Goal: Task Accomplishment & Management: Use online tool/utility

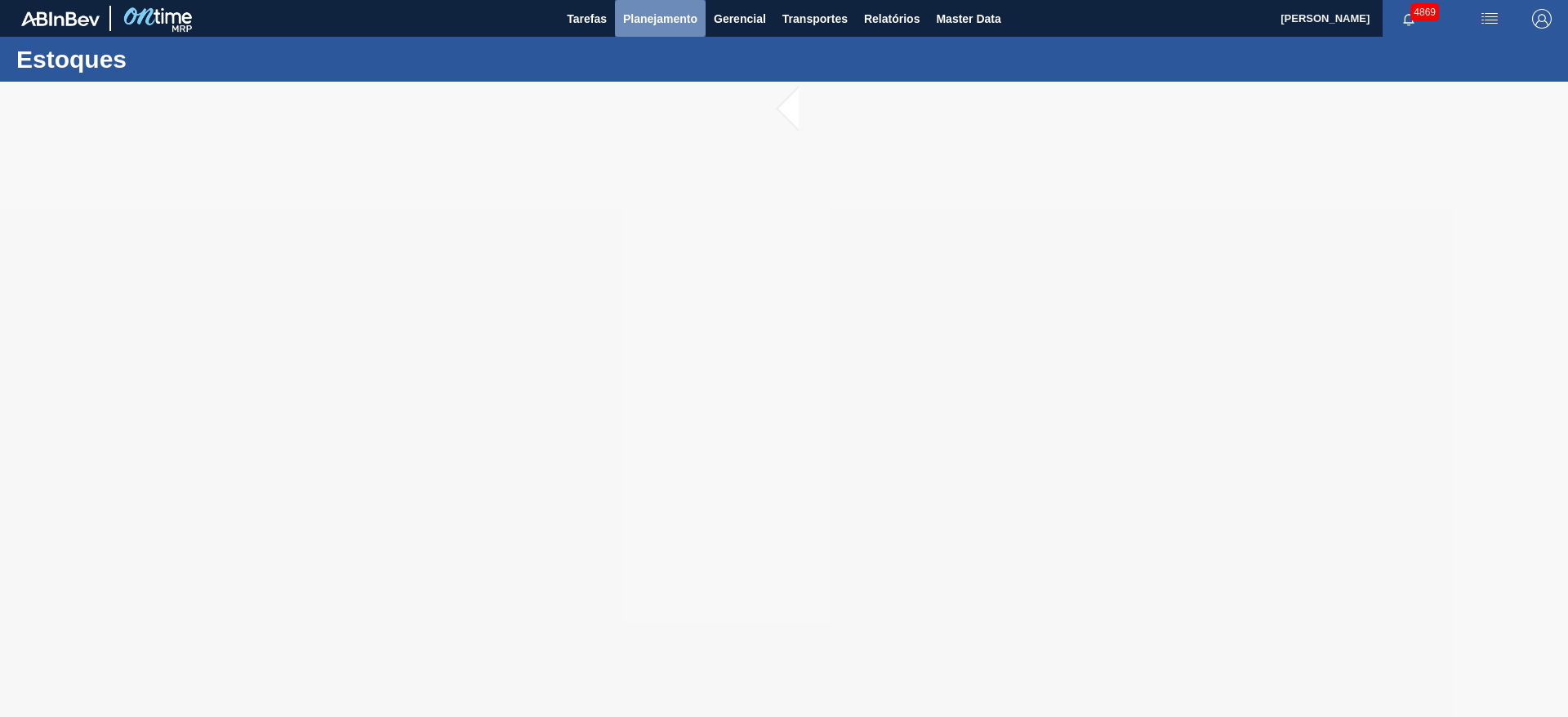
click at [663, 13] on span "Planejamento" at bounding box center [660, 19] width 74 height 20
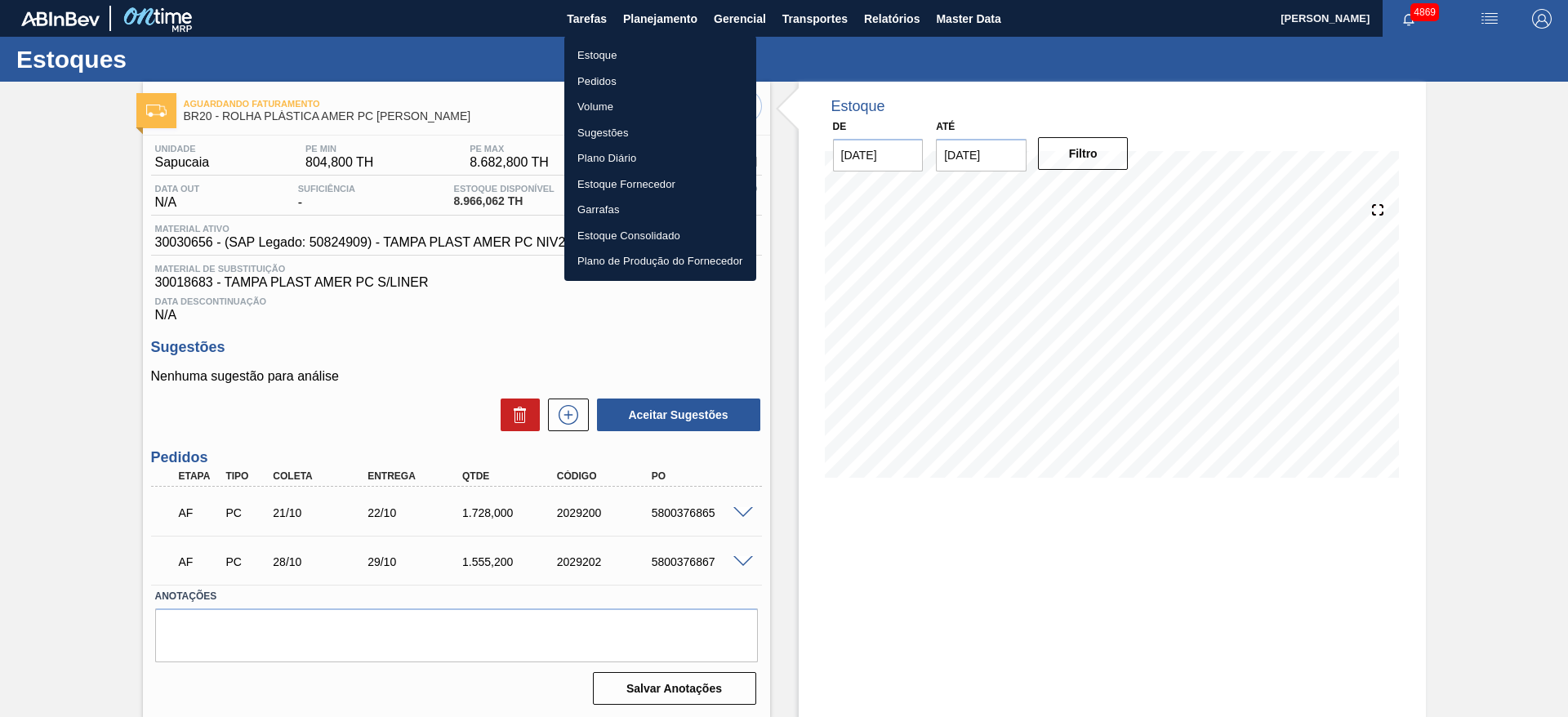
click at [640, 62] on li "Estoque" at bounding box center [661, 56] width 192 height 26
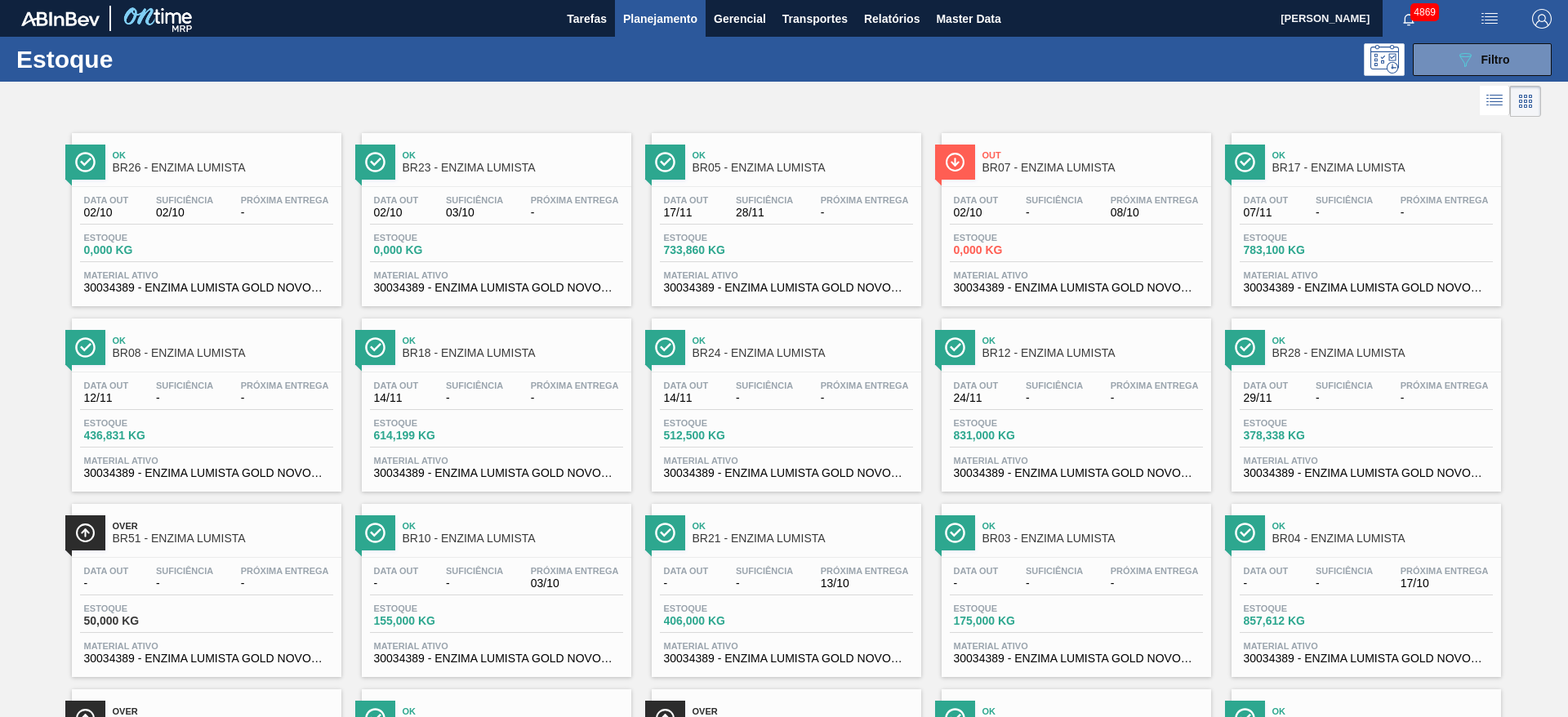
click at [675, 24] on span "Planejamento" at bounding box center [660, 19] width 74 height 20
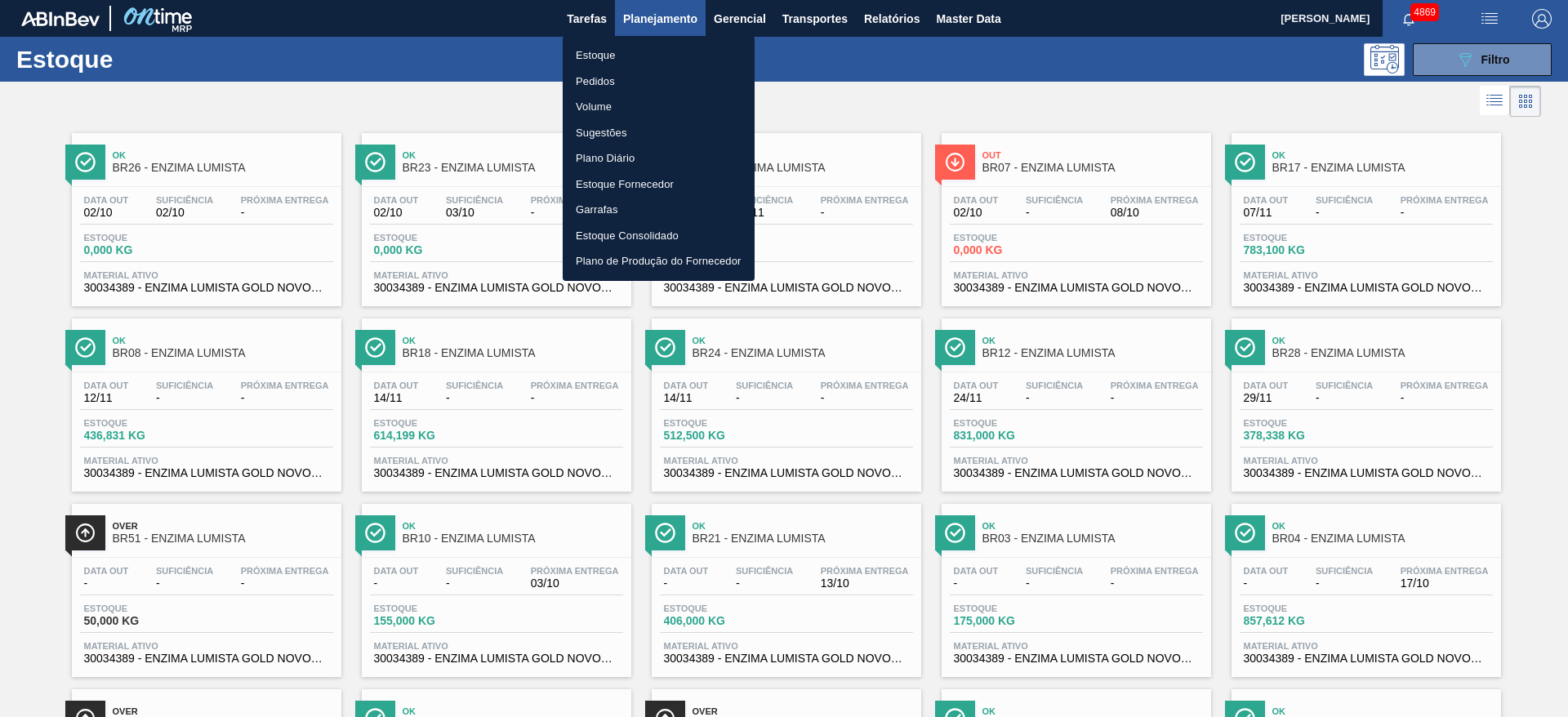
click at [1535, 62] on div at bounding box center [784, 358] width 1568 height 717
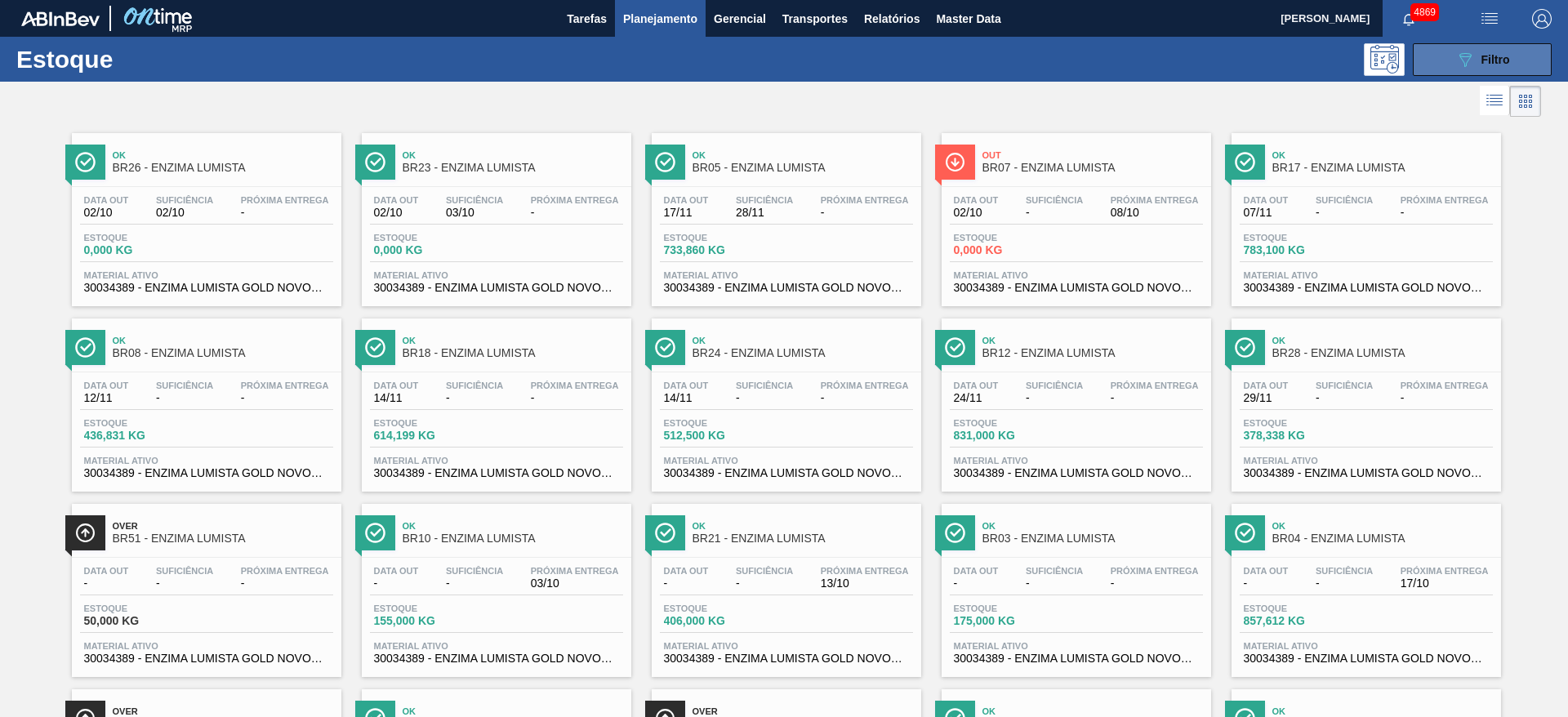
click at [1483, 47] on button "089F7B8B-B2A5-4AFE-B5C0-19BA573D28AC Filtro" at bounding box center [1482, 60] width 139 height 33
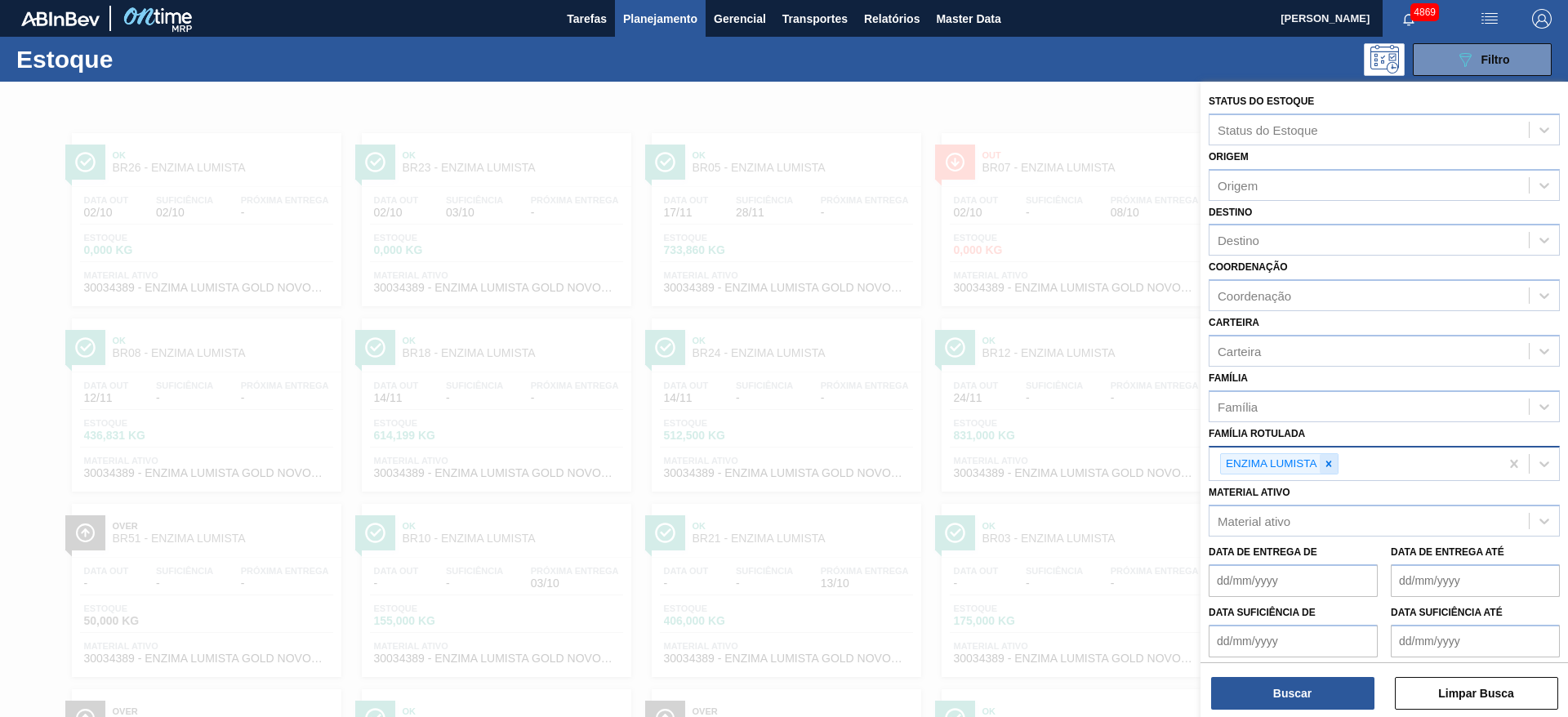
click at [1327, 460] on icon at bounding box center [1329, 464] width 12 height 12
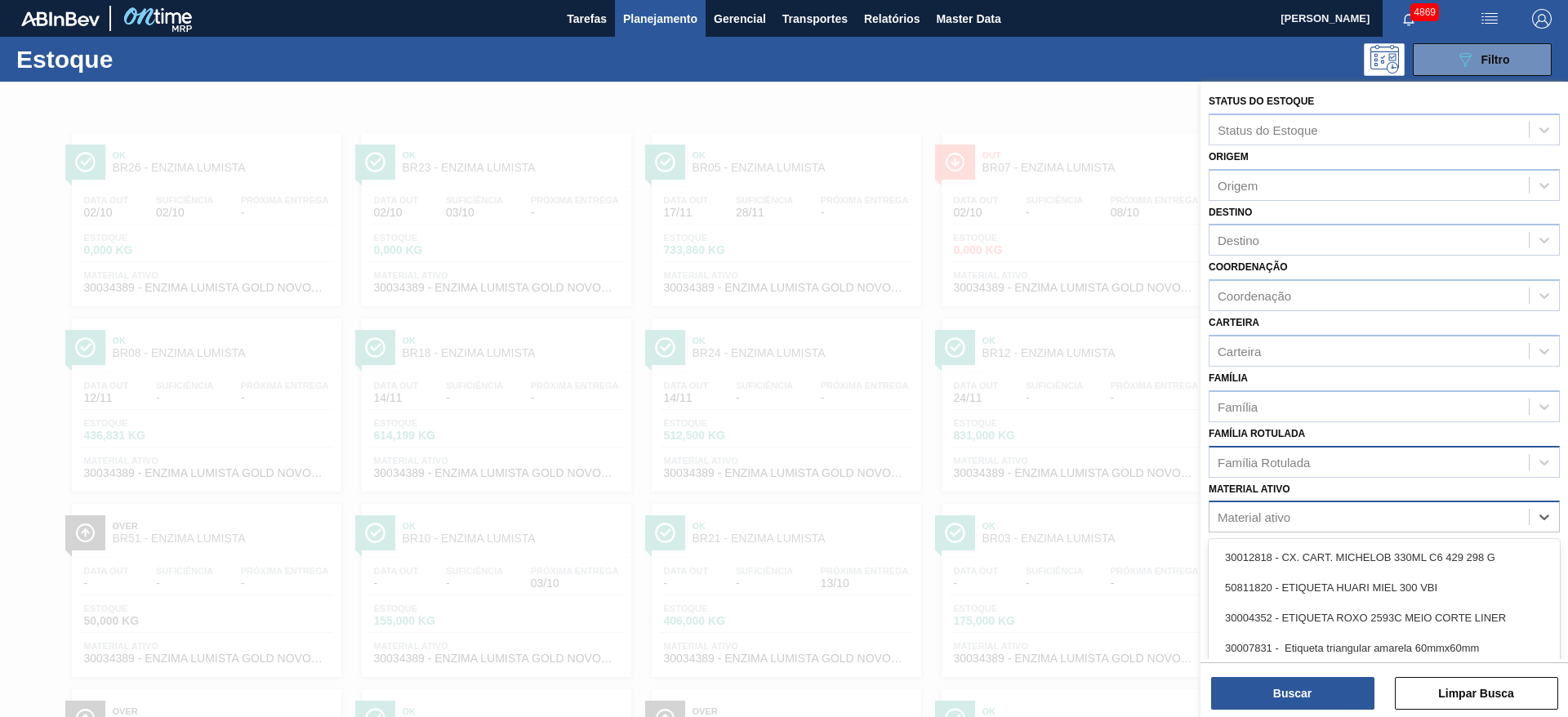
scroll to position [73, 0]
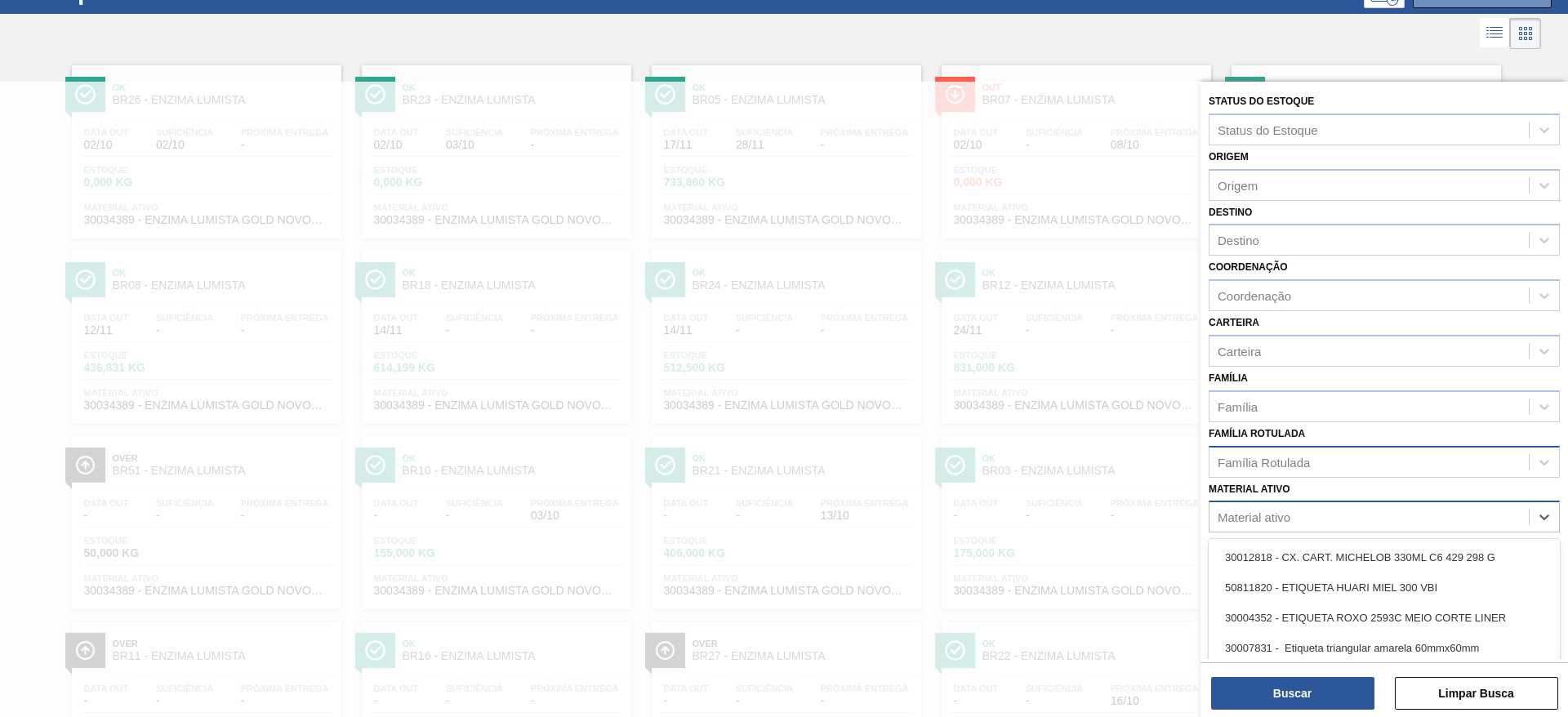
click at [1298, 520] on div "Material ativo" at bounding box center [1369, 517] width 320 height 24
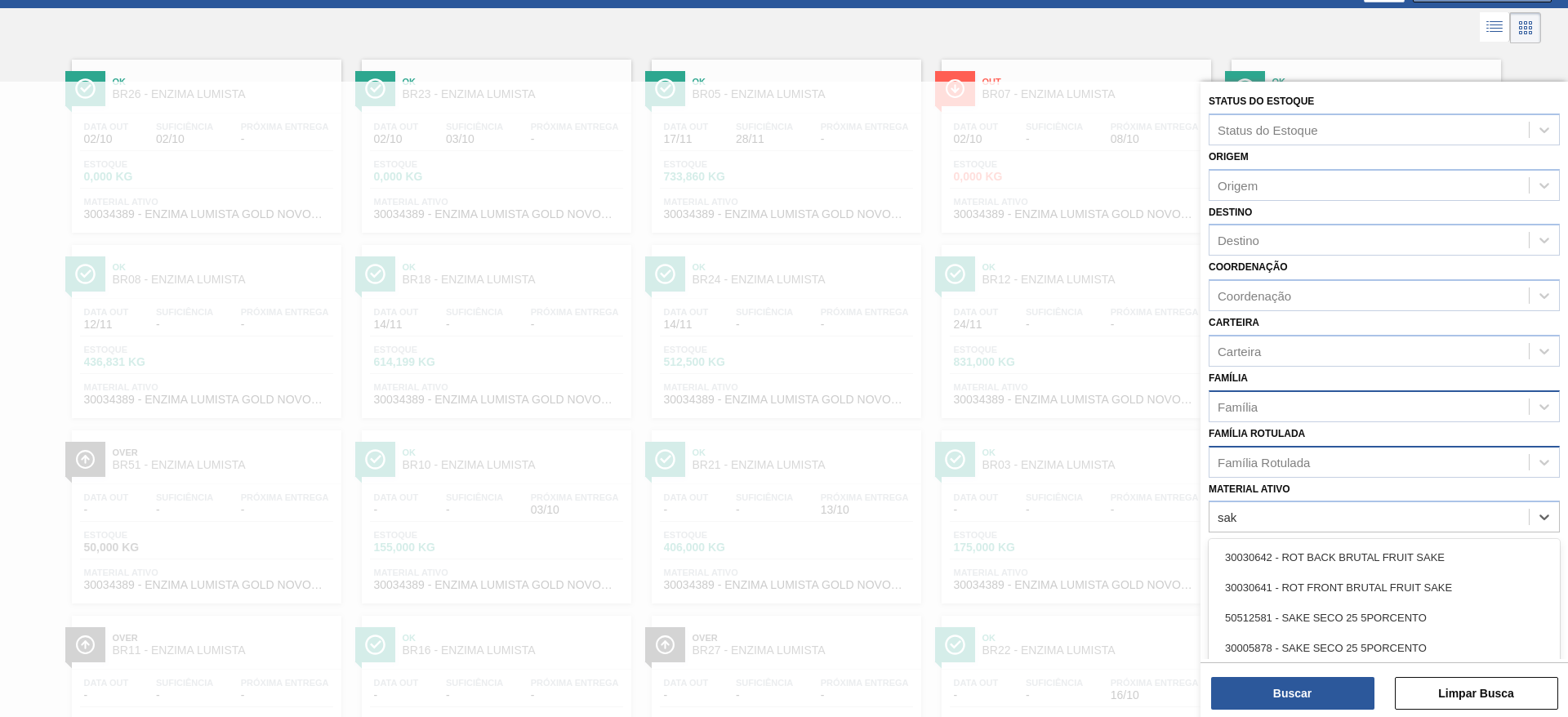
type ativo "sak"
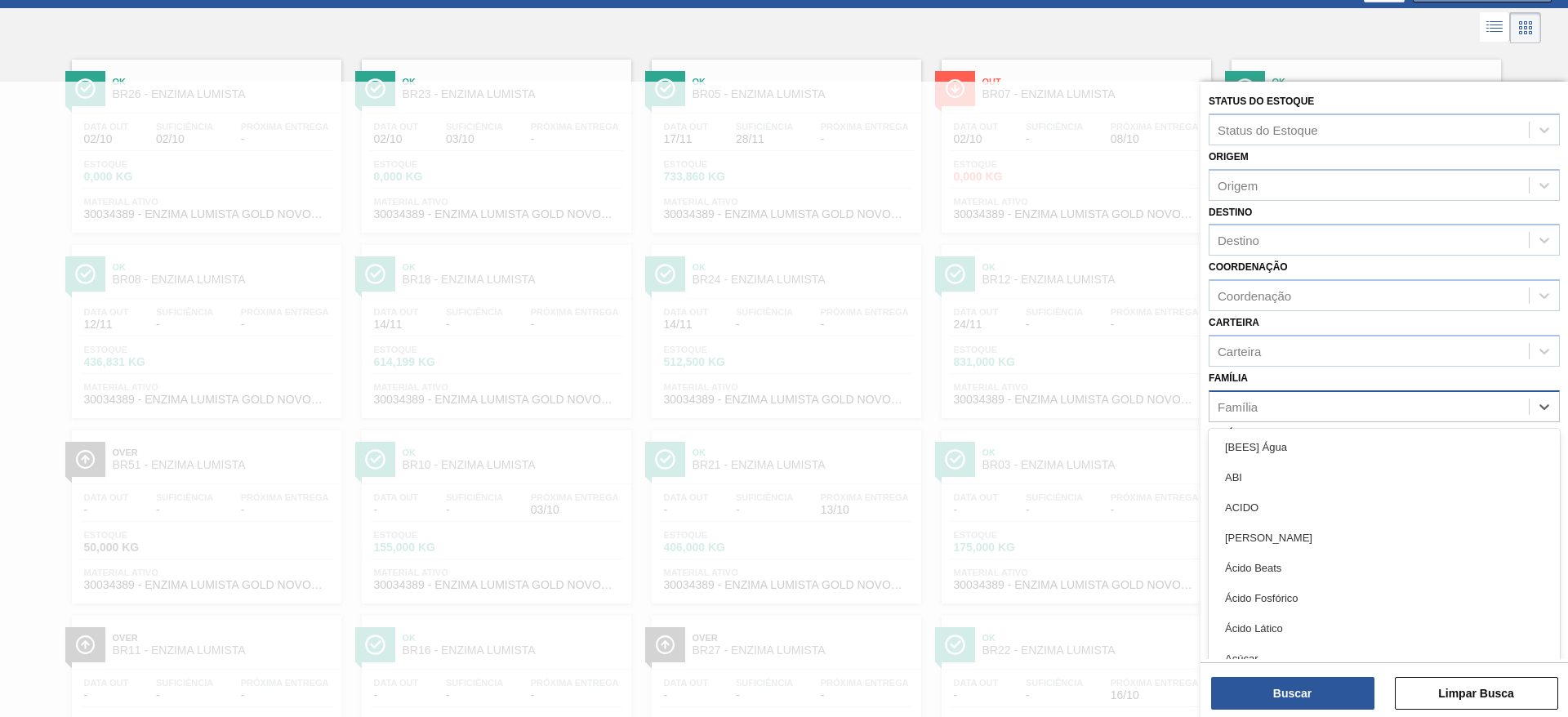
click at [1303, 406] on div "Família" at bounding box center [1369, 406] width 320 height 24
type input "sak"
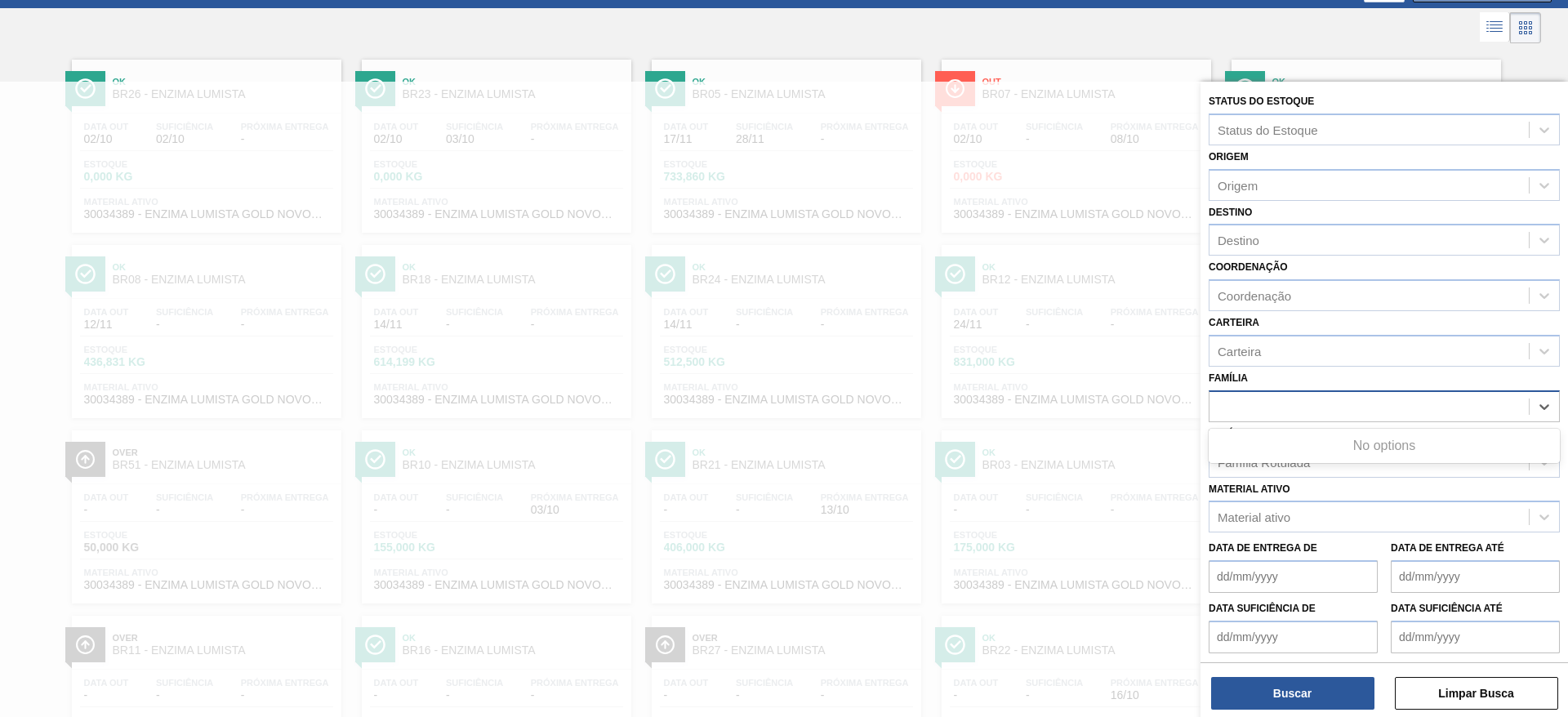
click at [1303, 406] on div "sak" at bounding box center [1369, 406] width 320 height 24
click at [1270, 453] on div "Família Rotulada" at bounding box center [1369, 462] width 320 height 24
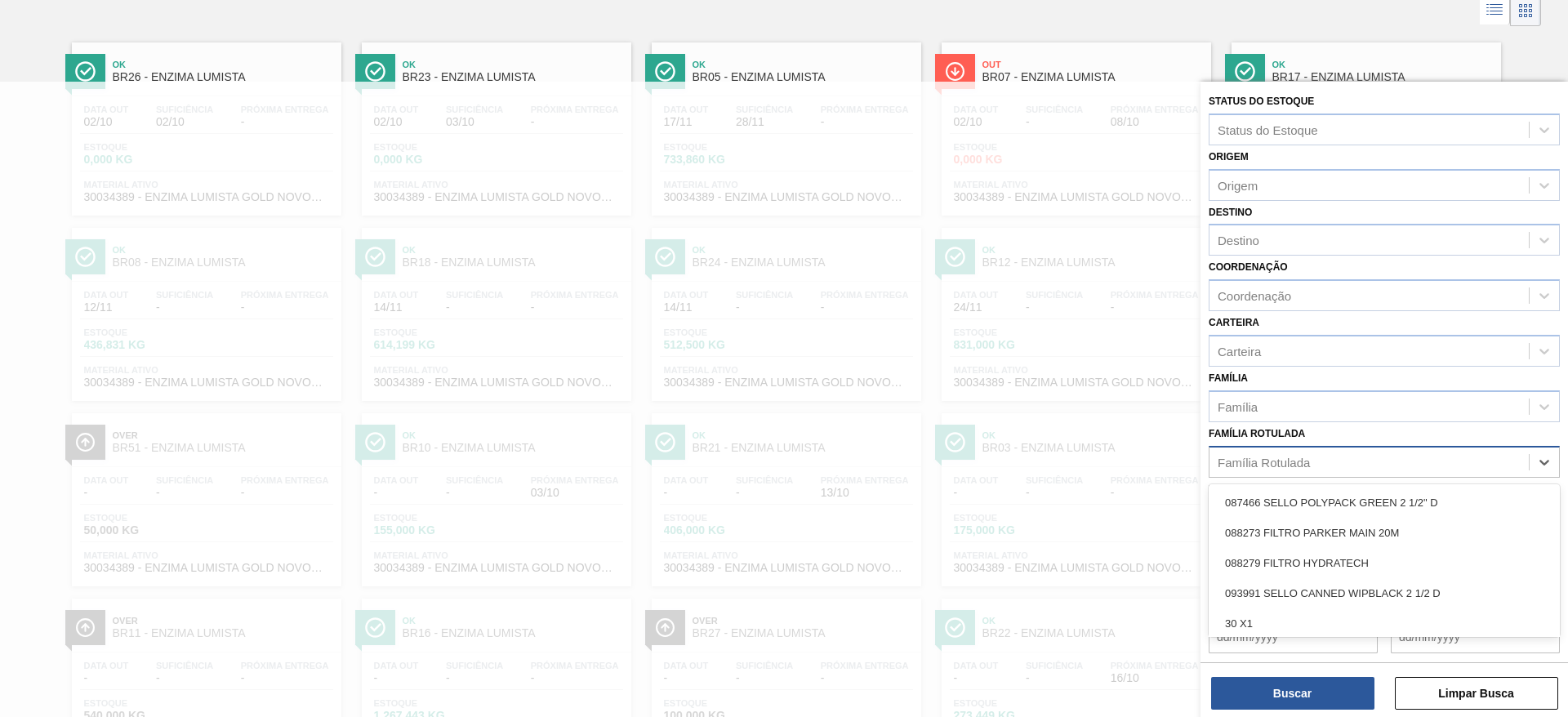
scroll to position [92, 0]
type Rotulada "sak"
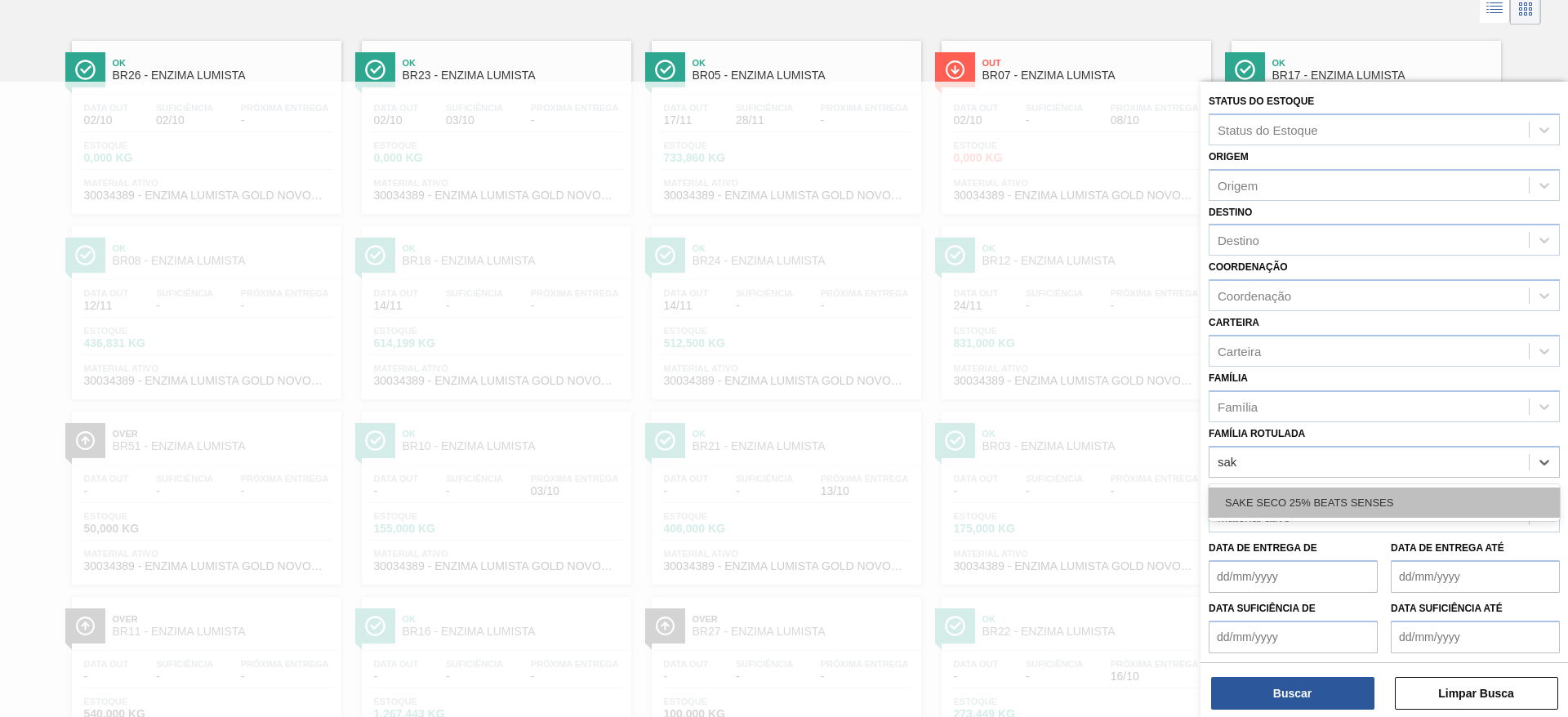
click at [1285, 504] on div "SAKE SECO 25% BEATS SENSES" at bounding box center [1384, 502] width 351 height 30
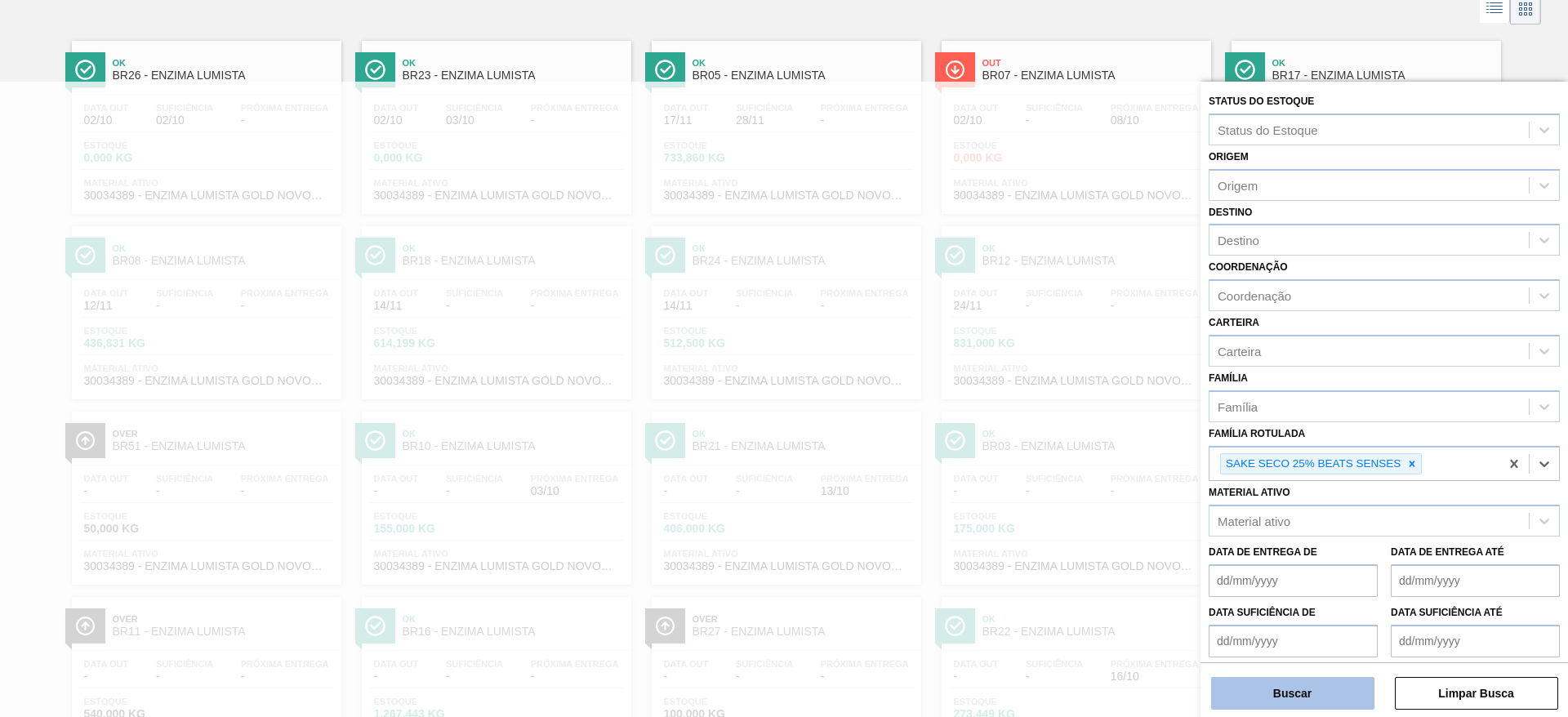
click at [1312, 696] on button "Buscar" at bounding box center [1293, 694] width 164 height 33
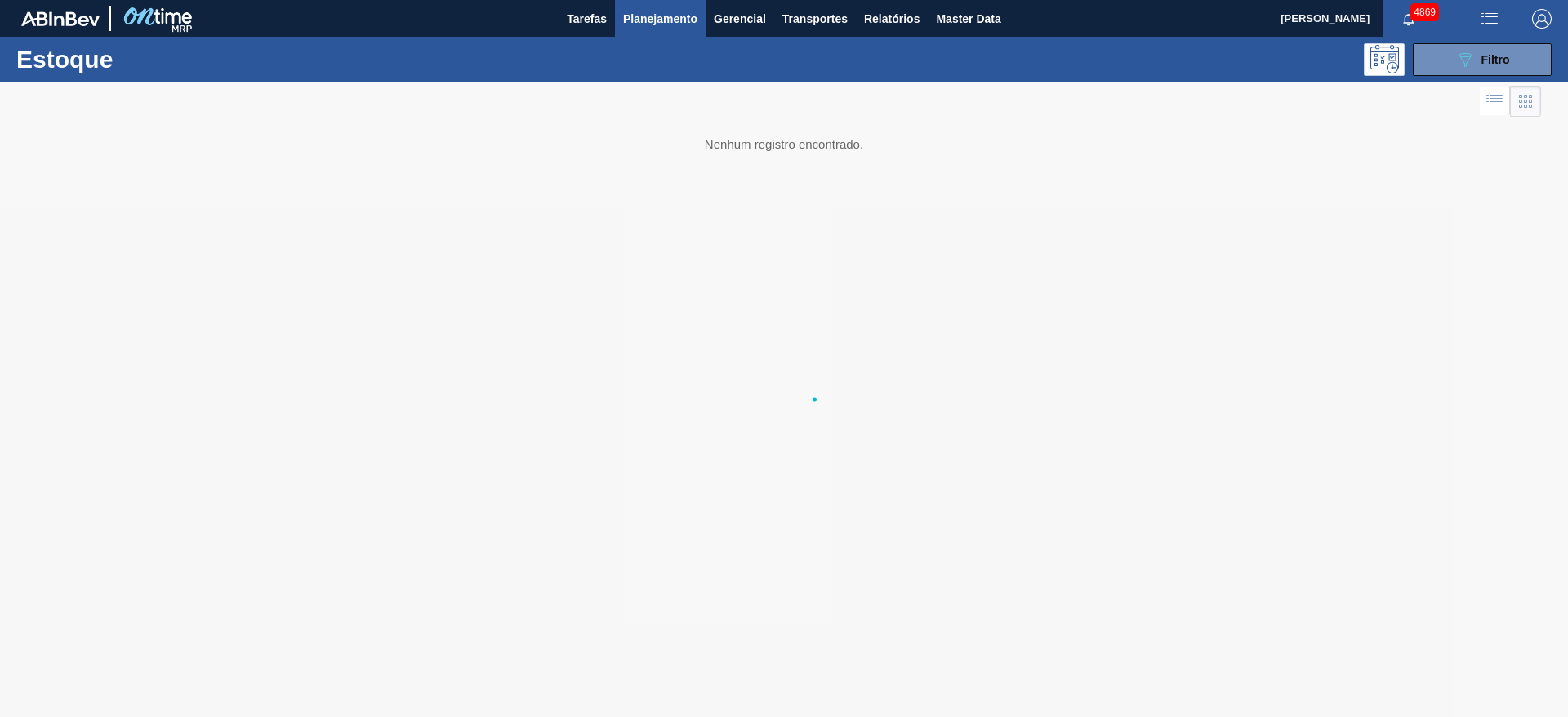
scroll to position [0, 0]
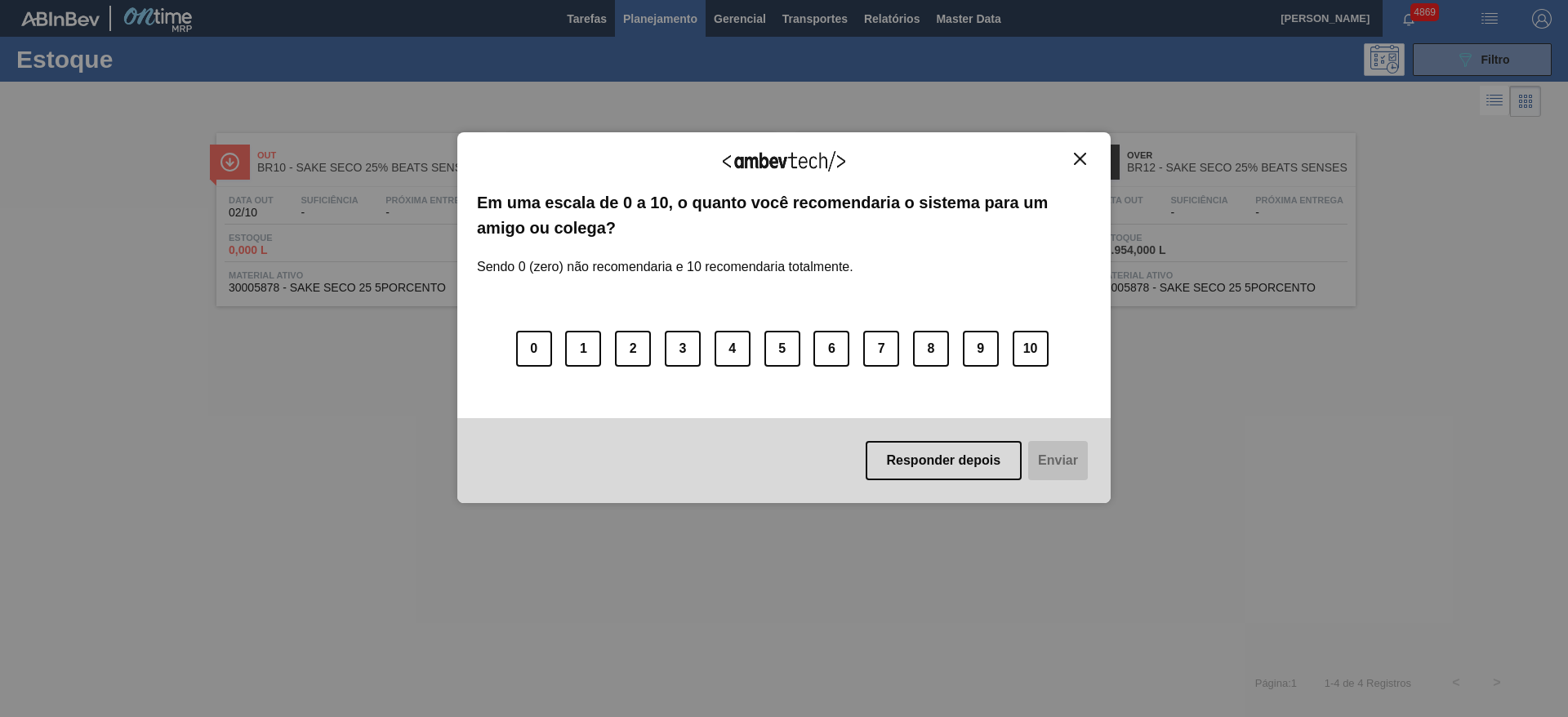
click at [1077, 158] on img "Close" at bounding box center [1080, 159] width 12 height 12
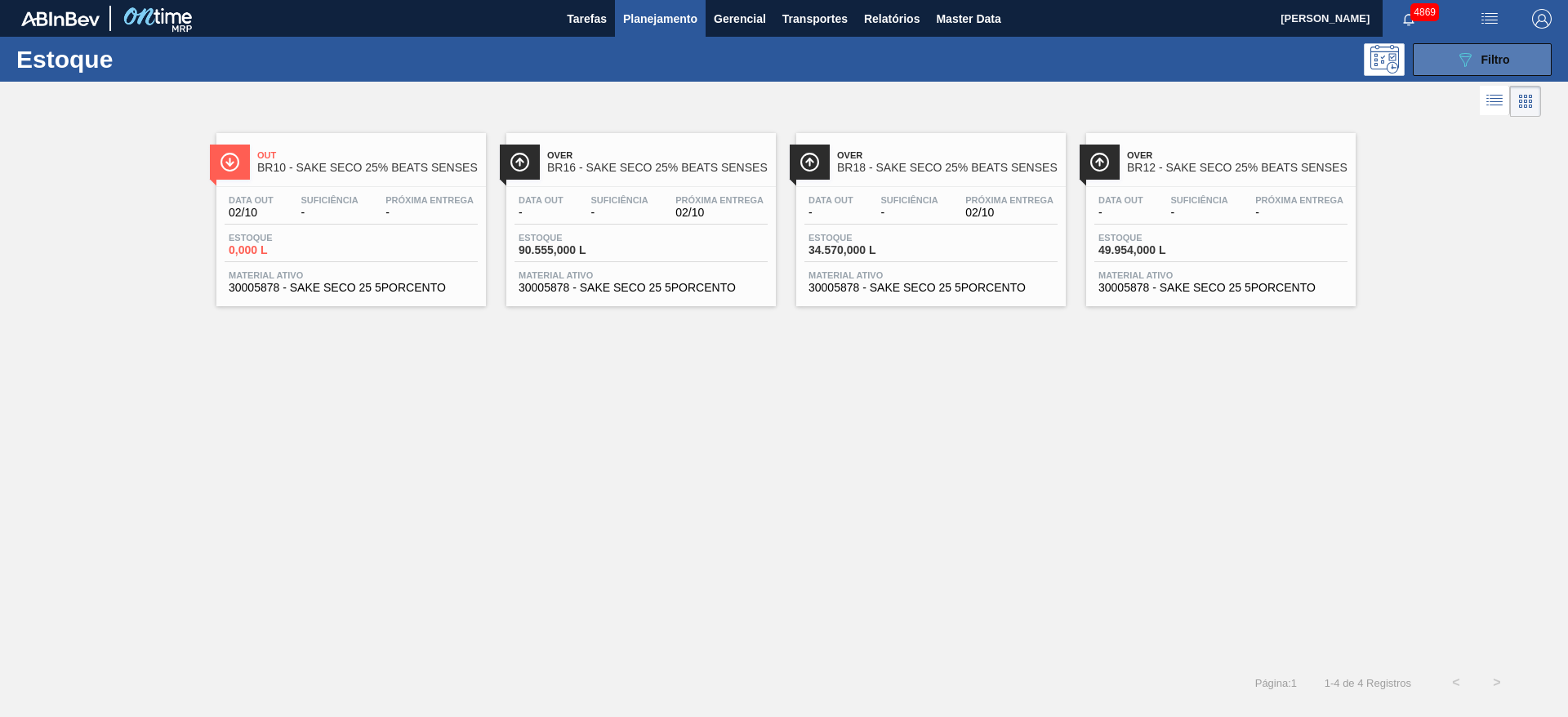
click at [1468, 55] on icon "089F7B8B-B2A5-4AFE-B5C0-19BA573D28AC" at bounding box center [1465, 60] width 20 height 20
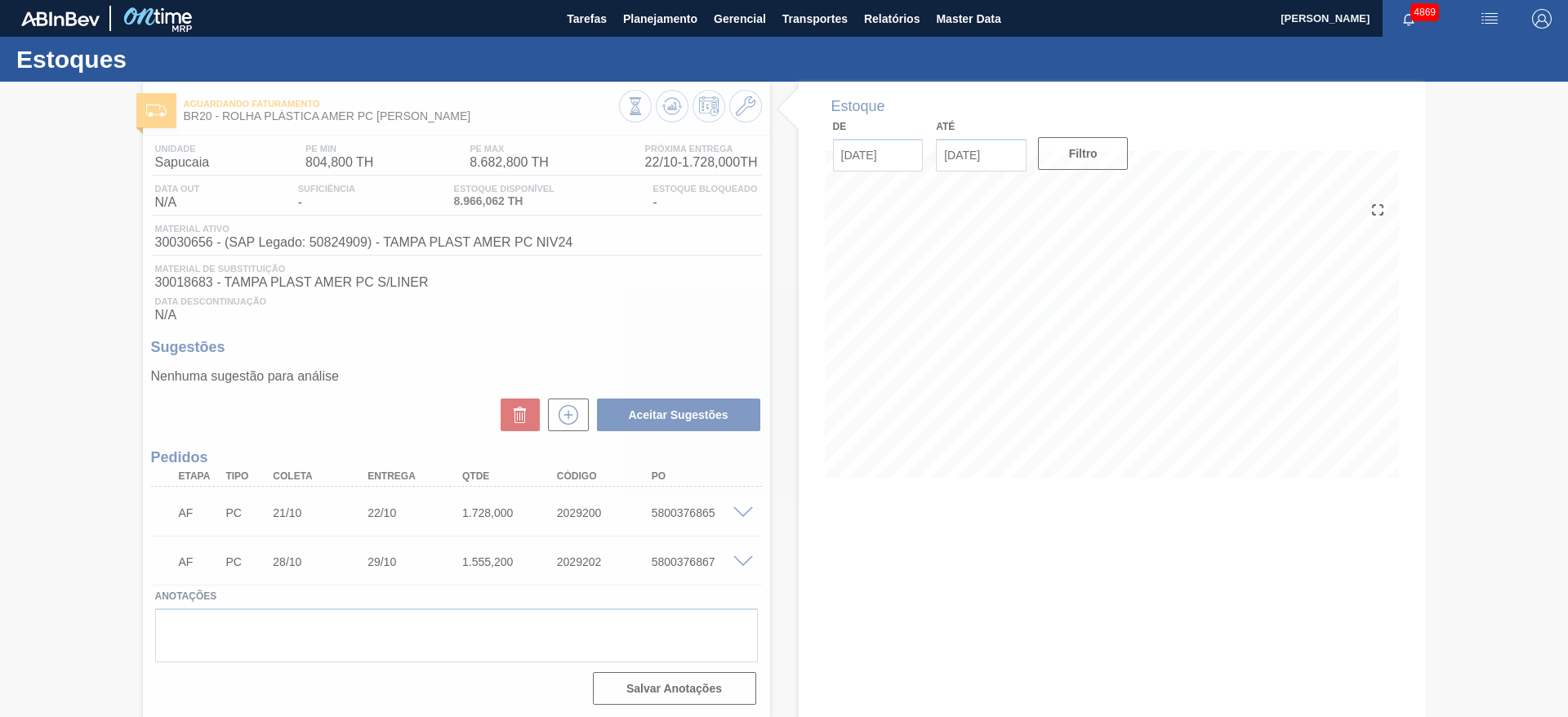
click at [1047, 538] on div at bounding box center [784, 399] width 1568 height 636
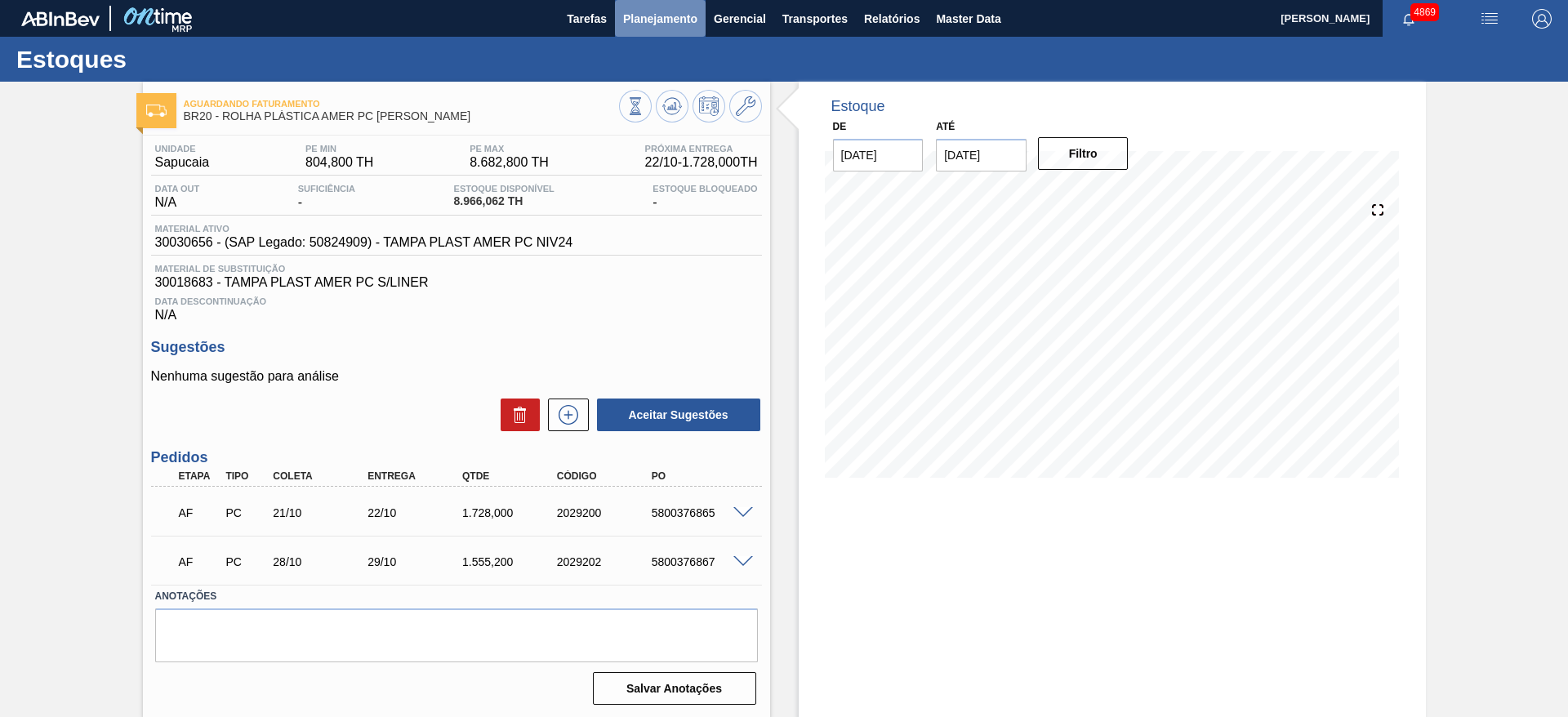
click at [681, 21] on span "Planejamento" at bounding box center [660, 19] width 74 height 20
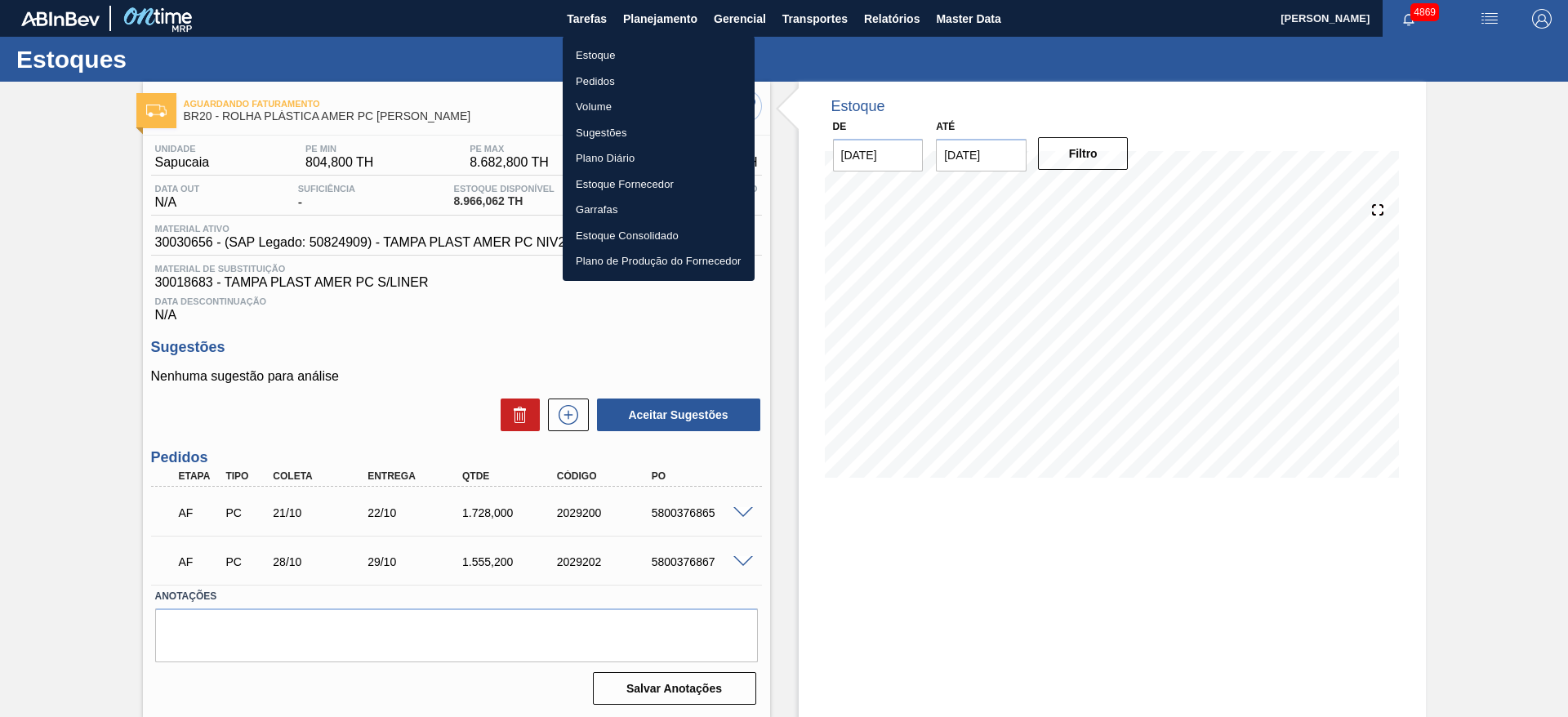
click at [626, 74] on li "Pedidos" at bounding box center [659, 81] width 192 height 26
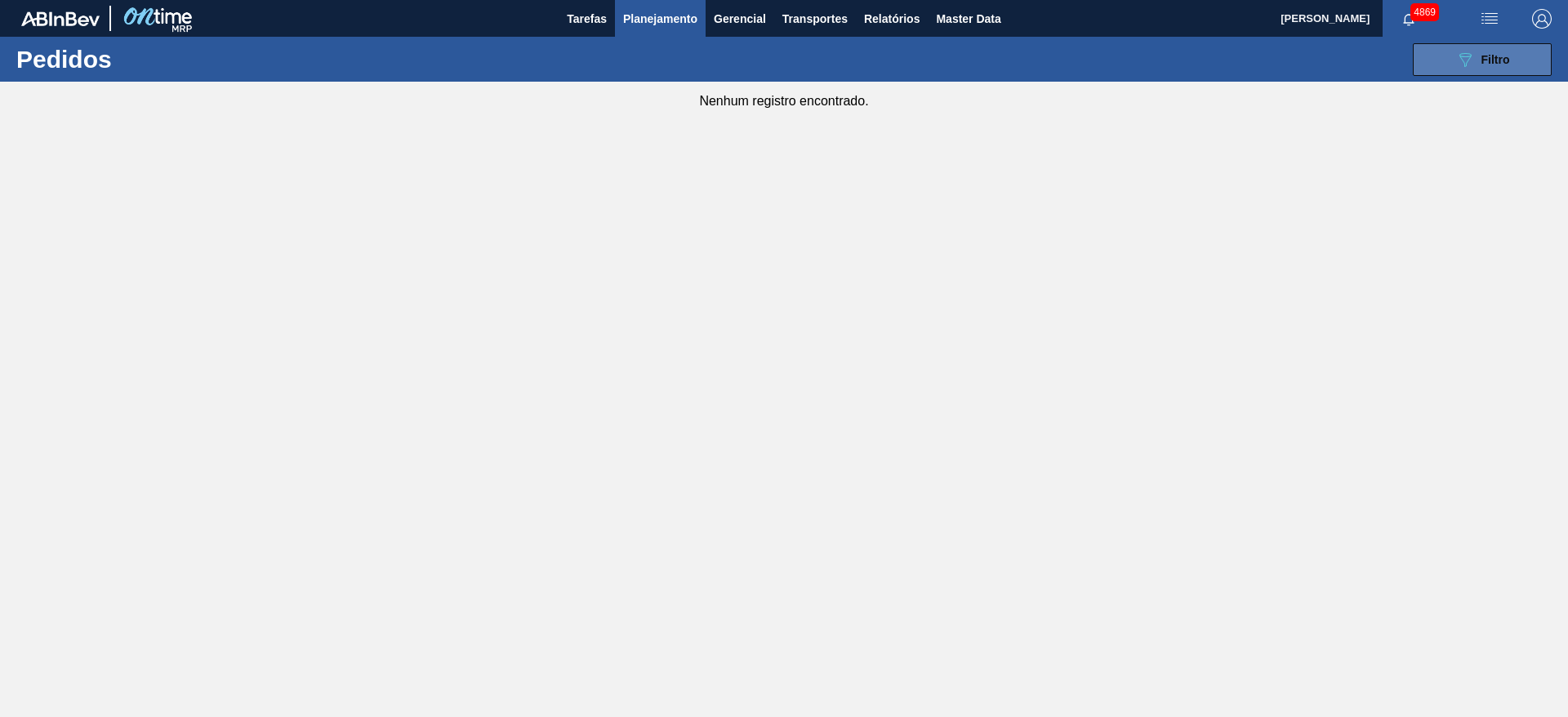
click at [1429, 62] on button "089F7B8B-B2A5-4AFE-B5C0-19BA573D28AC Filtro" at bounding box center [1482, 60] width 139 height 33
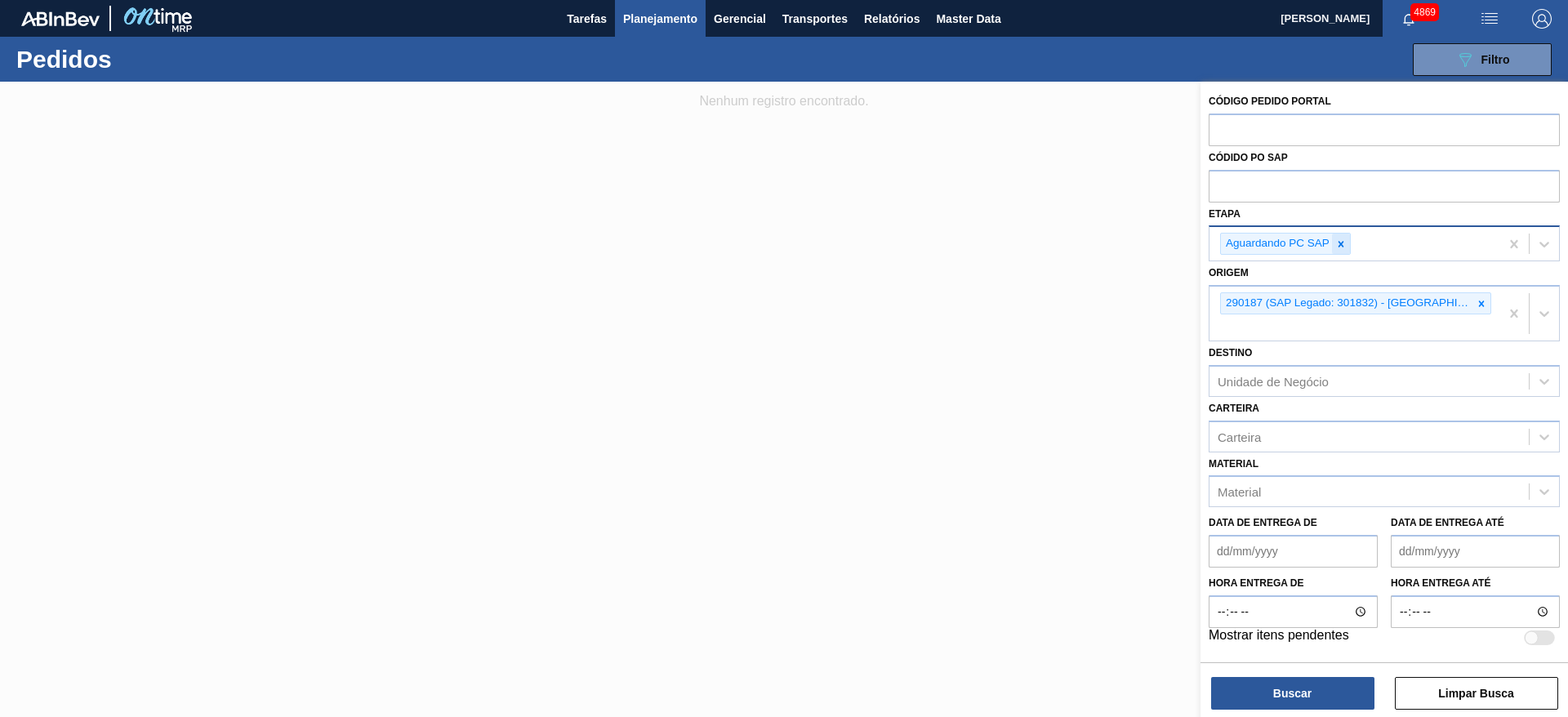
click at [1340, 243] on icon at bounding box center [1341, 243] width 6 height 6
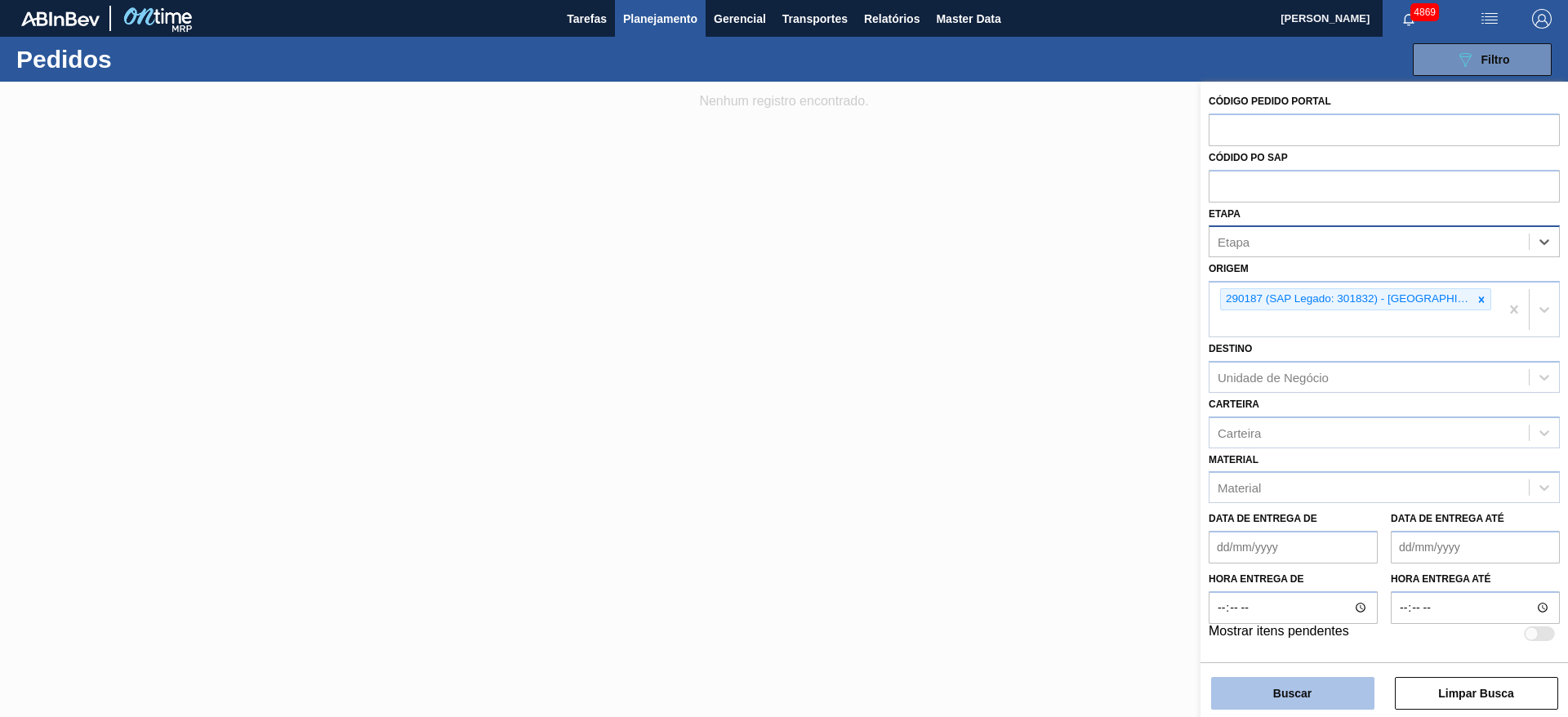
click at [1298, 691] on button "Buscar" at bounding box center [1293, 694] width 164 height 33
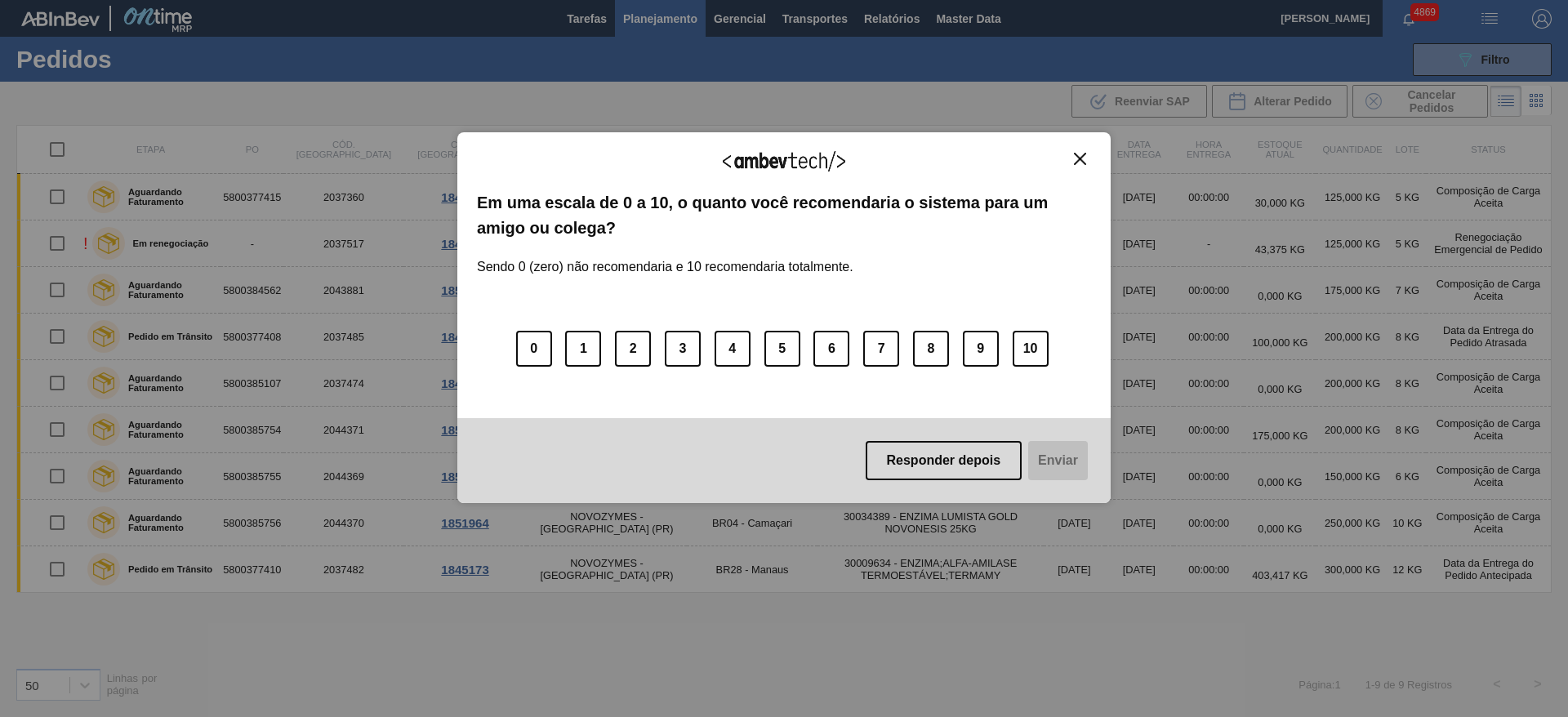
click at [1081, 158] on img "Close" at bounding box center [1080, 159] width 12 height 12
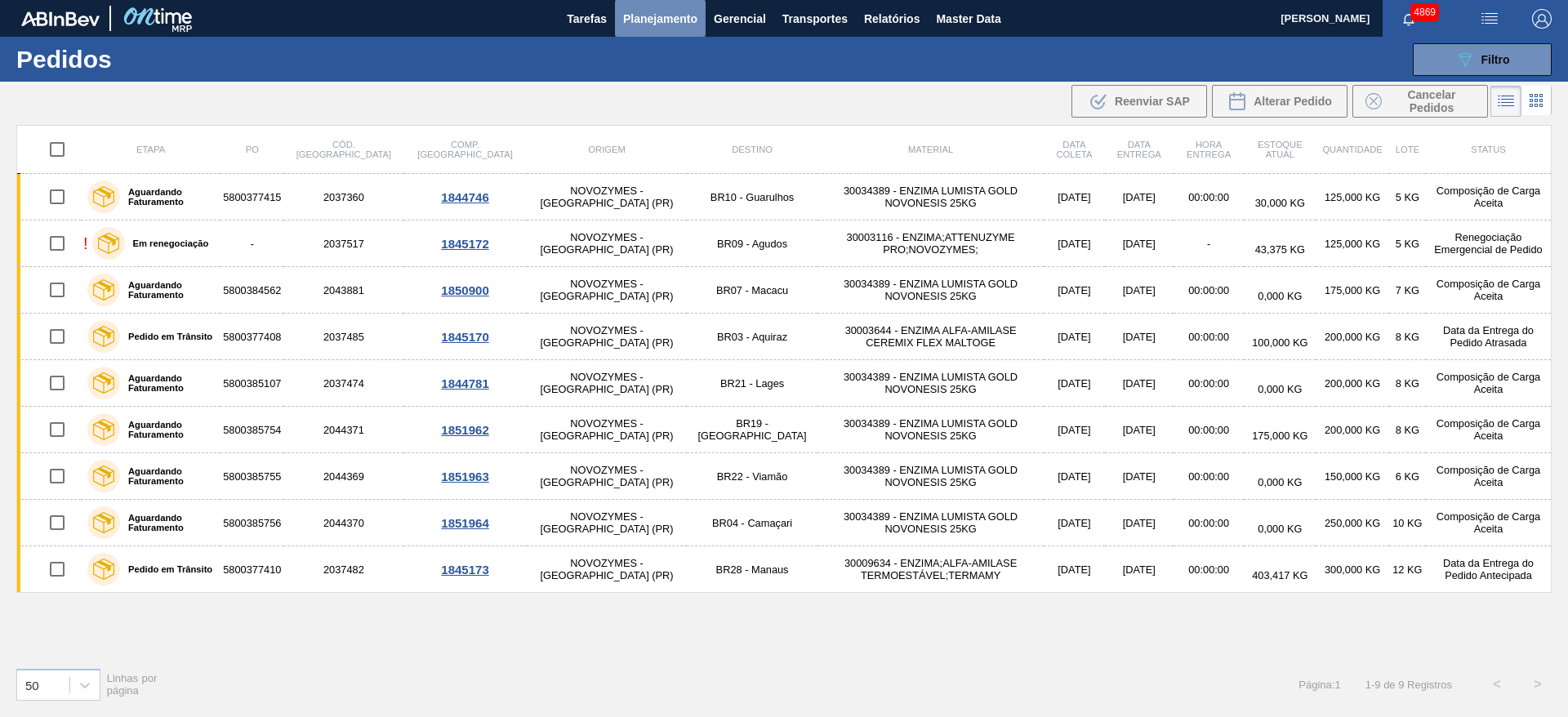
click at [662, 27] on span "Planejamento" at bounding box center [660, 19] width 74 height 20
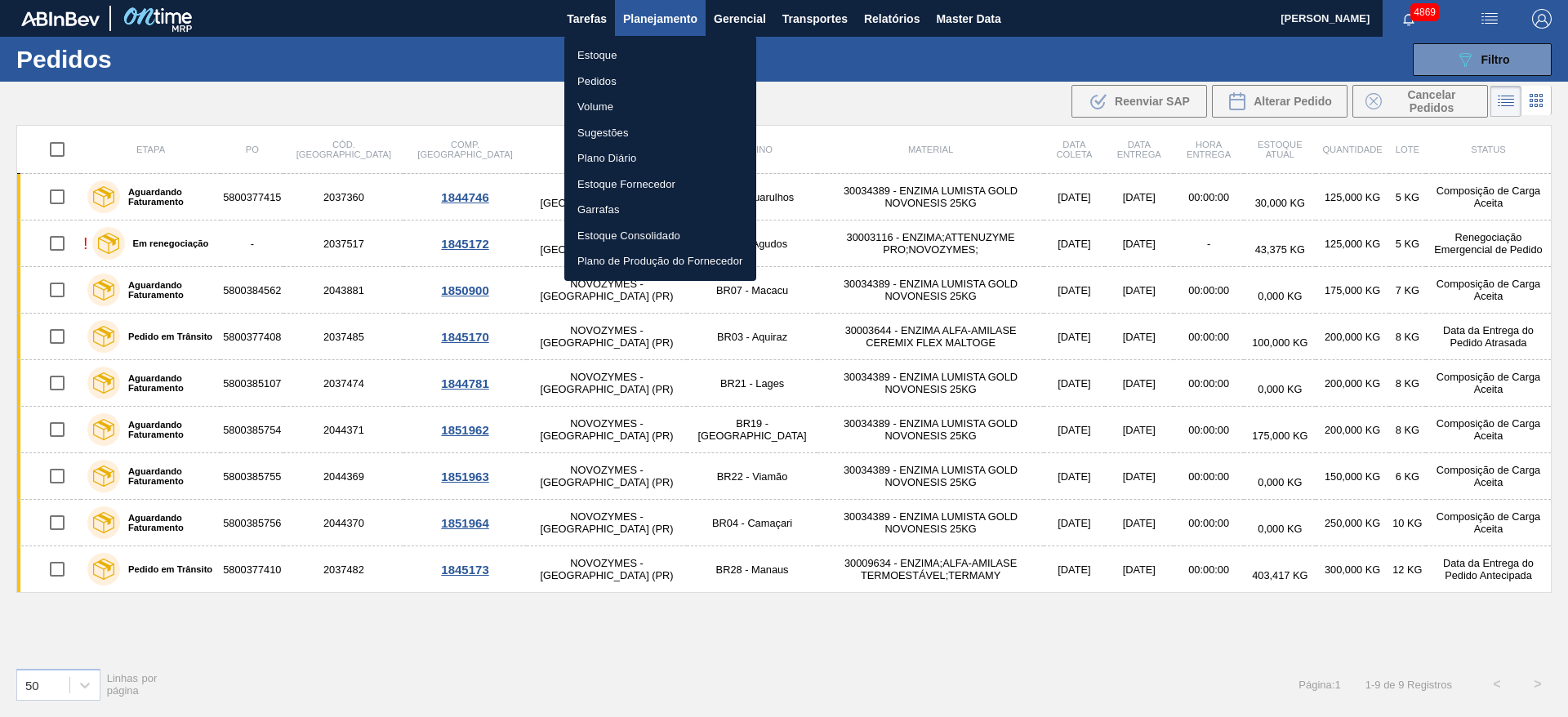
click at [649, 53] on li "Estoque" at bounding box center [661, 56] width 192 height 26
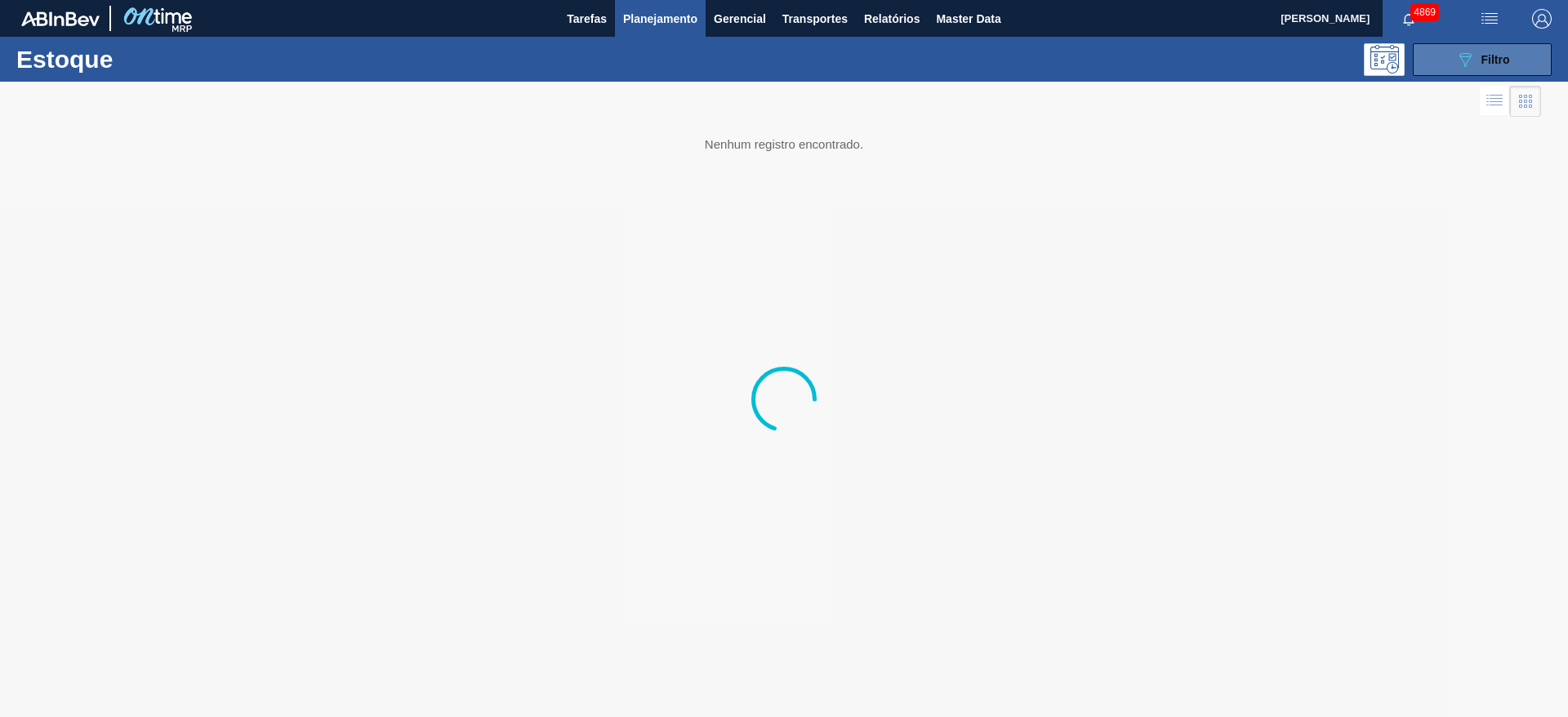
click at [1454, 66] on button "089F7B8B-B2A5-4AFE-B5C0-19BA573D28AC Filtro" at bounding box center [1482, 60] width 139 height 33
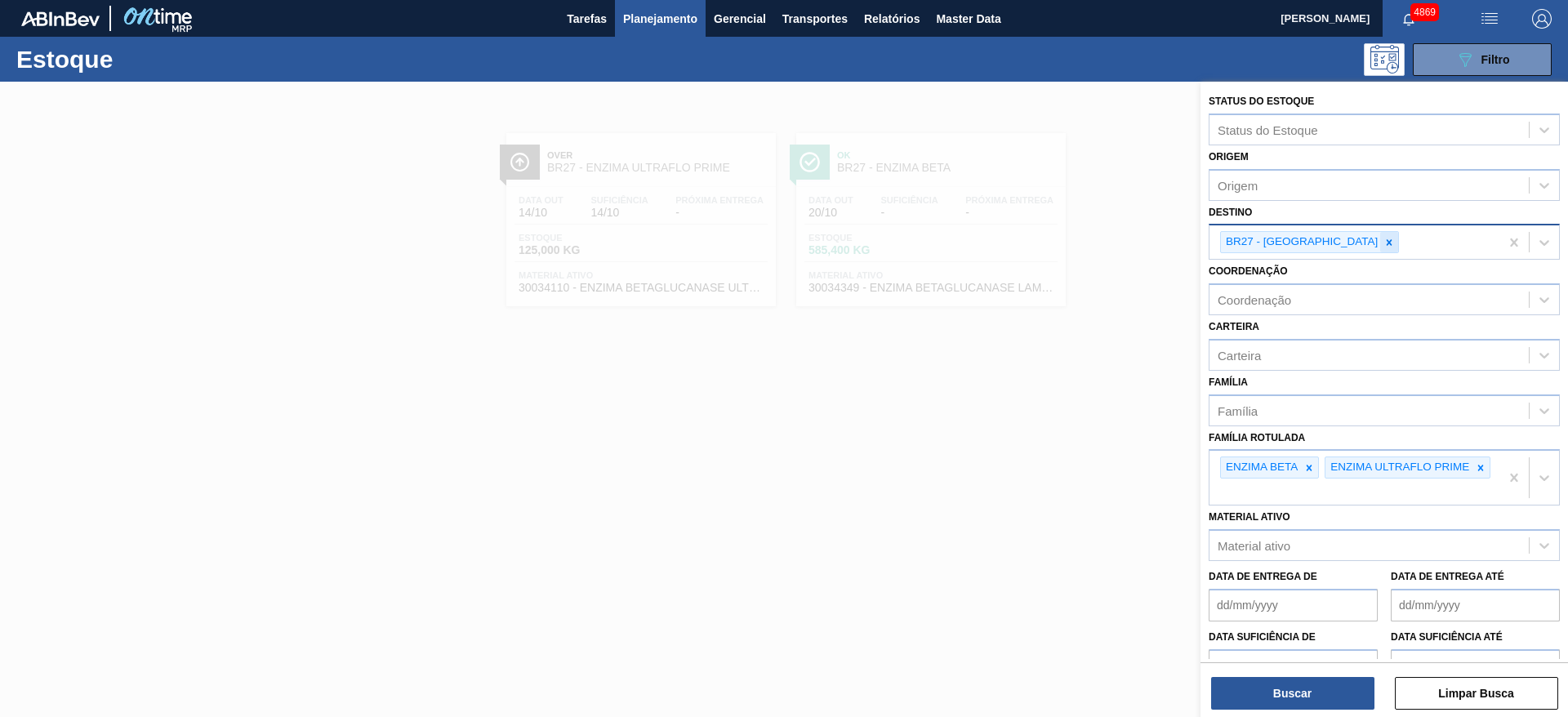
click at [1383, 237] on icon at bounding box center [1389, 243] width 12 height 12
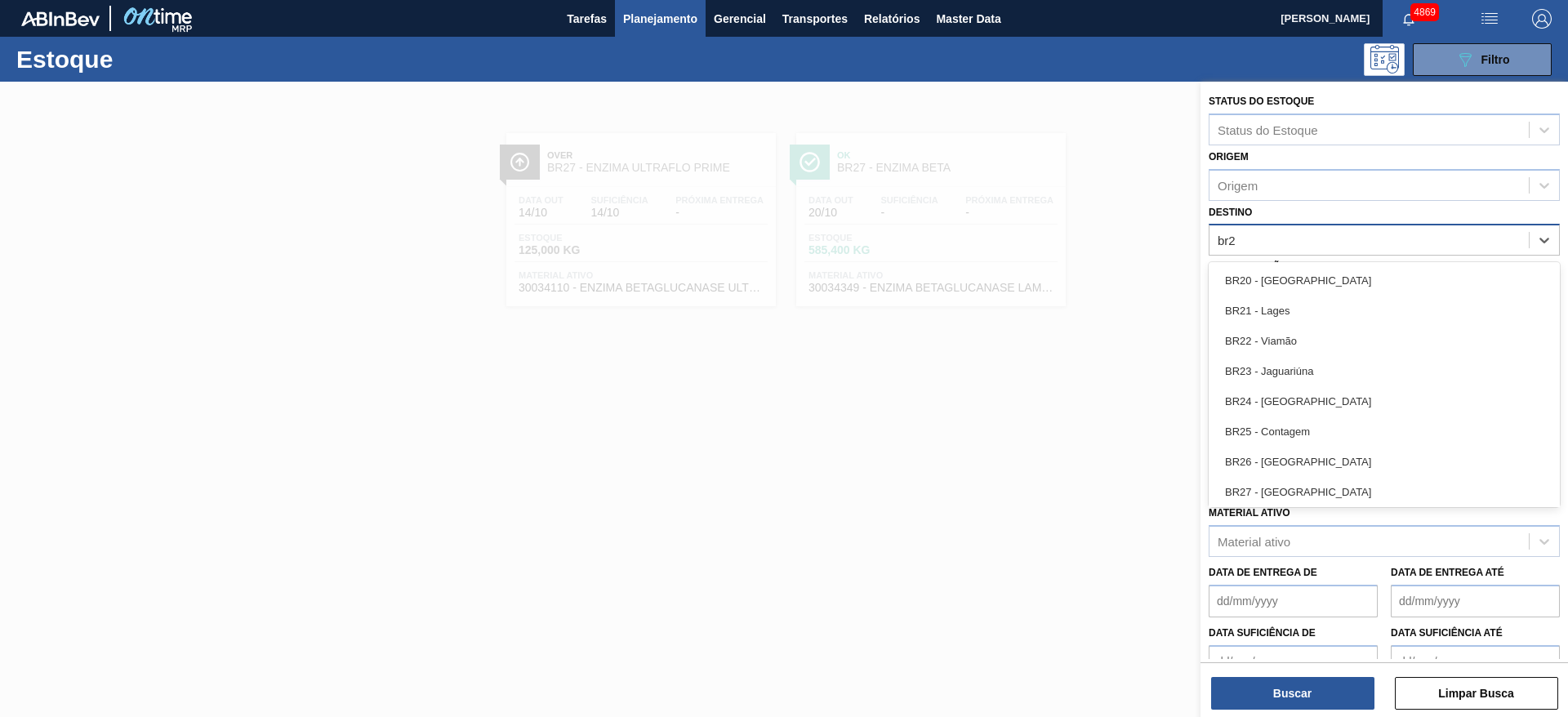
type input "br24"
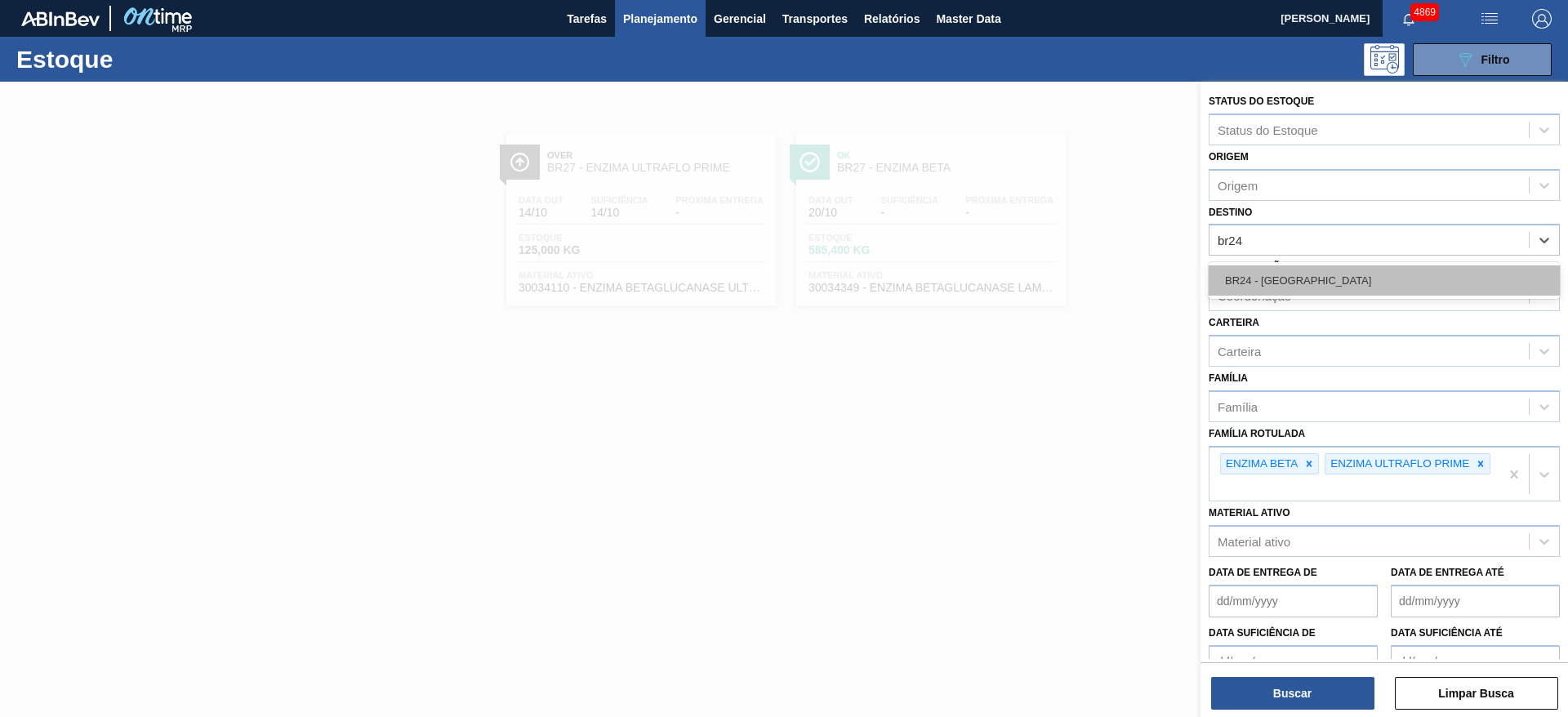
click at [1337, 283] on div "BR24 - Ponta Grossa" at bounding box center [1384, 280] width 351 height 30
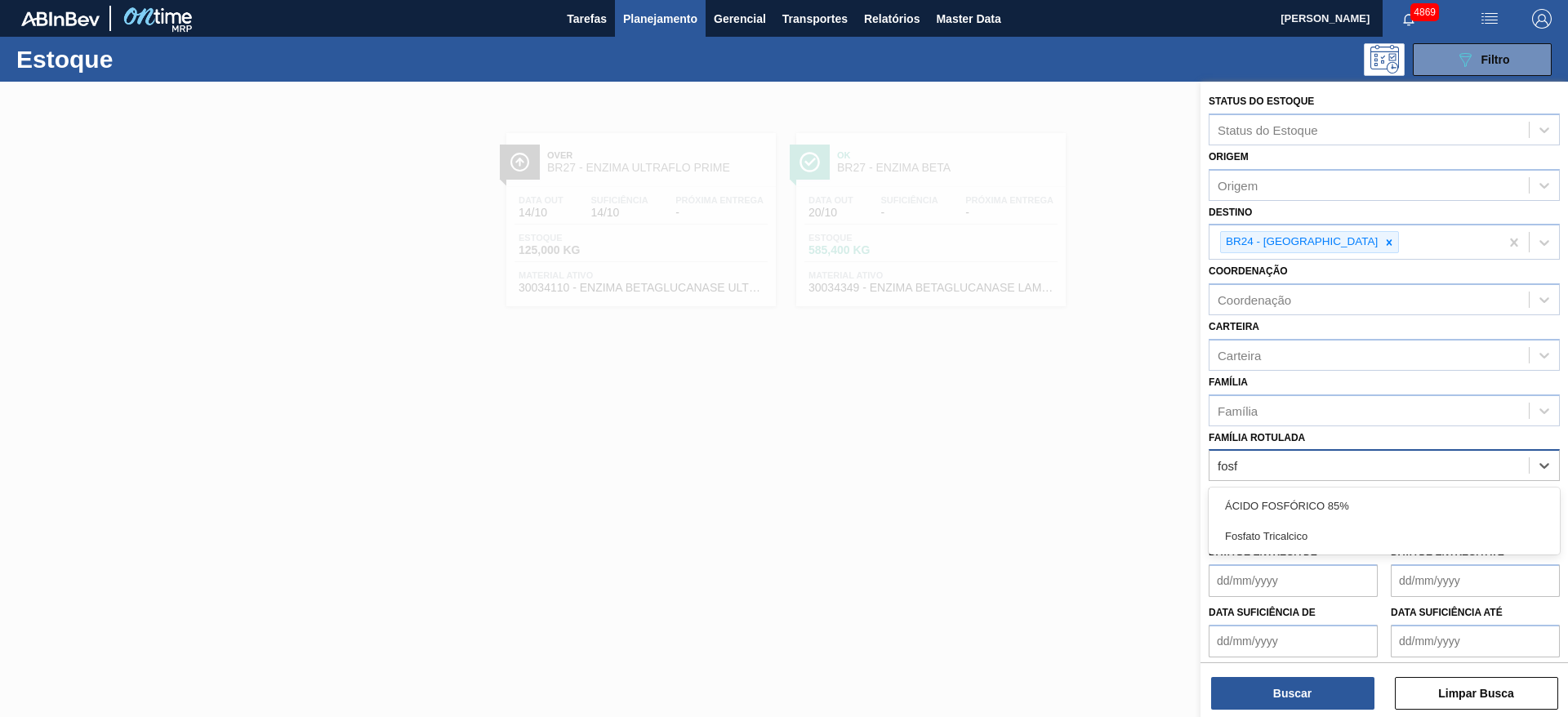
type Rotulada "fosfó"
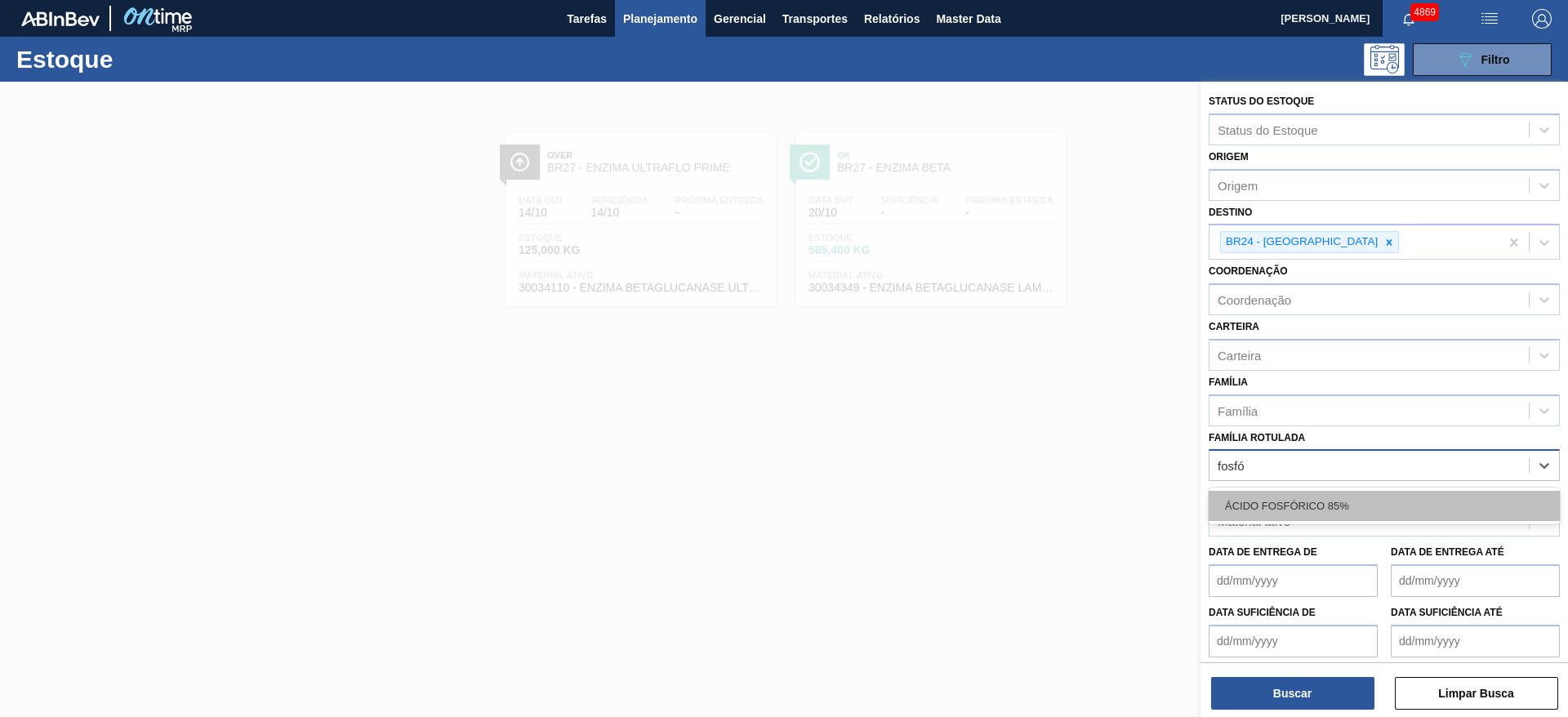
click at [1461, 500] on div "ÁCIDO FOSFÓRICO 85%" at bounding box center [1384, 506] width 351 height 30
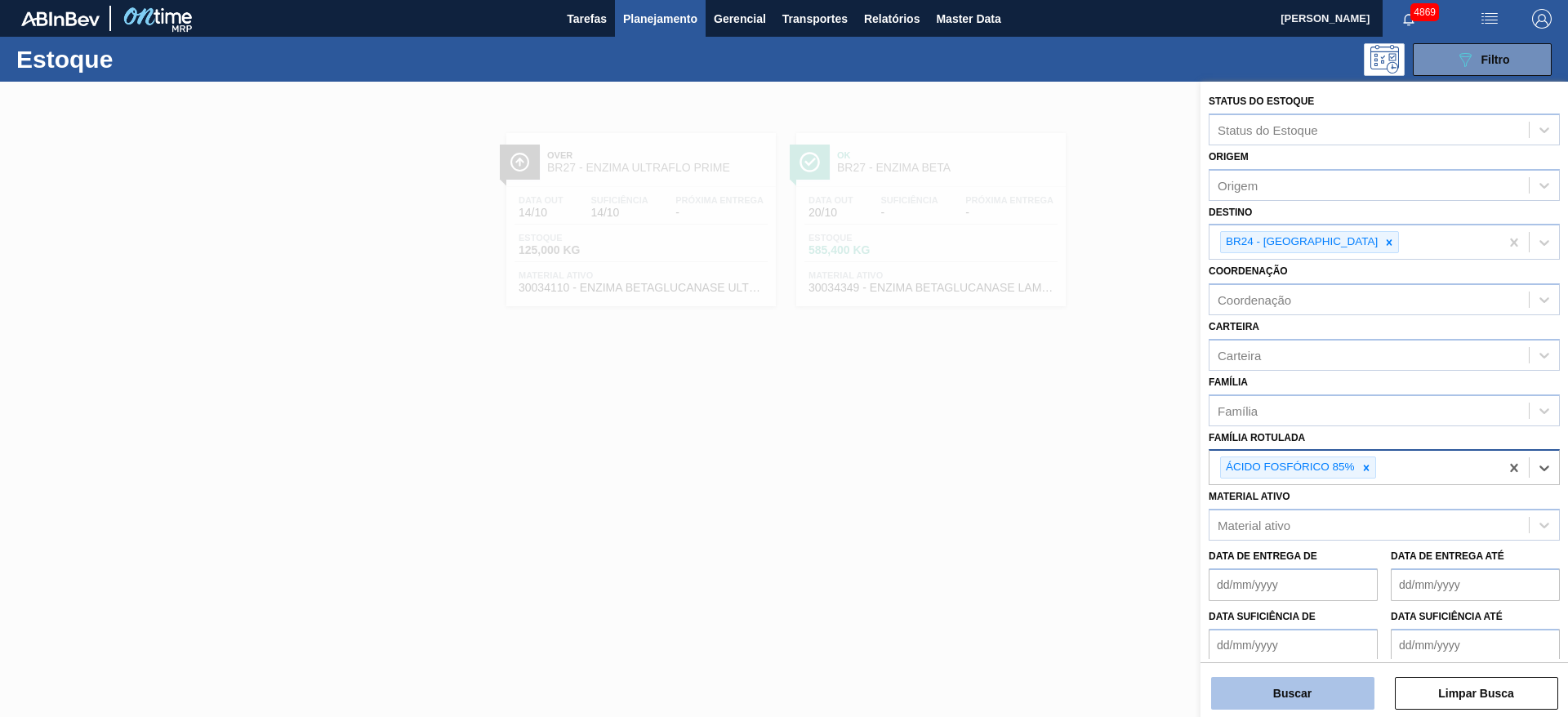
click at [1293, 705] on button "Buscar" at bounding box center [1293, 694] width 164 height 33
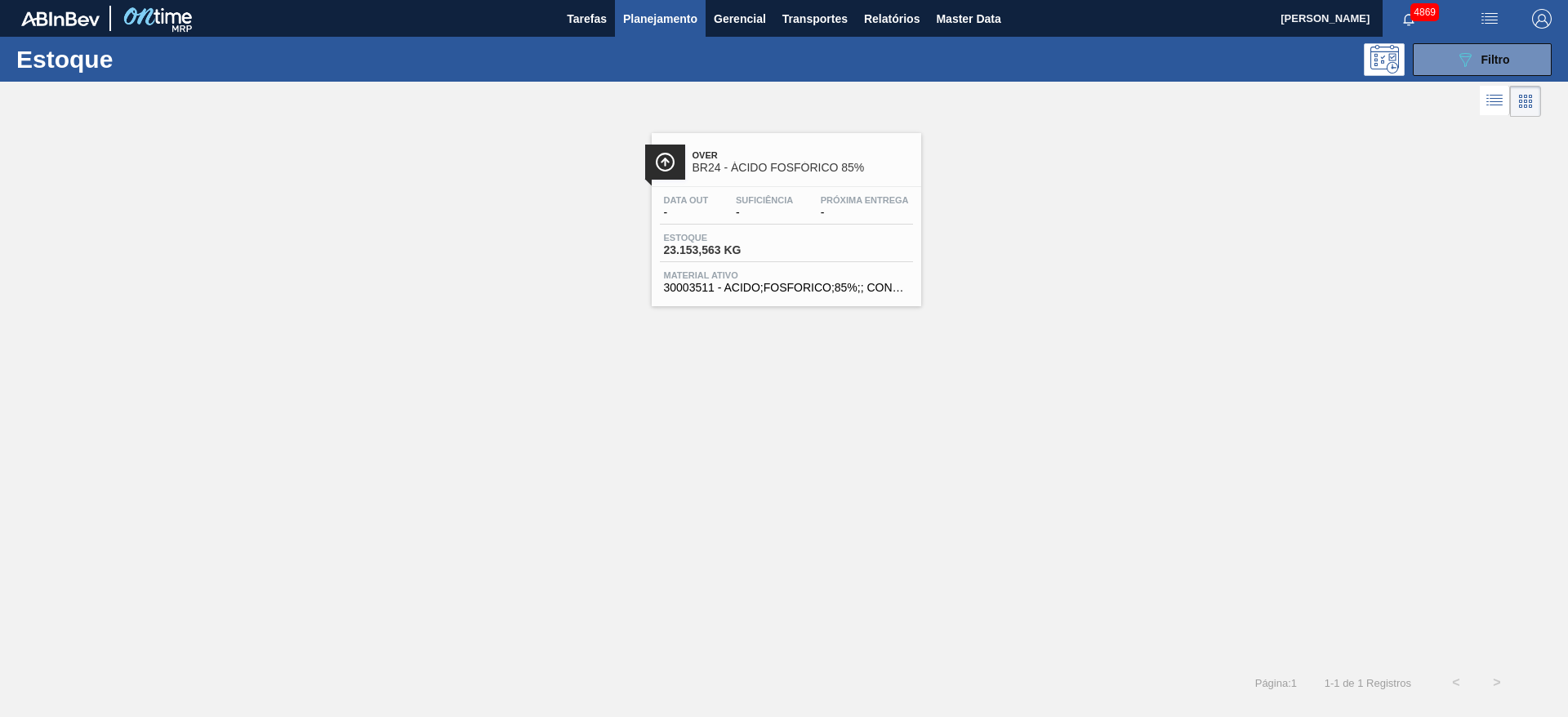
click at [782, 280] on div "Material ativo 30003511 - ACIDO;FOSFORICO;85%;; CONTAINER" at bounding box center [786, 282] width 253 height 24
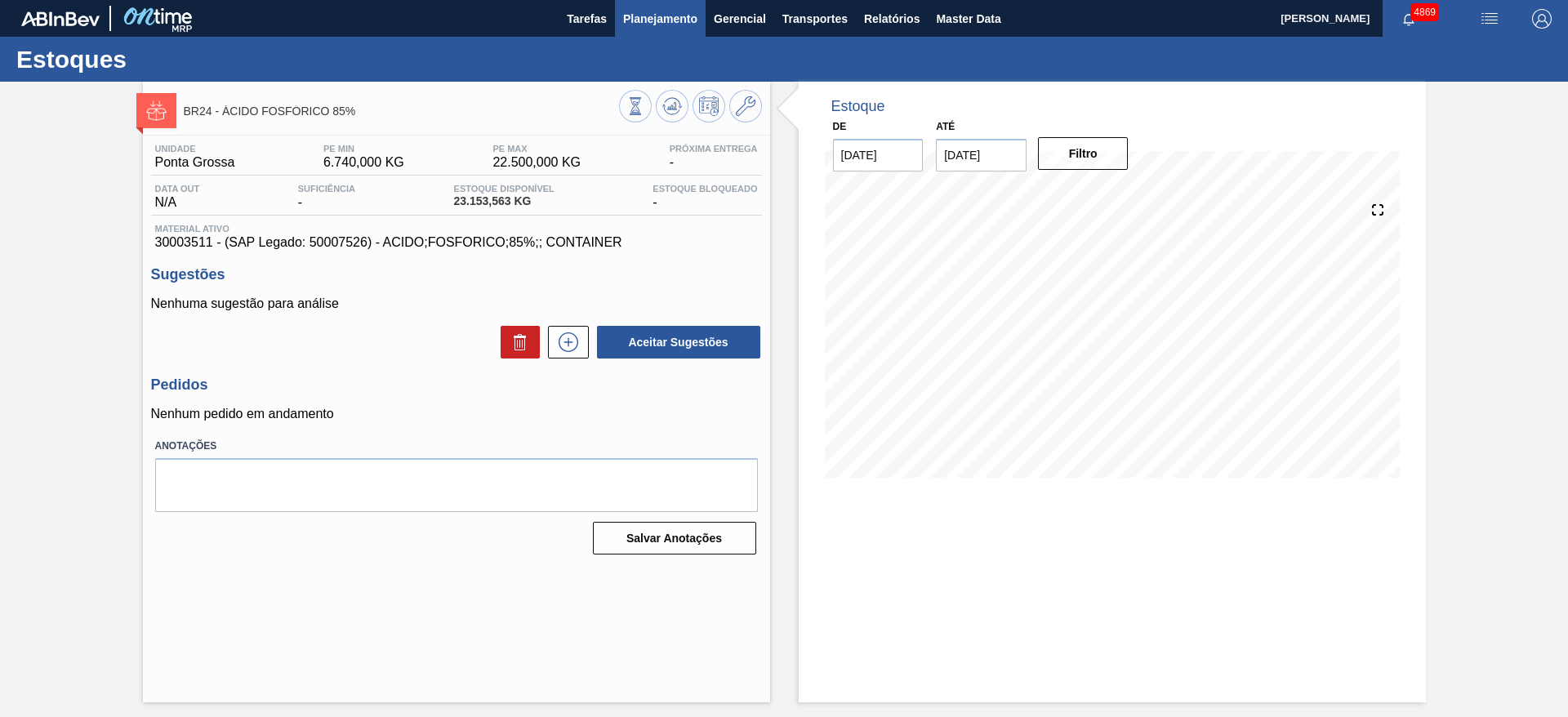
click at [670, 20] on span "Planejamento" at bounding box center [660, 19] width 74 height 20
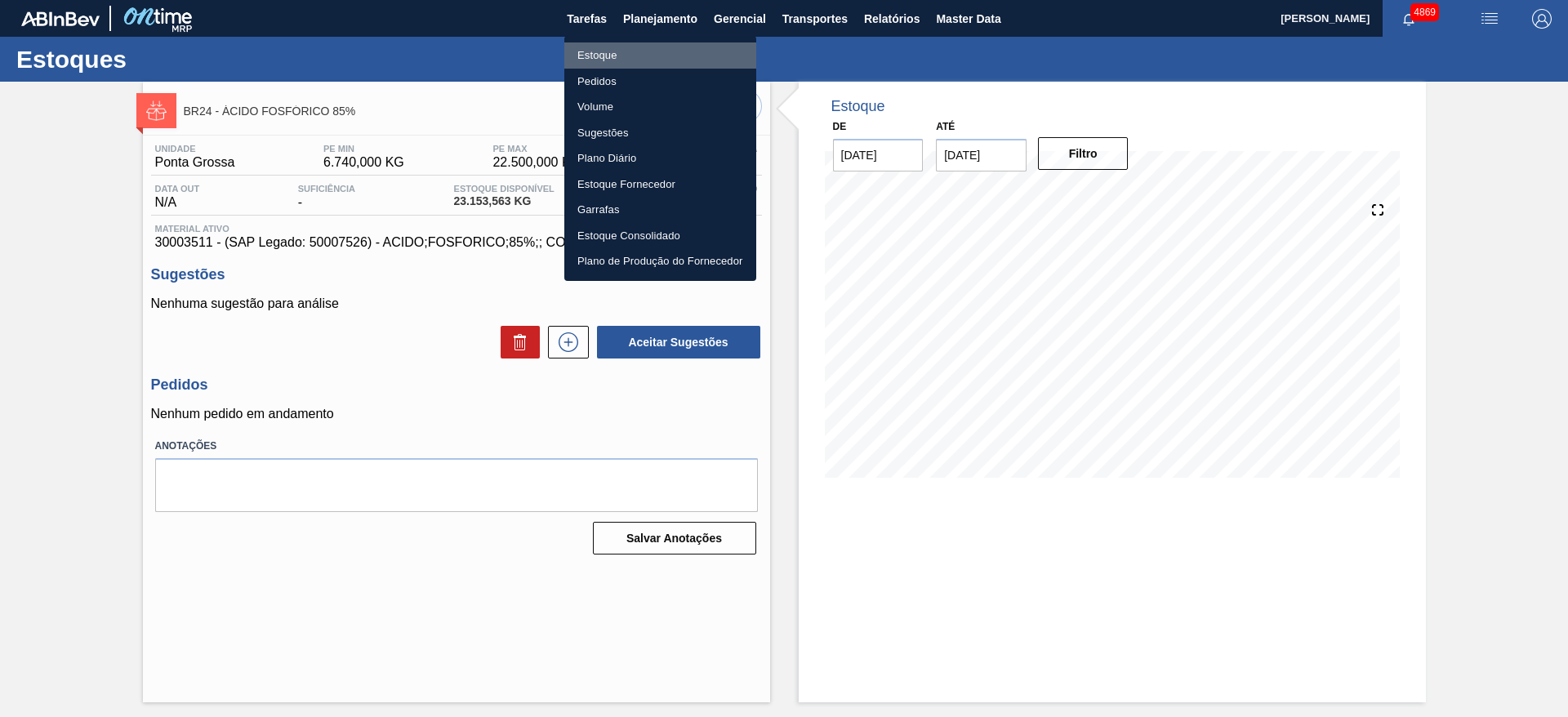
click at [623, 62] on li "Estoque" at bounding box center [661, 56] width 192 height 26
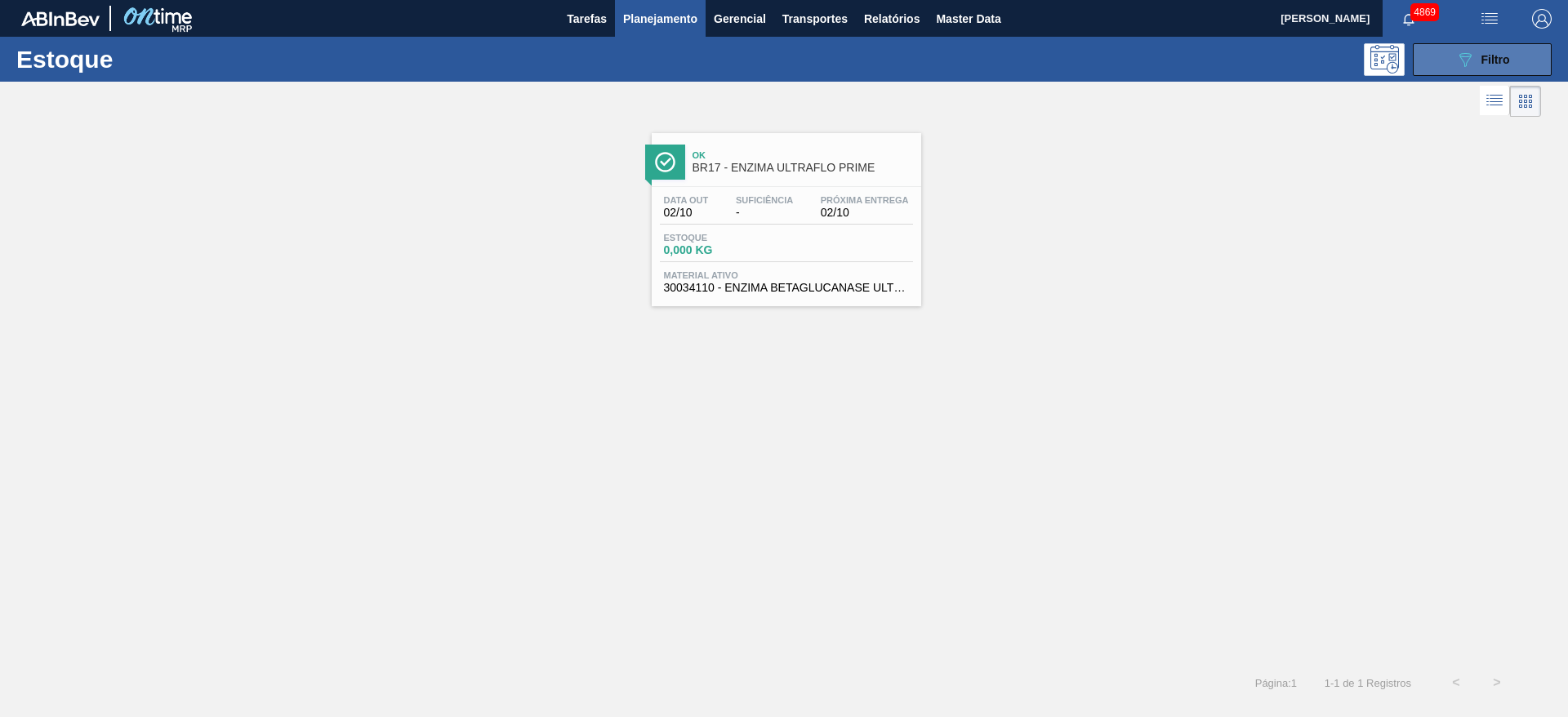
click at [1436, 46] on button "089F7B8B-B2A5-4AFE-B5C0-19BA573D28AC Filtro" at bounding box center [1482, 60] width 139 height 33
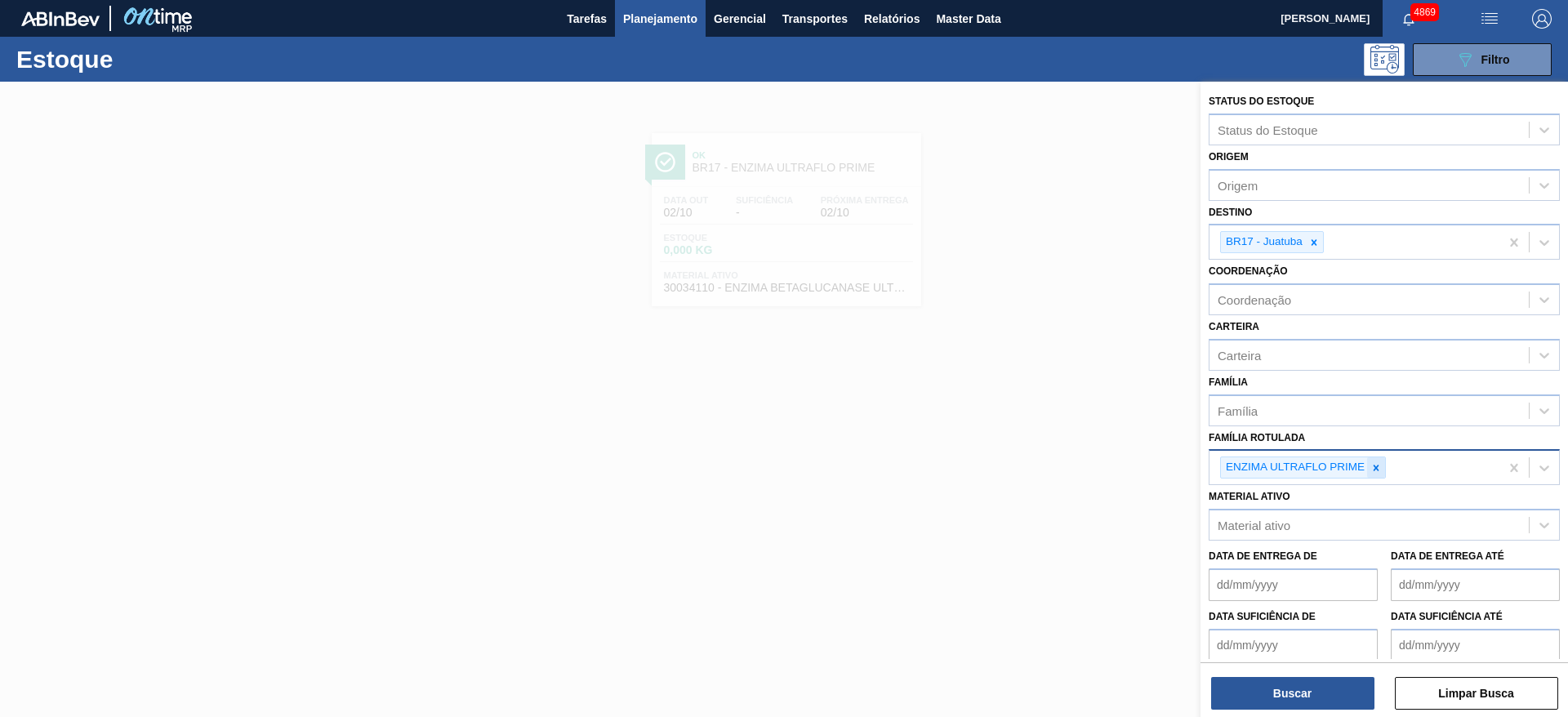
click at [1368, 468] on div at bounding box center [1376, 467] width 18 height 21
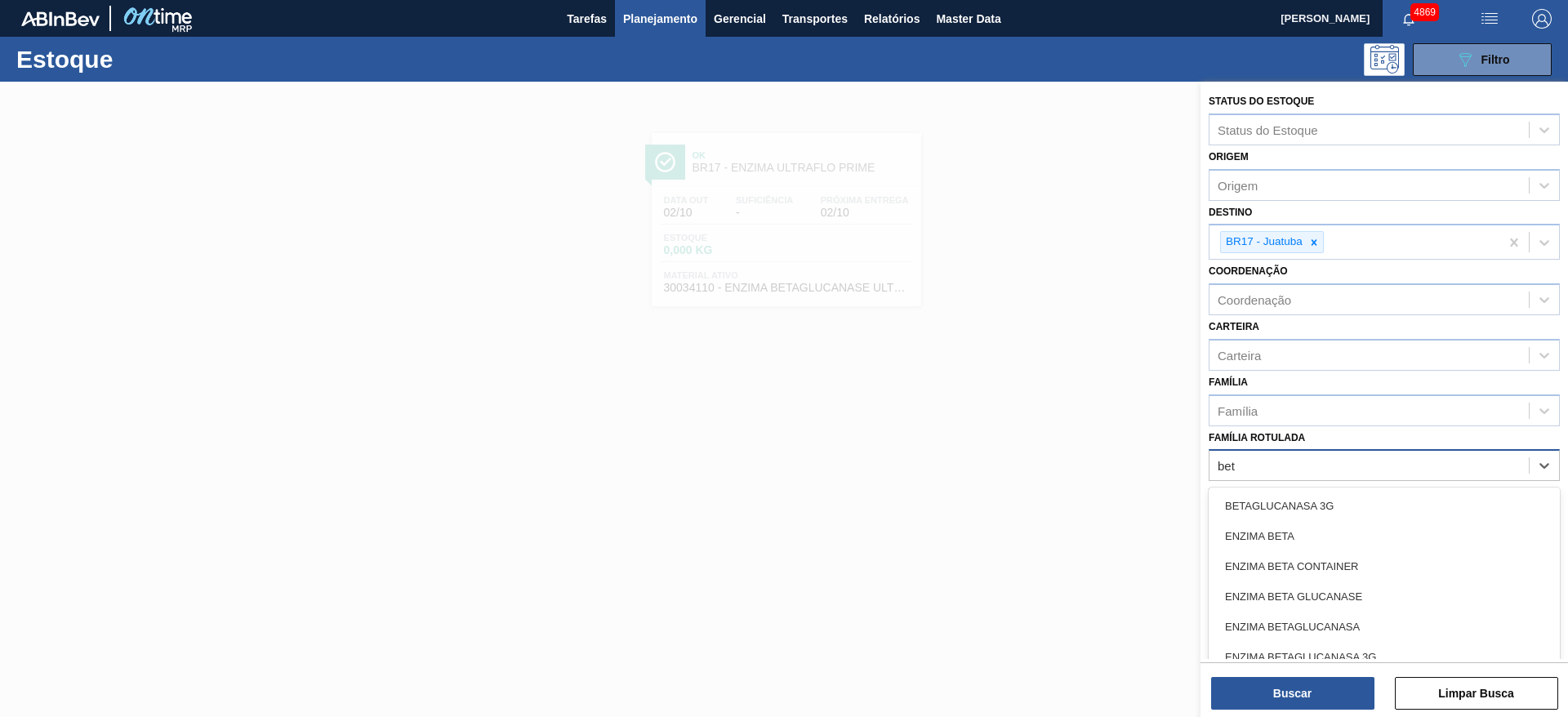
type Rotulada "beta"
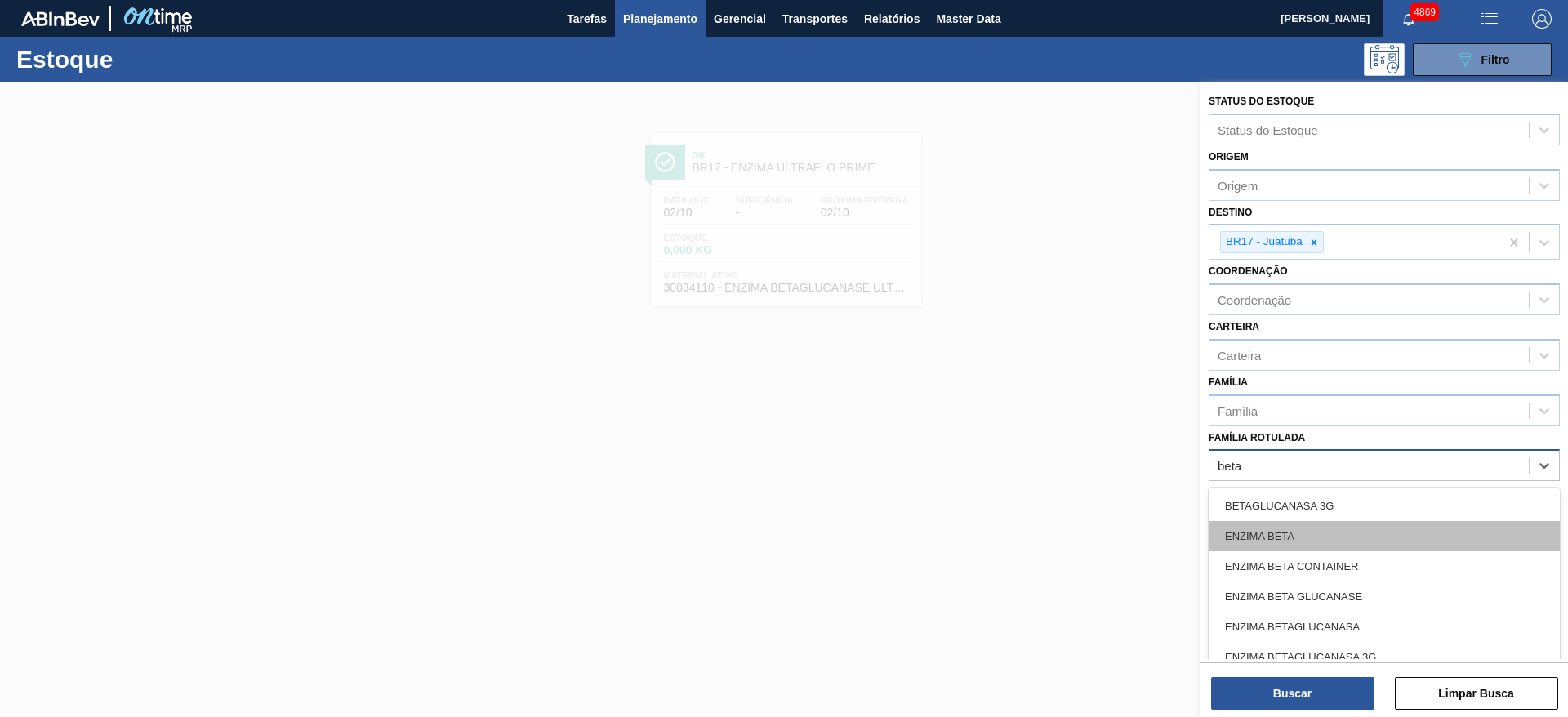
click at [1307, 546] on div "ENZIMA BETA" at bounding box center [1384, 536] width 351 height 30
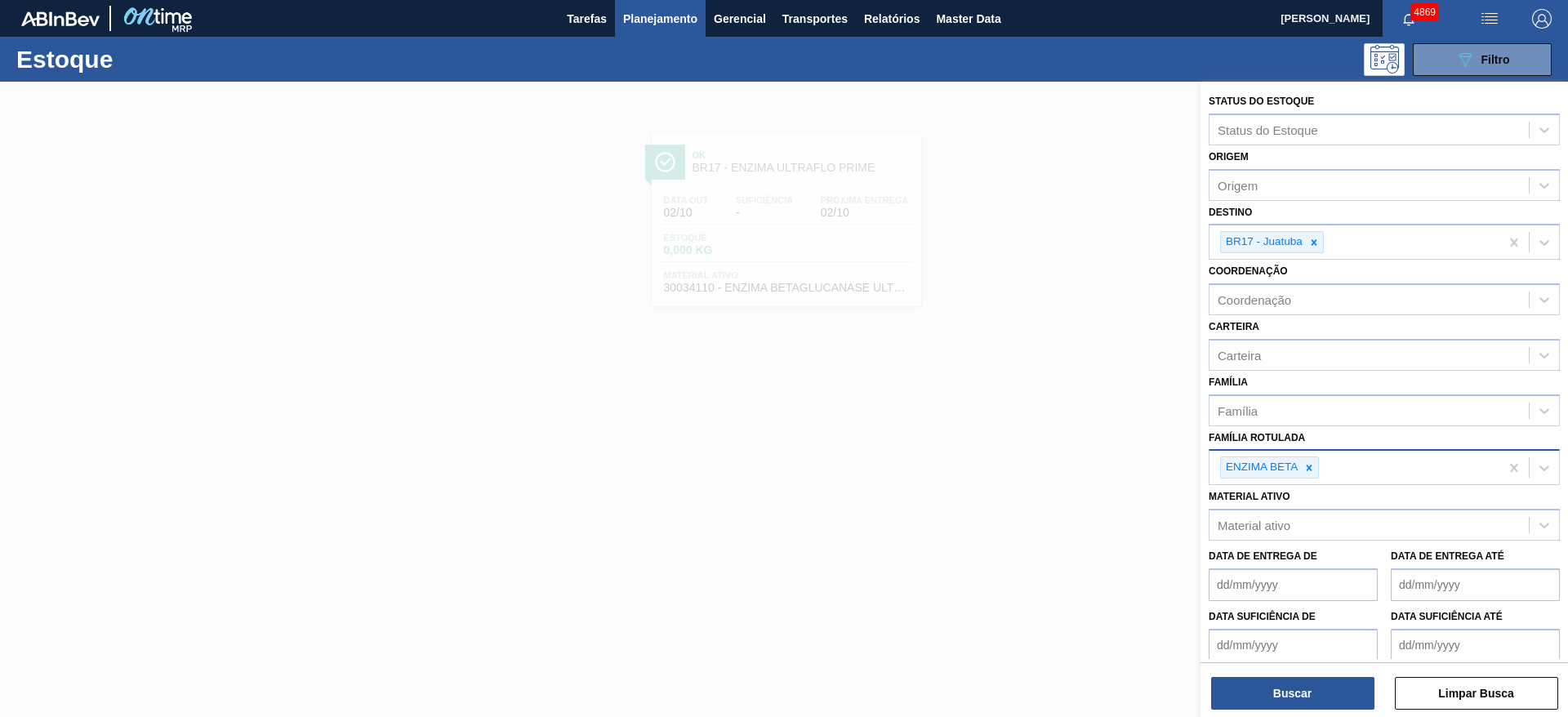
click at [1294, 715] on div "Status do Estoque Status do Estoque Origem Origem Destino BR17 - Juatuba Coorde…" at bounding box center [1384, 400] width 367 height 639
click at [1290, 709] on button "Buscar" at bounding box center [1293, 694] width 164 height 33
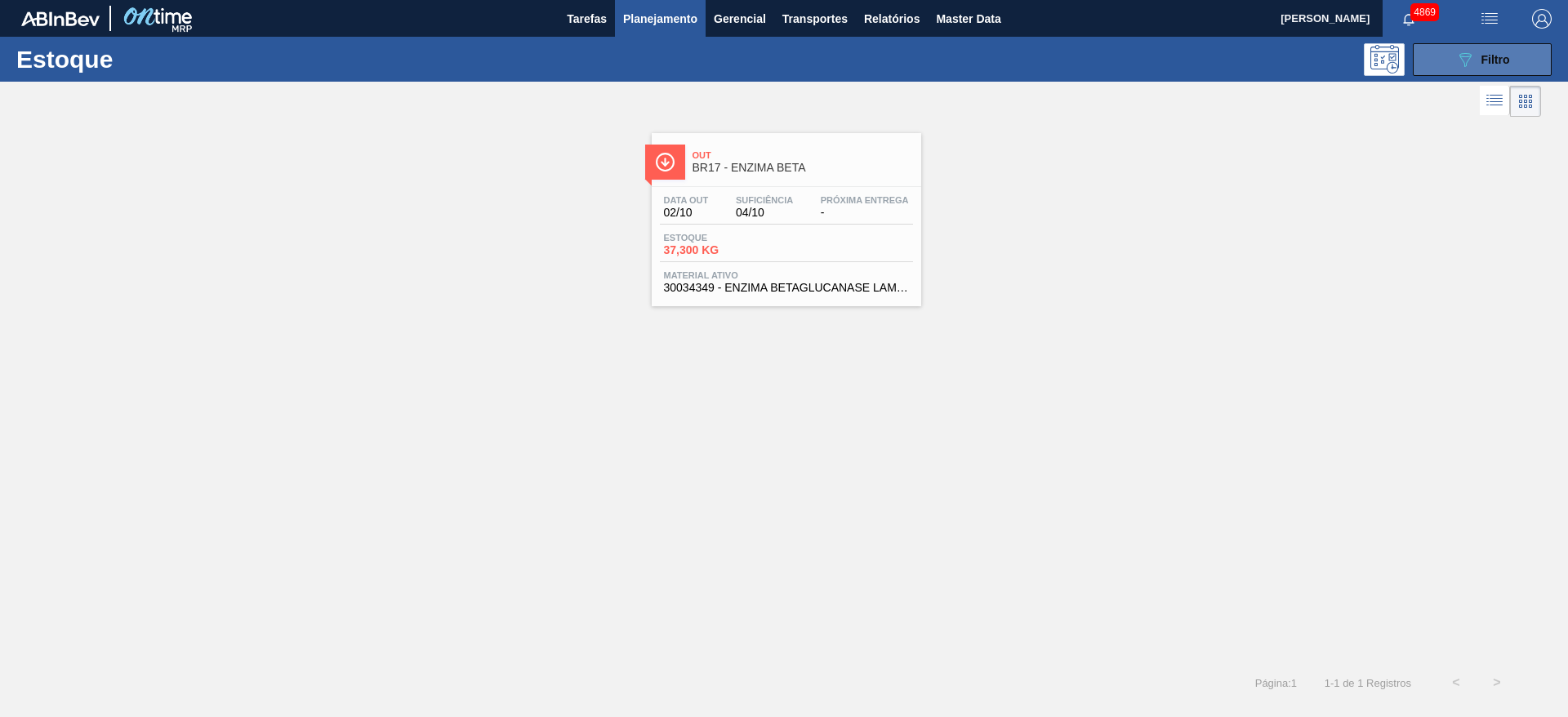
click at [1474, 49] on button "089F7B8B-B2A5-4AFE-B5C0-19BA573D28AC Filtro" at bounding box center [1482, 60] width 139 height 33
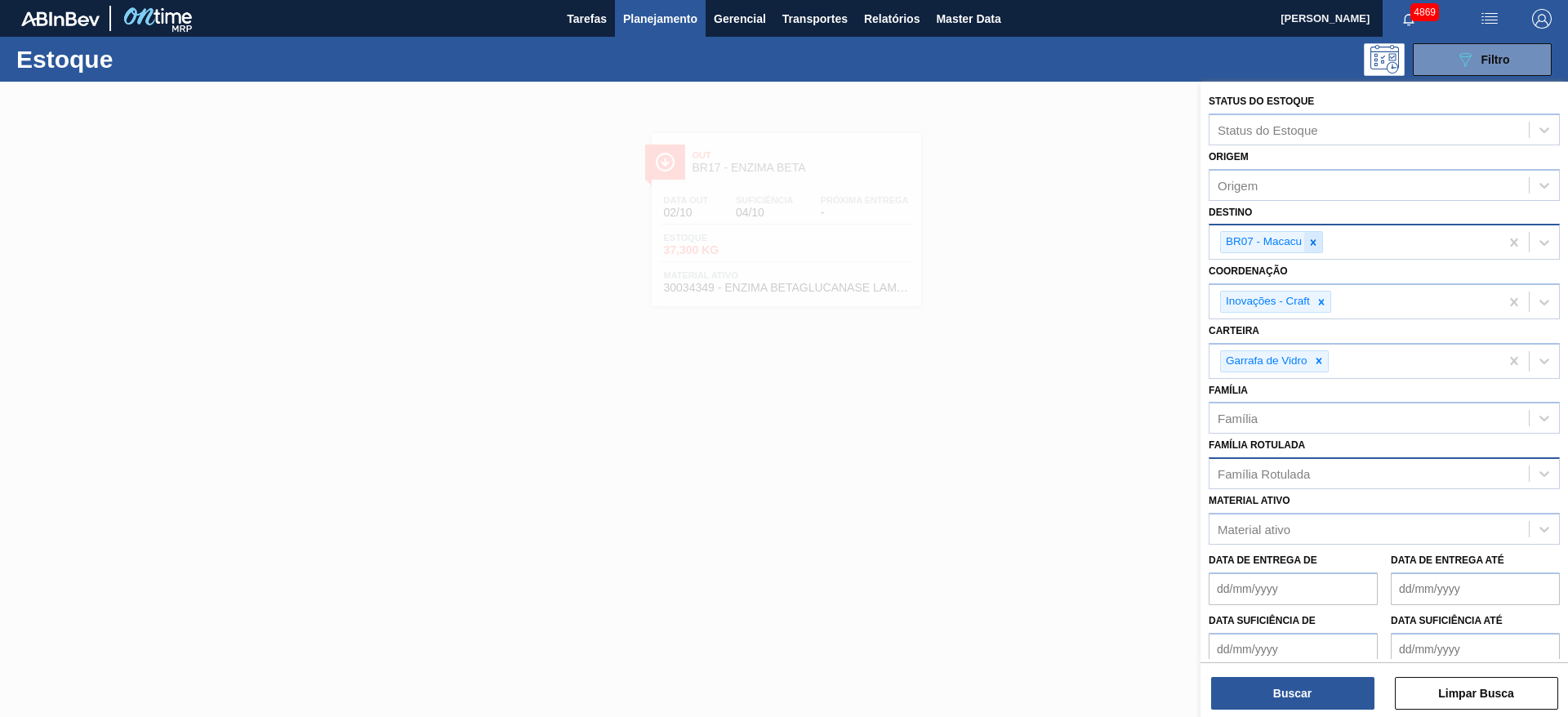
click at [1311, 237] on icon at bounding box center [1313, 243] width 12 height 12
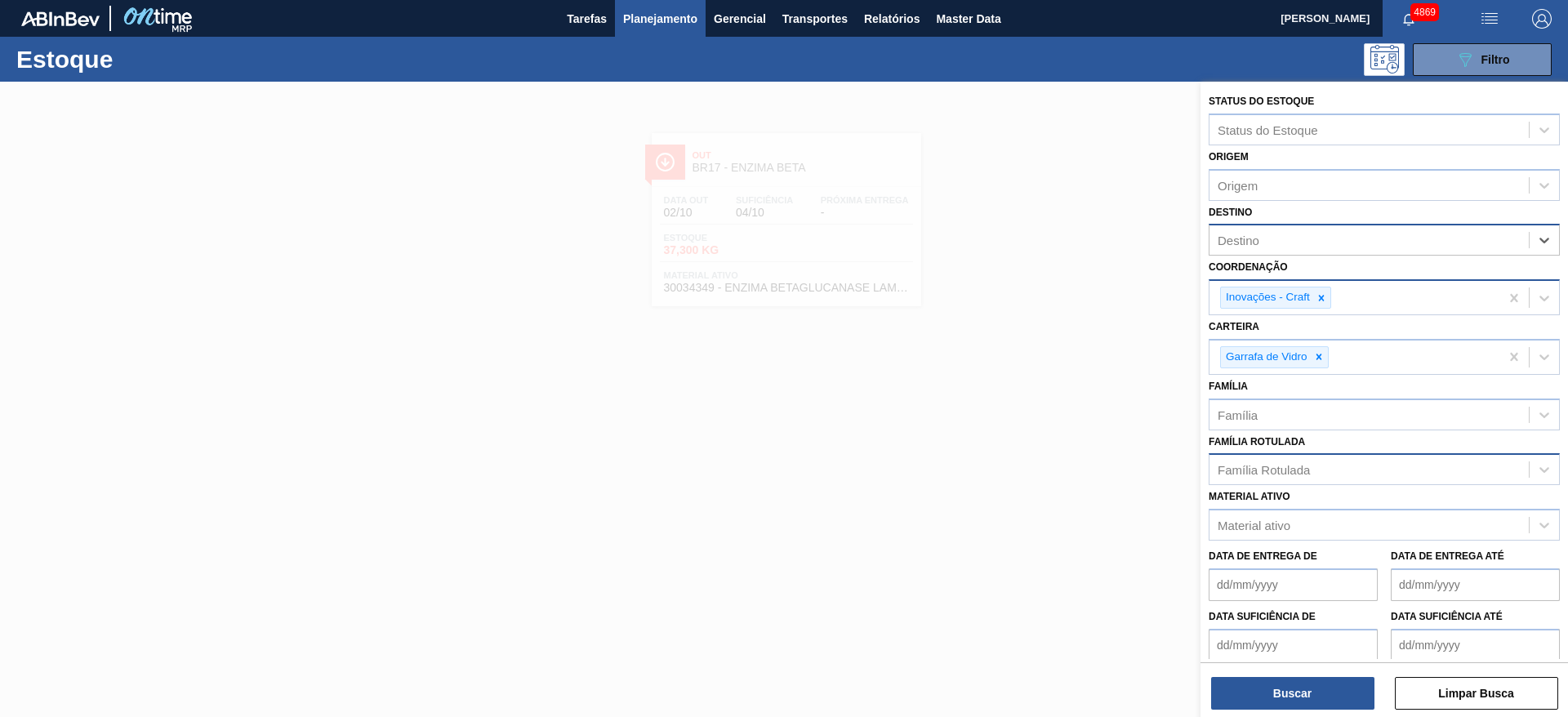
click at [1331, 300] on div "Inovações - Craft" at bounding box center [1354, 298] width 290 height 34
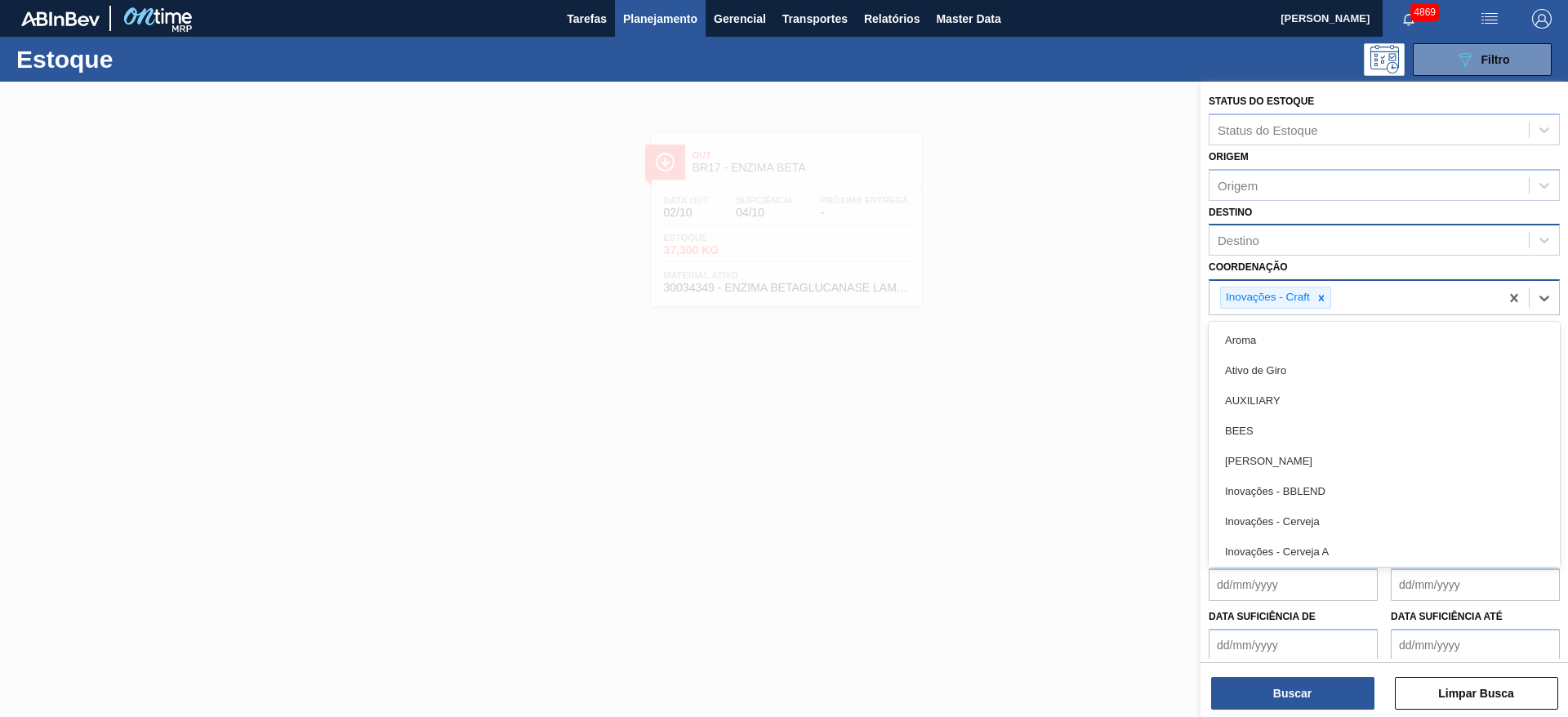
click at [1317, 296] on icon at bounding box center [1321, 298] width 12 height 12
click at [1171, 365] on div at bounding box center [784, 440] width 1568 height 717
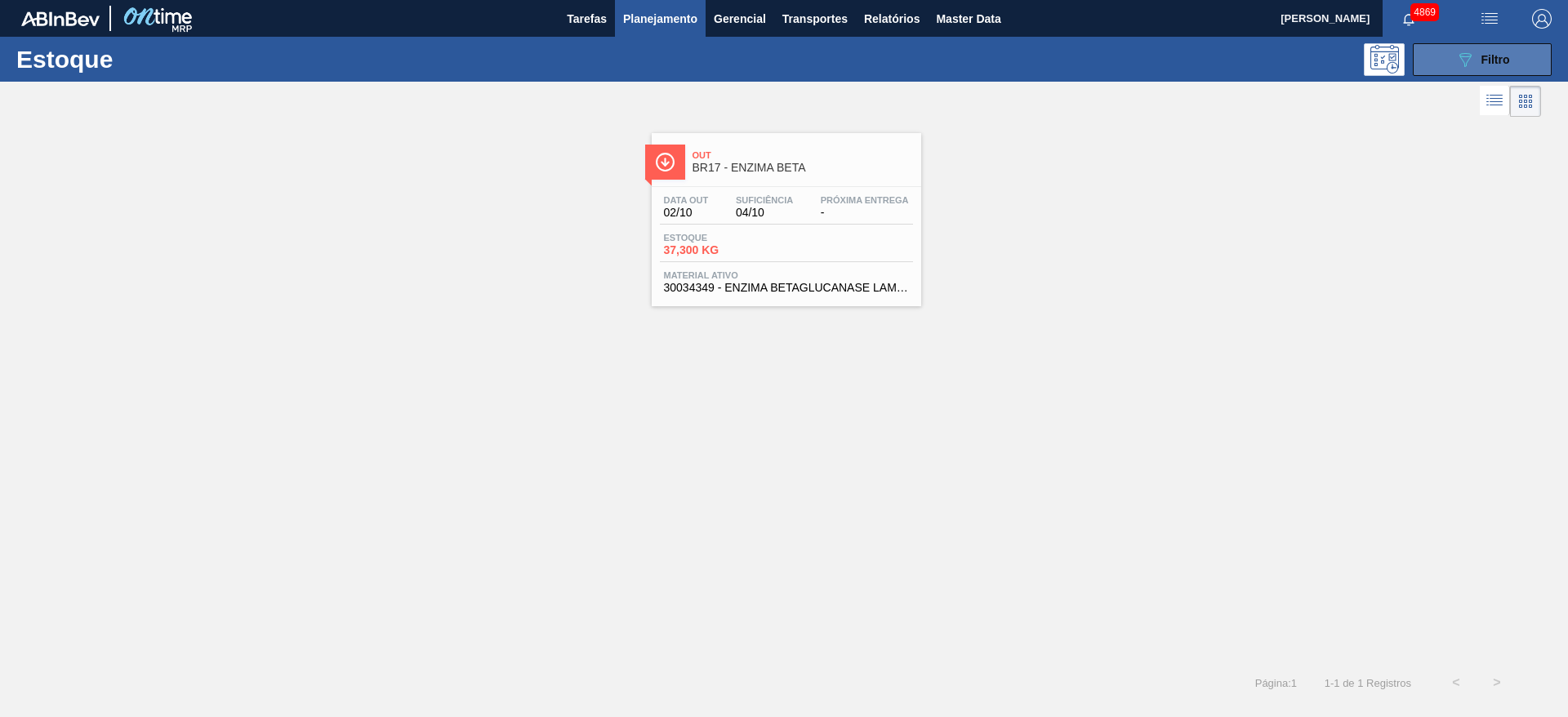
click at [1441, 65] on button "089F7B8B-B2A5-4AFE-B5C0-19BA573D28AC Filtro" at bounding box center [1482, 60] width 139 height 33
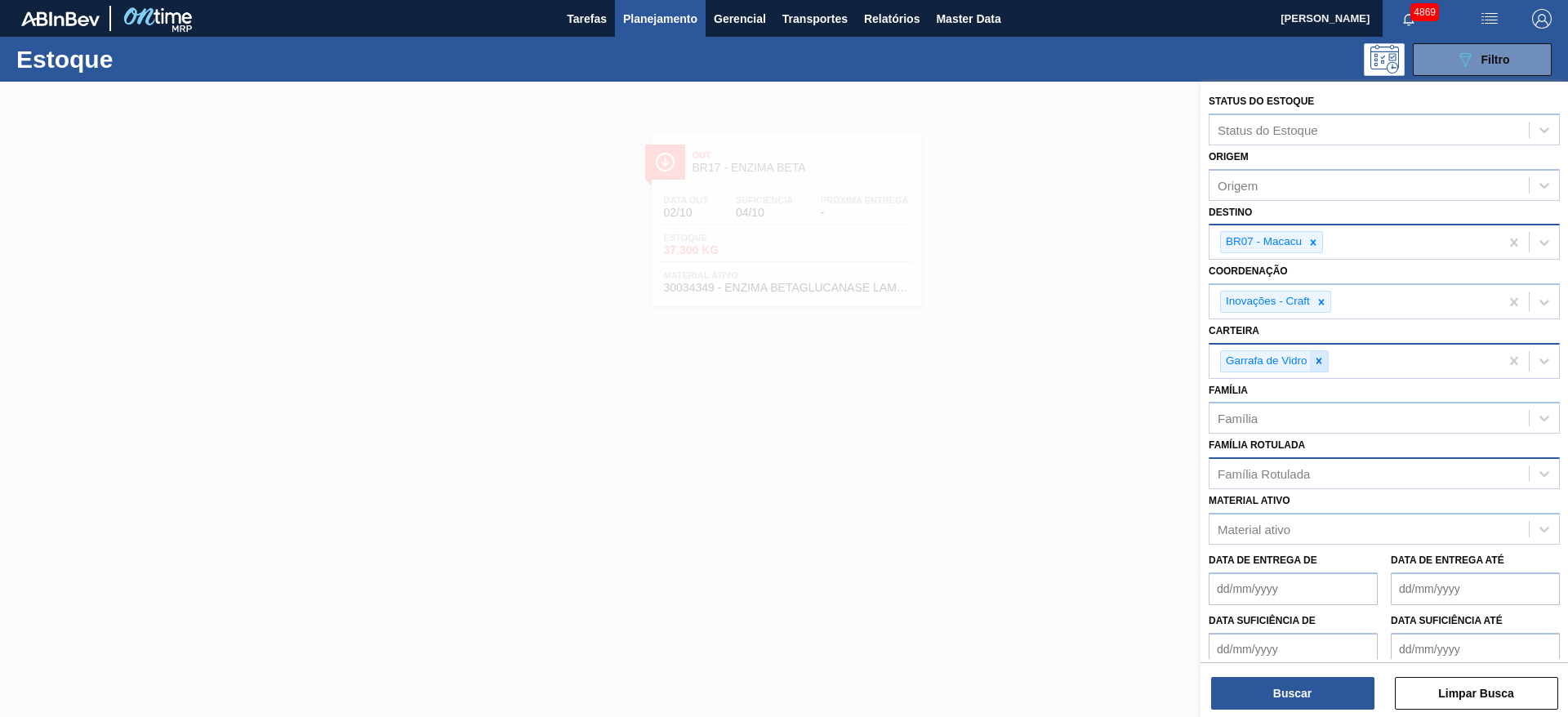
click at [1321, 360] on icon at bounding box center [1319, 361] width 12 height 12
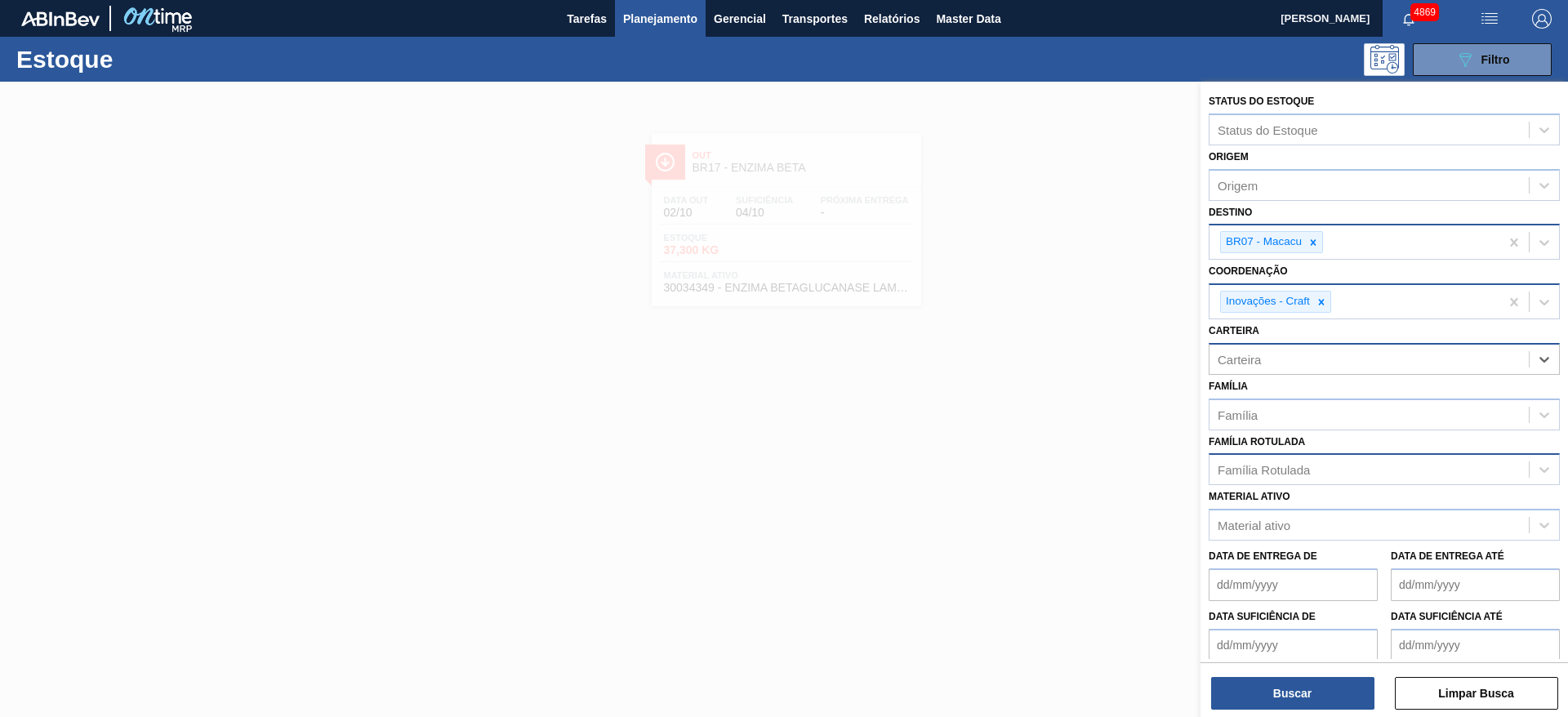
drag, startPoint x: 1326, startPoint y: 305, endPoint x: 1320, endPoint y: 289, distance: 17.1
click at [1323, 297] on icon at bounding box center [1321, 303] width 12 height 12
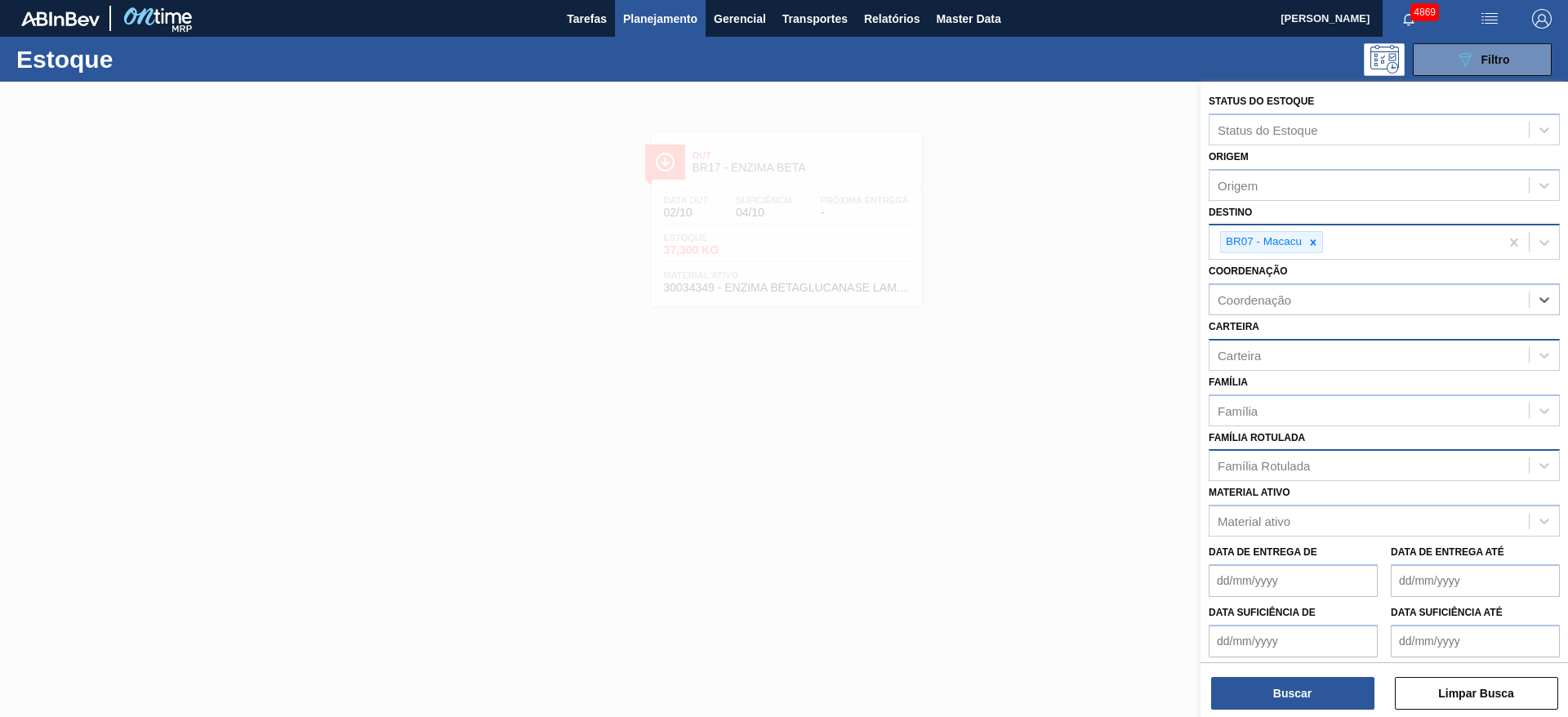
click at [1315, 238] on icon at bounding box center [1313, 243] width 12 height 12
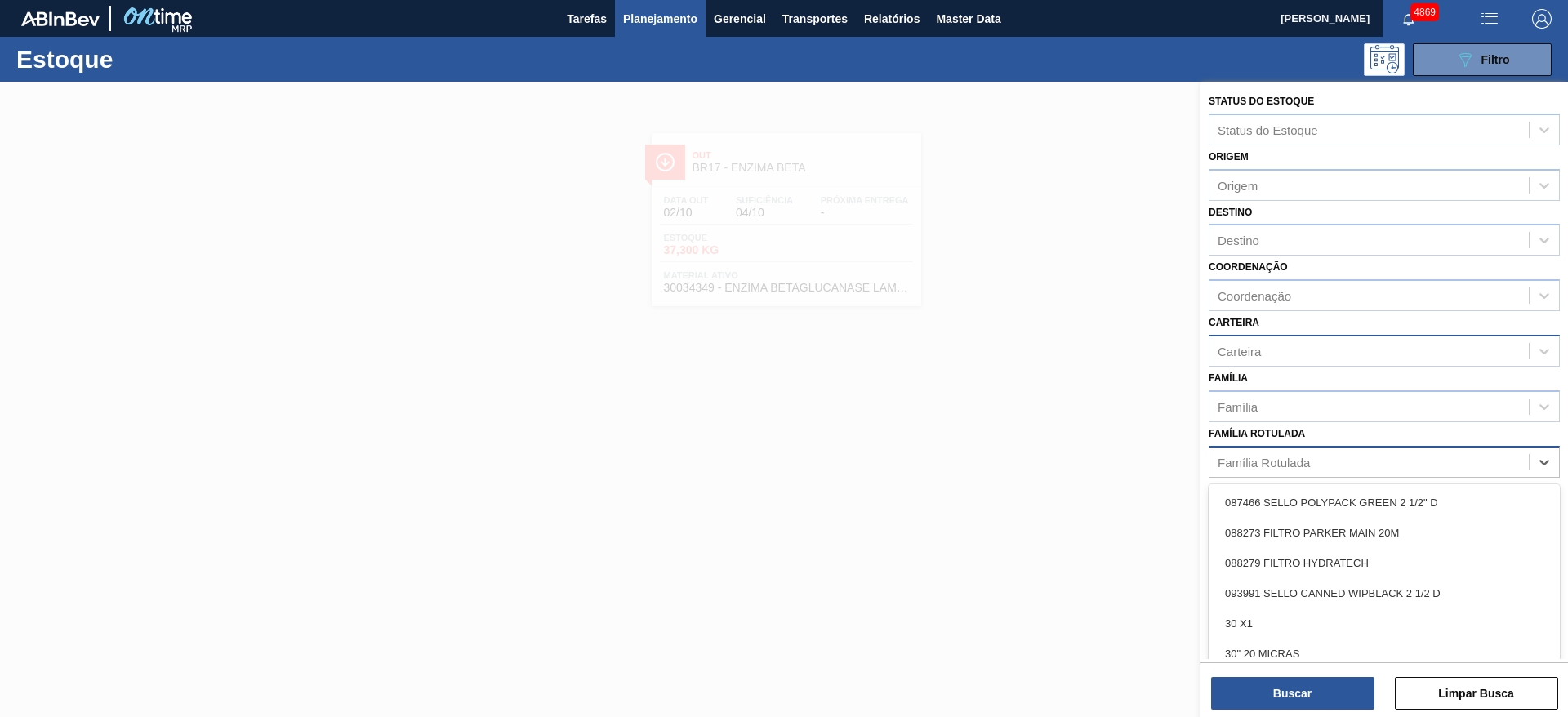
click at [1270, 457] on div "Família Rotulada" at bounding box center [1264, 461] width 92 height 14
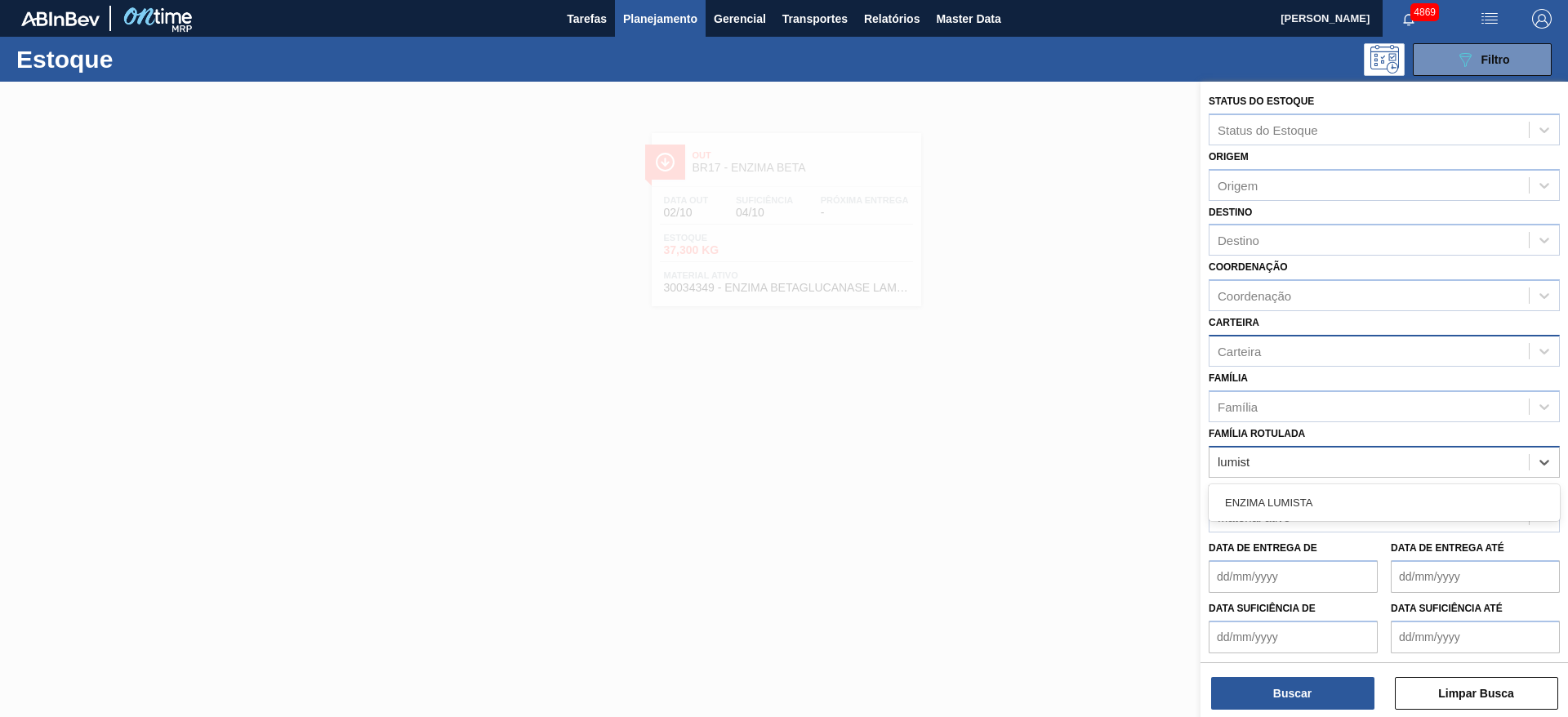
type Rotulada "lumista"
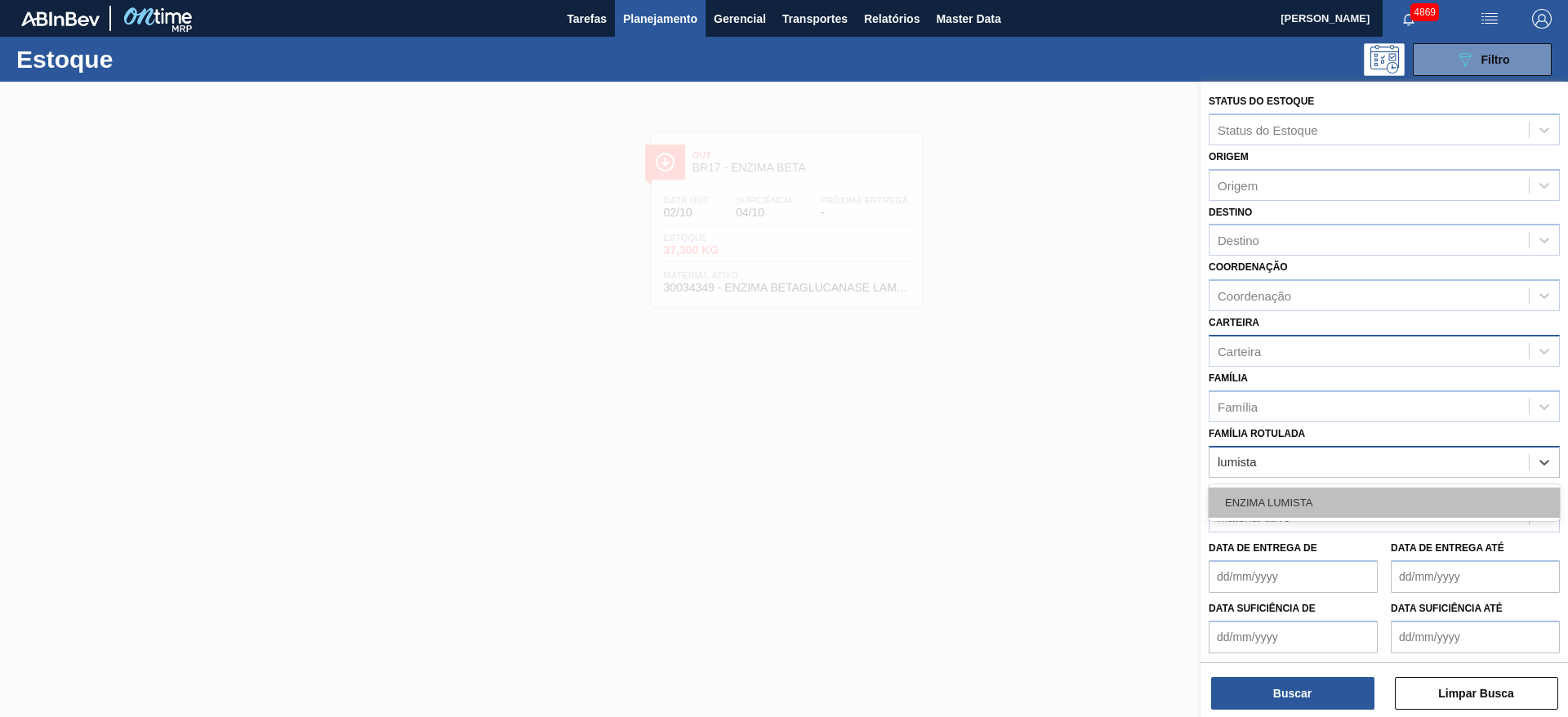
click at [1243, 499] on div "ENZIMA LUMISTA" at bounding box center [1384, 502] width 351 height 30
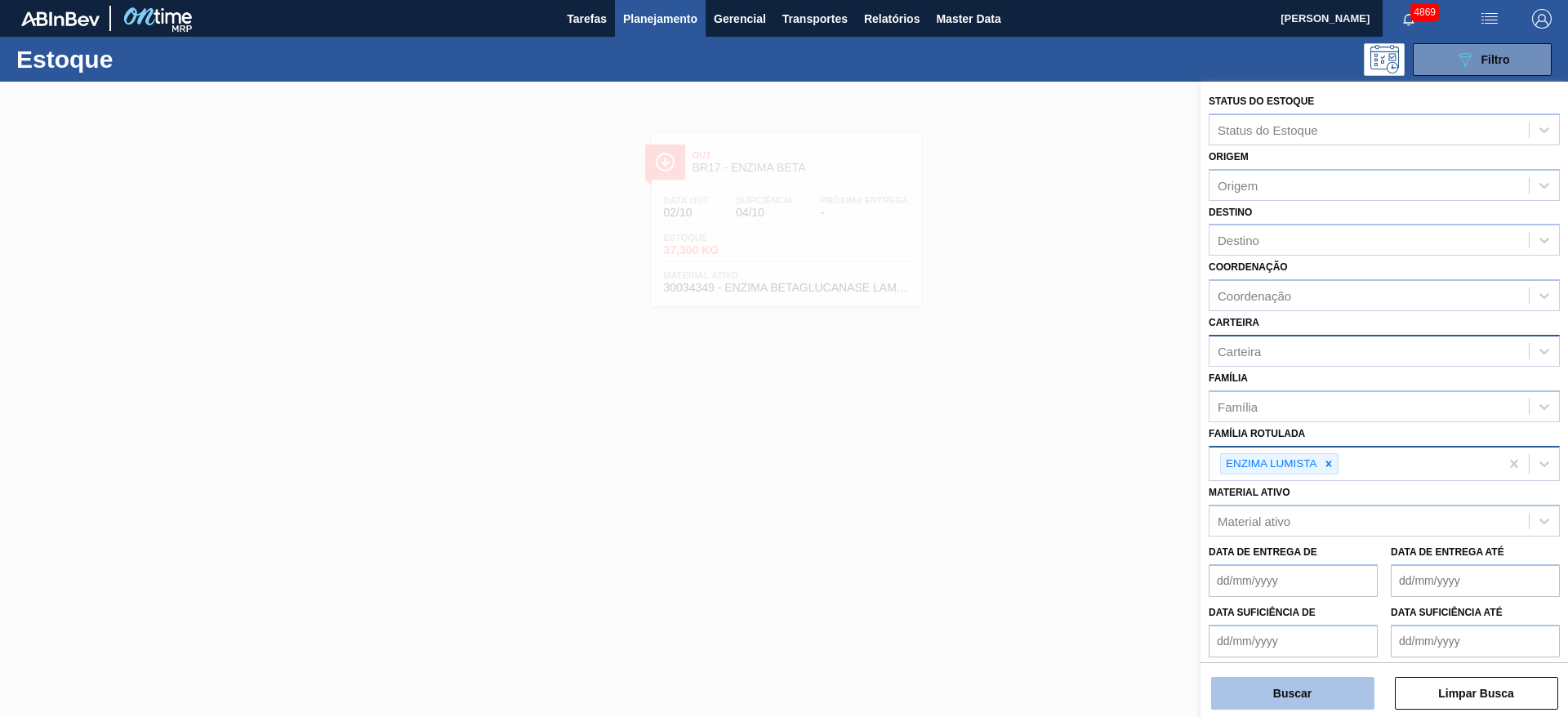
click at [1276, 687] on button "Buscar" at bounding box center [1293, 694] width 164 height 33
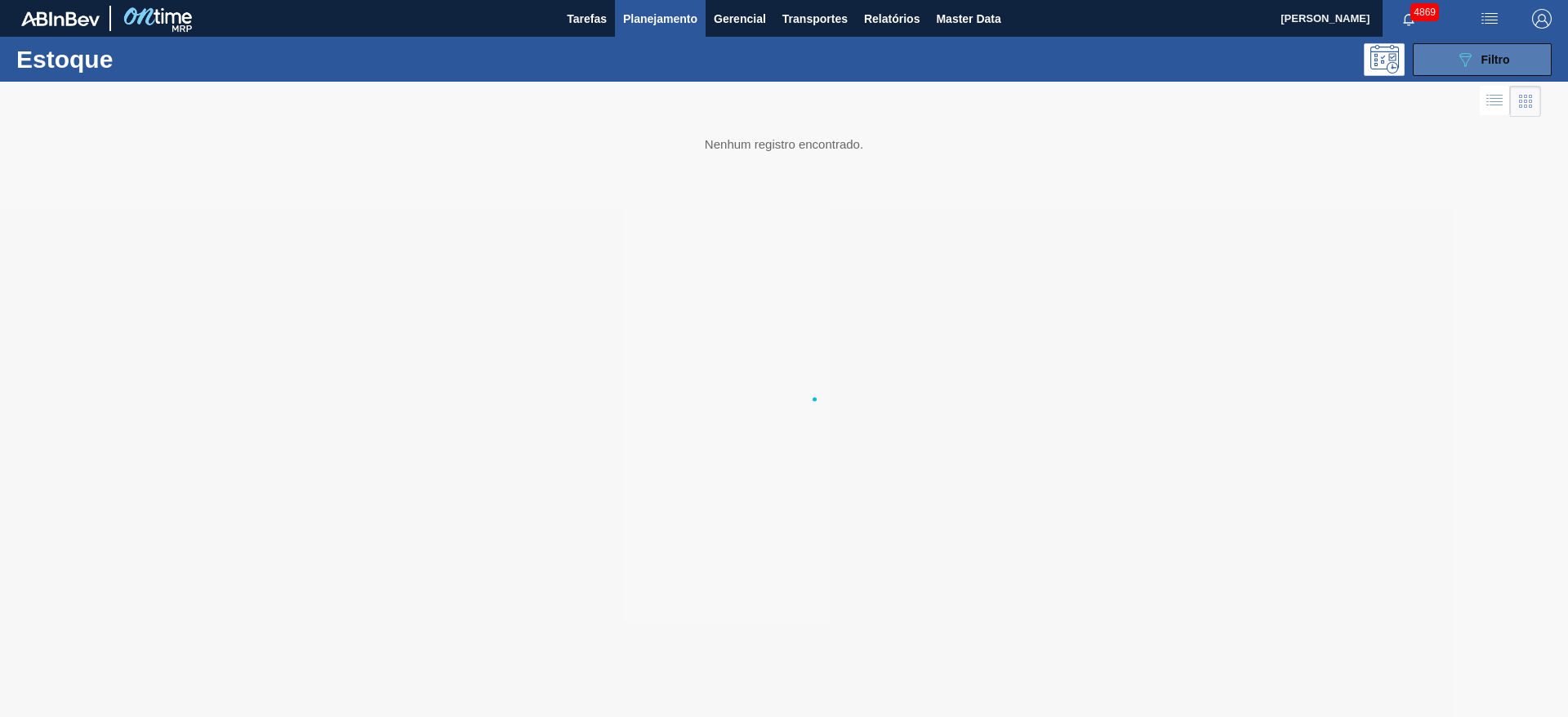
click at [1417, 60] on button "089F7B8B-B2A5-4AFE-B5C0-19BA573D28AC Filtro" at bounding box center [1482, 60] width 139 height 33
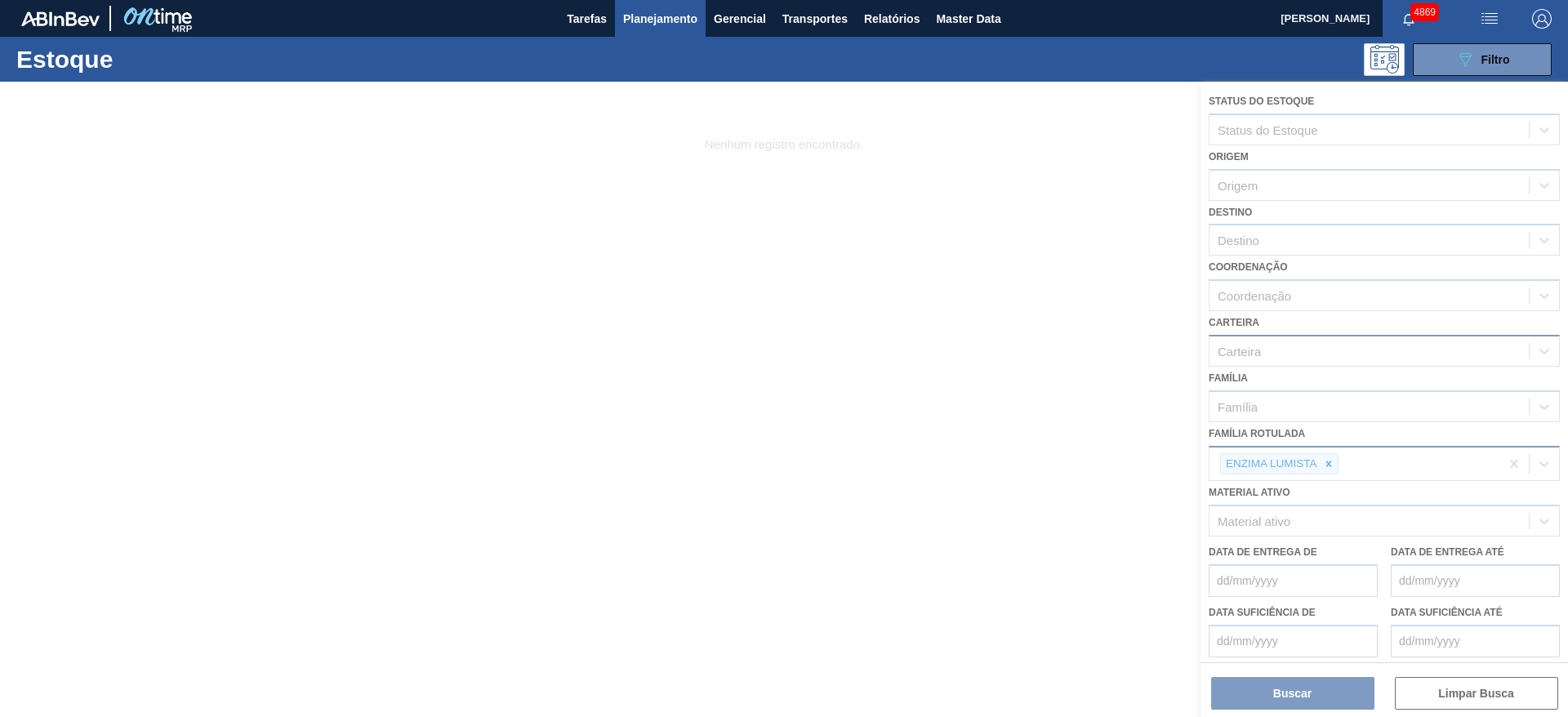
click at [687, 169] on div at bounding box center [784, 399] width 1568 height 636
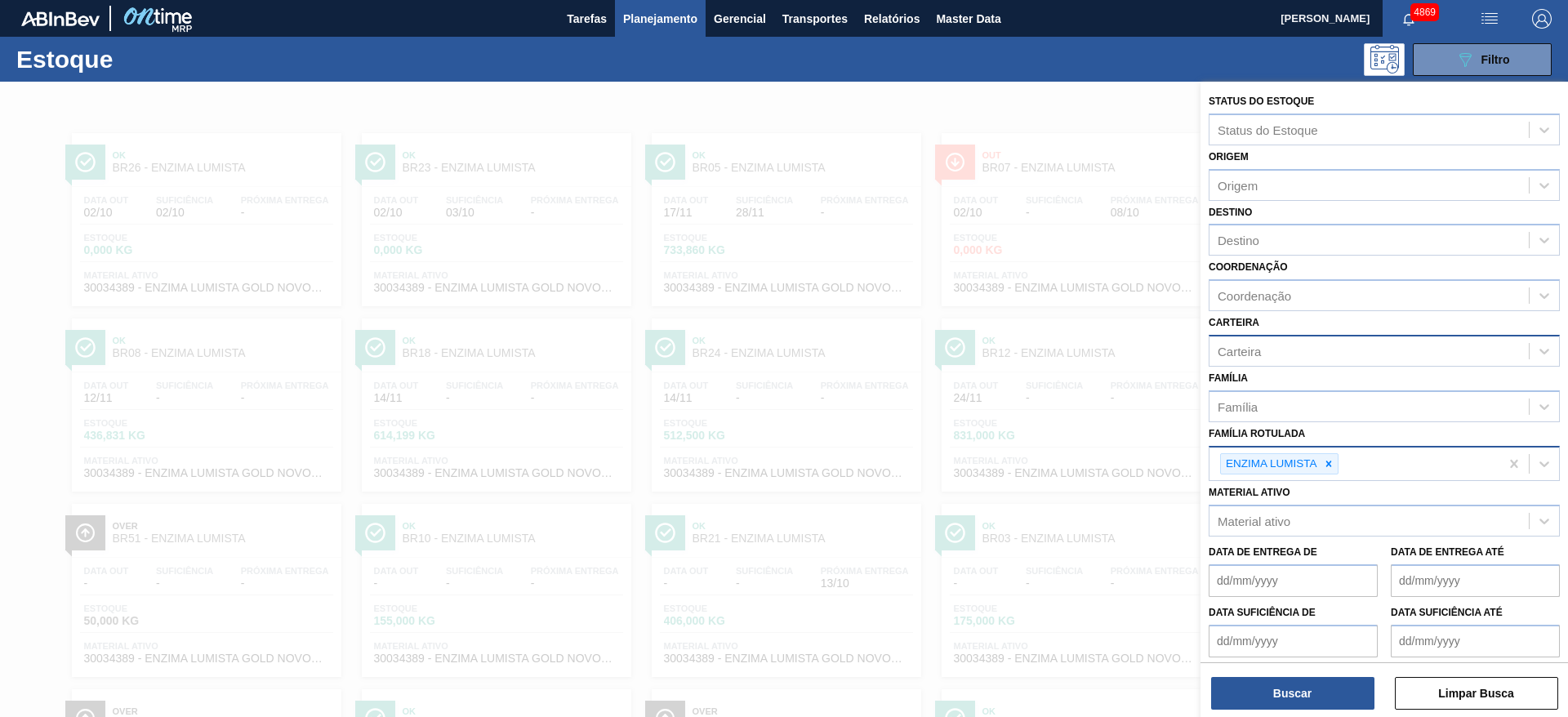
click at [859, 90] on div at bounding box center [784, 440] width 1568 height 717
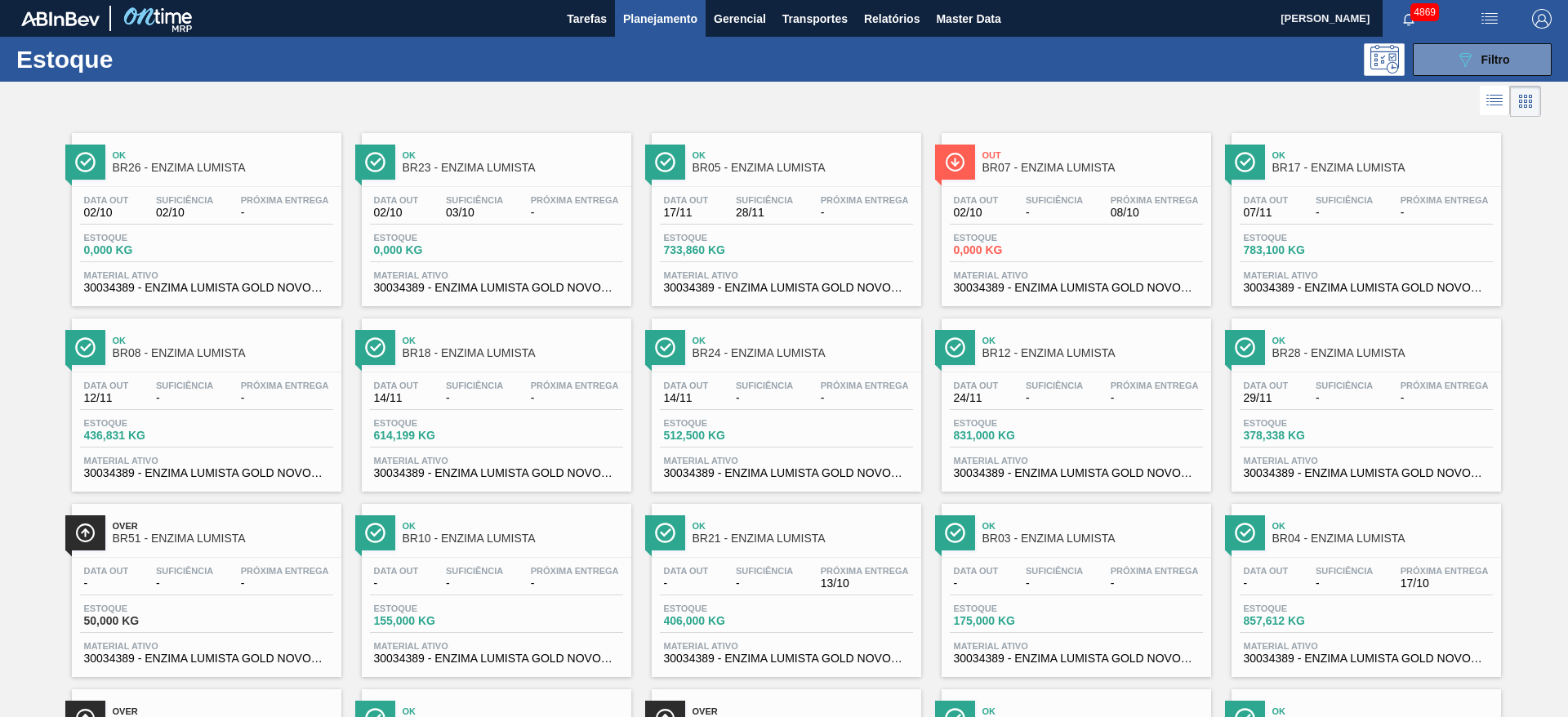
click at [473, 96] on div at bounding box center [770, 101] width 1541 height 39
click at [1447, 57] on button "089F7B8B-B2A5-4AFE-B5C0-19BA573D28AC Filtro" at bounding box center [1482, 60] width 139 height 33
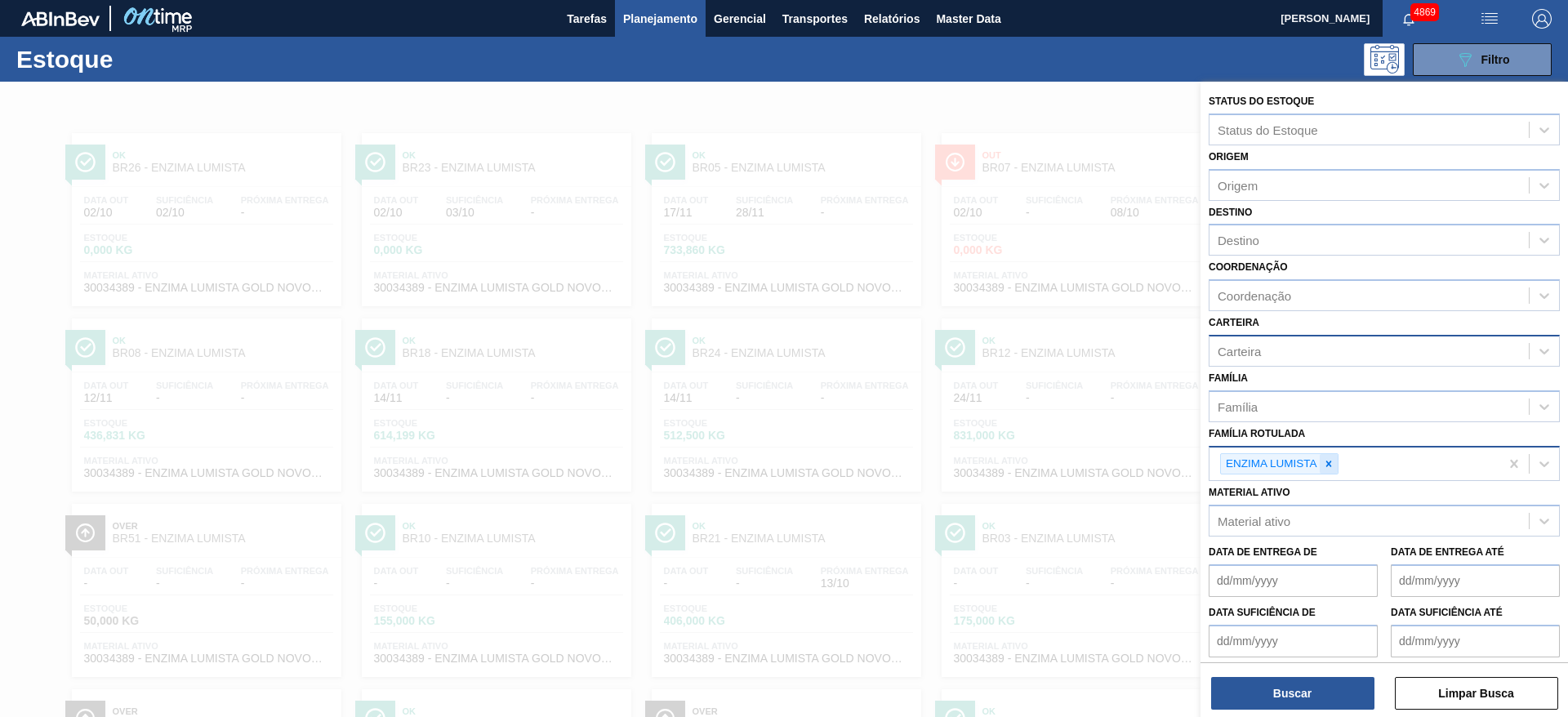
click at [1329, 462] on icon at bounding box center [1328, 463] width 6 height 6
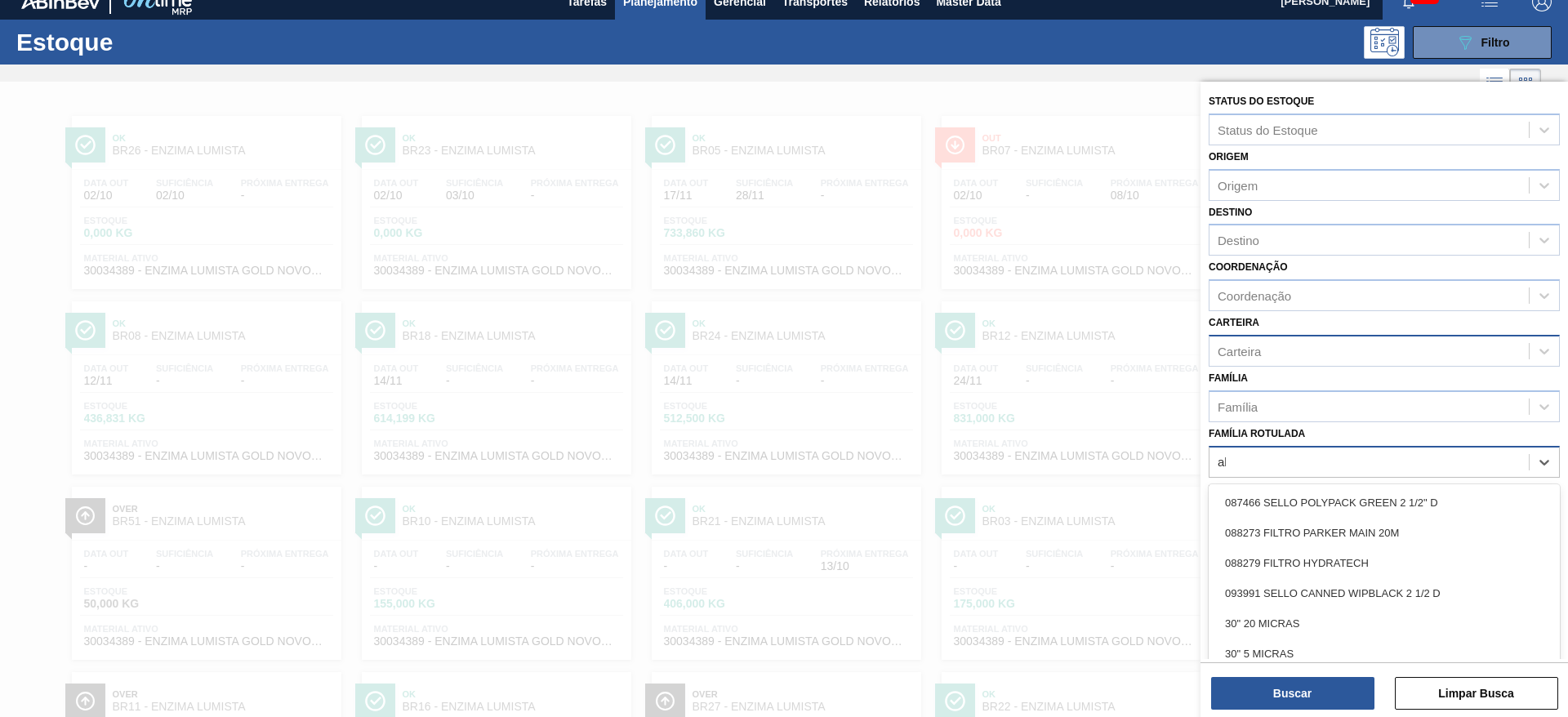
scroll to position [19, 0]
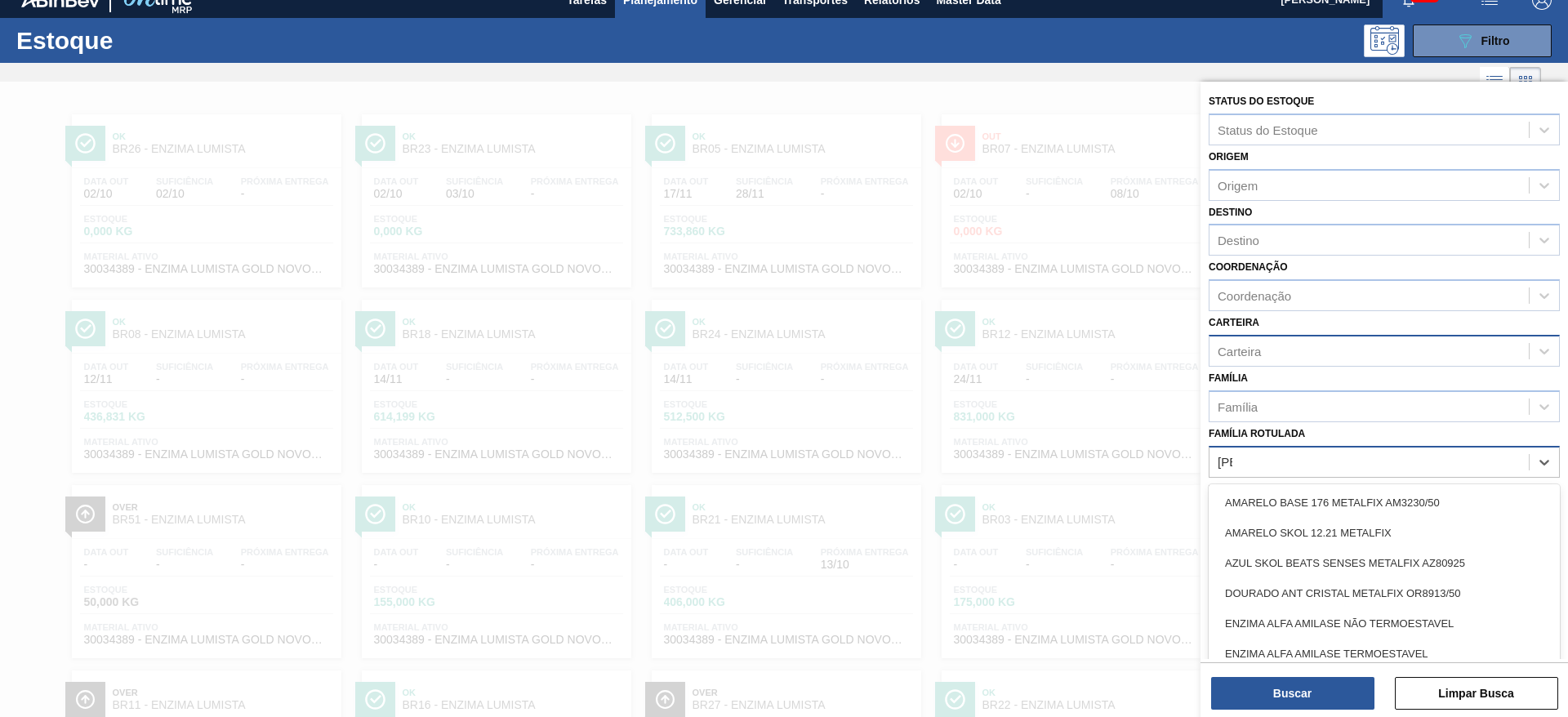
type Rotulada "alfa"
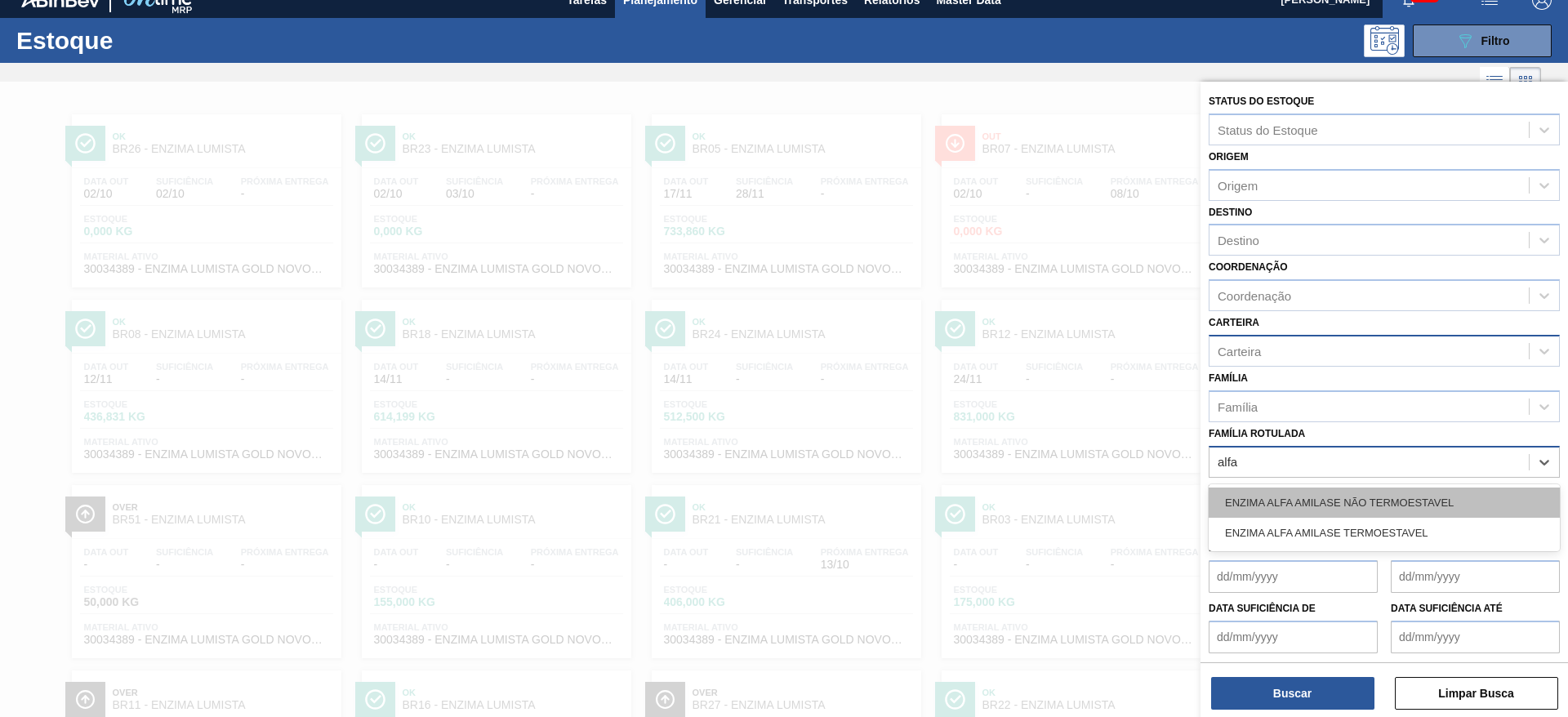
click at [1333, 490] on div "ENZIMA ALFA AMILASE NÃO TERMOESTAVEL" at bounding box center [1384, 502] width 351 height 30
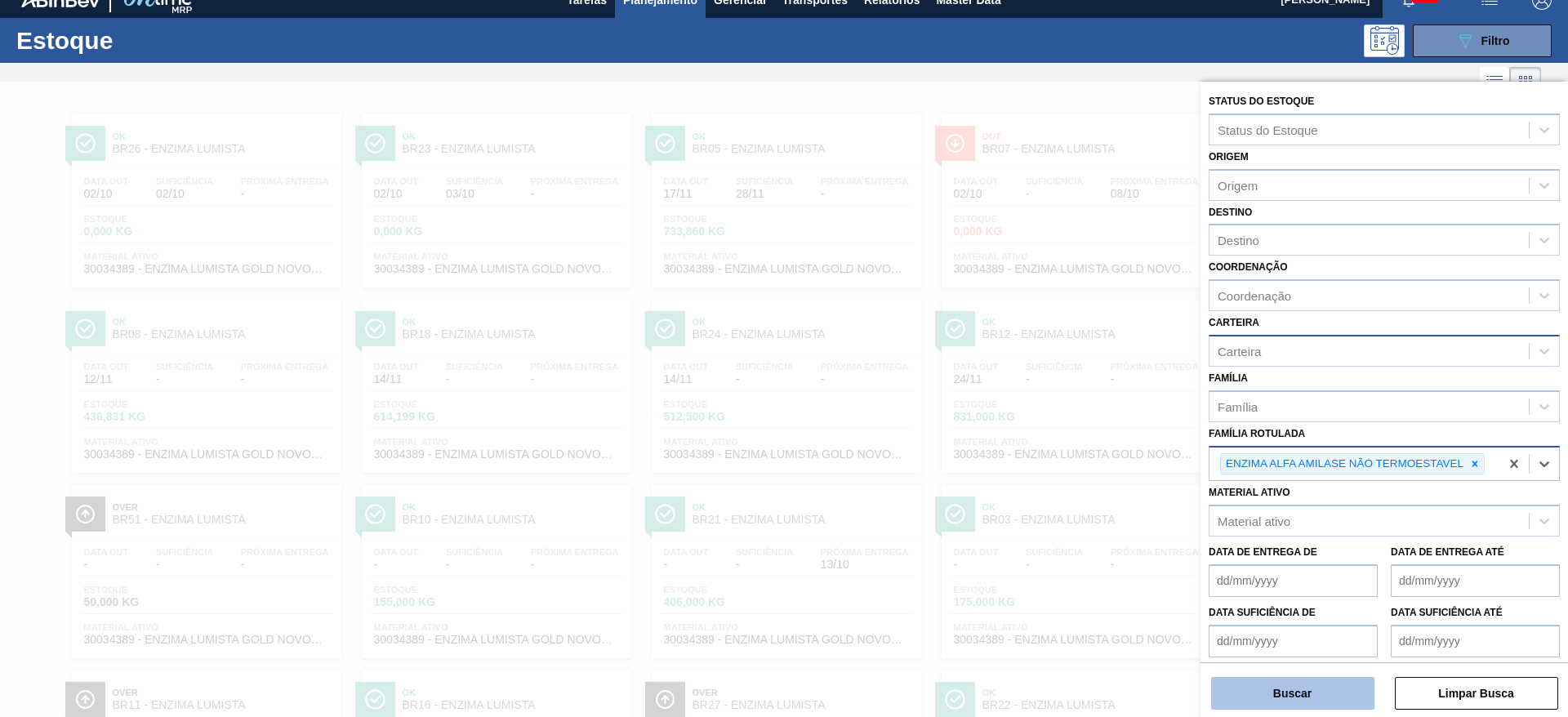
click at [1347, 684] on button "Buscar" at bounding box center [1293, 694] width 164 height 33
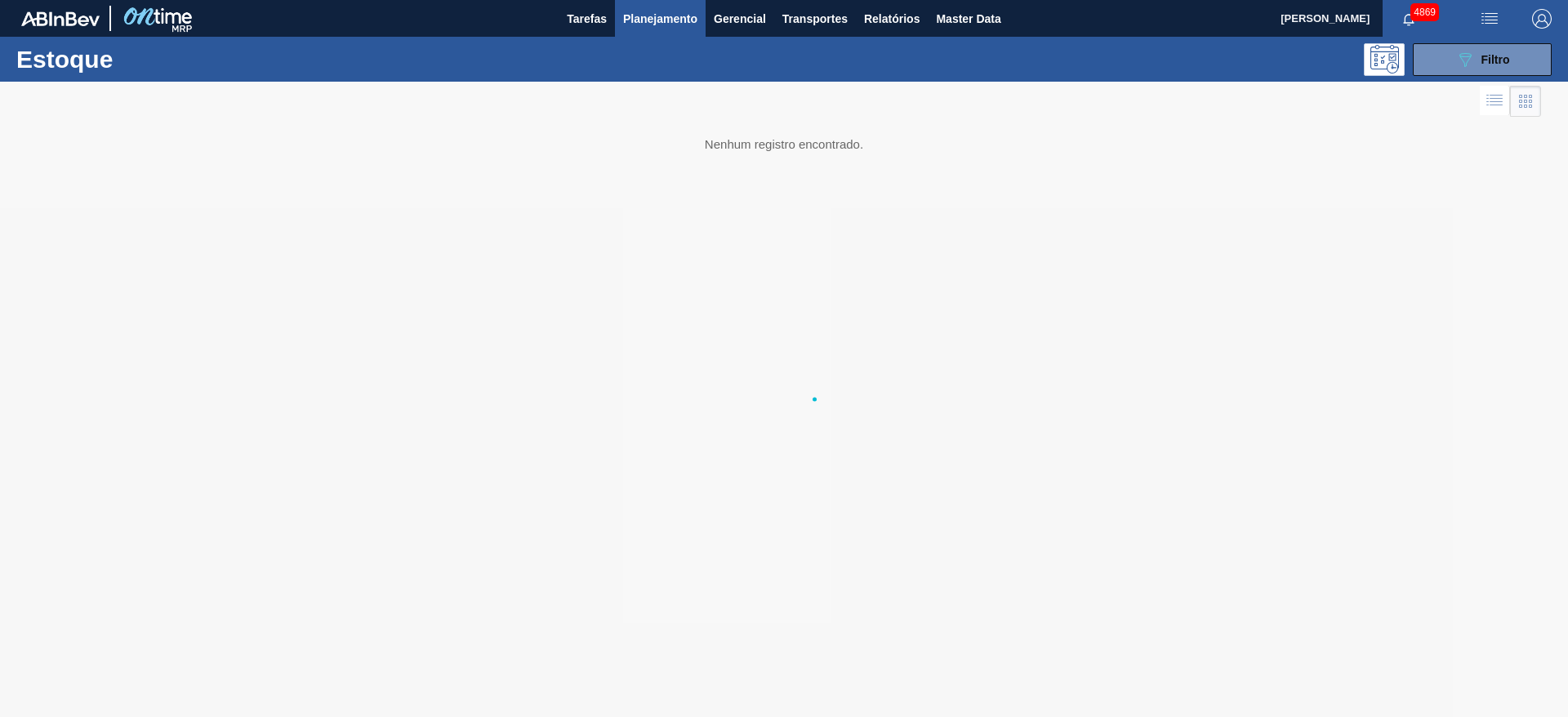
scroll to position [0, 0]
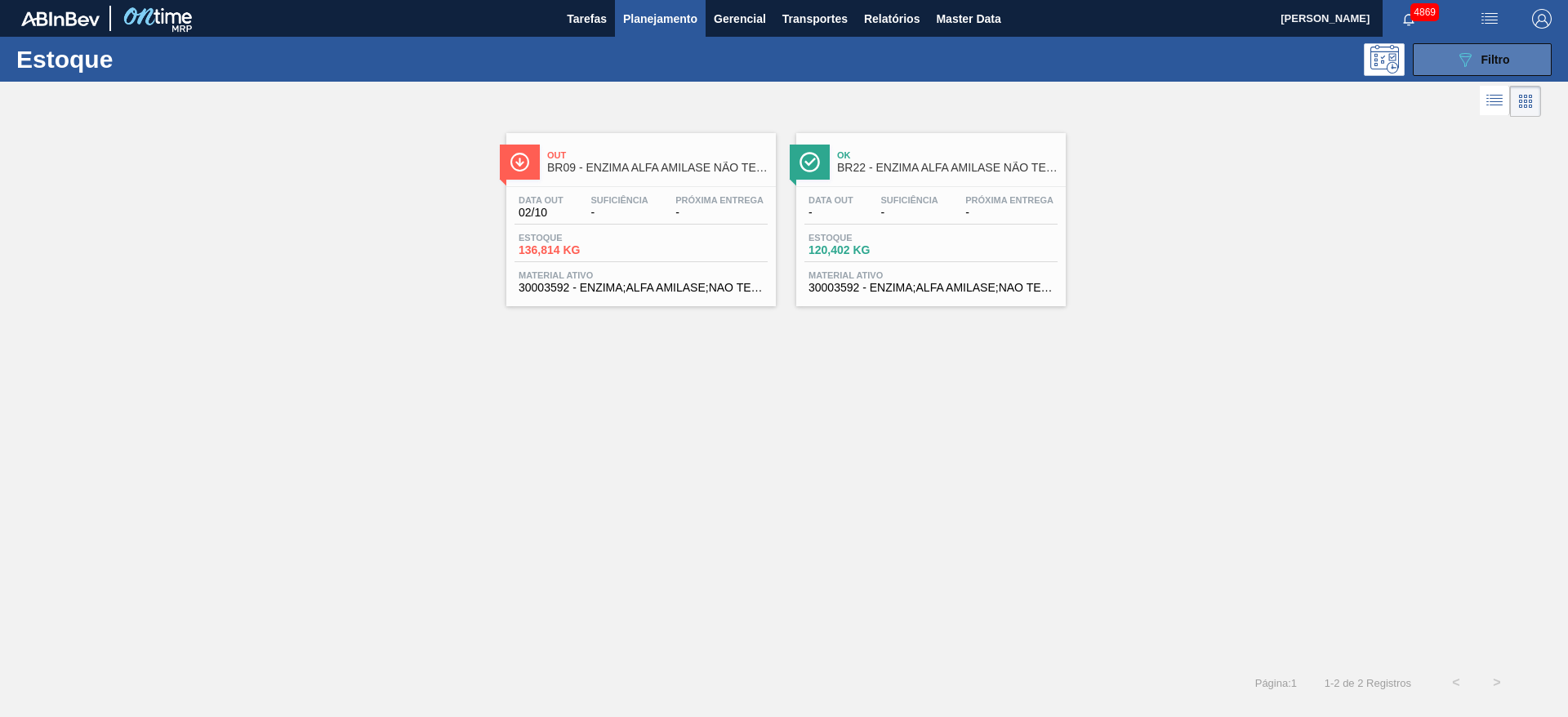
click at [1483, 57] on span "Filtro" at bounding box center [1495, 60] width 29 height 13
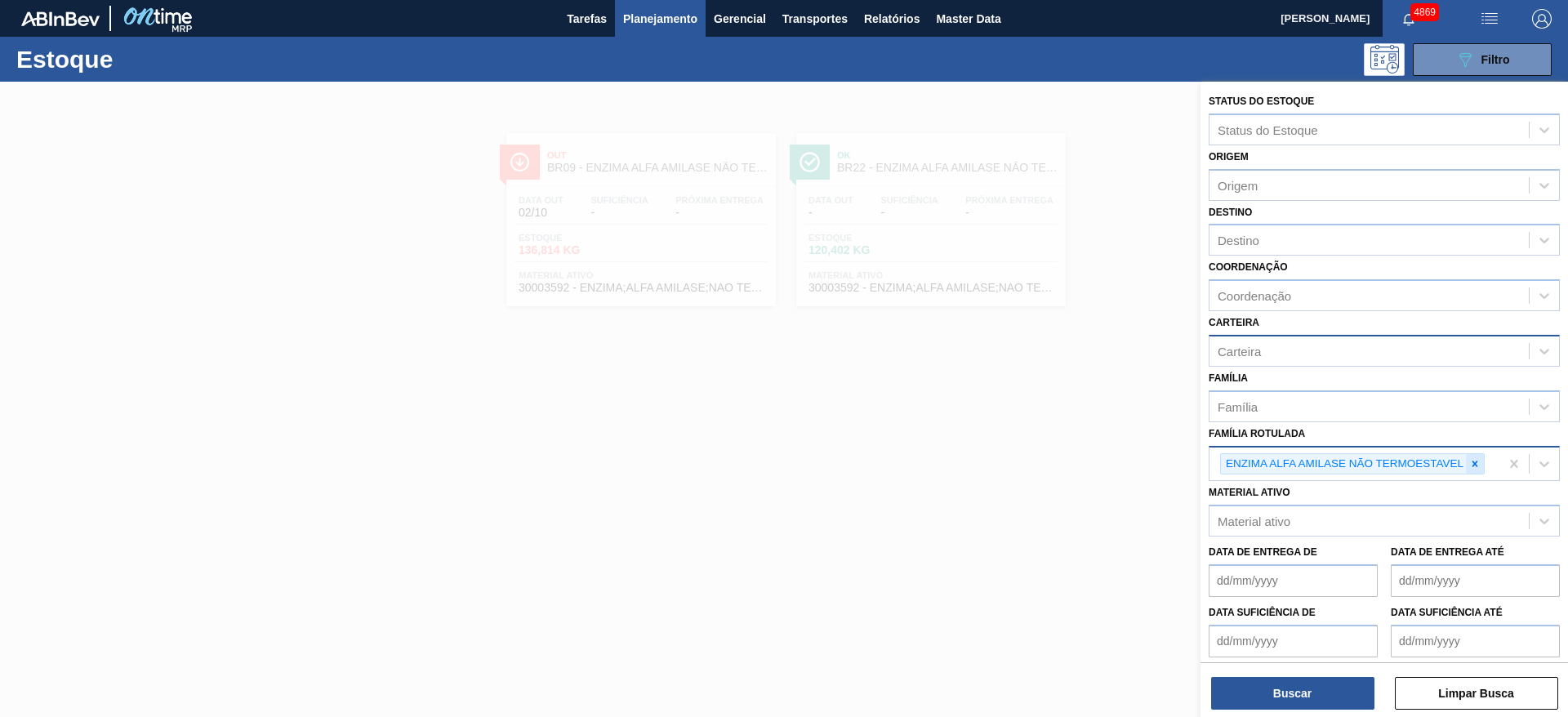
click at [1472, 456] on div at bounding box center [1475, 464] width 18 height 21
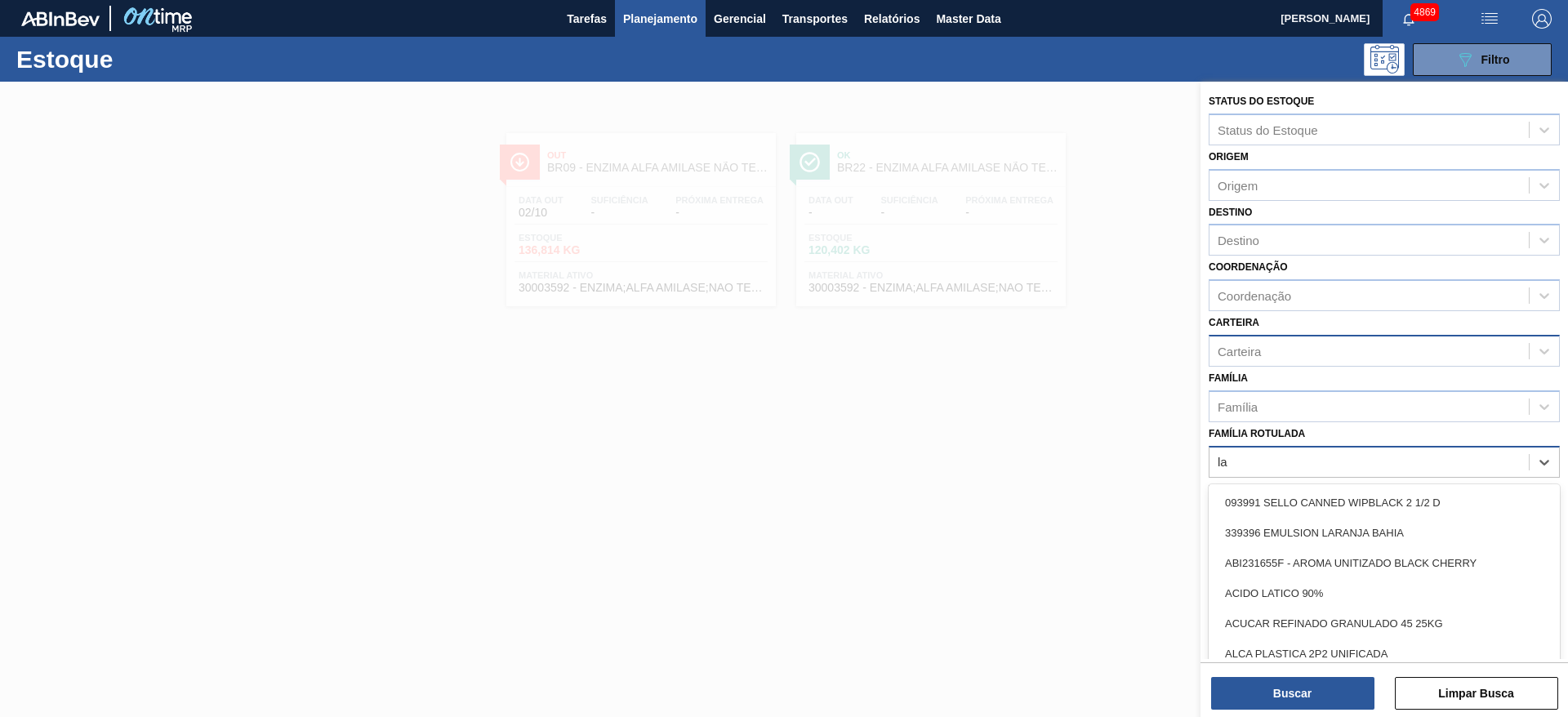
type Rotulada "l"
type Rotulada "alfa"
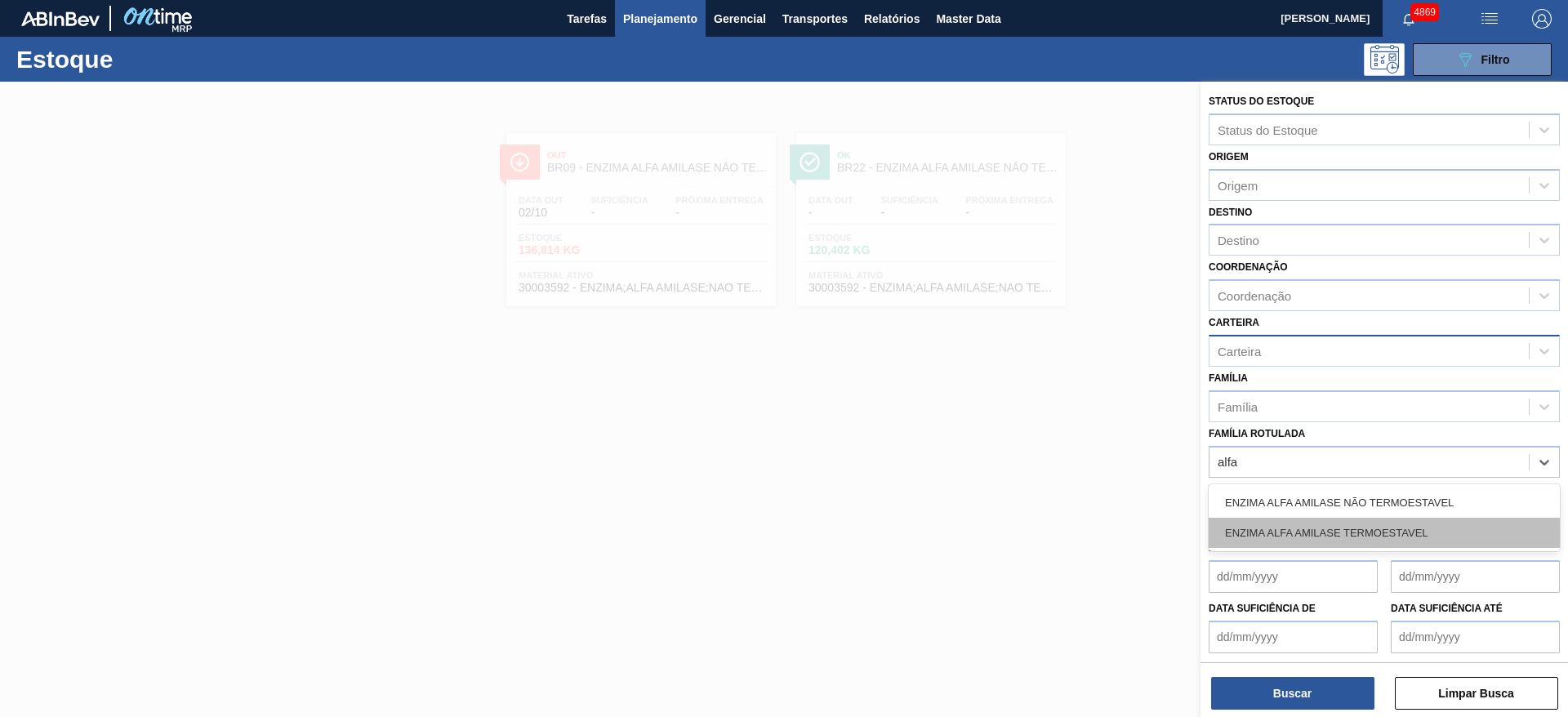
click at [1414, 534] on div "ENZIMA ALFA AMILASE TERMOESTAVEL" at bounding box center [1384, 533] width 351 height 30
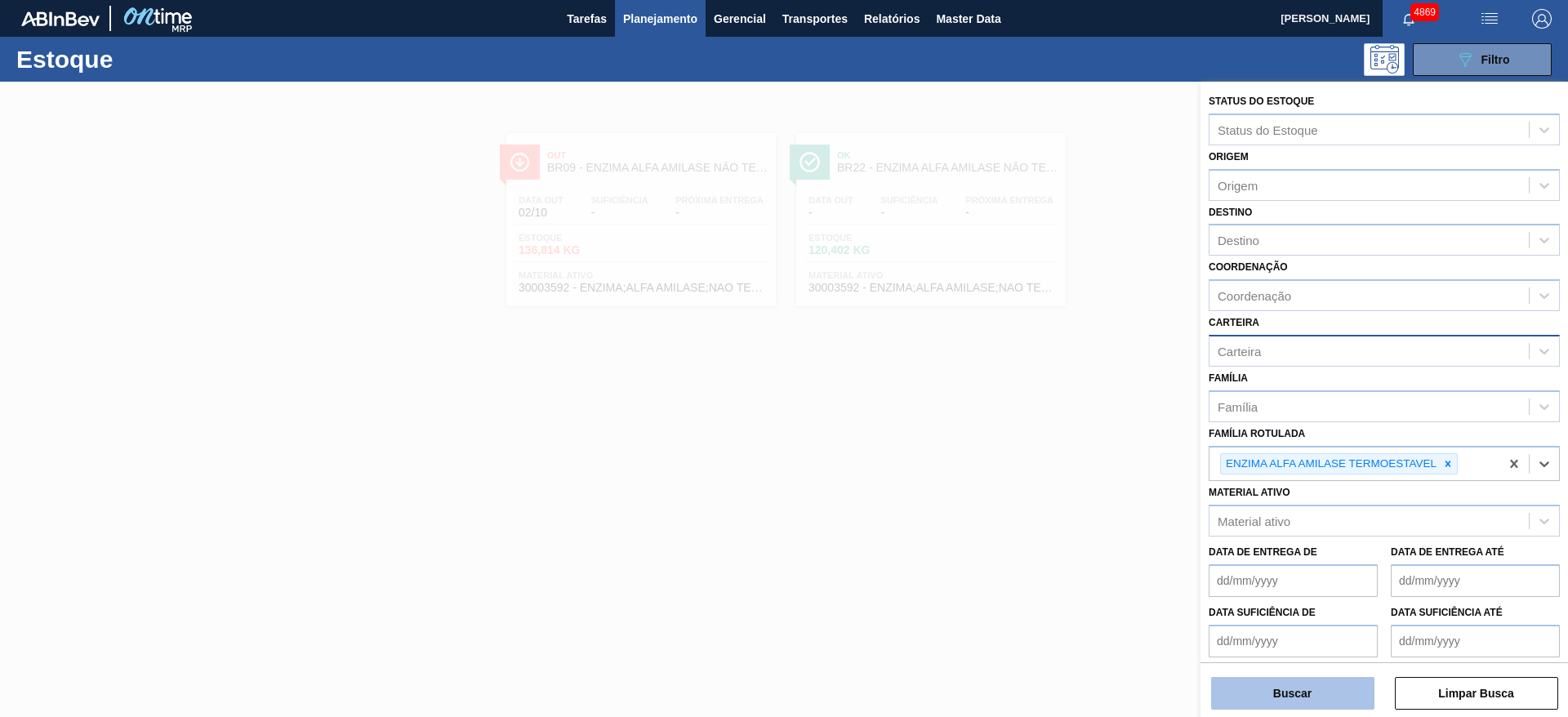
click at [1349, 688] on button "Buscar" at bounding box center [1293, 694] width 164 height 33
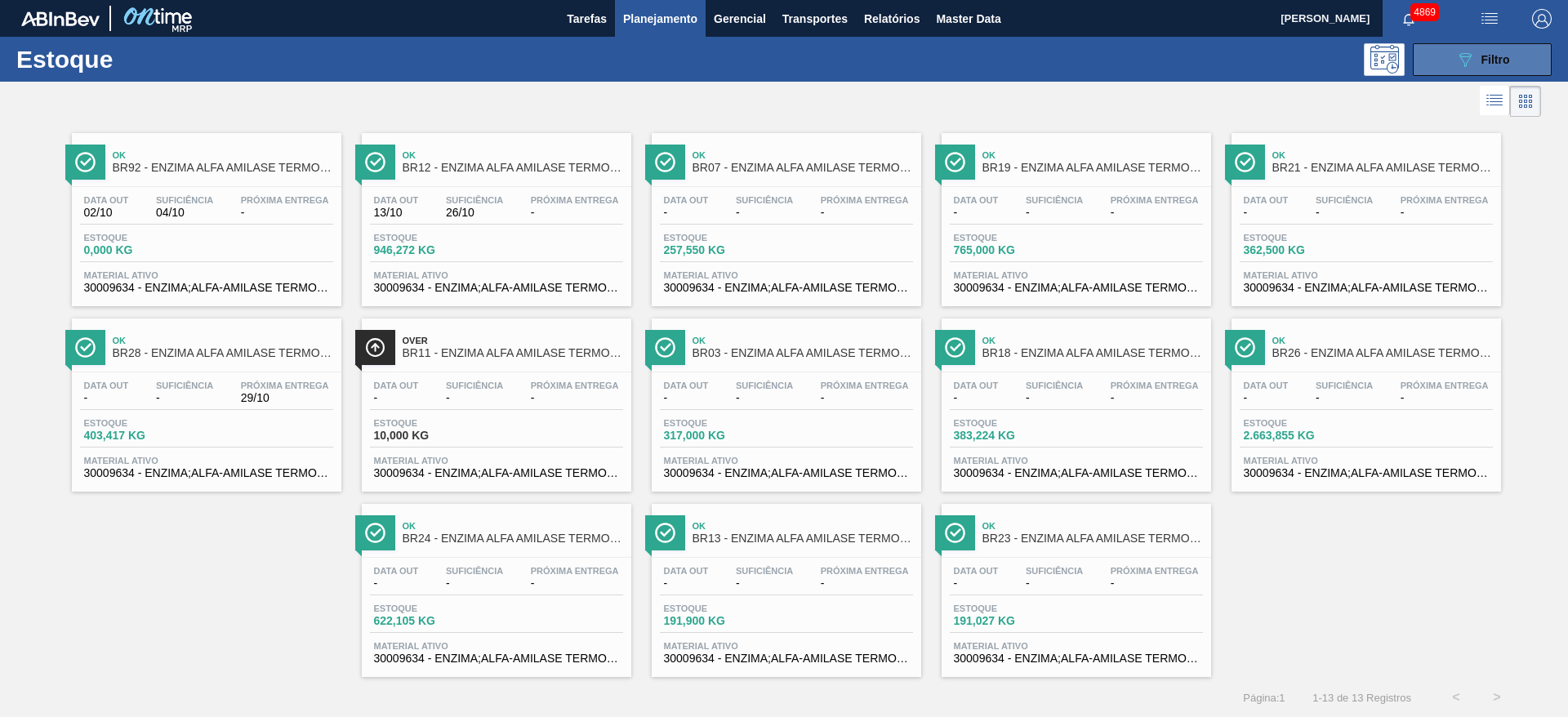
click at [1460, 54] on icon at bounding box center [1465, 60] width 12 height 14
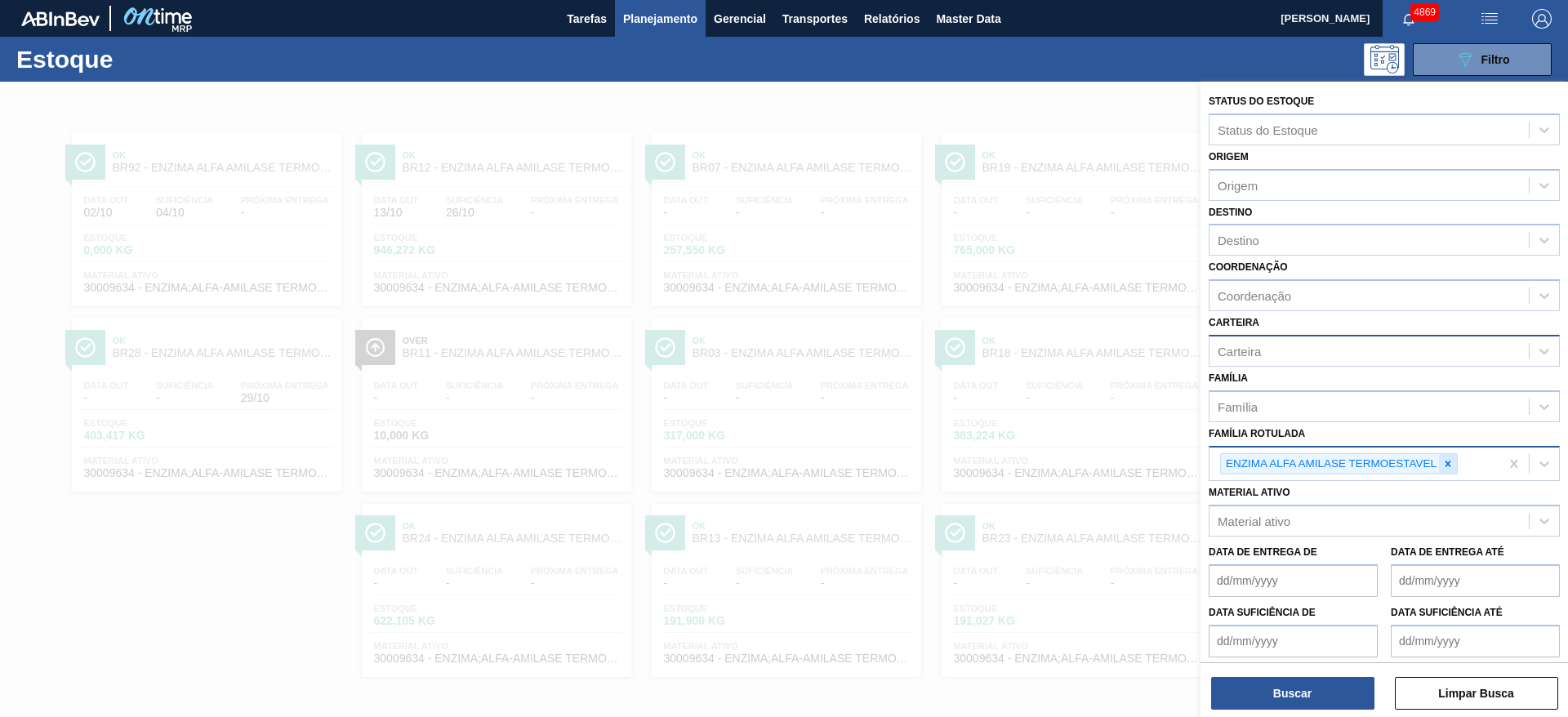
click at [1448, 465] on icon at bounding box center [1448, 464] width 12 height 12
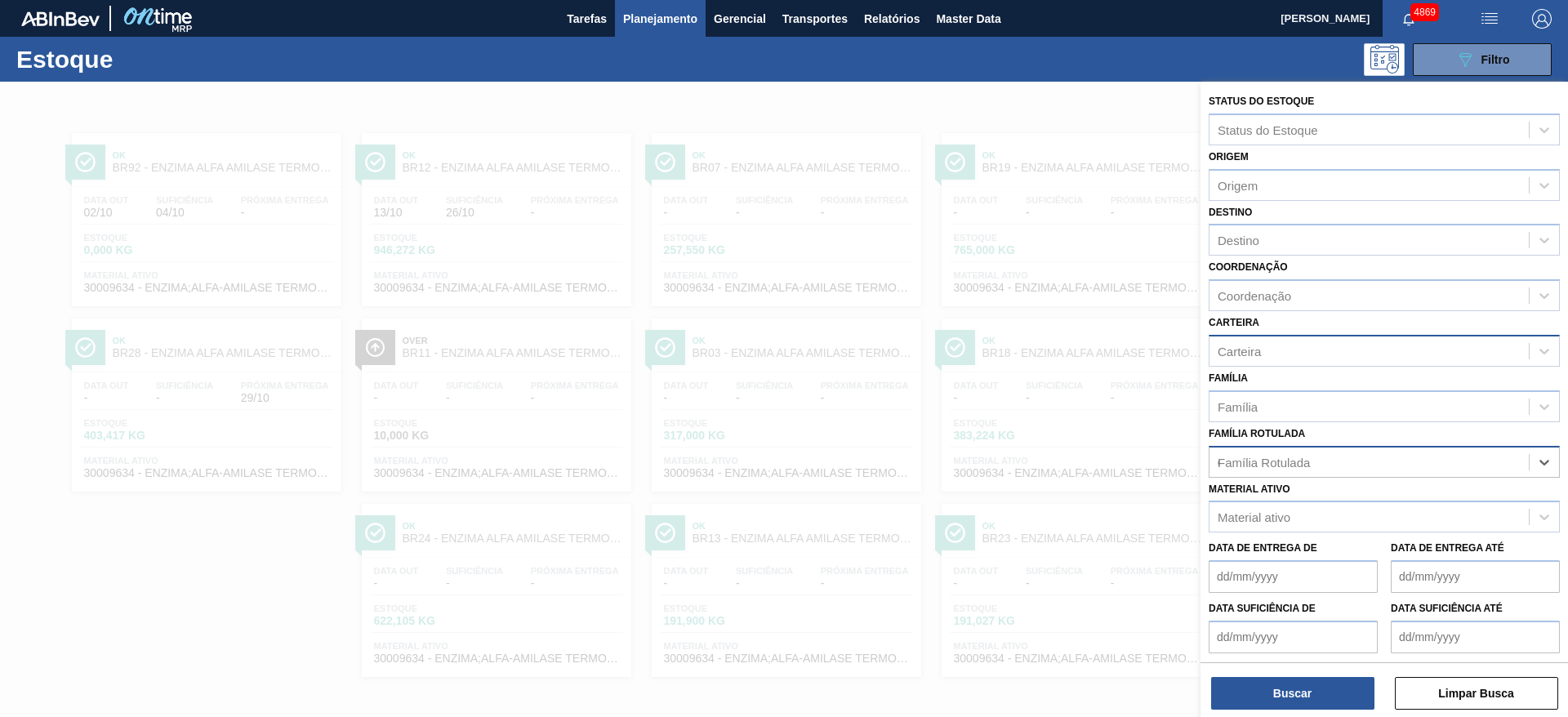
scroll to position [1, 0]
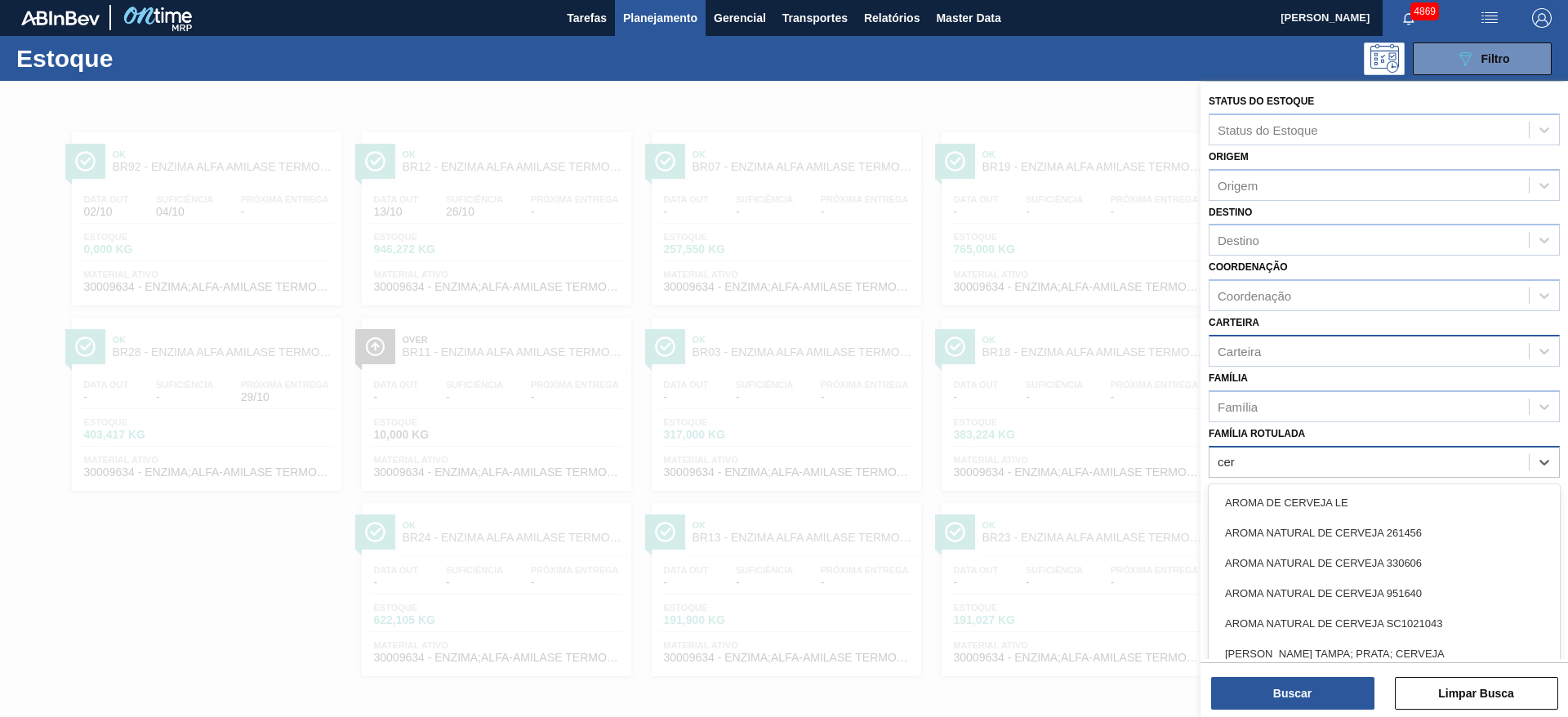
type Rotulada "cere"
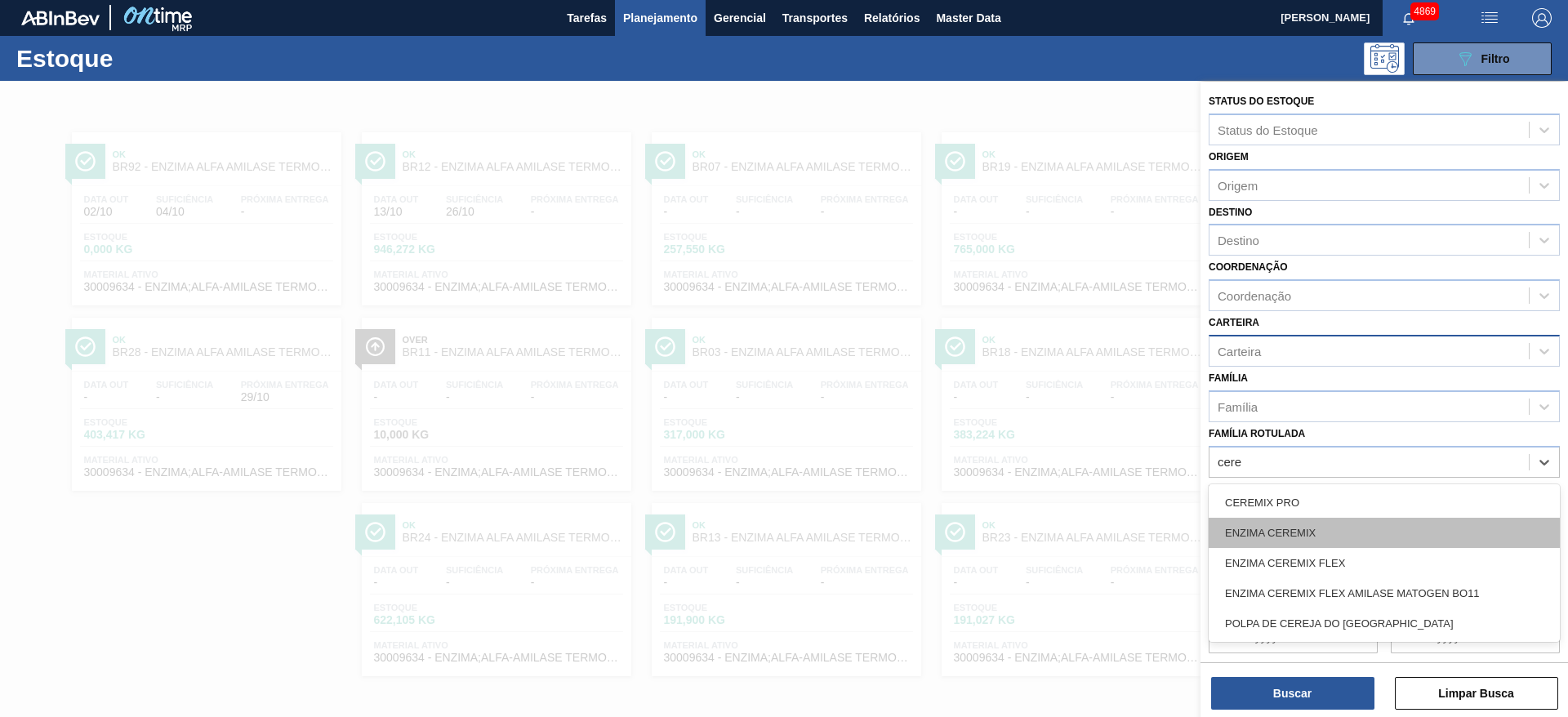
click at [1380, 532] on div "ENZIMA CEREMIX" at bounding box center [1384, 533] width 351 height 30
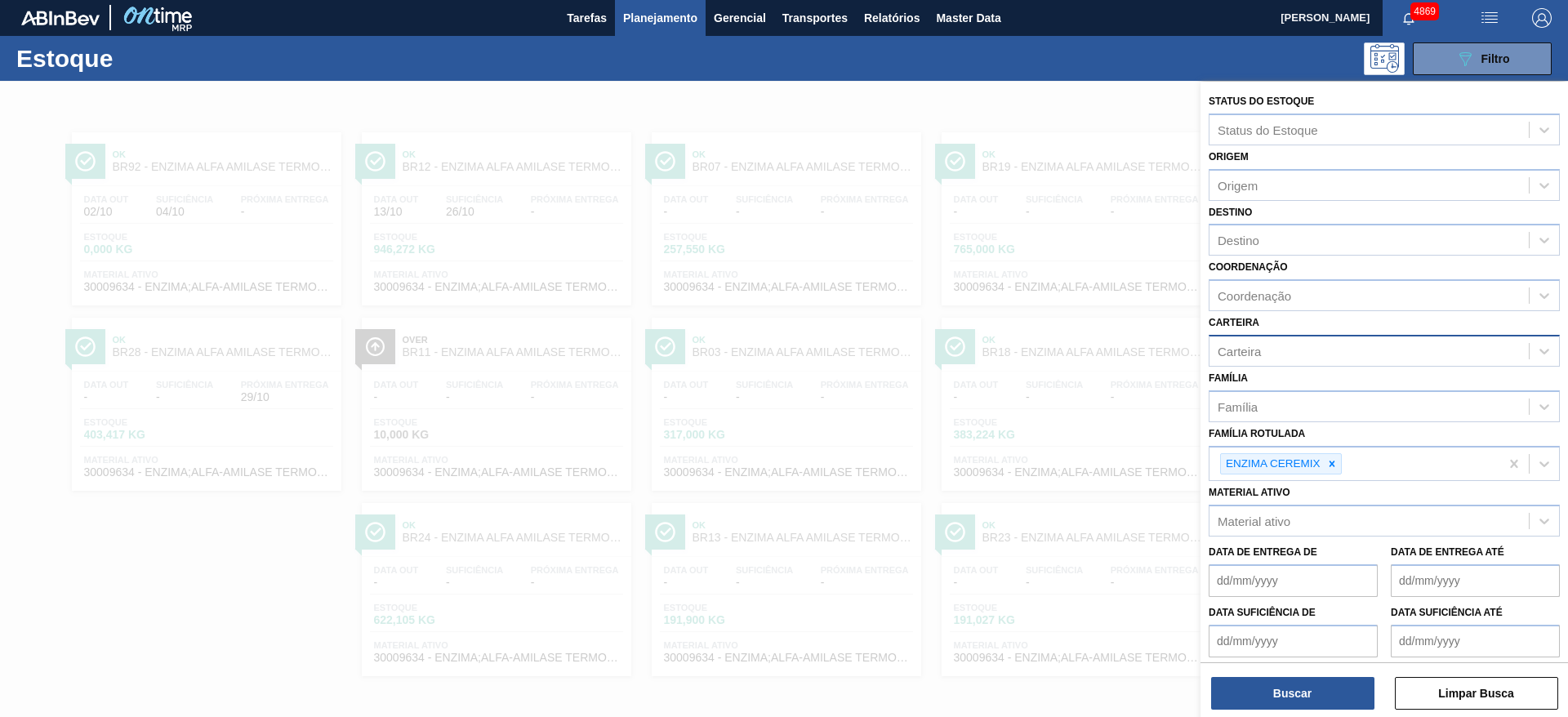
click at [1251, 670] on div "Buscar Limpar Busca" at bounding box center [1384, 686] width 367 height 46
click at [1250, 687] on button "Buscar" at bounding box center [1293, 694] width 164 height 33
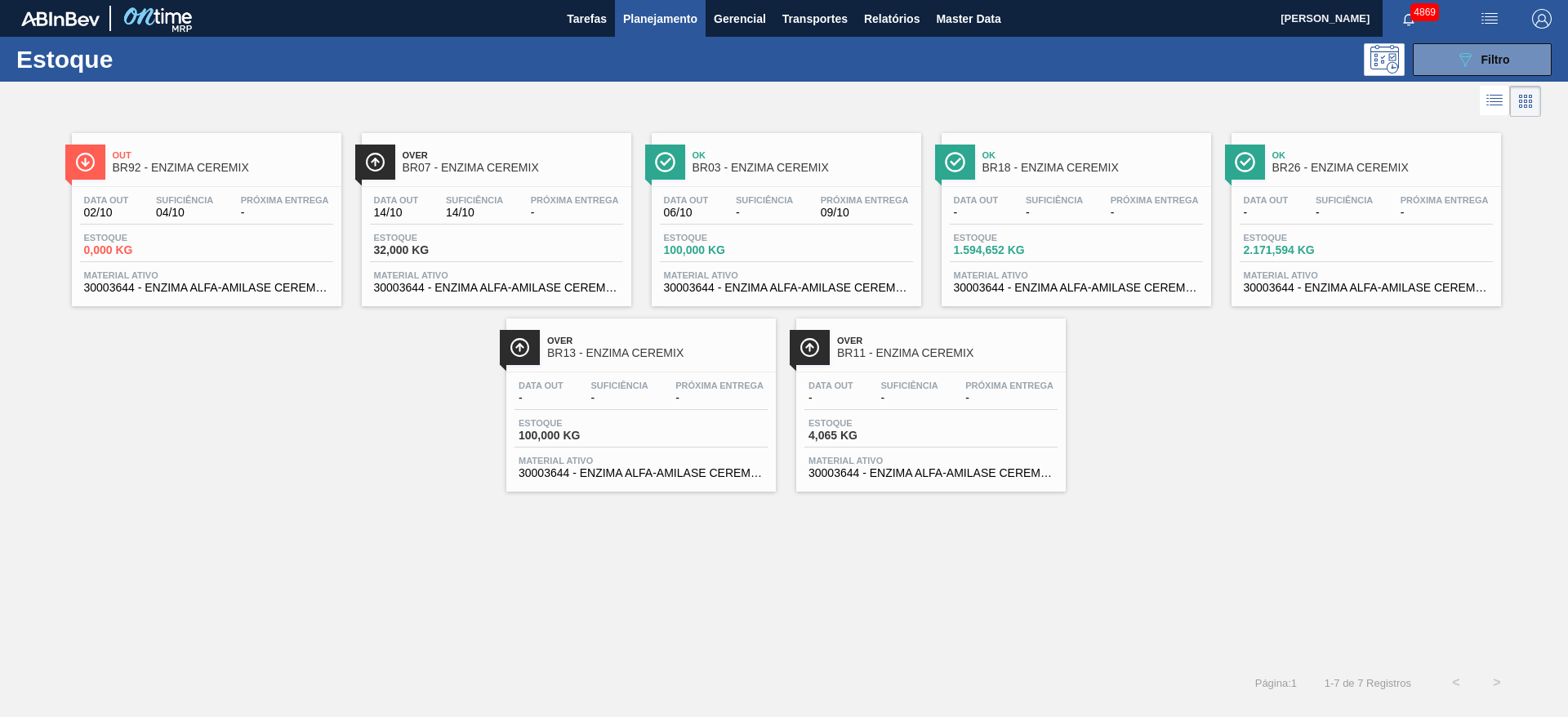
drag, startPoint x: 1366, startPoint y: 249, endPoint x: 1132, endPoint y: 567, distance: 394.8
click at [1132, 567] on div "Out BR92 - ENZIMA CEREMIX Data out 02/10 Suficiência 04/10 Próxima Entrega - Es…" at bounding box center [784, 391] width 1568 height 542
click at [1454, 59] on button "089F7B8B-B2A5-4AFE-B5C0-19BA573D28AC Filtro" at bounding box center [1482, 60] width 139 height 33
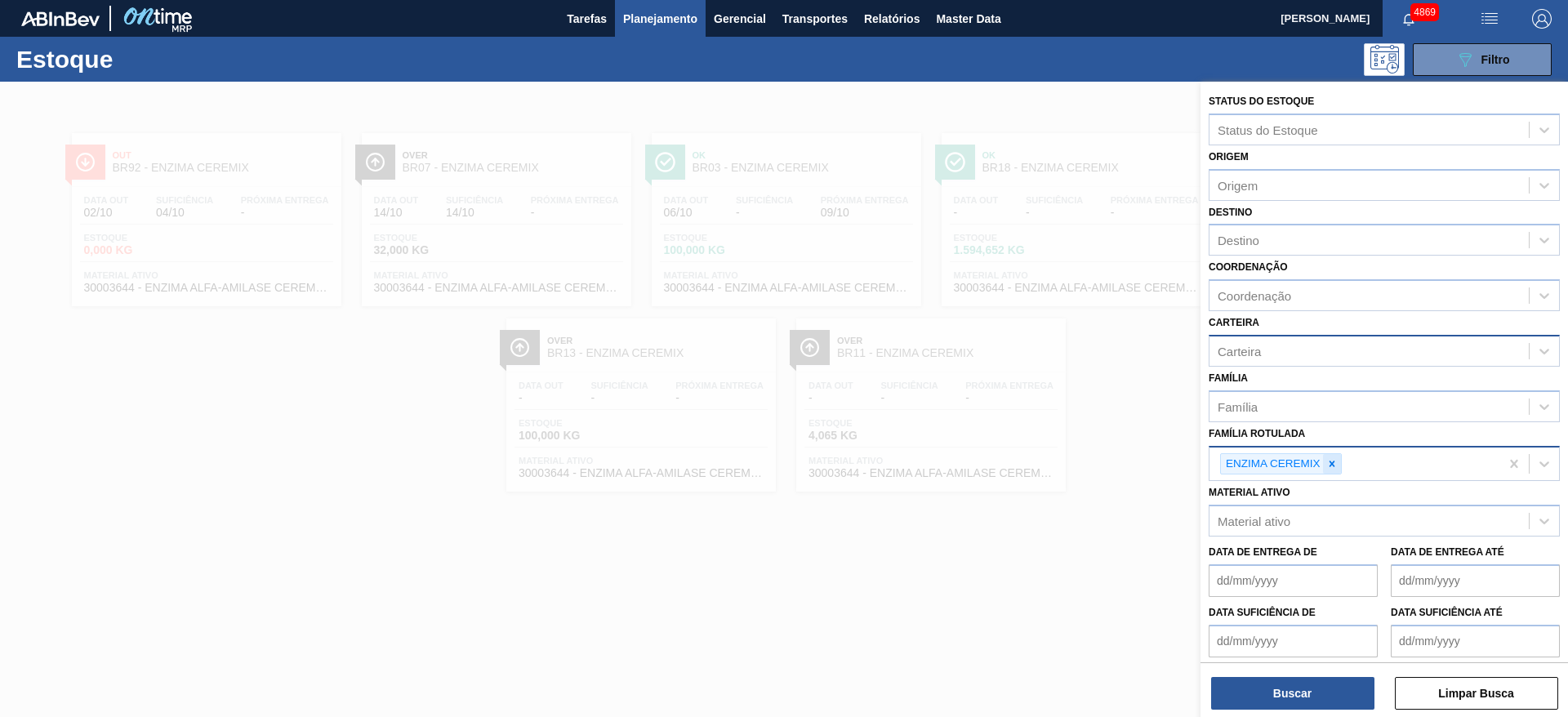
click at [1337, 461] on icon at bounding box center [1332, 464] width 12 height 12
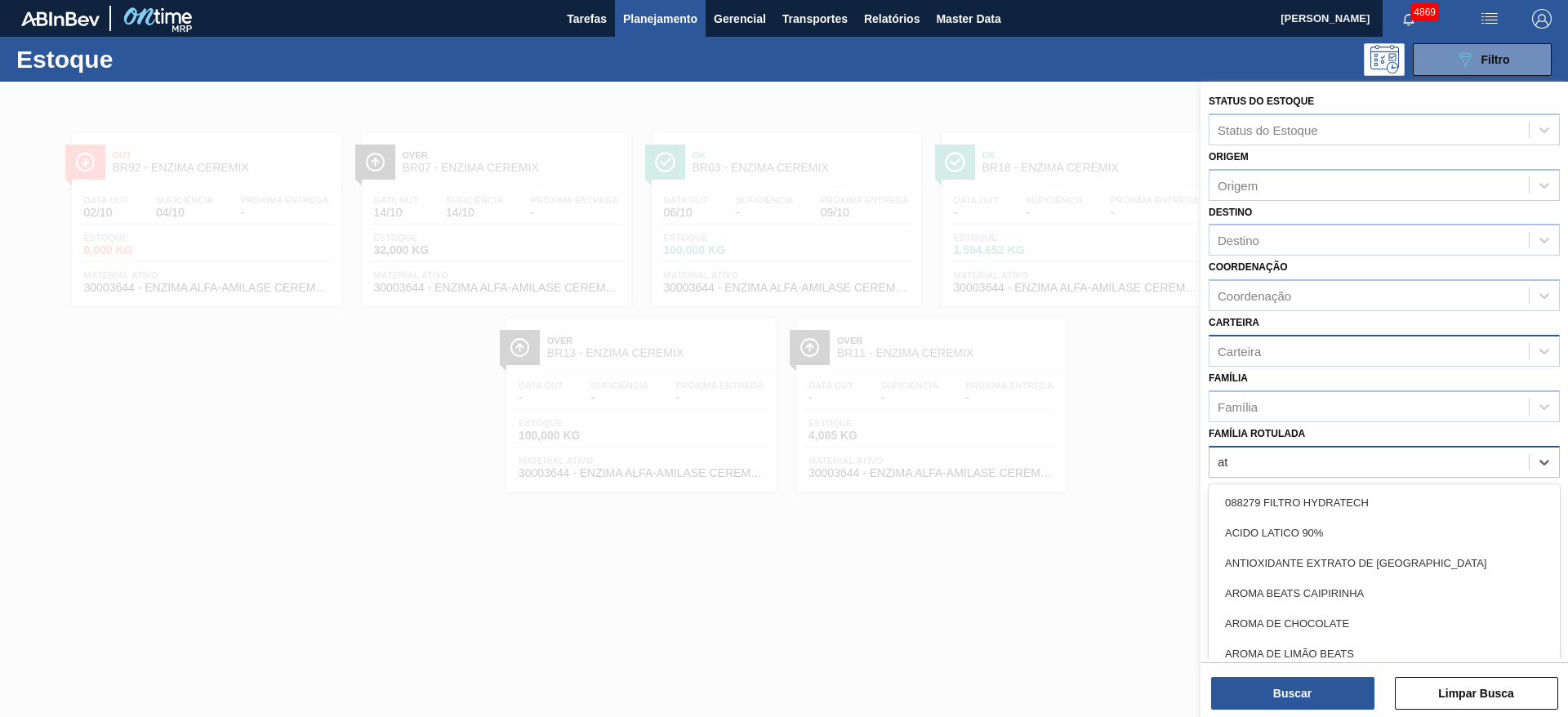
type Rotulada "att"
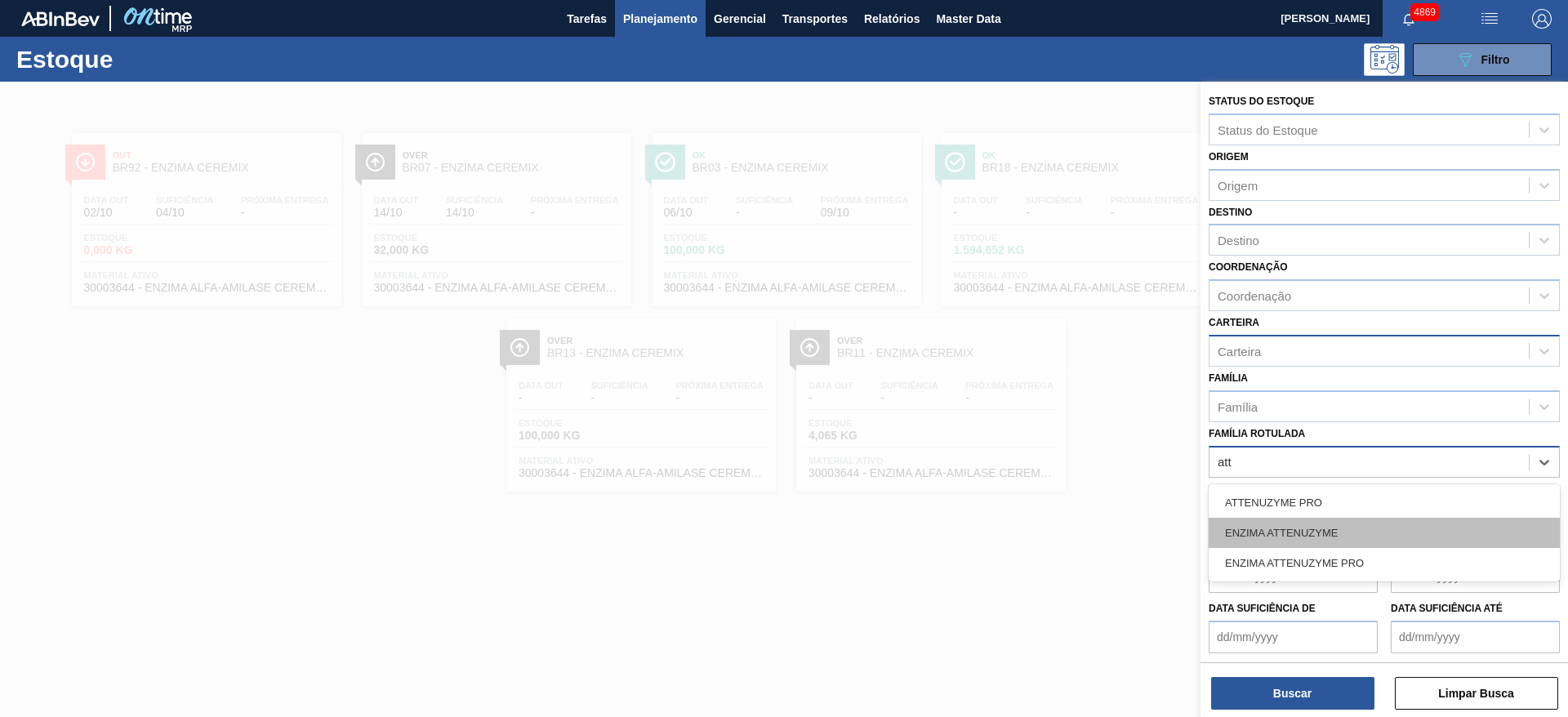
click at [1325, 520] on div "ENZIMA ATTENUZYME" at bounding box center [1384, 533] width 351 height 30
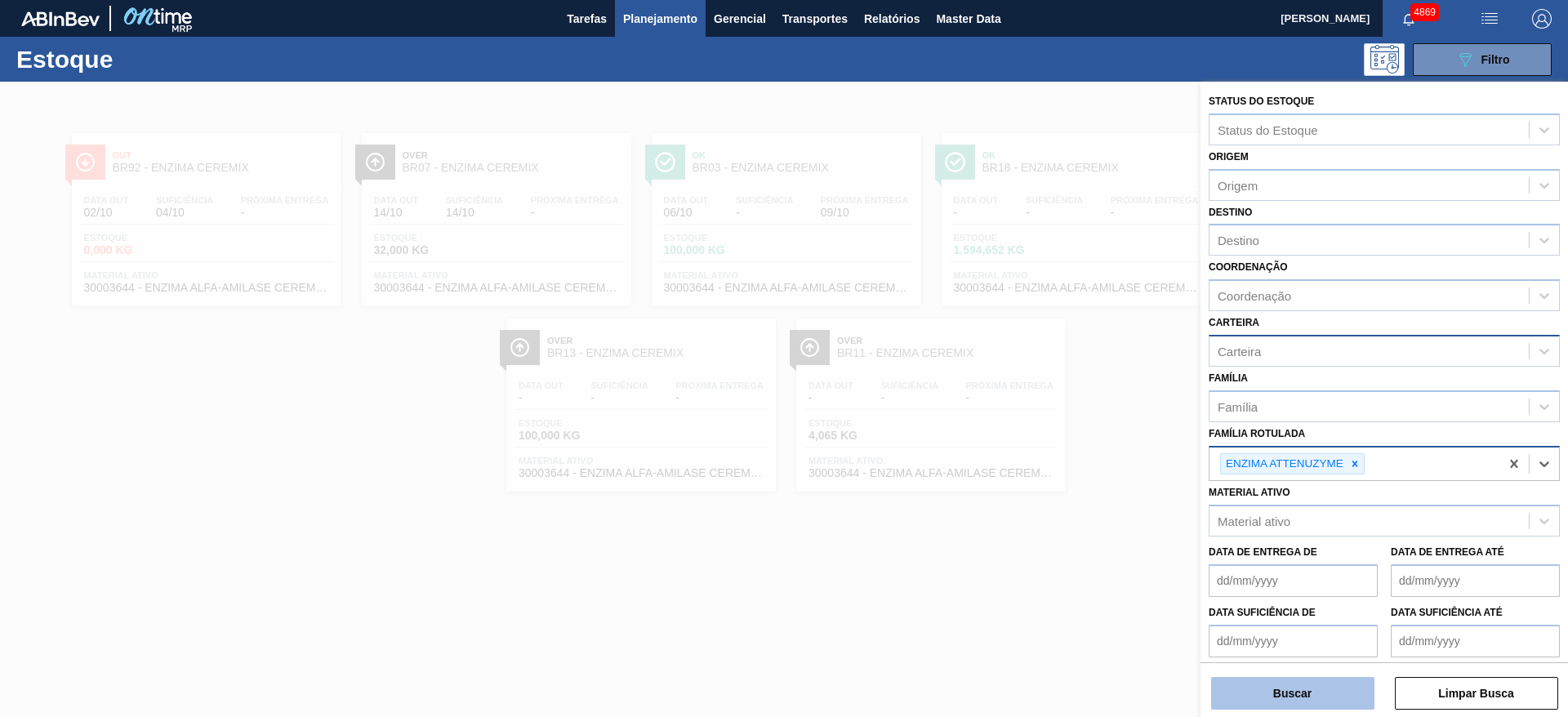
click at [1334, 692] on button "Buscar" at bounding box center [1293, 694] width 164 height 33
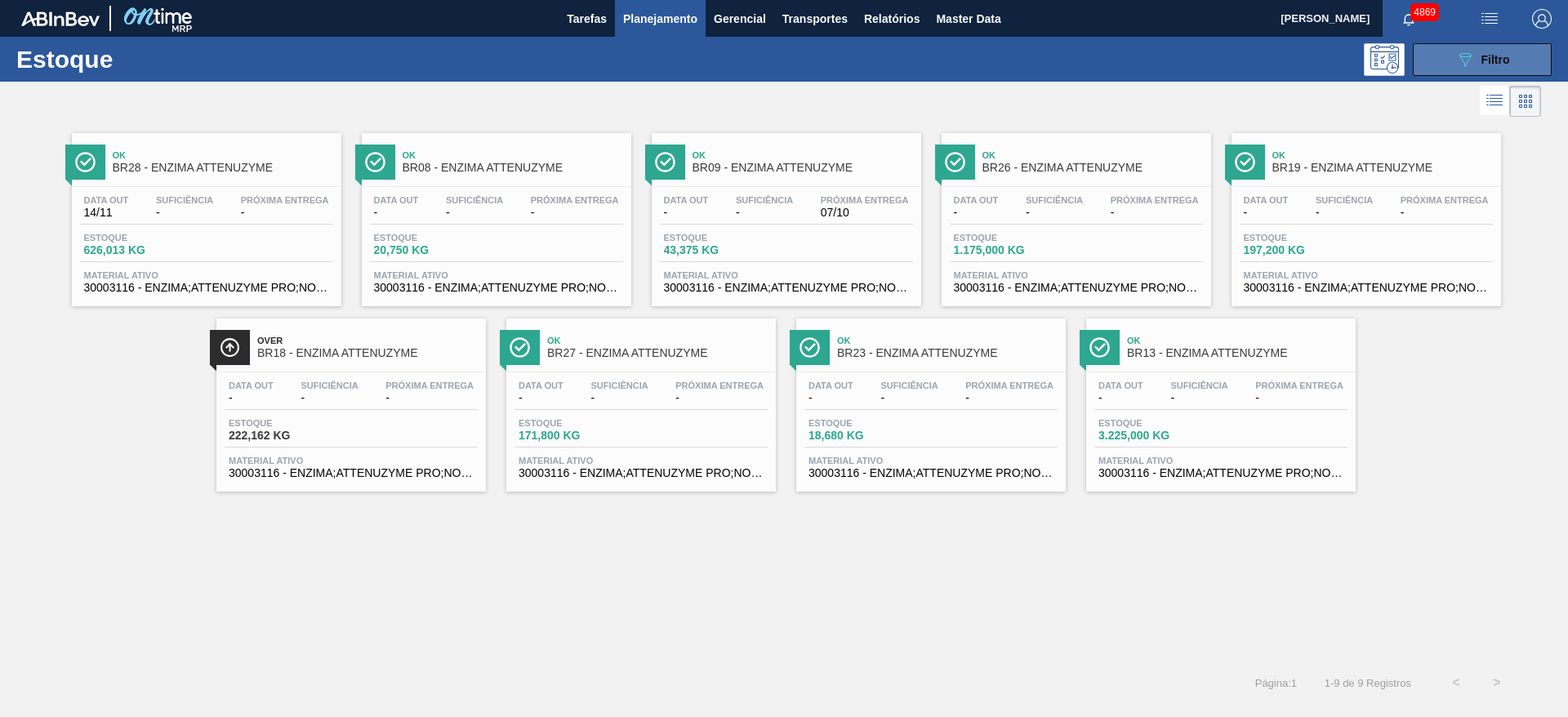
click at [1515, 54] on button "089F7B8B-B2A5-4AFE-B5C0-19BA573D28AC Filtro" at bounding box center [1482, 60] width 139 height 33
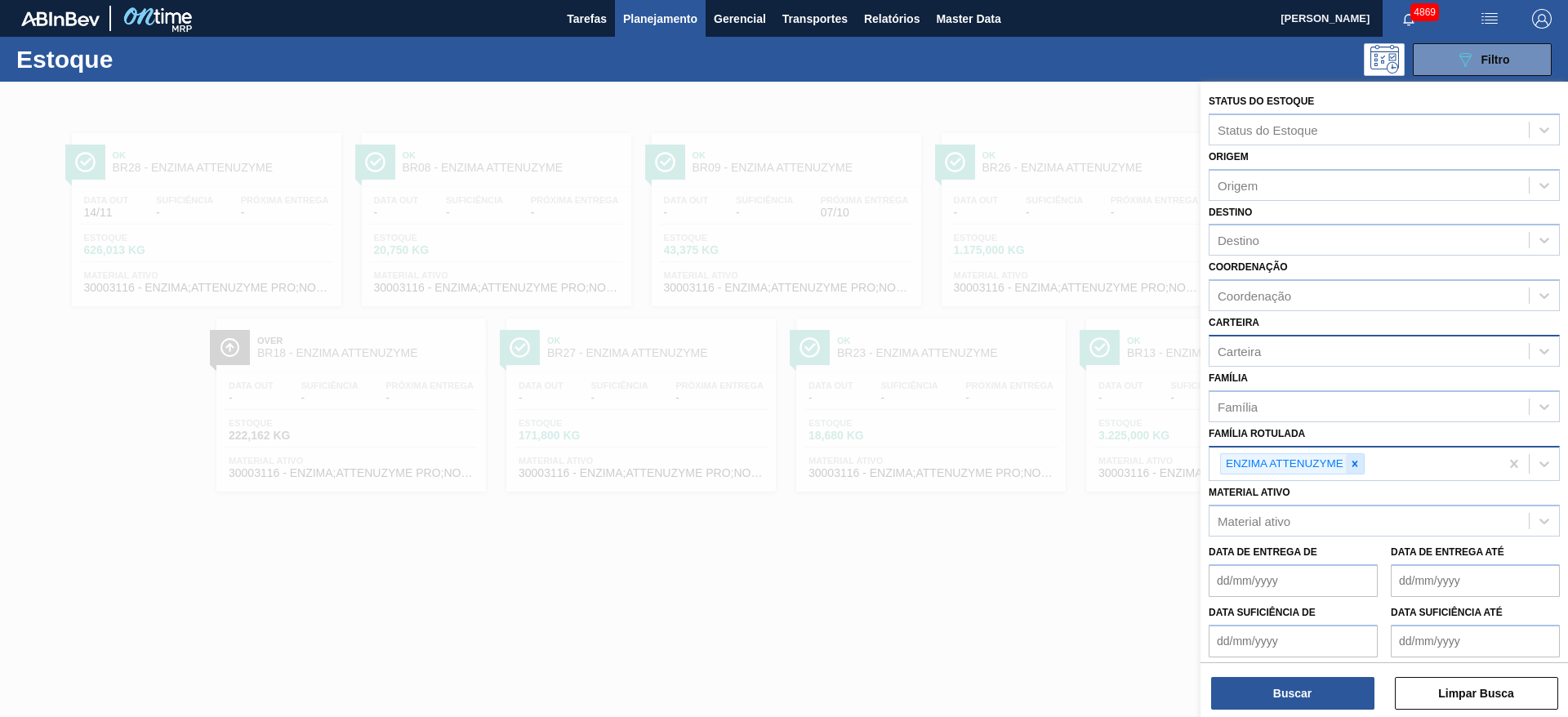
click at [1346, 456] on div at bounding box center [1355, 464] width 18 height 21
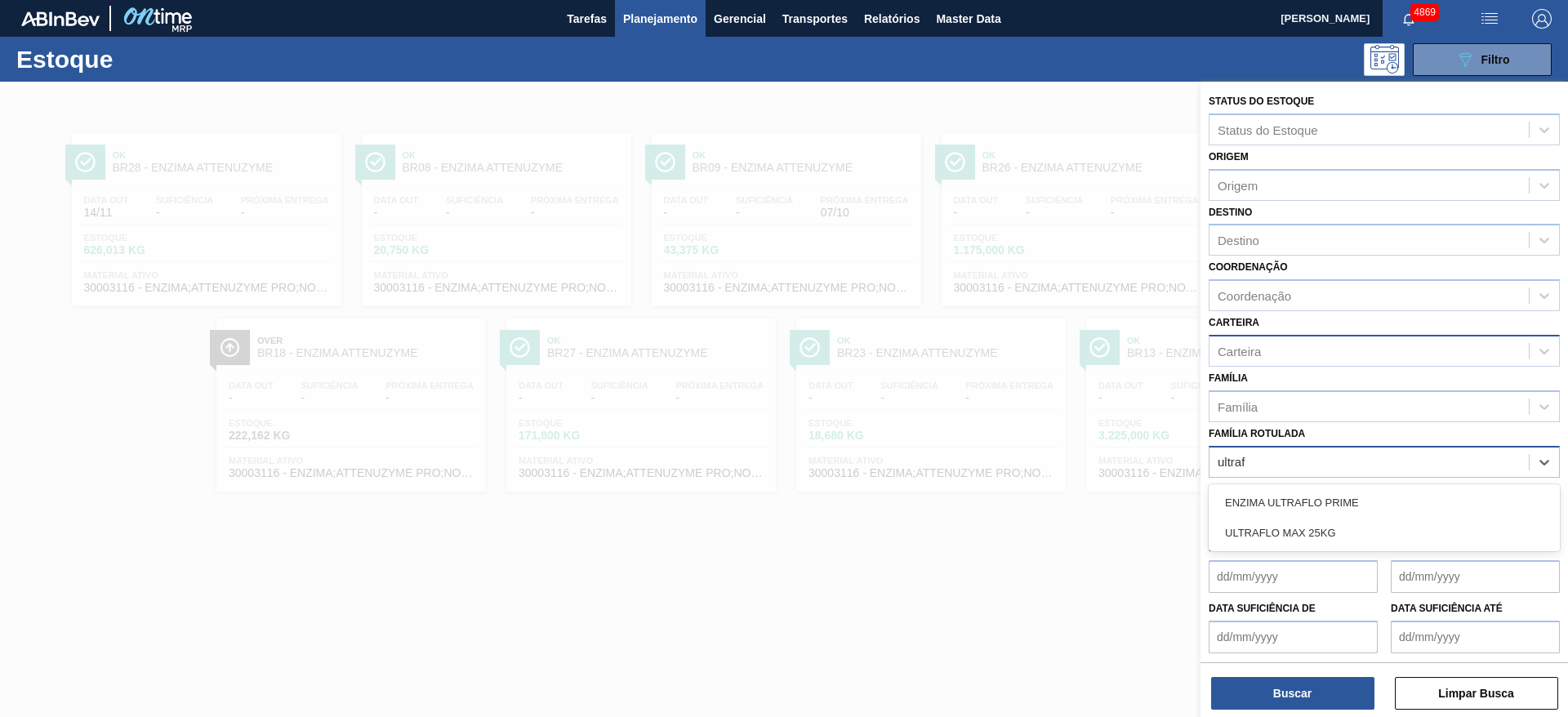
type Rotulada "ultrafl"
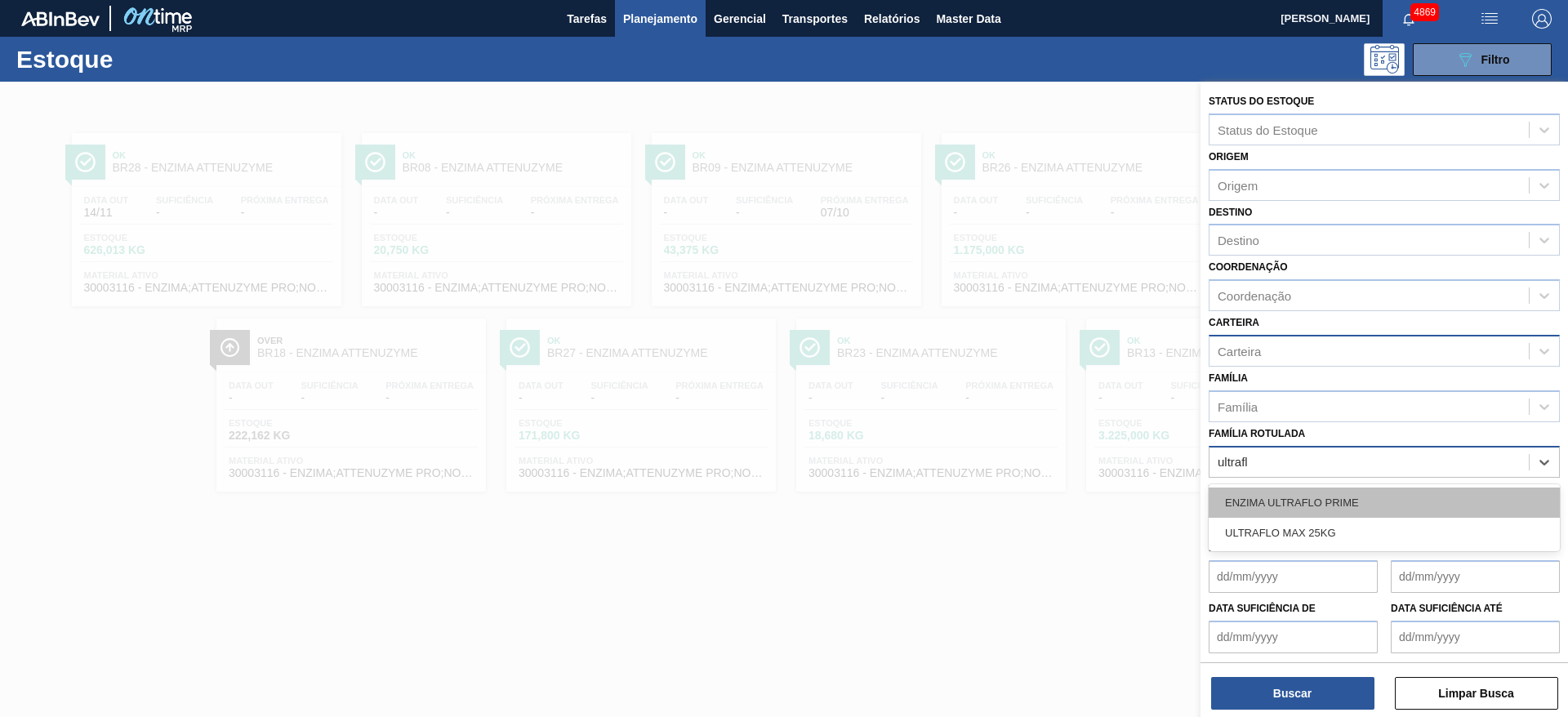
click at [1327, 489] on div "ENZIMA ULTRAFLO PRIME" at bounding box center [1384, 502] width 351 height 30
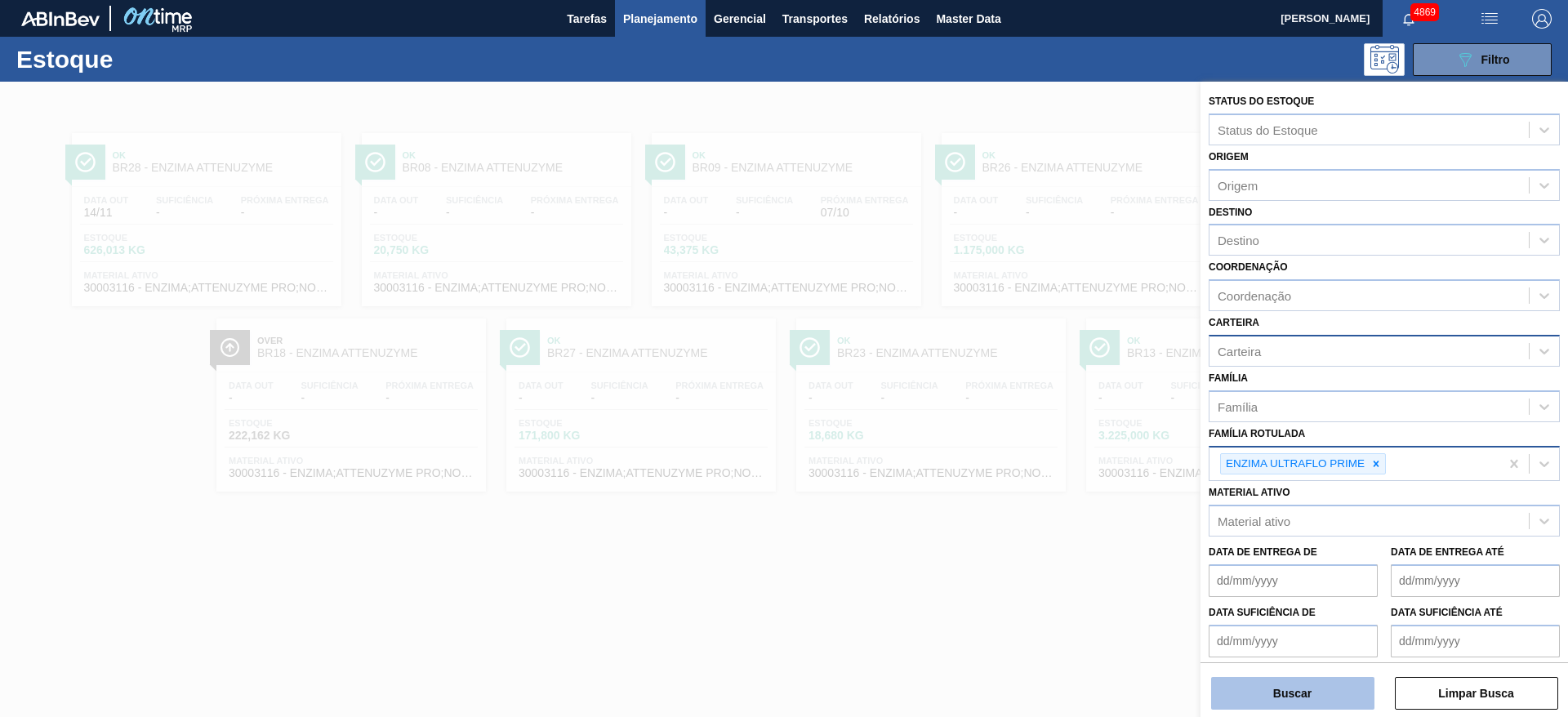
click at [1319, 687] on button "Buscar" at bounding box center [1293, 694] width 164 height 33
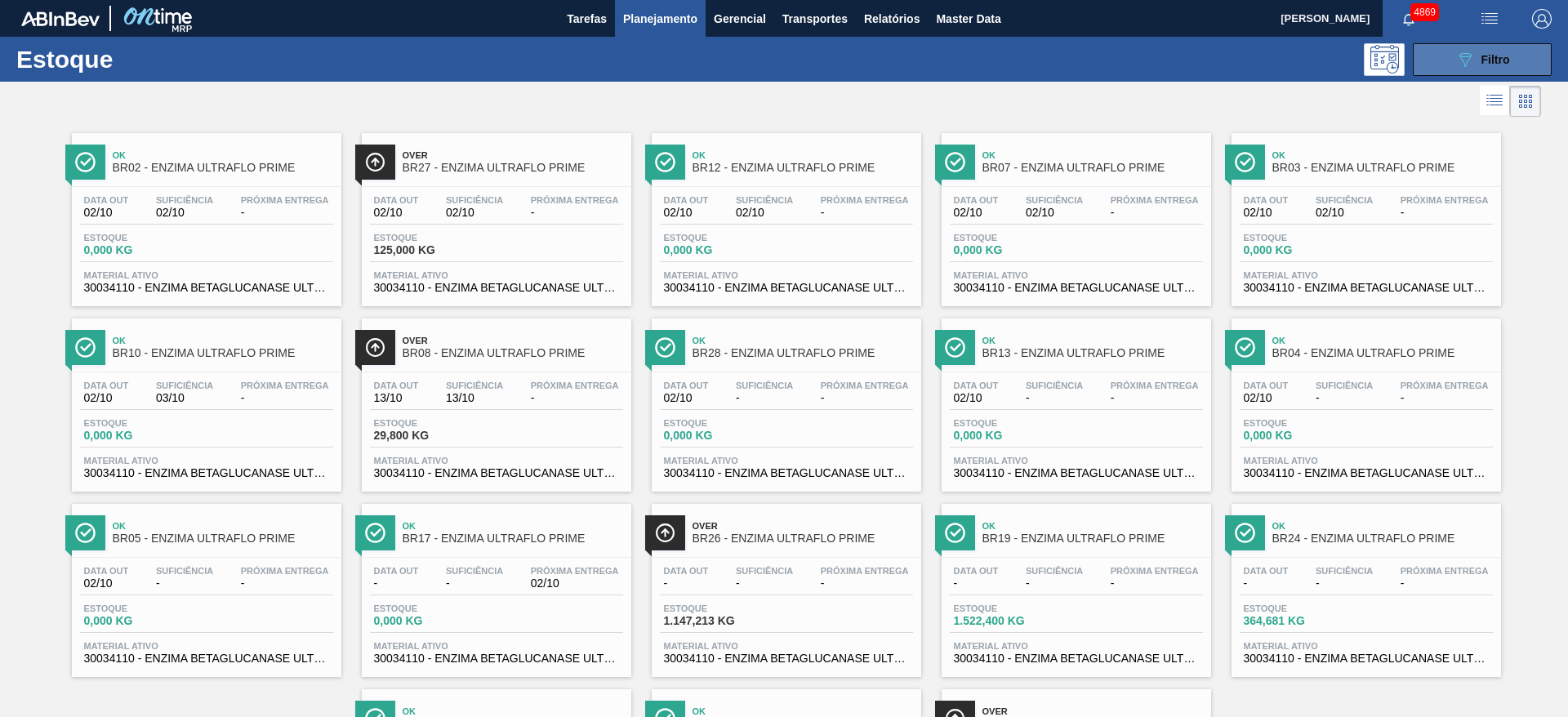
click at [1487, 45] on button "089F7B8B-B2A5-4AFE-B5C0-19BA573D28AC Filtro" at bounding box center [1482, 60] width 139 height 33
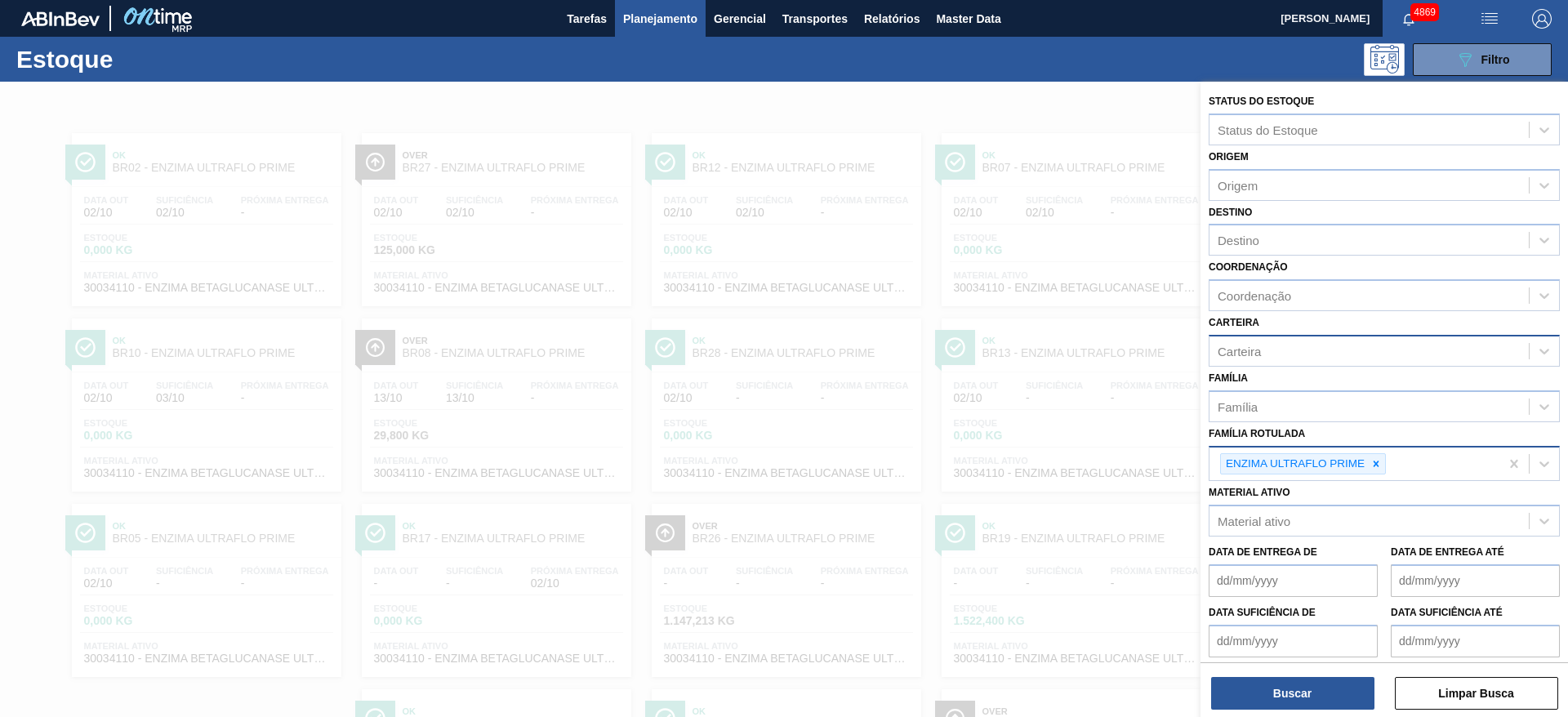
click at [1372, 465] on icon at bounding box center [1376, 464] width 12 height 12
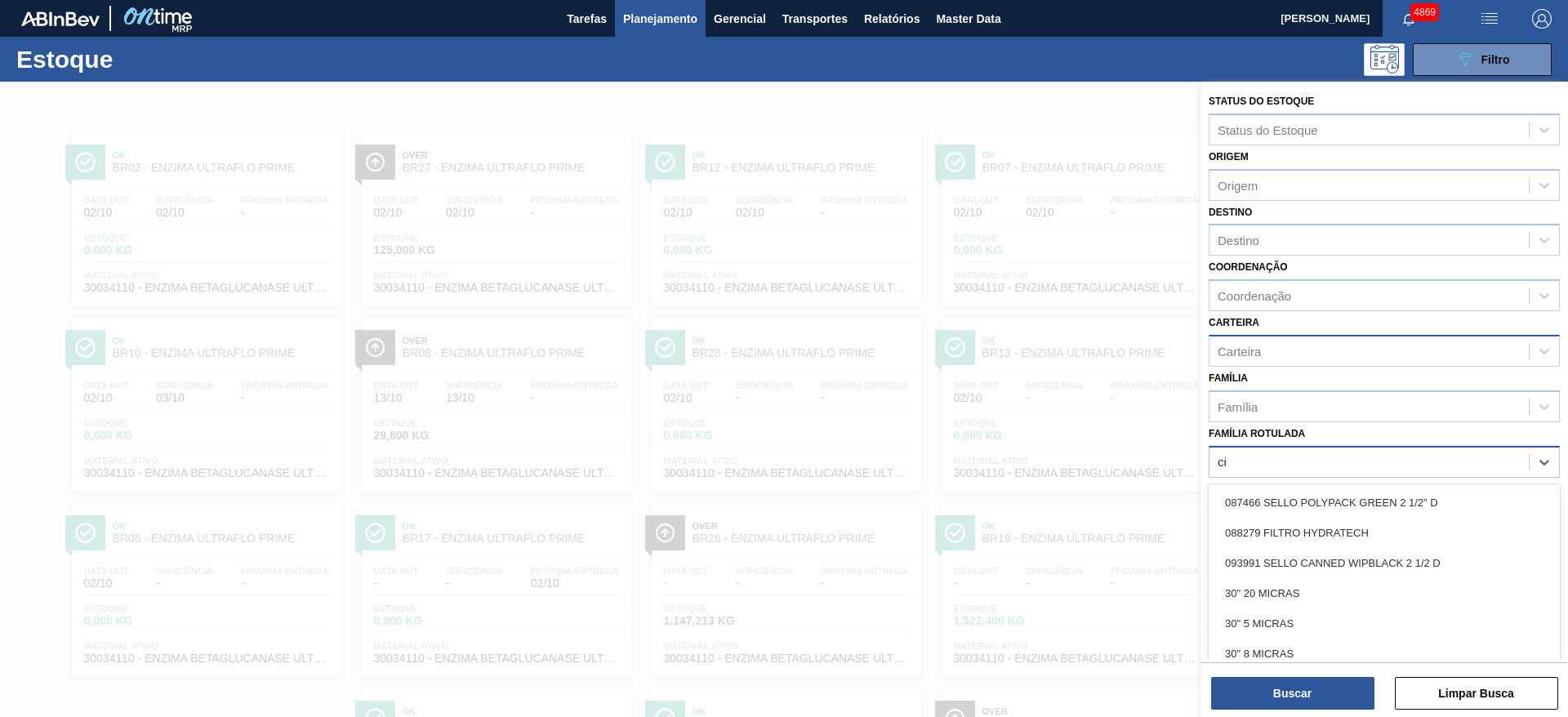
scroll to position [19, 0]
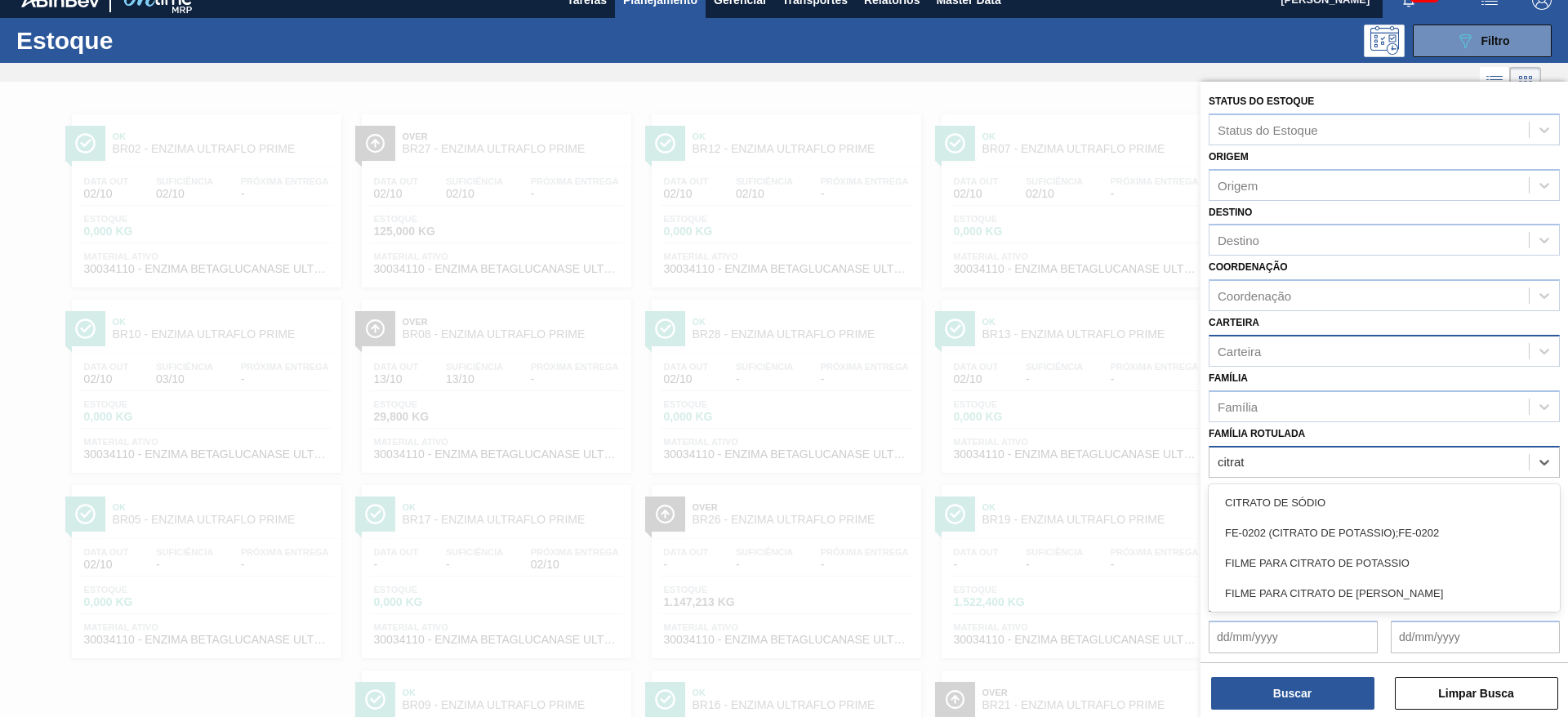
type Rotulada "citrato"
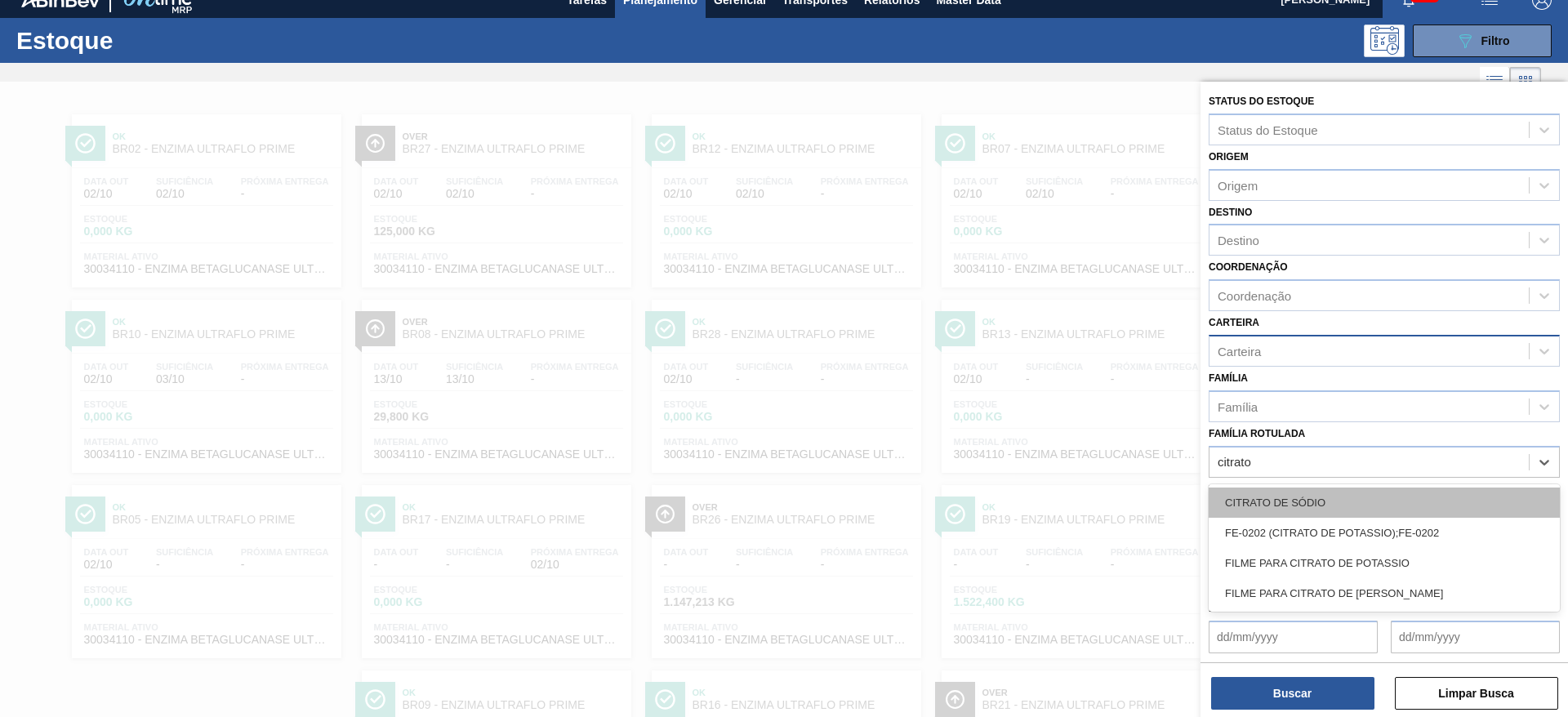
click at [1361, 501] on div "CITRATO DE SÓDIO" at bounding box center [1384, 502] width 351 height 30
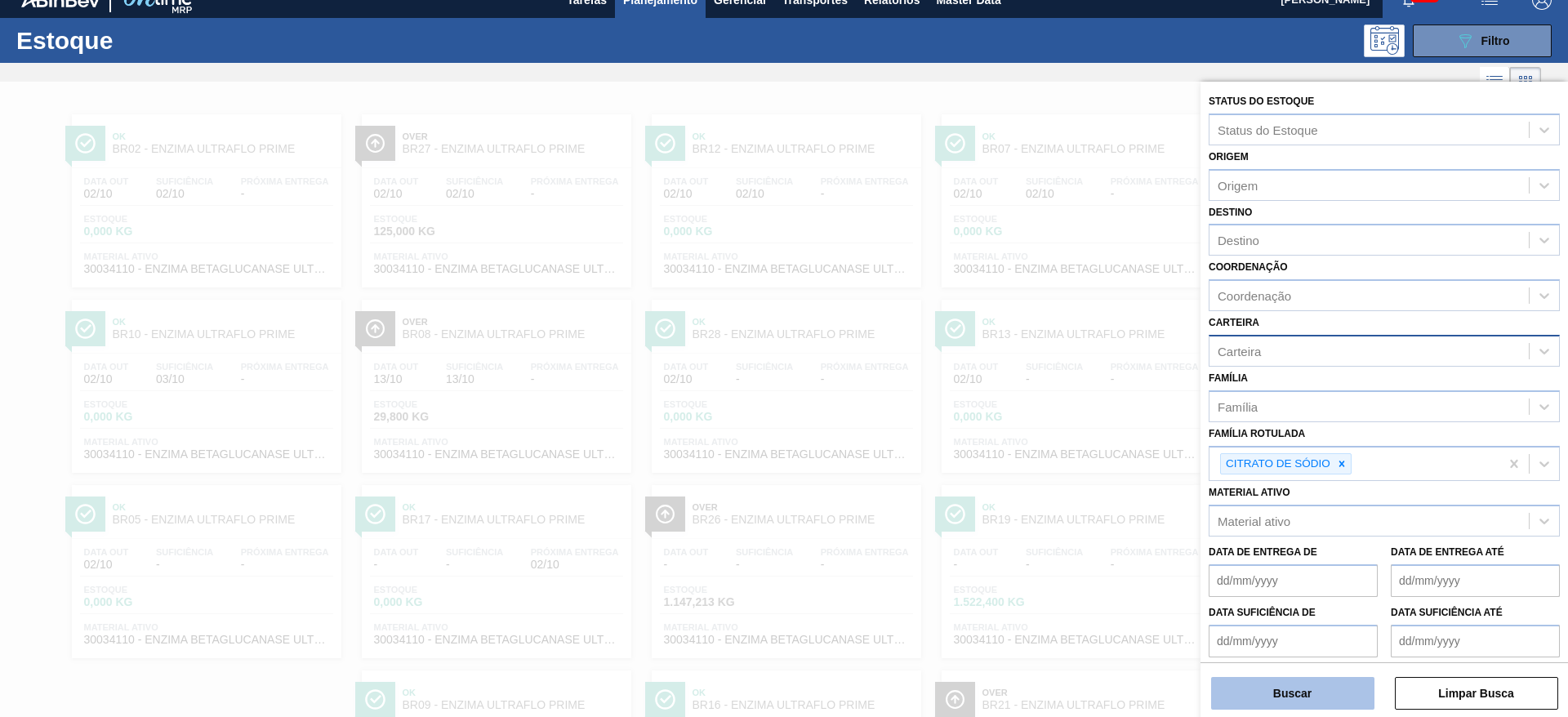
click at [1351, 708] on button "Buscar" at bounding box center [1293, 694] width 164 height 33
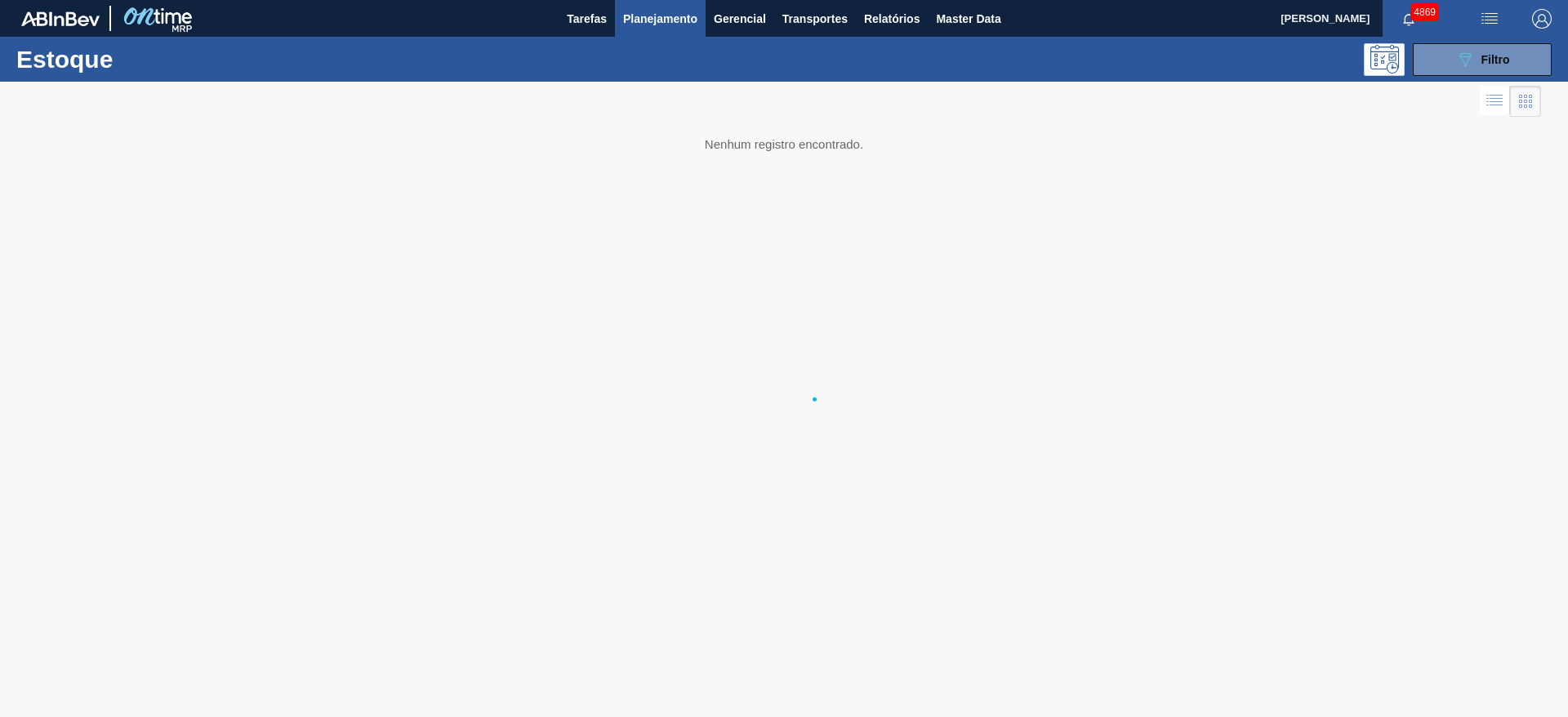
scroll to position [0, 0]
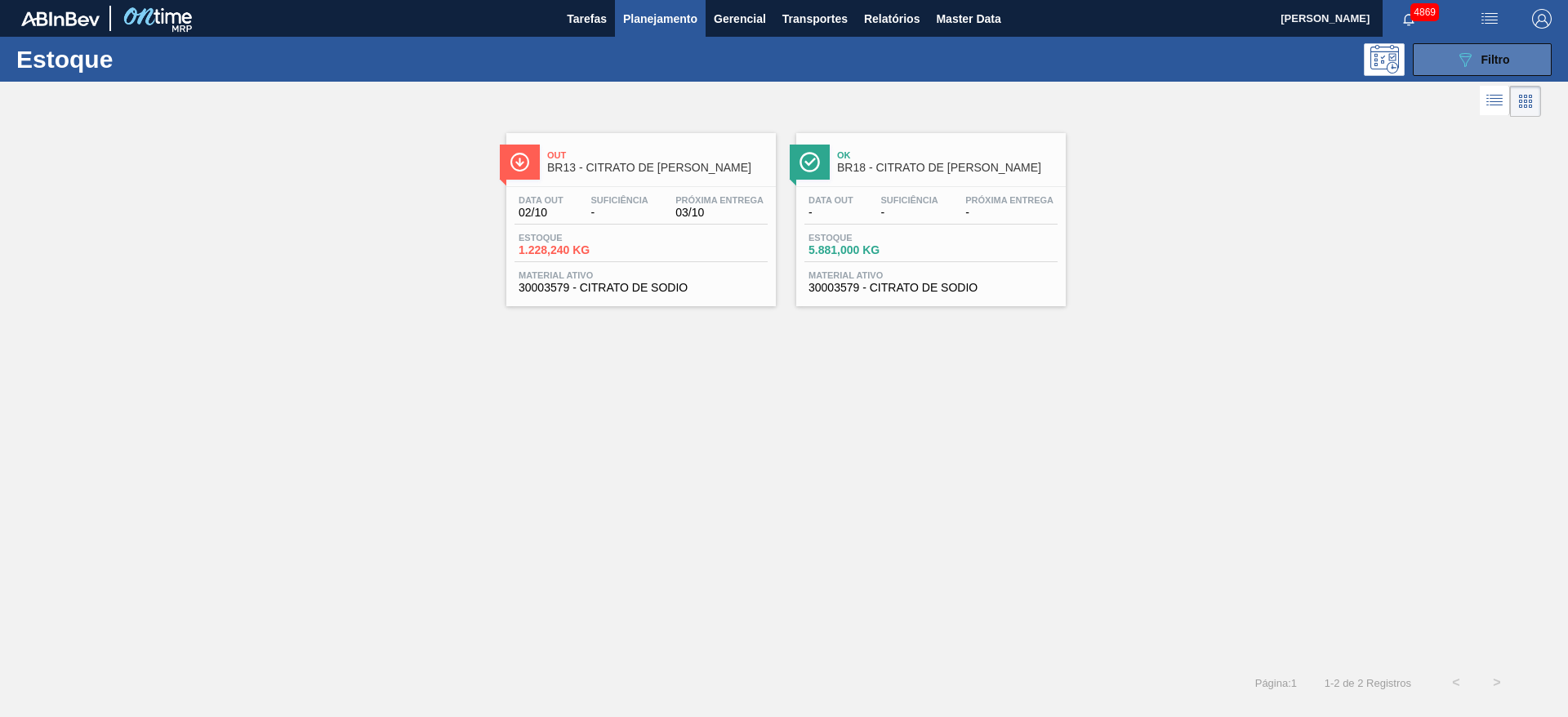
click at [1432, 58] on button "089F7B8B-B2A5-4AFE-B5C0-19BA573D28AC Filtro" at bounding box center [1482, 60] width 139 height 33
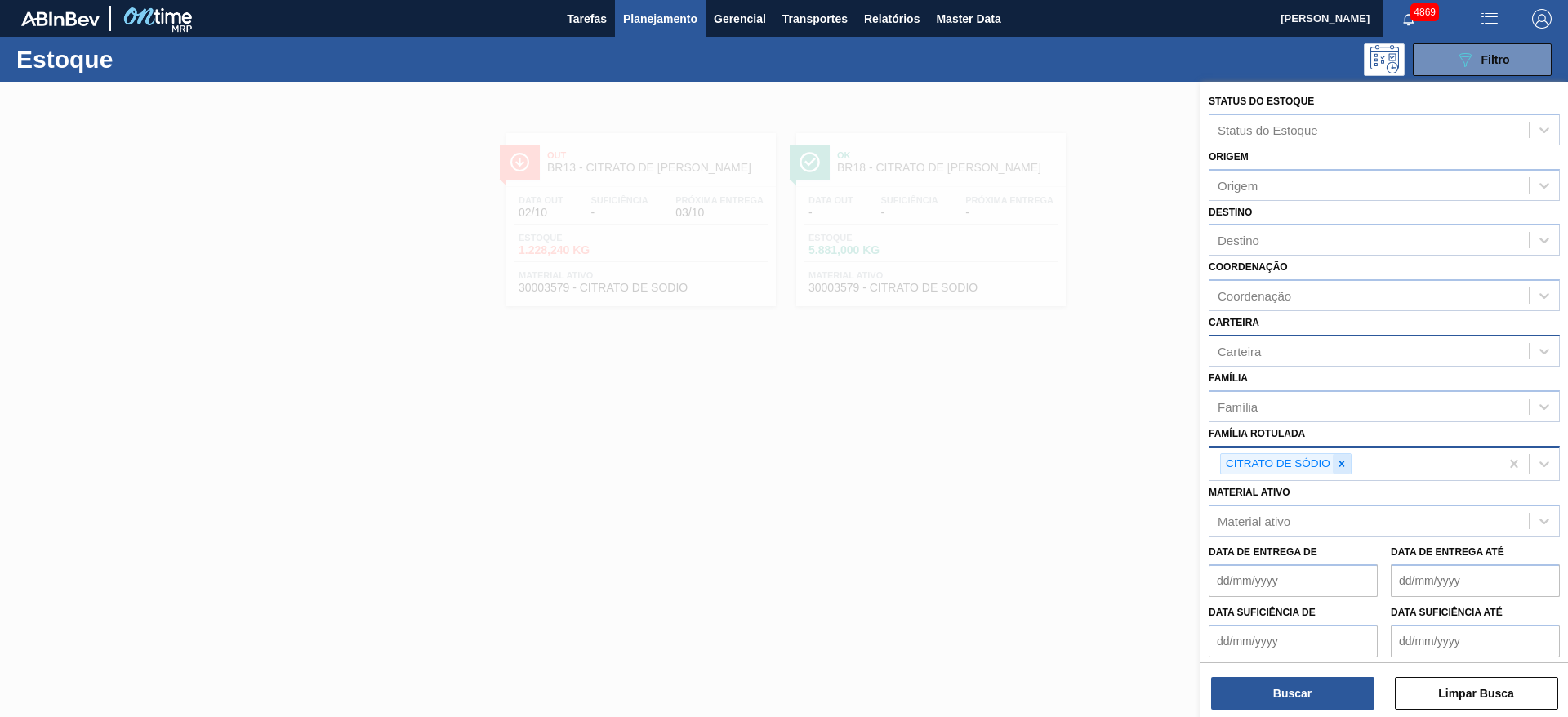
click at [1345, 469] on icon at bounding box center [1342, 464] width 12 height 12
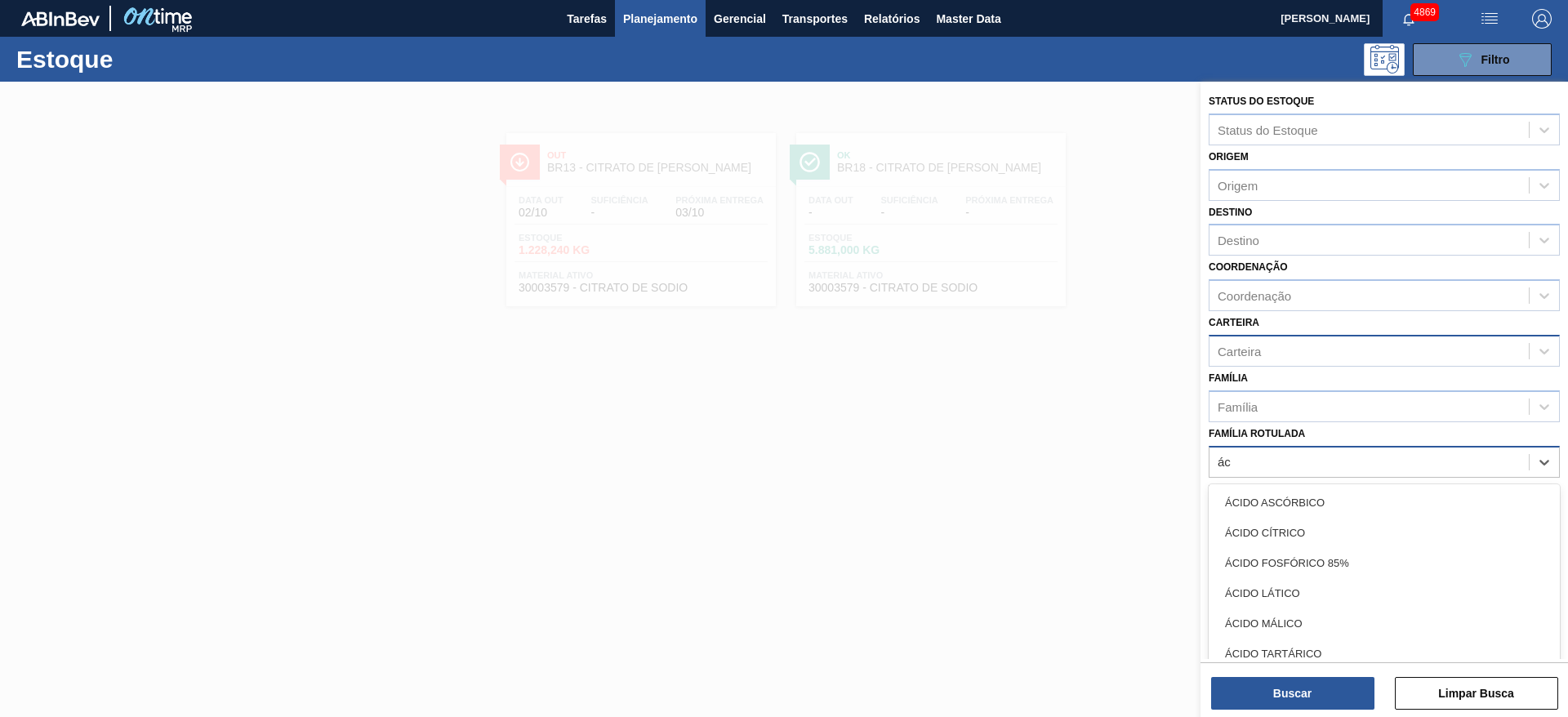
type Rotulada "áci"
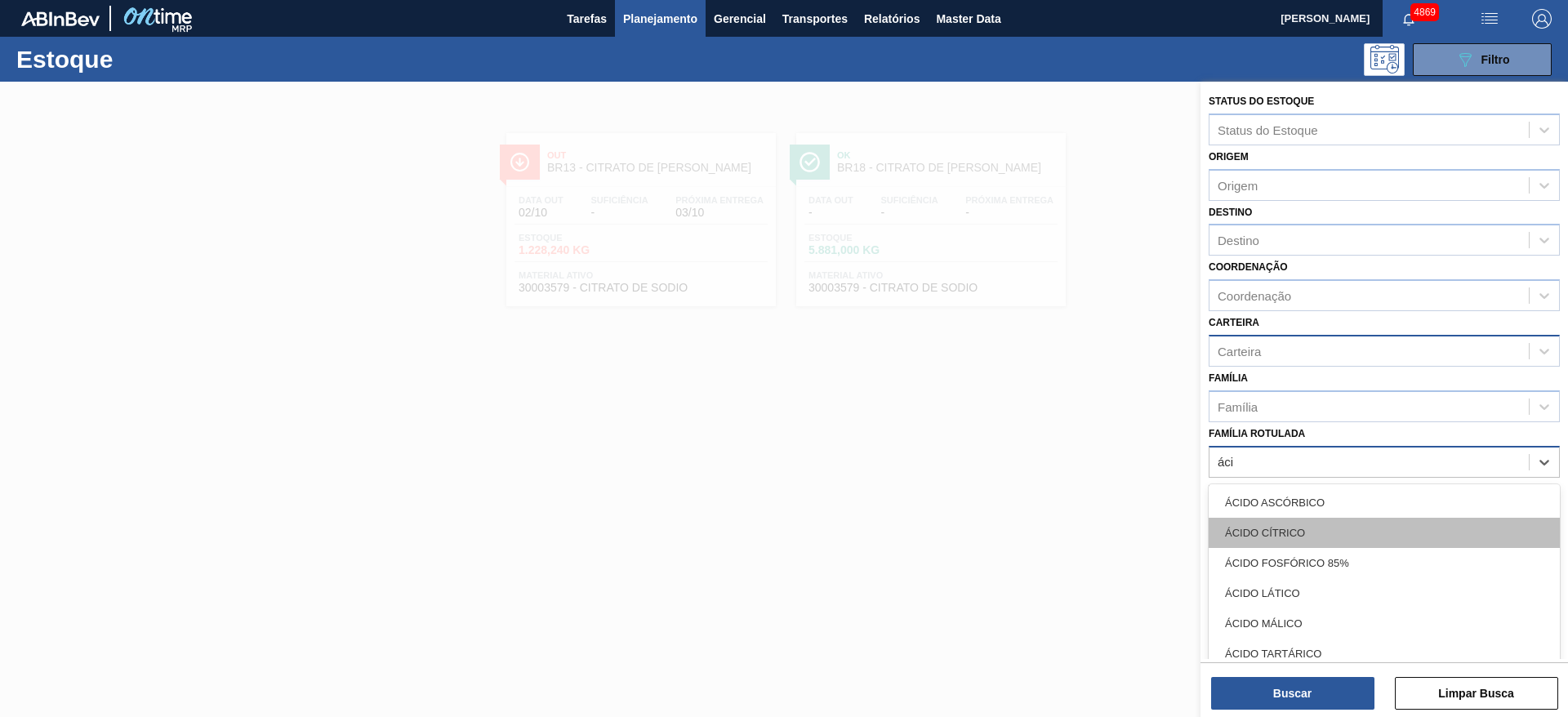
click at [1332, 533] on div "ÁCIDO CÍTRICO" at bounding box center [1384, 533] width 351 height 30
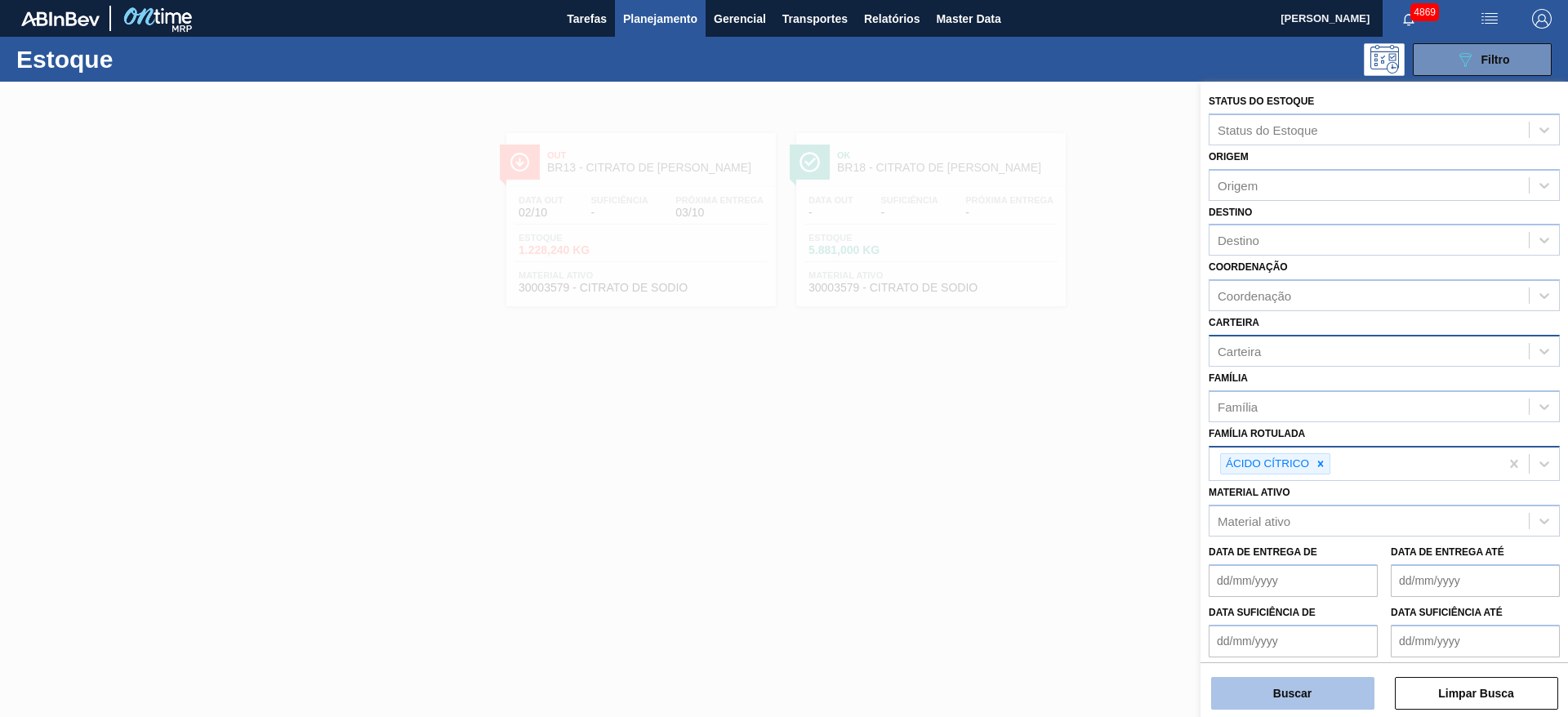
click at [1295, 690] on button "Buscar" at bounding box center [1293, 694] width 164 height 33
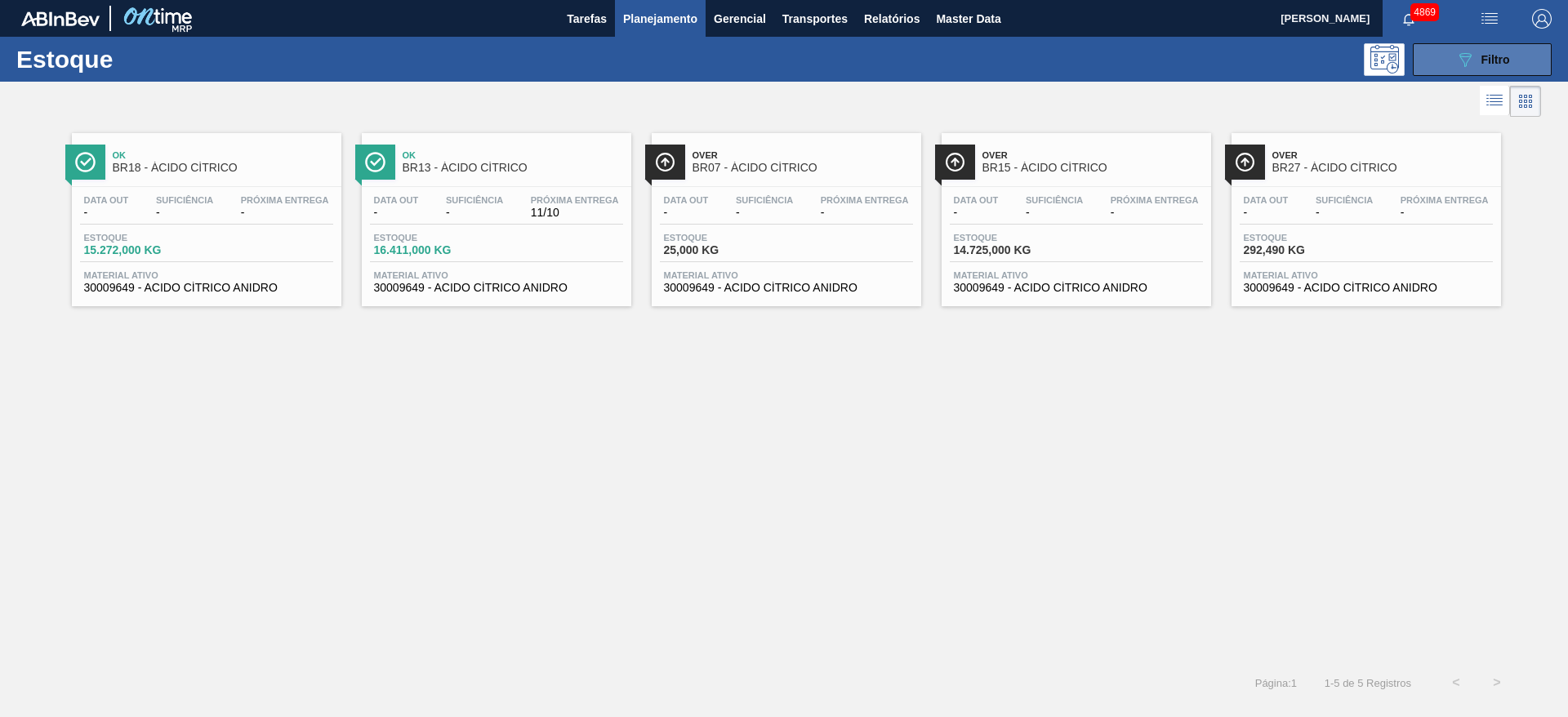
click at [1453, 50] on button "089F7B8B-B2A5-4AFE-B5C0-19BA573D28AC Filtro" at bounding box center [1482, 60] width 139 height 33
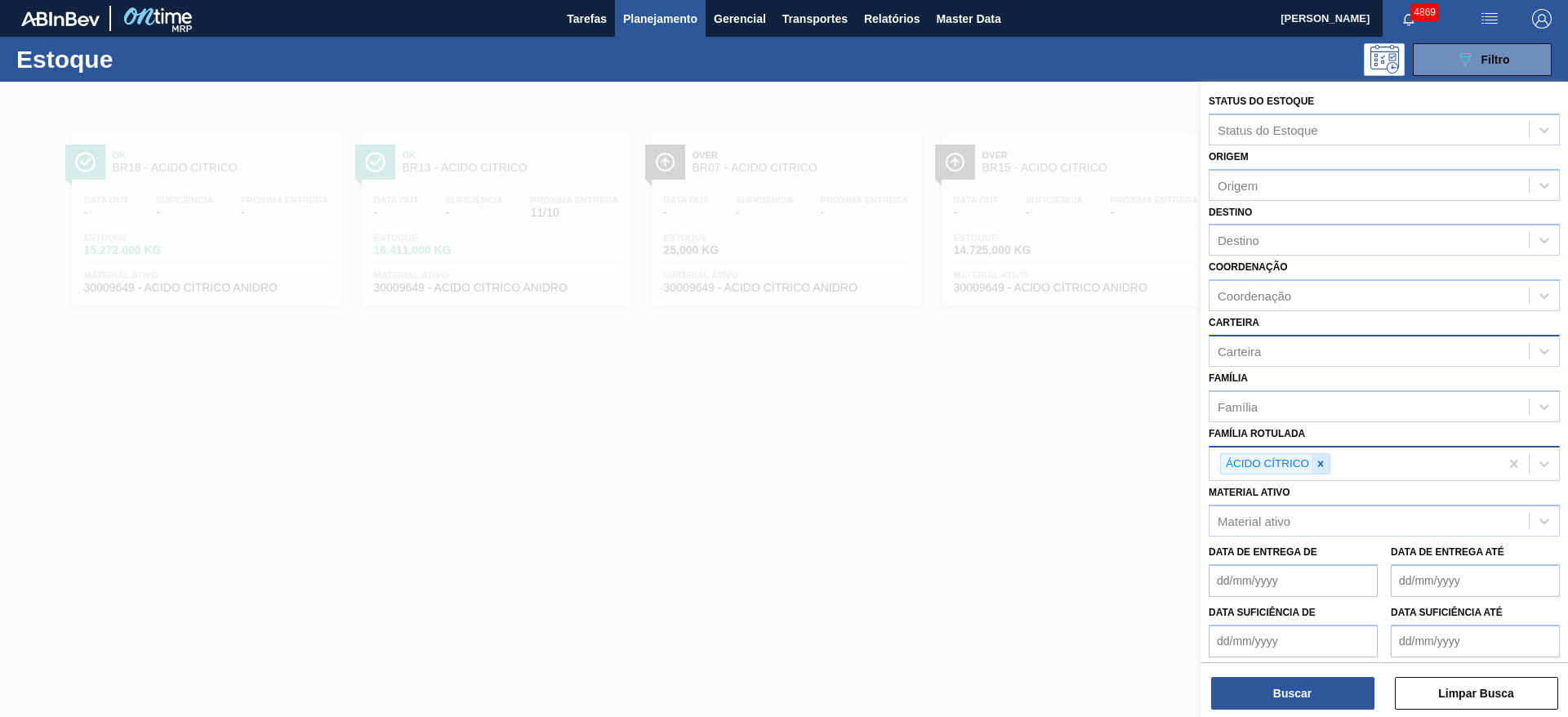
click at [1316, 462] on icon at bounding box center [1321, 464] width 12 height 12
type Rotulada "má"
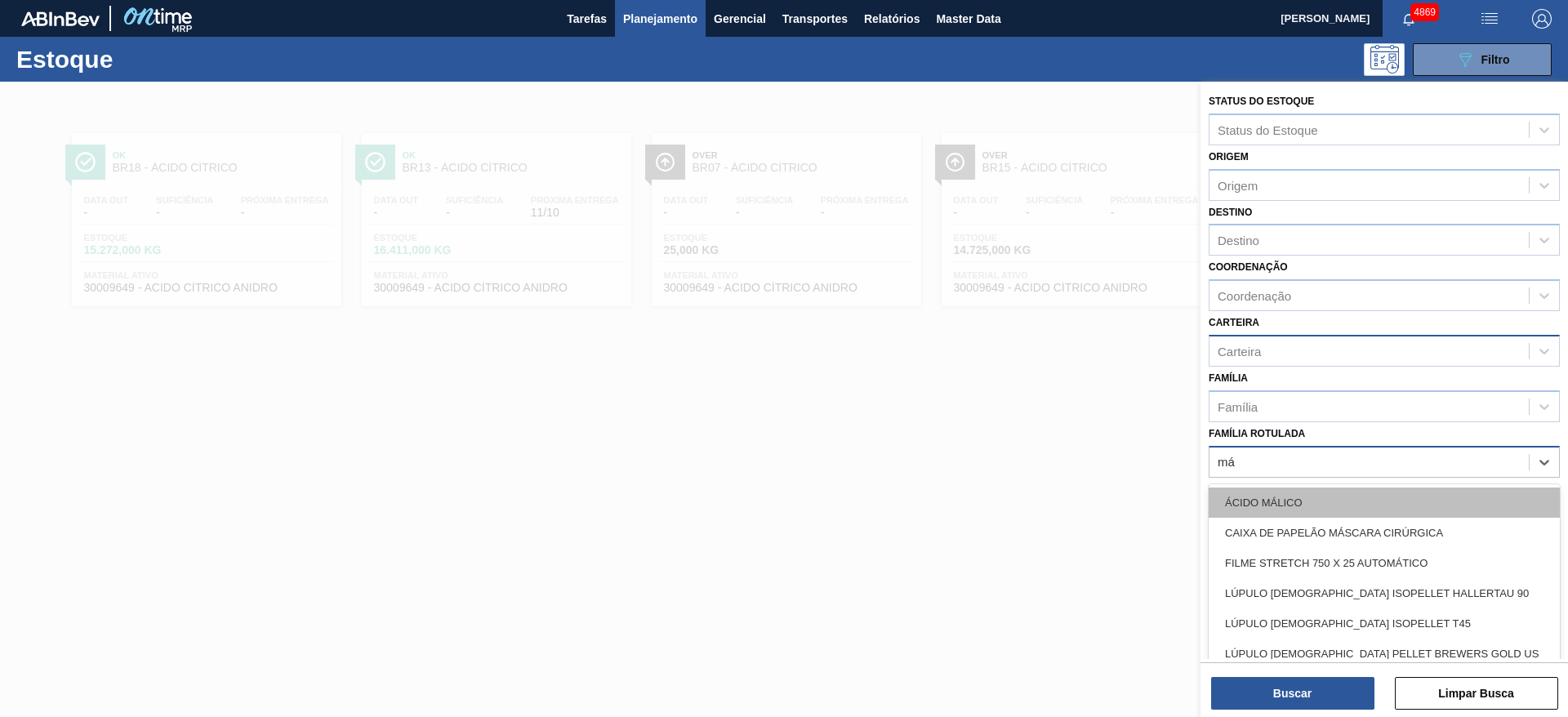
click at [1290, 510] on div "ÁCIDO MÁLICO" at bounding box center [1384, 502] width 351 height 30
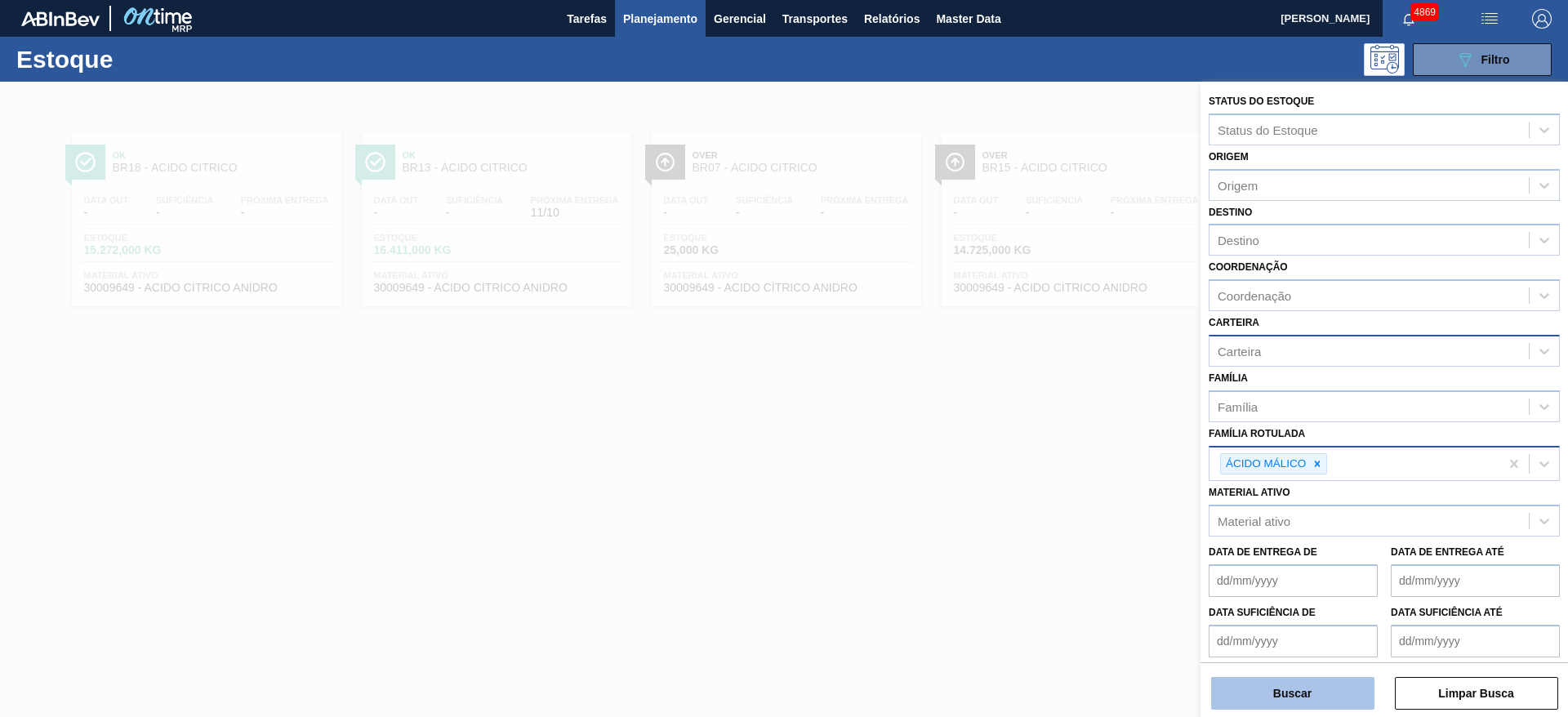
click at [1325, 687] on button "Buscar" at bounding box center [1293, 694] width 164 height 33
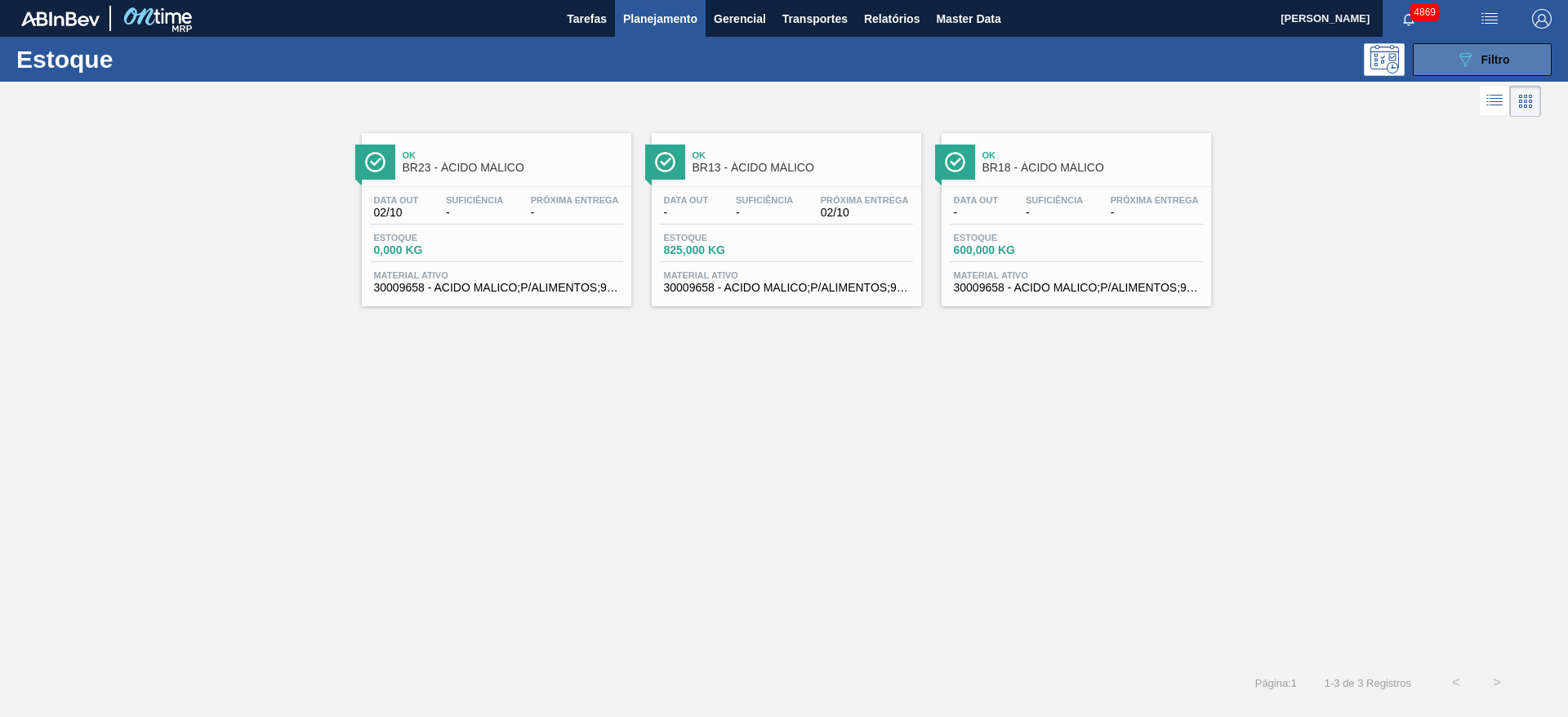
click at [1441, 55] on button "089F7B8B-B2A5-4AFE-B5C0-19BA573D28AC Filtro" at bounding box center [1482, 60] width 139 height 33
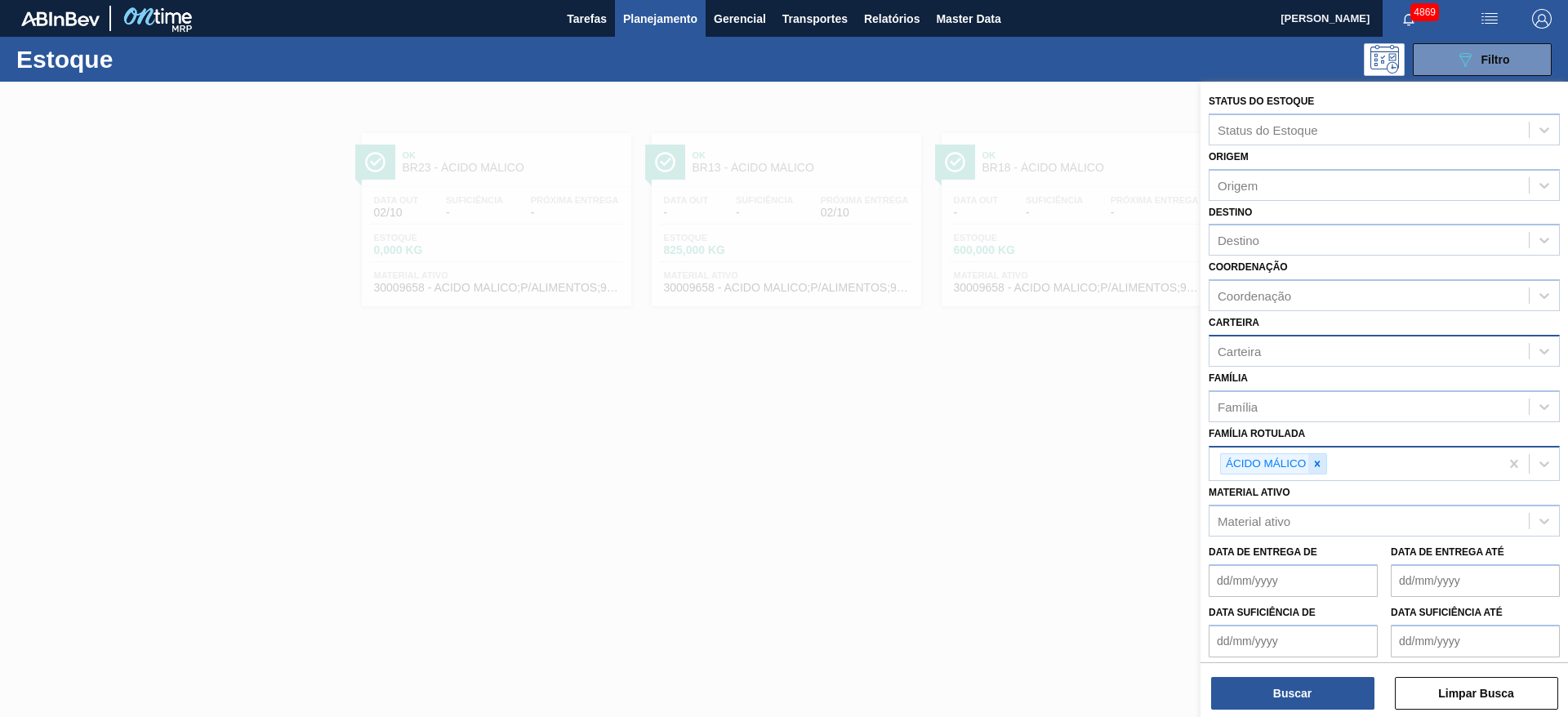
click at [1319, 462] on icon at bounding box center [1317, 463] width 6 height 6
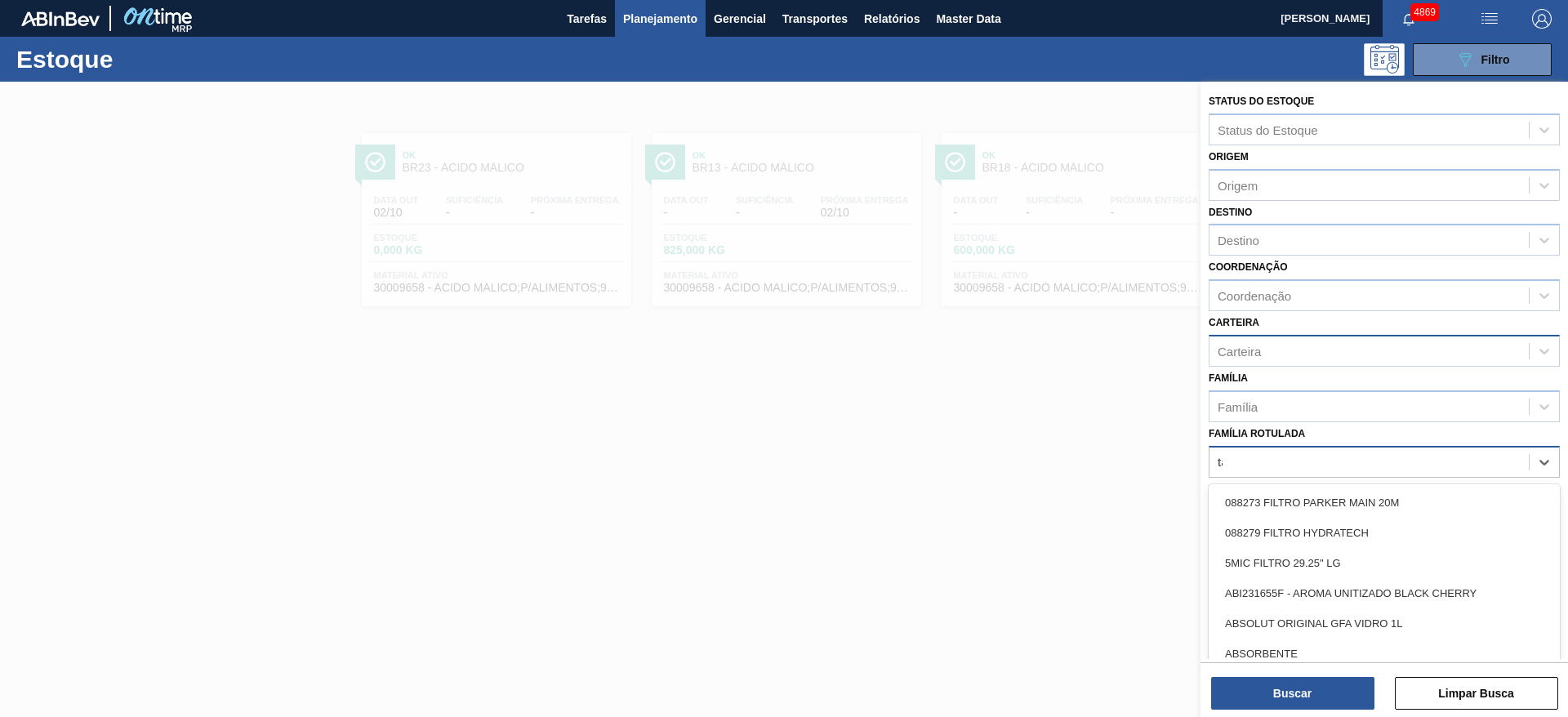
type Rotulada "tar"
drag, startPoint x: 1310, startPoint y: 511, endPoint x: 1295, endPoint y: 585, distance: 75.5
click at [1314, 515] on div "ÁCIDO TARTÁRICO" at bounding box center [1384, 502] width 351 height 30
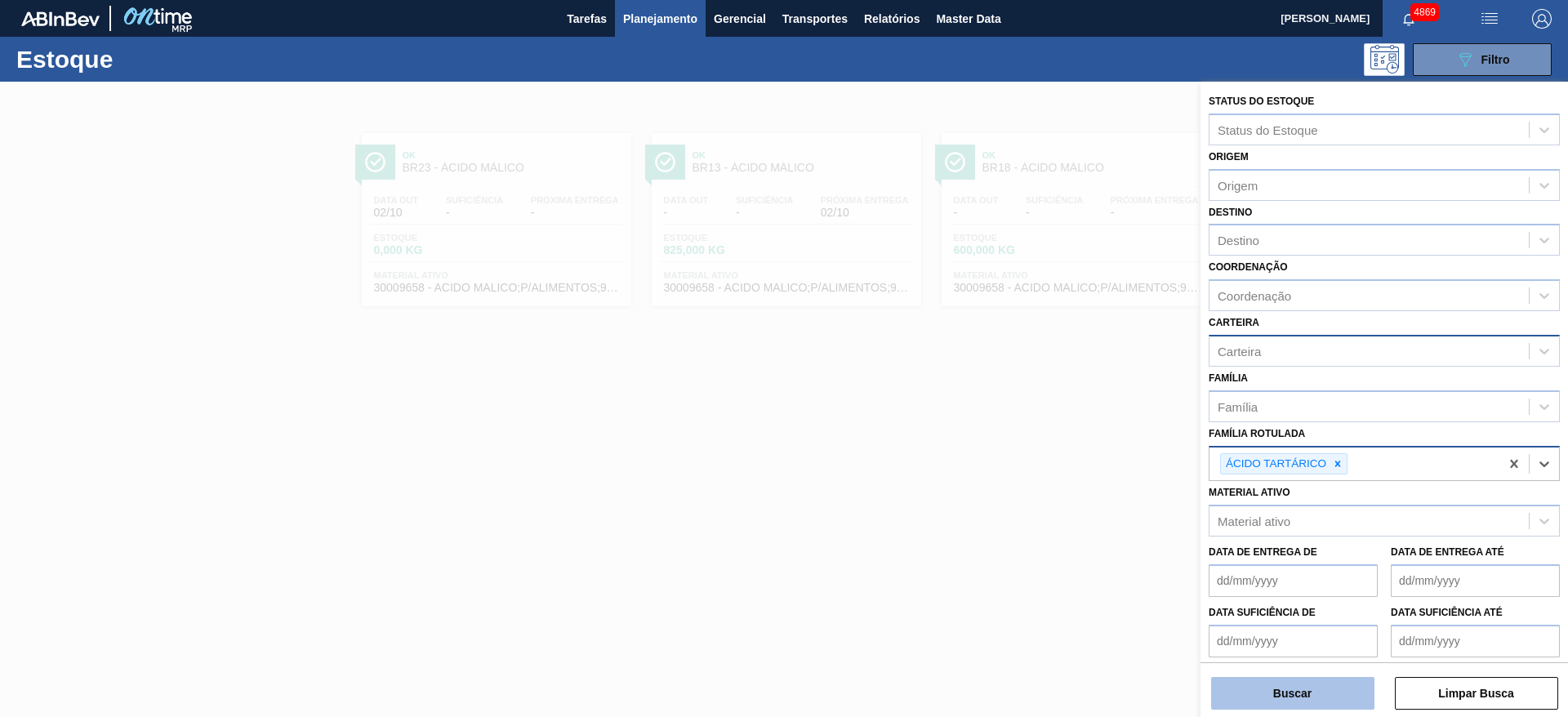
click at [1238, 692] on button "Buscar" at bounding box center [1293, 694] width 164 height 33
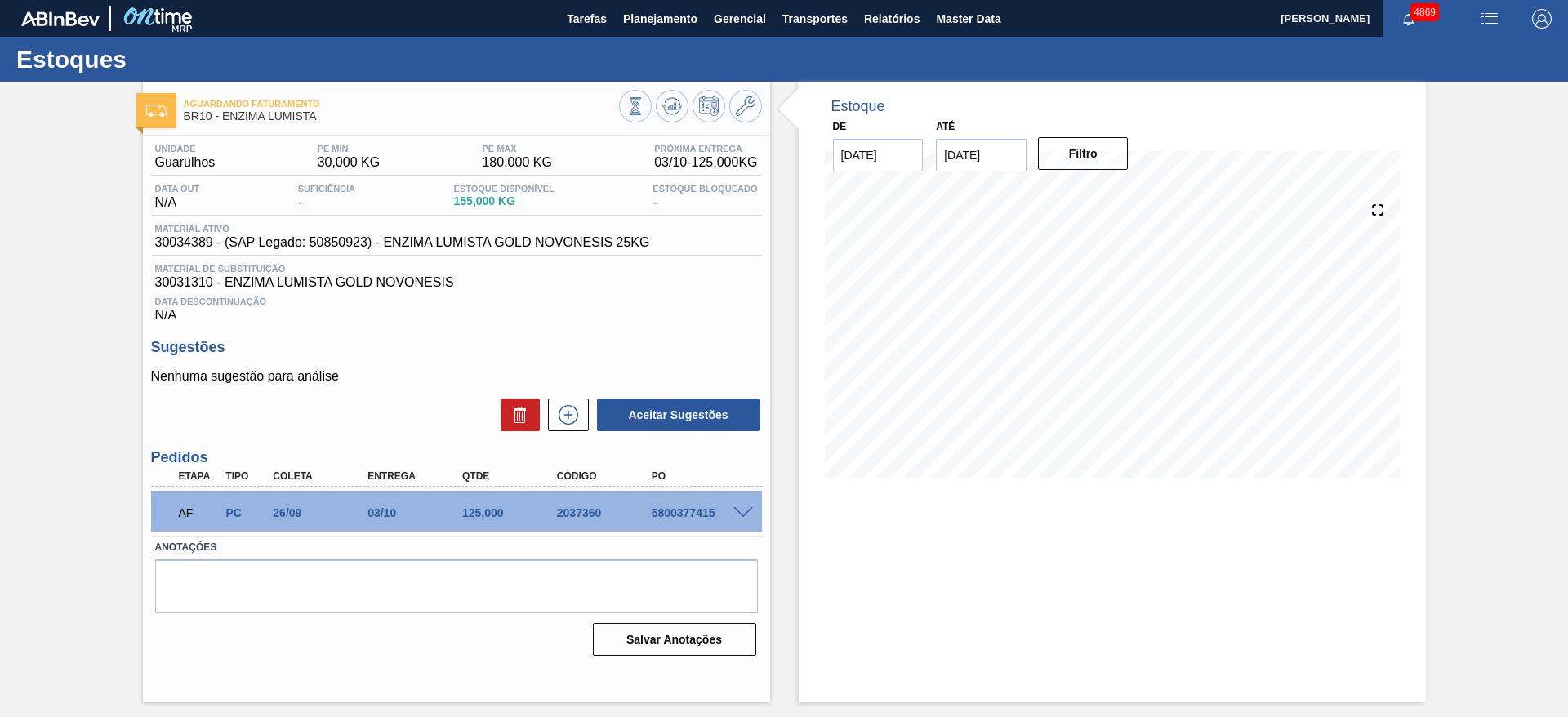
click at [742, 511] on span at bounding box center [743, 513] width 20 height 12
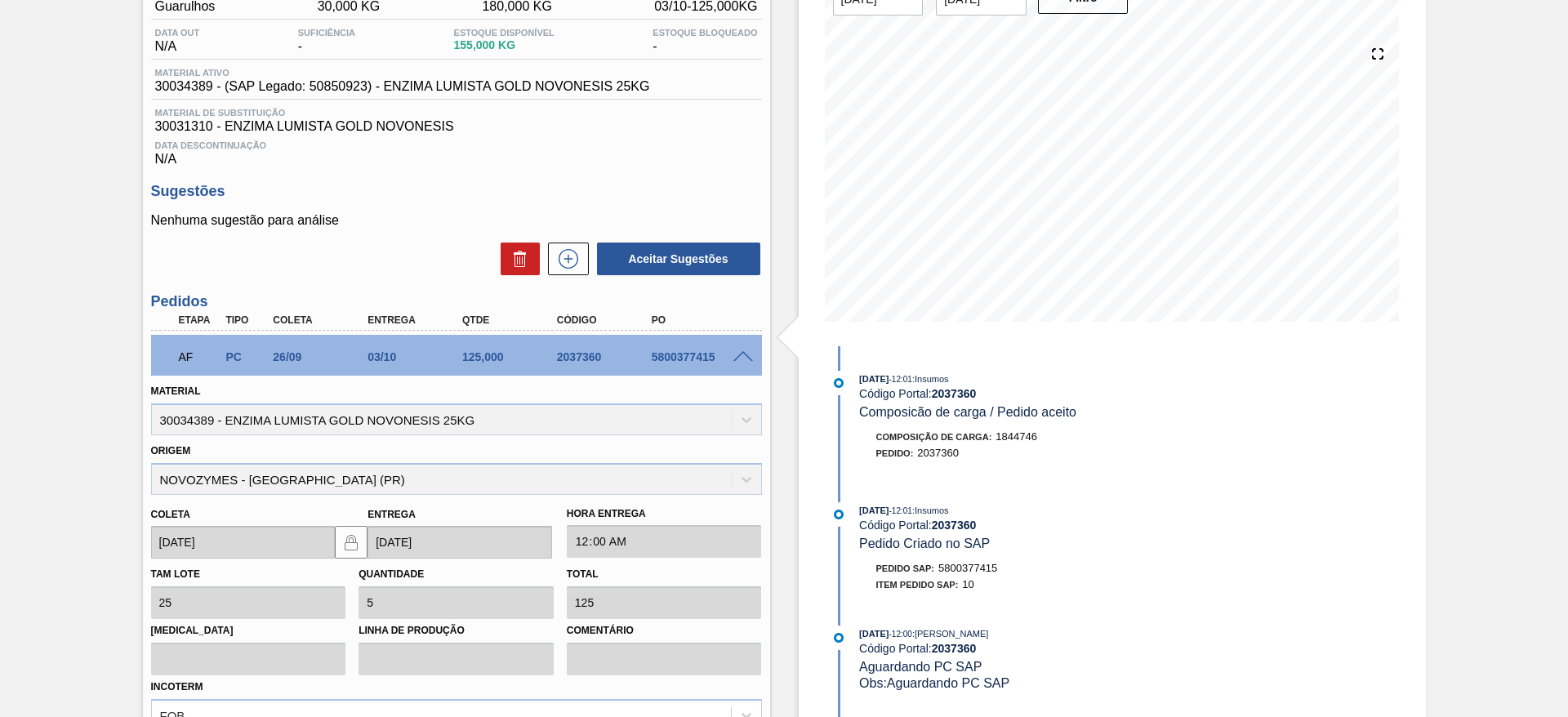
scroll to position [245, 0]
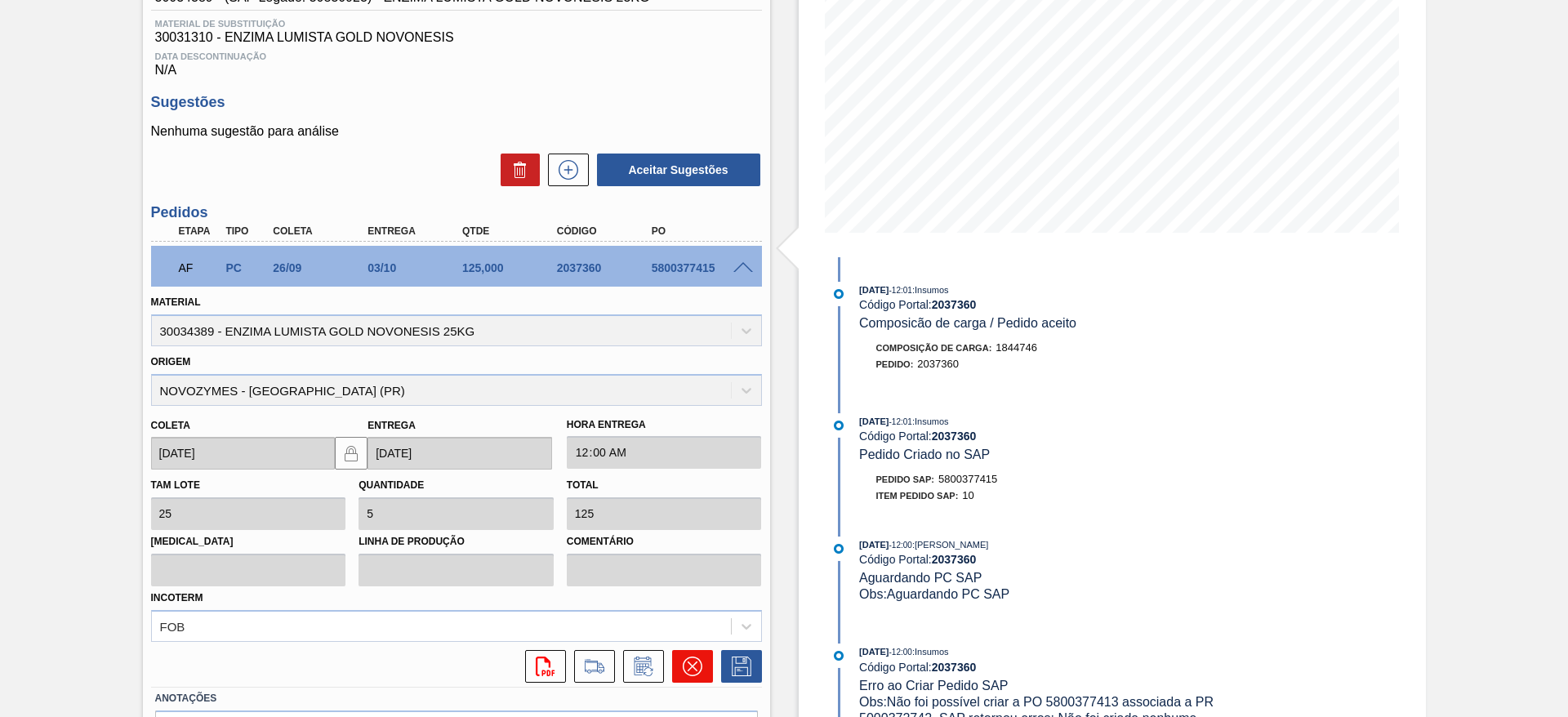
click at [697, 659] on icon at bounding box center [692, 667] width 20 height 20
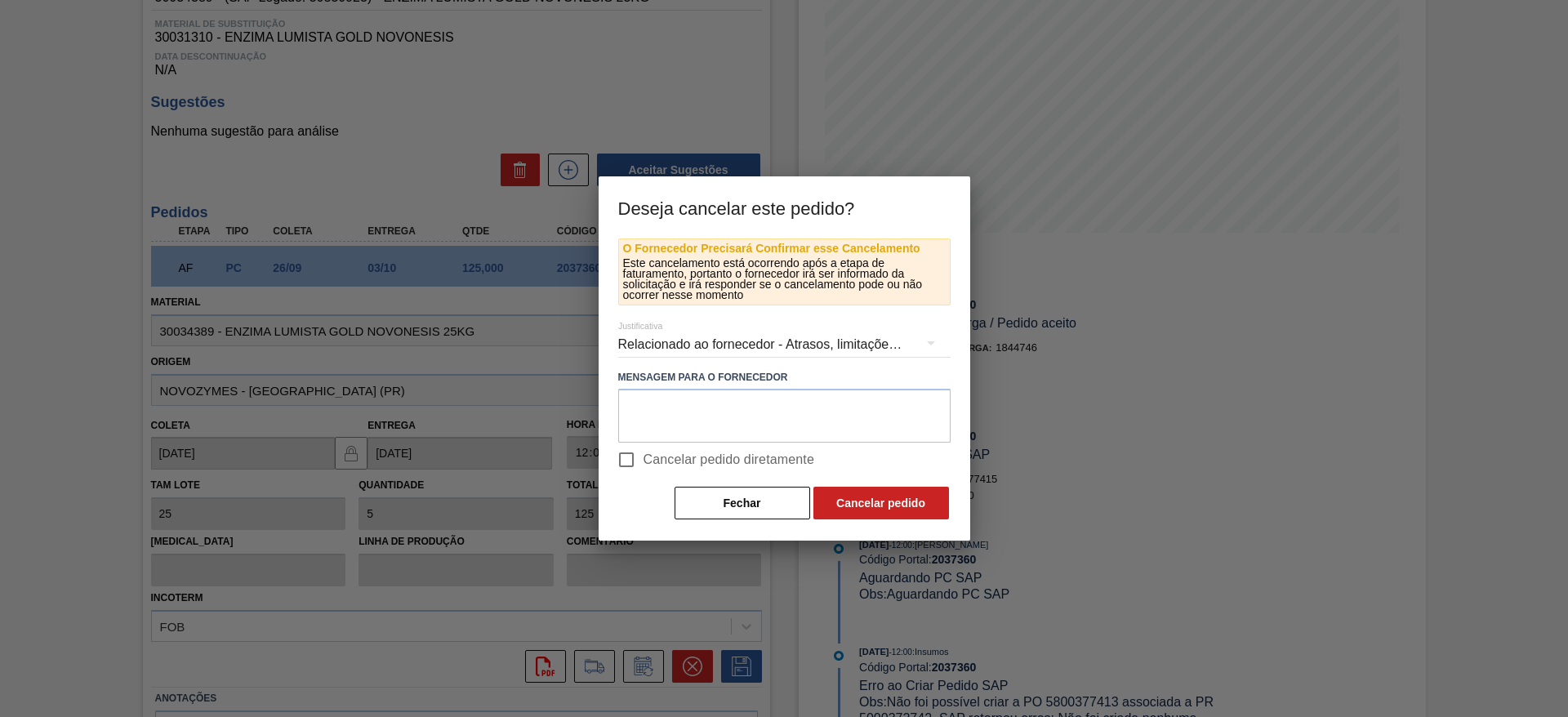
click at [736, 335] on div "Relacionado ao fornecedor - Atrasos, limitações de capacidade, etc." at bounding box center [784, 345] width 332 height 46
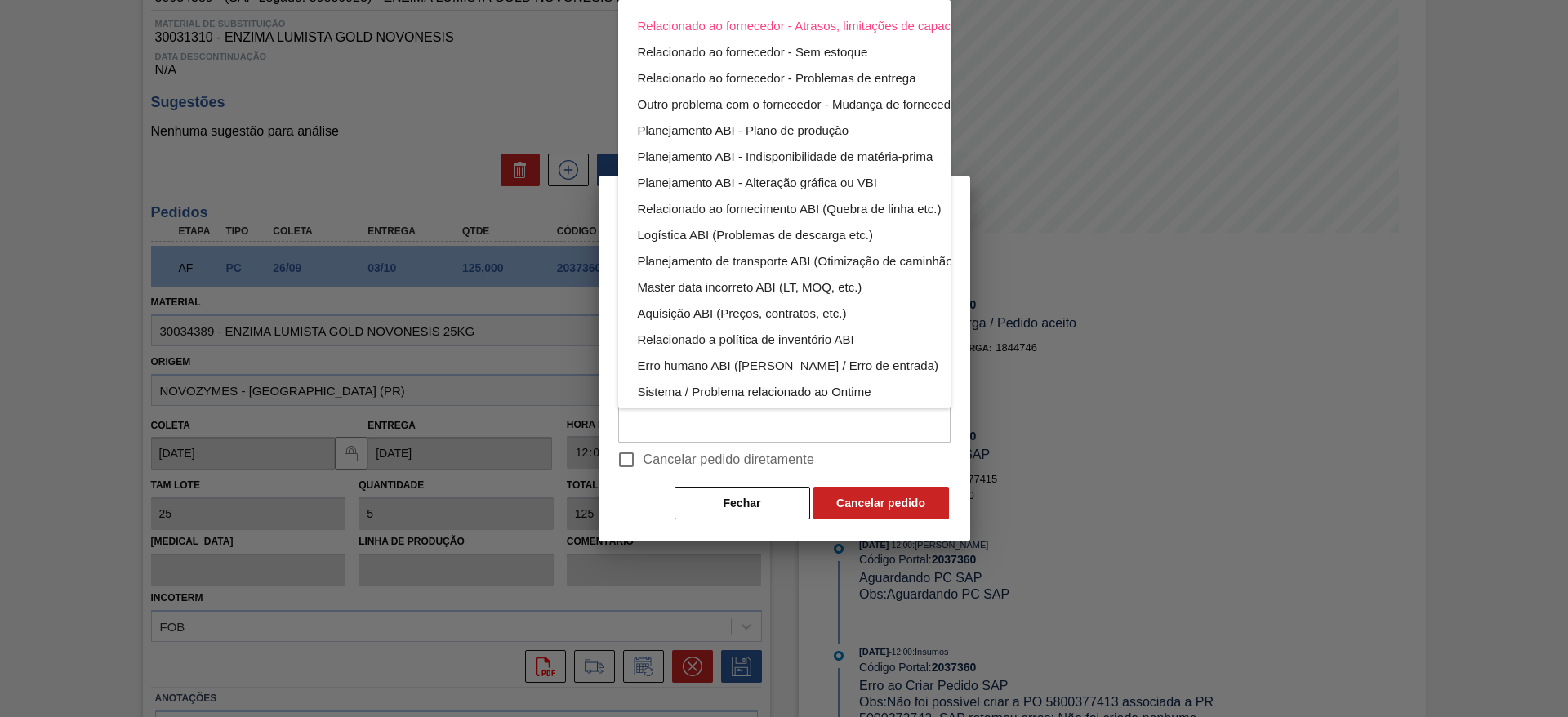
scroll to position [107, 0]
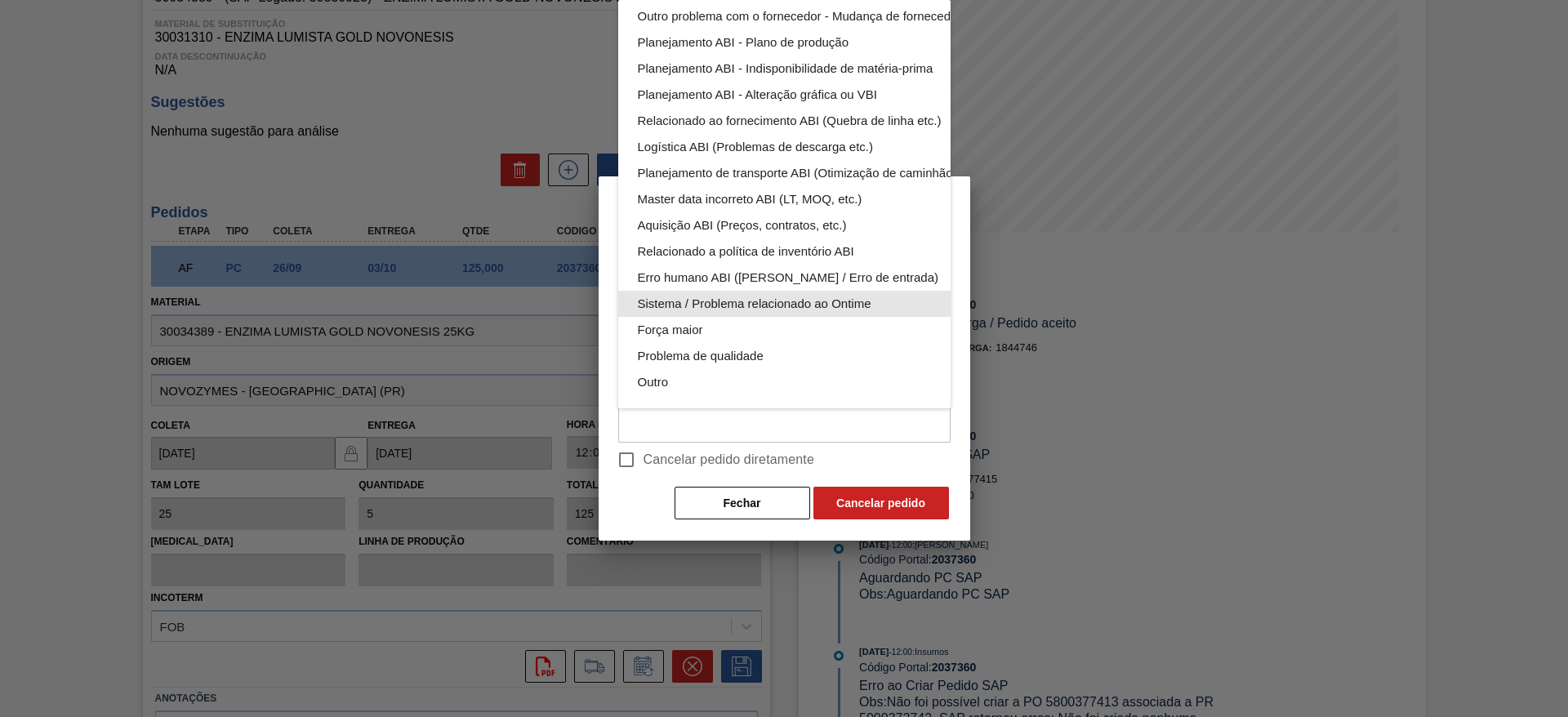
click at [725, 291] on div "Sistema / Problema relacionado ao Ontime" at bounding box center [823, 304] width 370 height 26
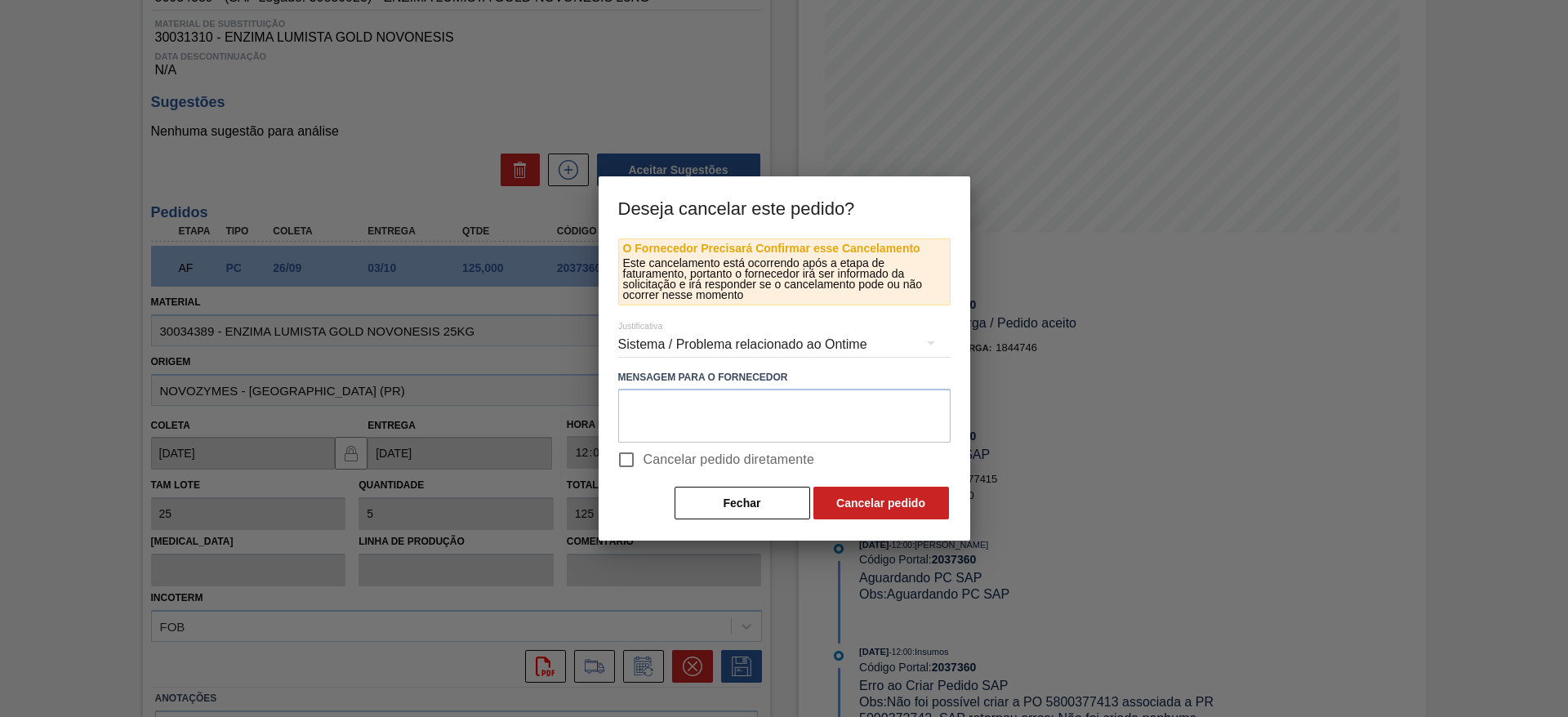
scroll to position [16, 0]
click at [621, 455] on input "Cancelar pedido diretamente" at bounding box center [626, 460] width 35 height 35
checkbox input "true"
click at [860, 497] on button "Cancelar pedido" at bounding box center [881, 503] width 136 height 33
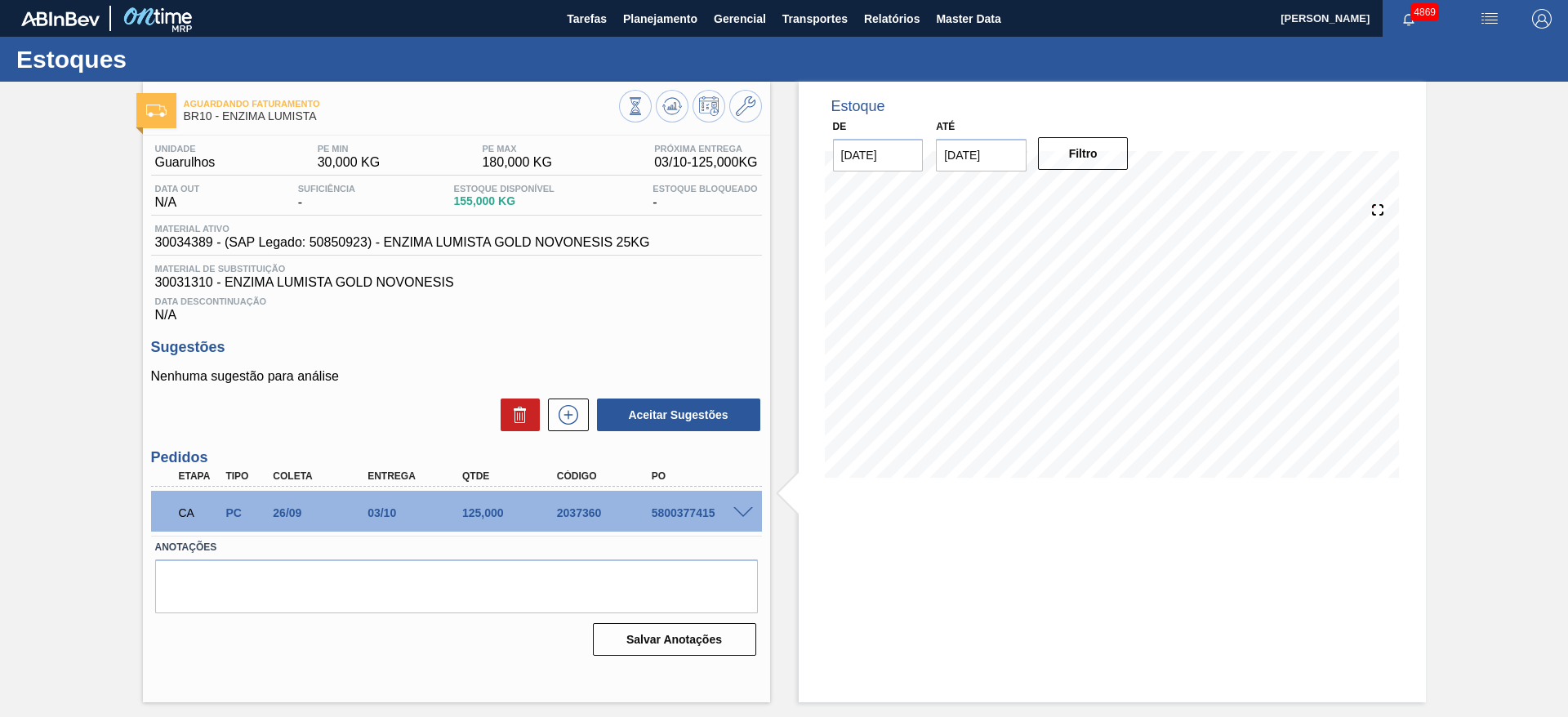
scroll to position [0, 0]
click at [673, 102] on icon at bounding box center [672, 106] width 20 height 20
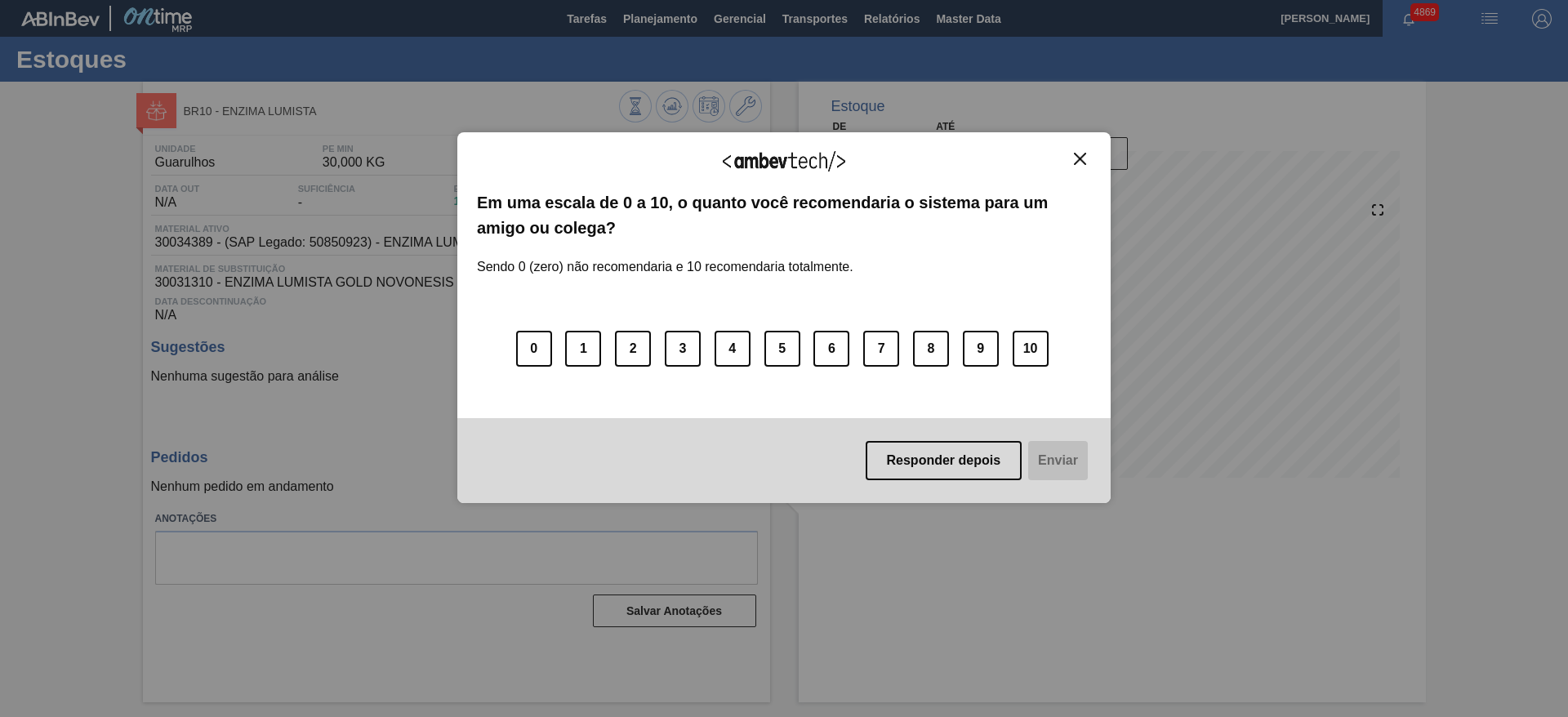
click at [1072, 158] on button "Close" at bounding box center [1080, 159] width 22 height 14
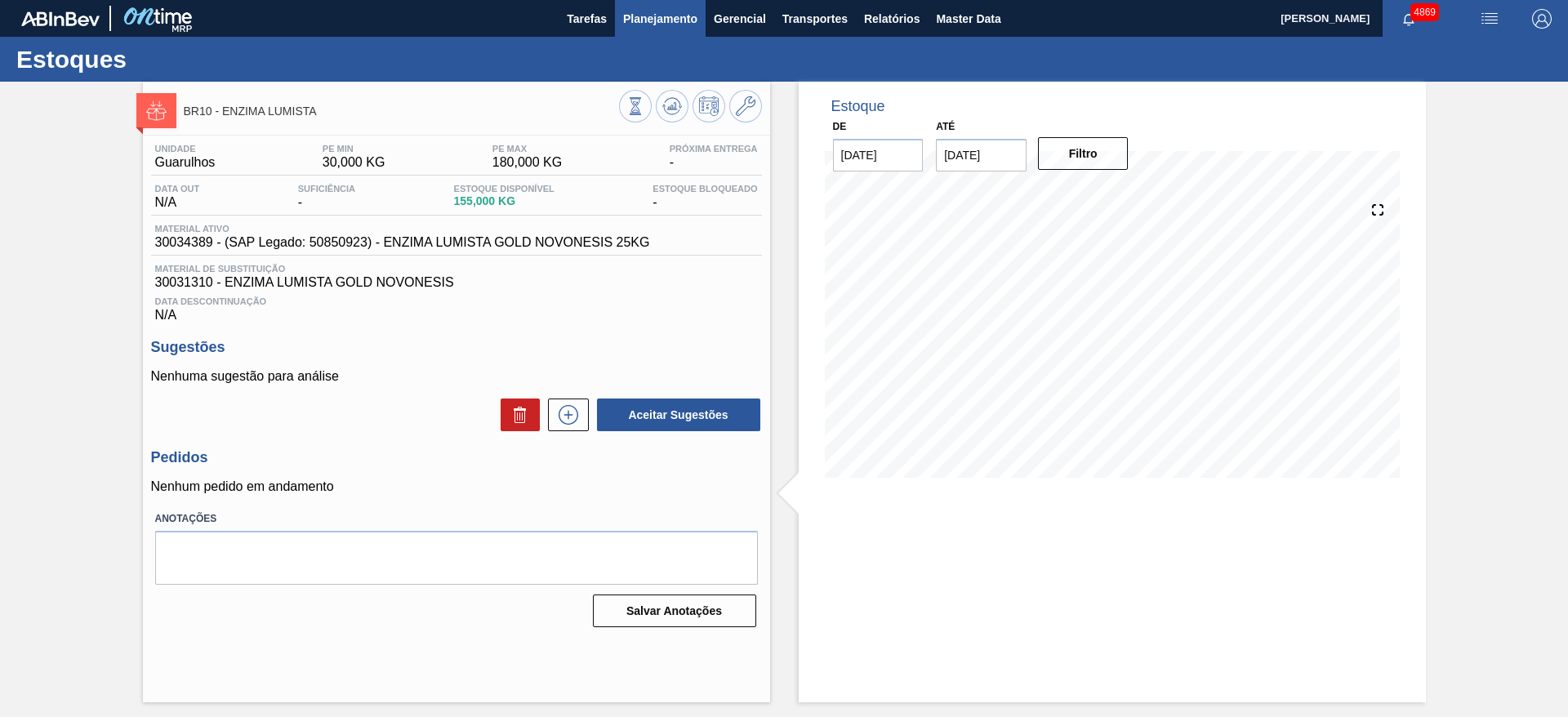
click at [667, 35] on button "Planejamento" at bounding box center [660, 18] width 90 height 37
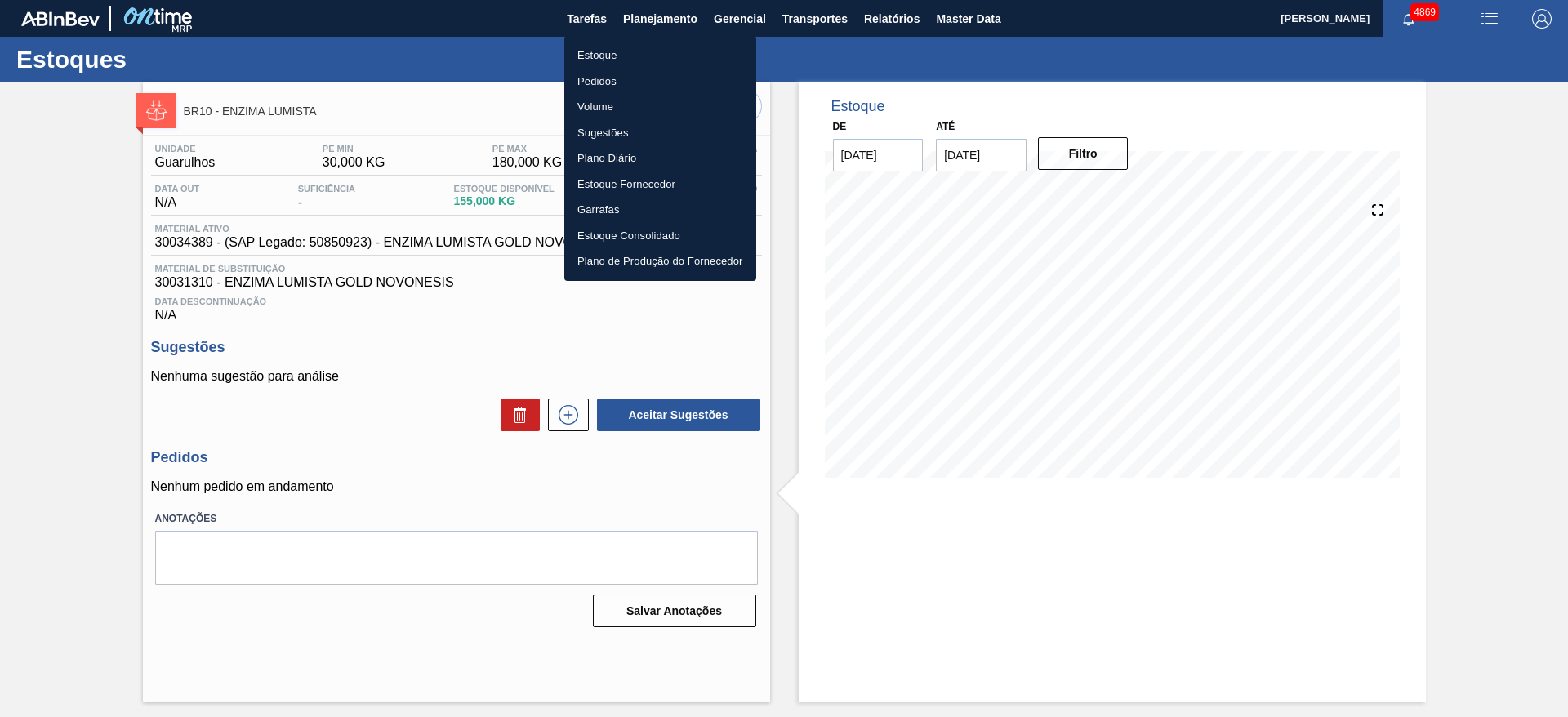
click at [609, 59] on li "Estoque" at bounding box center [661, 56] width 192 height 26
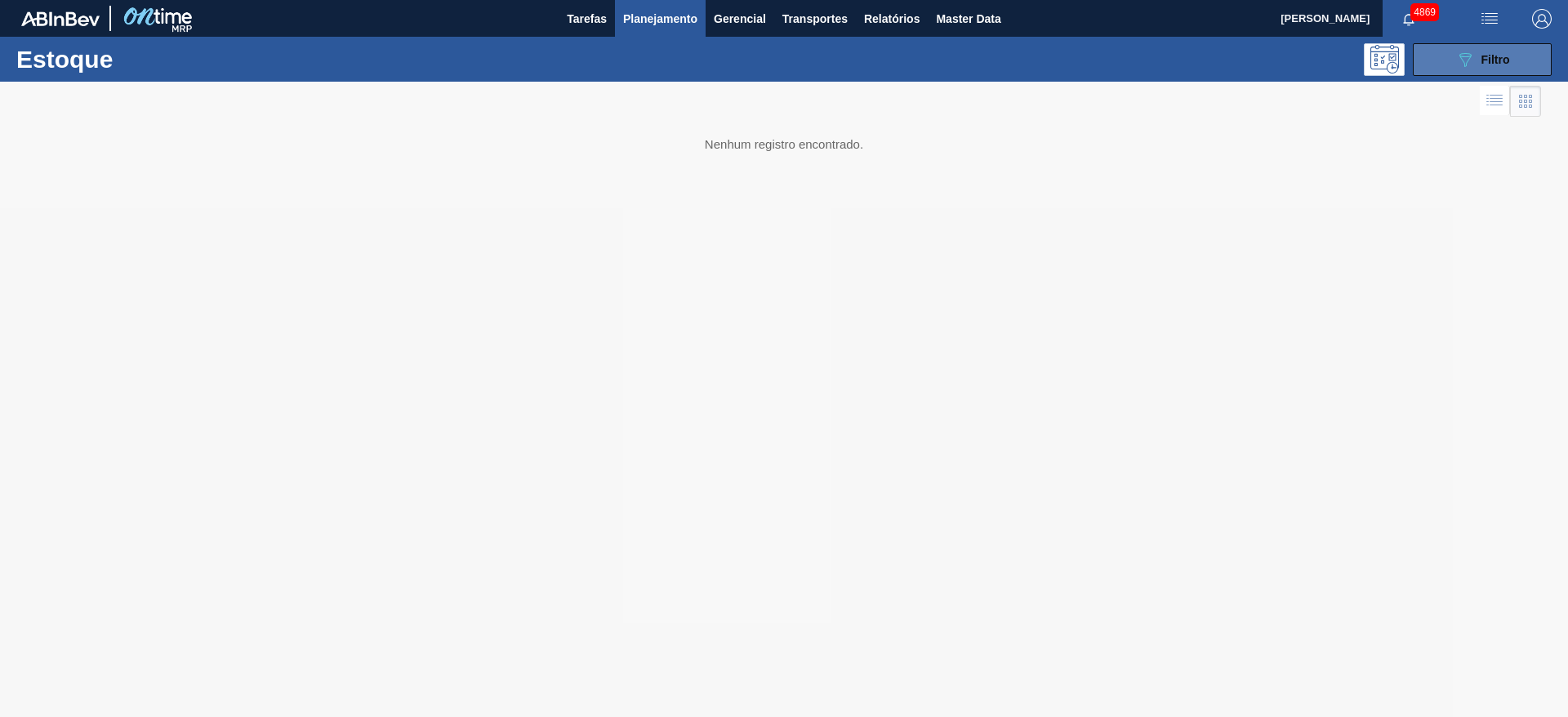
click at [1450, 70] on button "089F7B8B-B2A5-4AFE-B5C0-19BA573D28AC Filtro" at bounding box center [1482, 60] width 139 height 33
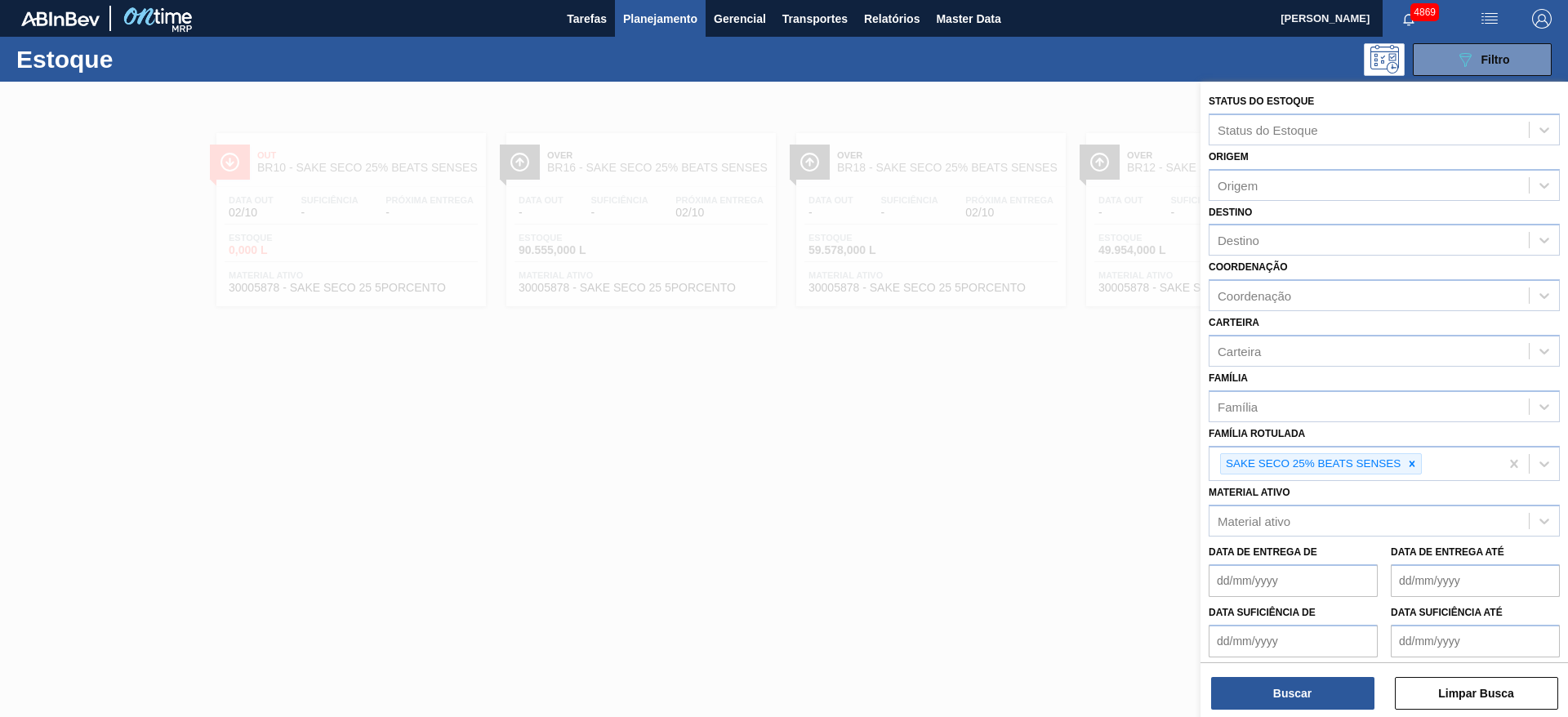
click at [910, 568] on div at bounding box center [784, 440] width 1568 height 717
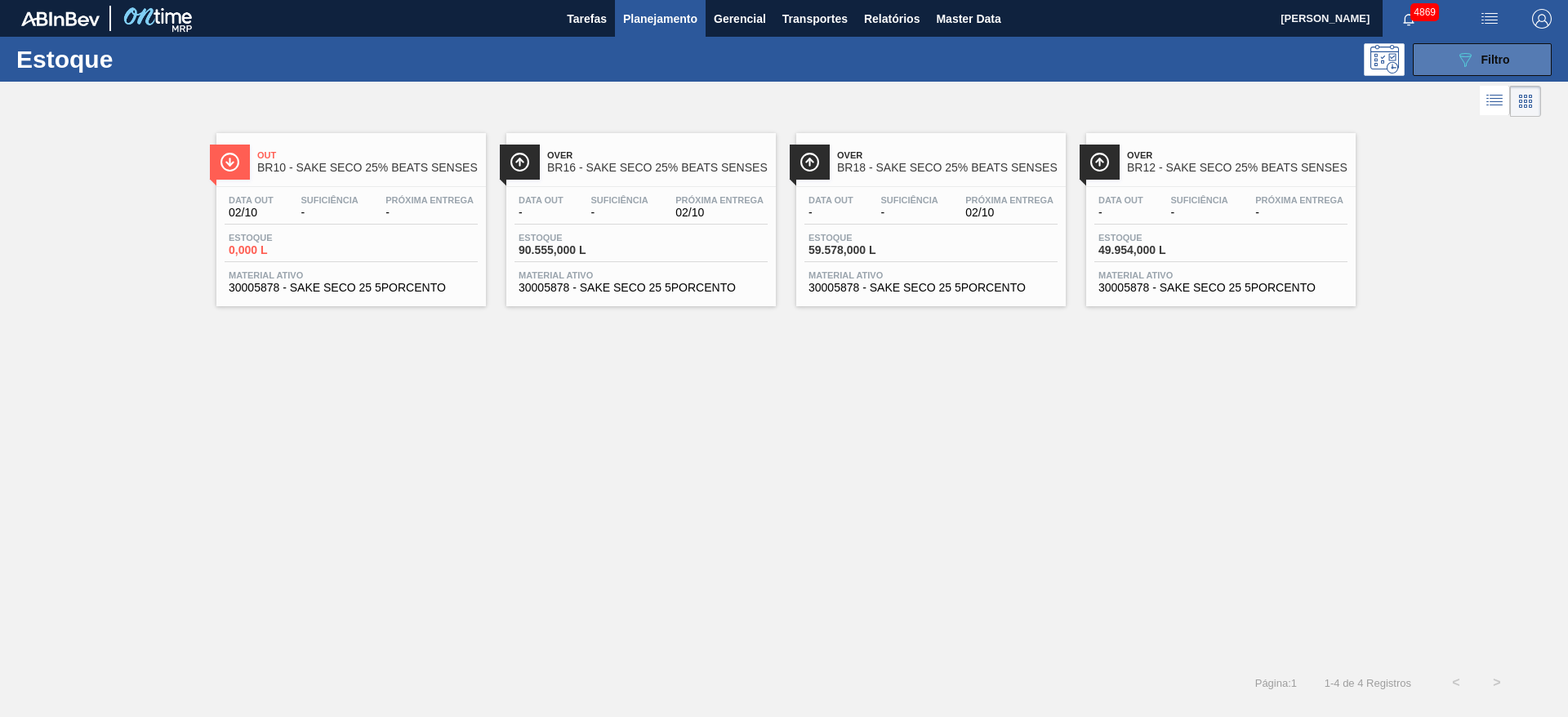
click at [1501, 60] on span "Filtro" at bounding box center [1495, 60] width 29 height 13
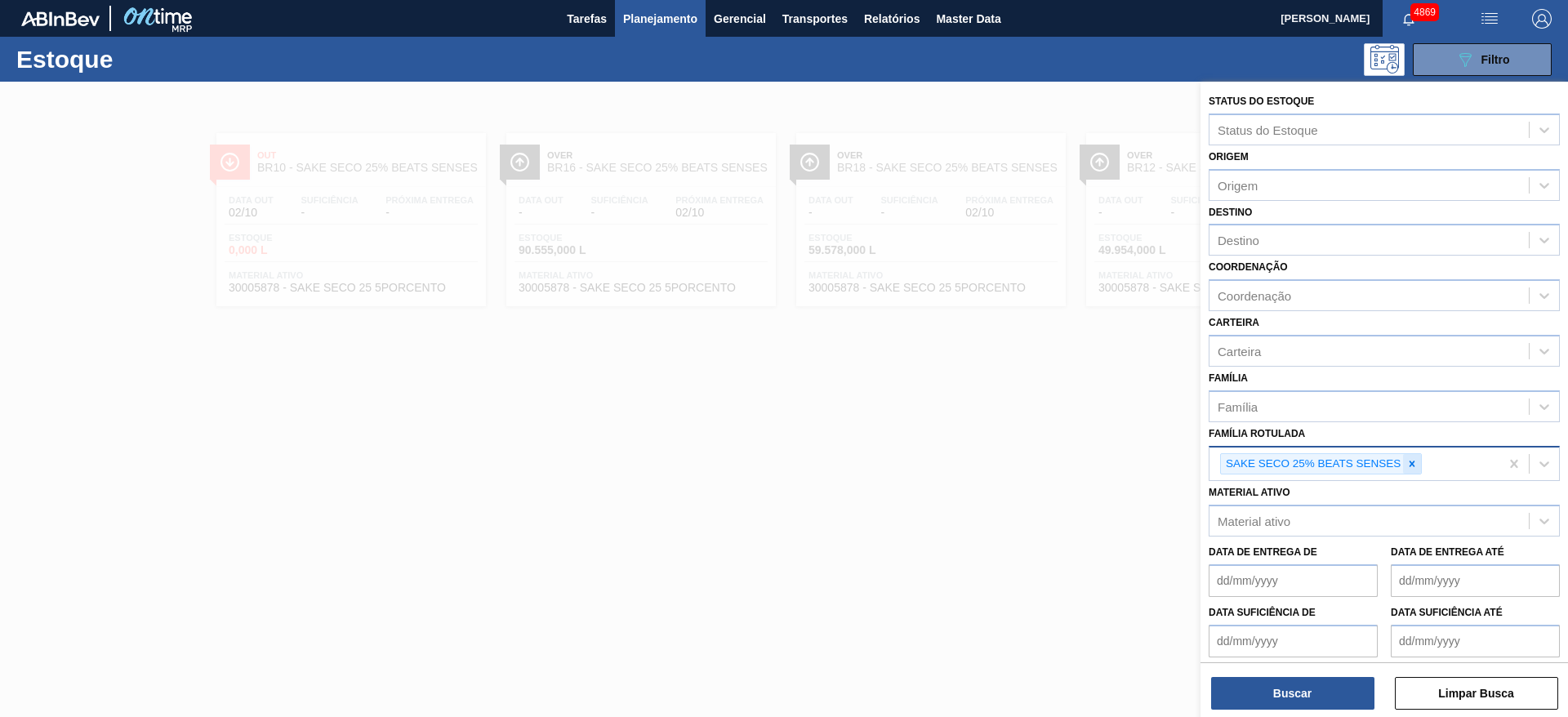
click at [1417, 459] on icon at bounding box center [1412, 464] width 12 height 12
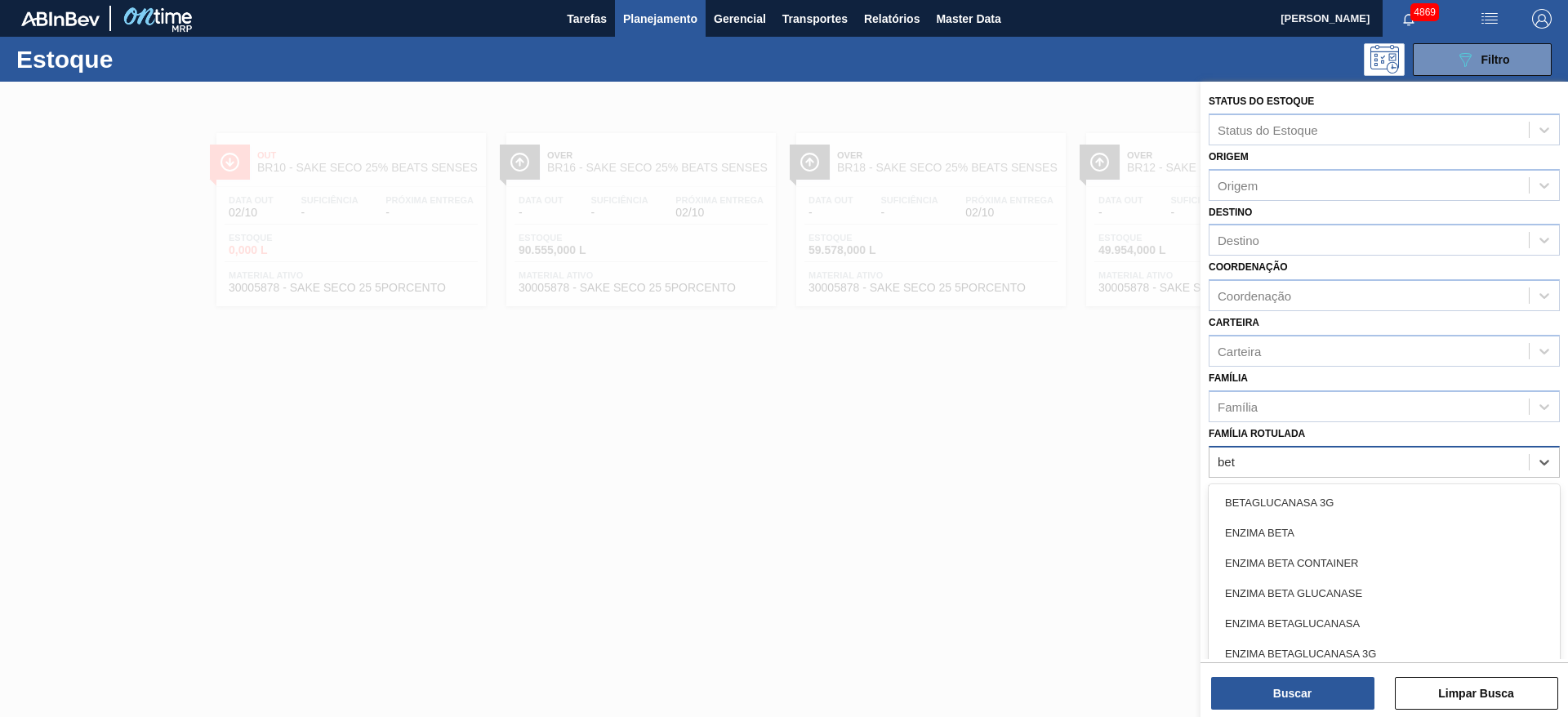
type Rotulada "beta"
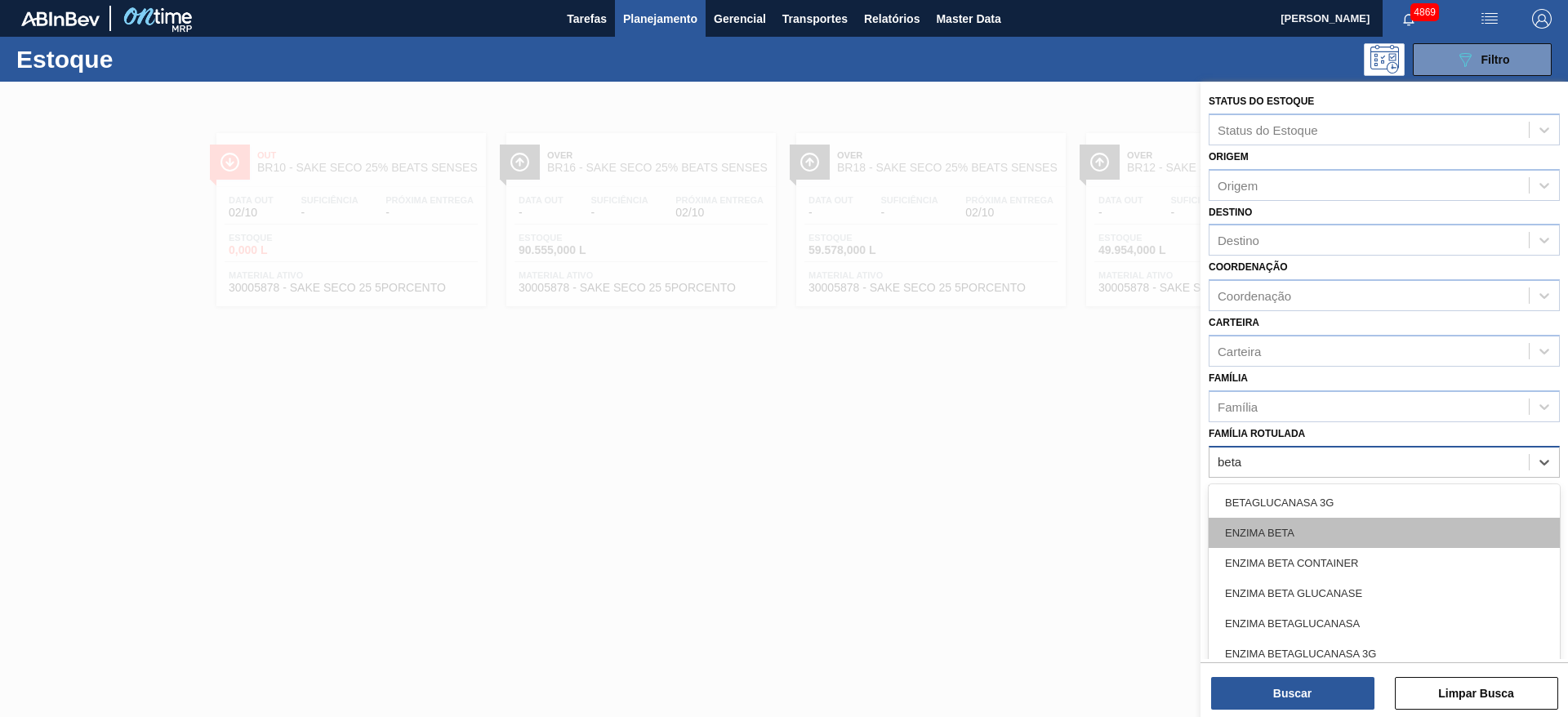
click at [1350, 536] on div "ENZIMA BETA" at bounding box center [1384, 533] width 351 height 30
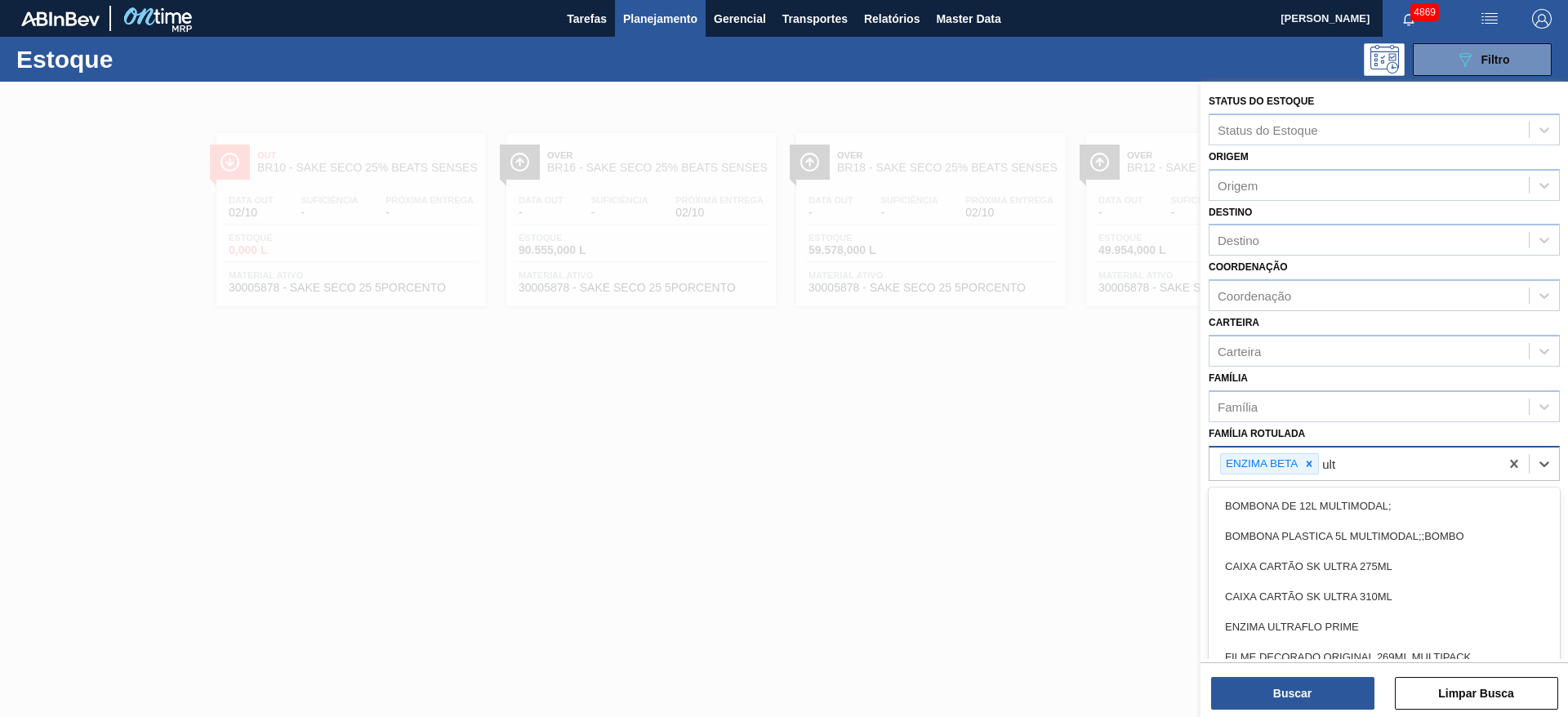
type Rotulada "ultr"
click at [1325, 571] on div "ENZIMA ULTRAFLO PRIME" at bounding box center [1384, 567] width 351 height 30
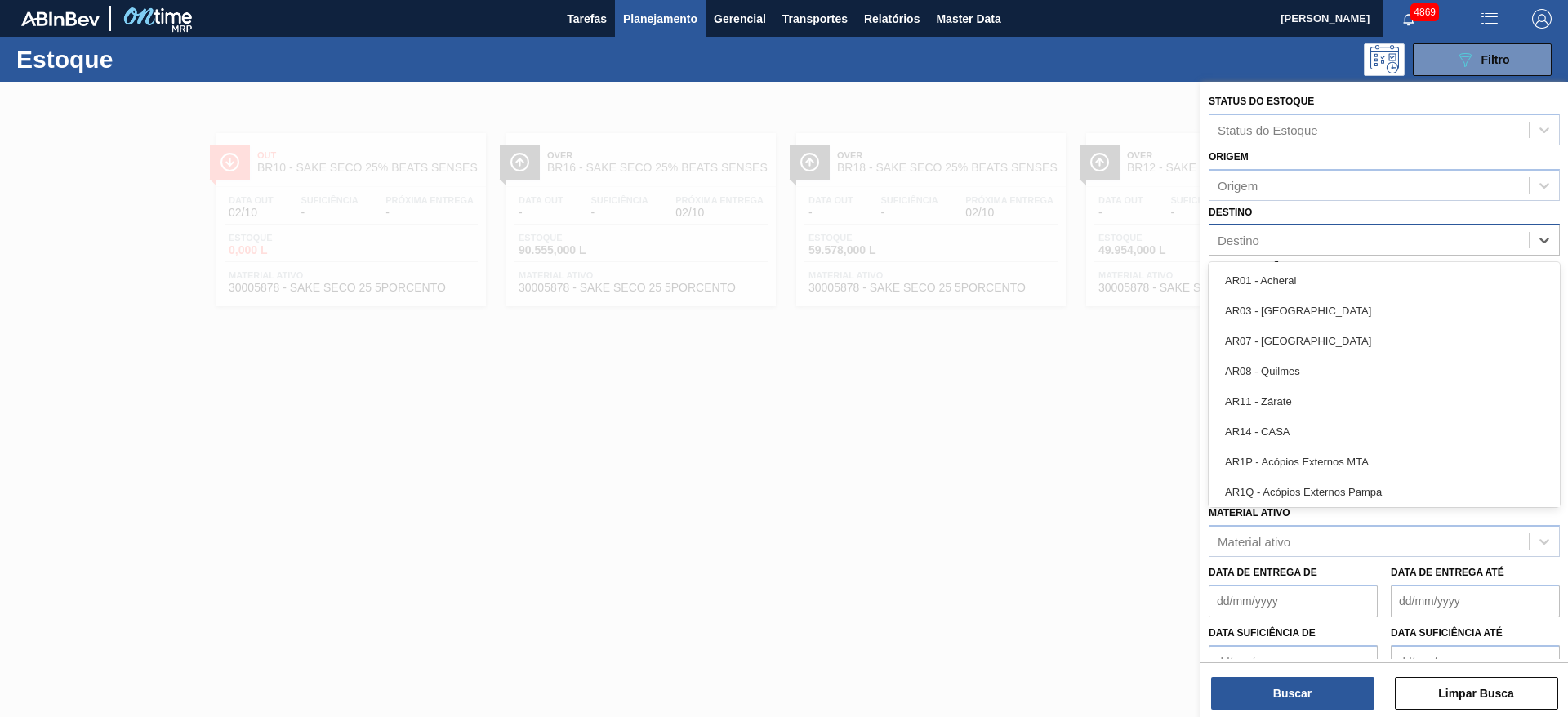
click at [1278, 241] on div "Destino" at bounding box center [1369, 240] width 320 height 24
type input "27"
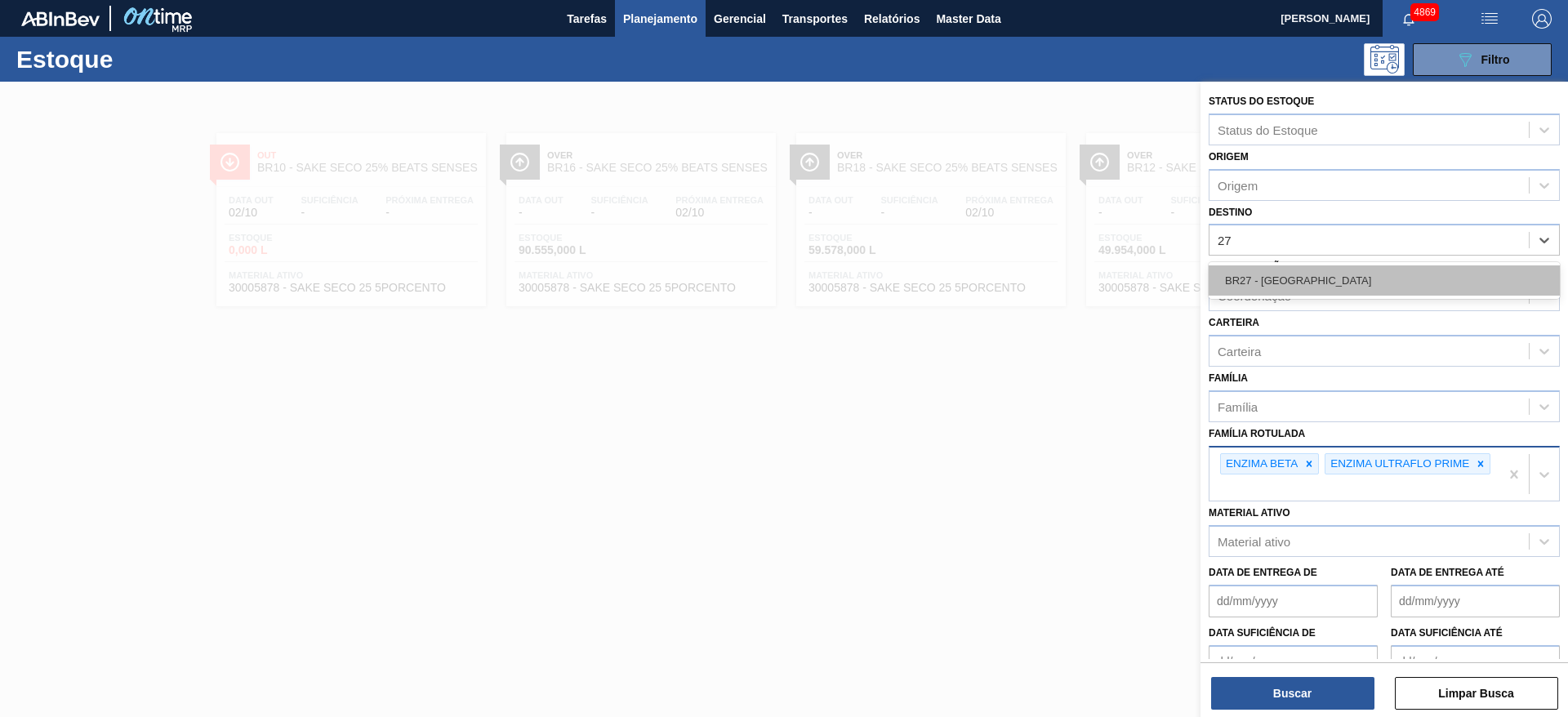
click at [1275, 270] on div "BR27 - Nova Minas" at bounding box center [1384, 280] width 351 height 30
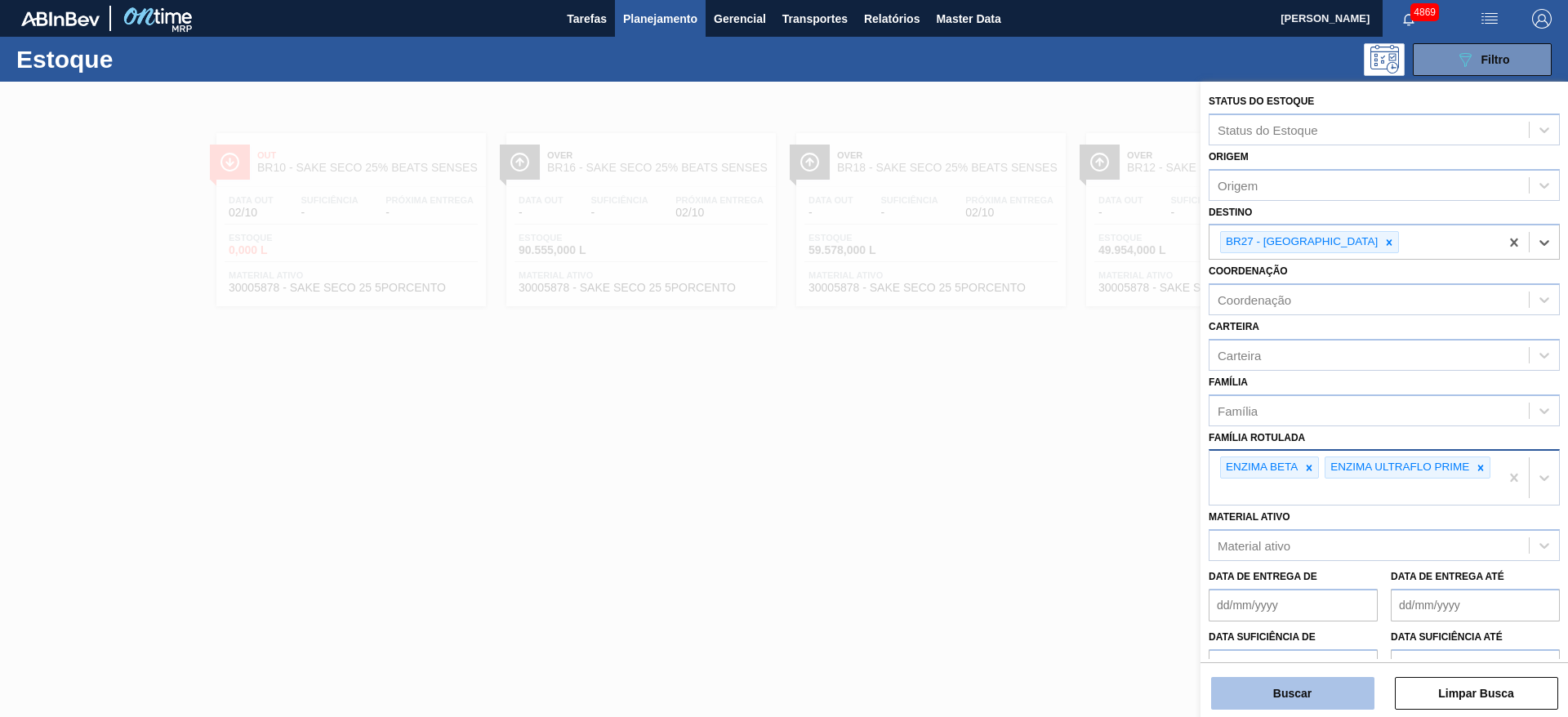
click at [1294, 705] on button "Buscar" at bounding box center [1293, 694] width 164 height 33
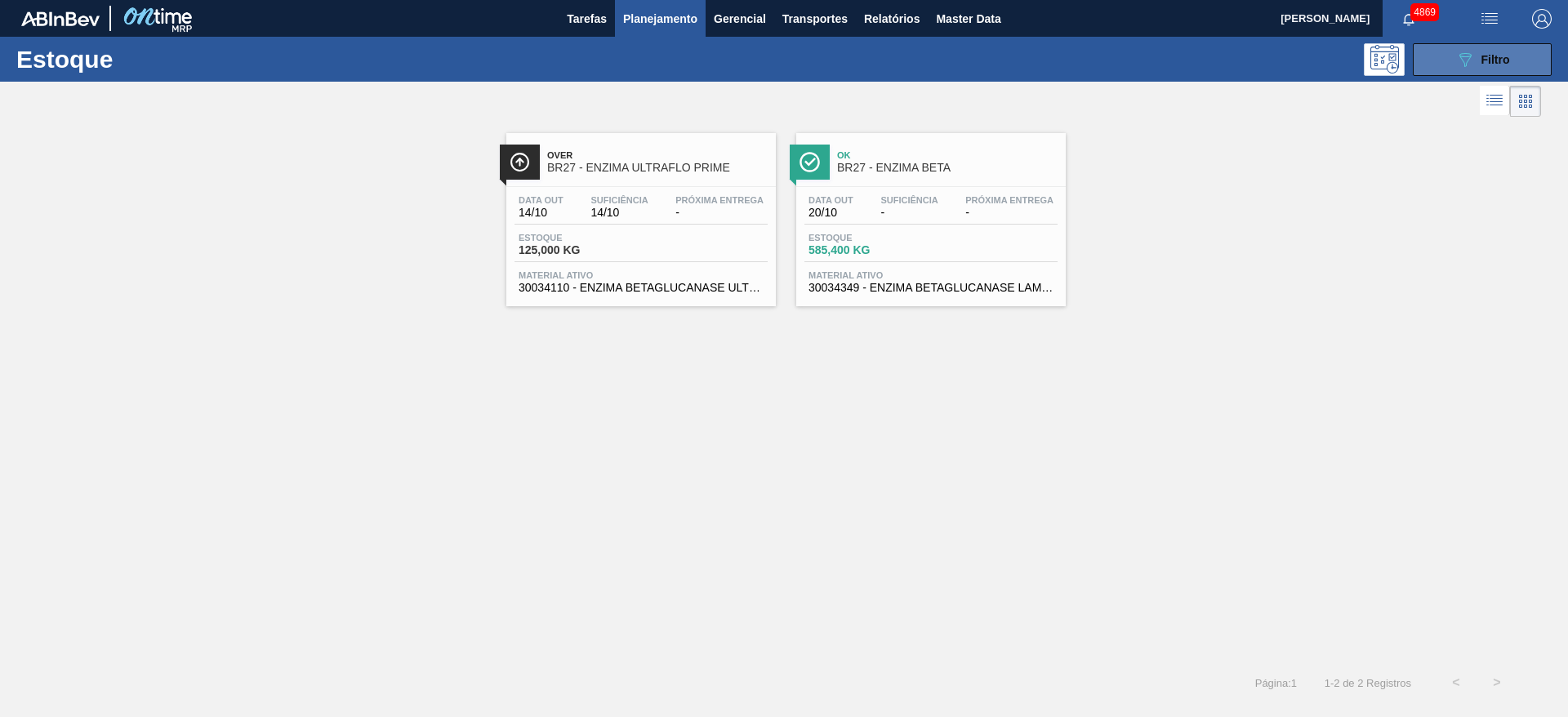
click at [1484, 48] on button "089F7B8B-B2A5-4AFE-B5C0-19BA573D28AC Filtro" at bounding box center [1482, 60] width 139 height 33
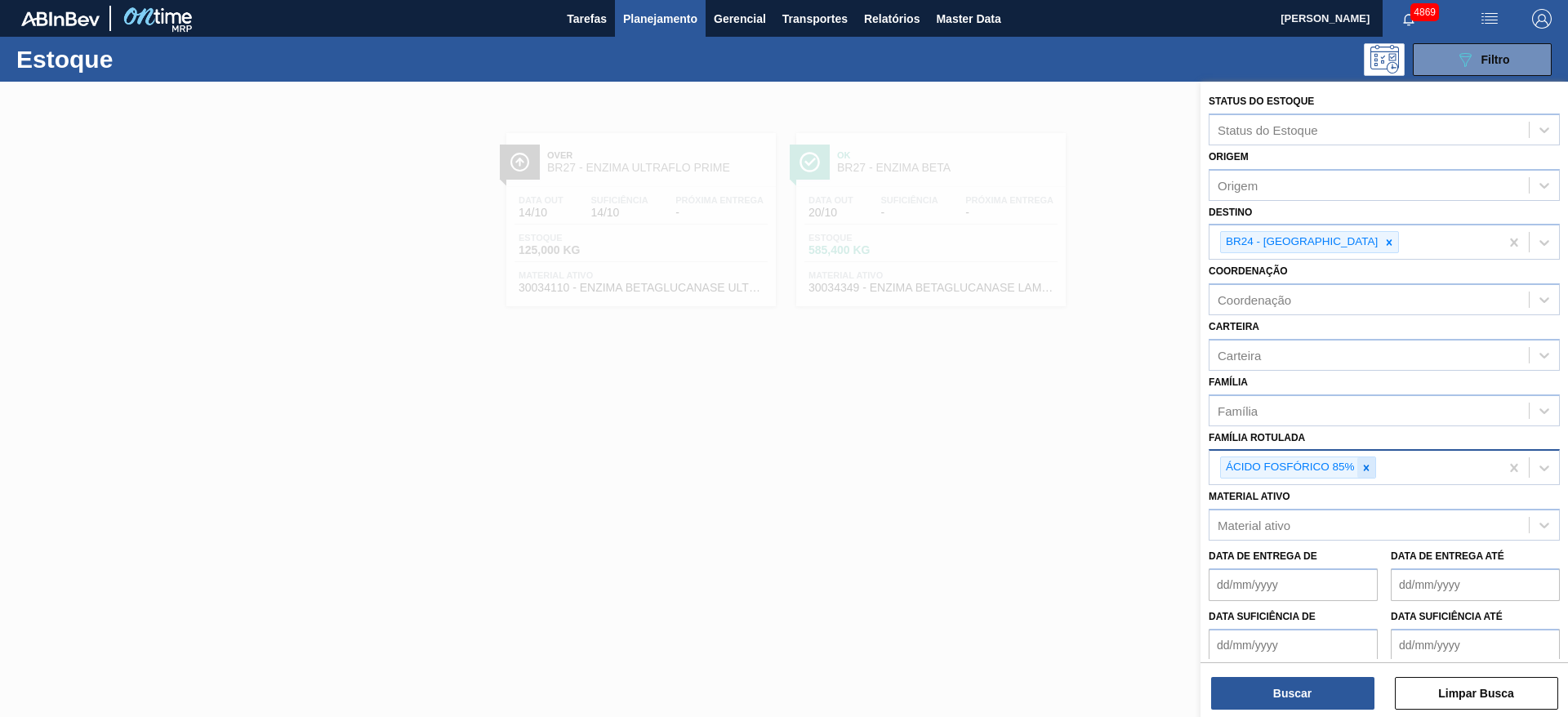
click at [1367, 466] on icon at bounding box center [1365, 467] width 6 height 6
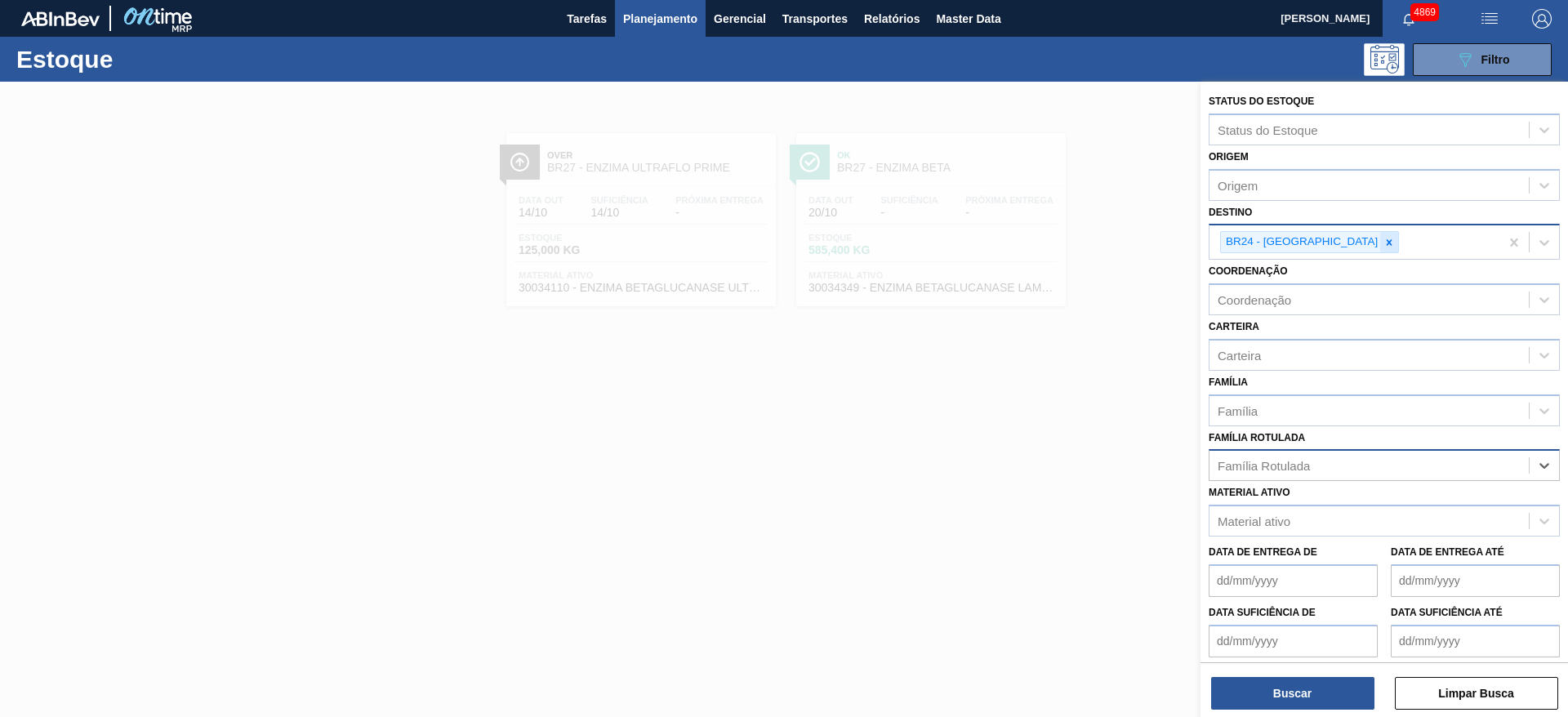
click at [1383, 241] on icon at bounding box center [1389, 243] width 12 height 12
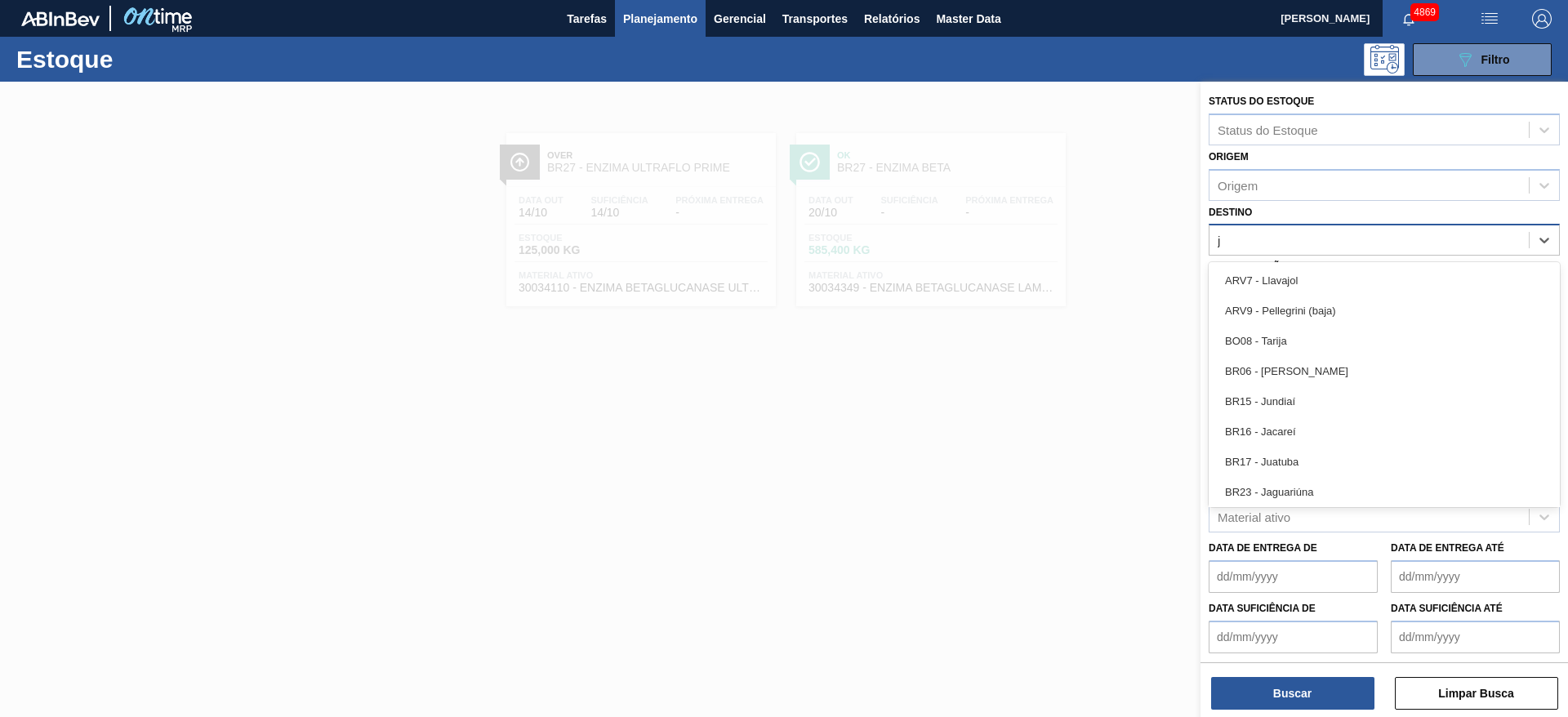
type input "ju"
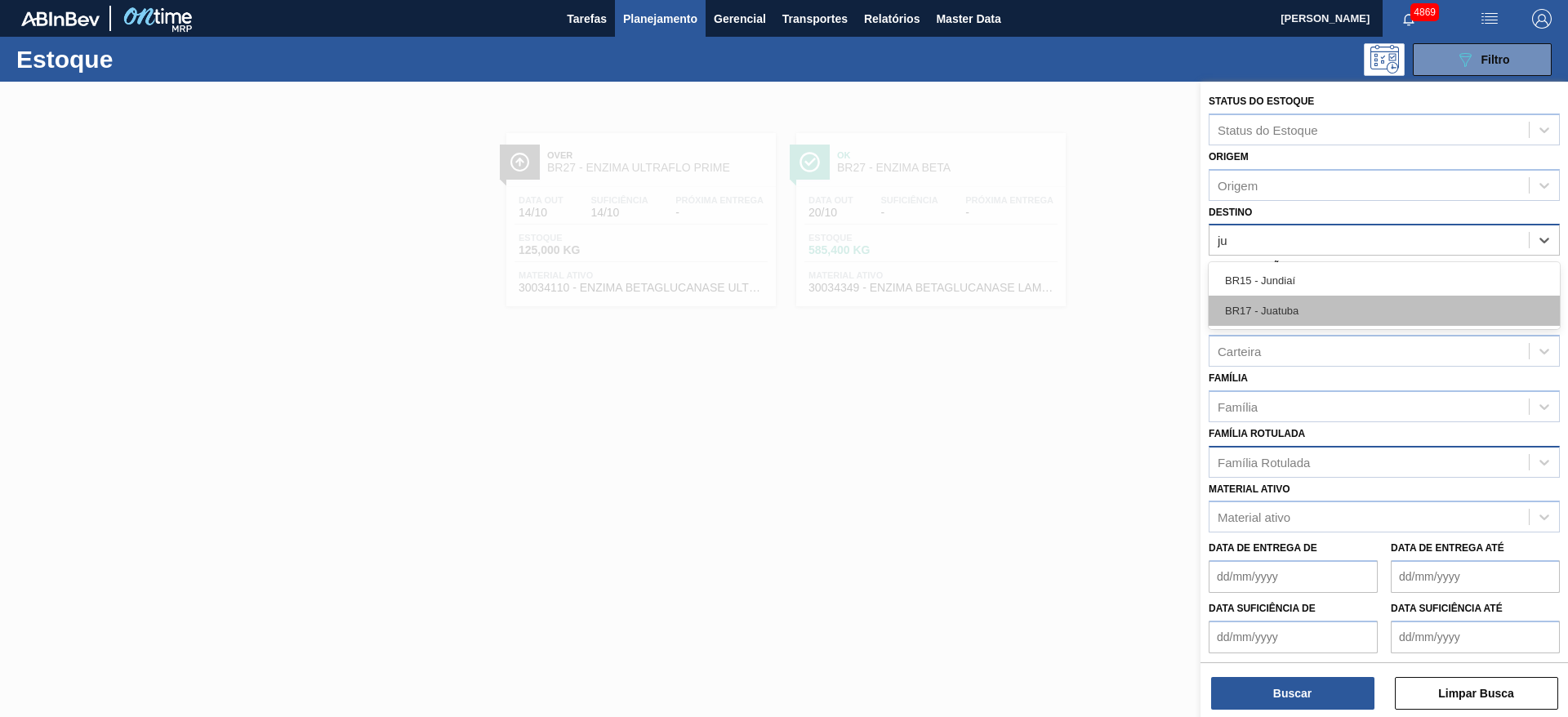
click at [1321, 309] on div "BR17 - Juatuba" at bounding box center [1384, 311] width 351 height 30
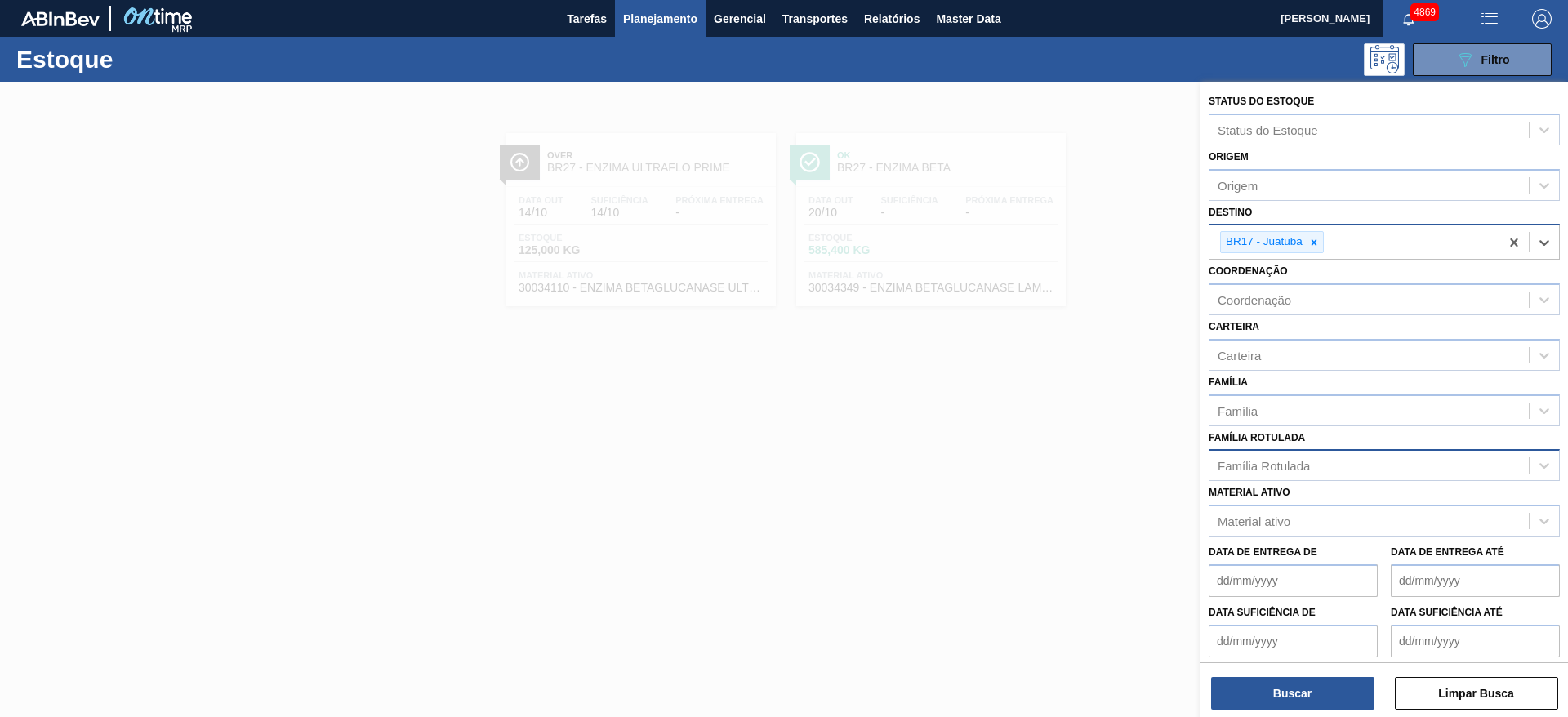
click at [1328, 466] on div "Família Rotulada" at bounding box center [1369, 465] width 320 height 24
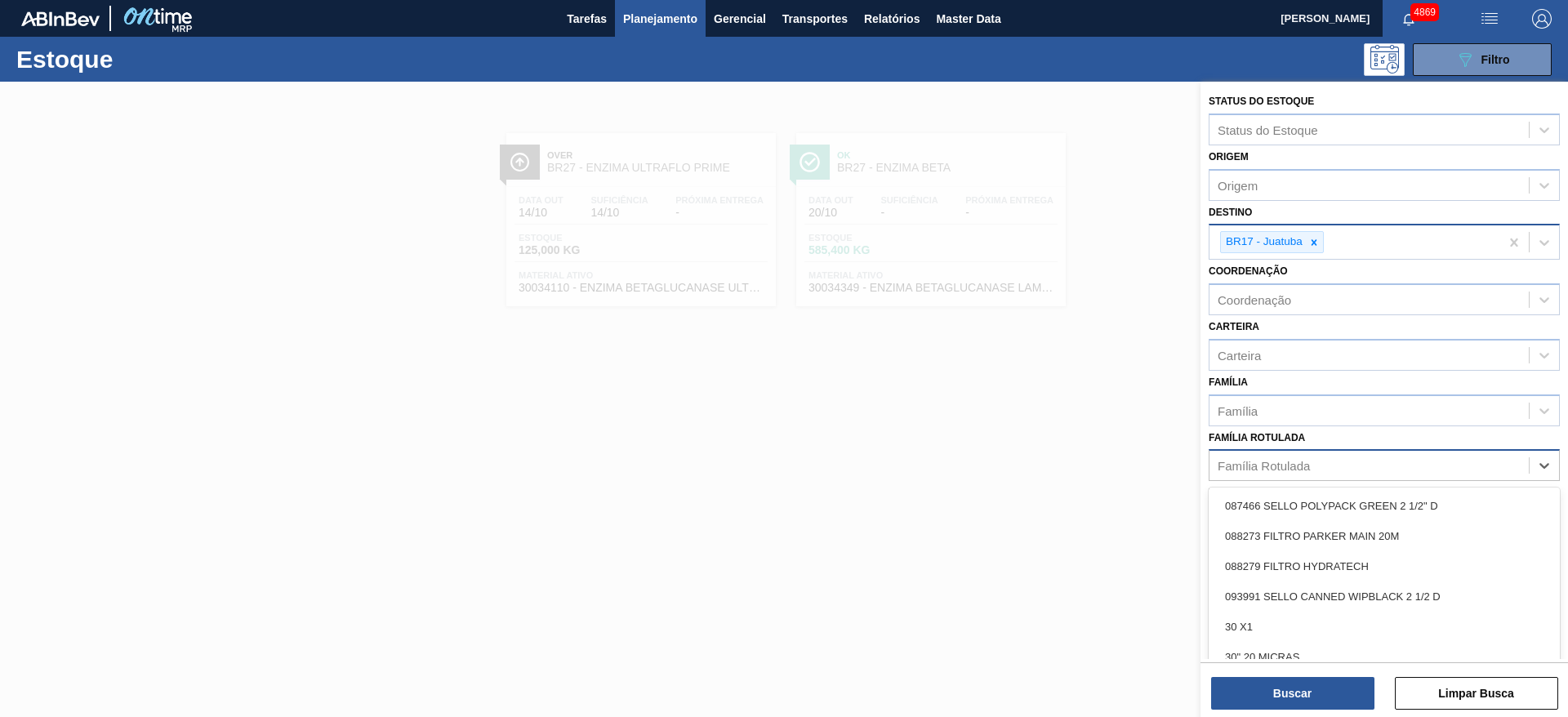
click at [1328, 466] on div "Família Rotulada" at bounding box center [1369, 465] width 320 height 24
type Rotulada "ult"
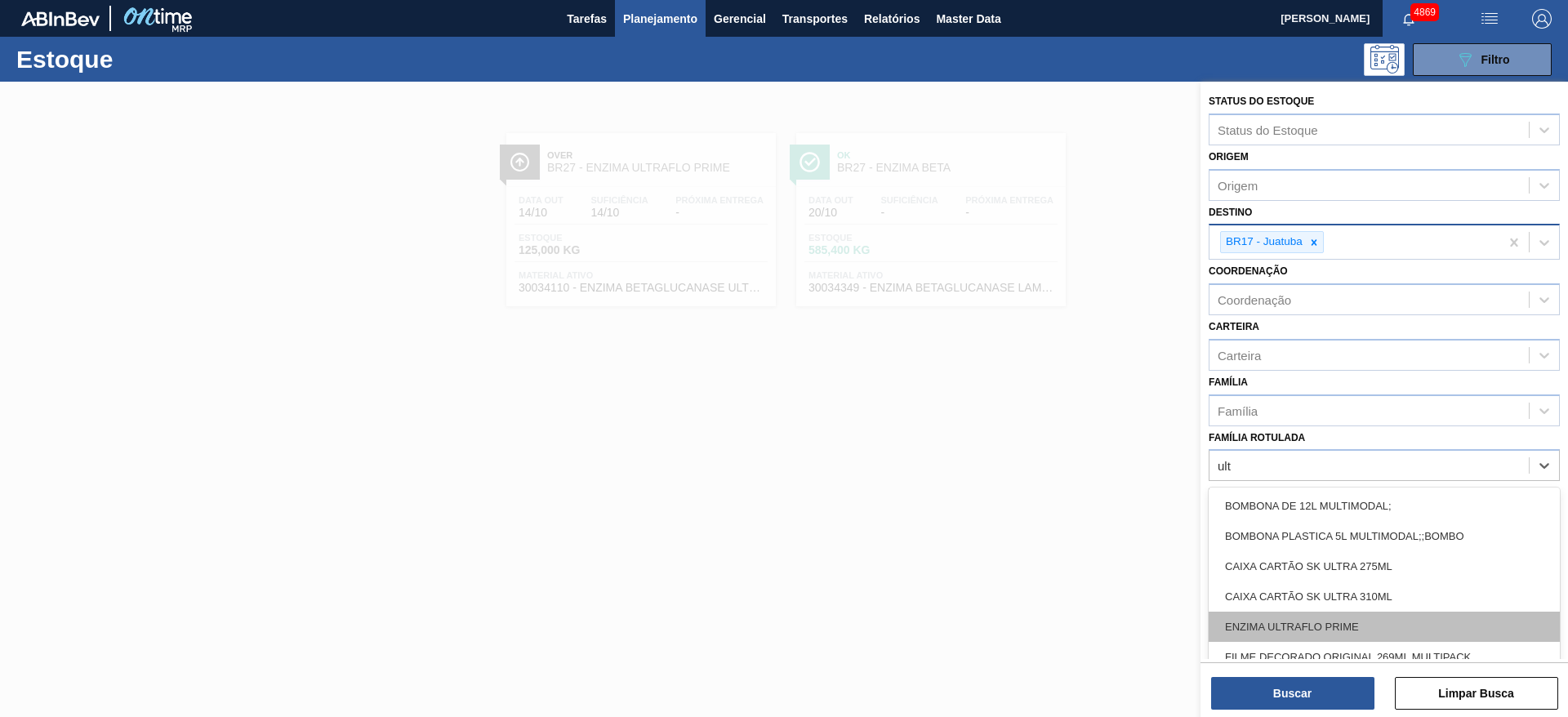
click at [1288, 616] on div "ENZIMA ULTRAFLO PRIME" at bounding box center [1384, 627] width 351 height 30
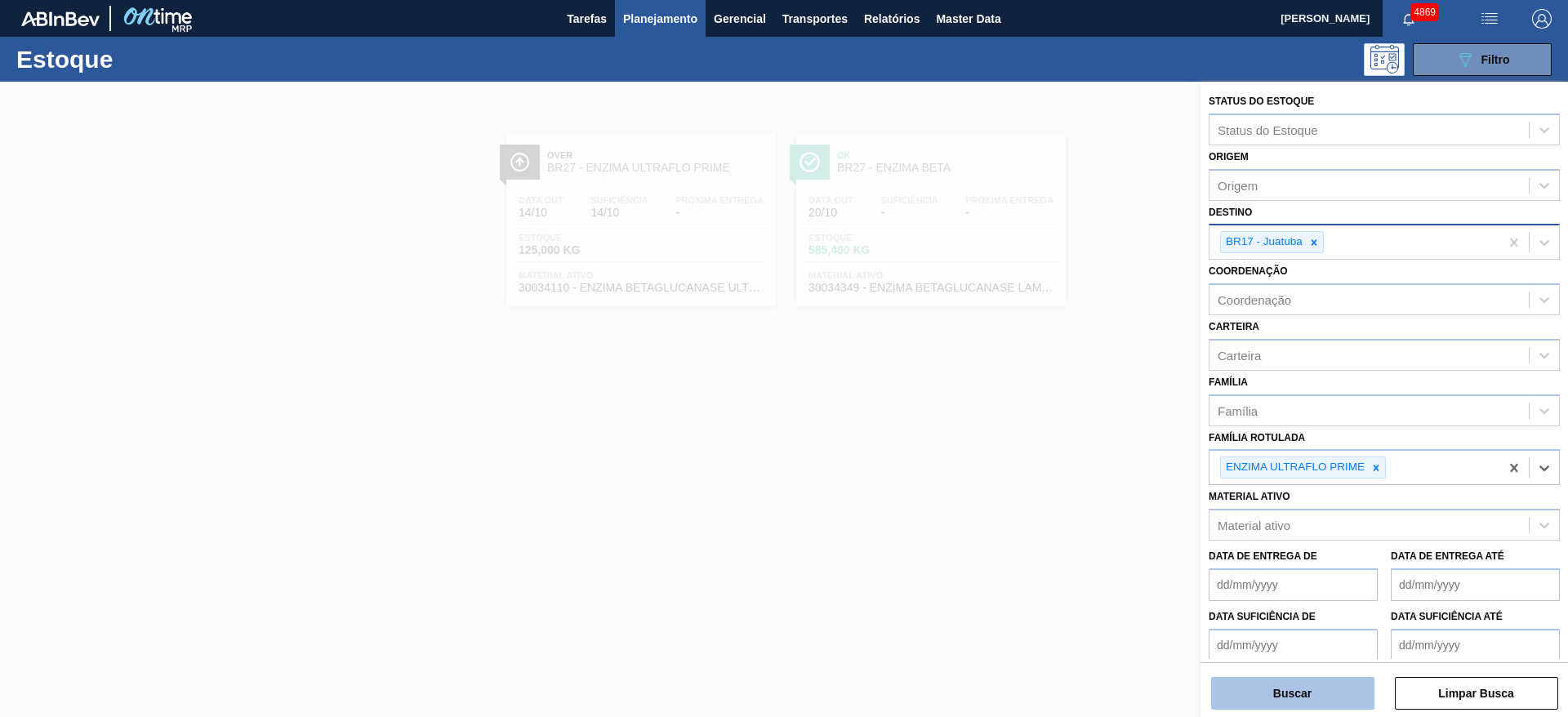
click at [1284, 687] on button "Buscar" at bounding box center [1293, 694] width 164 height 33
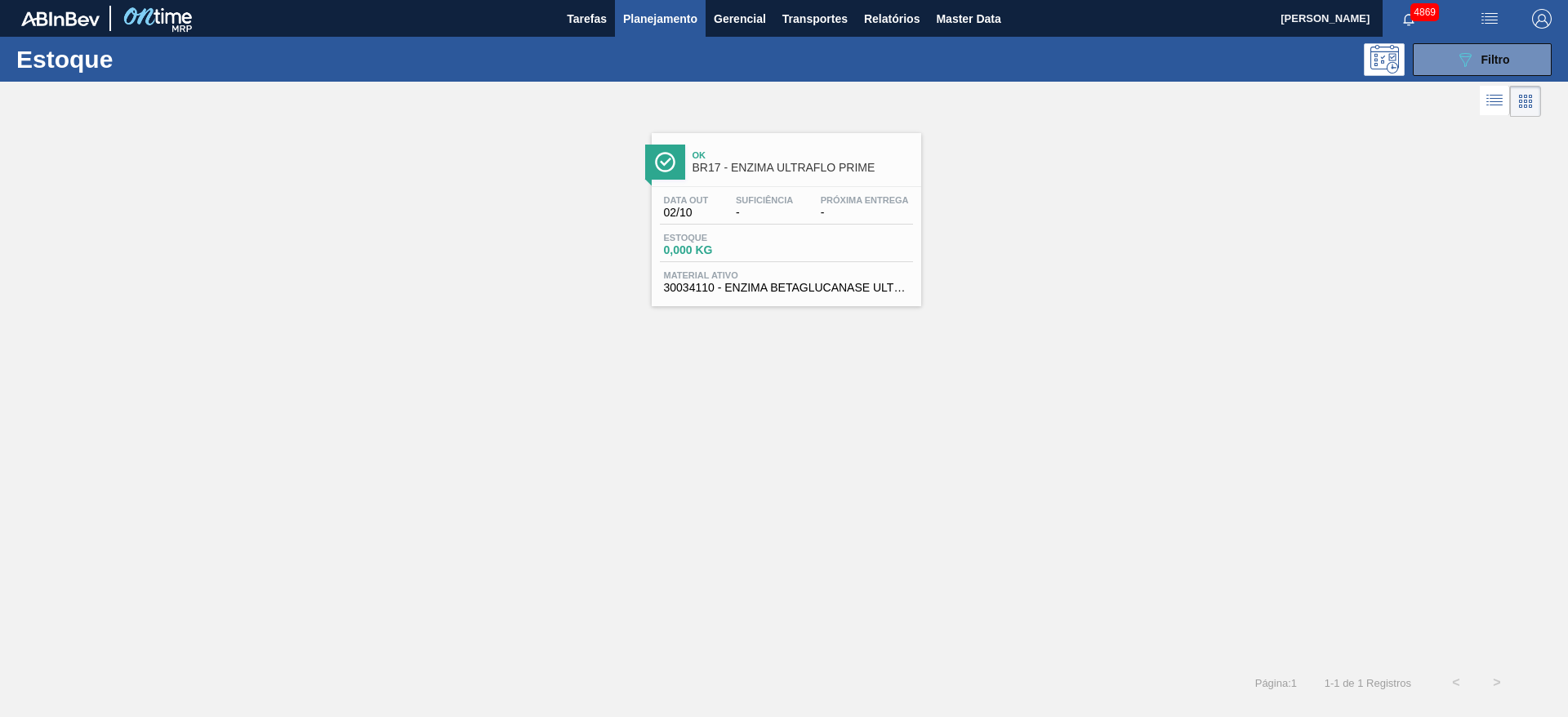
click at [763, 187] on div "Data out 02/10 Suficiência - Próxima Entrega - Estoque 0,000 KG Material ativo …" at bounding box center [786, 243] width 270 height 111
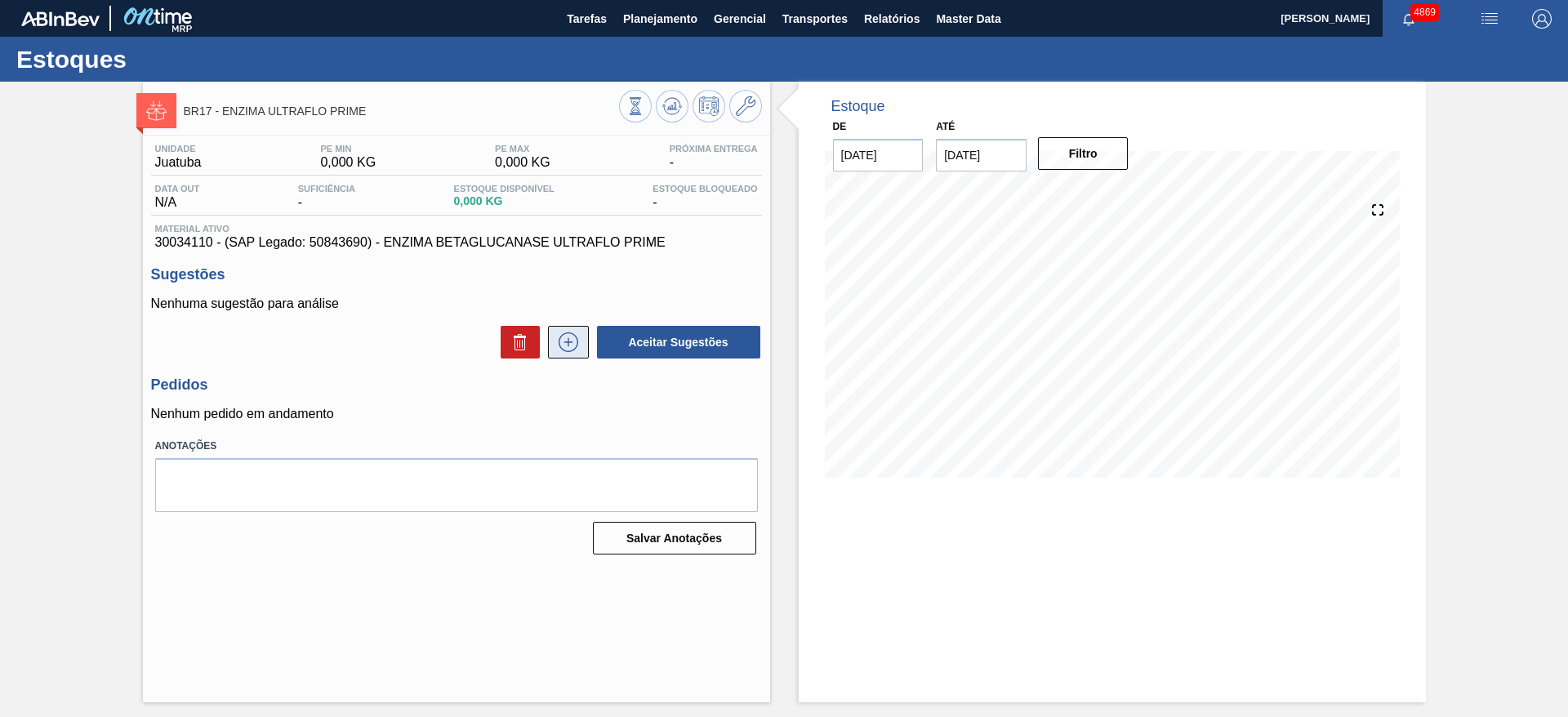
click at [561, 342] on icon at bounding box center [569, 342] width 26 height 20
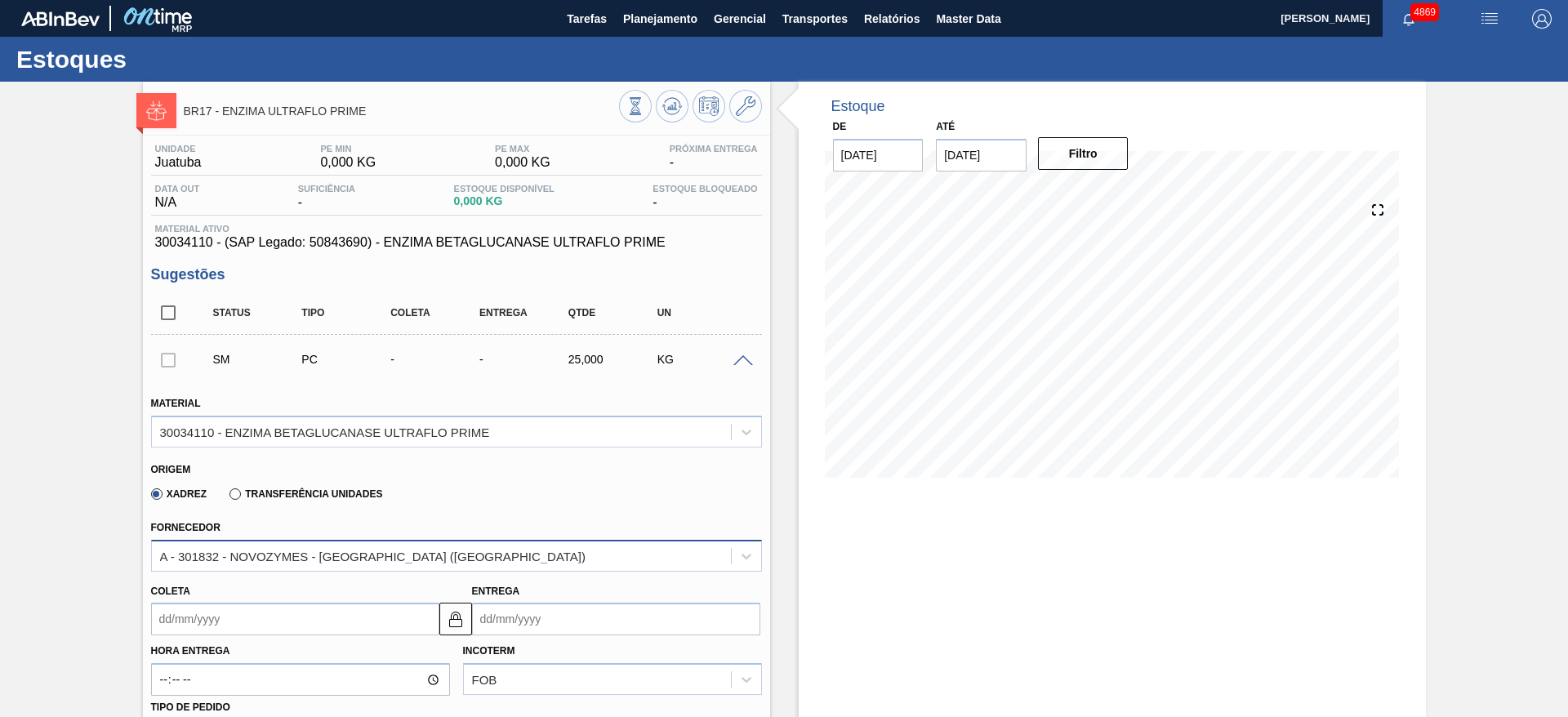
scroll to position [245, 0]
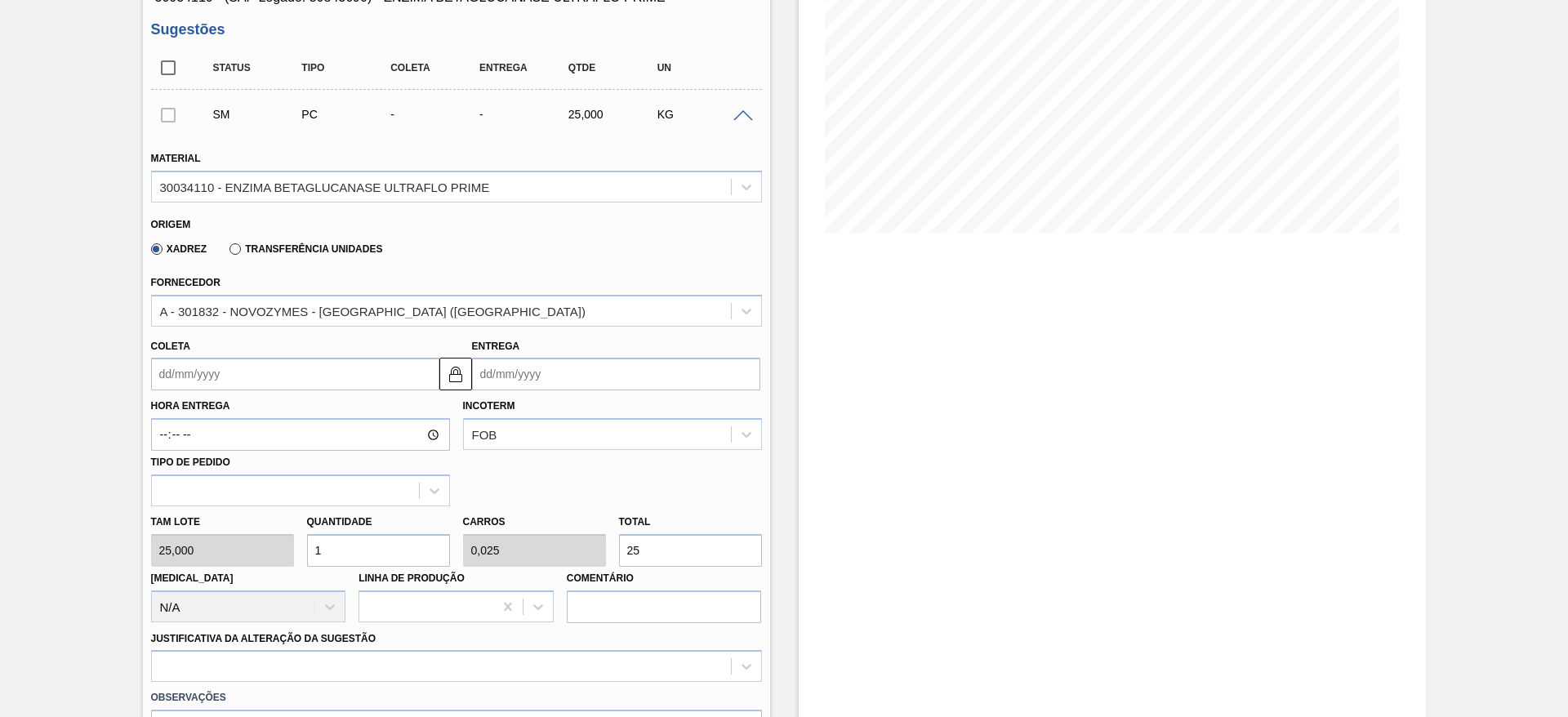
click at [332, 353] on div "Coleta" at bounding box center [295, 363] width 288 height 57
click at [329, 368] on input "Coleta" at bounding box center [295, 374] width 288 height 33
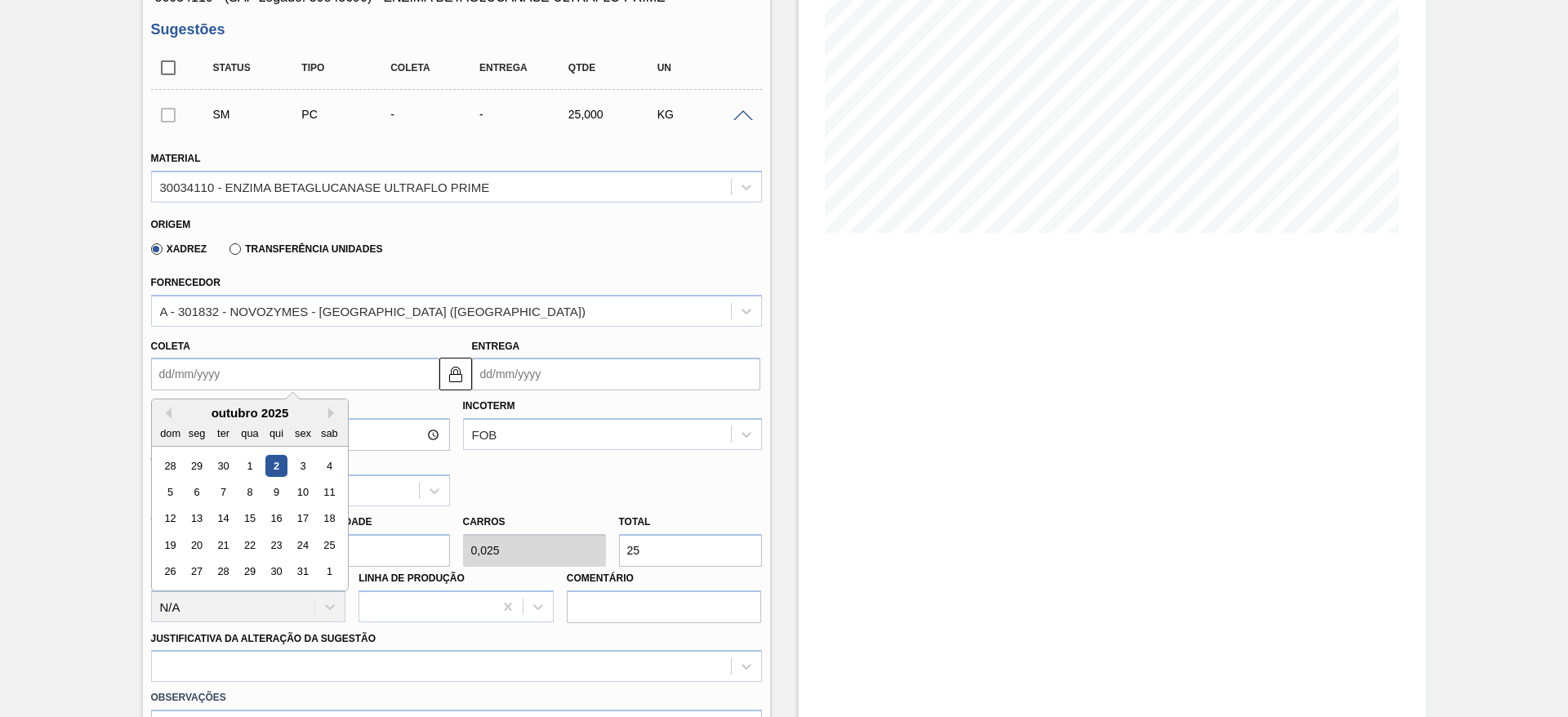
click at [267, 470] on div "2" at bounding box center [275, 465] width 22 height 22
type input "[DATE]"
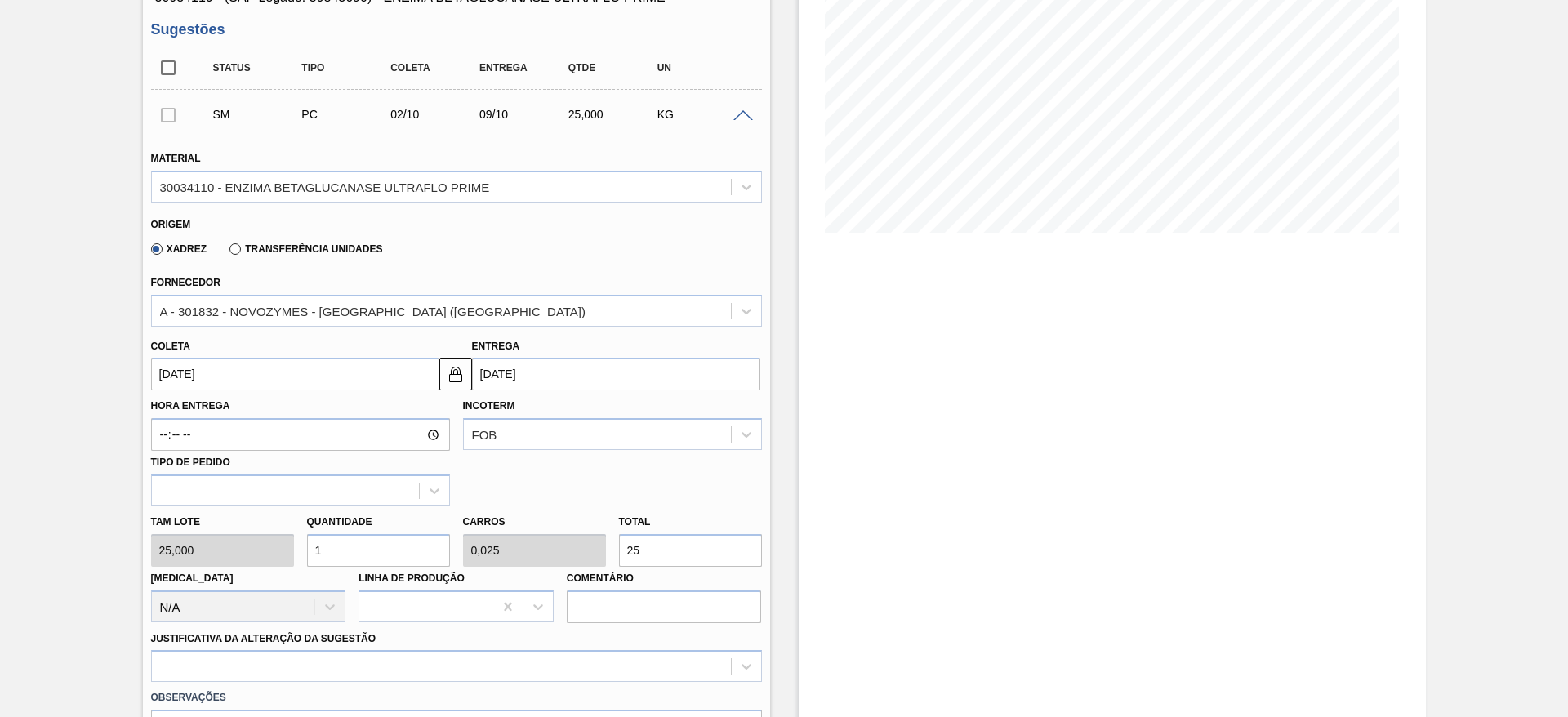
click at [316, 242] on div "Transferência Unidades" at bounding box center [302, 248] width 159 height 15
click at [231, 248] on label "Transferência Unidades" at bounding box center [306, 249] width 153 height 12
click at [227, 252] on input "Transferência Unidades" at bounding box center [227, 252] width 0 height 0
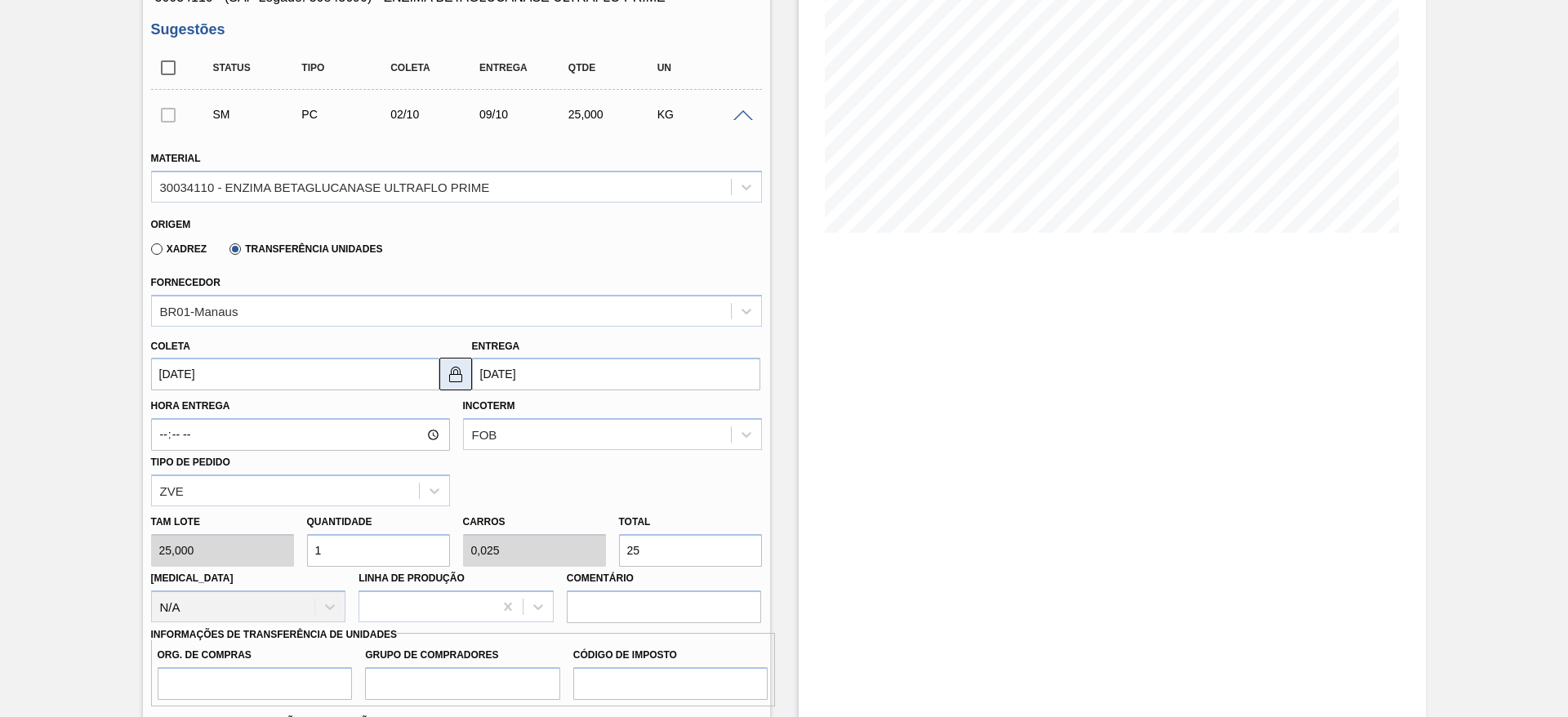
click at [453, 379] on img at bounding box center [456, 374] width 20 height 20
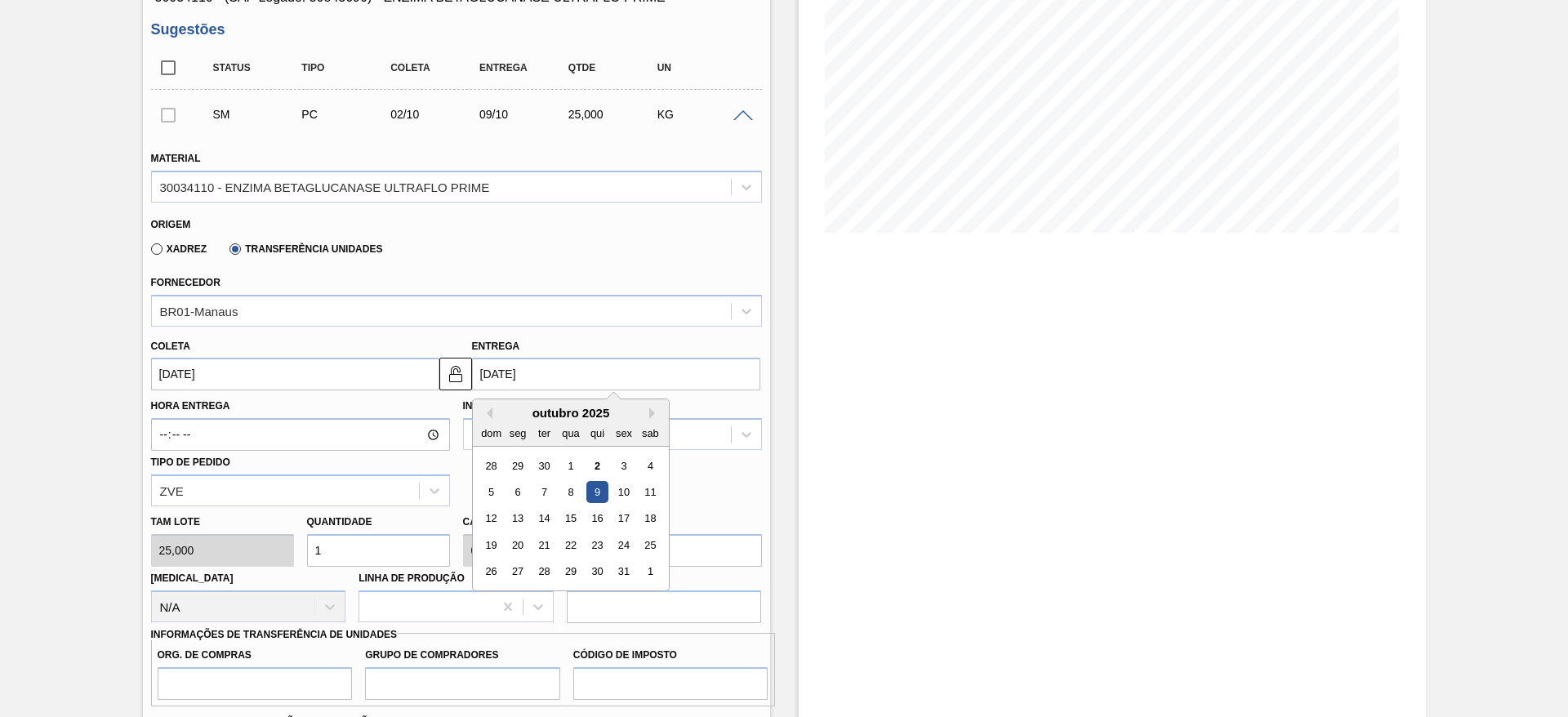
click at [496, 383] on input "[DATE]" at bounding box center [616, 374] width 288 height 33
drag, startPoint x: 616, startPoint y: 462, endPoint x: 602, endPoint y: 467, distance: 14.9
click at [602, 467] on div "28 29 30 1 2 3 4" at bounding box center [570, 465] width 186 height 26
click at [602, 467] on div "2" at bounding box center [596, 465] width 22 height 22
type input "[DATE]"
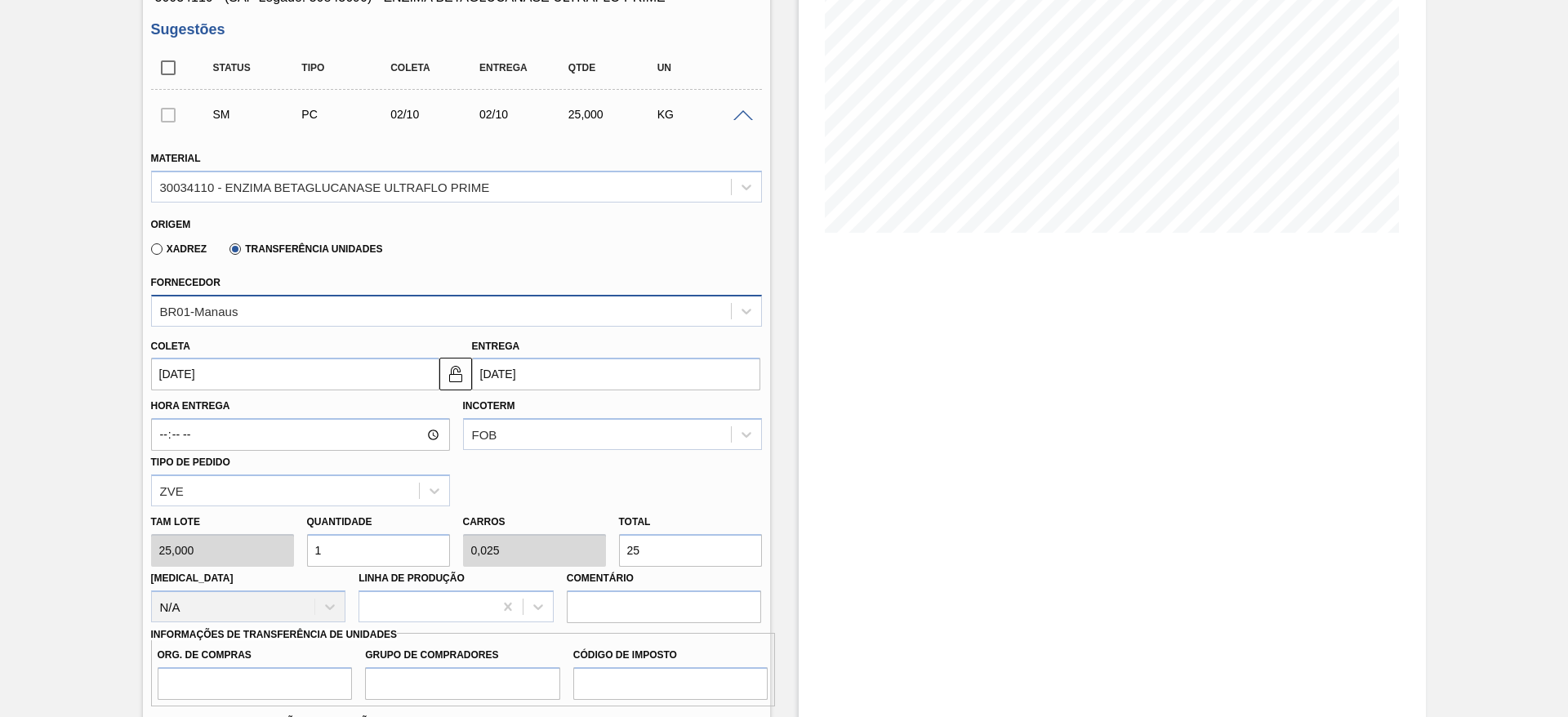
click at [270, 309] on div "BR01-Manaus" at bounding box center [441, 311] width 579 height 24
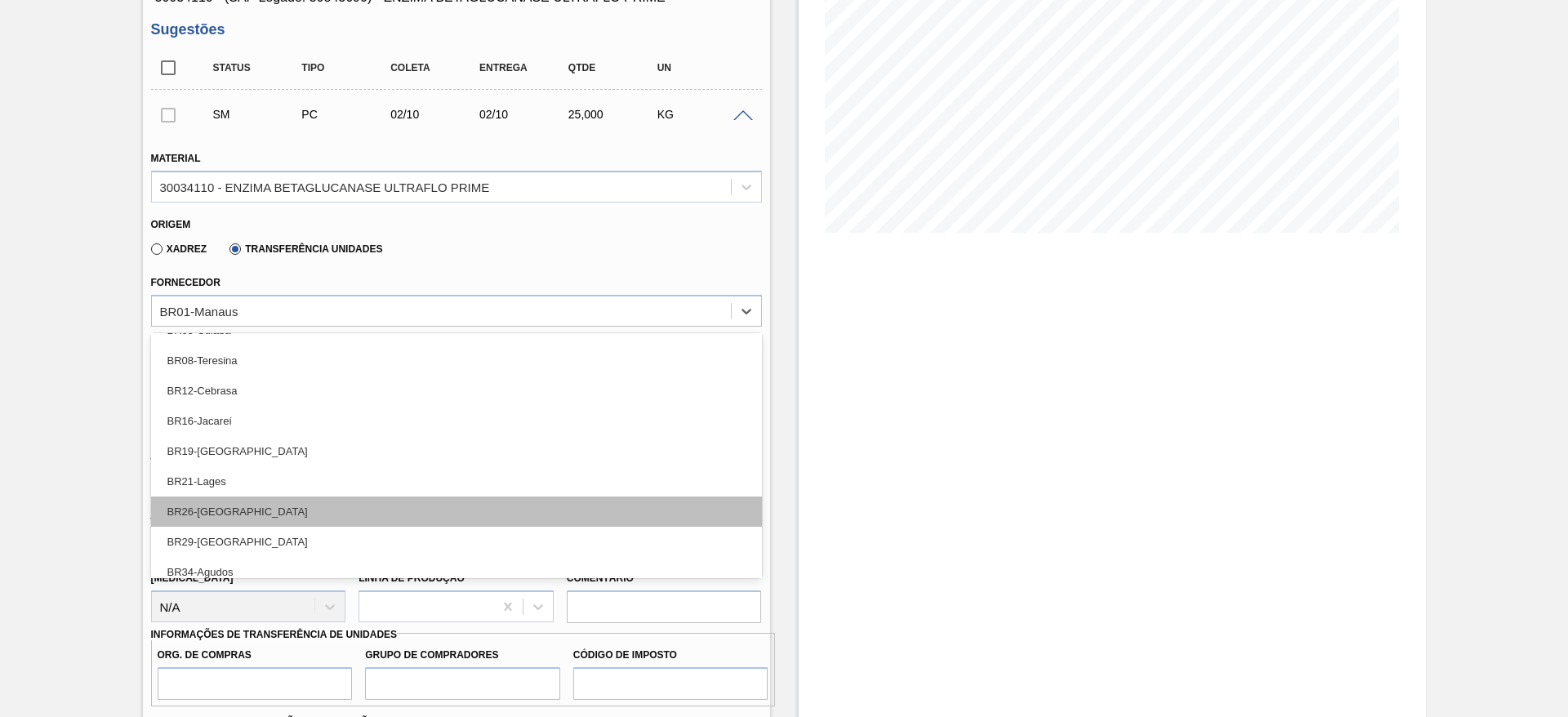
scroll to position [306, 0]
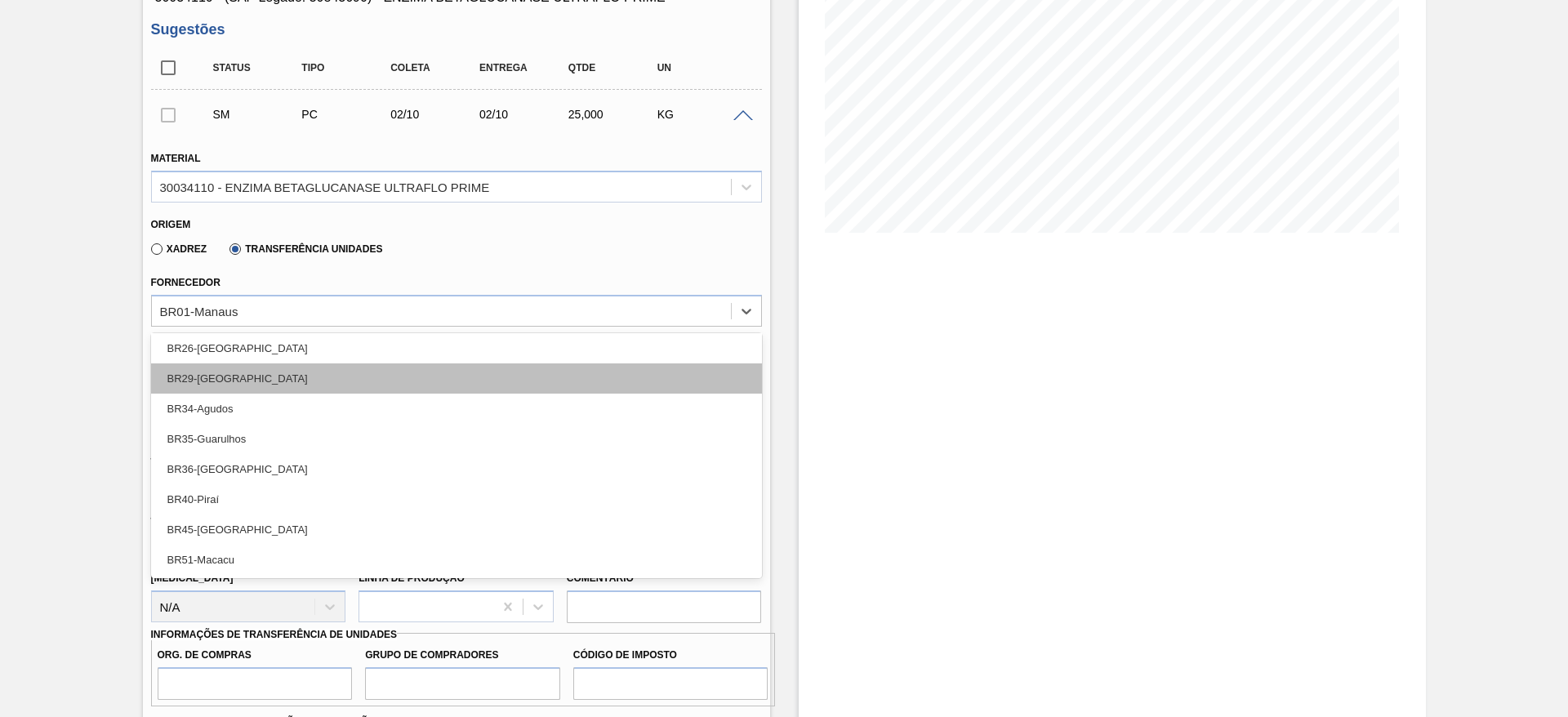
click at [258, 389] on div "BR29-Nova Minas" at bounding box center [456, 378] width 611 height 30
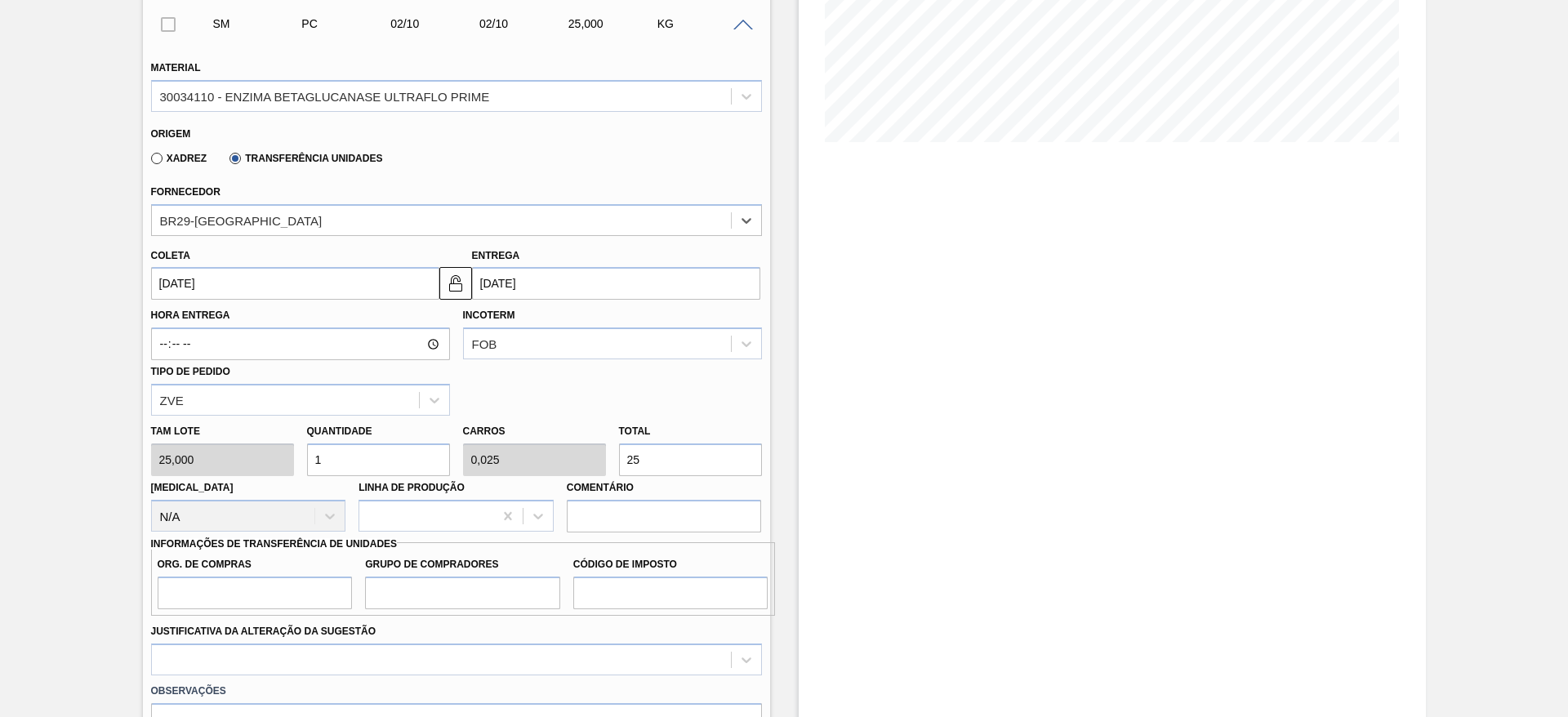
scroll to position [368, 0]
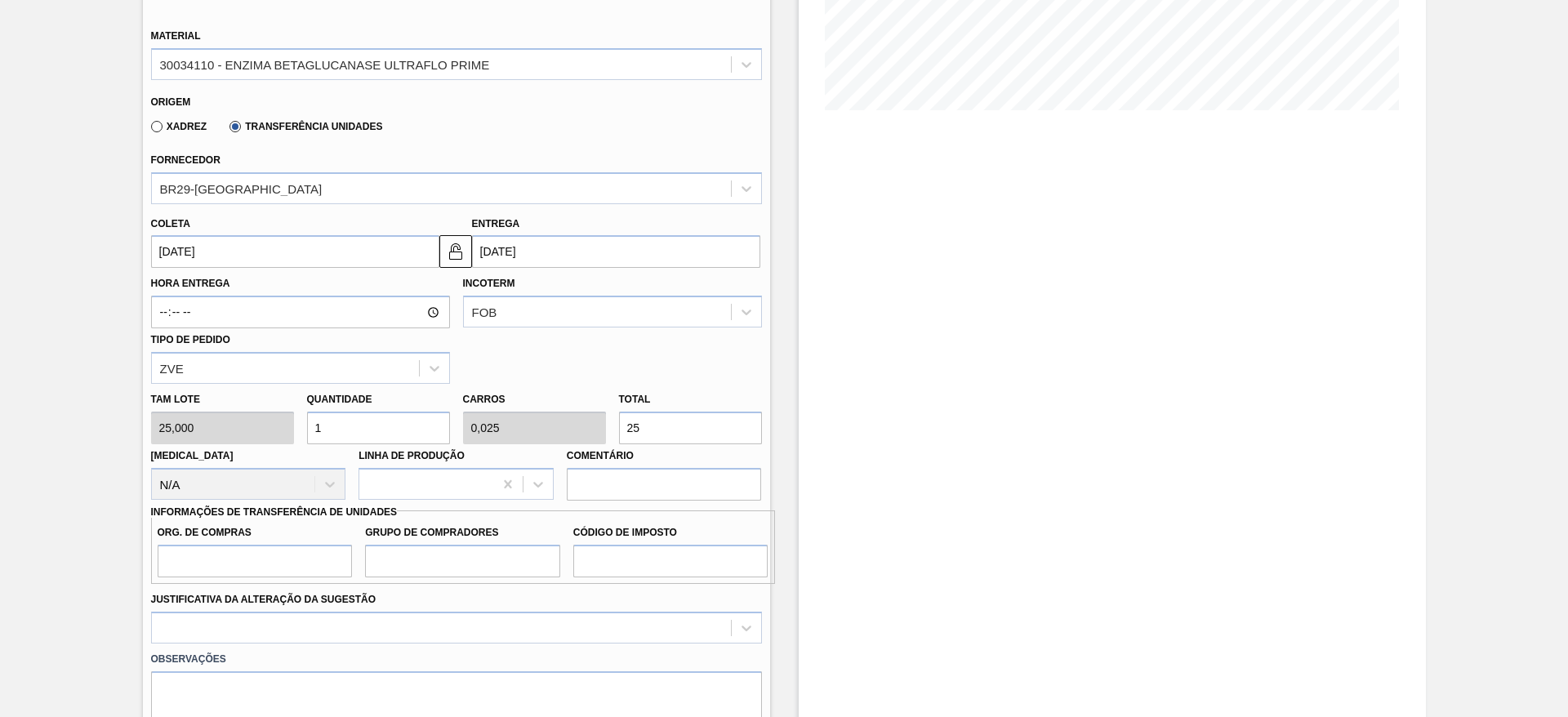
drag, startPoint x: 333, startPoint y: 434, endPoint x: 311, endPoint y: 428, distance: 22.8
click at [311, 428] on input "1" at bounding box center [379, 428] width 143 height 33
type input "5"
type input "0,125"
type input "125"
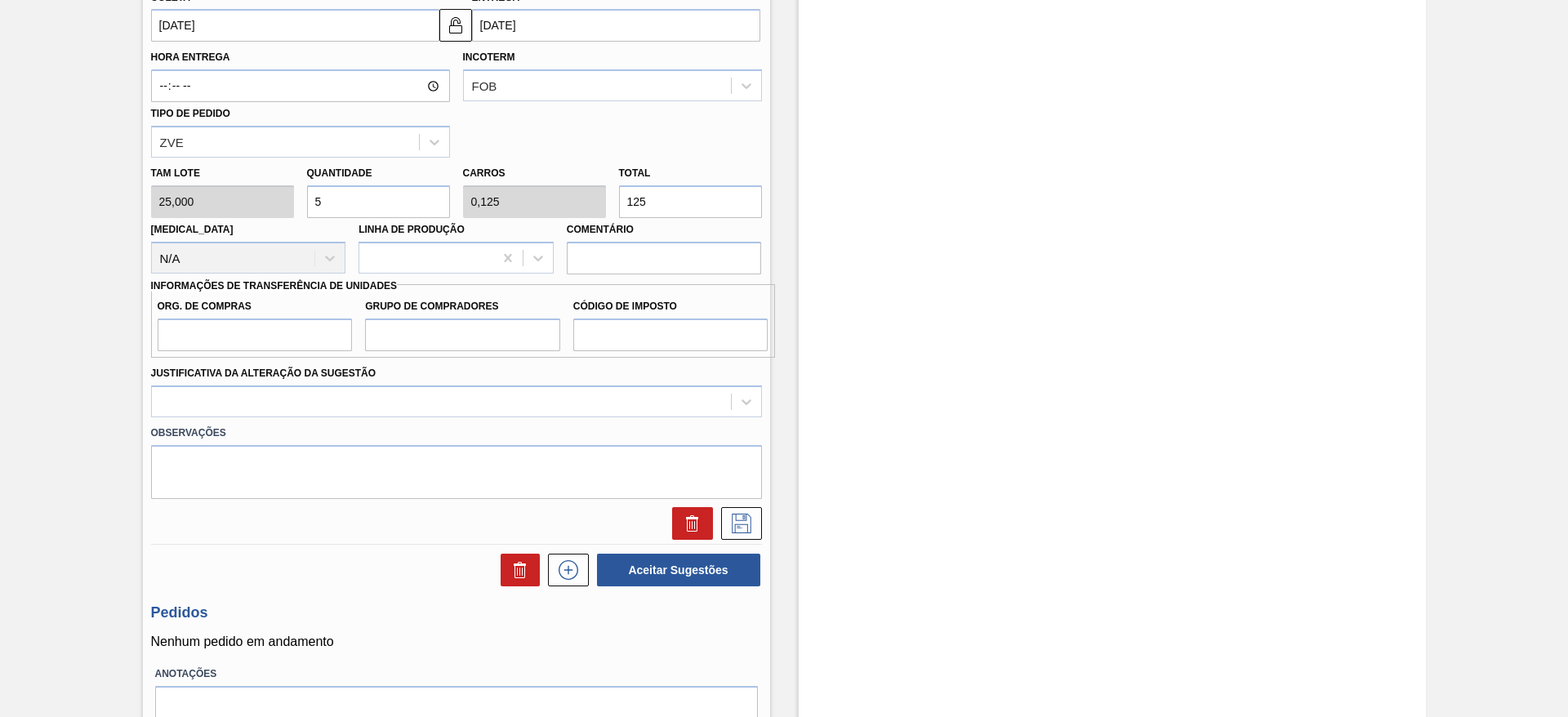
scroll to position [613, 0]
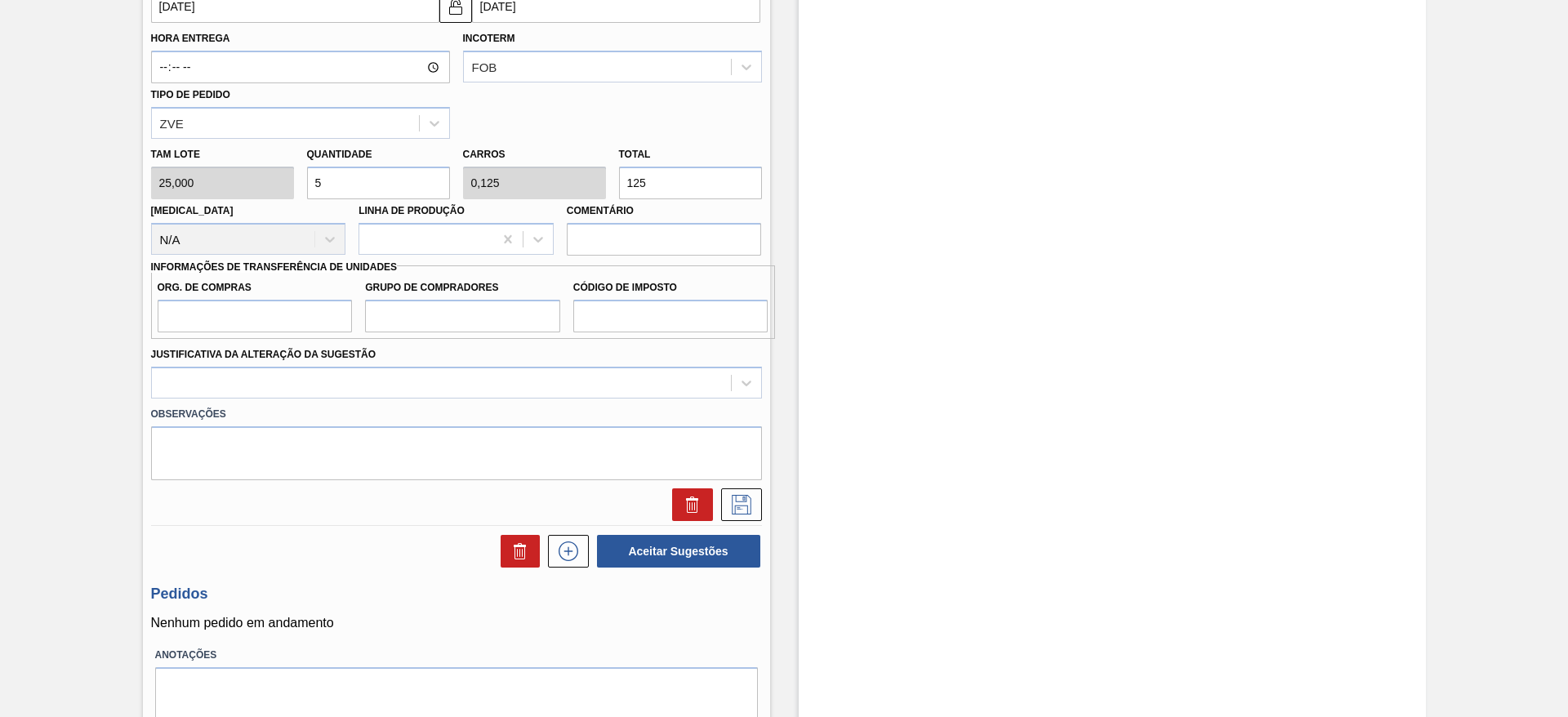
type input "5"
click at [271, 314] on input "Org. de Compras" at bounding box center [255, 317] width 195 height 33
type input "BR00"
click at [385, 321] on input "Grupo de Compradores" at bounding box center [462, 317] width 195 height 33
type input "A01"
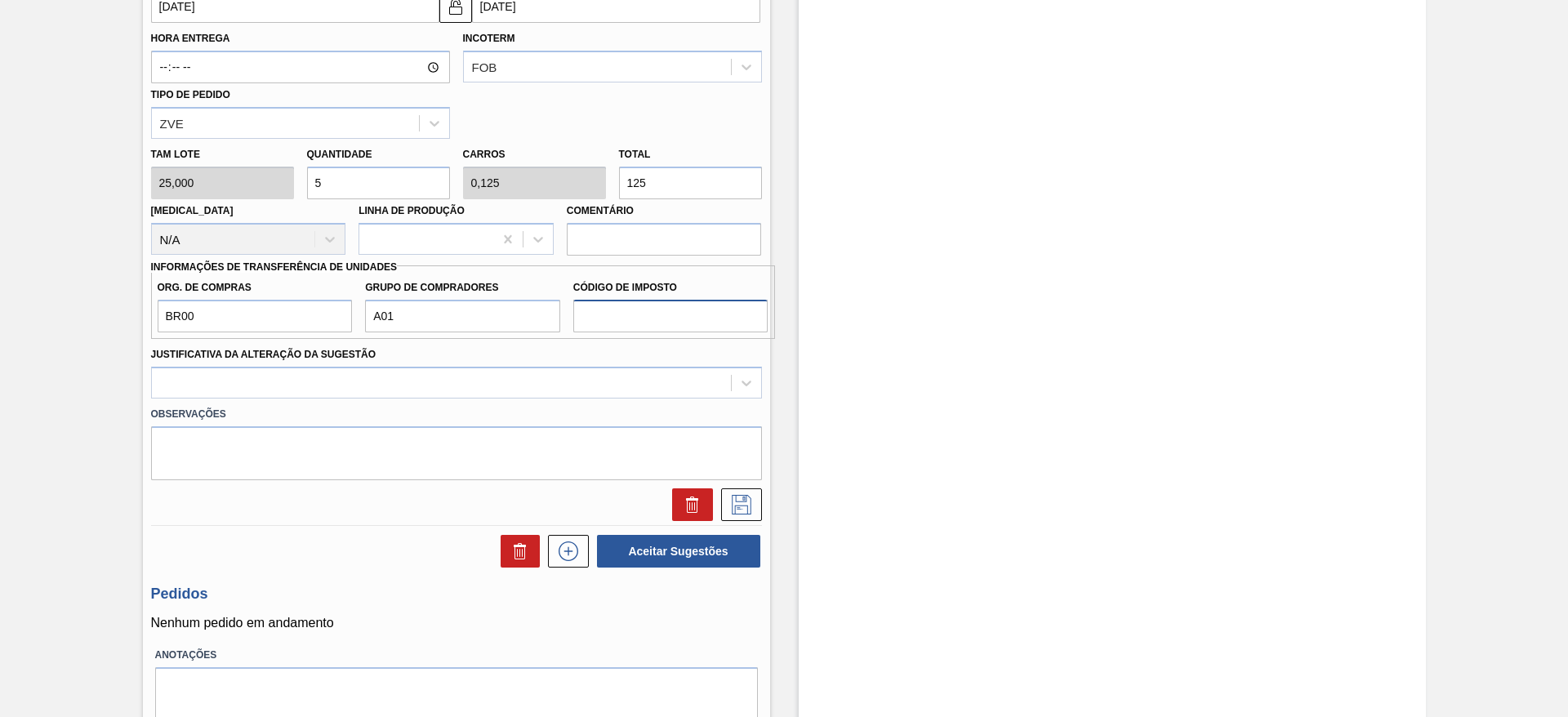
click at [627, 304] on input "Código de Imposto" at bounding box center [671, 317] width 195 height 33
type input "I1"
click at [663, 385] on div at bounding box center [441, 382] width 579 height 24
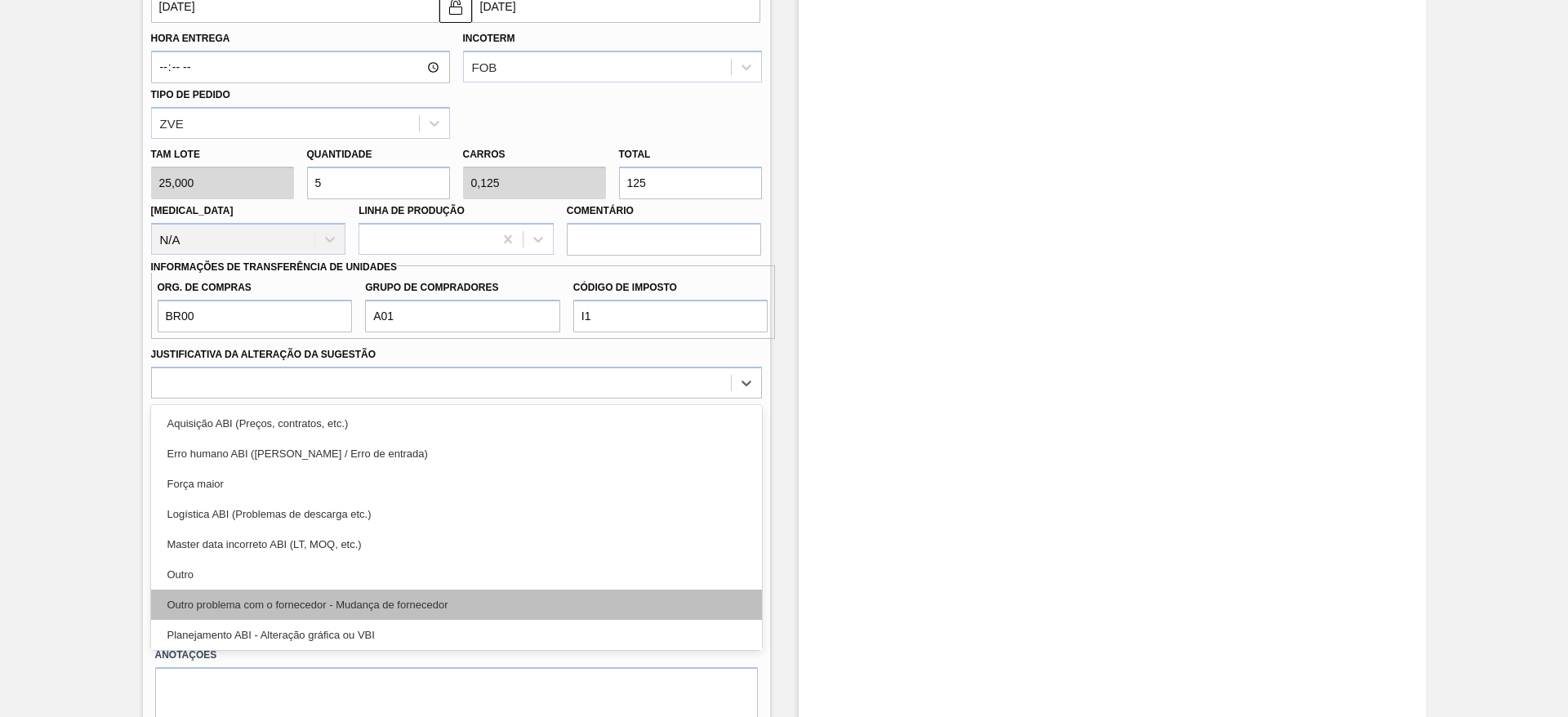
scroll to position [123, 0]
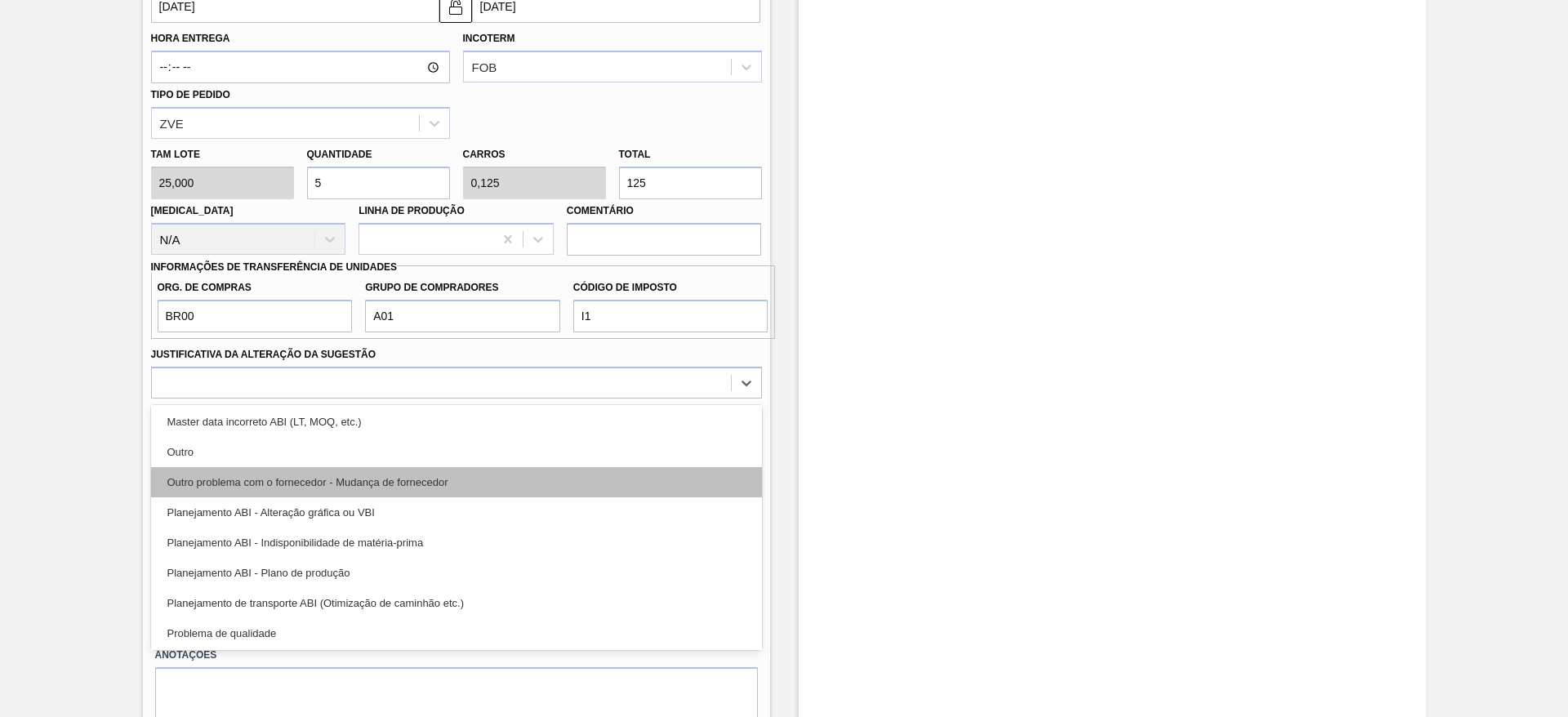
click at [449, 473] on div "Outro problema com o fornecedor - Mudança de fornecedor" at bounding box center [456, 482] width 611 height 30
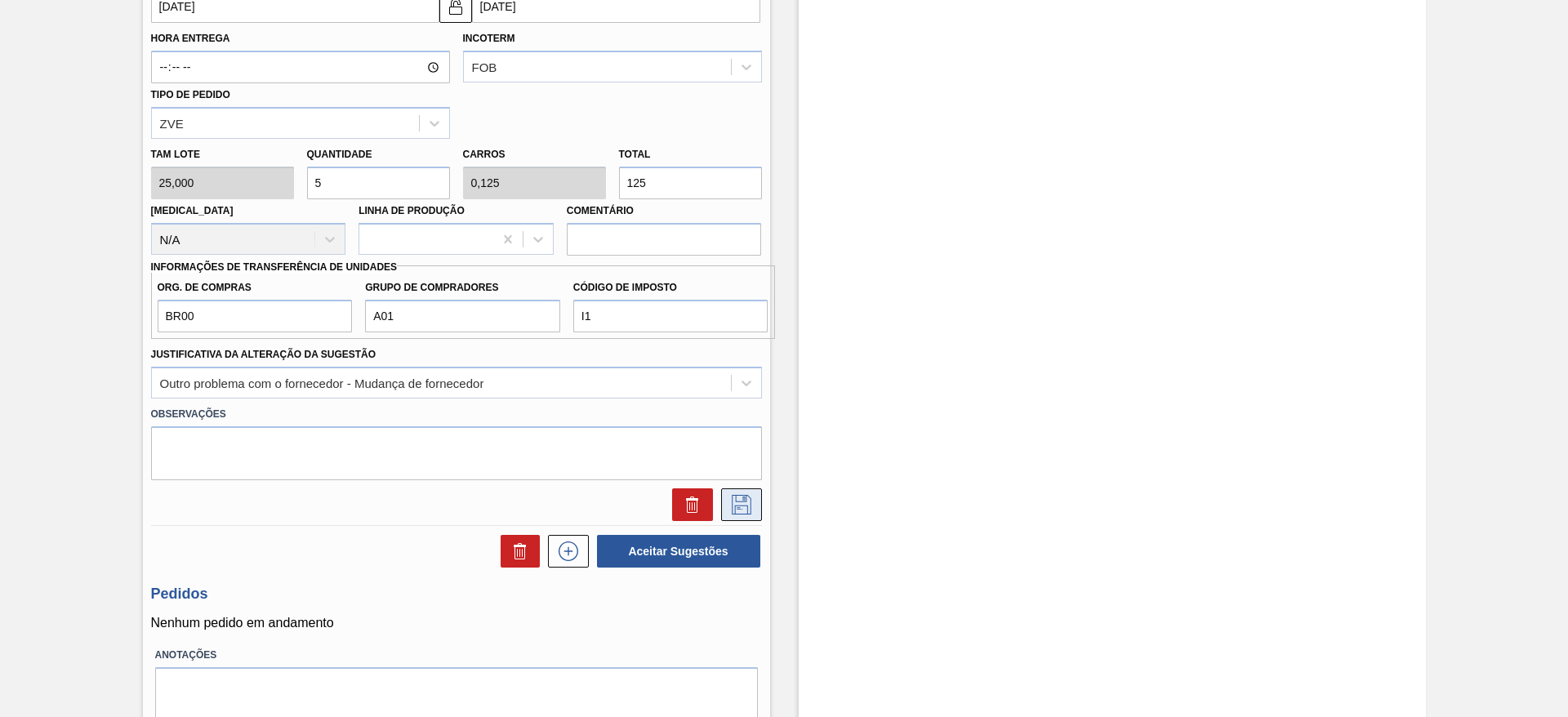
click at [757, 505] on button at bounding box center [741, 505] width 41 height 33
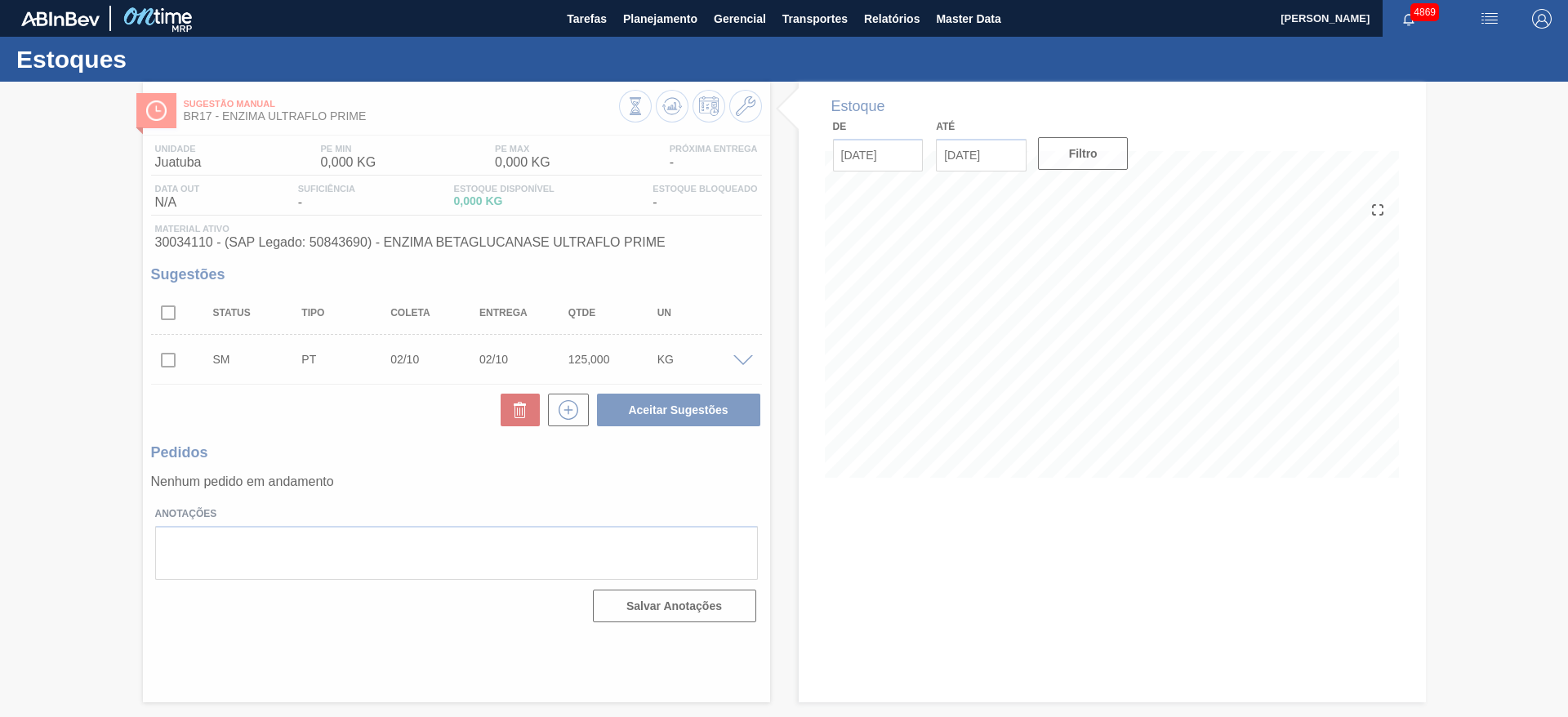
scroll to position [0, 0]
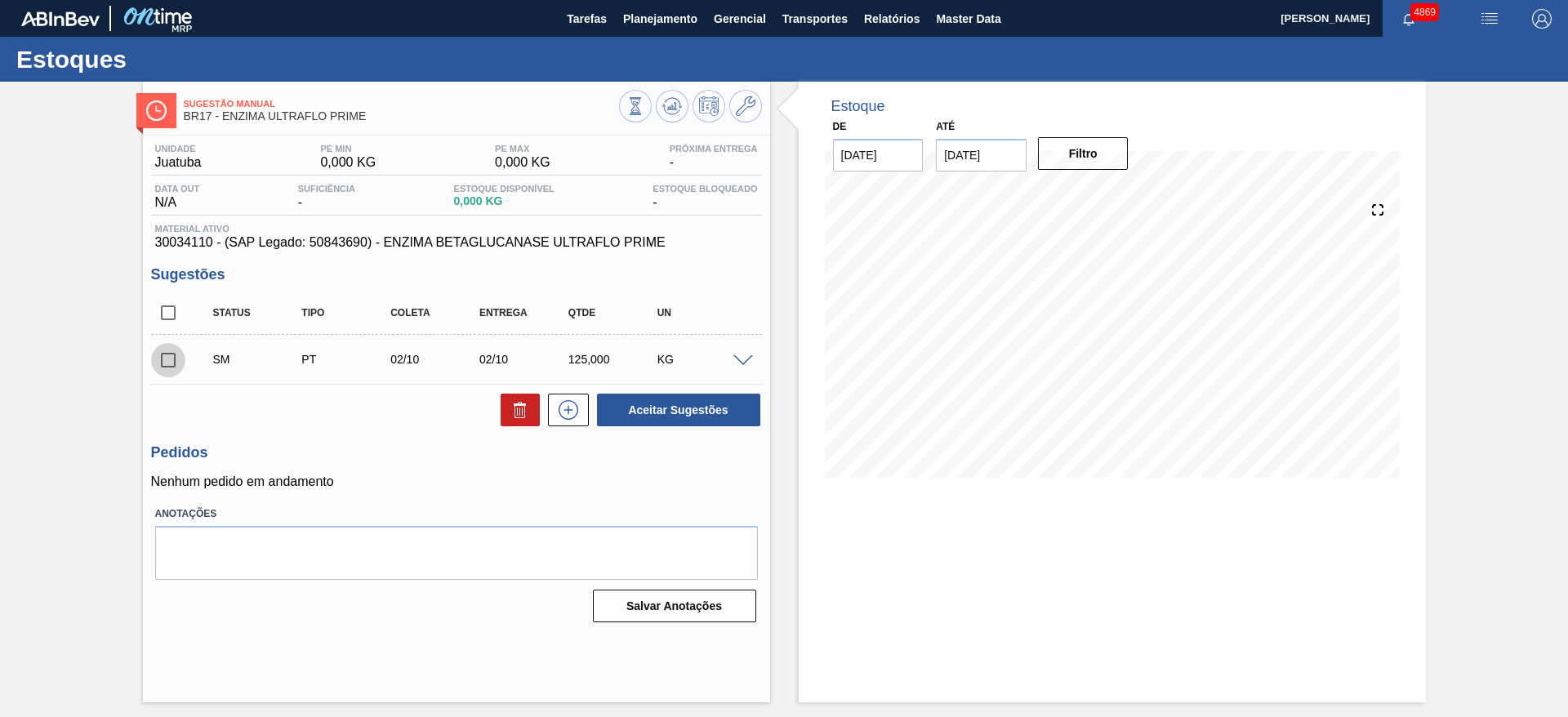
click at [160, 354] on input "checkbox" at bounding box center [168, 360] width 35 height 35
click at [606, 408] on button "Aceitar Sugestões" at bounding box center [678, 410] width 164 height 33
checkbox input "false"
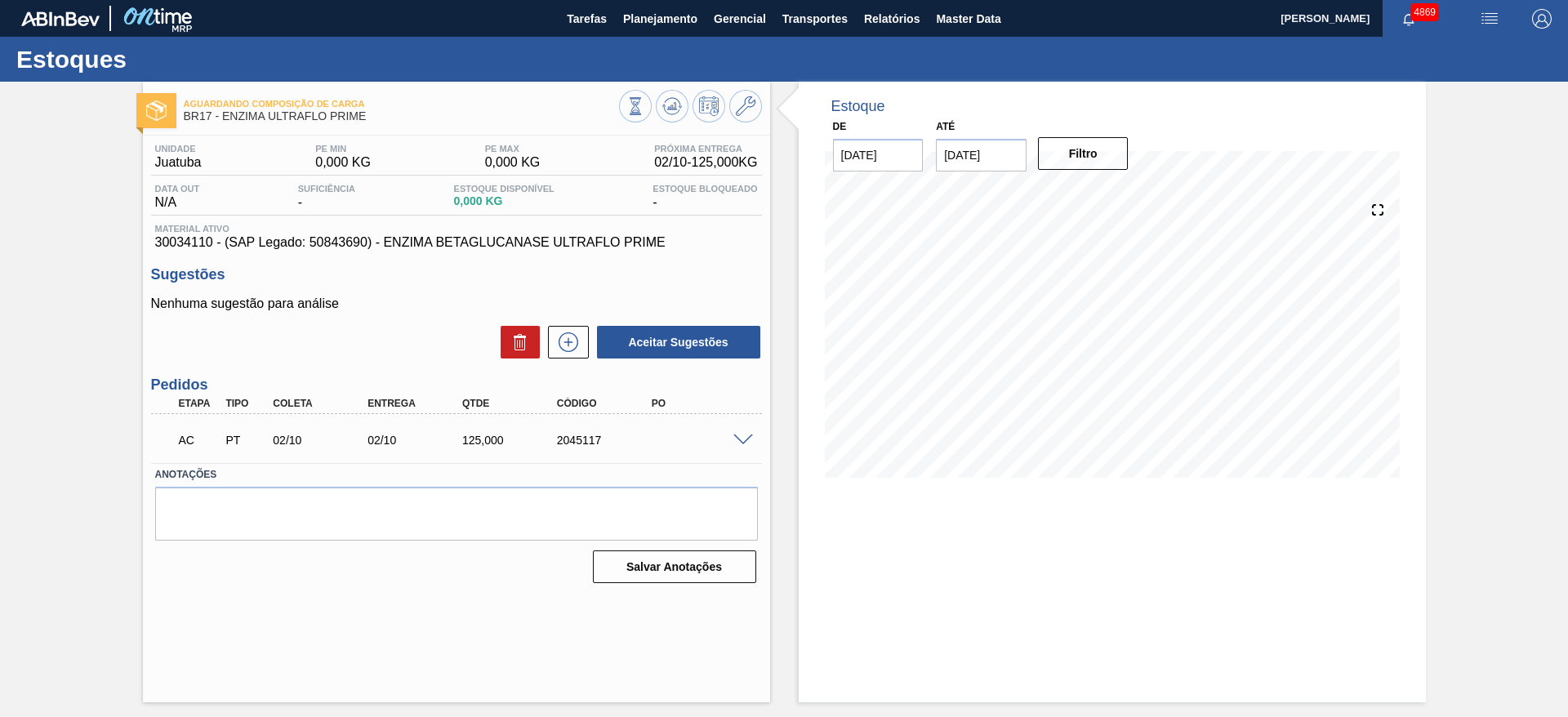
click at [747, 440] on span at bounding box center [743, 441] width 20 height 12
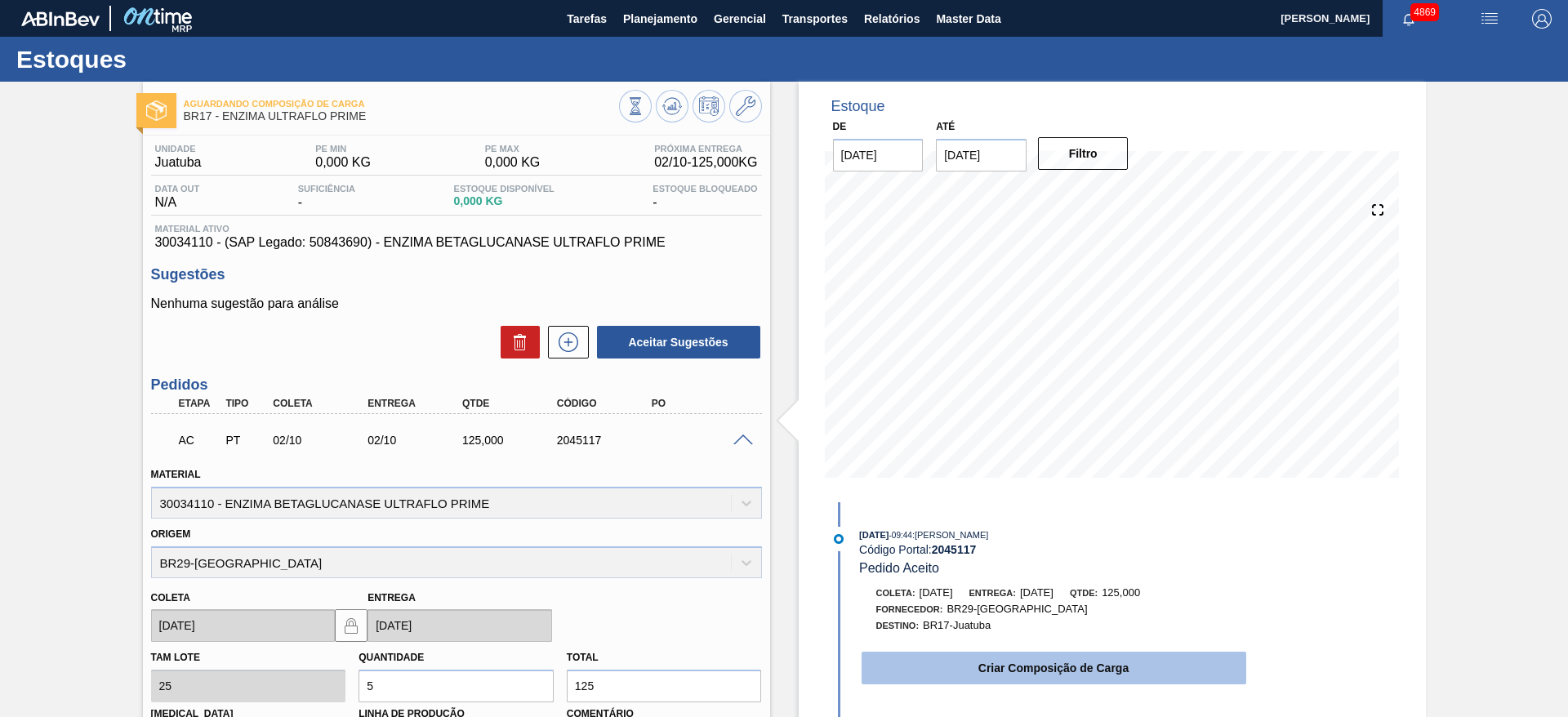
scroll to position [123, 0]
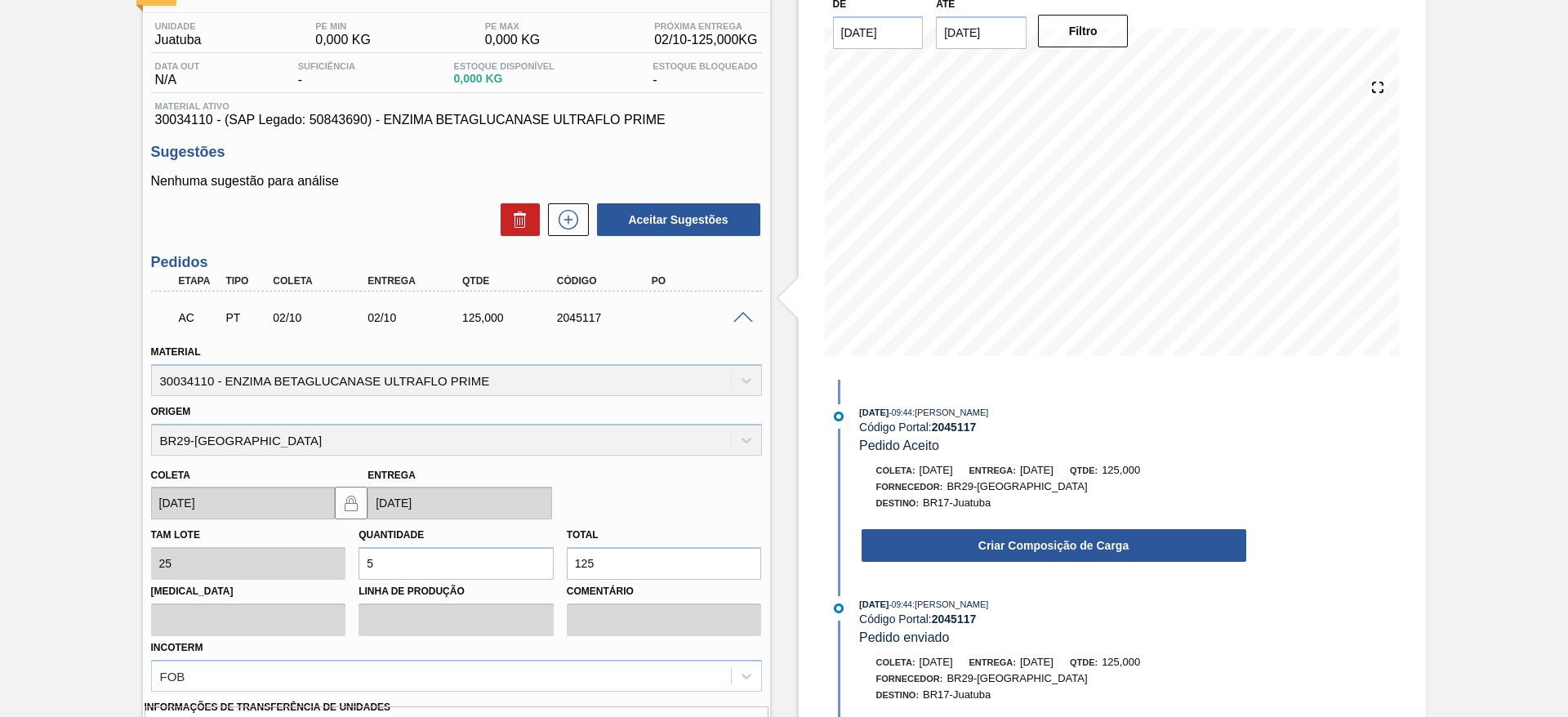
click at [733, 322] on div "AC PT 02/10 02/10 125,000 2045117" at bounding box center [452, 317] width 568 height 33
click at [741, 319] on span at bounding box center [743, 318] width 20 height 12
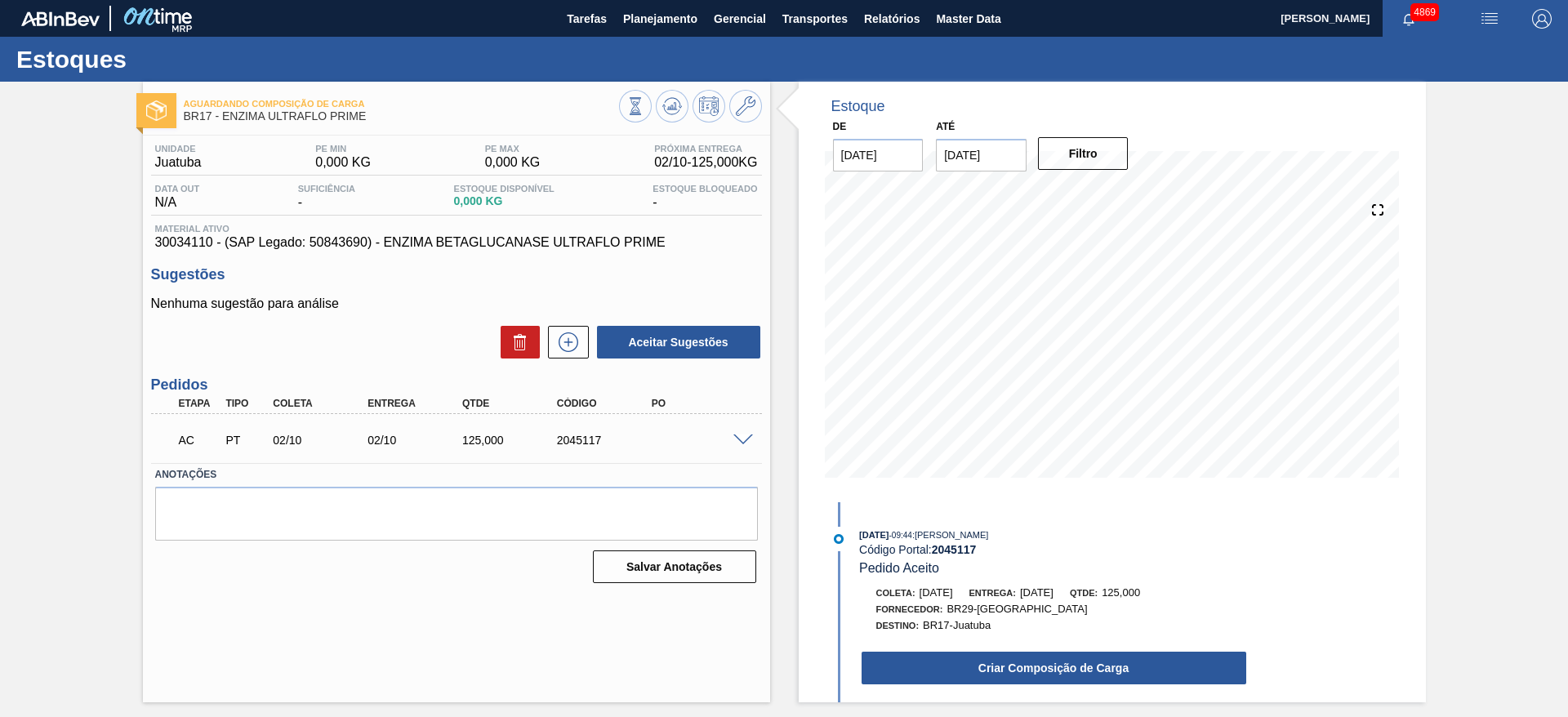
scroll to position [0, 0]
click at [657, 101] on button at bounding box center [672, 106] width 33 height 33
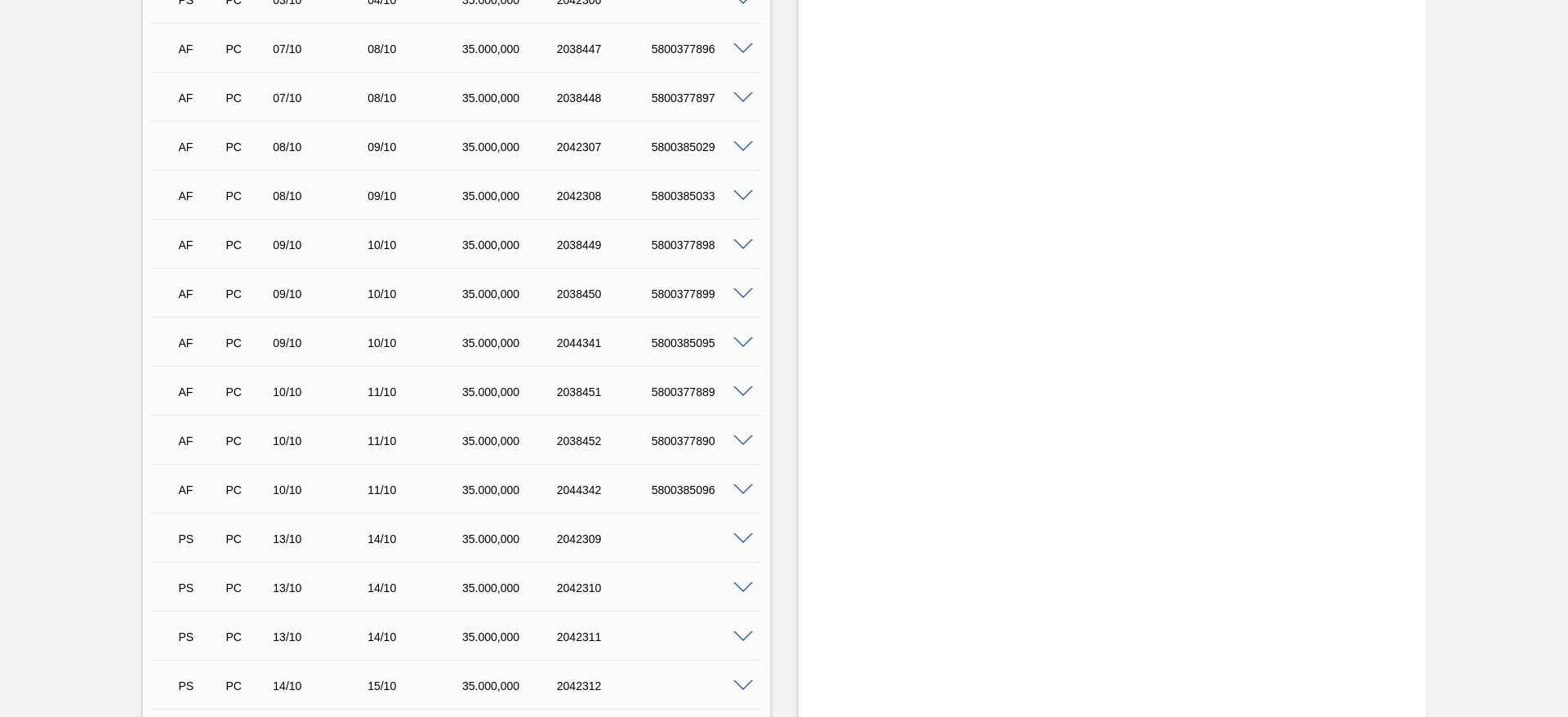
scroll to position [1225, 0]
drag, startPoint x: 645, startPoint y: 343, endPoint x: 727, endPoint y: 349, distance: 82.2
click at [727, 349] on div "AF PC 09/10 10/10 35.000,000 2044341 5800385095" at bounding box center [452, 340] width 568 height 33
copy div "5800385095"
drag, startPoint x: 267, startPoint y: 399, endPoint x: 716, endPoint y: 390, distance: 449.1
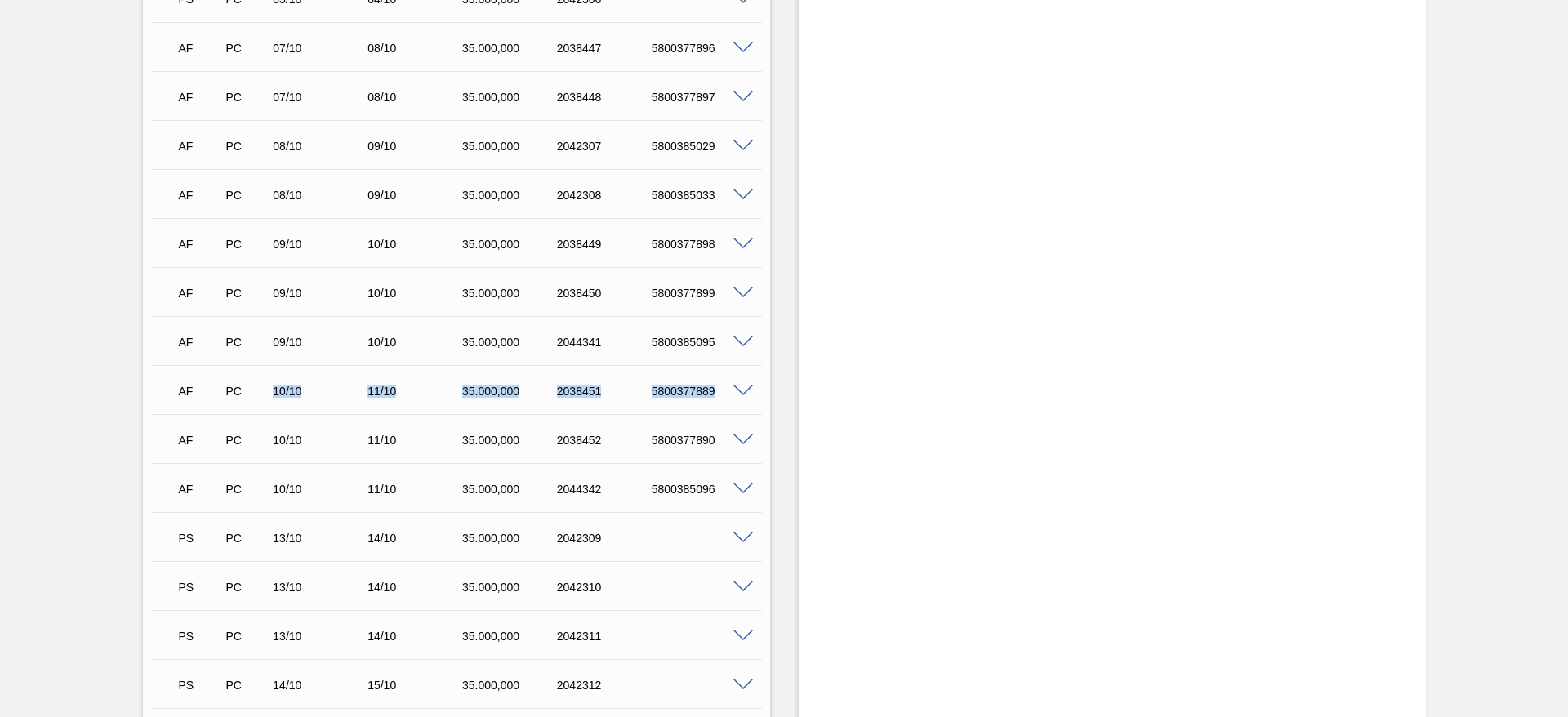
click at [716, 390] on div "AF PC 10/10 11/10 35.000,000 2038451 5800377889" at bounding box center [452, 390] width 568 height 33
drag, startPoint x: 625, startPoint y: 492, endPoint x: 723, endPoint y: 488, distance: 98.1
click at [723, 488] on div "AF PC 10/10 11/10 35.000,000 2044342 5800385096" at bounding box center [452, 488] width 568 height 33
copy div "5800385096"
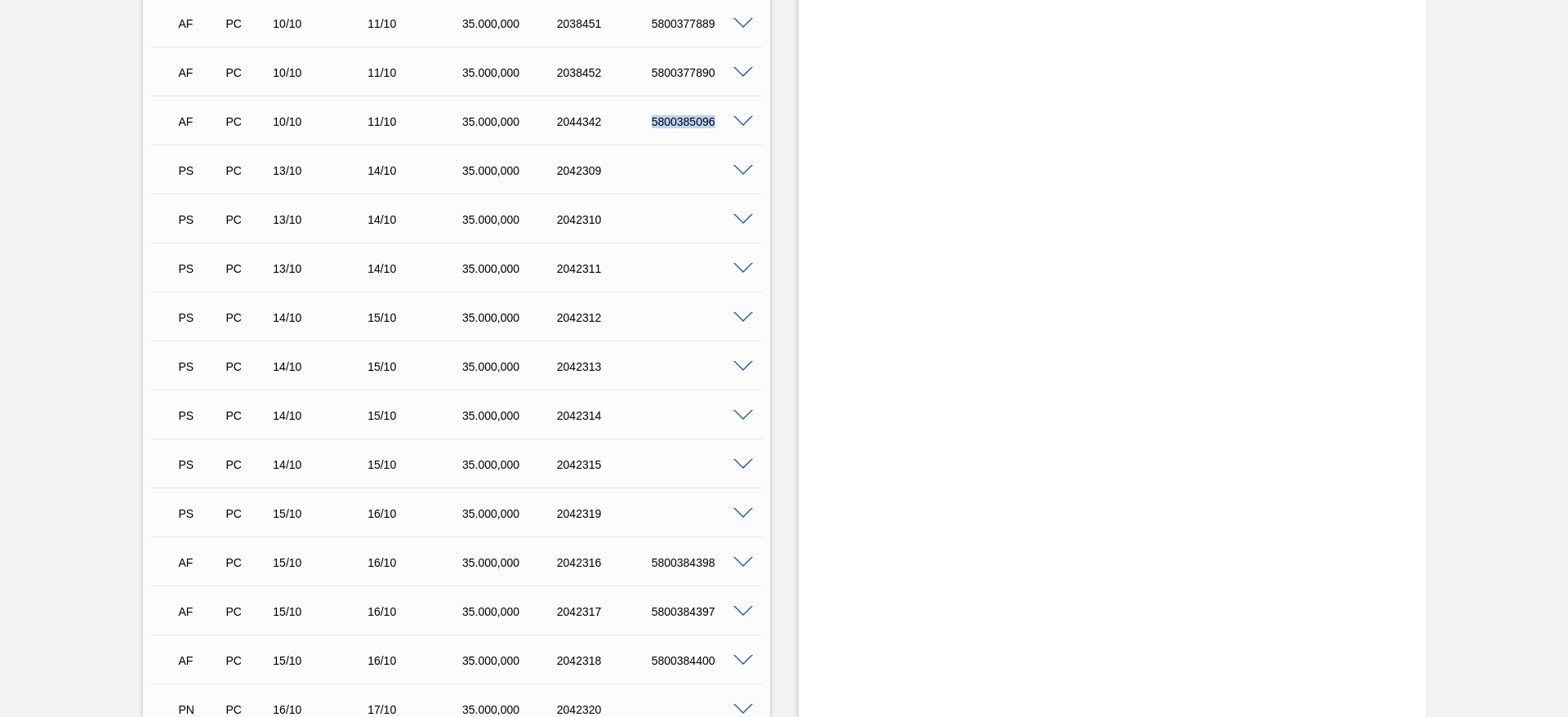
scroll to position [1716, 0]
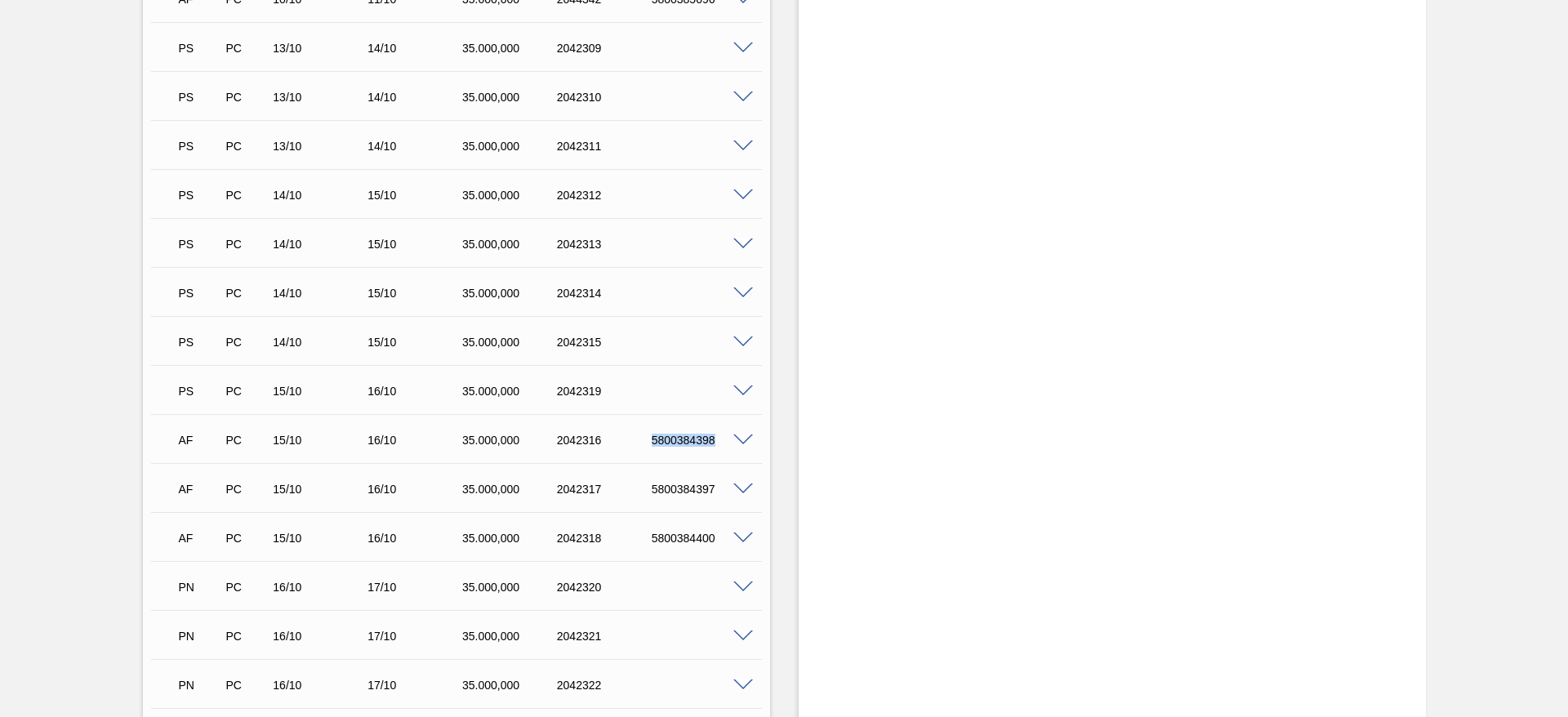
drag, startPoint x: 649, startPoint y: 440, endPoint x: 718, endPoint y: 419, distance: 72.1
click at [718, 419] on div "AF PC 15/10 16/10 35.000,000 2042316 5800384398" at bounding box center [456, 439] width 611 height 41
copy div "5800384398"
drag, startPoint x: 640, startPoint y: 491, endPoint x: 725, endPoint y: 506, distance: 86.3
click at [725, 506] on div "AF PC 15/10 16/10 35.000,000 2042317 5800384397" at bounding box center [456, 488] width 611 height 41
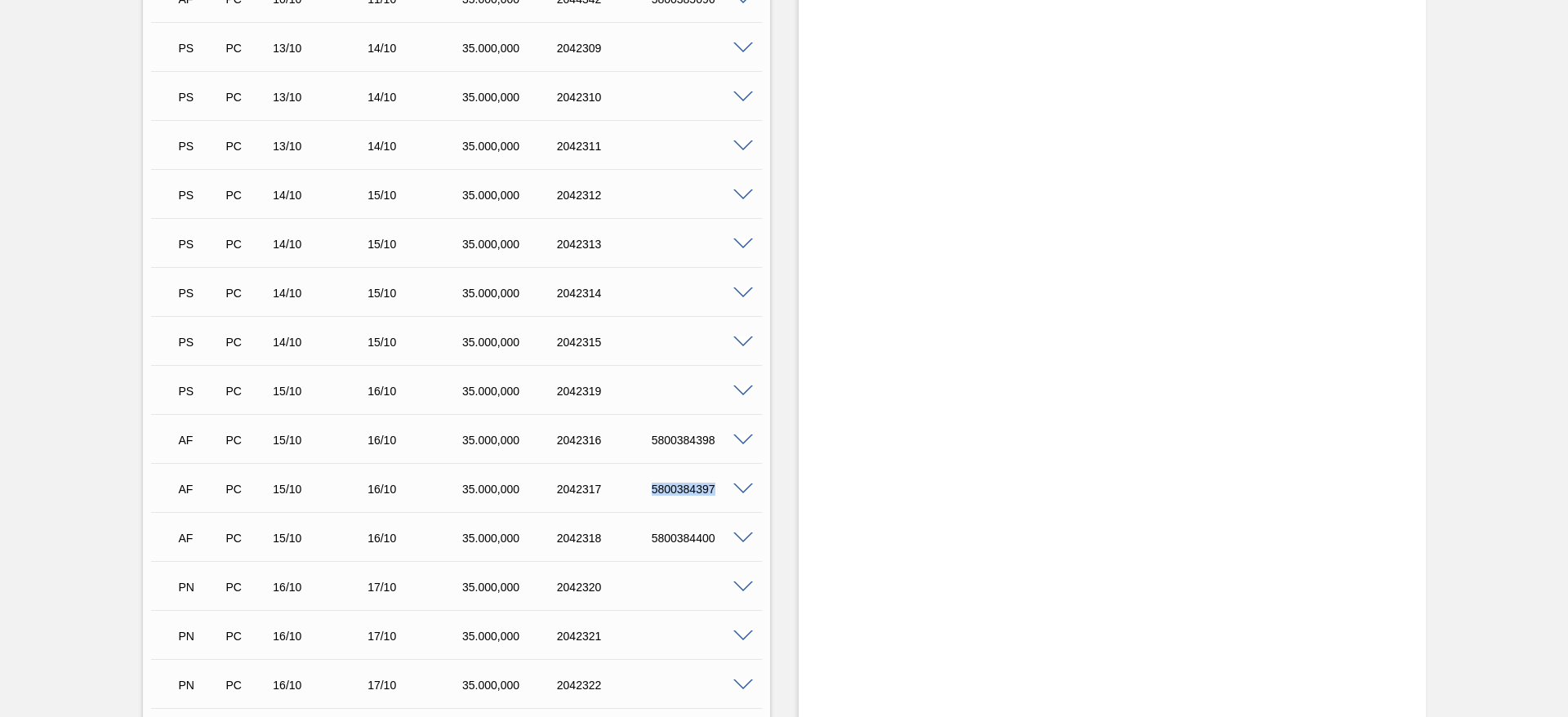
copy div "5800384397"
drag, startPoint x: 659, startPoint y: 440, endPoint x: 729, endPoint y: 439, distance: 70.0
click at [729, 439] on div "AF PC 15/10 16/10 35.000,000 2042316 5800384398" at bounding box center [456, 439] width 611 height 41
copy div "5800384398"
drag, startPoint x: 643, startPoint y: 487, endPoint x: 735, endPoint y: 502, distance: 93.2
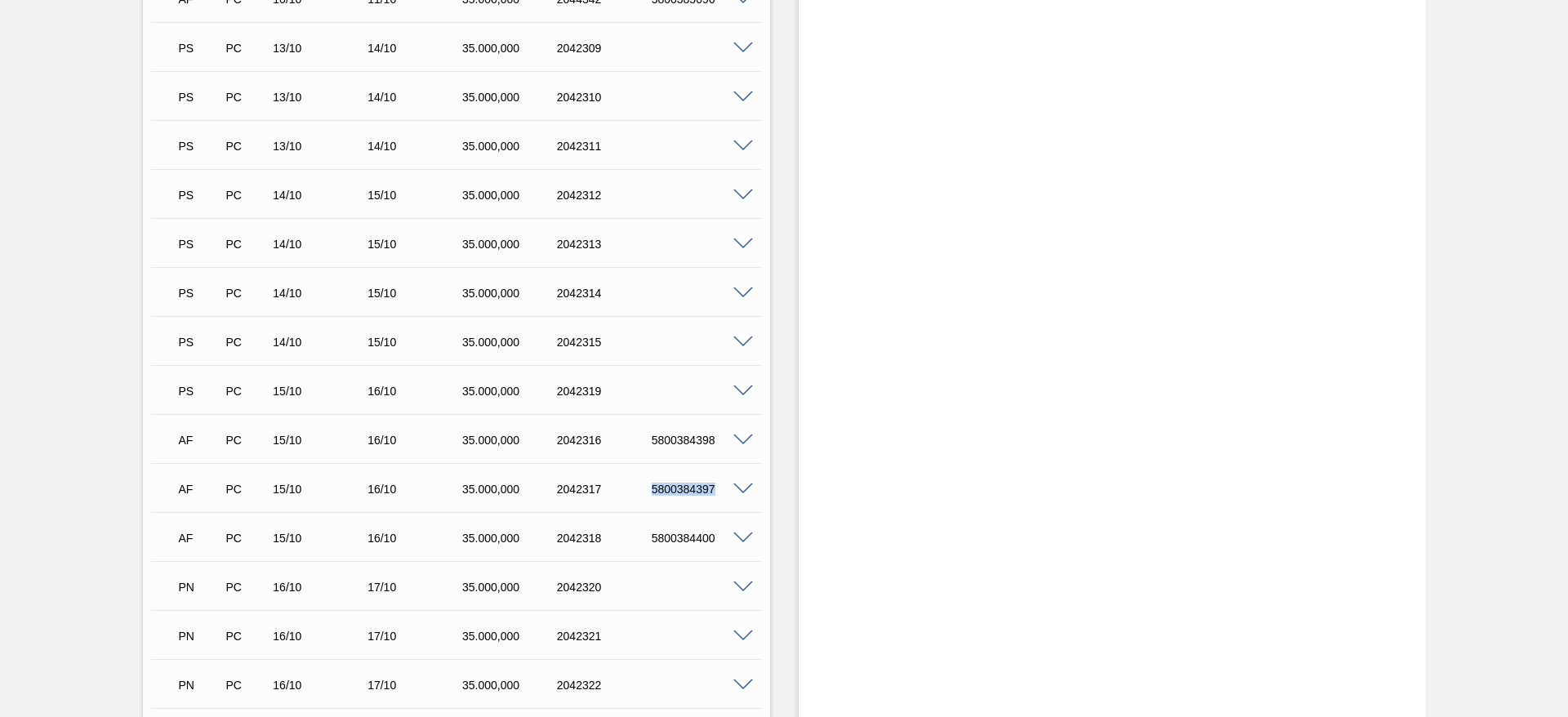
click at [735, 502] on div "AF PC 15/10 16/10 35.000,000 2042317 5800384397" at bounding box center [456, 488] width 611 height 41
copy div "5800384397"
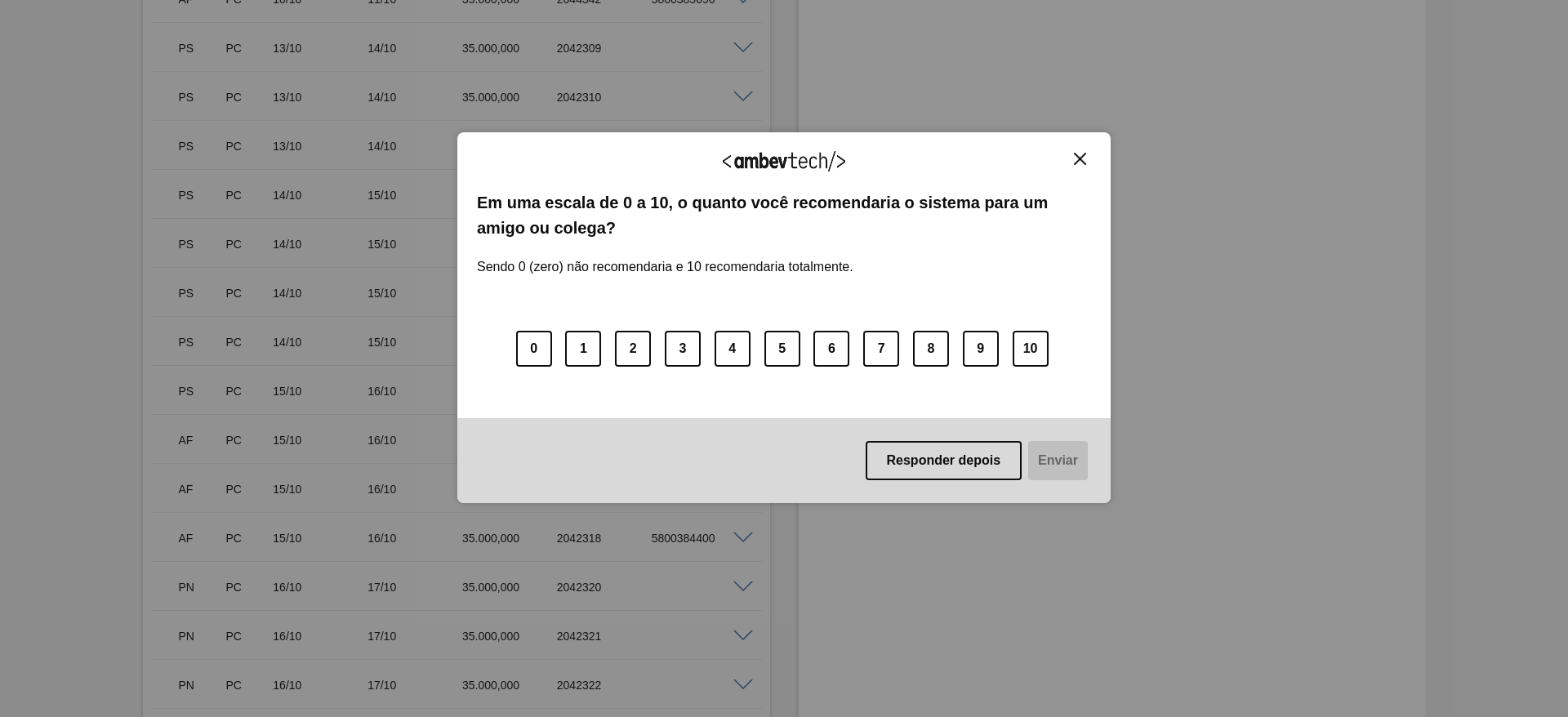
click at [1080, 143] on div "Agradecemos seu feedback! Em uma escala de 0 a 10, o quanto você recomendaria o…" at bounding box center [783, 317] width 653 height 371
click at [1081, 145] on div "Agradecemos seu feedback! Em uma escala de 0 a 10, o quanto você recomendaria o…" at bounding box center [783, 317] width 653 height 371
click at [1086, 154] on img "Close" at bounding box center [1080, 159] width 12 height 12
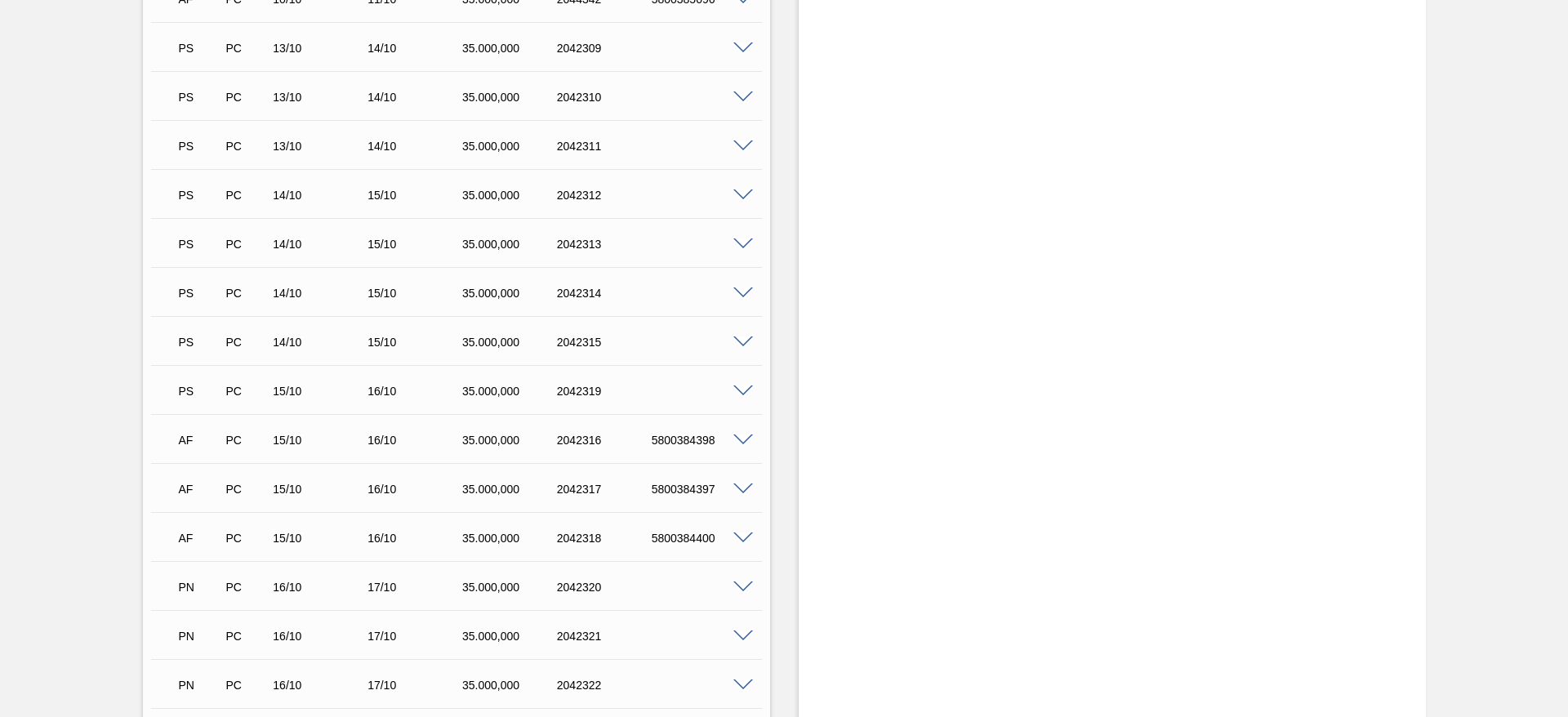
click at [739, 141] on span at bounding box center [743, 146] width 20 height 12
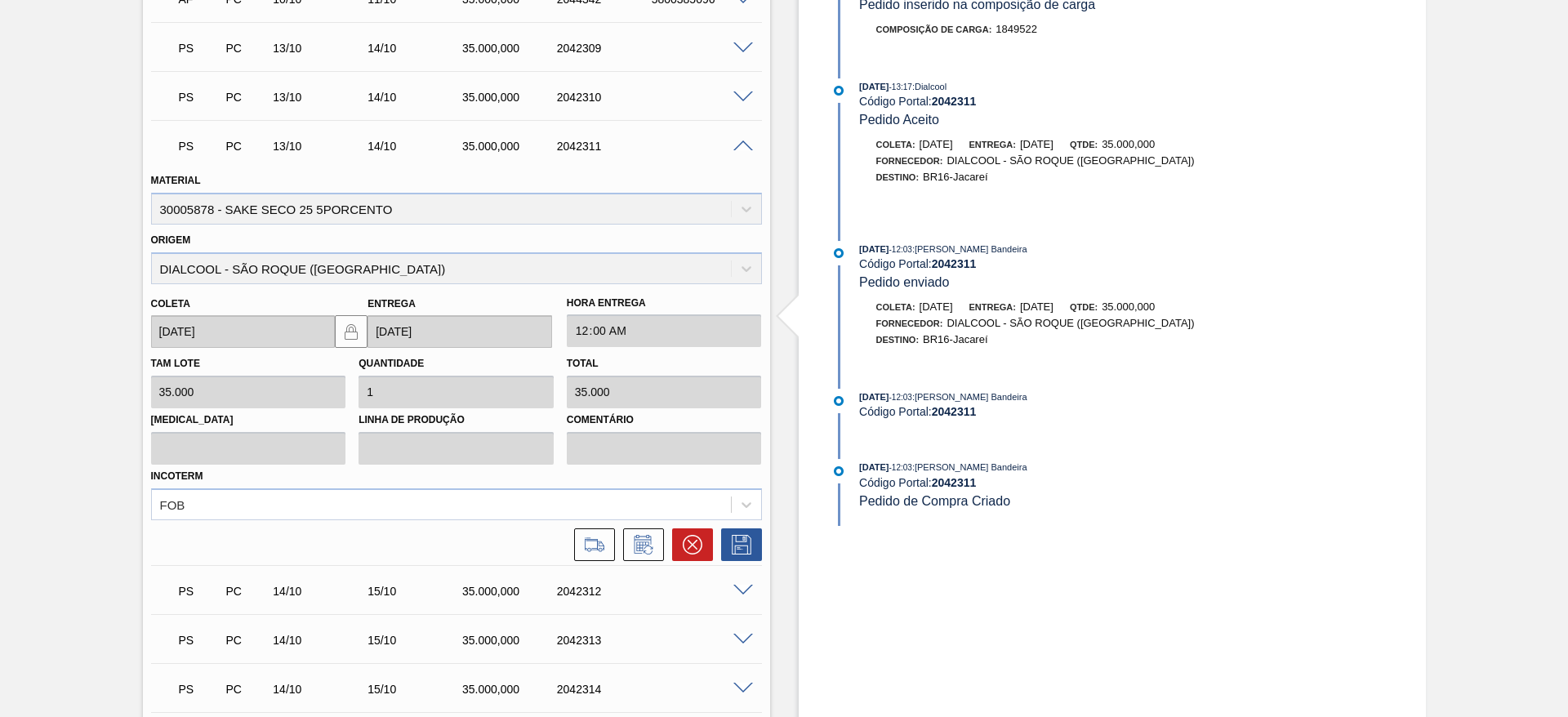
scroll to position [1839, 0]
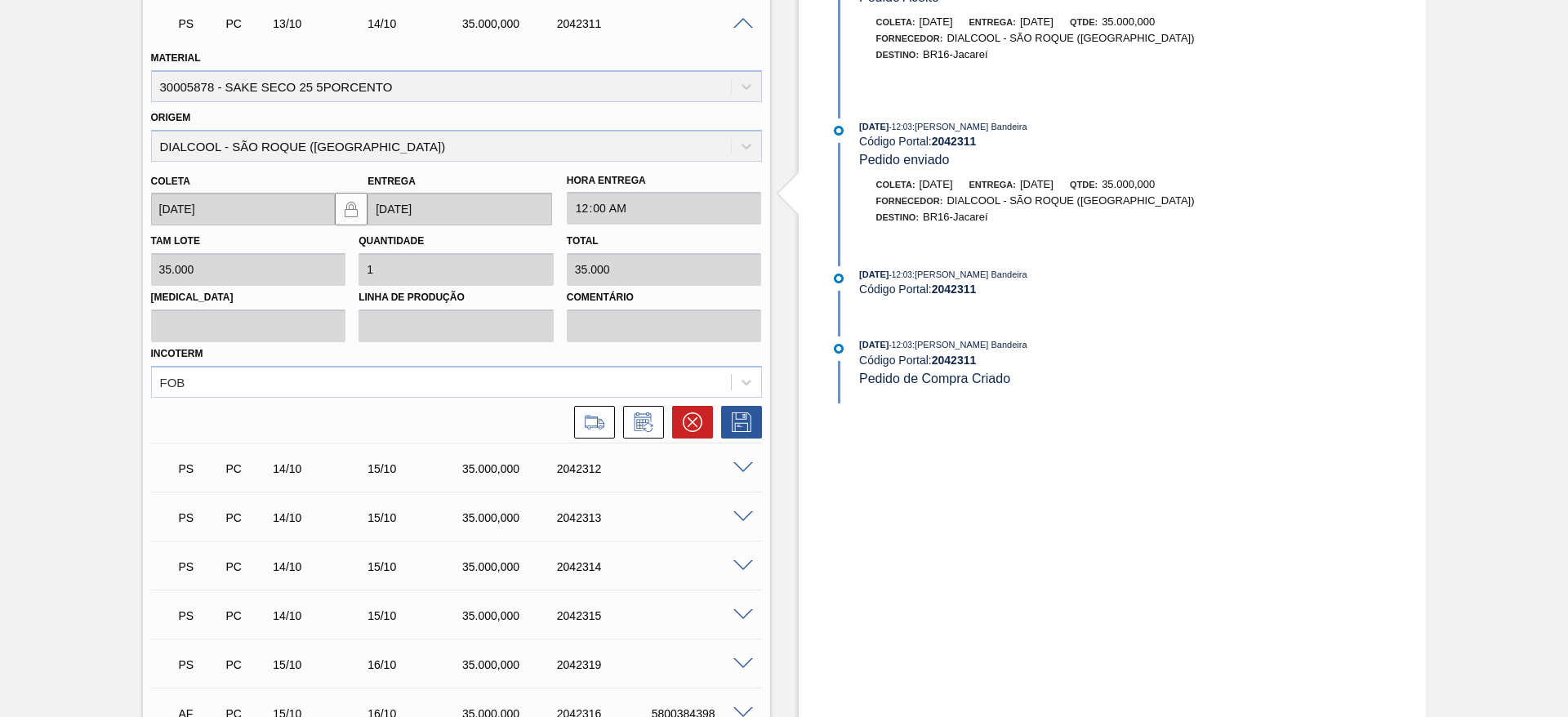
click at [597, 109] on div "Origem DIALCOOL - SÃO ROQUE (SP)" at bounding box center [456, 134] width 611 height 56
click at [597, 429] on icon at bounding box center [594, 423] width 26 height 20
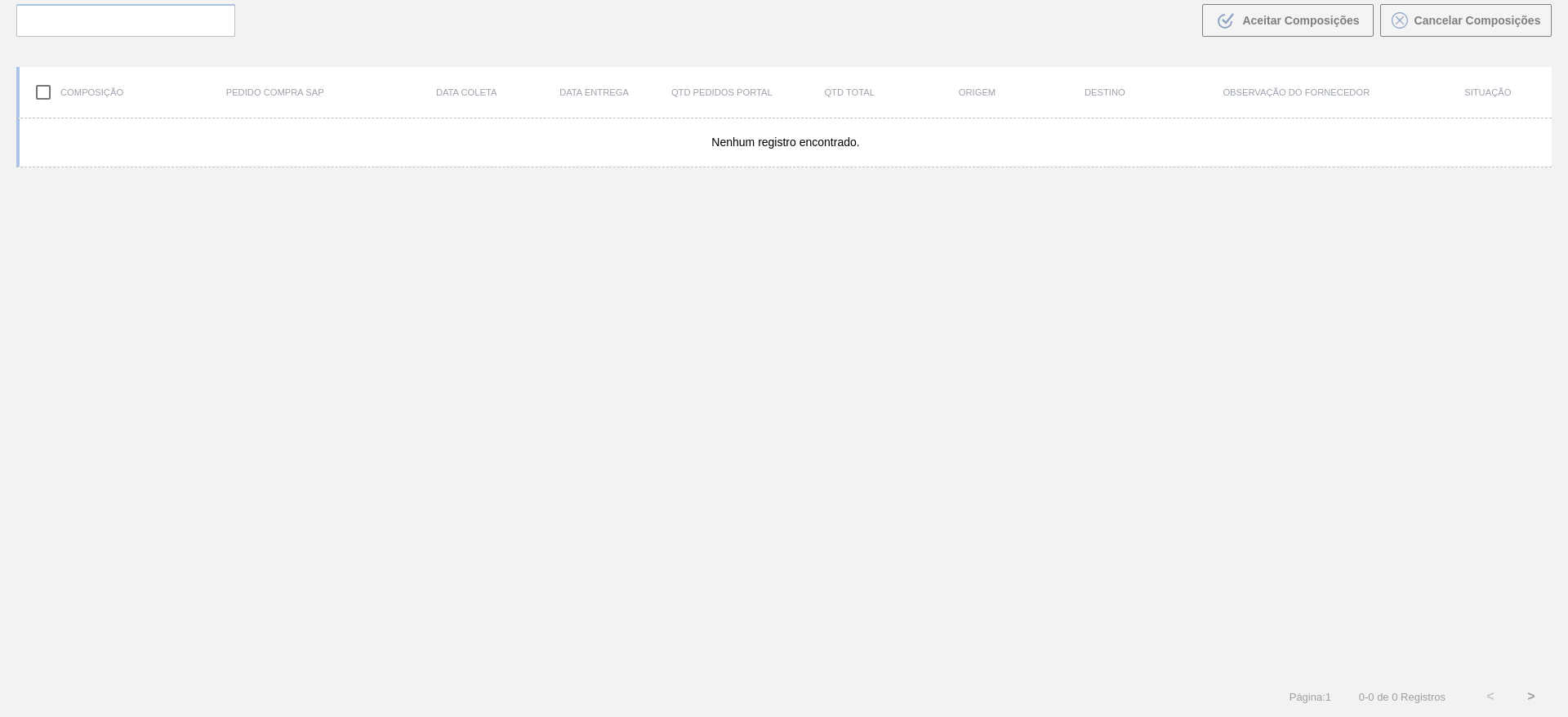
scroll to position [118, 0]
click at [888, 268] on div "Composição de Carga 089F7B8B-B2A5-4AFE-B5C0-19BA573D28AC Filtro 089F7B8B-B2A5-4…" at bounding box center [784, 260] width 1568 height 681
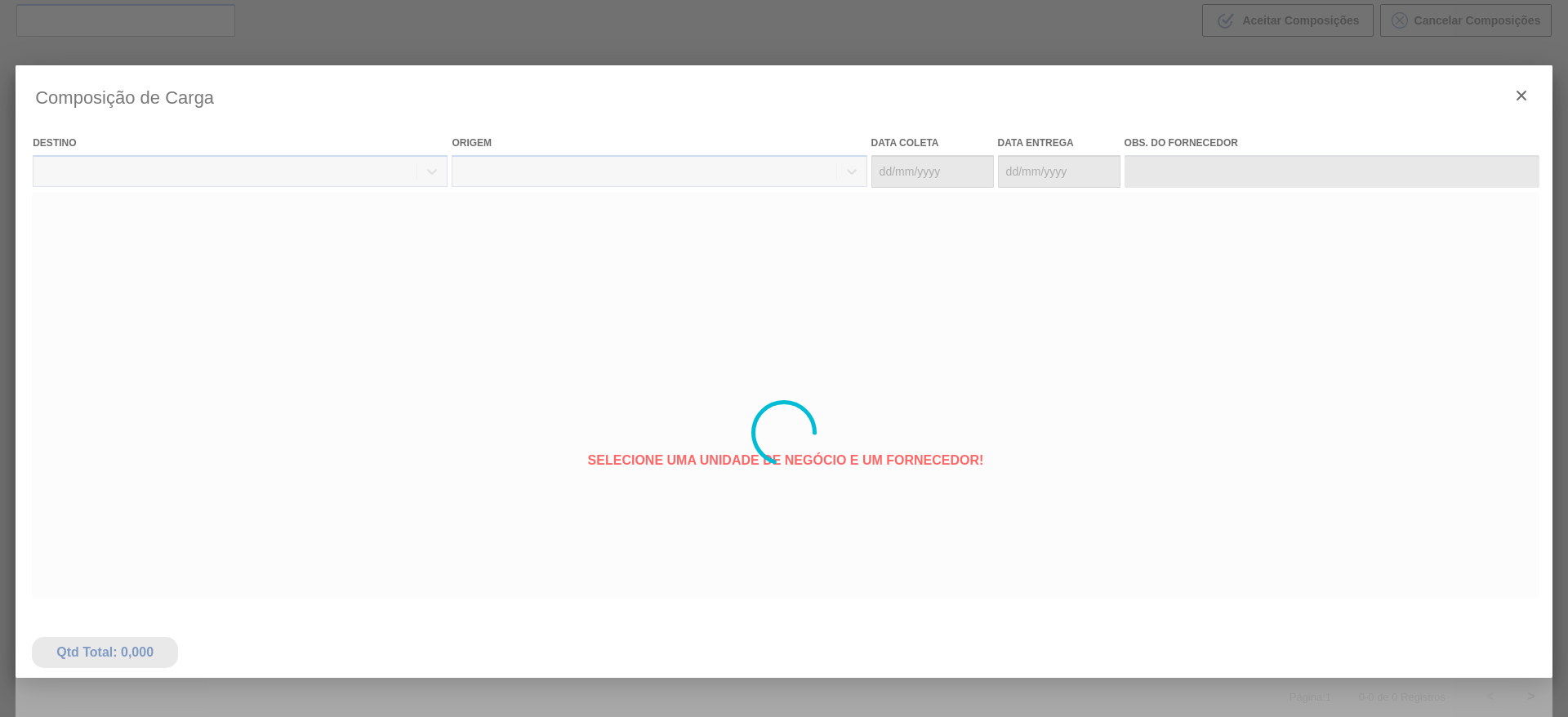
type coleta "[DATE]"
type entrega "14/10/2025"
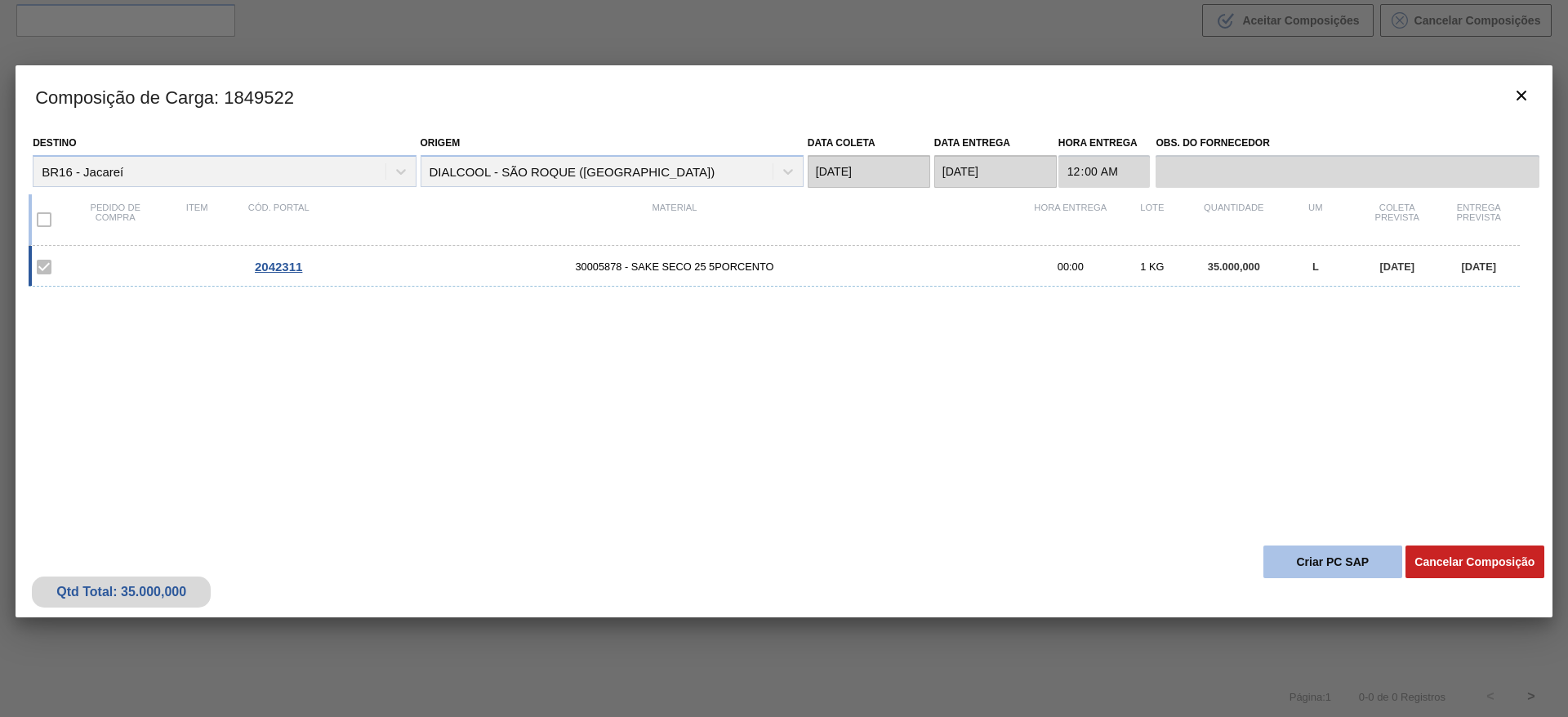
click at [1355, 558] on button "Criar PC SAP" at bounding box center [1332, 562] width 139 height 33
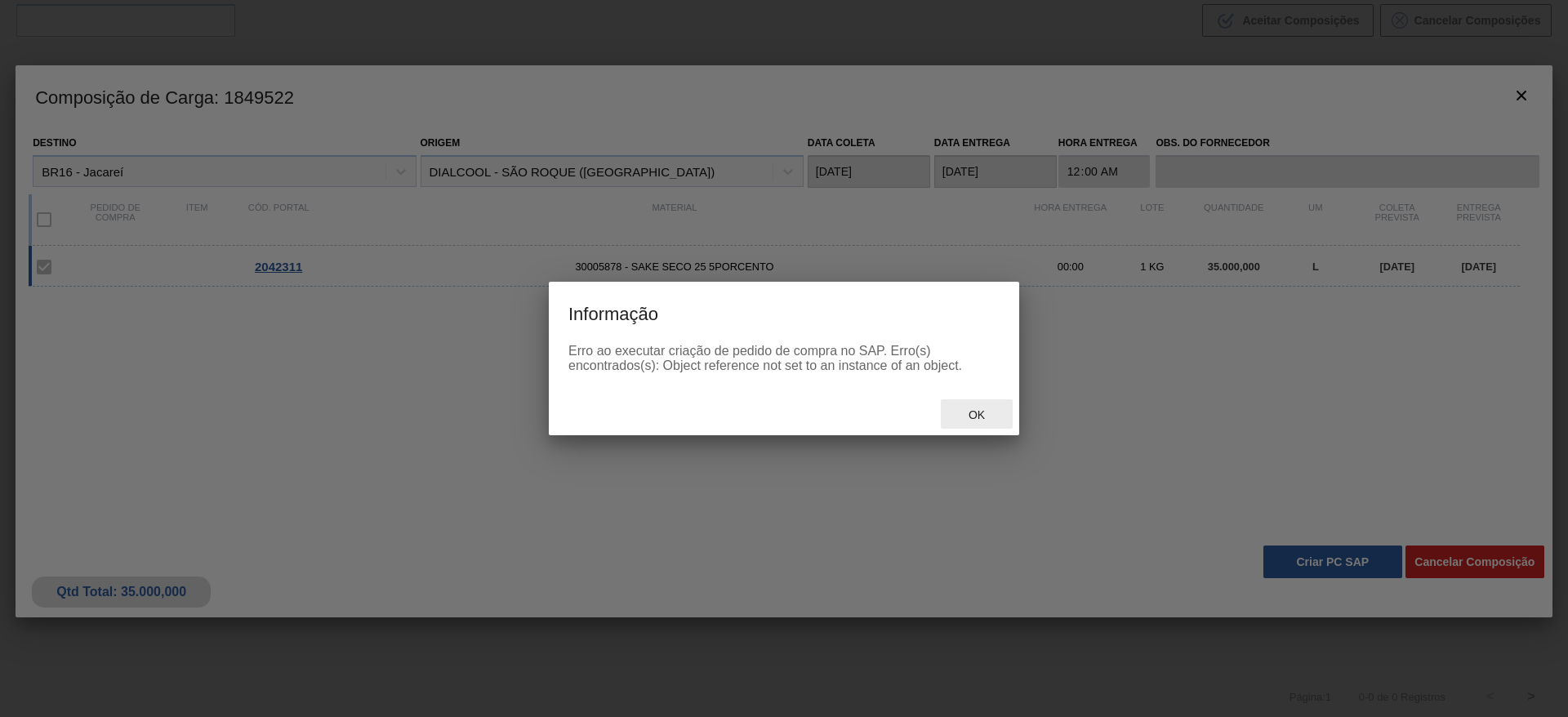
click at [985, 418] on span "Ok" at bounding box center [977, 415] width 43 height 13
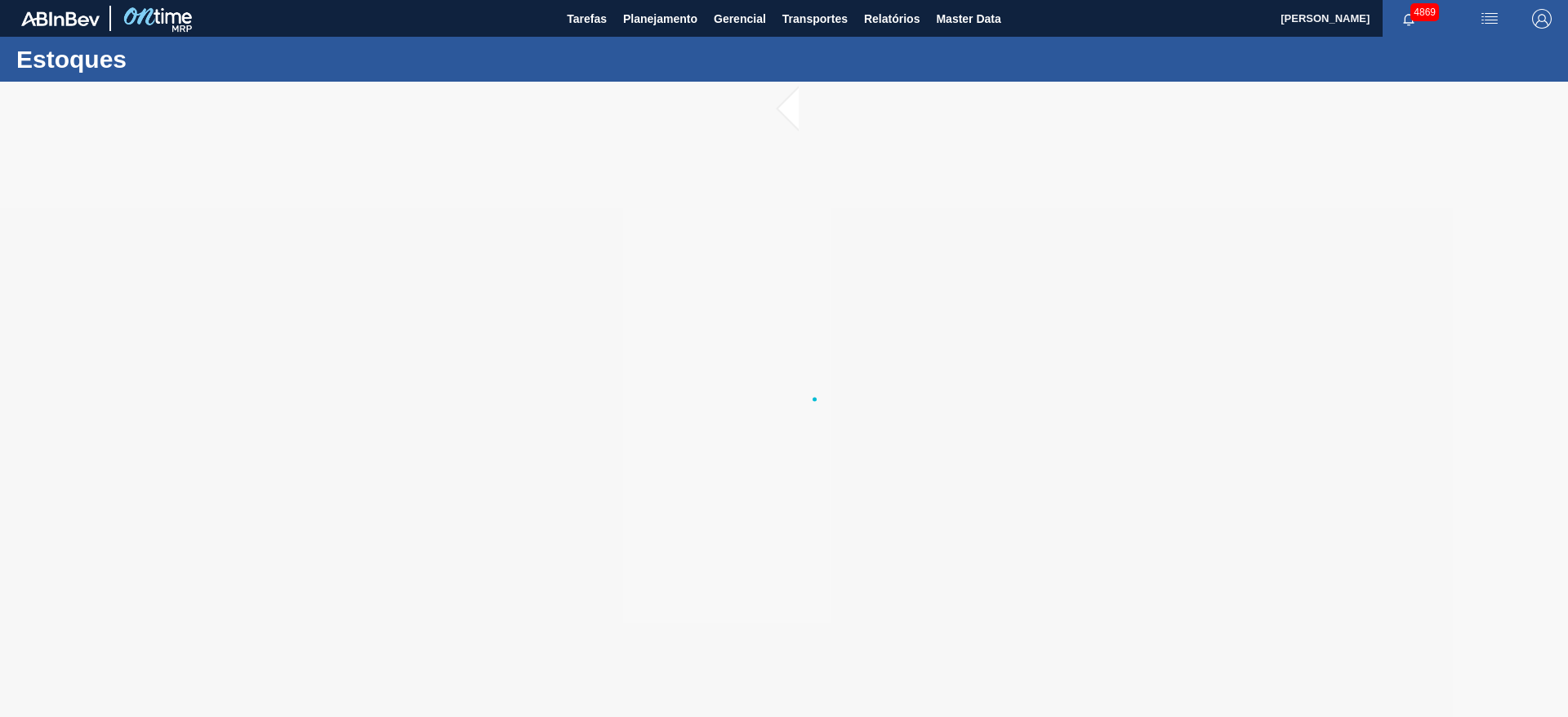
click at [637, 195] on div at bounding box center [784, 399] width 1568 height 636
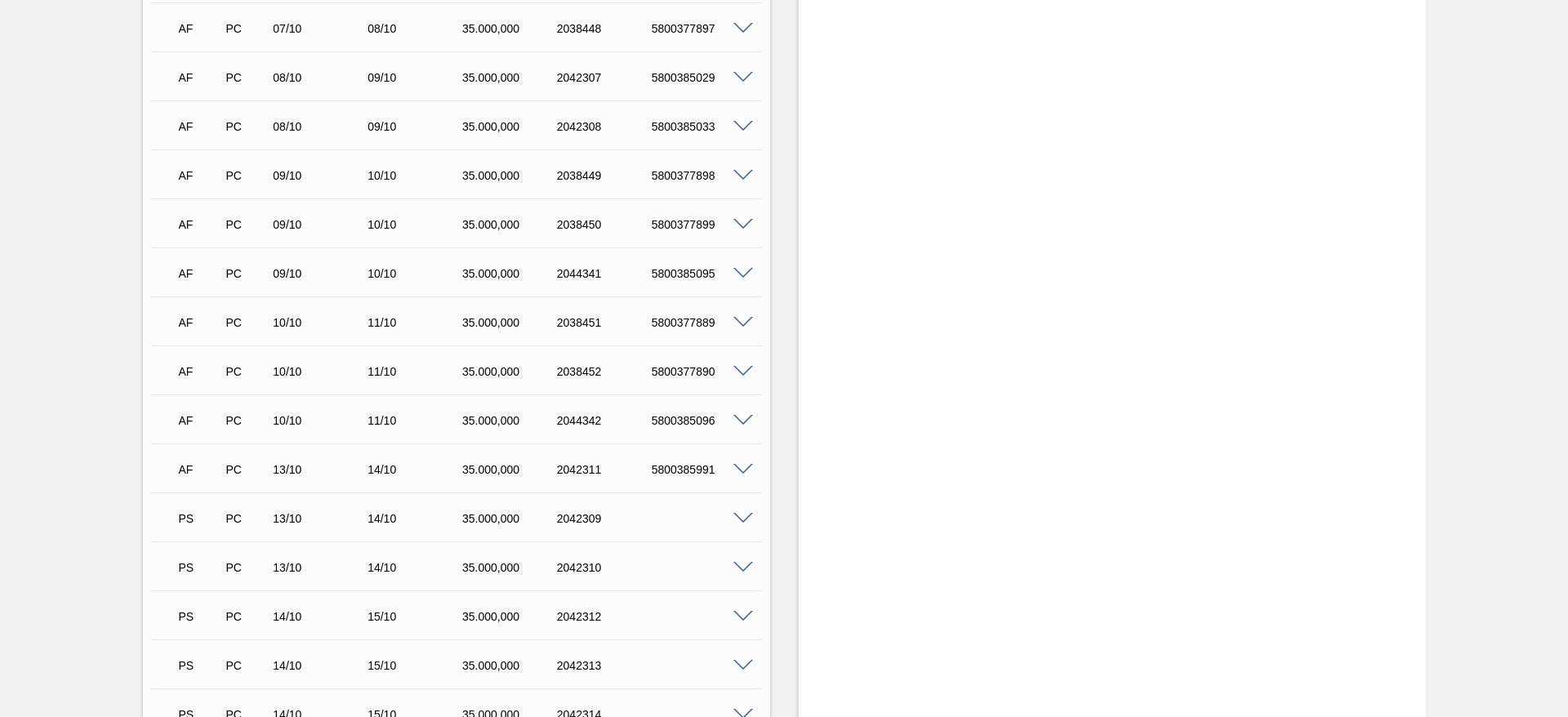
scroll to position [1348, 0]
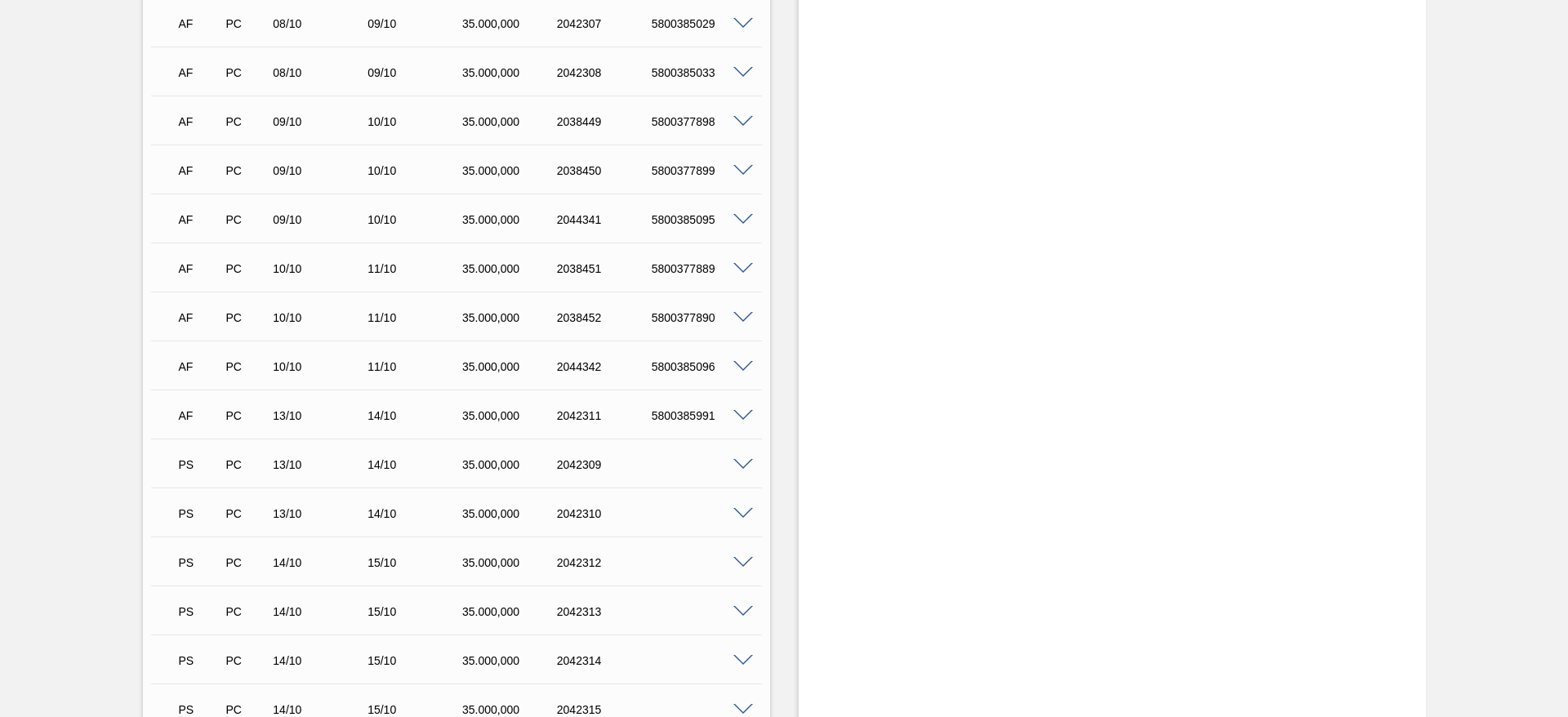
click at [739, 464] on span at bounding box center [743, 465] width 20 height 12
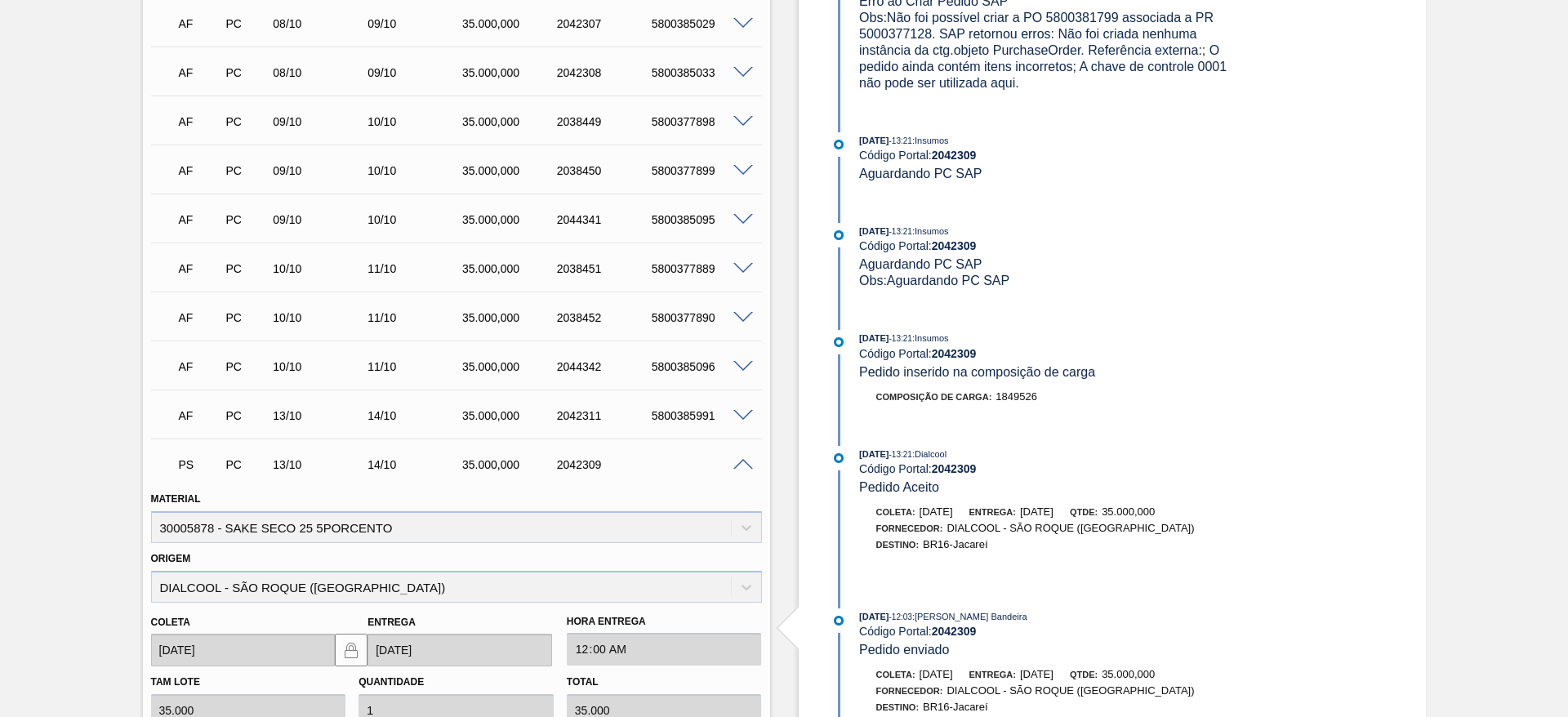
scroll to position [1594, 0]
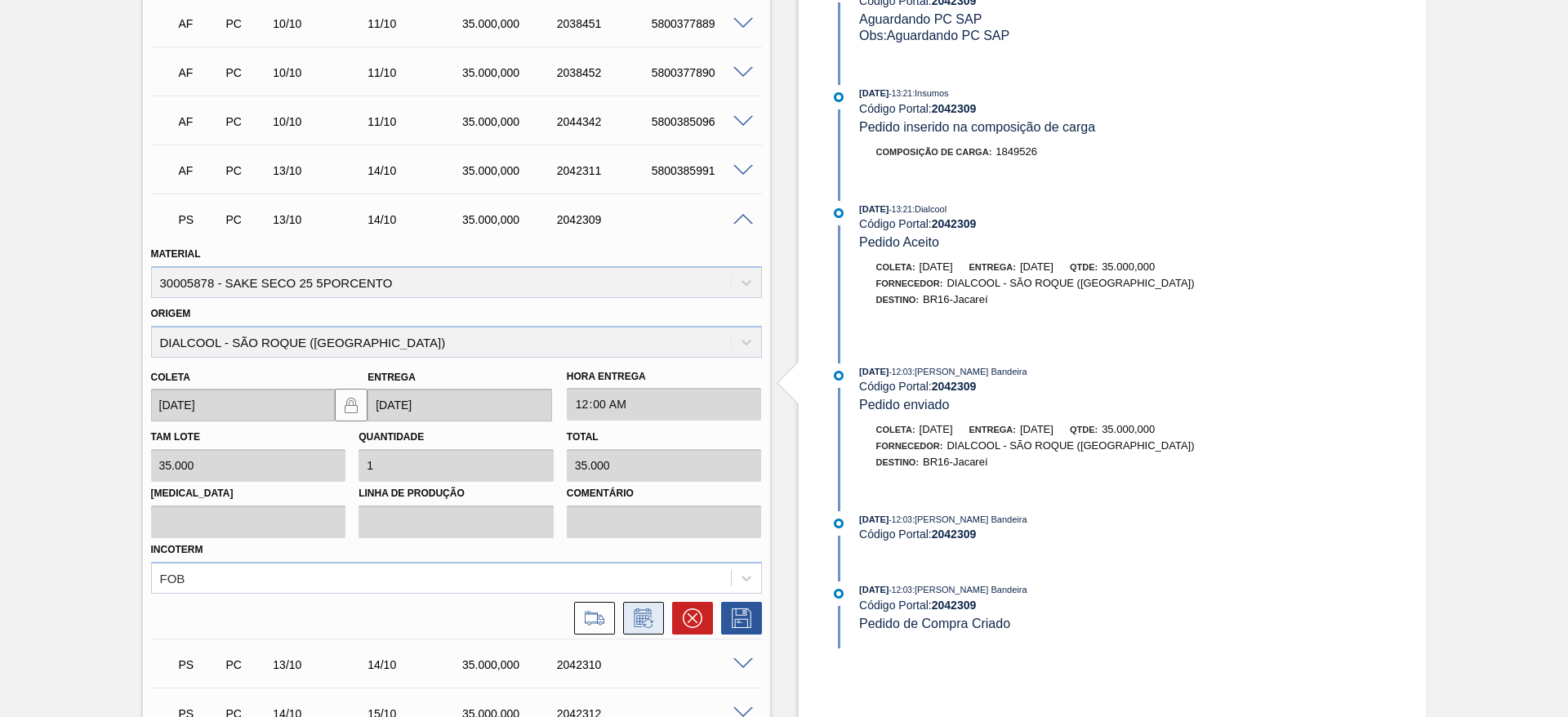
click at [627, 617] on button at bounding box center [643, 618] width 41 height 33
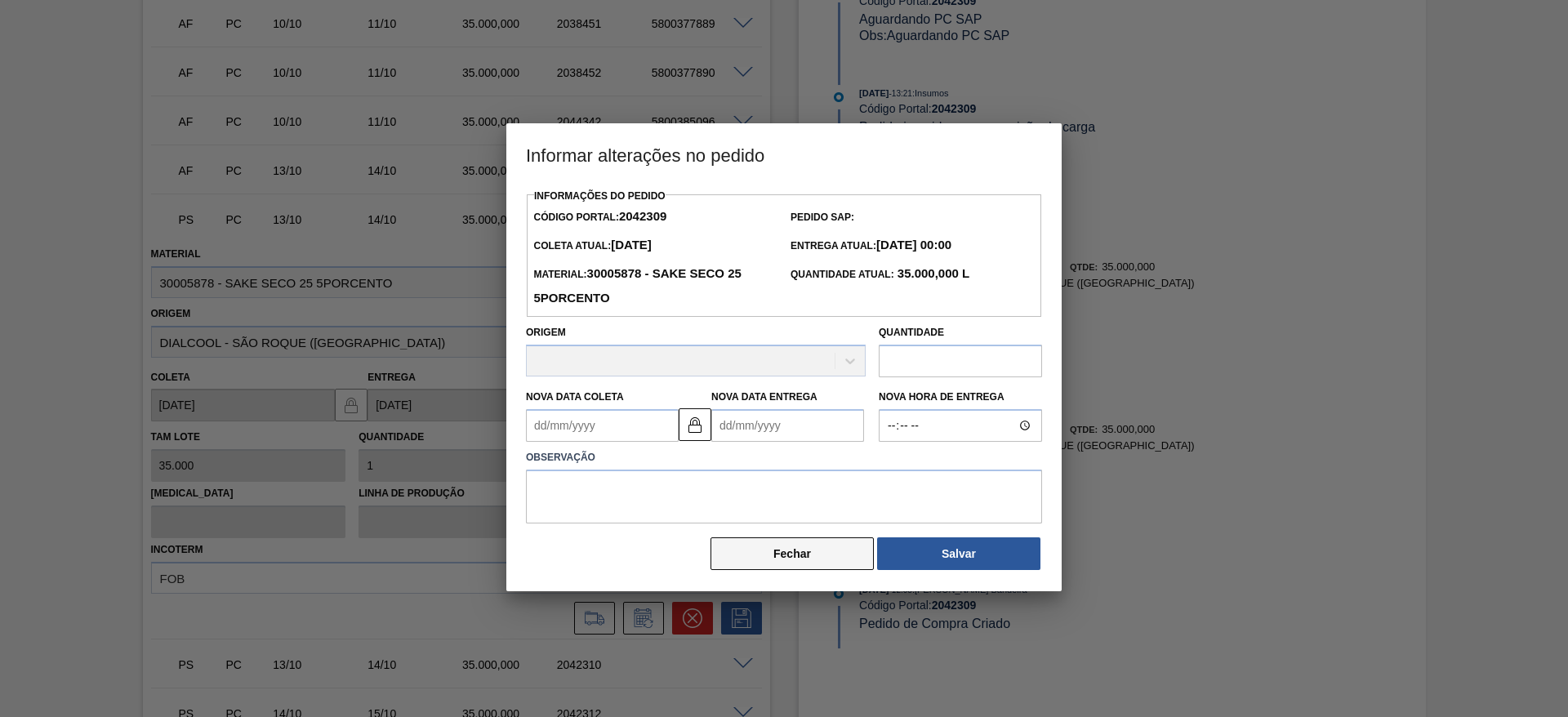
click at [807, 567] on button "Fechar" at bounding box center [791, 554] width 164 height 33
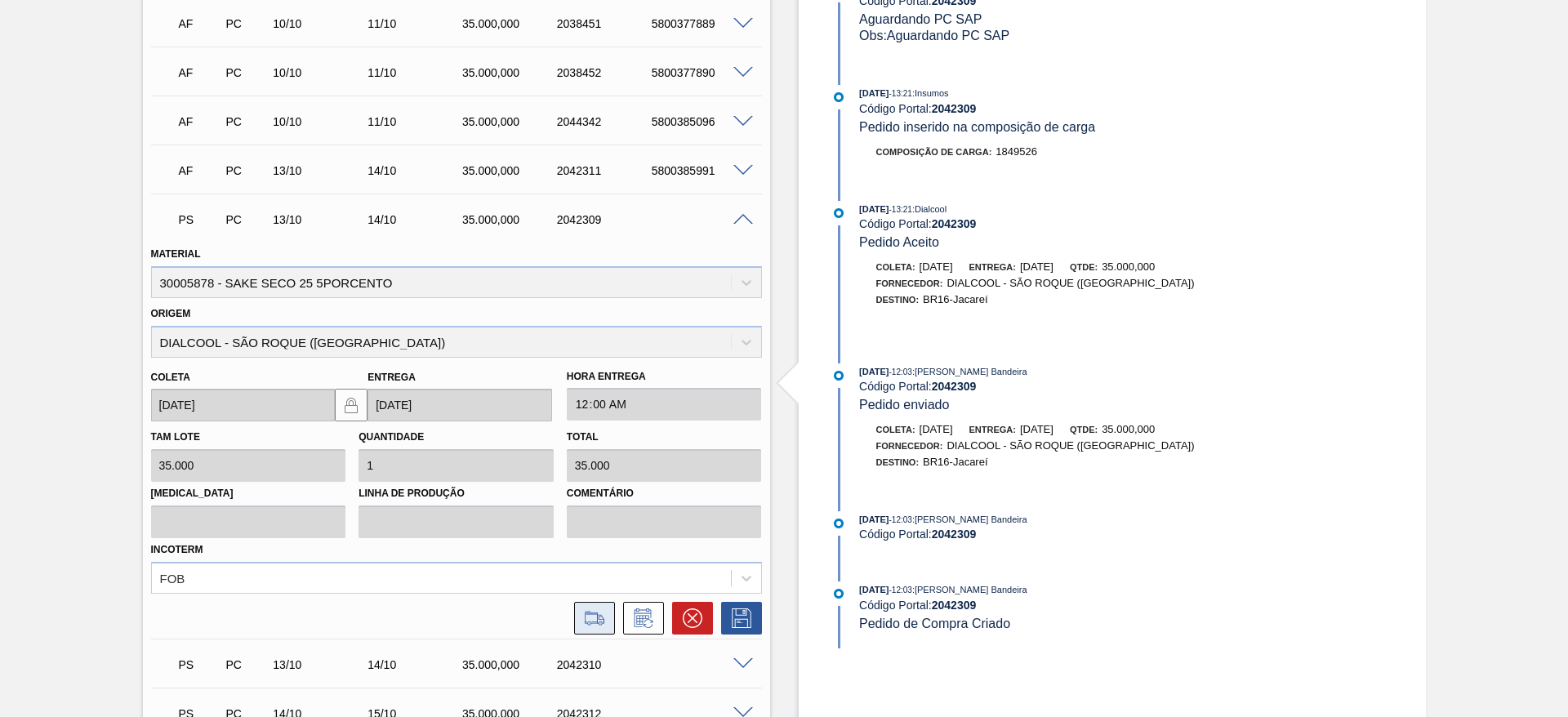
click at [601, 621] on icon at bounding box center [594, 618] width 26 height 20
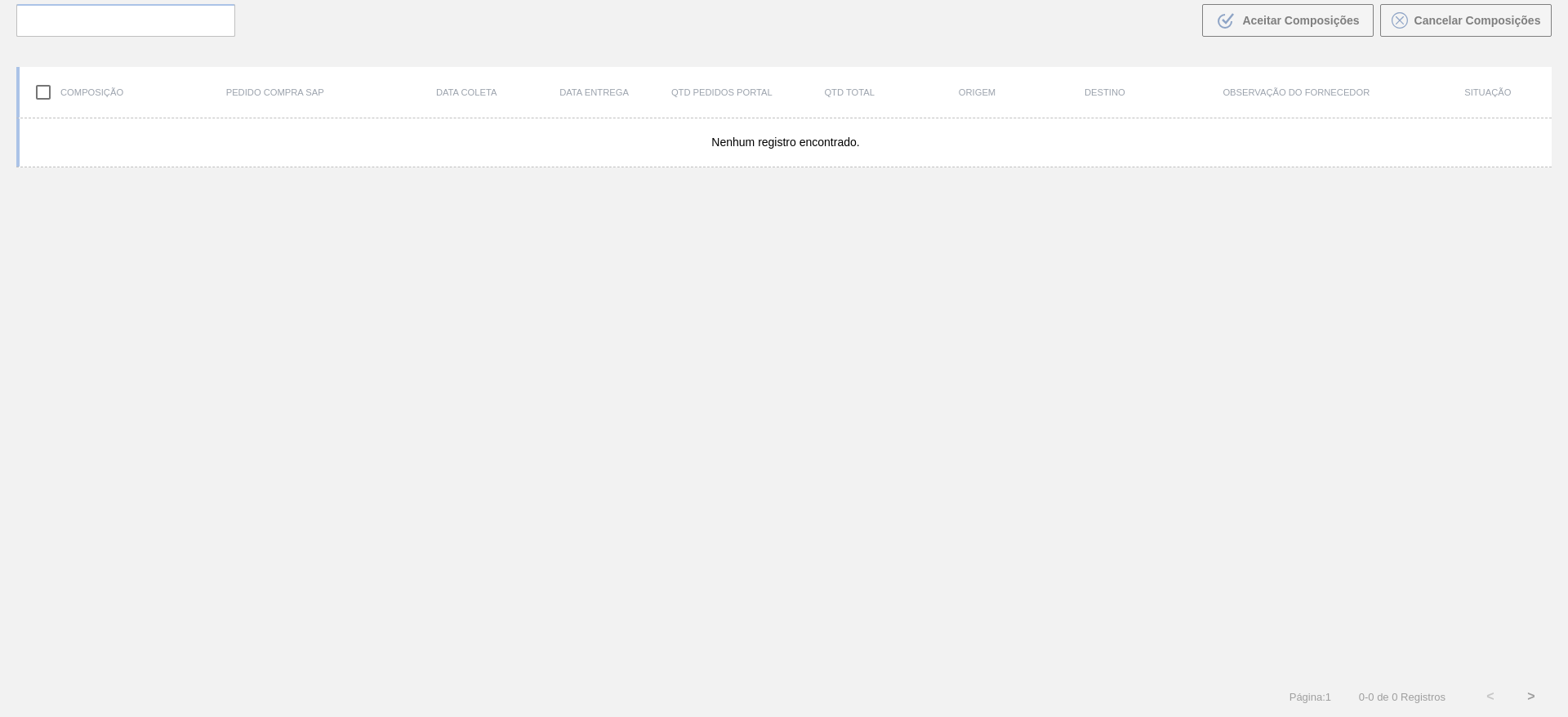
scroll to position [118, 0]
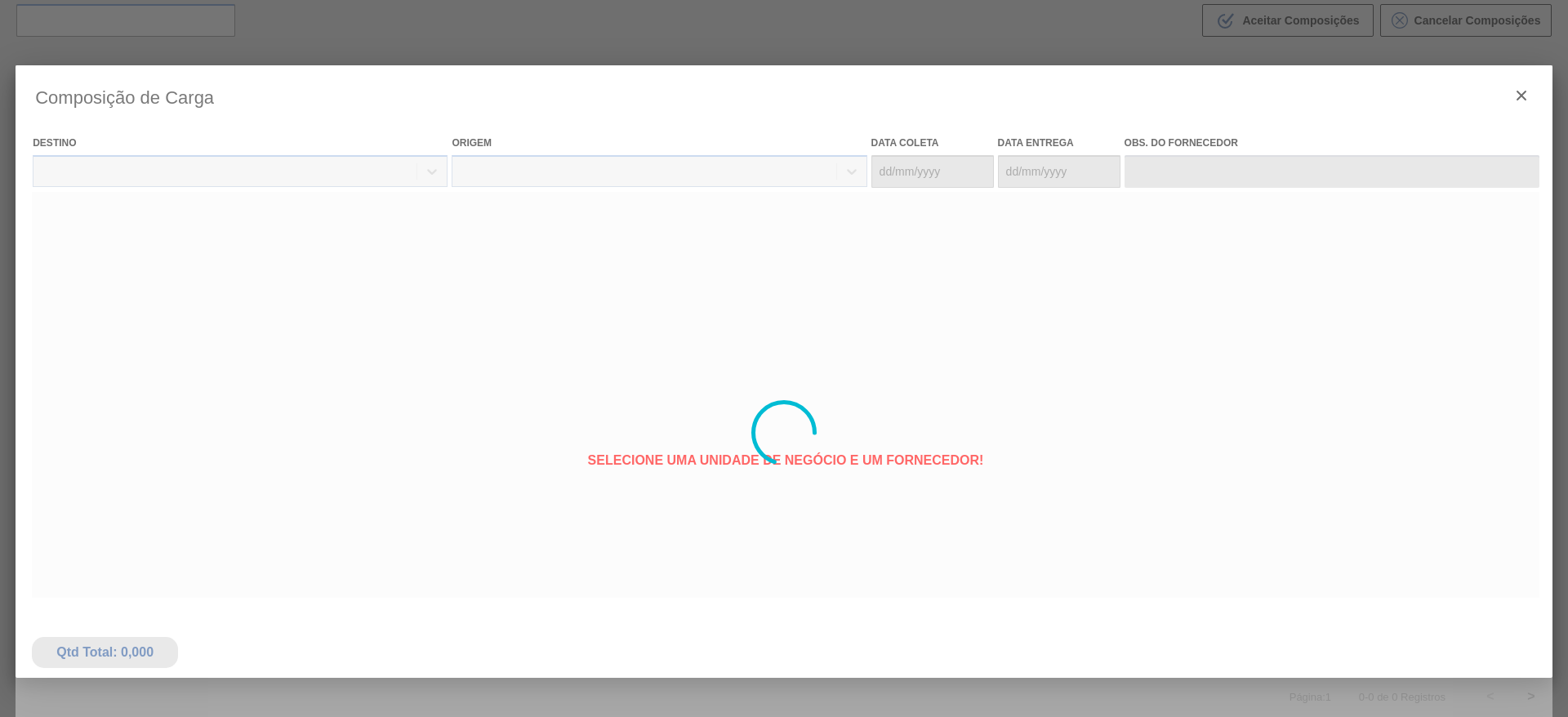
type coleta "13/10/2025"
type entrega "14/10/2025"
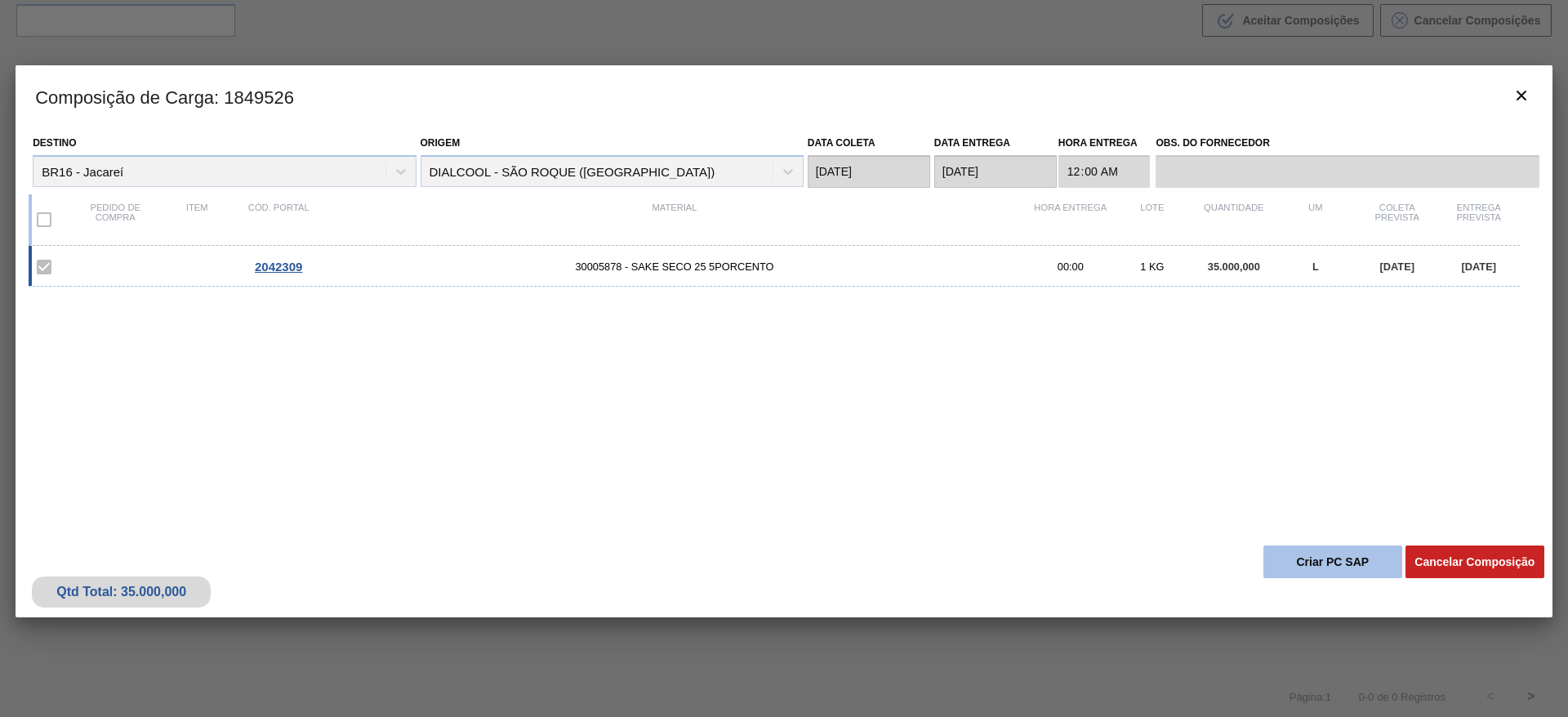
click at [1326, 571] on button "Criar PC SAP" at bounding box center [1332, 562] width 139 height 33
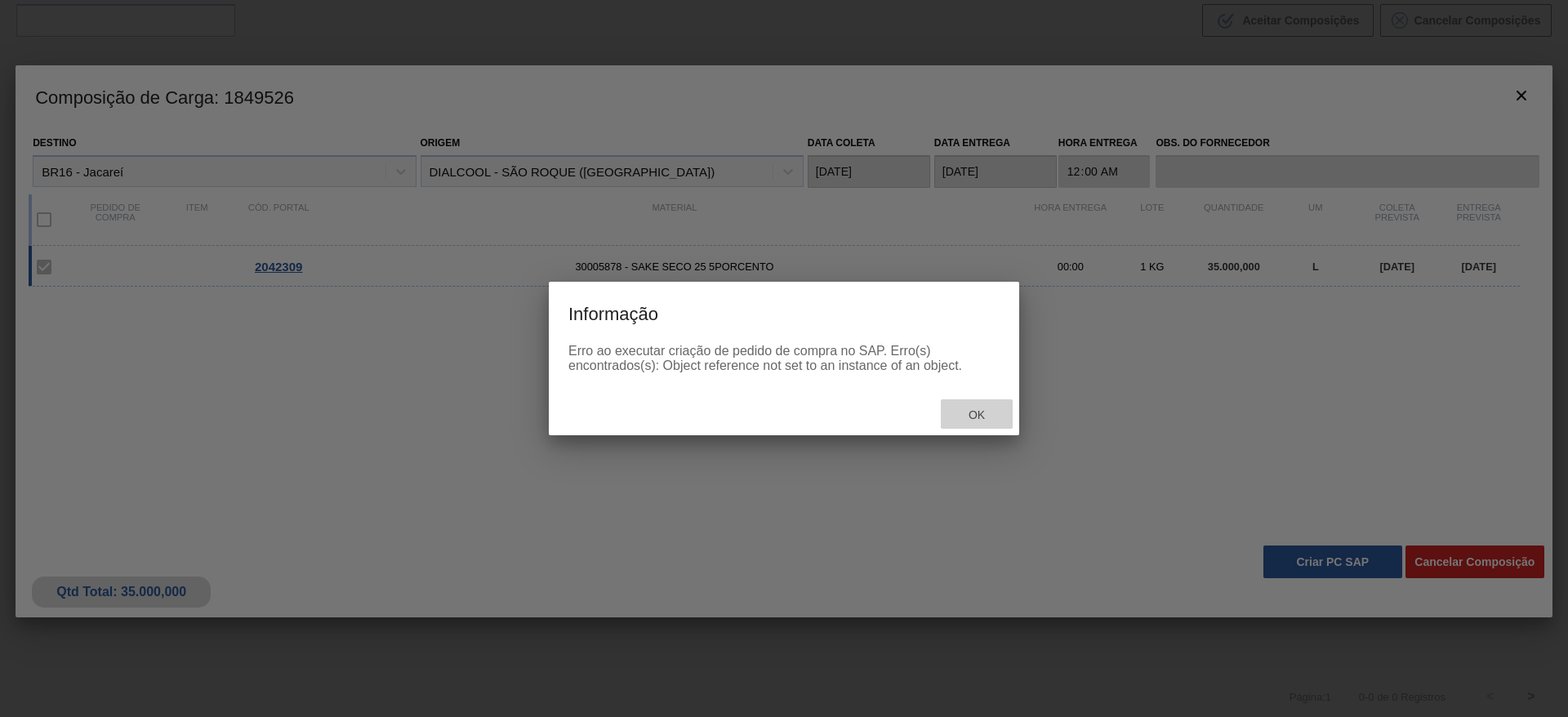
click at [980, 414] on span "Ok" at bounding box center [977, 415] width 43 height 13
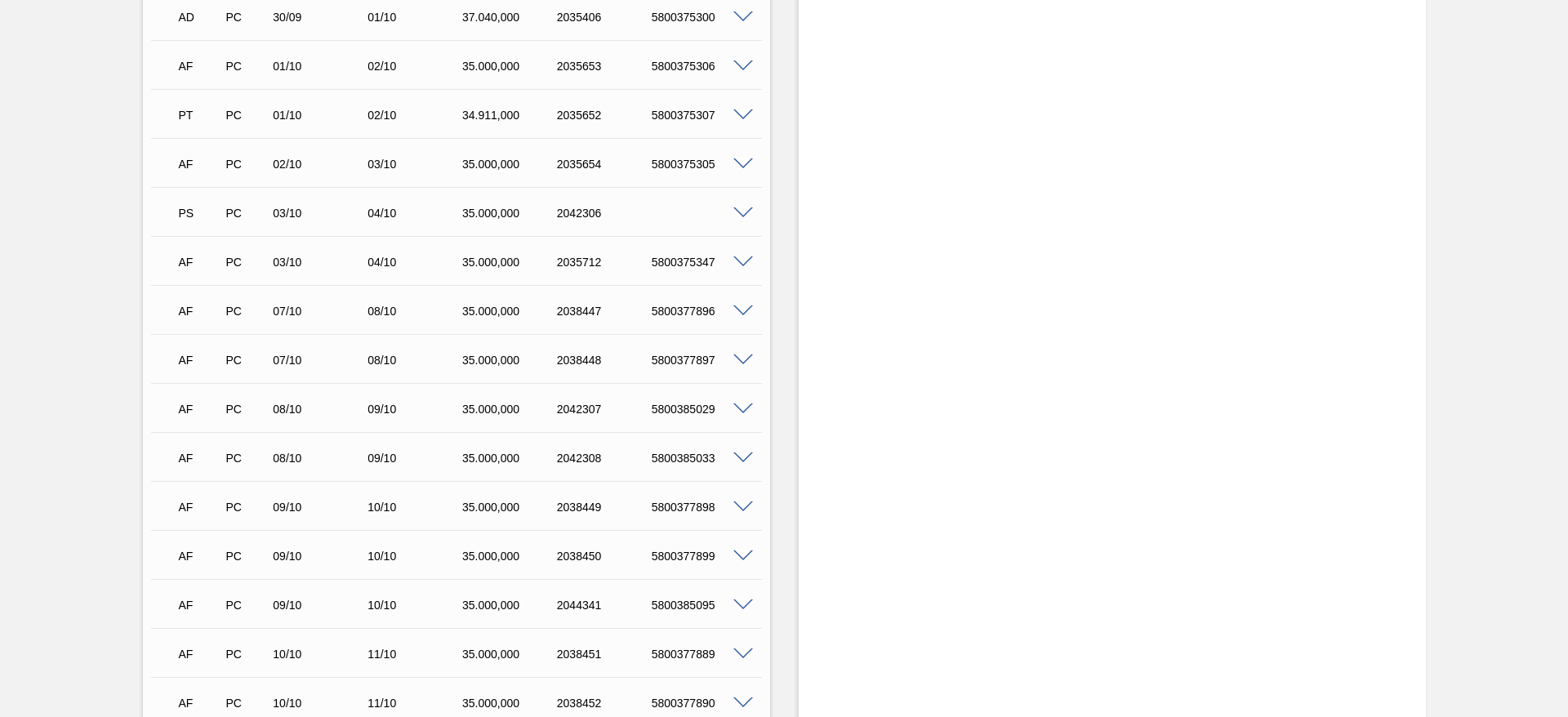
scroll to position [1348, 0]
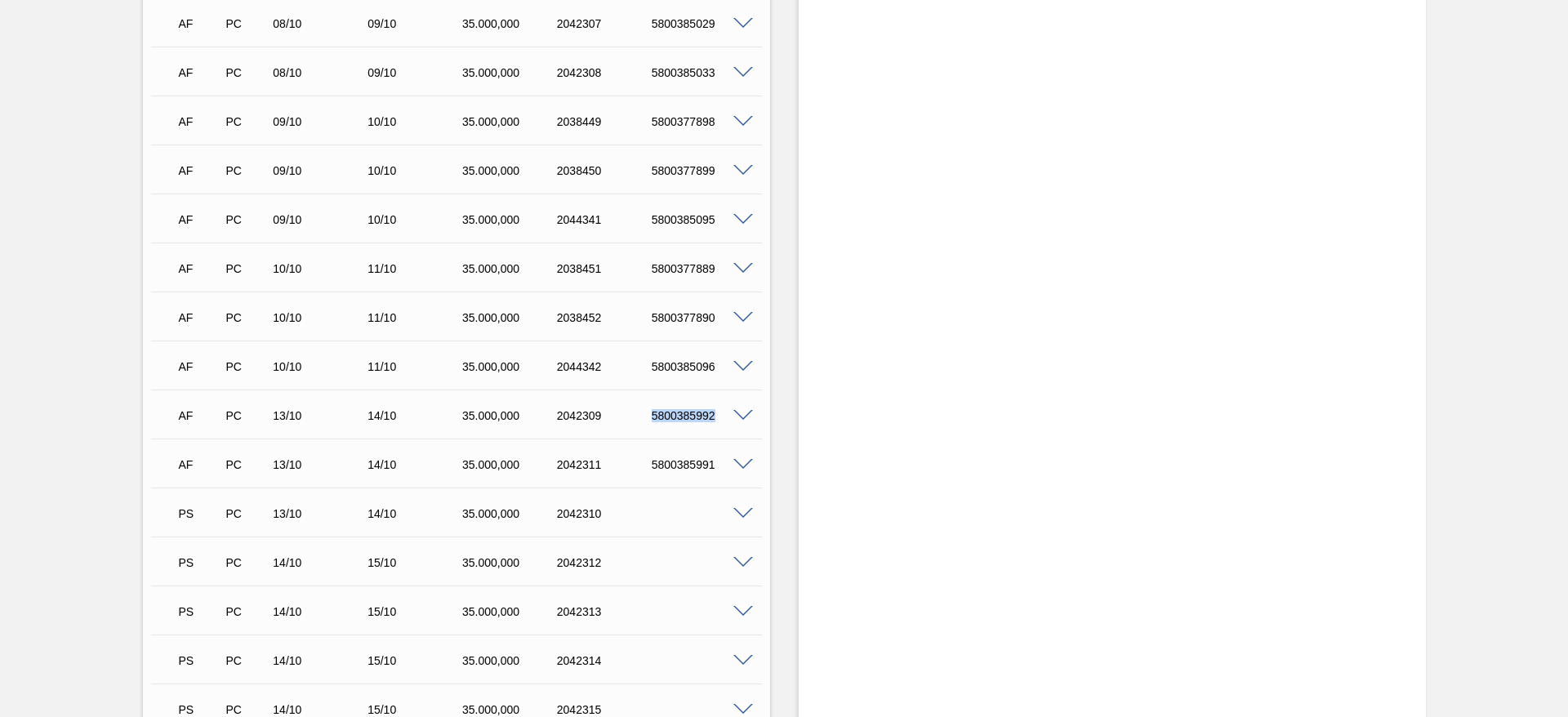
drag, startPoint x: 637, startPoint y: 411, endPoint x: 724, endPoint y: 425, distance: 88.1
click at [724, 425] on div "AF PC 13/10 14/10 35.000,000 2042309 5800385992" at bounding box center [452, 414] width 568 height 33
copy div "5800385992"
click at [736, 514] on span at bounding box center [743, 514] width 20 height 12
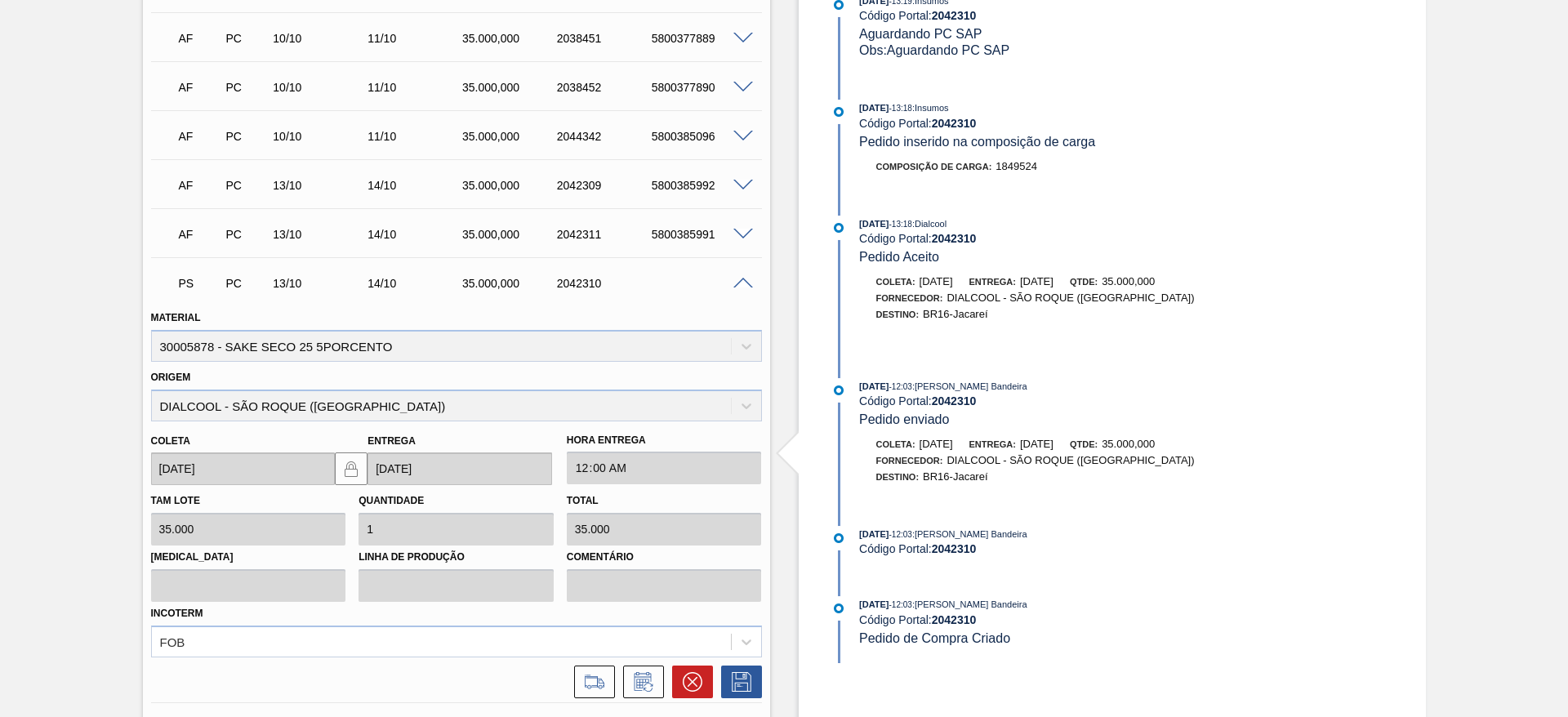
scroll to position [1594, 0]
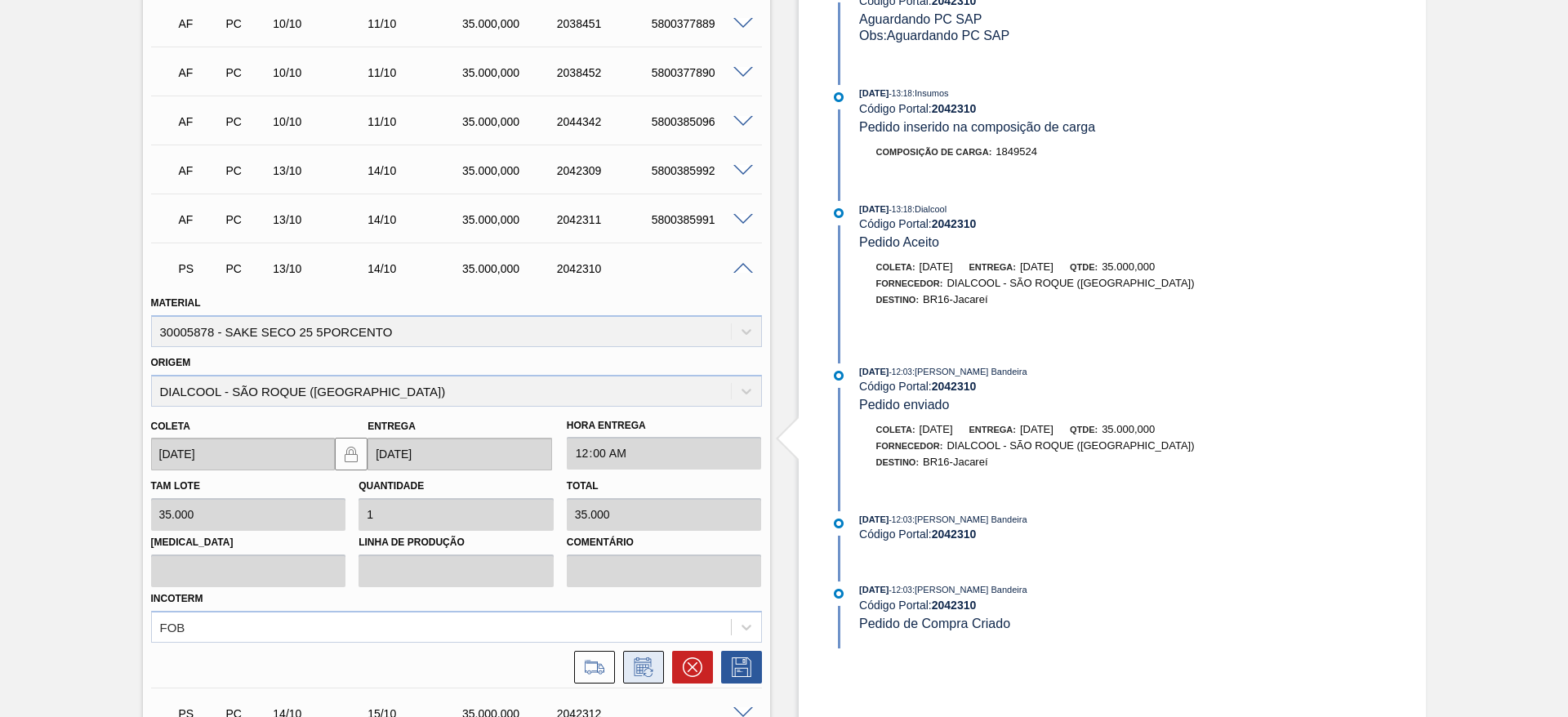
click at [646, 668] on icon at bounding box center [648, 673] width 9 height 9
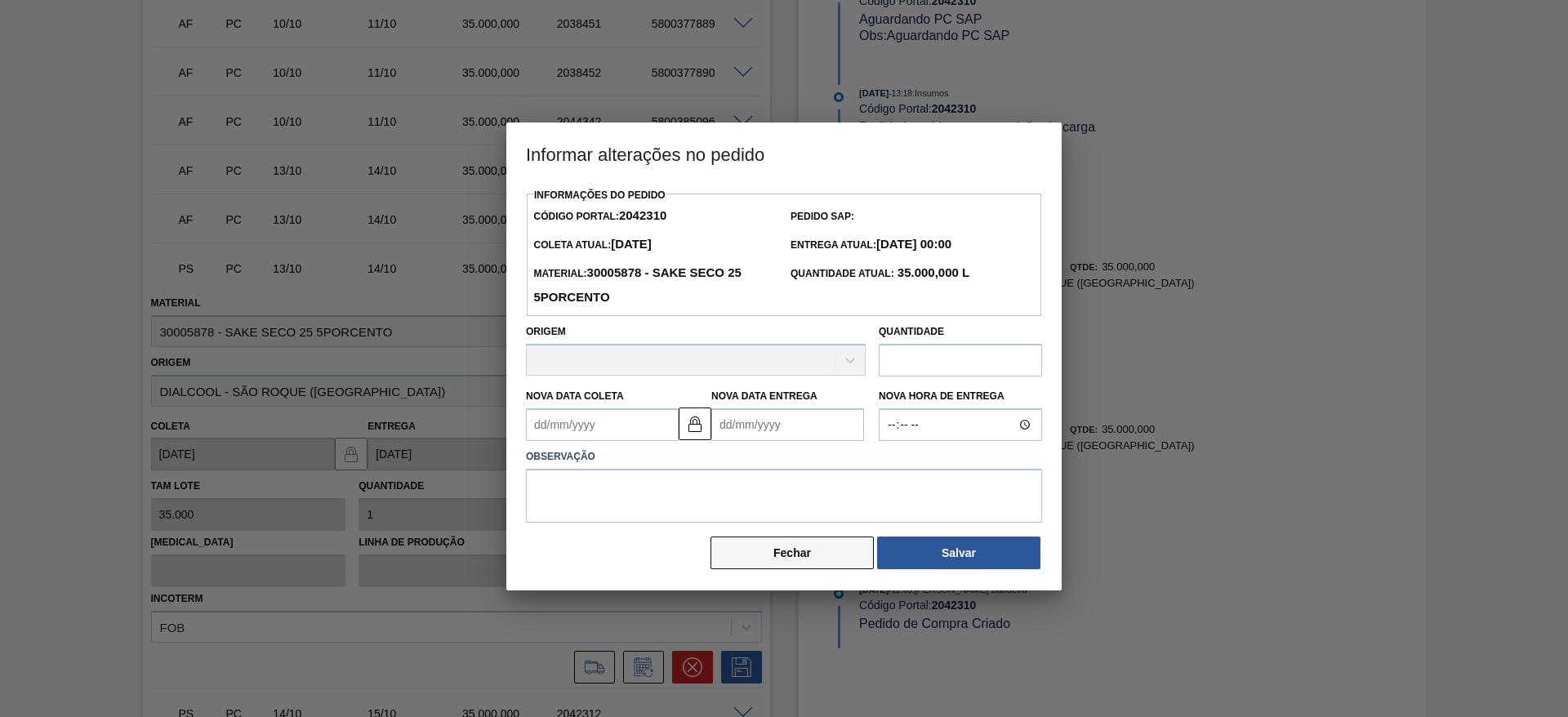
click at [768, 556] on button "Fechar" at bounding box center [791, 553] width 164 height 33
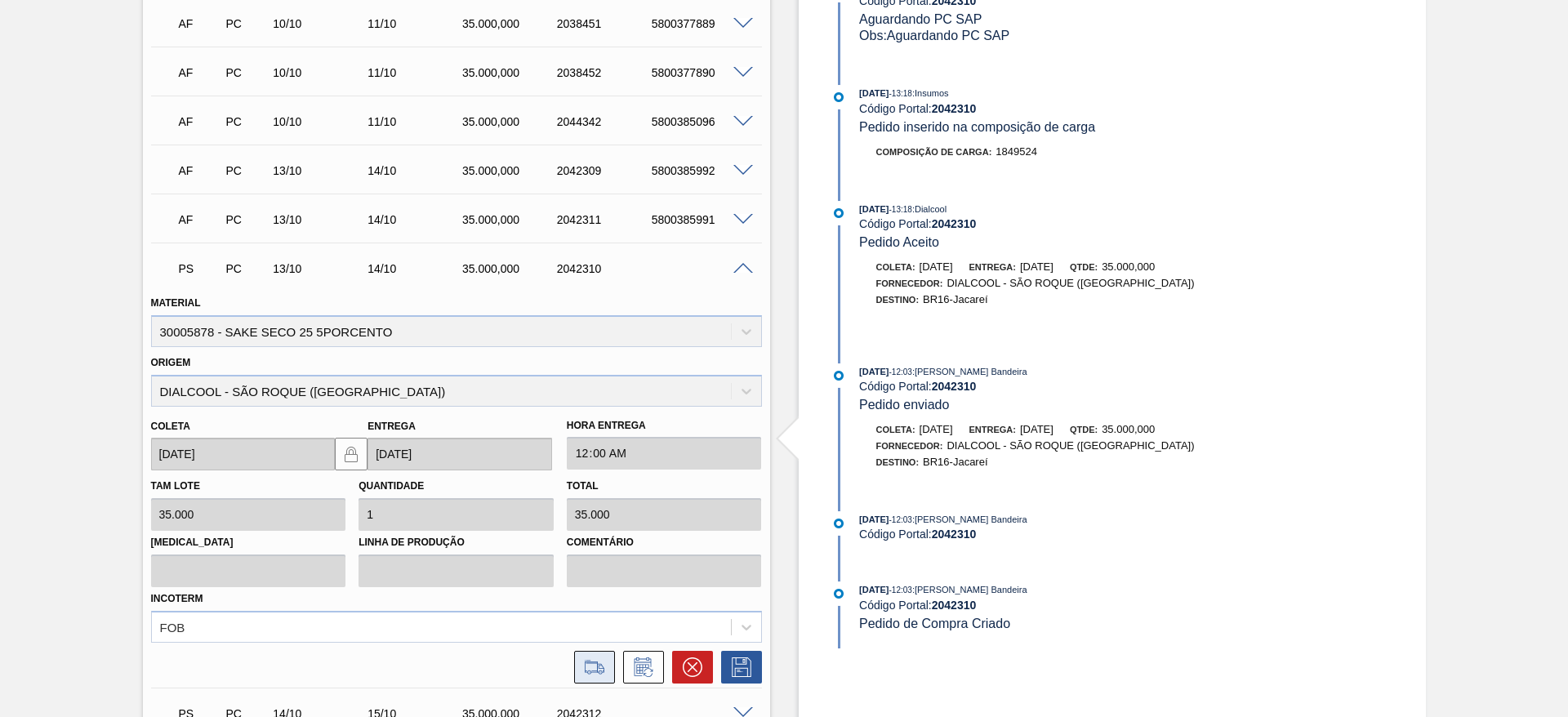
click at [603, 659] on icon at bounding box center [594, 668] width 26 height 20
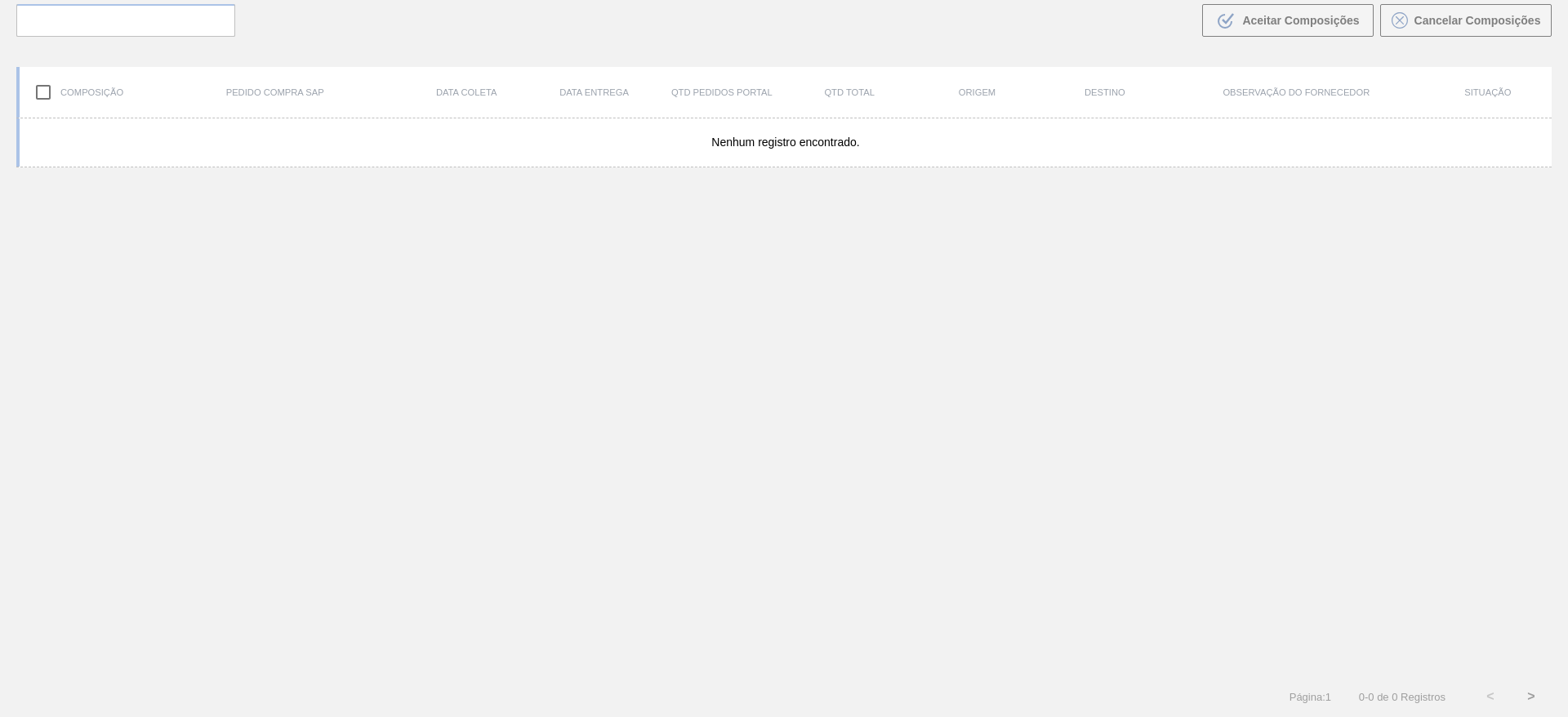
scroll to position [118, 0]
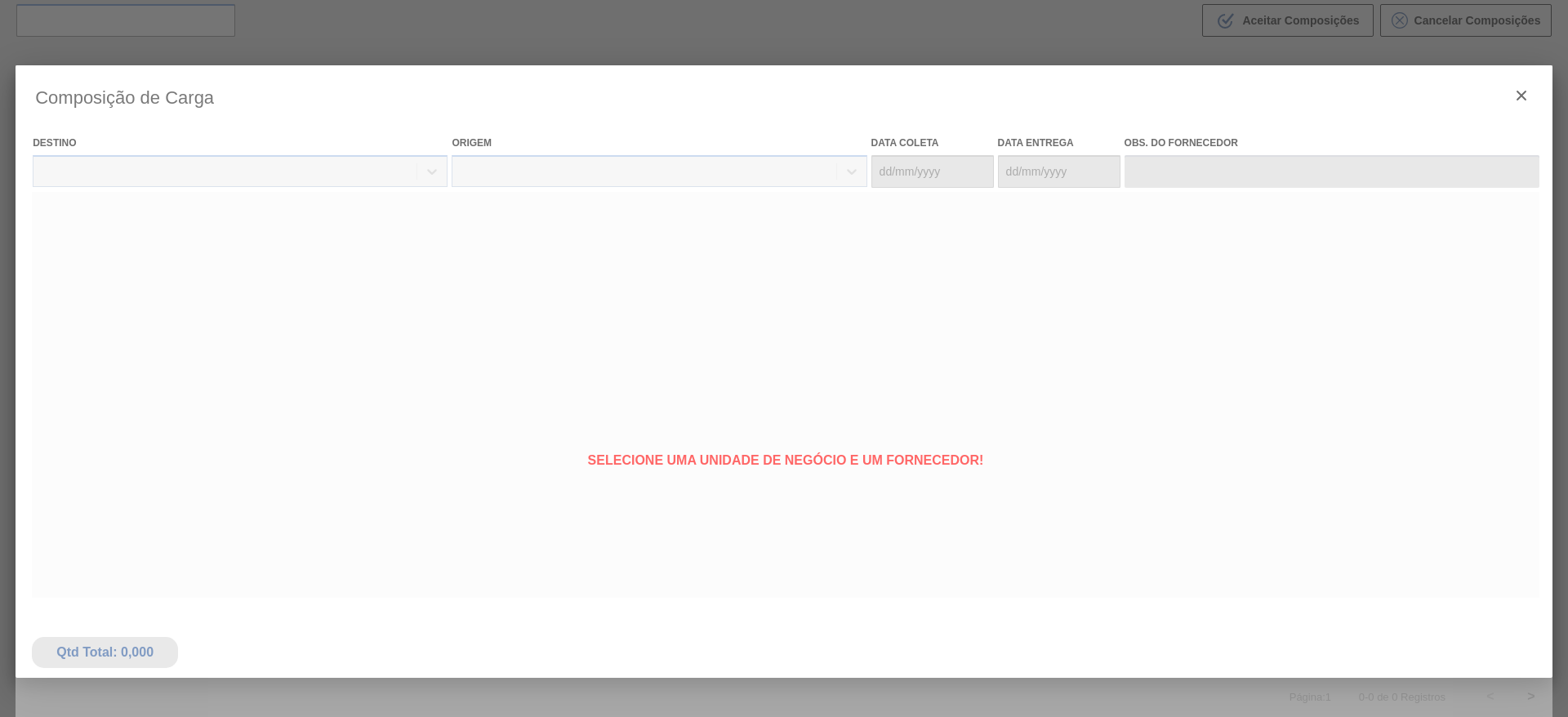
type coleta "13/10/2025"
type entrega "14/10/2025"
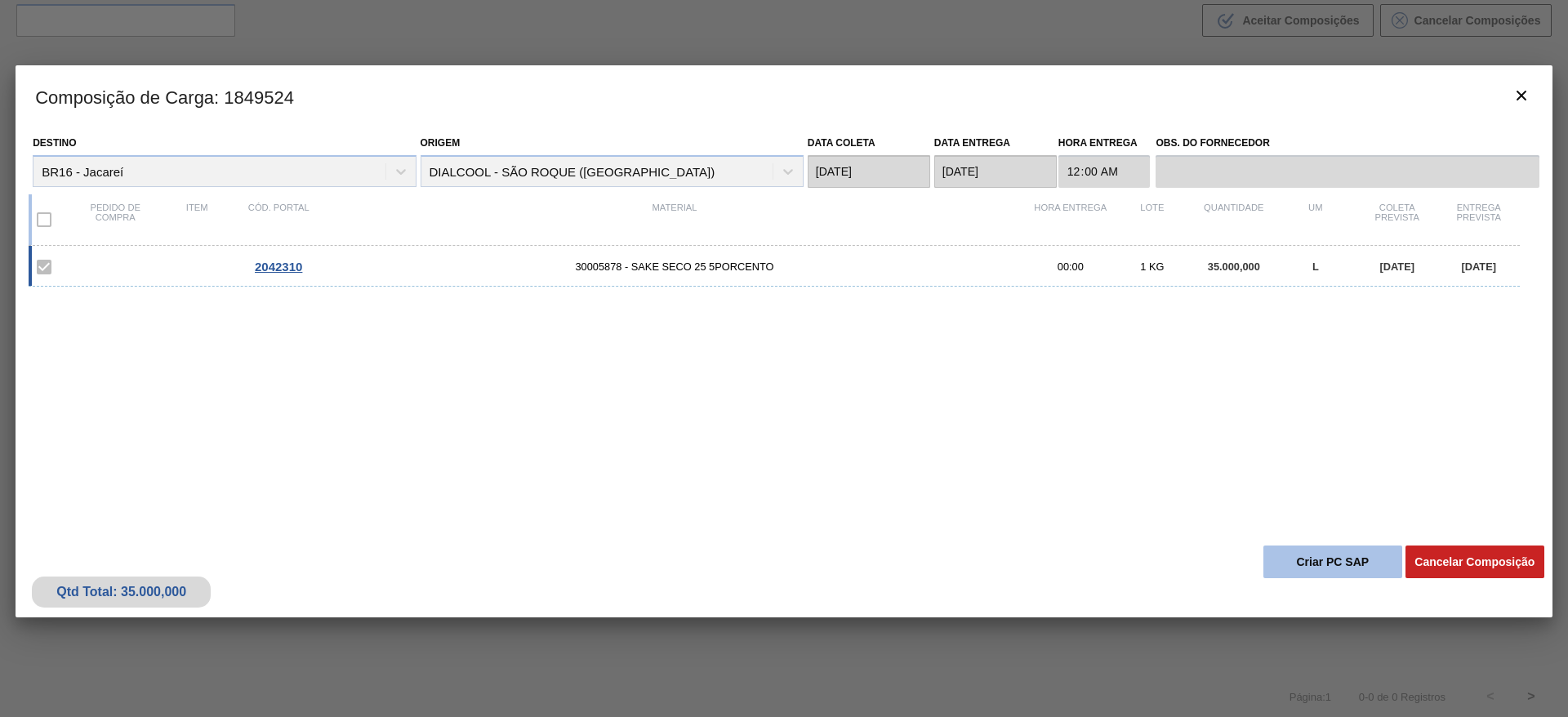
click at [1307, 562] on button "Criar PC SAP" at bounding box center [1332, 562] width 139 height 33
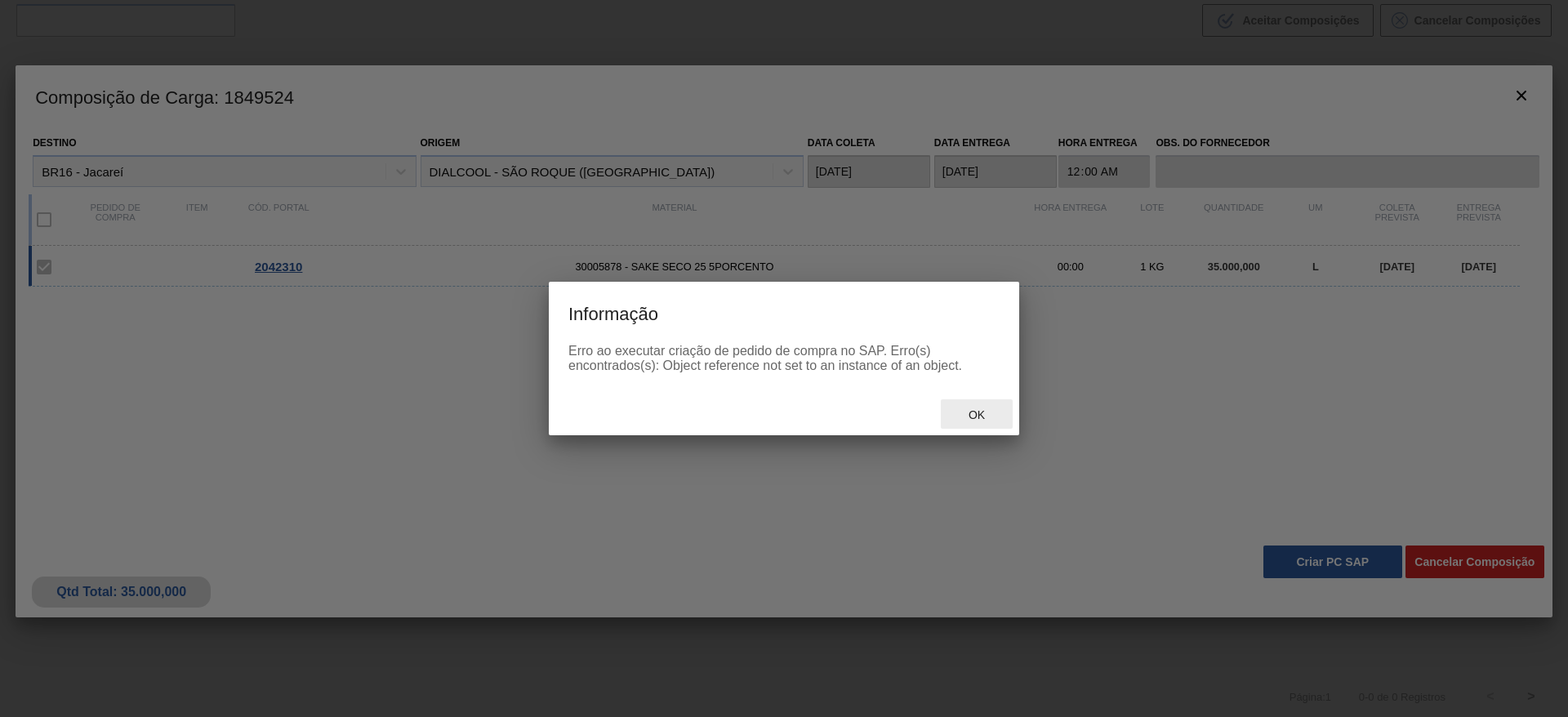
click at [996, 400] on div "Ok" at bounding box center [976, 414] width 71 height 30
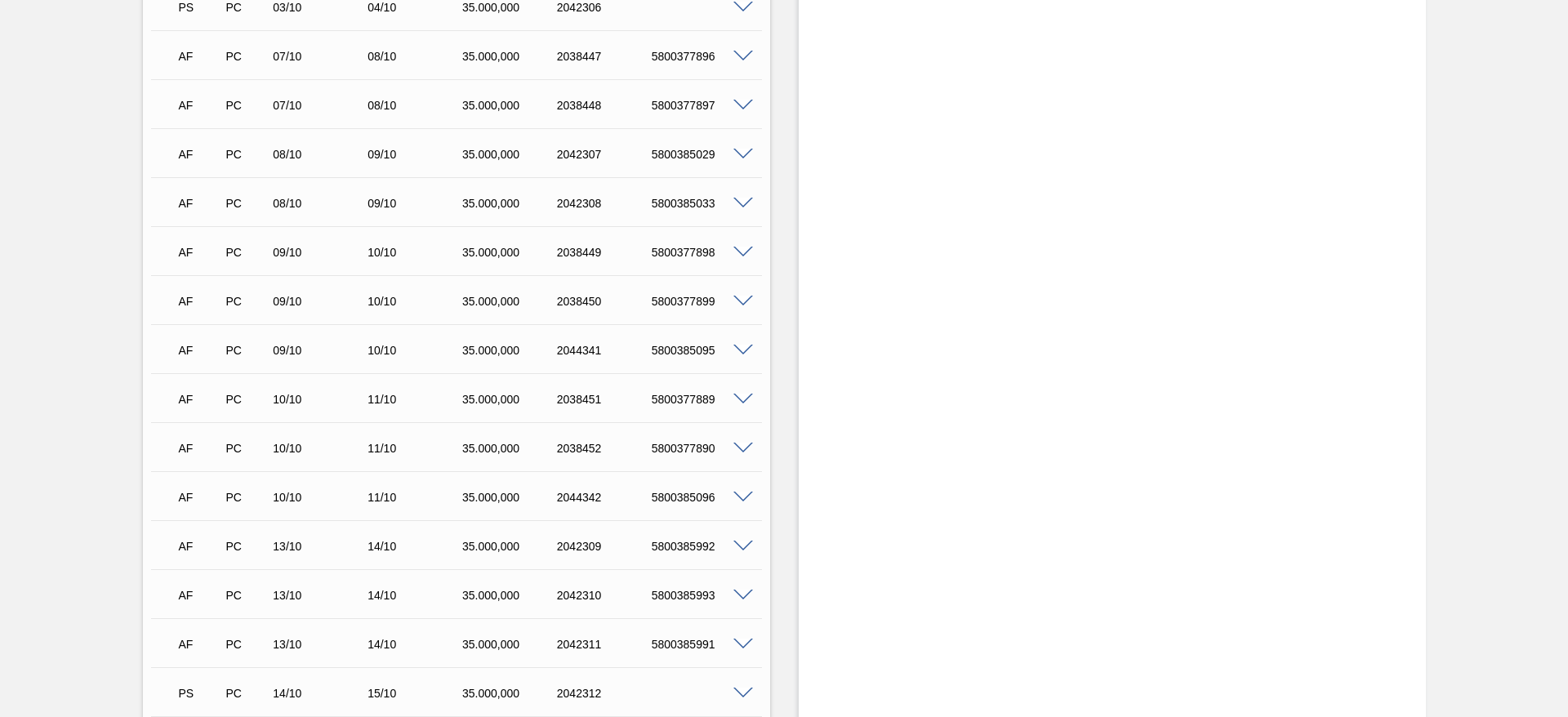
scroll to position [1348, 0]
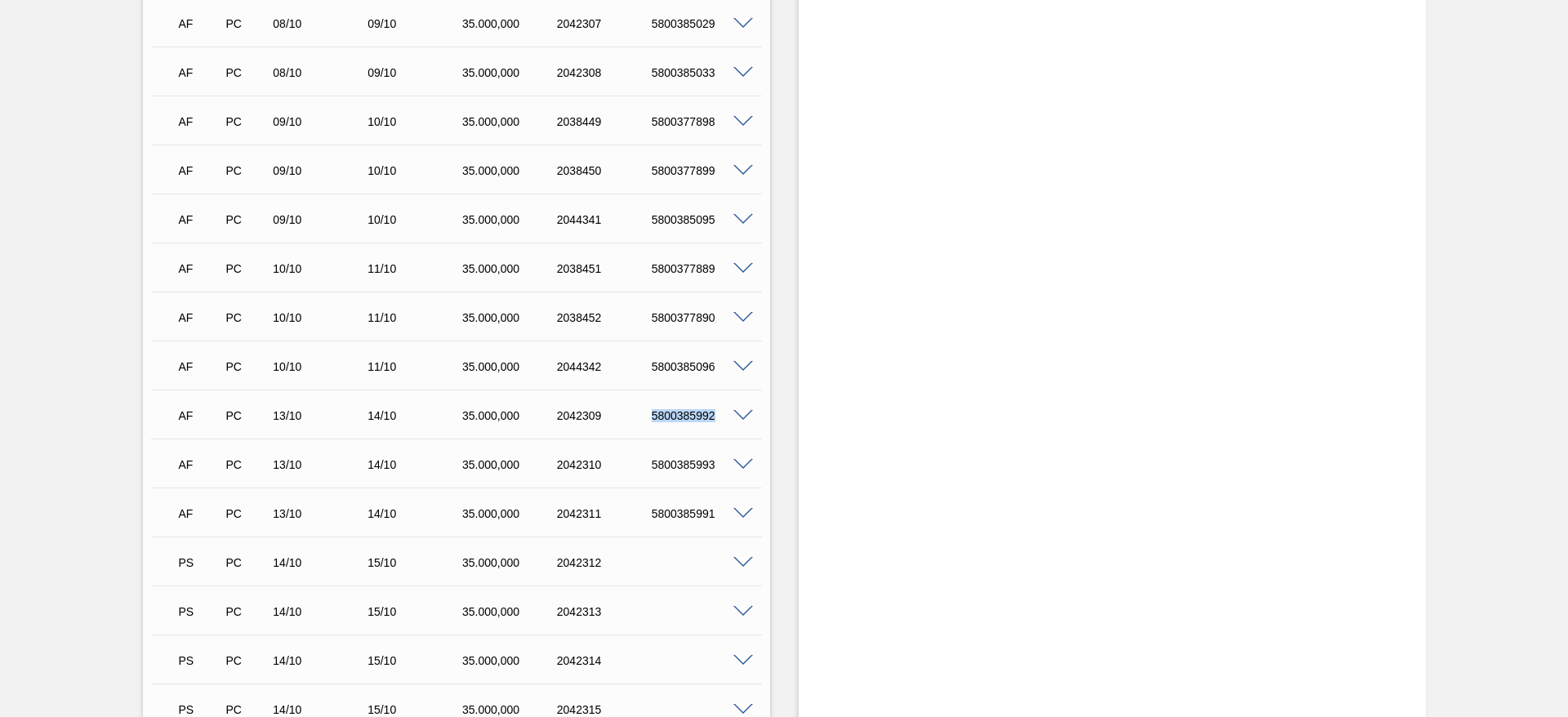
drag, startPoint x: 649, startPoint y: 421, endPoint x: 731, endPoint y: 423, distance: 82.0
click at [731, 423] on div "AF PC 13/10 14/10 35.000,000 2042309 5800385992" at bounding box center [452, 414] width 568 height 33
copy div "5800385992"
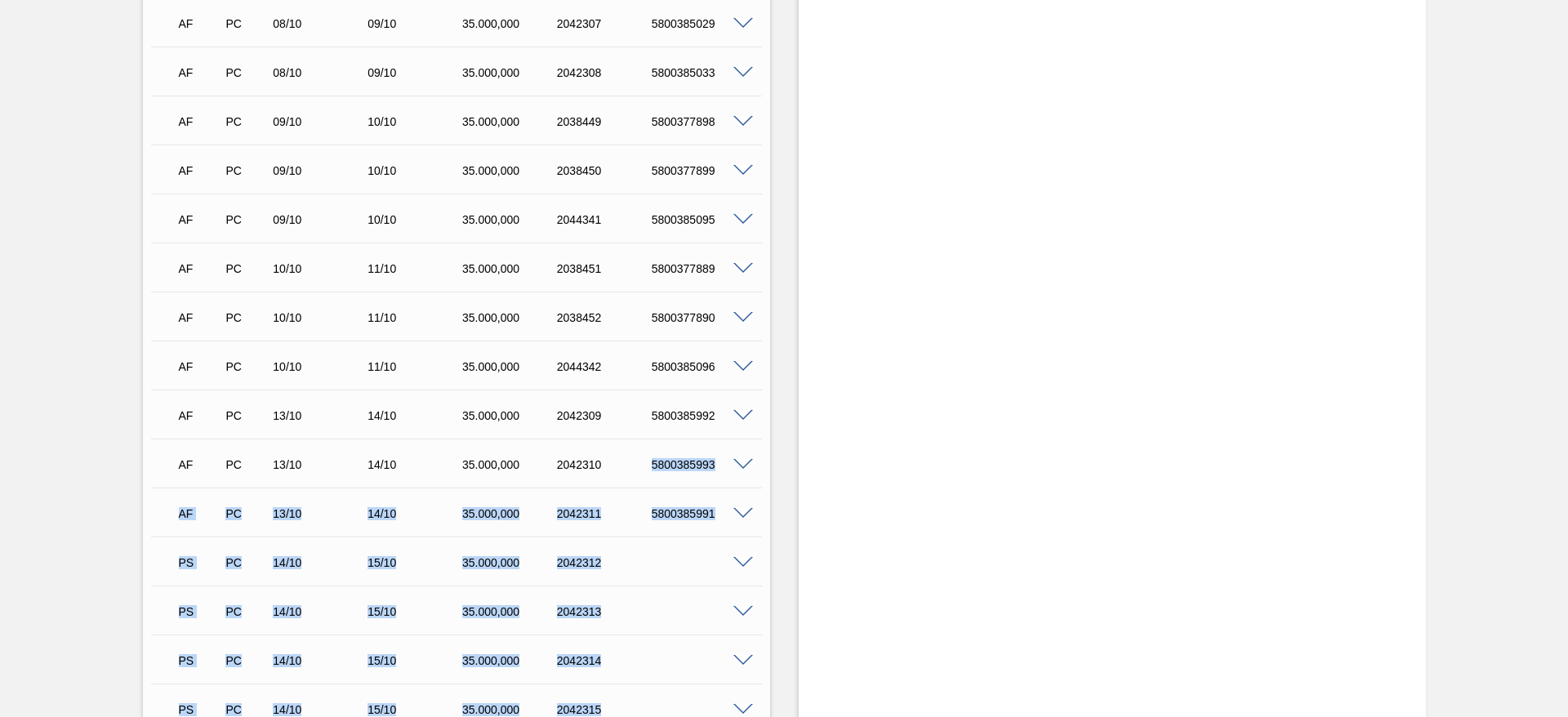
drag, startPoint x: 671, startPoint y: 467, endPoint x: 771, endPoint y: 470, distance: 100.0
click at [771, 470] on div "Aguardando Faturamento BR16 - SAKE SECO 25% BEATS SENSES Unidade Jacareí PE MIN…" at bounding box center [784, 95] width 1568 height 2722
click at [683, 466] on div "5800385993" at bounding box center [700, 465] width 106 height 13
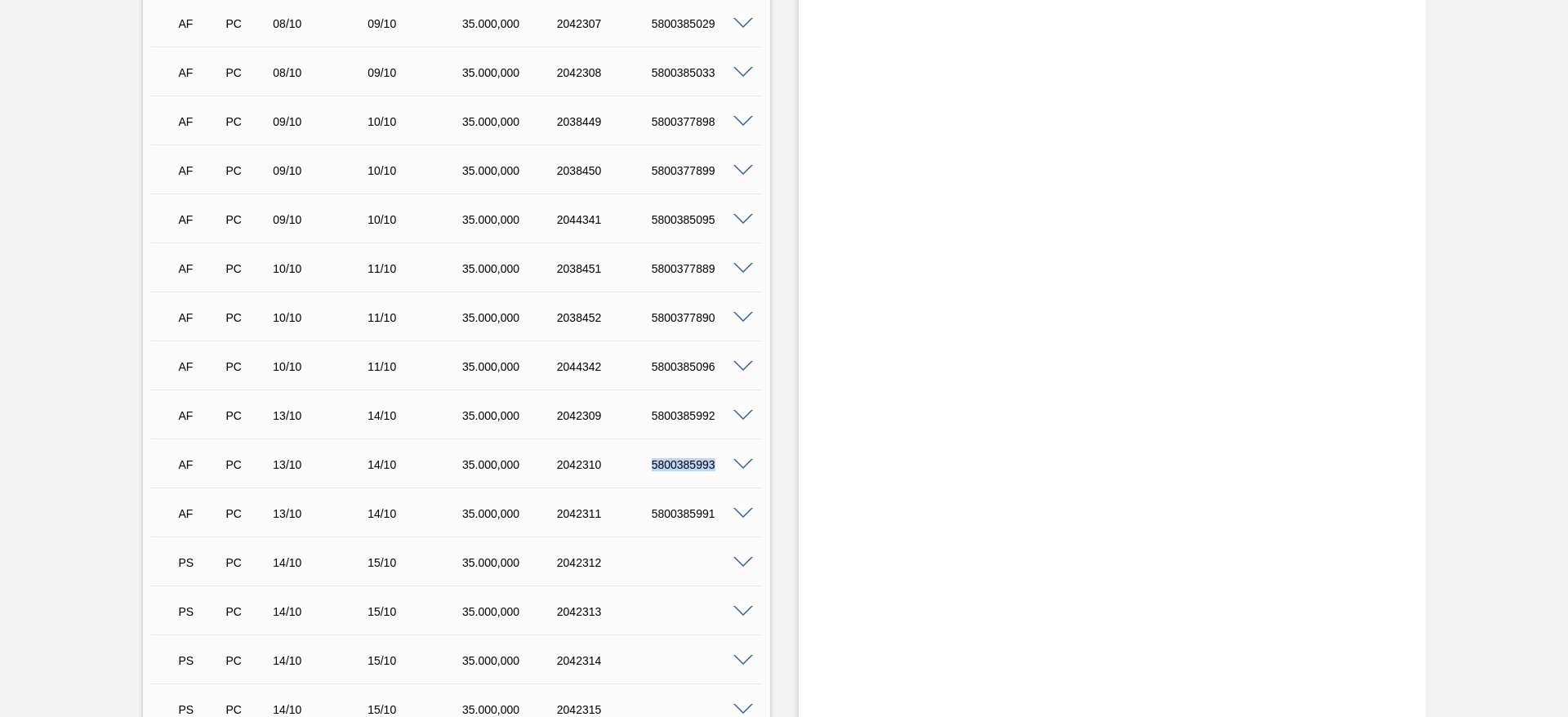
drag, startPoint x: 641, startPoint y: 465, endPoint x: 733, endPoint y: 468, distance: 92.0
click at [733, 468] on div "AF PC 13/10 14/10 35.000,000 2042310 5800385993" at bounding box center [456, 464] width 611 height 41
copy div "5800385993"
drag, startPoint x: 651, startPoint y: 517, endPoint x: 738, endPoint y: 527, distance: 87.6
click at [738, 527] on div "AF PC 13/10 14/10 35.000,000 2042311 5800385991" at bounding box center [456, 512] width 611 height 41
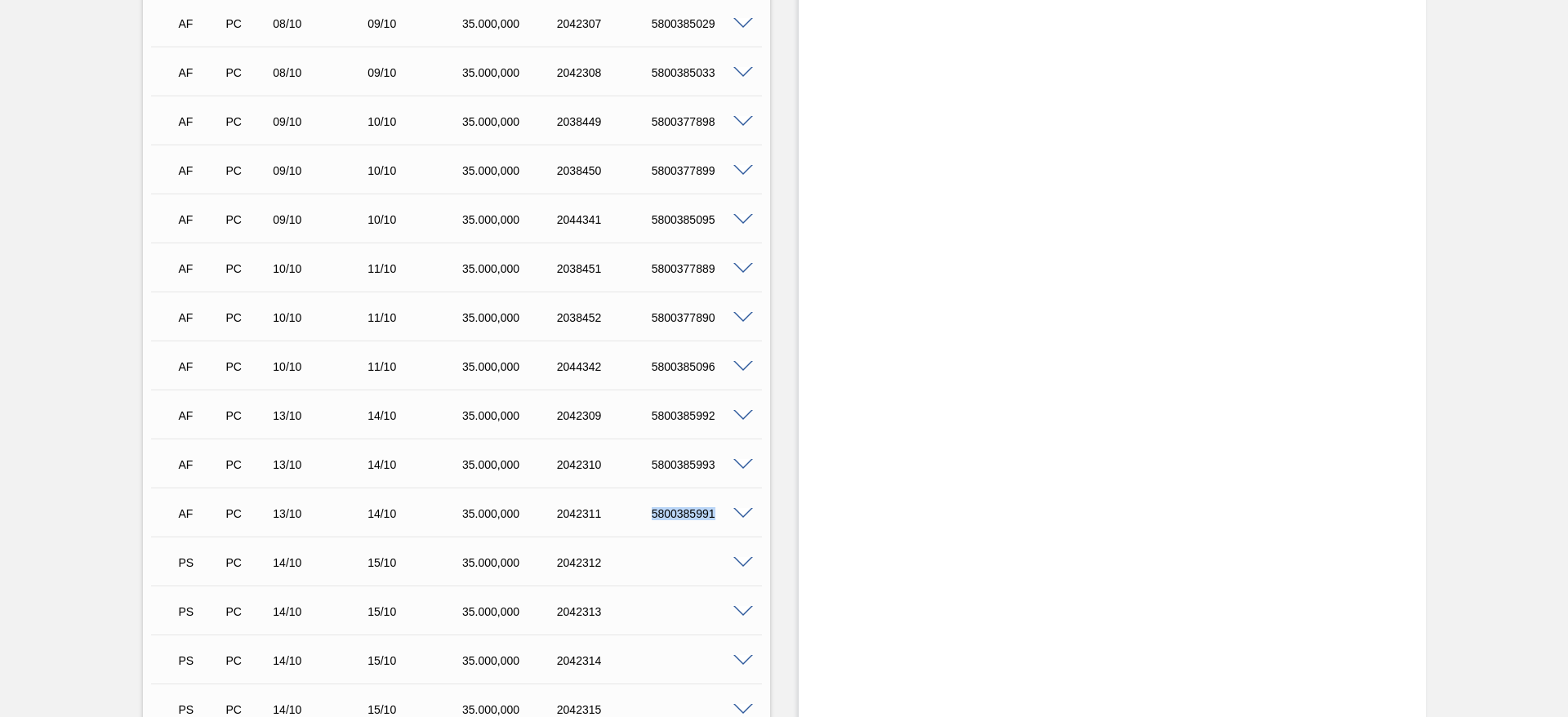
copy div "5800385991"
click at [745, 317] on span at bounding box center [743, 318] width 20 height 12
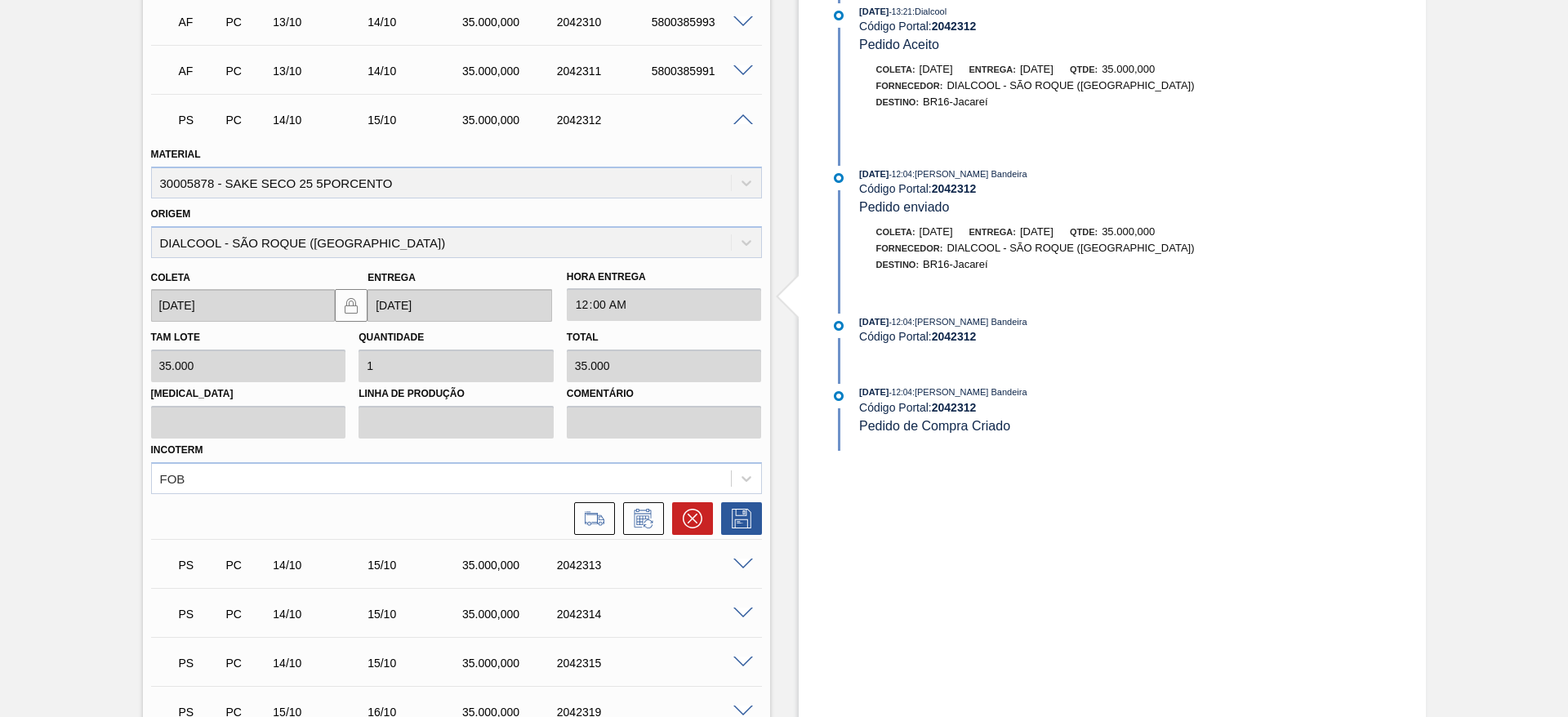
scroll to position [2084, 0]
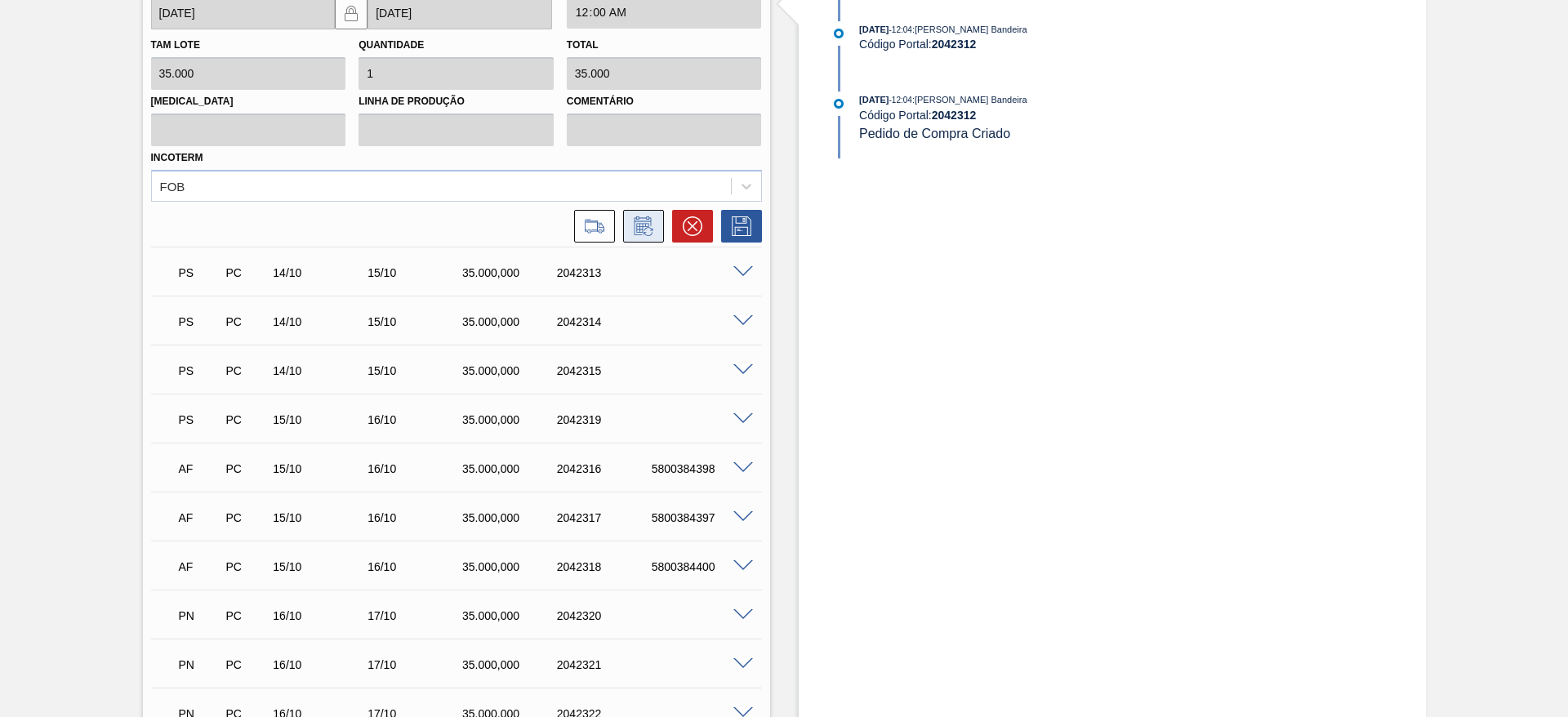
click at [637, 223] on icon at bounding box center [642, 228] width 12 height 10
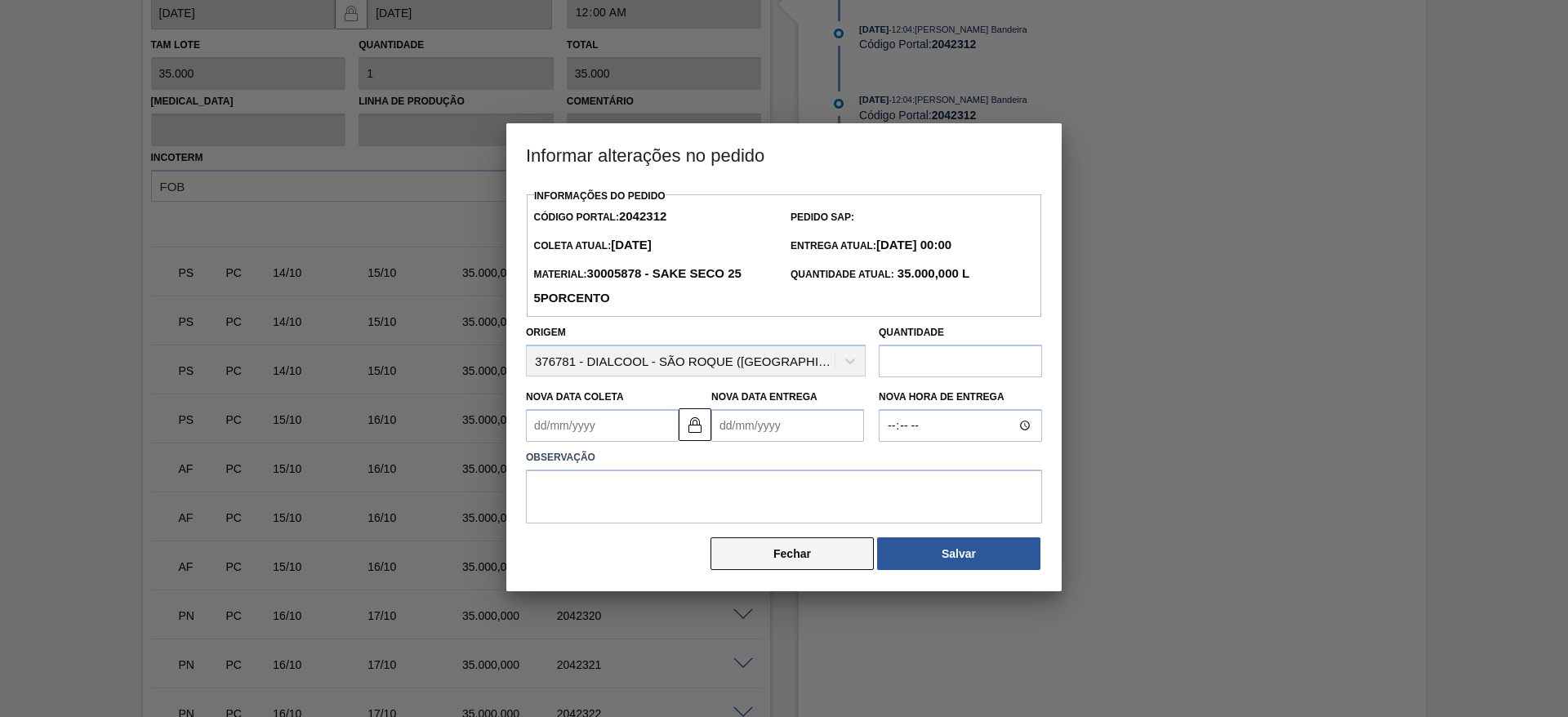
click at [842, 545] on button "Fechar" at bounding box center [791, 554] width 164 height 33
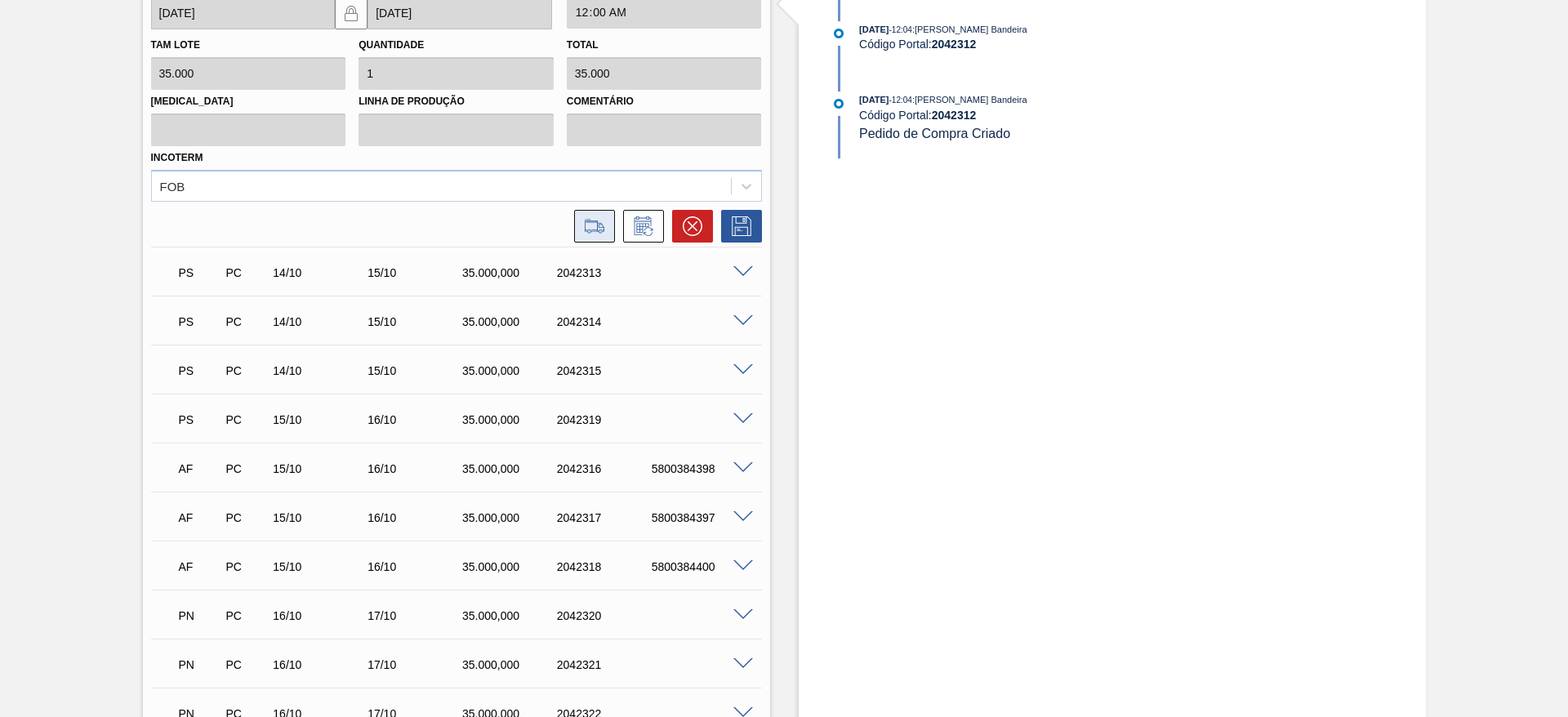
click at [588, 223] on icon at bounding box center [594, 226] width 26 height 20
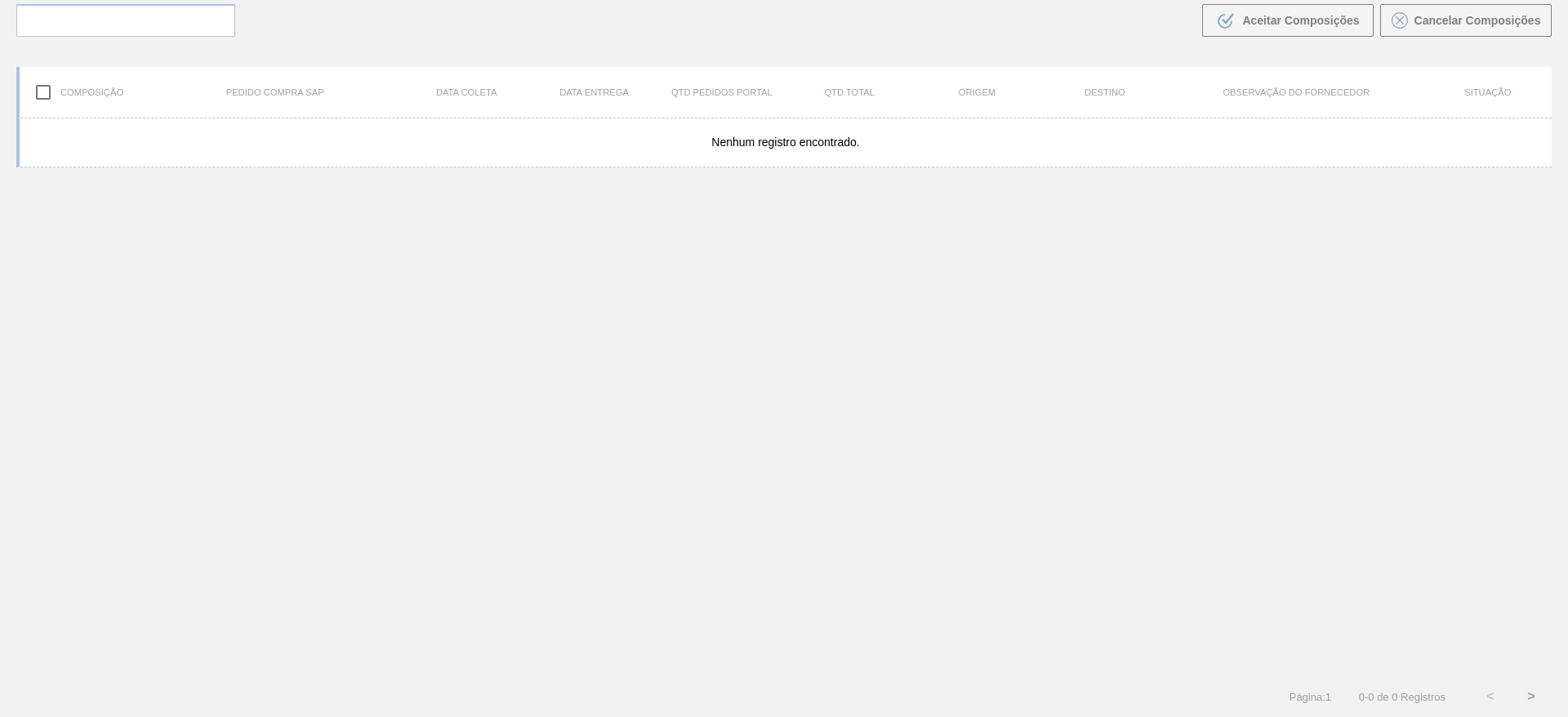
scroll to position [118, 0]
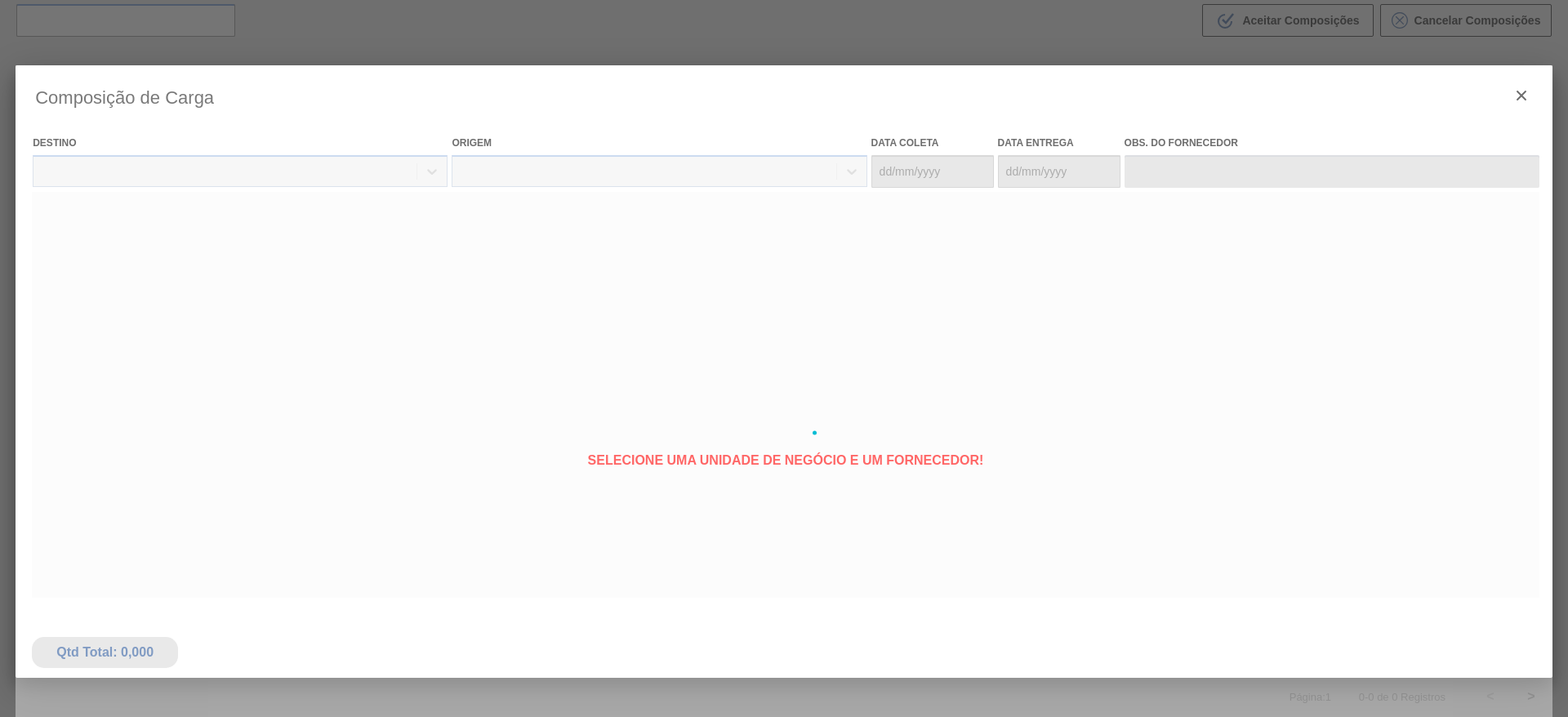
type coleta "14/10/2025"
type entrega "15/10/2025"
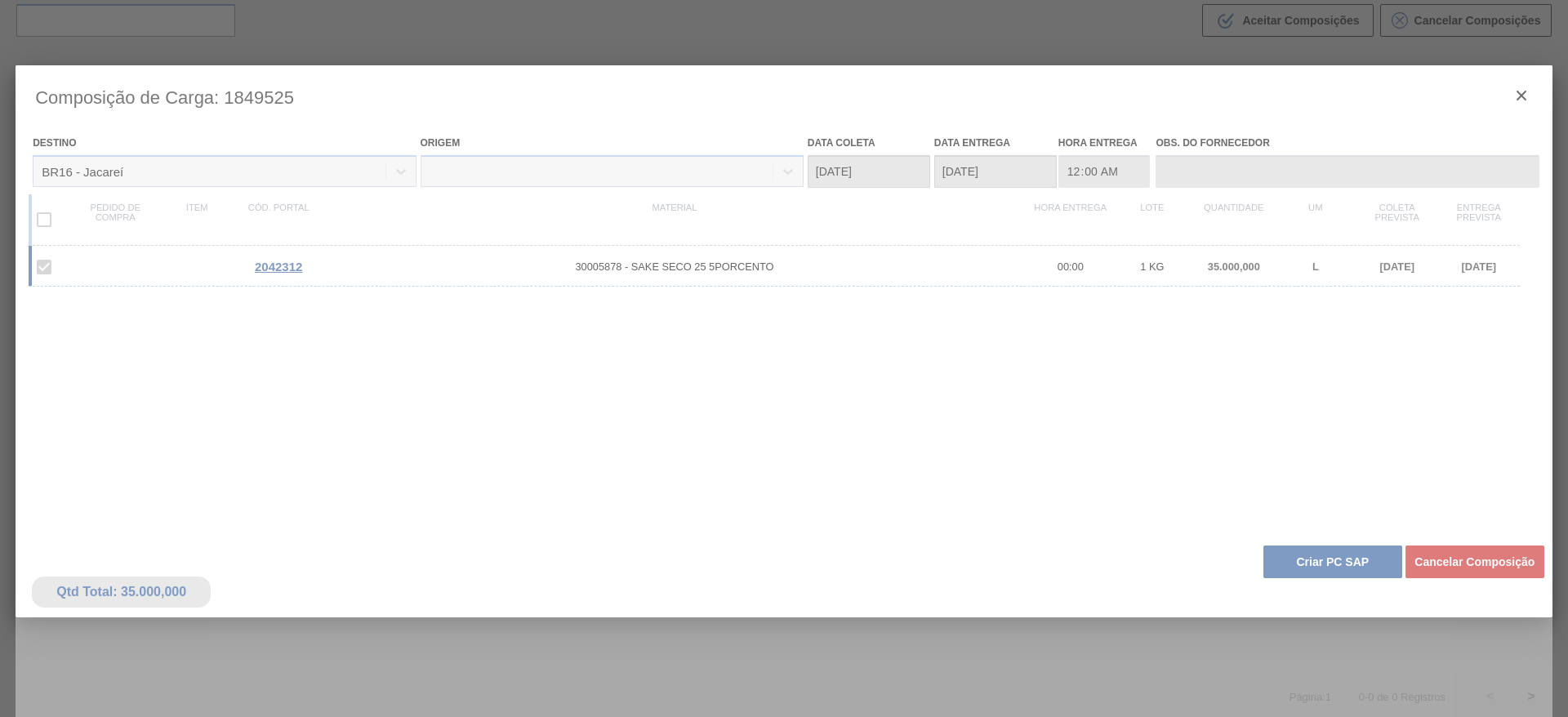
click at [1191, 461] on div at bounding box center [784, 433] width 1537 height 735
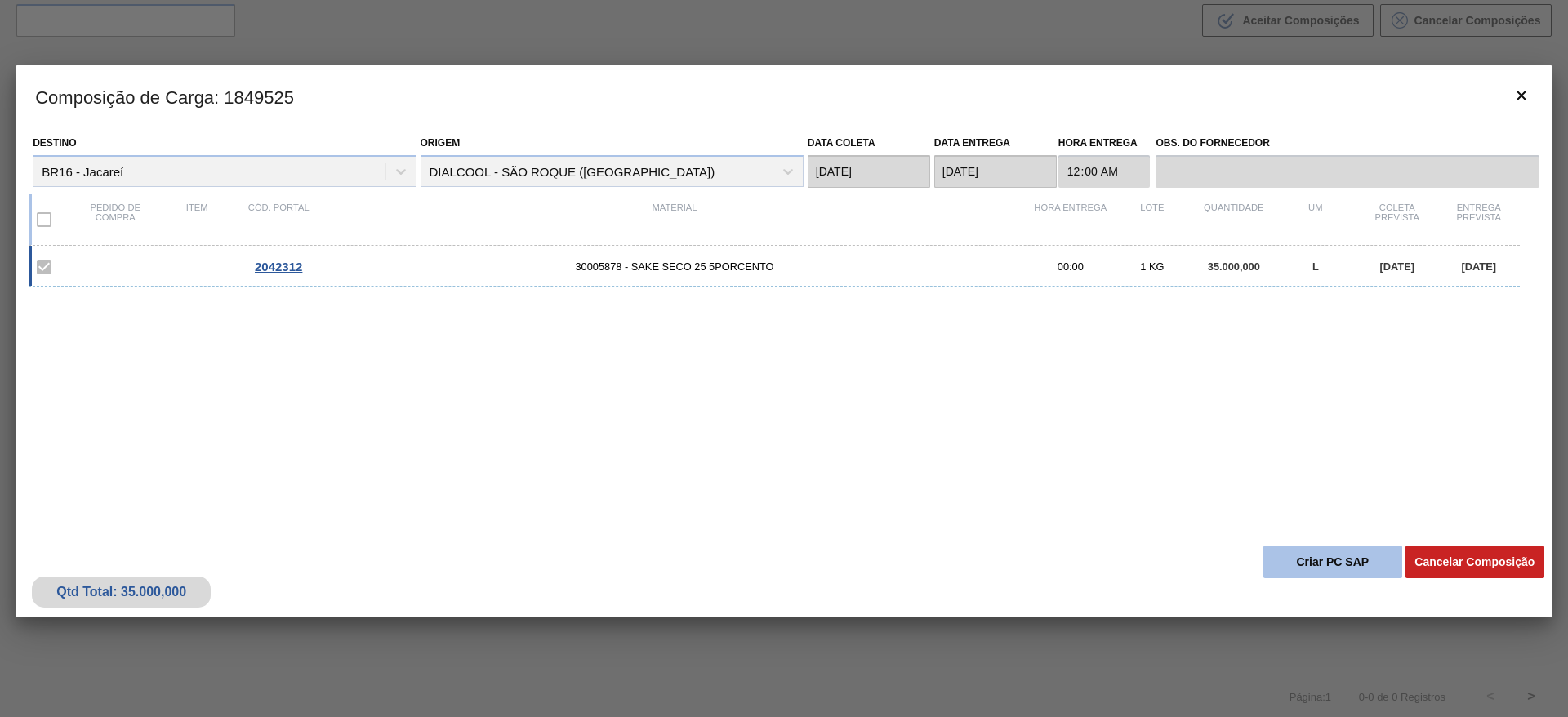
click at [1299, 555] on button "Criar PC SAP" at bounding box center [1332, 562] width 139 height 33
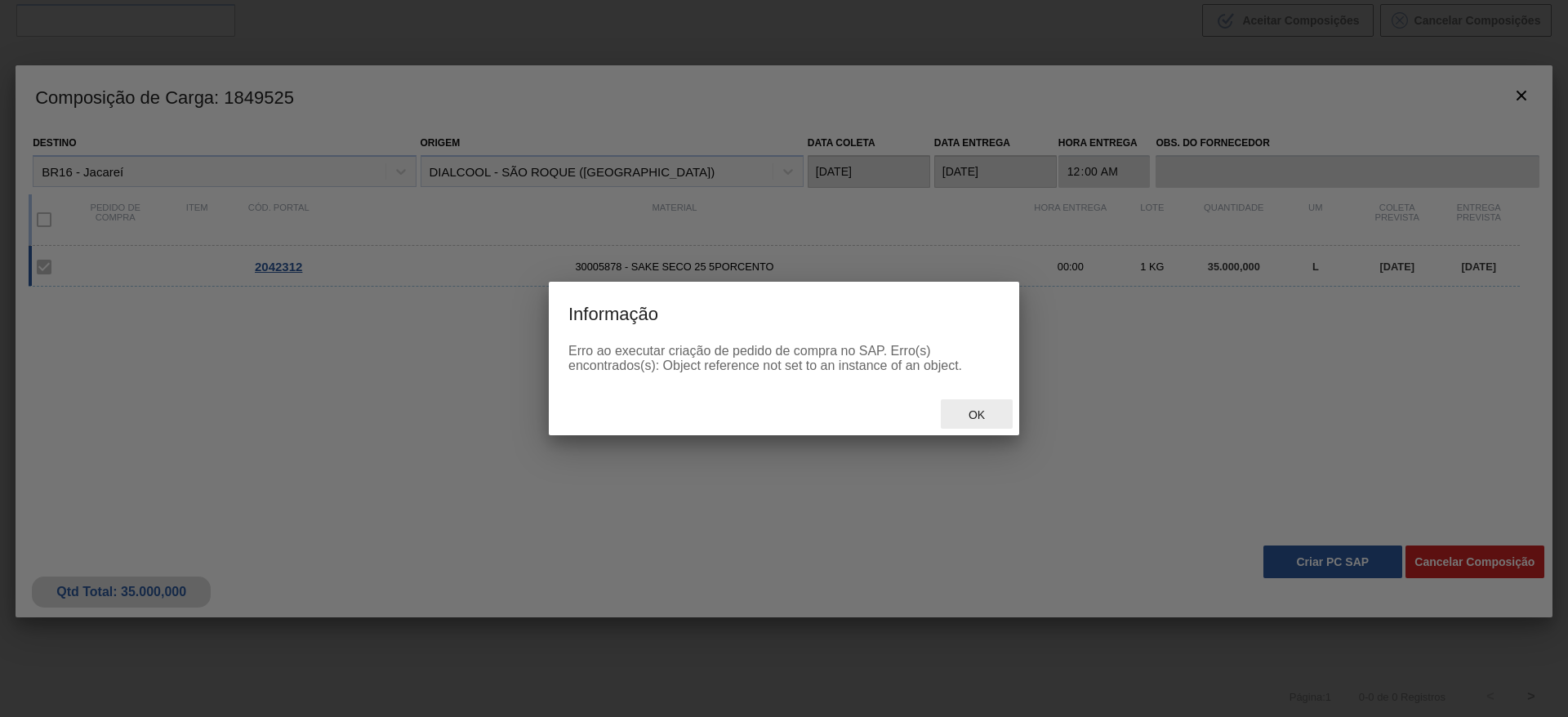
click at [992, 405] on div "Ok" at bounding box center [976, 414] width 71 height 30
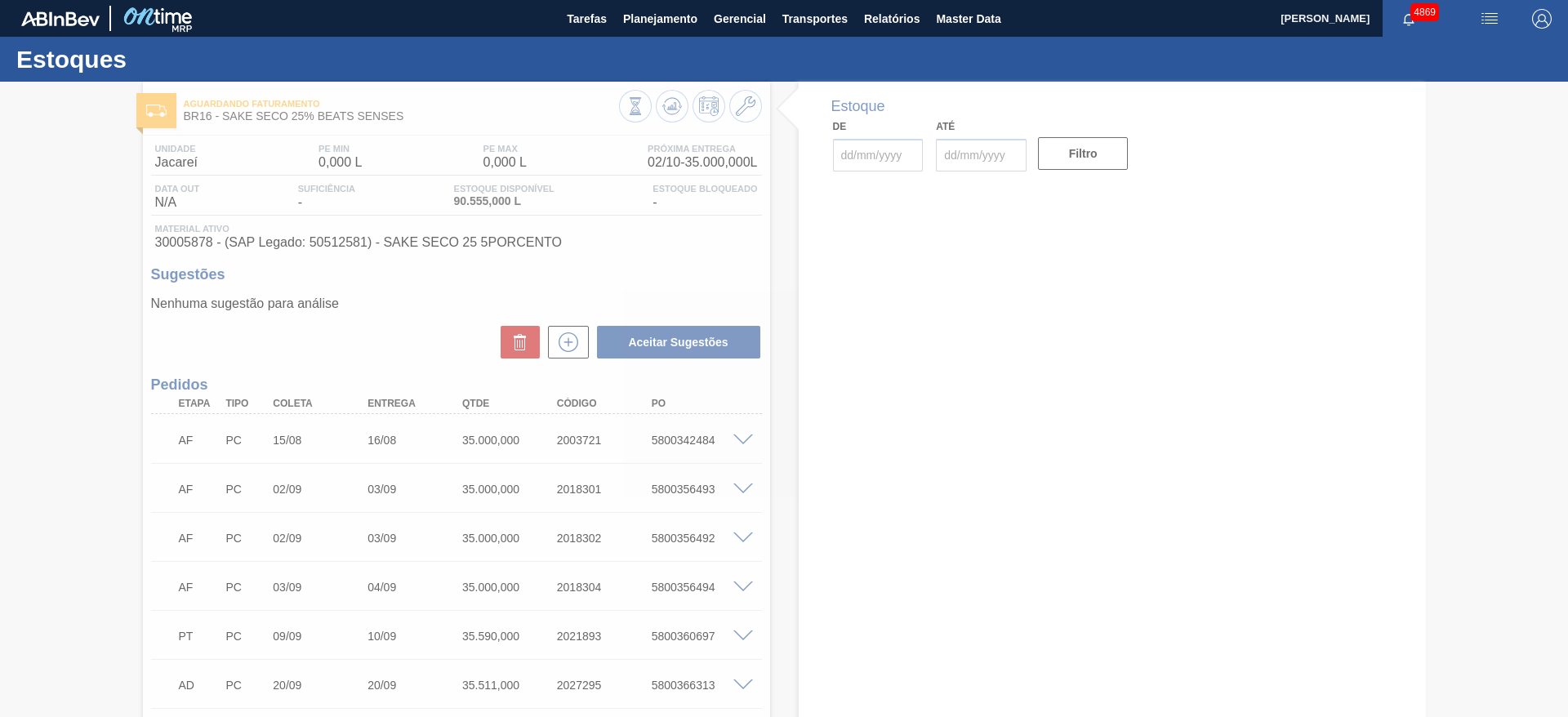
type input "[DATE]"
type input "16/10/2025"
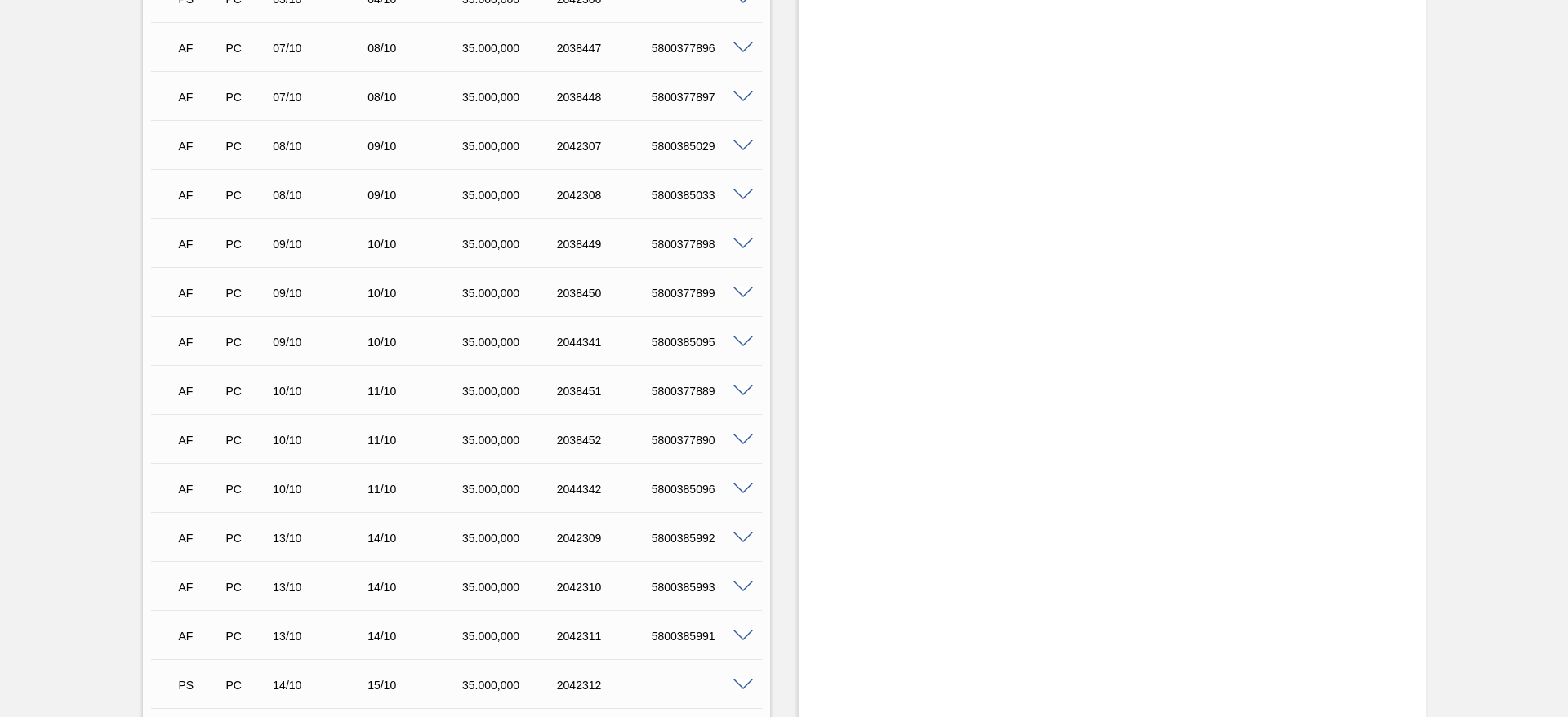
scroll to position [1471, 0]
click at [747, 435] on span at bounding box center [743, 441] width 20 height 12
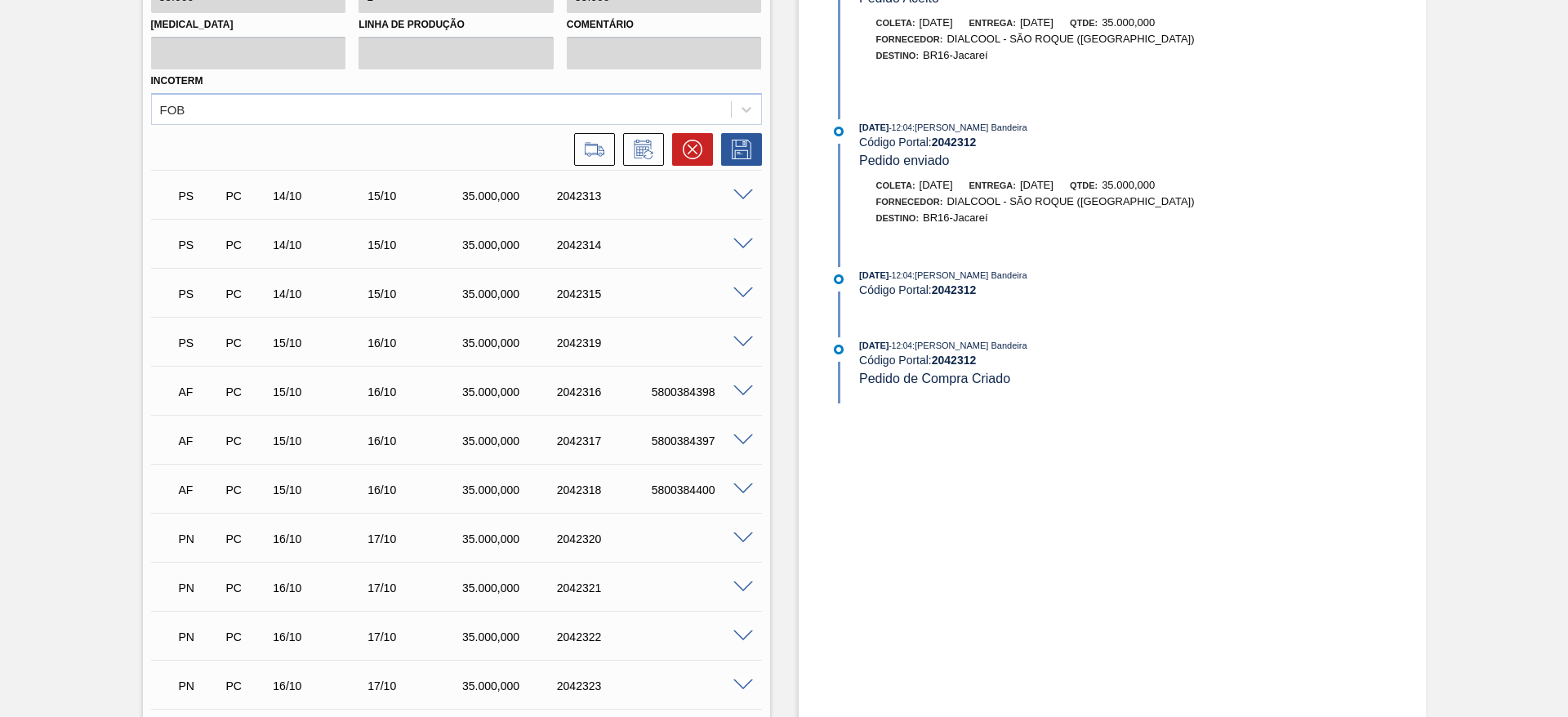
scroll to position [2206, 0]
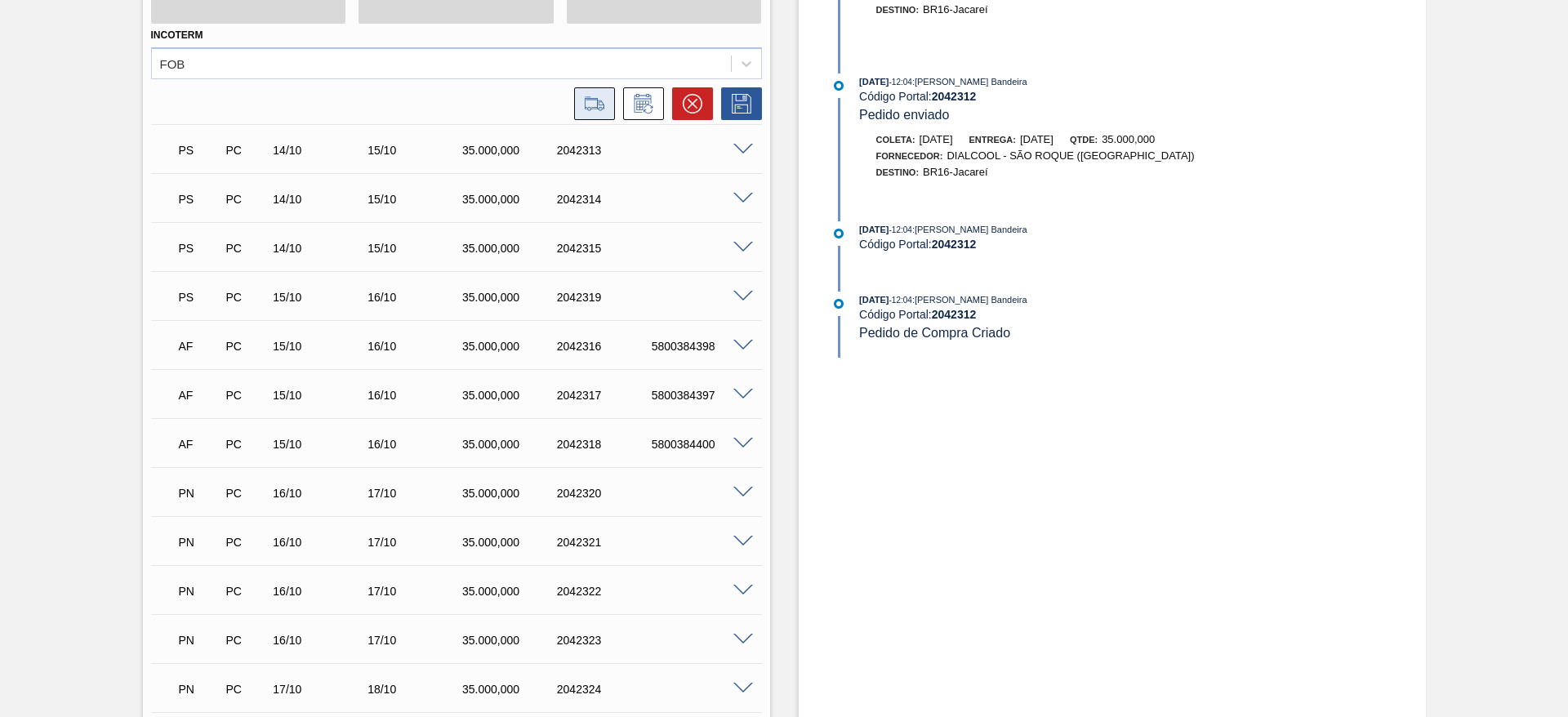
click at [581, 102] on icon at bounding box center [594, 104] width 26 height 20
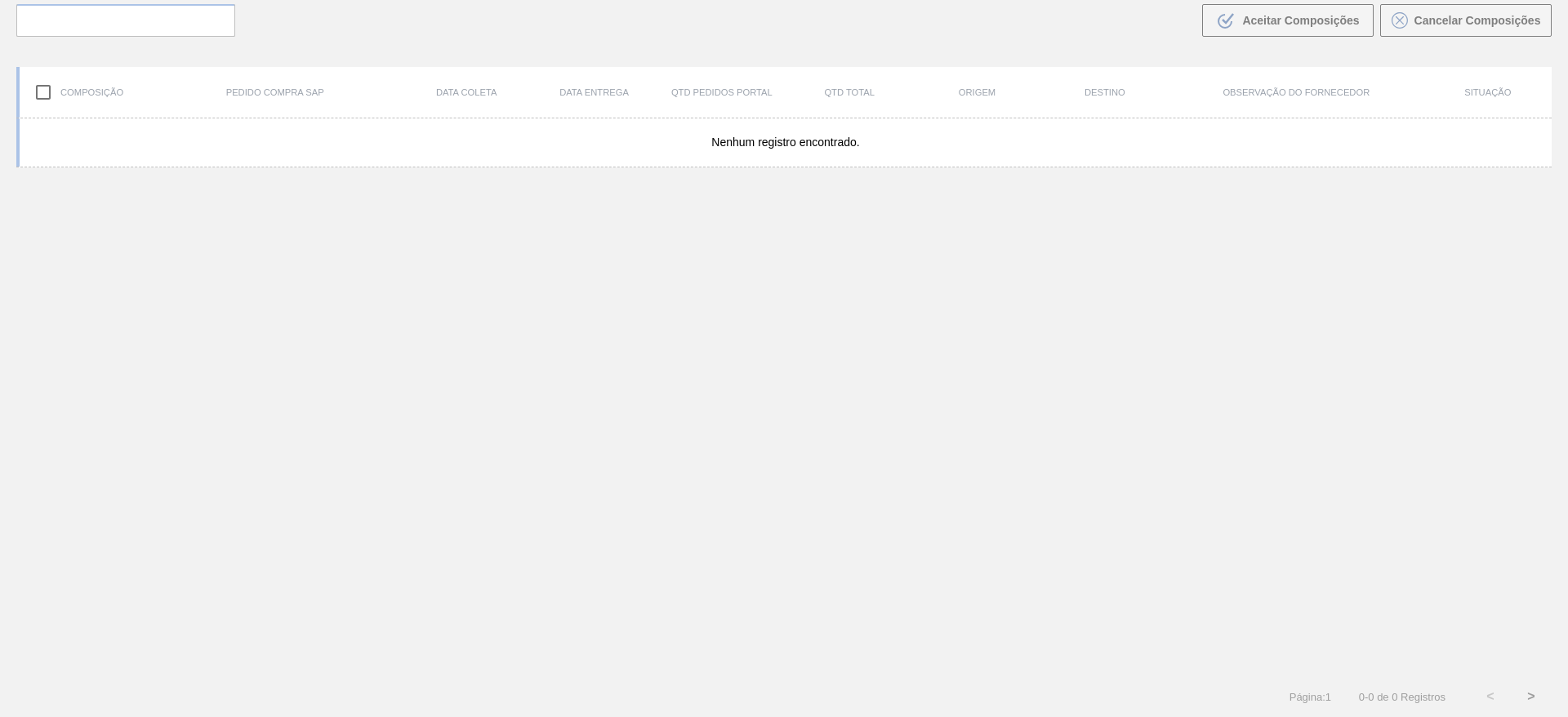
scroll to position [118, 0]
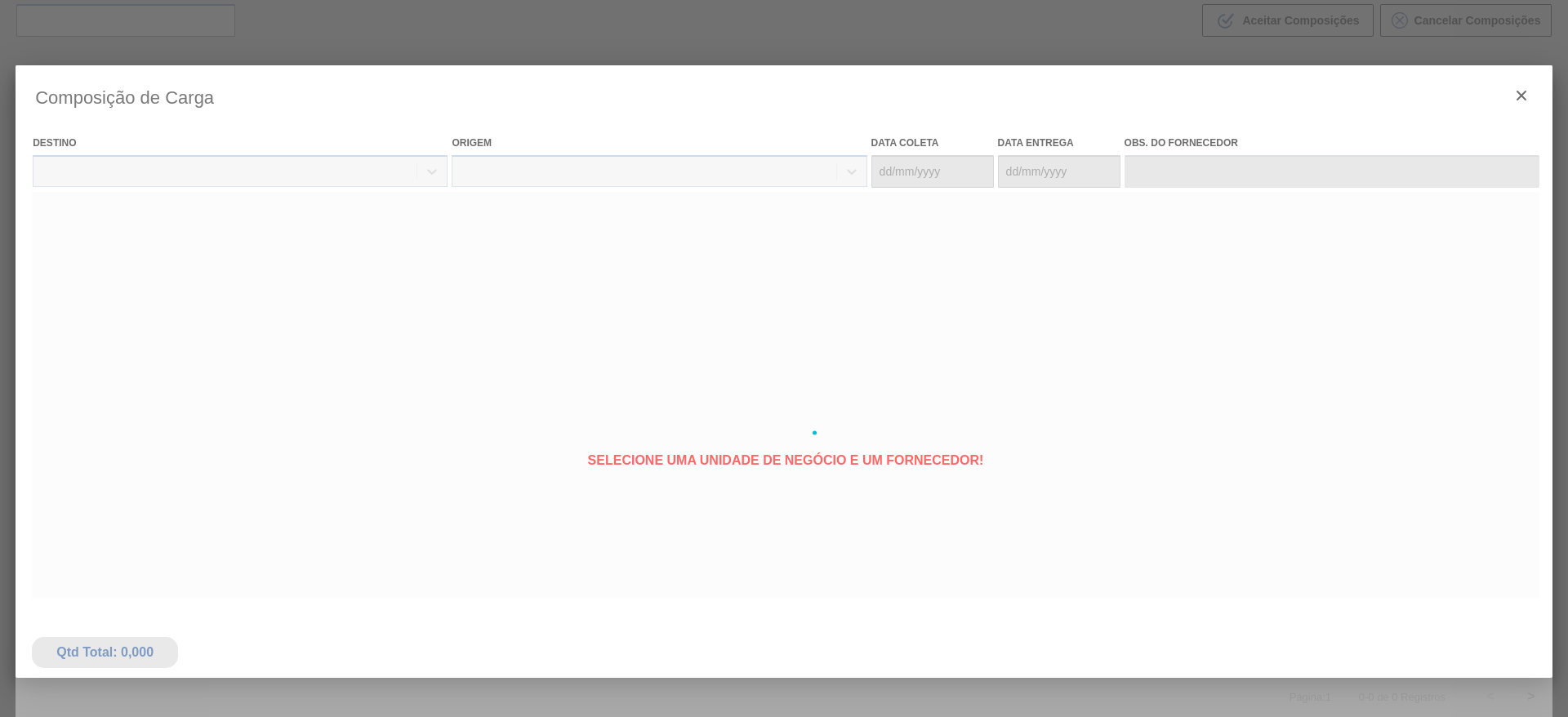
type coleta "14/10/2025"
type entrega "15/10/2025"
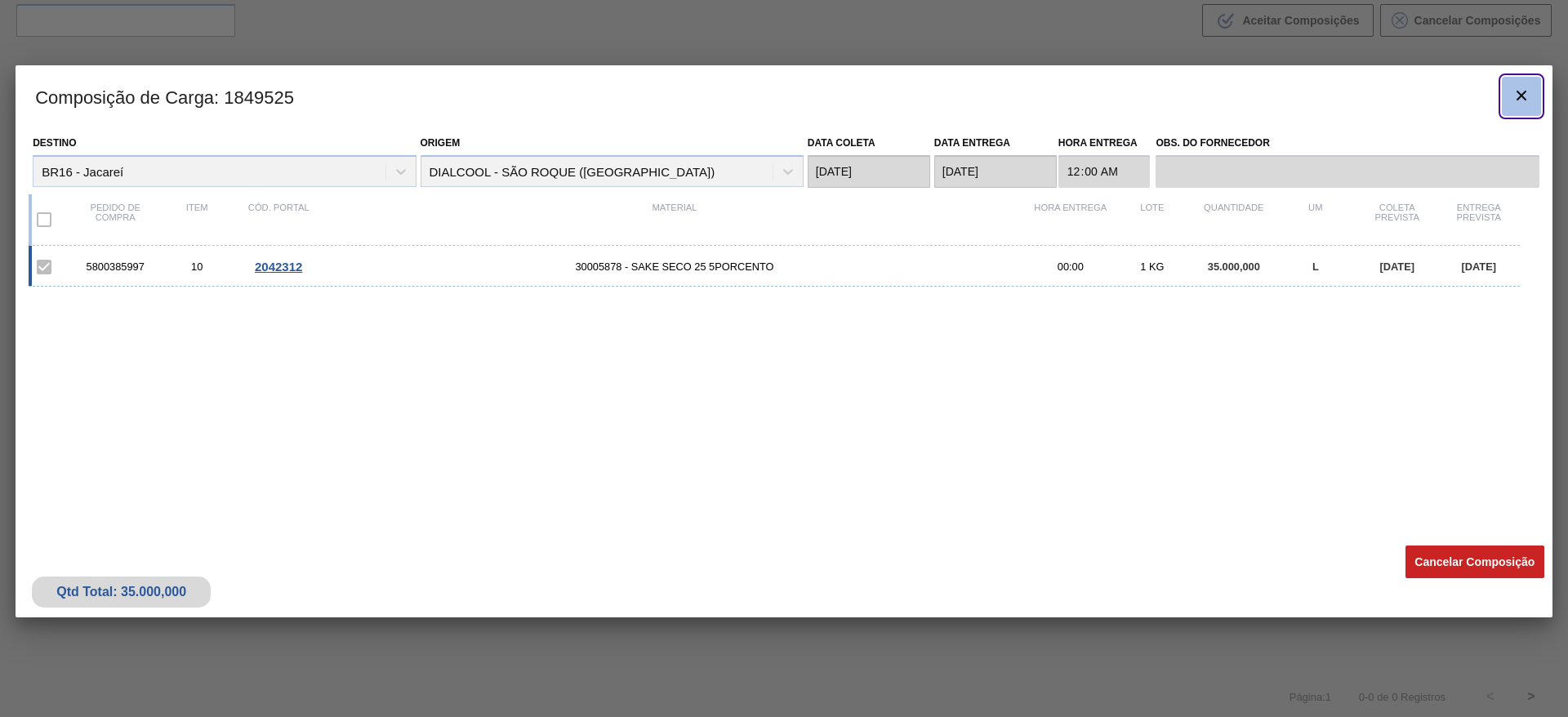
click at [1518, 96] on icon "botão de ícone" at bounding box center [1521, 95] width 20 height 20
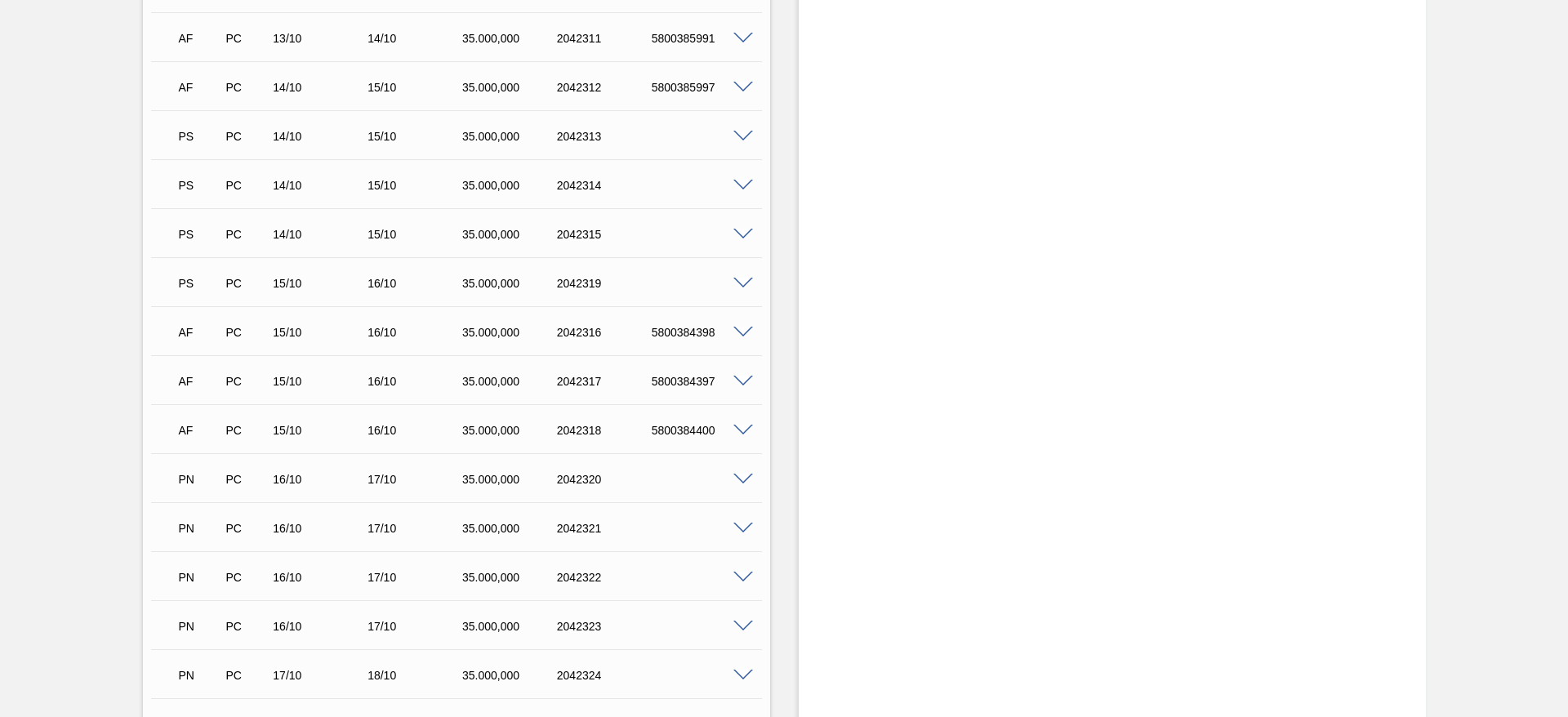
scroll to position [1716, 0]
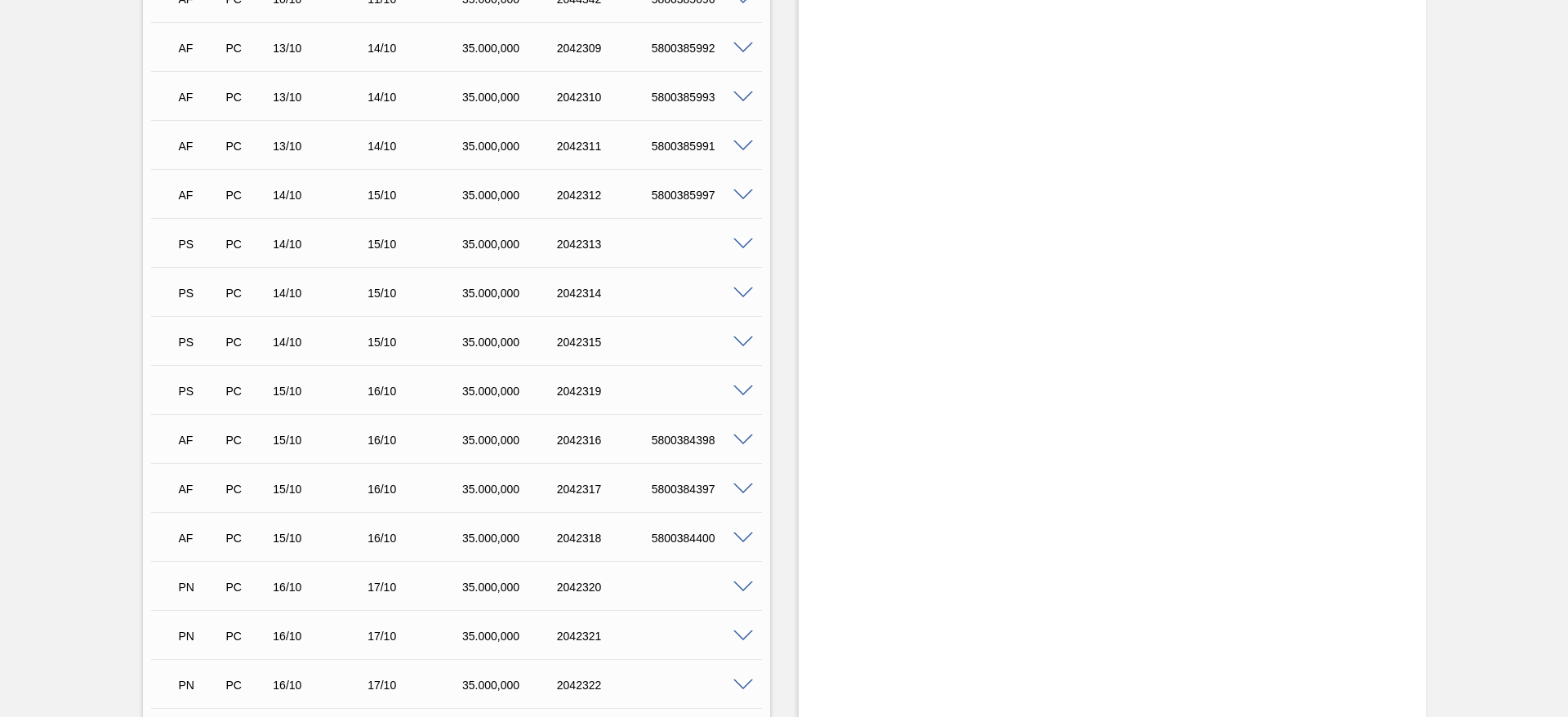
click at [738, 240] on span at bounding box center [743, 244] width 20 height 12
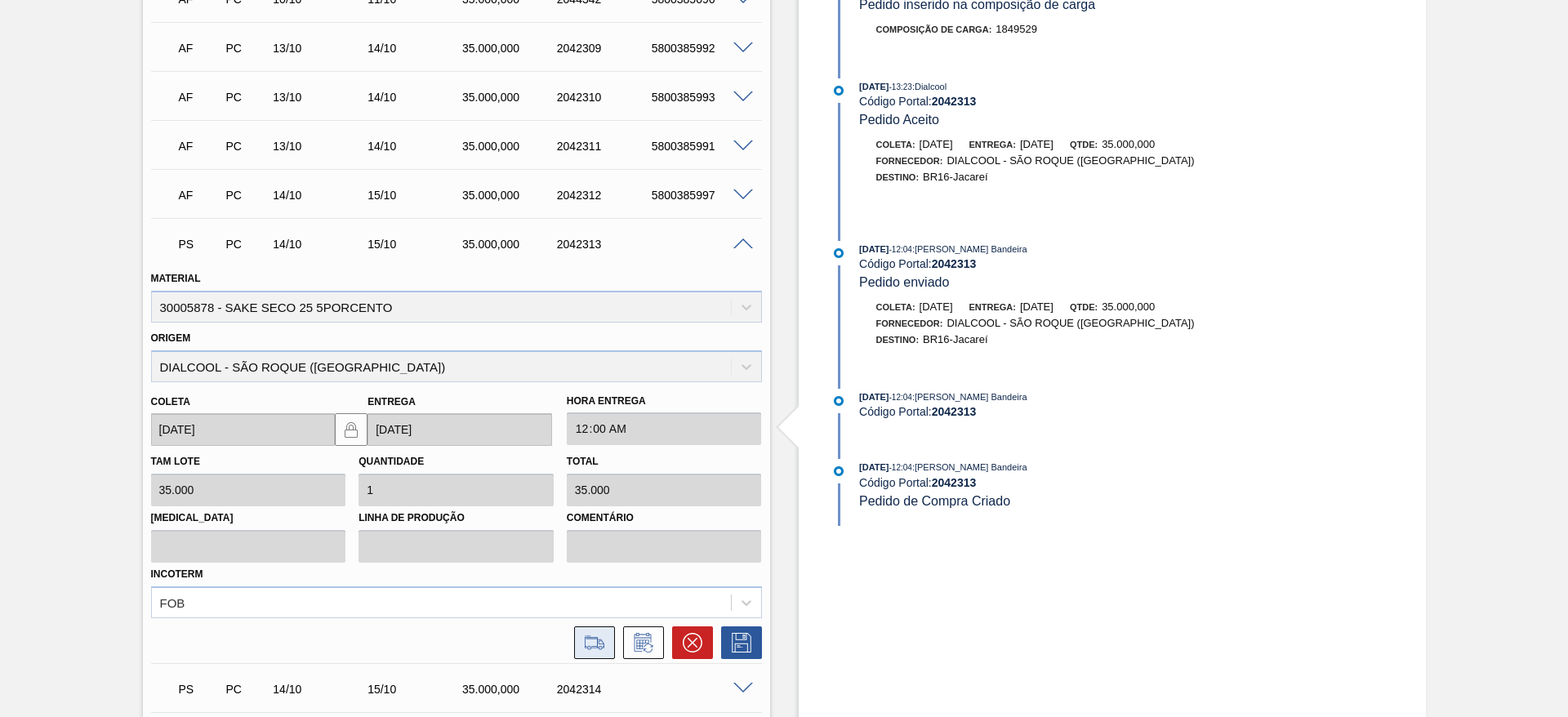
click at [576, 639] on button at bounding box center [595, 643] width 41 height 33
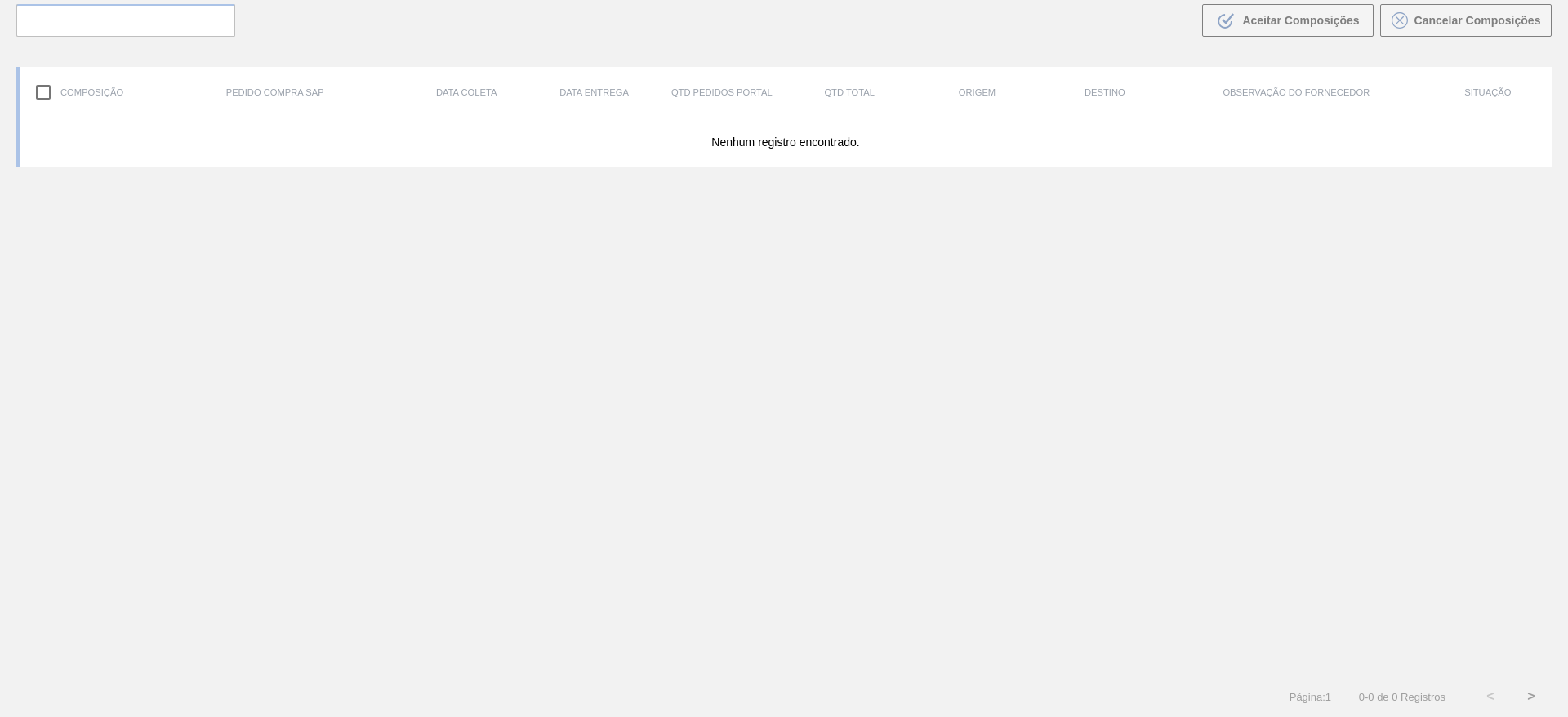
scroll to position [118, 0]
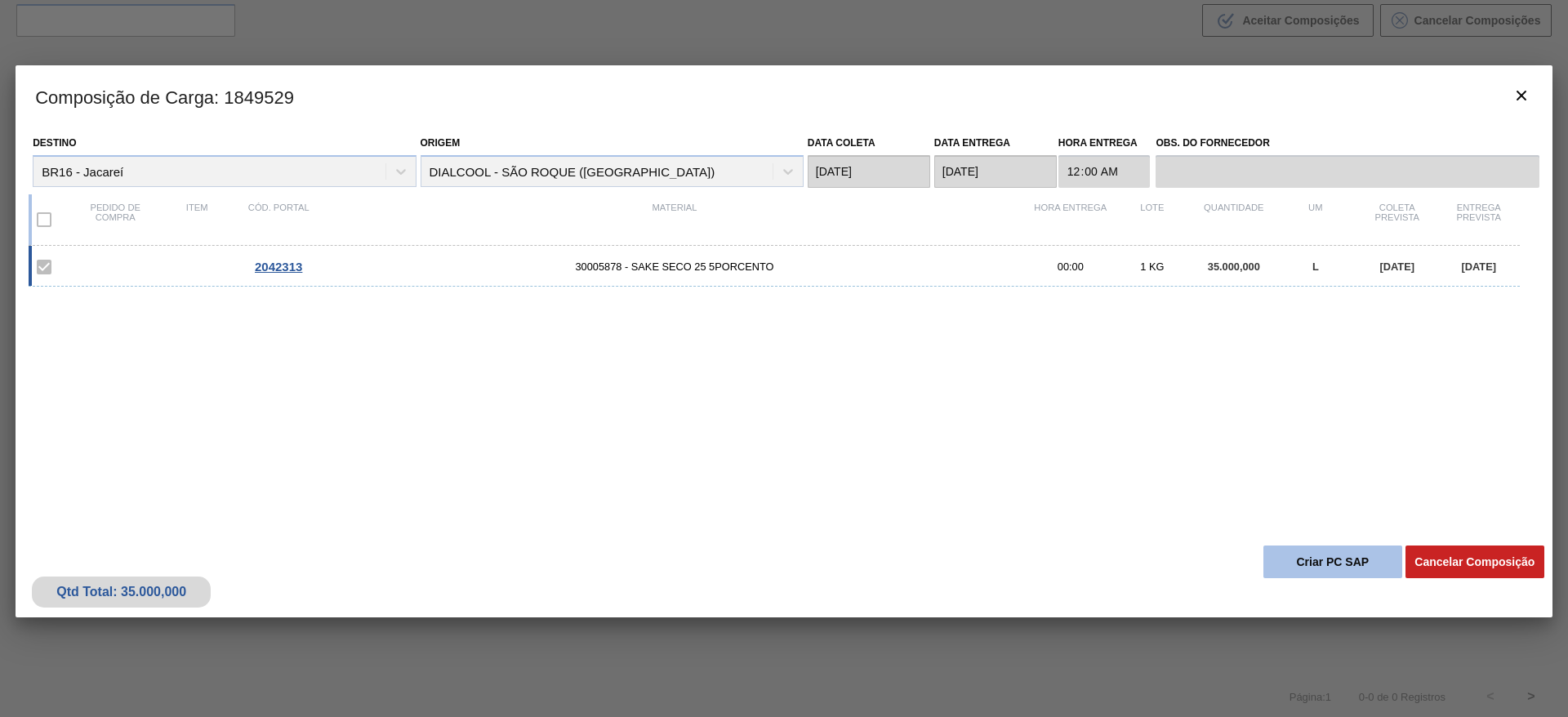
click at [1294, 551] on button "Criar PC SAP" at bounding box center [1332, 562] width 139 height 33
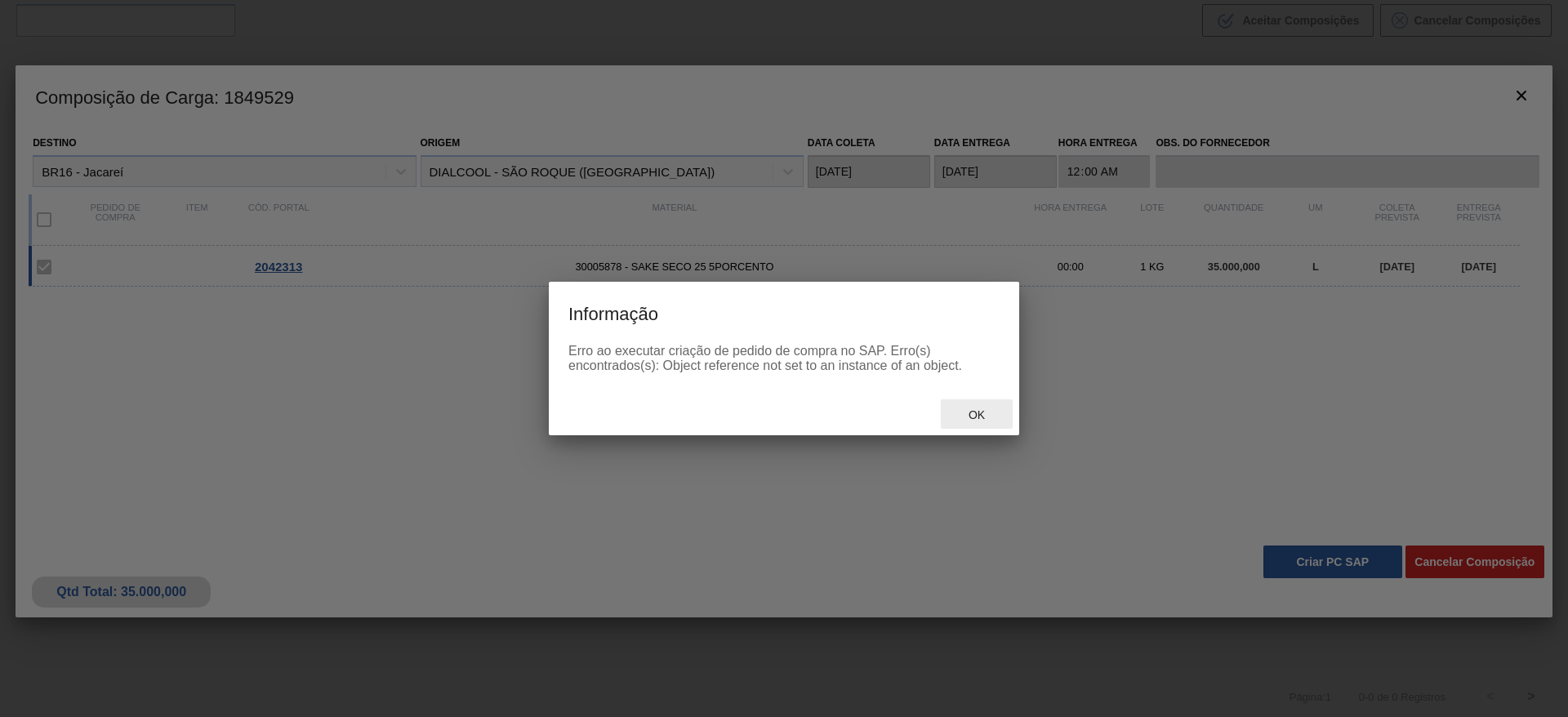
click at [966, 415] on span "Ok" at bounding box center [977, 415] width 43 height 13
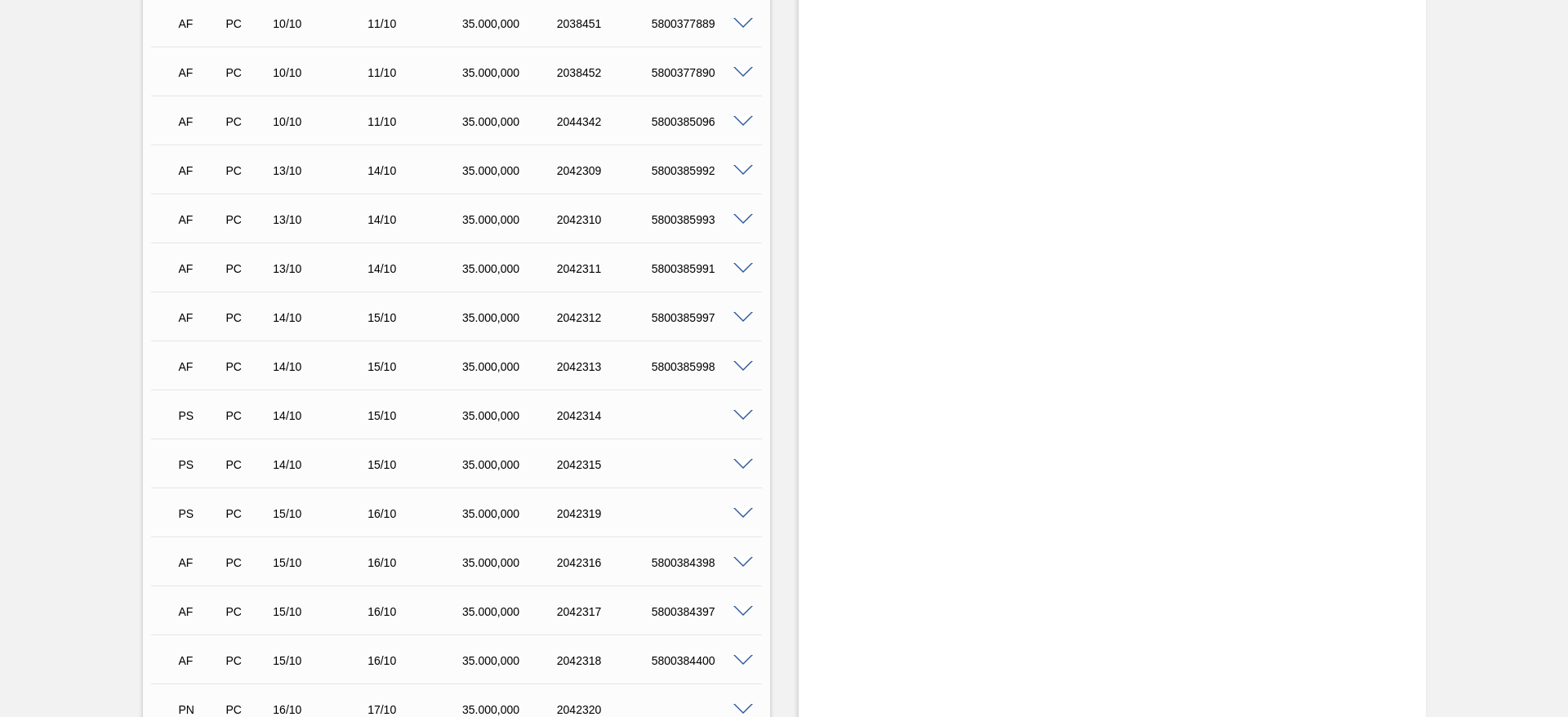
scroll to position [1716, 0]
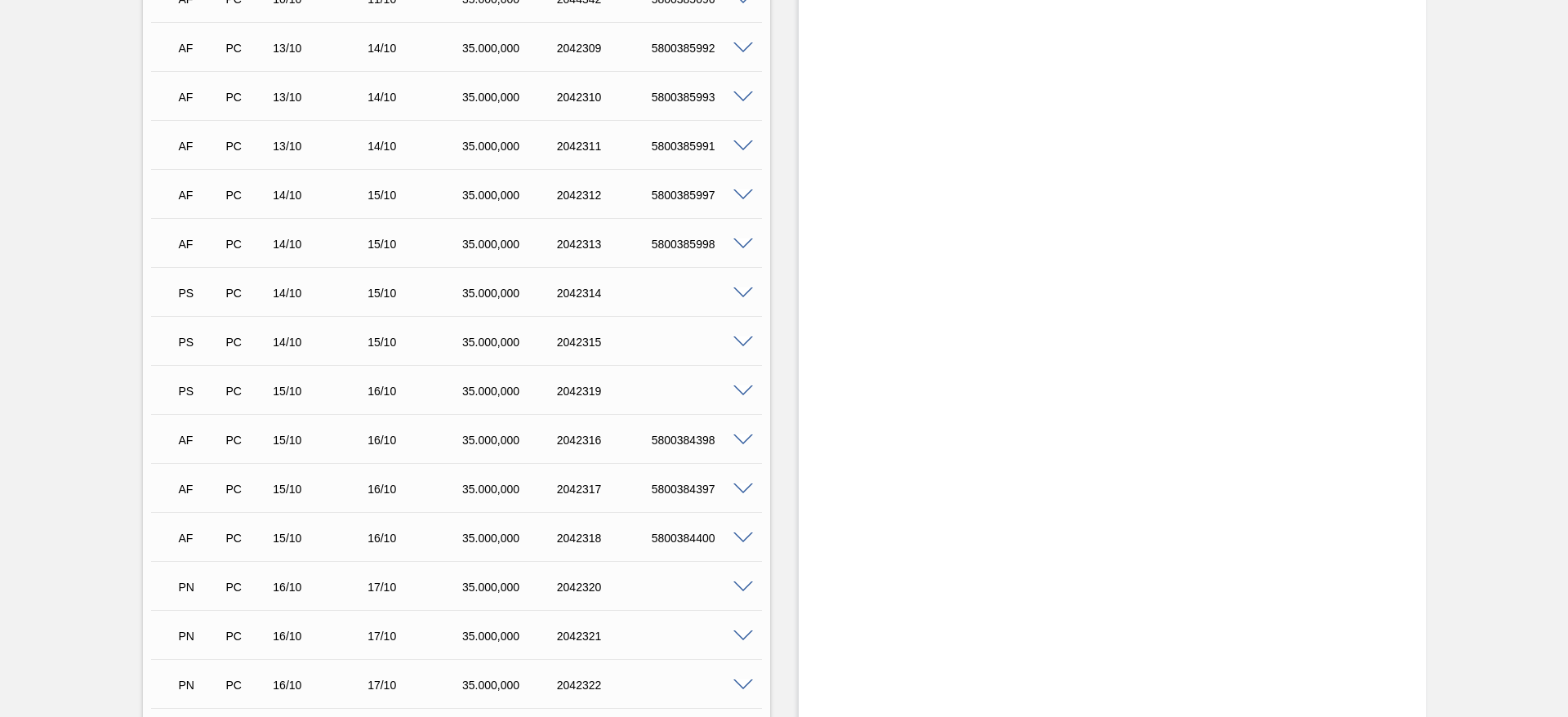
click at [737, 289] on span at bounding box center [743, 294] width 20 height 12
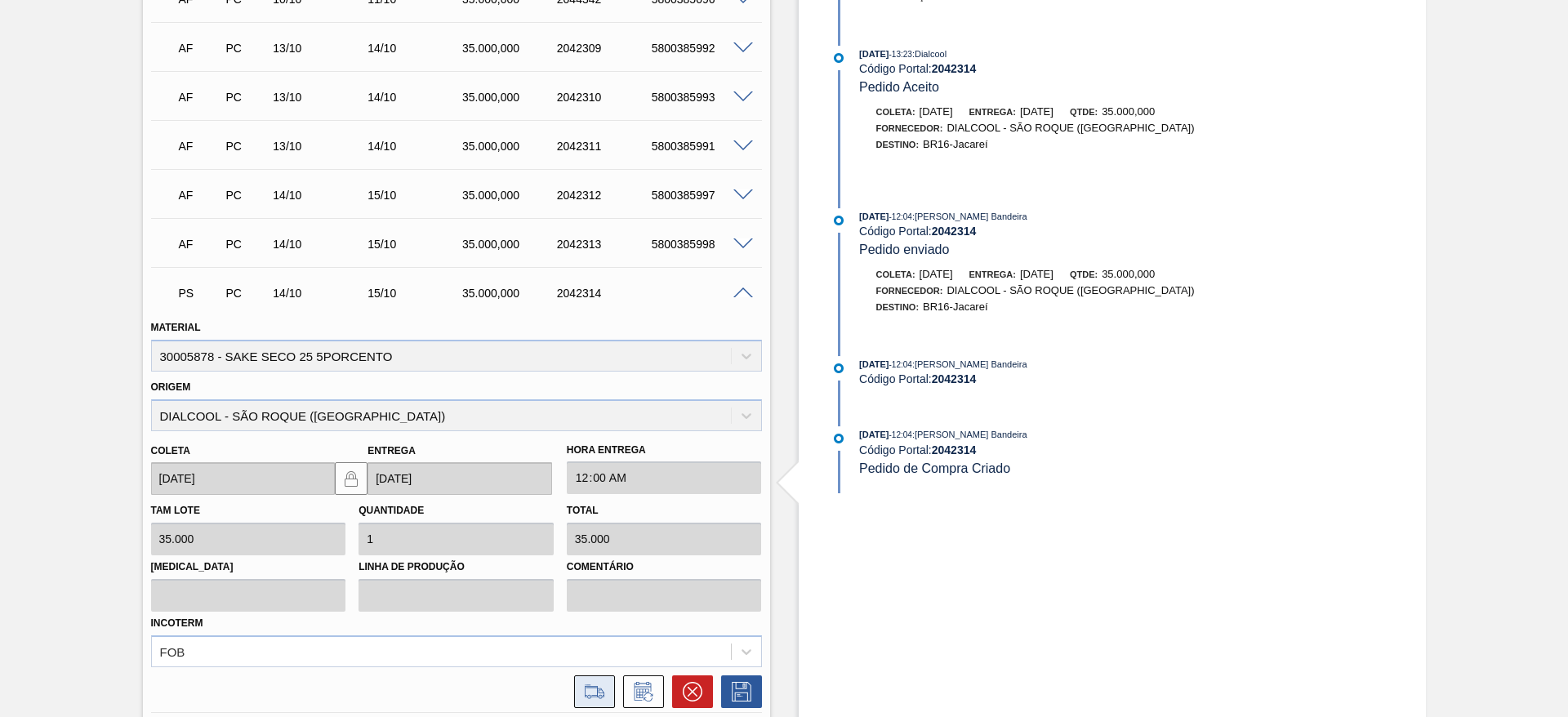
click at [584, 691] on icon at bounding box center [593, 692] width 19 height 12
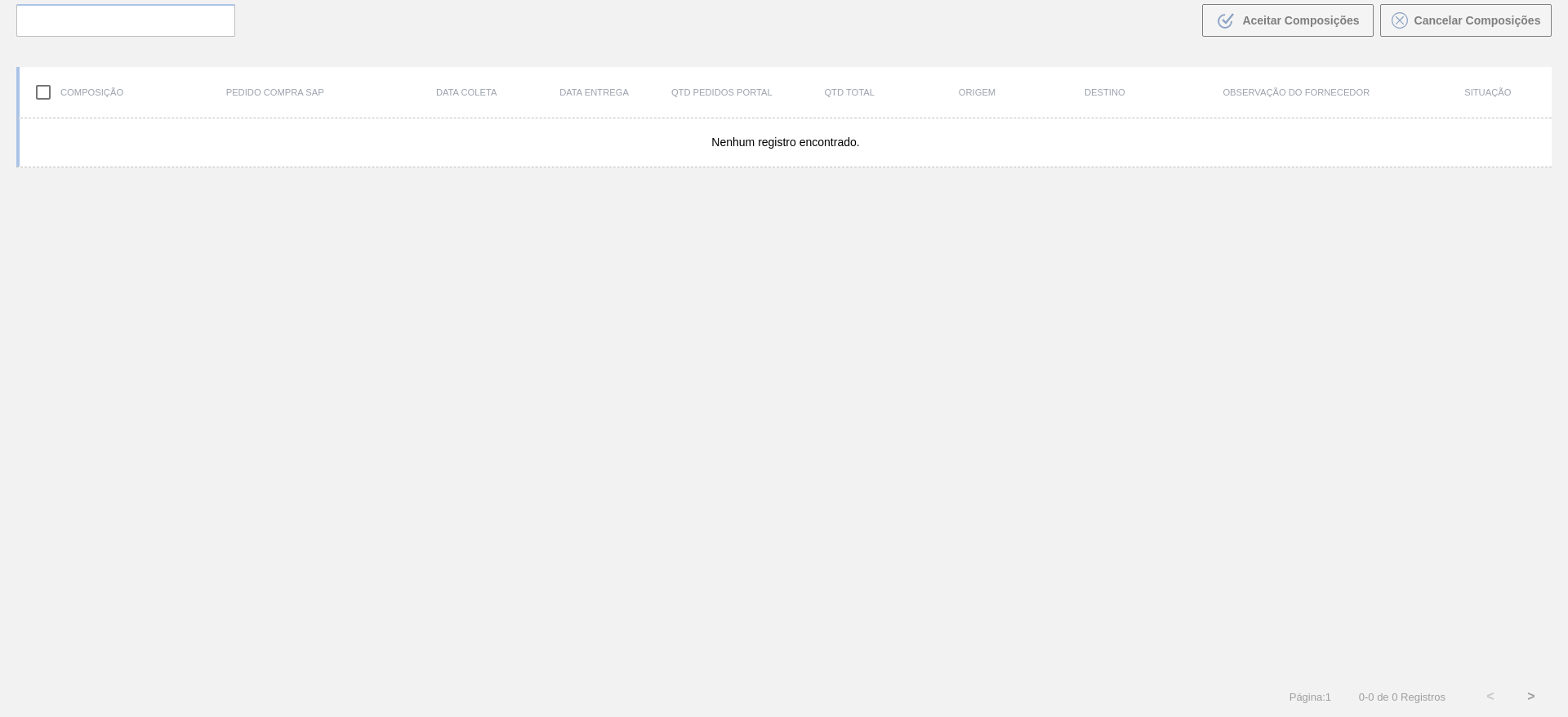
scroll to position [118, 0]
click at [625, 324] on div "Nenhum registro encontrado." at bounding box center [784, 397] width 1535 height 558
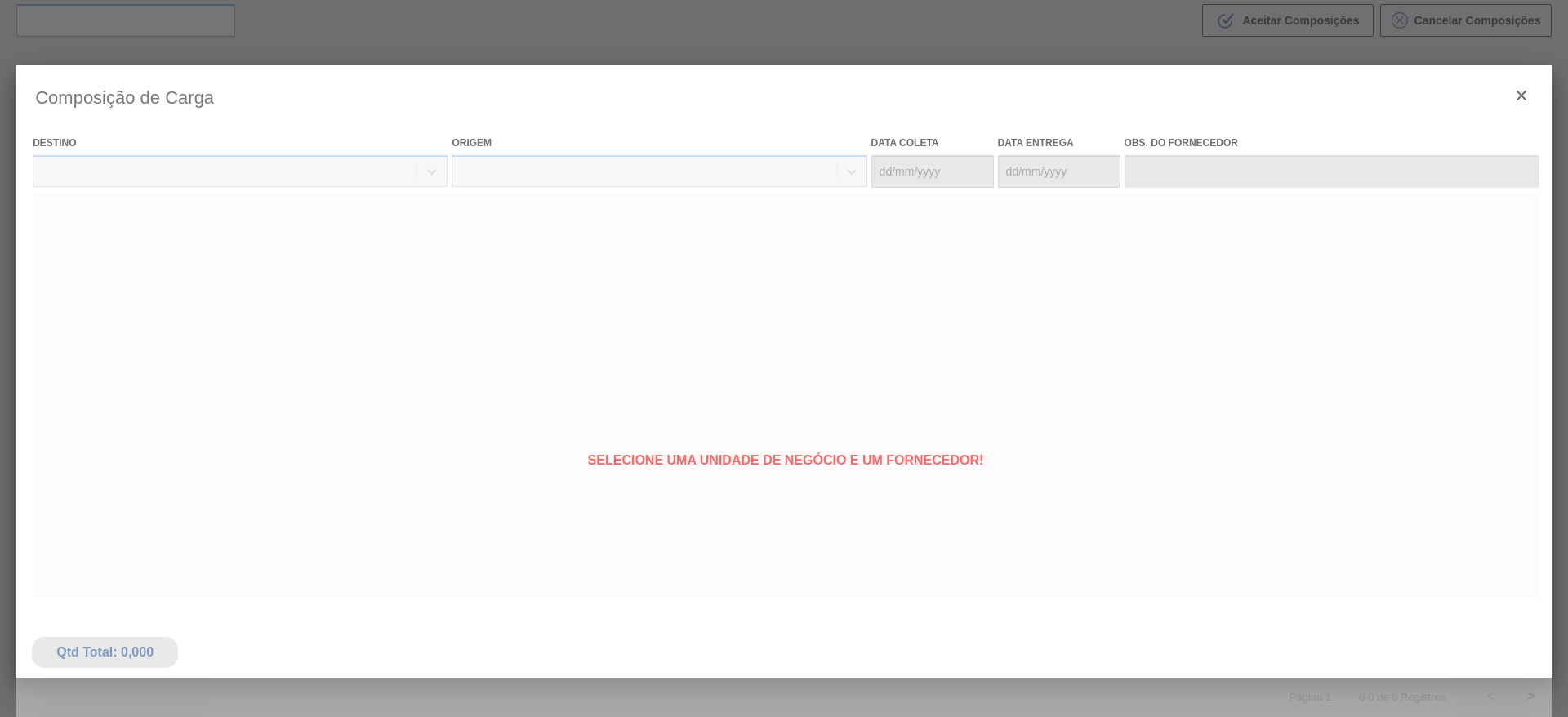
click at [1043, 372] on div at bounding box center [784, 433] width 1537 height 735
click at [1346, 580] on div at bounding box center [784, 433] width 1537 height 735
type coleta "14/10/2025"
type entrega "15/10/2025"
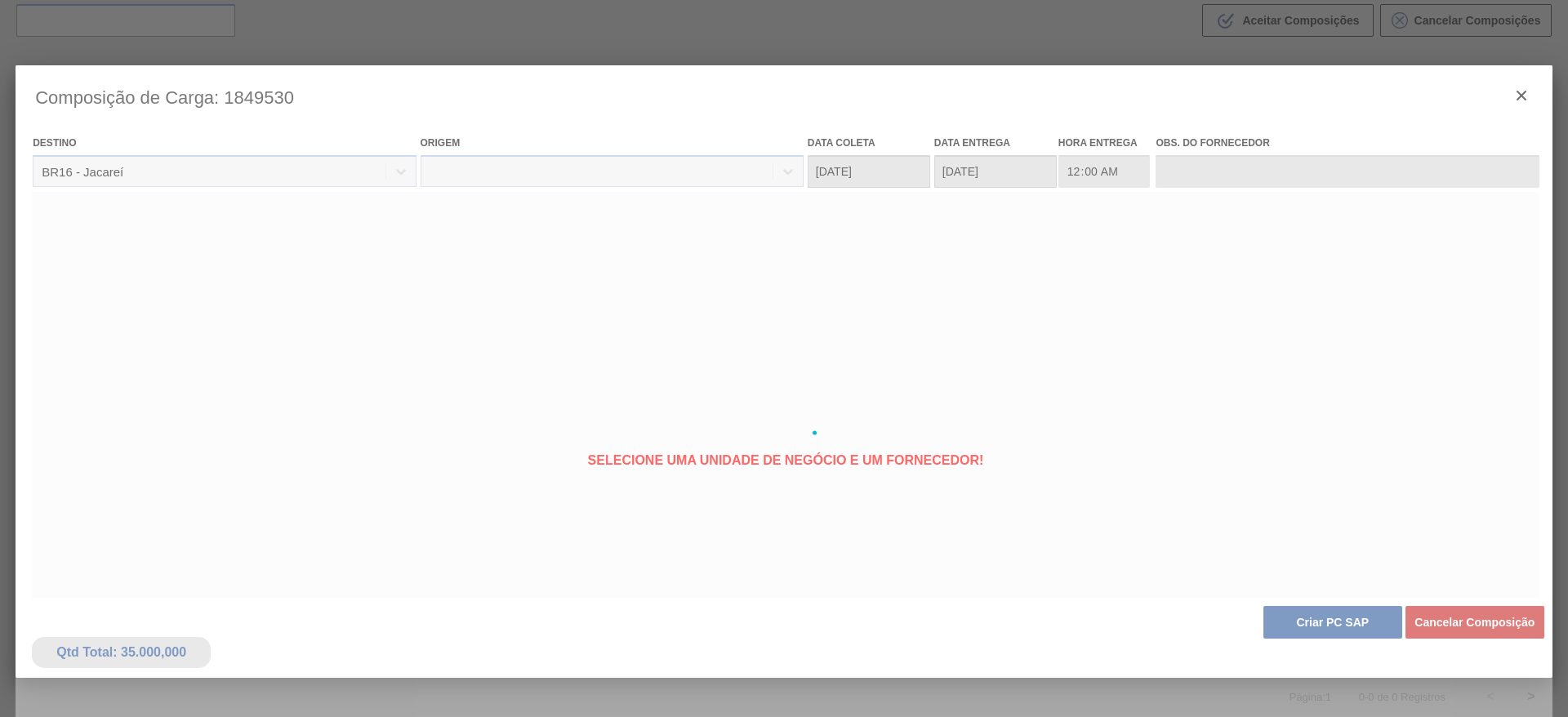
click at [1272, 357] on div at bounding box center [784, 433] width 1537 height 735
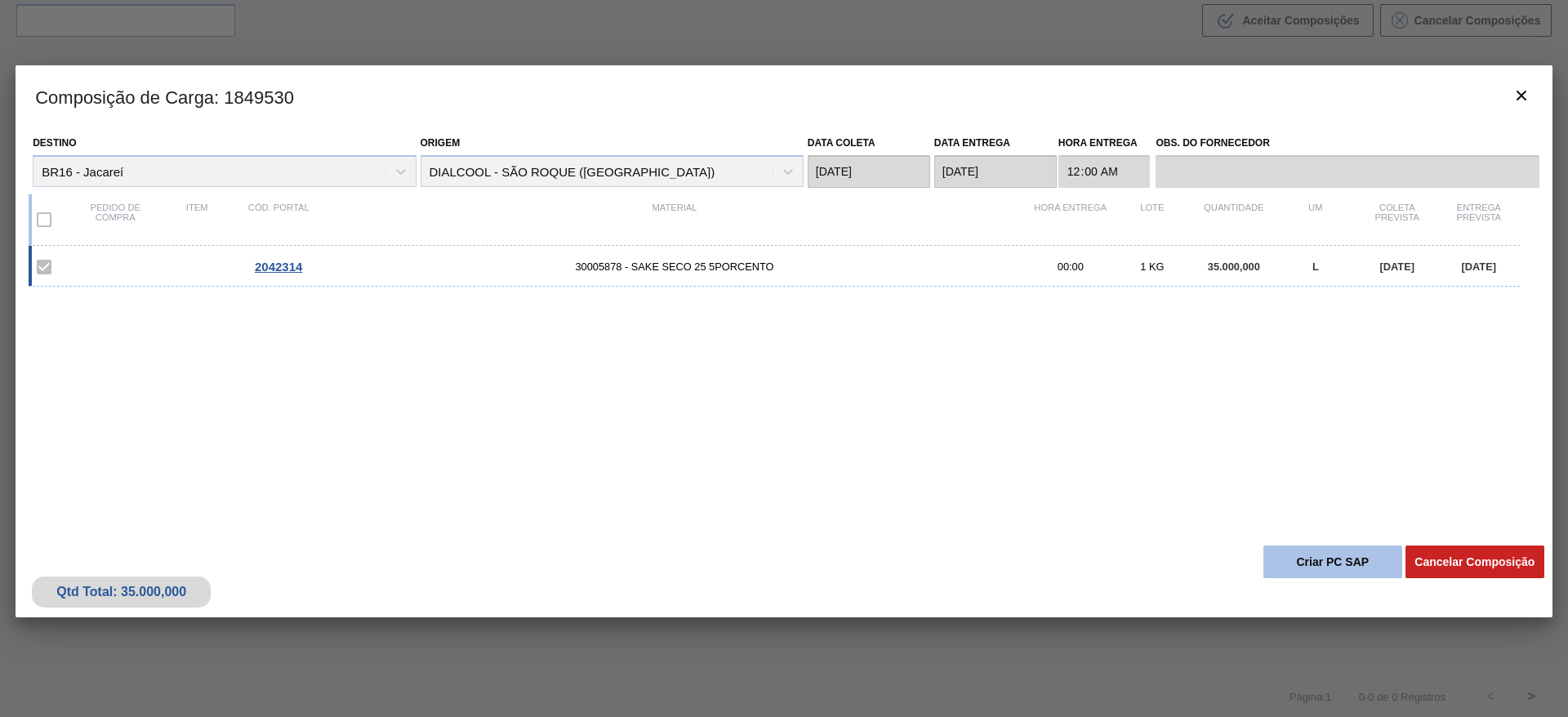
click at [1360, 563] on button "Criar PC SAP" at bounding box center [1332, 562] width 139 height 33
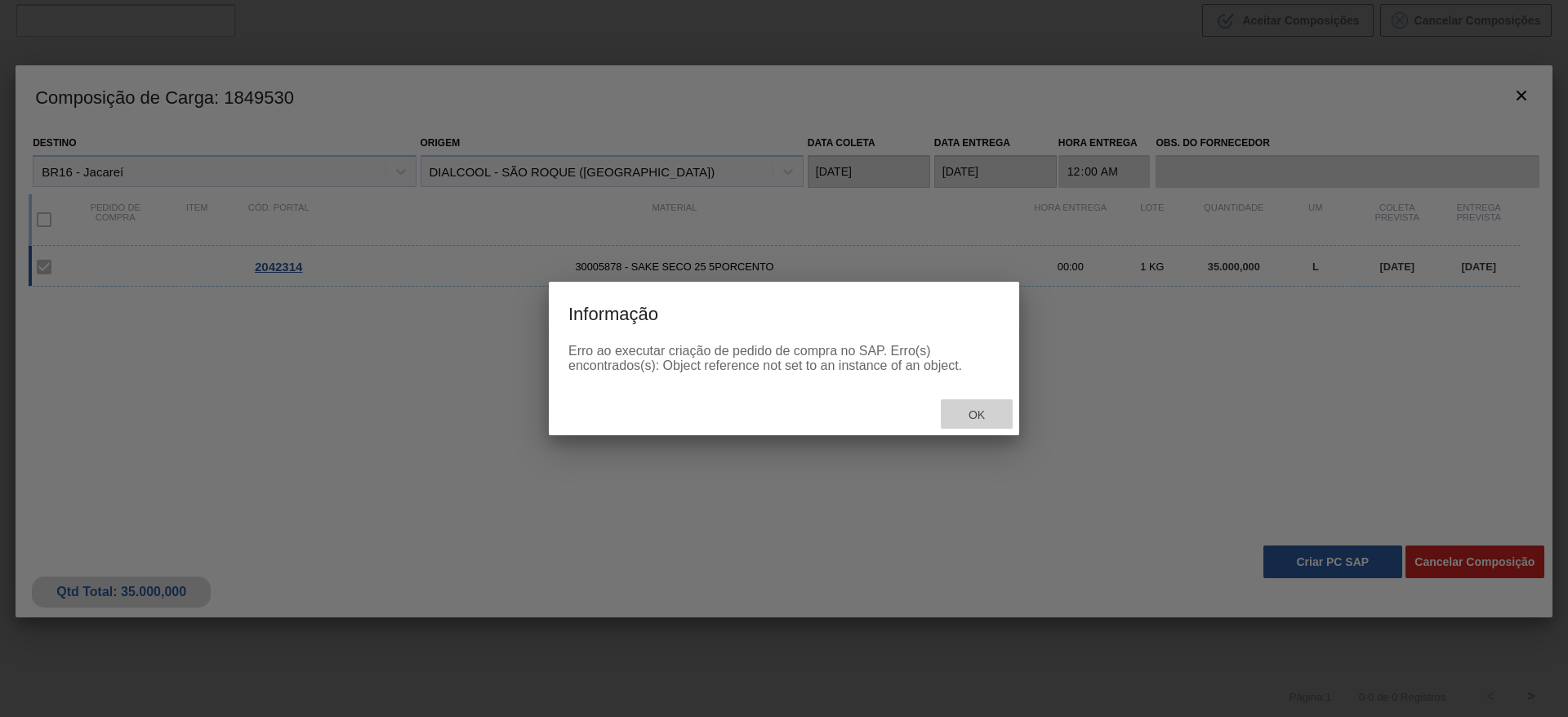
click at [1001, 413] on div "Ok" at bounding box center [976, 414] width 71 height 30
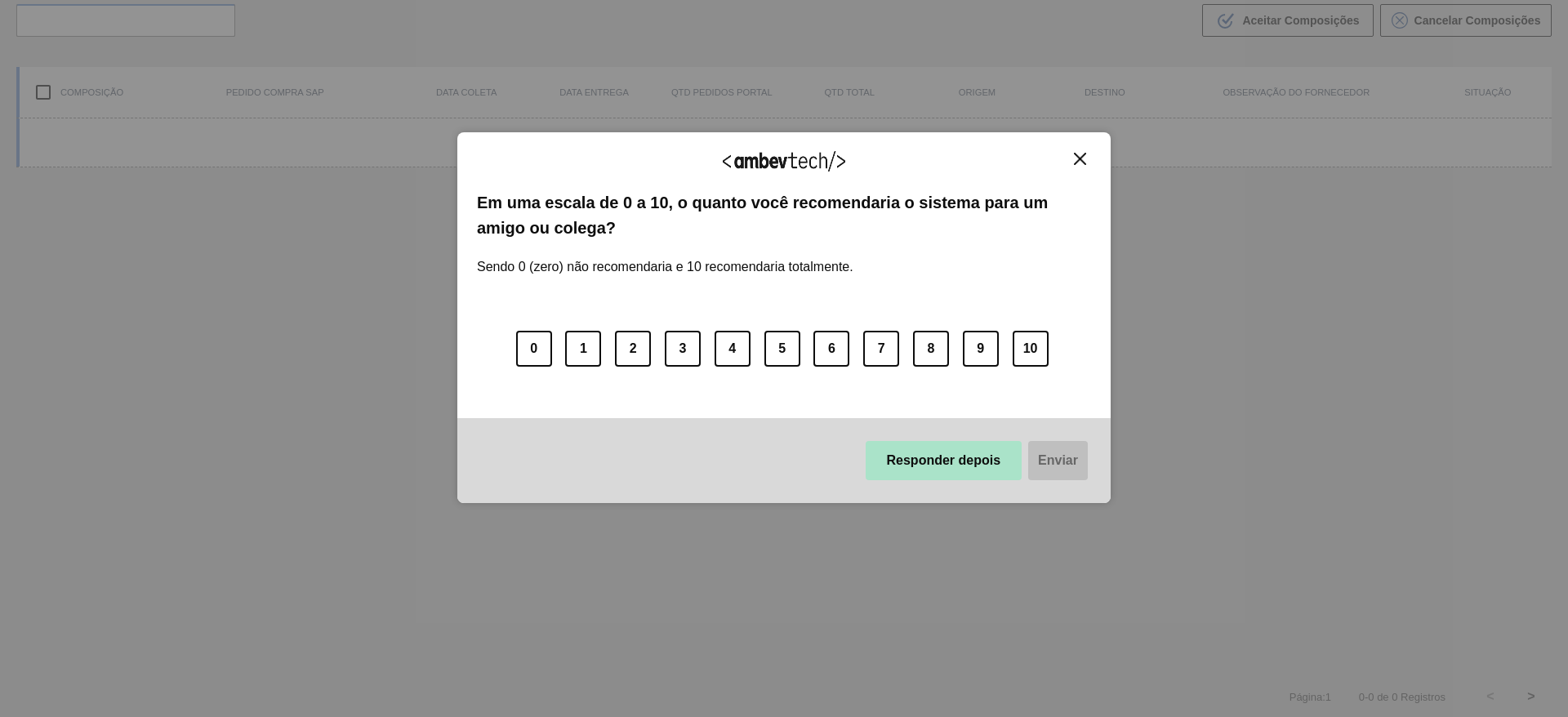
click at [965, 463] on button "Responder depois" at bounding box center [943, 461] width 157 height 39
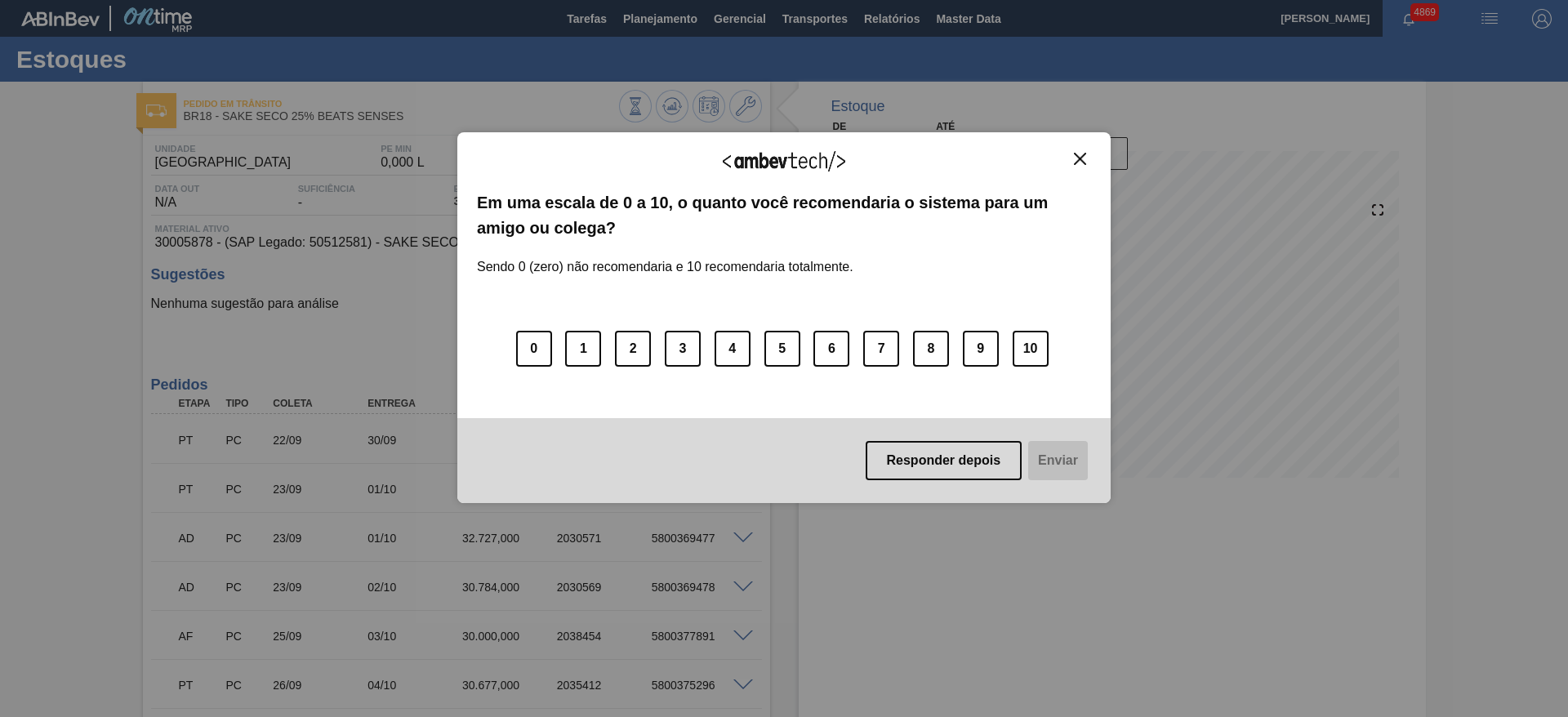
click at [1084, 160] on img "Close" at bounding box center [1080, 159] width 12 height 12
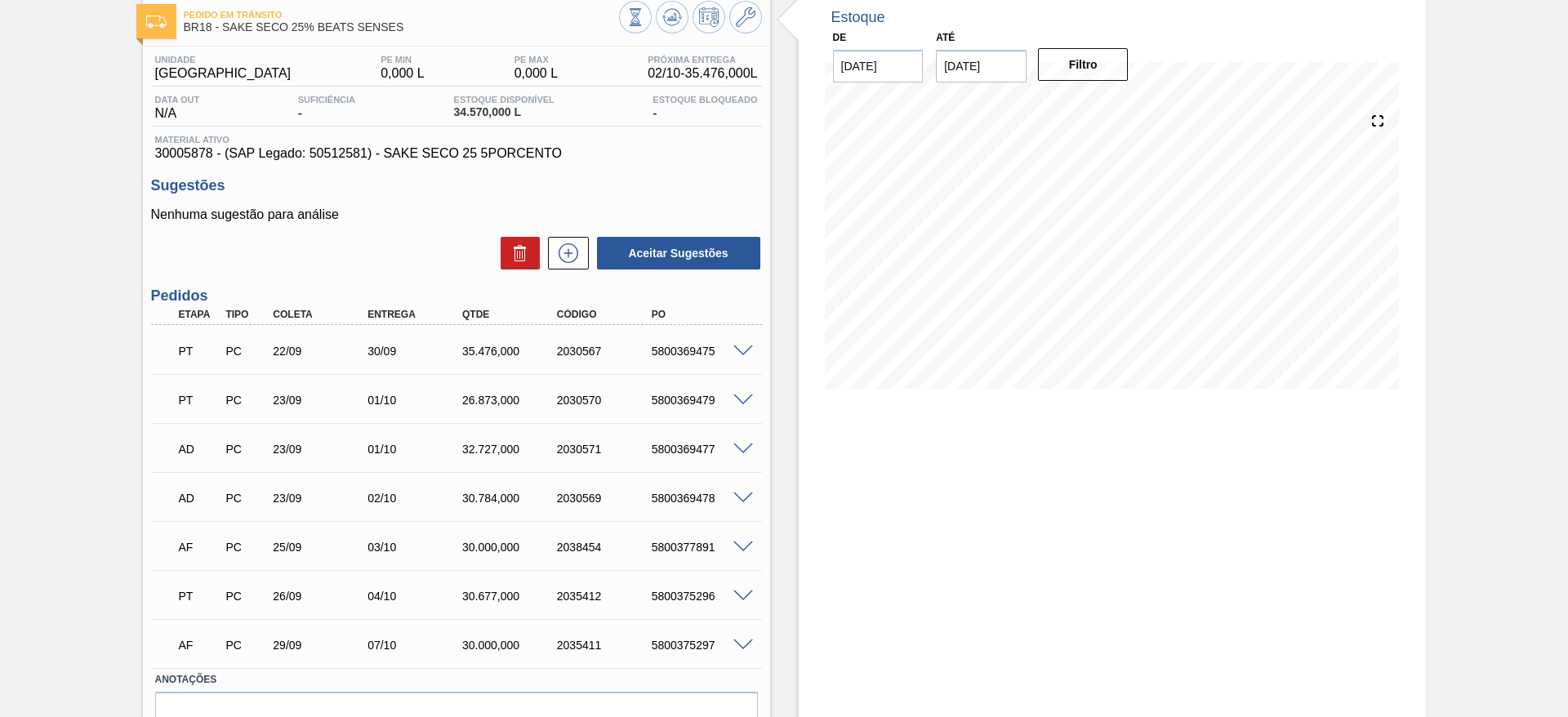
scroll to position [174, 0]
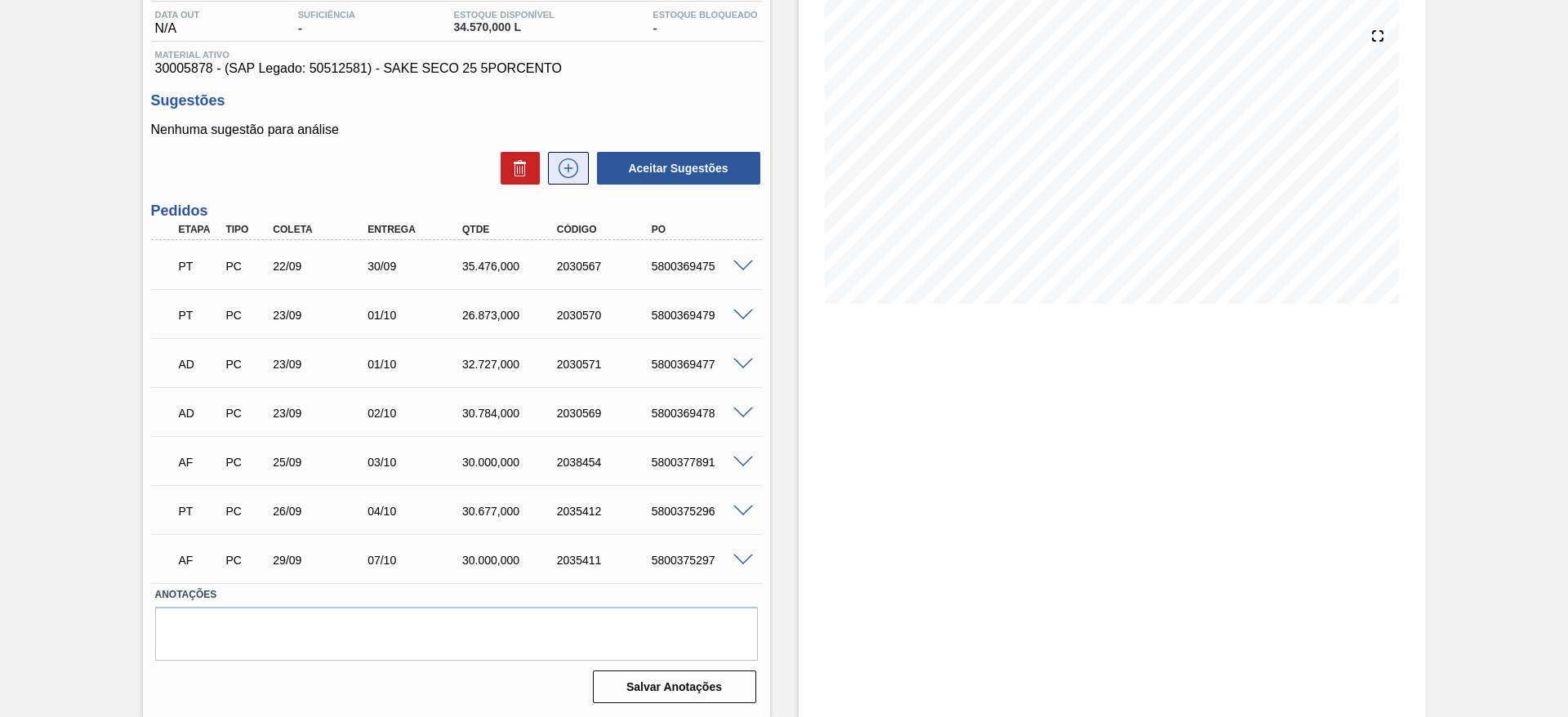
click at [576, 172] on icon at bounding box center [569, 169] width 20 height 20
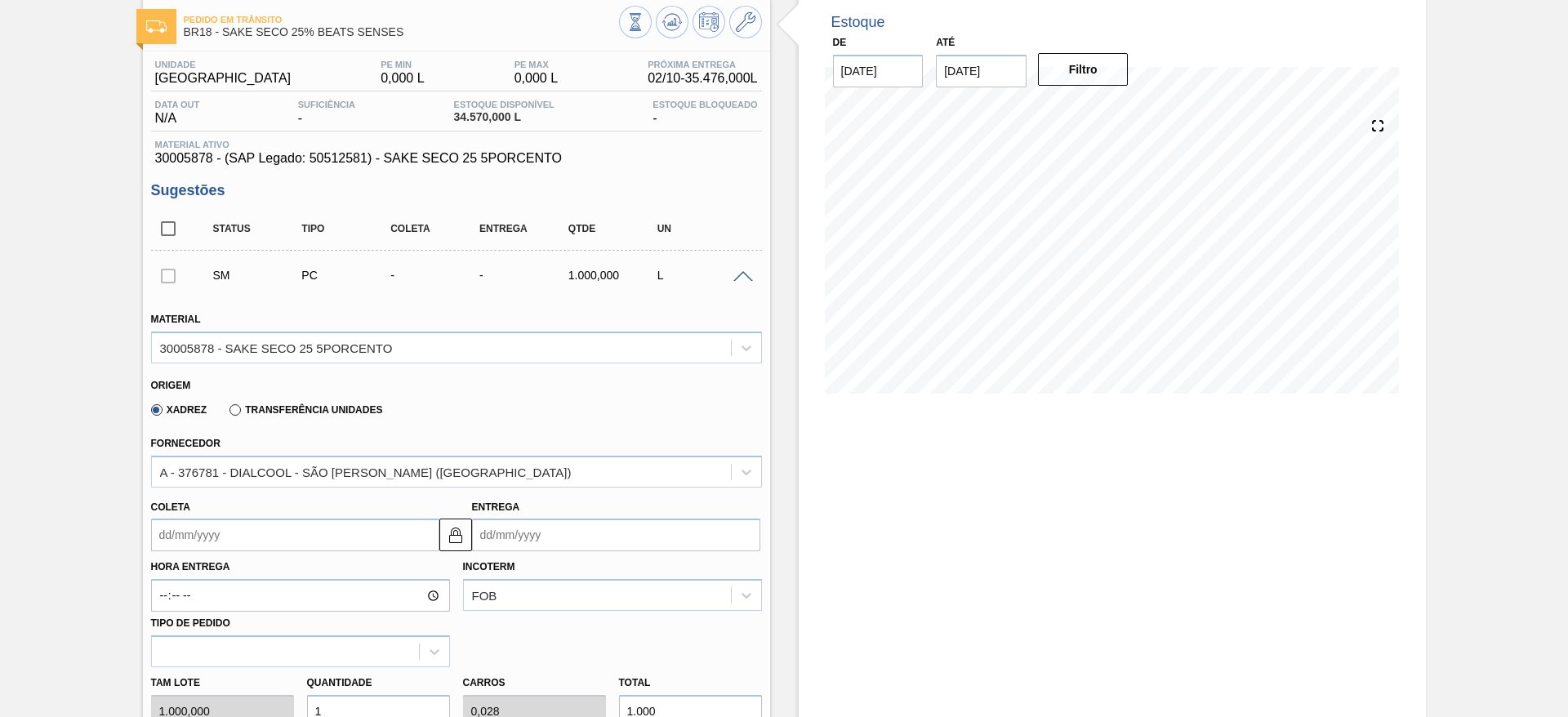
scroll to position [123, 0]
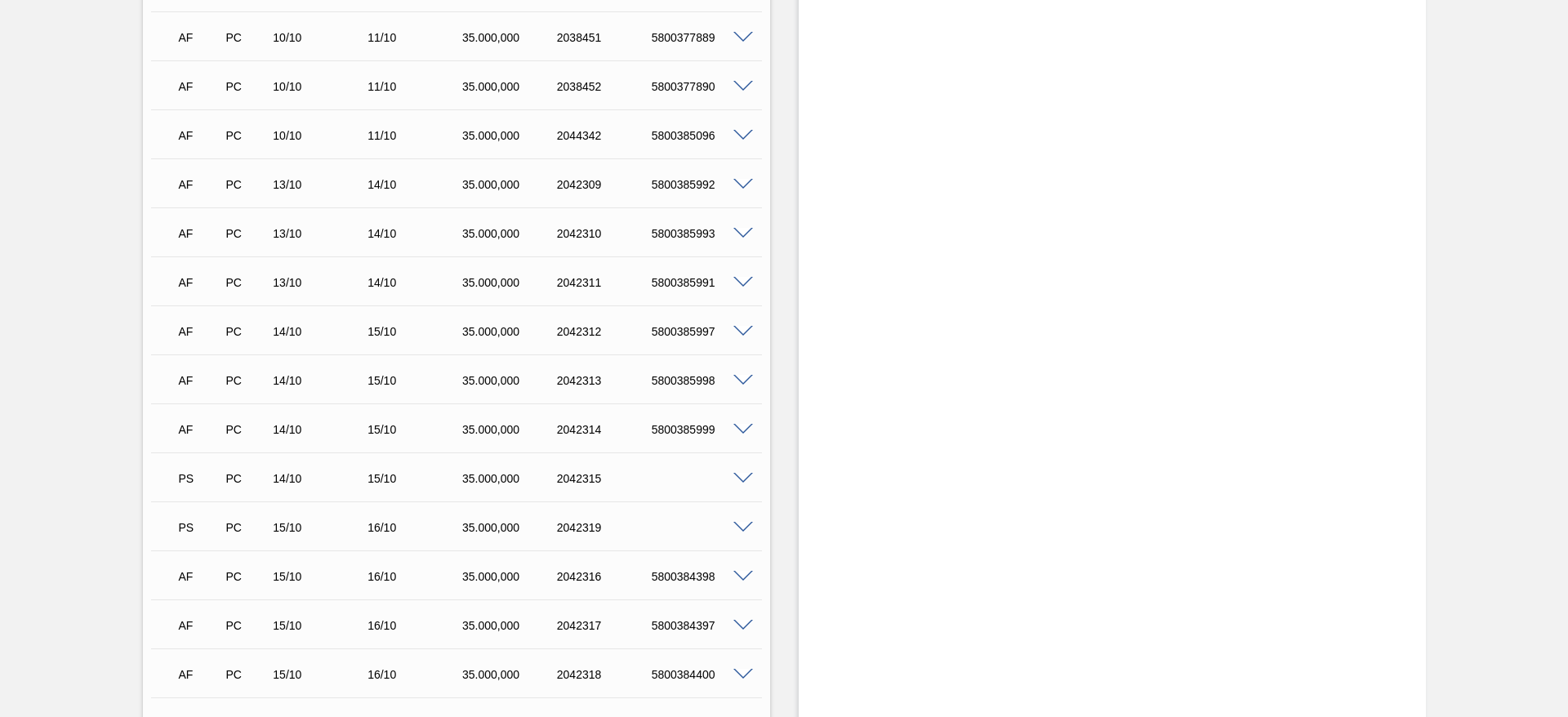
scroll to position [1594, 0]
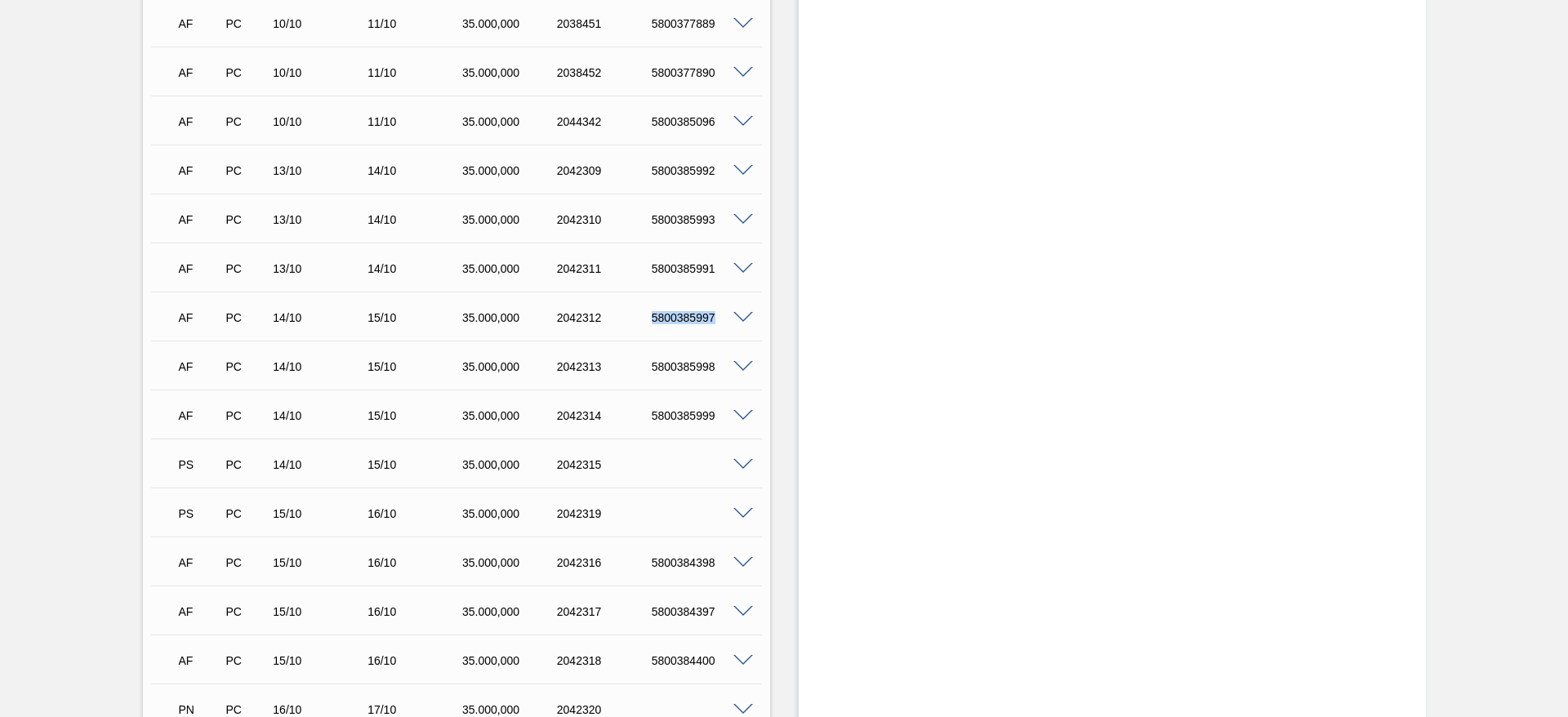
drag, startPoint x: 638, startPoint y: 321, endPoint x: 726, endPoint y: 316, distance: 88.1
click at [726, 316] on div "AF PC 14/10 15/10 35.000,000 2042312 5800385997" at bounding box center [452, 317] width 568 height 33
copy div "5800385997"
drag, startPoint x: 648, startPoint y: 360, endPoint x: 744, endPoint y: 382, distance: 98.5
click at [744, 382] on div "AF PC 14/10 15/10 35.000,000 2042313 5800385998" at bounding box center [456, 365] width 611 height 41
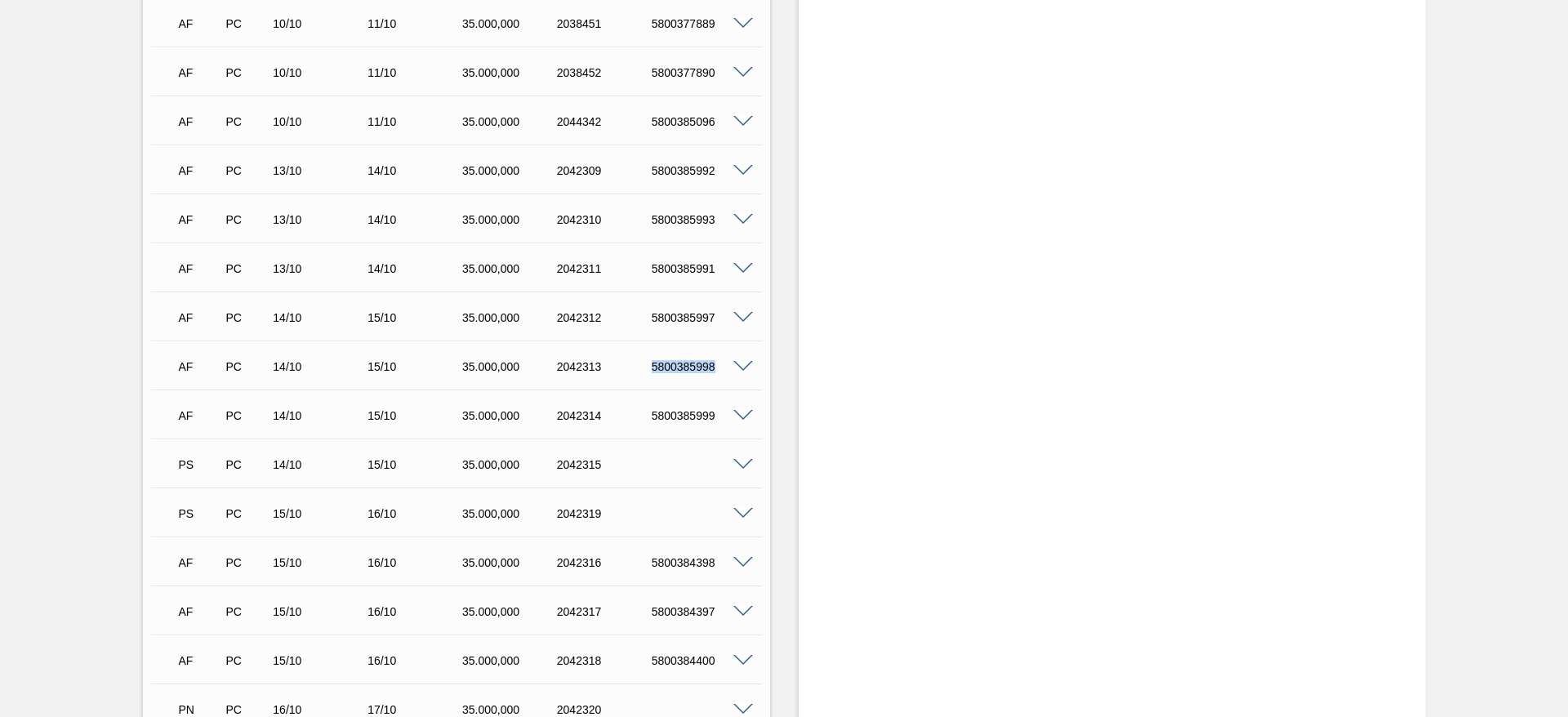
copy div "5800385998"
drag, startPoint x: 646, startPoint y: 415, endPoint x: 759, endPoint y: 424, distance: 113.4
click at [759, 424] on div "AF PC 14/10 15/10 35.000,000 2042314 5800385999" at bounding box center [456, 414] width 611 height 41
copy div "5800385999"
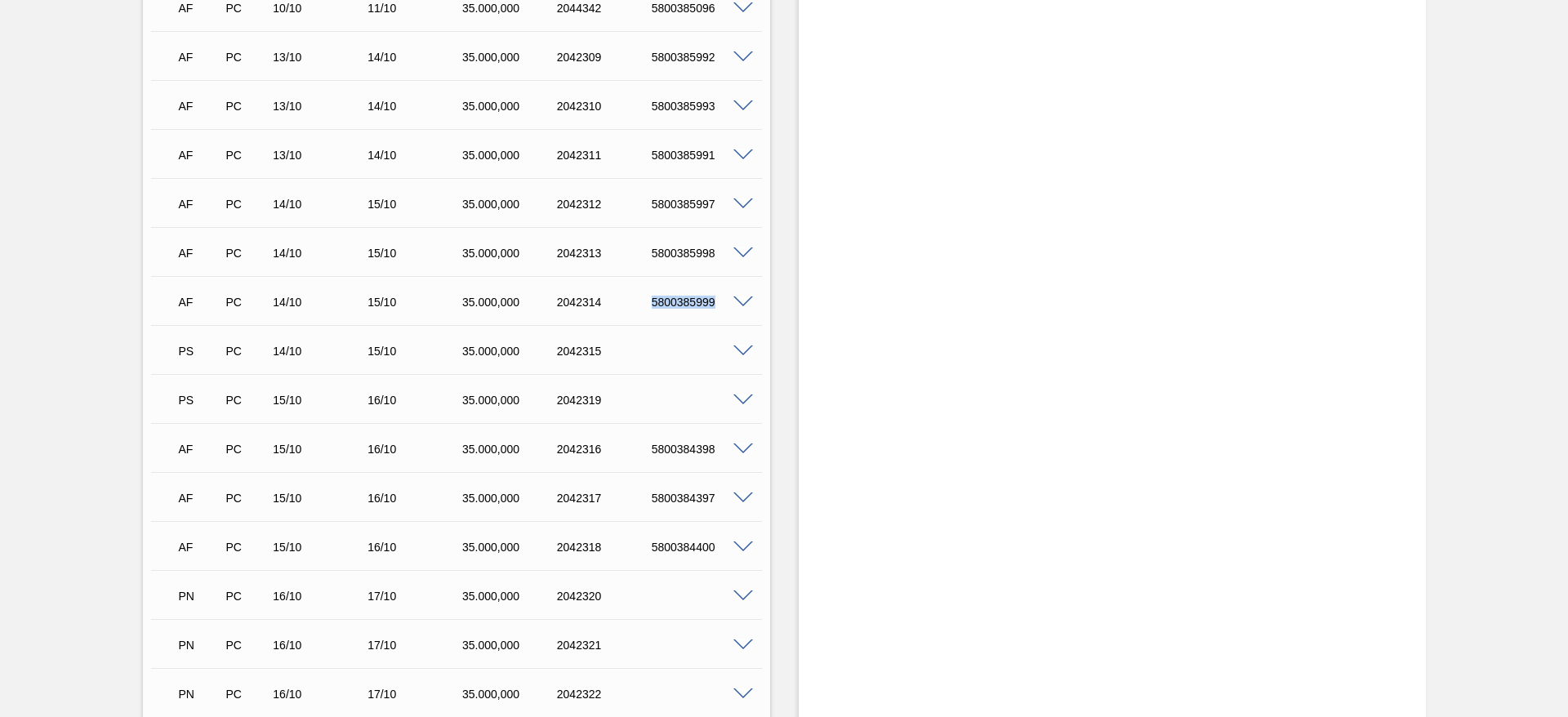
scroll to position [2084, 0]
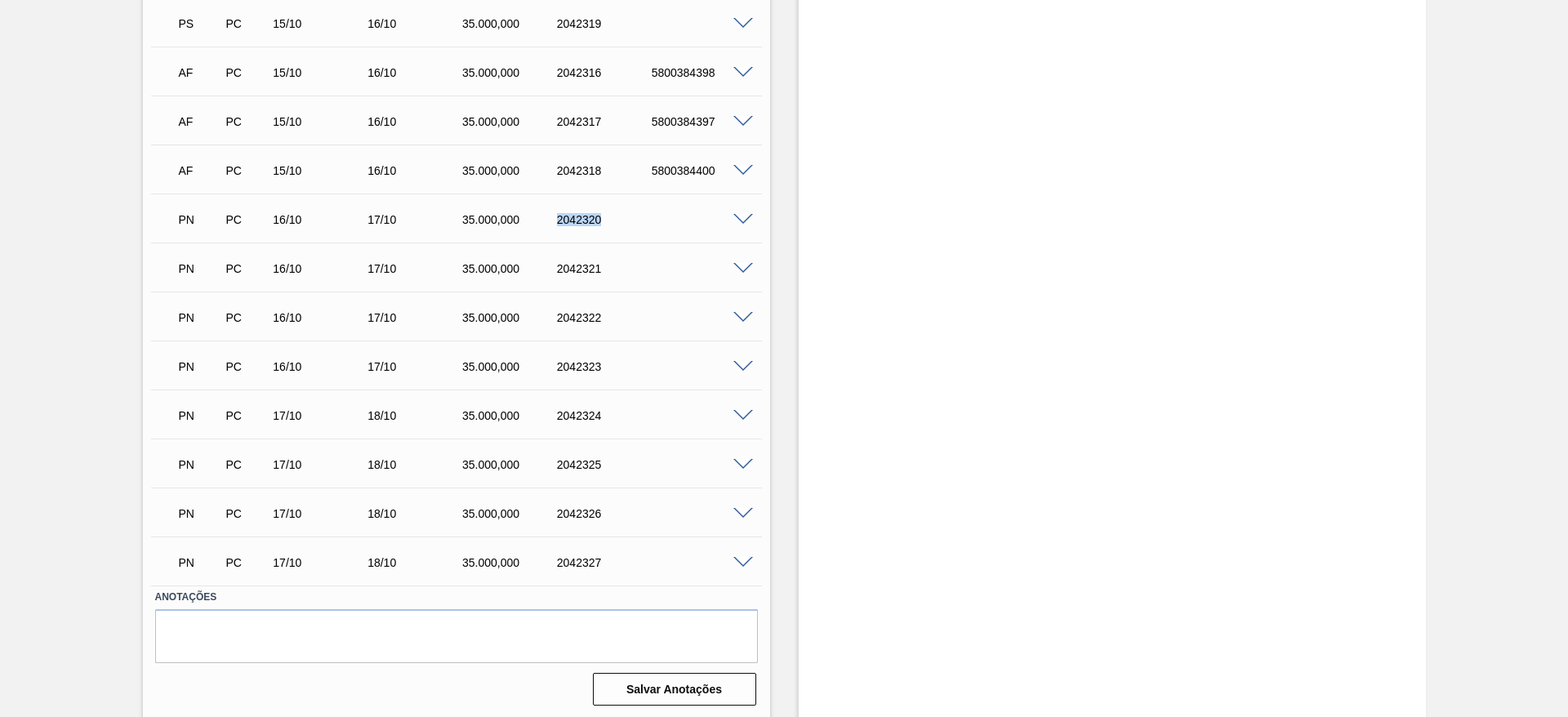
drag, startPoint x: 551, startPoint y: 220, endPoint x: 630, endPoint y: 222, distance: 79.0
click at [630, 222] on div "2042320" at bounding box center [606, 220] width 106 height 13
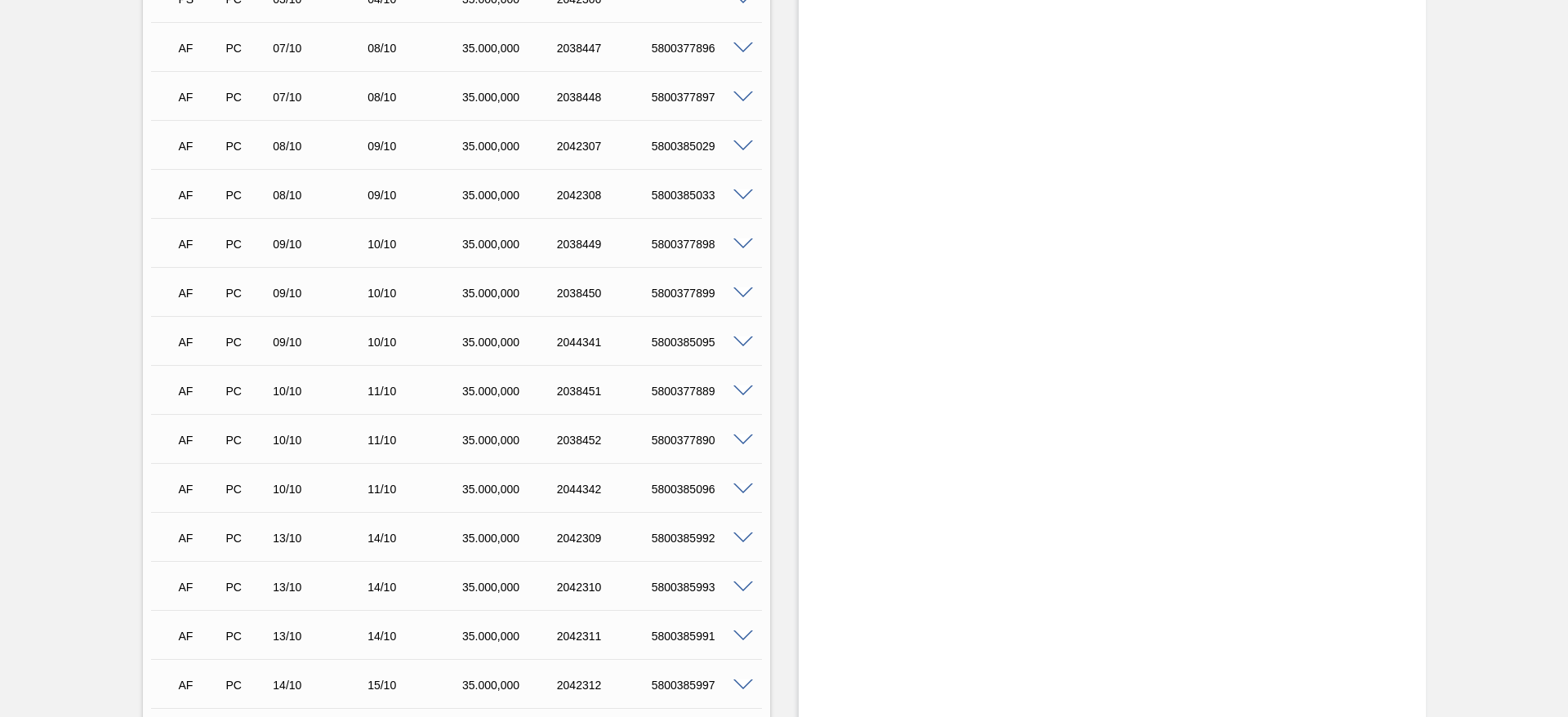
click at [945, 203] on div "Estoque De [DATE] Até [DATE] Filtro" at bounding box center [1112, 217] width 627 height 2722
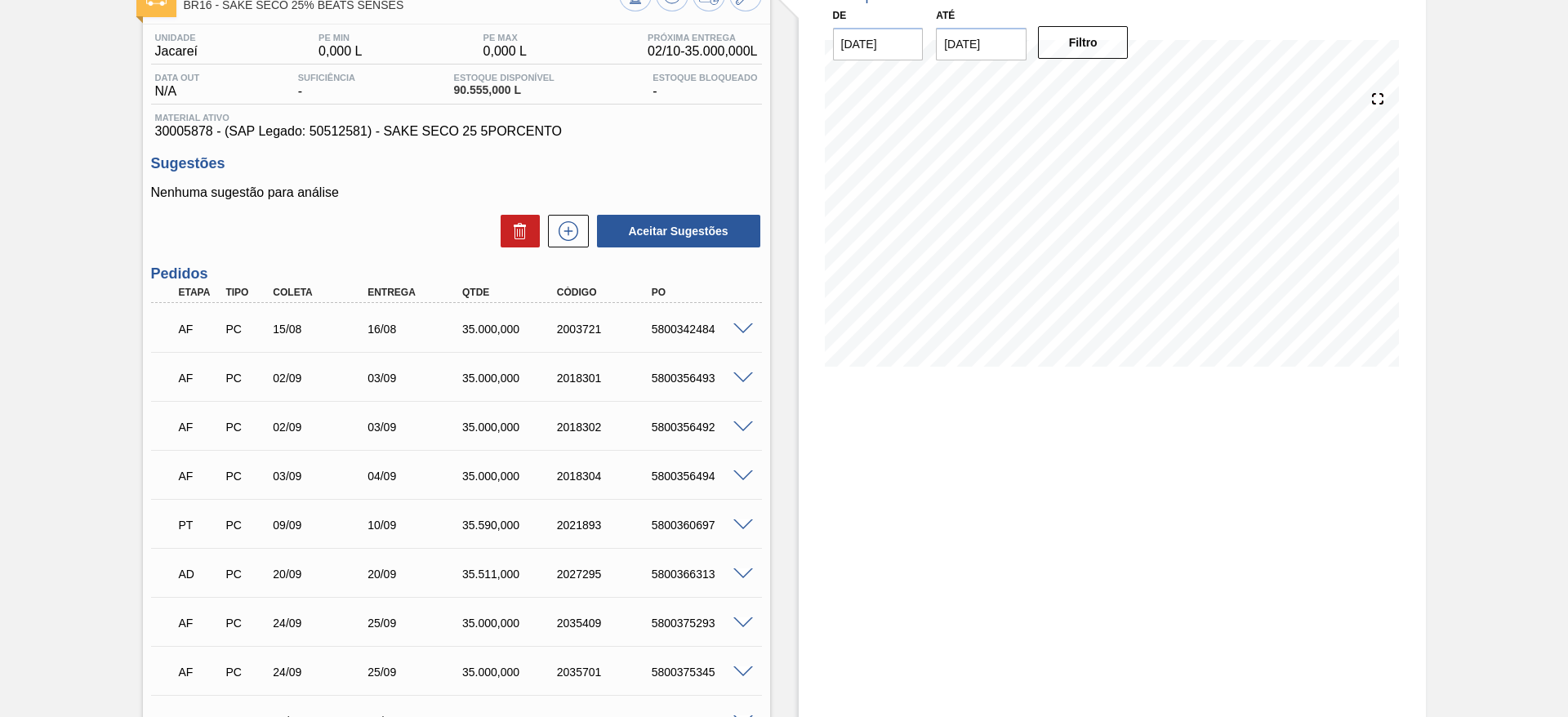
scroll to position [0, 0]
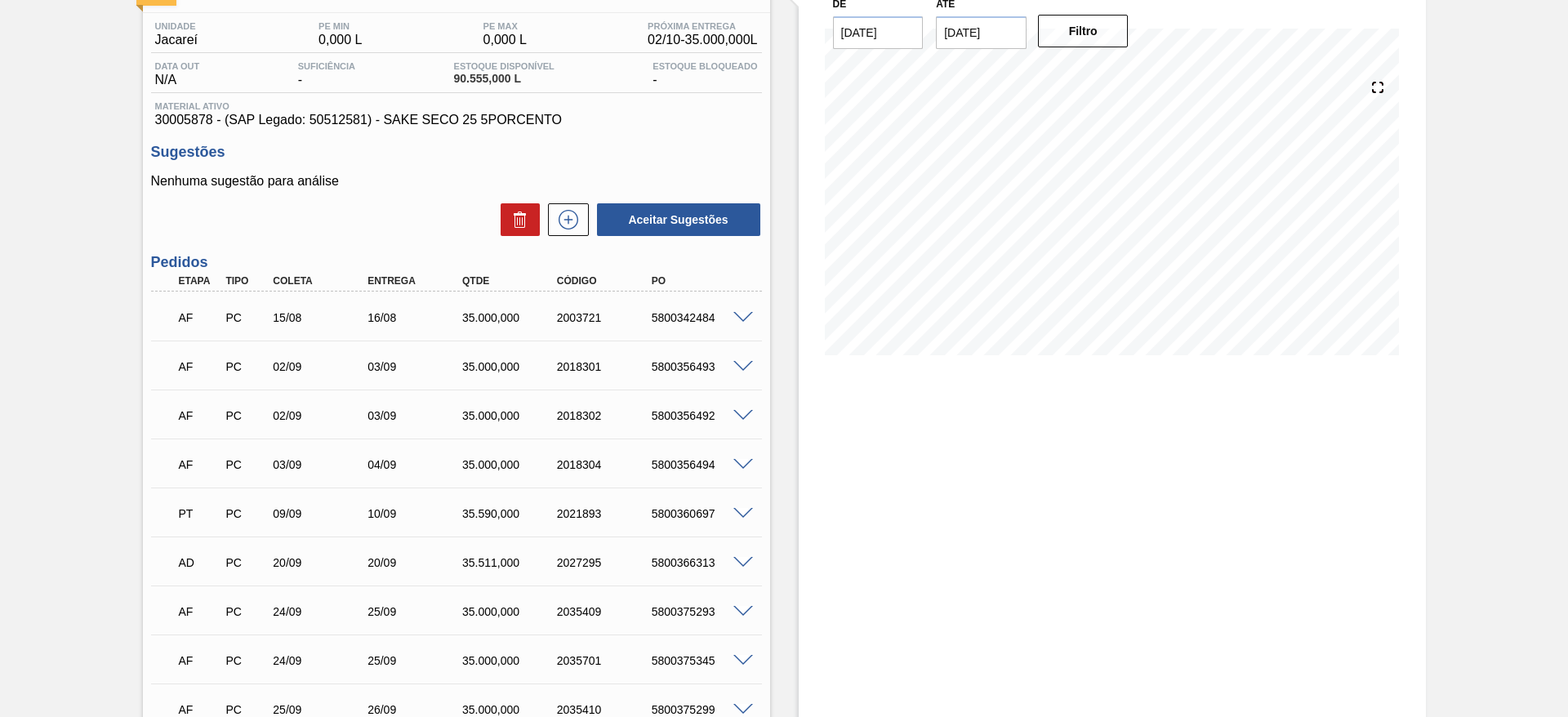
scroll to position [613, 0]
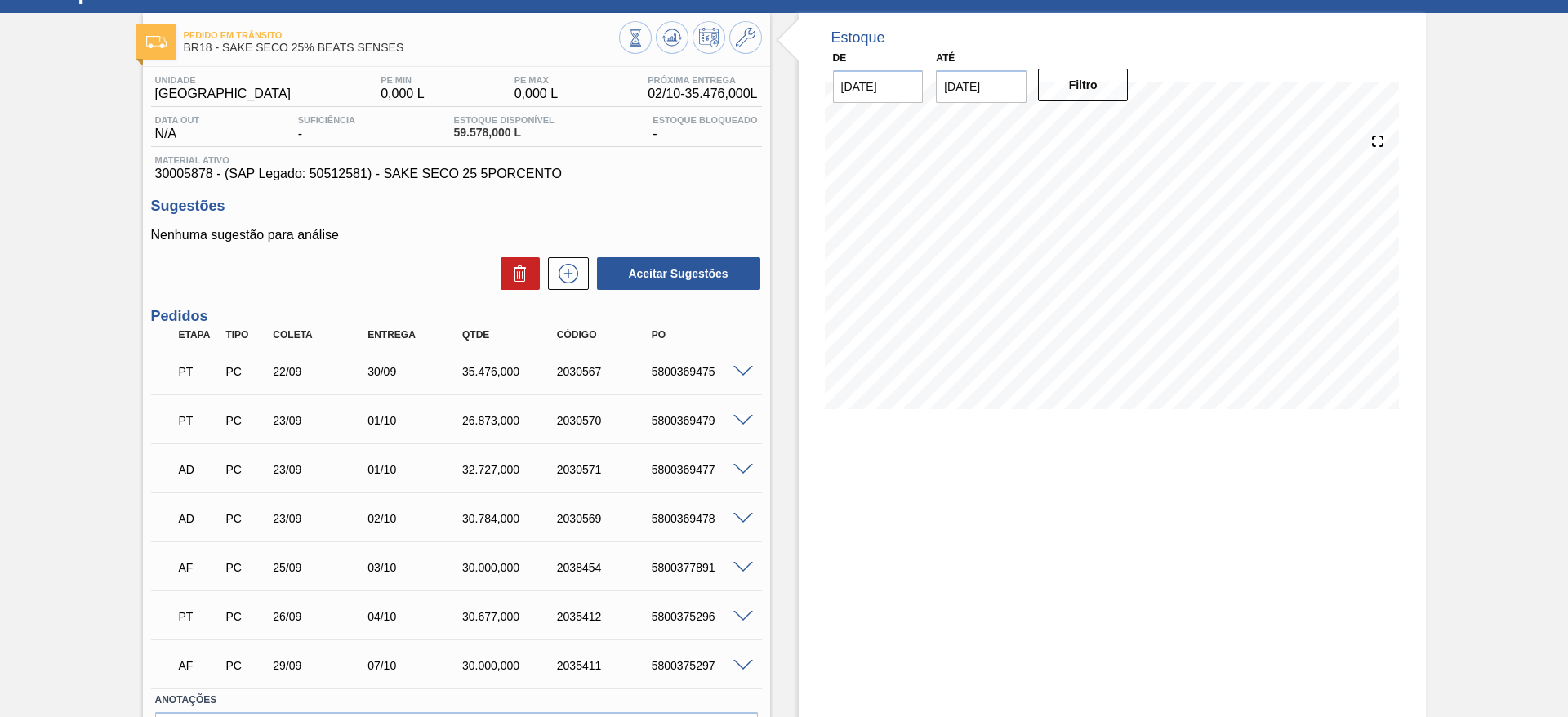
scroll to position [123, 0]
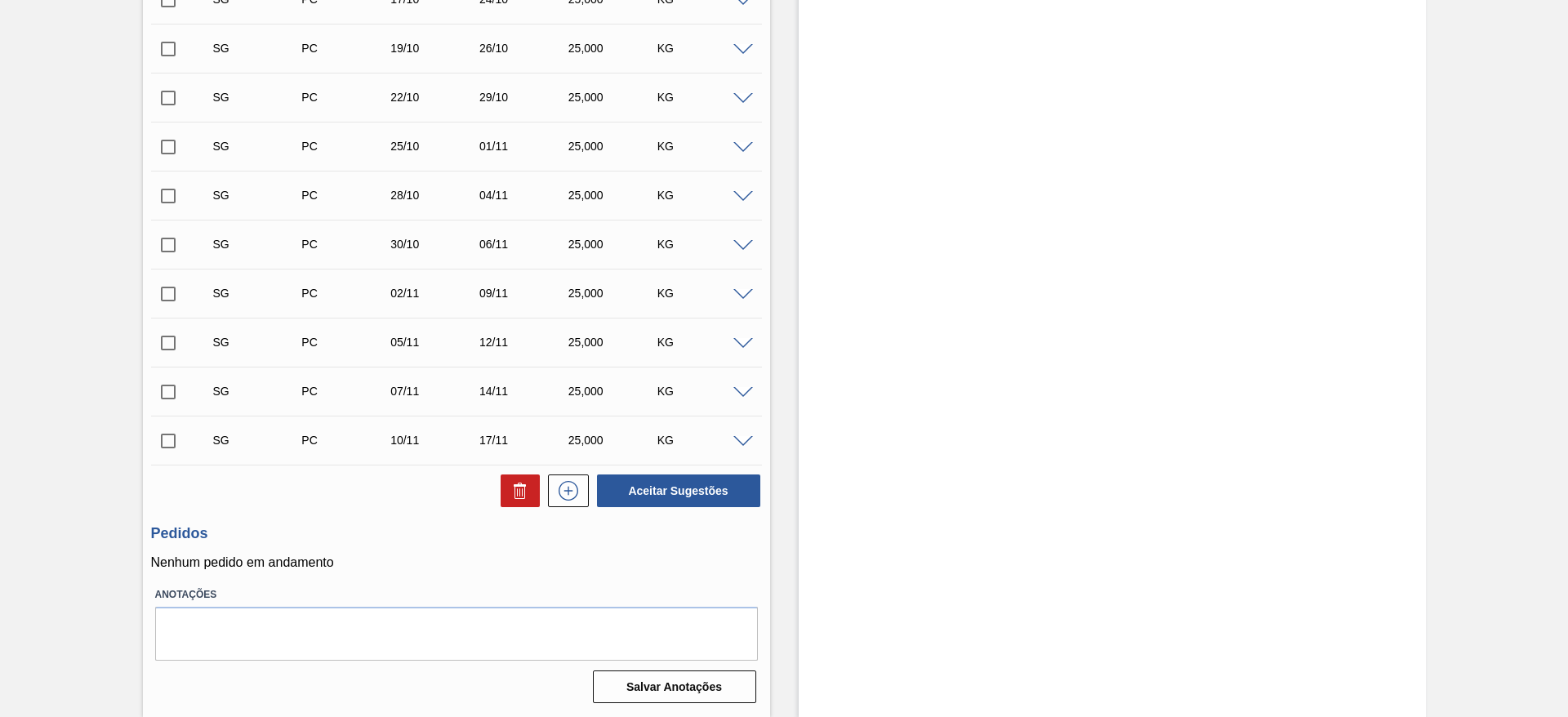
scroll to position [66, 0]
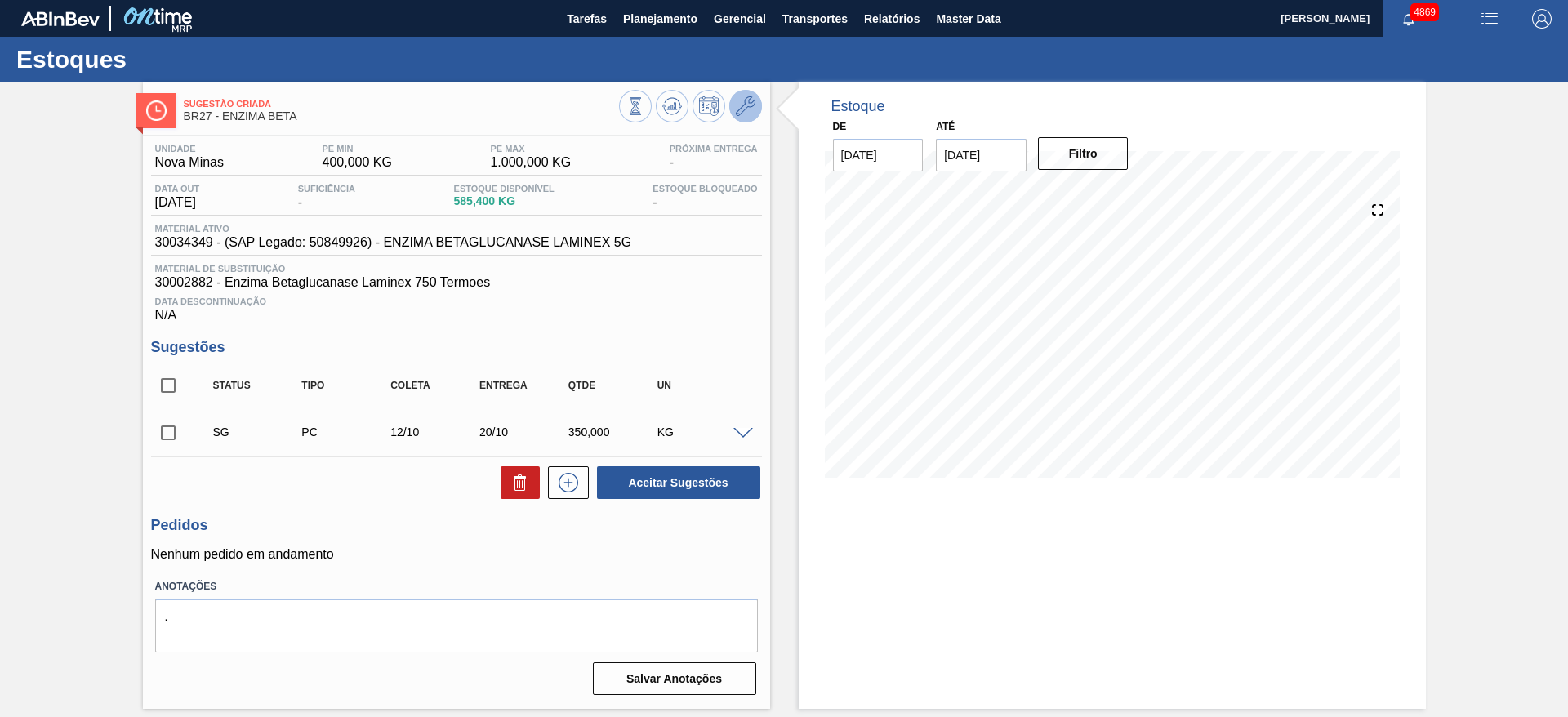
click at [740, 117] on button at bounding box center [745, 106] width 33 height 33
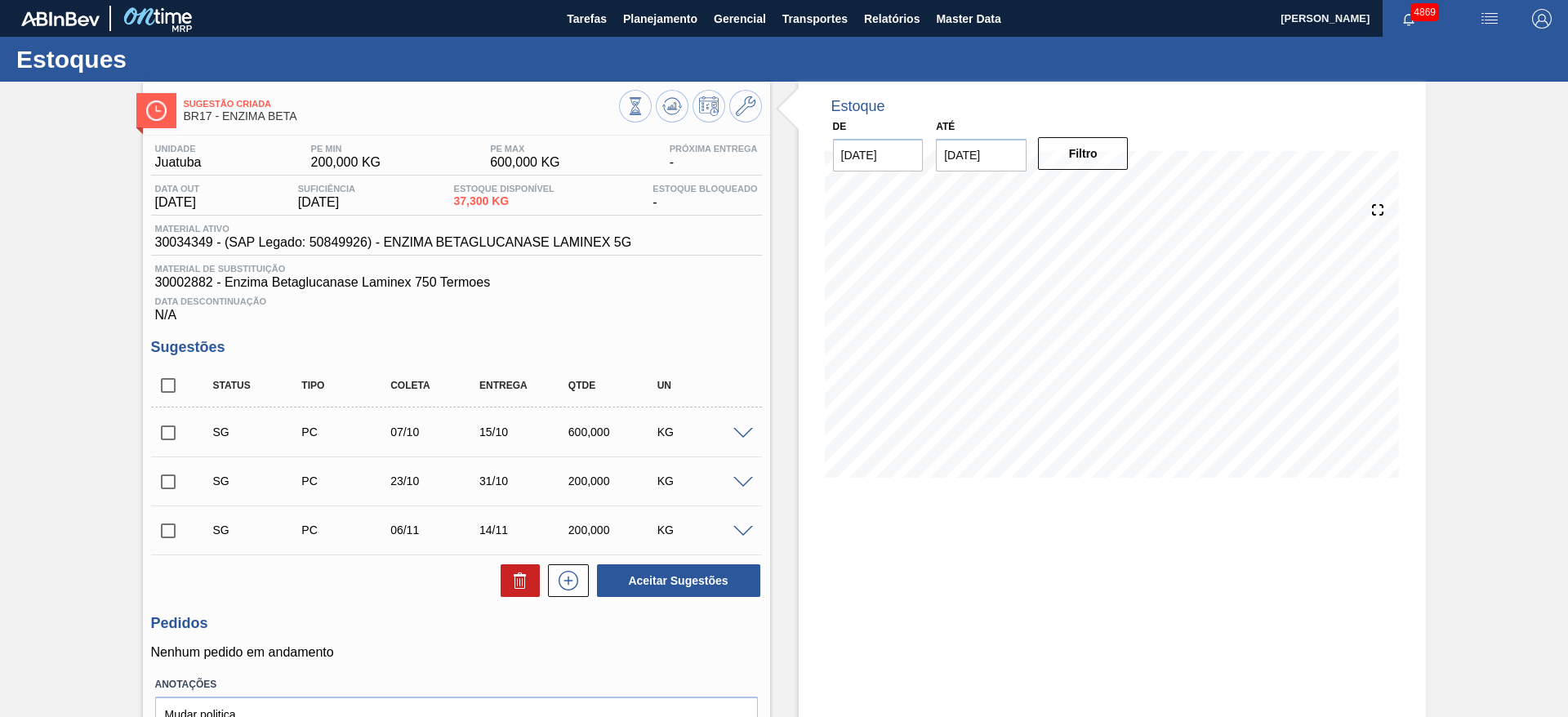
scroll to position [90, 0]
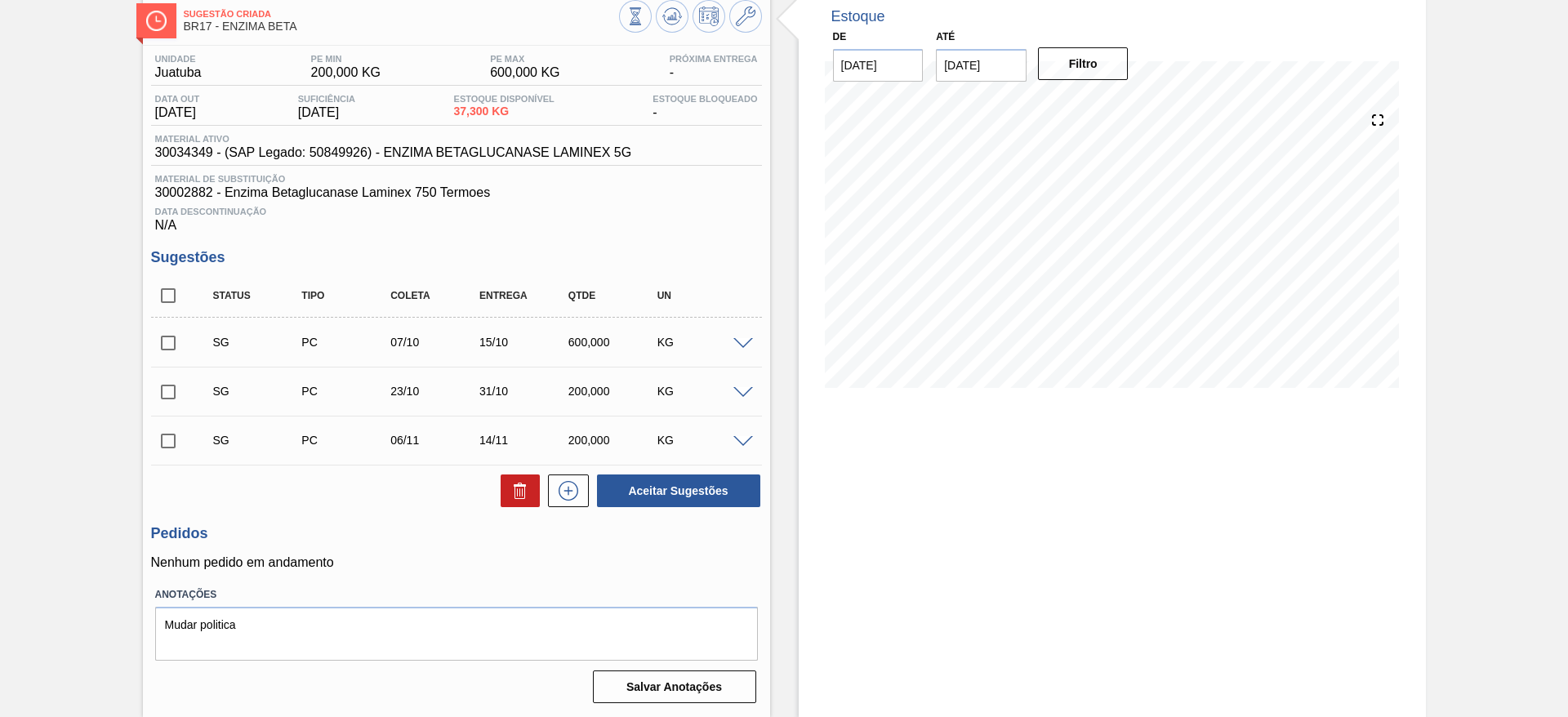
click at [743, 339] on span at bounding box center [743, 344] width 20 height 12
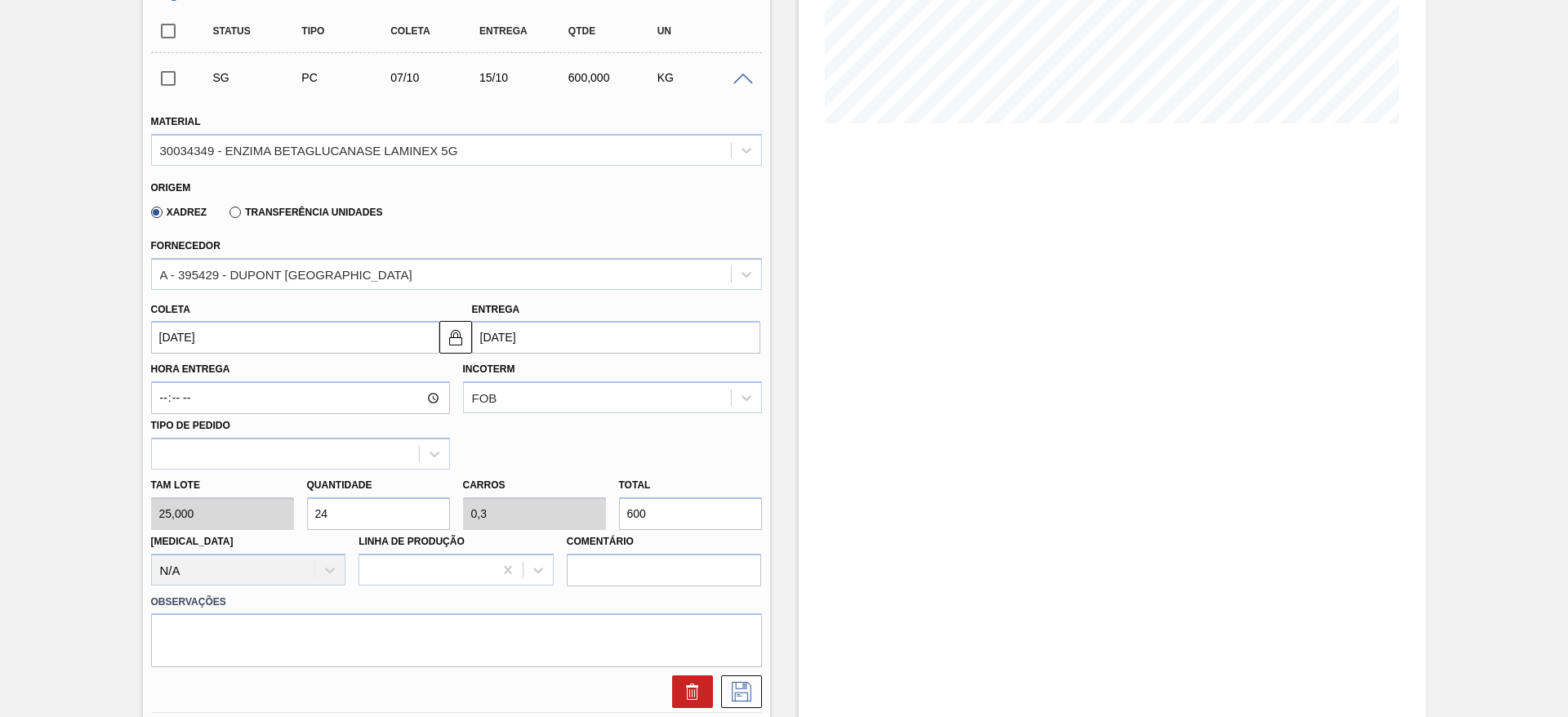
scroll to position [212, 0]
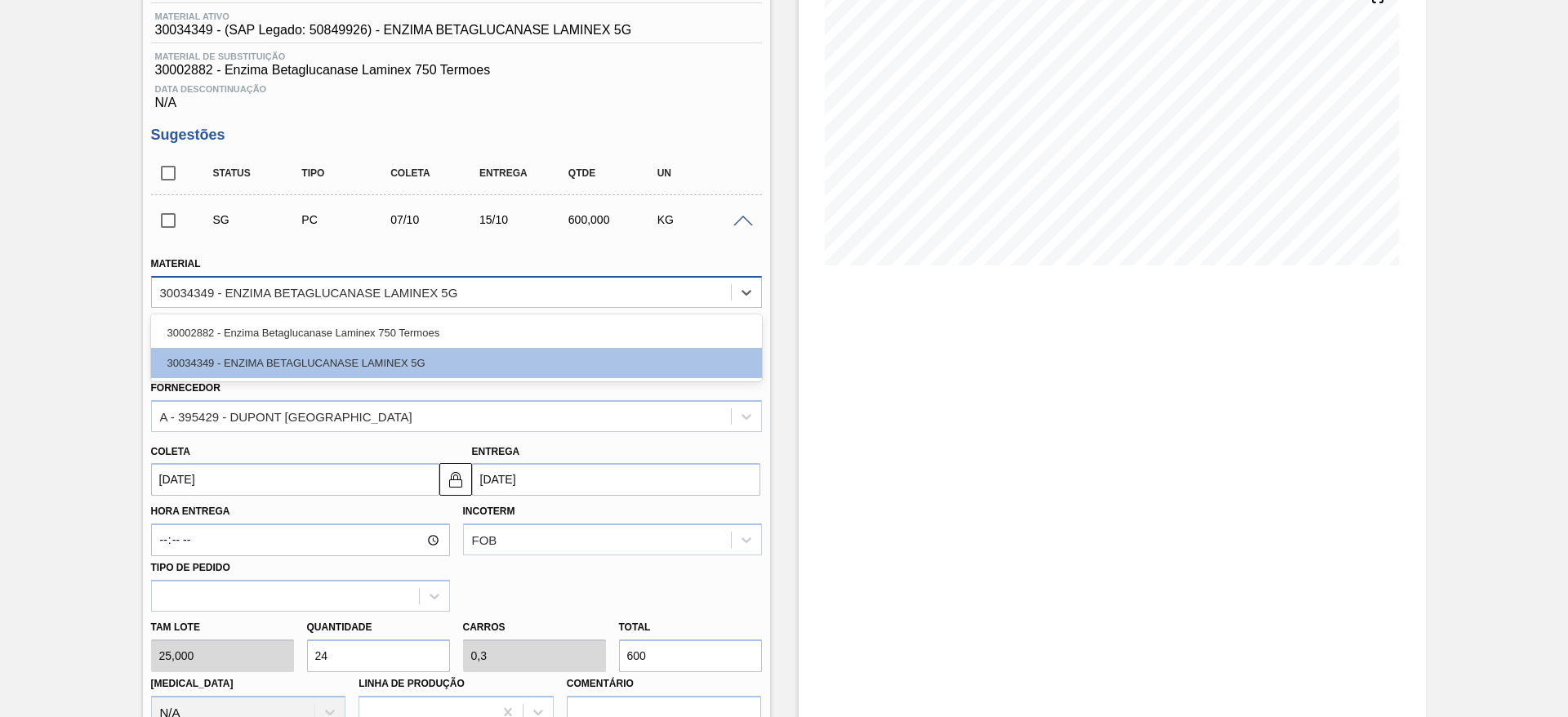
click at [496, 294] on div "30034349 - ENZIMA BETAGLUCANASE LAMINEX 5G" at bounding box center [441, 292] width 579 height 24
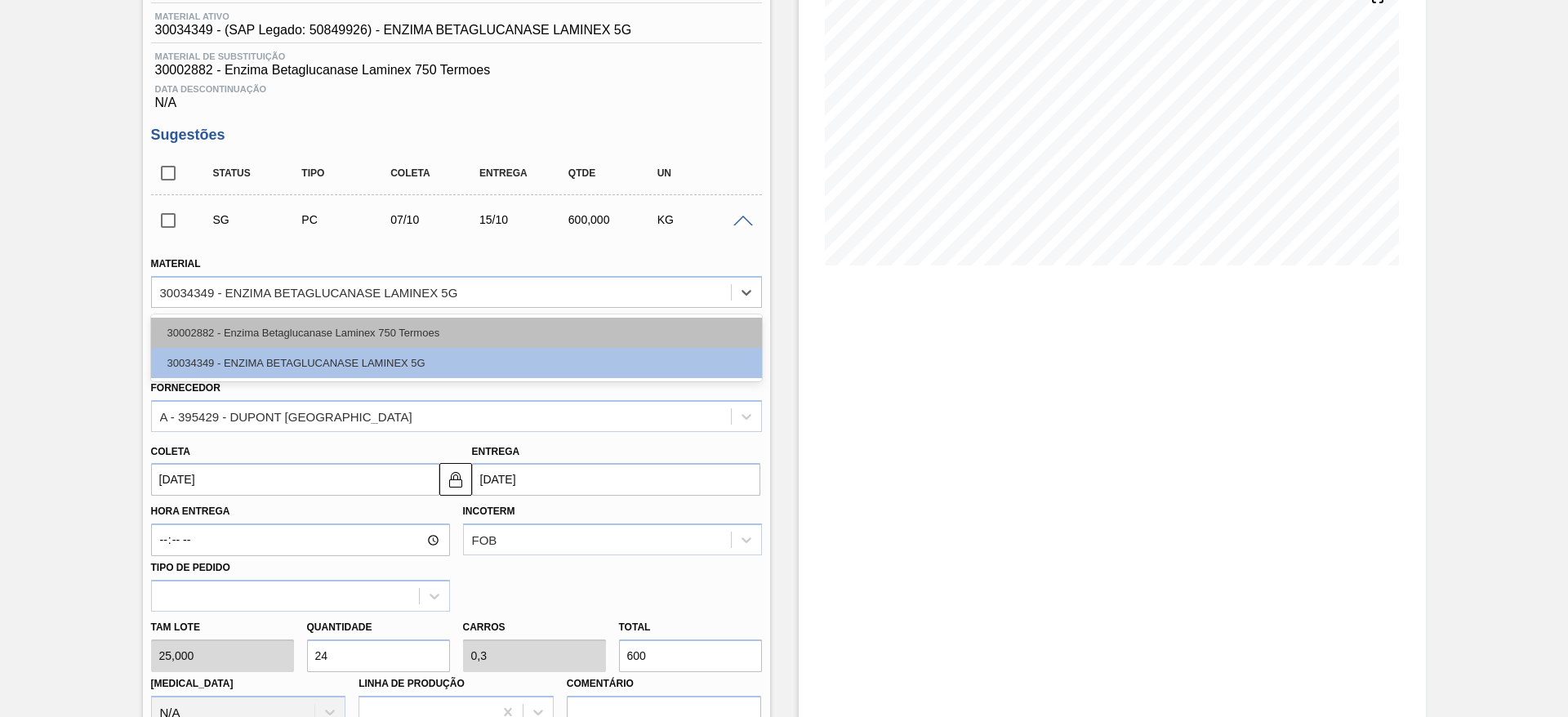
click at [507, 335] on div "30002882 - Enzima Betaglucanase Laminex 750 Termoes" at bounding box center [456, 333] width 611 height 30
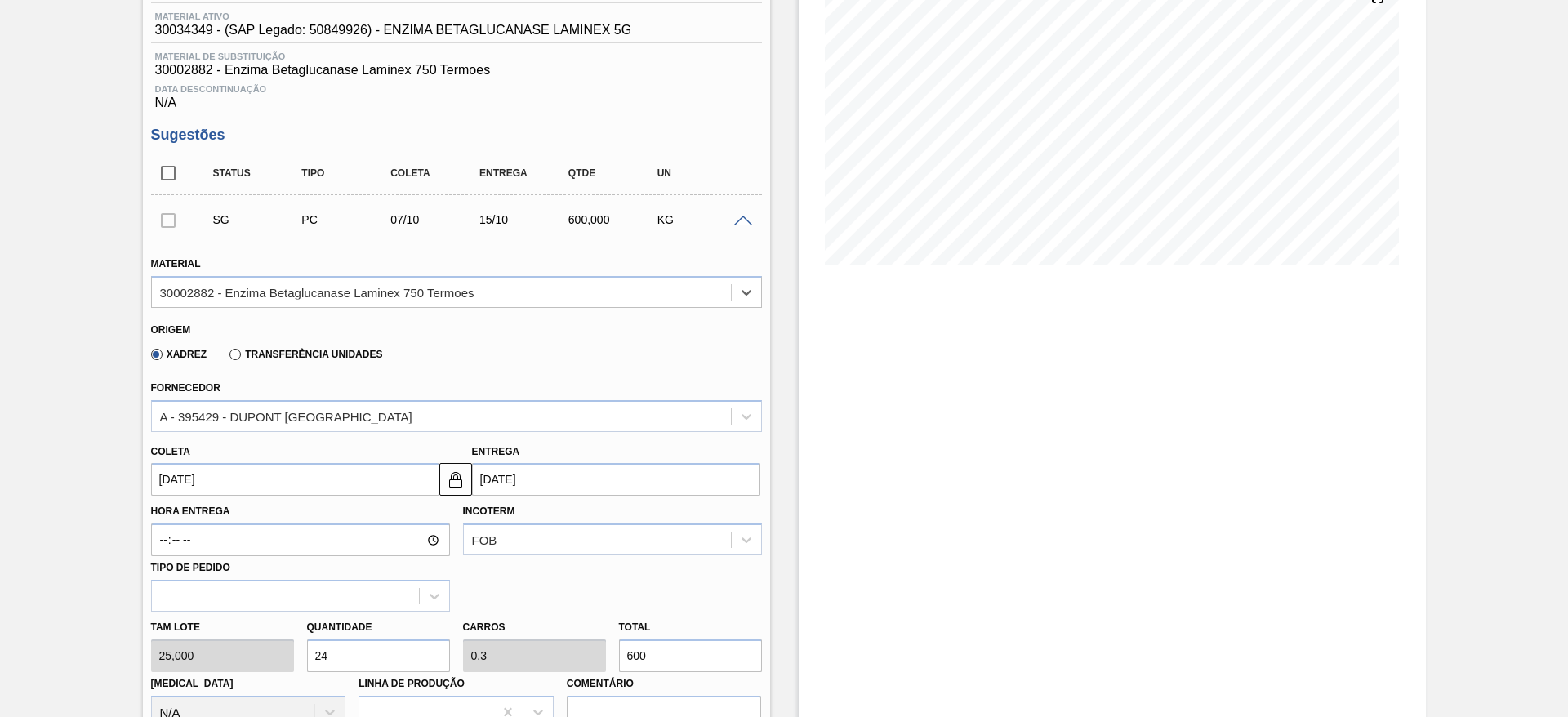
click at [295, 347] on div "Transferência Unidades" at bounding box center [302, 354] width 159 height 15
click at [232, 349] on label "Transferência Unidades" at bounding box center [306, 354] width 153 height 12
click at [227, 358] on input "Transferência Unidades" at bounding box center [227, 358] width 0 height 0
click at [311, 409] on div "BR01-Manaus" at bounding box center [441, 416] width 579 height 24
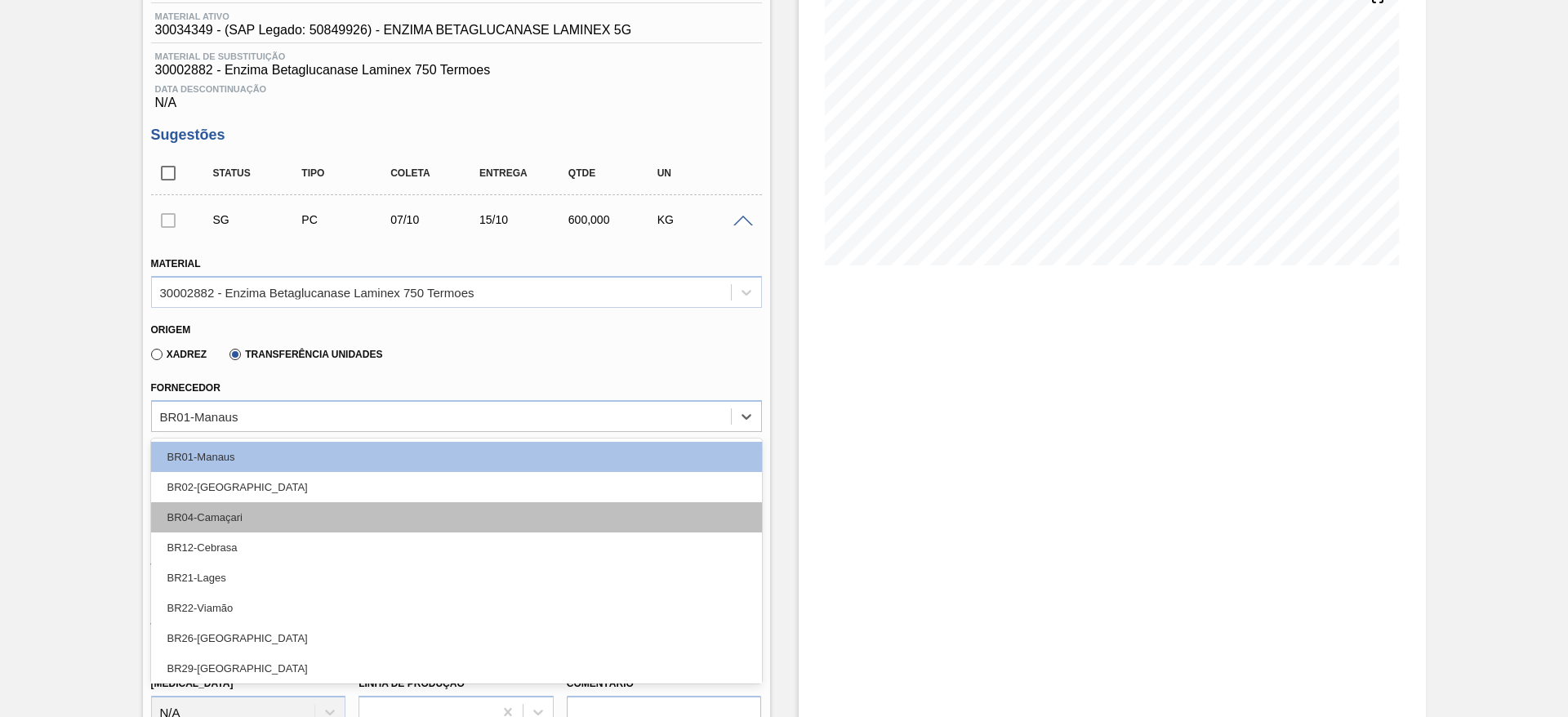
scroll to position [94, 0]
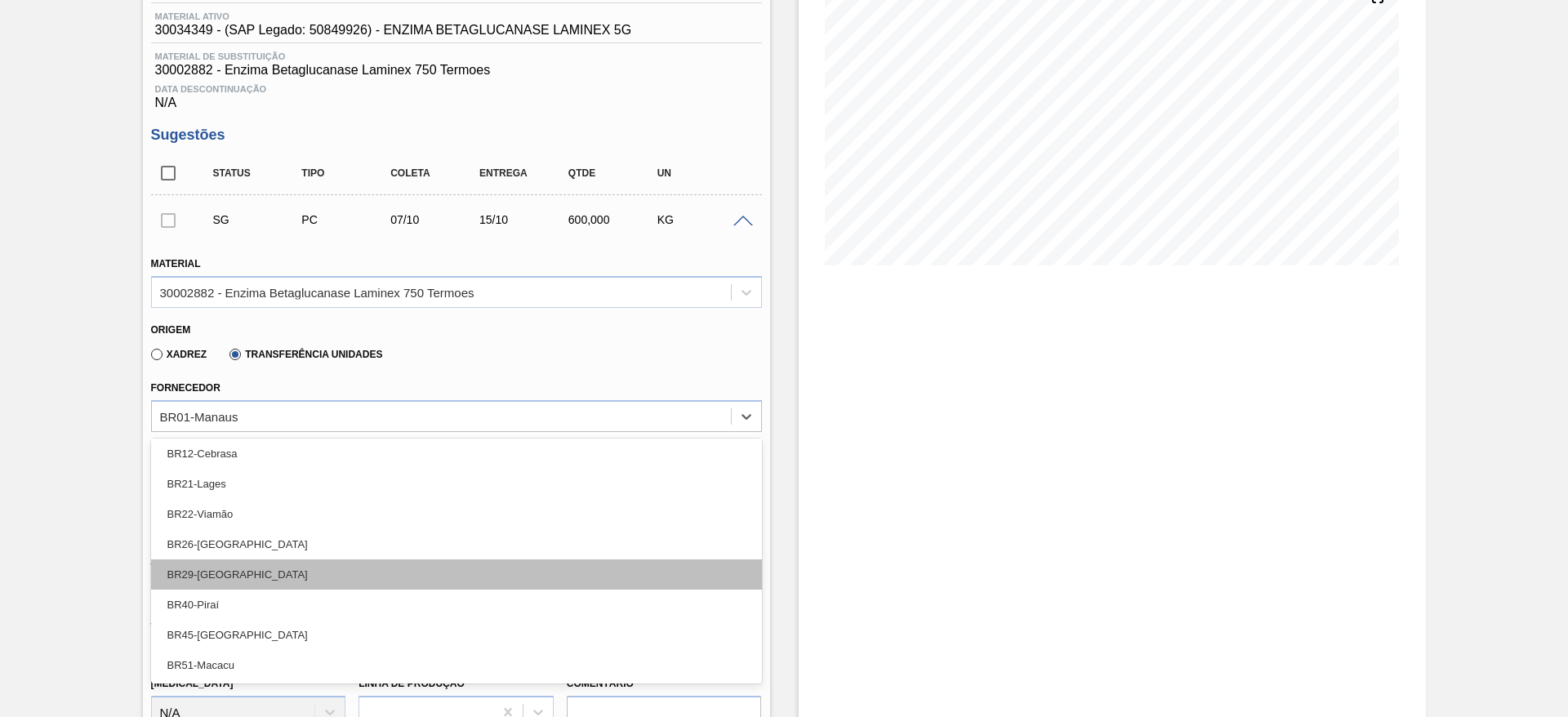
click at [333, 567] on div "BR29-Nova Minas" at bounding box center [456, 575] width 611 height 30
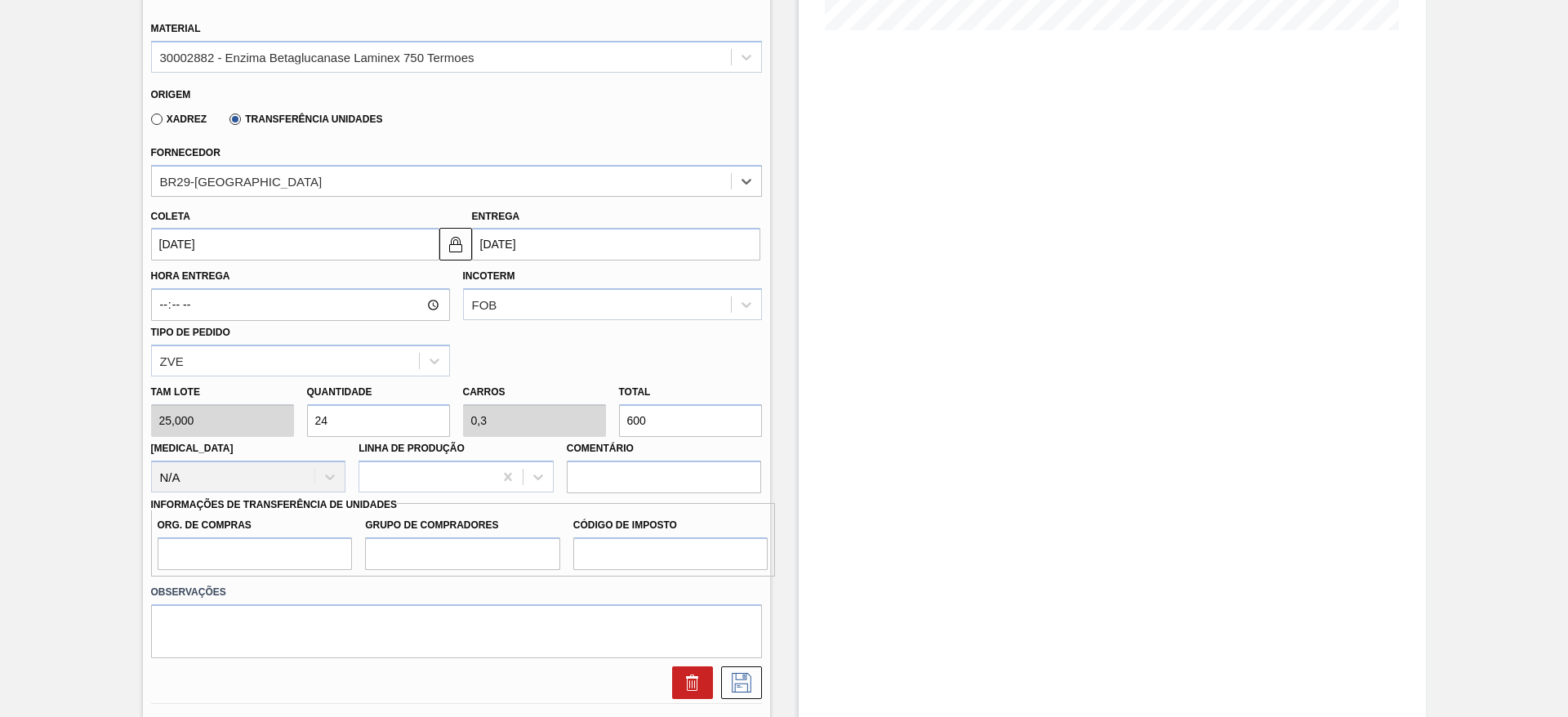
scroll to position [457, 0]
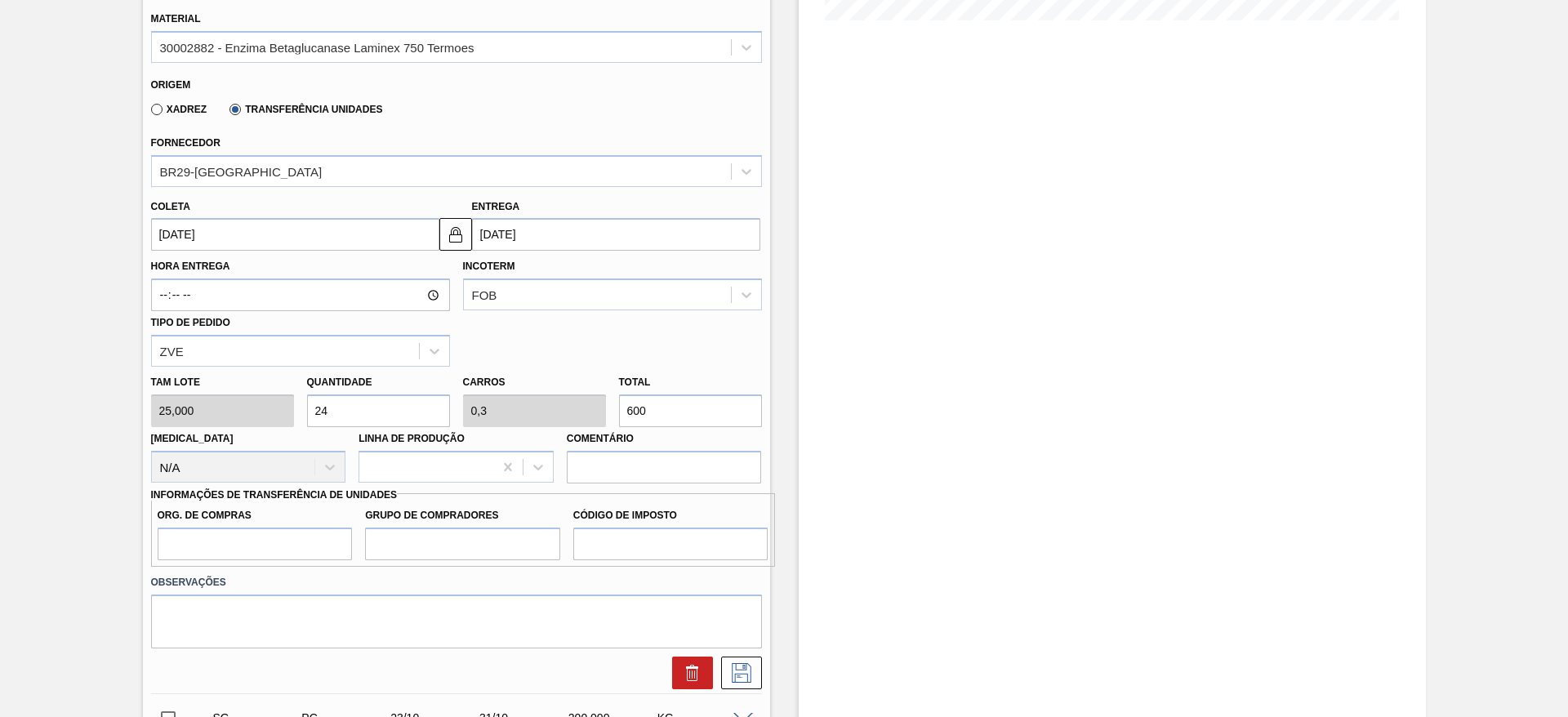
click at [595, 412] on div "Tam lote 25,000 Quantidade 24 Carros 0,3 Total 600 Doca N/A Linha de Produção C…" at bounding box center [456, 425] width 624 height 117
type input "0,04"
type input "0,001"
type input "1"
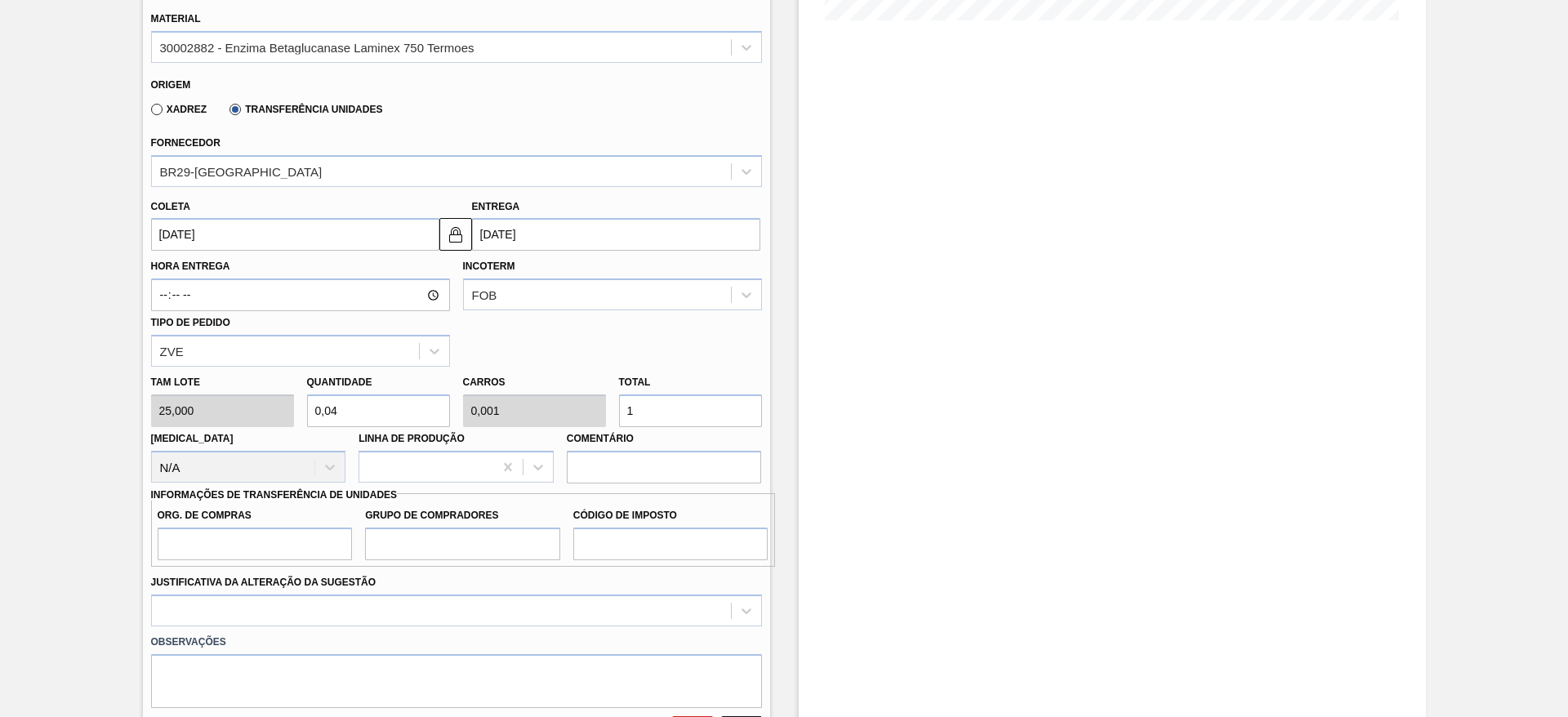
type input "0,48"
type input "0,006"
type input "12"
type input "5"
type input "0,063"
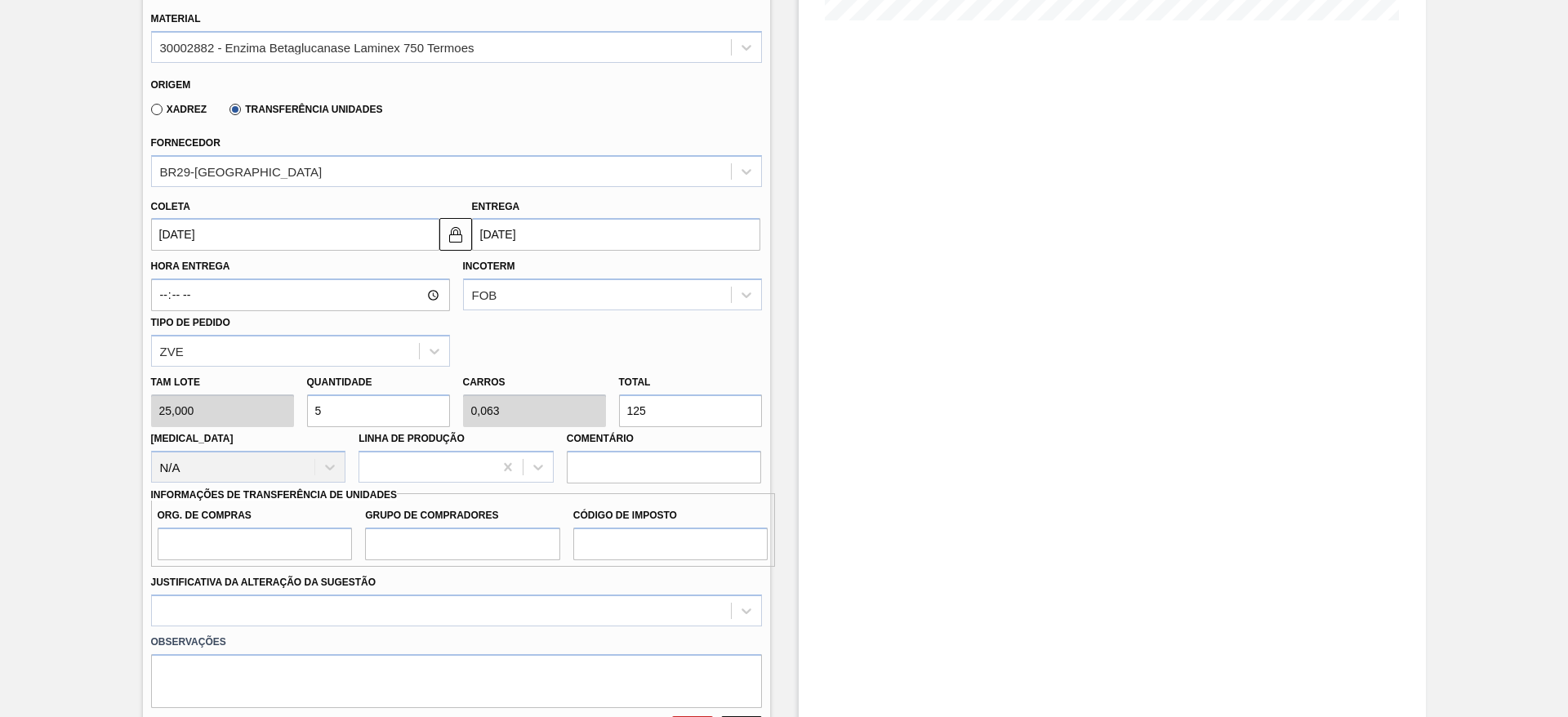
type input "125"
click at [262, 531] on input "Org. de Compras" at bounding box center [255, 544] width 195 height 33
type input "BR00"
click at [445, 557] on input "Grupo de Compradores" at bounding box center [462, 544] width 195 height 33
type input "A01"
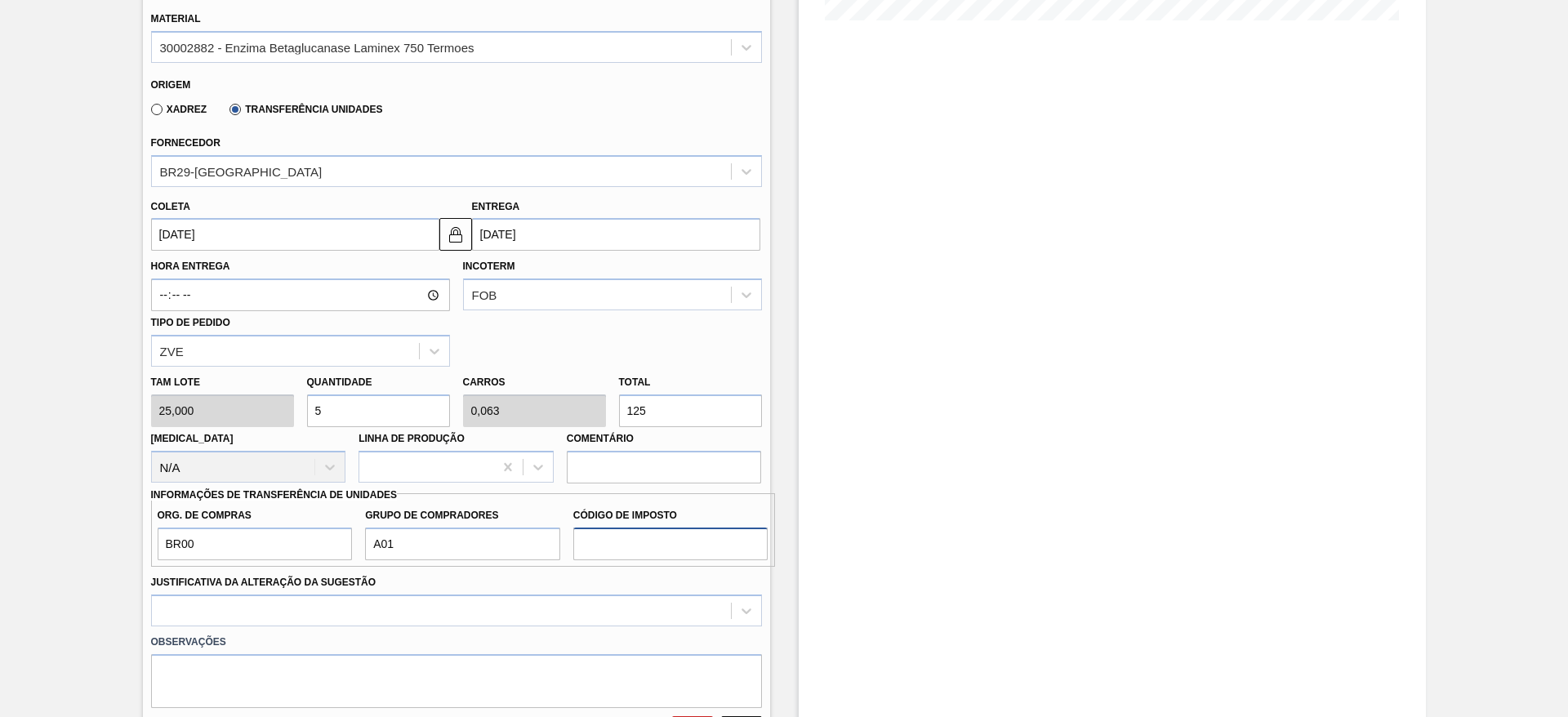
click at [656, 549] on input "Código de Imposto" at bounding box center [671, 544] width 195 height 33
type input "I1"
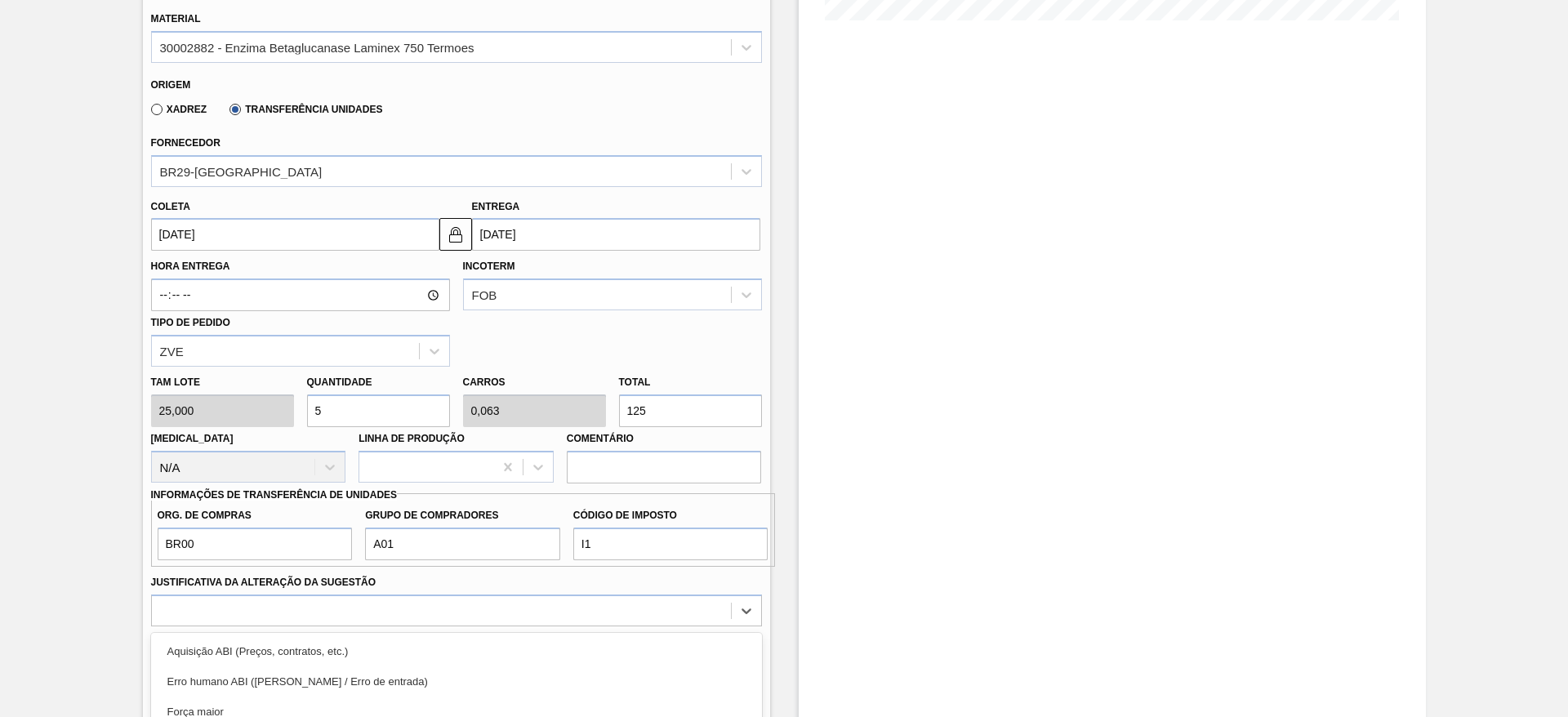
scroll to position [625, 0]
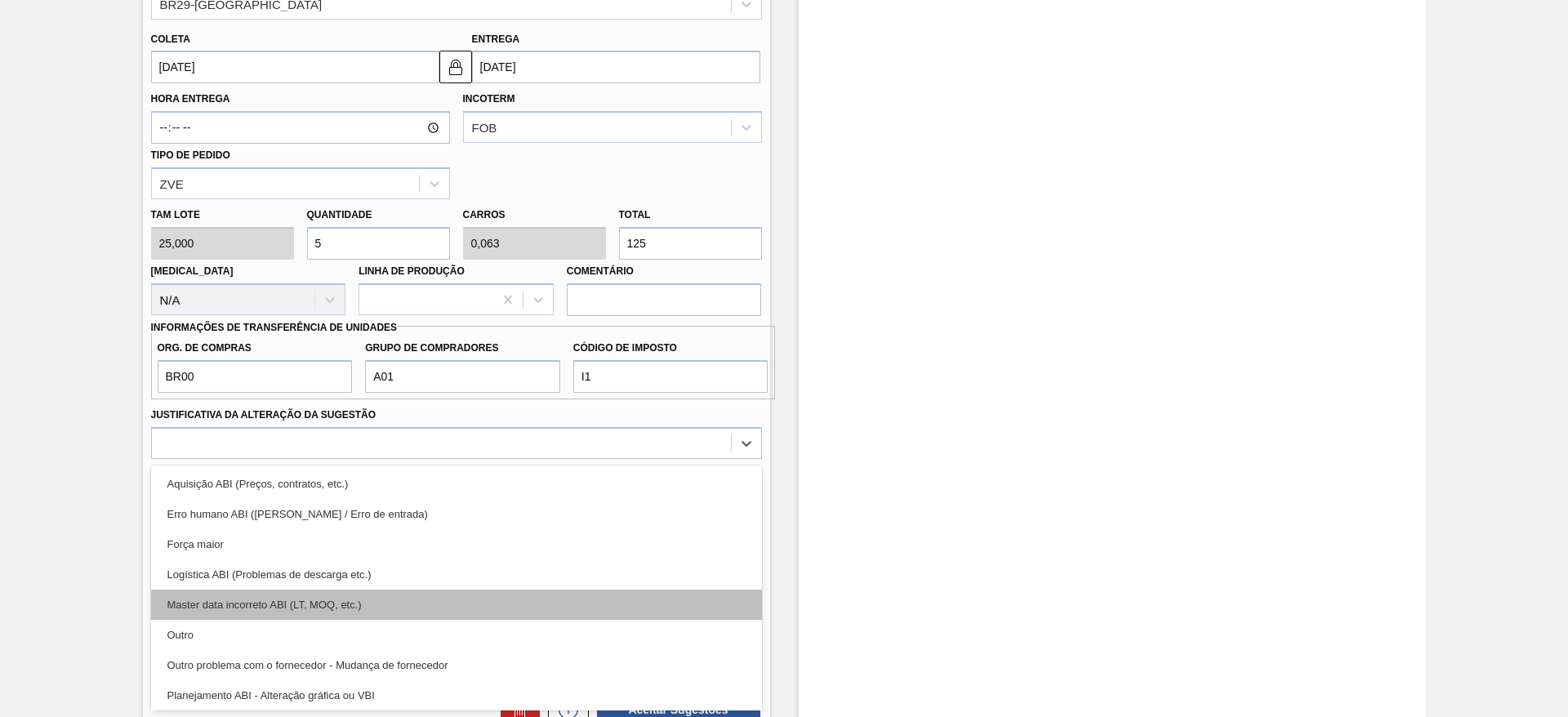
click at [619, 459] on div "option Master data incorreto ABI (LT, MOQ, etc.) focused, 5 of 18. 18 results a…" at bounding box center [456, 443] width 611 height 32
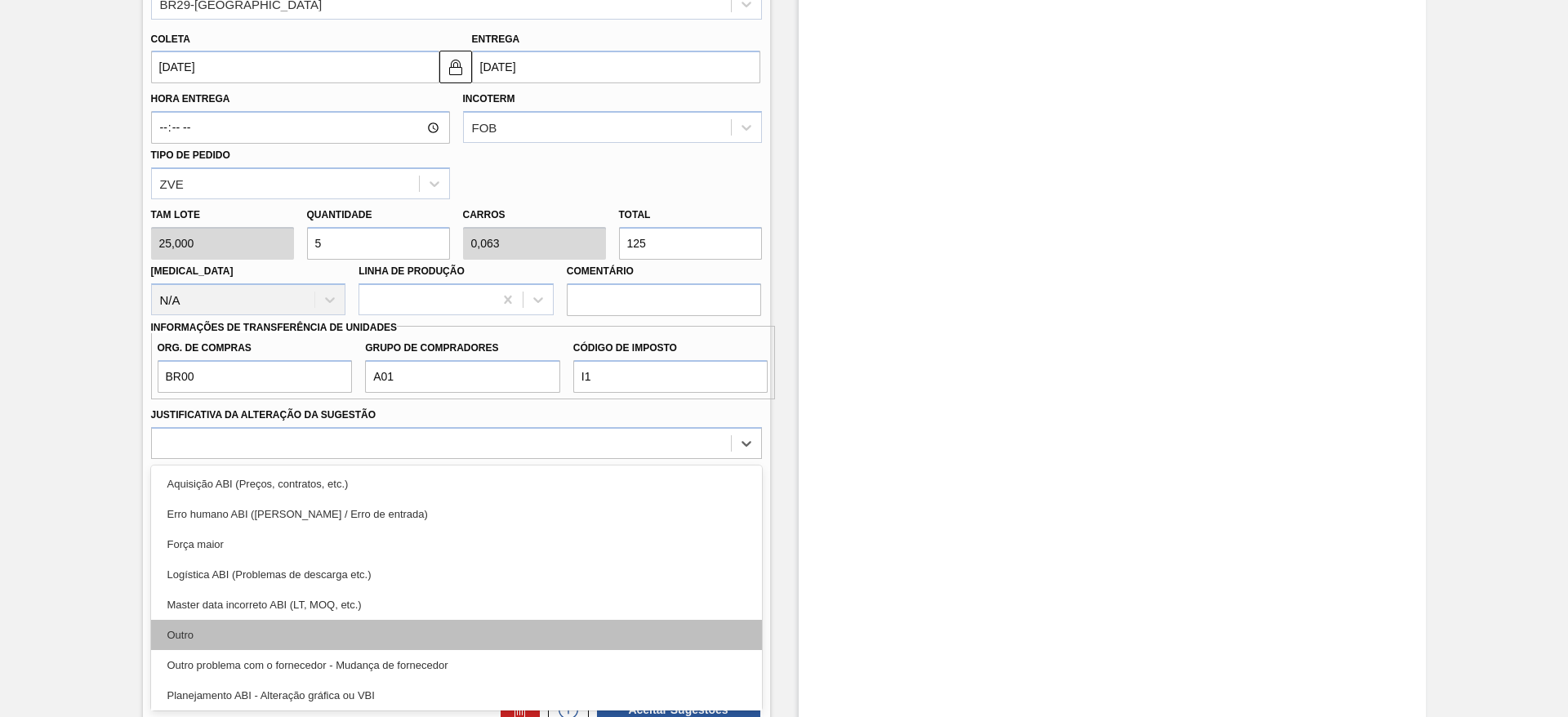
click at [587, 642] on div "Outro" at bounding box center [456, 635] width 611 height 30
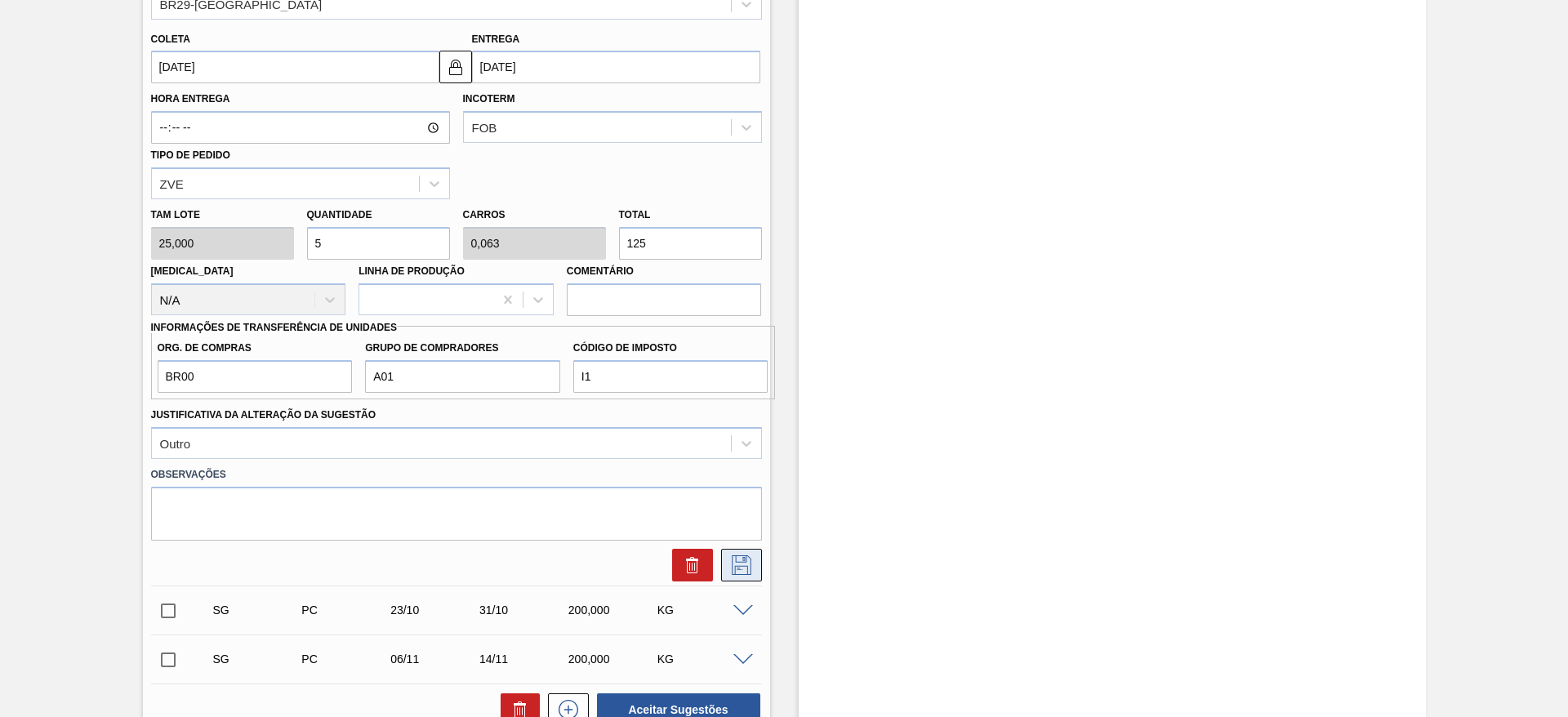
click at [733, 562] on icon at bounding box center [741, 566] width 26 height 20
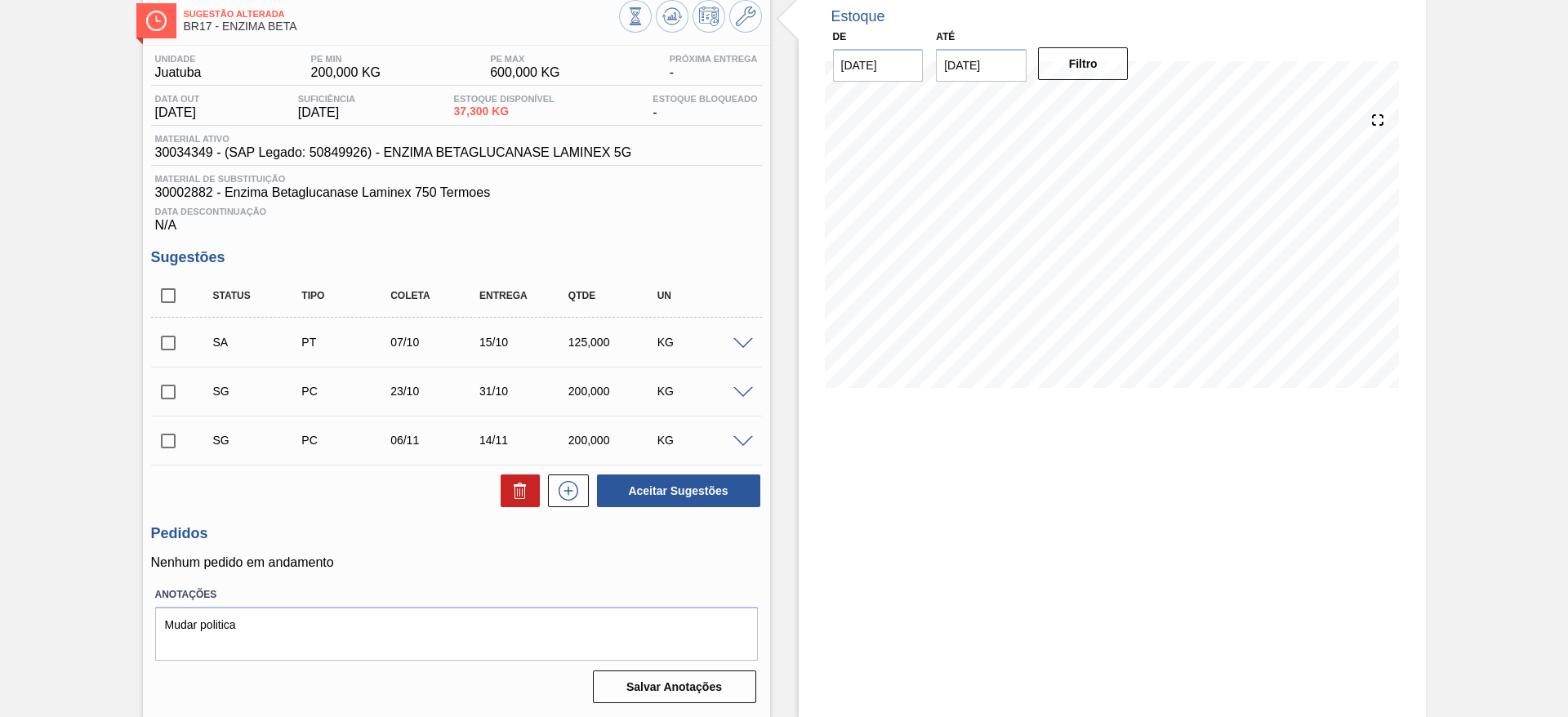
scroll to position [90, 0]
click at [736, 340] on span at bounding box center [743, 344] width 20 height 12
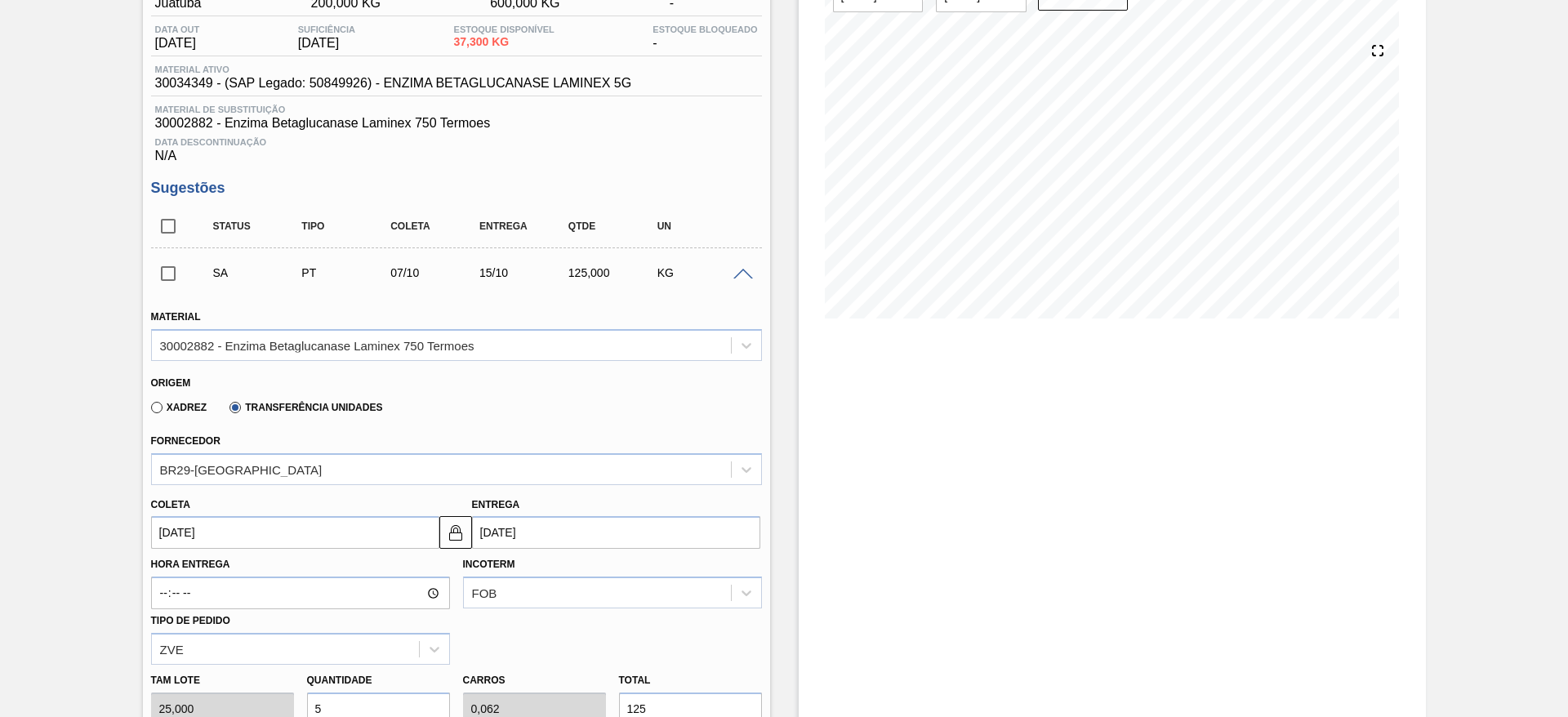
scroll to position [212, 0]
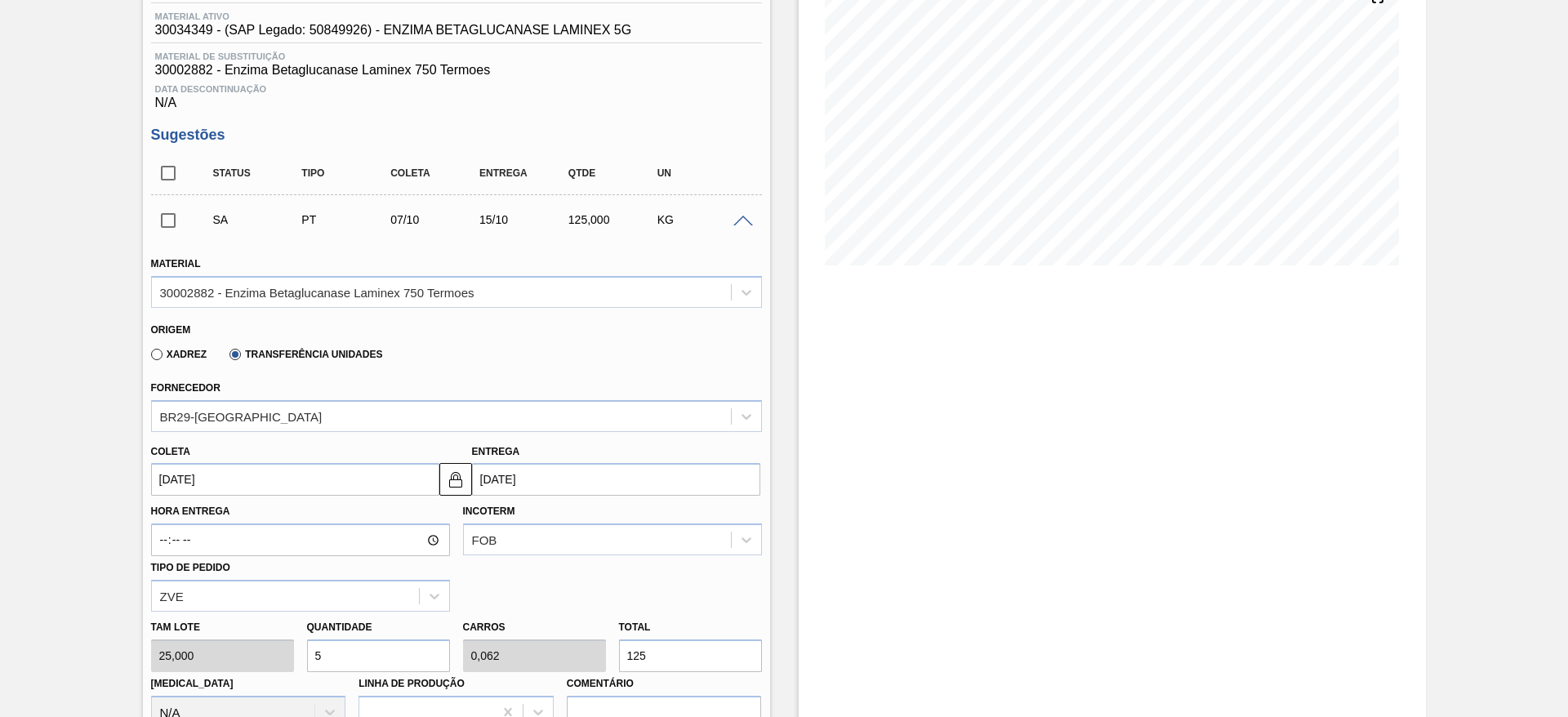
click at [343, 476] on input "[DATE]" at bounding box center [295, 479] width 288 height 33
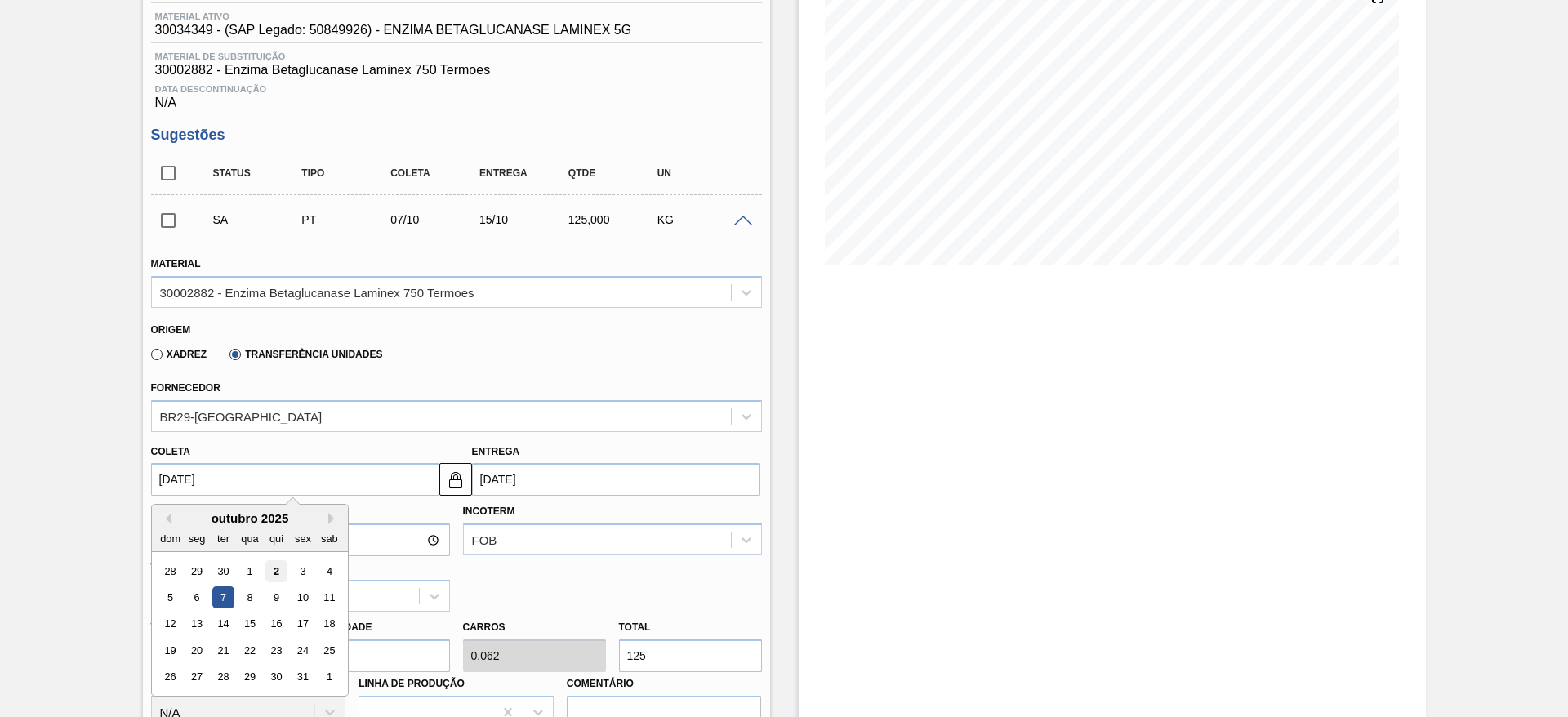
click at [274, 566] on div "2" at bounding box center [275, 571] width 22 height 22
type input "[DATE]"
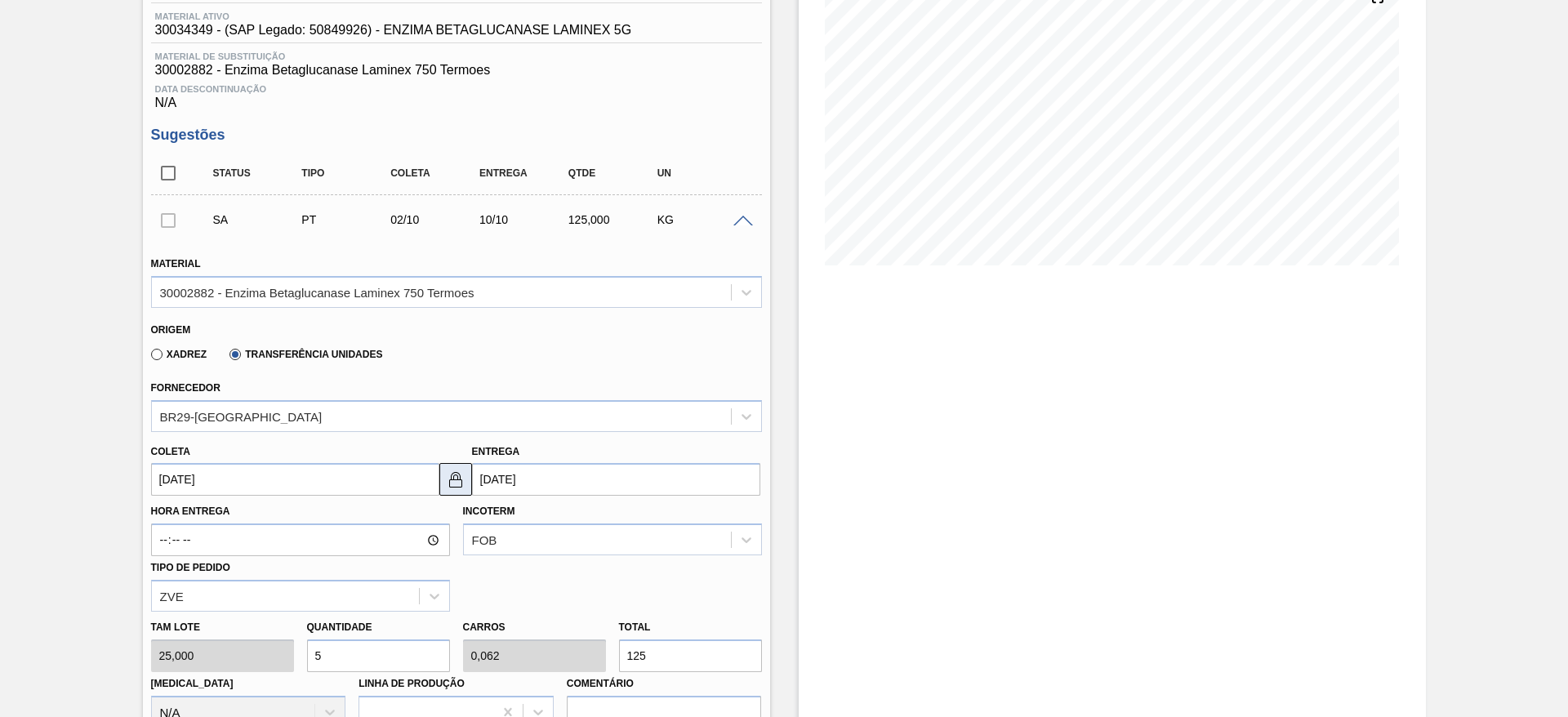
drag, startPoint x: 450, startPoint y: 474, endPoint x: 468, endPoint y: 465, distance: 20.1
click at [448, 476] on img at bounding box center [456, 479] width 20 height 20
click at [494, 474] on input "10/10/2025" at bounding box center [616, 479] width 288 height 33
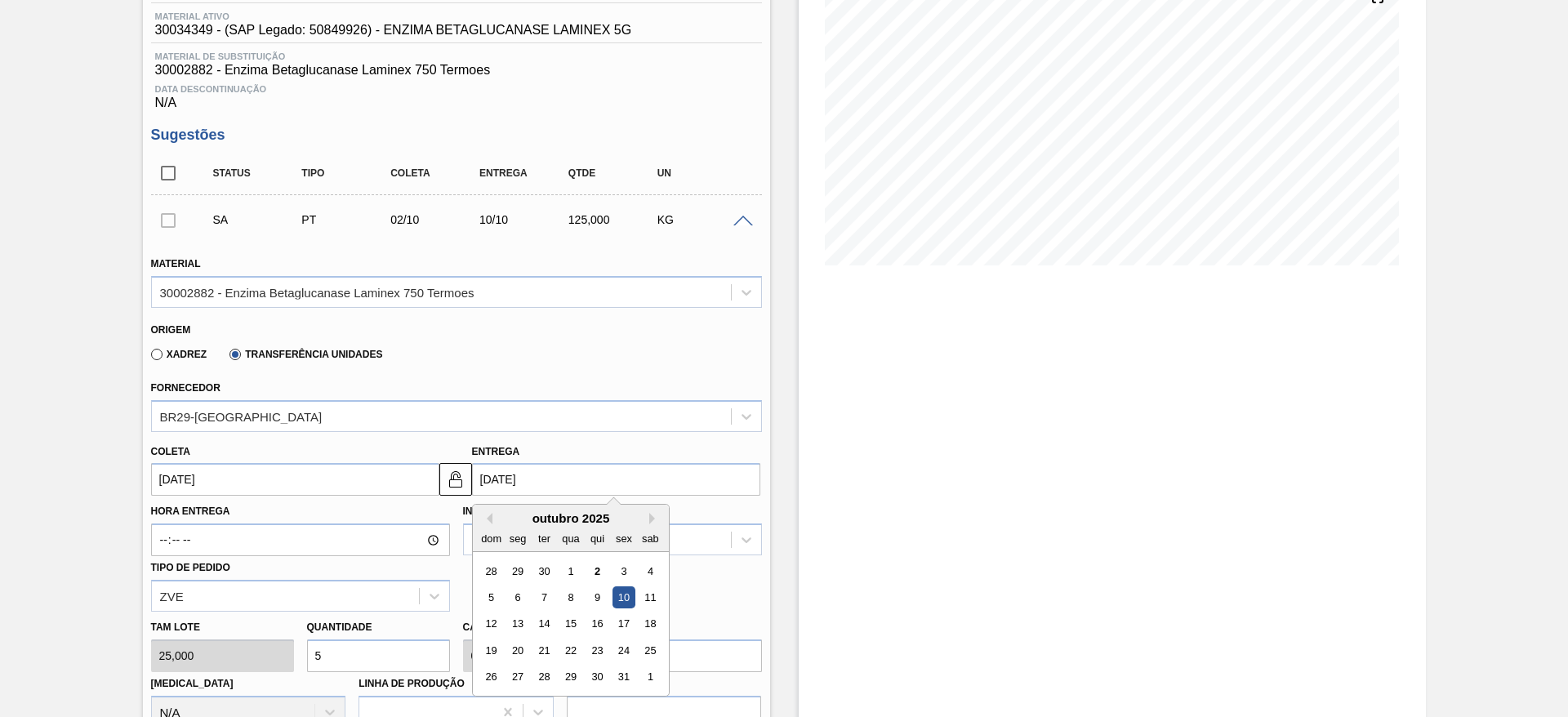
click at [602, 572] on div "2" at bounding box center [596, 571] width 22 height 22
type input "[DATE]"
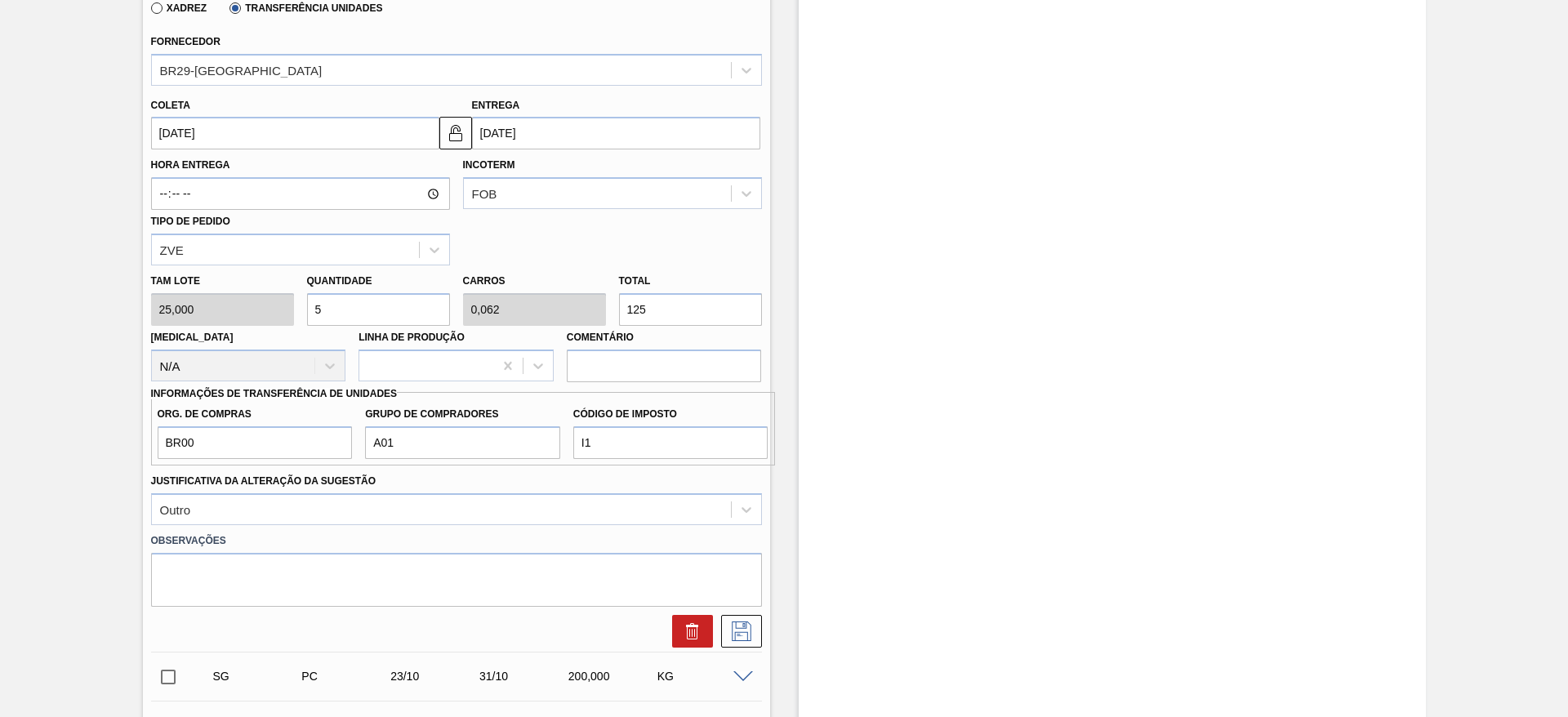
scroll to position [580, 0]
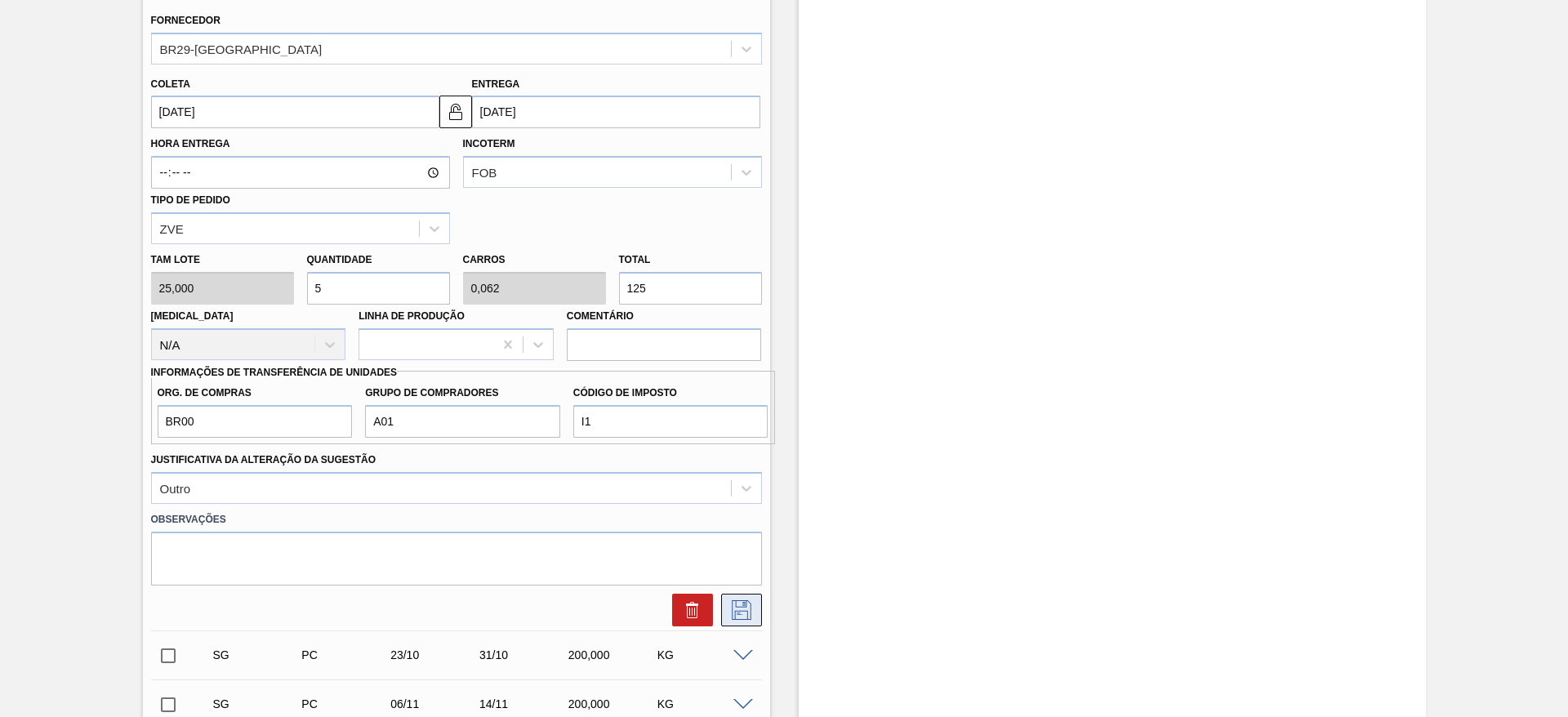
click at [734, 608] on icon at bounding box center [741, 610] width 26 height 20
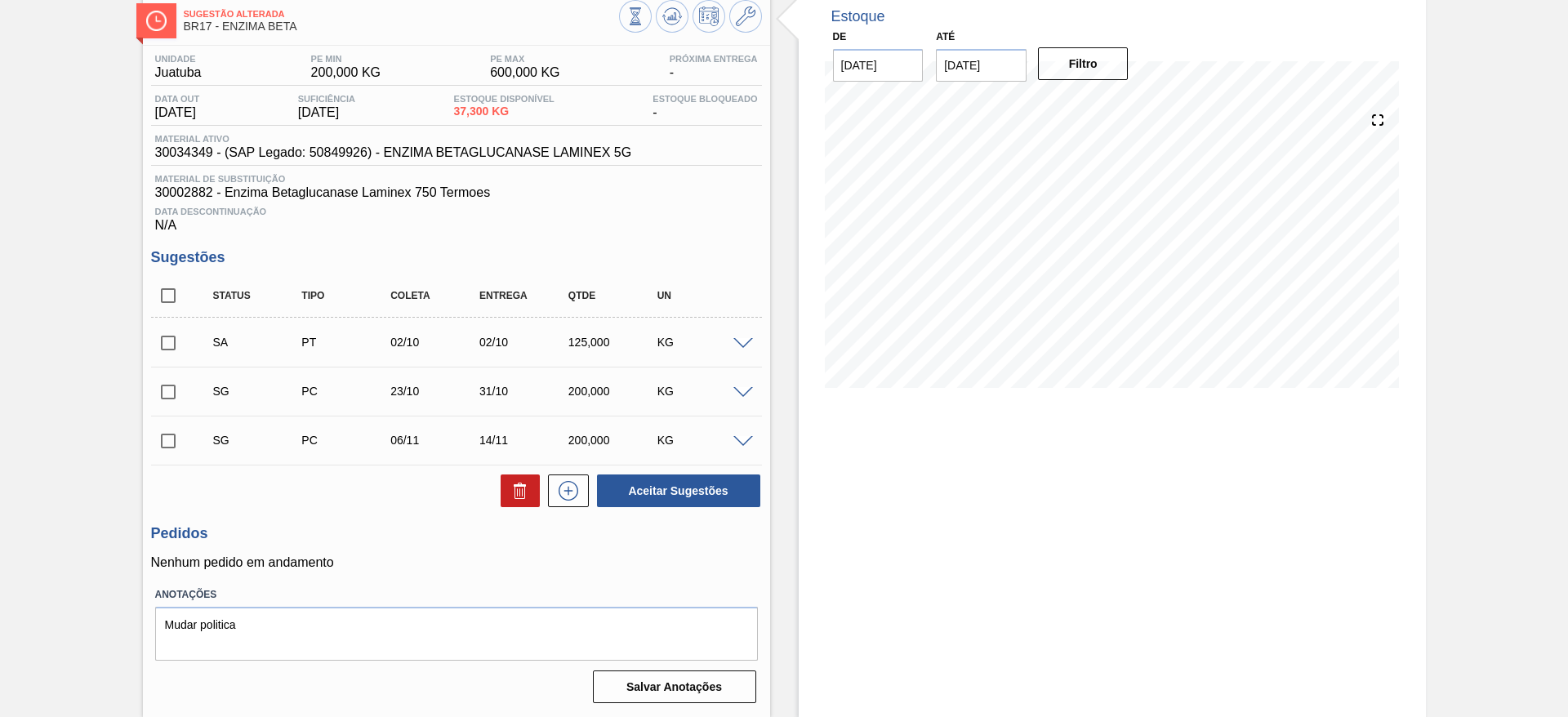
scroll to position [90, 0]
click at [173, 334] on input "checkbox" at bounding box center [168, 343] width 35 height 35
click at [724, 479] on button "Aceitar Sugestões" at bounding box center [678, 491] width 164 height 33
checkbox input "false"
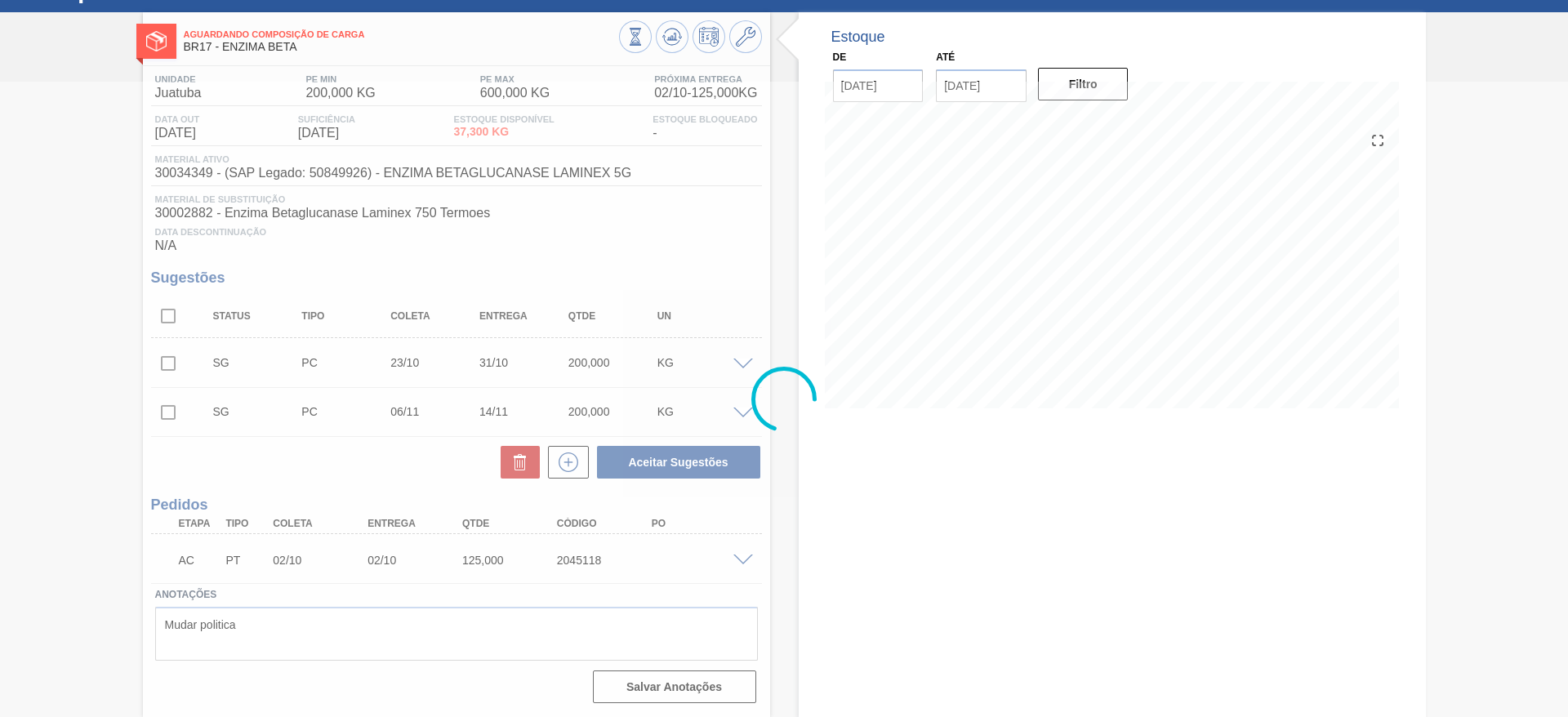
scroll to position [69, 0]
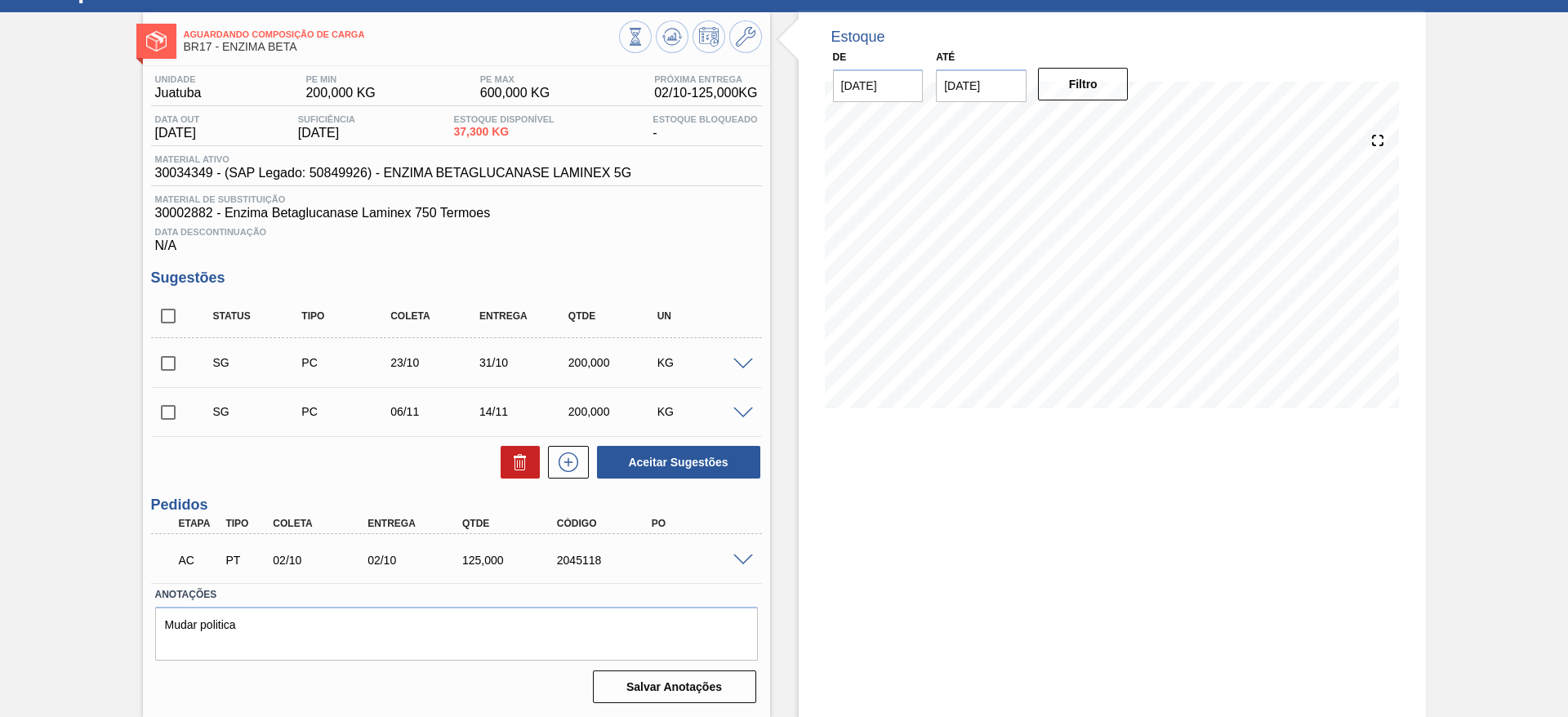
click at [740, 559] on span at bounding box center [743, 561] width 20 height 12
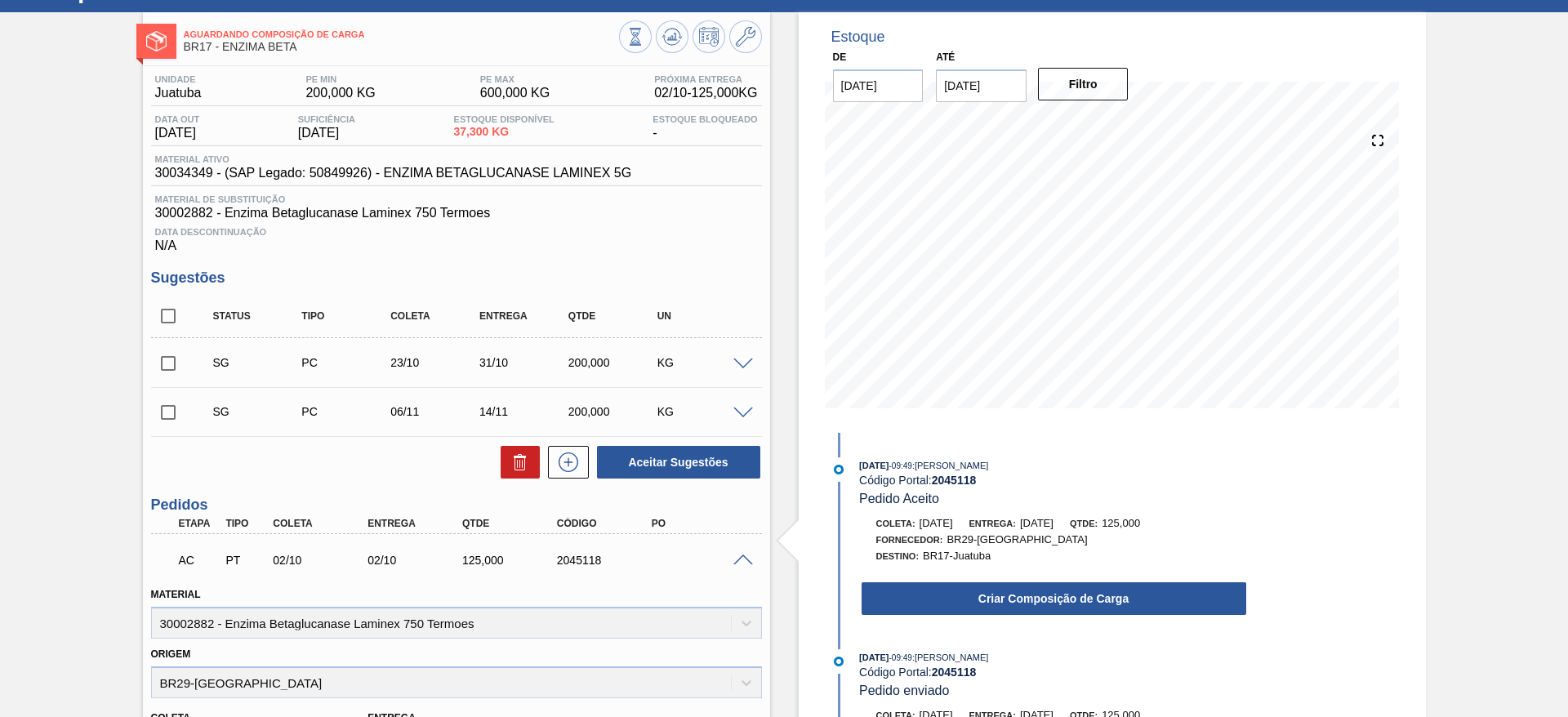
click at [927, 581] on div "Criar Composição de Carga" at bounding box center [1054, 599] width 388 height 36
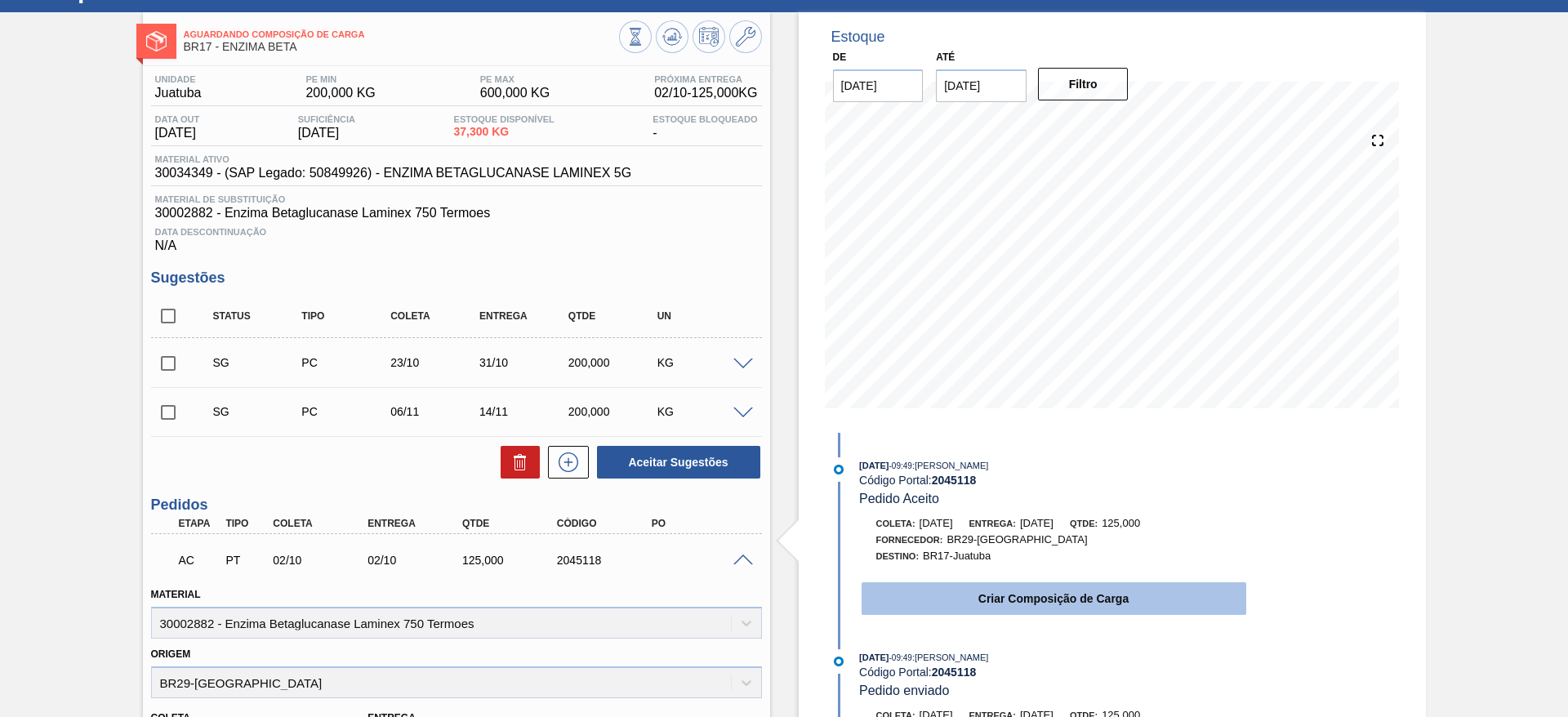
click at [926, 599] on button "Criar Composição de Carga" at bounding box center [1054, 599] width 385 height 33
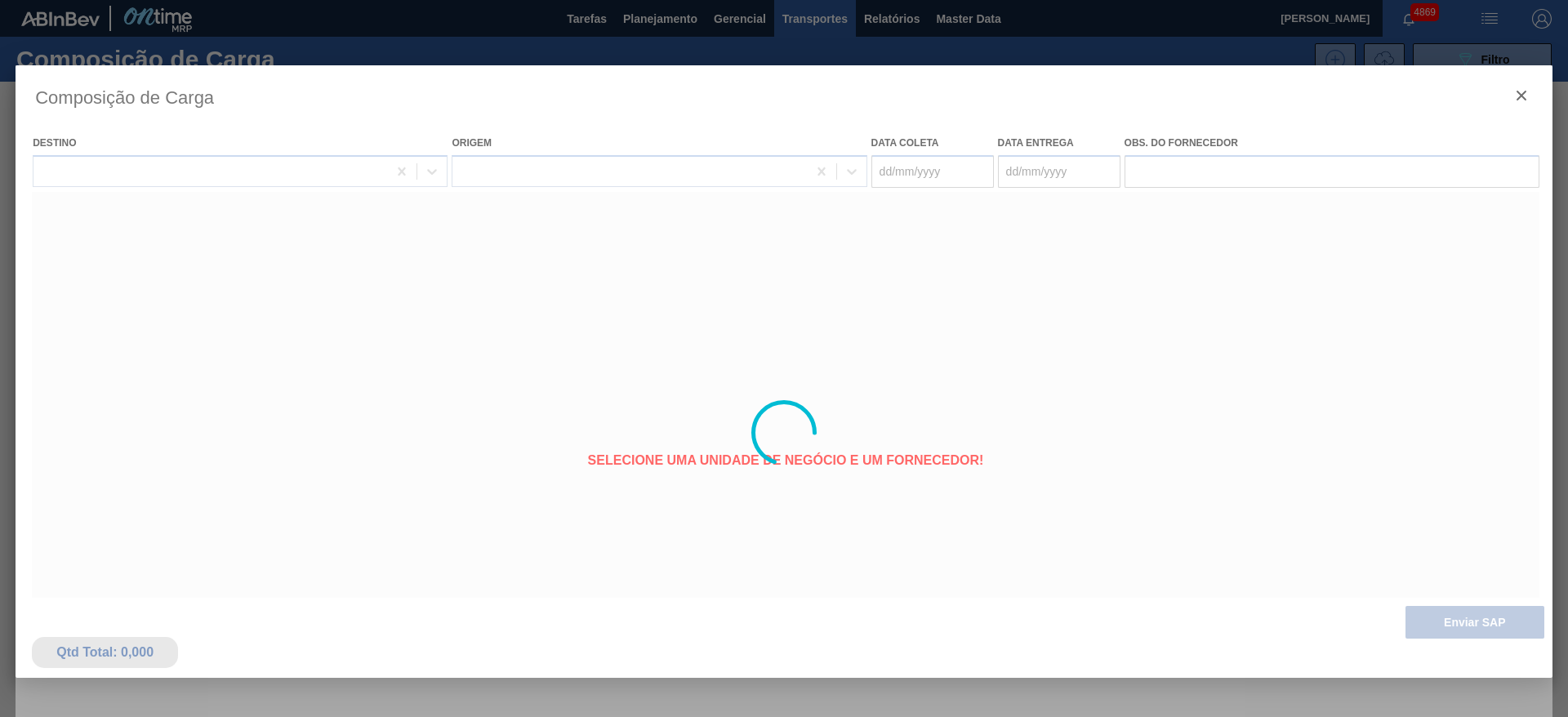
type coleta "02/10/2025"
type entrega "02/10/2025"
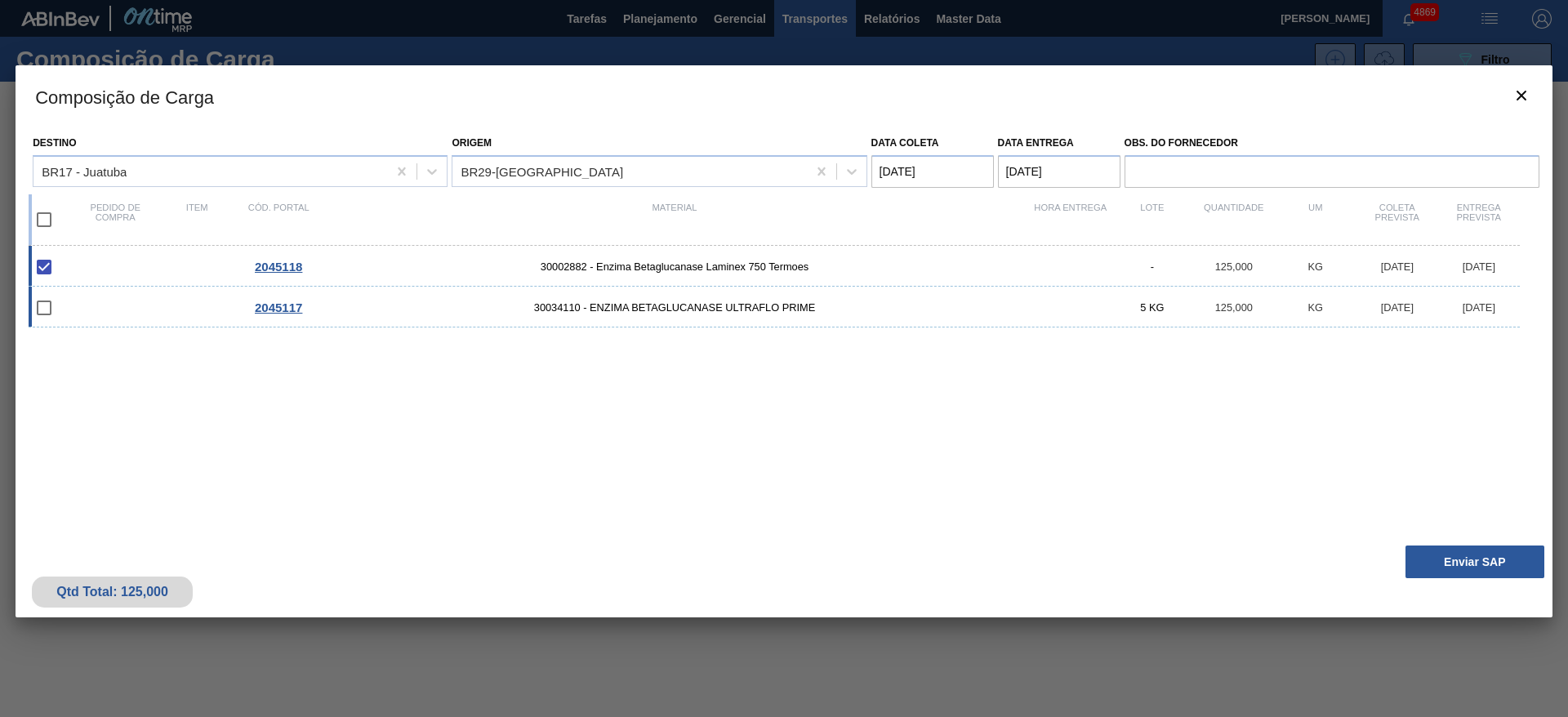
click at [46, 309] on input "checkbox" at bounding box center [44, 308] width 35 height 35
click at [40, 309] on input "checkbox" at bounding box center [44, 308] width 35 height 35
checkbox input "false"
click at [42, 220] on input "checkbox" at bounding box center [44, 220] width 35 height 35
checkbox input "true"
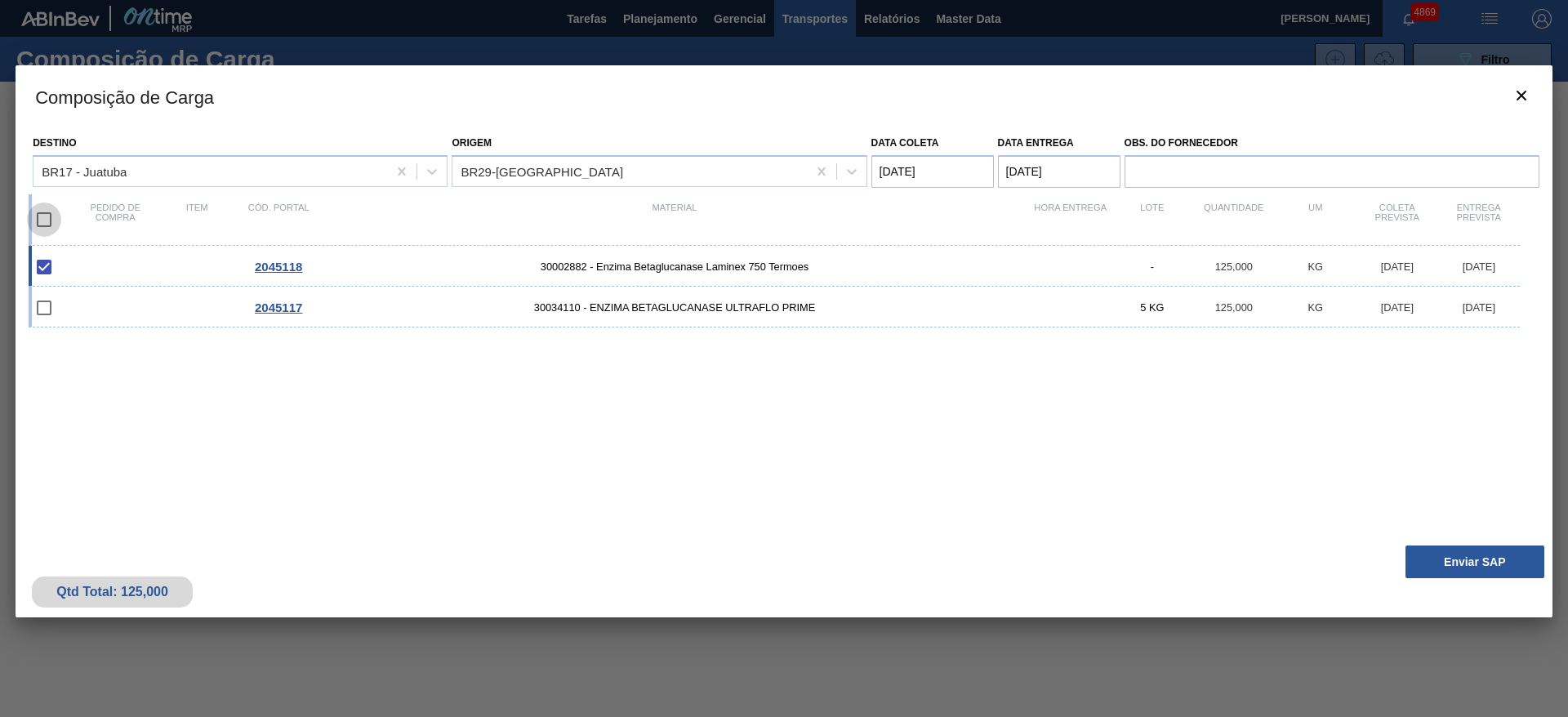
checkbox input "true"
click at [42, 220] on input "checkbox" at bounding box center [44, 220] width 35 height 35
checkbox input "false"
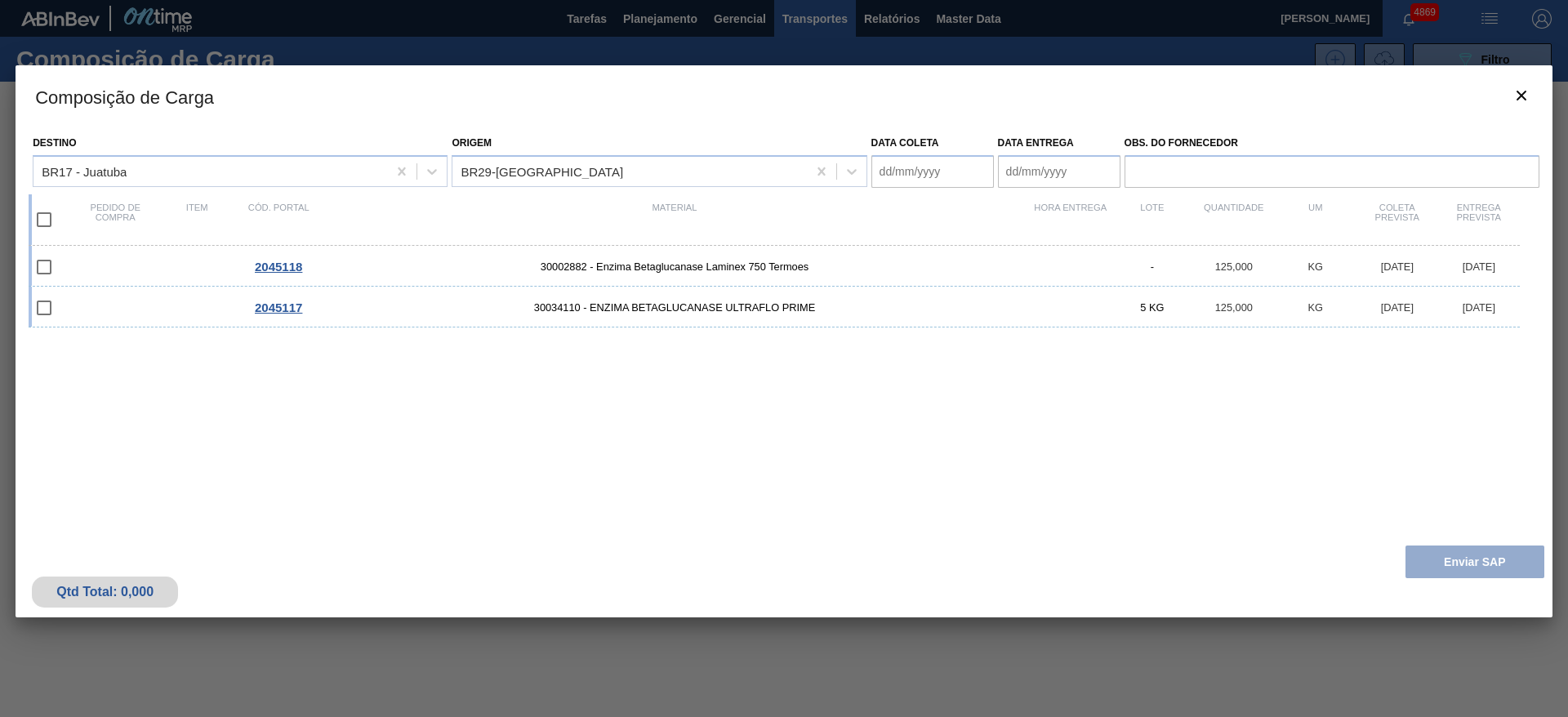
click at [42, 220] on input "checkbox" at bounding box center [44, 220] width 35 height 35
checkbox input "true"
type coleta "[DATE]"
type entrega "[DATE]"
checkbox input "true"
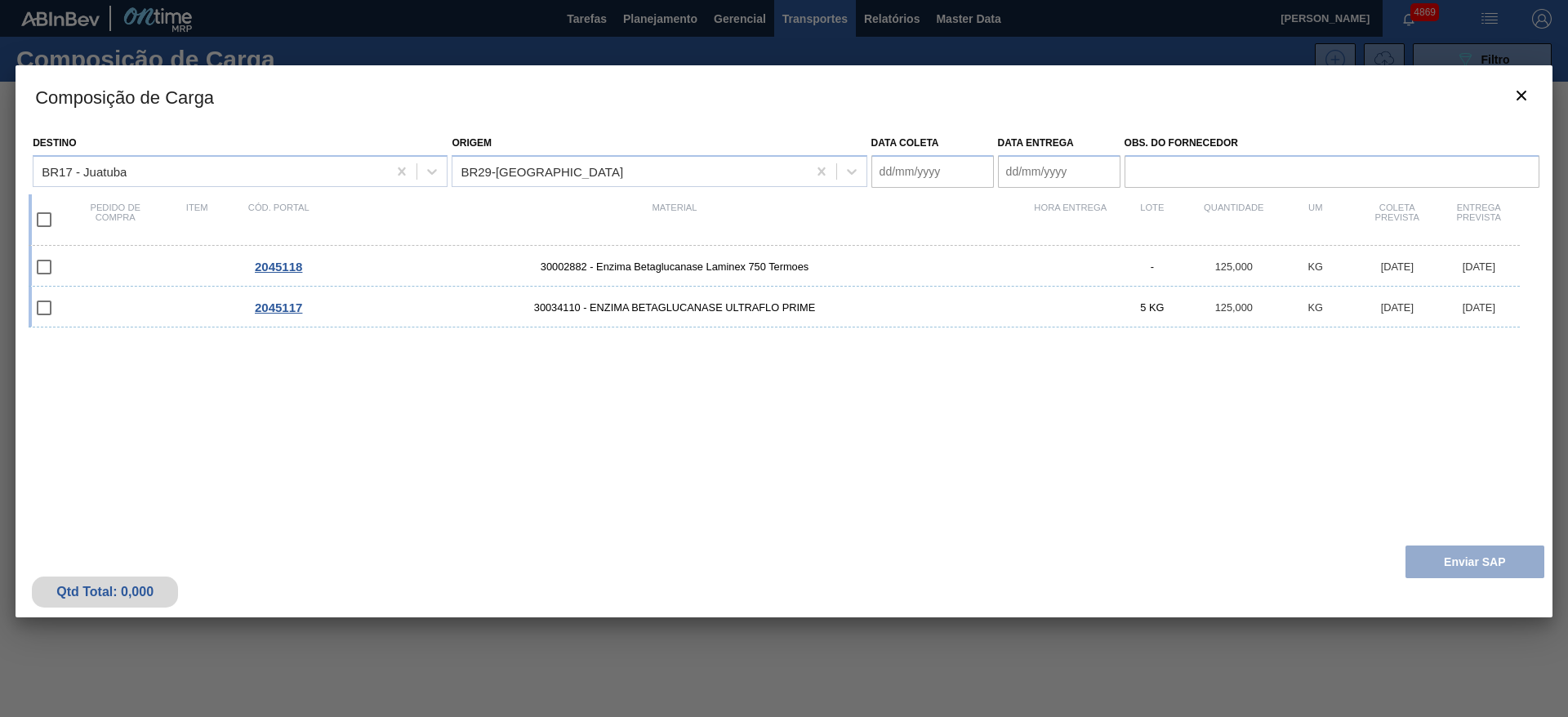
checkbox input "true"
click at [1432, 553] on button "Enviar SAP" at bounding box center [1474, 562] width 139 height 33
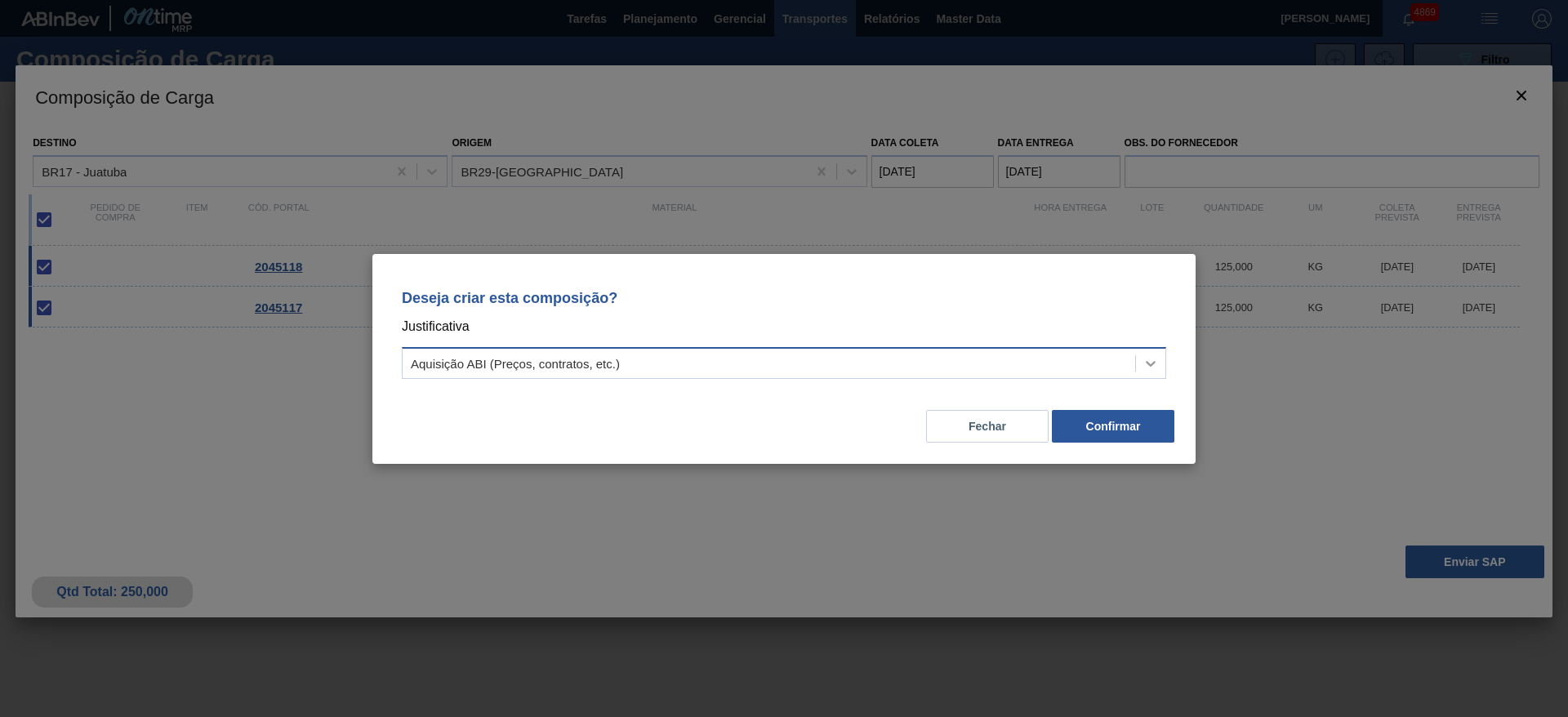
click at [1156, 362] on icon at bounding box center [1151, 363] width 16 height 16
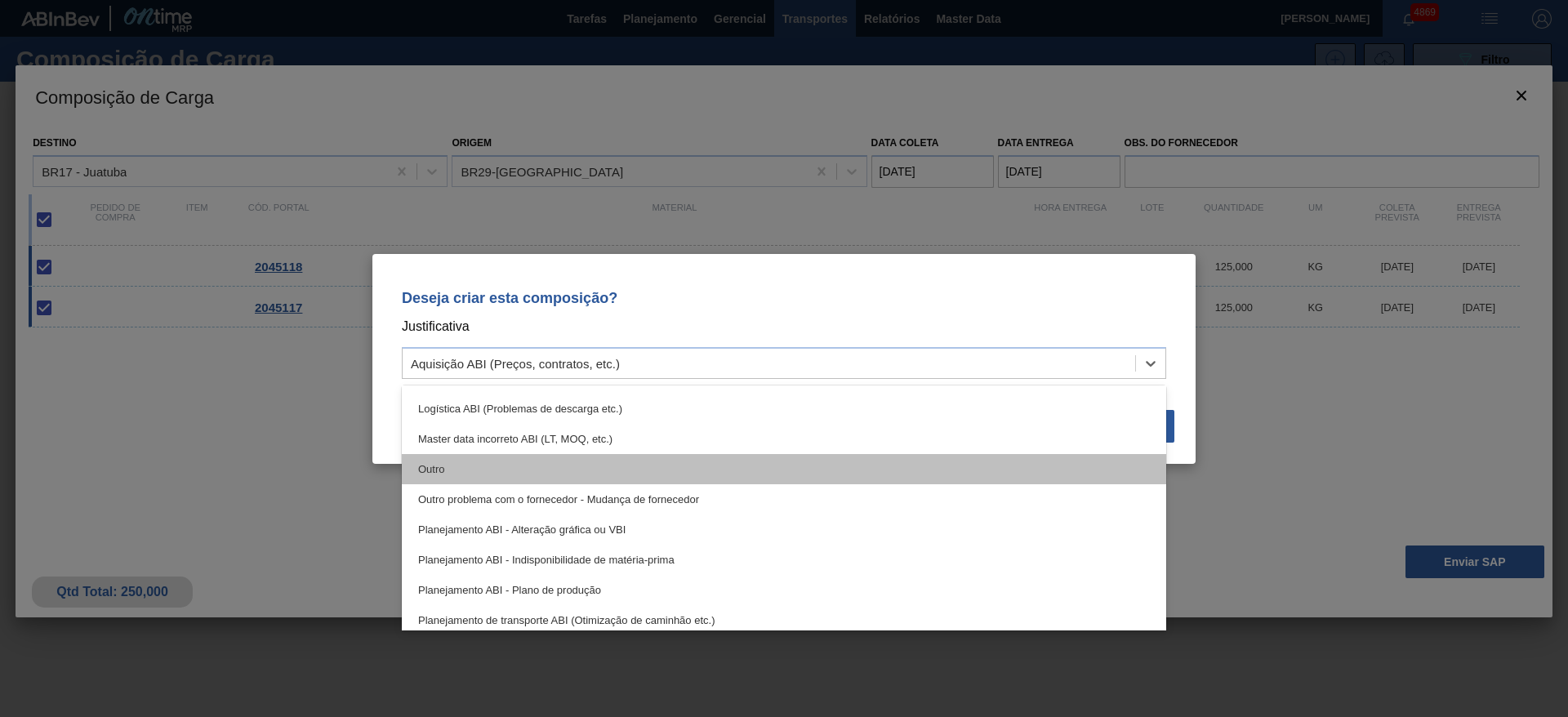
scroll to position [123, 0]
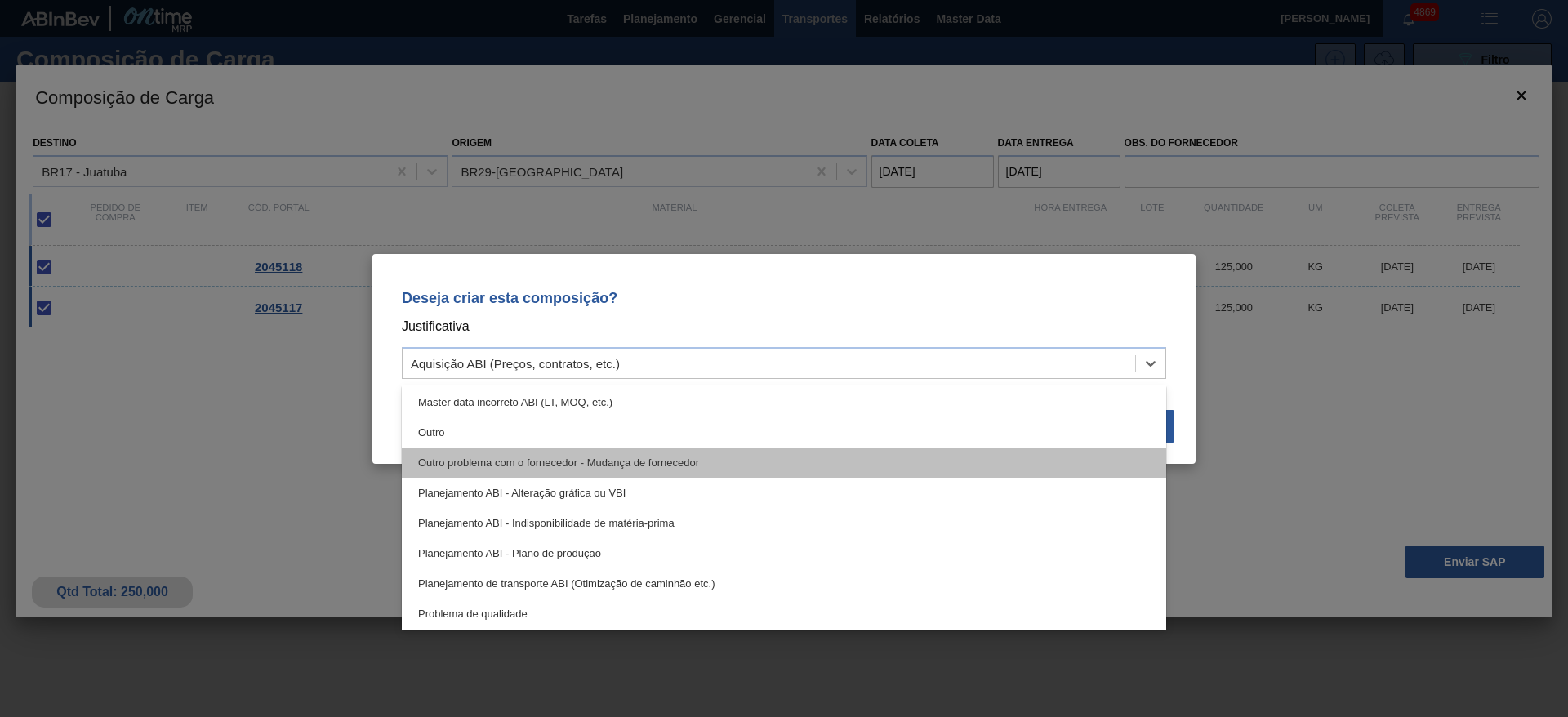
click at [805, 455] on div "Outro problema com o fornecedor - Mudança de fornecedor" at bounding box center [784, 463] width 764 height 30
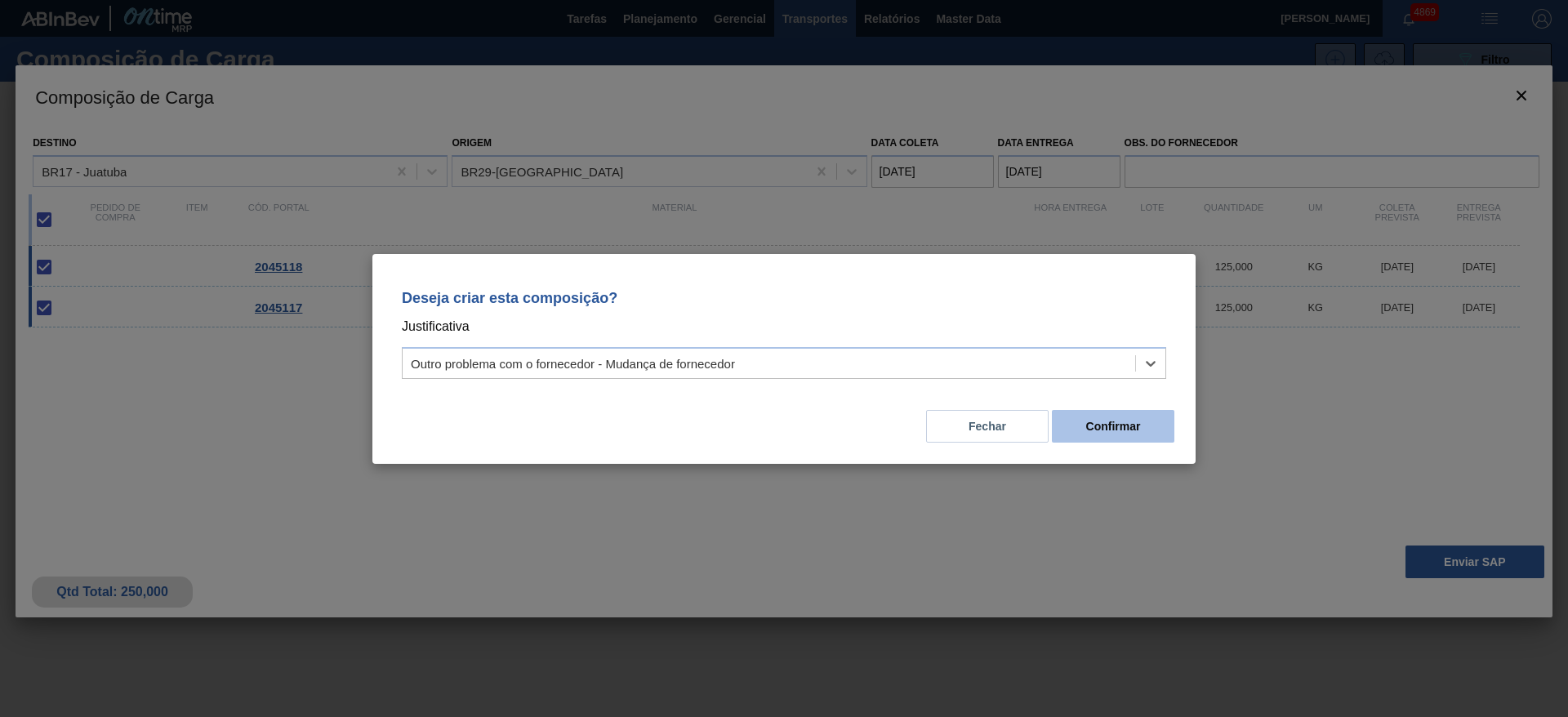
click at [1116, 419] on button "Confirmar" at bounding box center [1113, 427] width 122 height 33
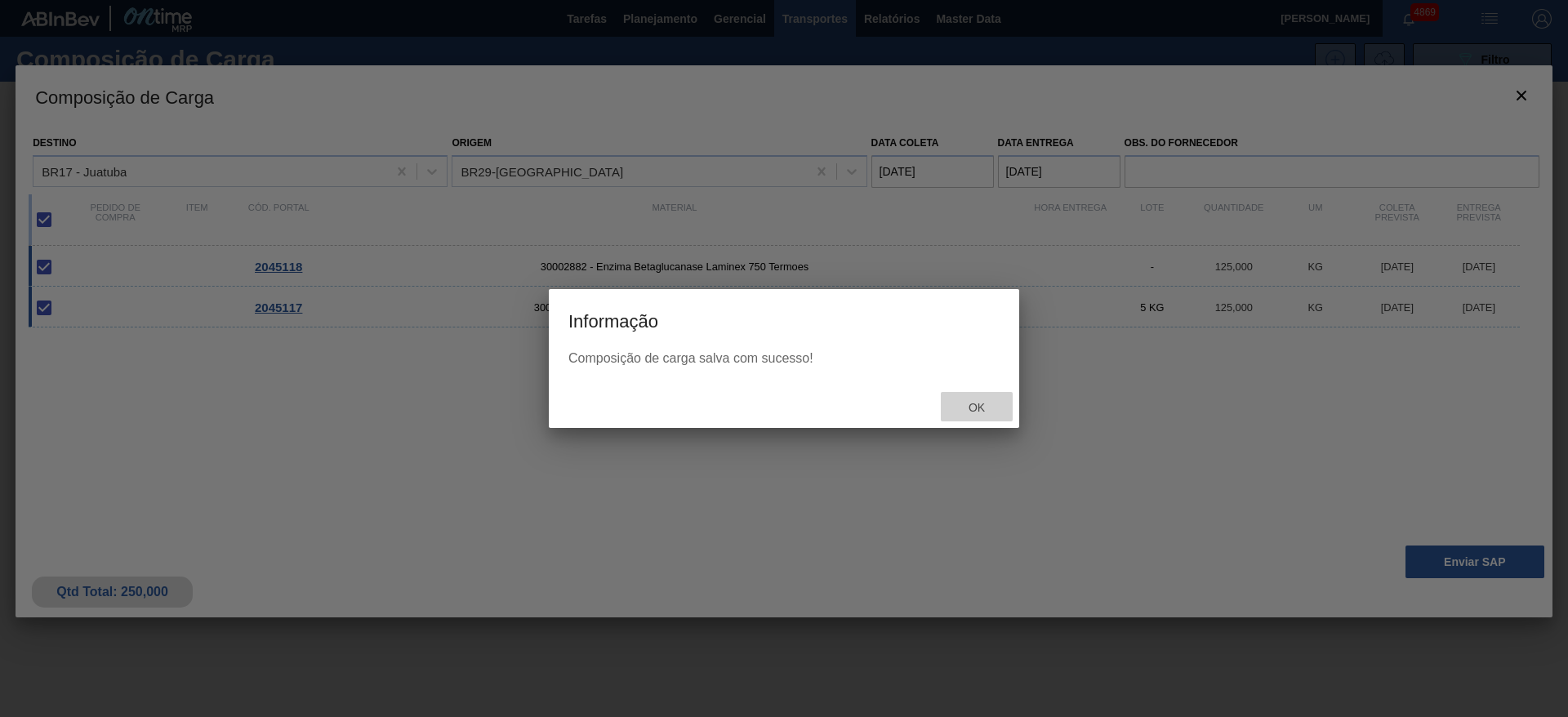
click at [1001, 421] on div "Ok" at bounding box center [976, 407] width 71 height 30
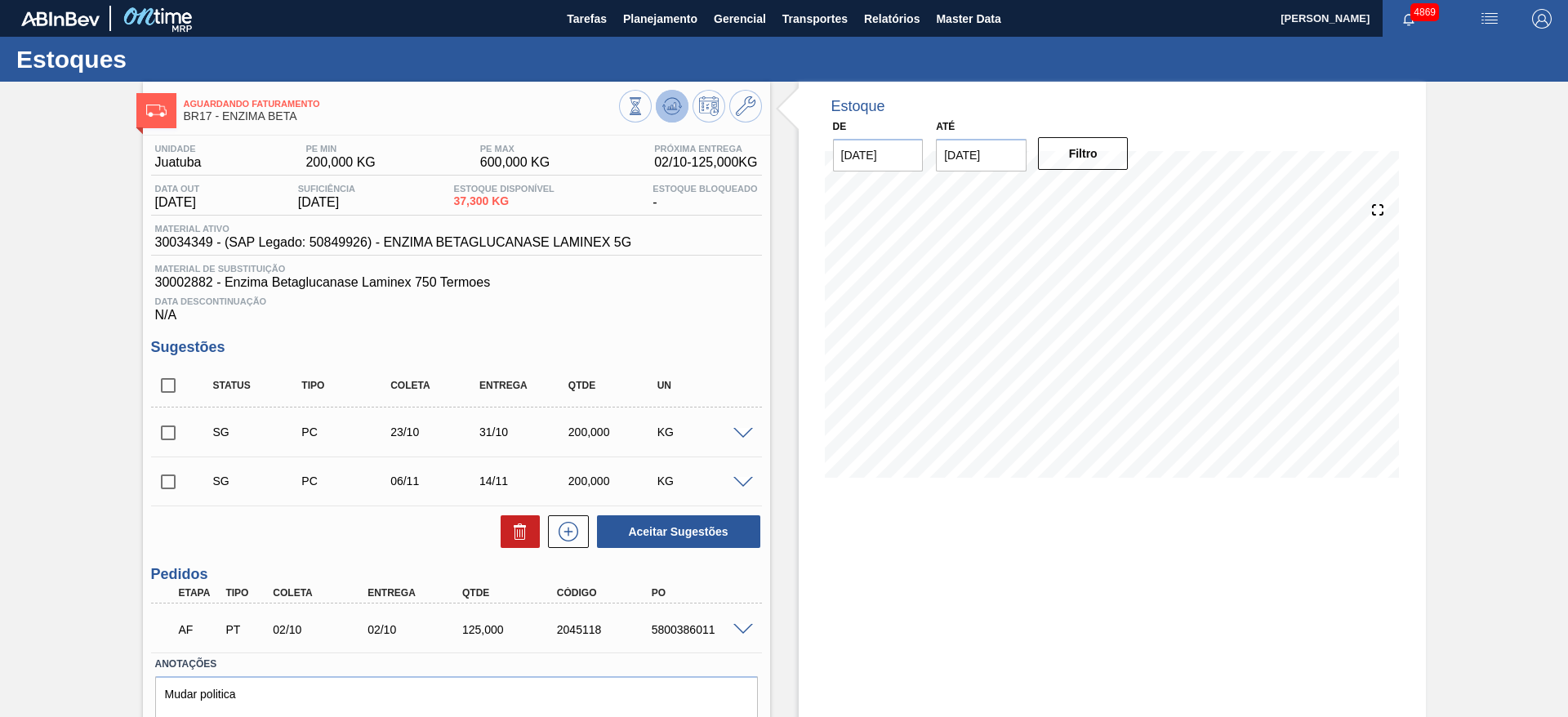
click at [679, 101] on icon at bounding box center [672, 106] width 20 height 20
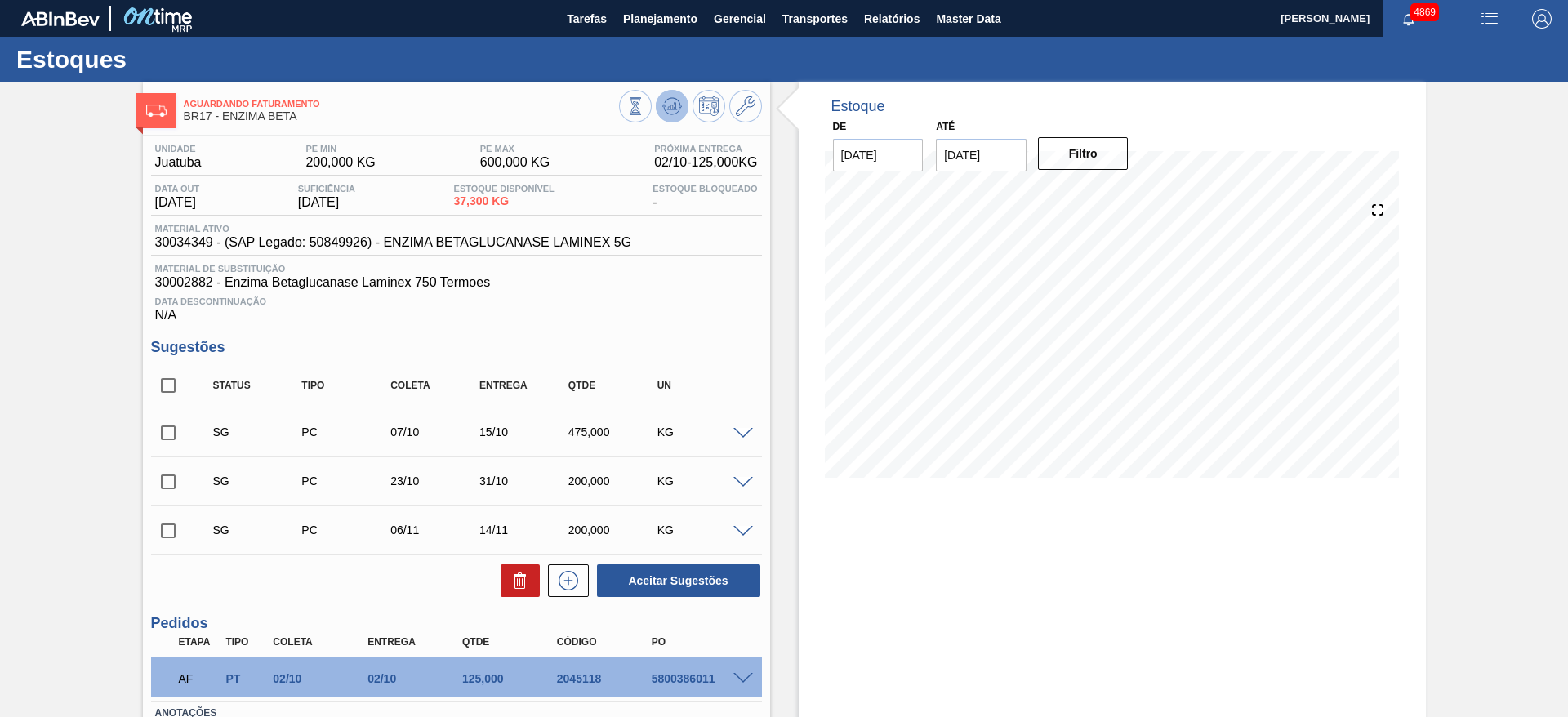
click at [668, 99] on icon at bounding box center [672, 106] width 20 height 20
drag, startPoint x: 647, startPoint y: 681, endPoint x: 733, endPoint y: 677, distance: 86.1
click at [733, 677] on div "AF PT 02/10 02/10 125,000 2045118 5800386011" at bounding box center [456, 678] width 611 height 41
copy div "5800386011"
click at [655, 9] on span "Planejamento" at bounding box center [660, 19] width 74 height 20
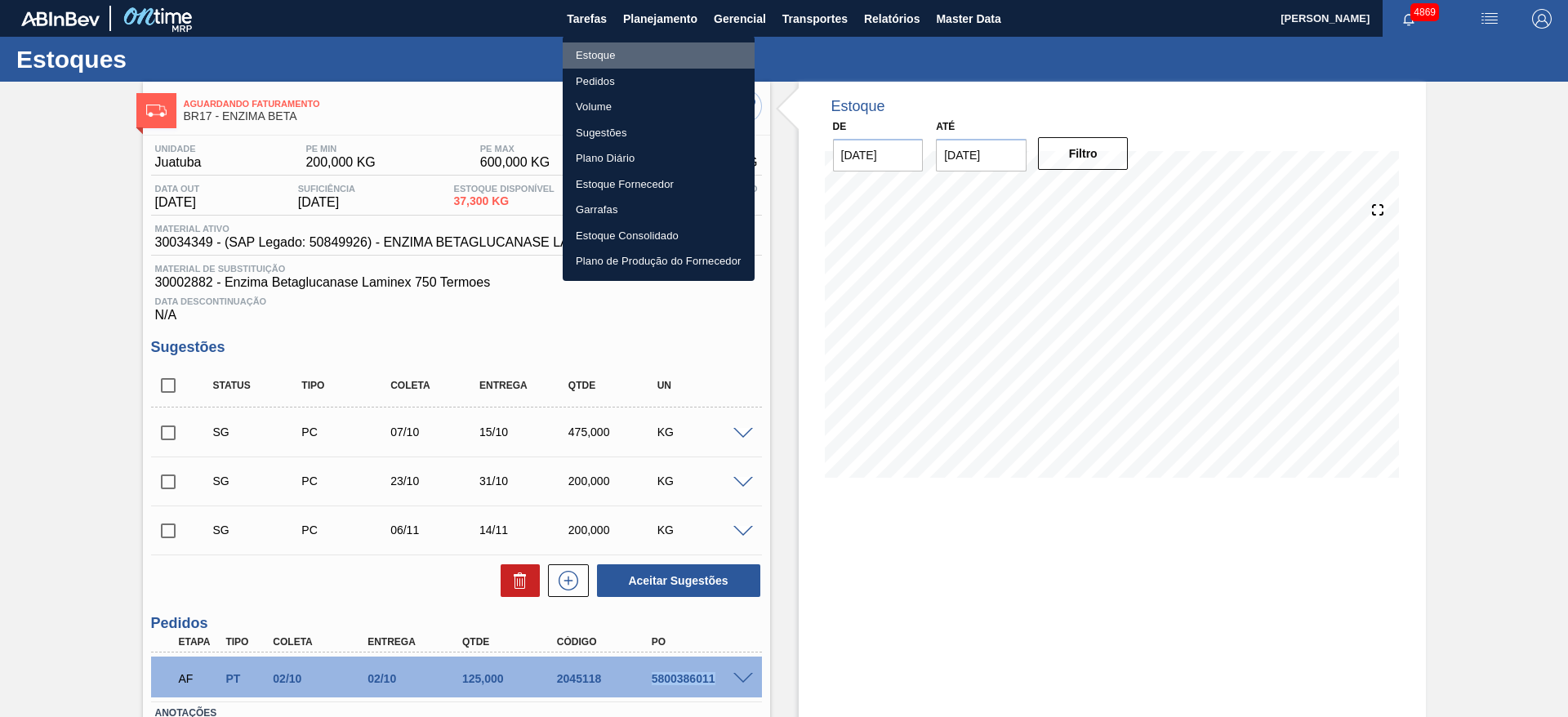
click at [634, 60] on li "Estoque" at bounding box center [659, 56] width 192 height 26
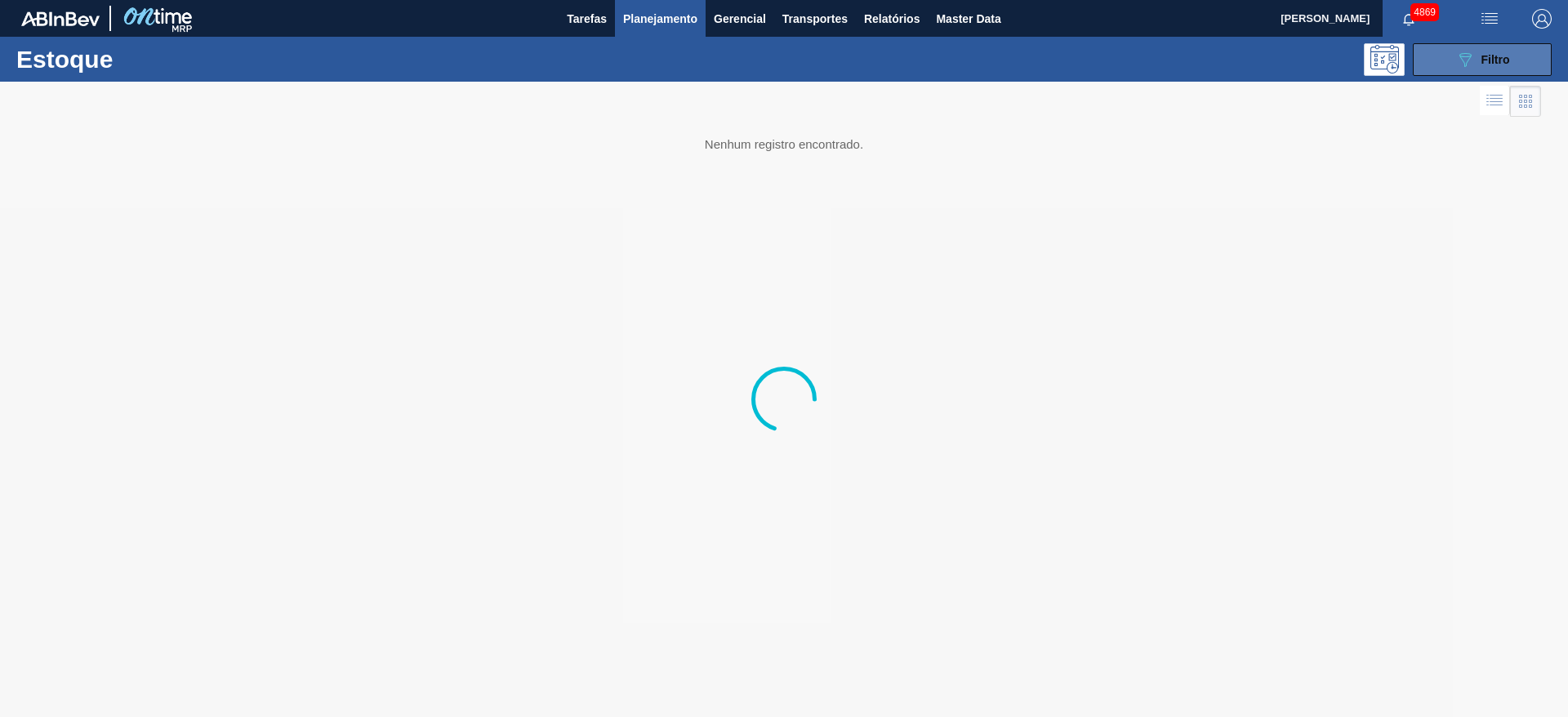
click at [1533, 57] on button "089F7B8B-B2A5-4AFE-B5C0-19BA573D28AC Filtro" at bounding box center [1482, 60] width 139 height 33
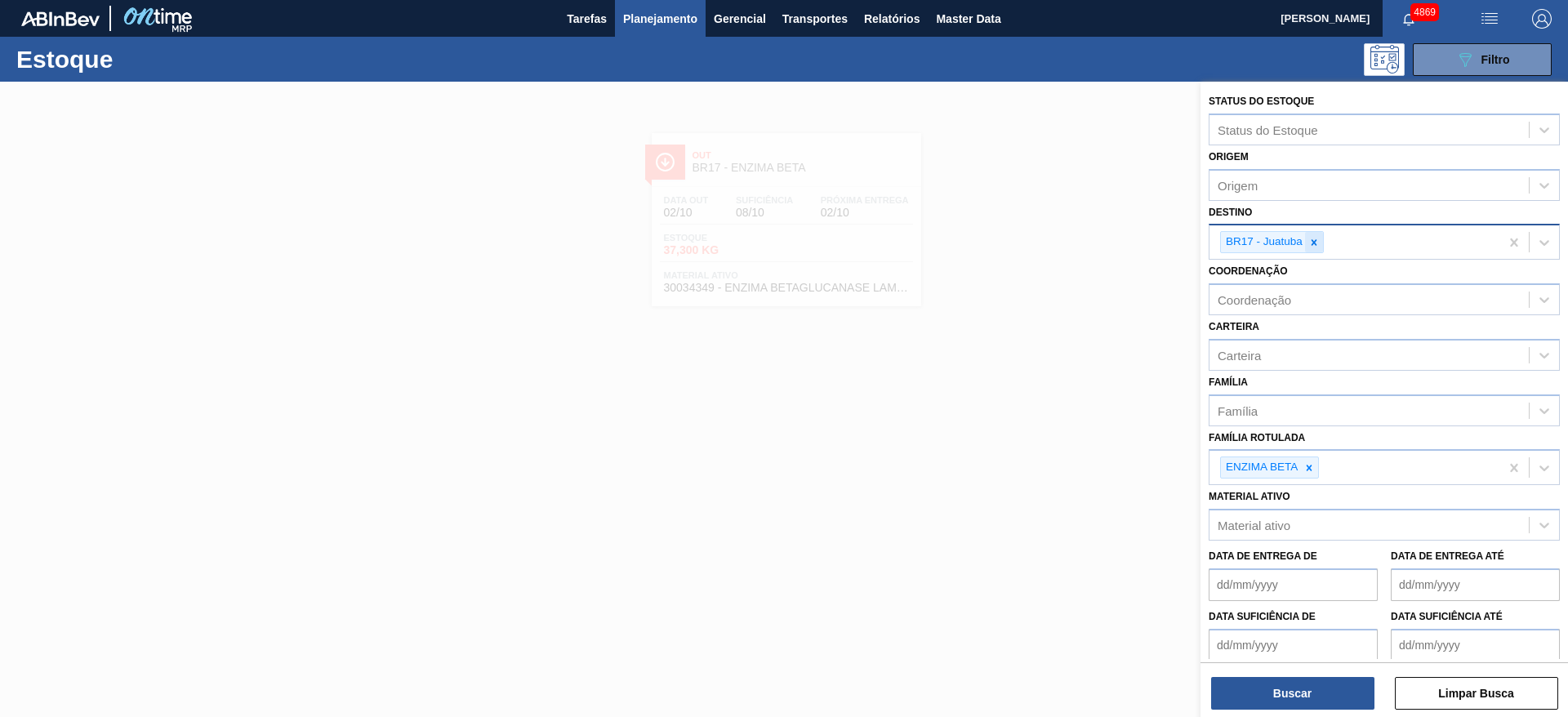
click at [1313, 243] on icon at bounding box center [1314, 243] width 12 height 12
click at [1315, 241] on icon at bounding box center [1314, 242] width 6 height 6
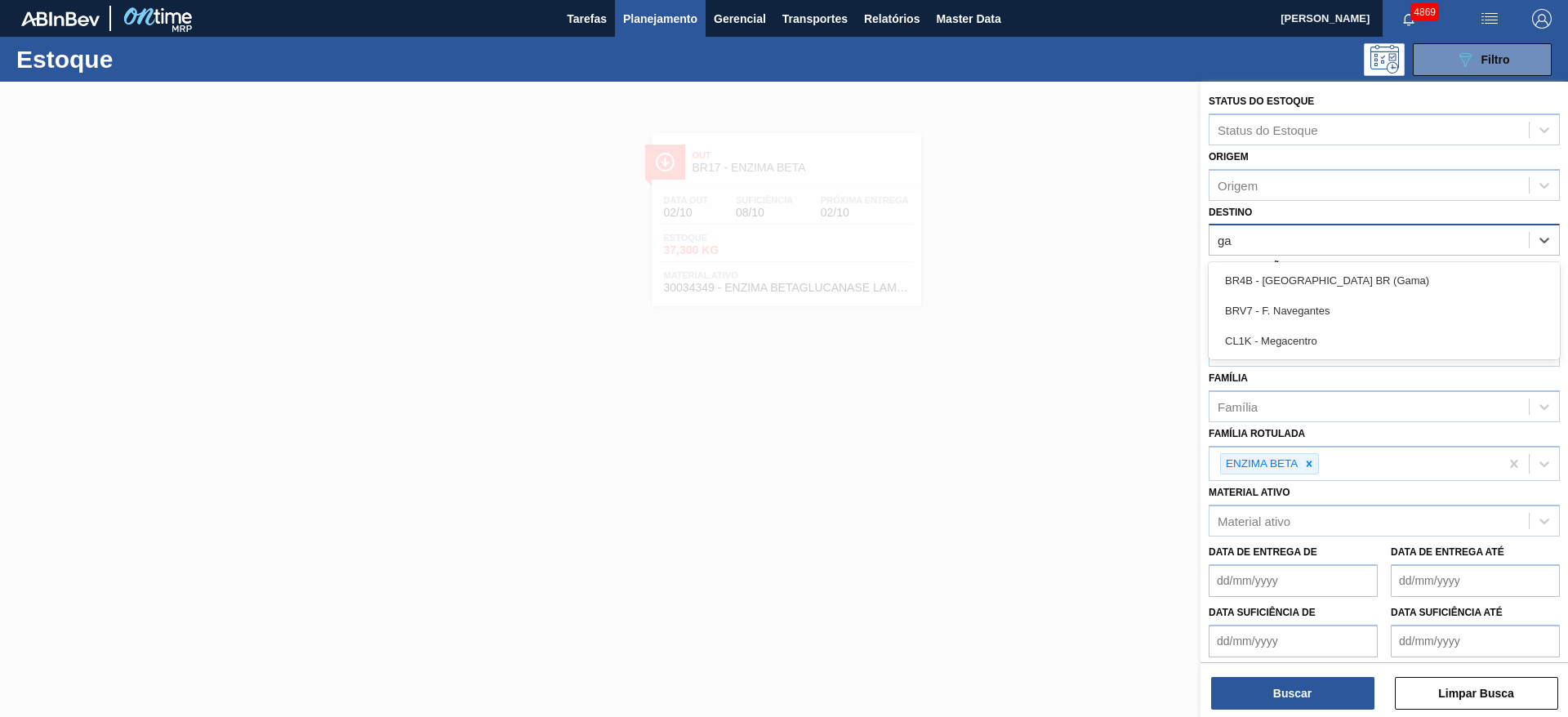
type input "g"
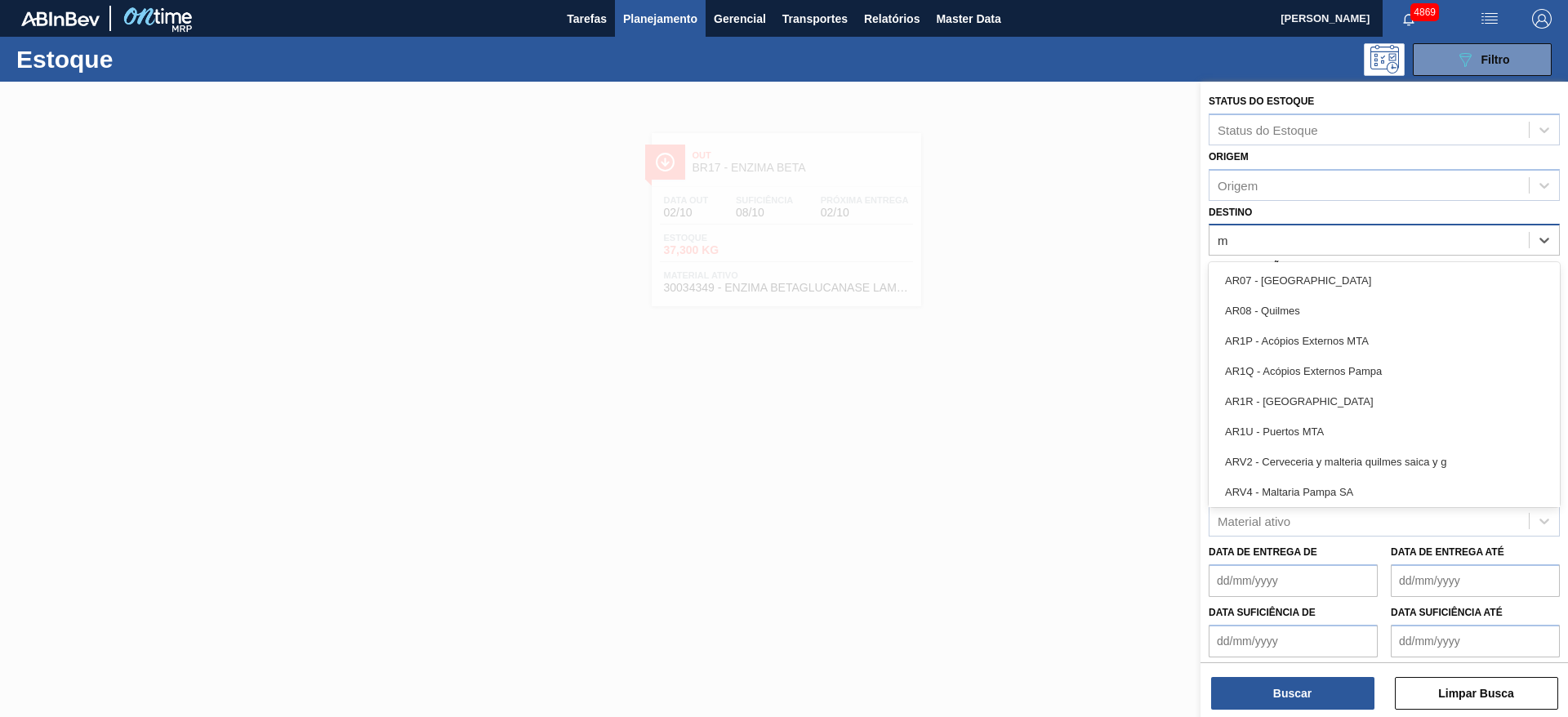
type input "ma"
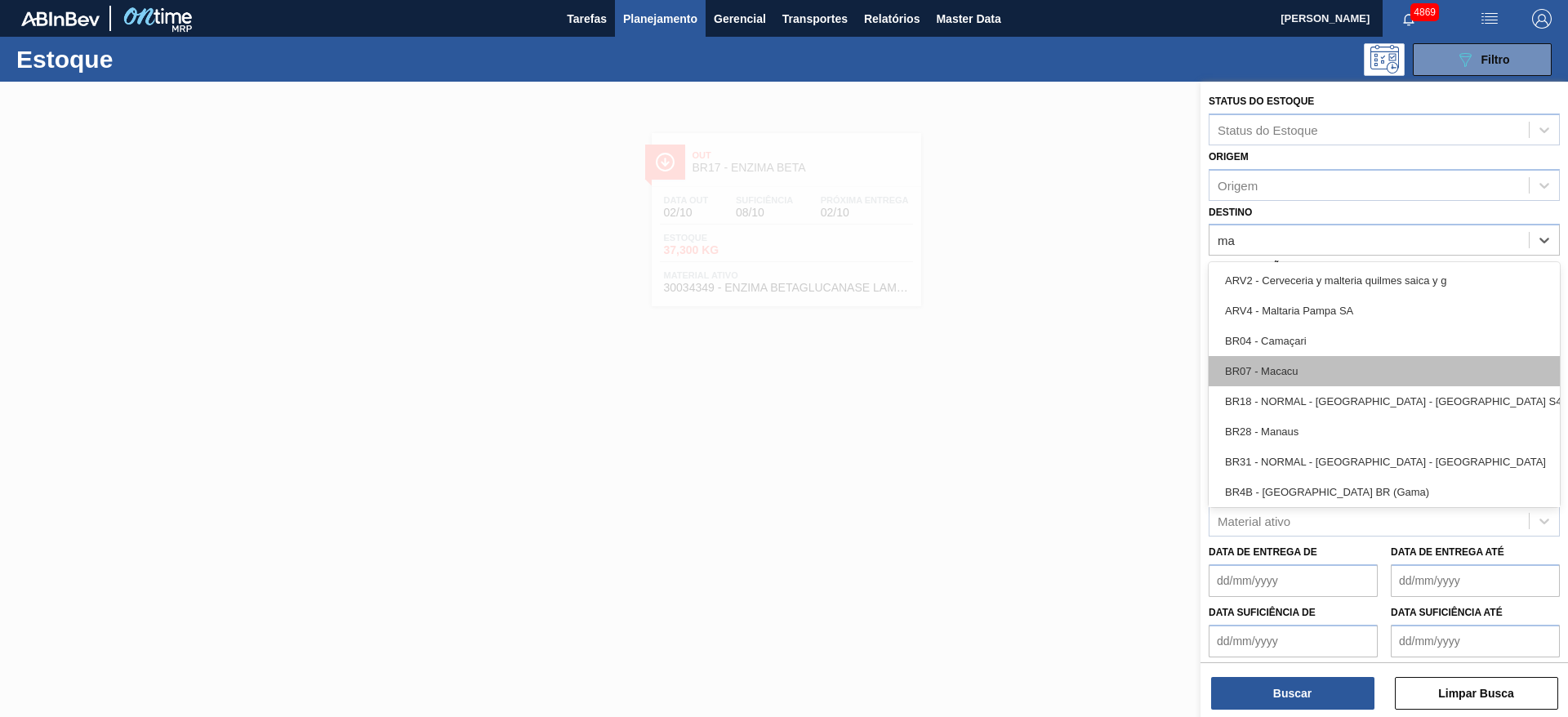
click at [1285, 359] on div "BR07 - Macacu" at bounding box center [1384, 371] width 351 height 30
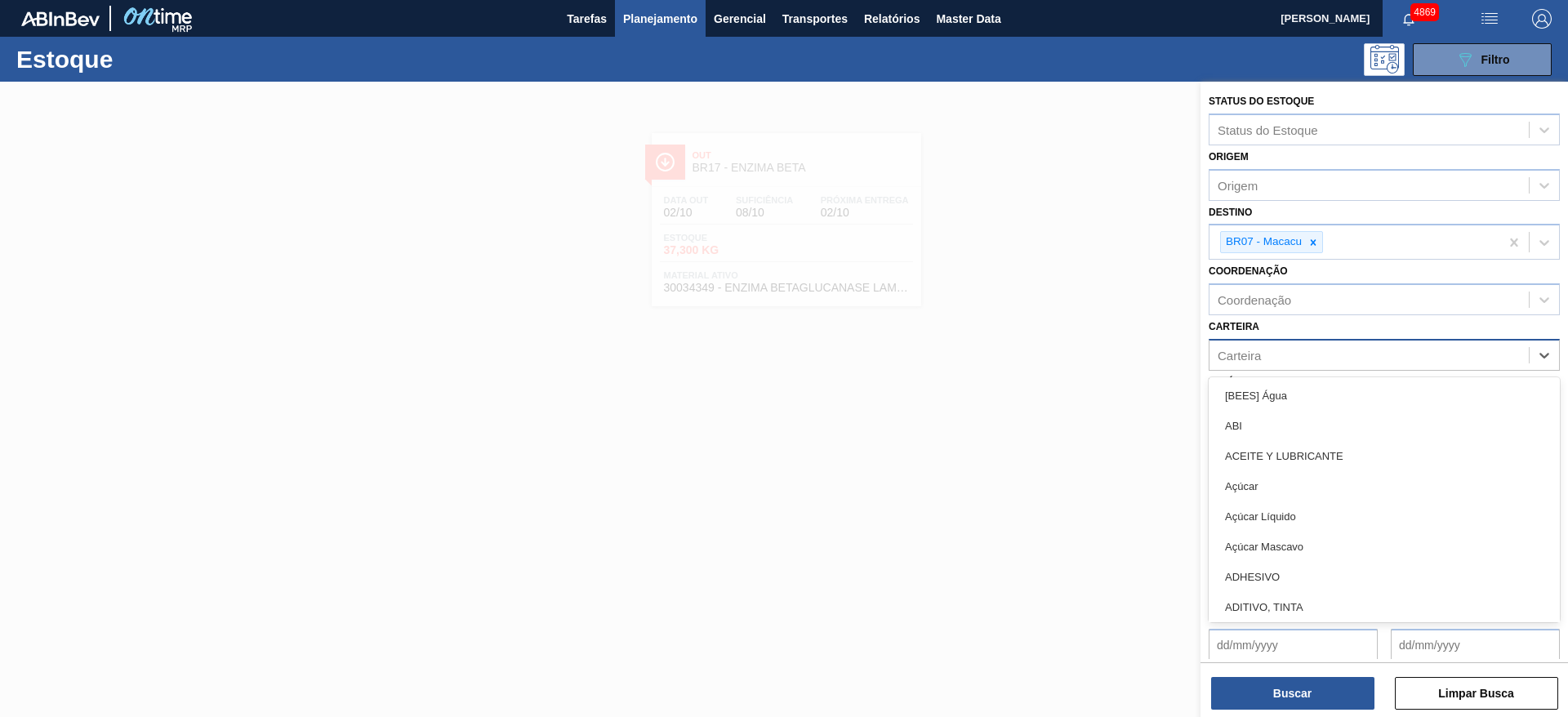
click at [1274, 355] on div "Carteira" at bounding box center [1369, 354] width 320 height 24
type input "garr"
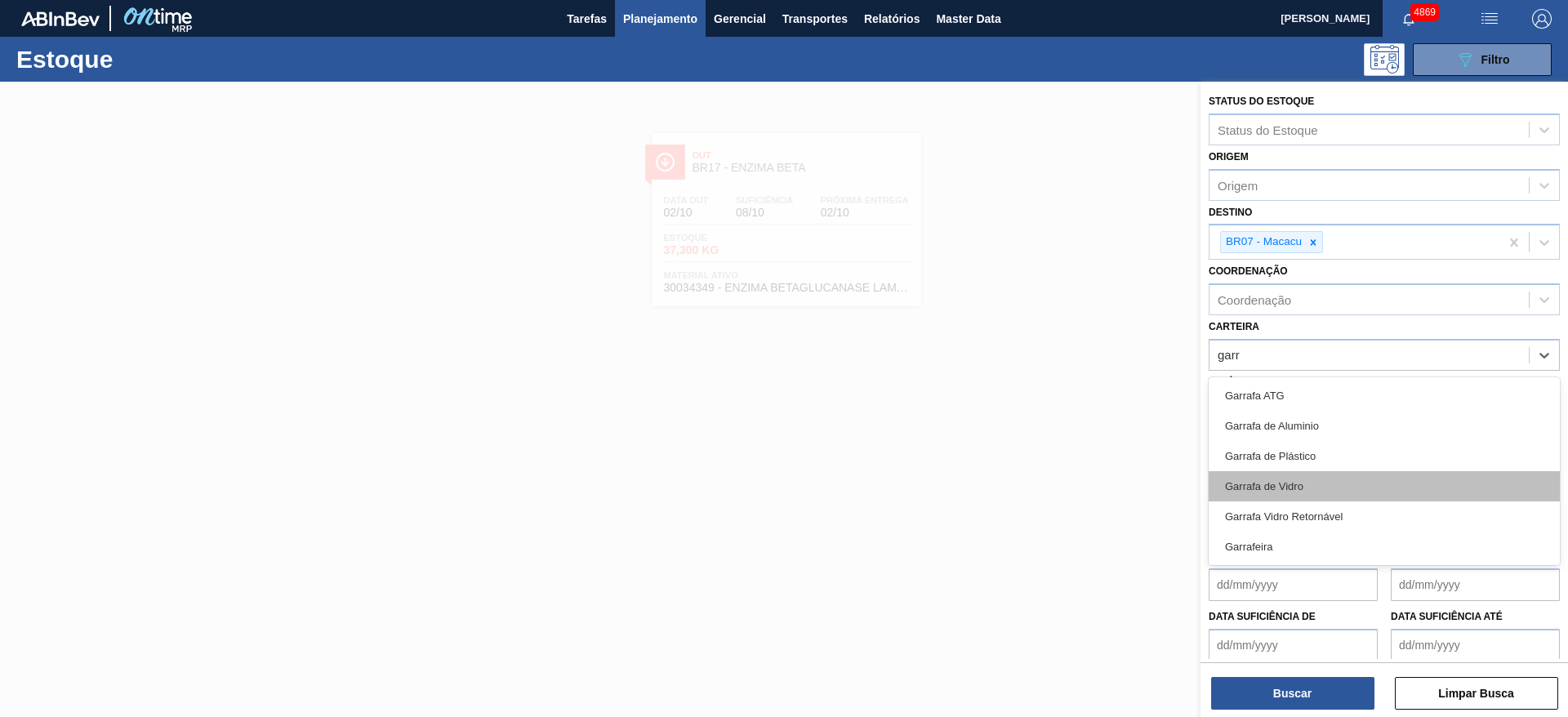
click at [1327, 480] on div "Garrafa de Vidro" at bounding box center [1384, 486] width 351 height 30
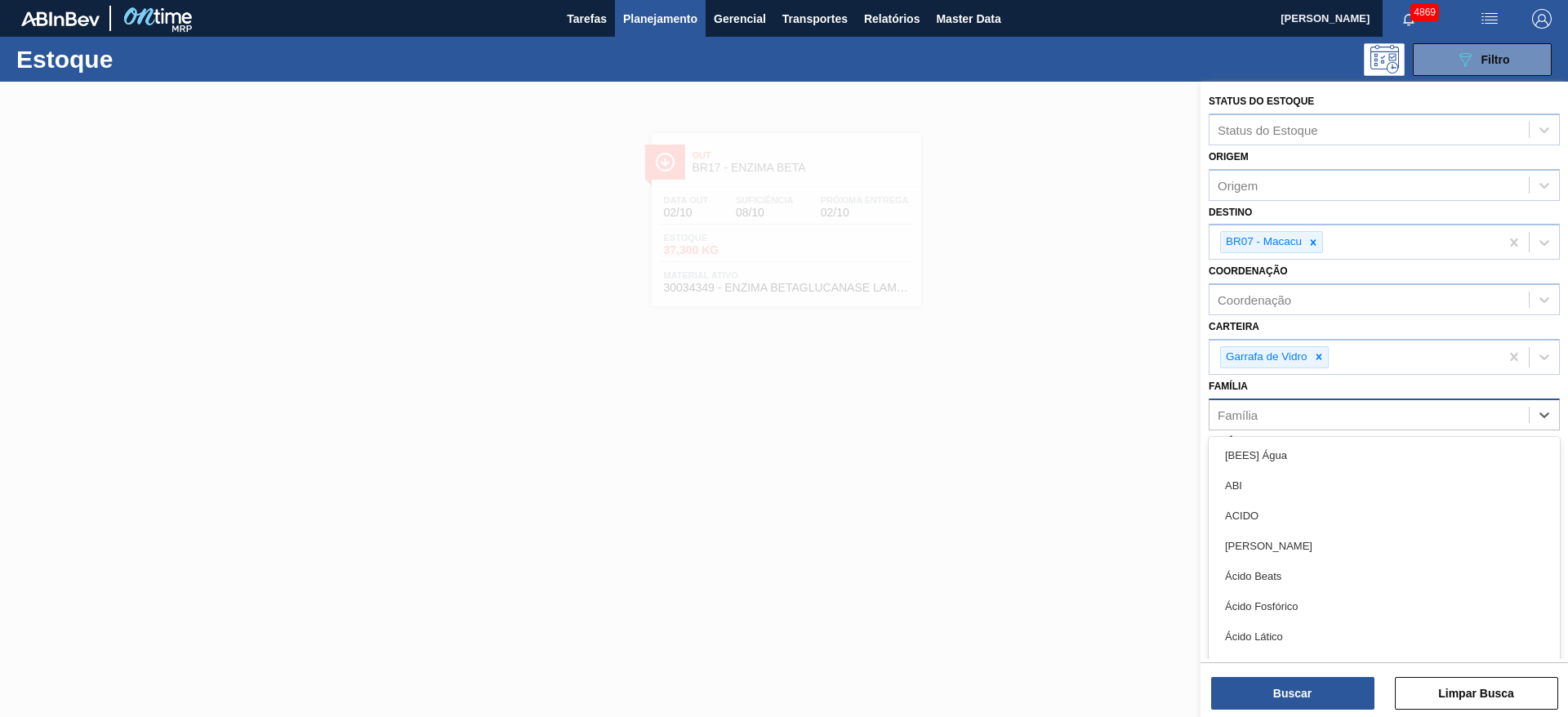
click at [1291, 413] on div "Família" at bounding box center [1369, 414] width 320 height 24
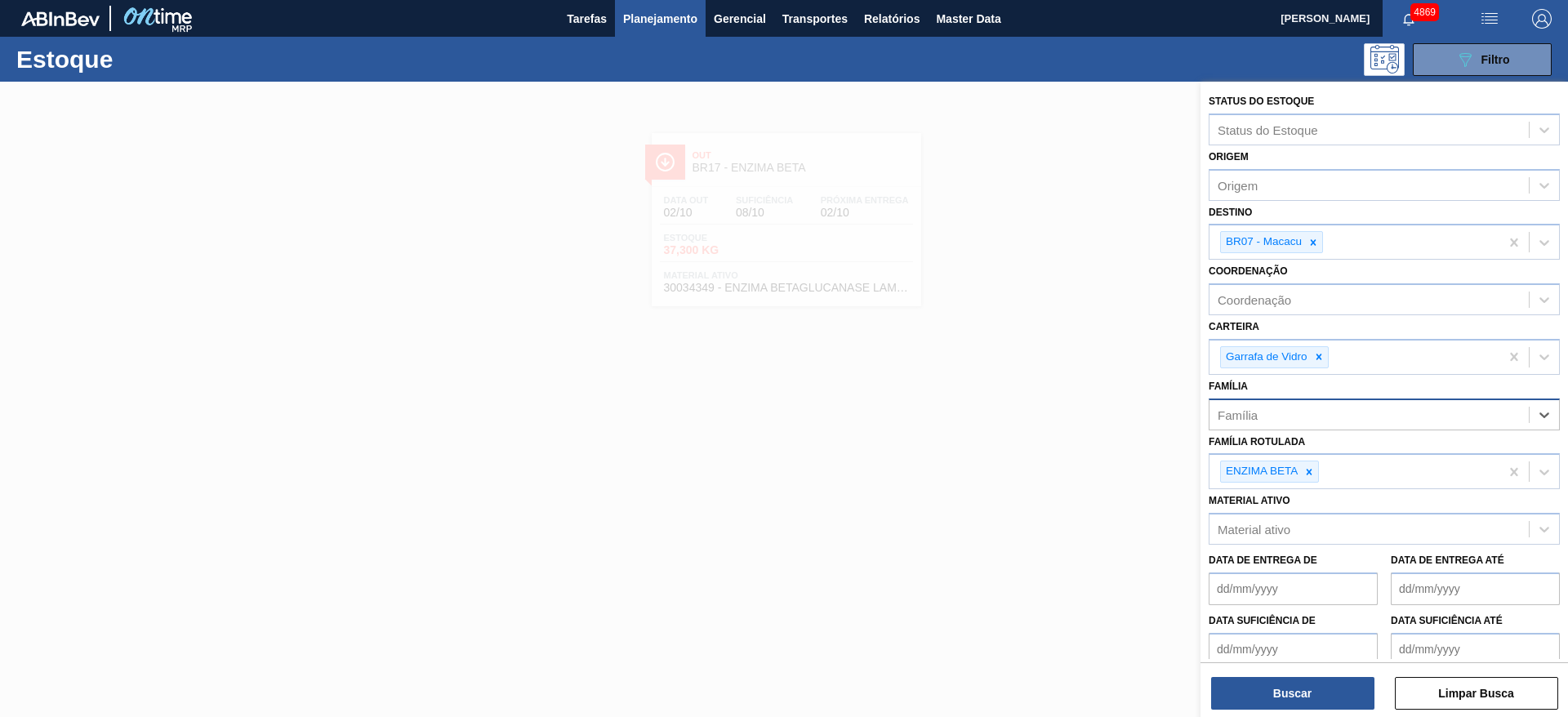
click at [1290, 407] on div "Família" at bounding box center [1369, 414] width 320 height 24
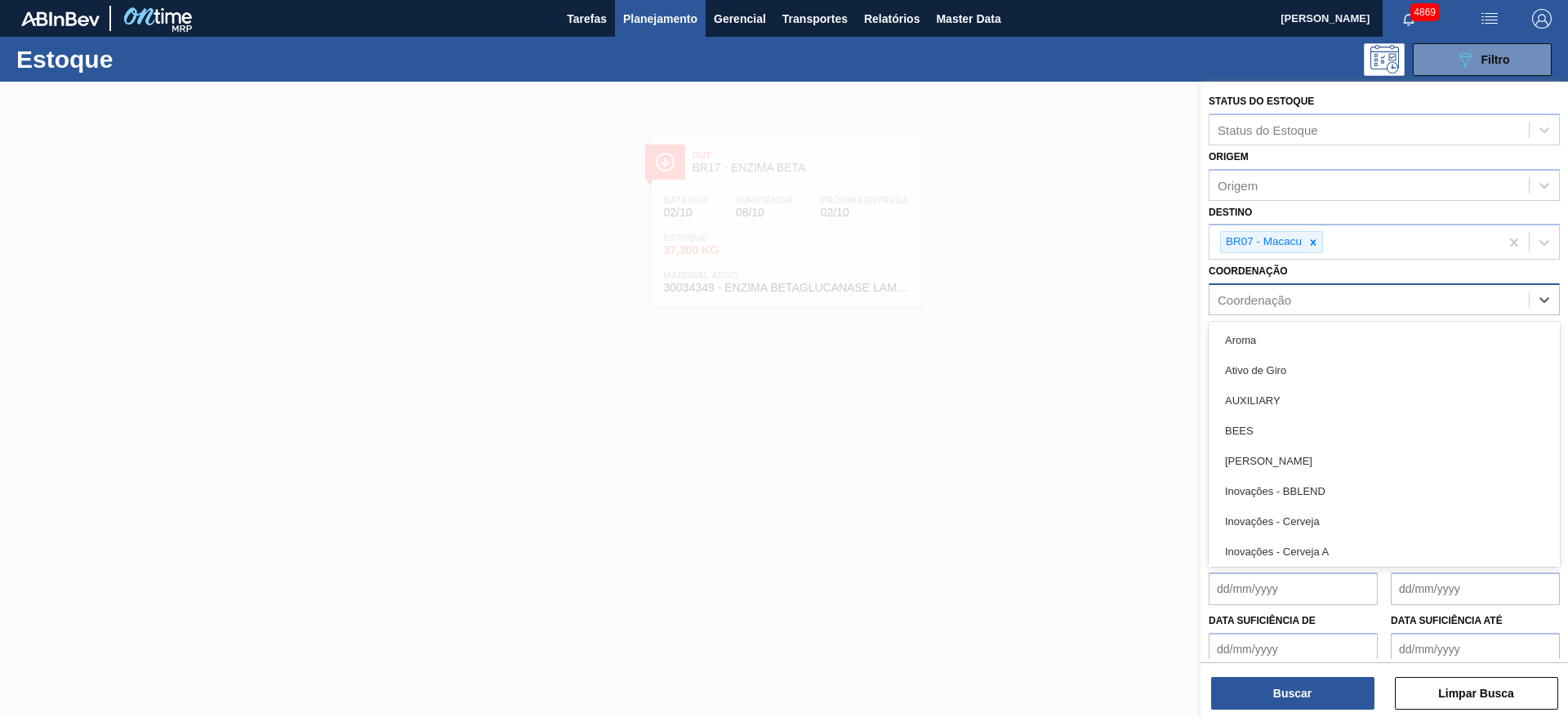
click at [1289, 303] on div "Coordenação" at bounding box center [1254, 300] width 73 height 14
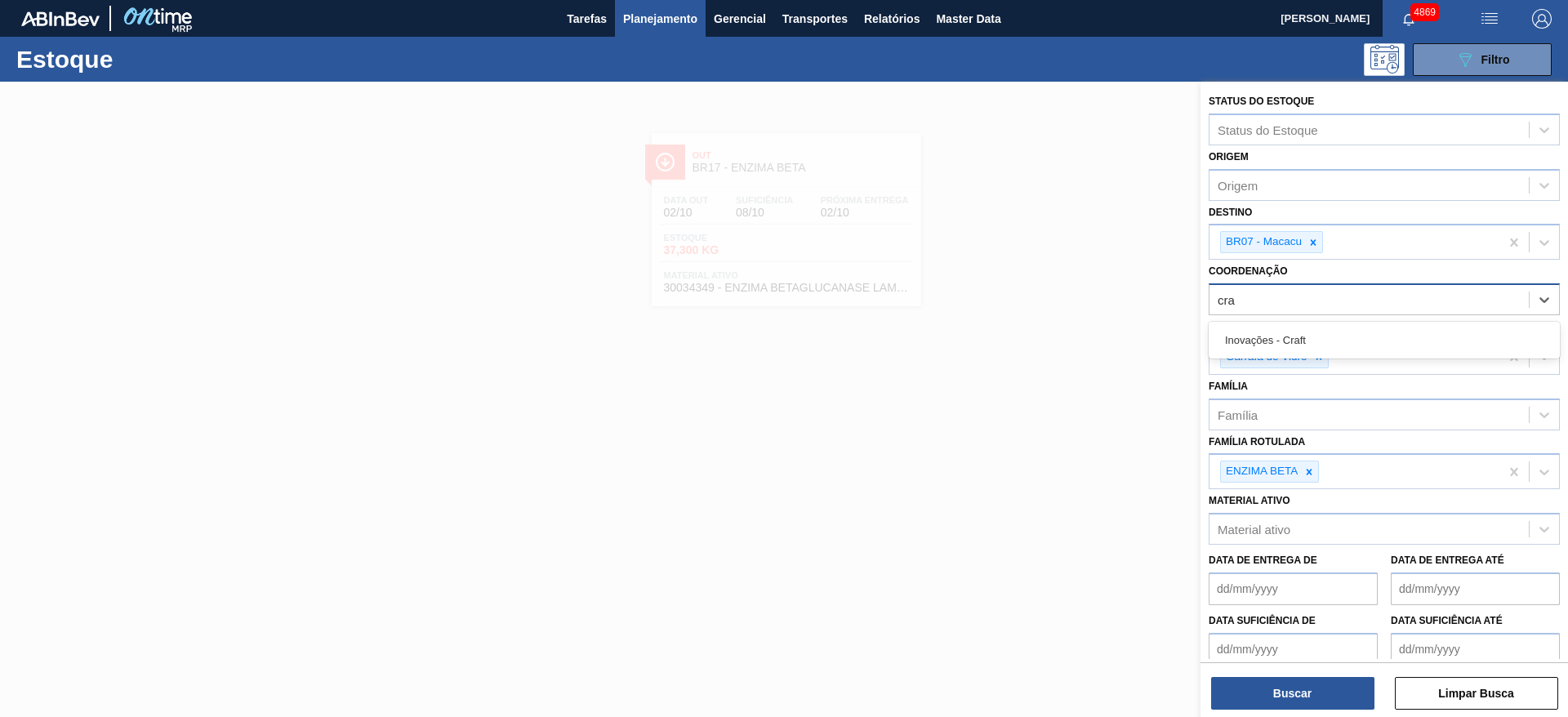
type input "craf"
click at [1300, 346] on div "Inovações - Craft" at bounding box center [1384, 340] width 351 height 30
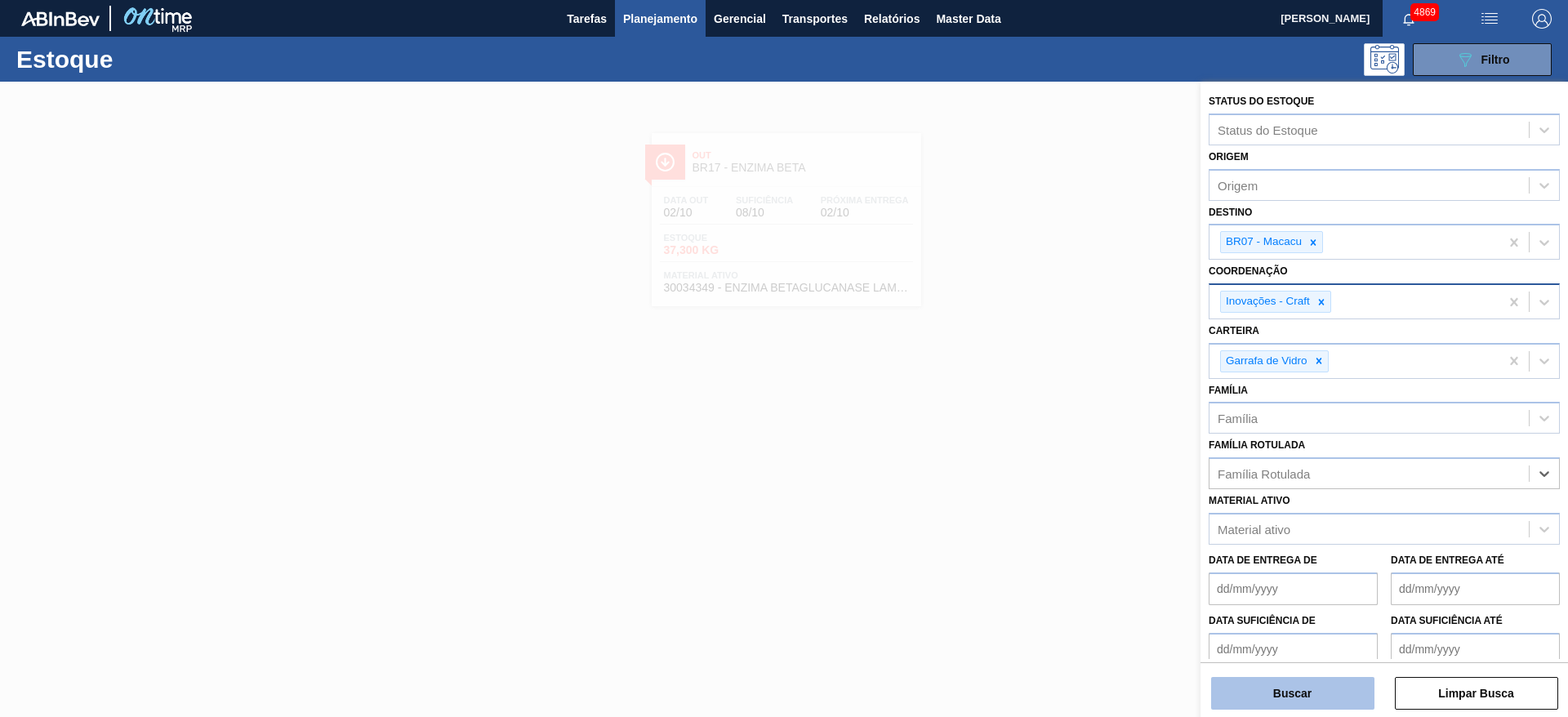
click at [1351, 689] on button "Buscar" at bounding box center [1293, 694] width 164 height 33
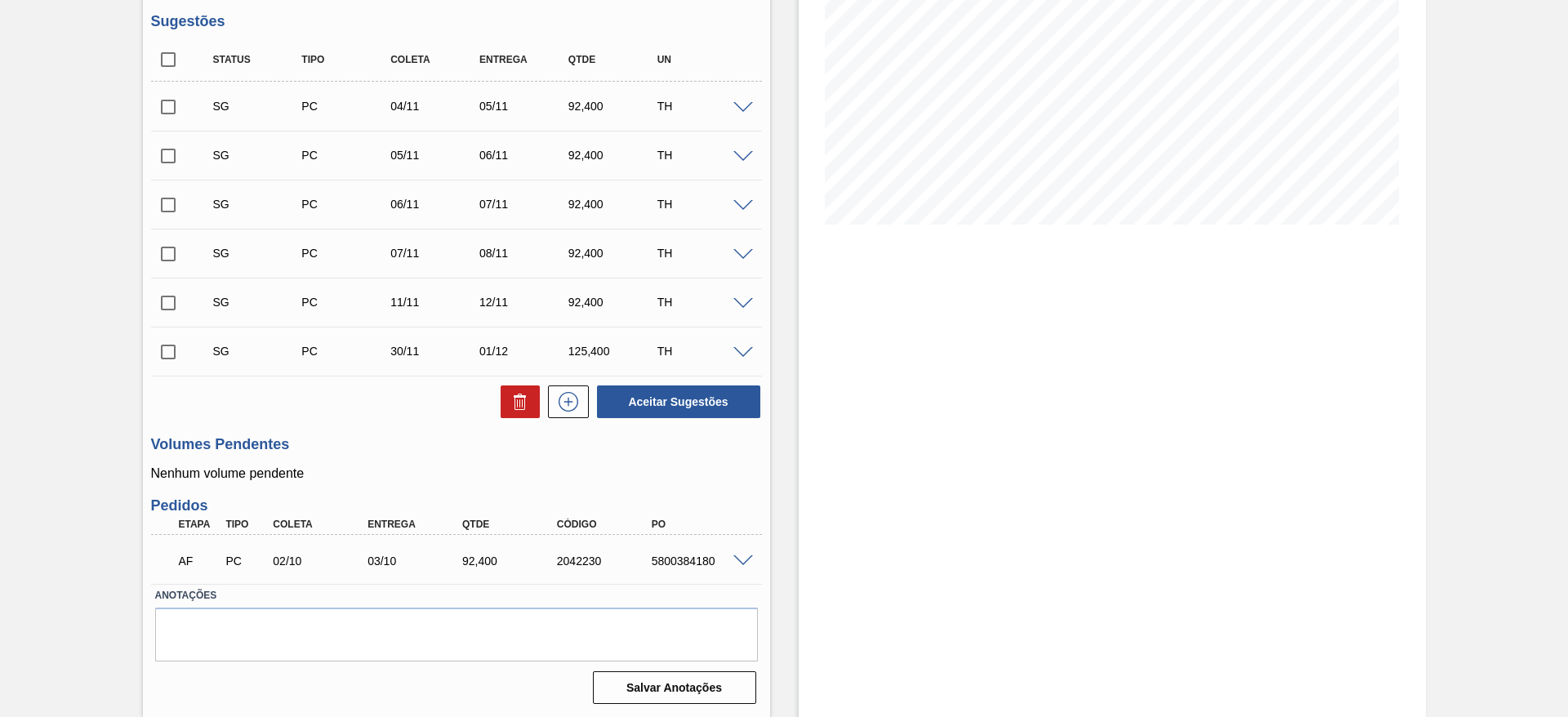
scroll to position [254, 0]
drag, startPoint x: 643, startPoint y: 560, endPoint x: 744, endPoint y: 575, distance: 102.1
click at [744, 575] on div "AF PC 02/10 03/10 92,[PHONE_NUMBER] 5800384180" at bounding box center [456, 559] width 611 height 41
copy div "5800384180"
click at [1151, 535] on div "Estoque De [DATE] Até [DATE] Filtro 04/10 Projeção de Estoque 470.252 [DOMAIN_N…" at bounding box center [1112, 272] width 627 height 890
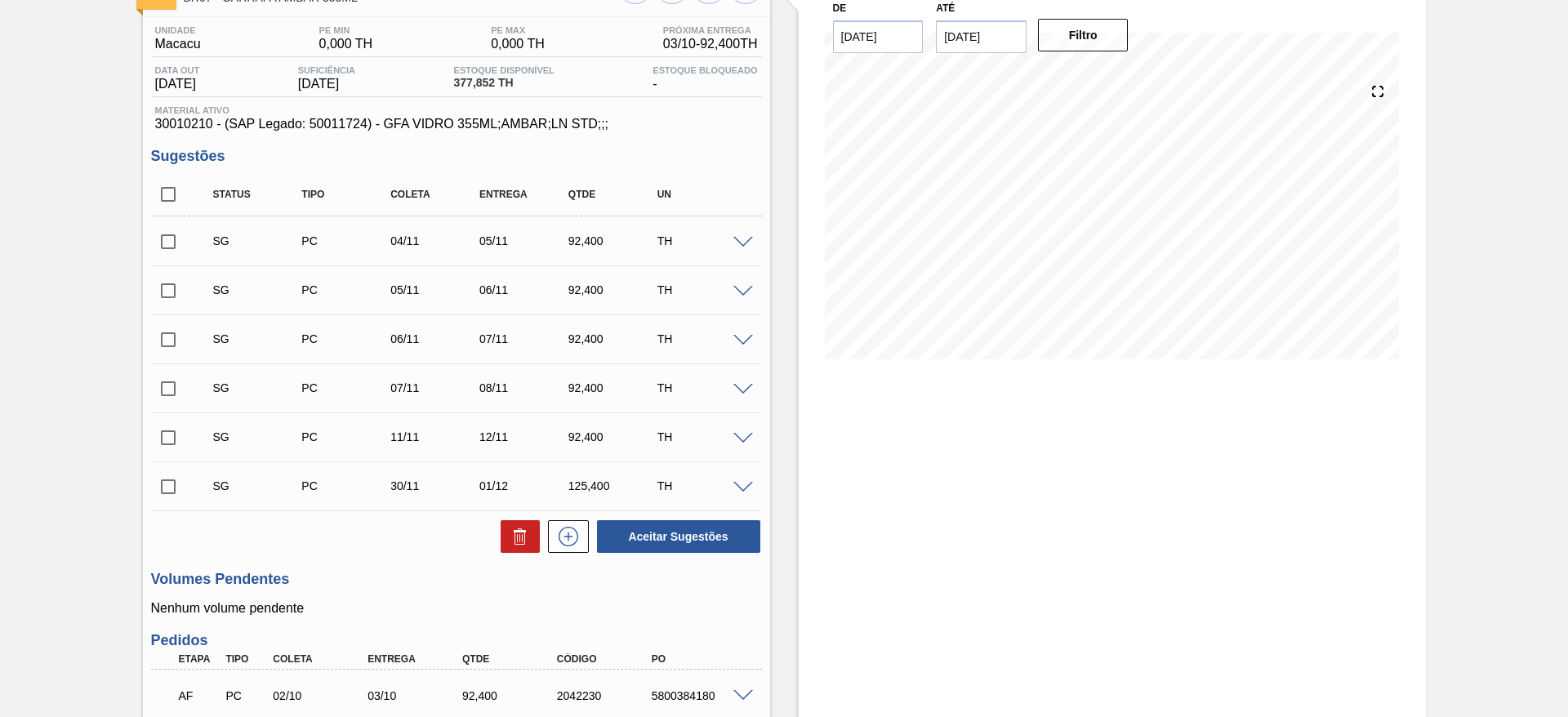
scroll to position [9, 0]
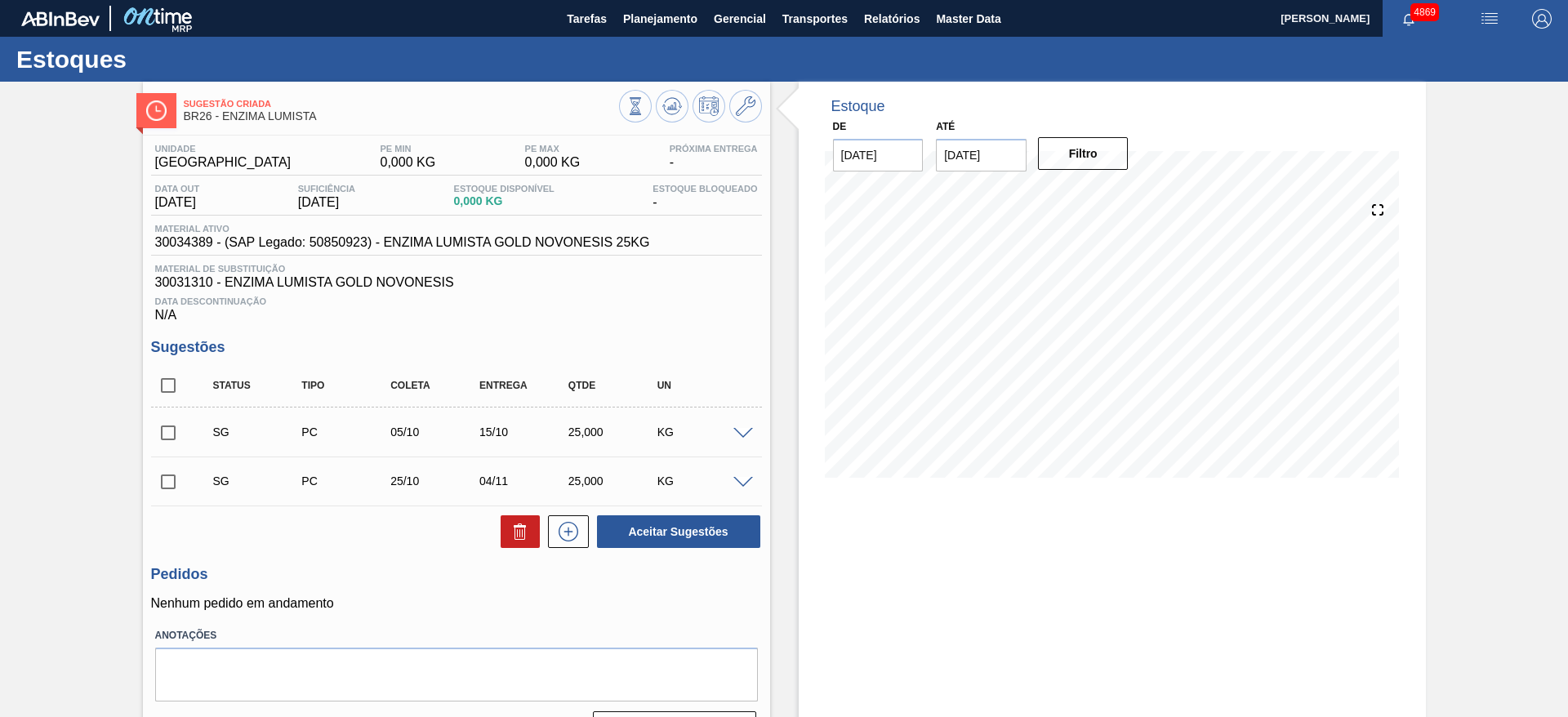
click at [970, 160] on input "[DATE]" at bounding box center [981, 155] width 90 height 33
click at [1086, 352] on div "31" at bounding box center [1088, 352] width 22 height 22
type input "[DATE]"
click at [1093, 164] on button "Filtro" at bounding box center [1083, 154] width 90 height 33
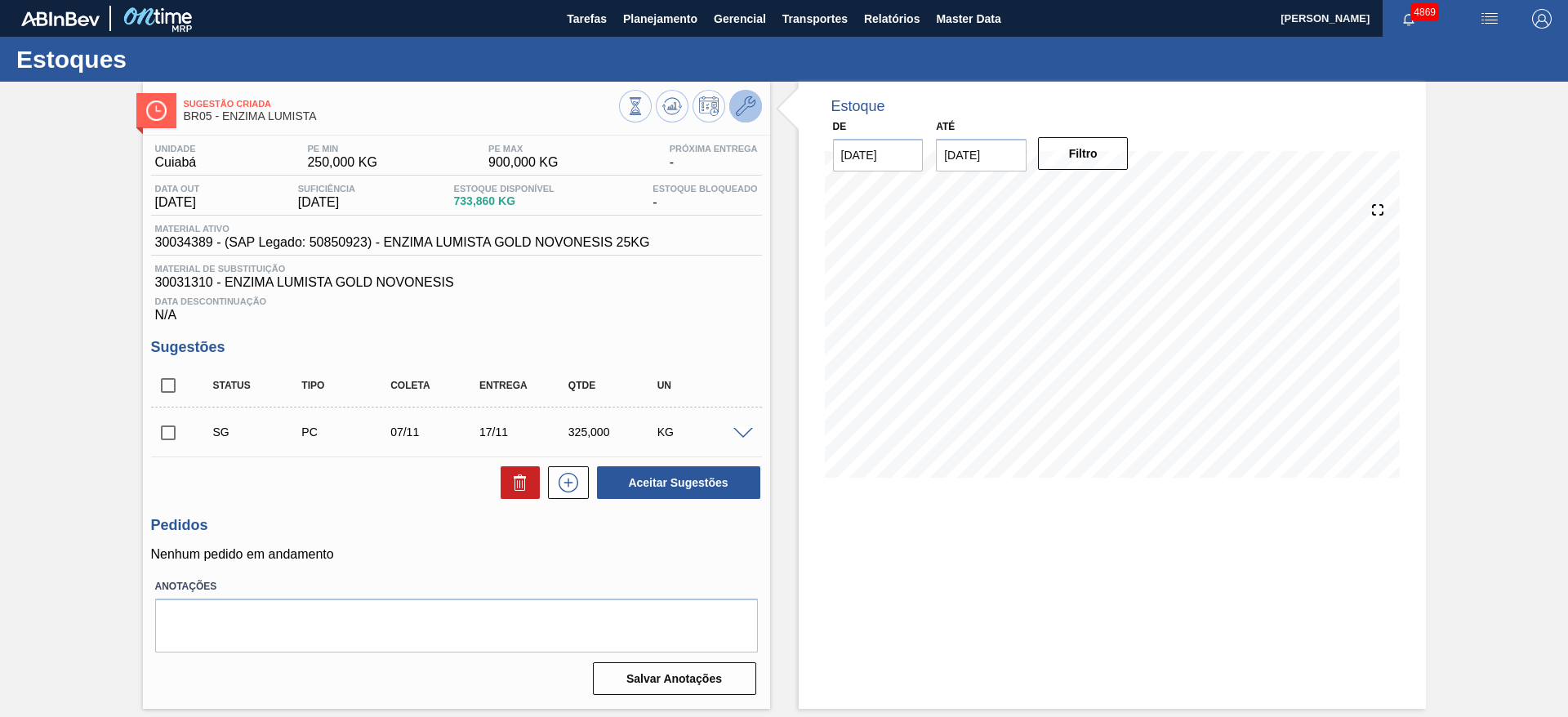
click at [740, 109] on icon at bounding box center [745, 106] width 20 height 20
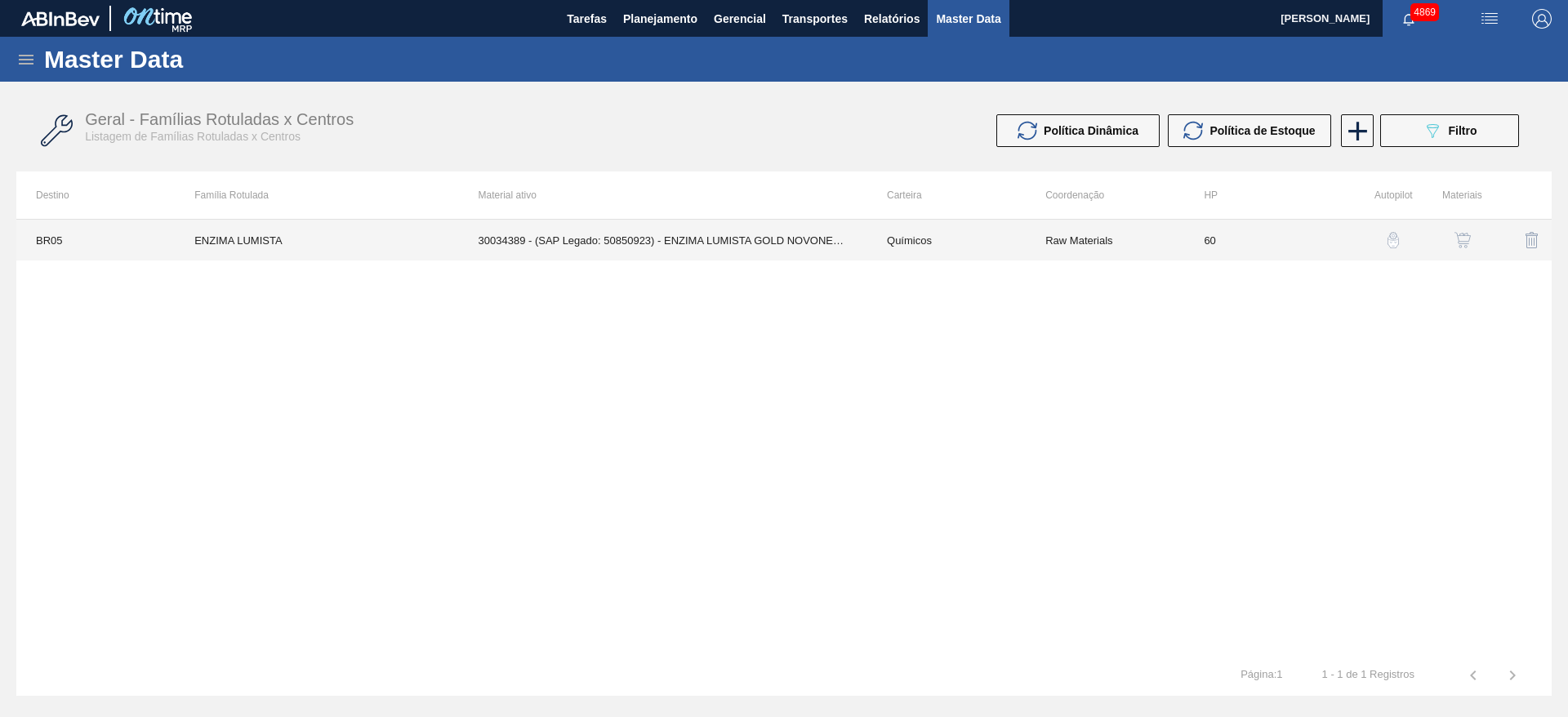
click at [721, 249] on td "30034389 - (SAP Legado: 50850923) - ENZIMA LUMISTA GOLD NOVONESIS 25KG" at bounding box center [662, 240] width 408 height 41
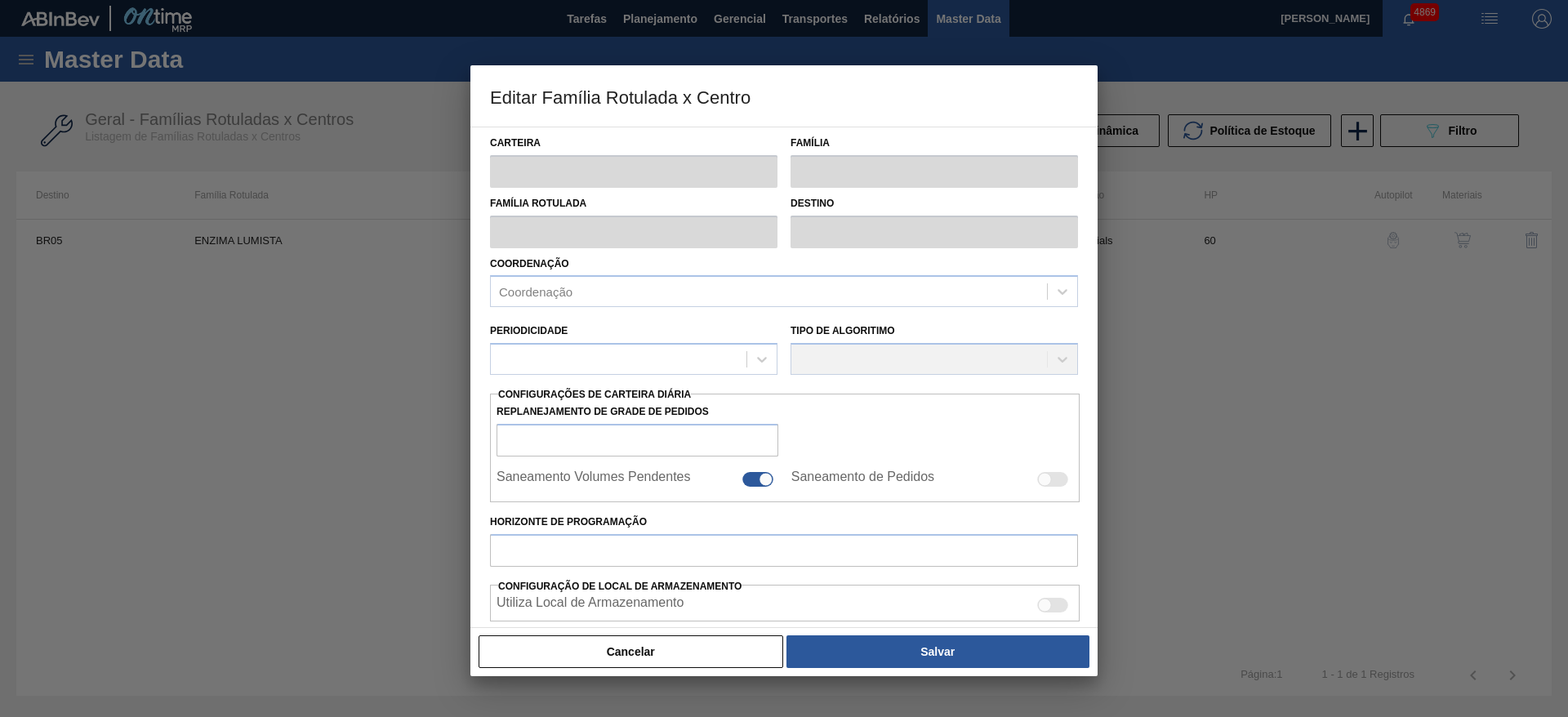
type input "Químicos"
type input "Enzima"
type input "ENZIMA LUMISTA"
type input "BR05 - Cuiabá"
type input "60"
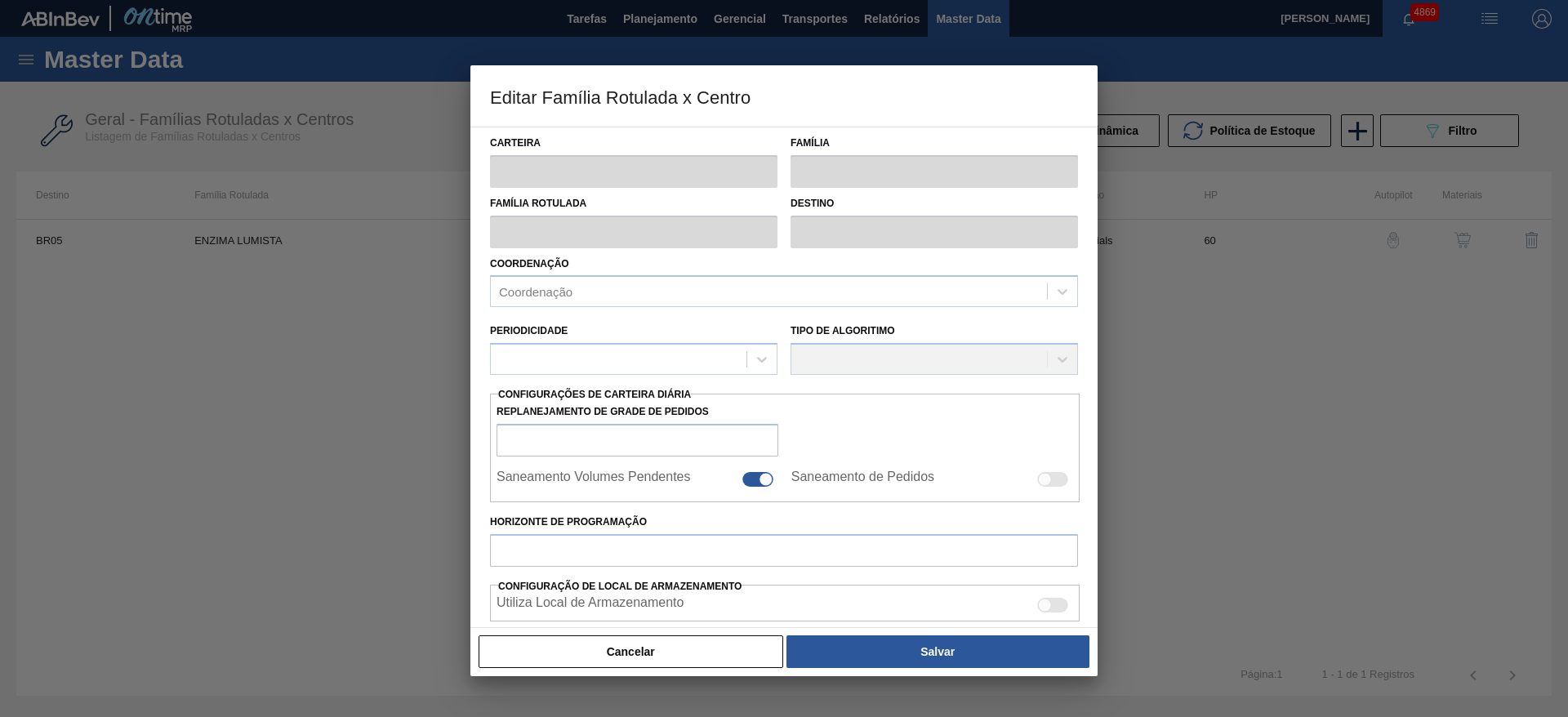
type input "250"
type input "900"
type input "50"
type input "575,000"
checkbox input "true"
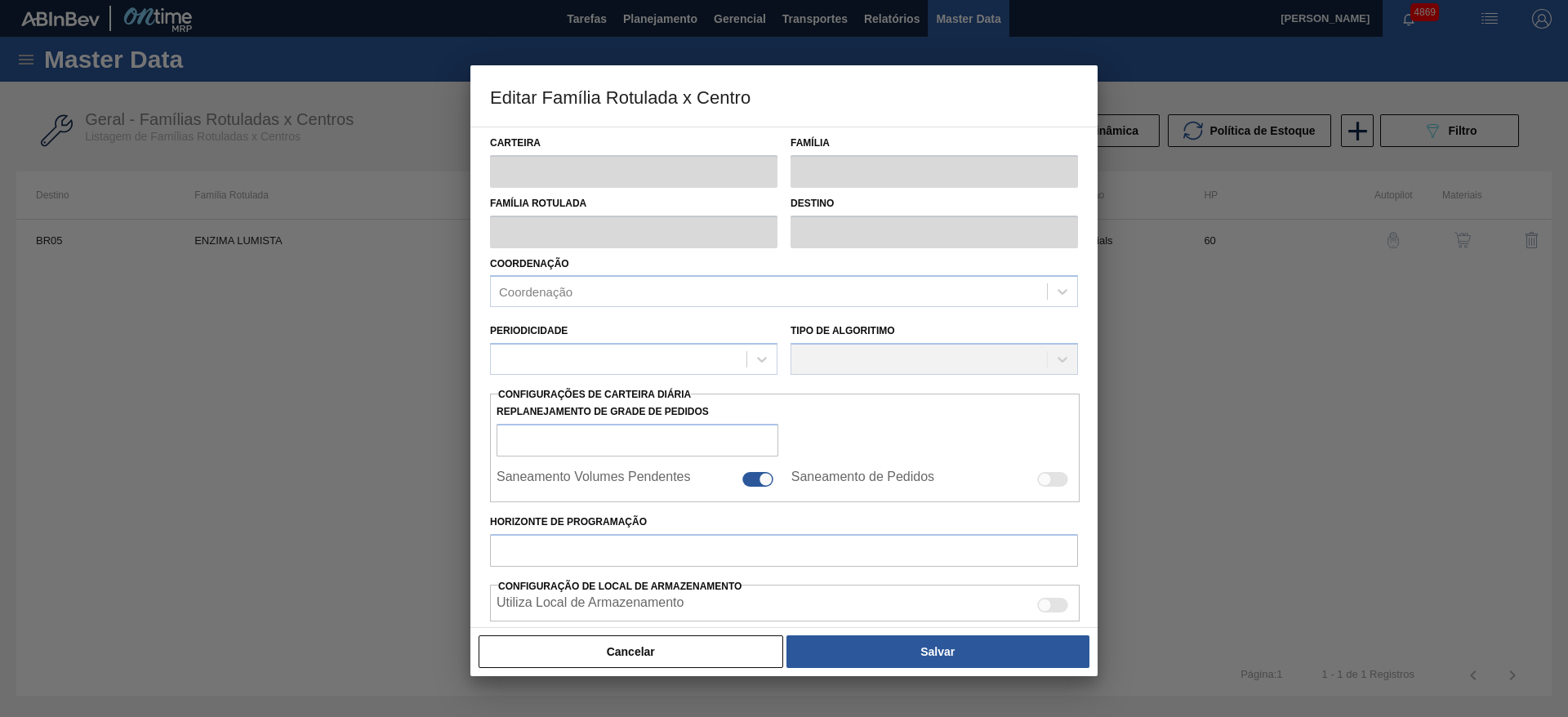
checkbox input "true"
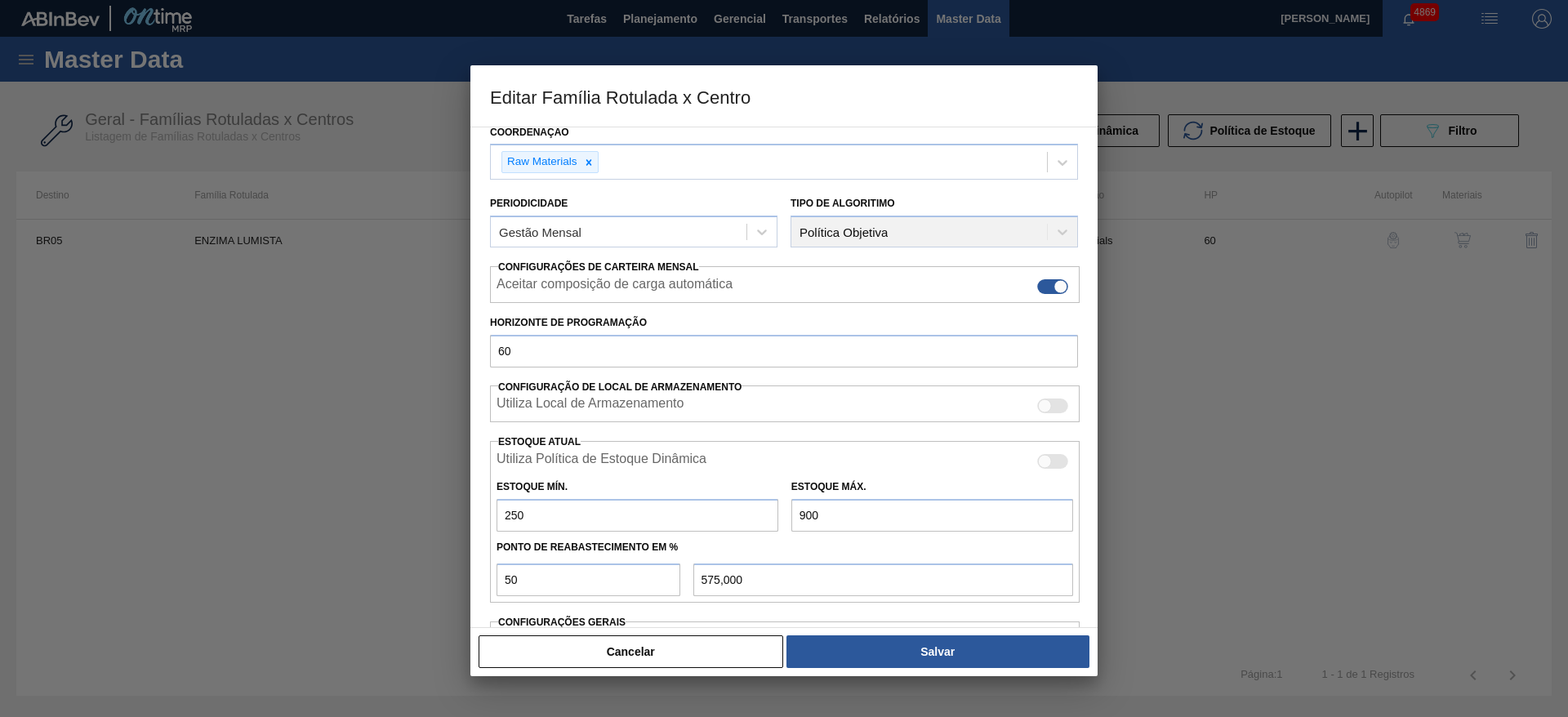
scroll to position [249, 0]
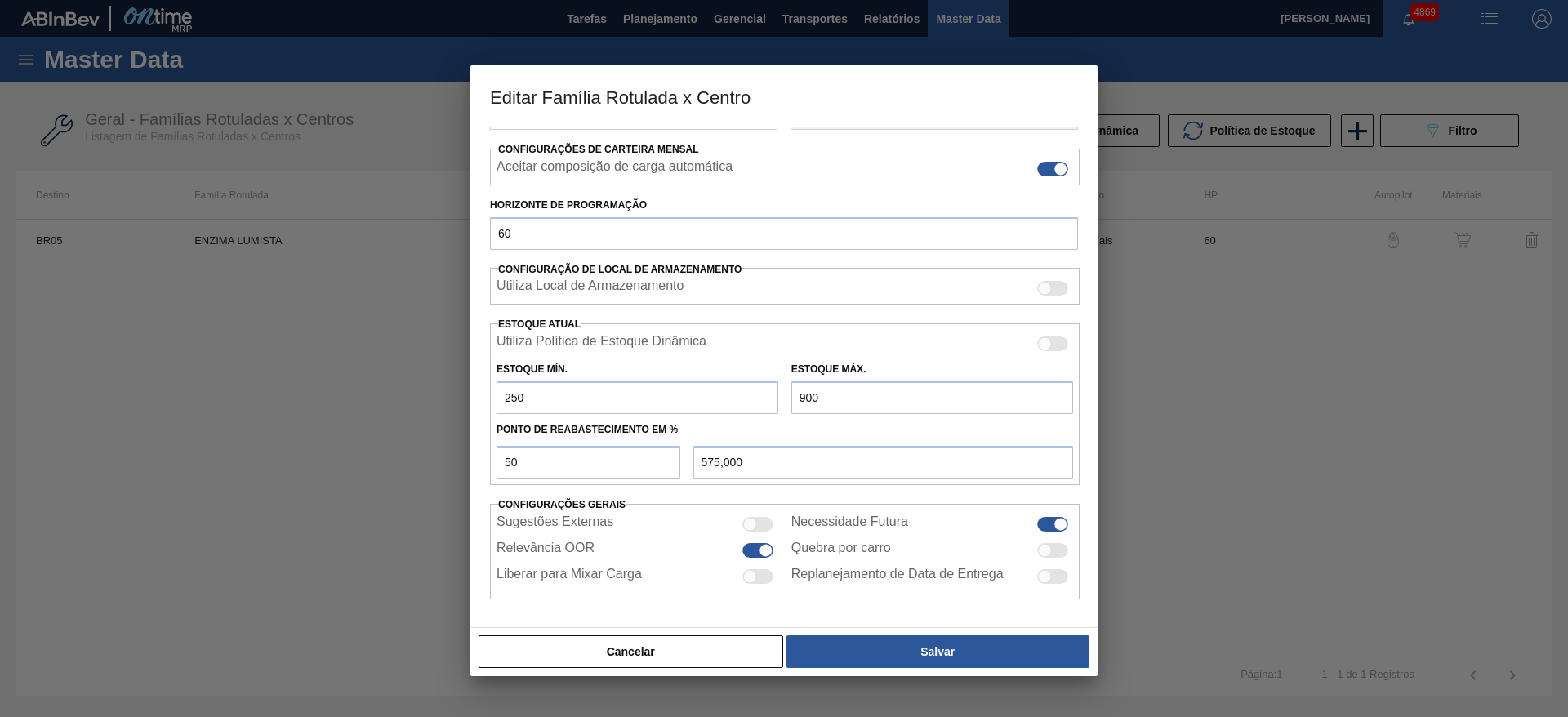
drag, startPoint x: 819, startPoint y: 399, endPoint x: 770, endPoint y: 395, distance: 49.2
click at [770, 395] on div "Estoque Mín. 250 Estoque Máx. 900" at bounding box center [784, 384] width 589 height 61
type input "1"
type input "125,500"
type input "10"
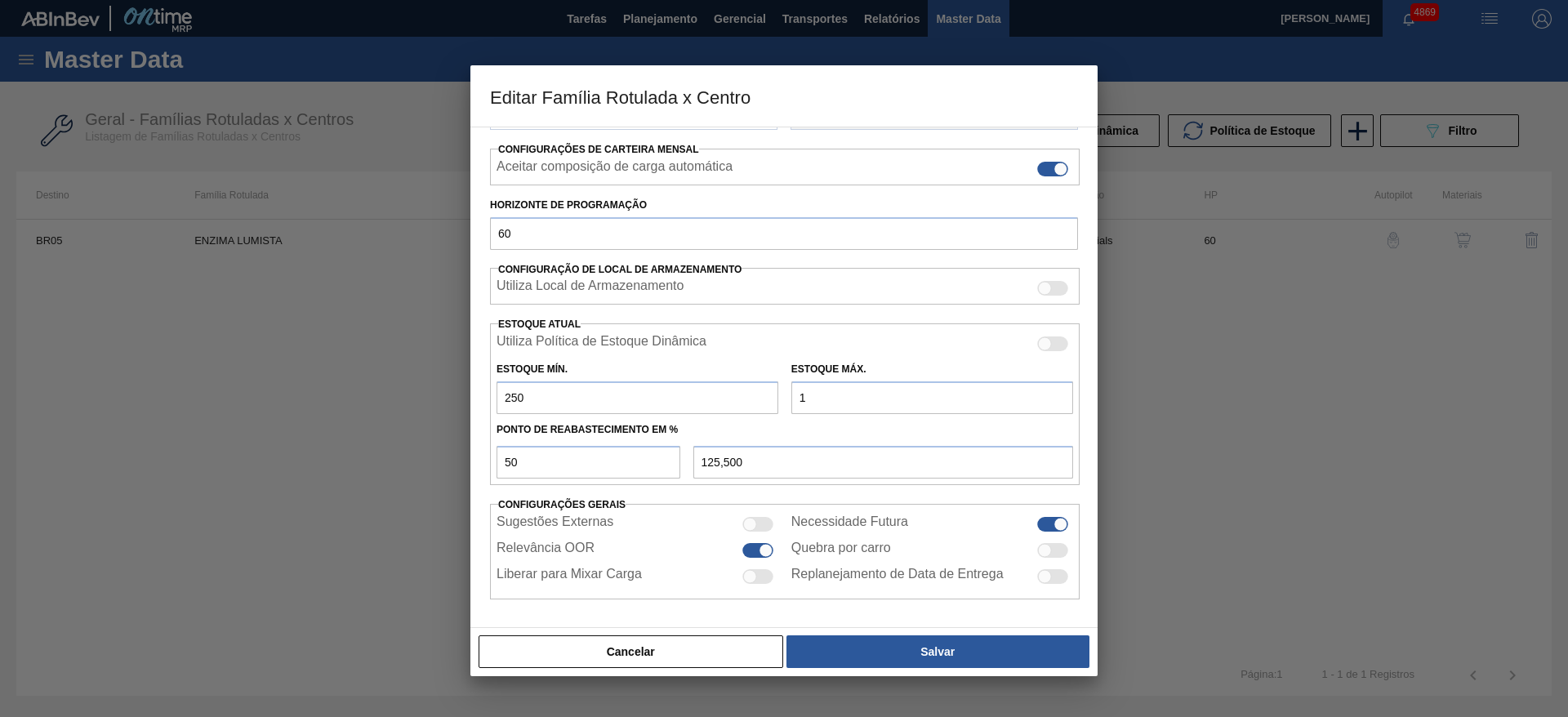
type input "130,000"
type input "100"
type input "175,000"
type input "1.000"
type input "625,000"
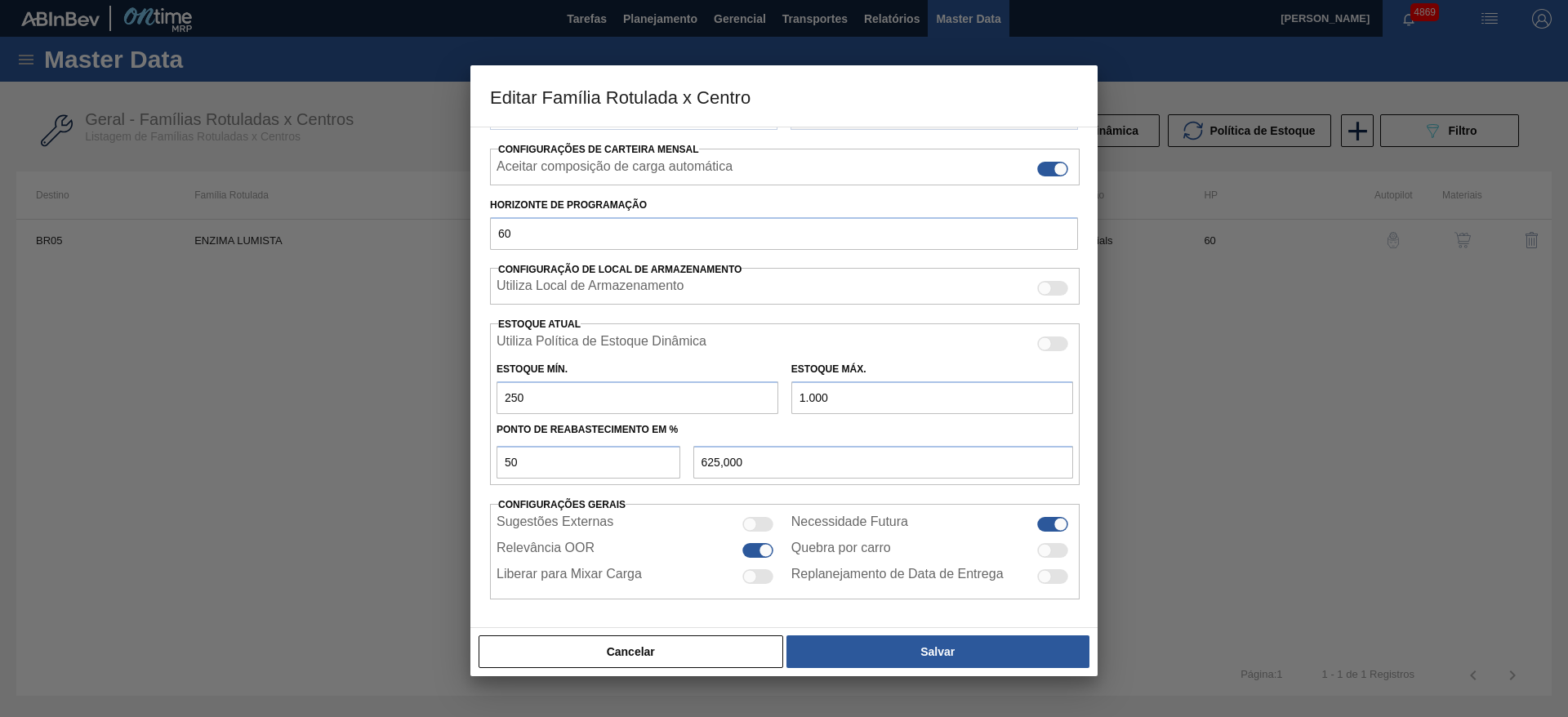
type input "1.000"
drag, startPoint x: 510, startPoint y: 402, endPoint x: 500, endPoint y: 401, distance: 10.0
click at [500, 401] on input "250" at bounding box center [637, 398] width 282 height 33
type input "350"
type input "675,000"
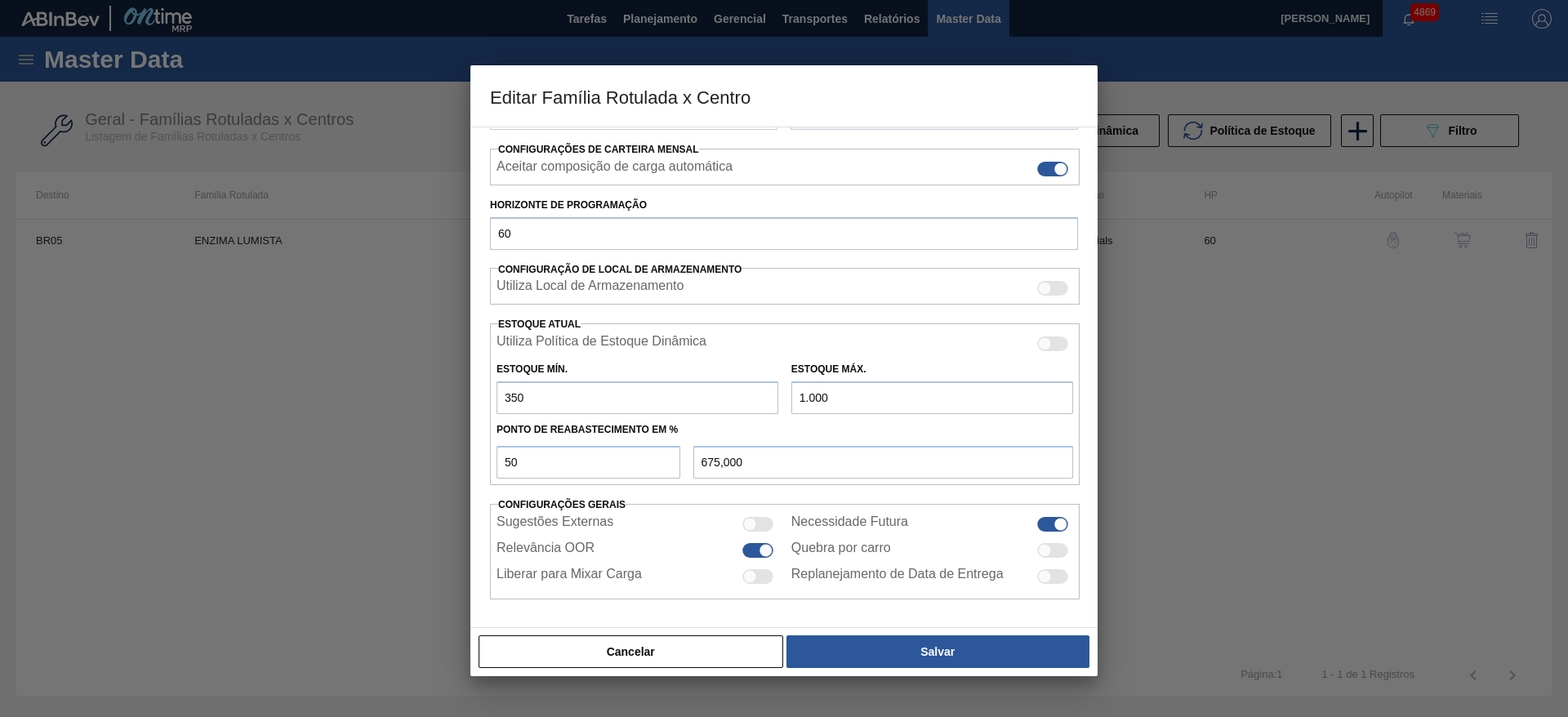
click at [506, 396] on input "350" at bounding box center [637, 398] width 282 height 33
click at [511, 394] on input "350" at bounding box center [637, 398] width 282 height 33
type input "380"
type input "690,000"
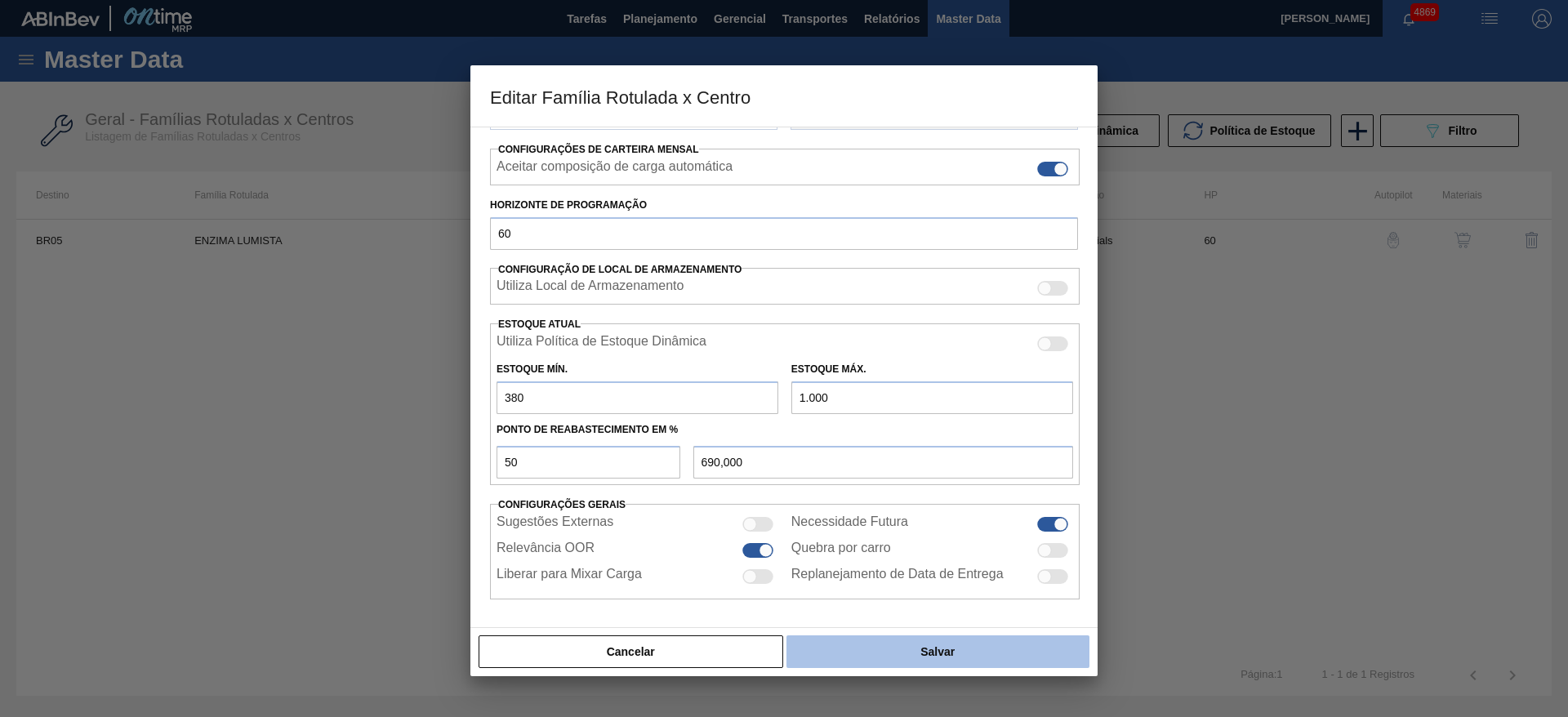
type input "380"
click at [948, 654] on button "Salvar" at bounding box center [938, 652] width 303 height 33
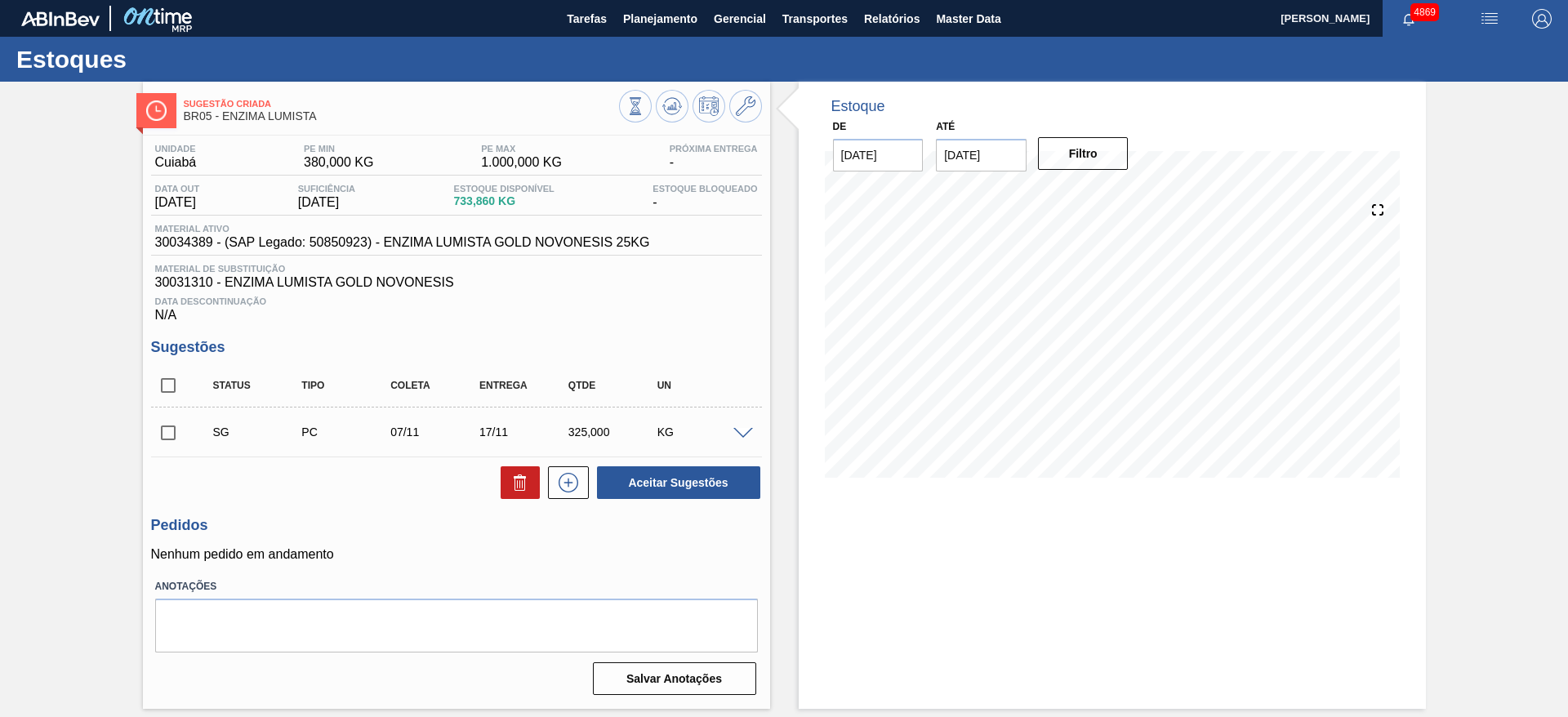
click at [740, 435] on span at bounding box center [743, 434] width 20 height 12
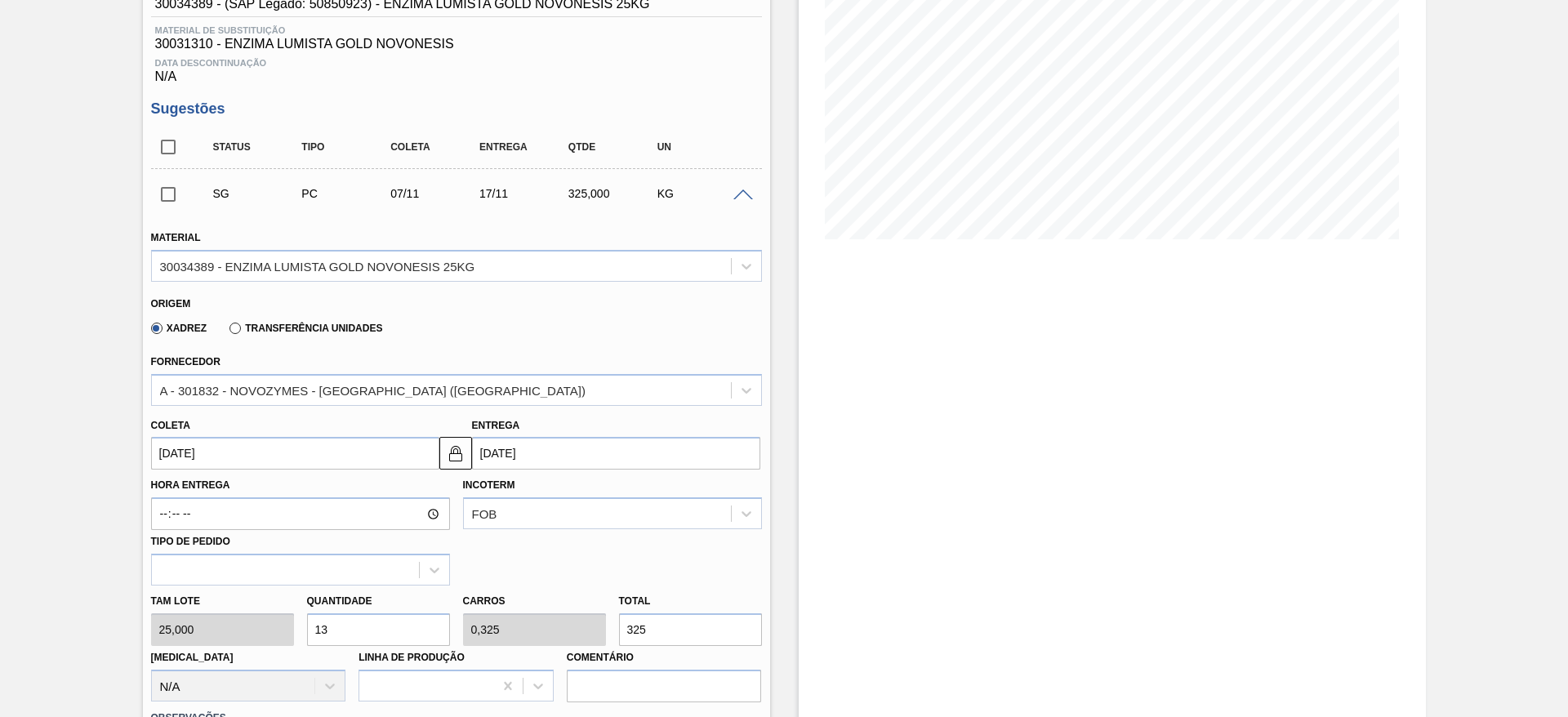
scroll to position [368, 0]
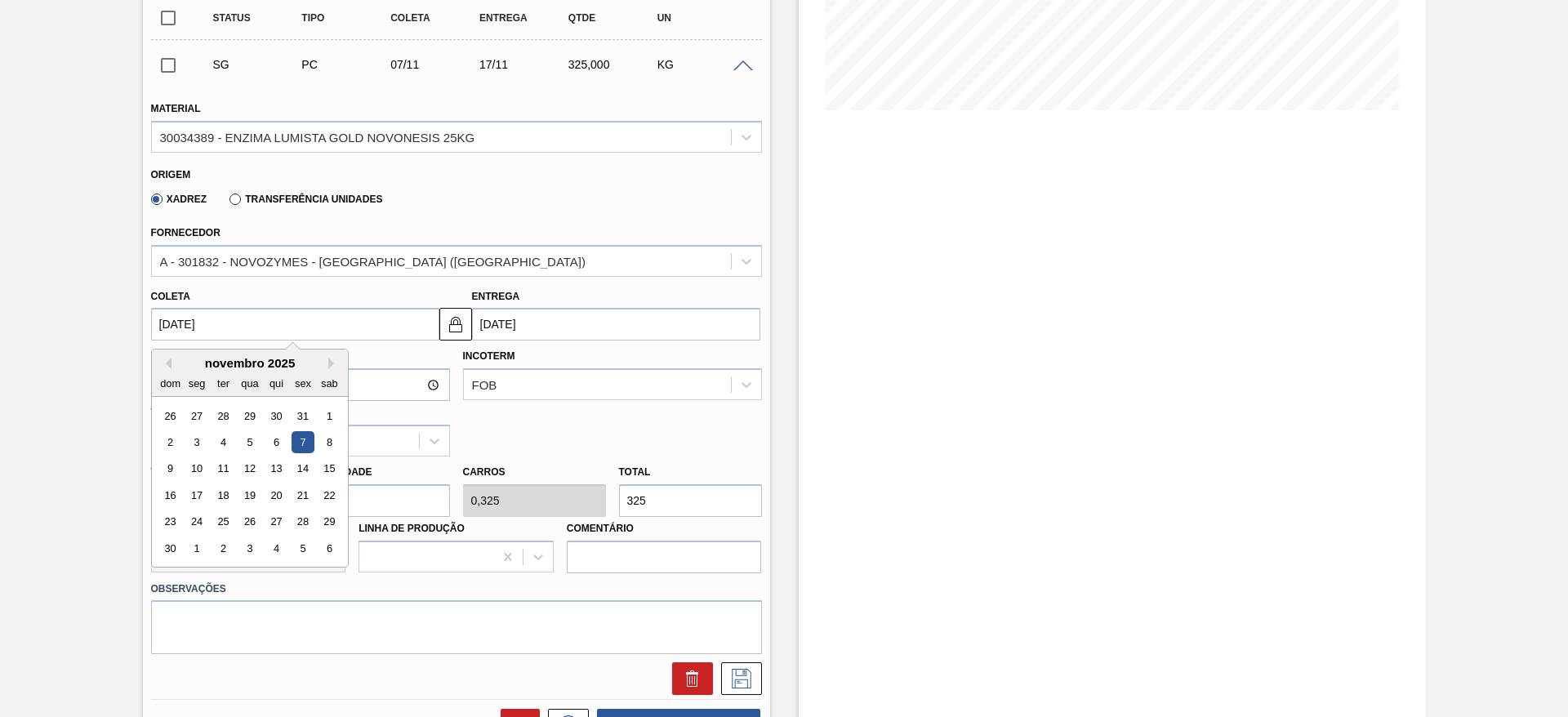
click at [218, 313] on input "[DATE]" at bounding box center [295, 325] width 288 height 33
click at [164, 358] on button "Previous Month" at bounding box center [166, 363] width 12 height 12
click at [251, 440] on div "8" at bounding box center [249, 442] width 22 height 22
type input "[DATE]"
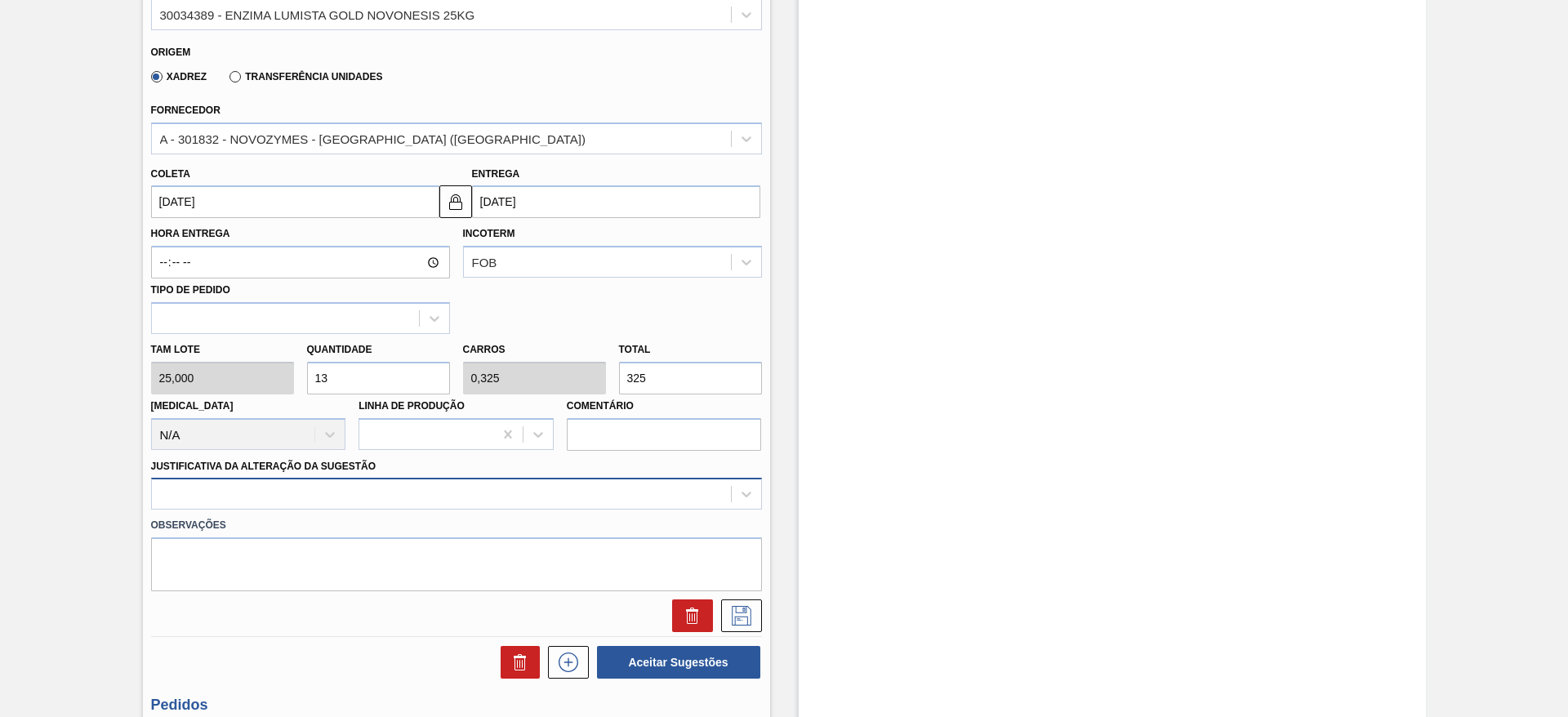
click at [275, 479] on div at bounding box center [456, 493] width 611 height 32
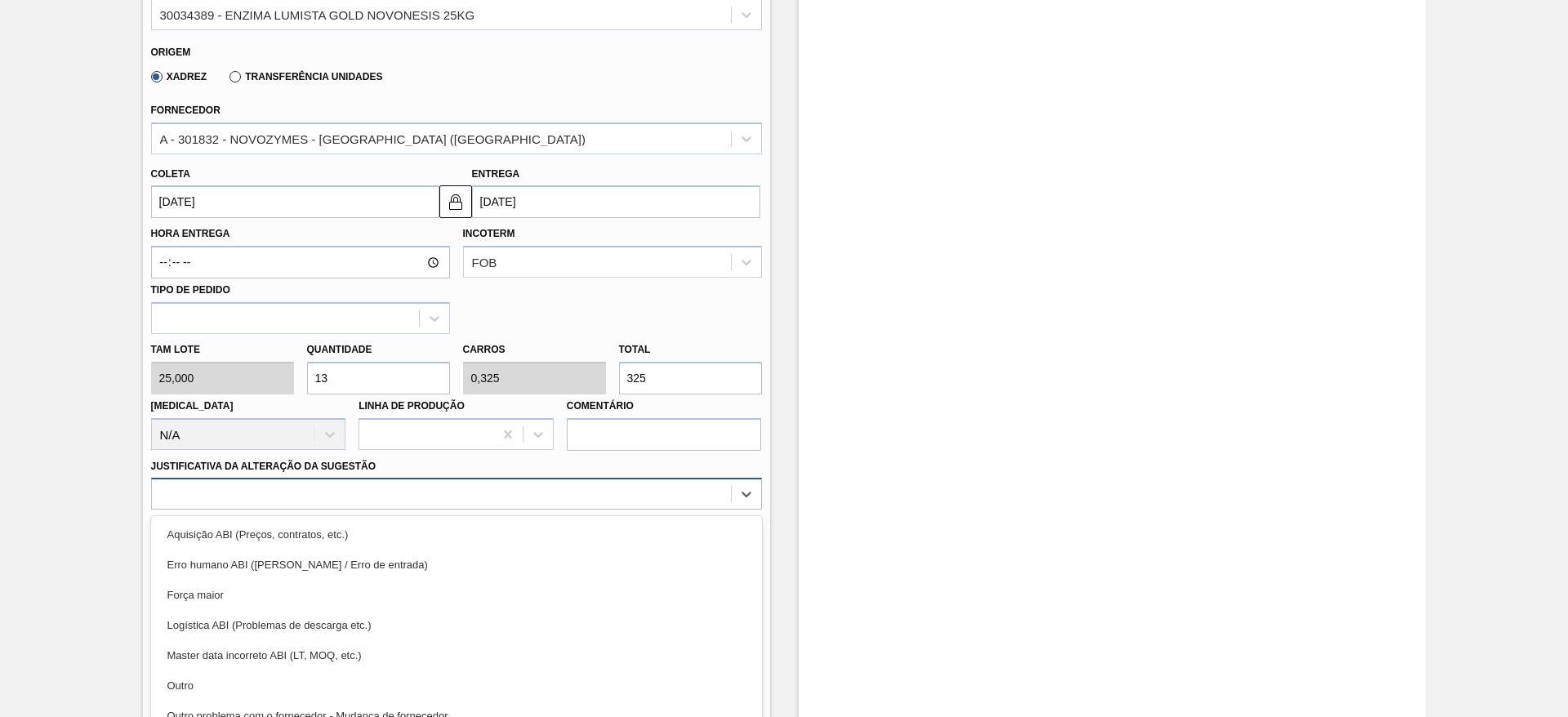
scroll to position [541, 0]
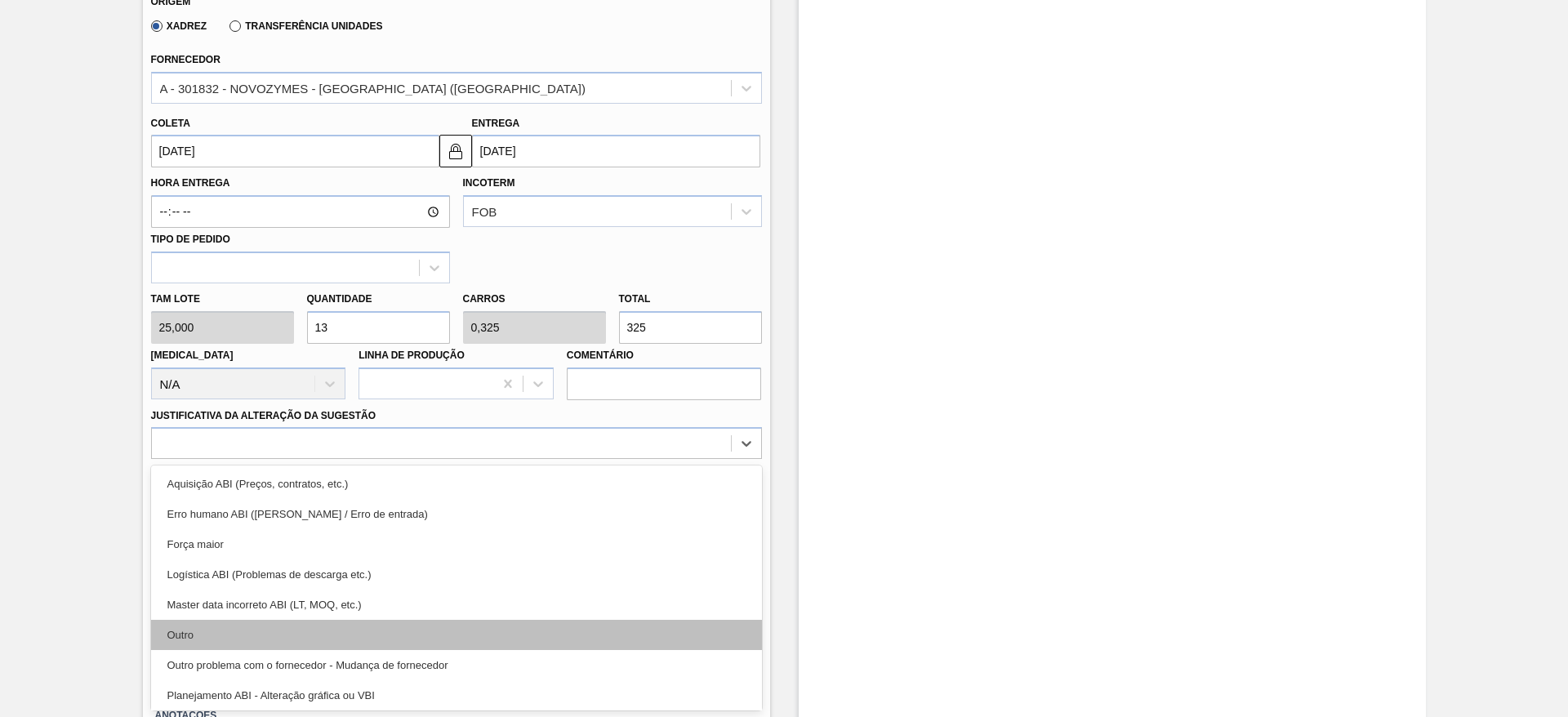
click at [268, 629] on div "Outro" at bounding box center [456, 635] width 611 height 30
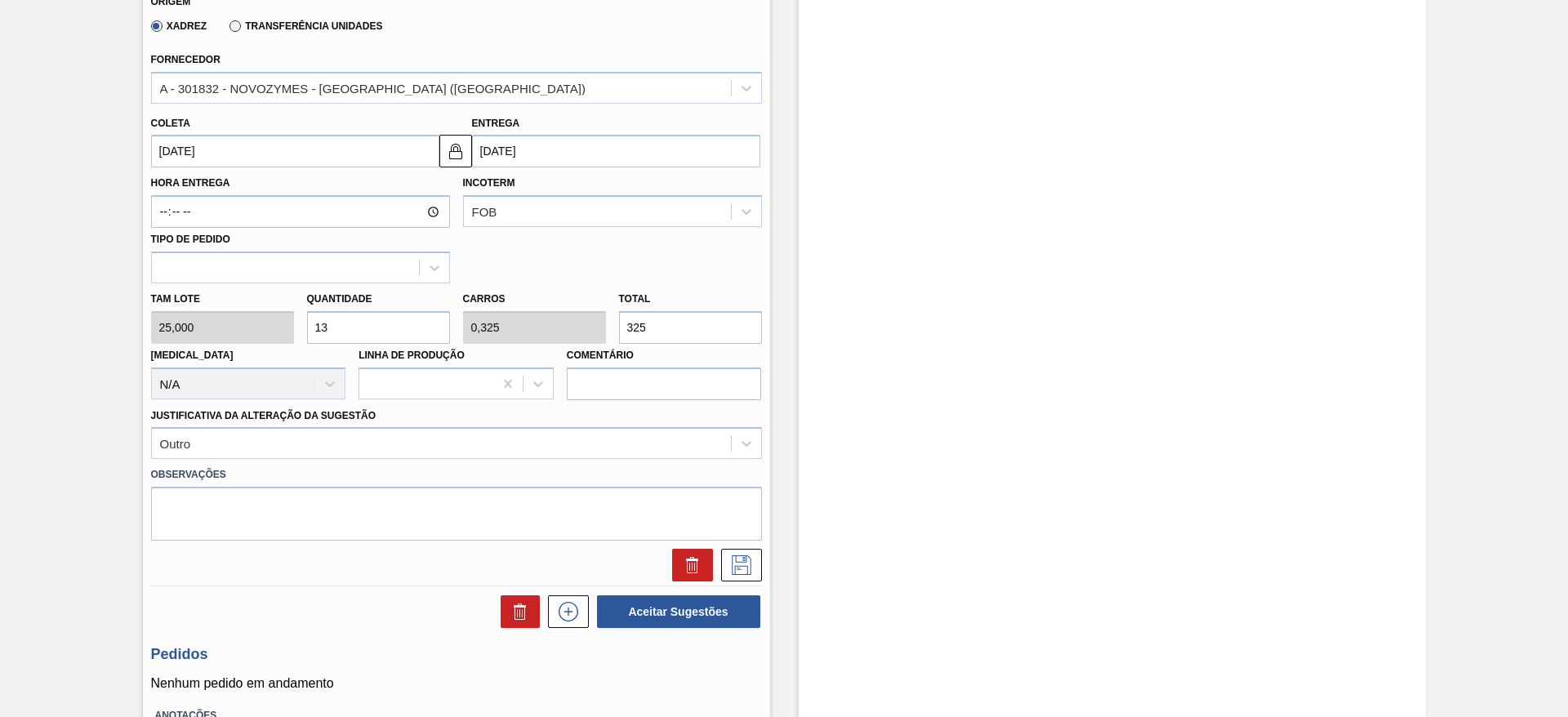
drag, startPoint x: 334, startPoint y: 333, endPoint x: 309, endPoint y: 336, distance: 25.2
click at [309, 336] on input "13" at bounding box center [379, 328] width 143 height 33
type input "6"
type input "0,15"
type input "150"
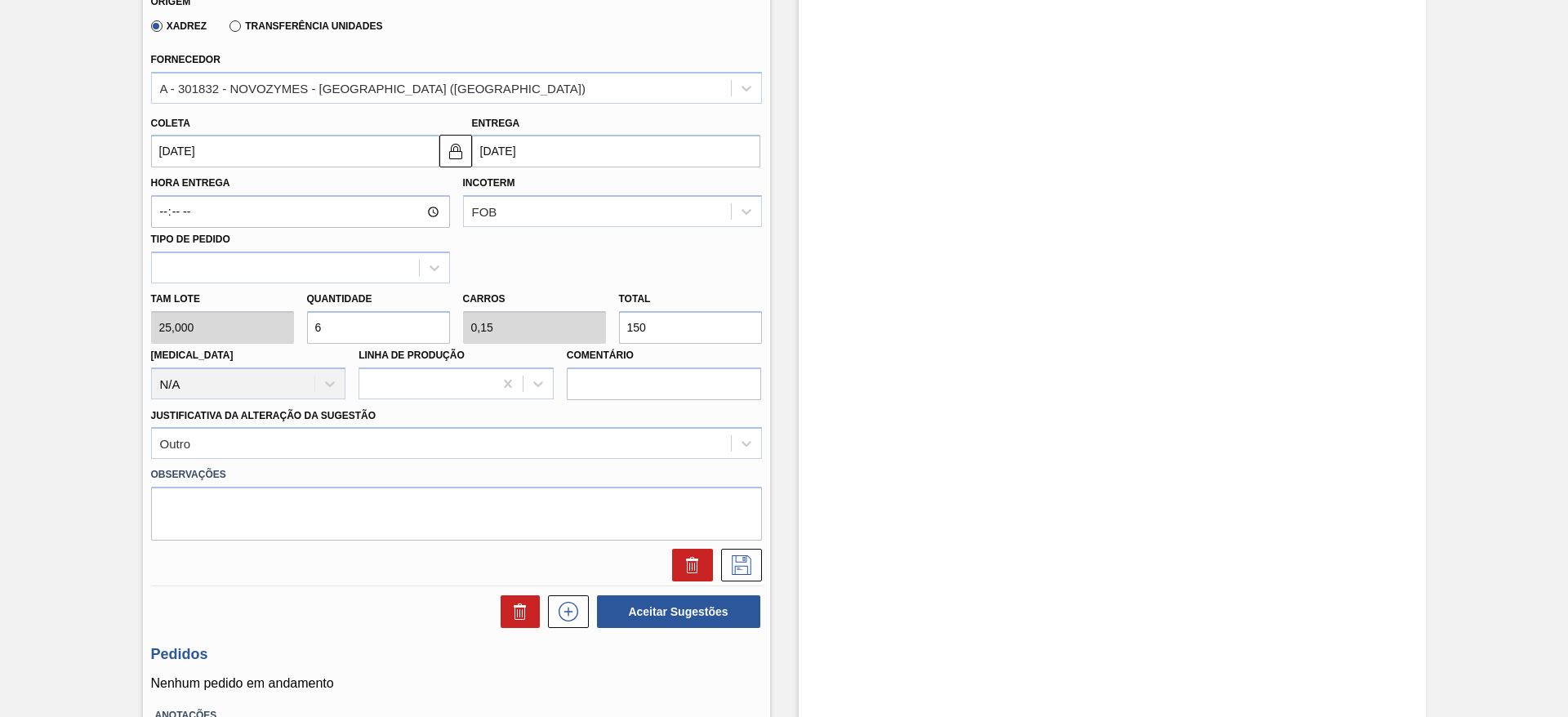
drag, startPoint x: 339, startPoint y: 321, endPoint x: 310, endPoint y: 331, distance: 30.7
click at [310, 331] on input "6" at bounding box center [379, 328] width 143 height 33
type input "8"
type input "0,2"
type input "200"
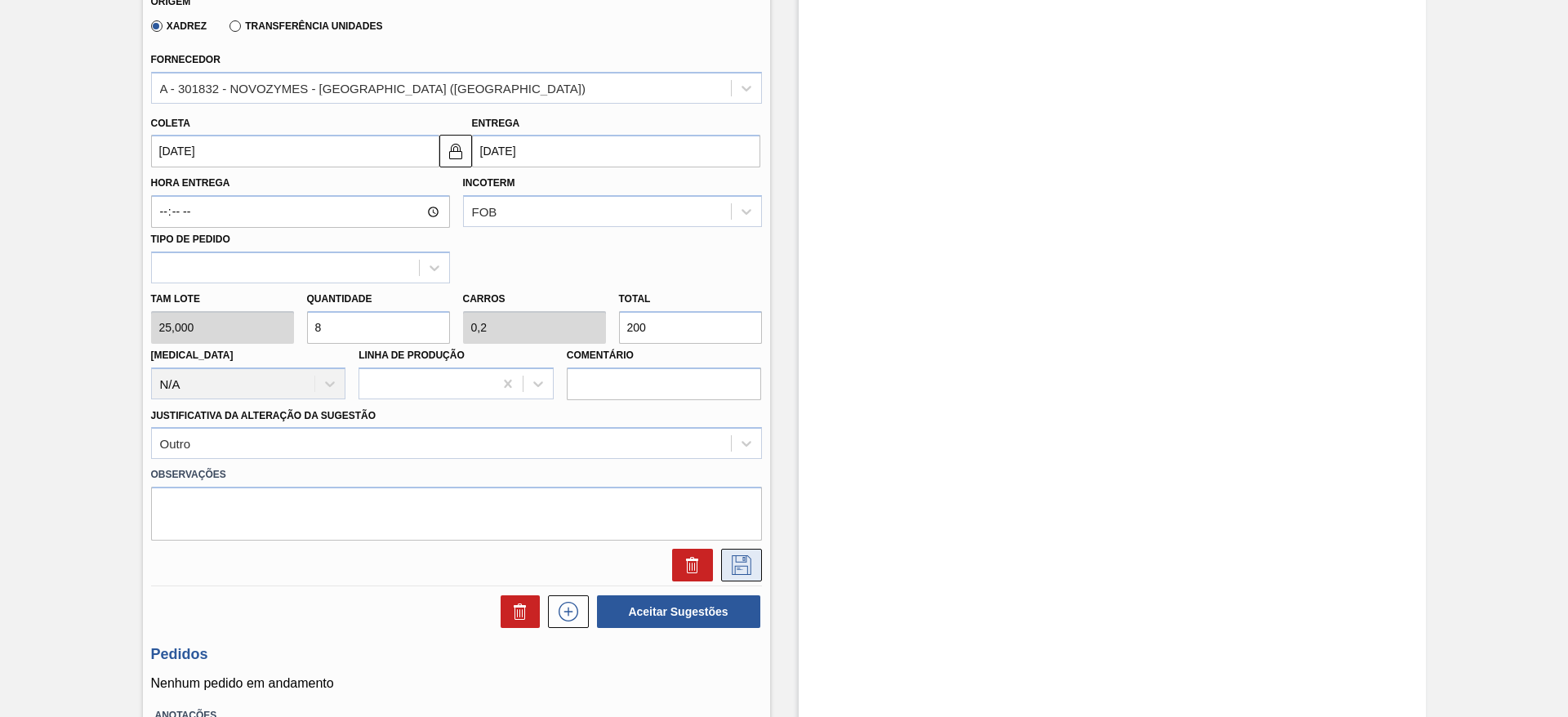
type input "8"
click at [739, 564] on icon at bounding box center [741, 566] width 26 height 20
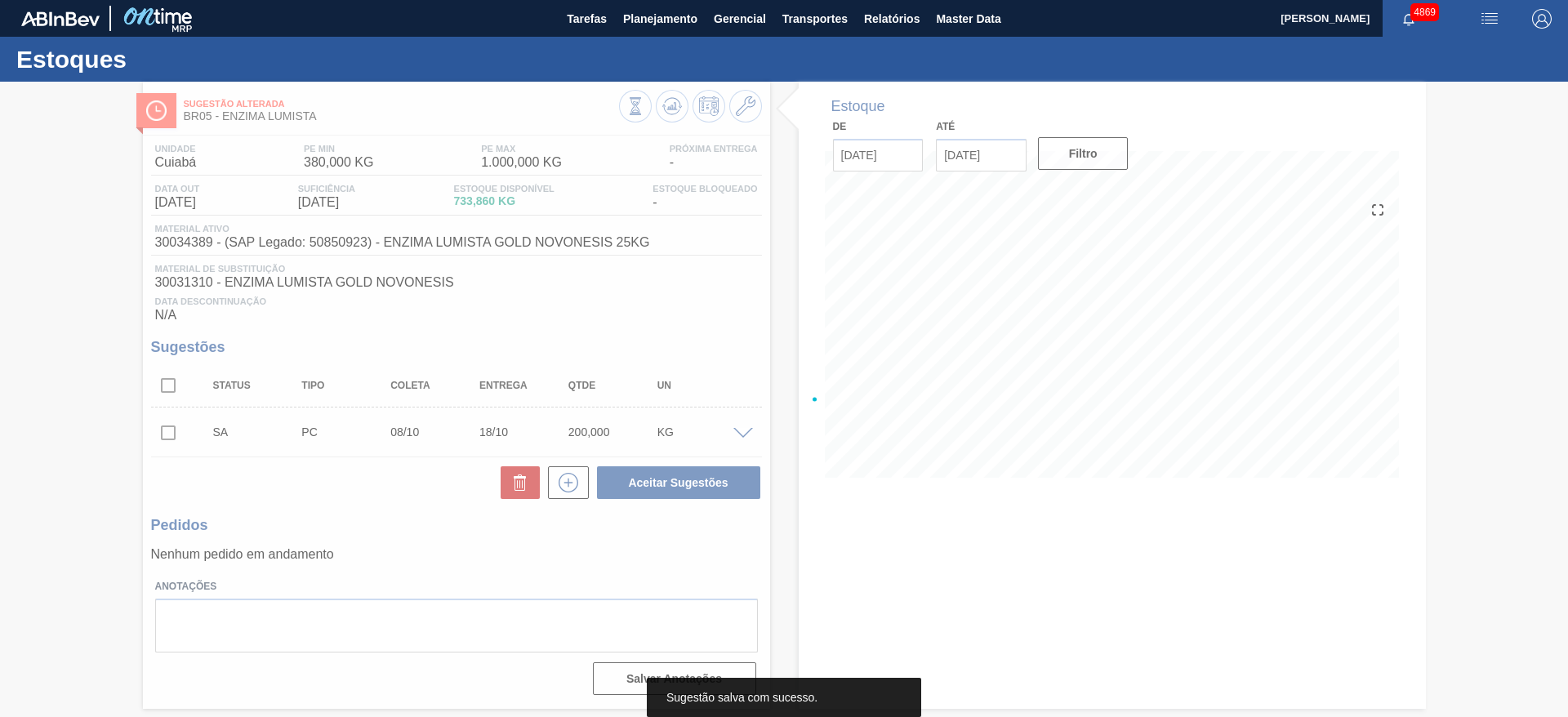
scroll to position [0, 0]
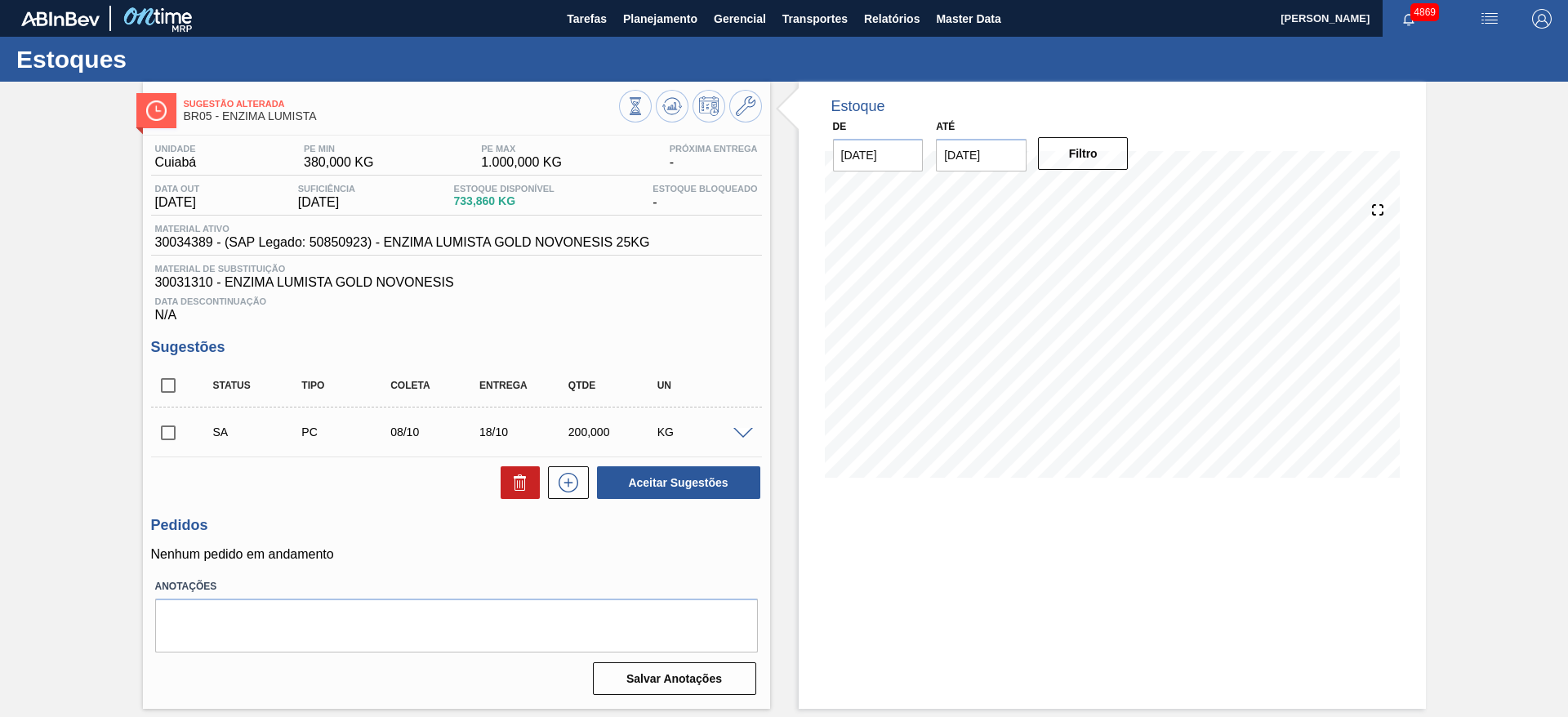
click at [168, 433] on input "checkbox" at bounding box center [168, 433] width 35 height 35
click at [750, 476] on button "Aceitar Sugestões" at bounding box center [678, 483] width 164 height 33
checkbox input "false"
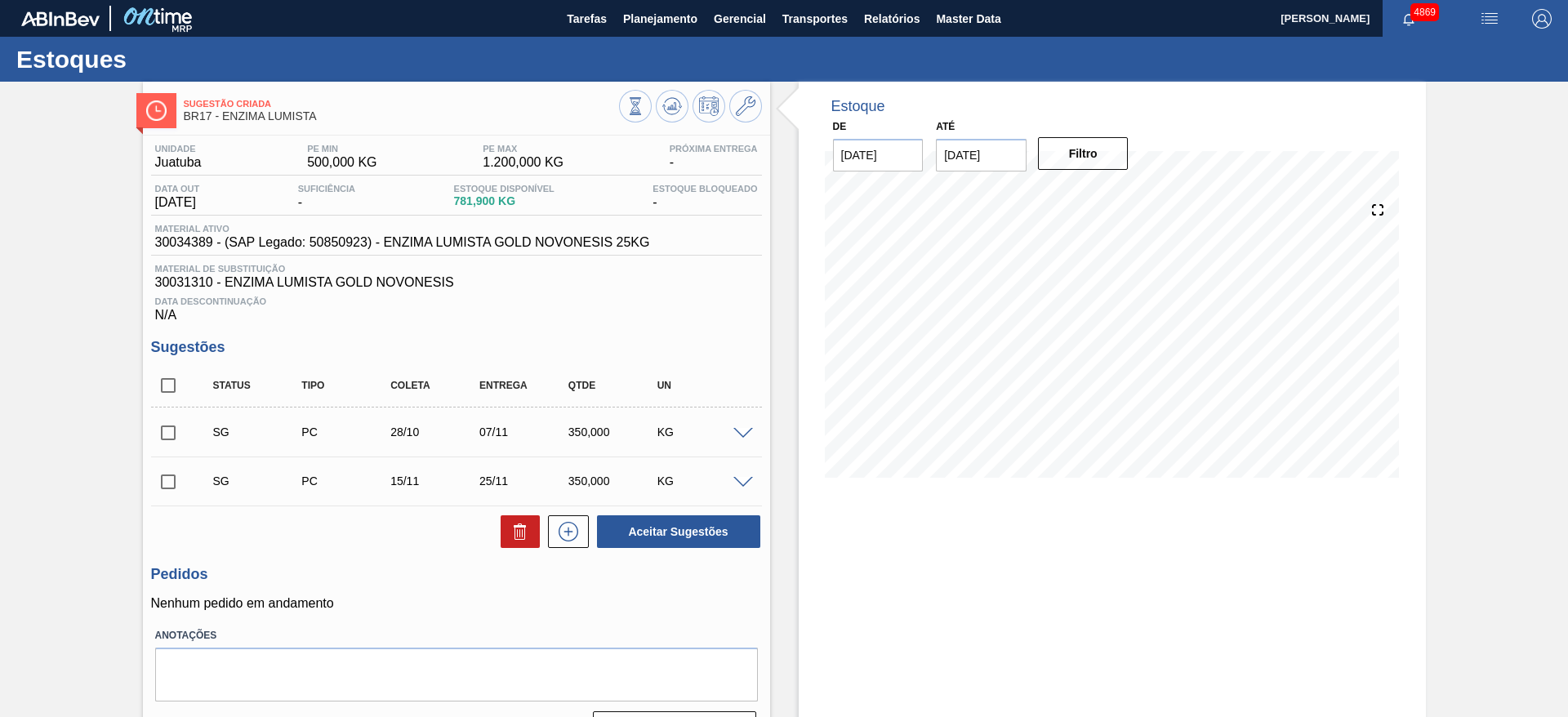
click at [744, 433] on span at bounding box center [743, 434] width 20 height 12
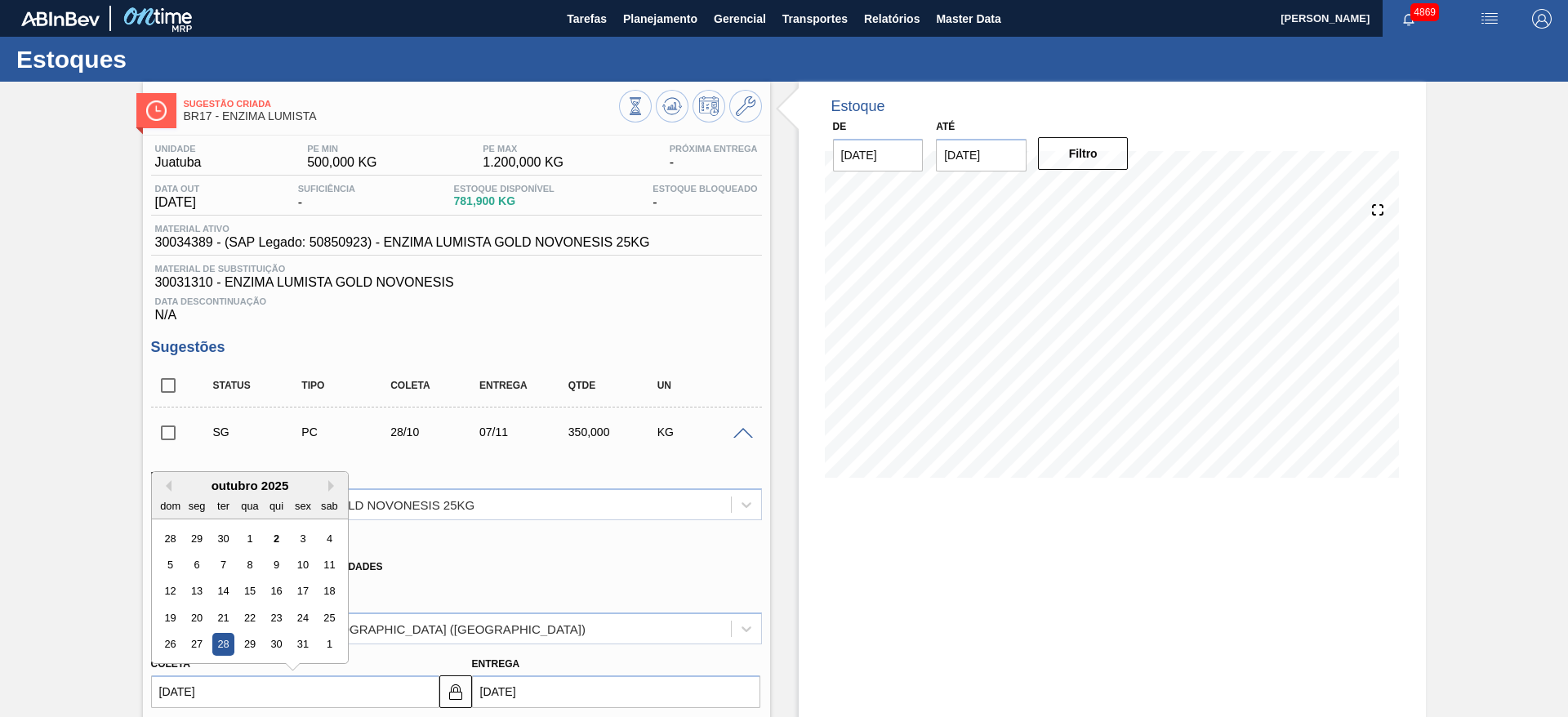
click at [241, 698] on input "[DATE]" at bounding box center [295, 692] width 288 height 33
click at [256, 568] on div "8" at bounding box center [249, 565] width 22 height 22
type input "[DATE]"
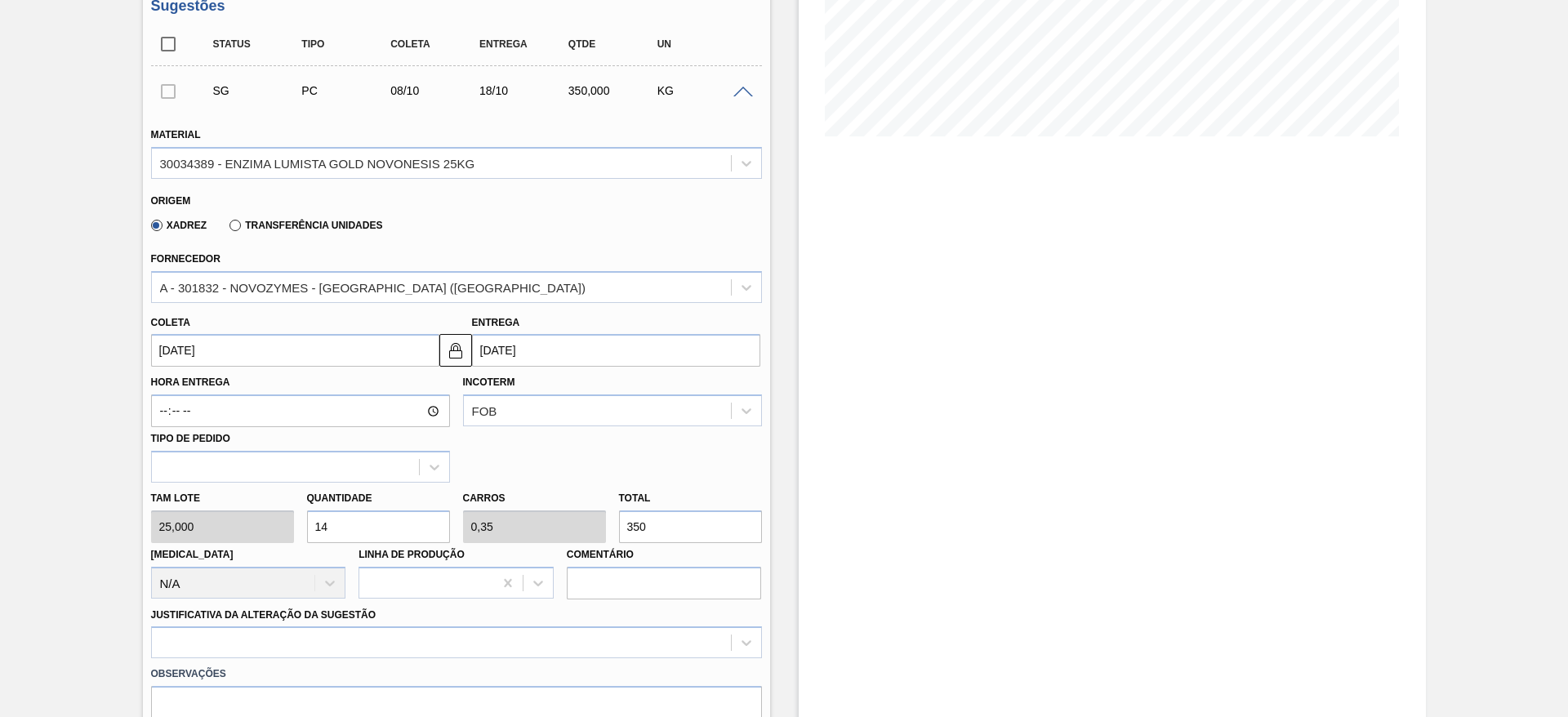
scroll to position [368, 0]
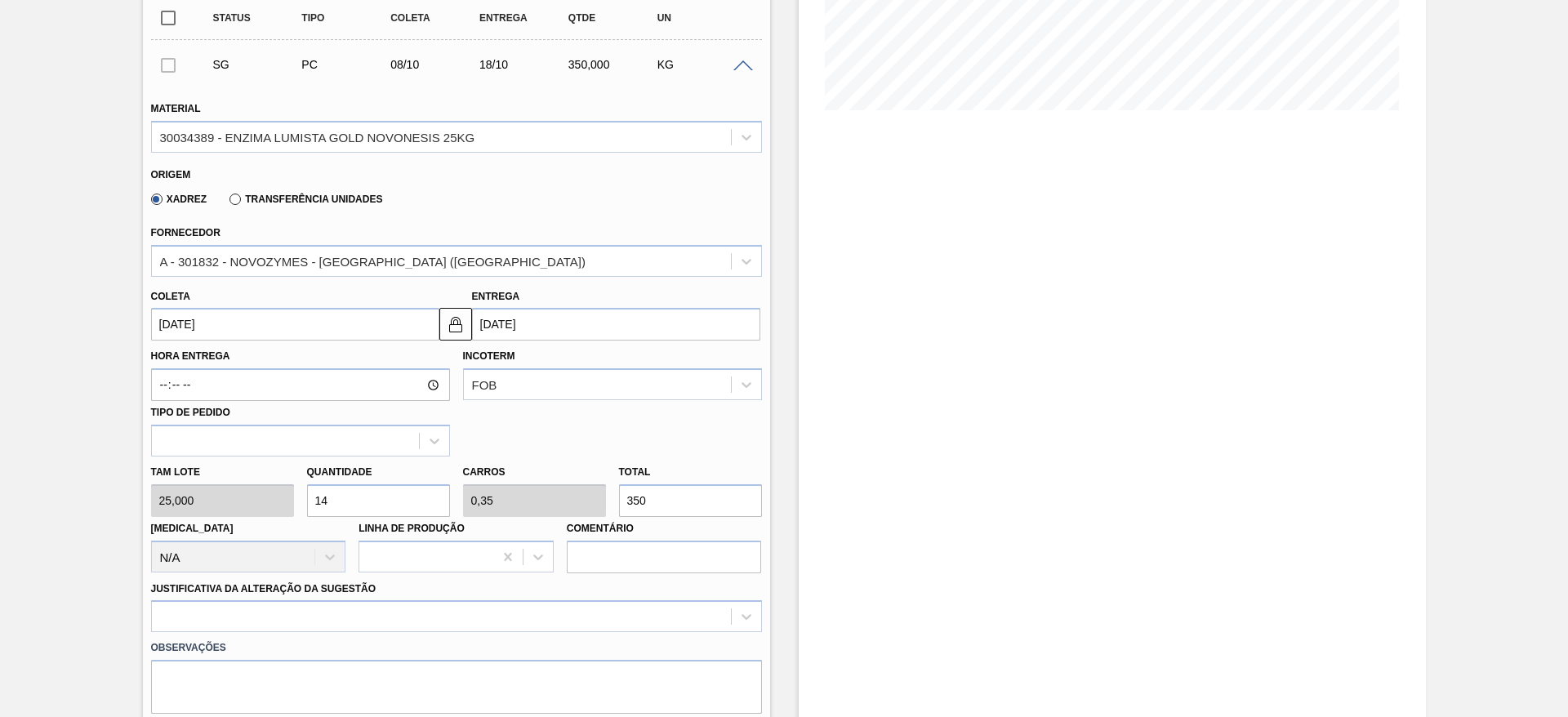
drag, startPoint x: 329, startPoint y: 497, endPoint x: 297, endPoint y: 500, distance: 32.1
click at [297, 500] on div "Tam lote 25,000 Quantidade 14 Carros 0,35 Total 350 Doca N/A Linha de Produção …" at bounding box center [456, 515] width 624 height 117
type input "1"
type input "0,025"
type input "25"
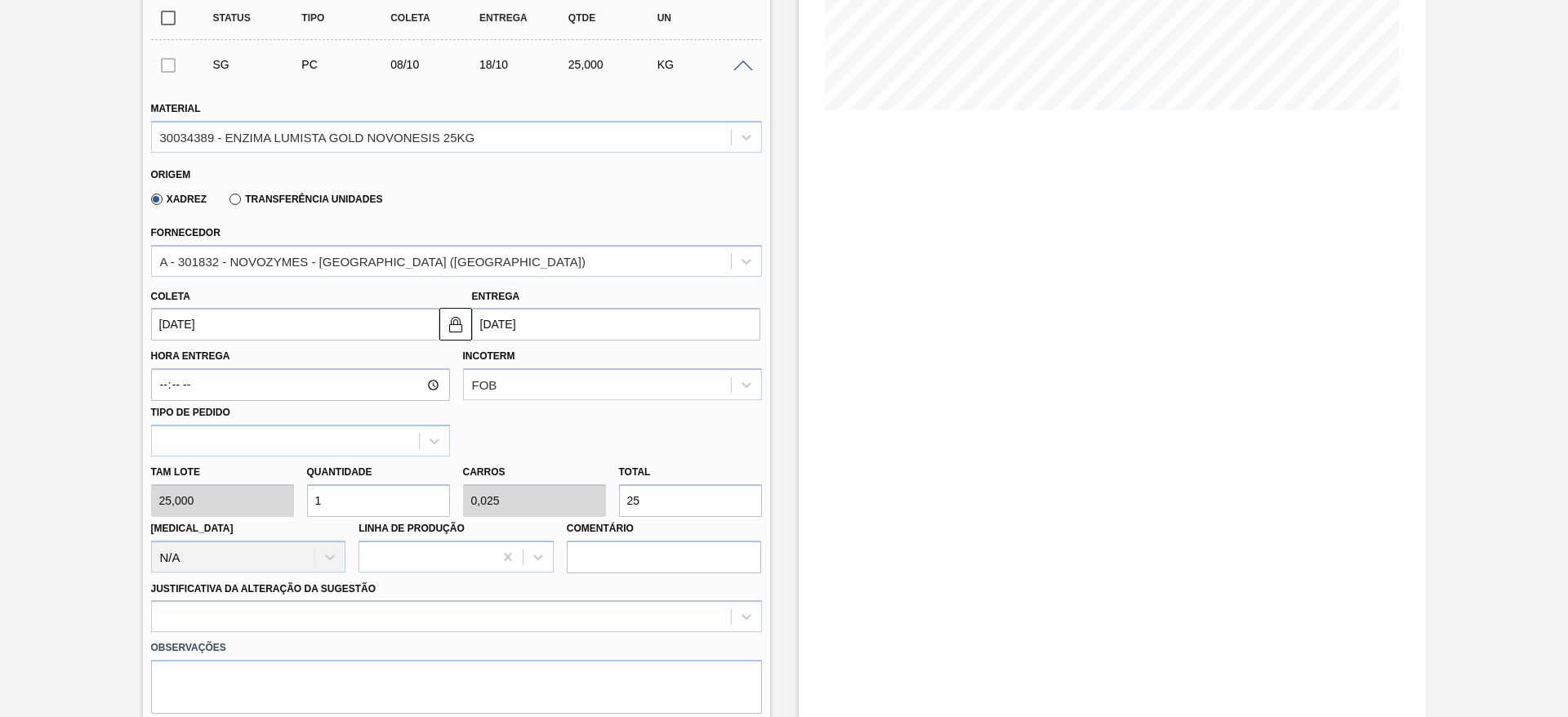
type input "10"
type input "0,25"
type input "250"
type input "10"
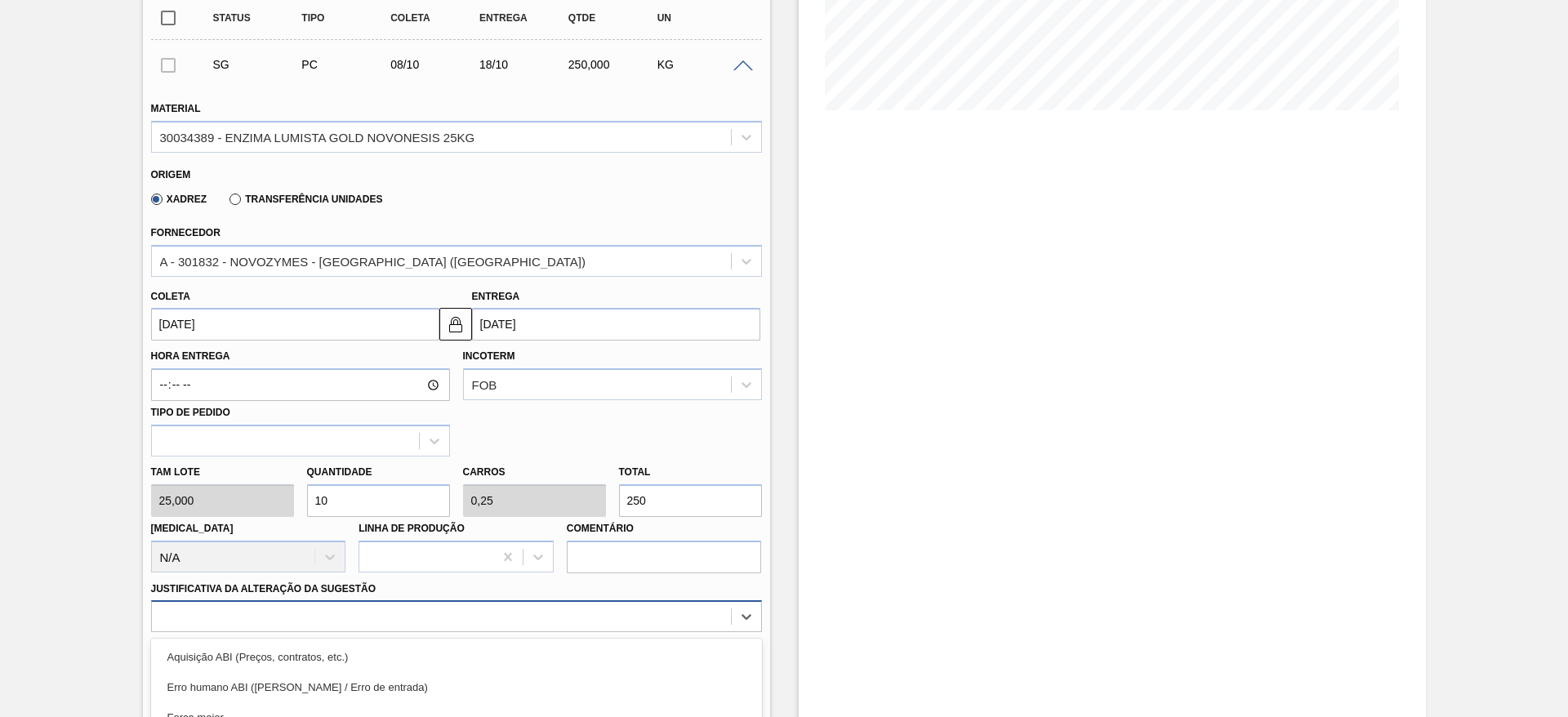
click at [338, 614] on div "option Master data incorreto ABI (LT, MOQ, etc.) focused, 5 of 18. 18 results a…" at bounding box center [456, 616] width 611 height 32
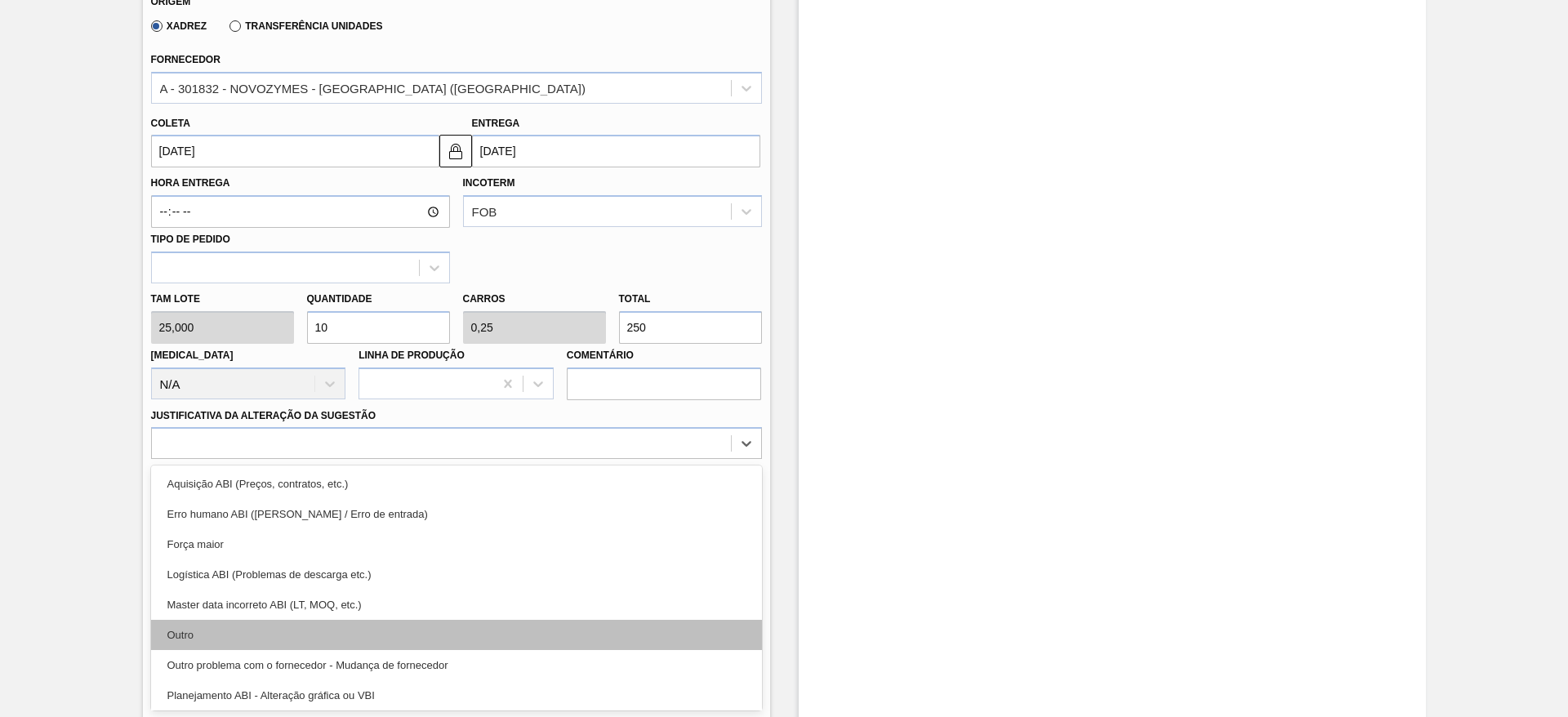
click at [304, 625] on div "Outro" at bounding box center [456, 635] width 611 height 30
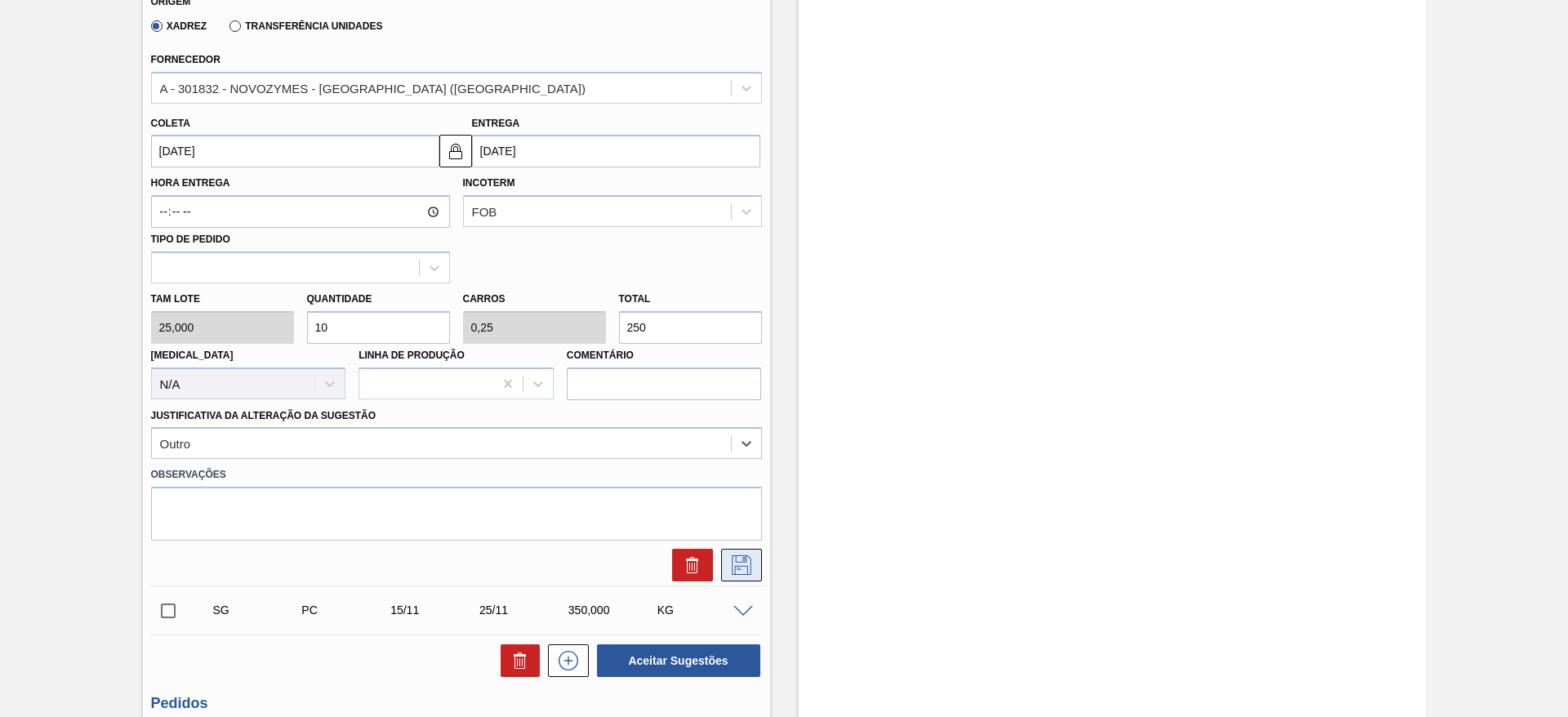
click at [745, 566] on icon at bounding box center [741, 566] width 26 height 20
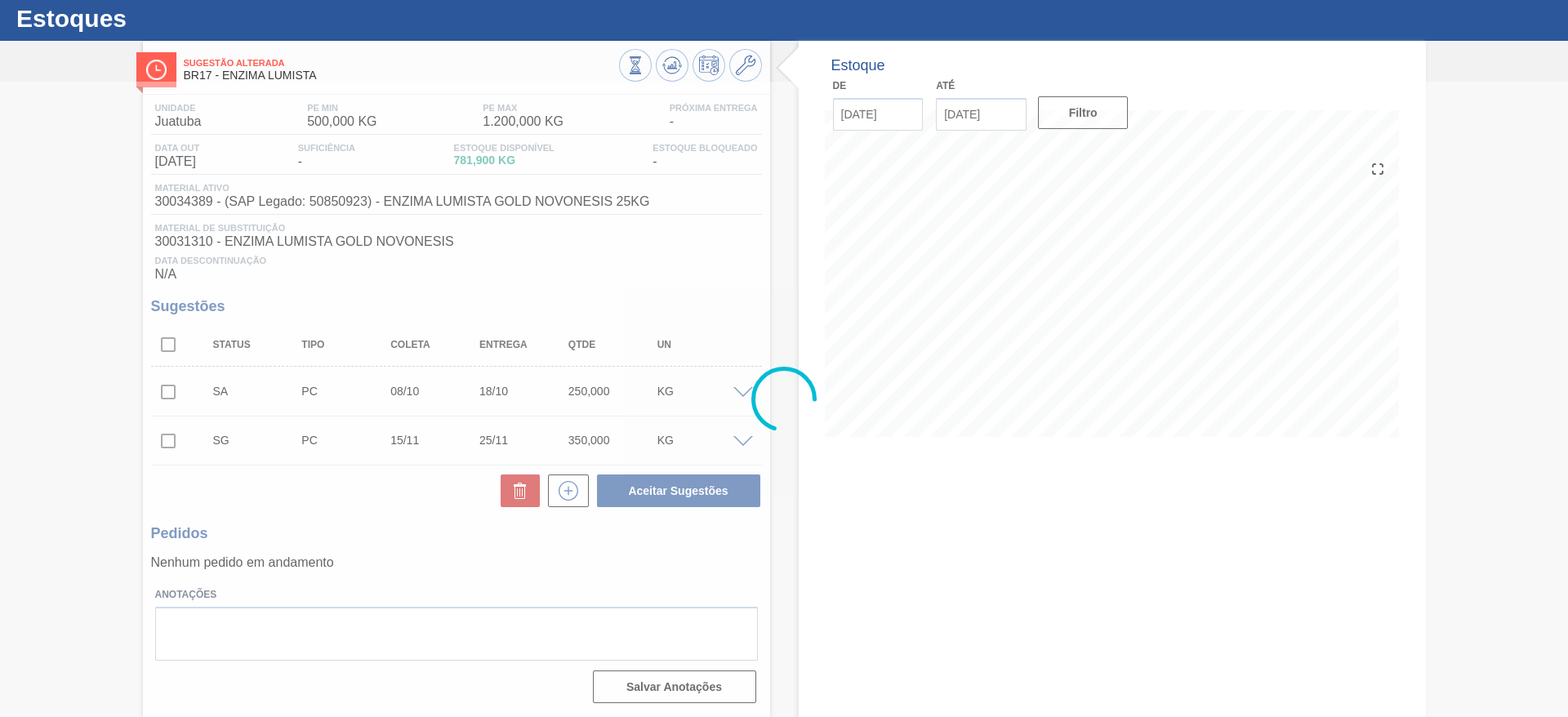
scroll to position [41, 0]
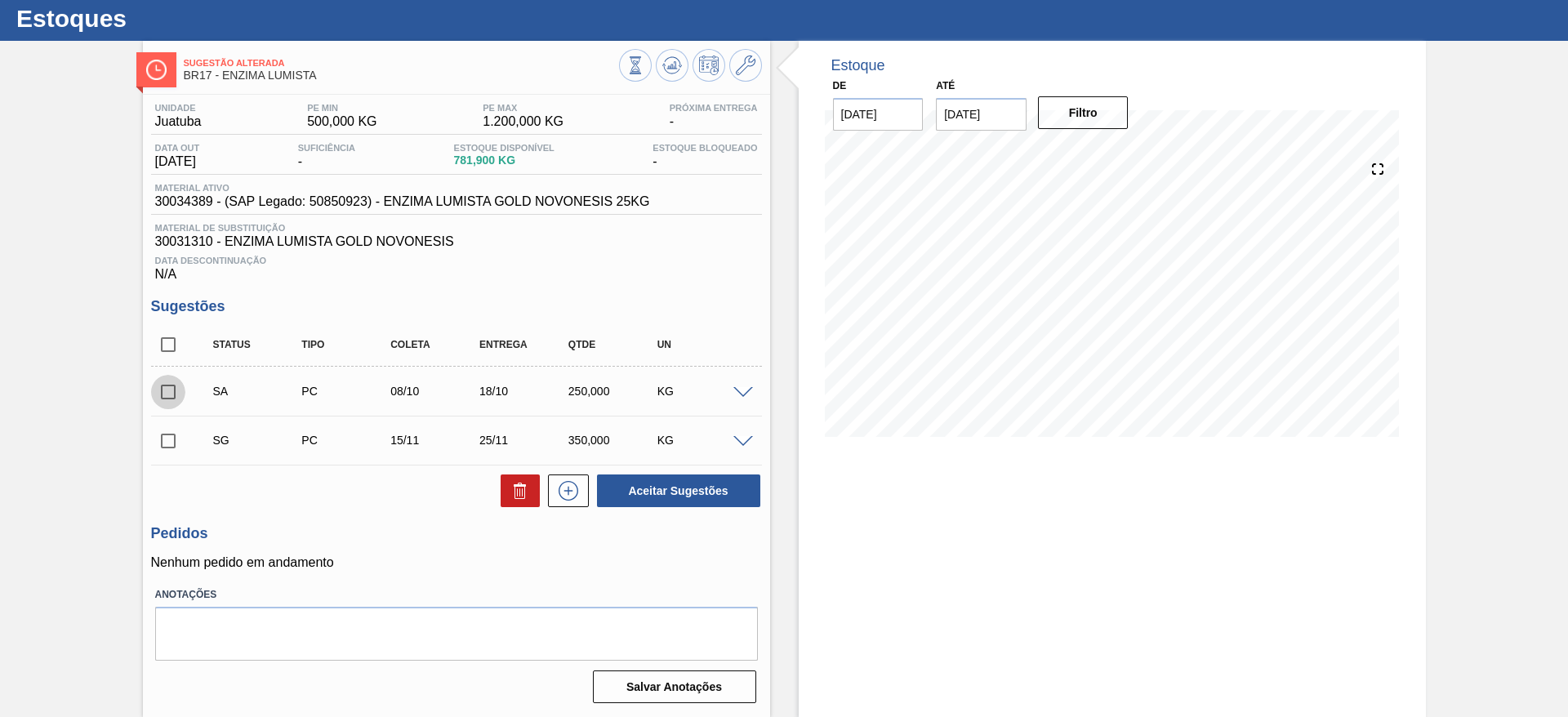
click at [164, 388] on input "checkbox" at bounding box center [168, 392] width 35 height 35
click at [744, 388] on span at bounding box center [743, 393] width 20 height 12
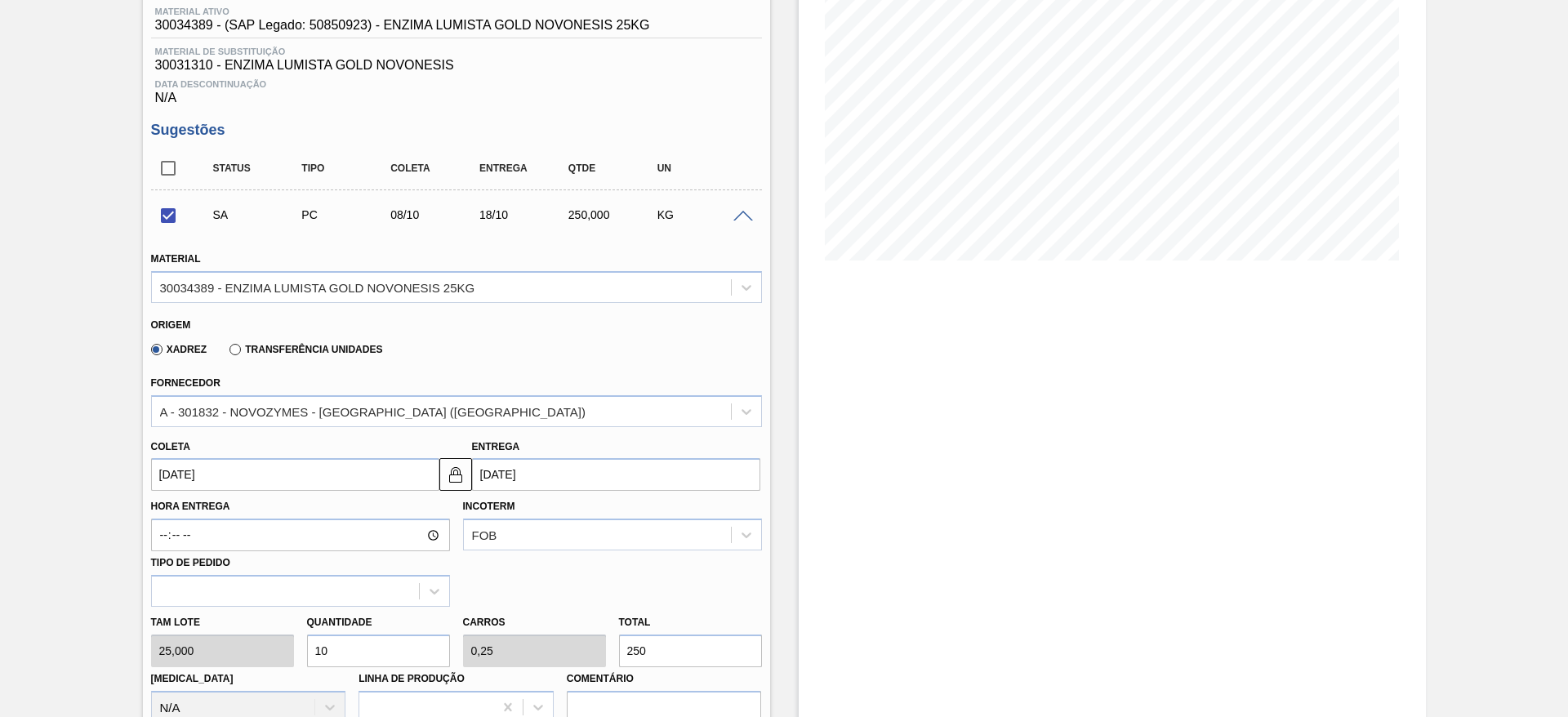
scroll to position [286, 0]
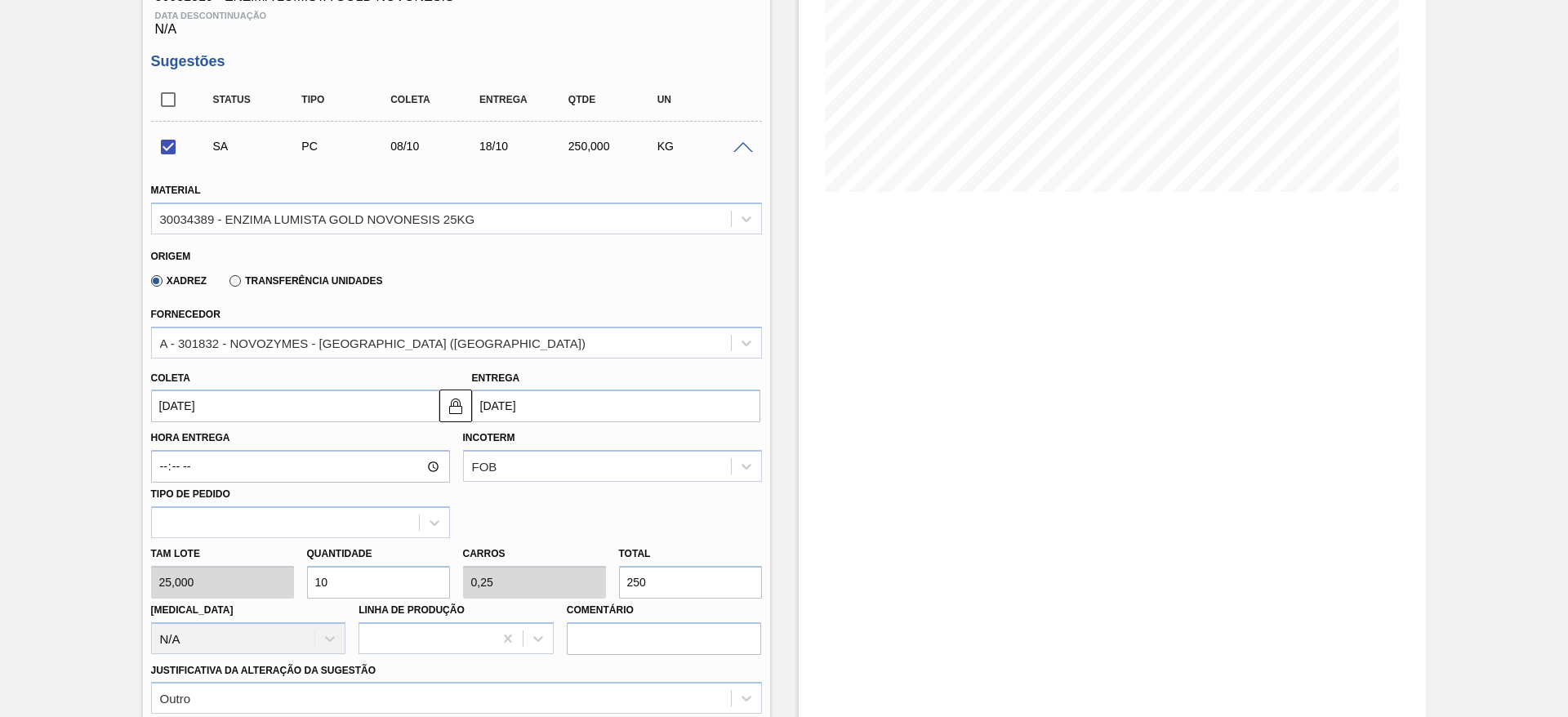
drag, startPoint x: 348, startPoint y: 575, endPoint x: 321, endPoint y: 578, distance: 27.2
click at [321, 578] on input "10" at bounding box center [379, 583] width 143 height 33
checkbox input "false"
type input "12"
type input "0,3"
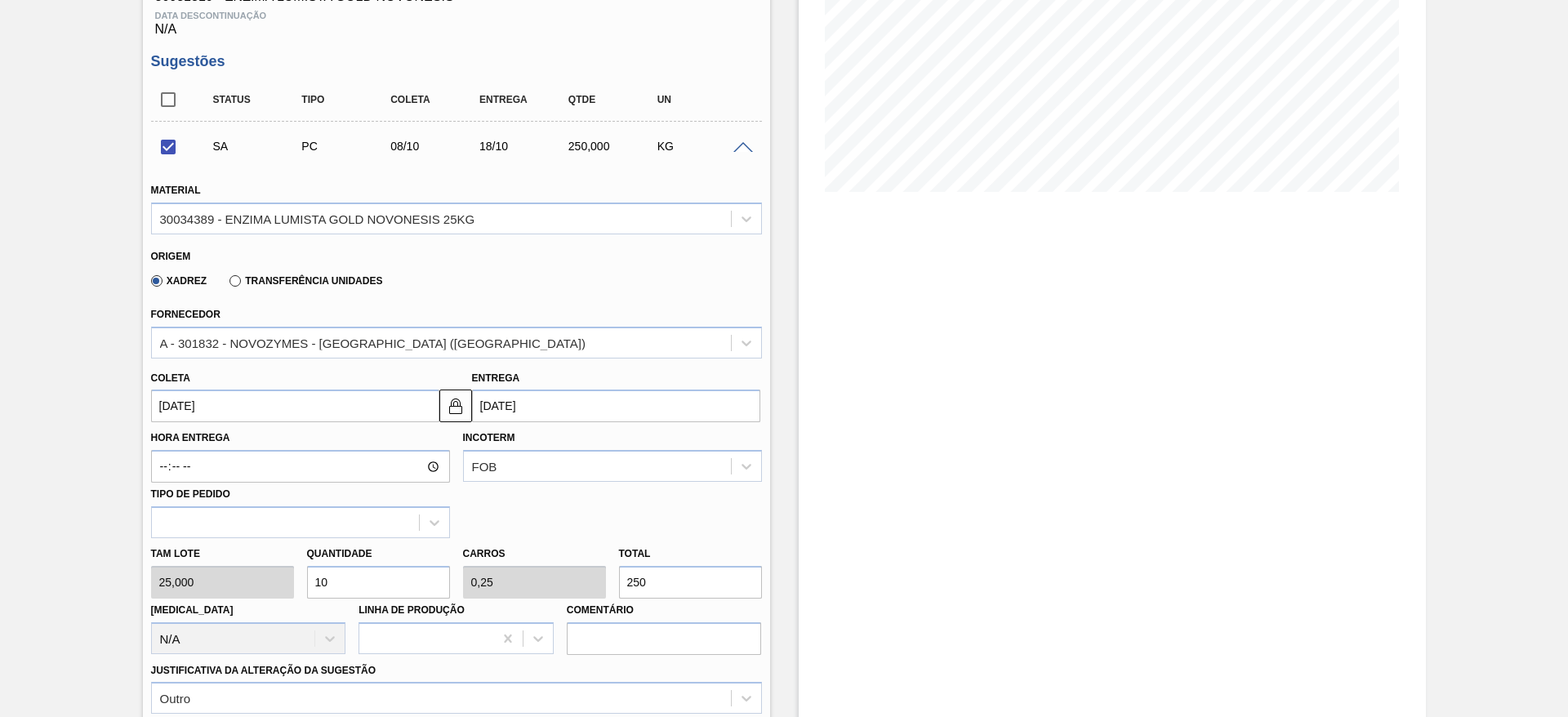
type input "300"
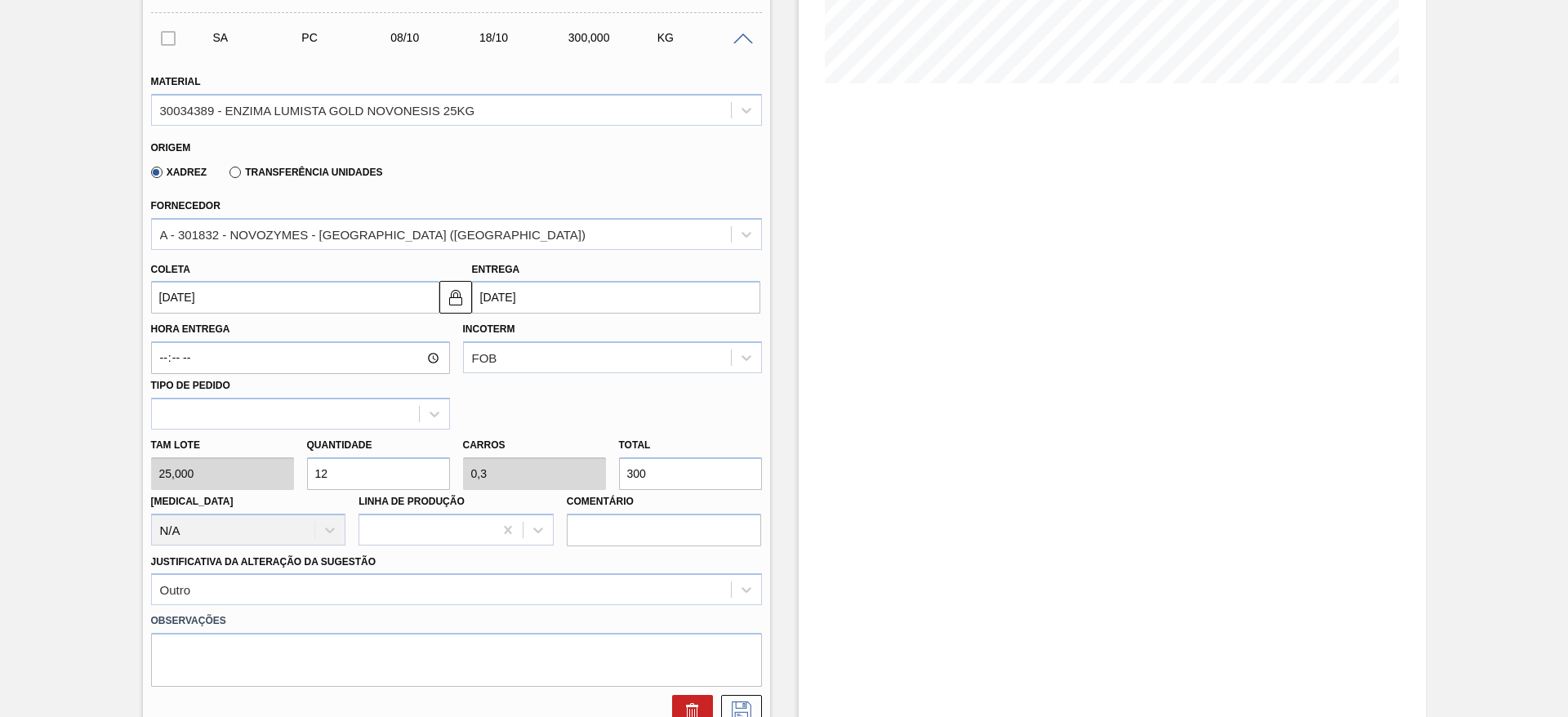
scroll to position [531, 0]
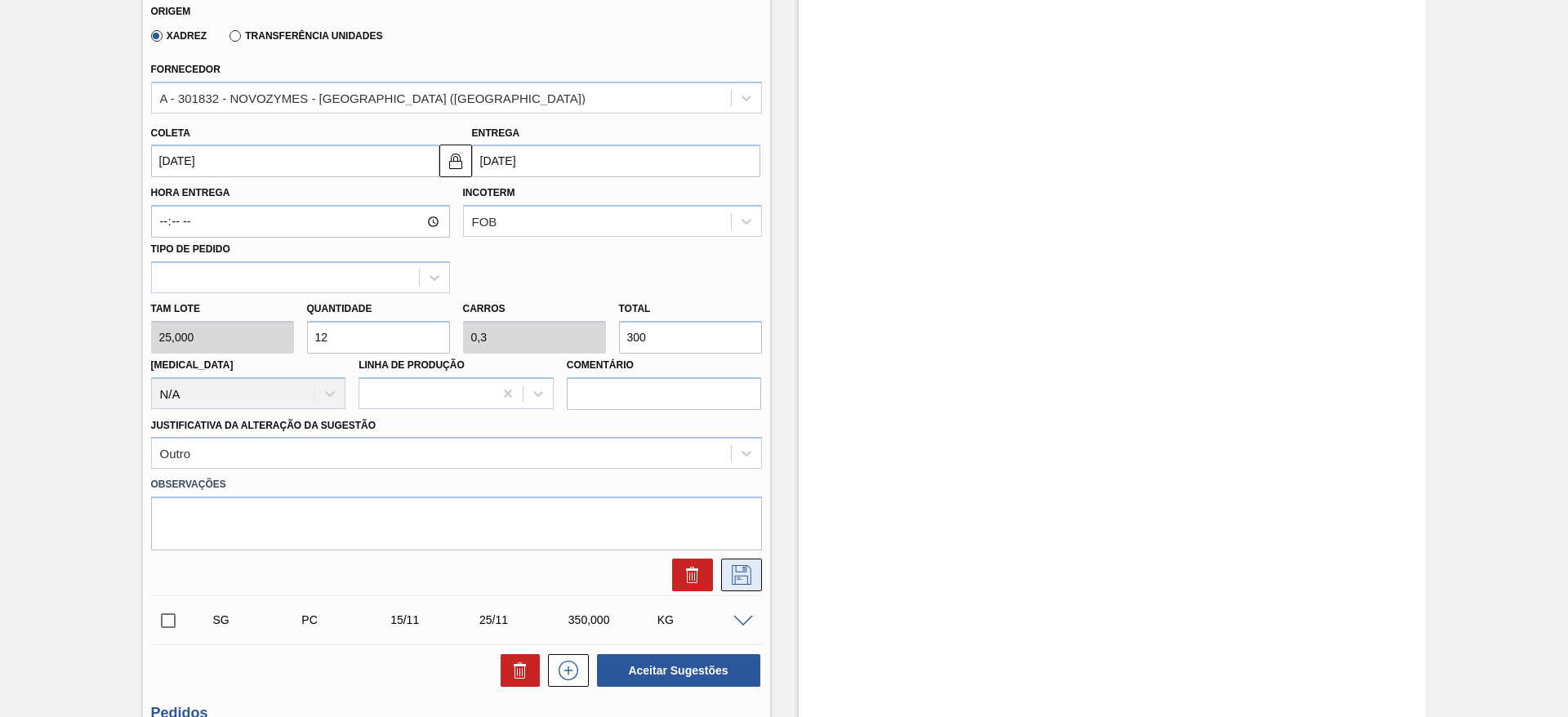
type input "12"
click at [747, 569] on icon at bounding box center [741, 576] width 26 height 20
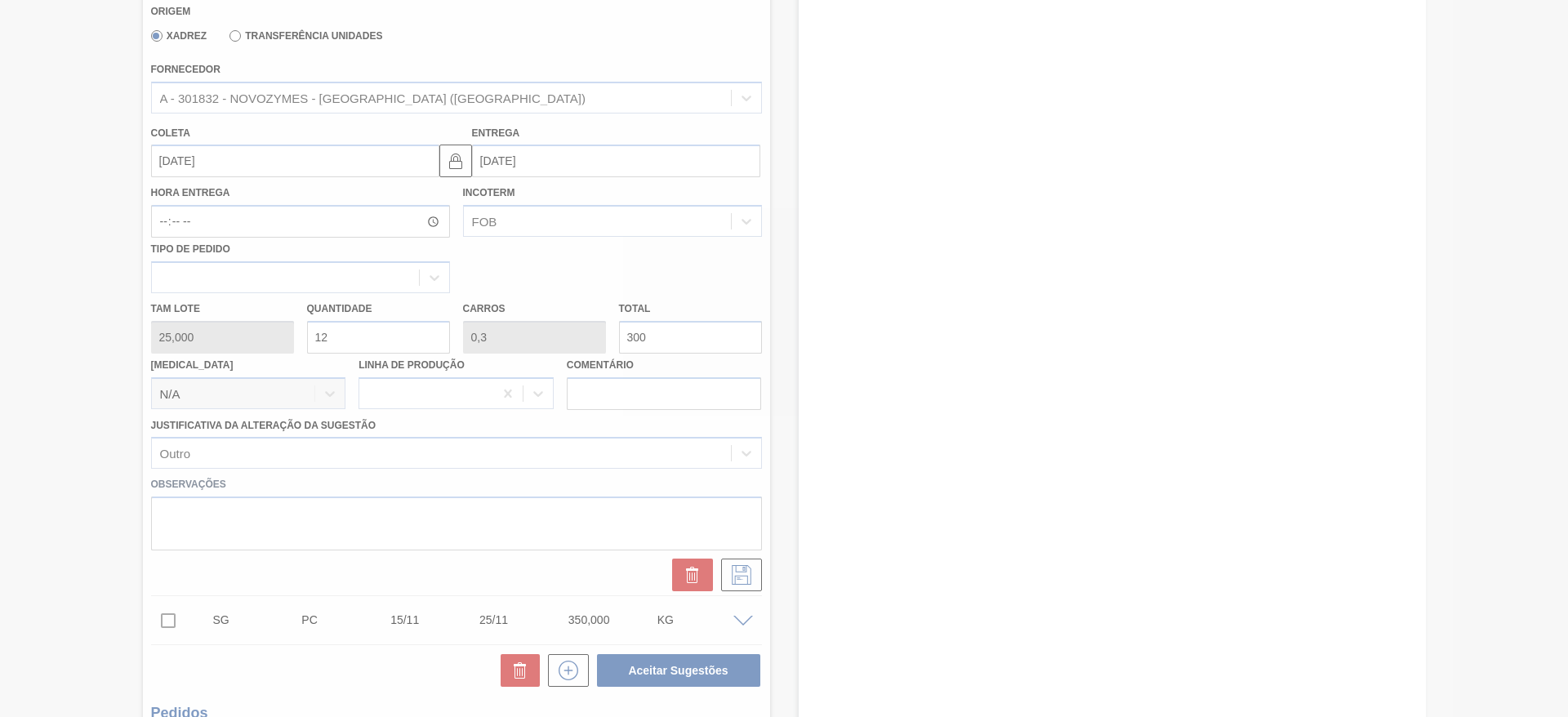
scroll to position [41, 0]
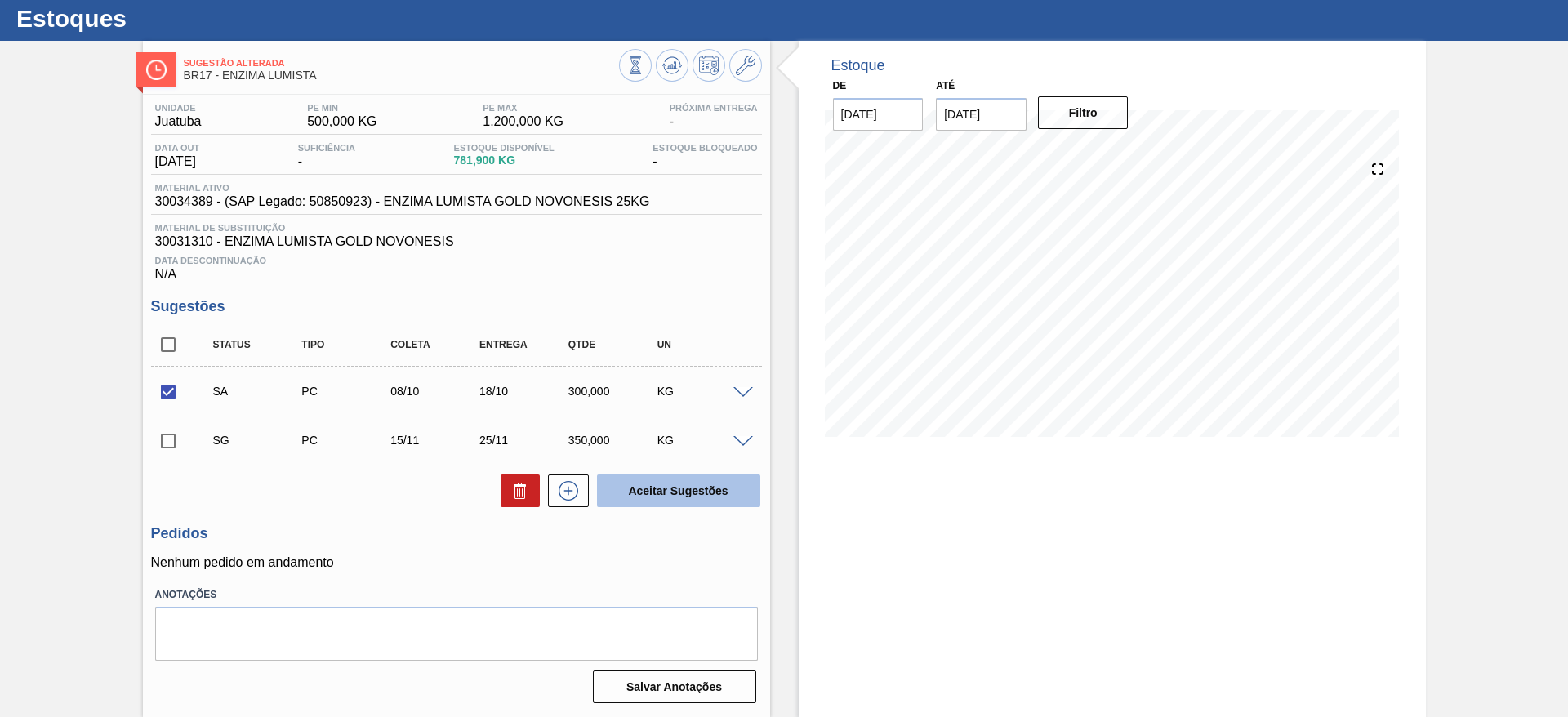
click at [645, 488] on button "Aceitar Sugestões" at bounding box center [678, 491] width 164 height 33
checkbox input "false"
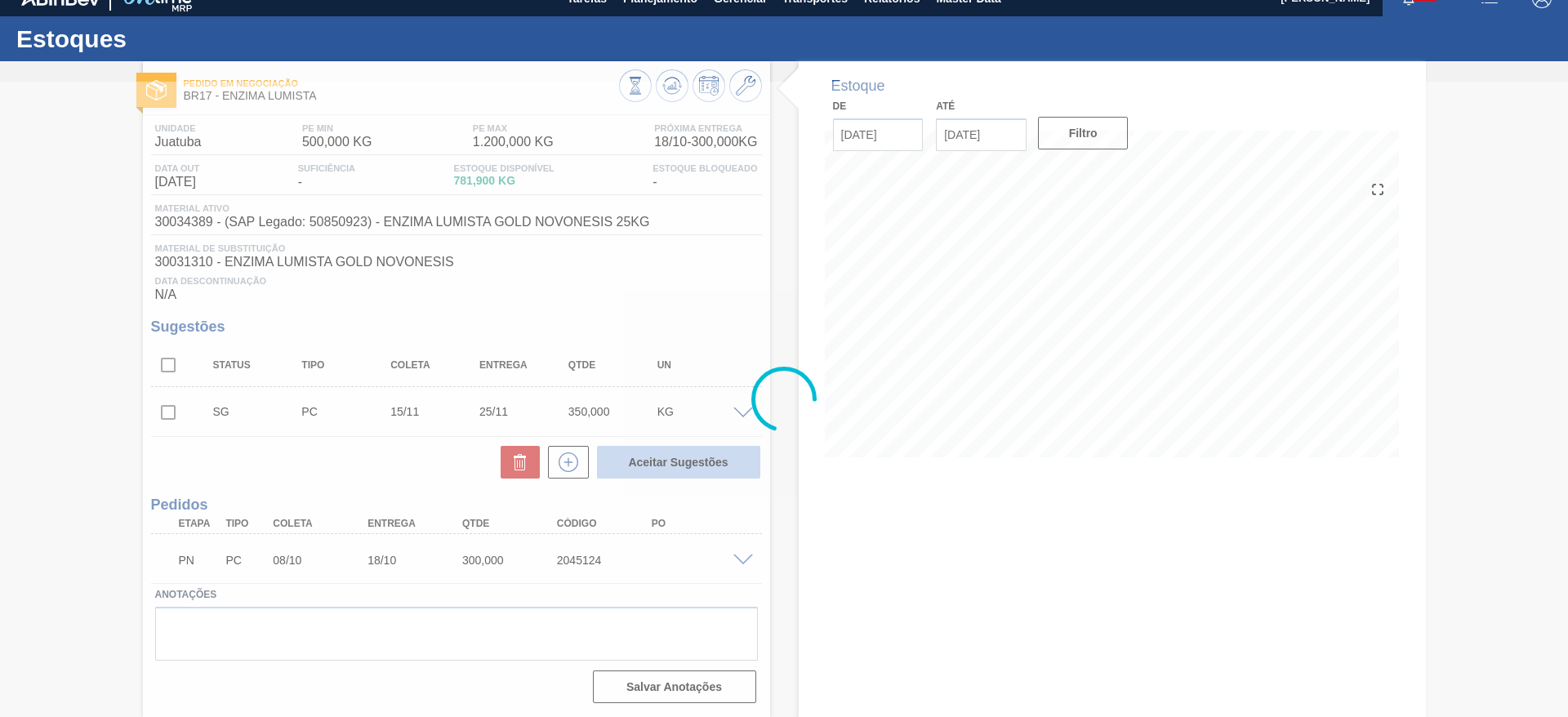
scroll to position [21, 0]
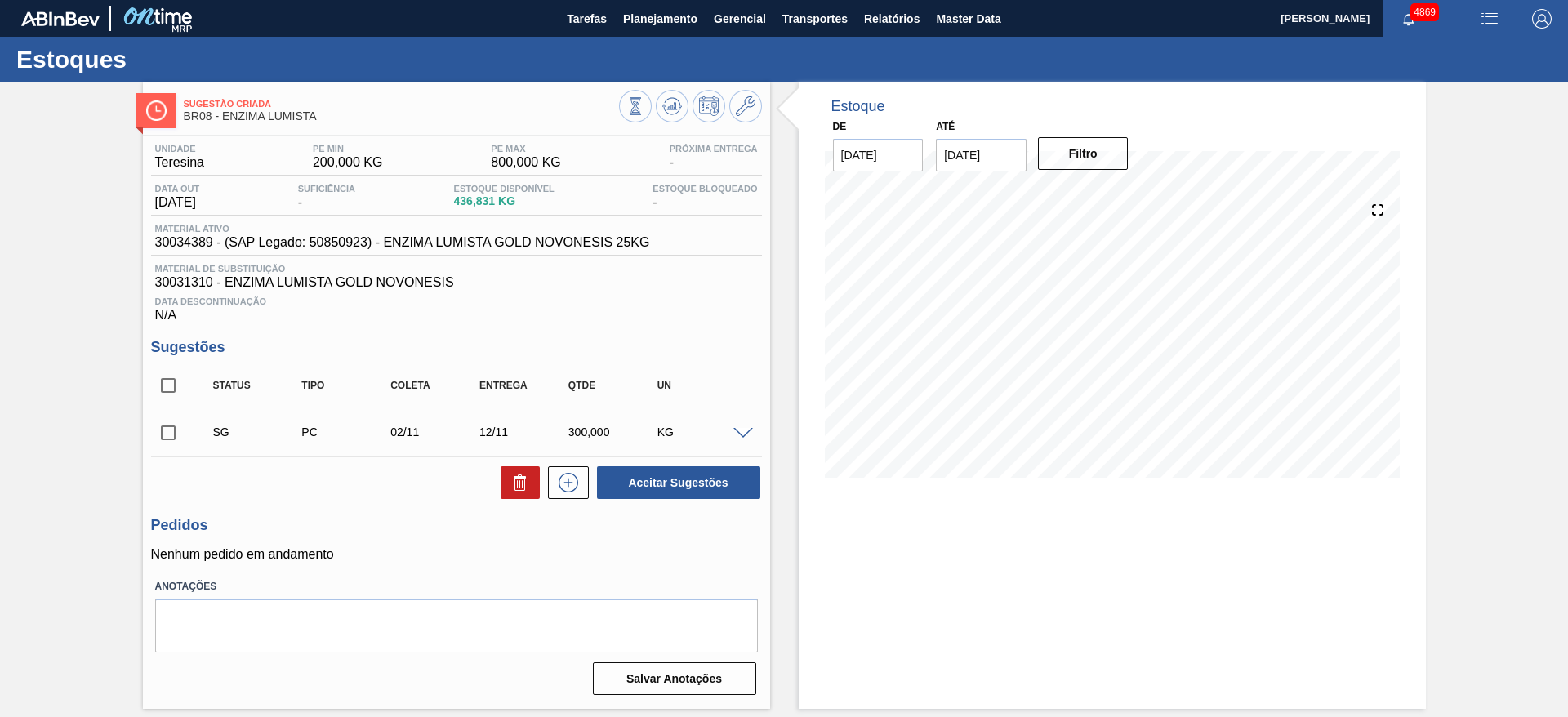
click at [751, 437] on span at bounding box center [743, 434] width 20 height 12
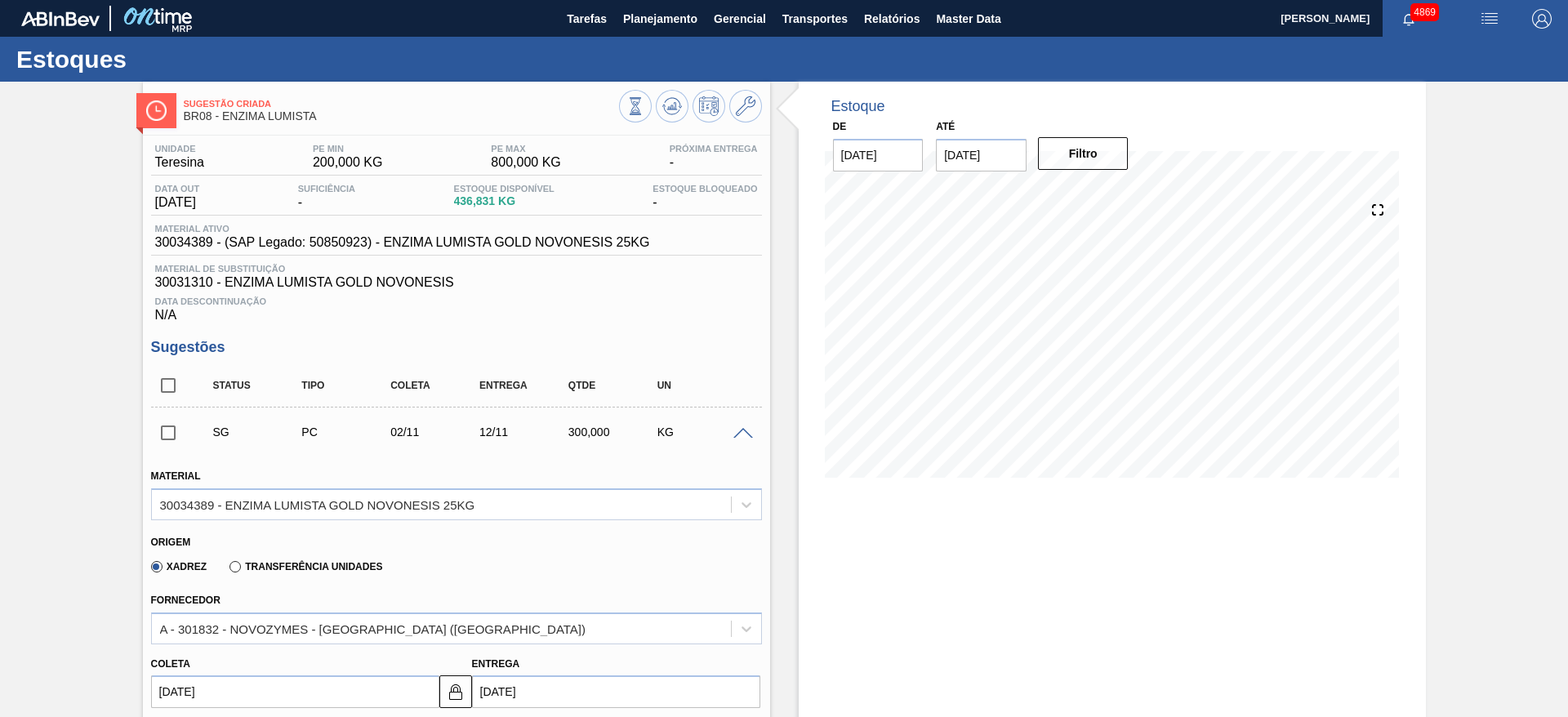
scroll to position [245, 0]
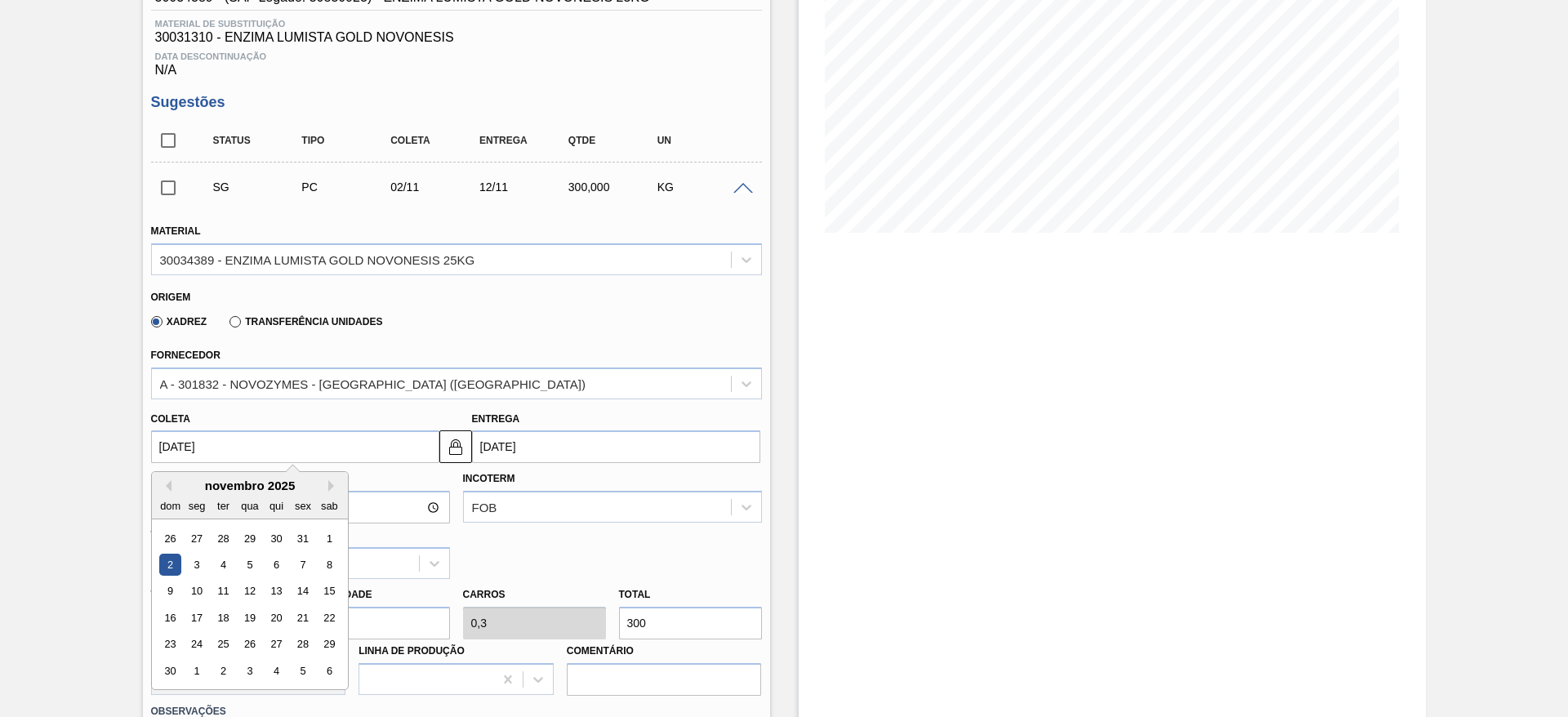
click at [268, 451] on input "[DATE]" at bounding box center [295, 447] width 288 height 33
click at [167, 484] on button "Previous Month" at bounding box center [166, 486] width 12 height 12
click at [253, 561] on div "8" at bounding box center [249, 565] width 22 height 22
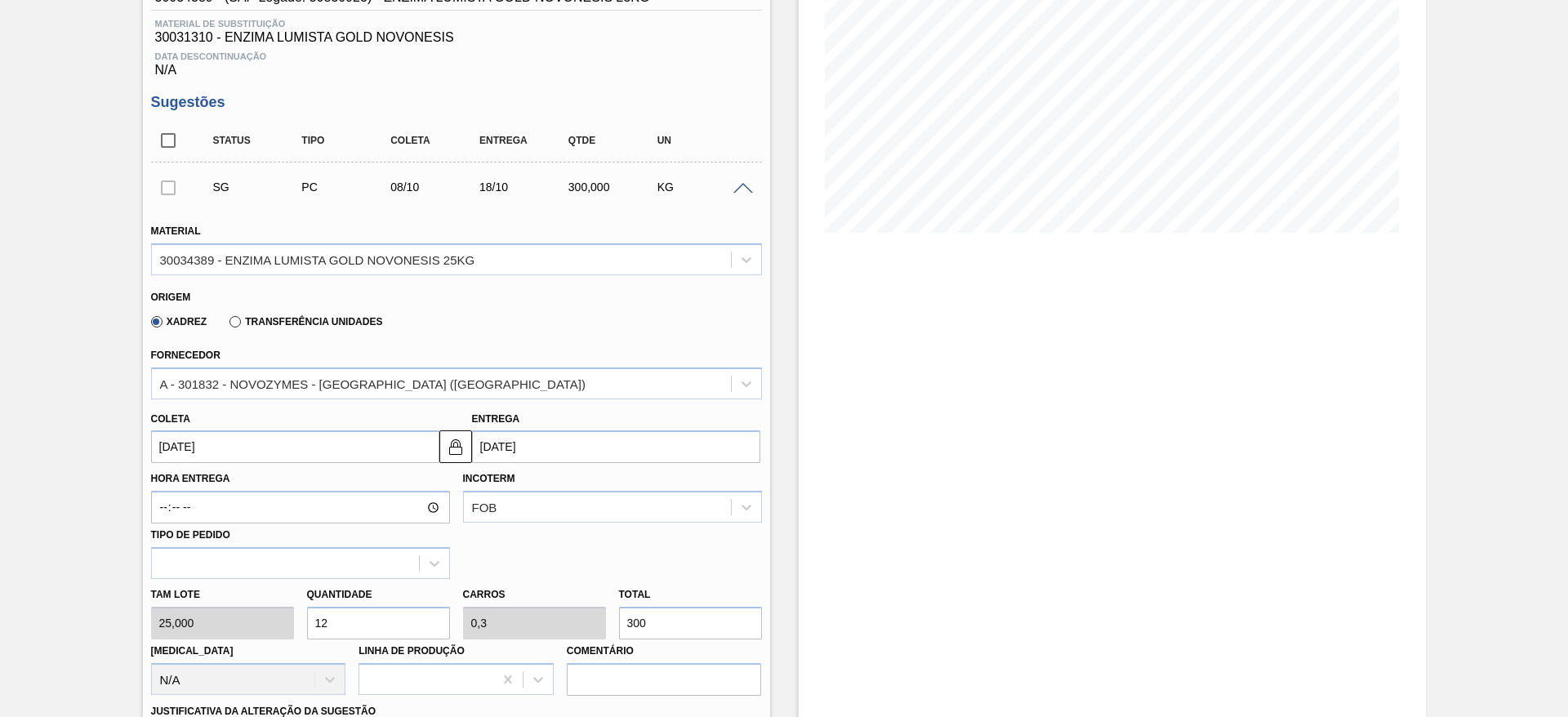
type input "[DATE]"
drag, startPoint x: 332, startPoint y: 621, endPoint x: 310, endPoint y: 628, distance: 23.1
click at [310, 628] on input "12" at bounding box center [379, 623] width 143 height 33
type input "8"
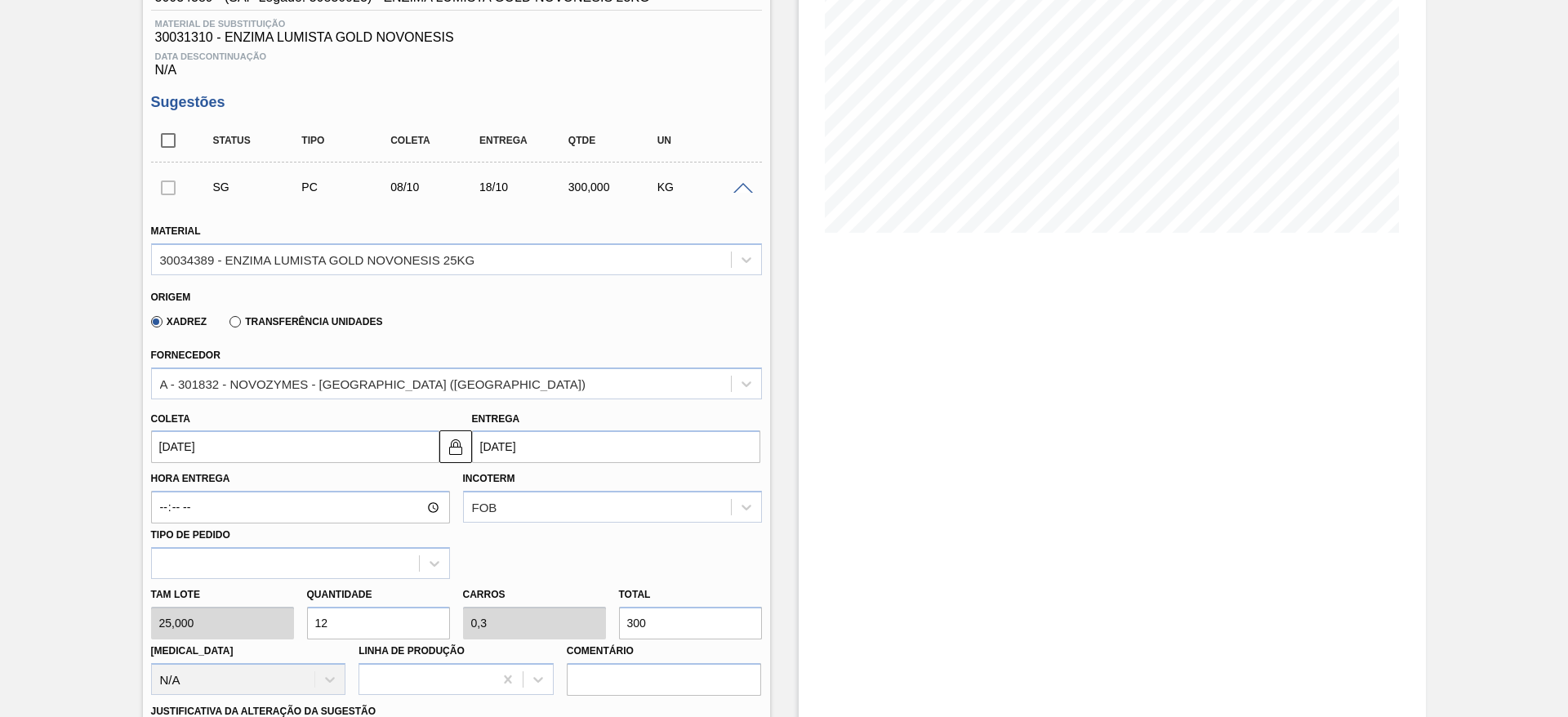
type input "0,2"
type input "200"
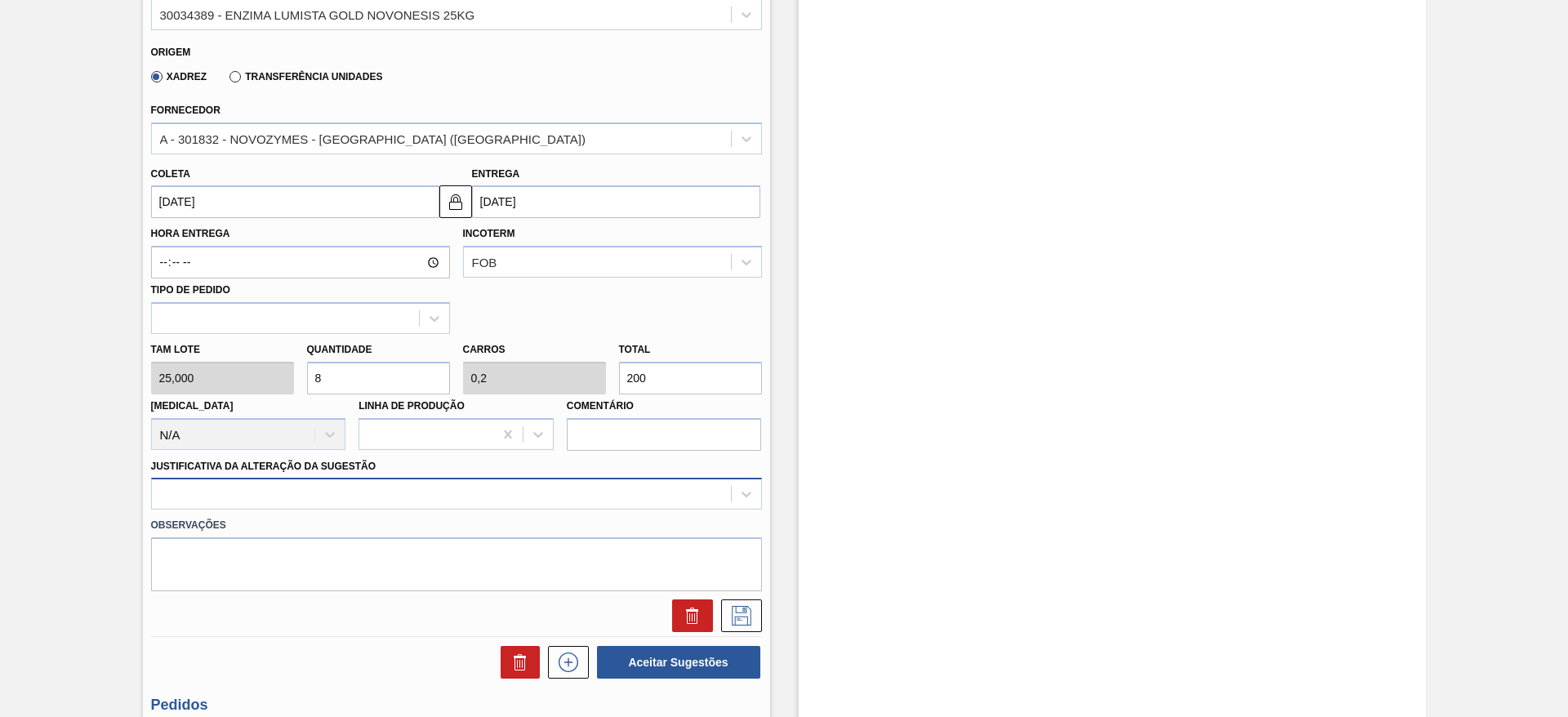
type input "8"
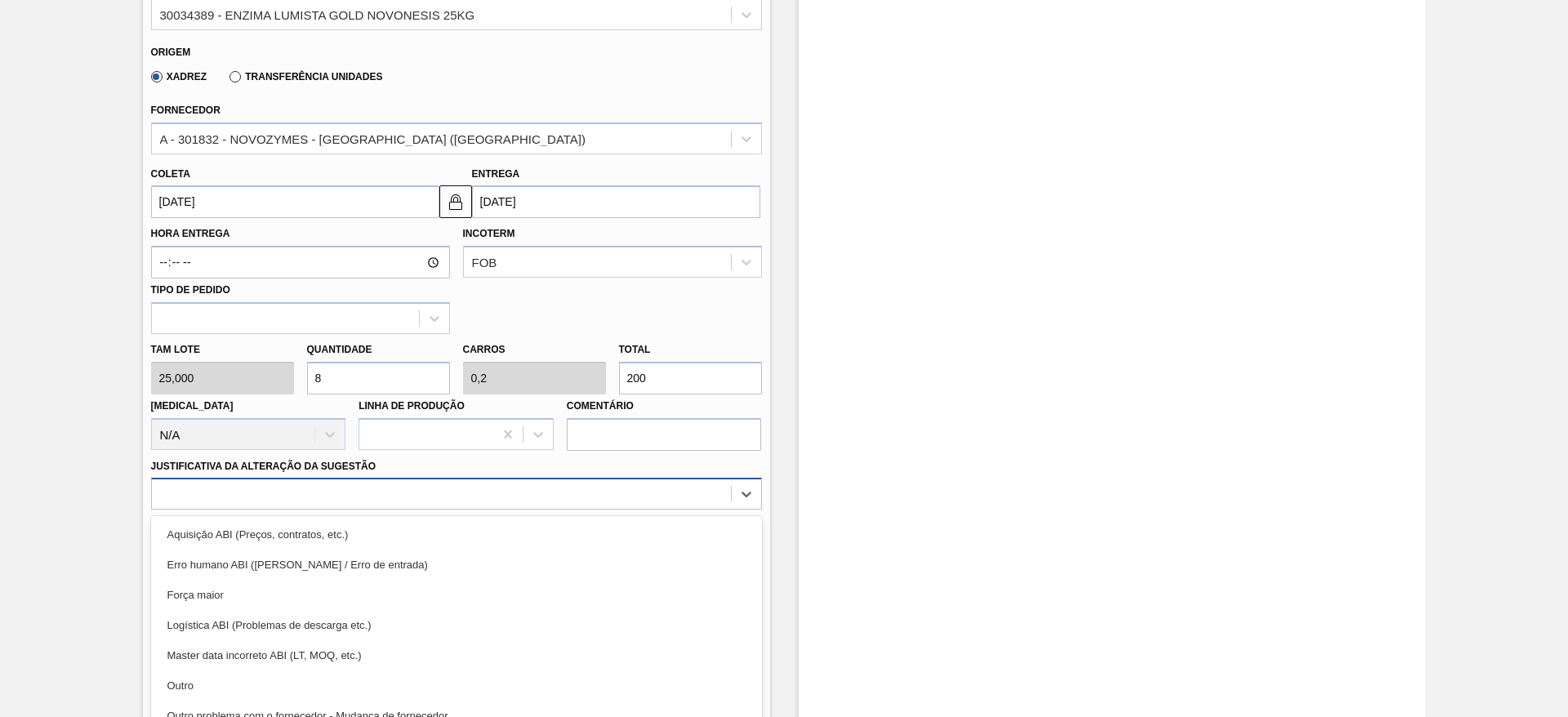
click at [399, 493] on div "option Aquisição ABI (Preços, contratos, etc.) focused, 1 of 18. 18 results ava…" at bounding box center [456, 493] width 611 height 32
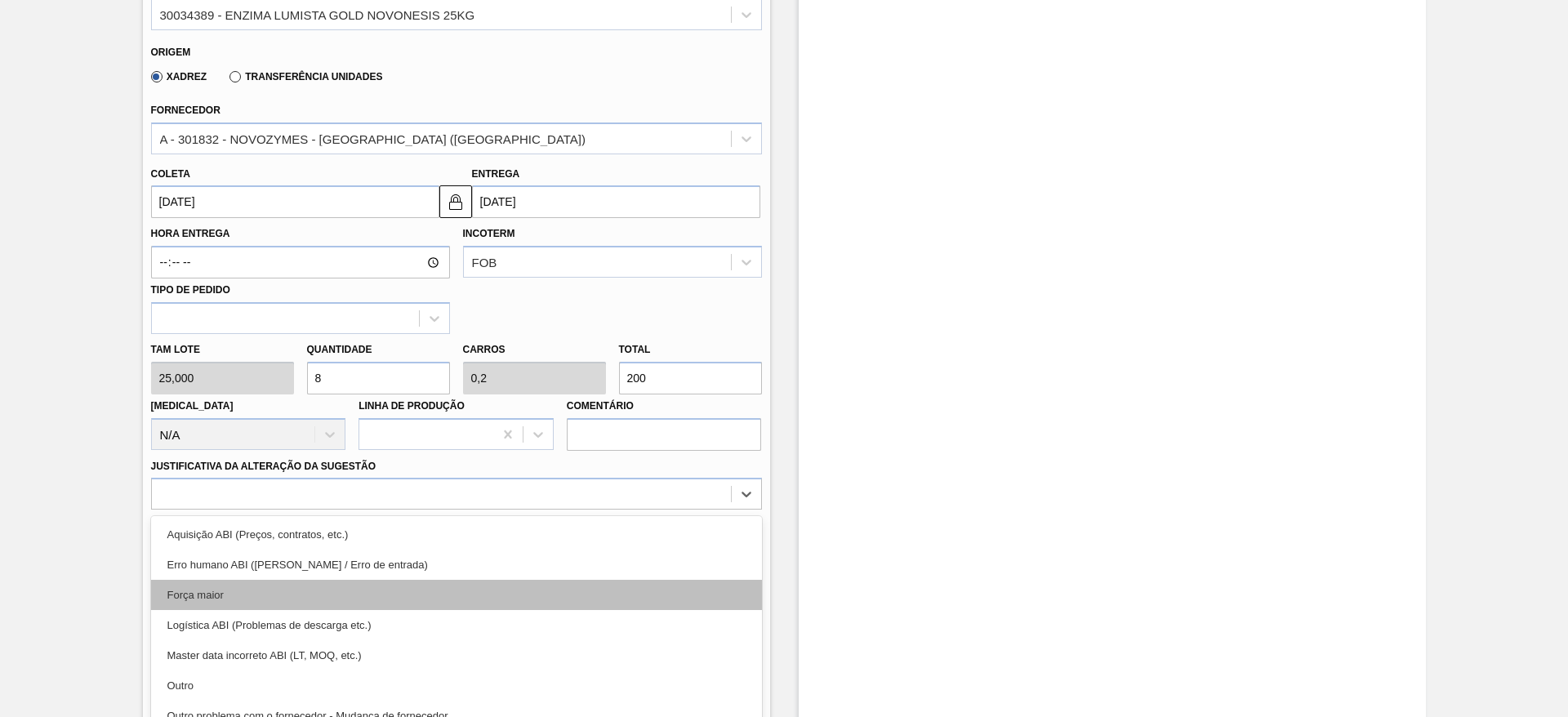
scroll to position [541, 0]
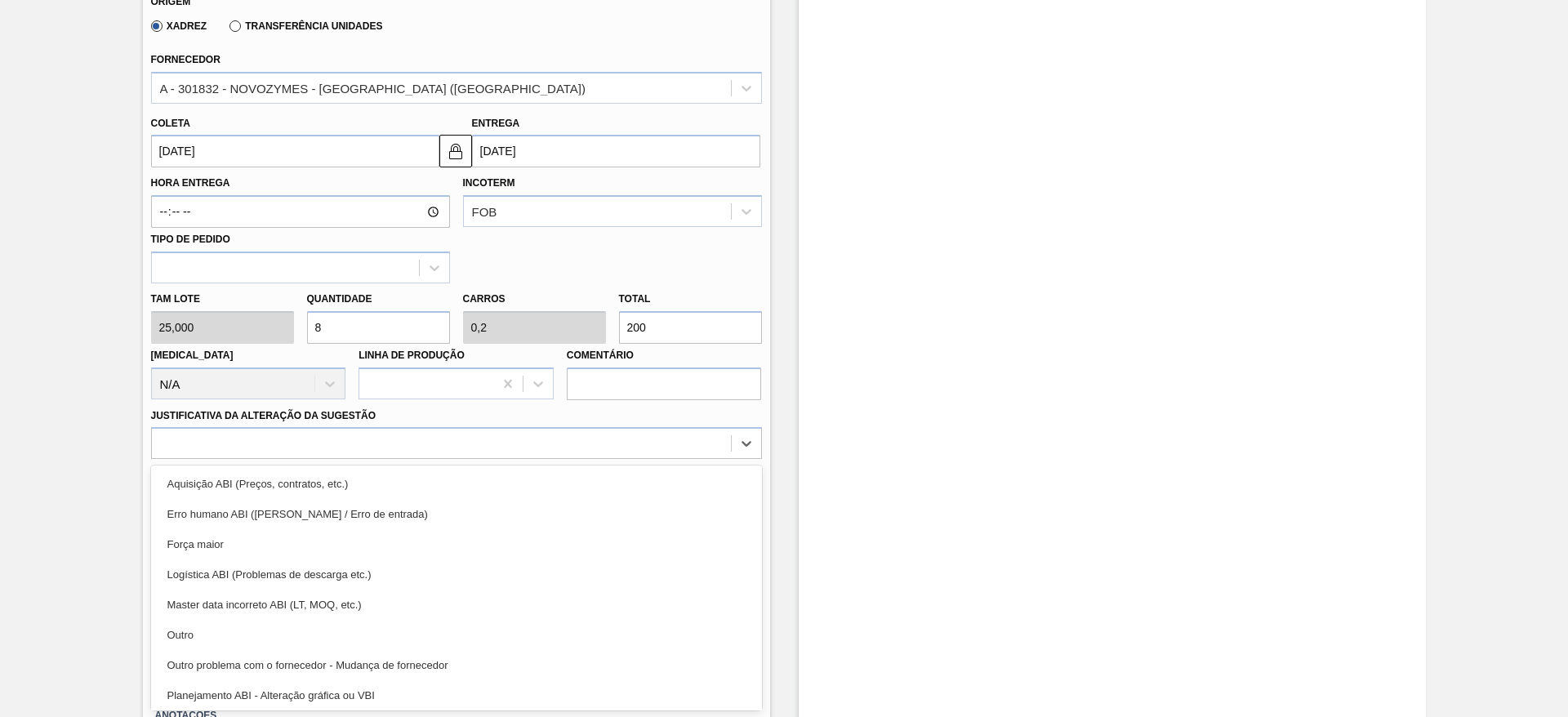
drag, startPoint x: 409, startPoint y: 631, endPoint x: 520, endPoint y: 584, distance: 120.5
click at [412, 630] on div "Outro" at bounding box center [456, 635] width 611 height 30
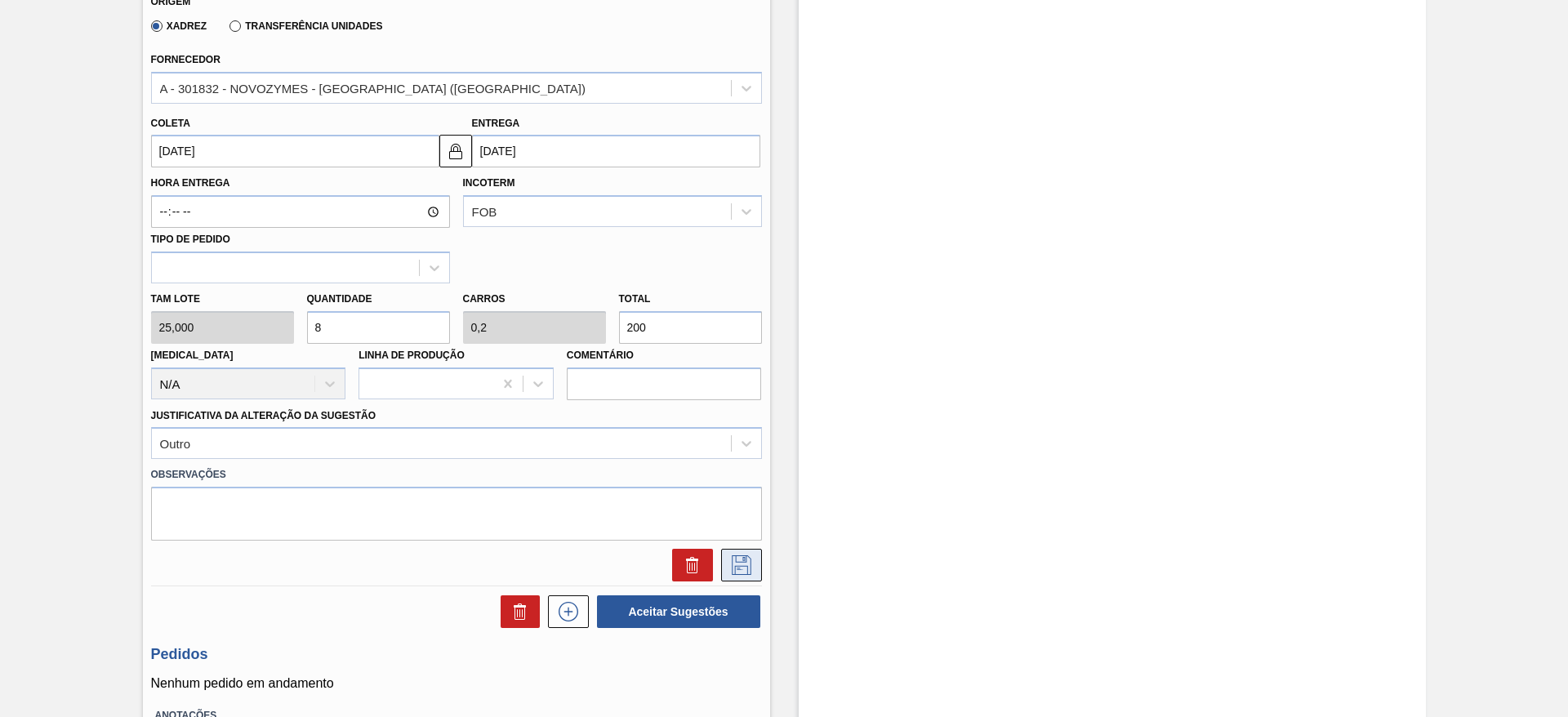
click at [732, 558] on icon at bounding box center [741, 566] width 26 height 20
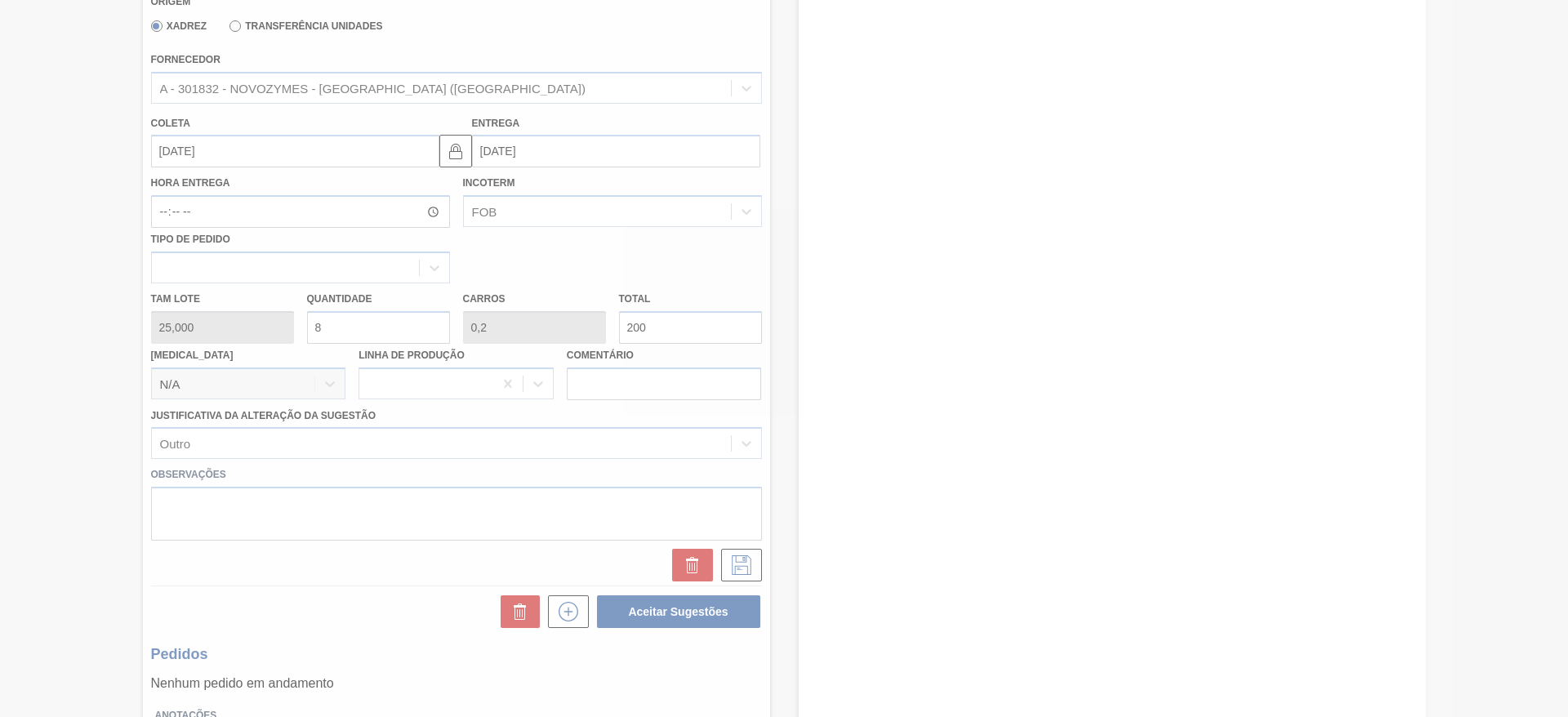
scroll to position [0, 0]
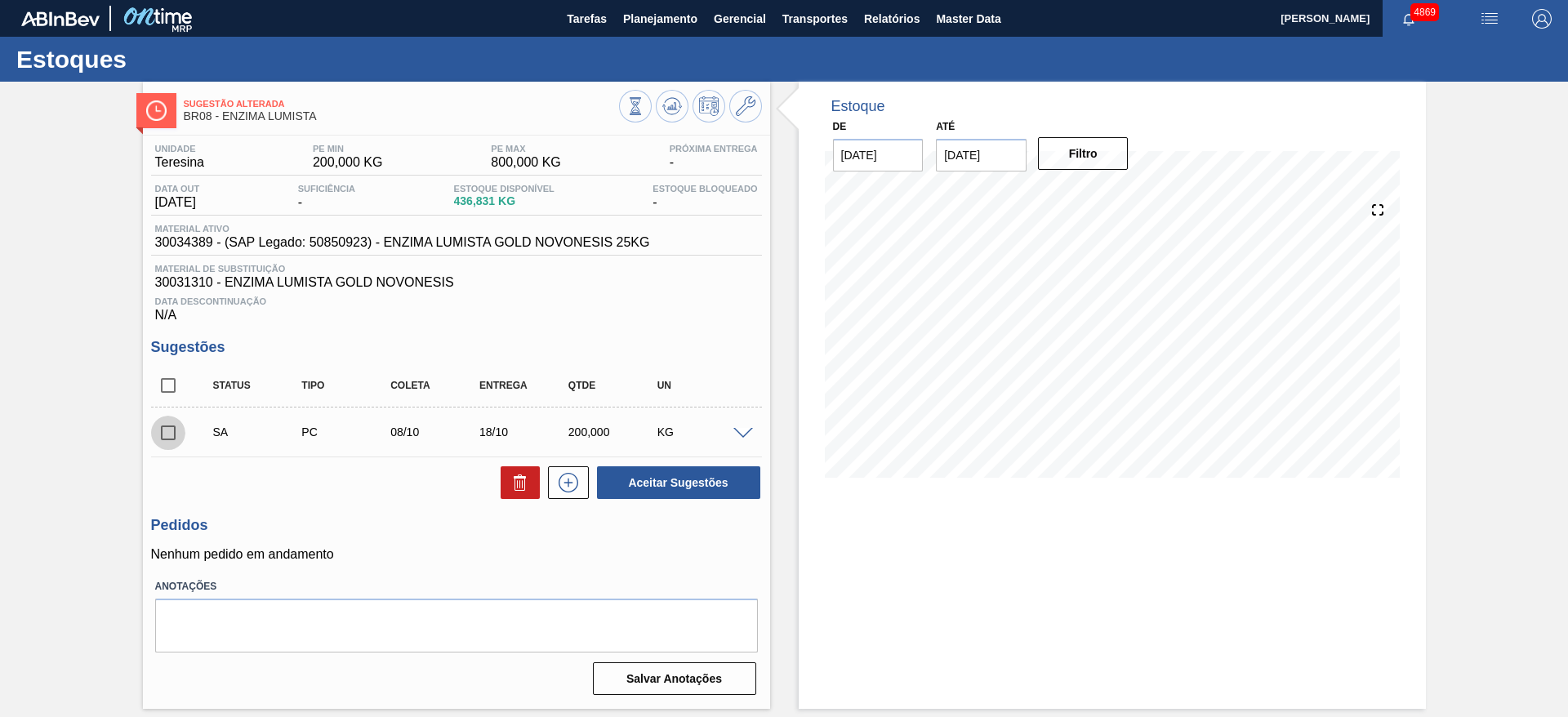
click at [172, 431] on input "checkbox" at bounding box center [168, 433] width 35 height 35
click at [637, 480] on button "Aceitar Sugestões" at bounding box center [678, 483] width 164 height 33
checkbox input "false"
click at [737, 427] on div at bounding box center [745, 433] width 33 height 12
click at [746, 431] on span at bounding box center [743, 434] width 20 height 12
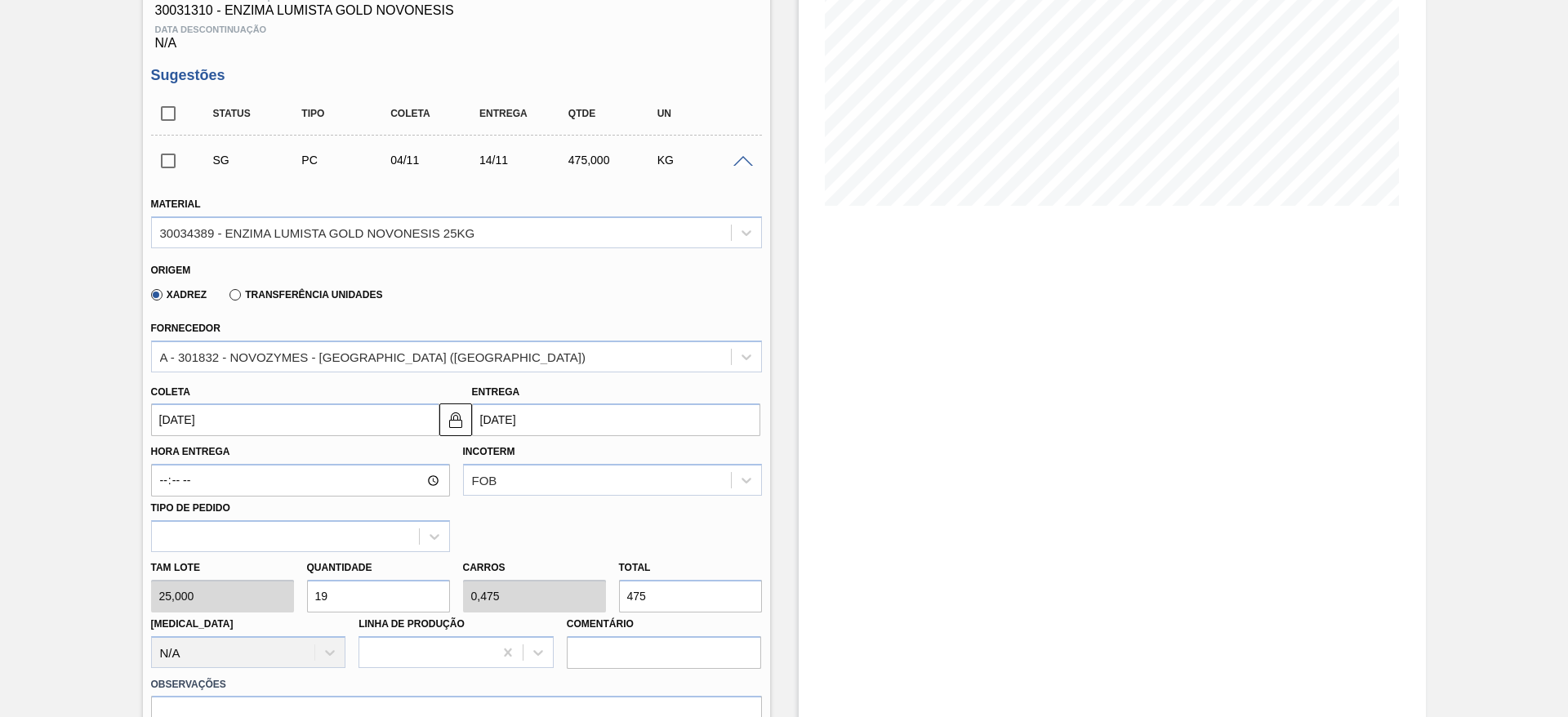
scroll to position [368, 0]
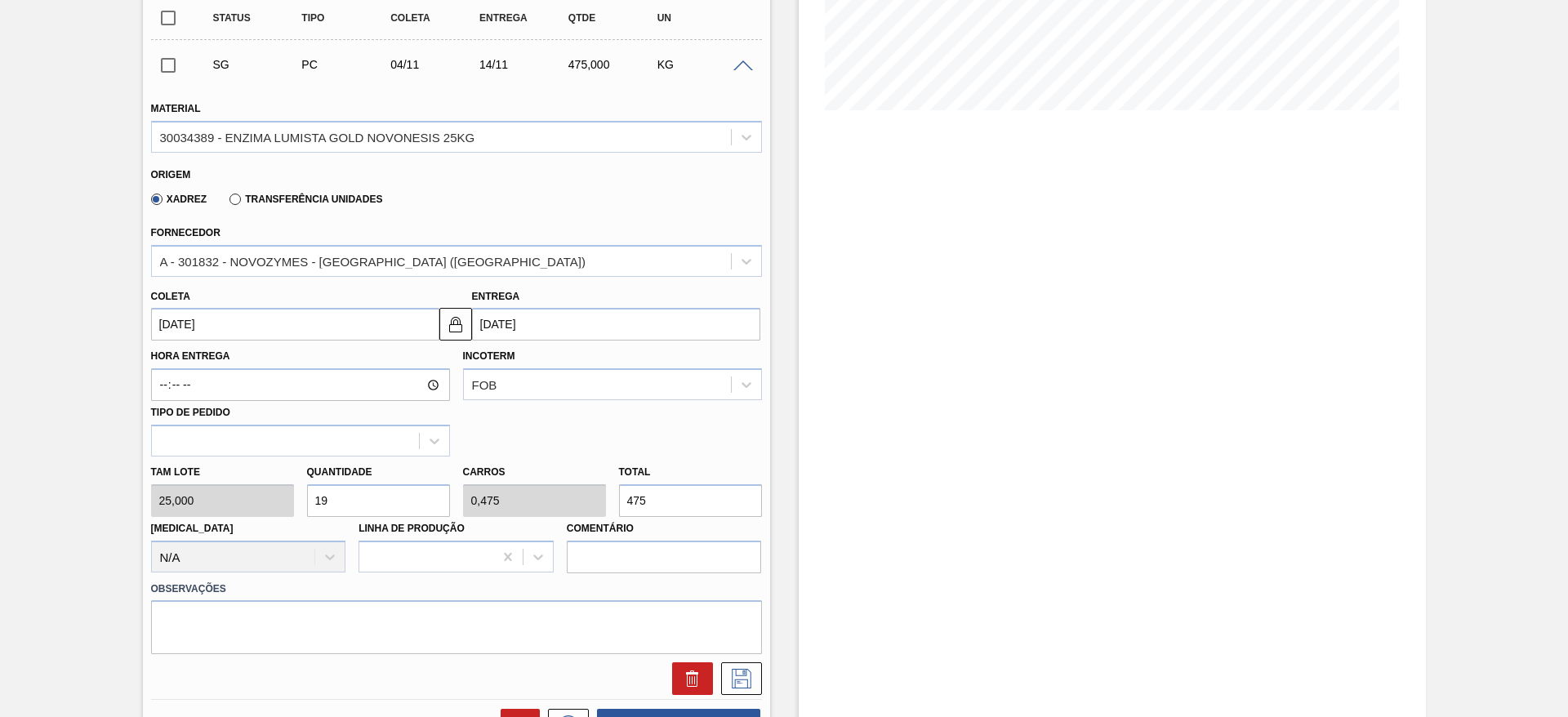
click at [249, 316] on input "[DATE]" at bounding box center [295, 325] width 288 height 33
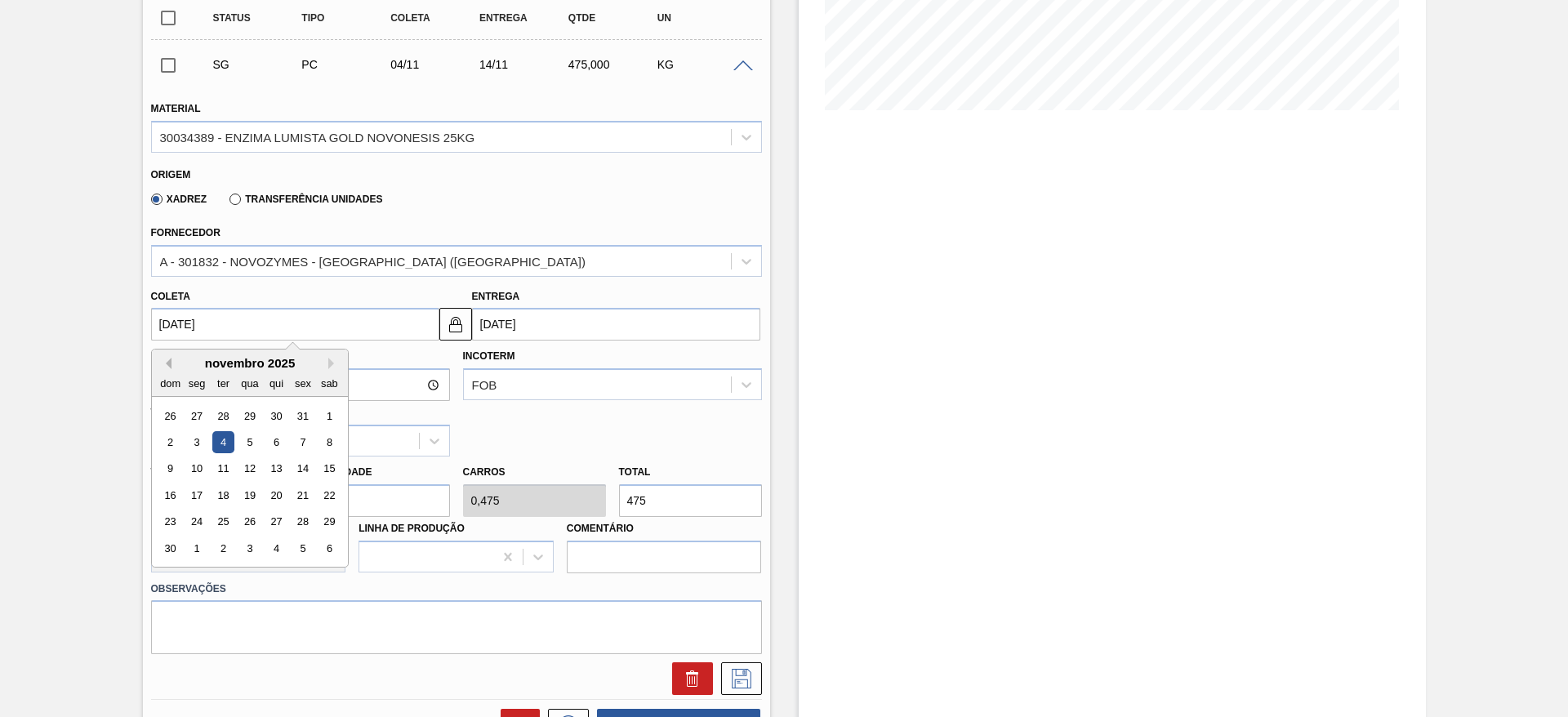
click at [166, 358] on button "Previous Month" at bounding box center [166, 363] width 12 height 12
click at [256, 449] on div "8" at bounding box center [249, 442] width 22 height 22
type input "[DATE]"
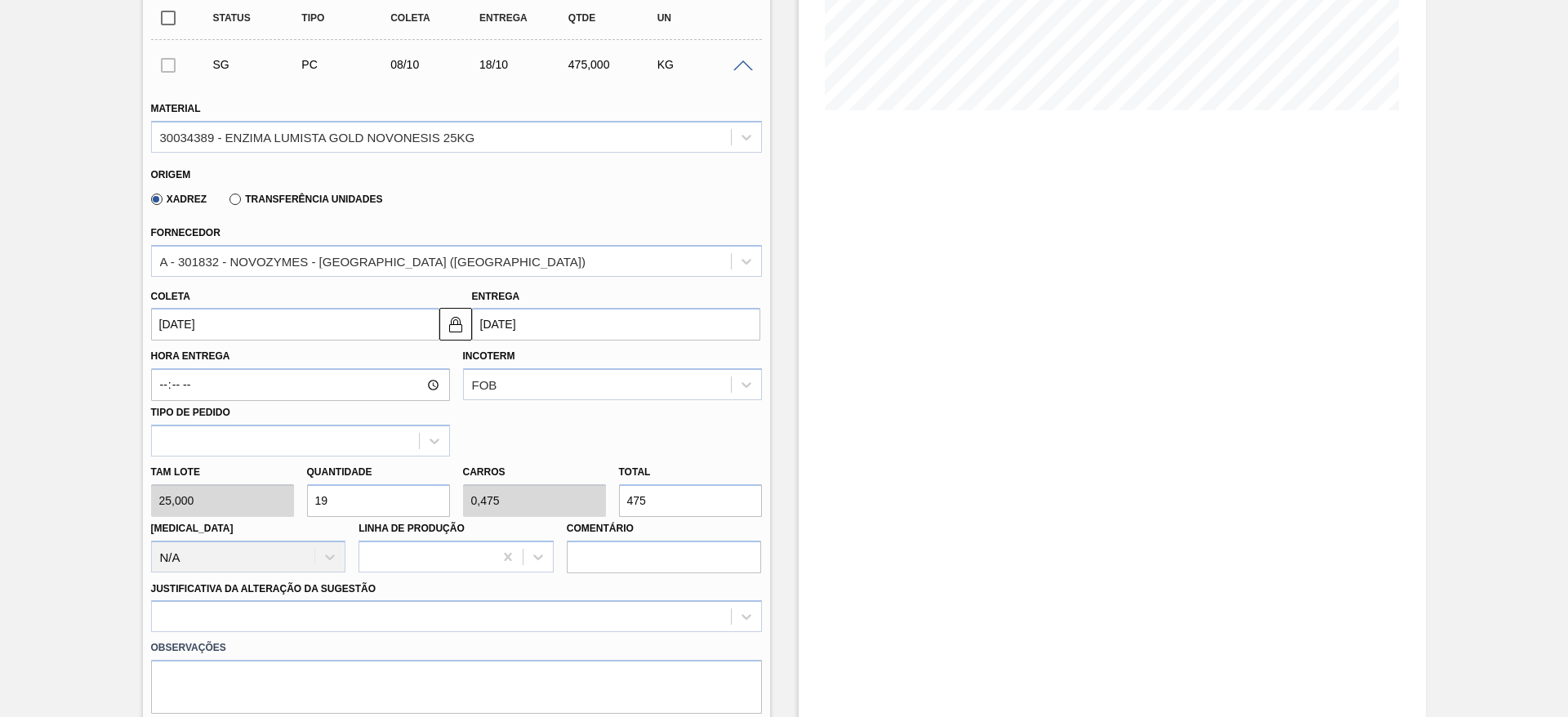
drag, startPoint x: 369, startPoint y: 503, endPoint x: 293, endPoint y: 470, distance: 82.9
click at [293, 470] on div "Tam lote 25,000 Quantidade 19 Carros 0,475 Total 475 [MEDICAL_DATA] N/A Linha d…" at bounding box center [456, 515] width 624 height 117
type input "2"
type input "0,05"
type input "50"
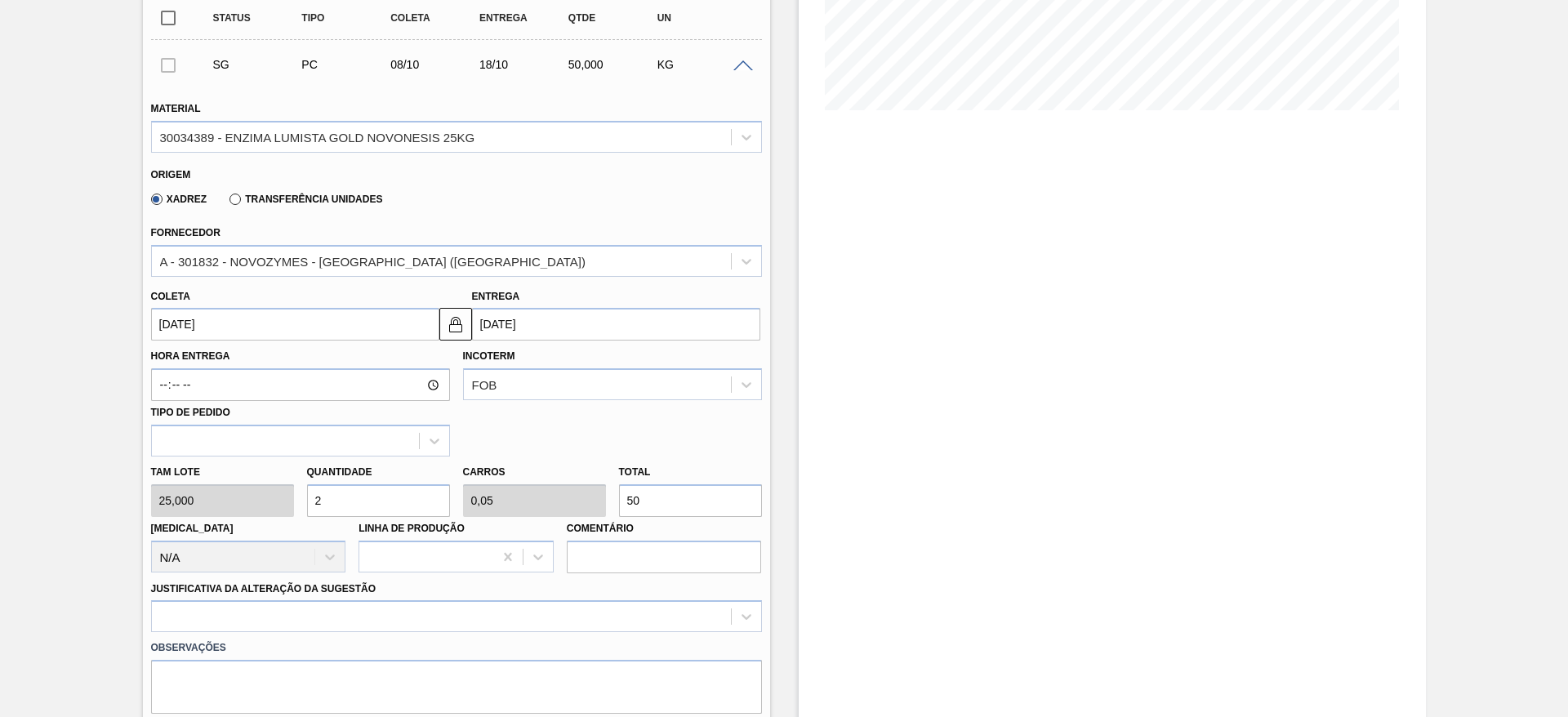
type input "22"
type input "0,55"
type input "550"
type input "22"
click at [392, 621] on div at bounding box center [456, 616] width 611 height 32
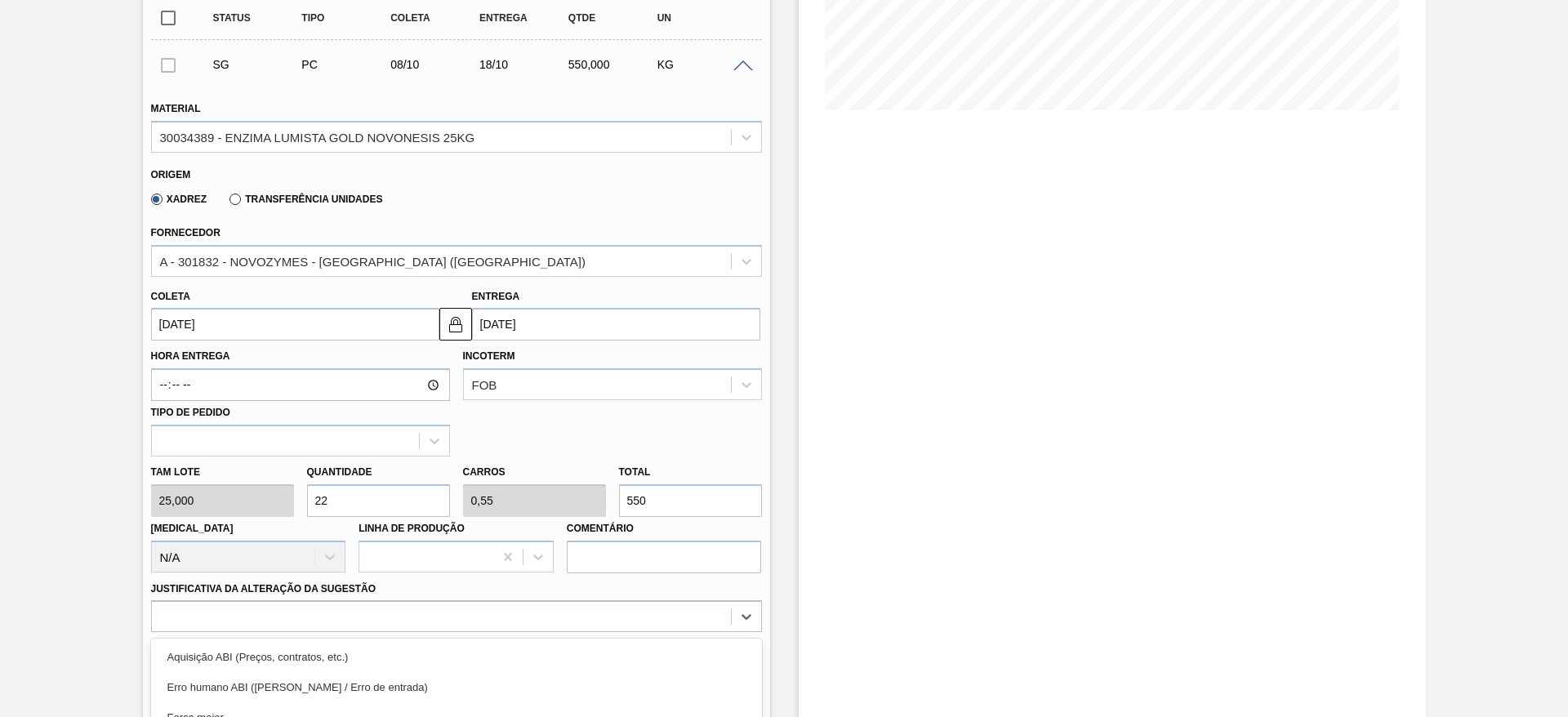
scroll to position [541, 0]
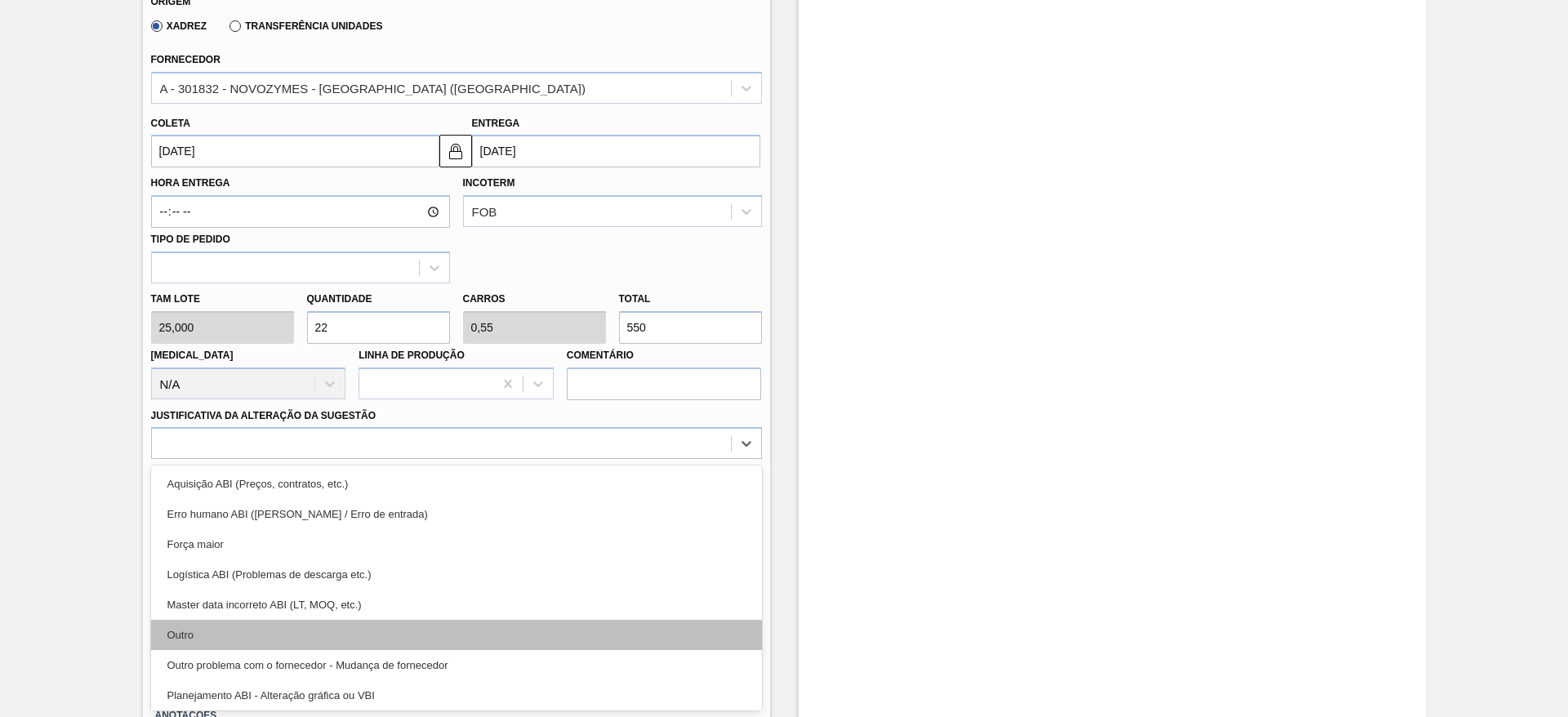
click at [381, 635] on div "Outro" at bounding box center [456, 635] width 611 height 30
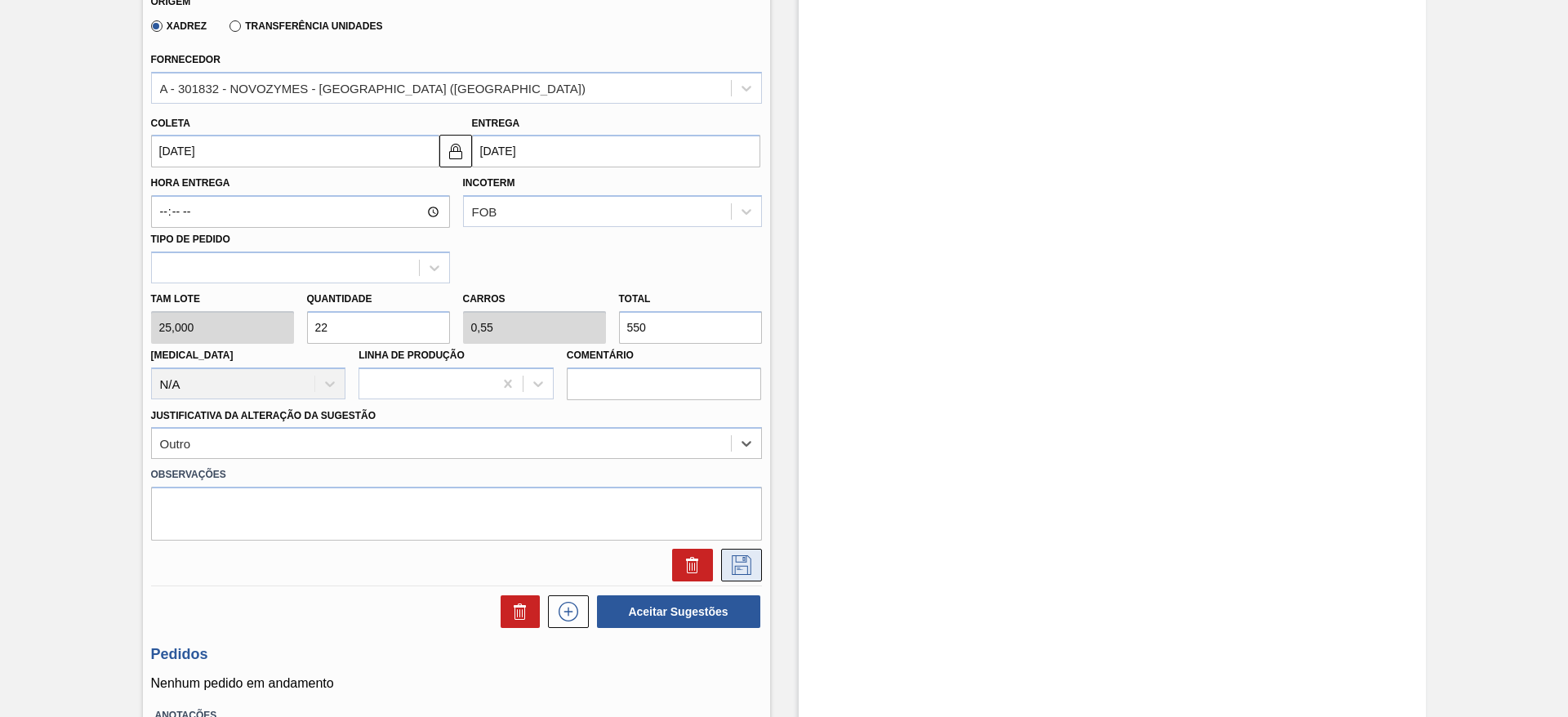
click at [740, 556] on icon at bounding box center [741, 566] width 20 height 20
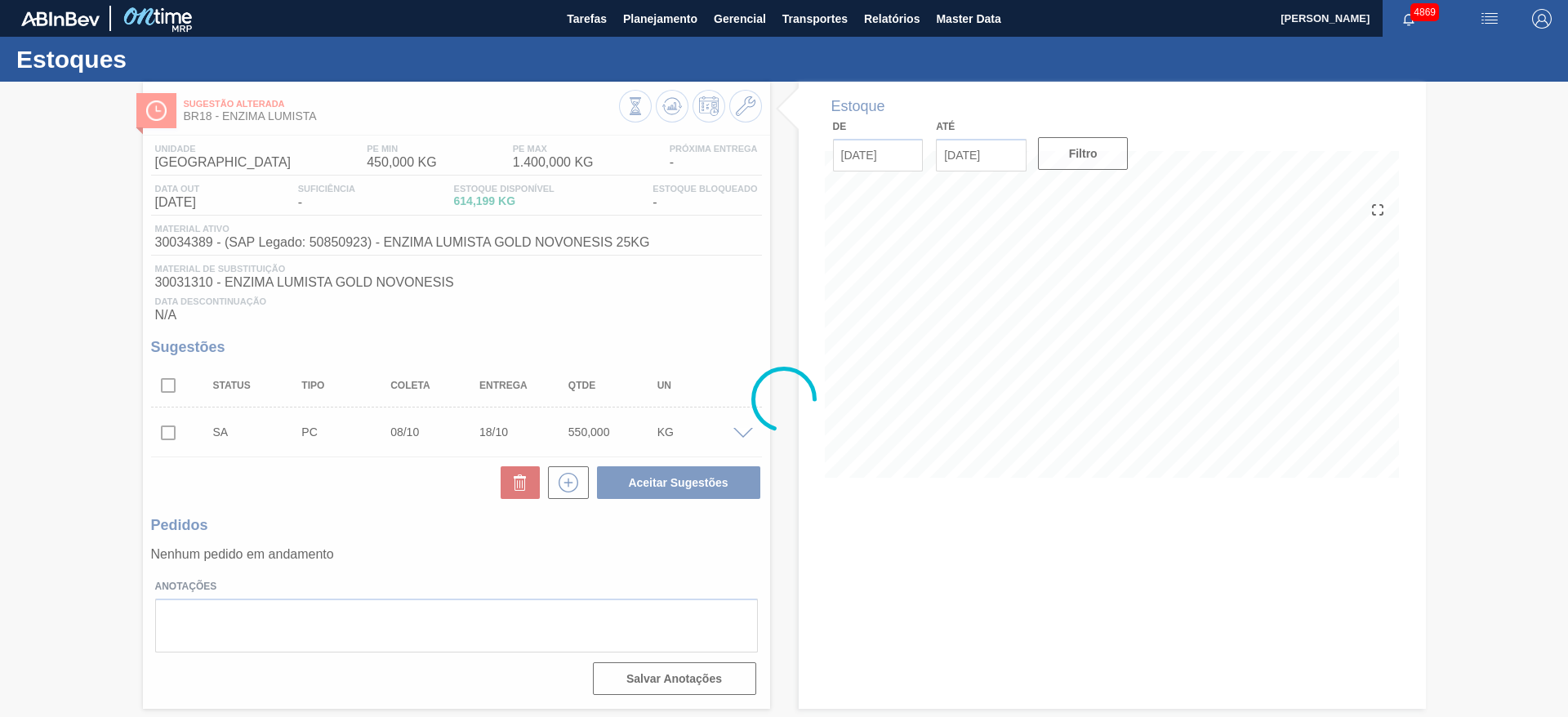
scroll to position [0, 0]
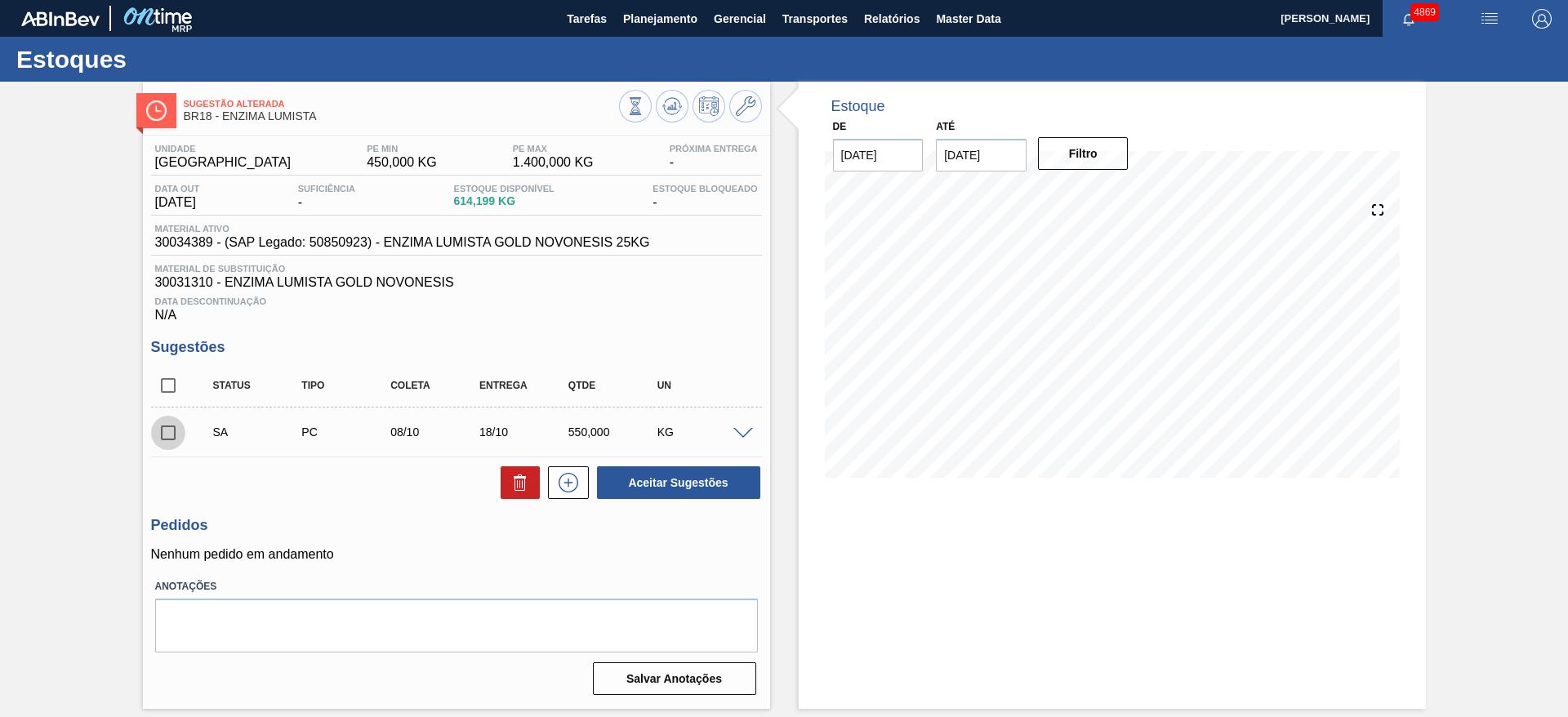
click at [168, 429] on input "checkbox" at bounding box center [168, 433] width 35 height 35
click at [737, 429] on span at bounding box center [743, 434] width 20 height 12
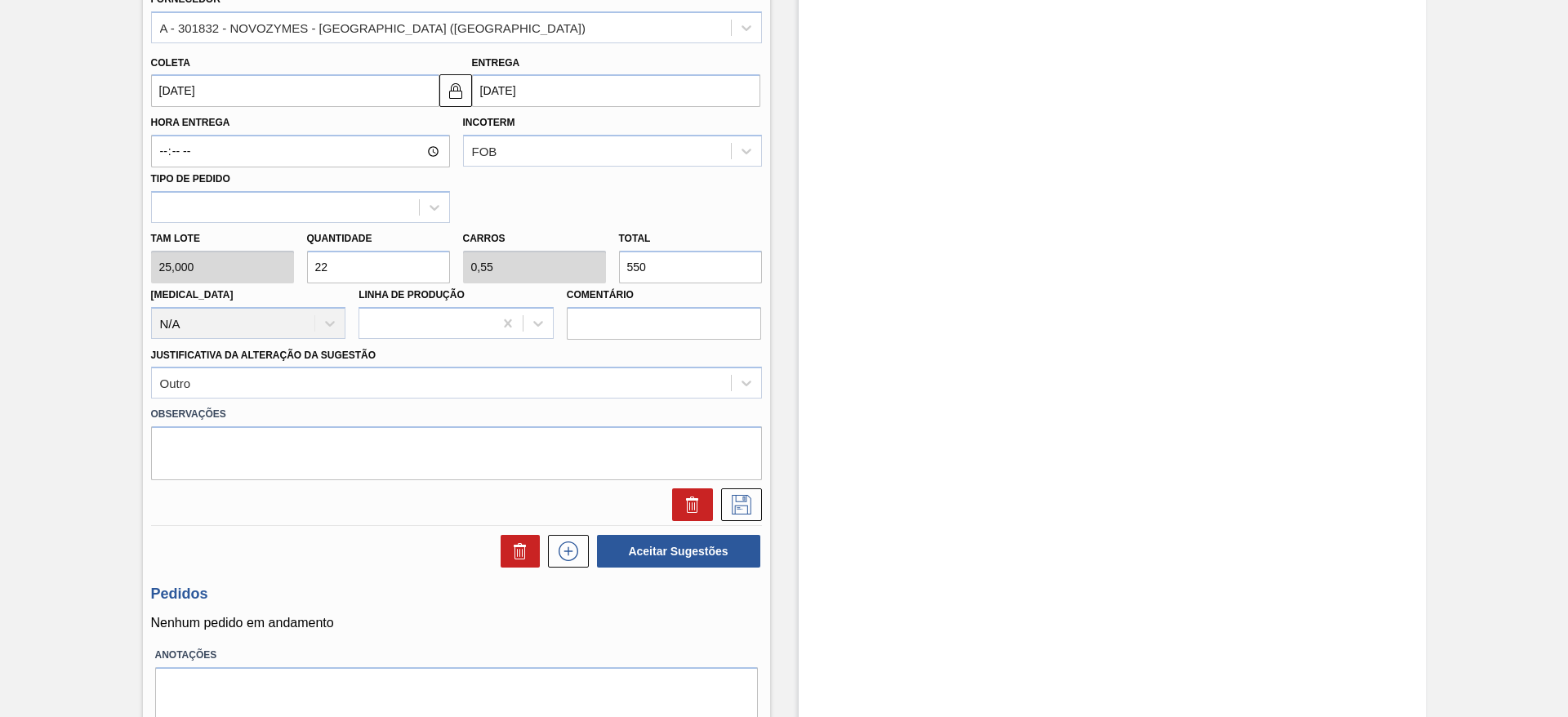
scroll to position [613, 0]
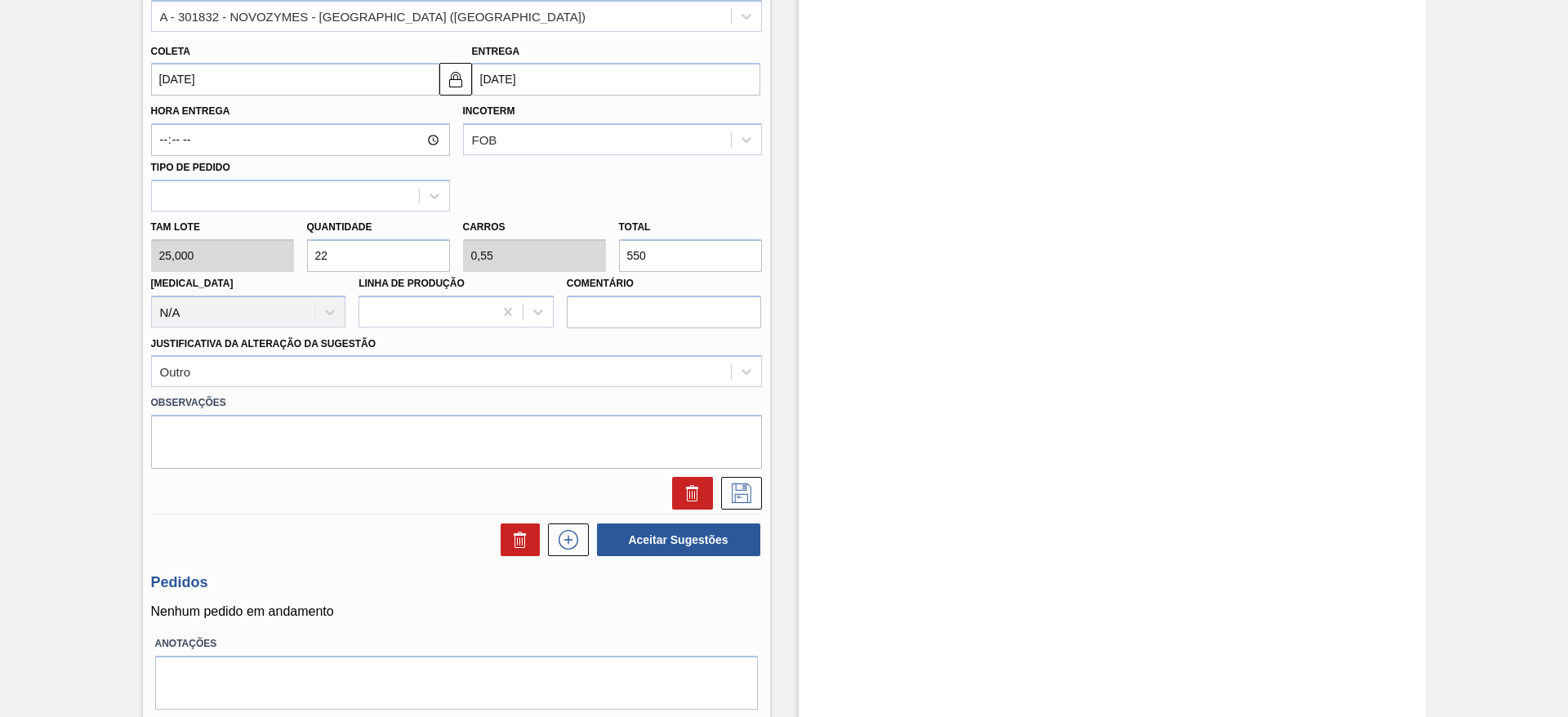
drag, startPoint x: 348, startPoint y: 242, endPoint x: 321, endPoint y: 250, distance: 28.2
click at [321, 250] on input "22" at bounding box center [379, 256] width 143 height 33
checkbox input "false"
type input "24"
type input "0,6"
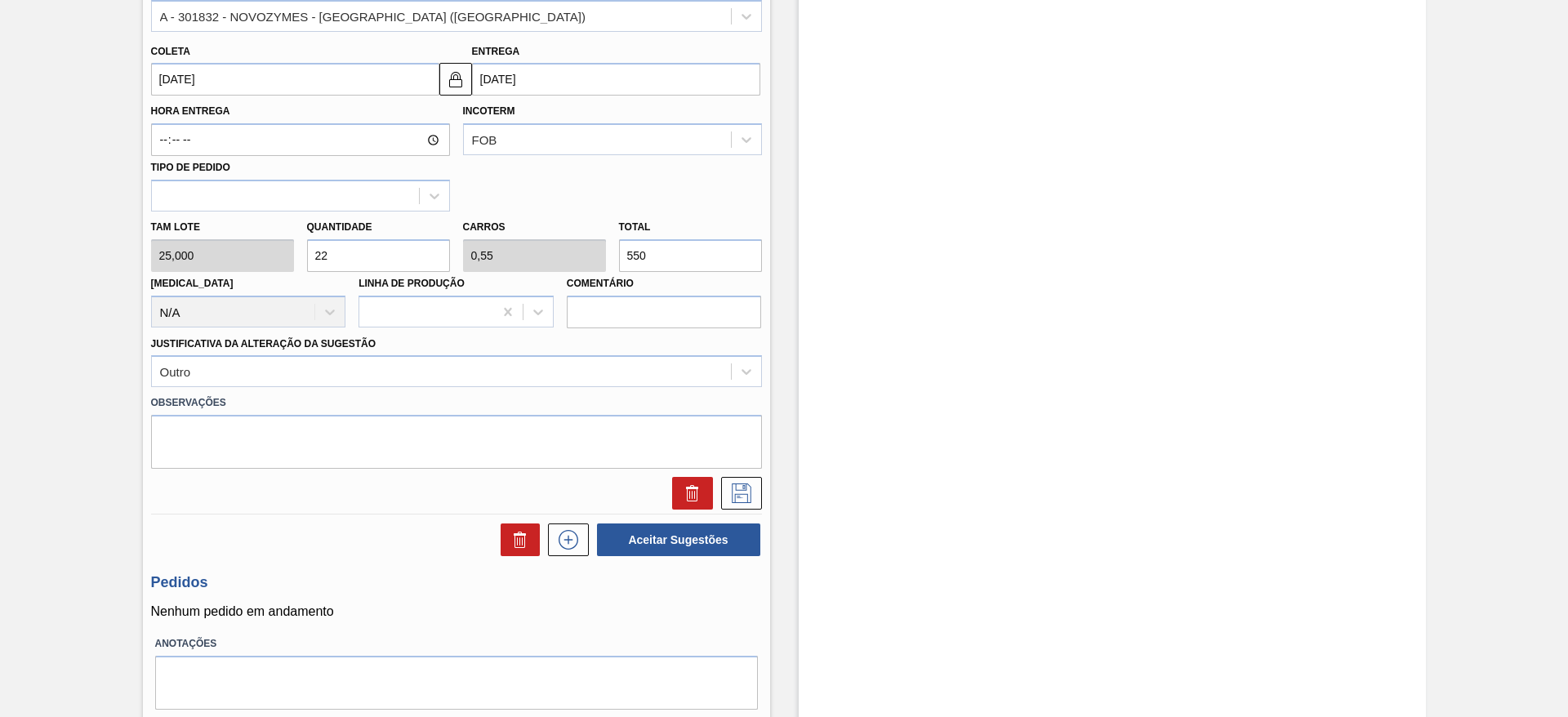
type input "600"
type input "24"
click at [741, 502] on icon at bounding box center [741, 493] width 26 height 20
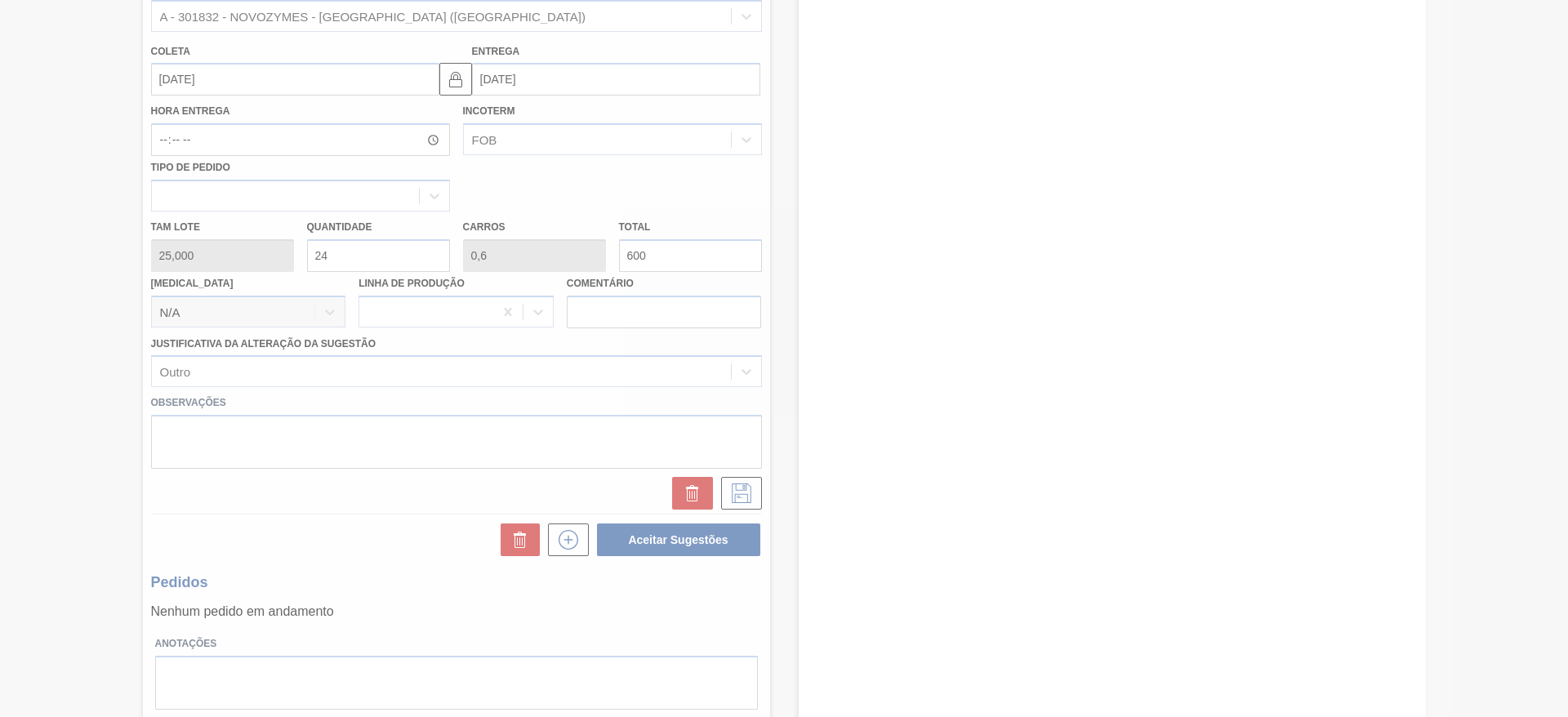
checkbox input "true"
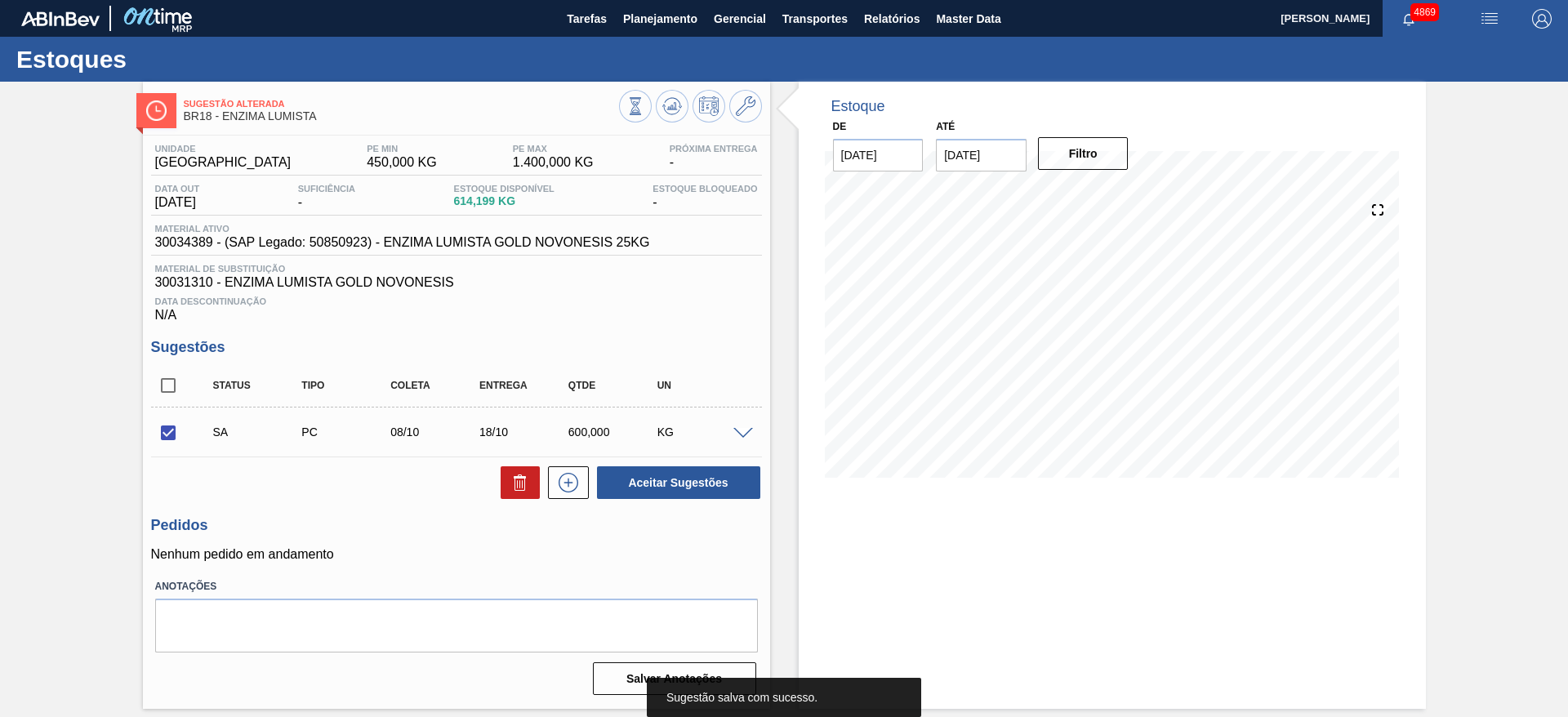
scroll to position [0, 0]
click at [745, 104] on icon at bounding box center [745, 106] width 20 height 20
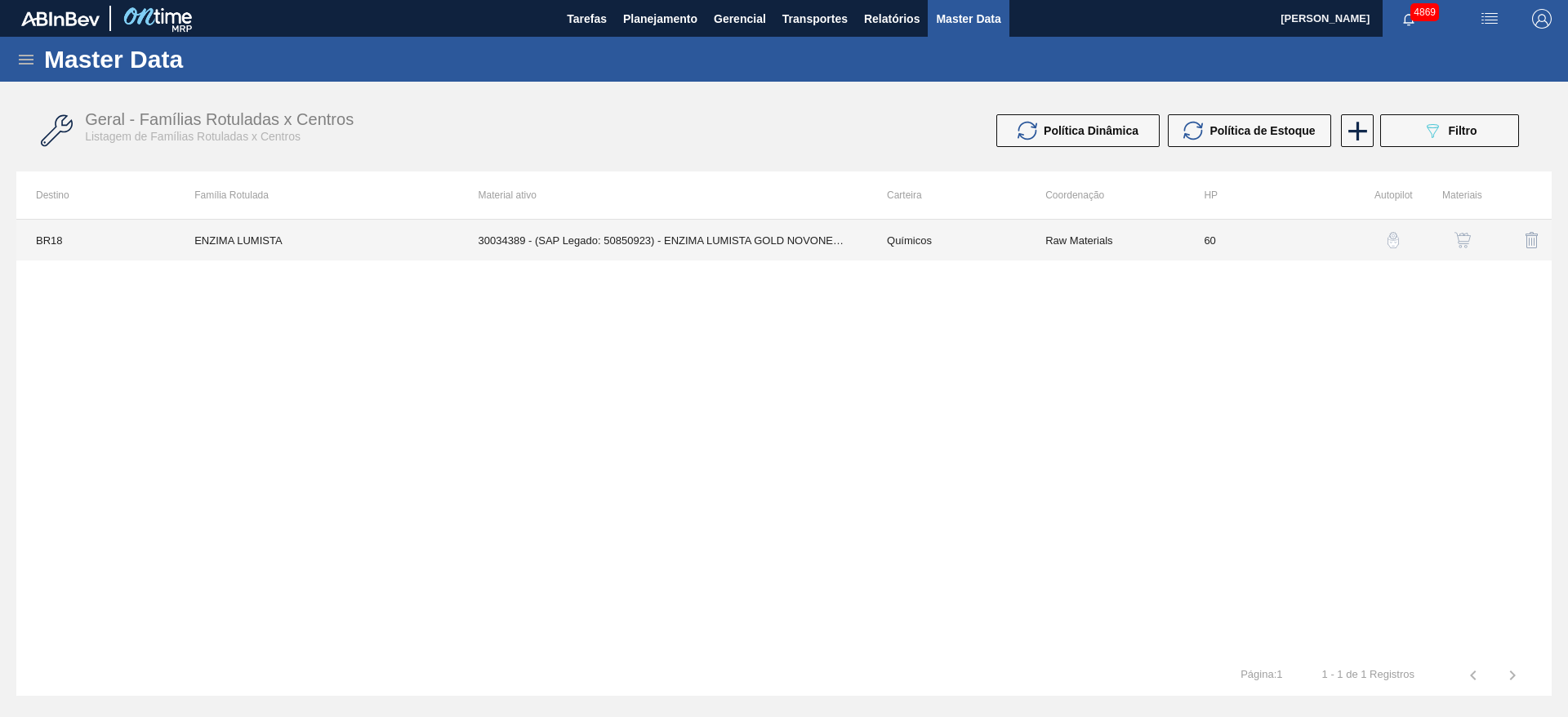
click at [822, 239] on td "30034389 - (SAP Legado: 50850923) - ENZIMA LUMISTA GOLD NOVONESIS 25KG" at bounding box center [662, 240] width 408 height 41
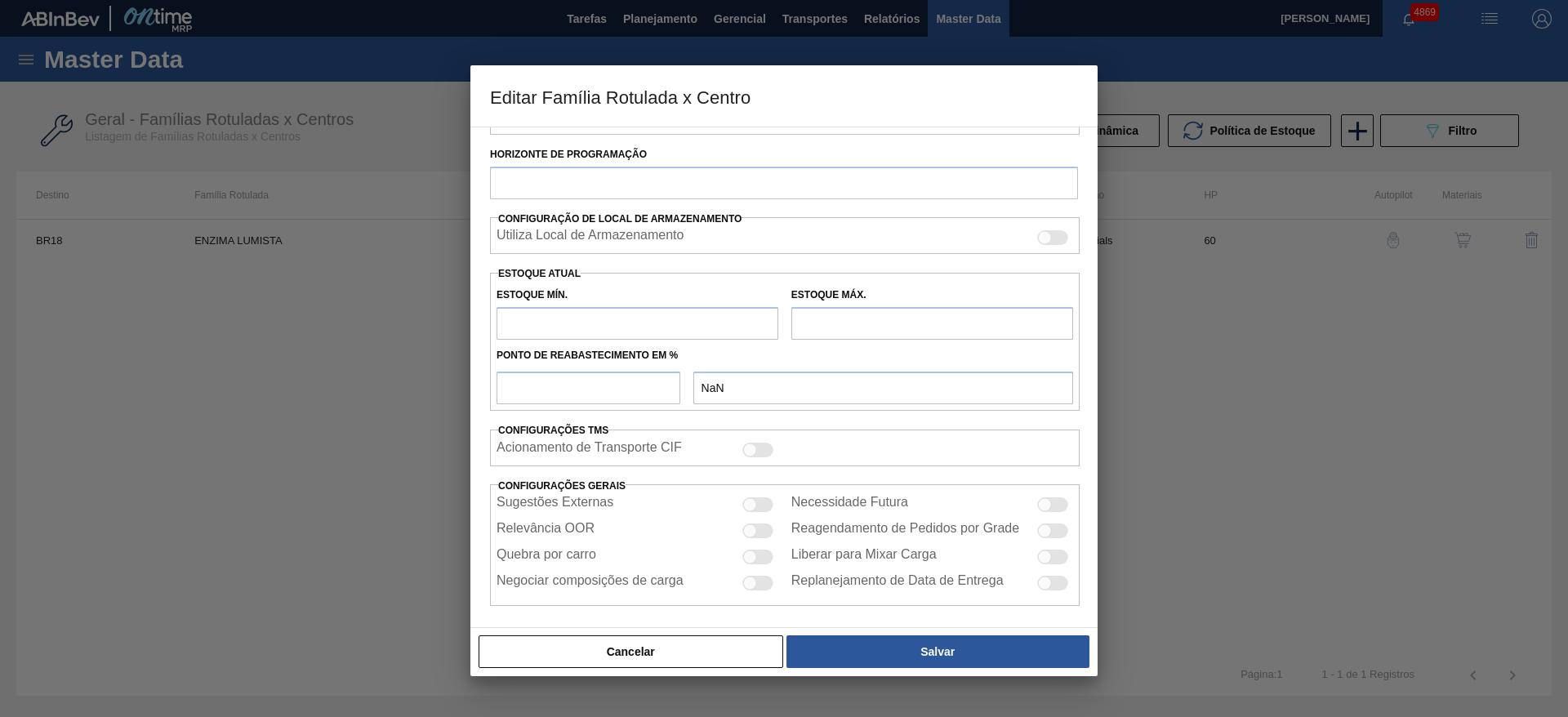
type input "Químicos"
type input "Enzima"
type input "ENZIMA LUMISTA"
type input "BR18 - [GEOGRAPHIC_DATA]"
type input "60"
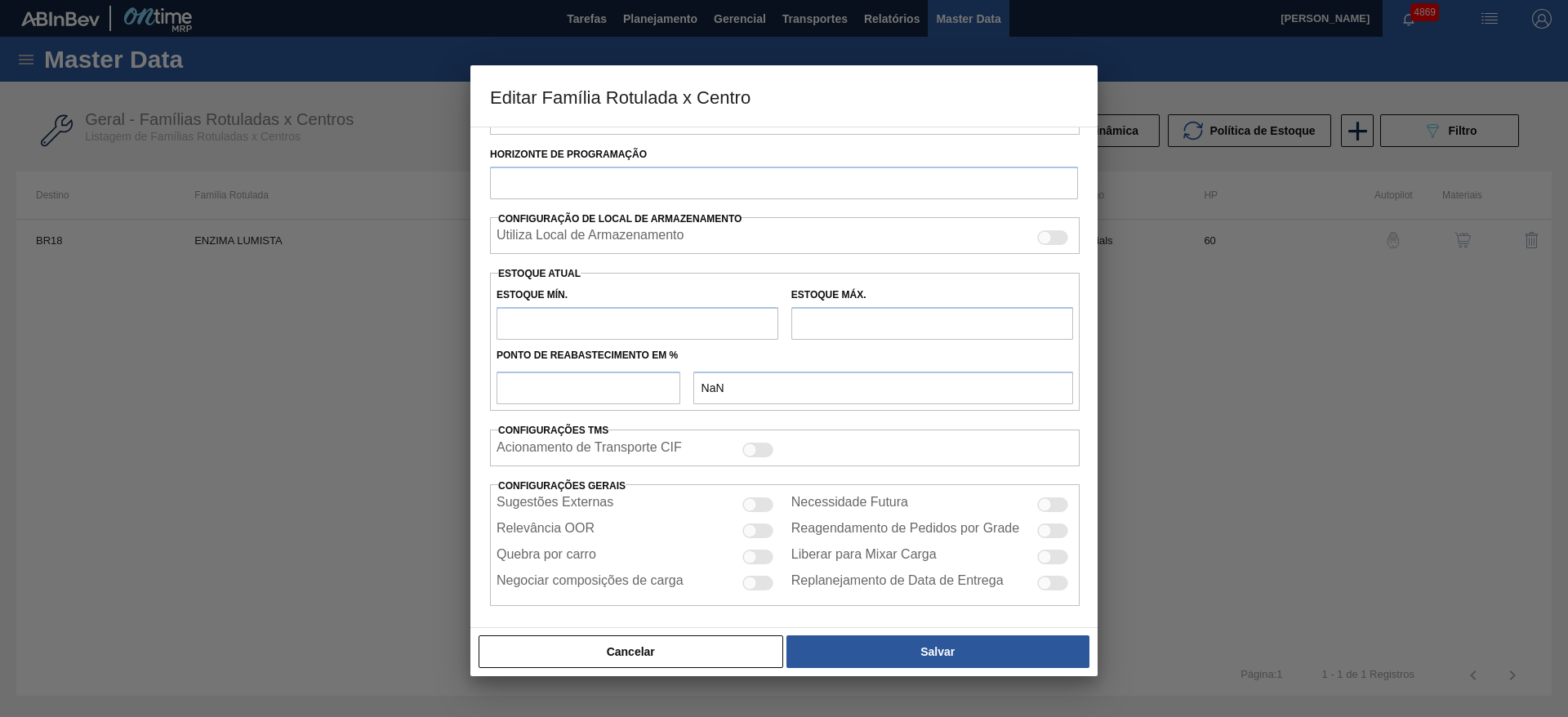
type input "450"
type input "1.400"
type input "50"
type input "925,000"
checkbox input "true"
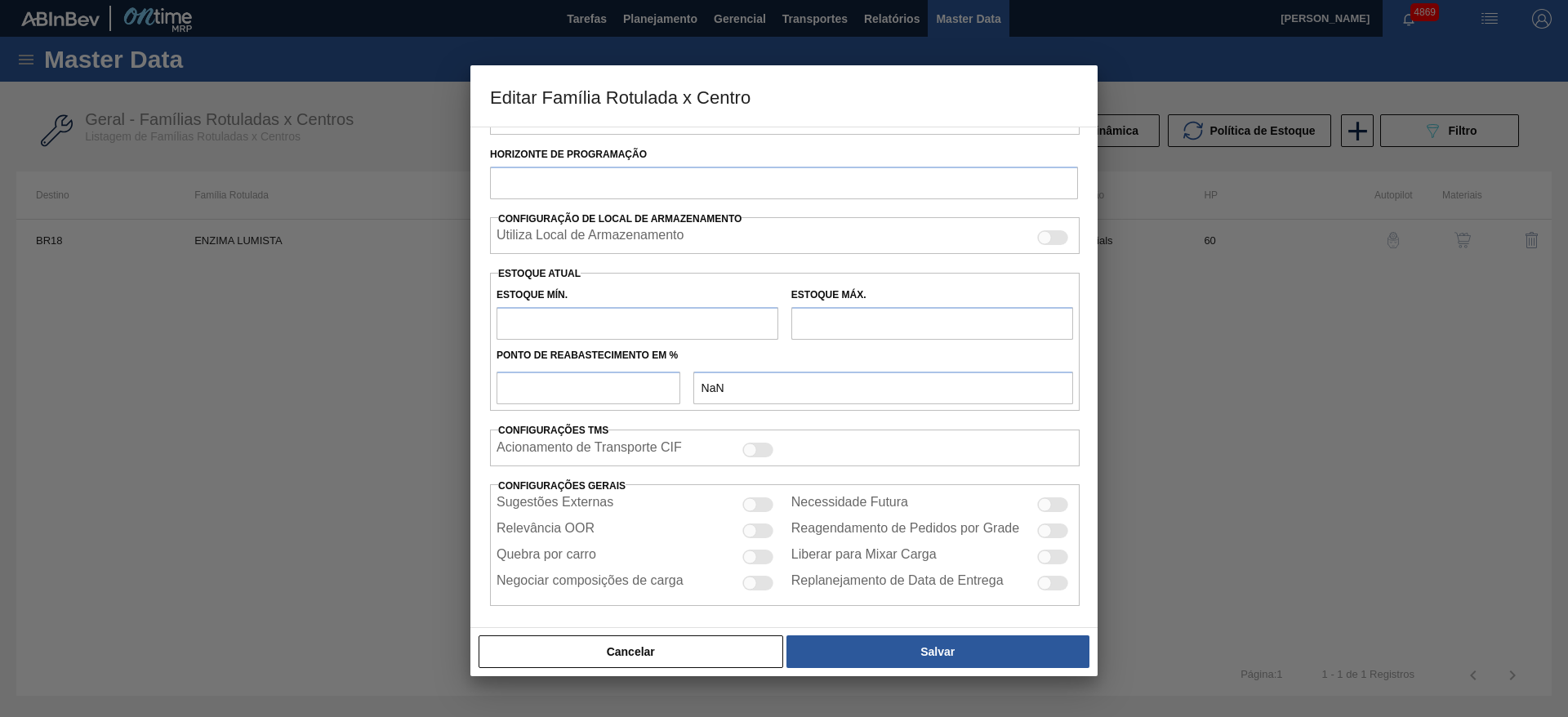
checkbox input "true"
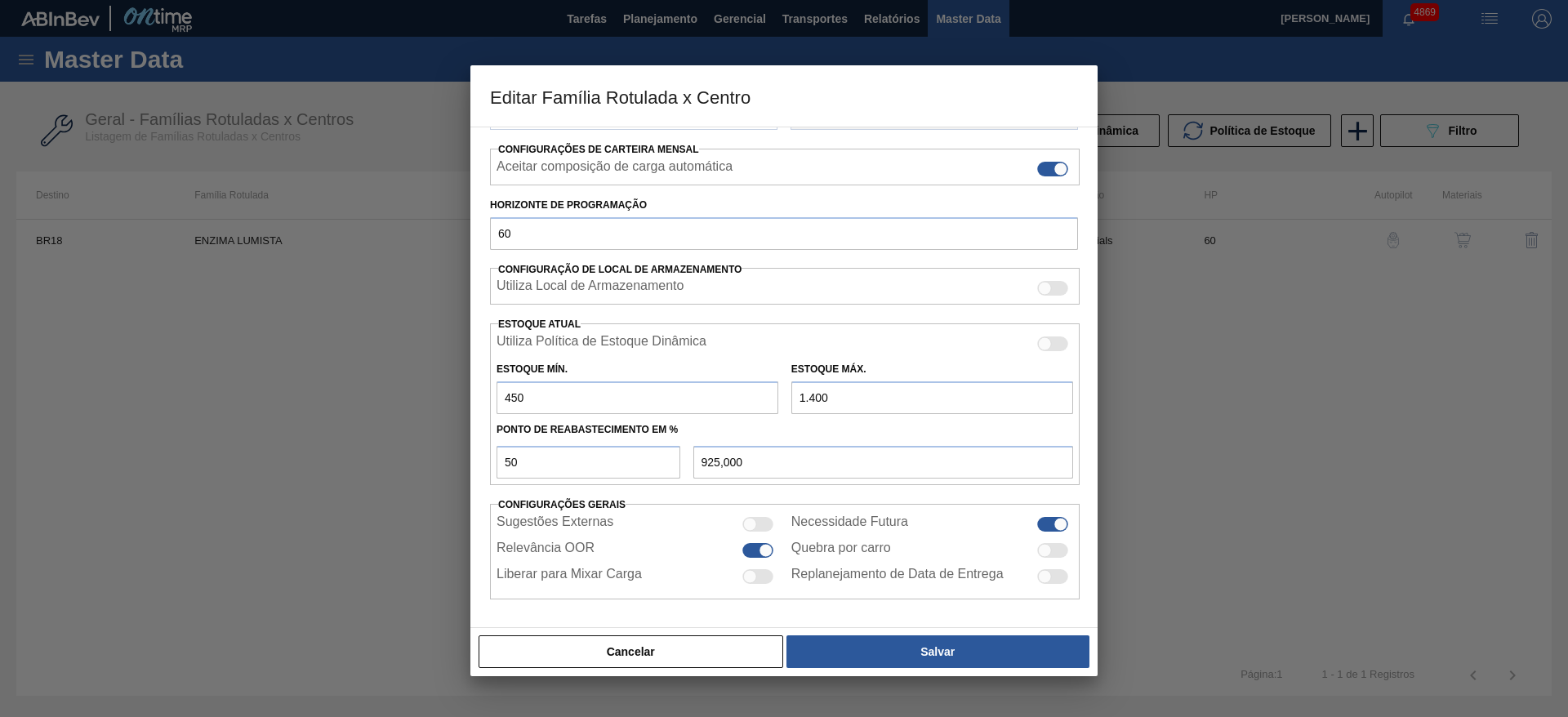
scroll to position [249, 0]
click at [808, 397] on input "1.400" at bounding box center [932, 398] width 282 height 33
type input "1.700"
type input "1.075,000"
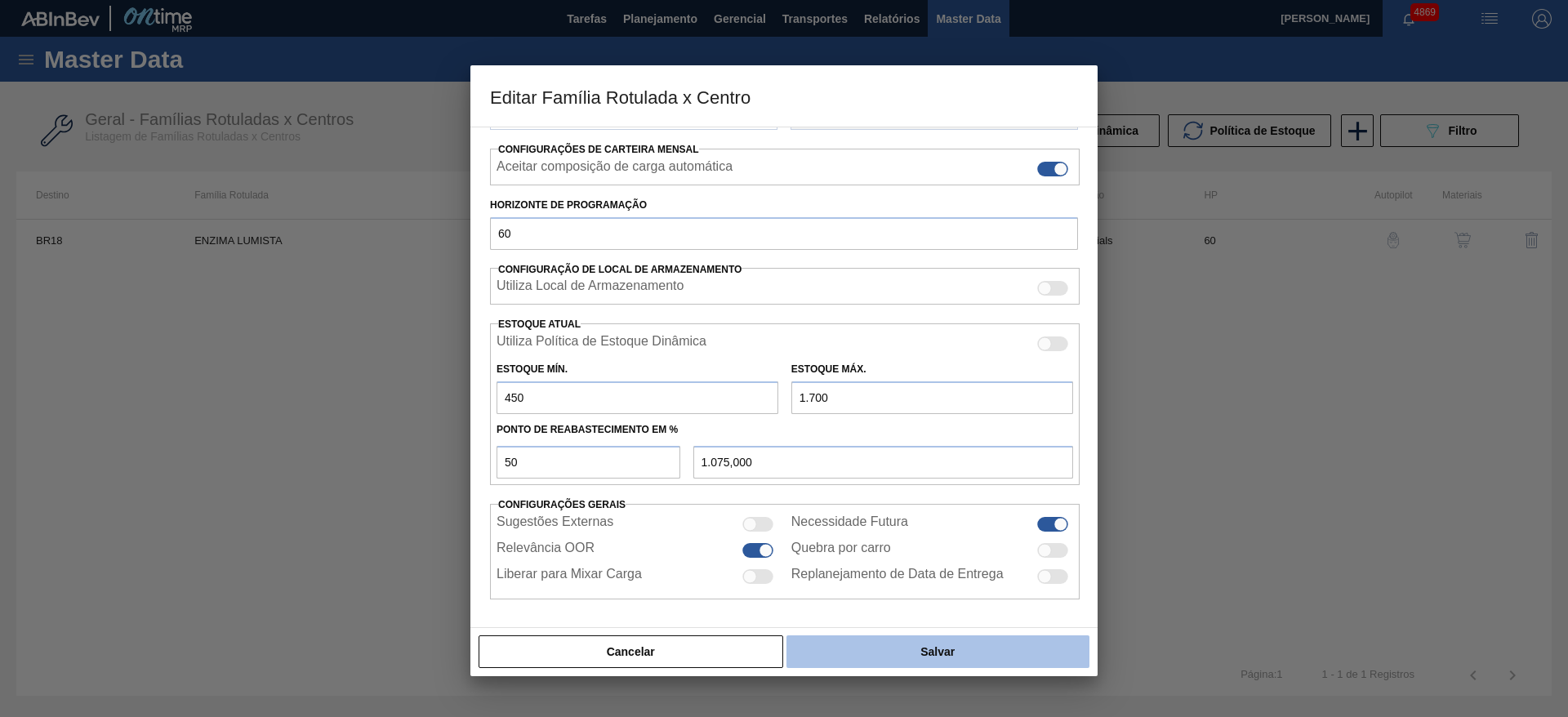
type input "1.700"
click at [869, 648] on button "Salvar" at bounding box center [938, 652] width 303 height 33
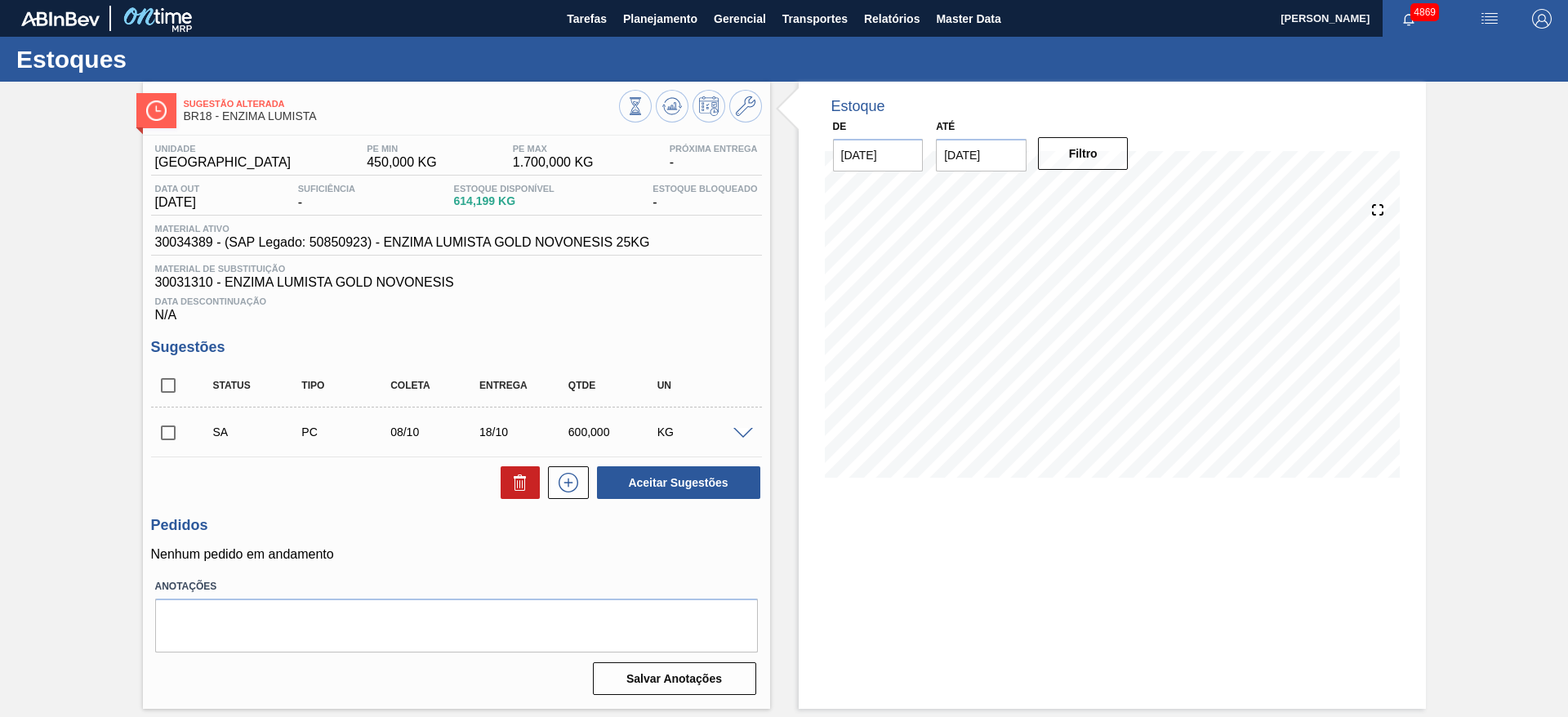
click at [736, 429] on span at bounding box center [743, 434] width 20 height 12
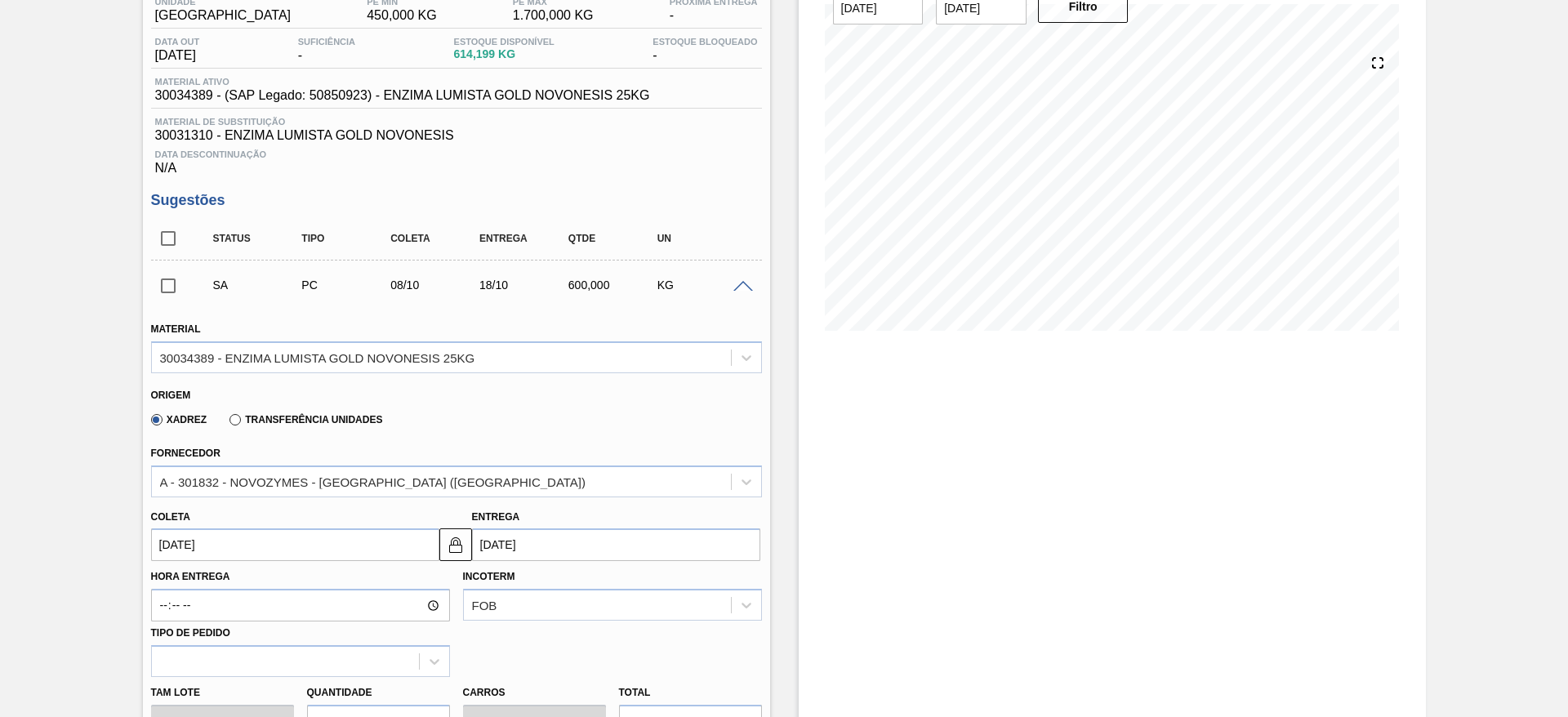
scroll to position [368, 0]
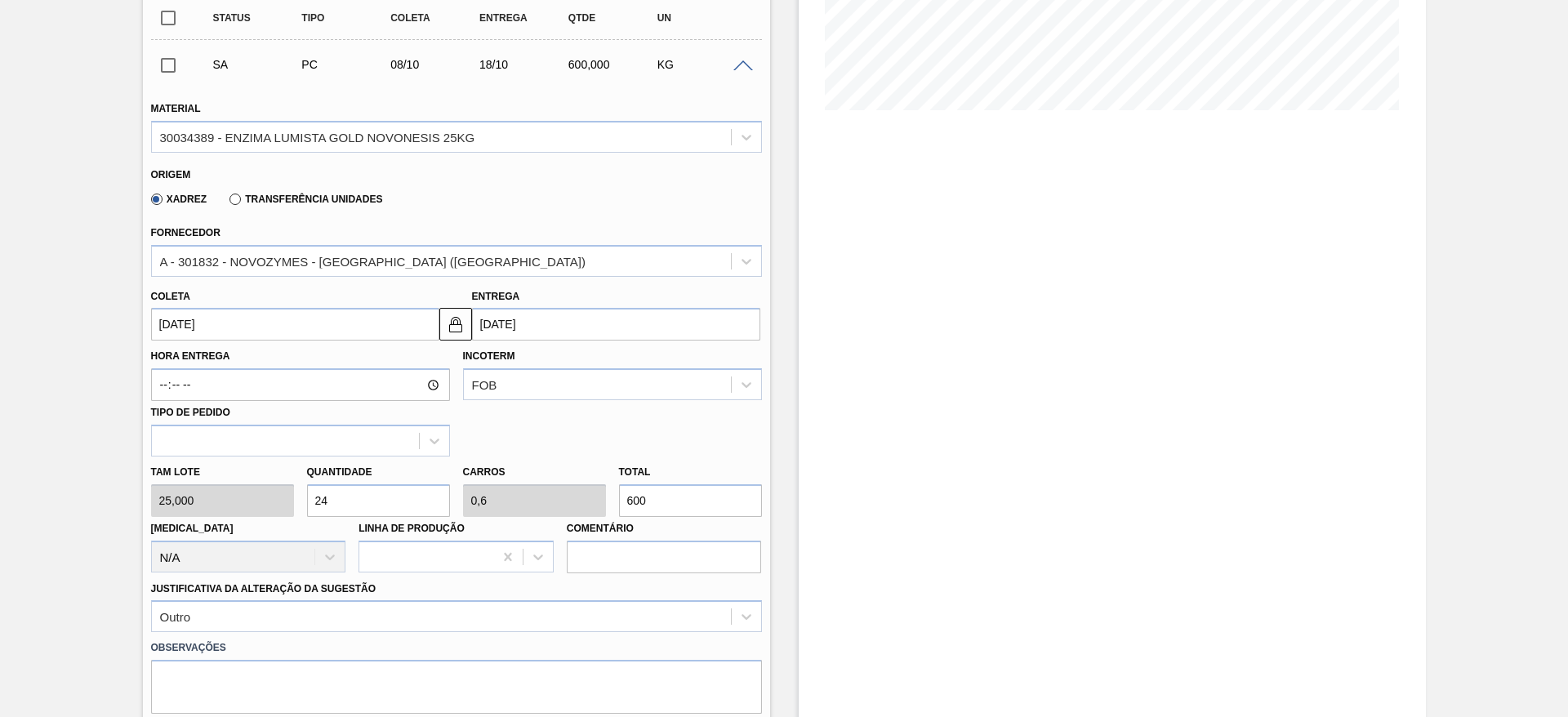
drag, startPoint x: 323, startPoint y: 493, endPoint x: 315, endPoint y: 498, distance: 9.4
click at [315, 498] on input "24" at bounding box center [379, 501] width 143 height 33
type input "3"
type input "0,075"
type input "75"
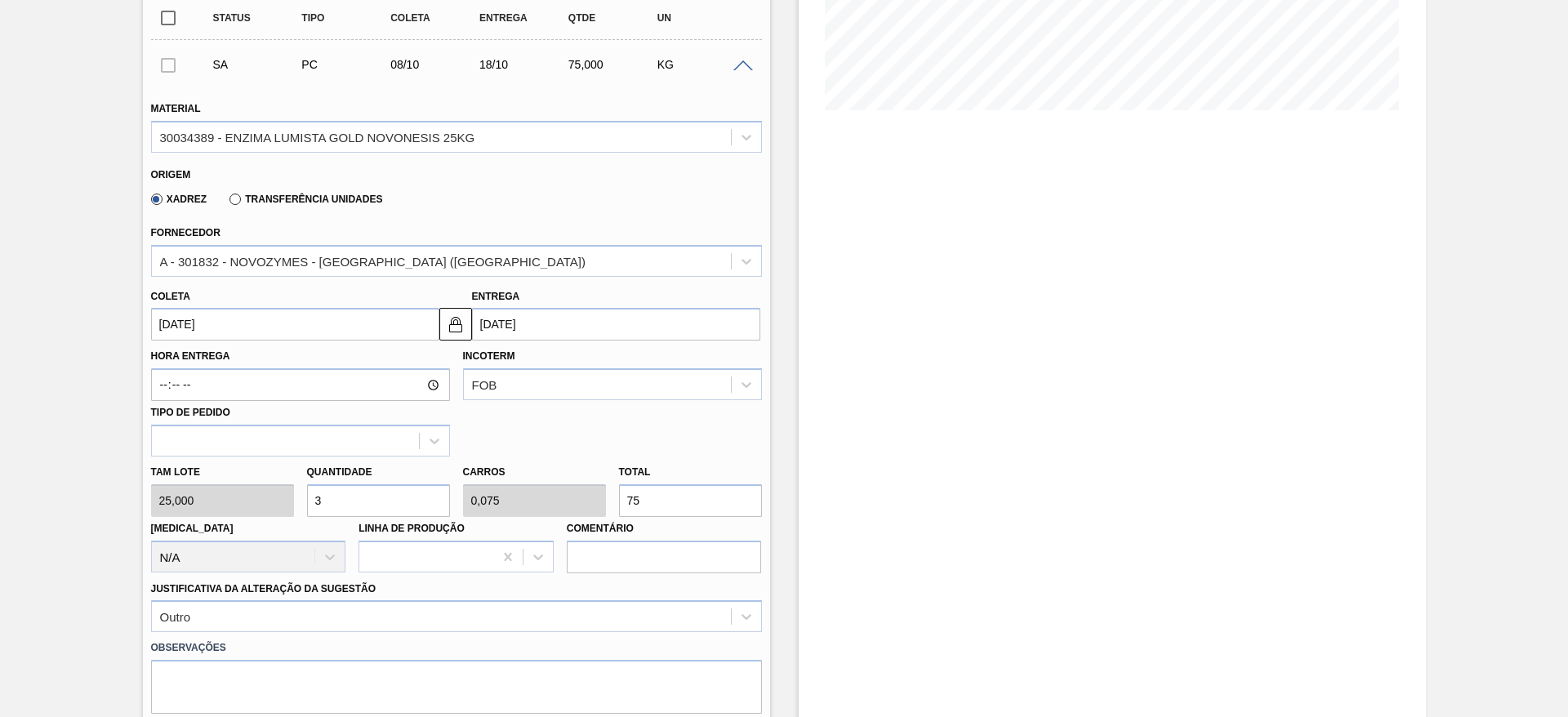
type input "35"
type input "0,875"
type input "875"
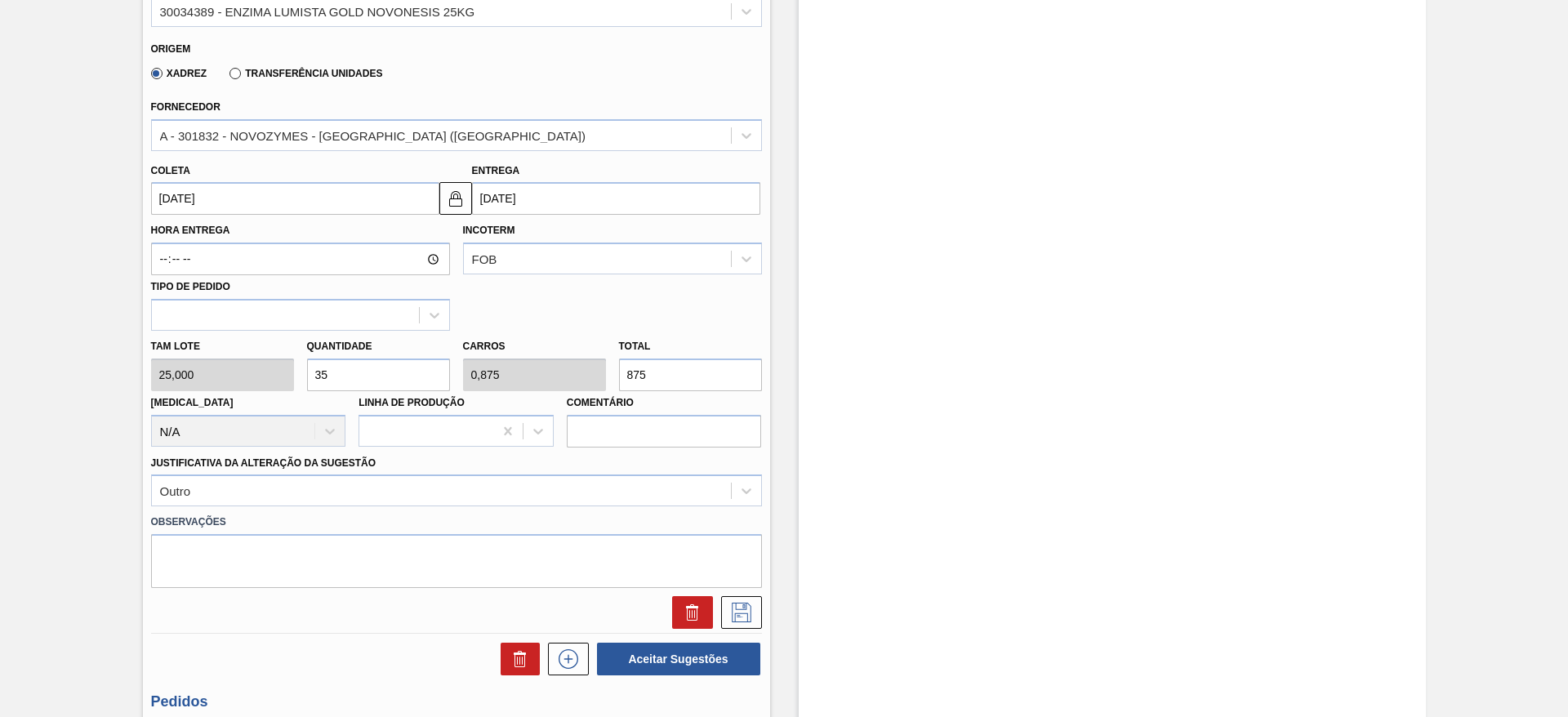
scroll to position [613, 0]
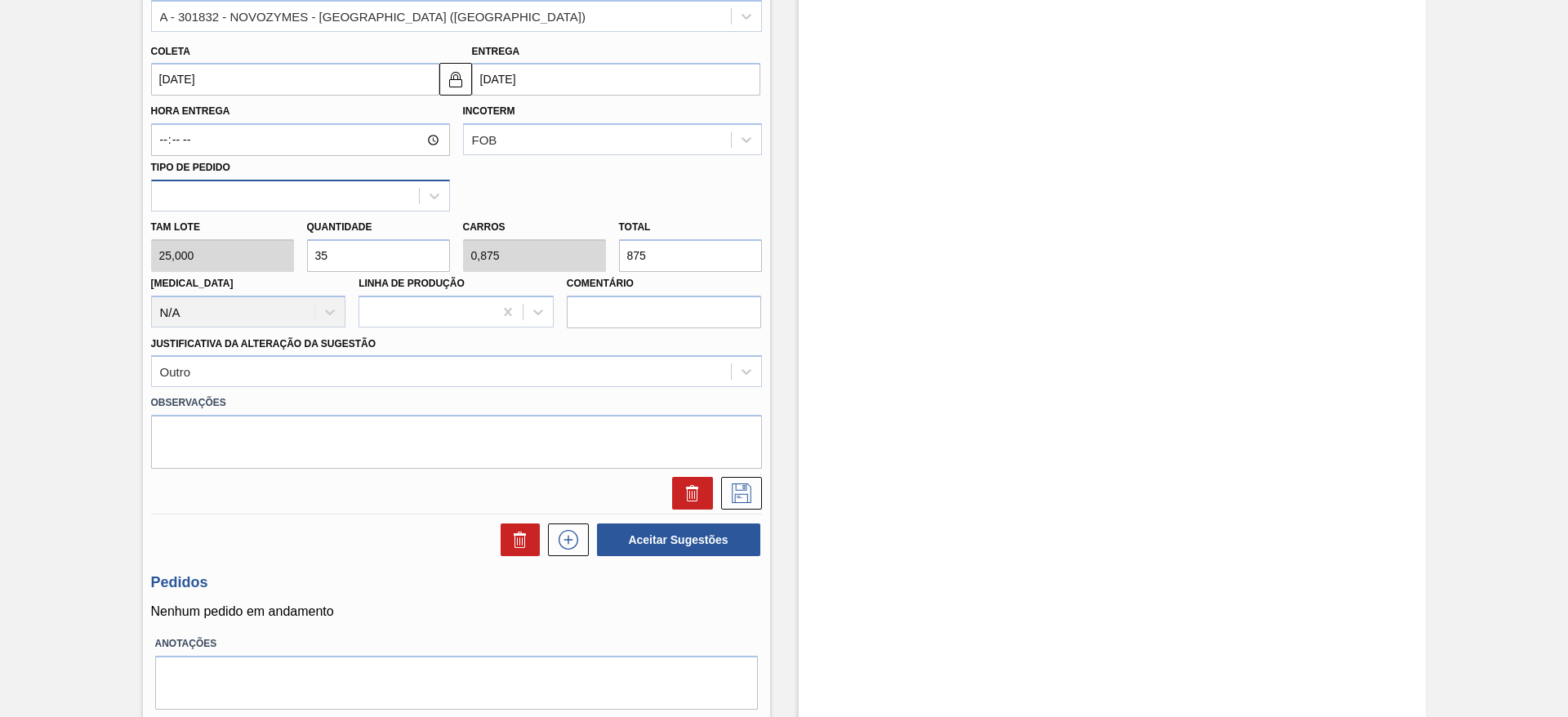
type input "3"
type input "0,075"
type input "75"
type input "36"
type input "0,9"
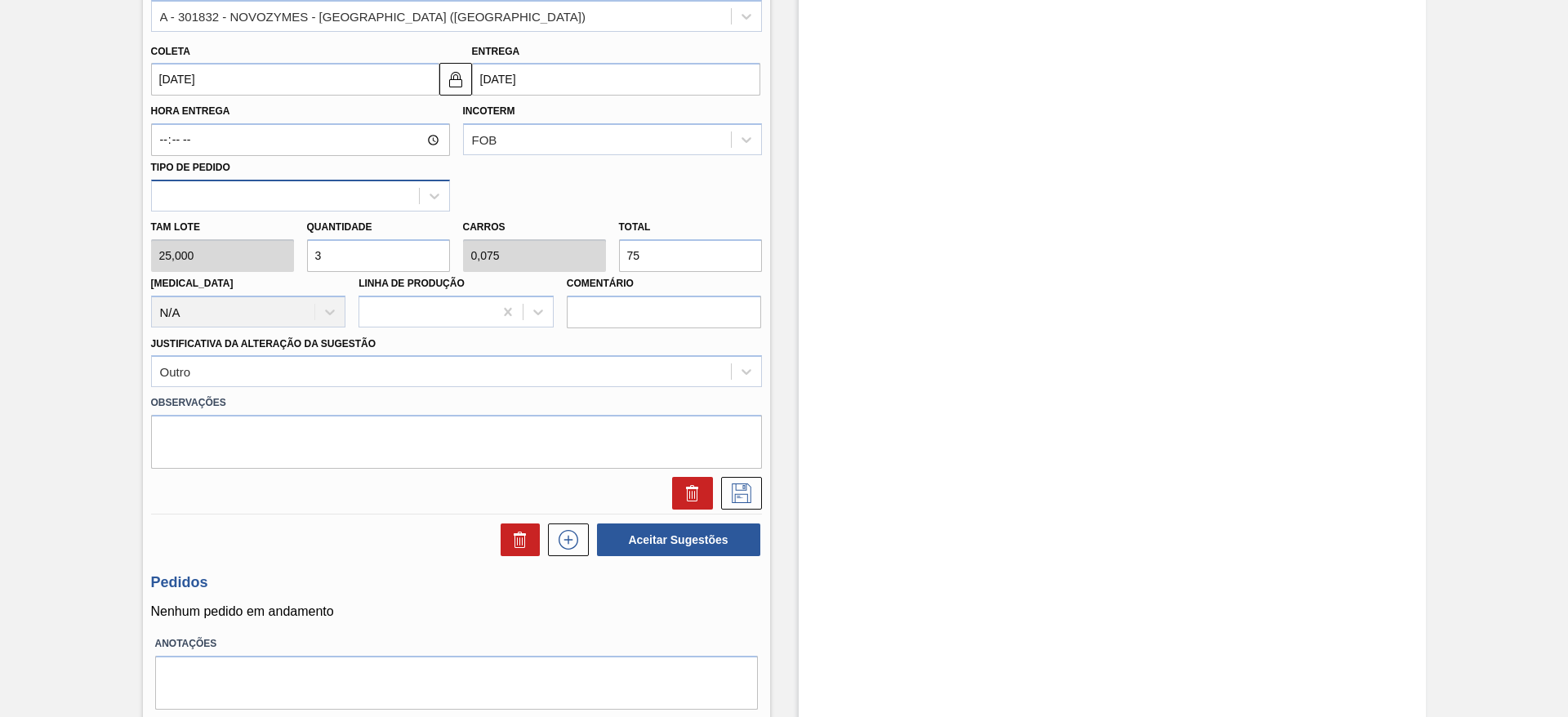
type input "900"
type input "36"
click at [739, 495] on icon at bounding box center [741, 493] width 26 height 20
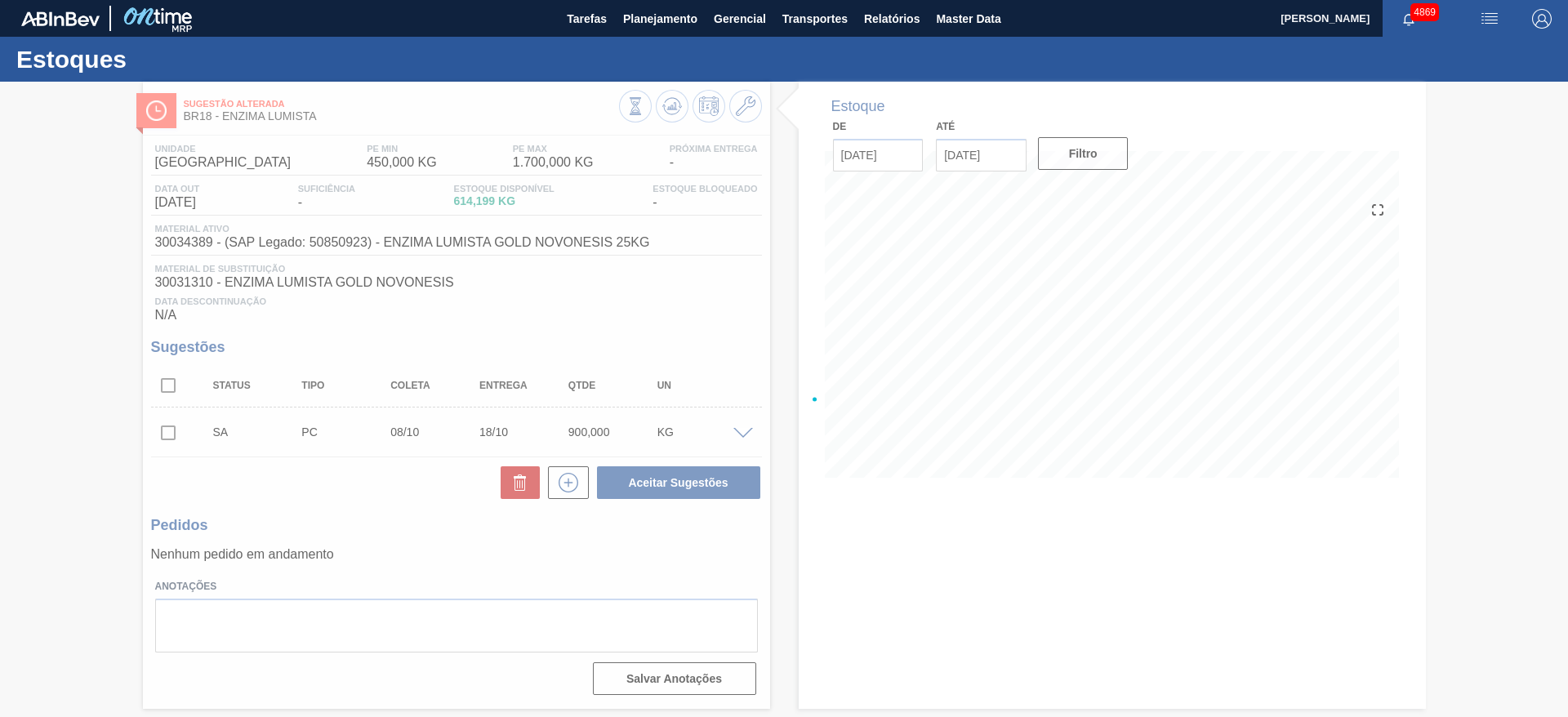
scroll to position [0, 0]
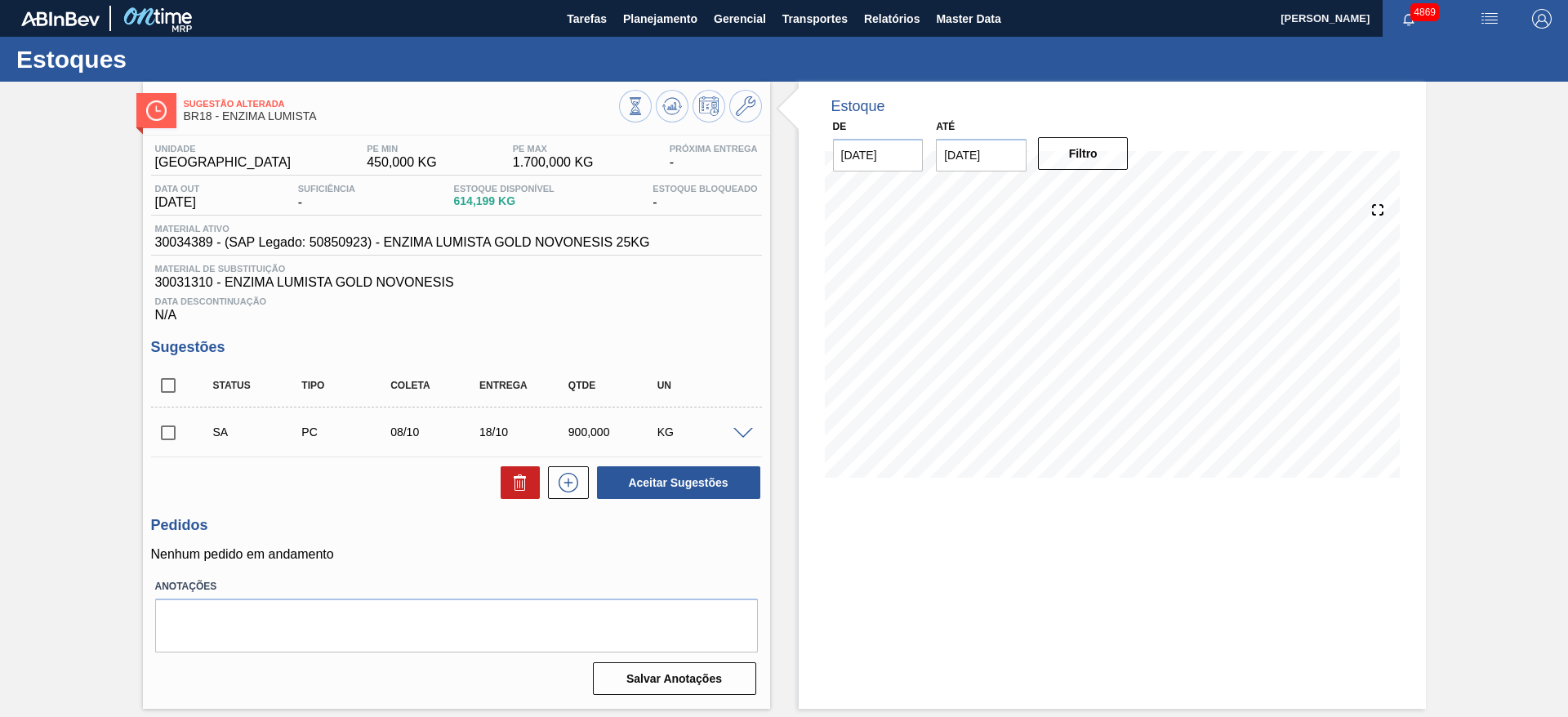
click at [161, 430] on input "checkbox" at bounding box center [168, 433] width 35 height 35
click at [708, 485] on button "Aceitar Sugestões" at bounding box center [678, 483] width 164 height 33
checkbox input "false"
click at [749, 435] on span at bounding box center [743, 434] width 20 height 12
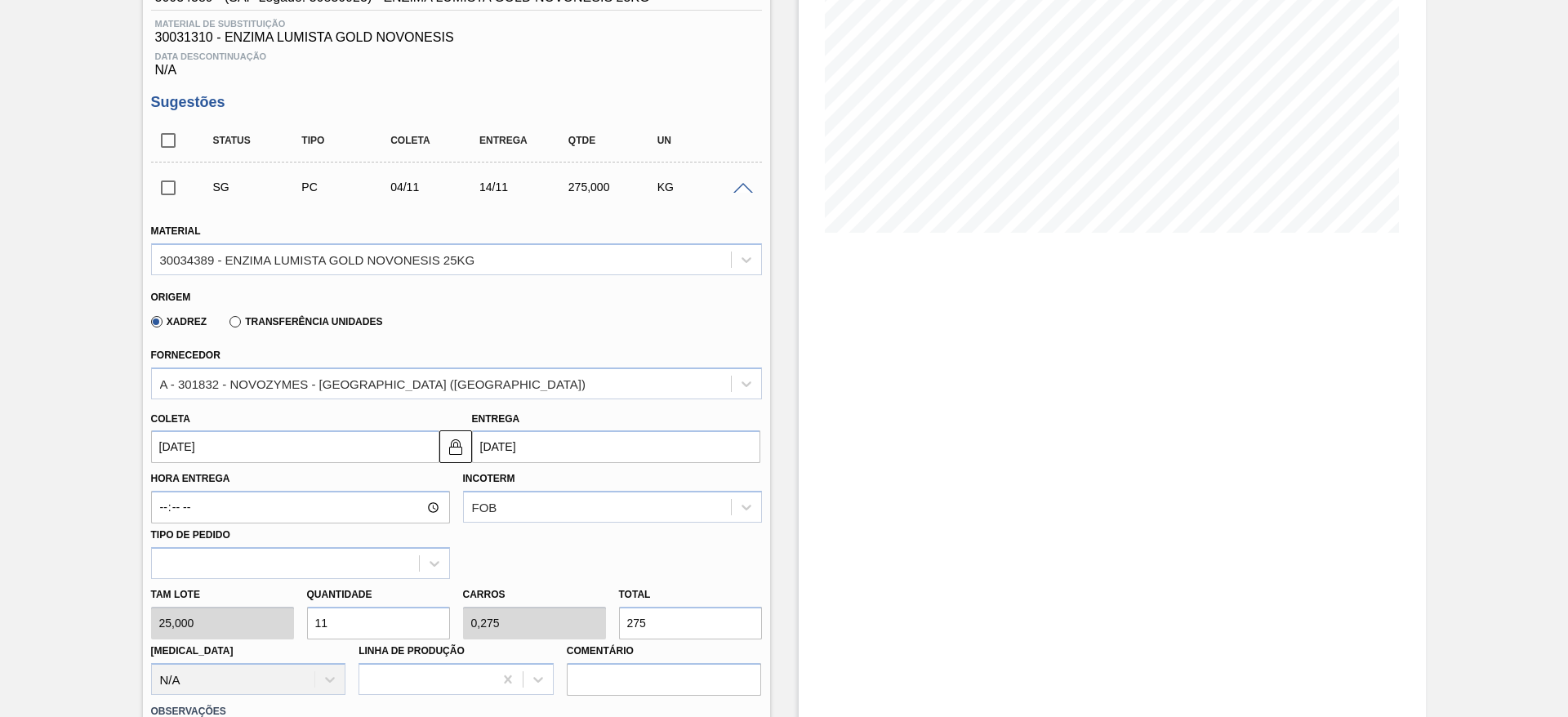
scroll to position [368, 0]
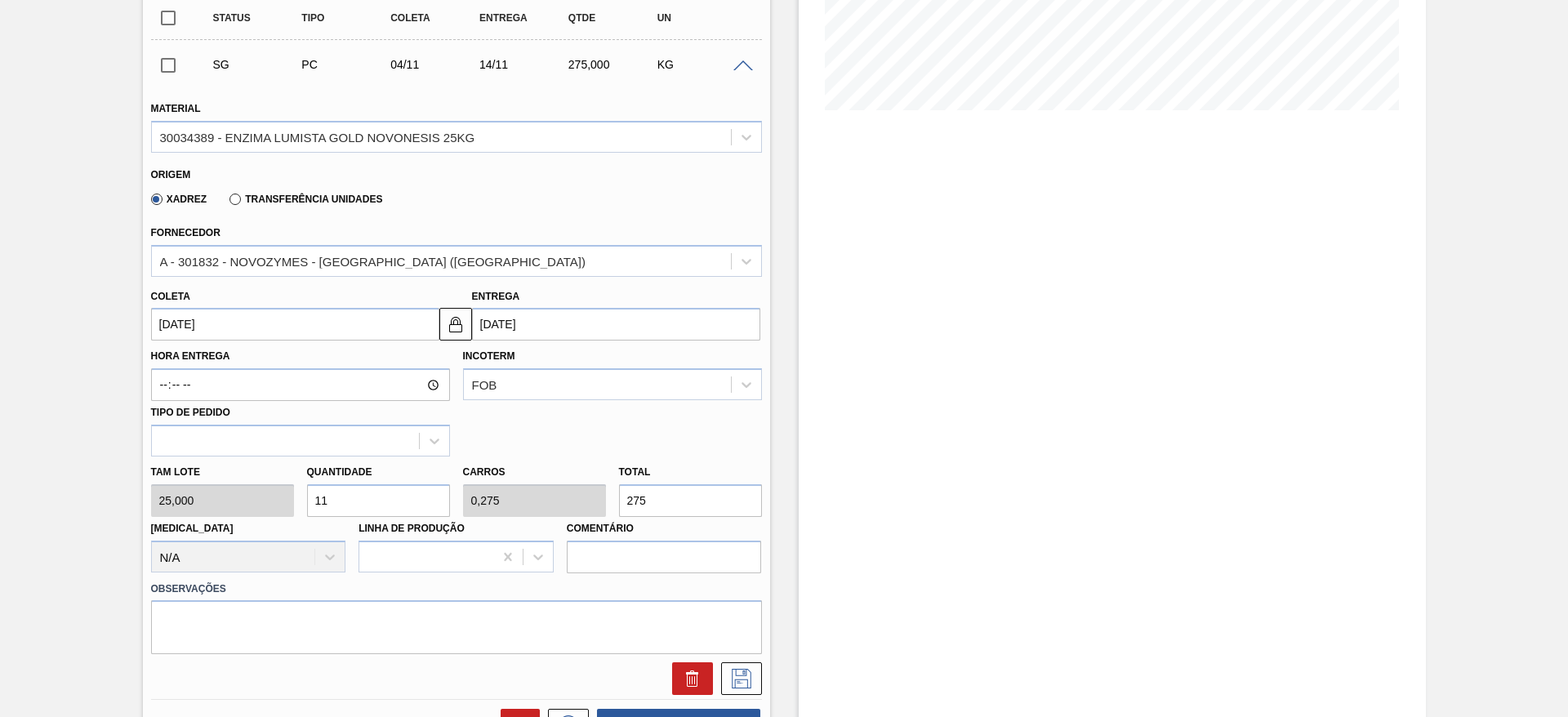
click at [215, 325] on input "[DATE]" at bounding box center [295, 325] width 288 height 33
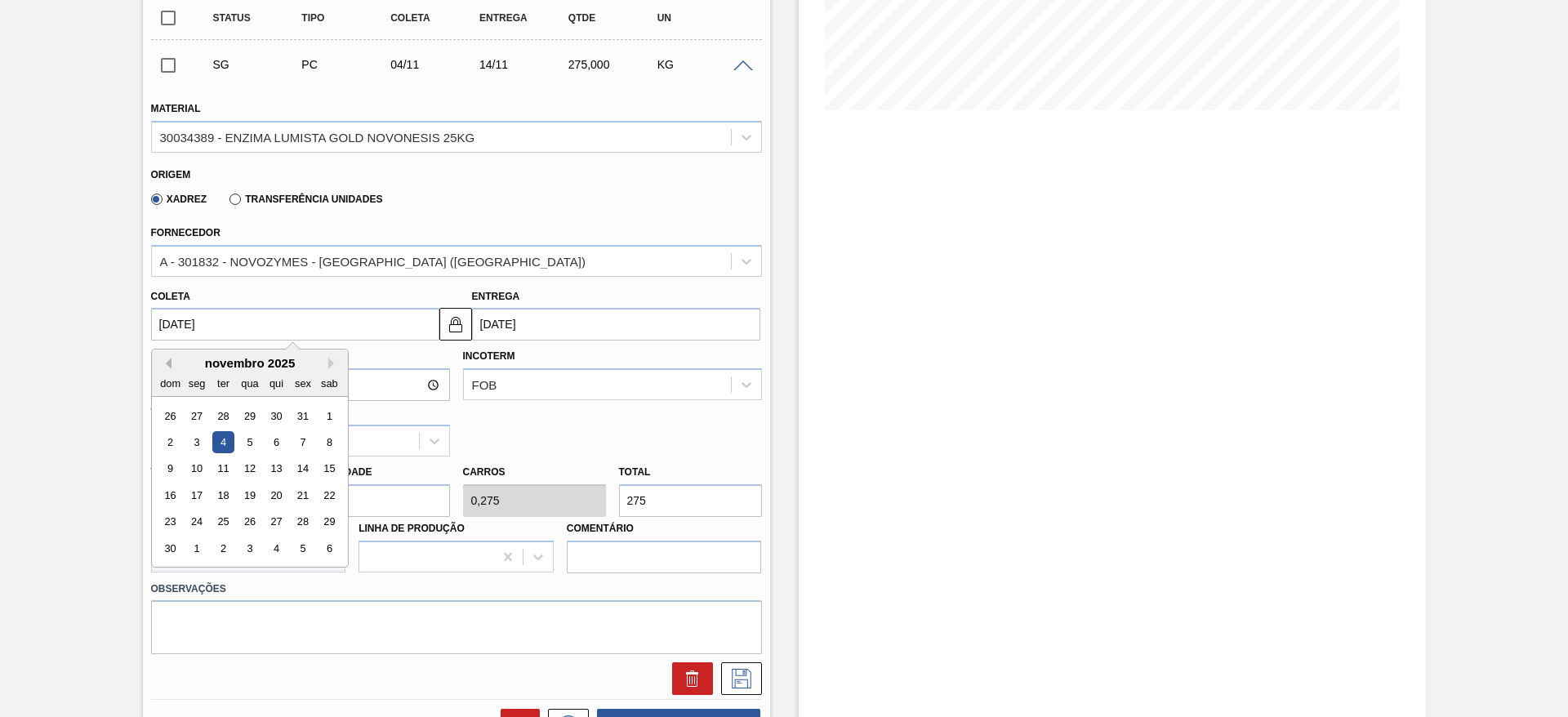
click at [163, 361] on button "Previous Month" at bounding box center [166, 363] width 12 height 12
click at [251, 442] on div "8" at bounding box center [249, 442] width 22 height 22
type input "[DATE]"
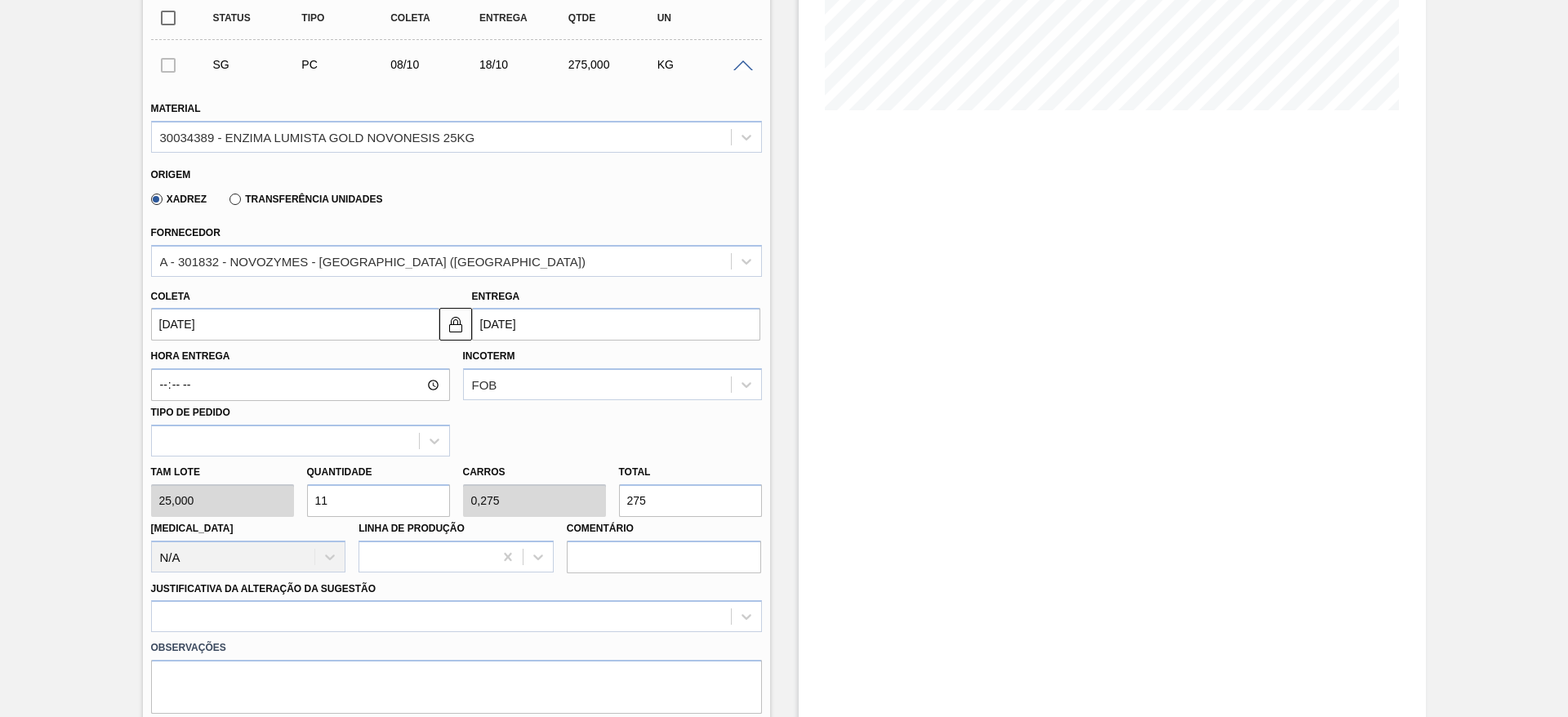
drag, startPoint x: 333, startPoint y: 507, endPoint x: 304, endPoint y: 497, distance: 30.7
click at [304, 497] on div "Quantidade 11" at bounding box center [379, 488] width 156 height 57
type input "8"
type input "0,2"
type input "200"
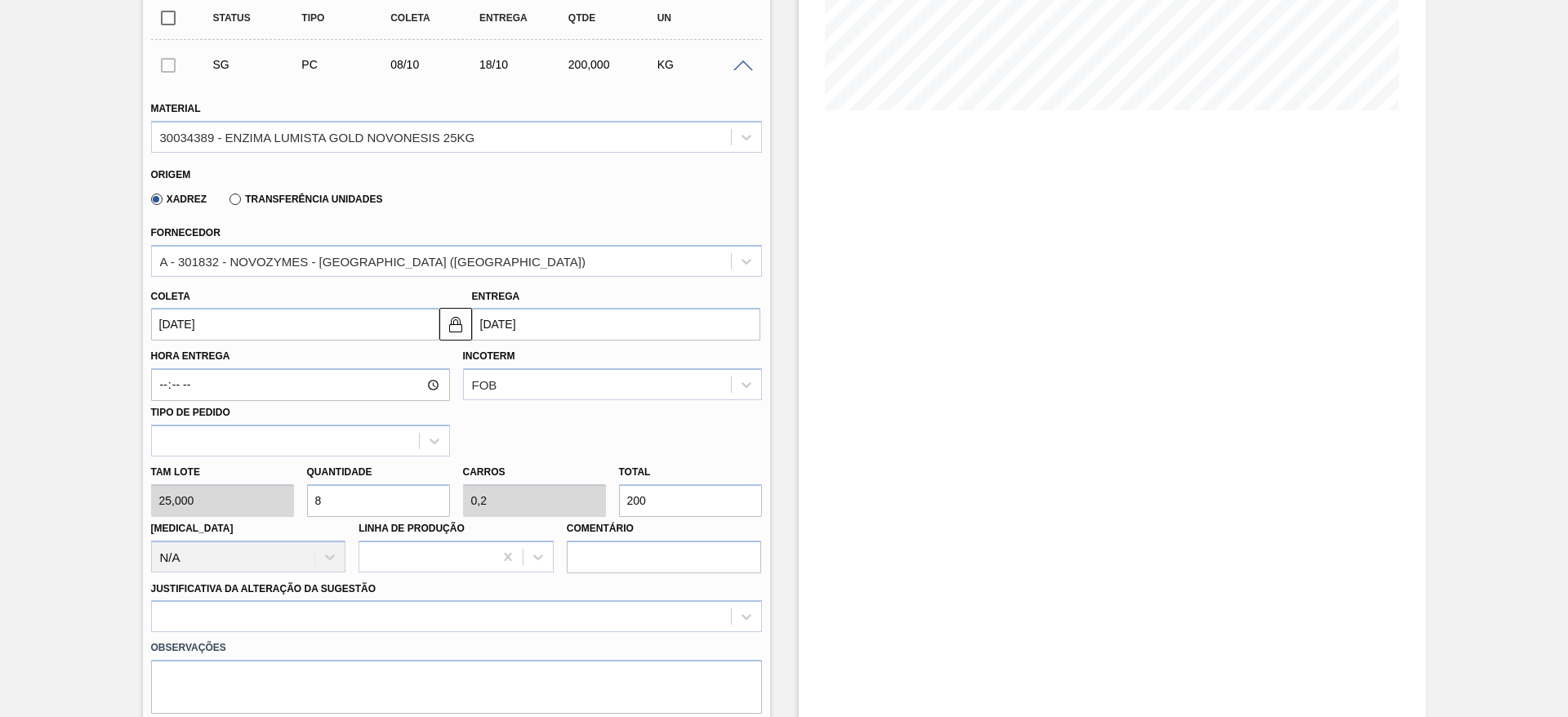
drag, startPoint x: 303, startPoint y: 502, endPoint x: 293, endPoint y: 504, distance: 10.2
click at [293, 504] on div "Tam lote 25,000 Quantidade 8 Carros 0,2 Total 200 [MEDICAL_DATA] N/A Linha de P…" at bounding box center [456, 515] width 624 height 117
type input "6"
type input "0,15"
type input "150"
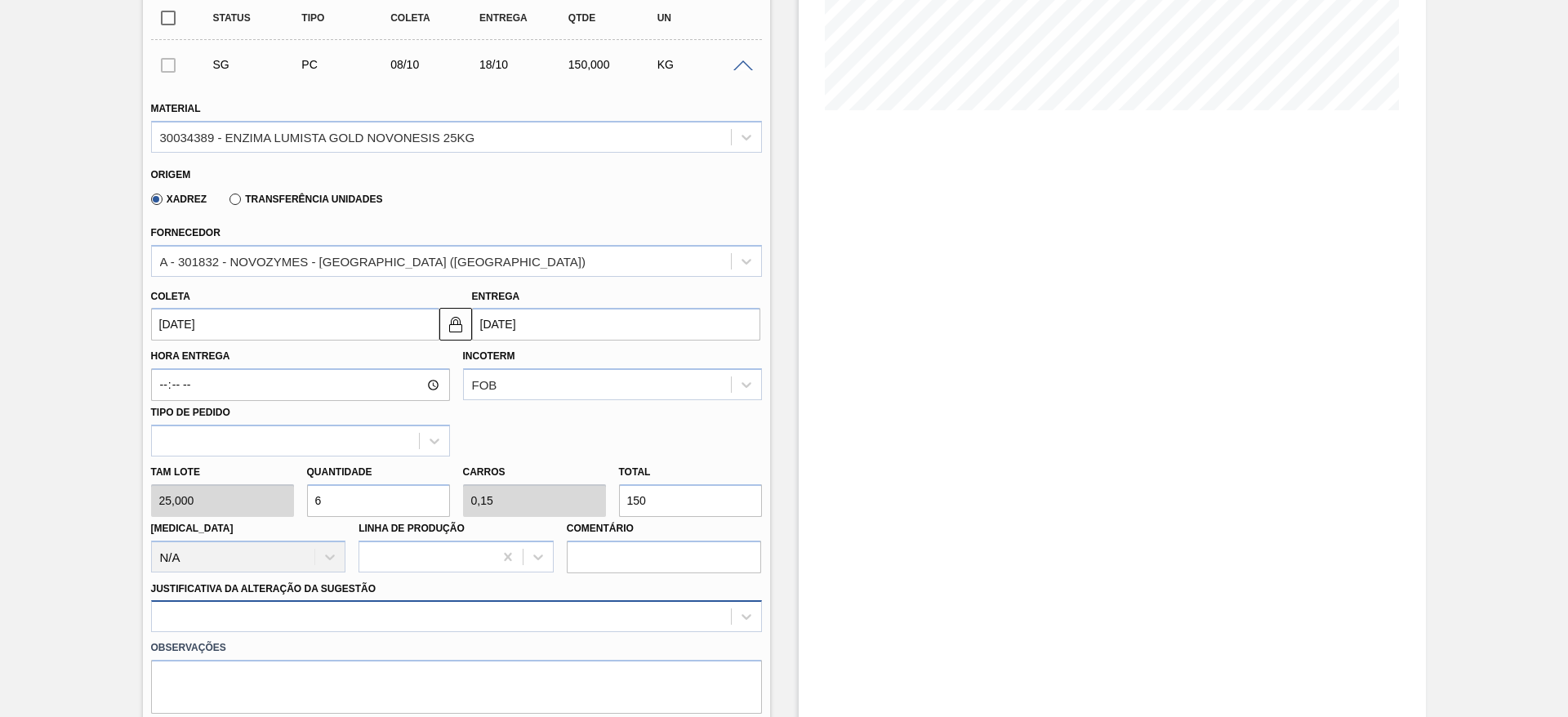
type input "6"
click at [418, 604] on div at bounding box center [456, 616] width 611 height 32
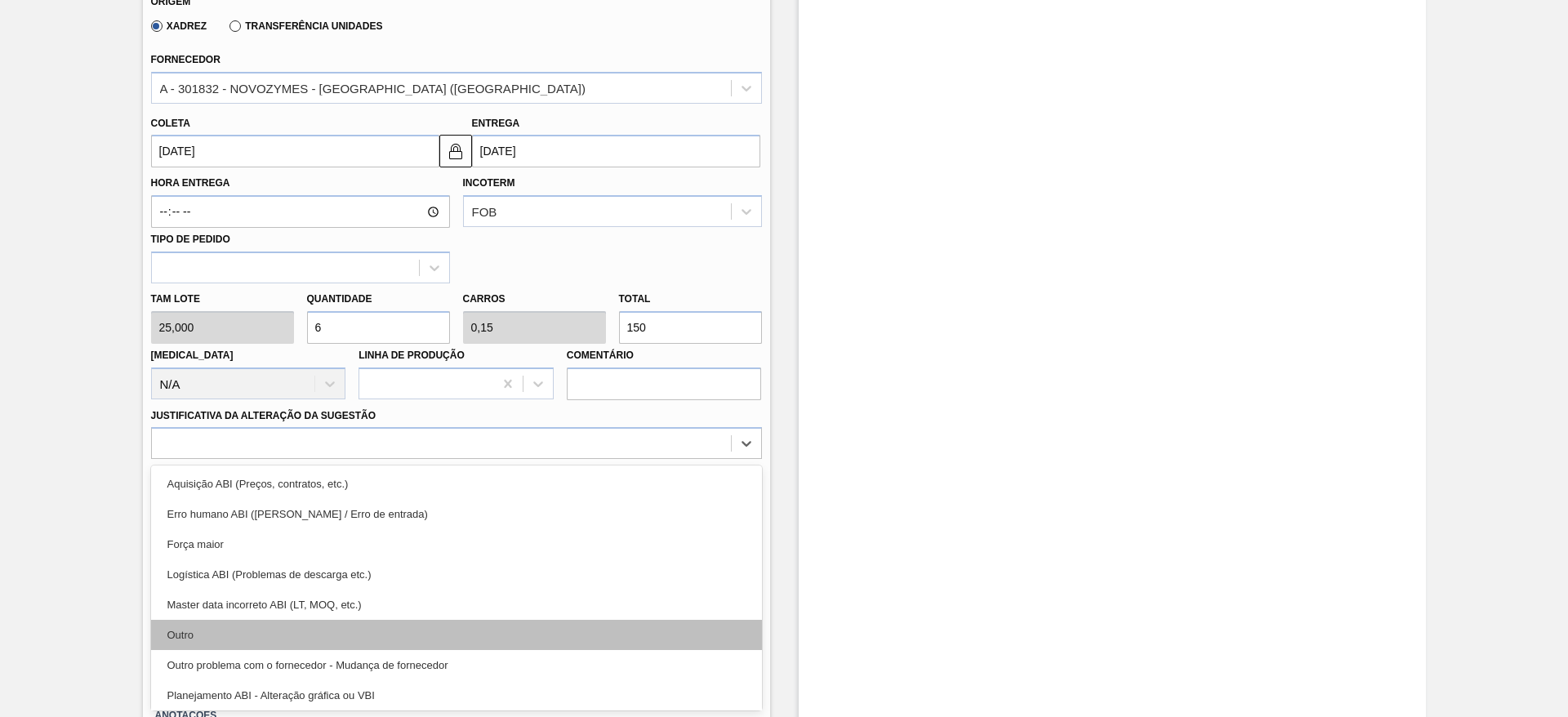
click at [421, 624] on div "Outro" at bounding box center [456, 635] width 611 height 30
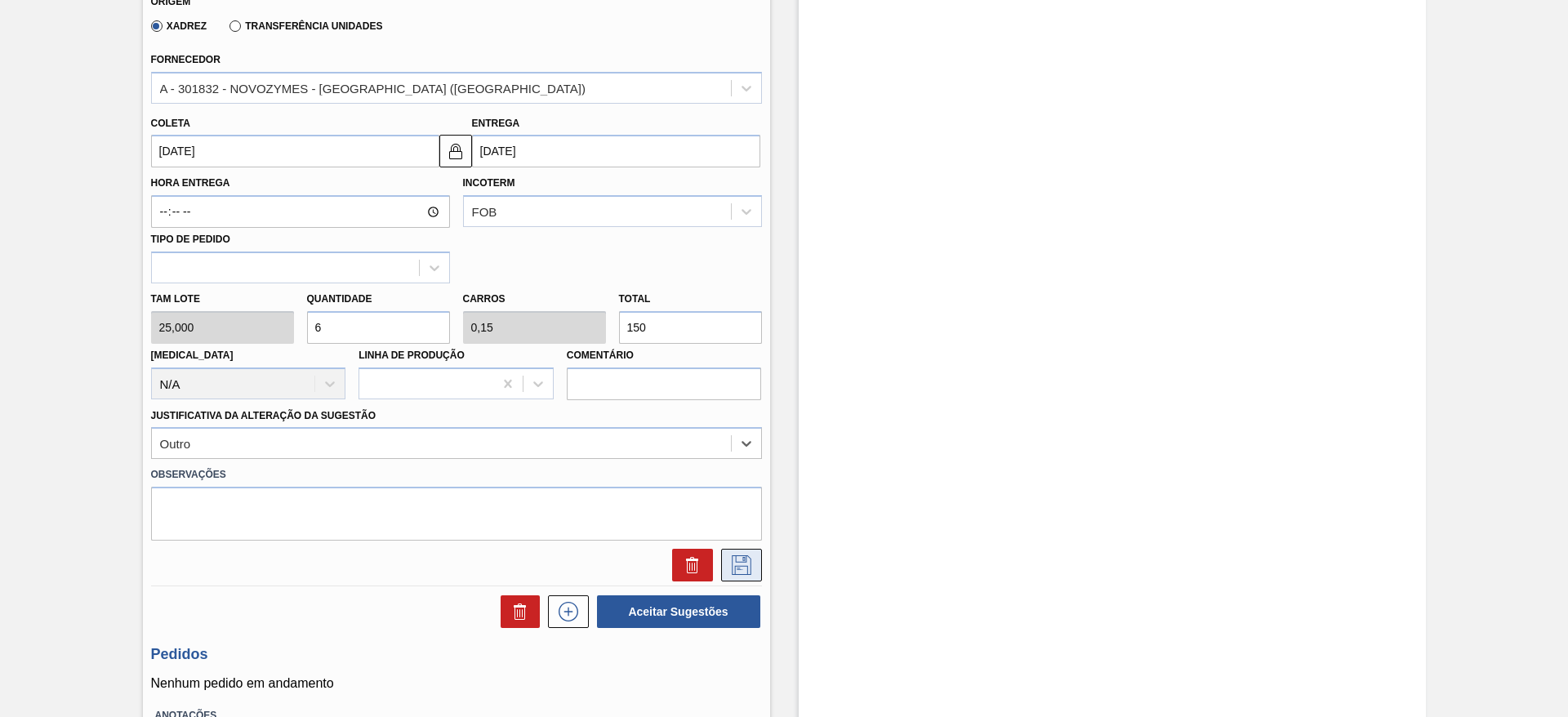
click at [728, 564] on icon at bounding box center [741, 566] width 26 height 20
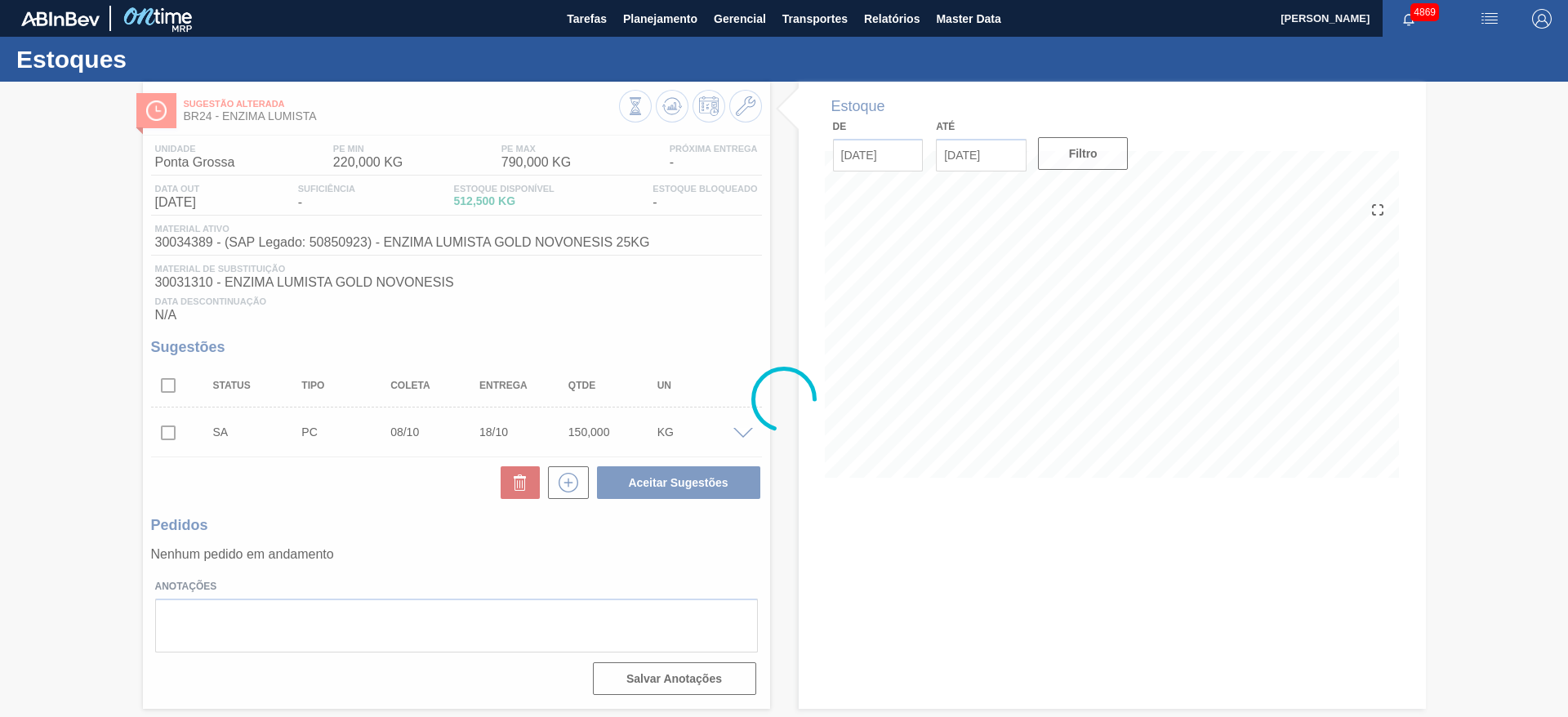
scroll to position [0, 0]
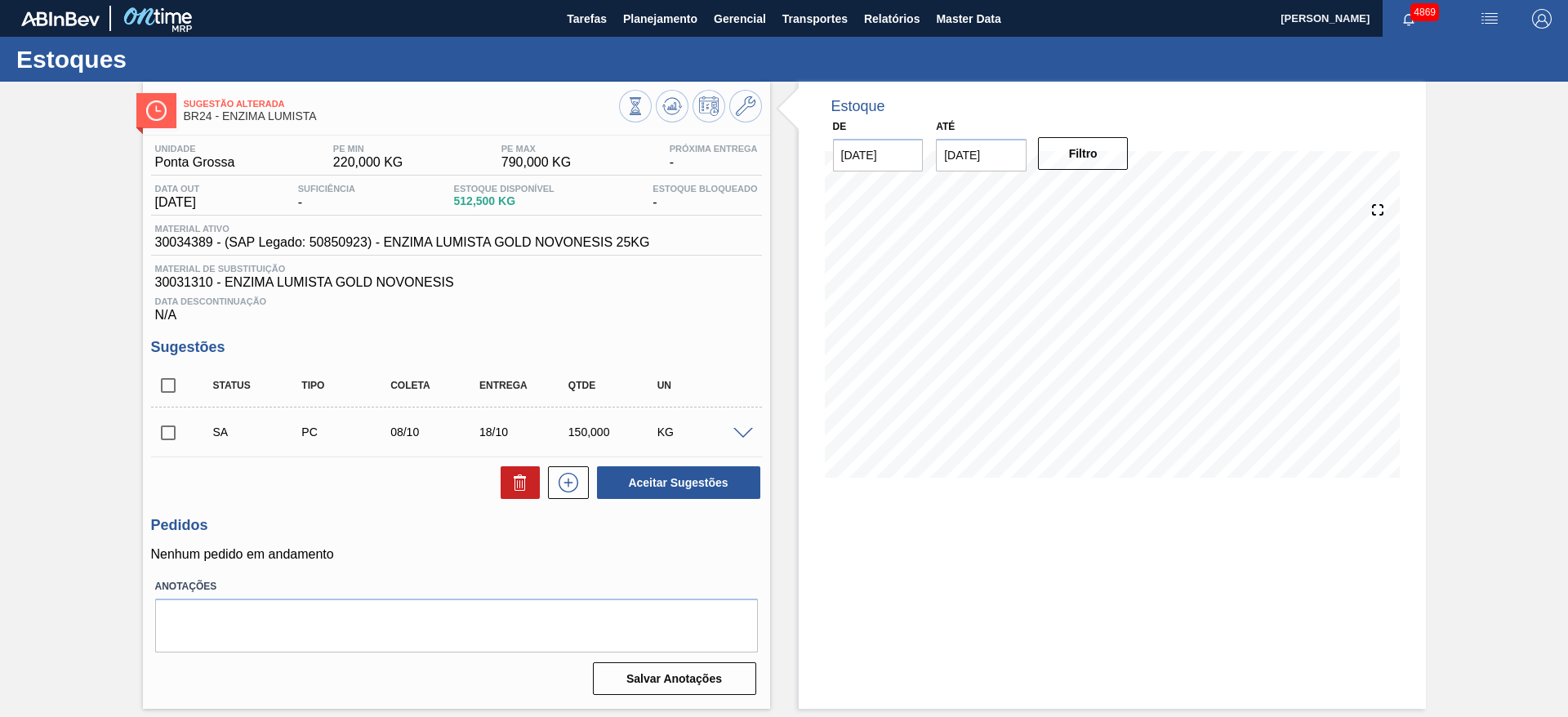
click at [161, 429] on input "checkbox" at bounding box center [168, 433] width 35 height 35
click at [624, 484] on button "Aceitar Sugestões" at bounding box center [678, 483] width 164 height 33
checkbox input "false"
drag, startPoint x: 737, startPoint y: 425, endPoint x: 737, endPoint y: 434, distance: 9.0
click at [737, 431] on div "SG PC 20/10 29/11 270,000 KG" at bounding box center [456, 433] width 611 height 41
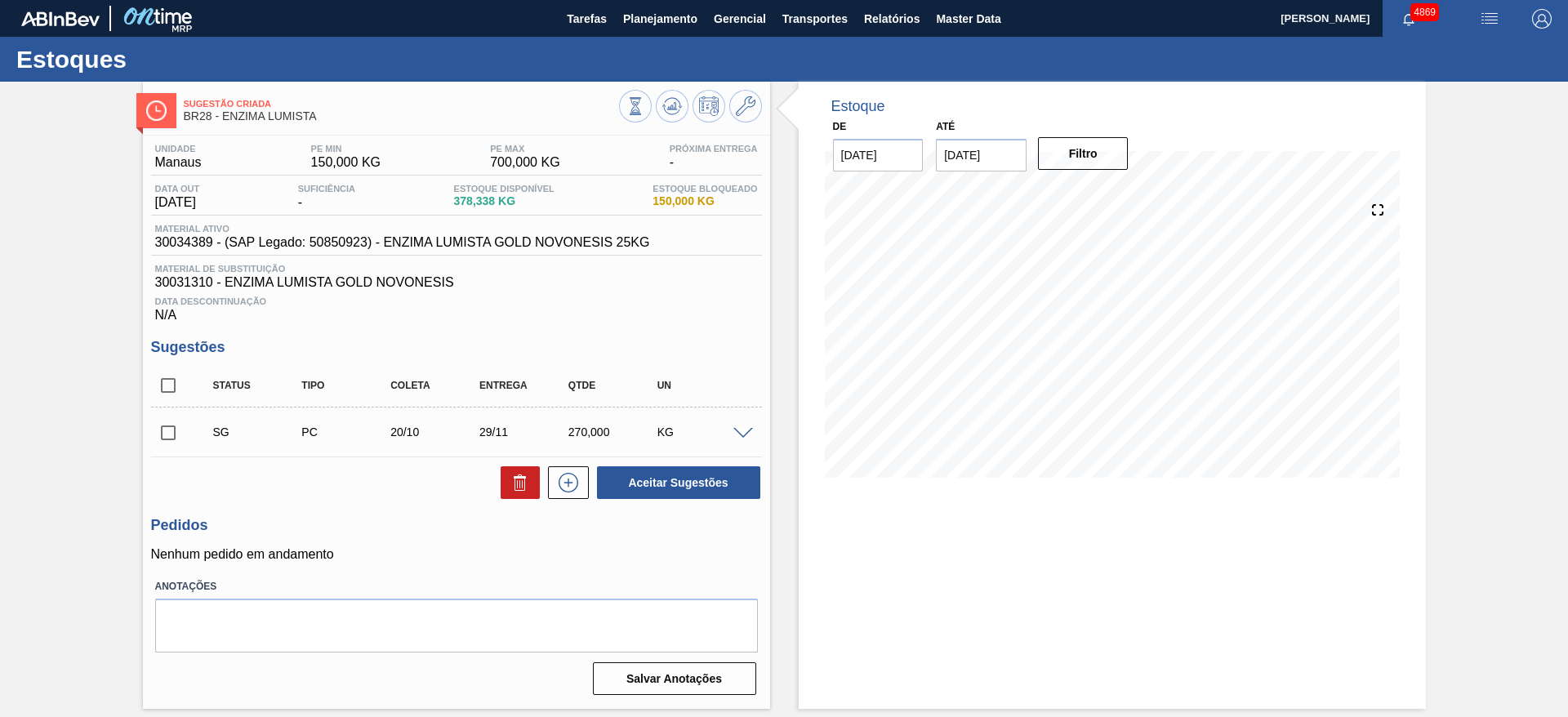
click at [737, 434] on span at bounding box center [743, 434] width 20 height 12
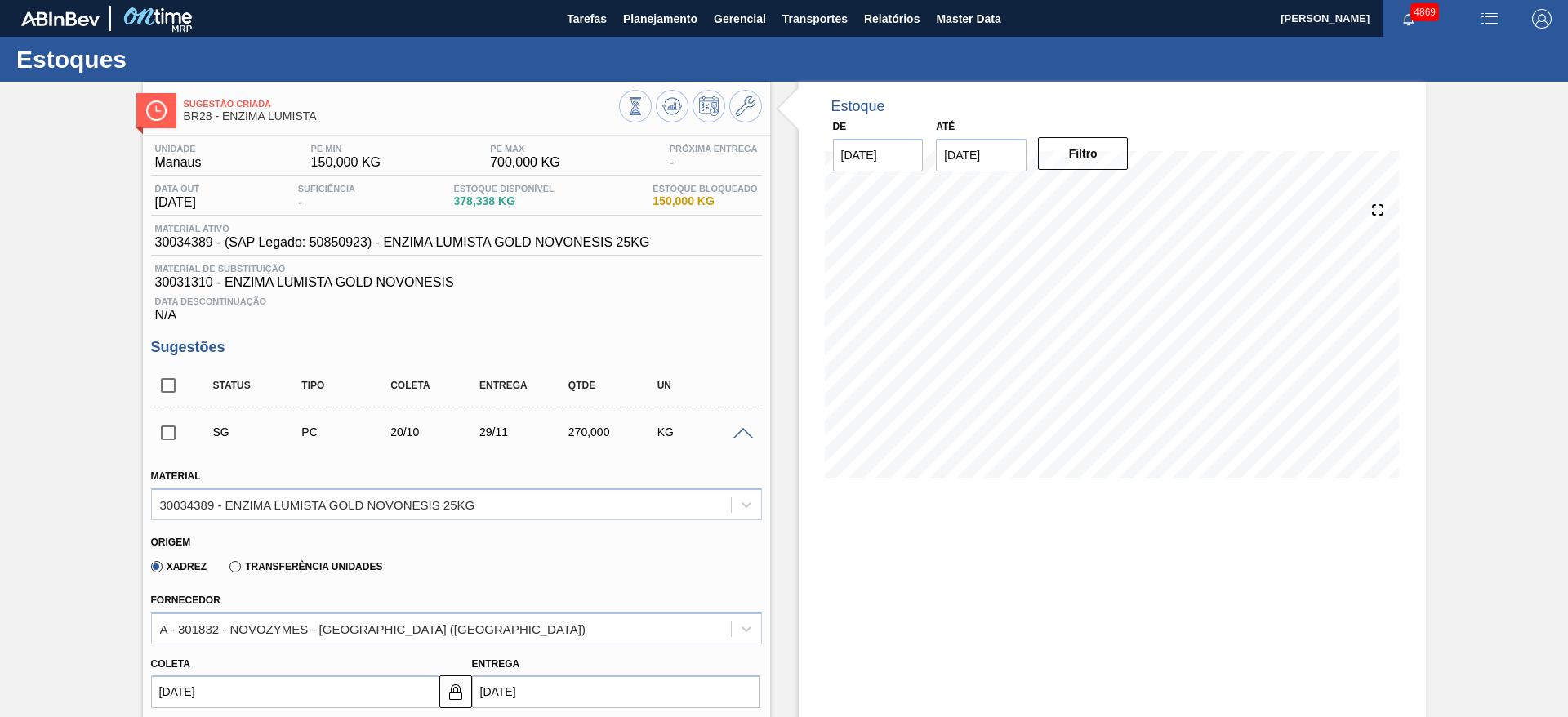
scroll to position [245, 0]
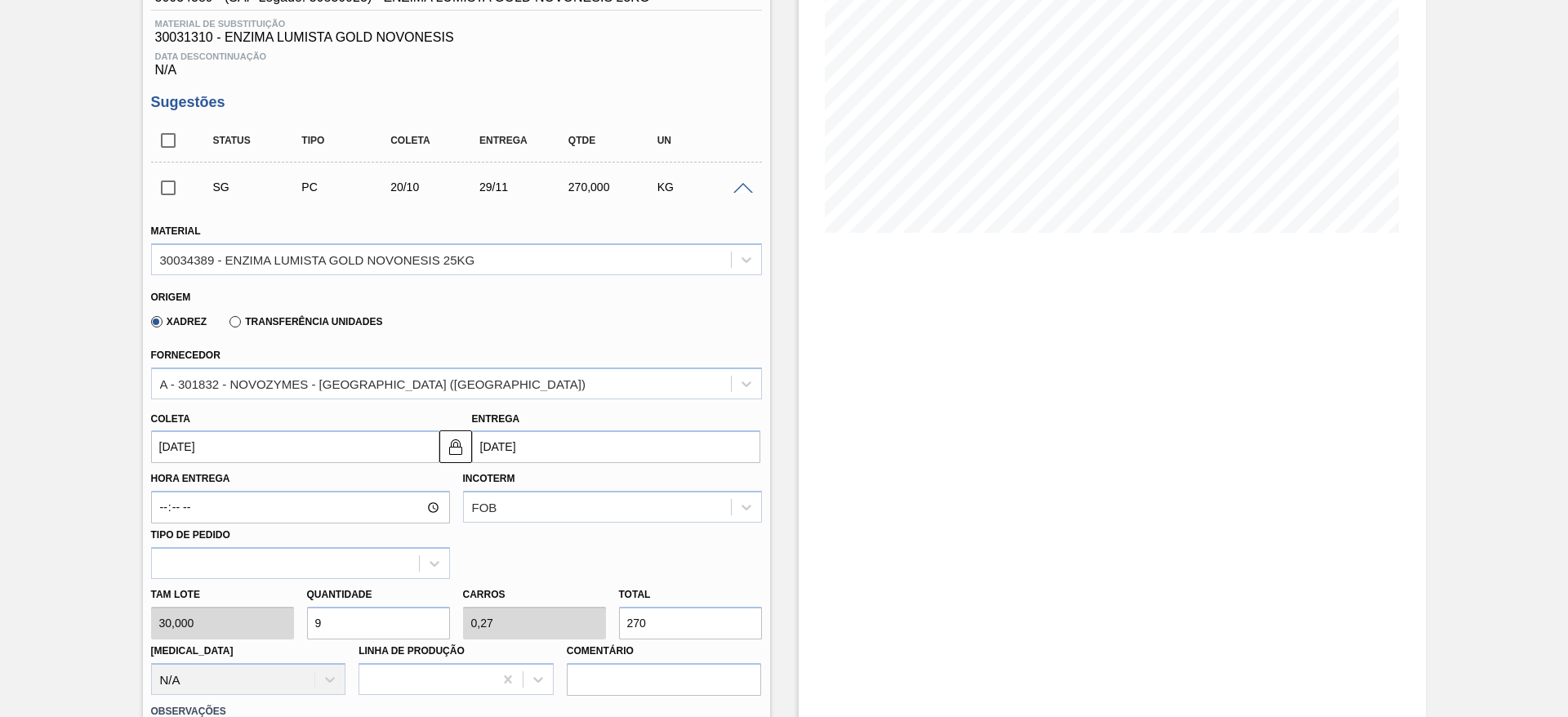
click at [243, 446] on input "[DATE]" at bounding box center [295, 447] width 288 height 33
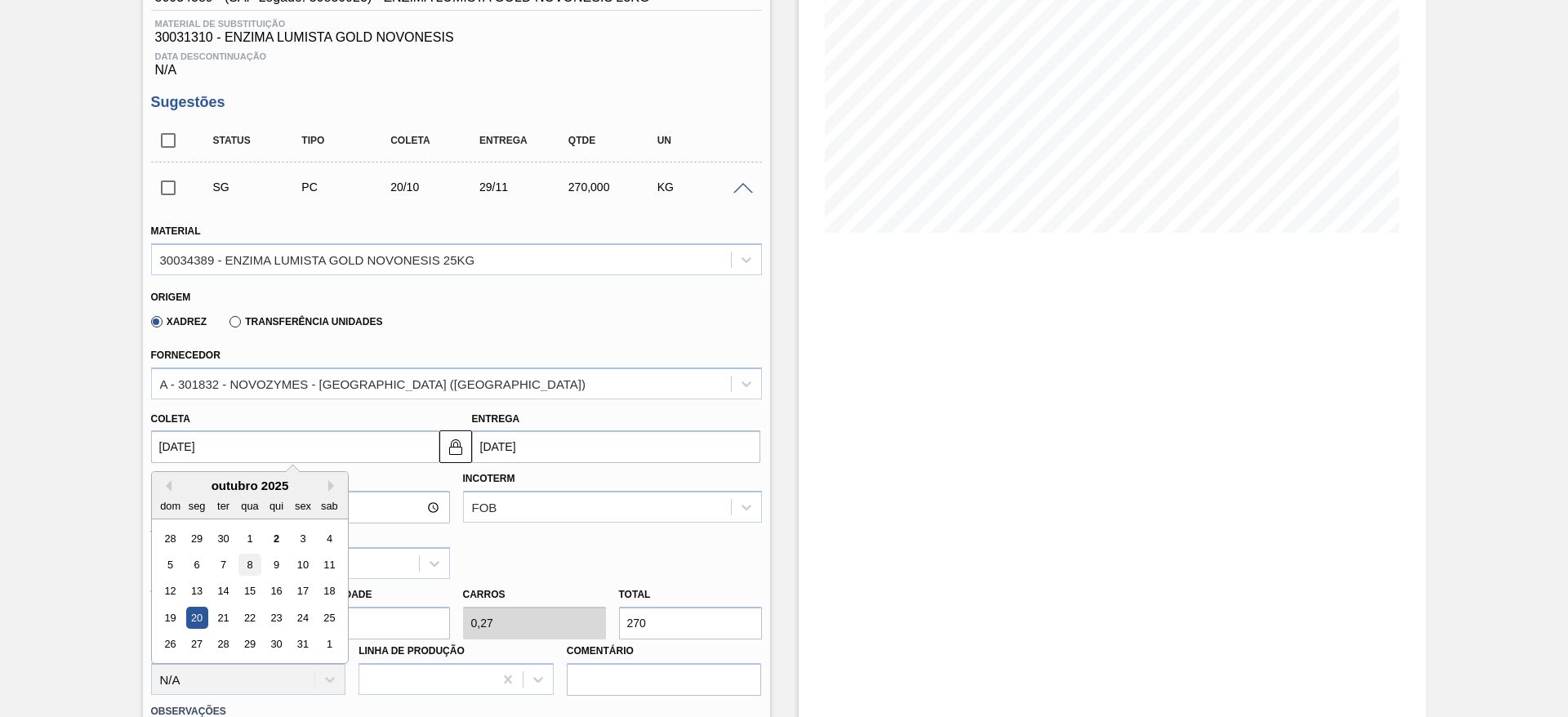
click at [243, 560] on div "8" at bounding box center [249, 565] width 22 height 22
type input "[DATE]"
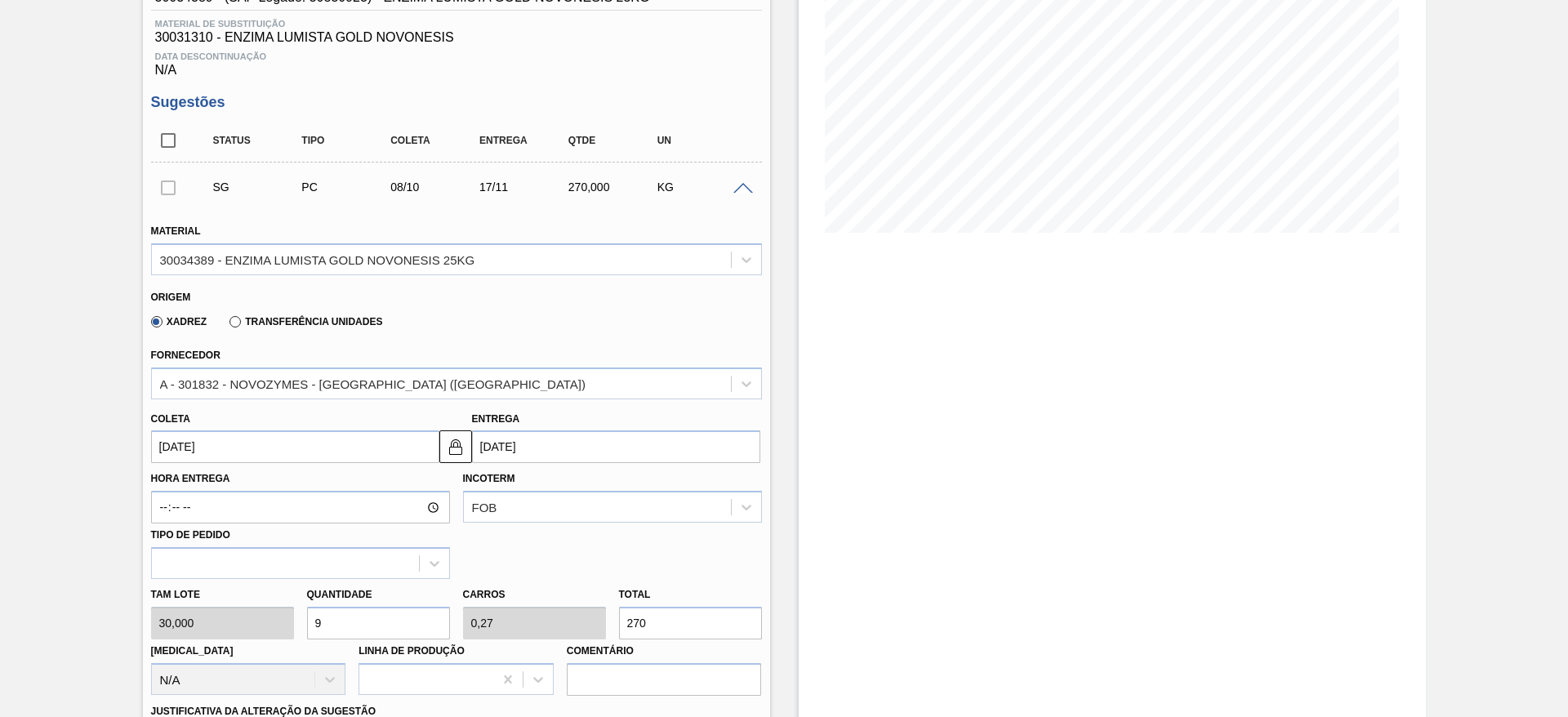
drag, startPoint x: 330, startPoint y: 631, endPoint x: 297, endPoint y: 608, distance: 40.2
click at [297, 608] on div "Tam lote 30,000 Quantidade 9 Carros 0,27 Total 270 [MEDICAL_DATA] N/A Linha de …" at bounding box center [456, 638] width 624 height 117
type input "6"
type input "0,18"
type input "180"
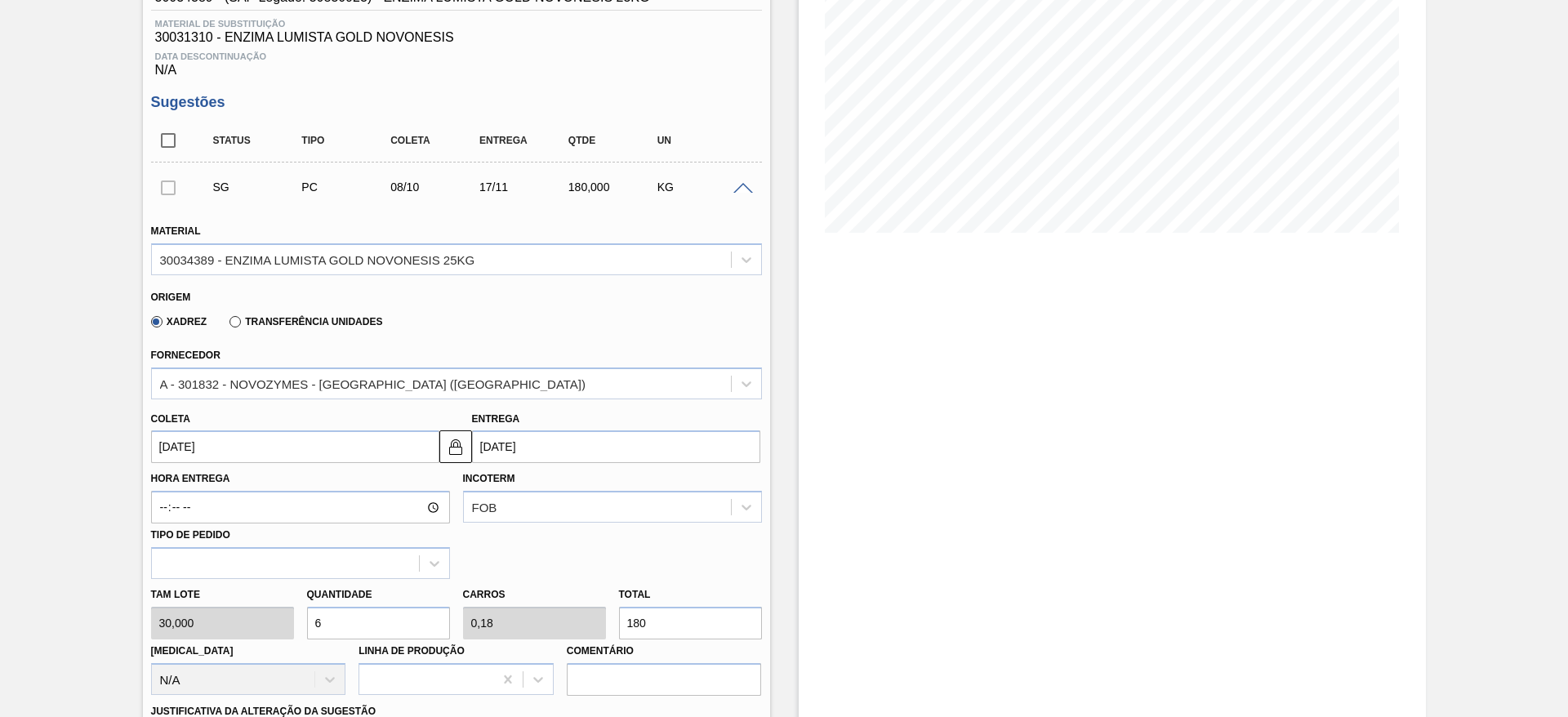
scroll to position [490, 0]
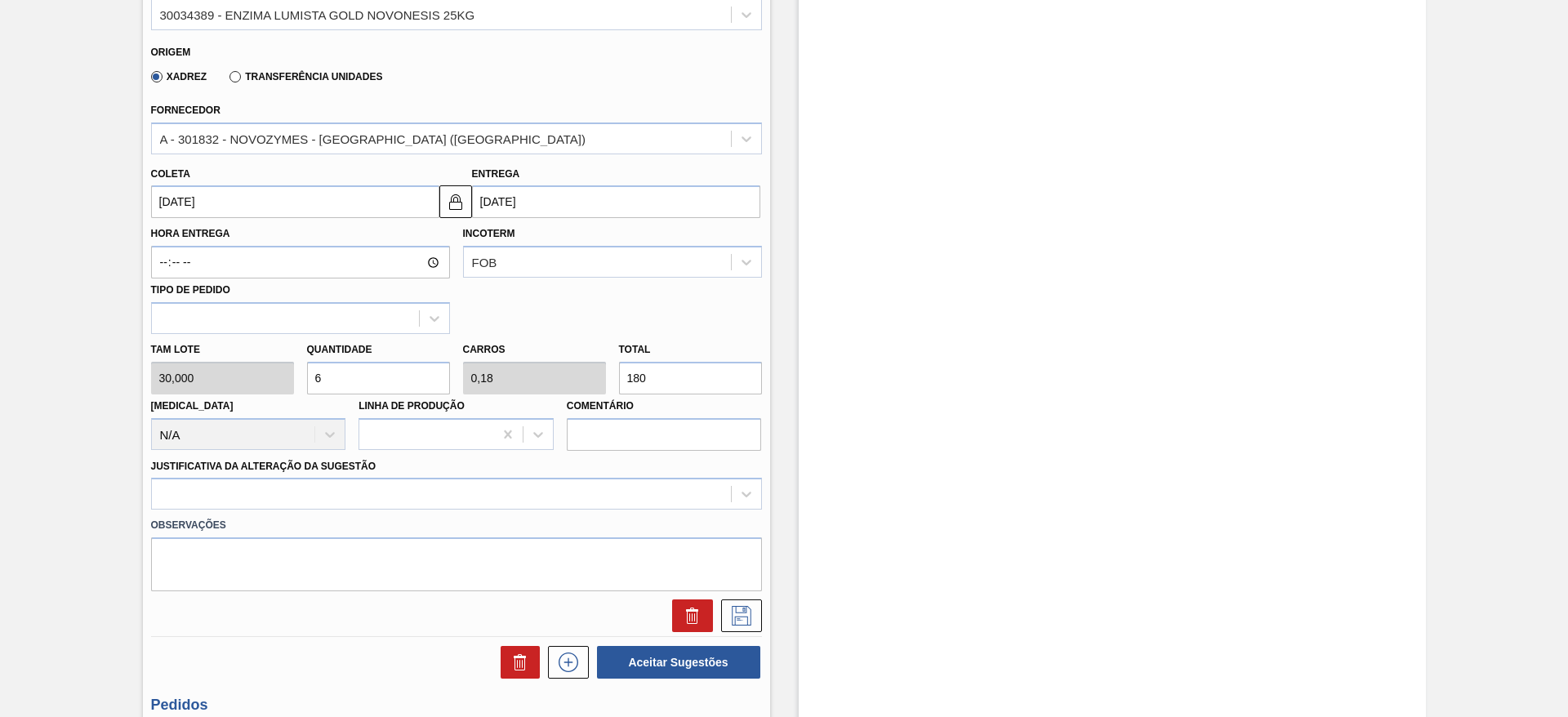
drag, startPoint x: 325, startPoint y: 363, endPoint x: 305, endPoint y: 361, distance: 20.1
click at [305, 361] on div "Quantidade 6" at bounding box center [379, 366] width 156 height 57
type input "8"
type input "0,24"
type input "240"
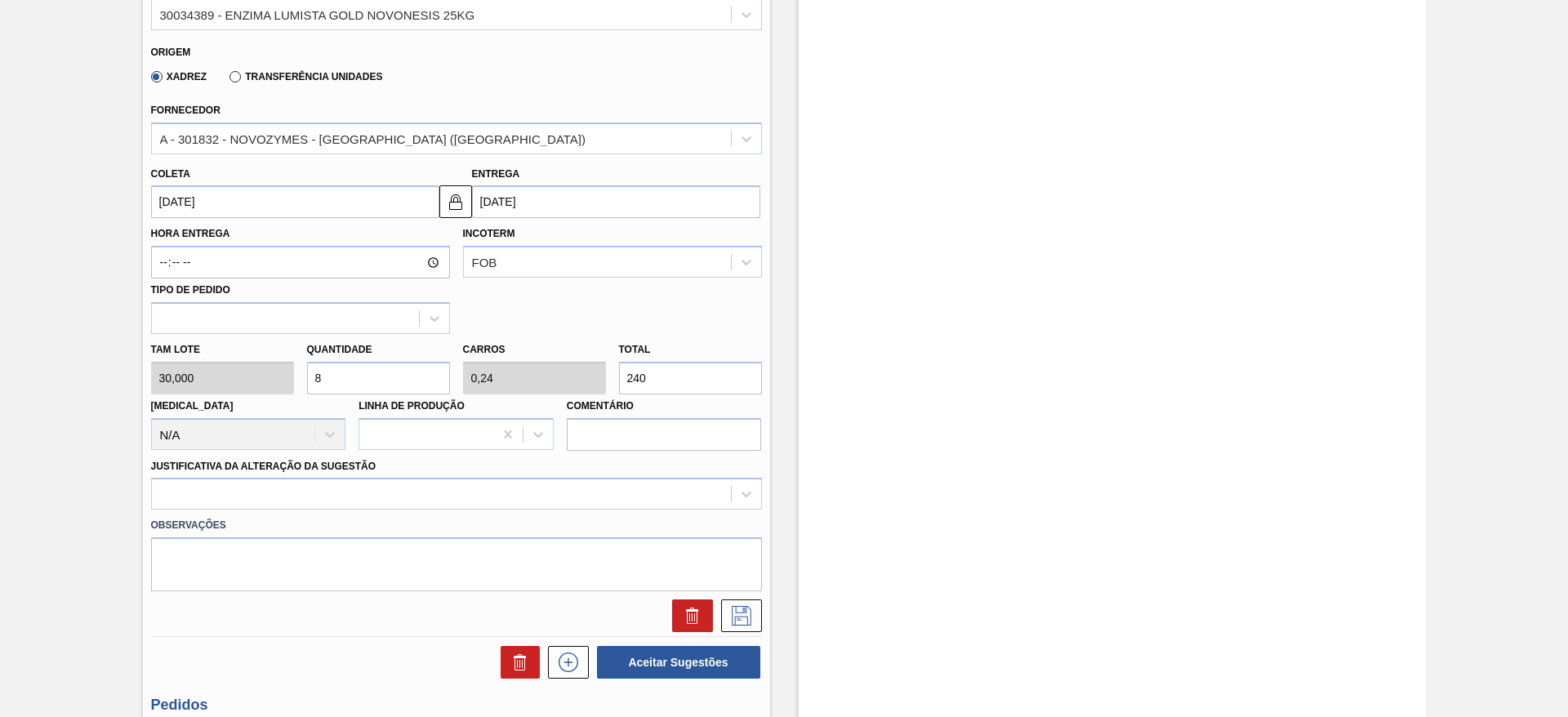
type input "0"
type input "7"
type input "0,21"
type input "210"
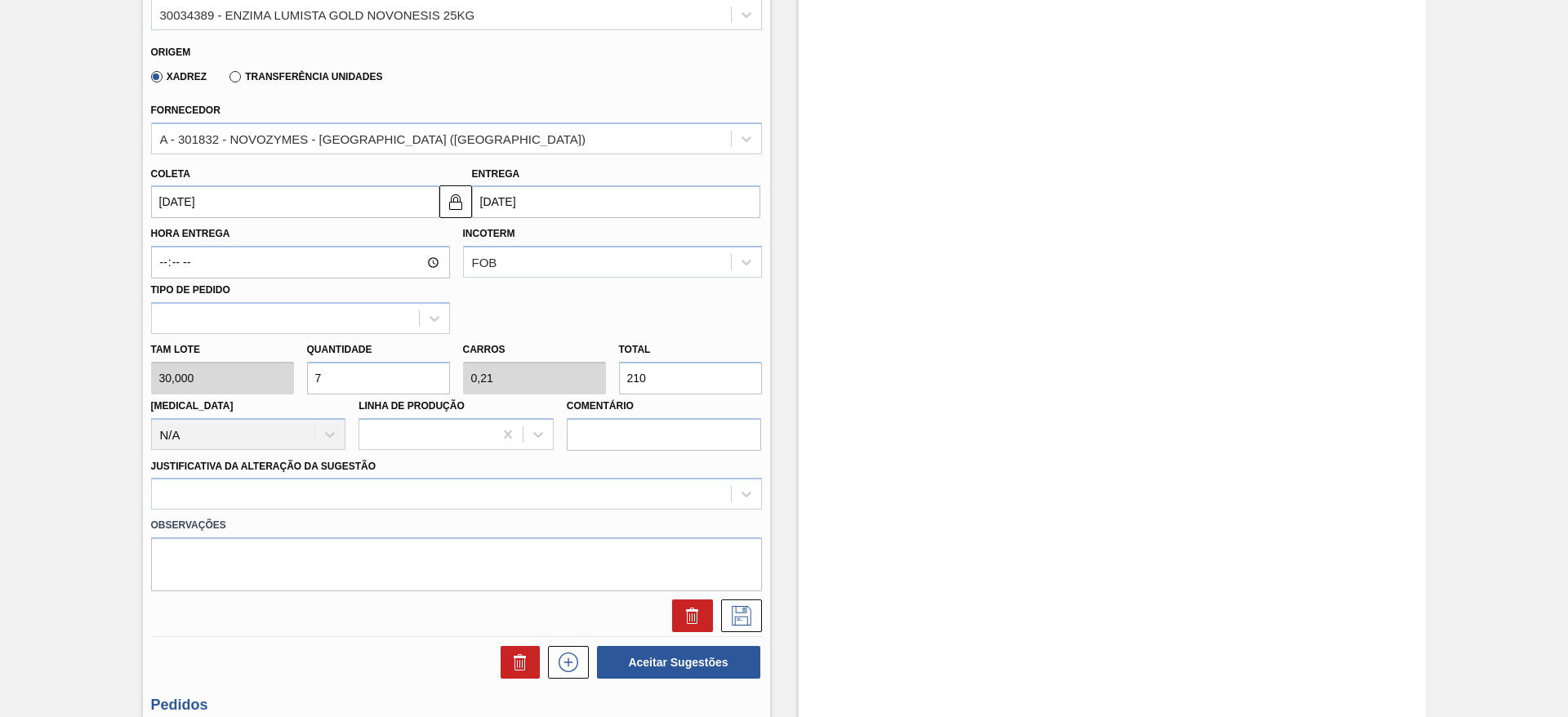
click at [288, 377] on div "Tam lote 30,000 Quantidade 7 Carros 0,21 Total 210 Doca N/A Linha de Produção C…" at bounding box center [456, 392] width 624 height 117
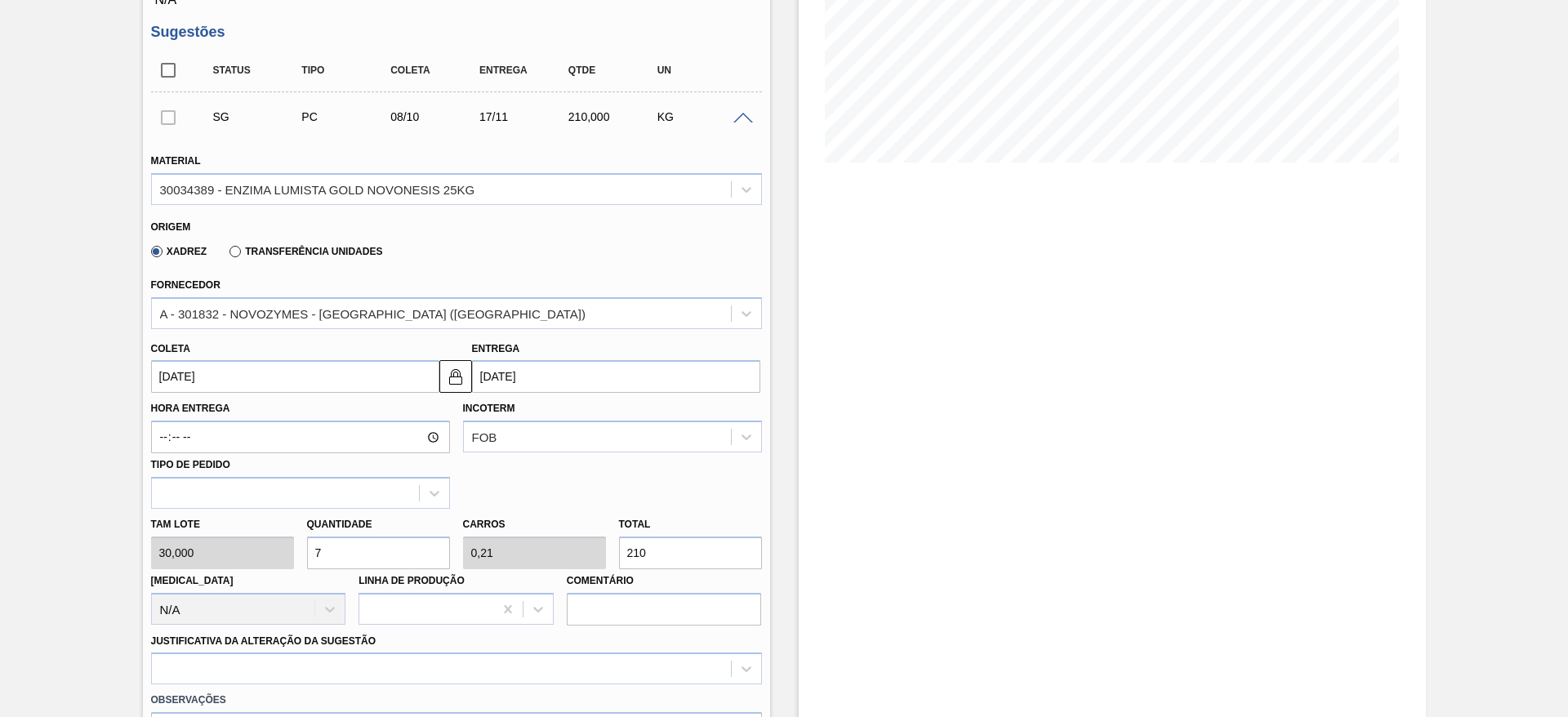
scroll to position [368, 0]
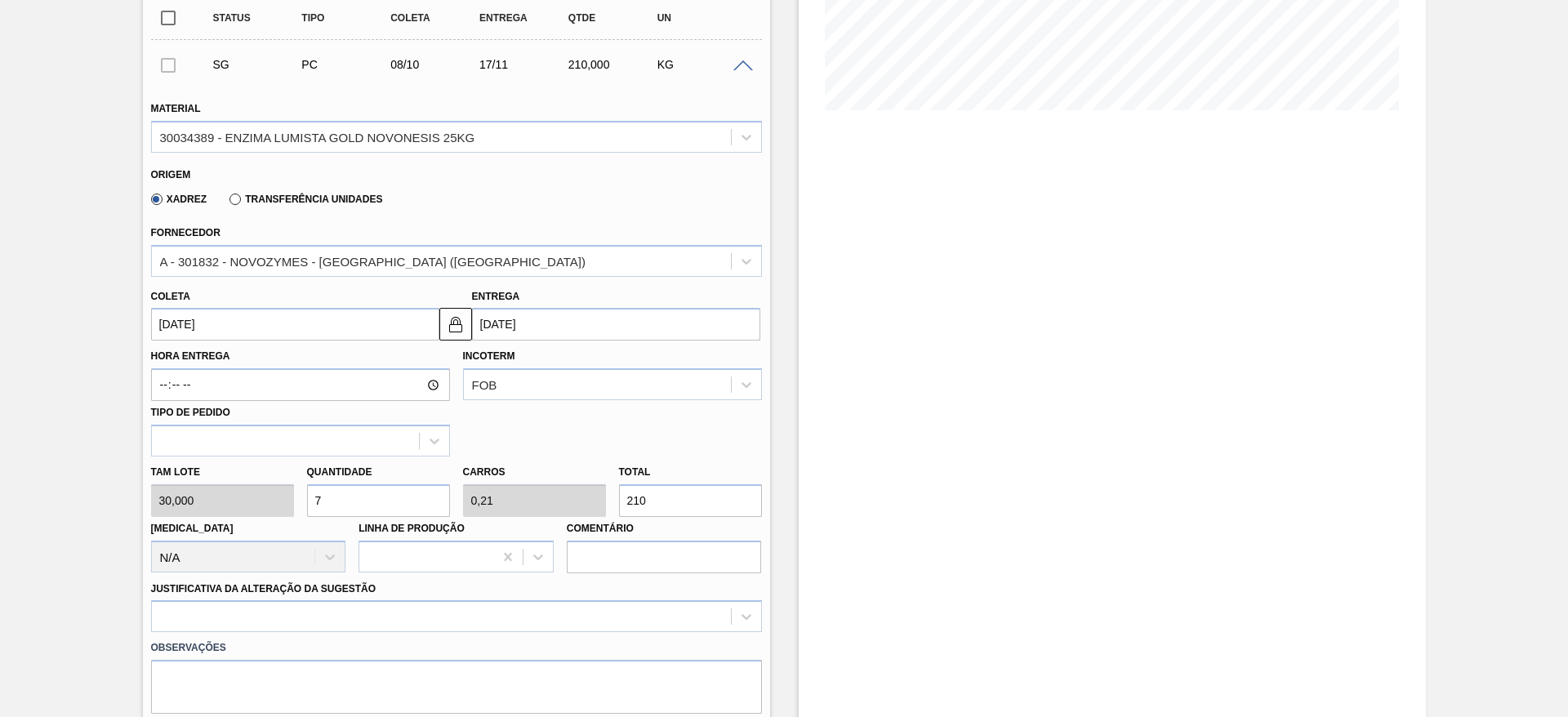
click at [598, 490] on div "Tam lote 30,000 Quantidade 7 Carros 0,21 Total 210 Doca N/A Linha de Produção C…" at bounding box center [456, 515] width 624 height 117
type input "0,033"
type input "0,001"
type input "1"
type input "0"
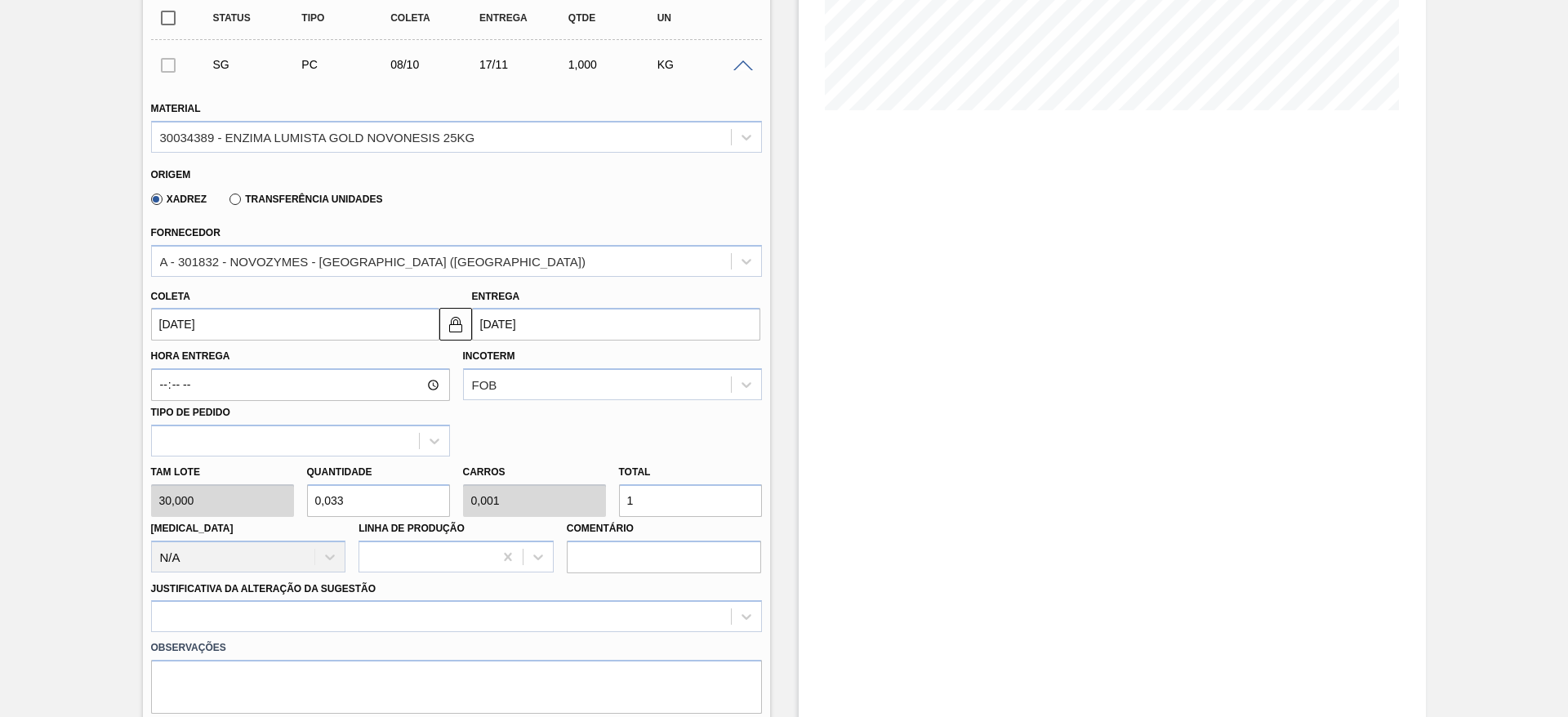
type input "0"
type input "0,067"
type input "0,002"
type input "2"
type input "0,667"
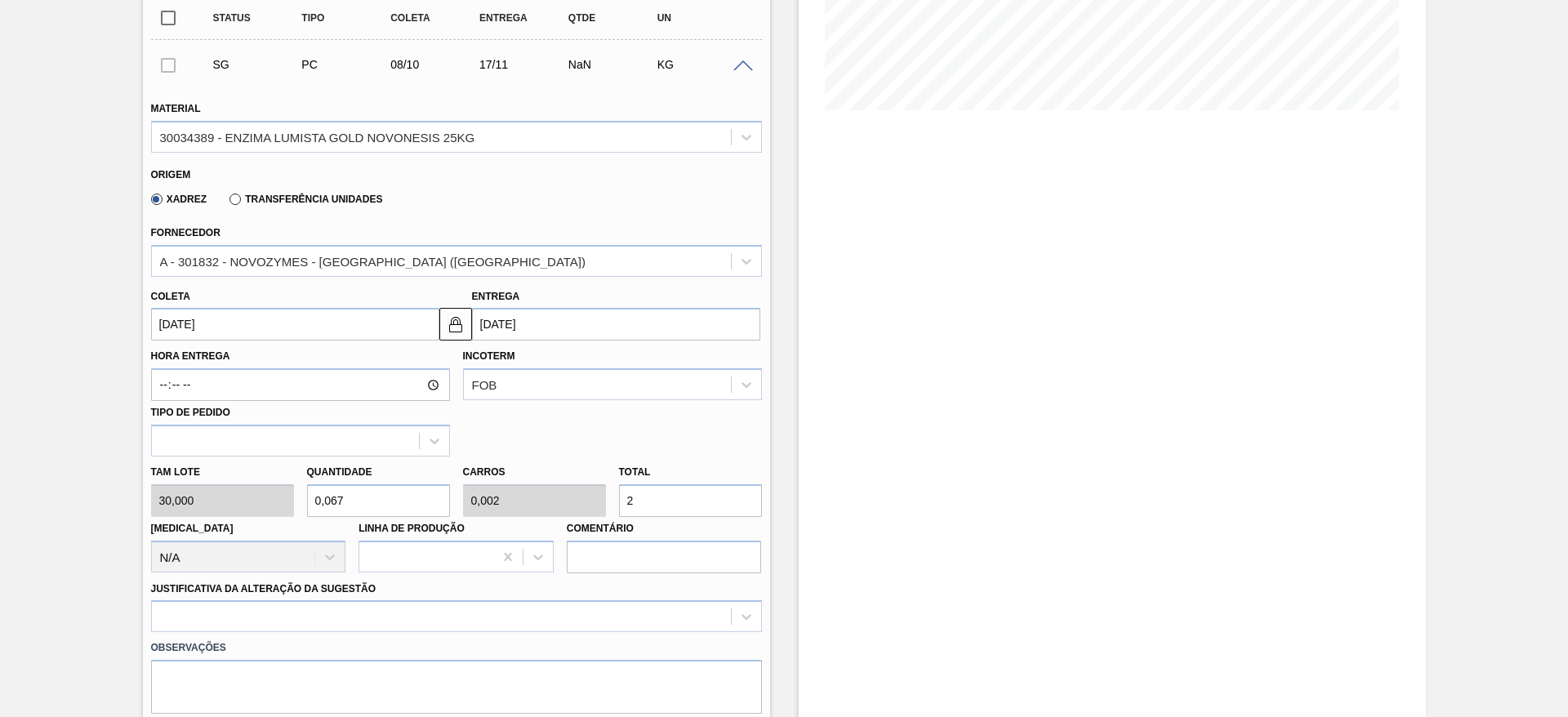
type input "0,02"
type input "20"
type input "6,667"
type input "0,2"
type input "200"
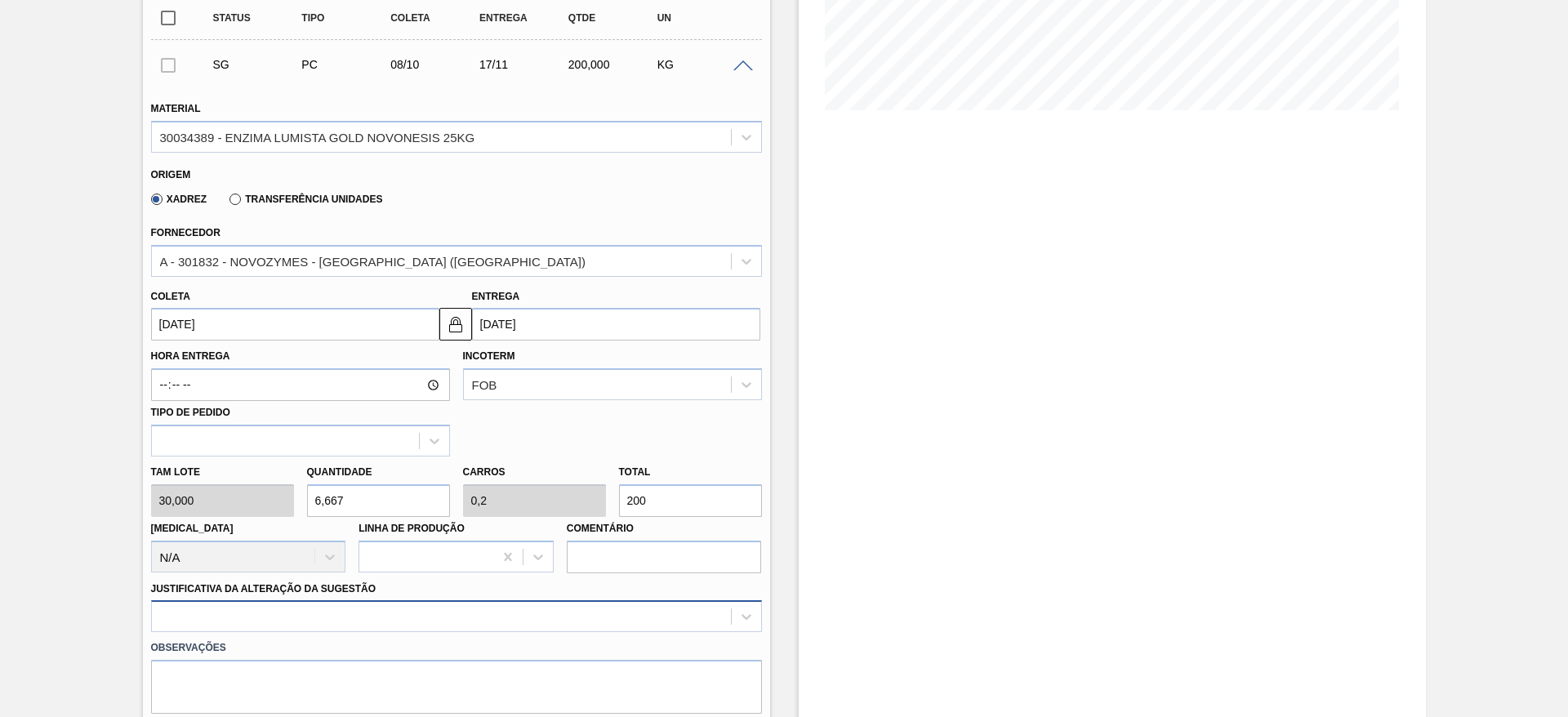
click at [611, 606] on div at bounding box center [456, 616] width 611 height 32
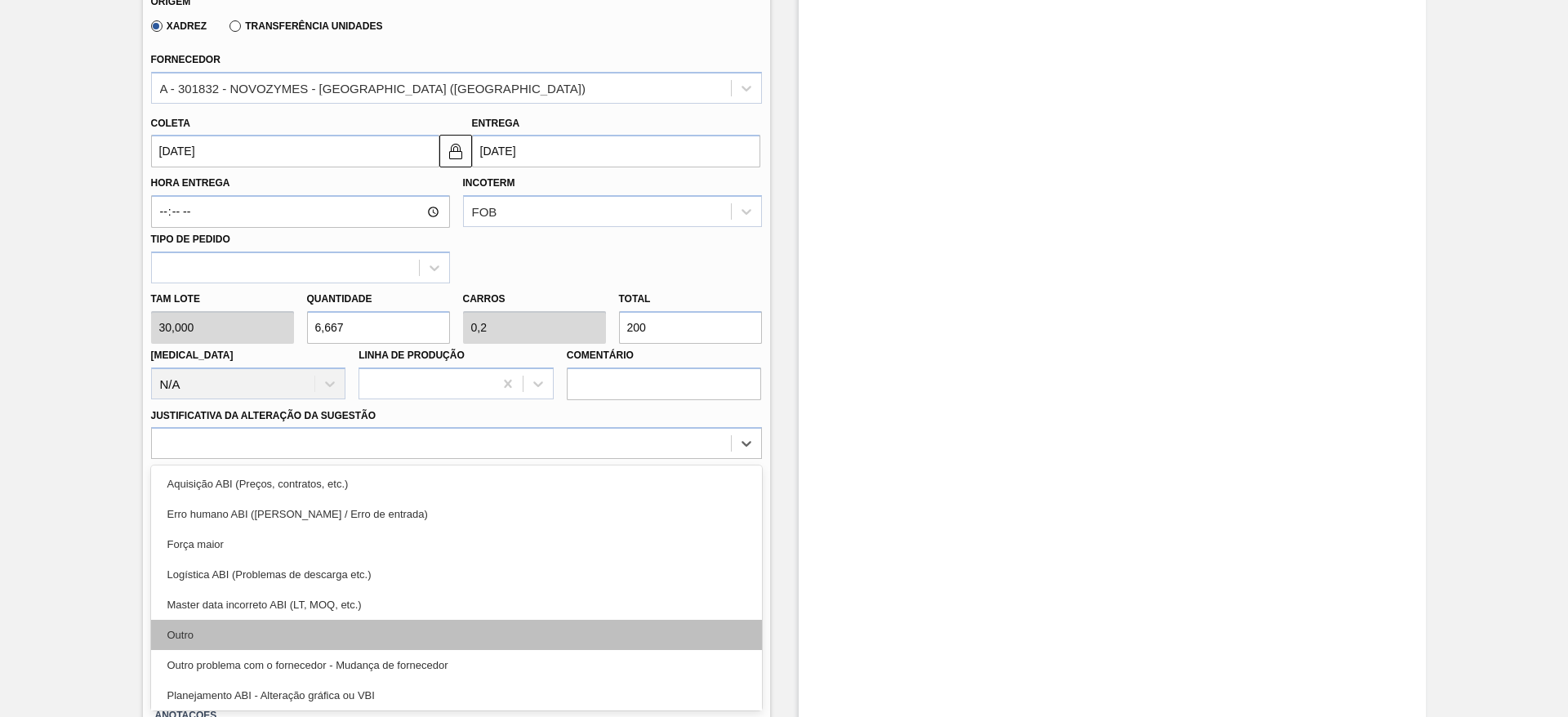
click at [574, 636] on div "Outro" at bounding box center [456, 635] width 611 height 30
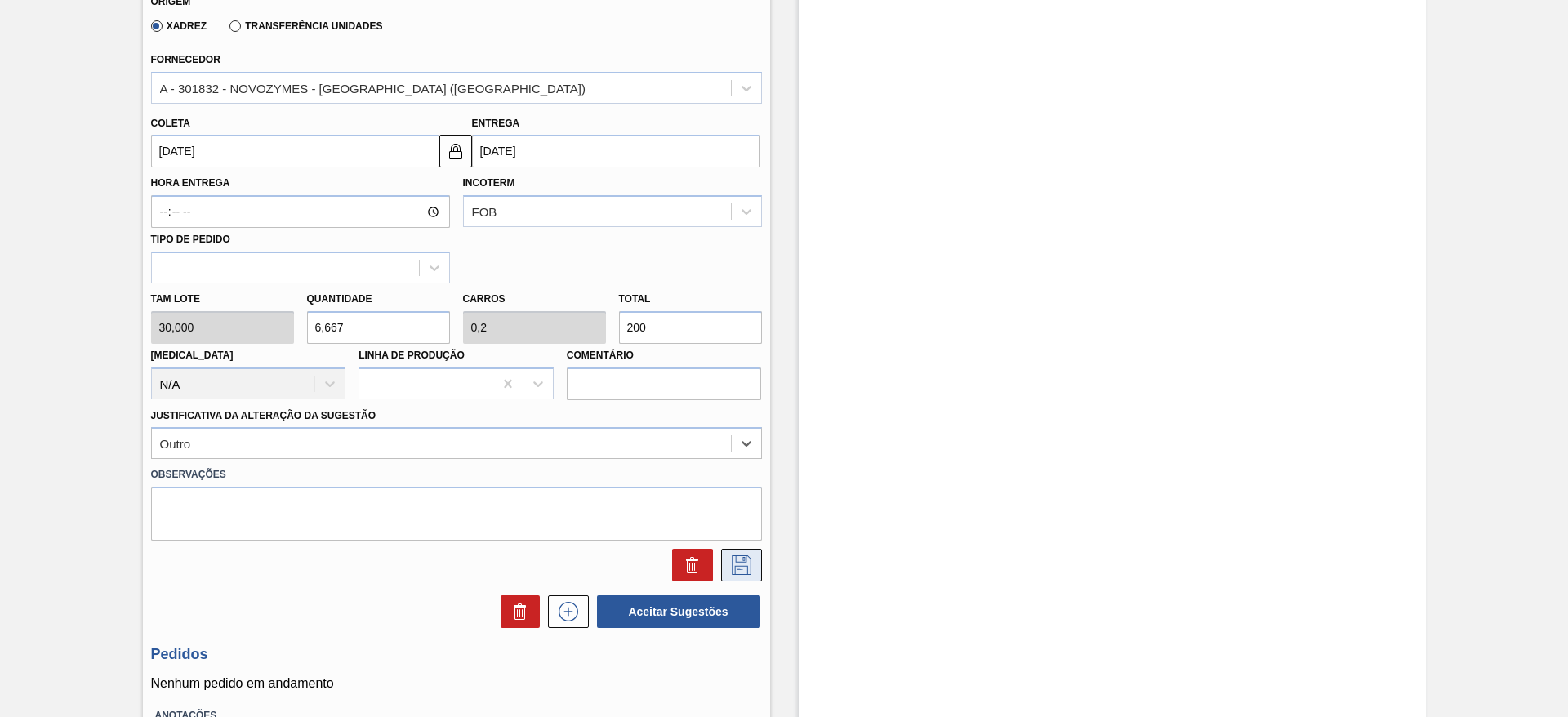
click at [734, 557] on icon at bounding box center [741, 566] width 20 height 20
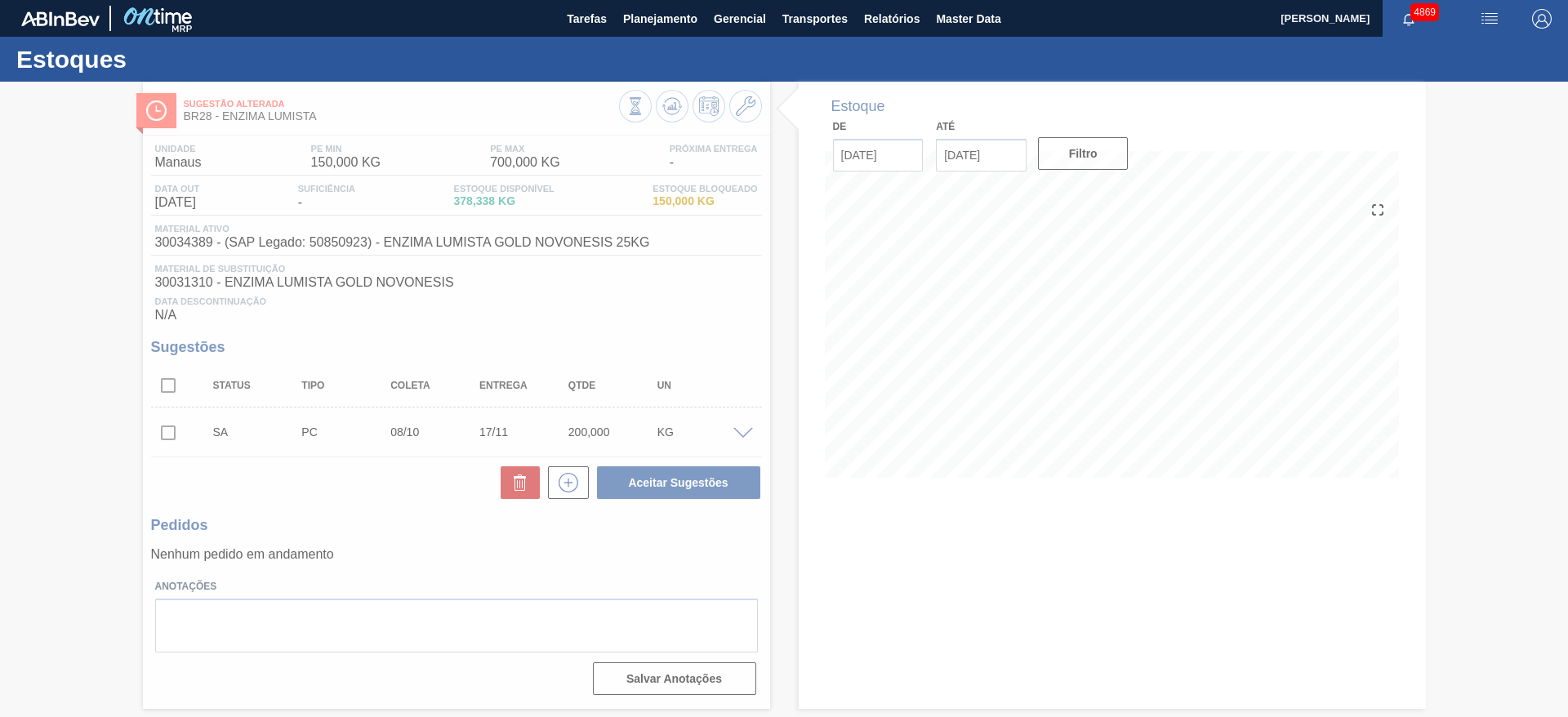
scroll to position [0, 0]
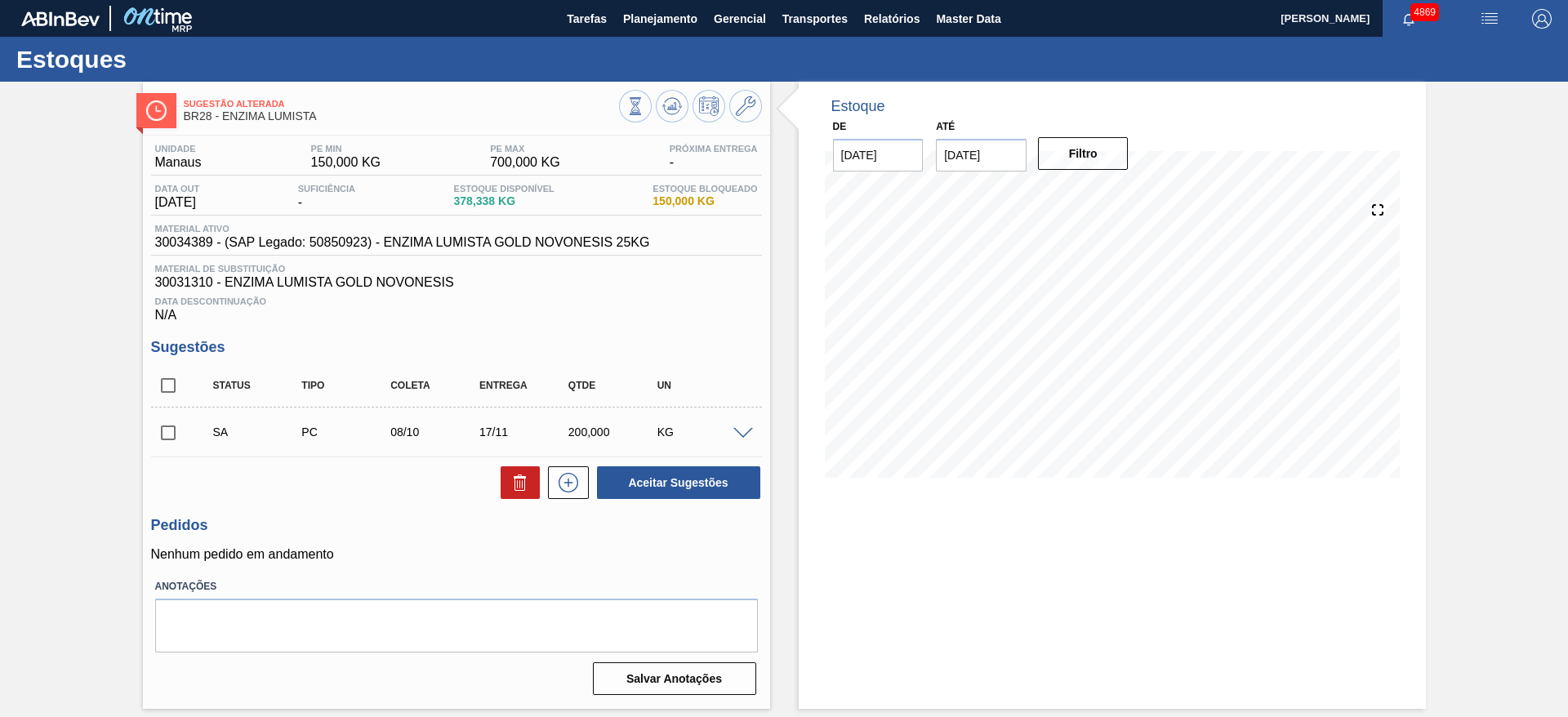
click at [746, 436] on span at bounding box center [743, 434] width 20 height 12
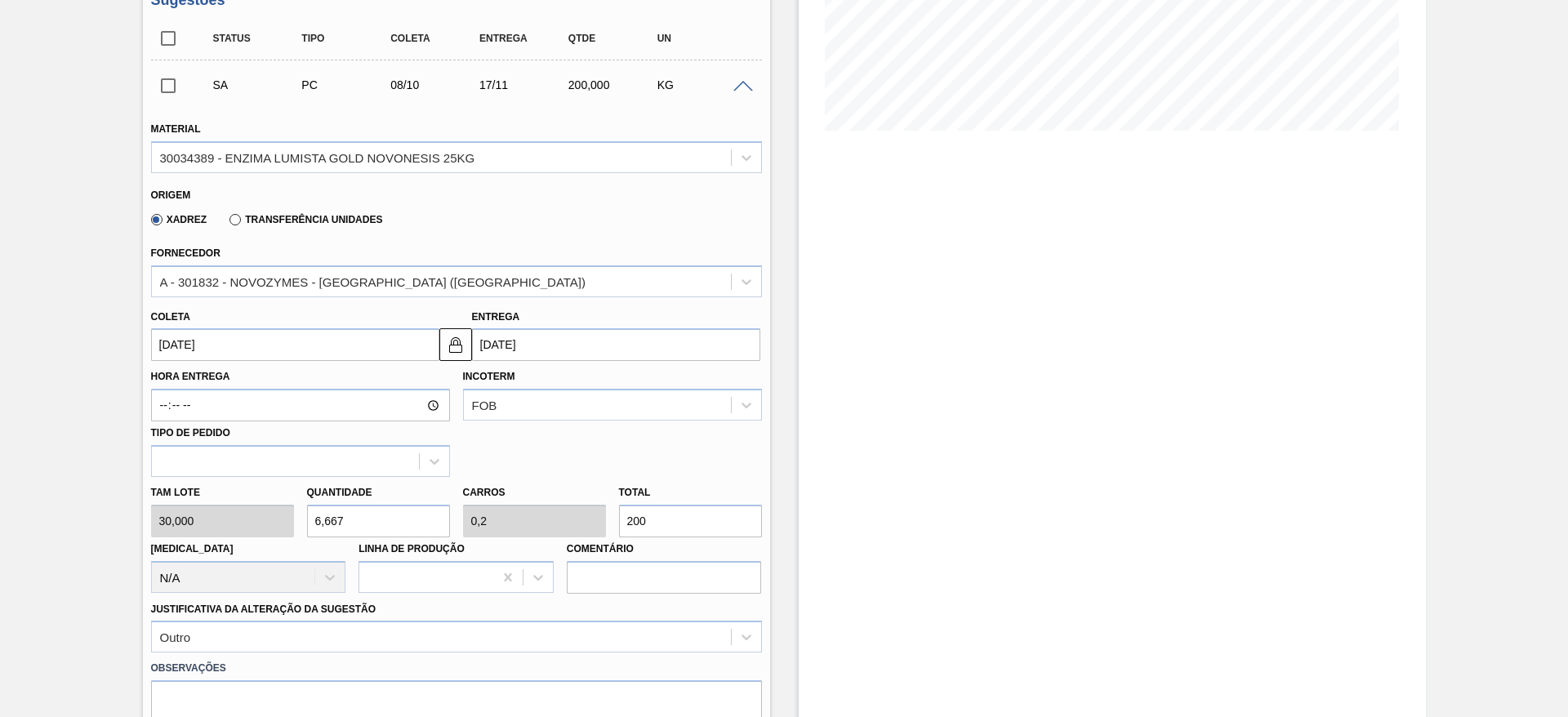
scroll to position [368, 0]
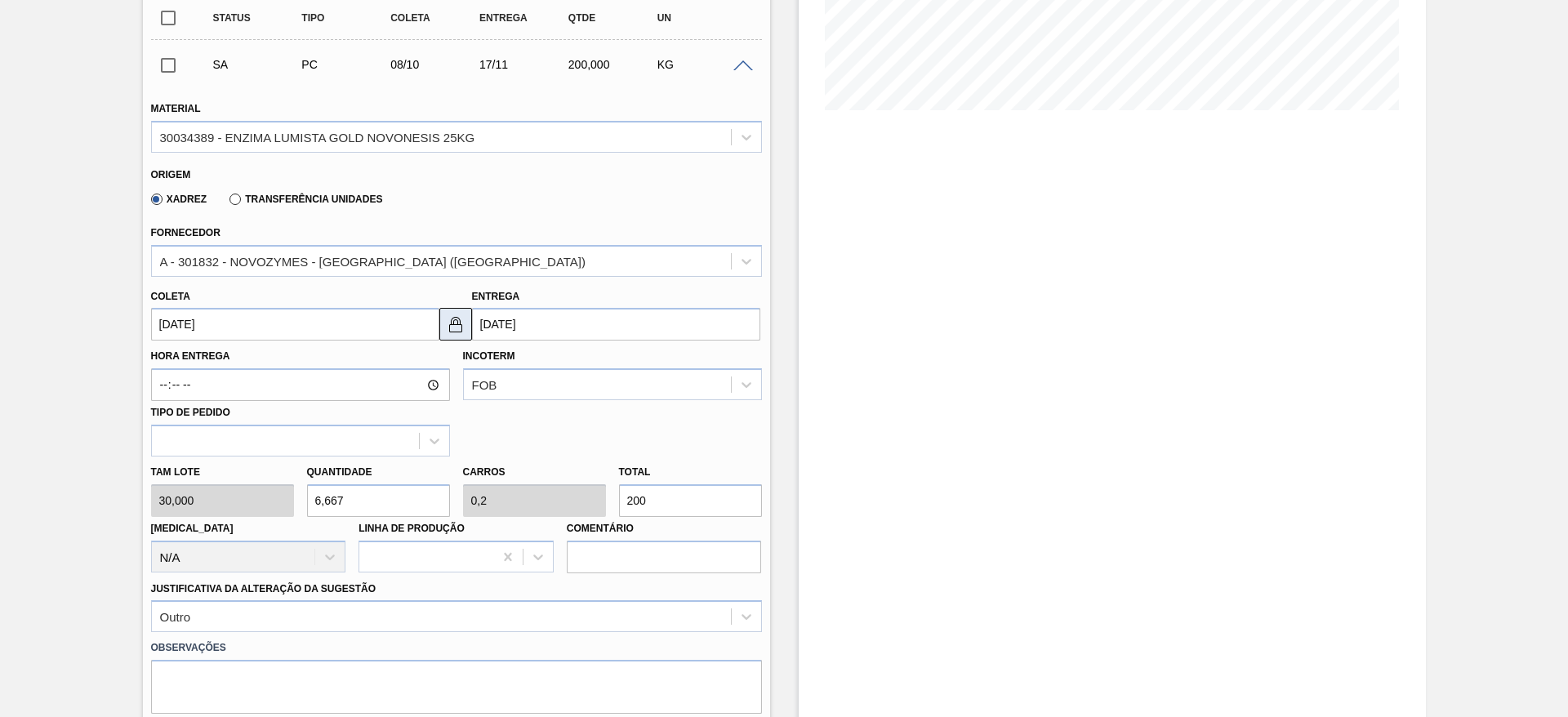
click at [461, 329] on img at bounding box center [456, 325] width 20 height 20
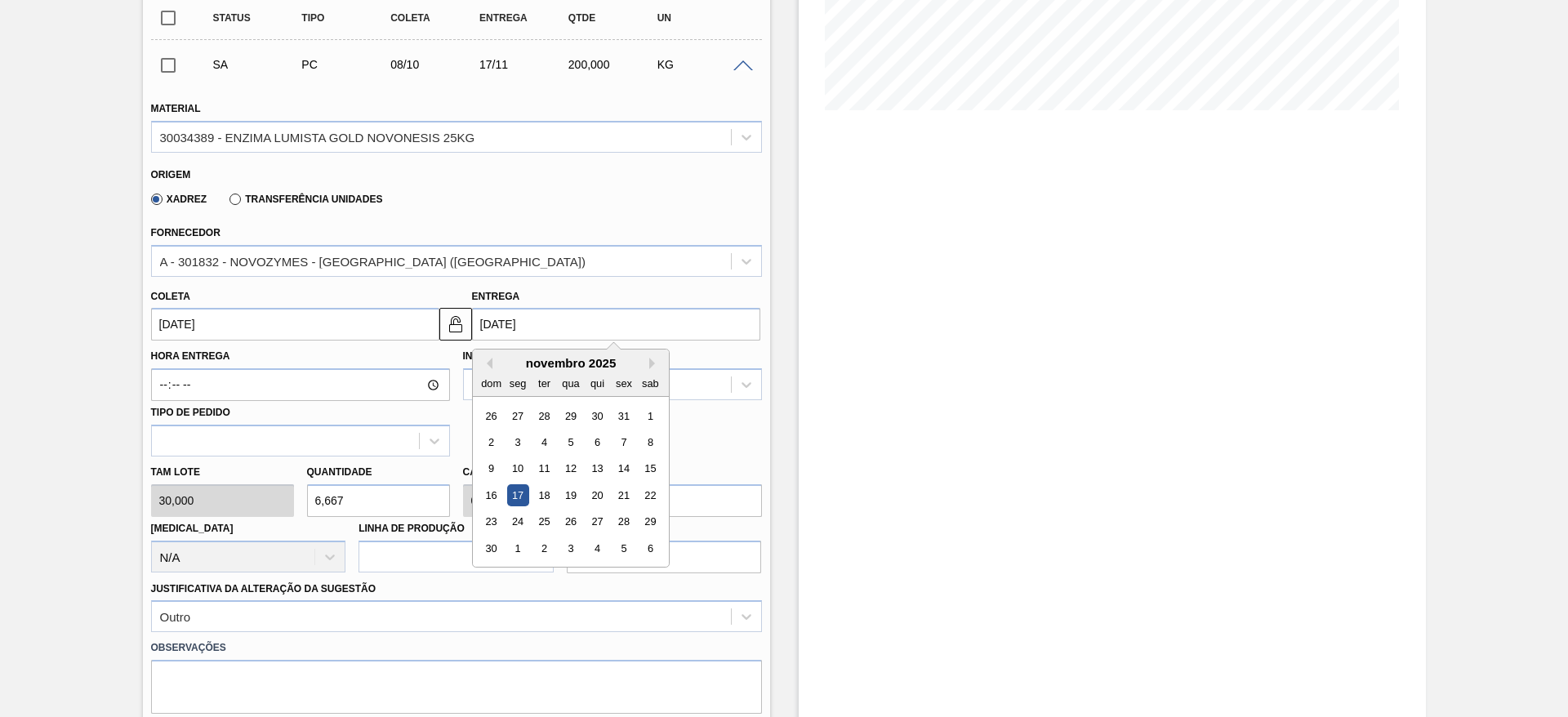
click at [480, 323] on input "17/11/2025" at bounding box center [616, 325] width 288 height 33
click at [618, 472] on div "14" at bounding box center [623, 469] width 22 height 22
type input "14/11/2025"
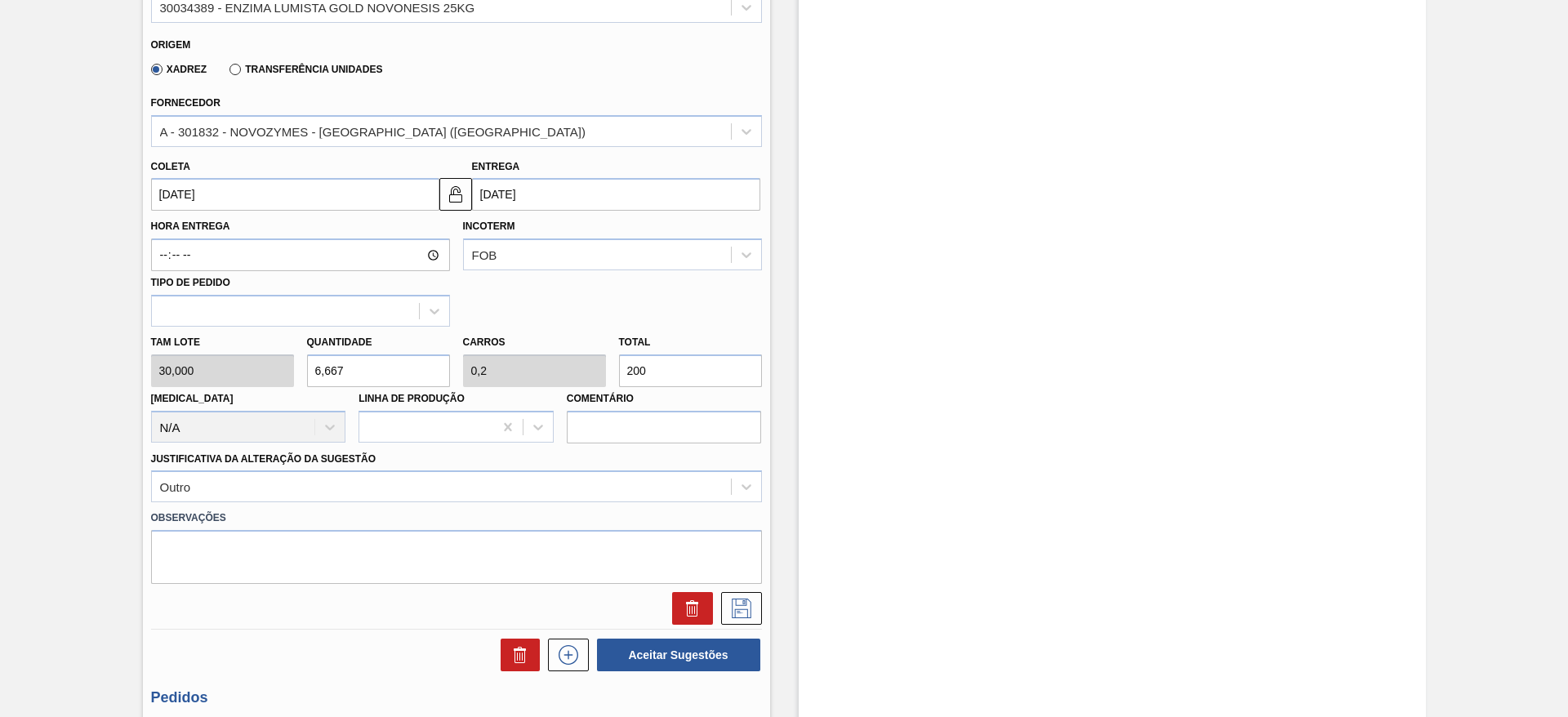
scroll to position [613, 0]
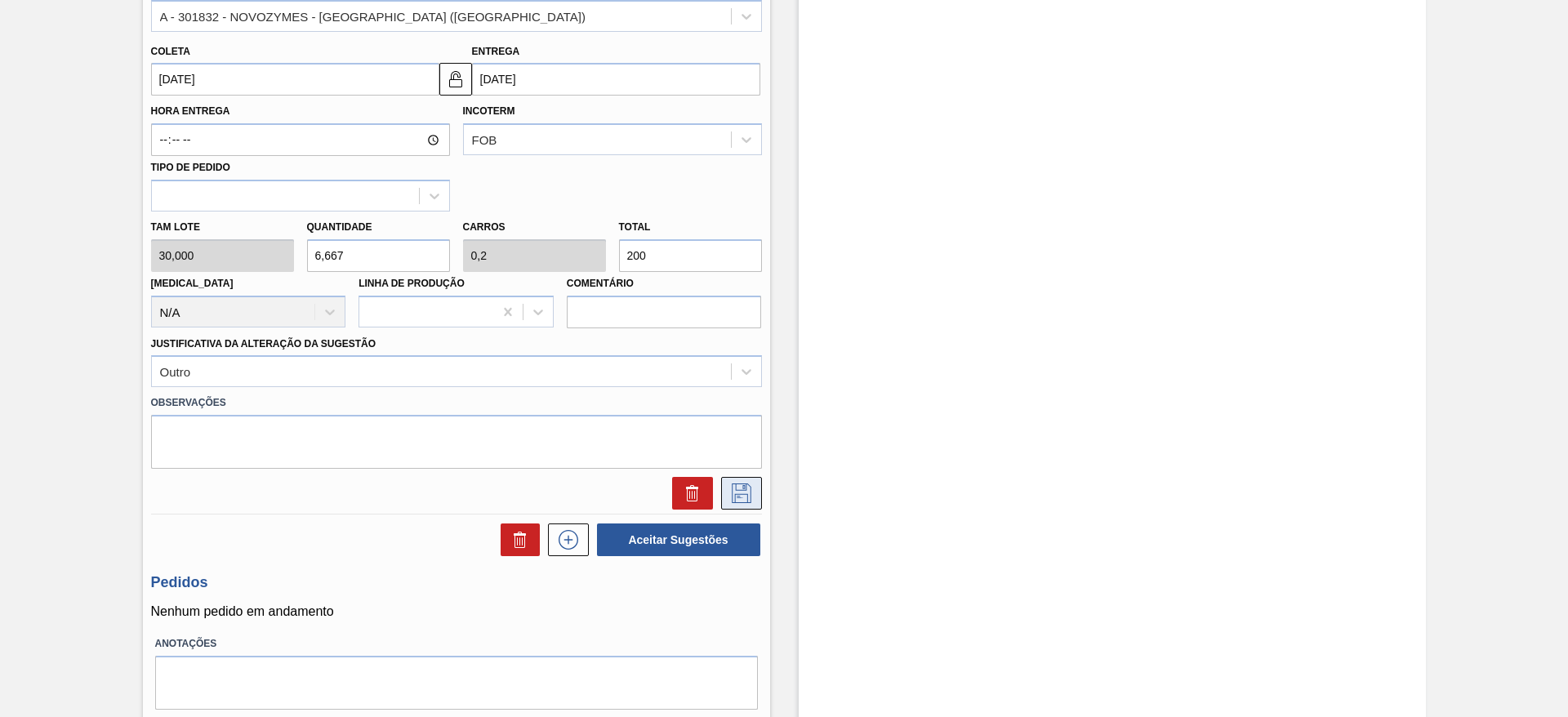
click at [729, 479] on button at bounding box center [741, 493] width 41 height 33
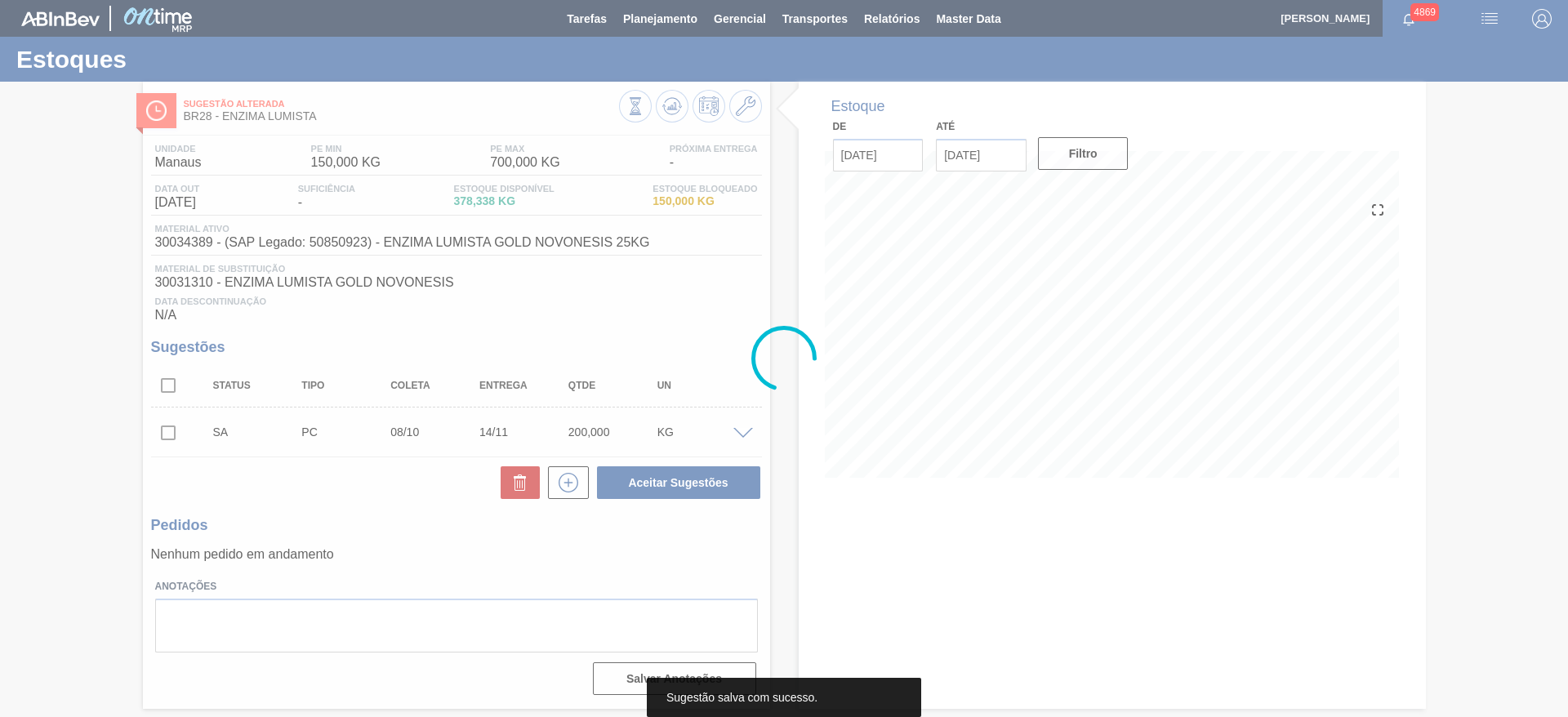
scroll to position [0, 0]
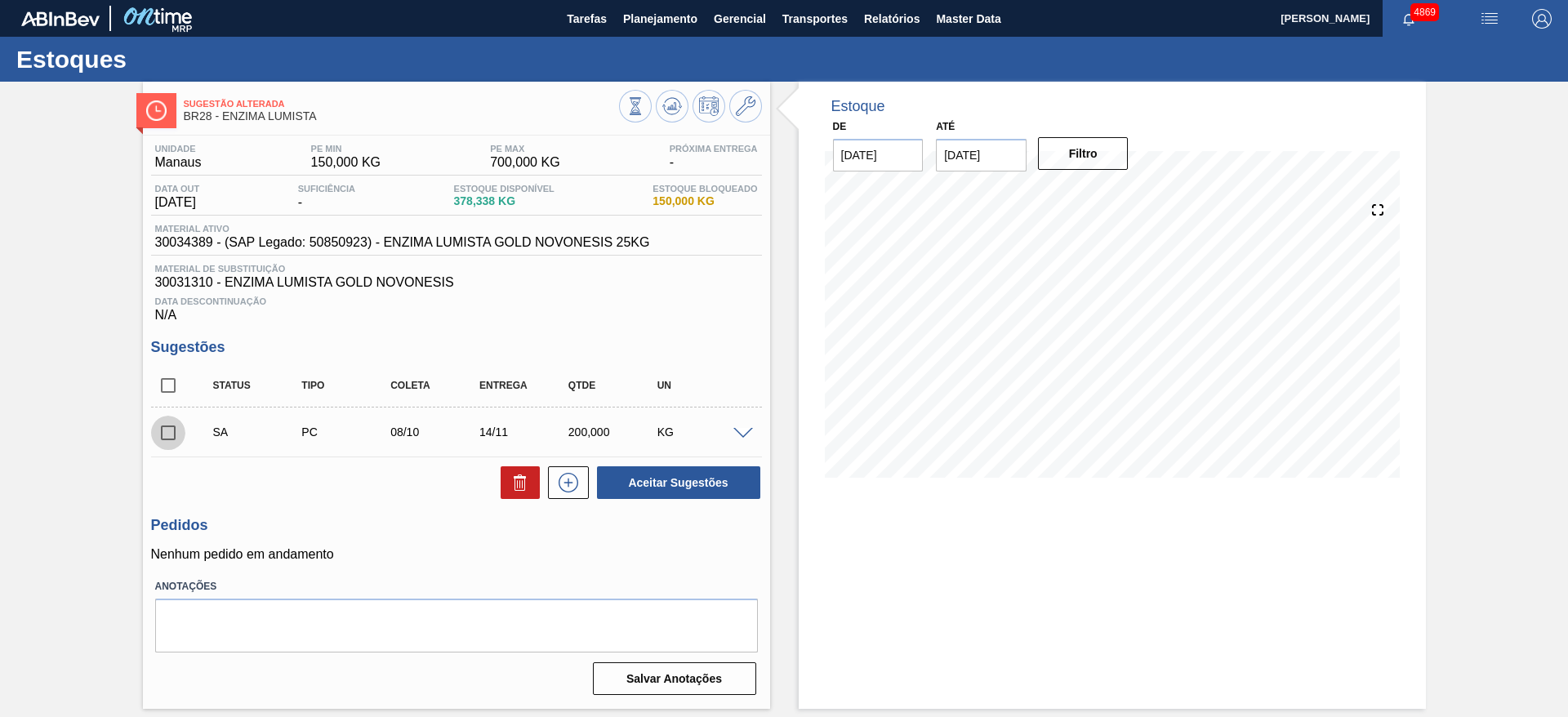
click at [168, 428] on input "checkbox" at bounding box center [168, 433] width 35 height 35
click at [708, 481] on button "Aceitar Sugestões" at bounding box center [678, 483] width 164 height 33
checkbox input "false"
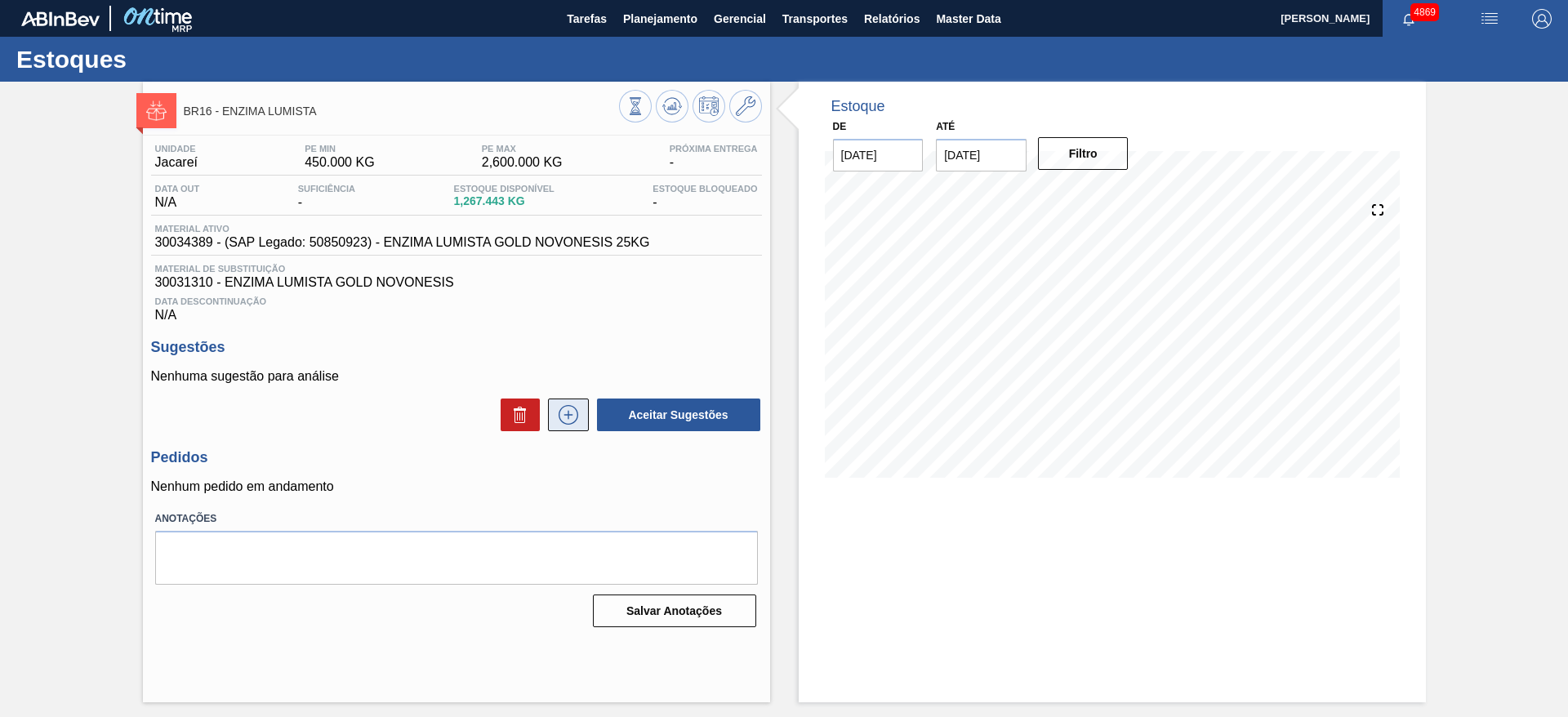
click at [578, 407] on icon at bounding box center [569, 415] width 26 height 20
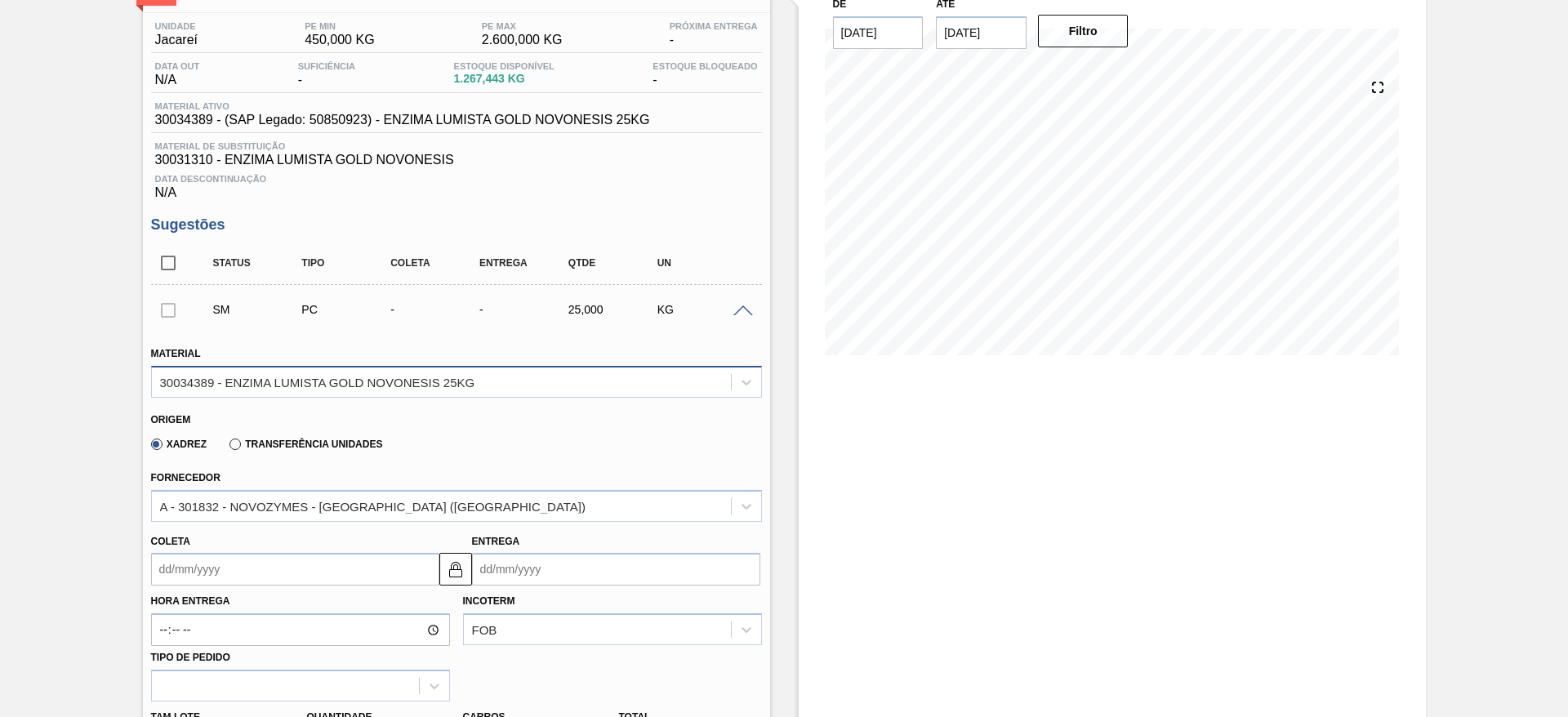
scroll to position [245, 0]
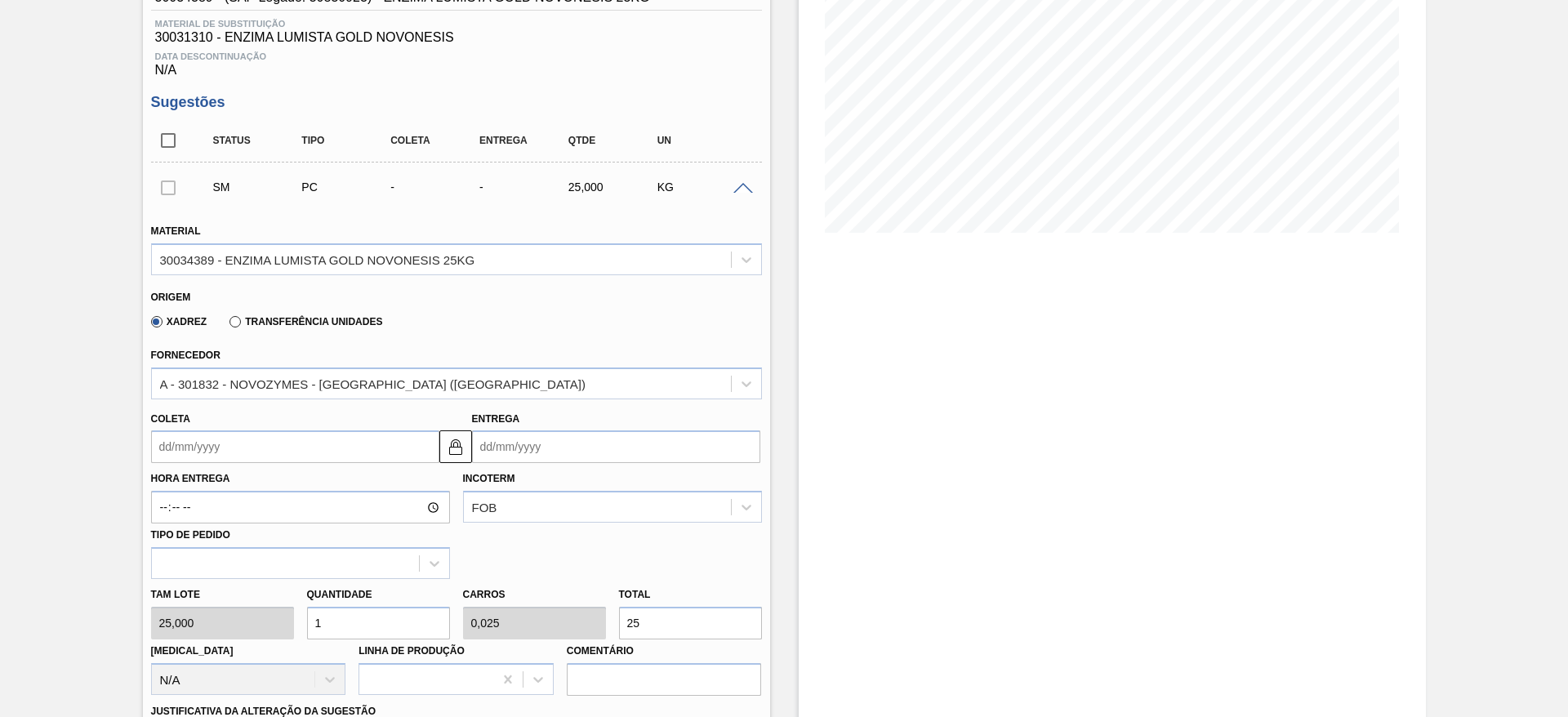
click at [297, 443] on input "Coleta" at bounding box center [295, 447] width 288 height 33
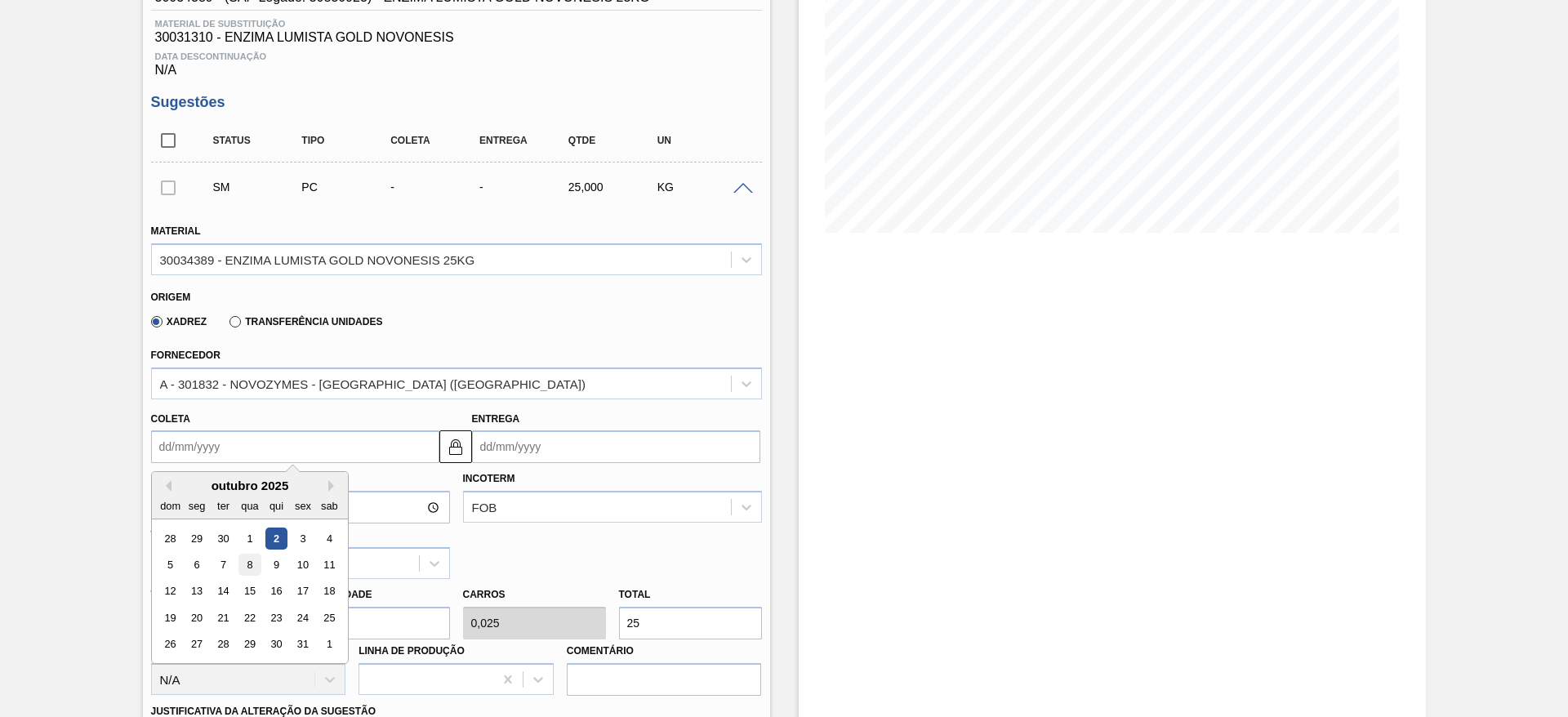
click at [252, 571] on div "8" at bounding box center [249, 565] width 22 height 22
type input "[DATE]"
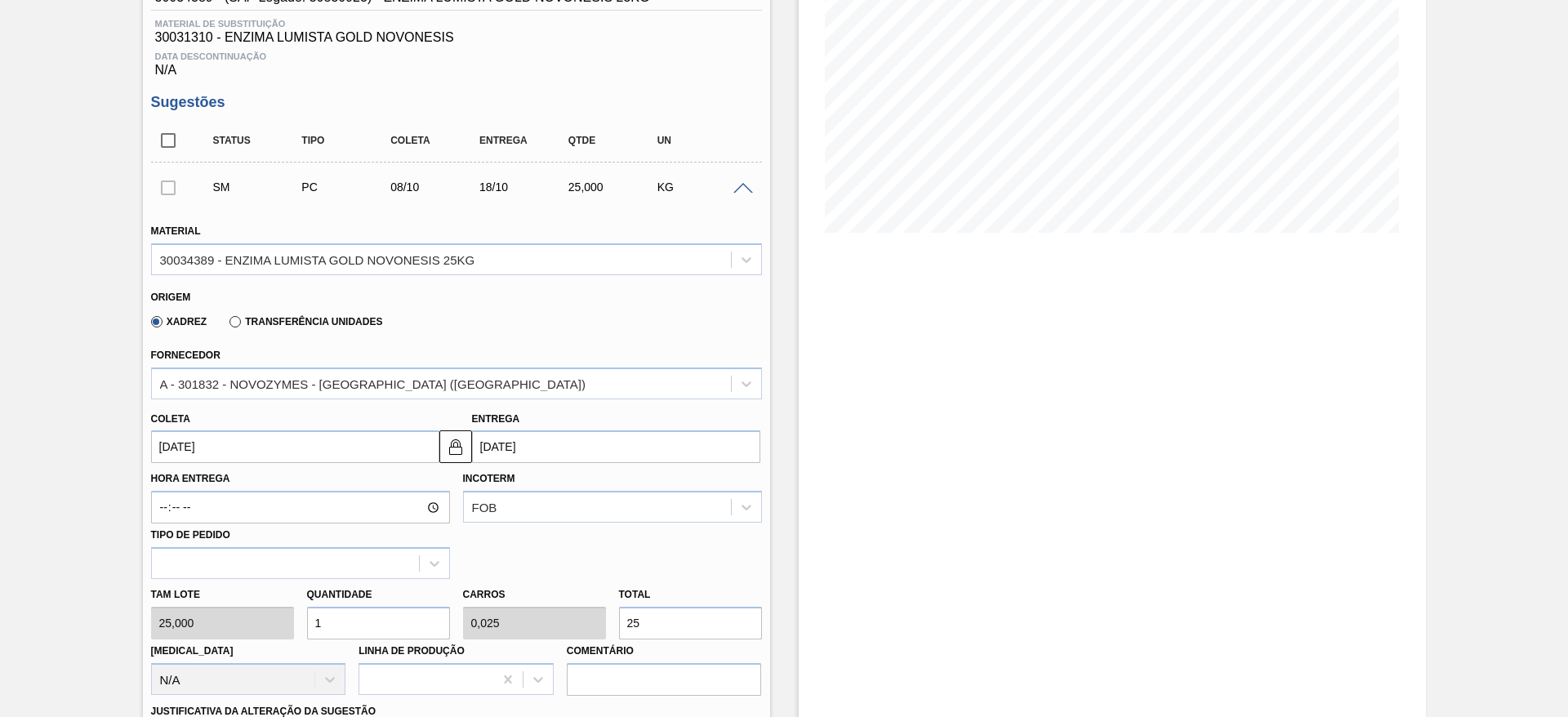
drag, startPoint x: 464, startPoint y: 458, endPoint x: 485, endPoint y: 451, distance: 22.1
click at [467, 458] on button at bounding box center [456, 447] width 33 height 33
click at [487, 449] on input "[DATE]" at bounding box center [616, 447] width 288 height 33
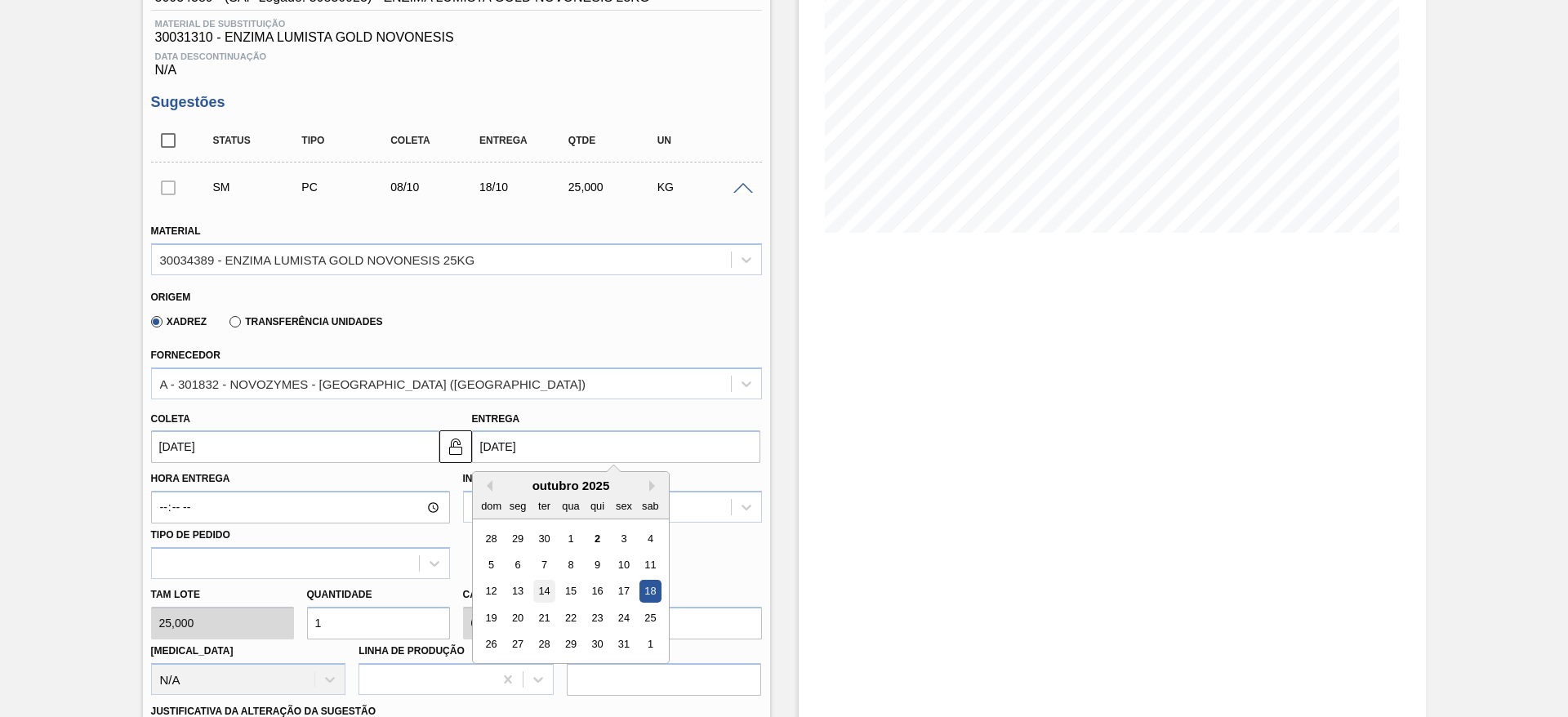
click at [540, 583] on div "14" at bounding box center [543, 591] width 22 height 22
type input "[DATE]"
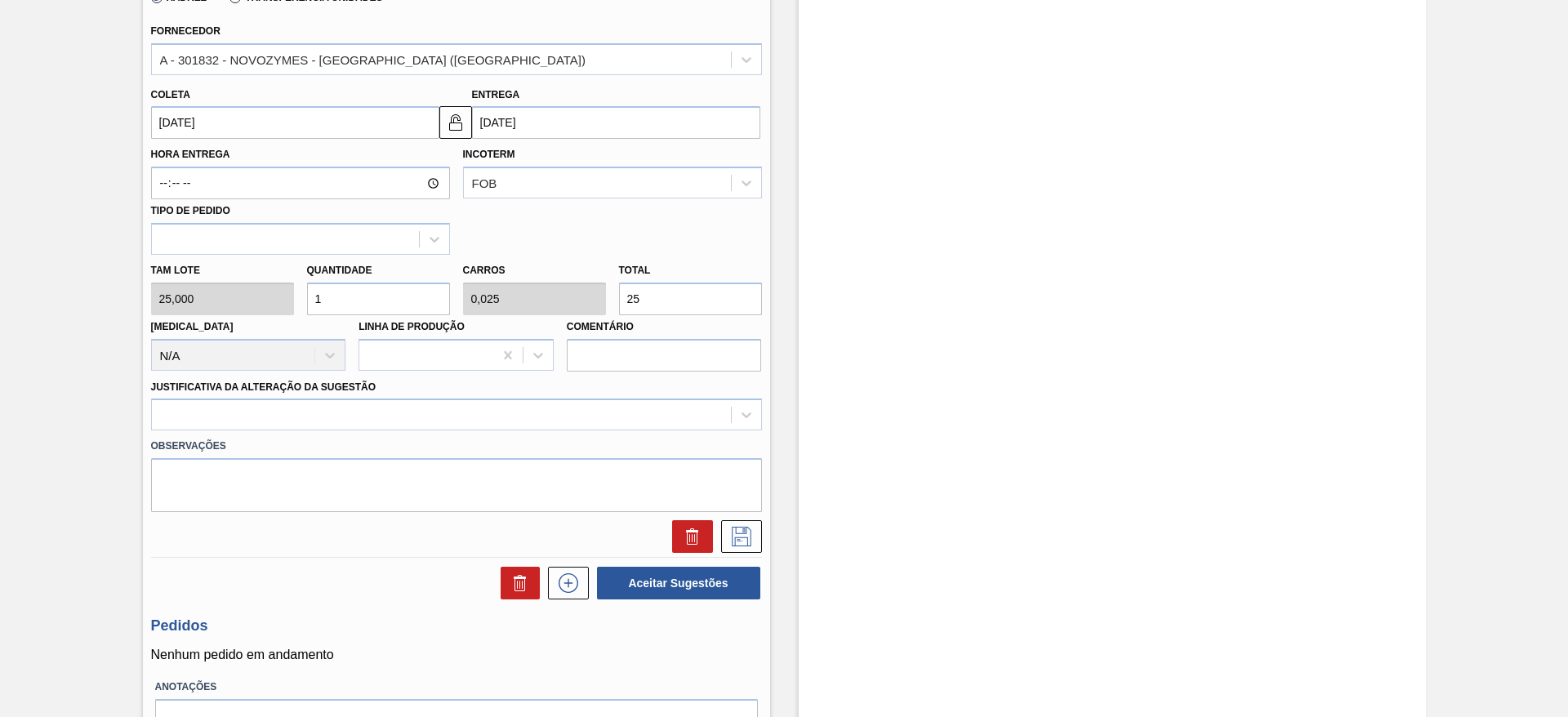
scroll to position [613, 0]
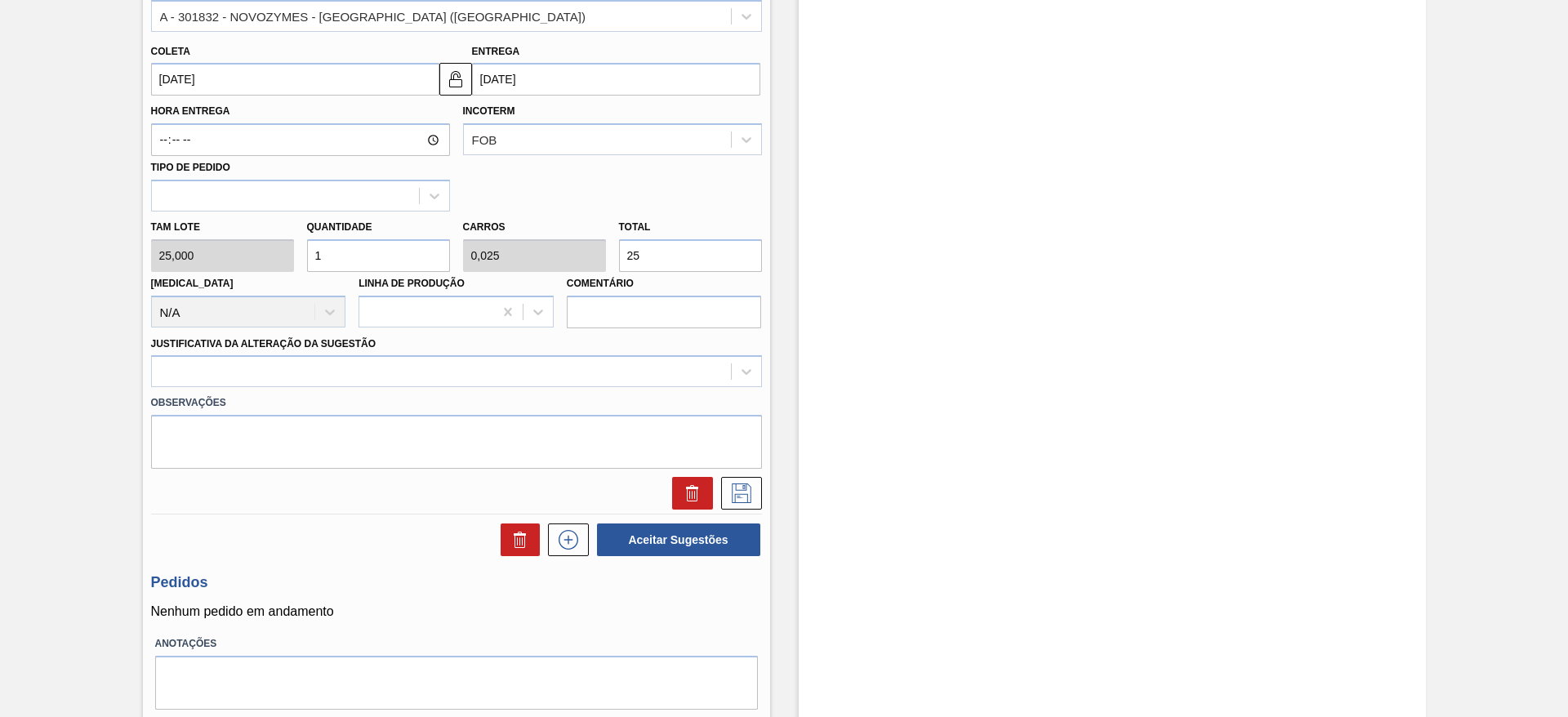
drag, startPoint x: 349, startPoint y: 255, endPoint x: 302, endPoint y: 238, distance: 50.0
click at [302, 238] on div "Quantidade 1" at bounding box center [379, 243] width 156 height 57
type input "6"
type input "0,15"
type input "150"
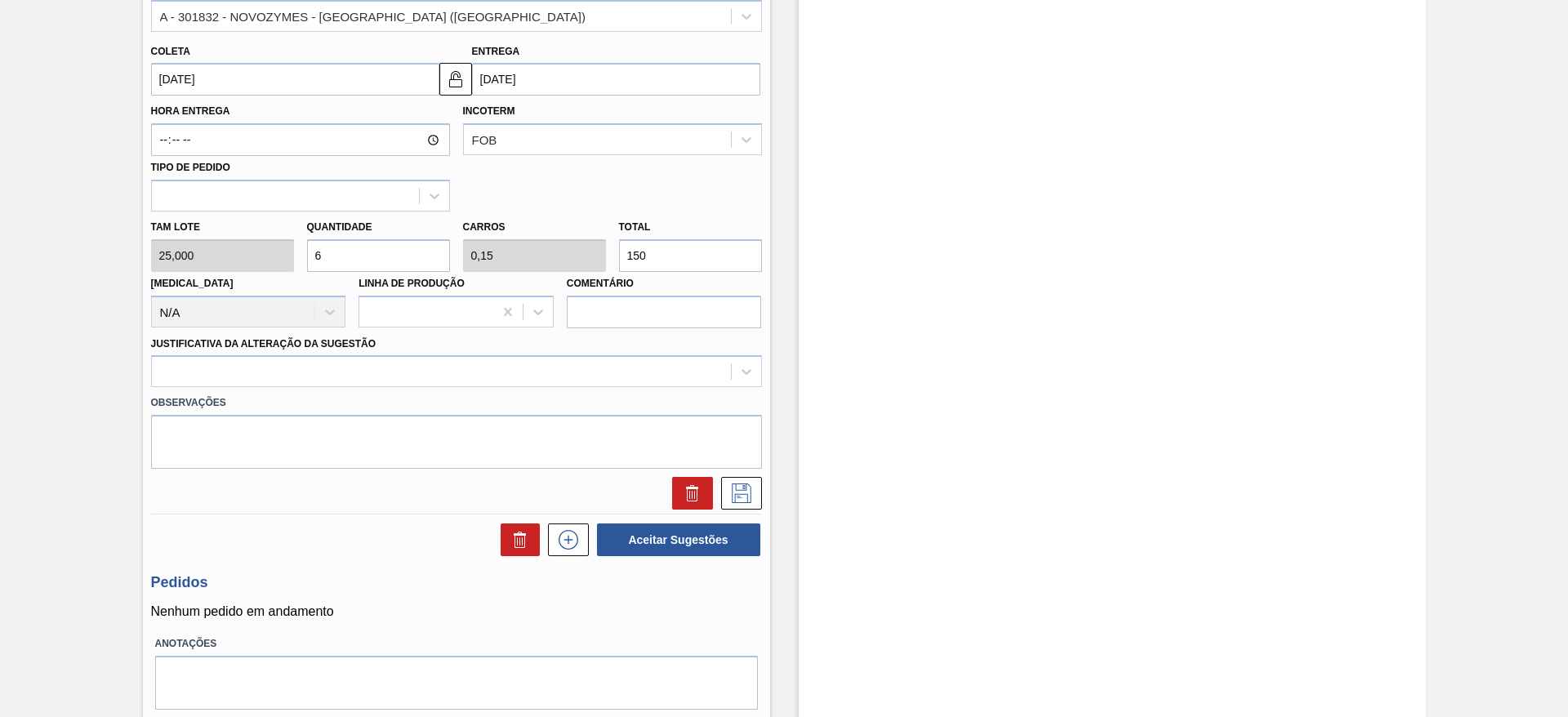
drag, startPoint x: 358, startPoint y: 251, endPoint x: 303, endPoint y: 256, distance: 55.2
click at [303, 256] on div "Quantidade 6" at bounding box center [379, 243] width 156 height 57
type input "1"
type input "0,025"
type input "25"
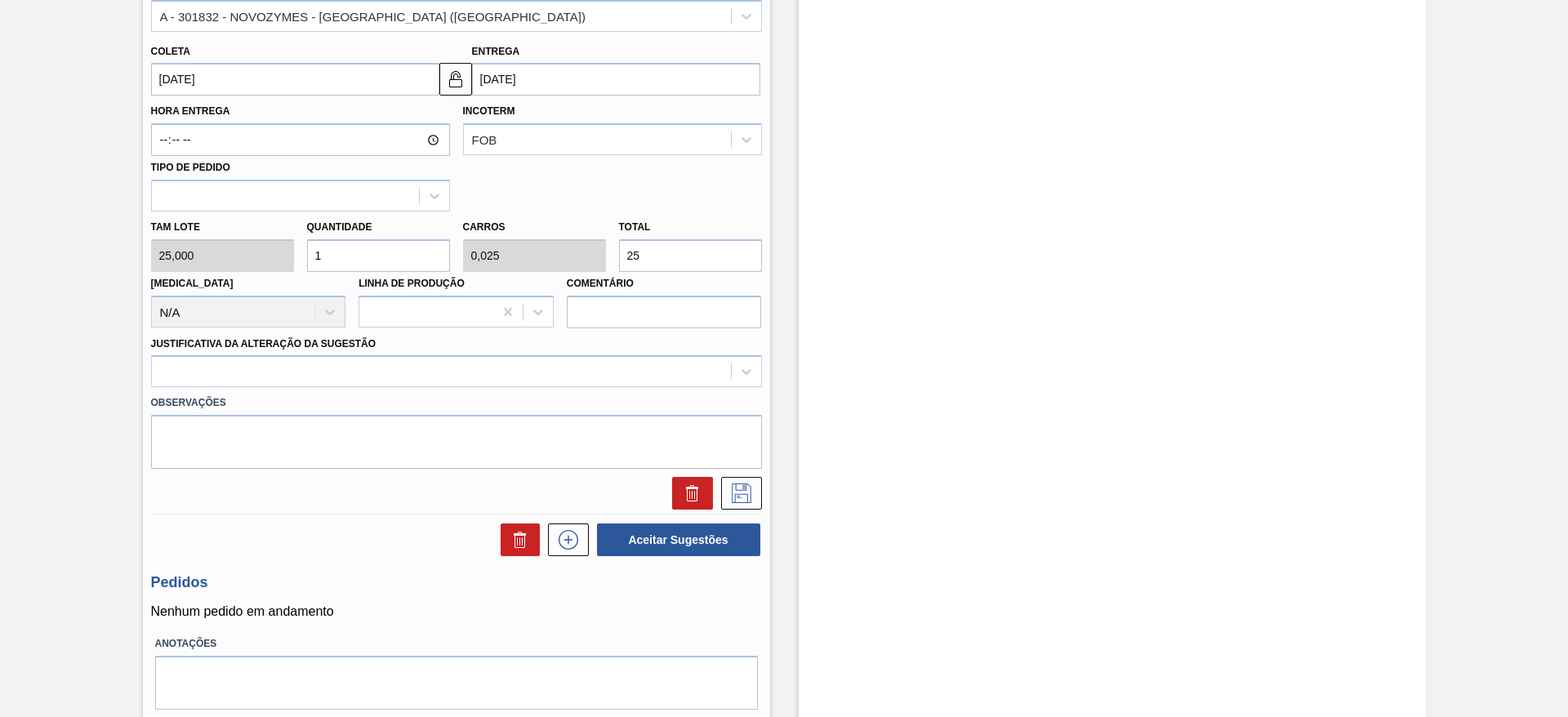
type input "10"
type input "0,25"
type input "250"
click at [363, 363] on div at bounding box center [441, 372] width 579 height 24
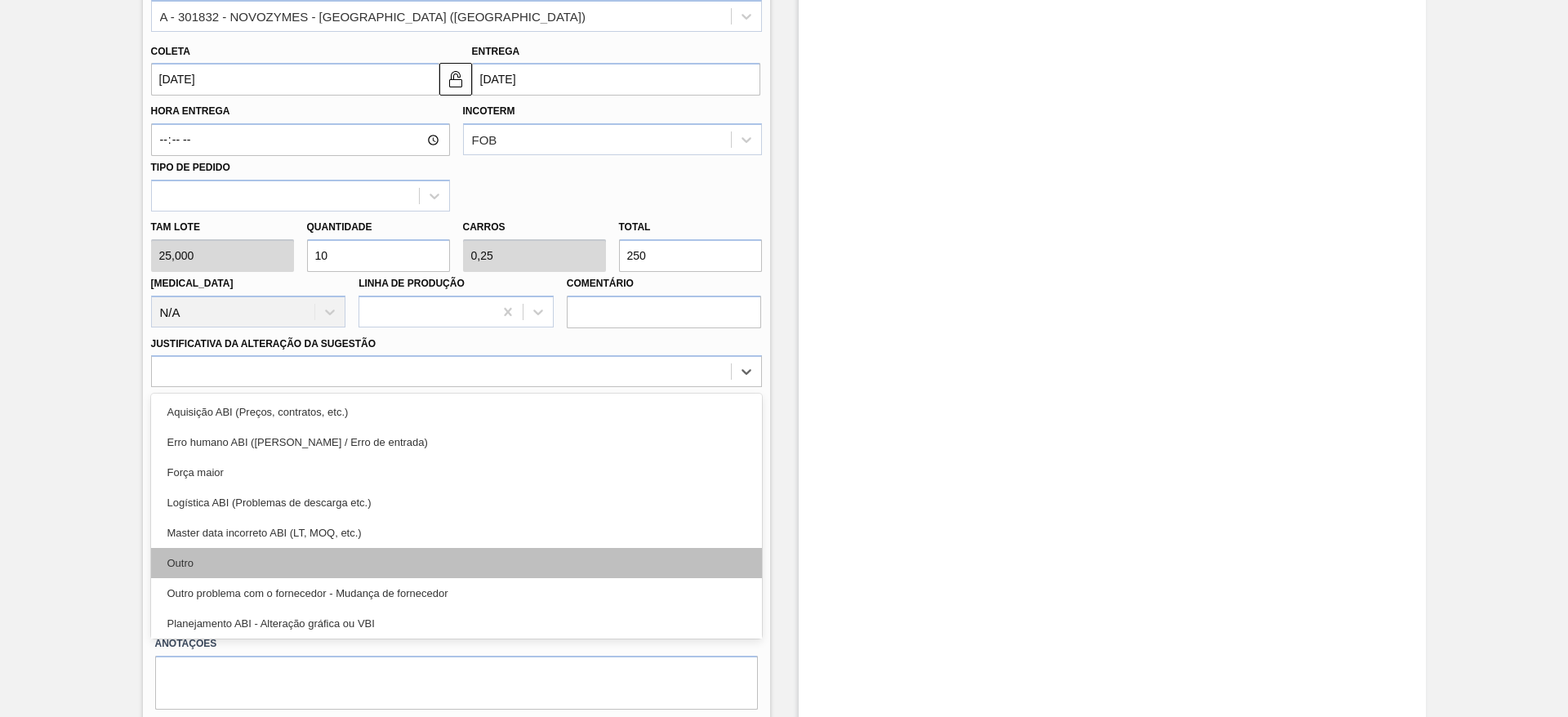
click at [341, 560] on div "Outro" at bounding box center [456, 563] width 611 height 30
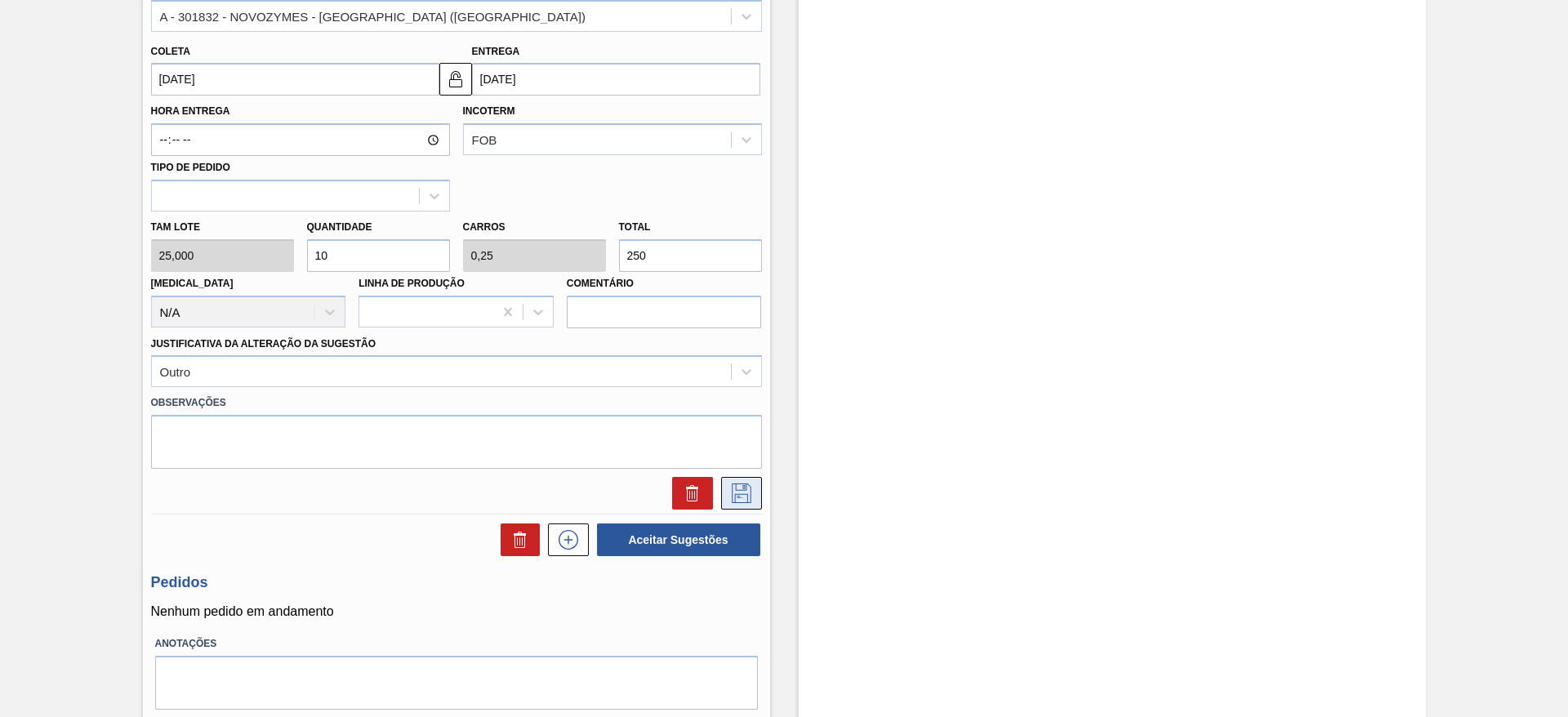
click at [745, 486] on icon at bounding box center [741, 493] width 20 height 20
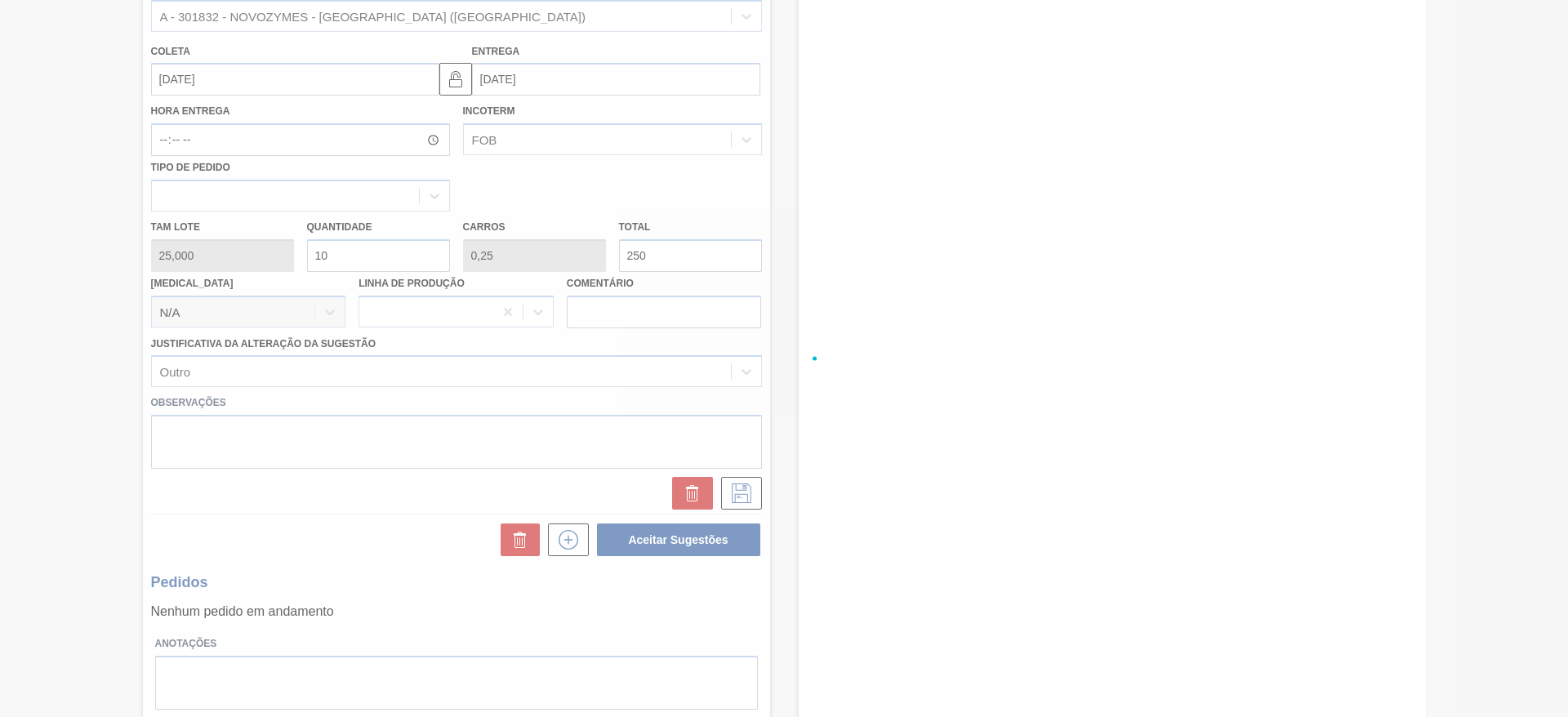
scroll to position [0, 0]
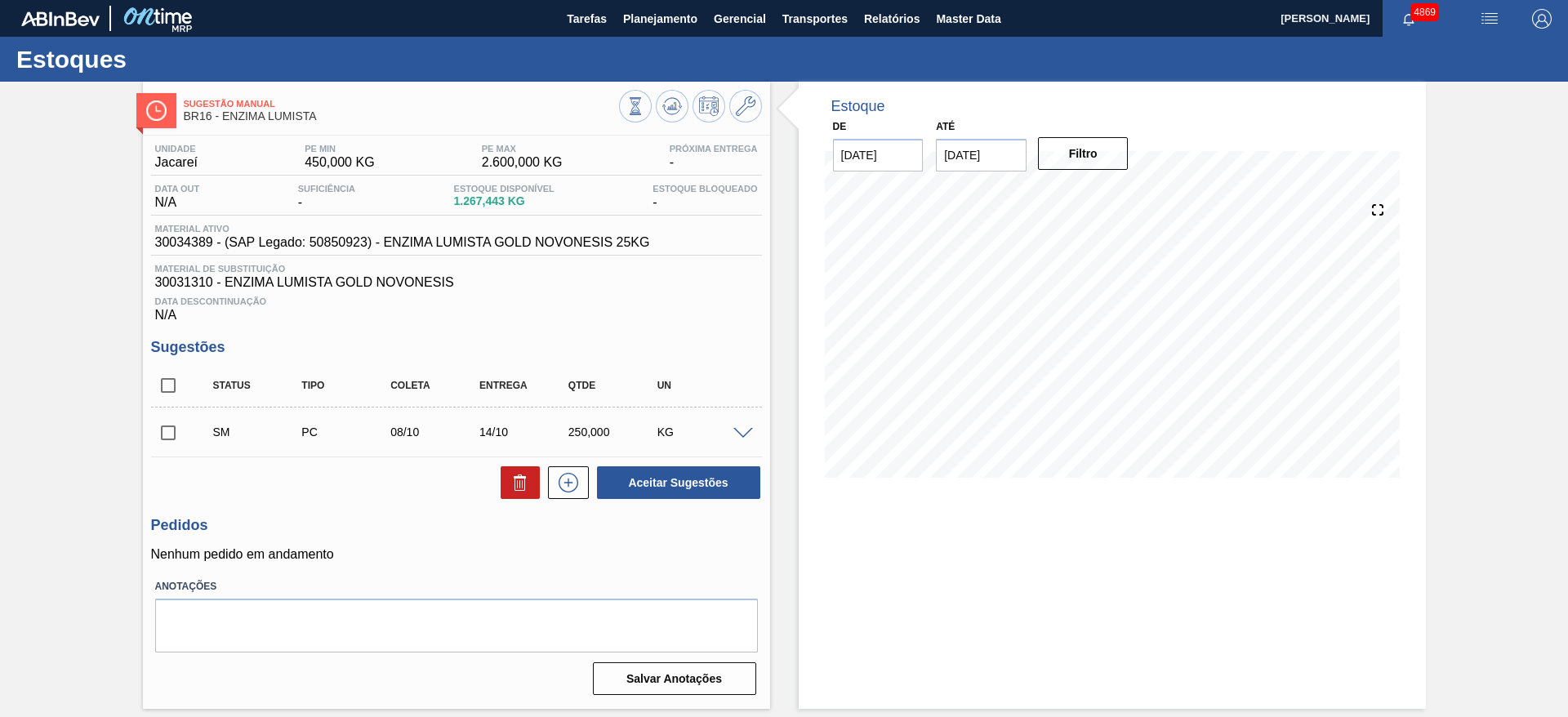
click at [746, 436] on span at bounding box center [743, 434] width 20 height 12
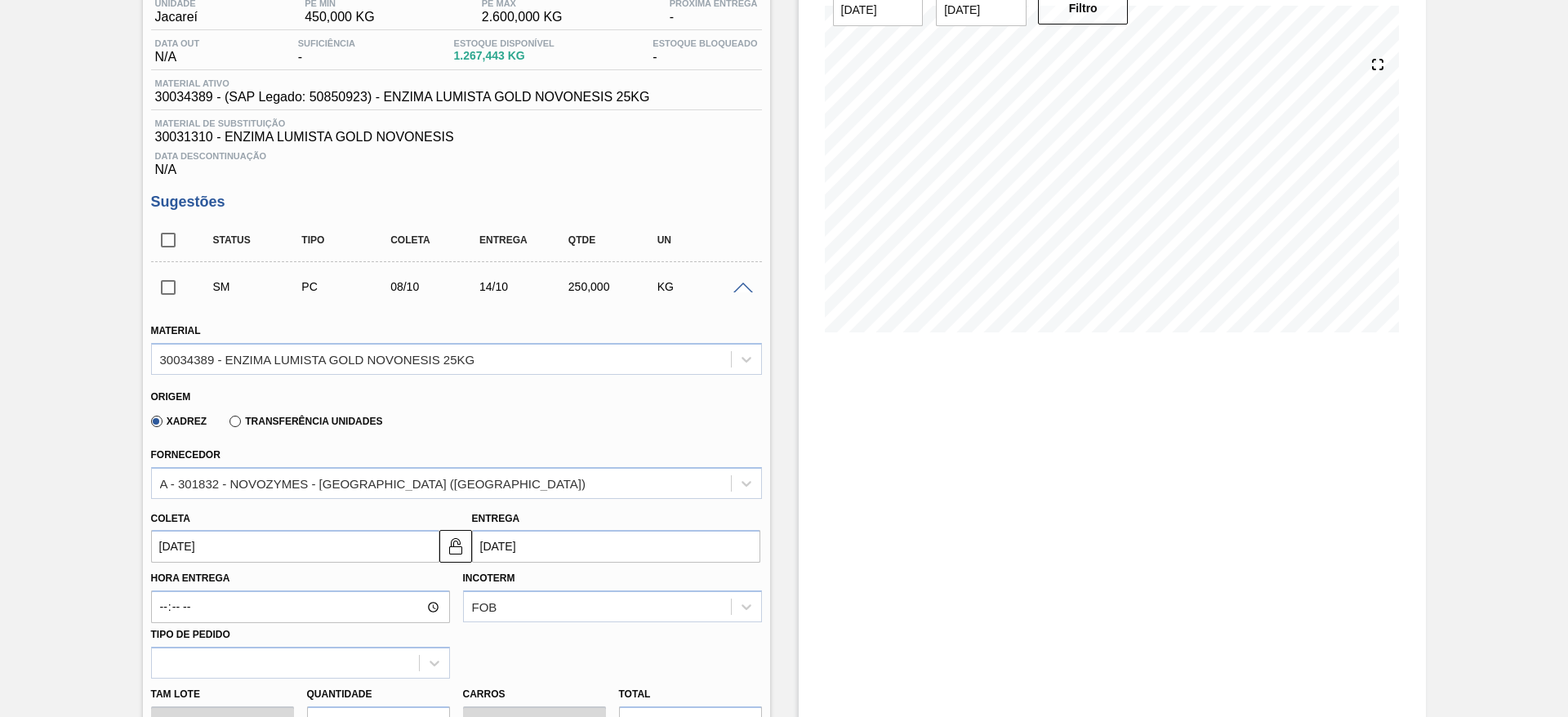
scroll to position [368, 0]
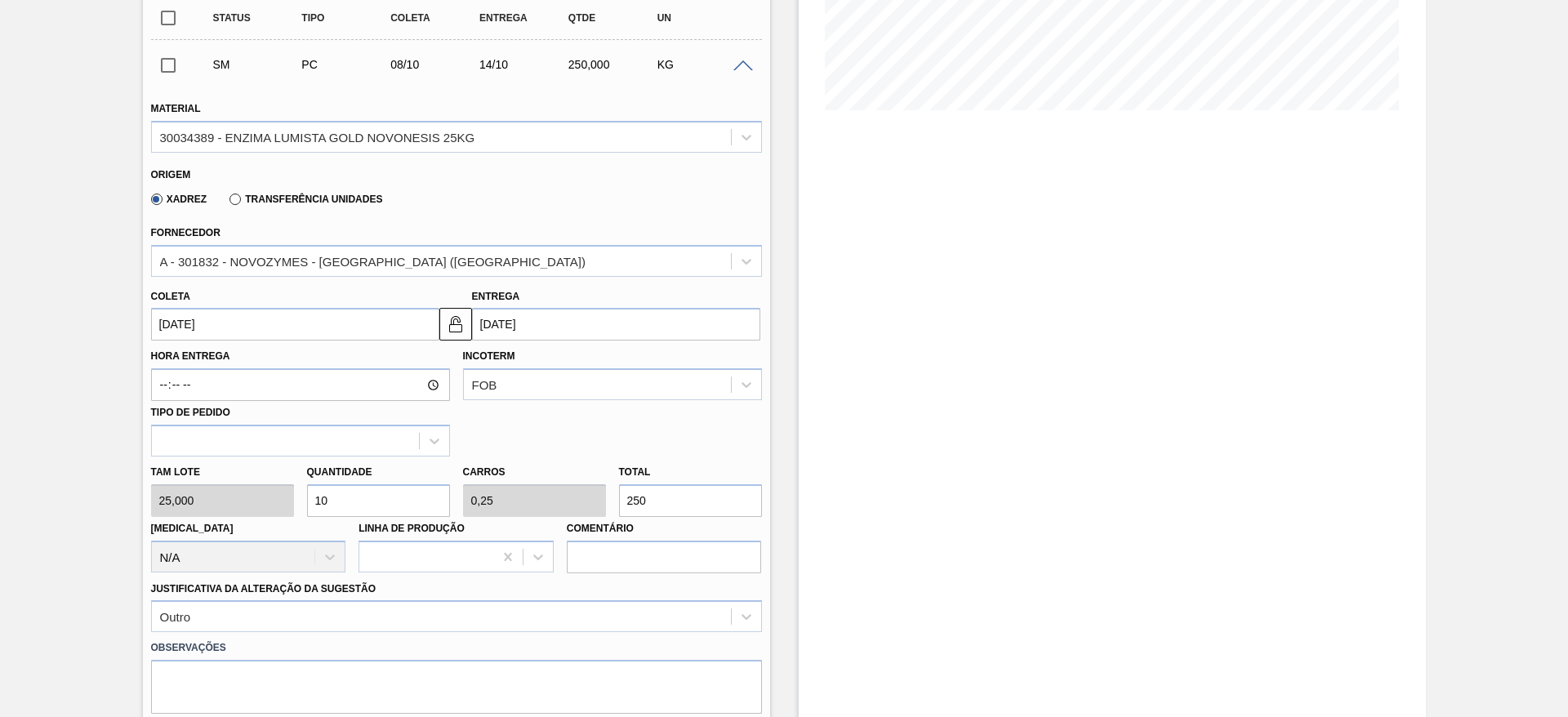
drag, startPoint x: 322, startPoint y: 497, endPoint x: 334, endPoint y: 504, distance: 13.9
click at [334, 504] on input "10" at bounding box center [379, 501] width 143 height 33
type input "16"
type input "0,4"
type input "400"
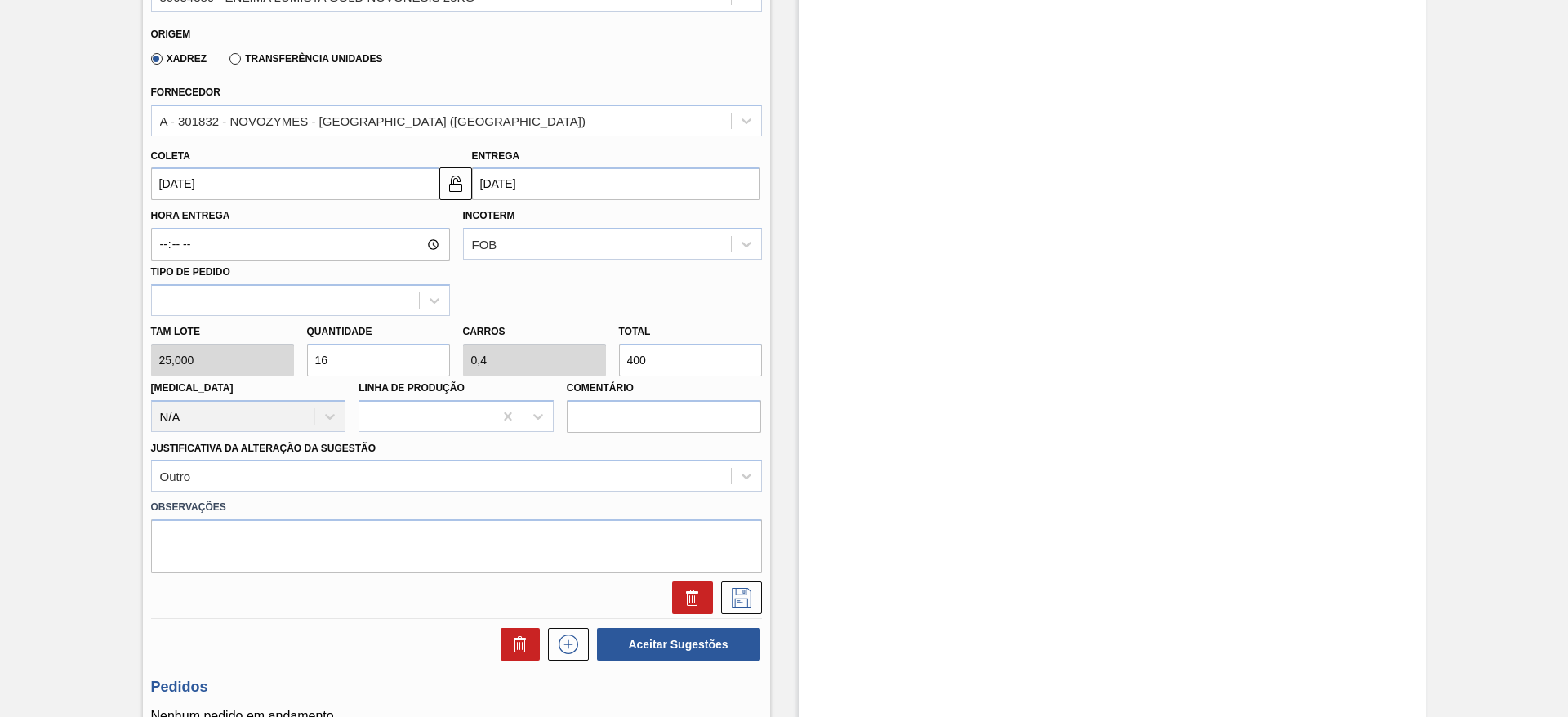
scroll to position [613, 0]
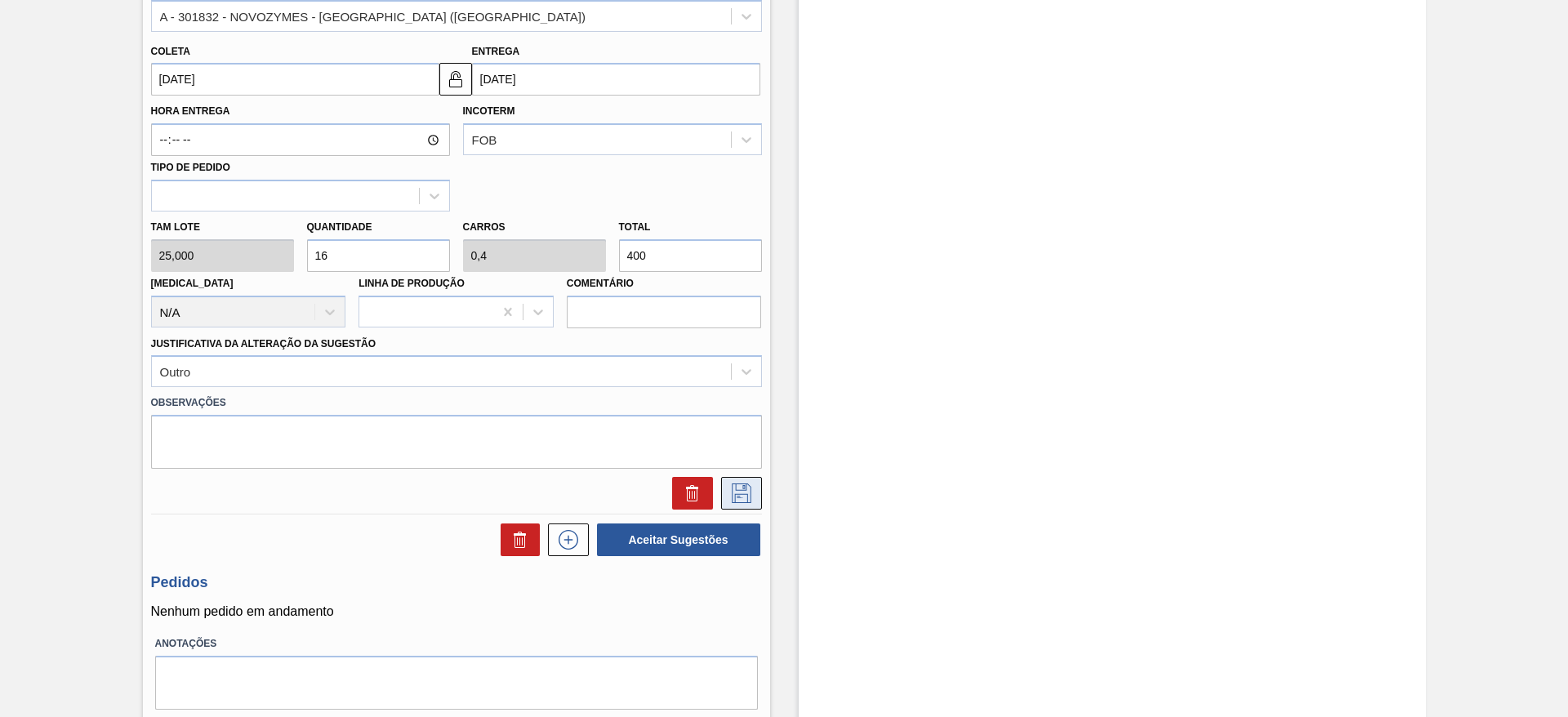
type input "16"
click at [745, 485] on icon at bounding box center [741, 493] width 26 height 20
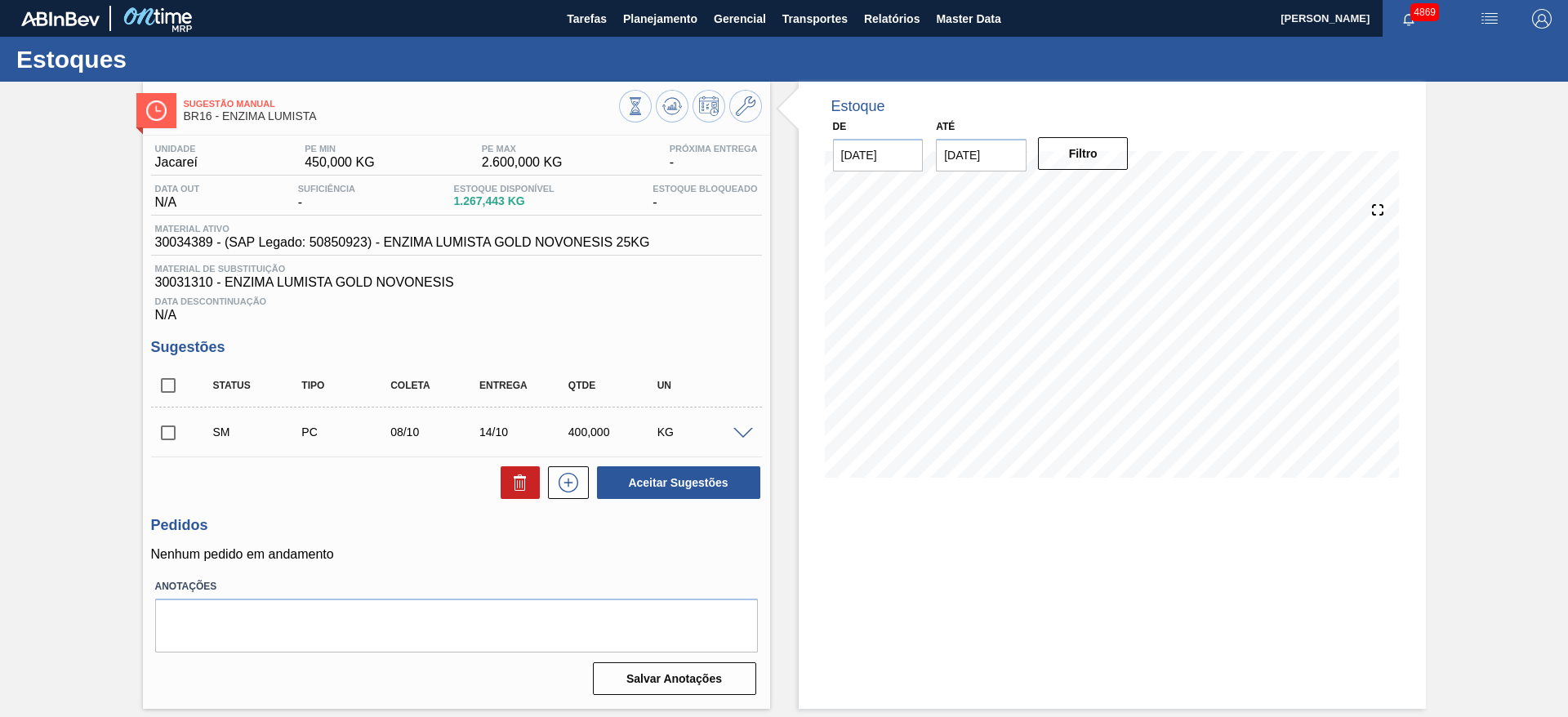
scroll to position [0, 0]
click at [172, 437] on input "checkbox" at bounding box center [168, 433] width 35 height 35
click at [712, 486] on button "Aceitar Sugestões" at bounding box center [678, 483] width 164 height 33
checkbox input "false"
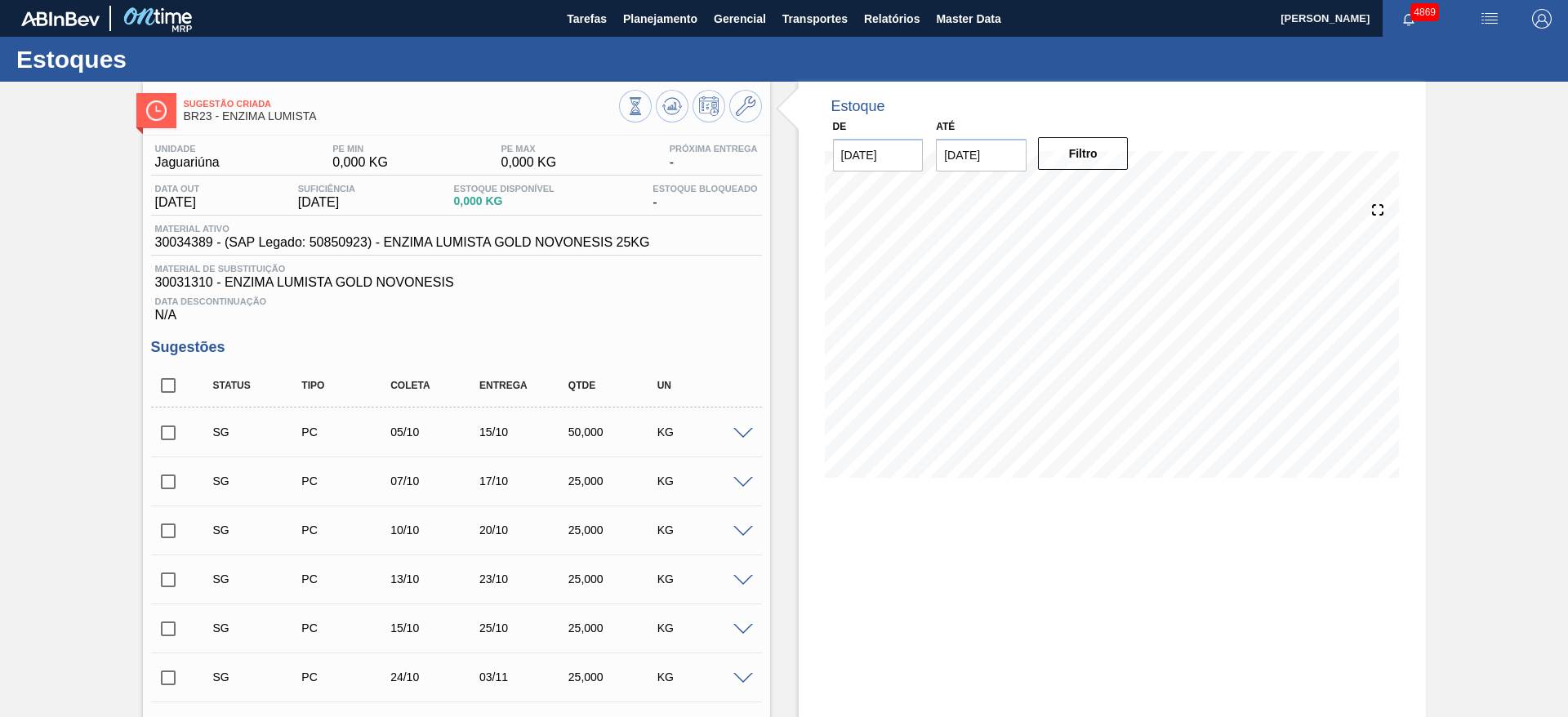
scroll to position [123, 0]
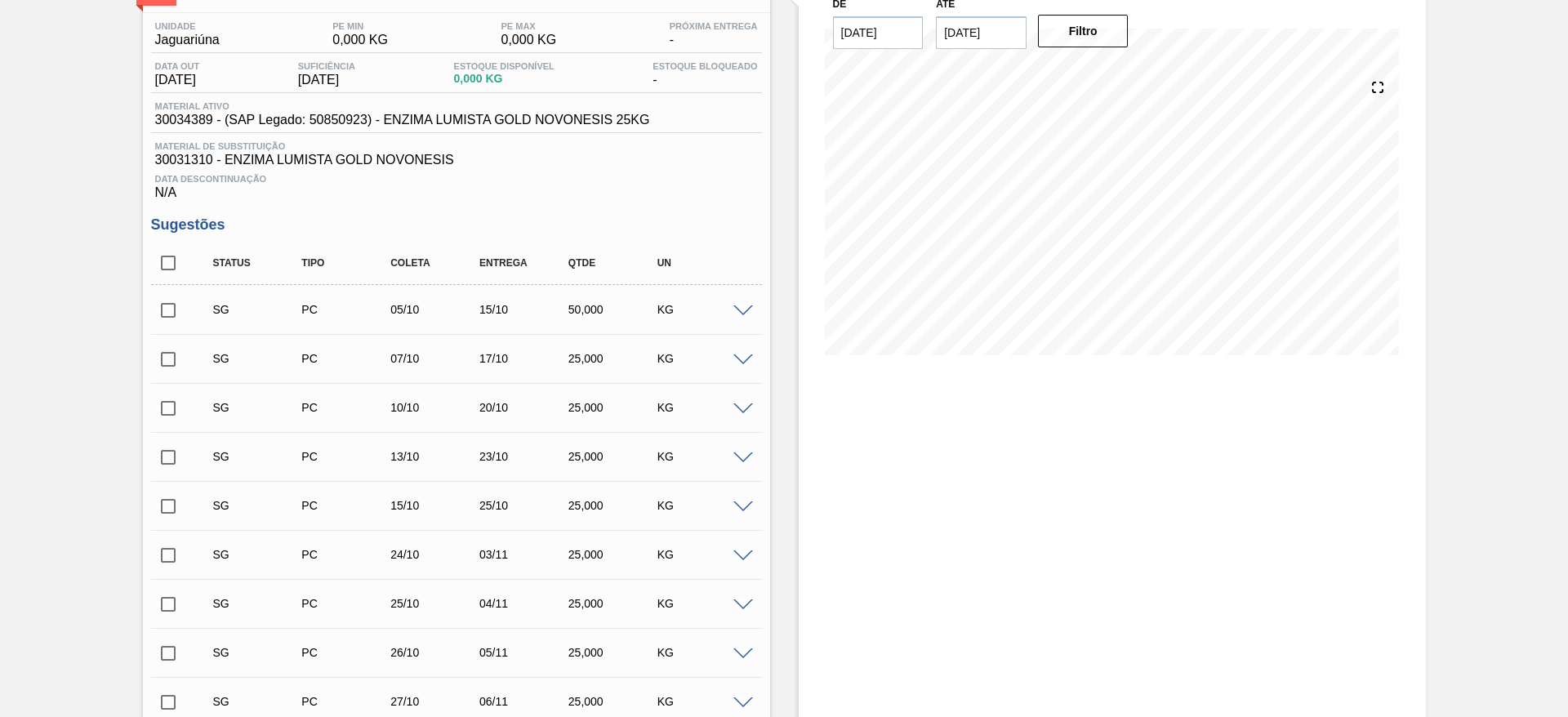
click at [741, 306] on span at bounding box center [743, 312] width 20 height 12
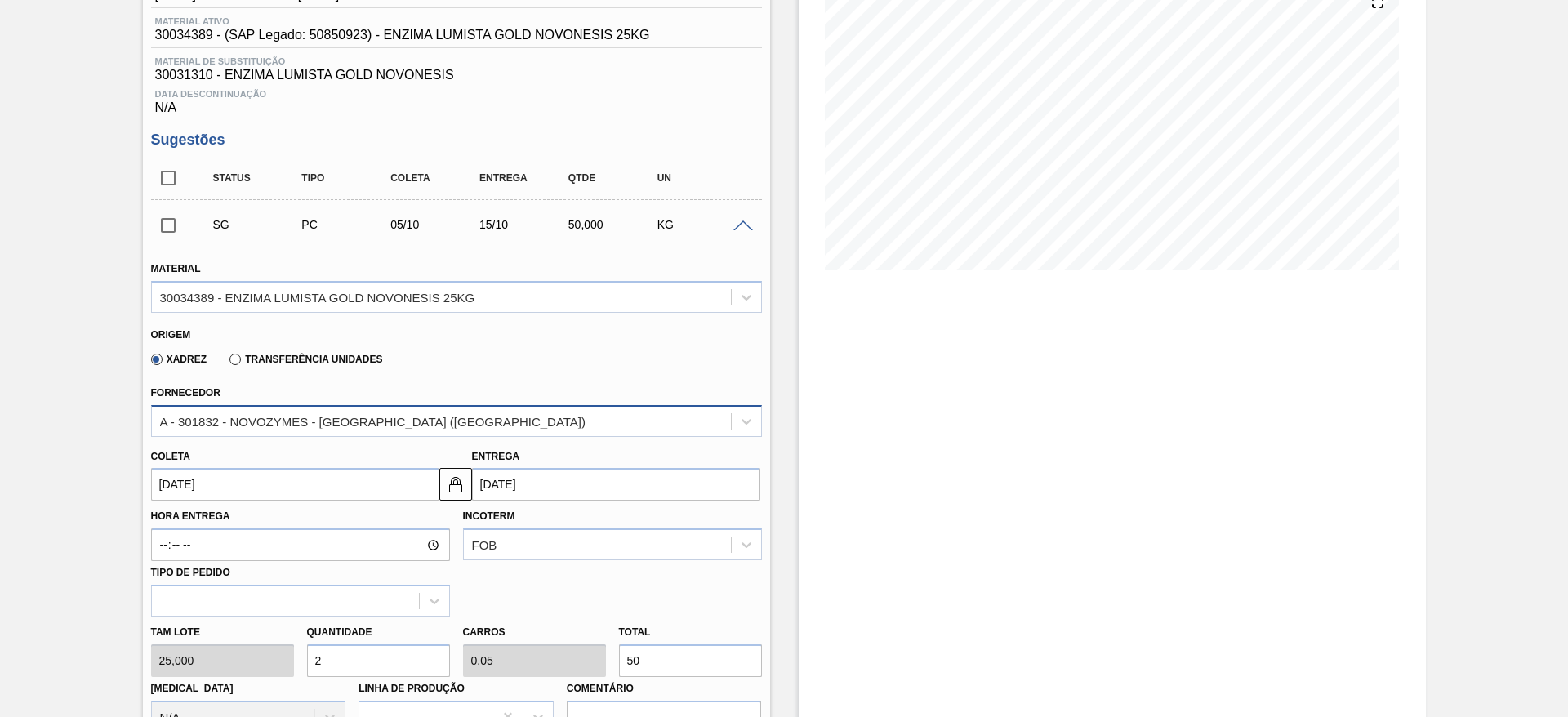
scroll to position [245, 0]
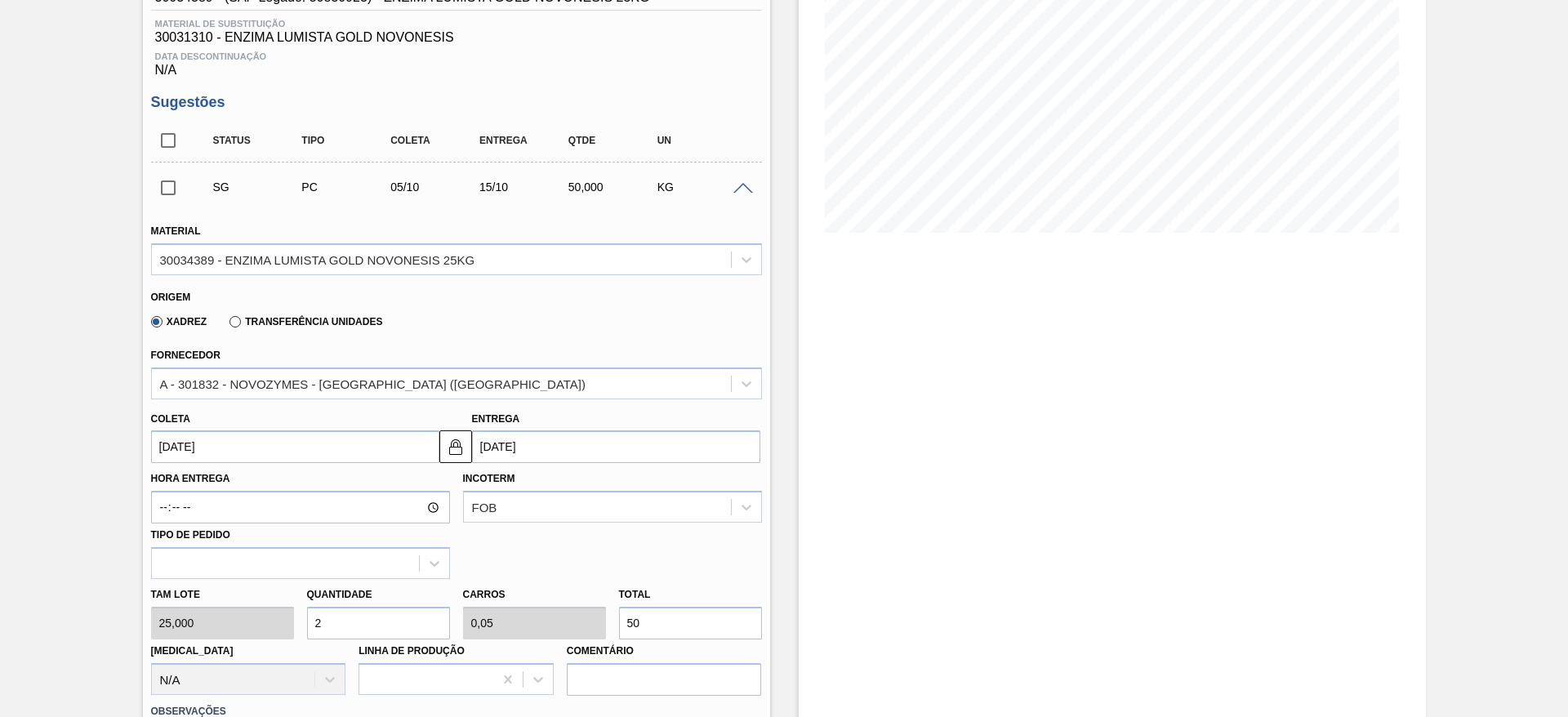
click at [321, 321] on label "Transferência Unidades" at bounding box center [306, 322] width 153 height 12
click at [227, 325] on input "Transferência Unidades" at bounding box center [227, 325] width 0 height 0
click at [206, 391] on div "BR01-Manaus" at bounding box center [441, 383] width 579 height 24
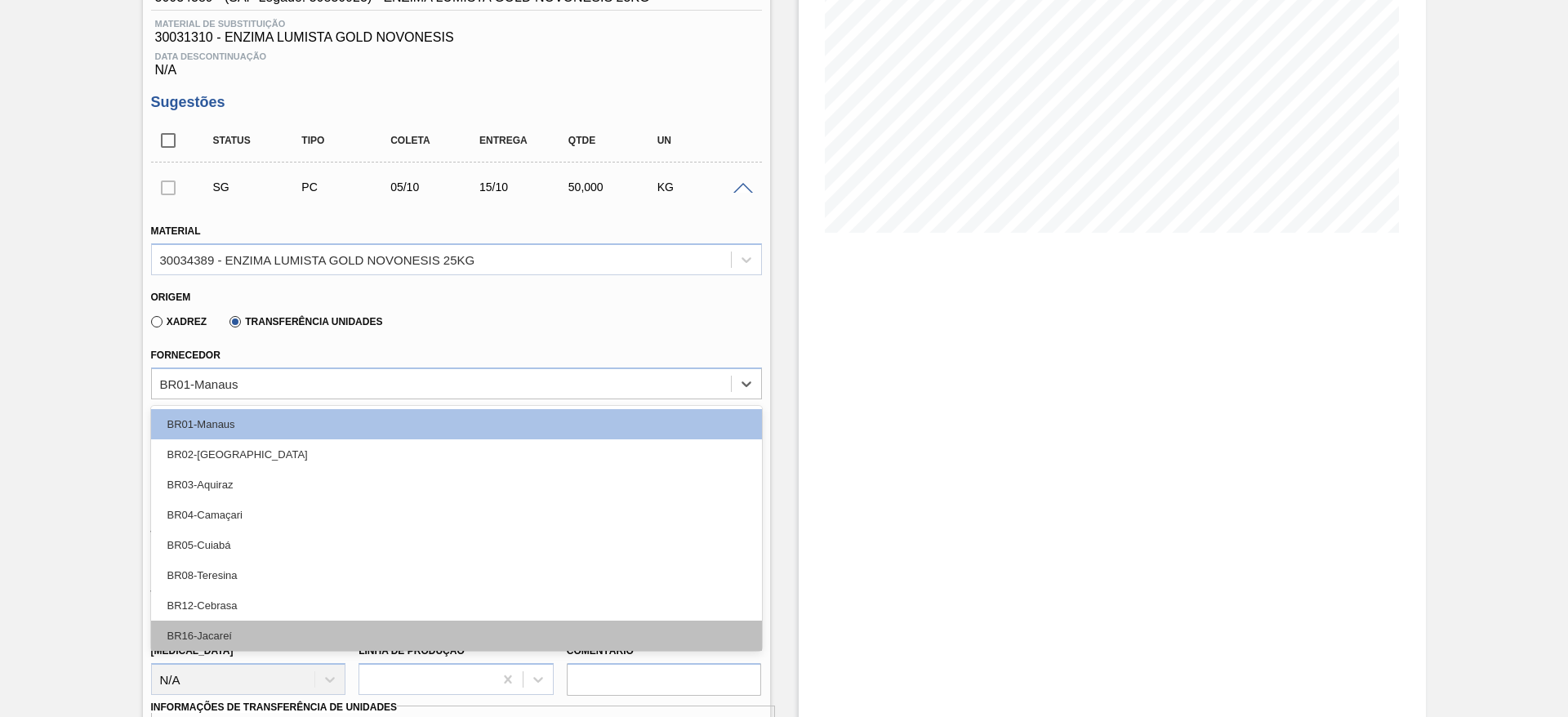
click at [287, 631] on div "BR16-Jacareí" at bounding box center [456, 636] width 611 height 30
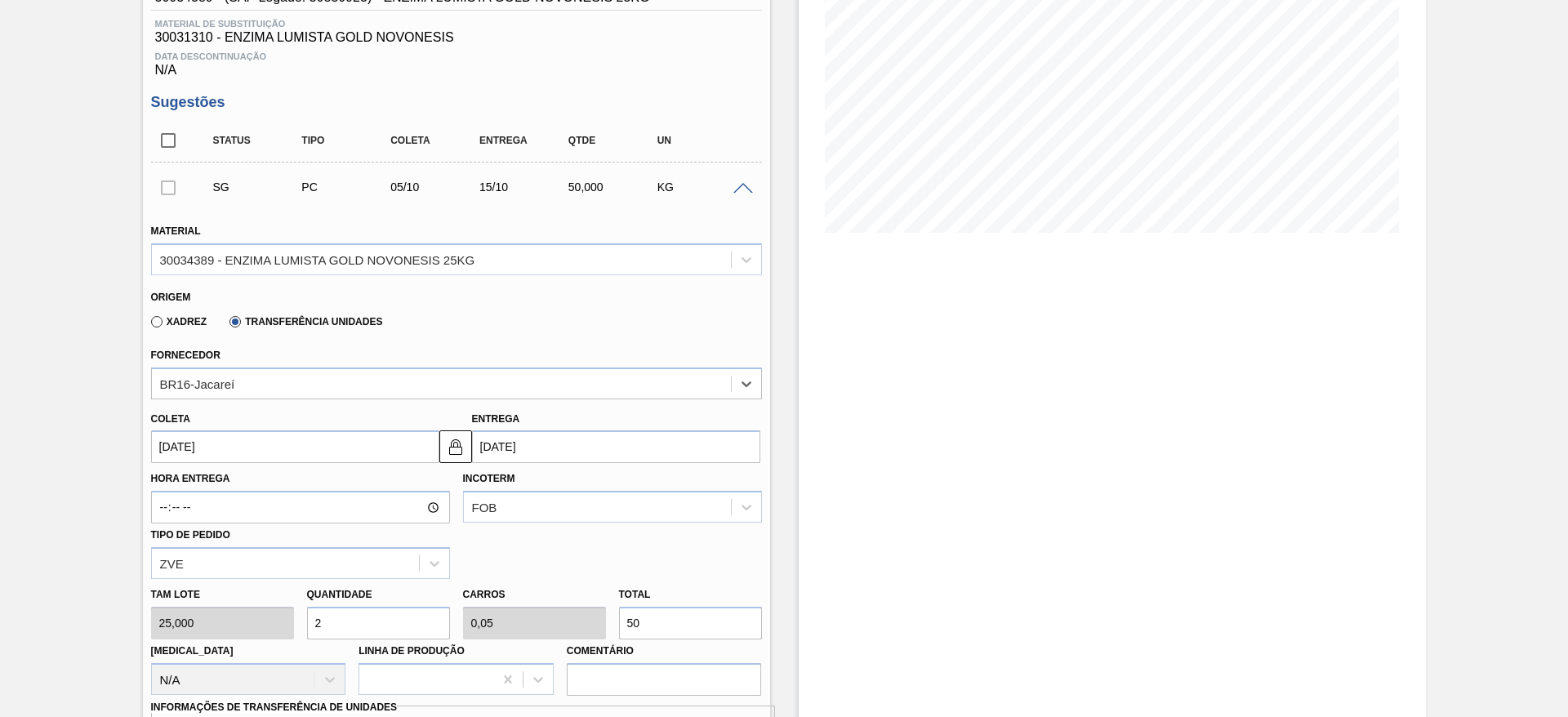
click at [238, 446] on input "05/10/2025" at bounding box center [295, 447] width 288 height 33
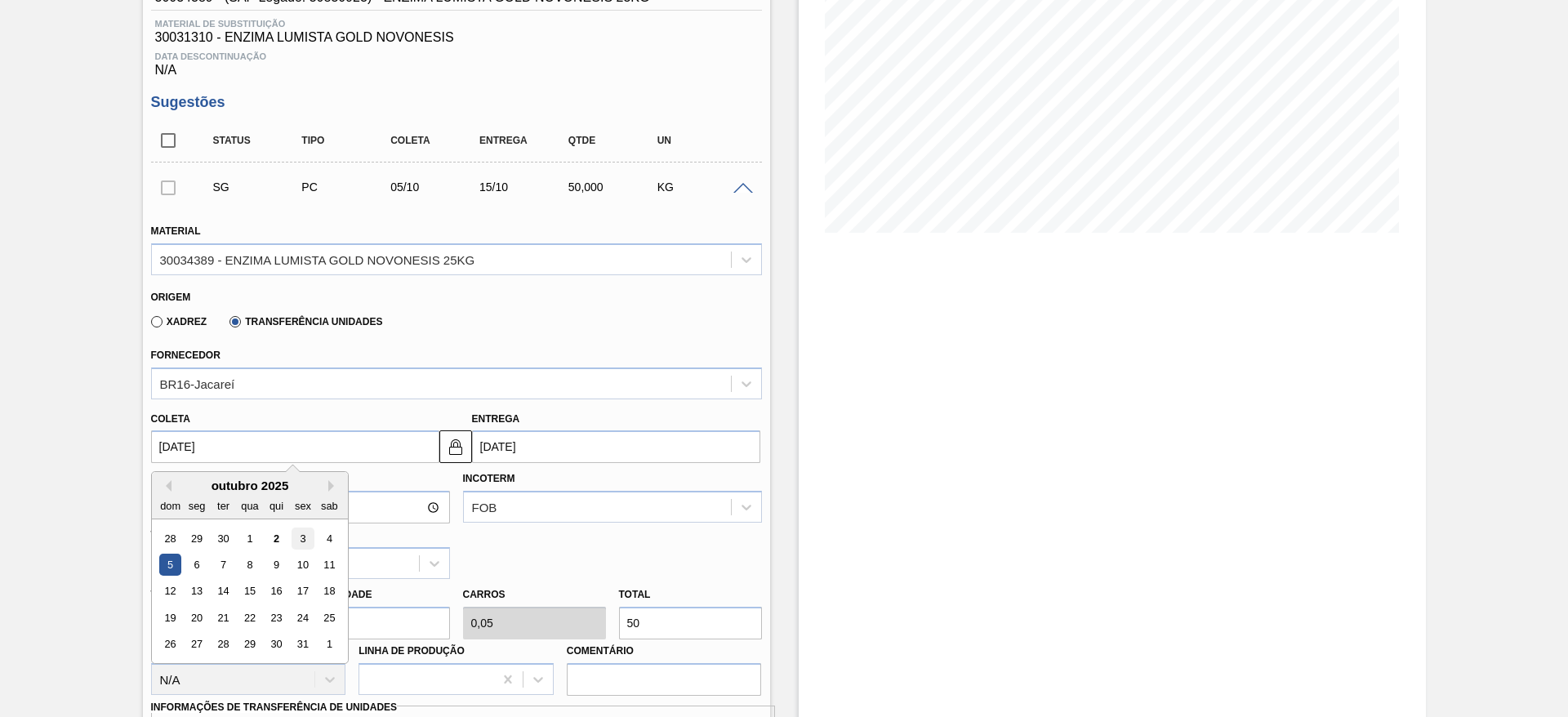
click at [298, 548] on div "3" at bounding box center [302, 539] width 22 height 22
type input "03/10/2025"
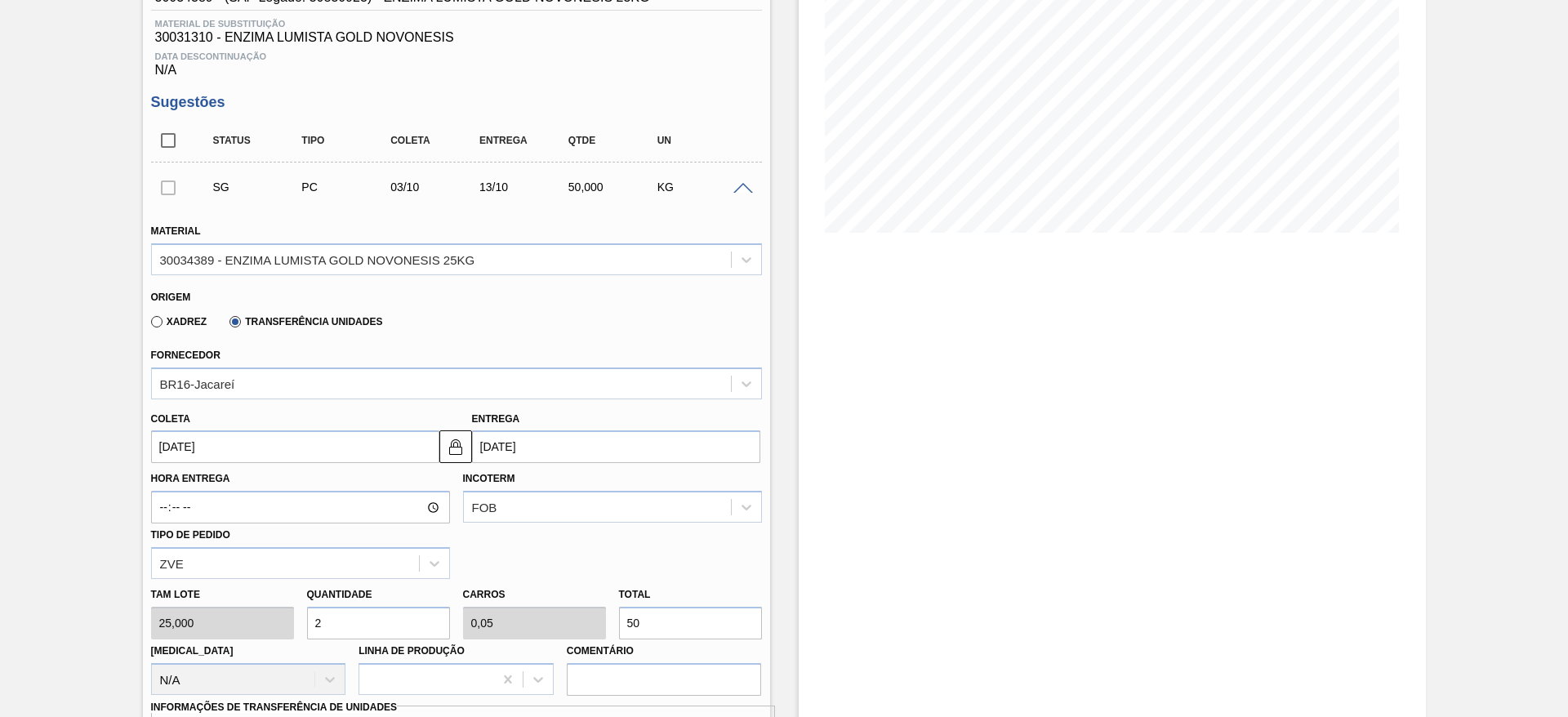
drag, startPoint x: 450, startPoint y: 446, endPoint x: 500, endPoint y: 448, distance: 50.0
click at [450, 445] on img at bounding box center [456, 447] width 20 height 20
click at [503, 447] on input "13/10/2025" at bounding box center [616, 447] width 288 height 33
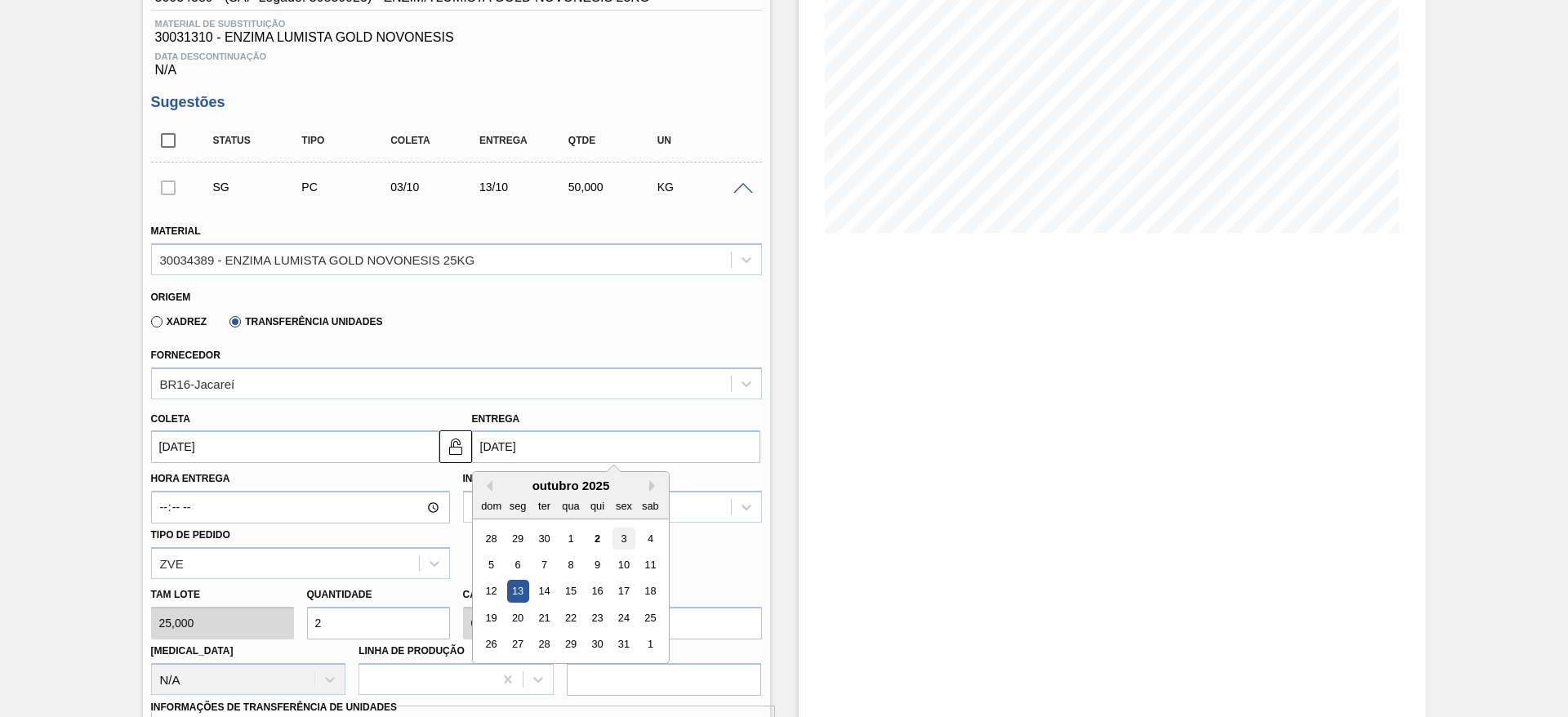
click at [629, 536] on div "3" at bounding box center [623, 539] width 22 height 22
type input "03/10/2025"
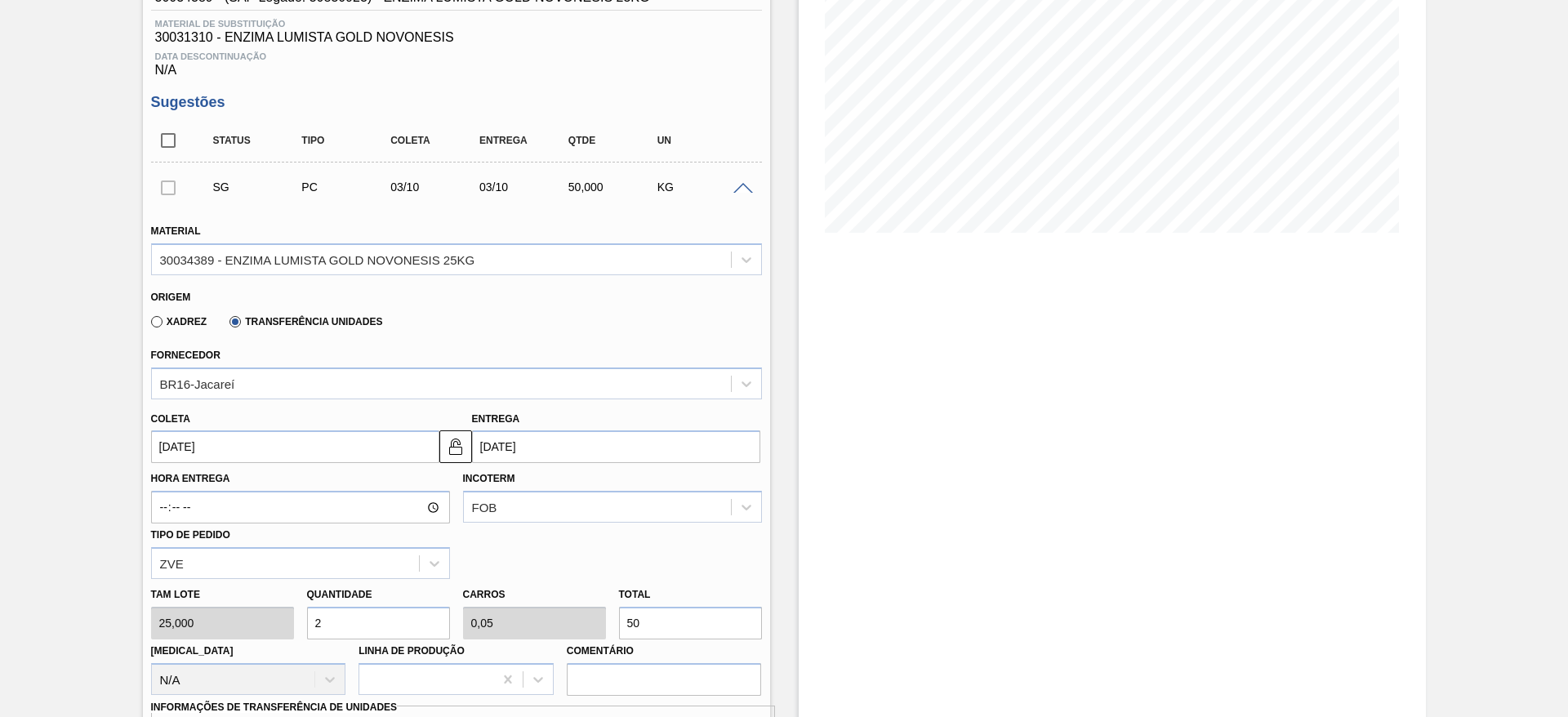
drag, startPoint x: 405, startPoint y: 628, endPoint x: 296, endPoint y: 628, distance: 109.0
click at [296, 628] on div "Tam lote 25,000 Quantidade 2 Carros 0,05 Total 50 Doca N/A Linha de Produção Co…" at bounding box center [456, 638] width 624 height 117
type input "6"
type input "0,15"
type input "150"
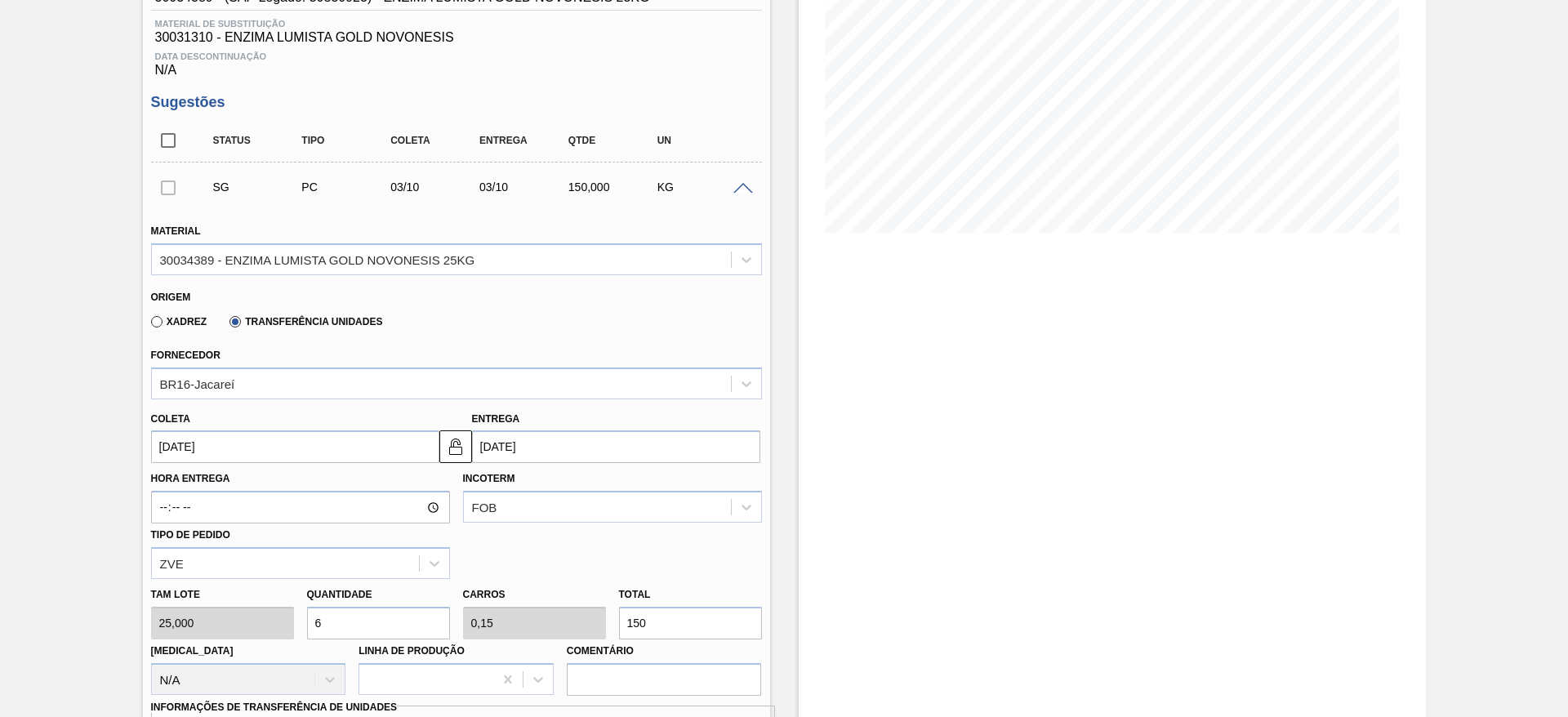
drag, startPoint x: 631, startPoint y: 619, endPoint x: 619, endPoint y: 623, distance: 12.6
click at [619, 623] on input "150" at bounding box center [690, 623] width 143 height 33
type input "10"
type input "0,25"
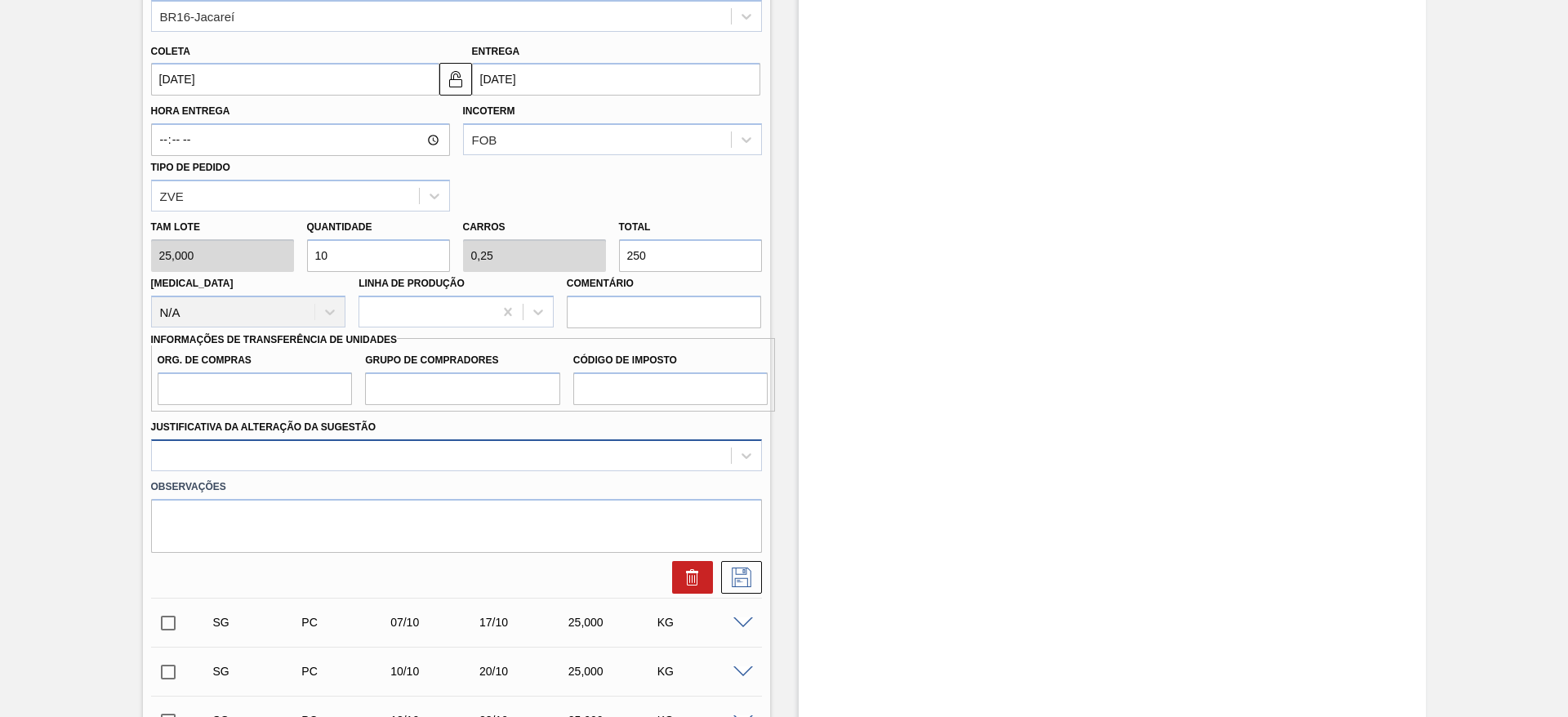
type input "250"
click at [504, 467] on div at bounding box center [456, 456] width 611 height 32
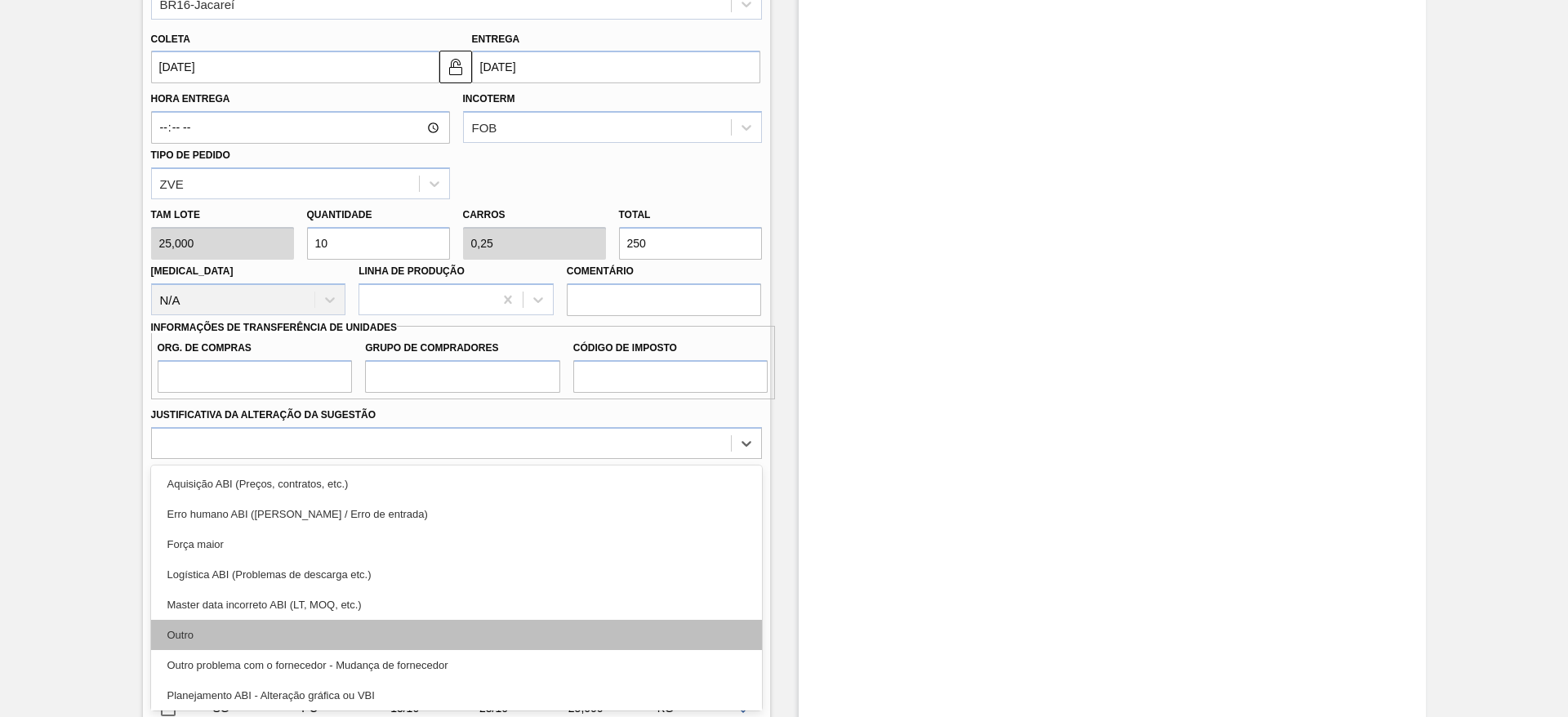
click at [477, 633] on div "Outro" at bounding box center [456, 635] width 611 height 30
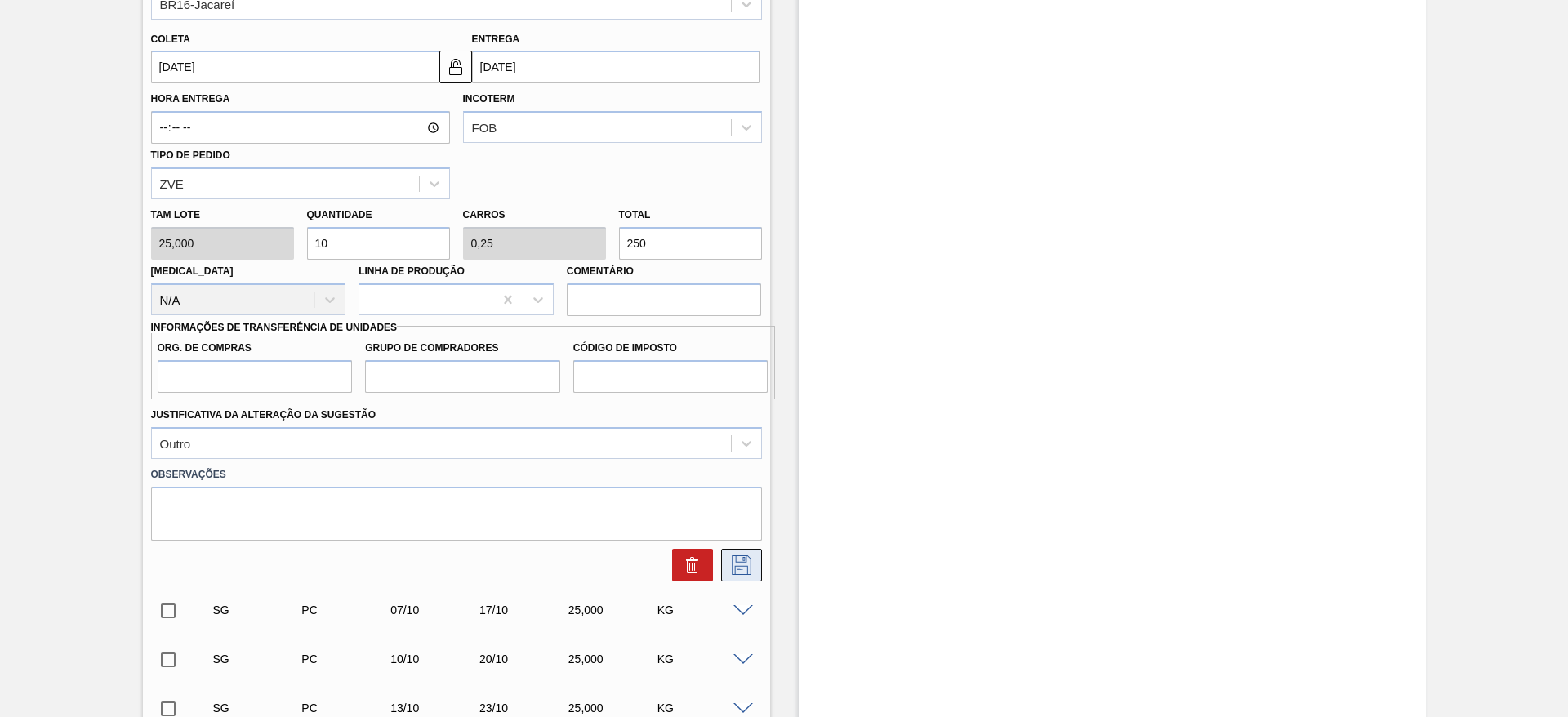
click at [738, 567] on icon at bounding box center [741, 566] width 26 height 20
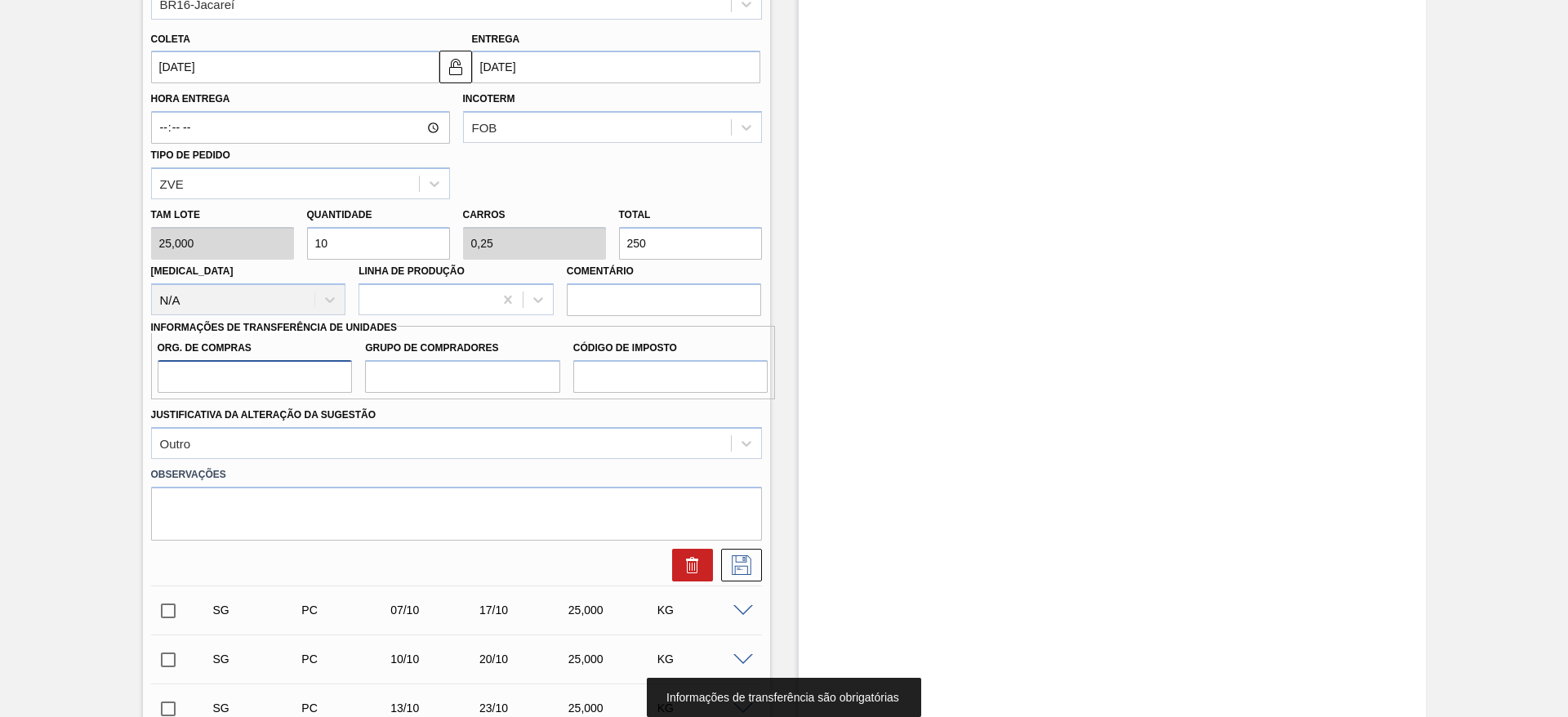
click at [273, 378] on input "Org. de Compras" at bounding box center [255, 377] width 195 height 33
type input "BR00"
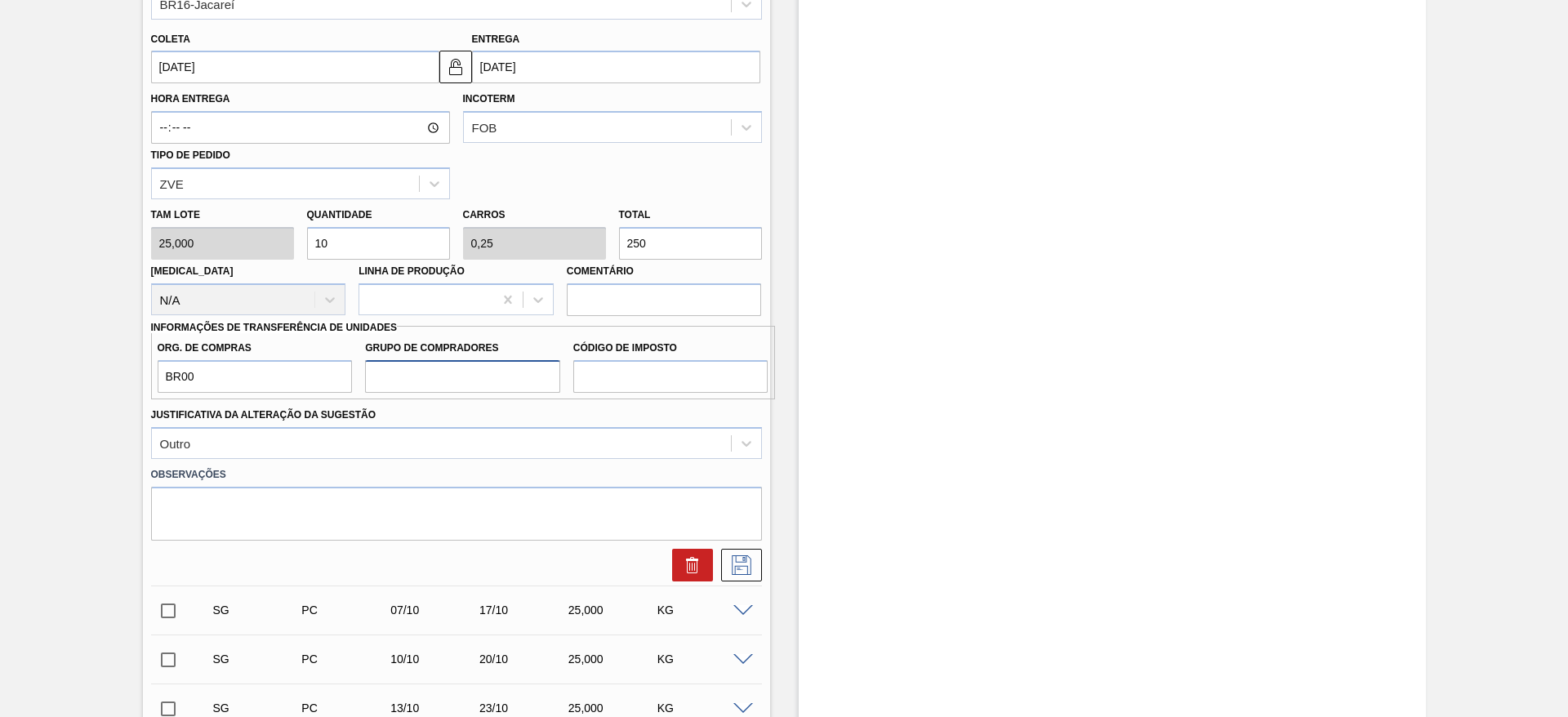
drag, startPoint x: 431, startPoint y: 365, endPoint x: 441, endPoint y: 377, distance: 15.6
click at [431, 365] on input "Grupo de Compradores" at bounding box center [462, 377] width 195 height 33
type input "A01"
click at [708, 364] on input "Código de Imposto" at bounding box center [671, 377] width 195 height 33
type input "I1"
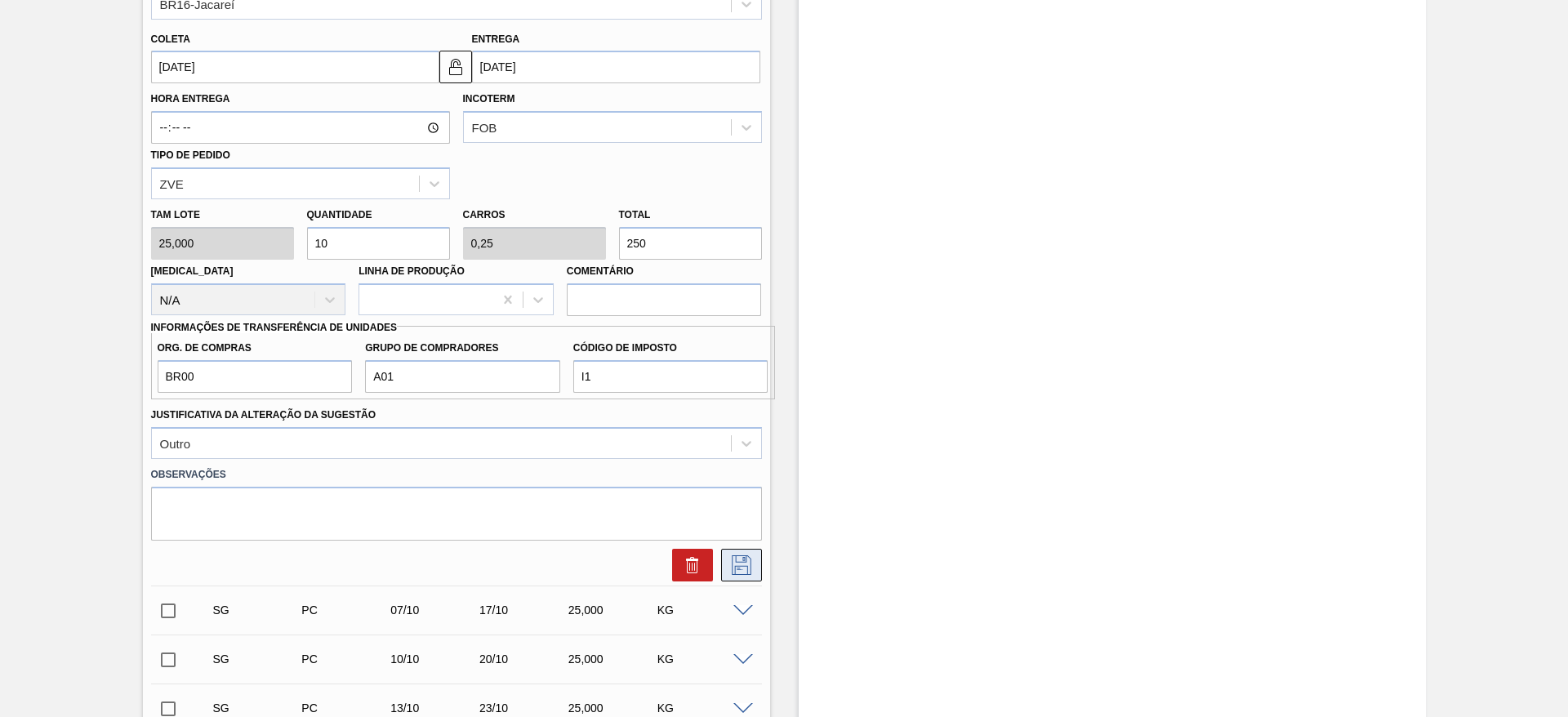
click at [737, 576] on button at bounding box center [741, 566] width 41 height 33
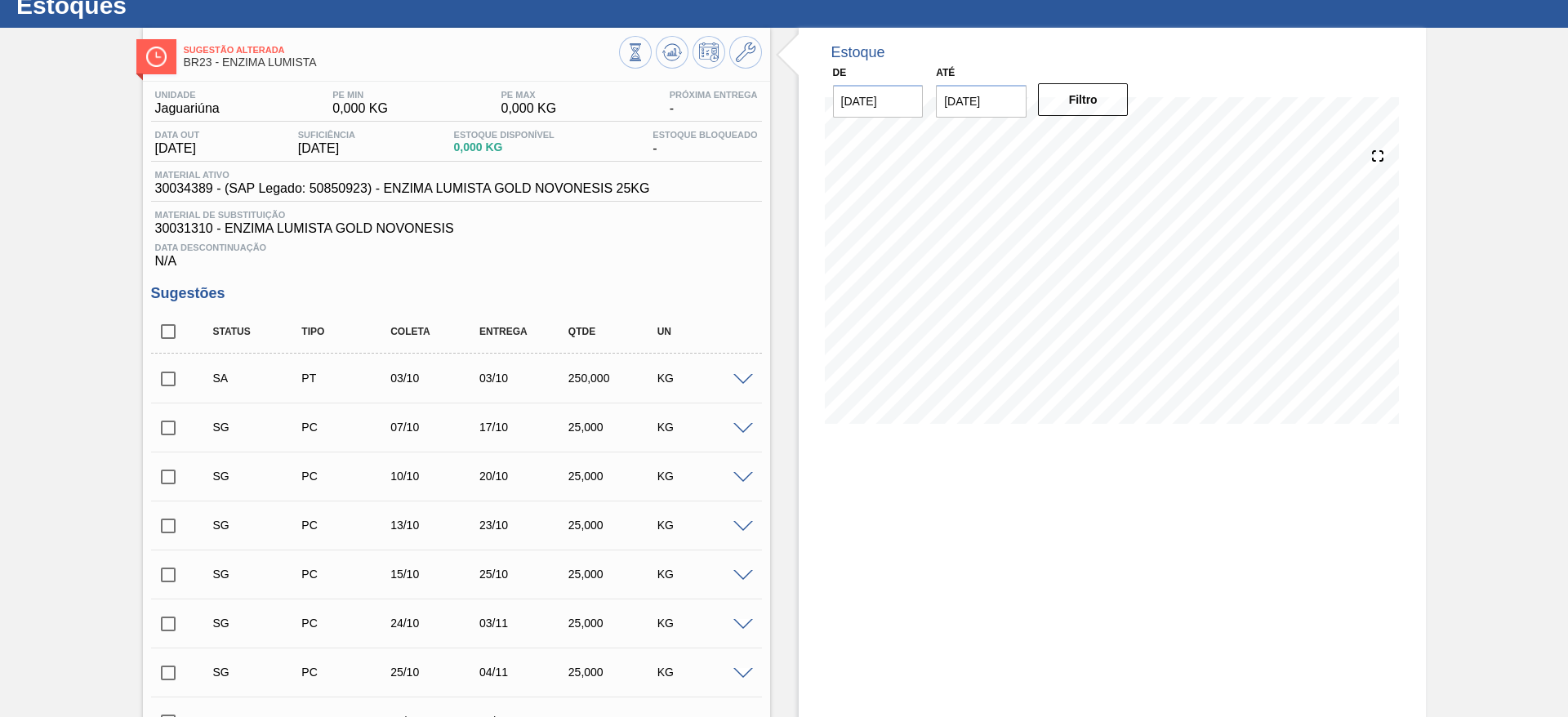
scroll to position [0, 0]
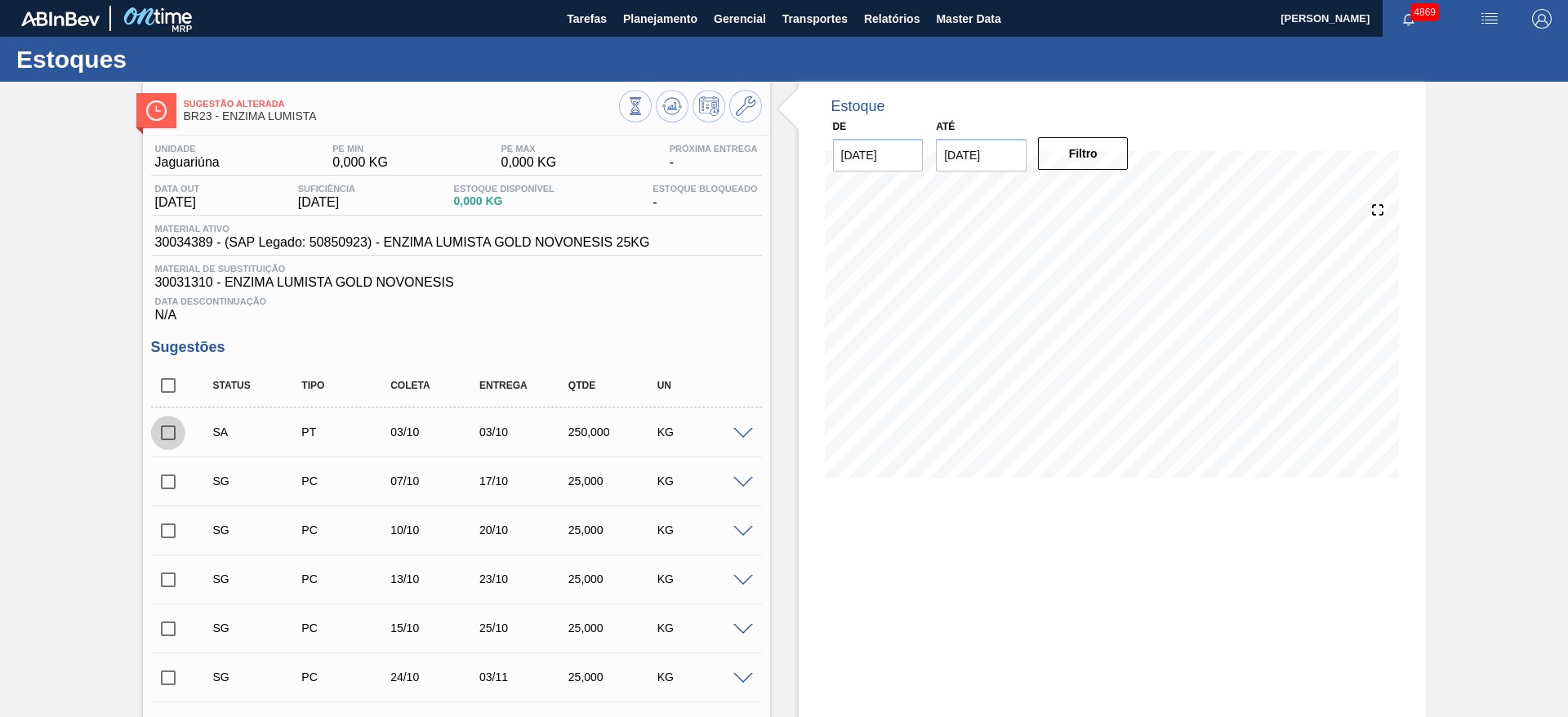
click at [163, 431] on input "checkbox" at bounding box center [168, 433] width 35 height 35
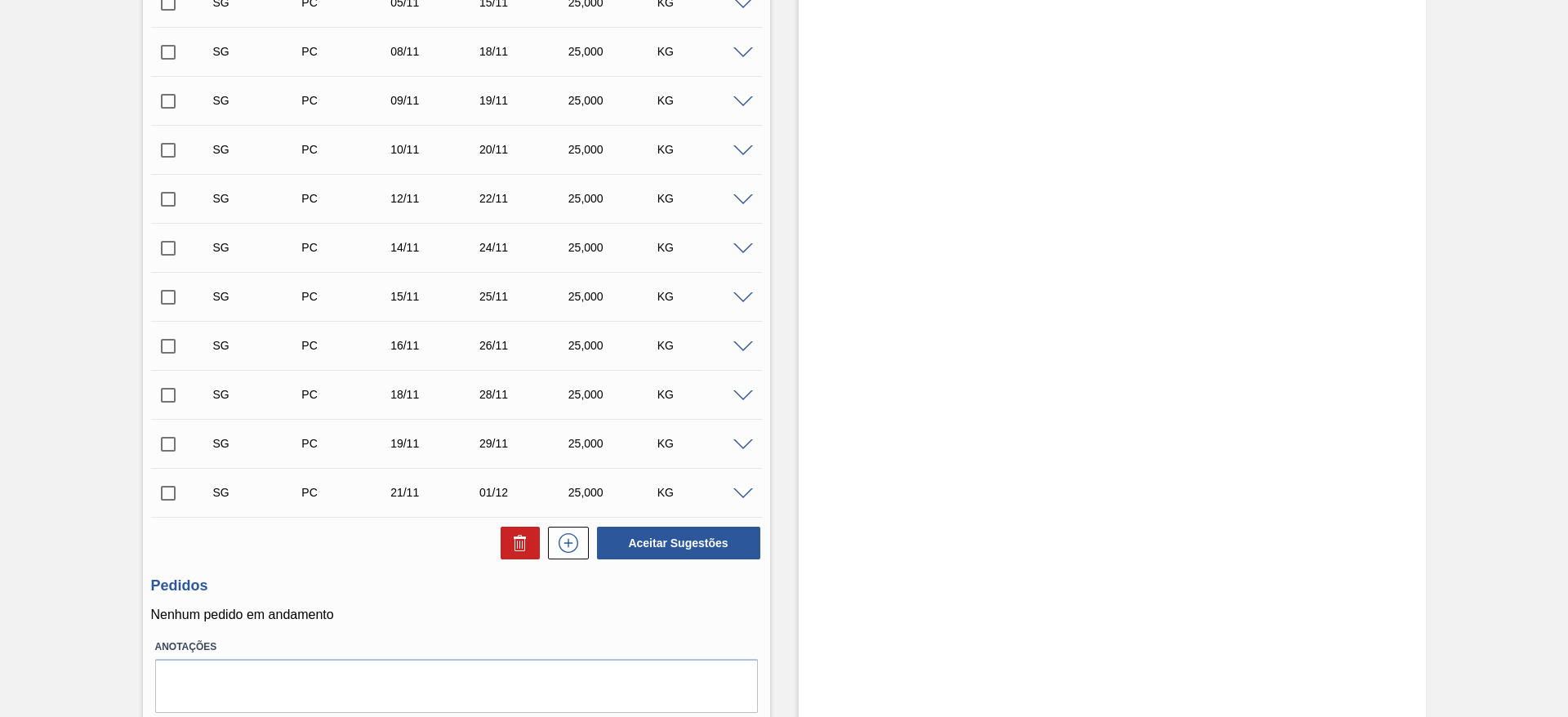
scroll to position [1218, 0]
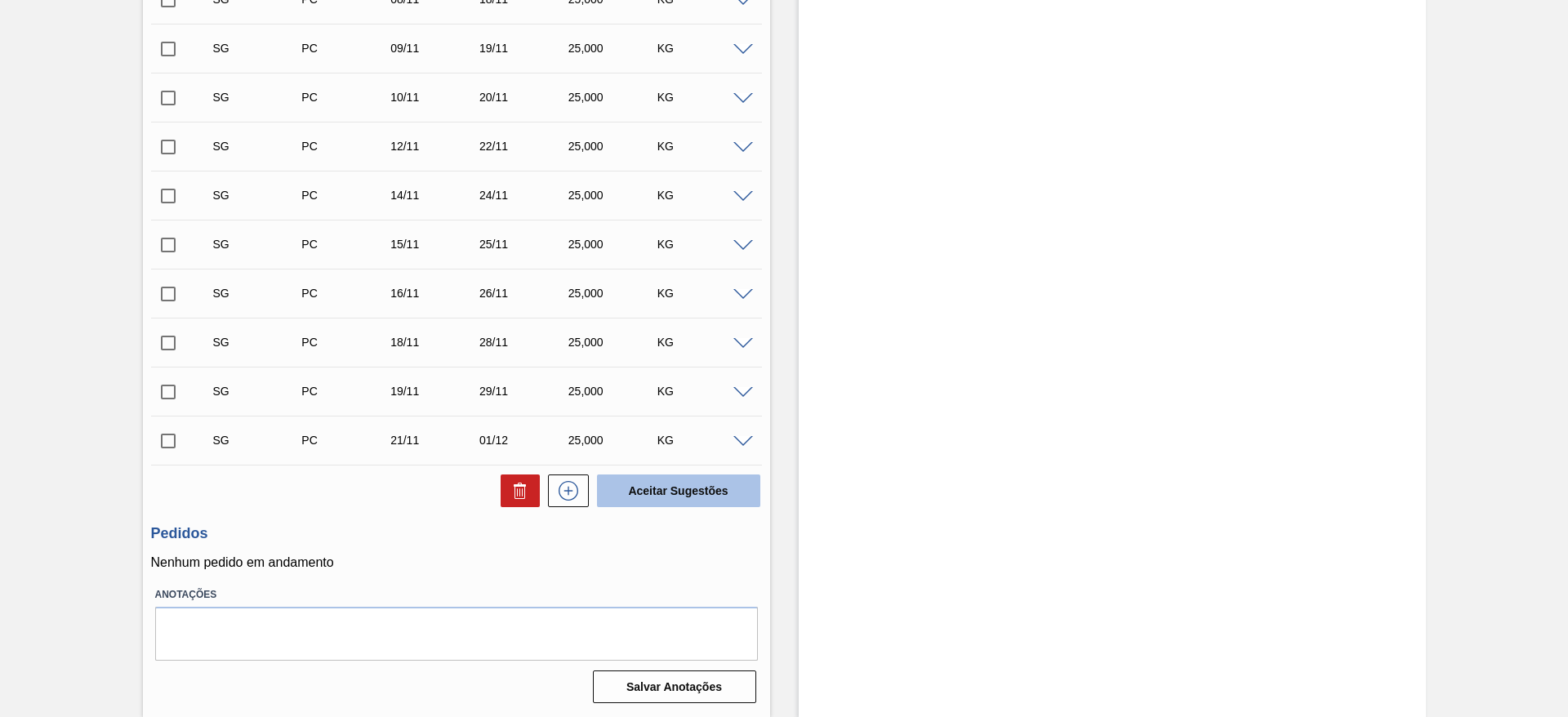
click at [662, 480] on button "Aceitar Sugestões" at bounding box center [678, 491] width 164 height 33
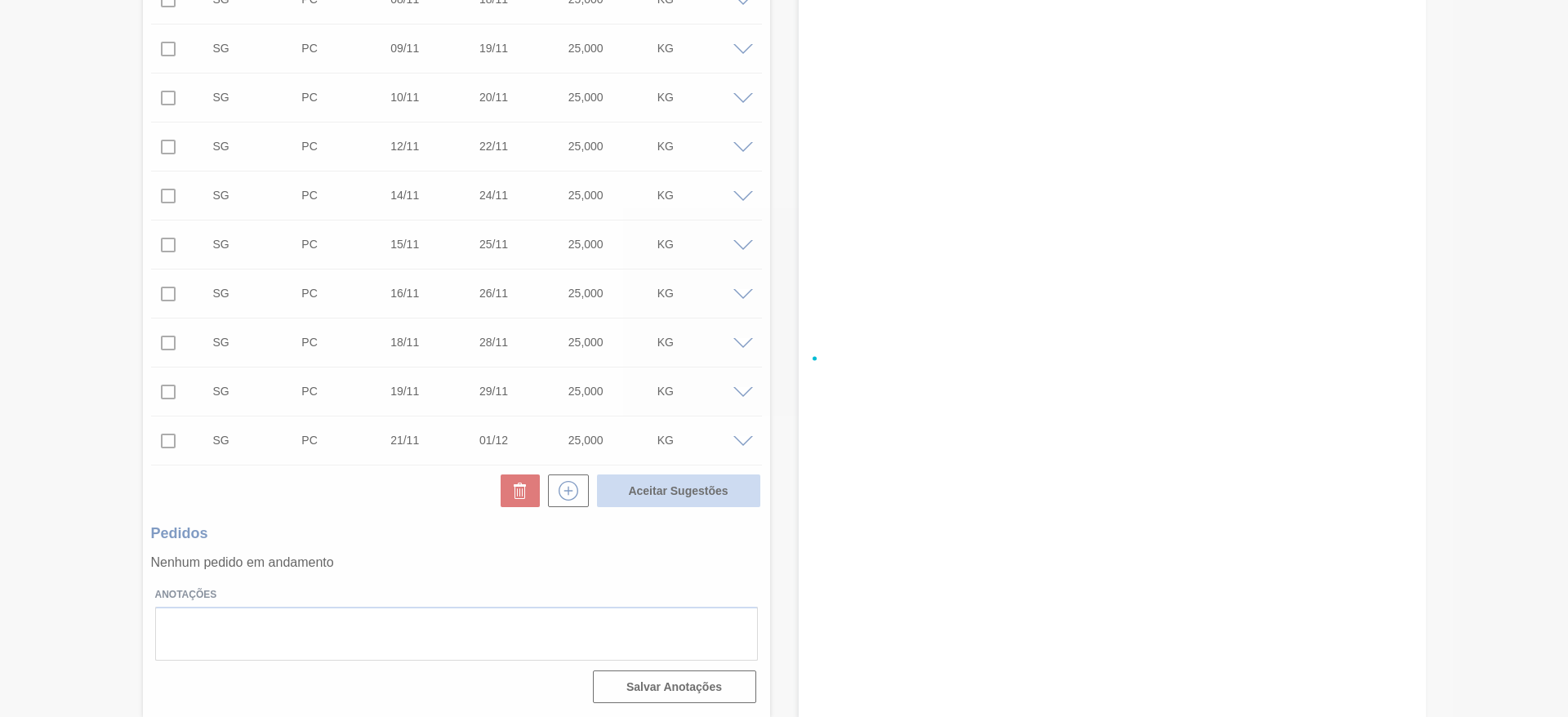
checkbox input "false"
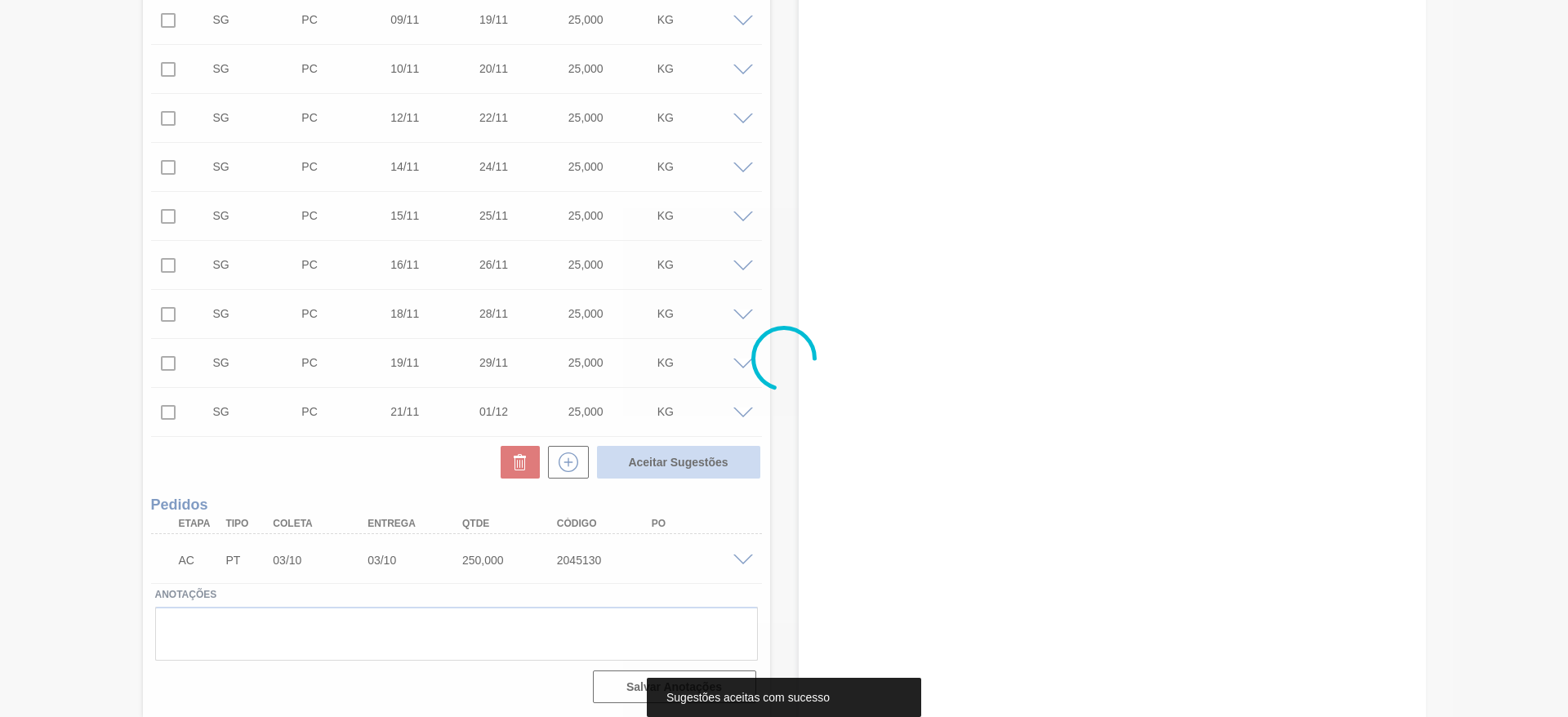
scroll to position [1168, 0]
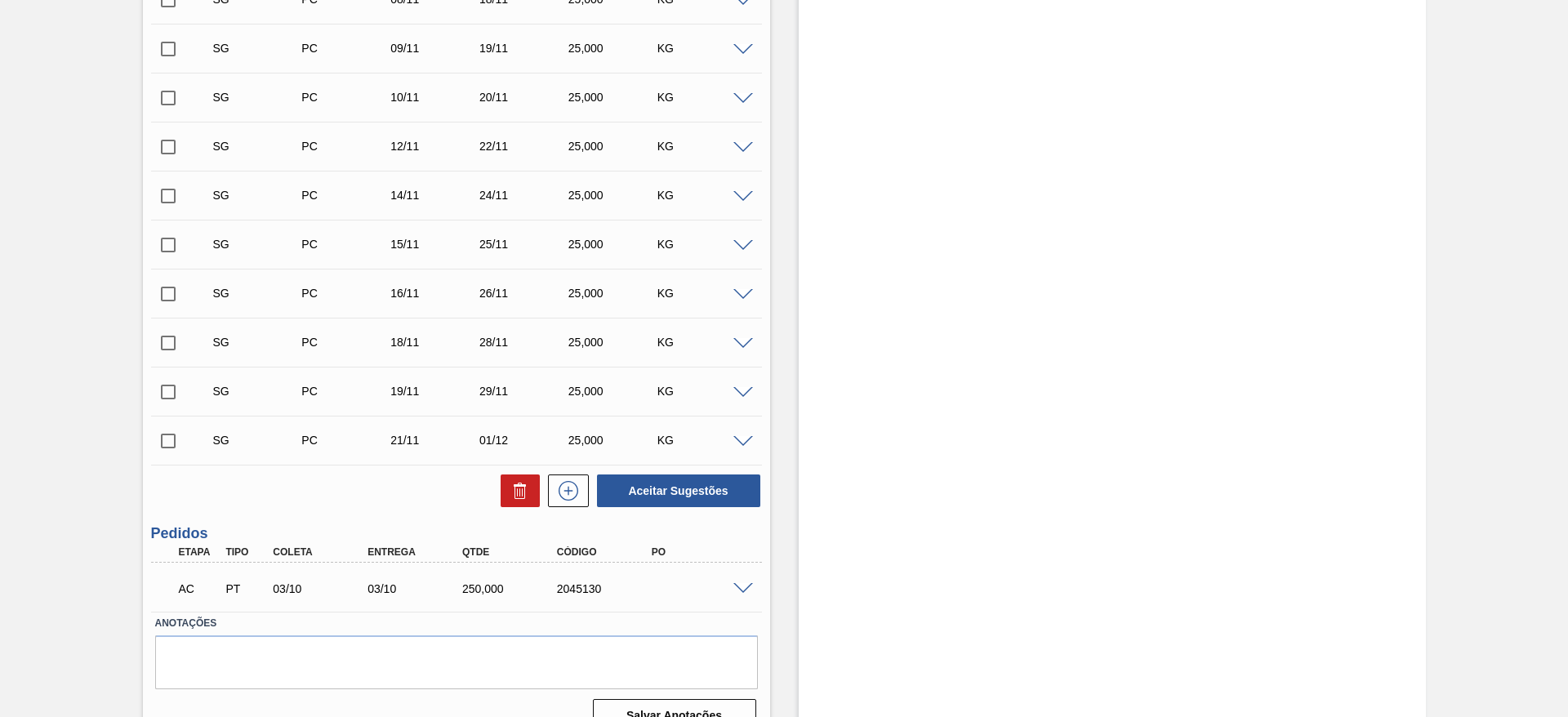
click at [736, 586] on span at bounding box center [743, 589] width 20 height 12
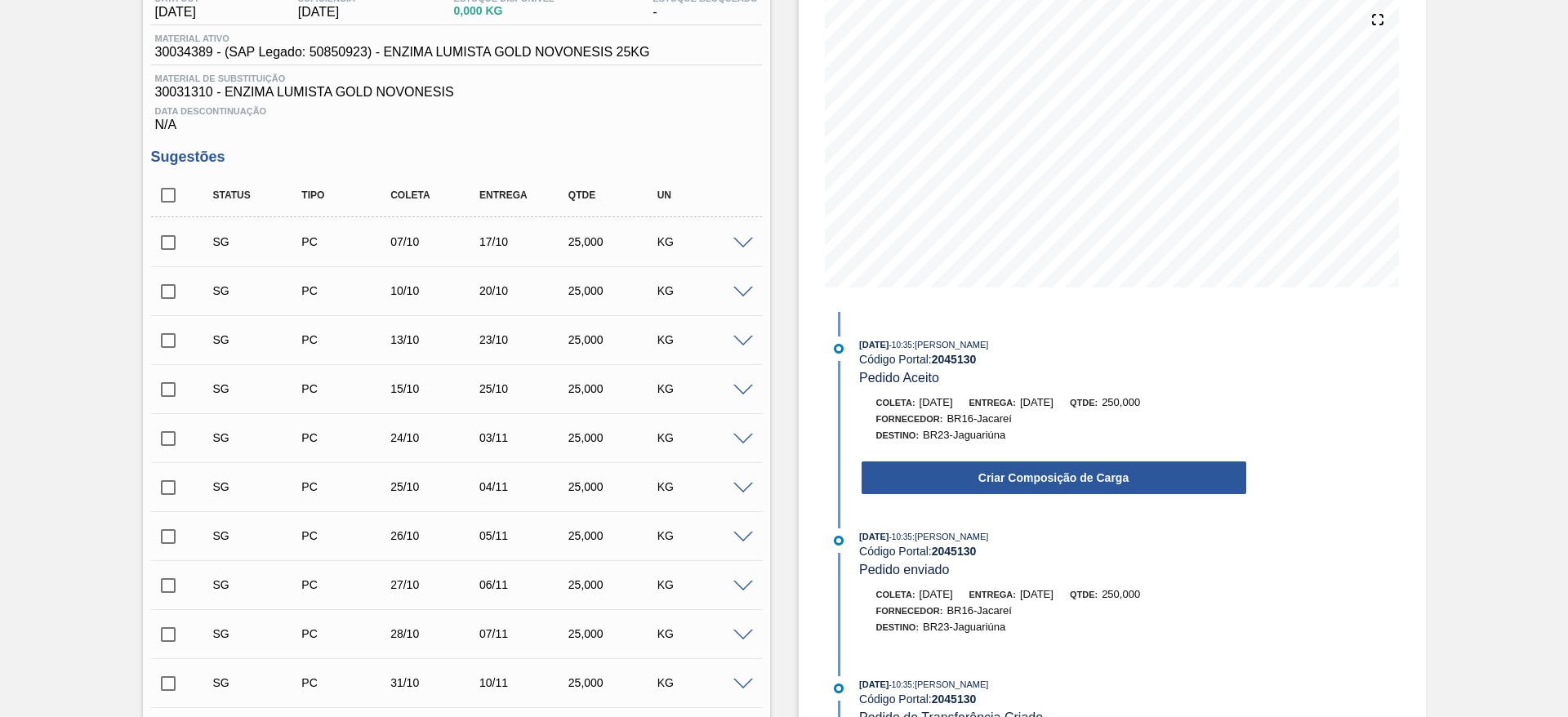
scroll to position [245, 0]
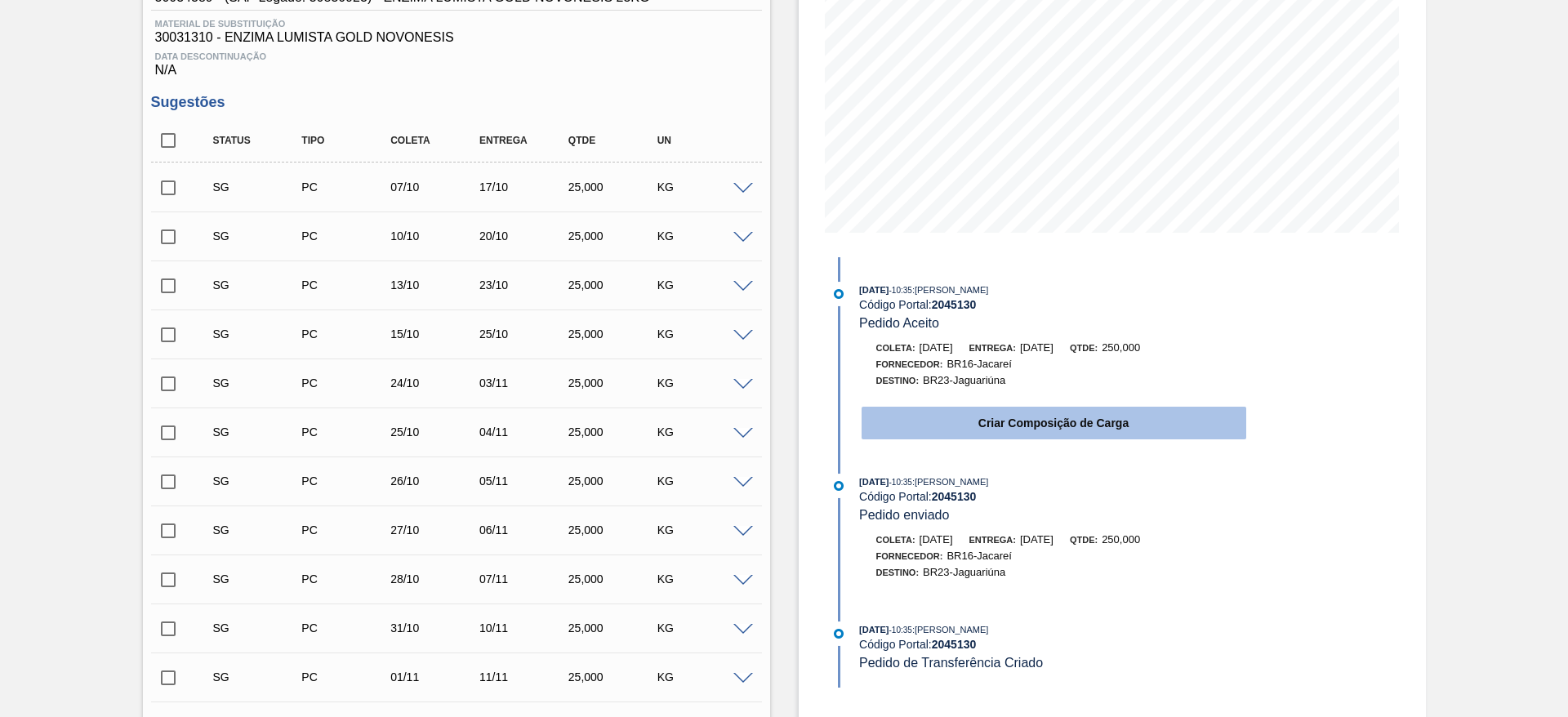
click at [944, 419] on button "Criar Composição de Carga" at bounding box center [1054, 423] width 385 height 33
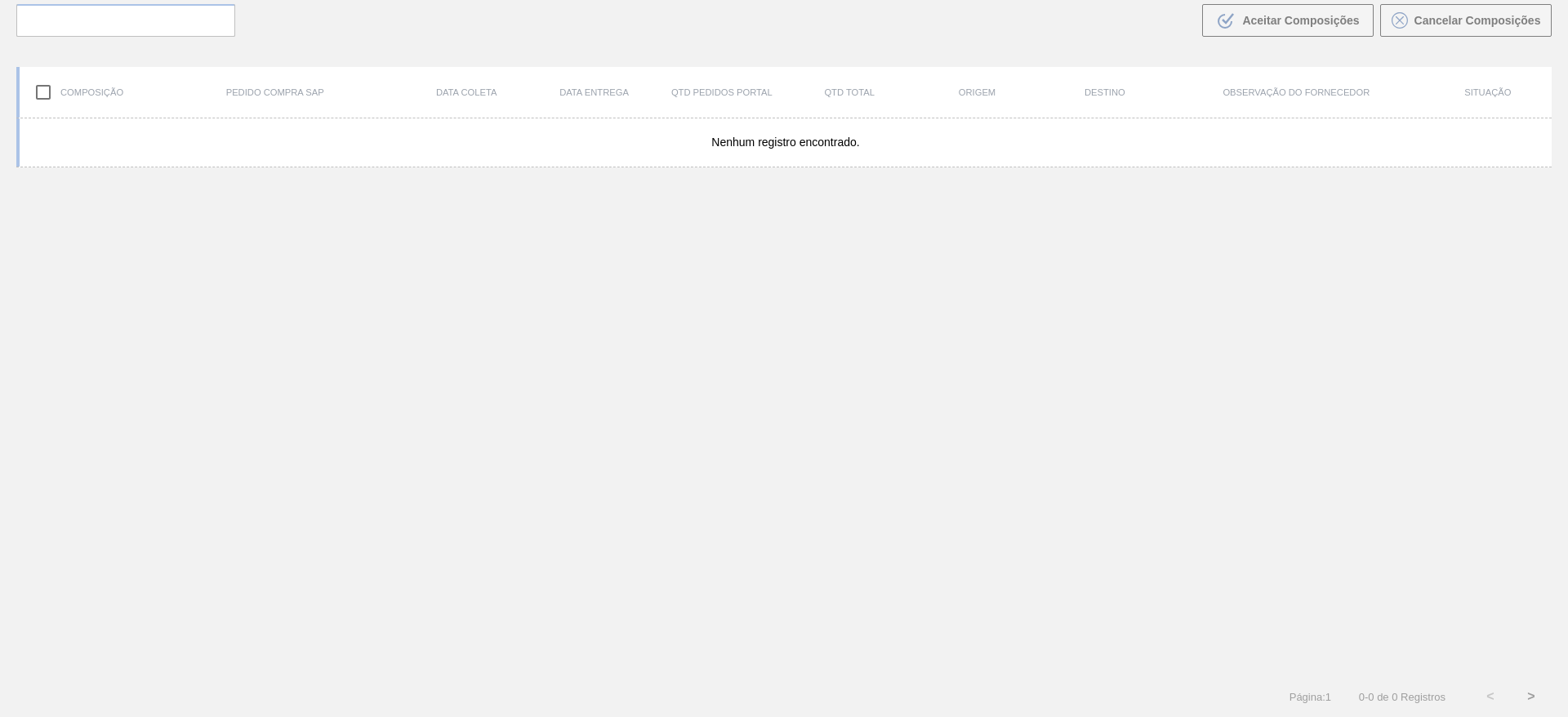
scroll to position [118, 0]
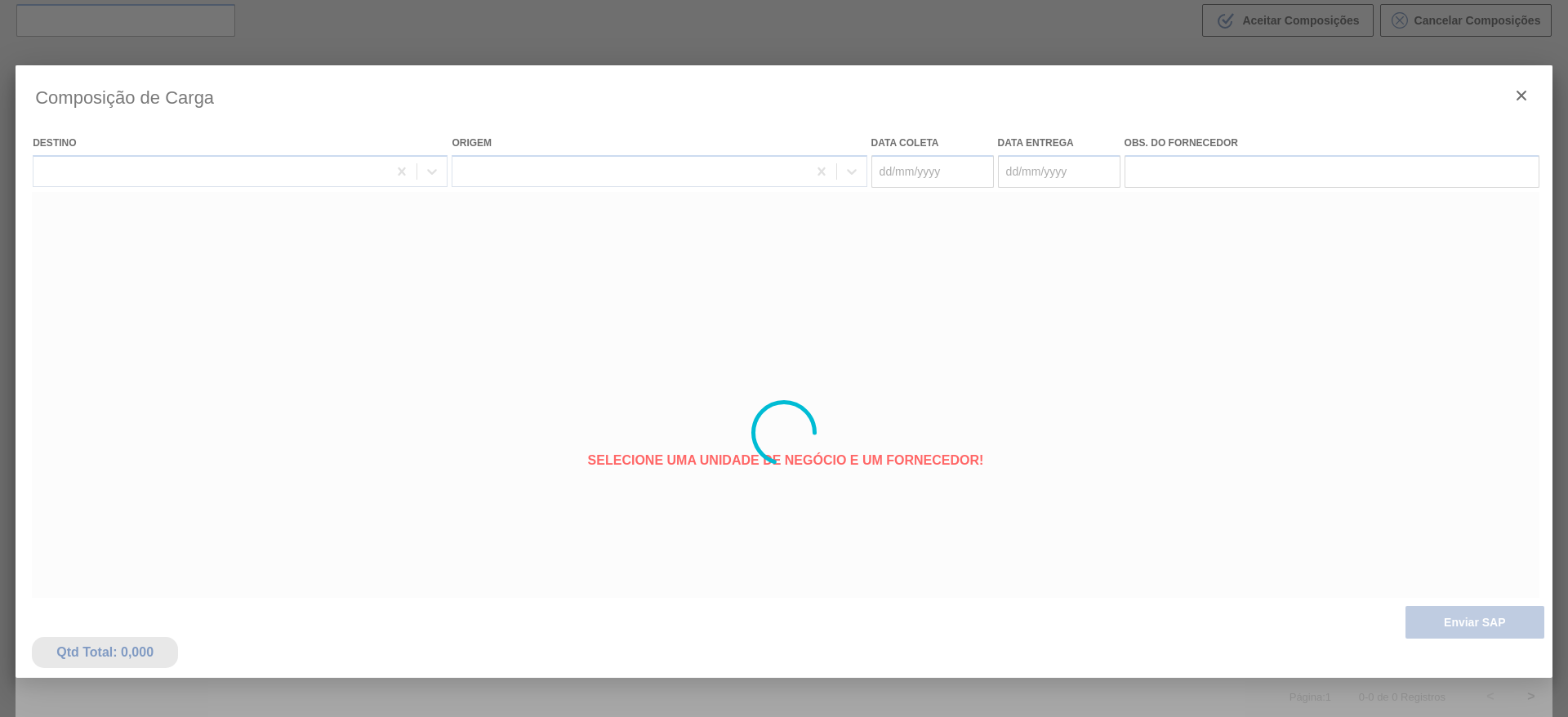
type coleta "03/10/2025"
type entrega "03/10/2025"
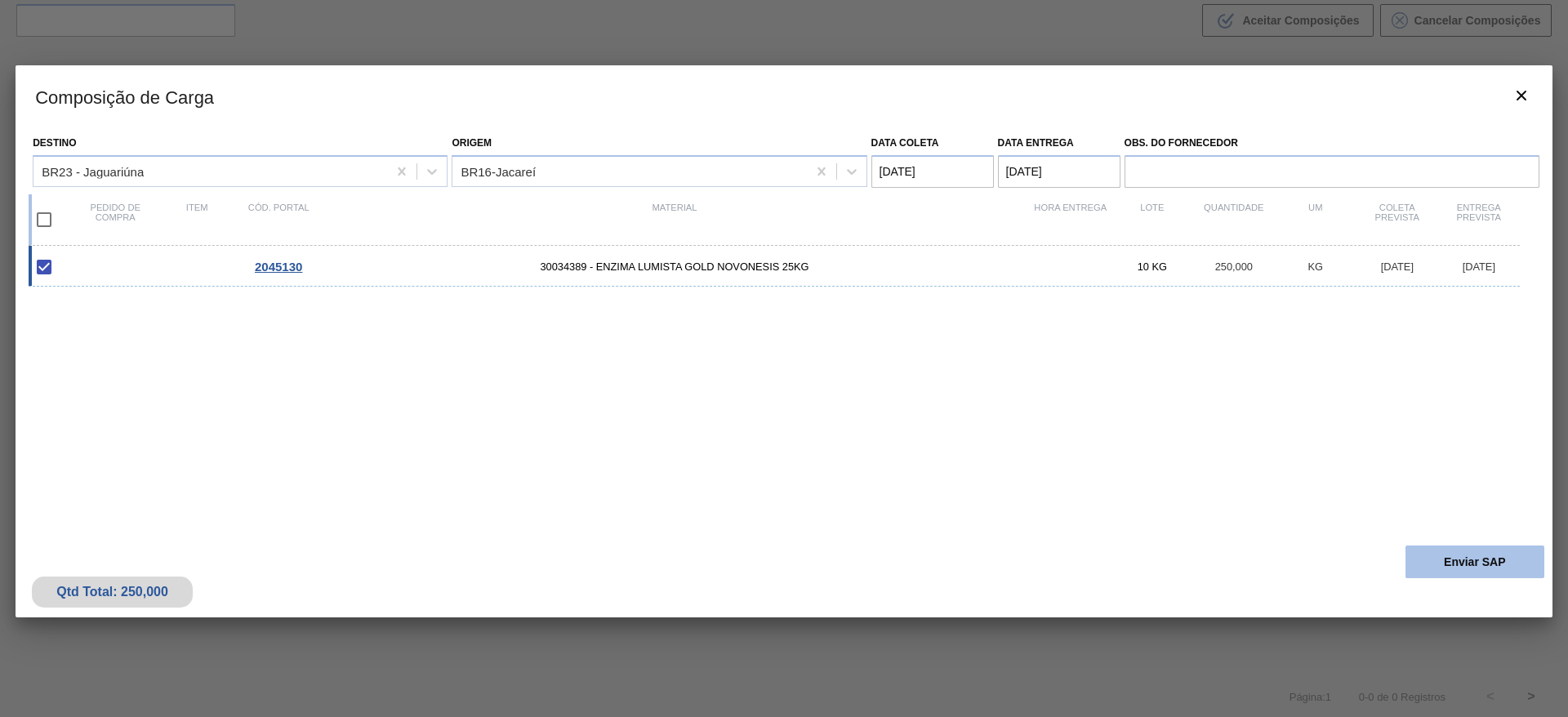
click at [1429, 547] on button "Enviar SAP" at bounding box center [1474, 562] width 139 height 33
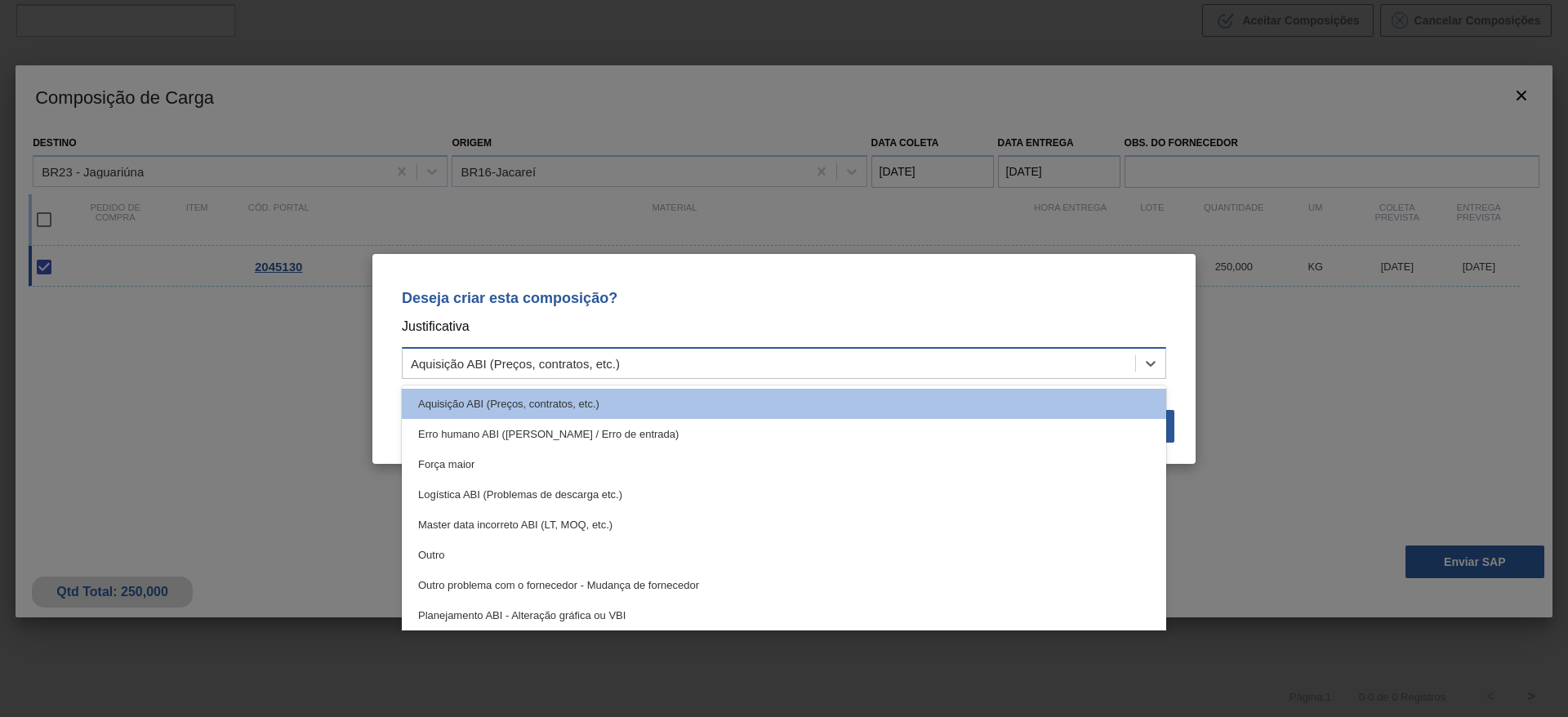
click at [948, 353] on div "Aquisição ABI (Preços, contratos, etc.)" at bounding box center [768, 363] width 732 height 24
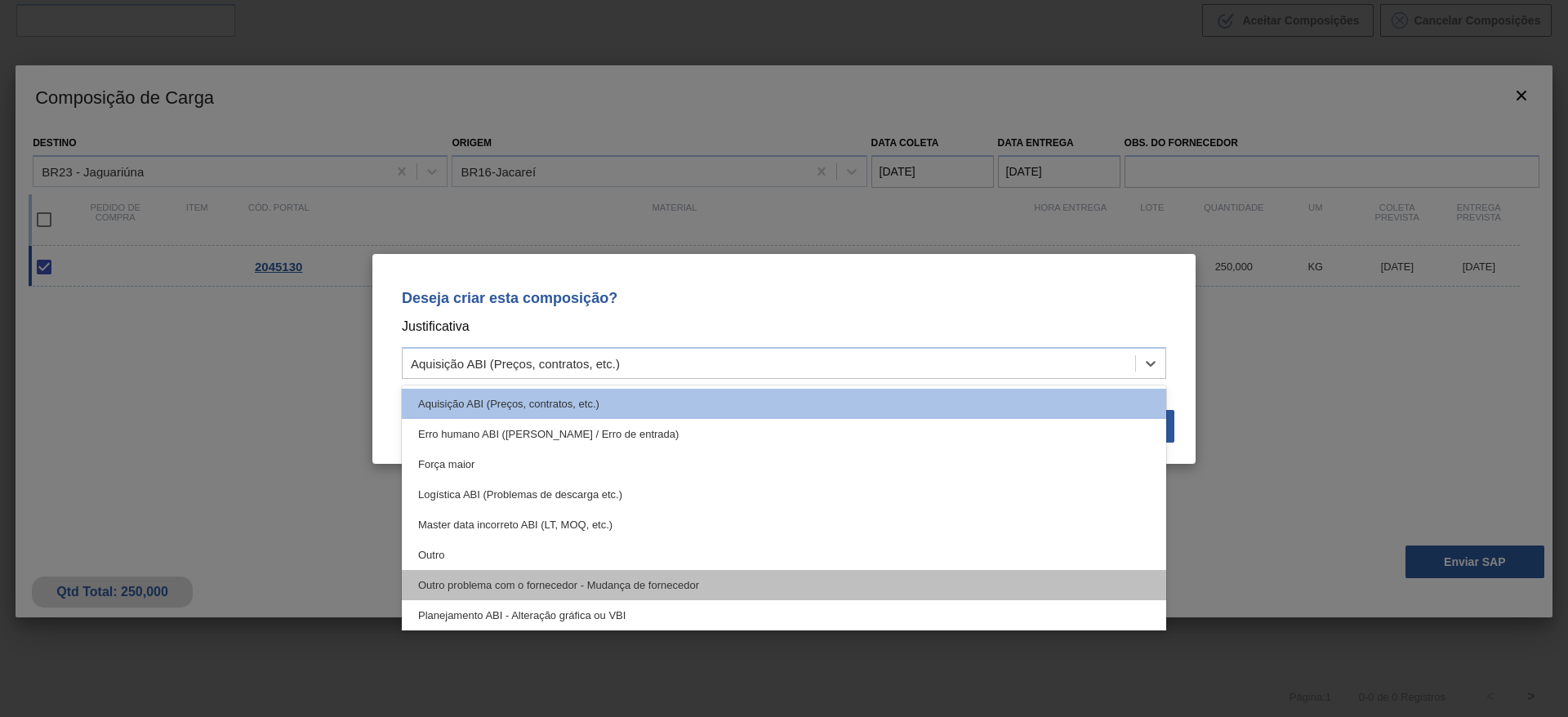
click at [871, 580] on div "Outro problema com o fornecedor - Mudança de fornecedor" at bounding box center [784, 585] width 764 height 30
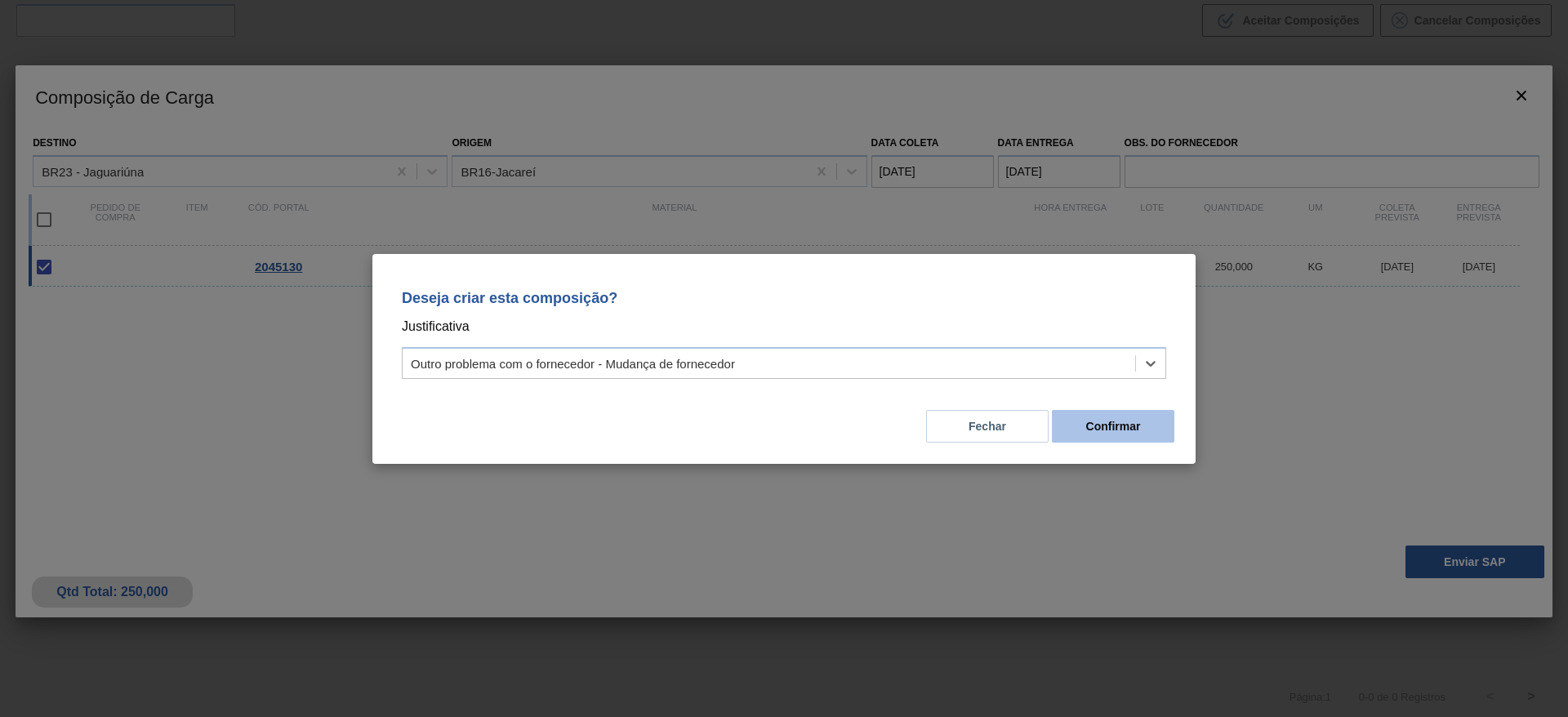
click at [1095, 427] on button "Confirmar" at bounding box center [1113, 427] width 122 height 33
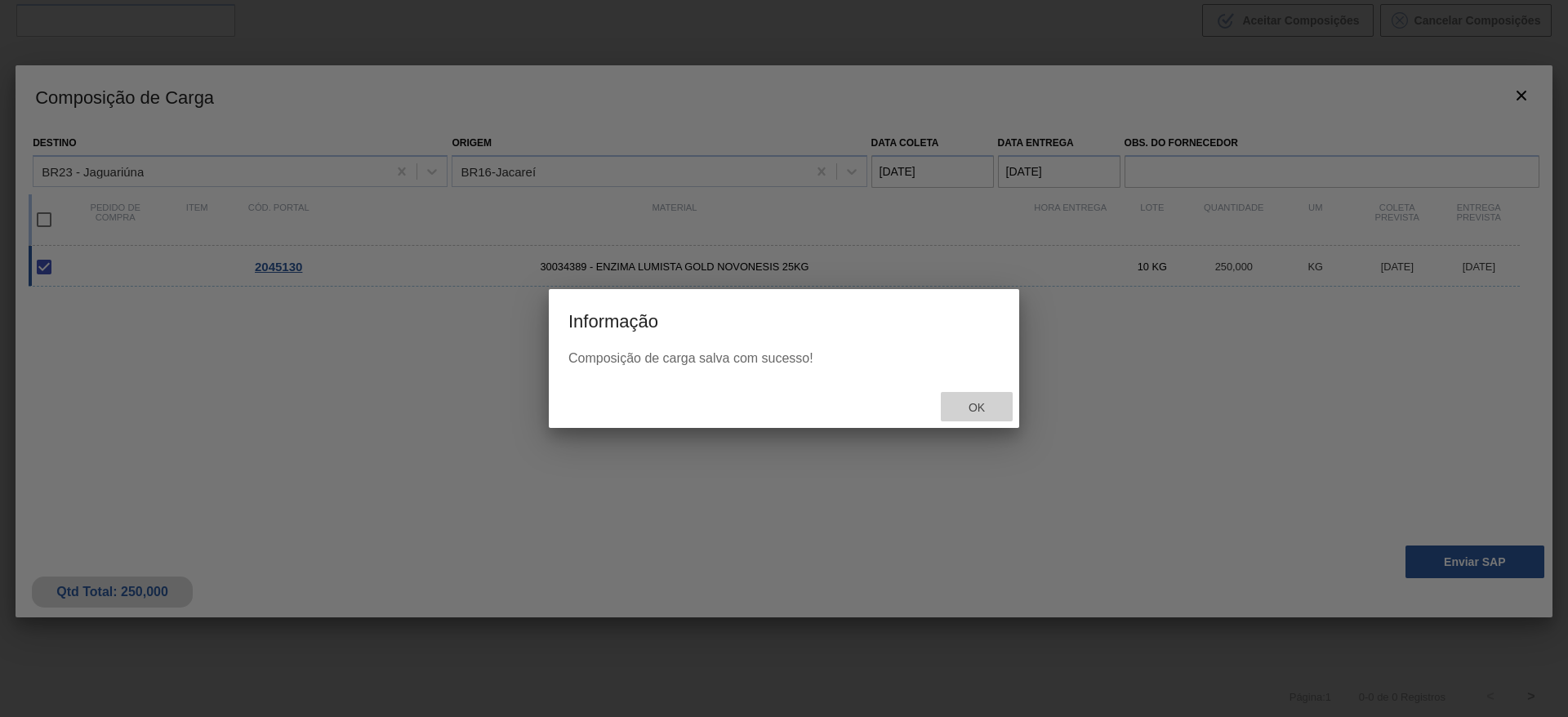
click at [985, 396] on div "Ok" at bounding box center [976, 407] width 71 height 30
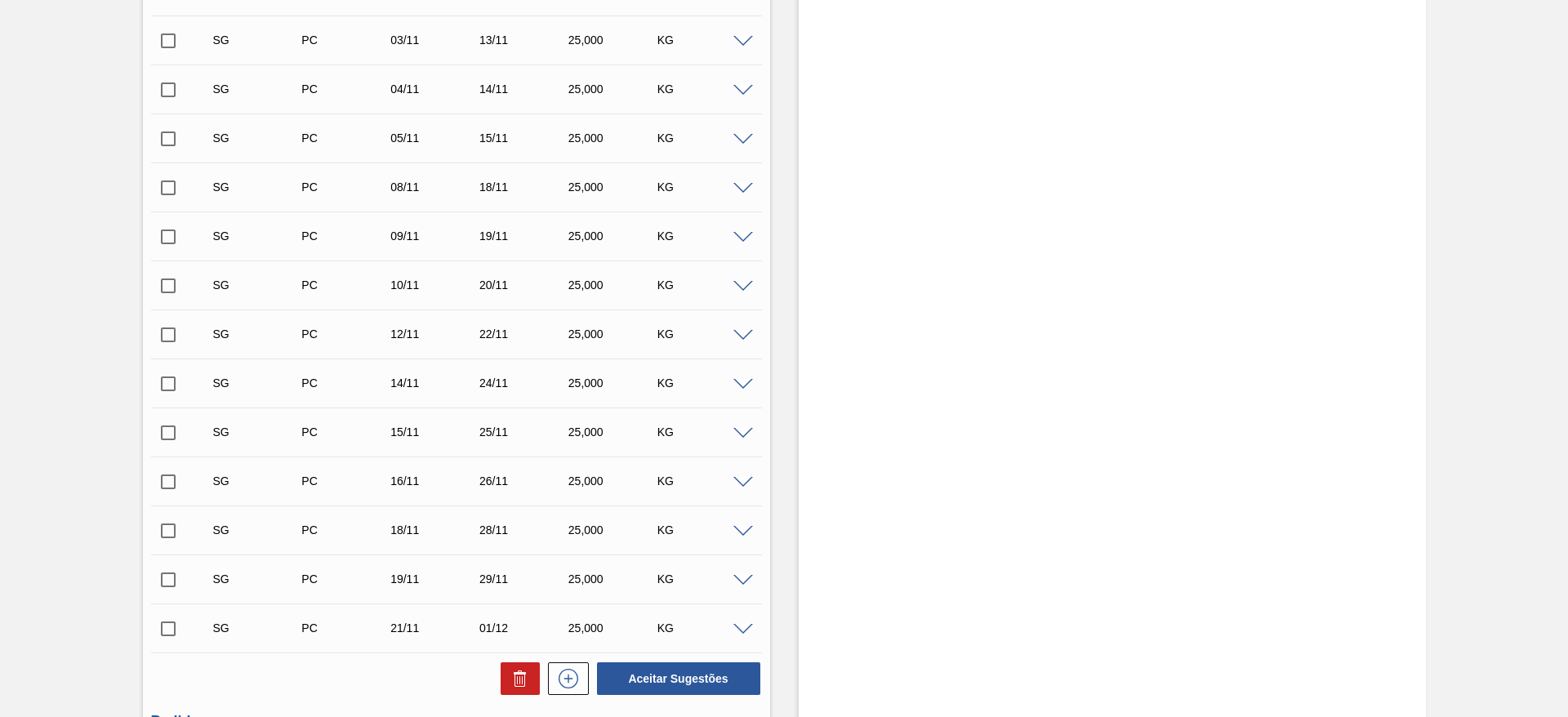
scroll to position [1197, 0]
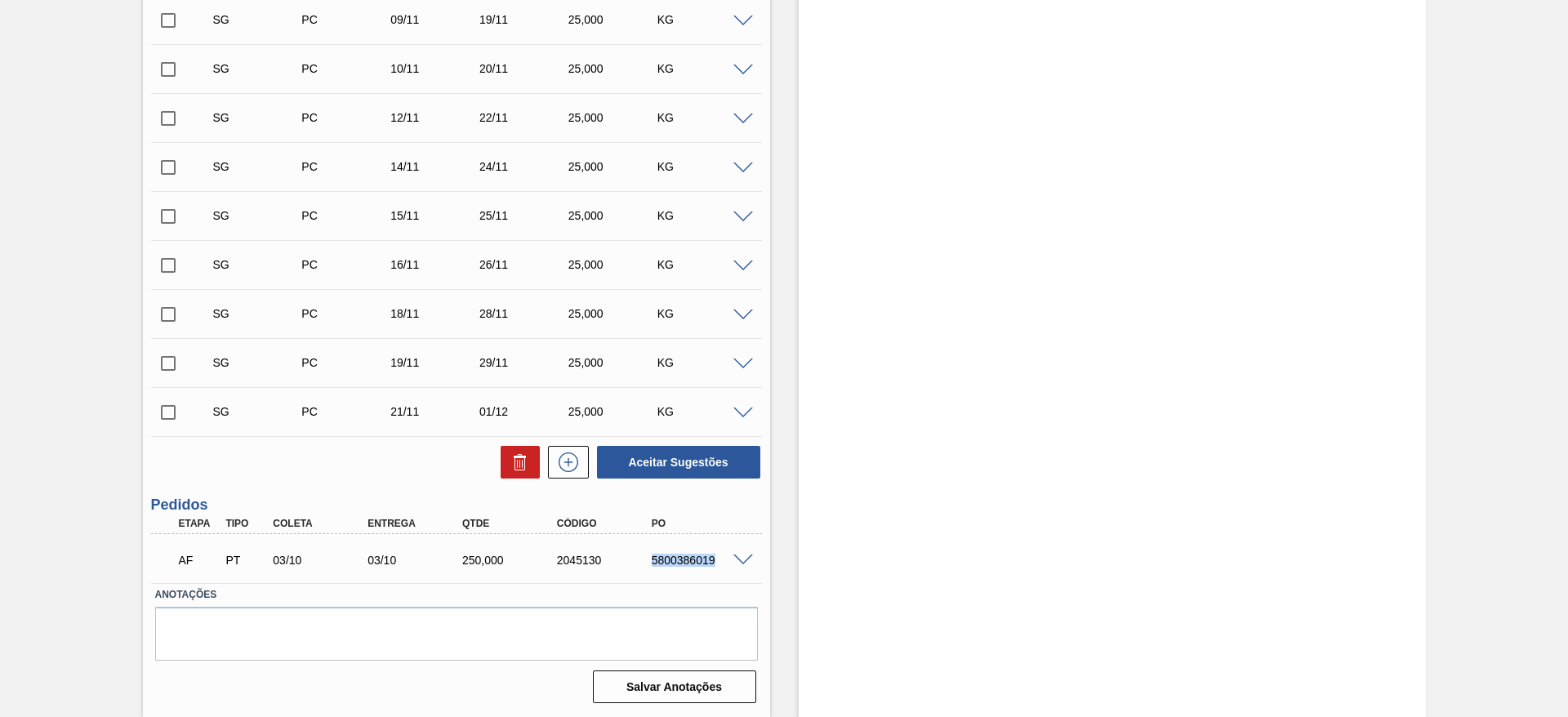
drag, startPoint x: 644, startPoint y: 561, endPoint x: 735, endPoint y: 538, distance: 93.9
click at [735, 539] on div "AF PT 03/10 03/10 250,000 2045130 5800386019" at bounding box center [456, 559] width 611 height 41
copy div "5800386019"
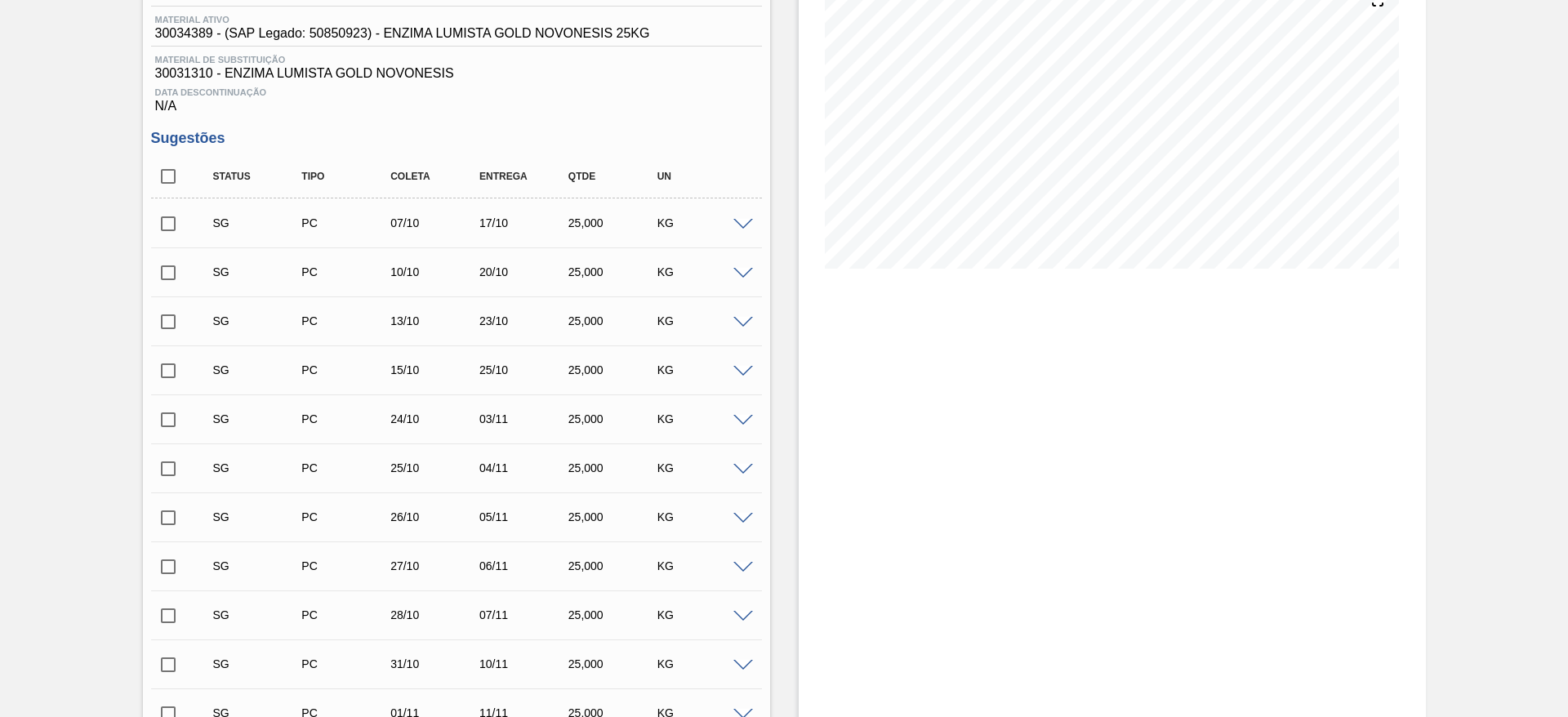
scroll to position [0, 0]
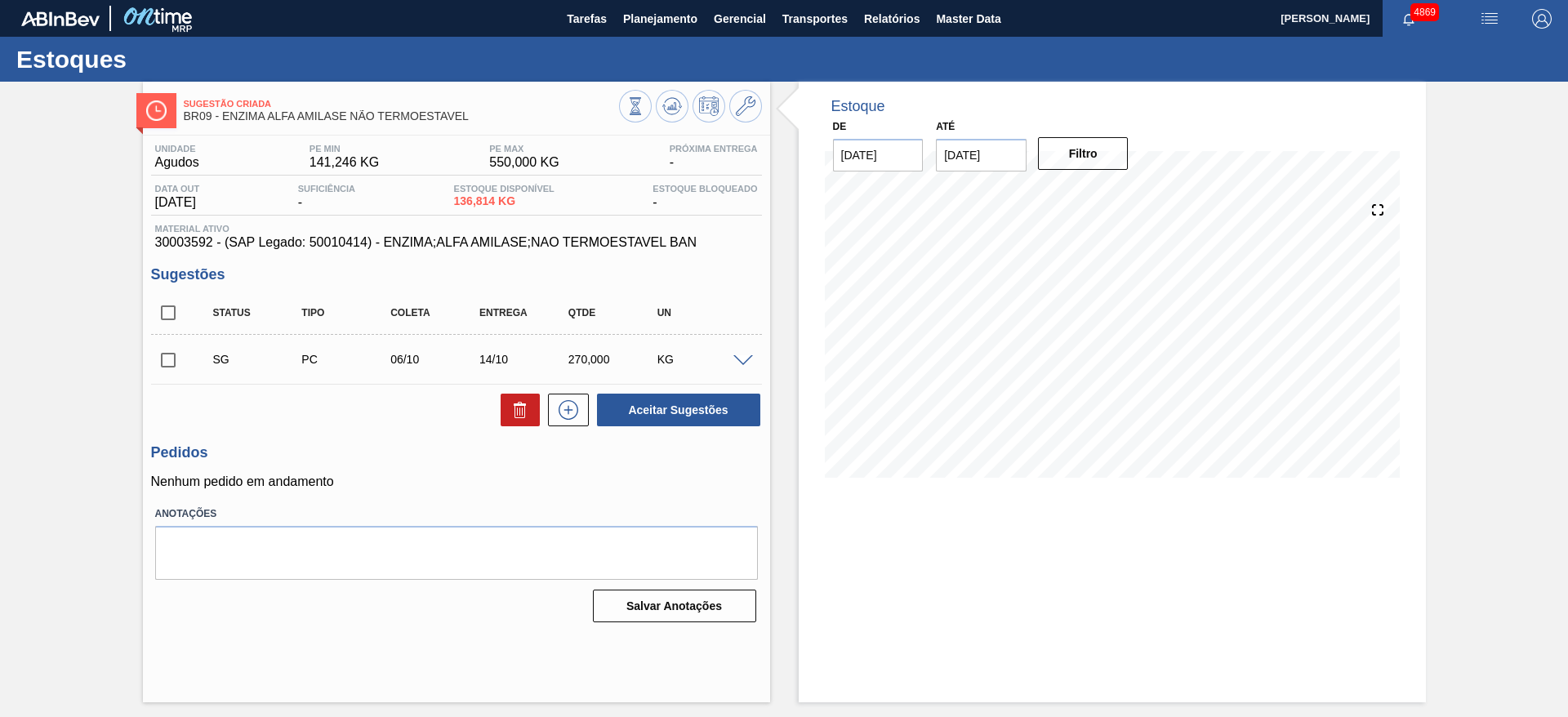
click at [743, 359] on span at bounding box center [743, 361] width 20 height 12
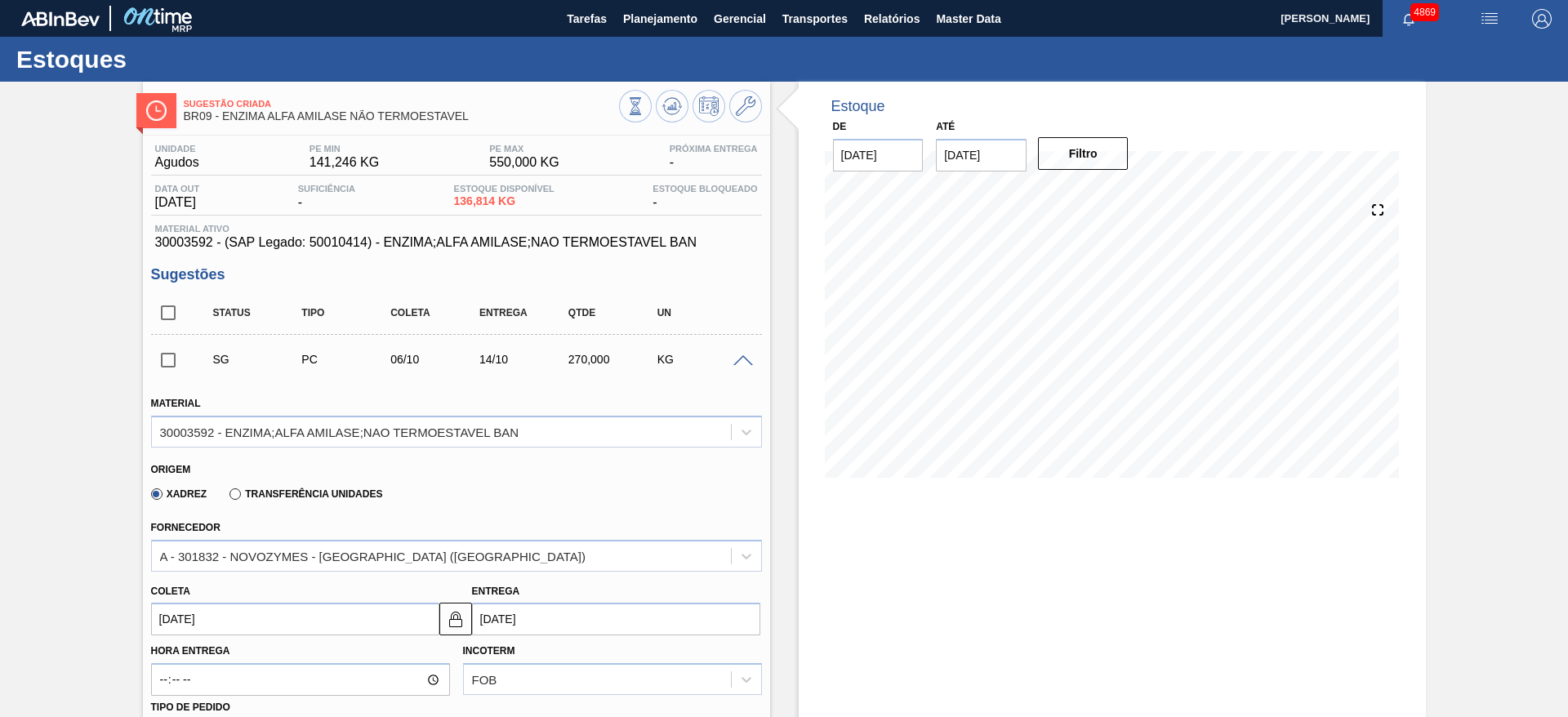
scroll to position [245, 0]
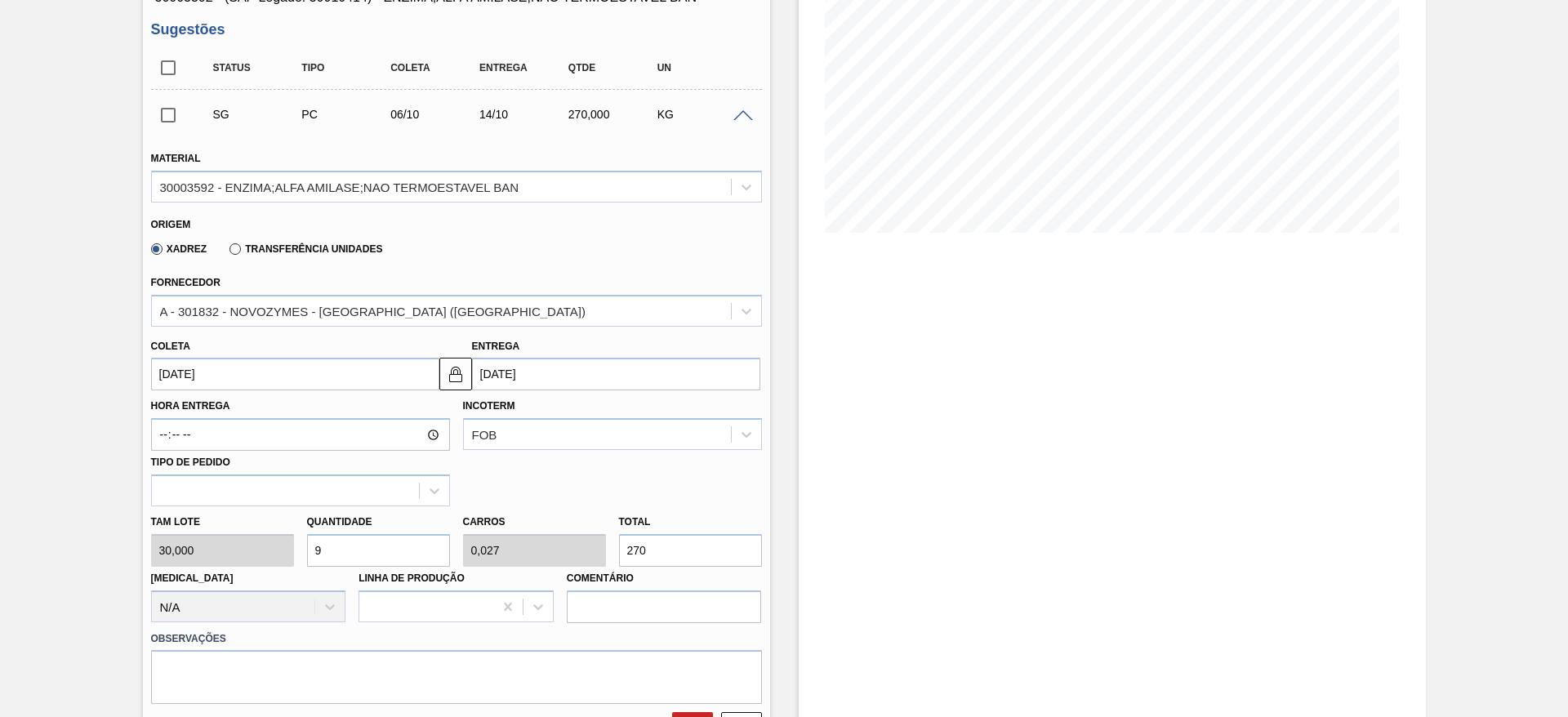
click at [293, 373] on input "06/10/2025" at bounding box center [295, 374] width 288 height 33
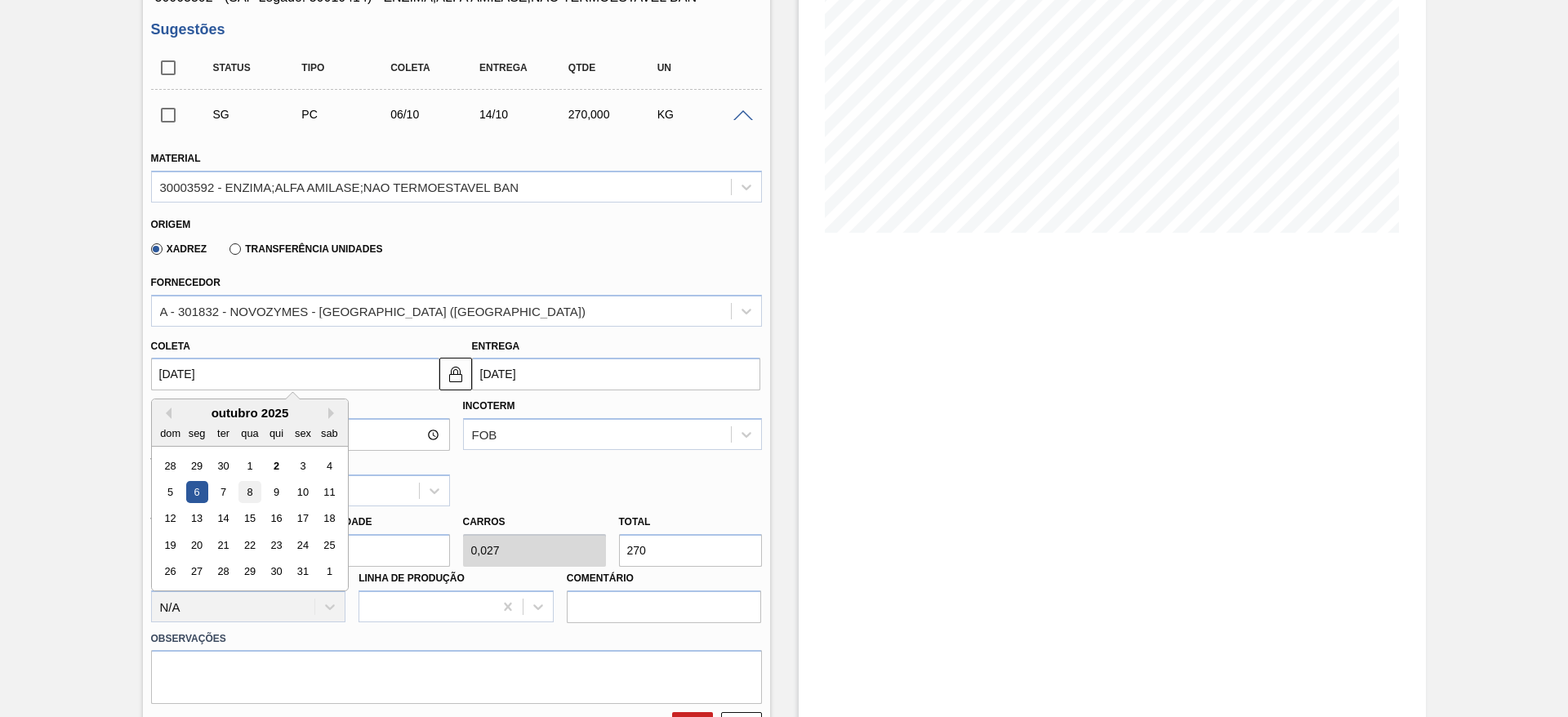
click at [249, 488] on div "8" at bounding box center [249, 492] width 22 height 22
type input "08/10/2025"
type input "16/10/2025"
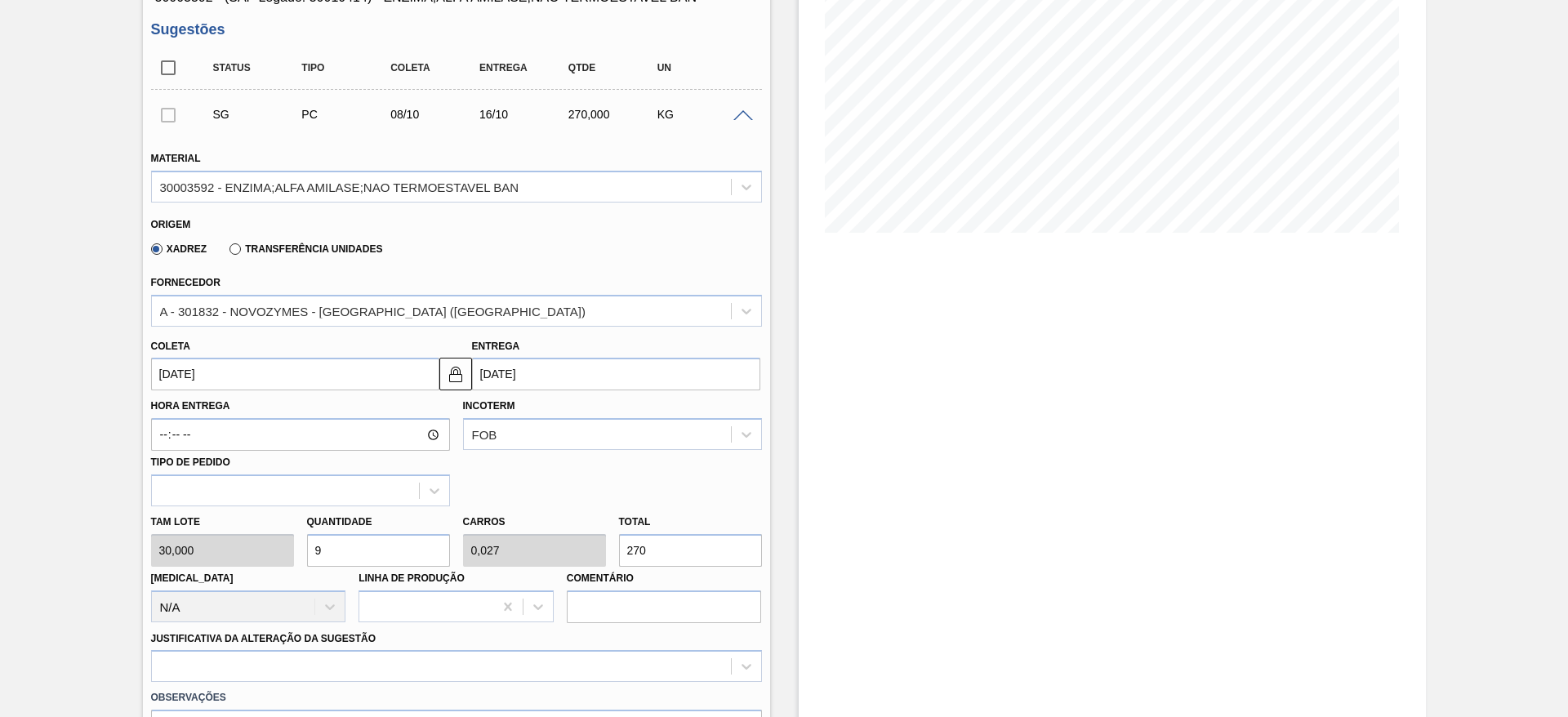
scroll to position [368, 0]
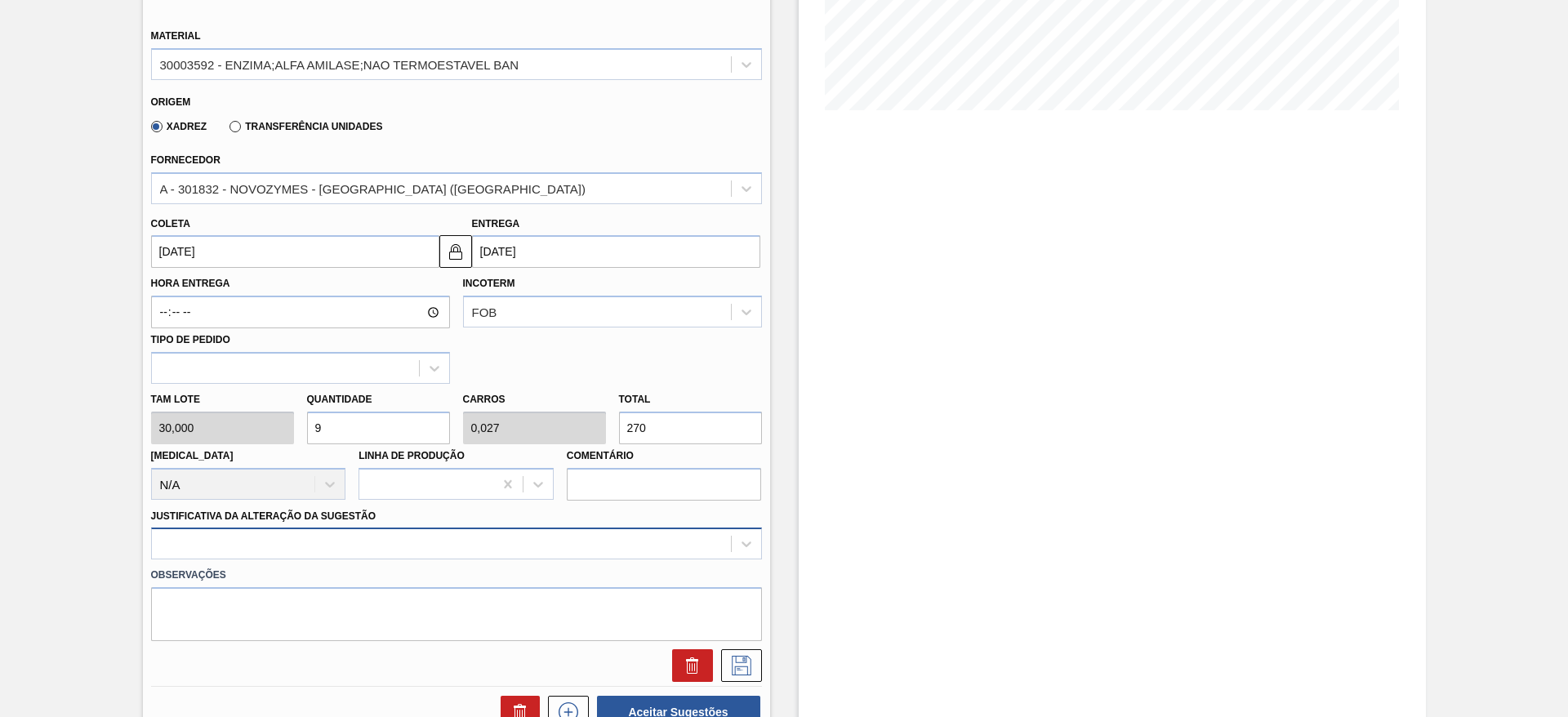
click at [623, 558] on div at bounding box center [456, 544] width 611 height 32
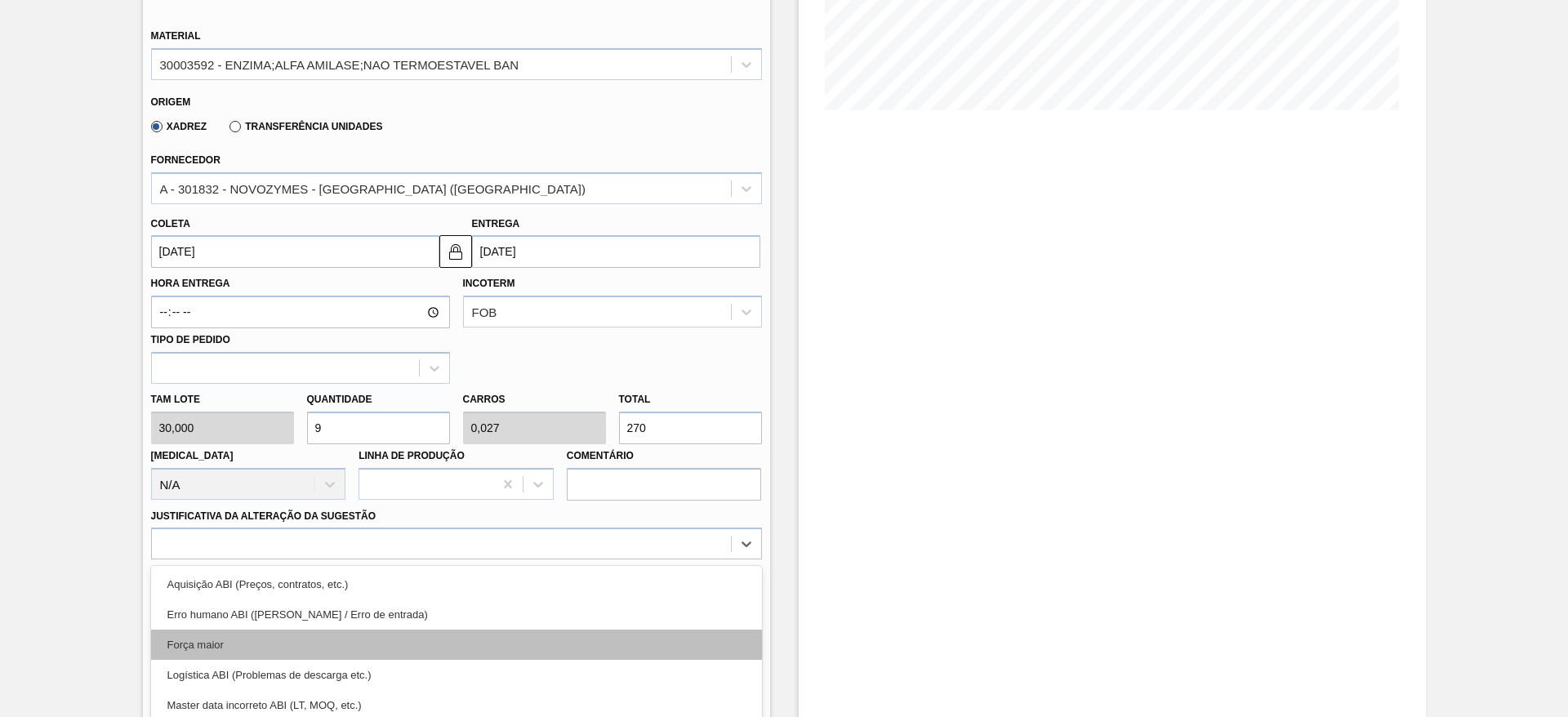
scroll to position [468, 0]
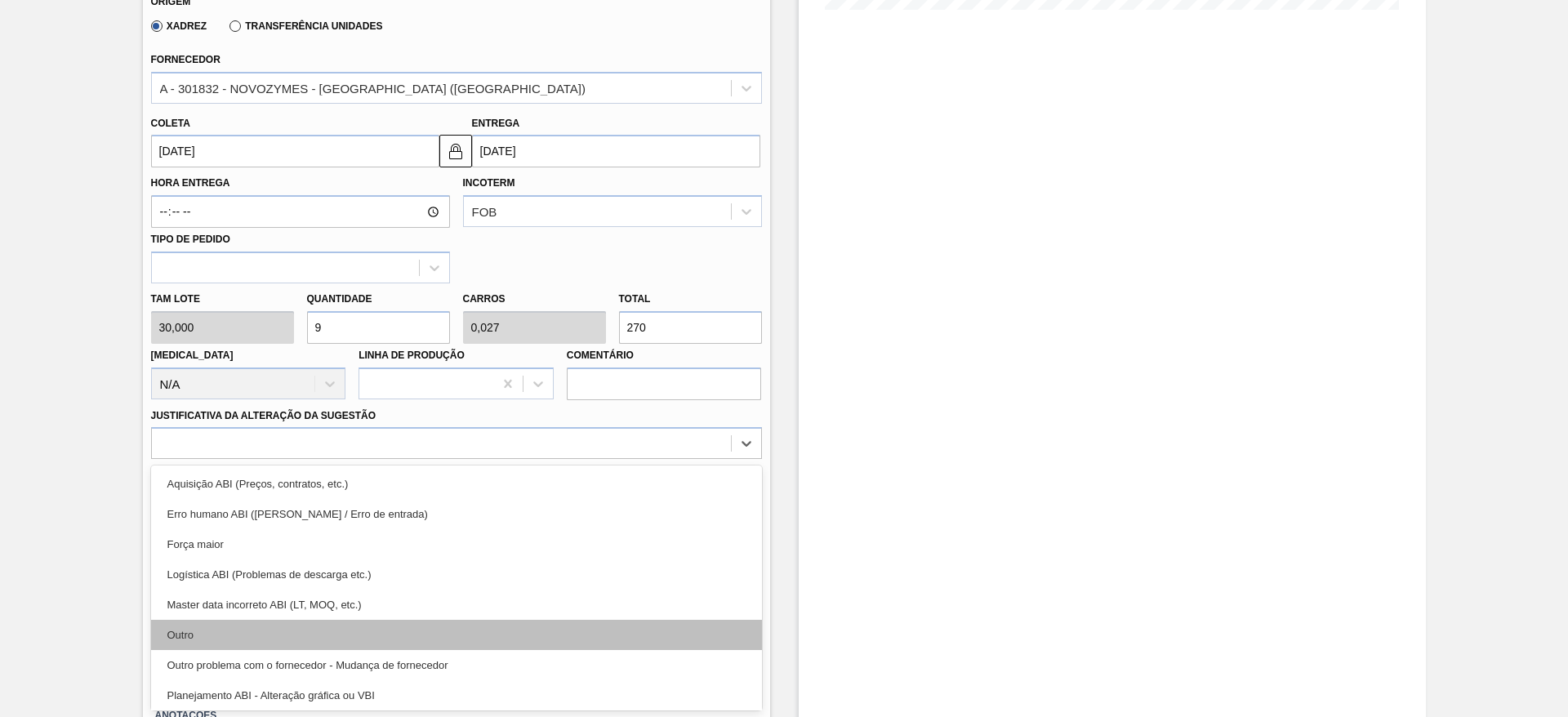
click at [537, 631] on div "Outro" at bounding box center [456, 635] width 611 height 30
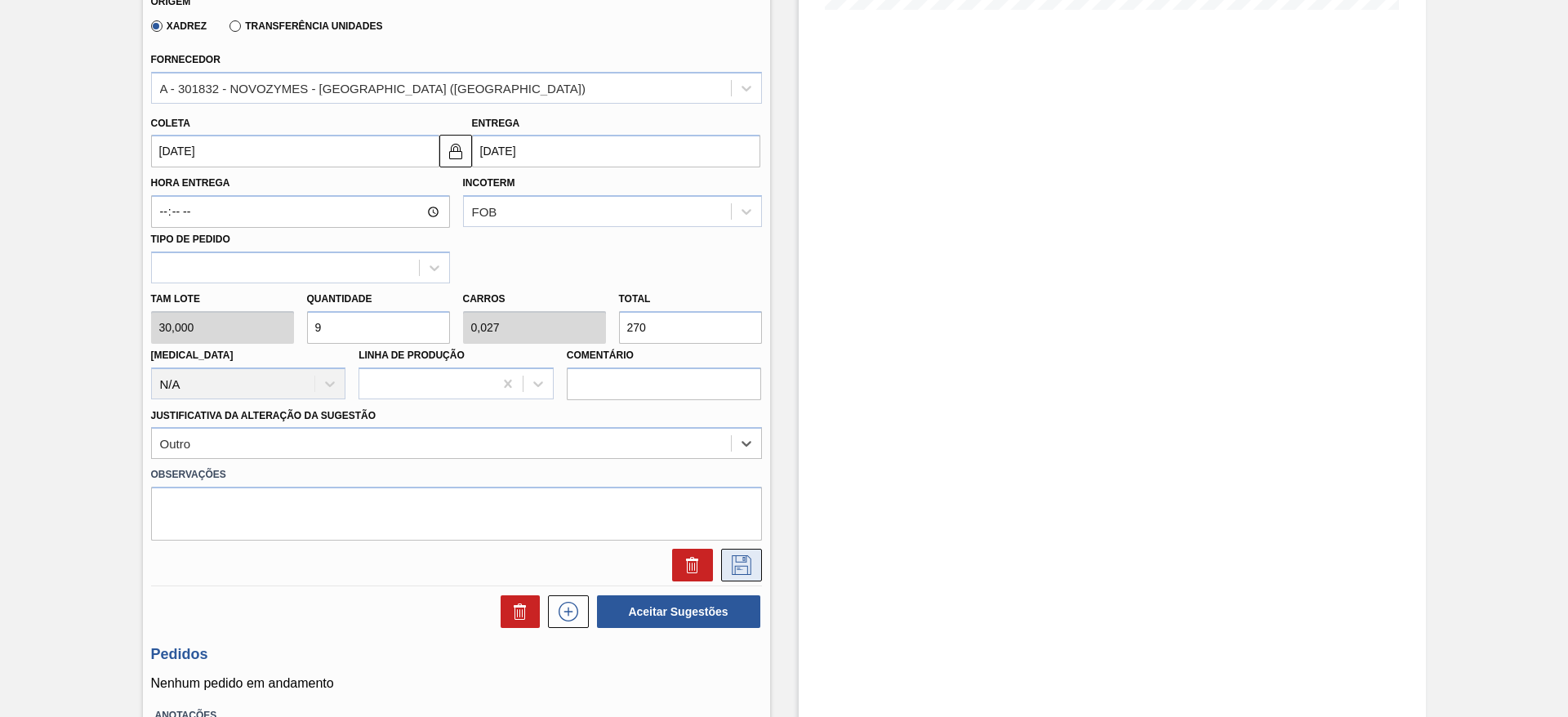
click at [748, 566] on icon at bounding box center [741, 566] width 26 height 20
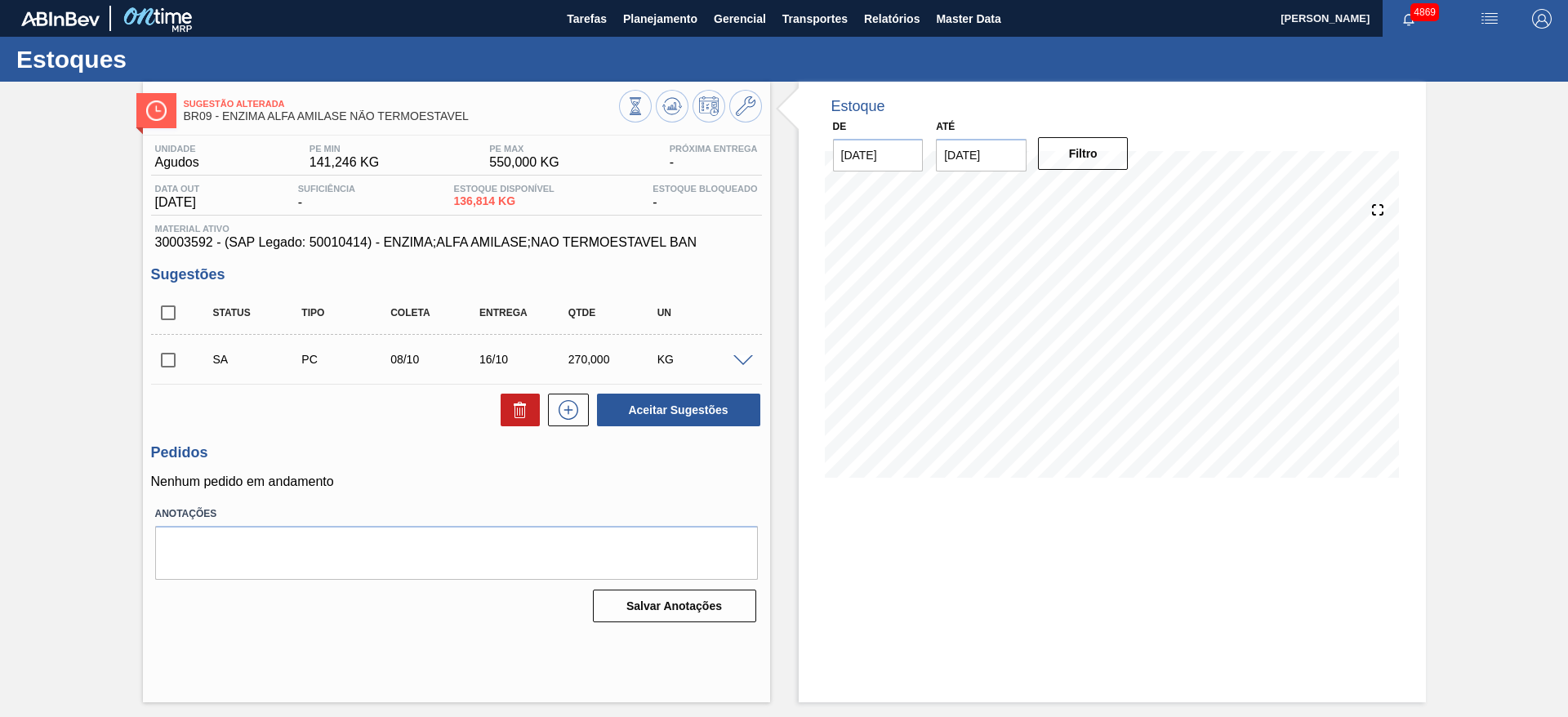
scroll to position [0, 0]
click at [171, 361] on input "checkbox" at bounding box center [168, 360] width 35 height 35
click at [653, 413] on button "Aceitar Sugestões" at bounding box center [678, 410] width 164 height 33
checkbox input "false"
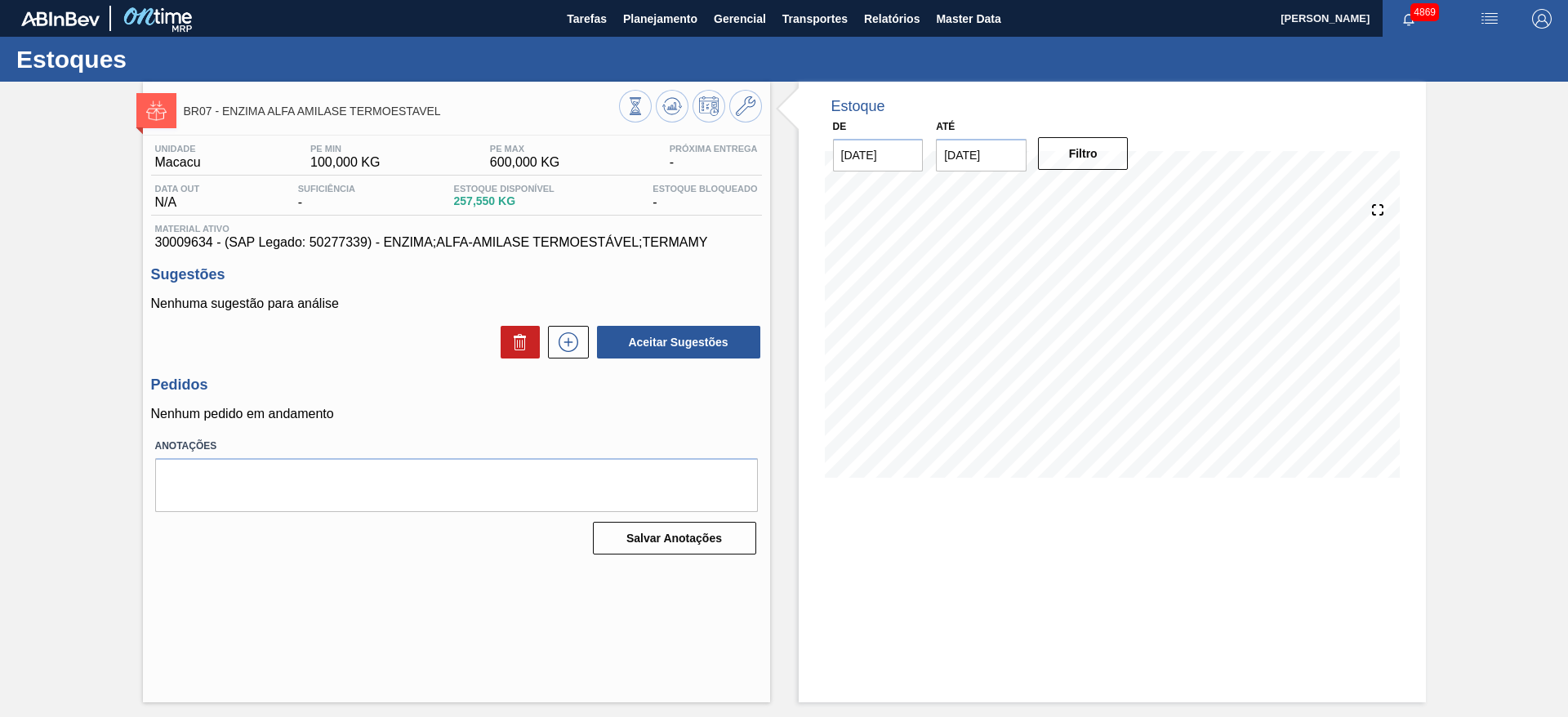
click at [1504, 278] on div "BR07 - ENZIMA ALFA AMILASE TERMOESTAVEL Unidade Macacu PE MIN 100,000 KG PE MAX…" at bounding box center [784, 391] width 1568 height 621
click at [574, 345] on icon at bounding box center [569, 342] width 26 height 20
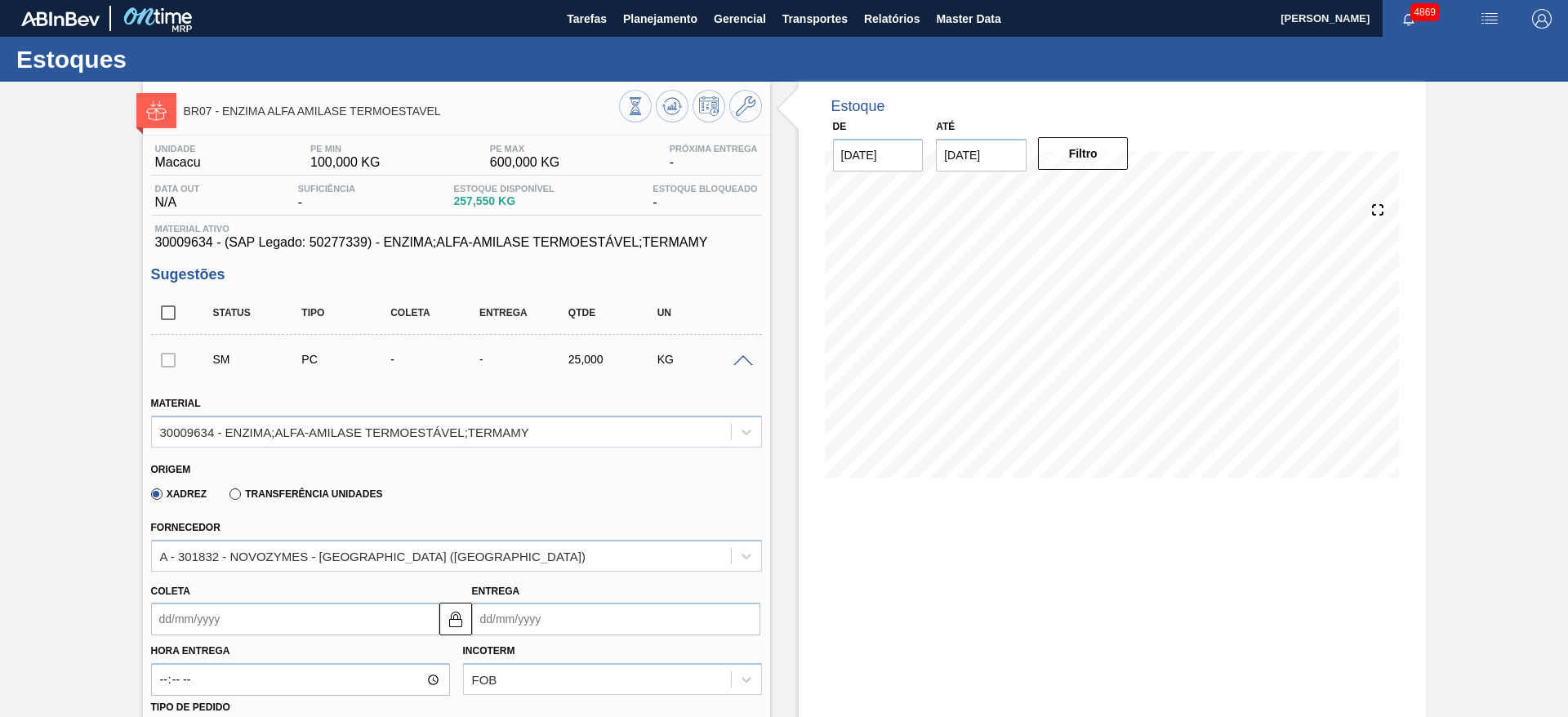
click at [344, 617] on input "Coleta" at bounding box center [295, 619] width 288 height 33
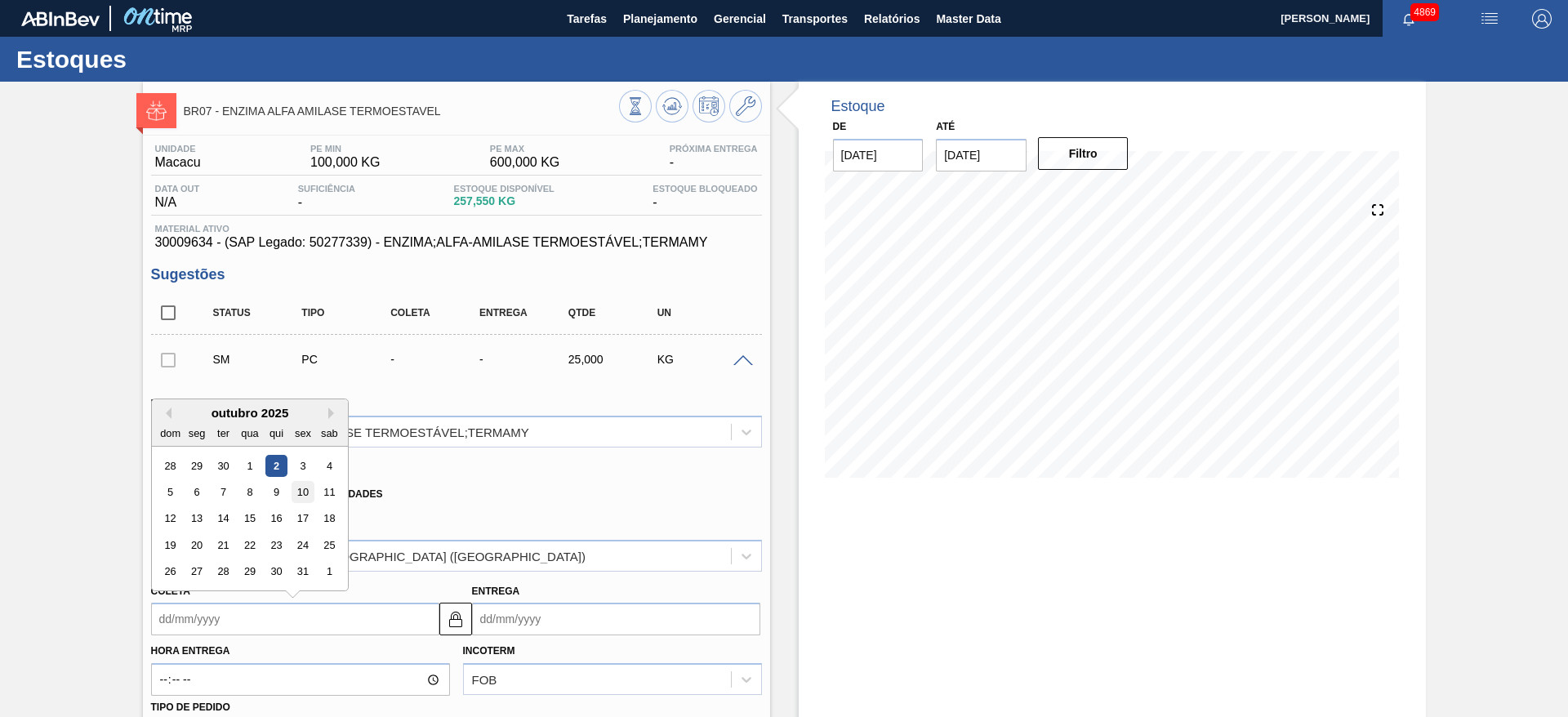
click at [303, 496] on div "10" at bounding box center [302, 492] width 22 height 22
type input "[DATE]"
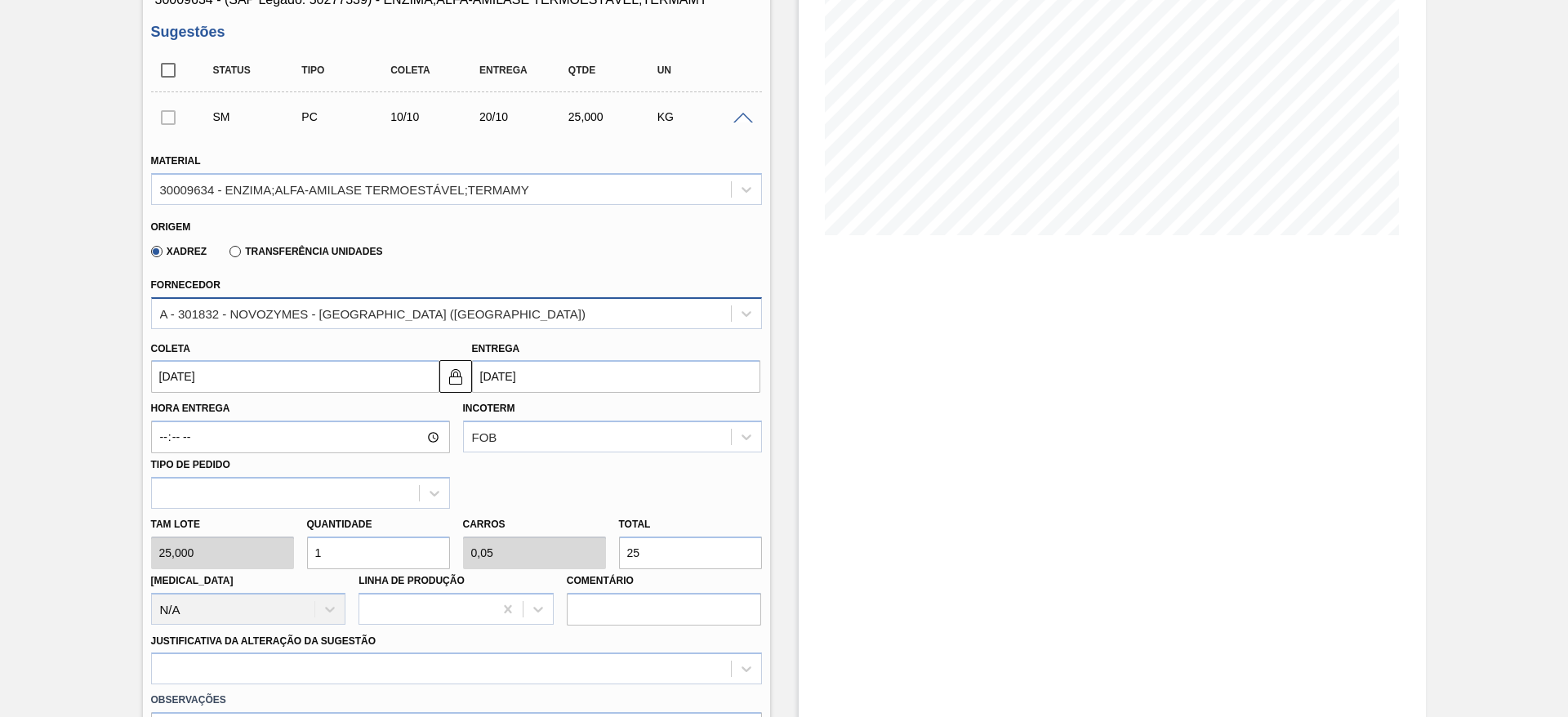
scroll to position [245, 0]
drag, startPoint x: 337, startPoint y: 555, endPoint x: 300, endPoint y: 554, distance: 37.0
click at [301, 554] on div "Quantidade 1" at bounding box center [379, 539] width 156 height 57
type input "5"
type input "0,25"
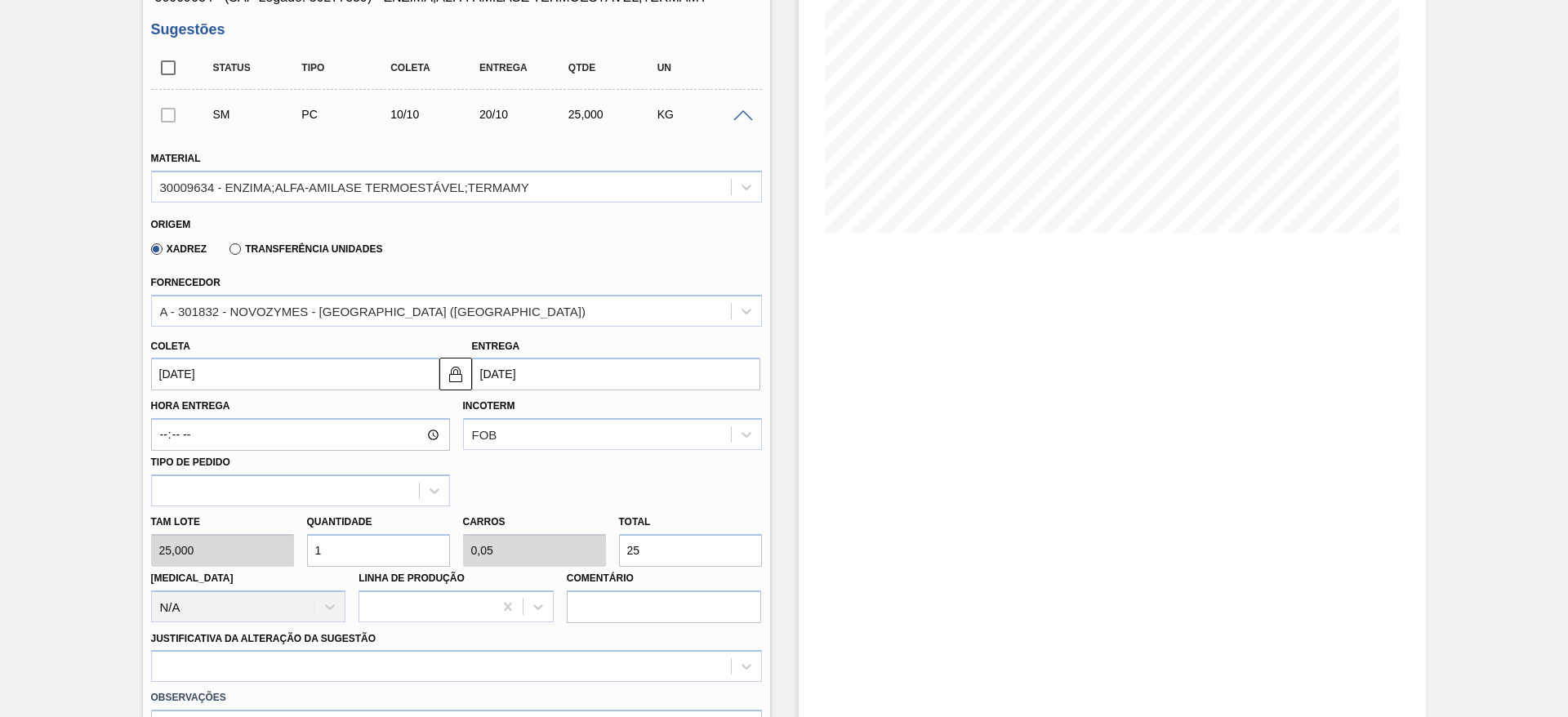
type input "125"
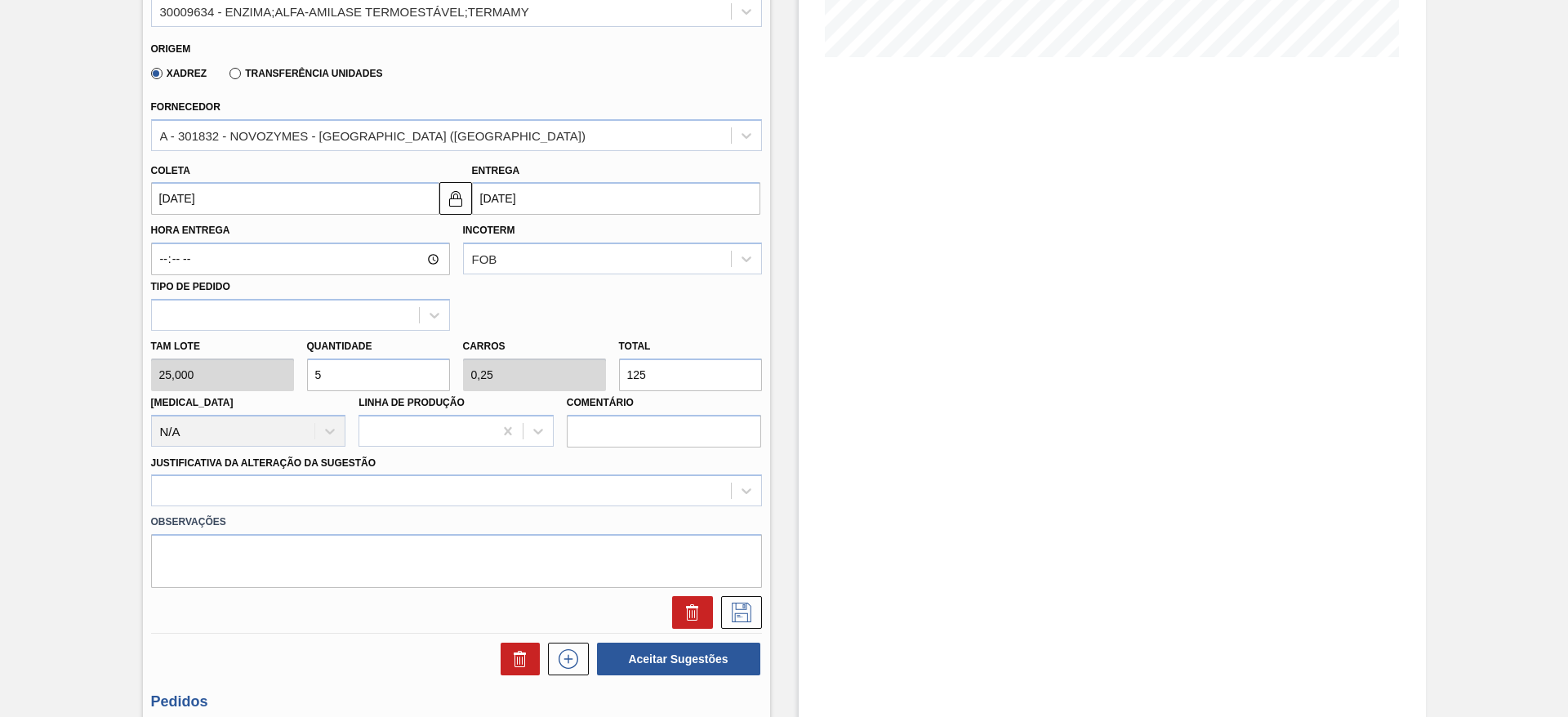
scroll to position [490, 0]
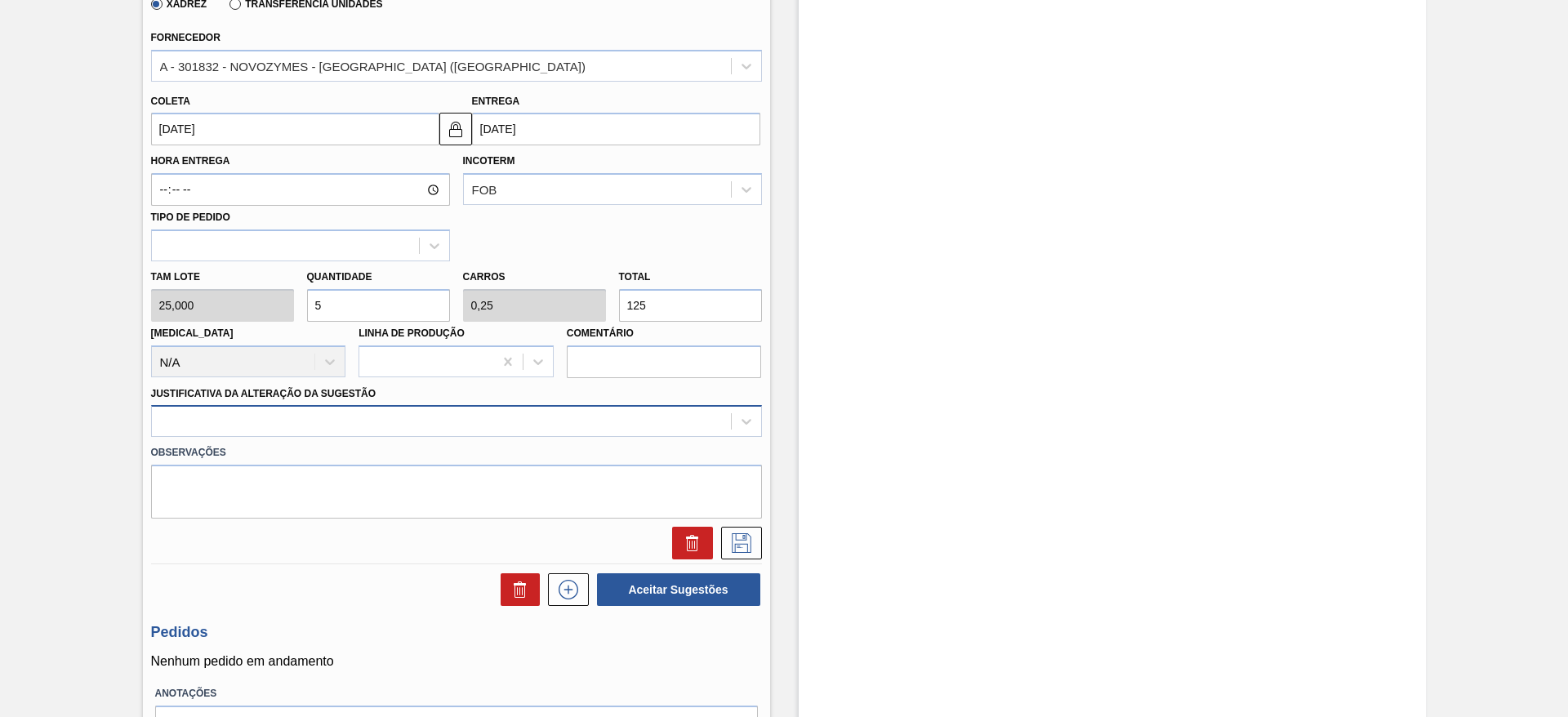
type input "5"
click at [326, 433] on div at bounding box center [441, 422] width 579 height 24
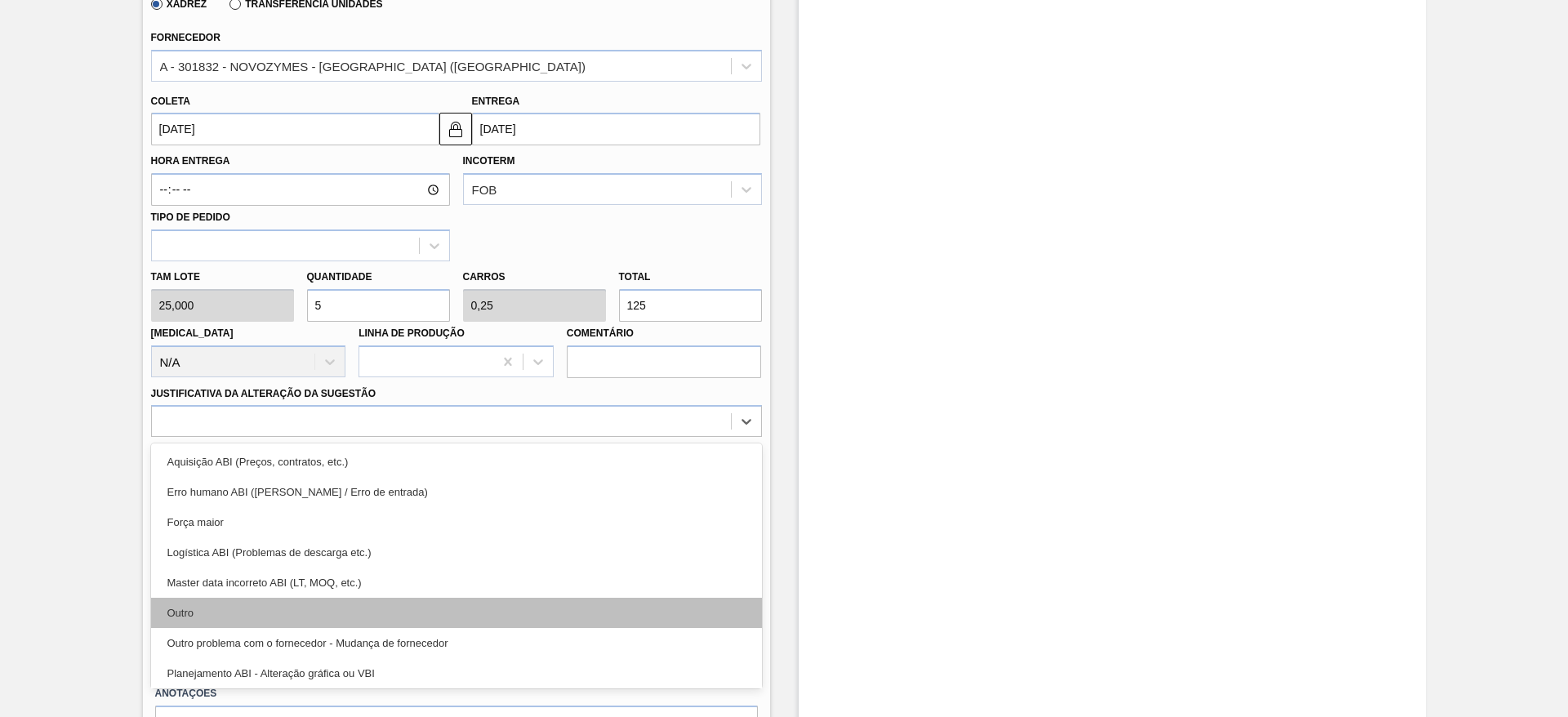
click at [345, 618] on div "Outro" at bounding box center [456, 613] width 611 height 30
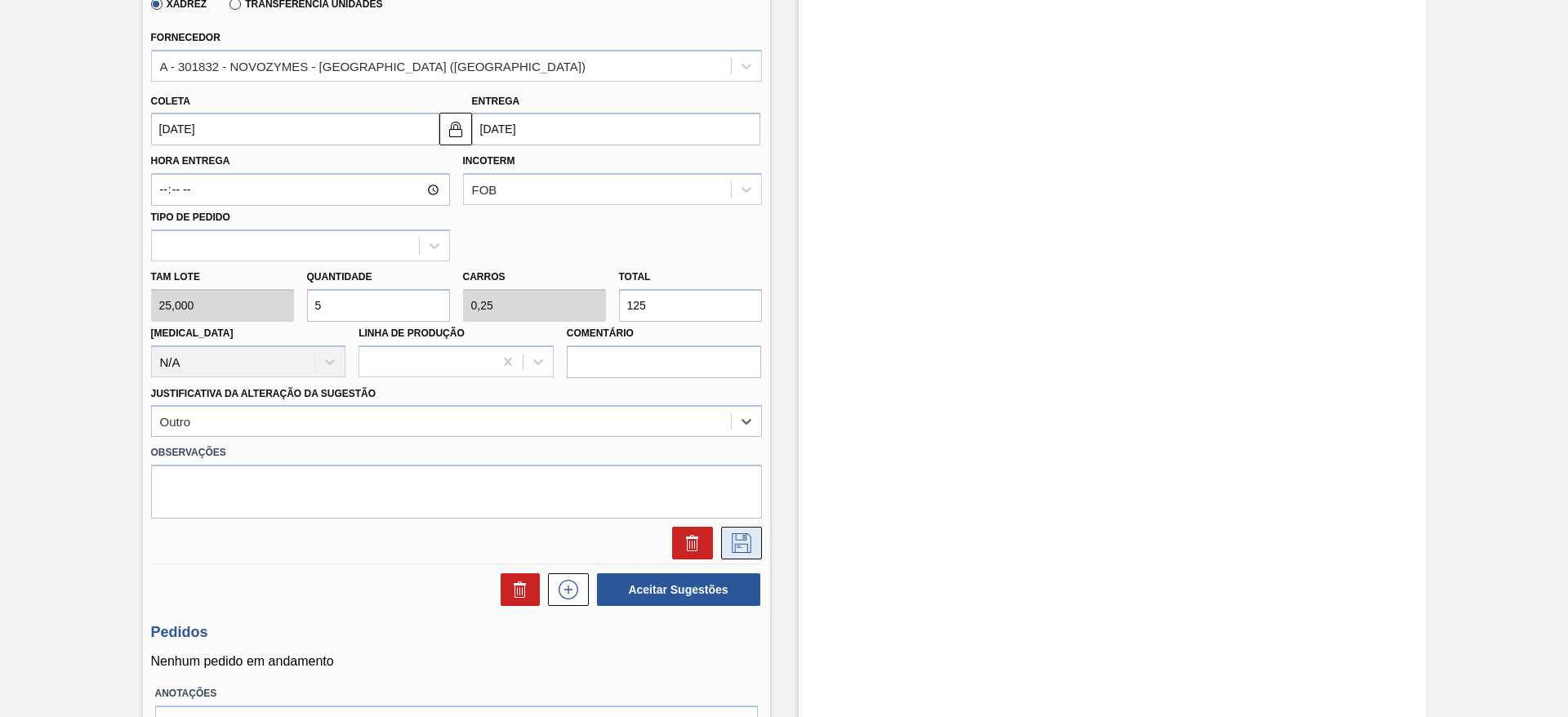
click at [740, 542] on icon at bounding box center [741, 544] width 26 height 20
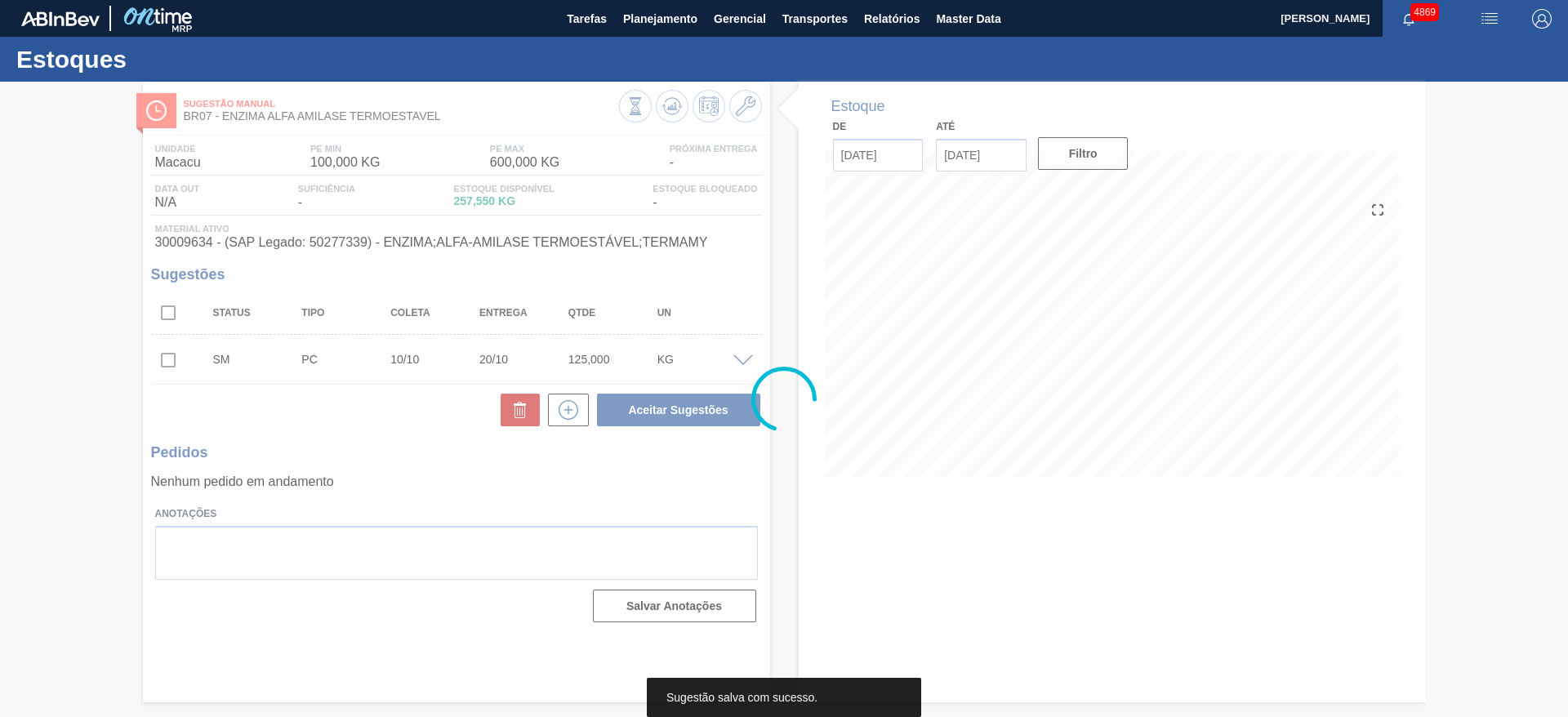
scroll to position [0, 0]
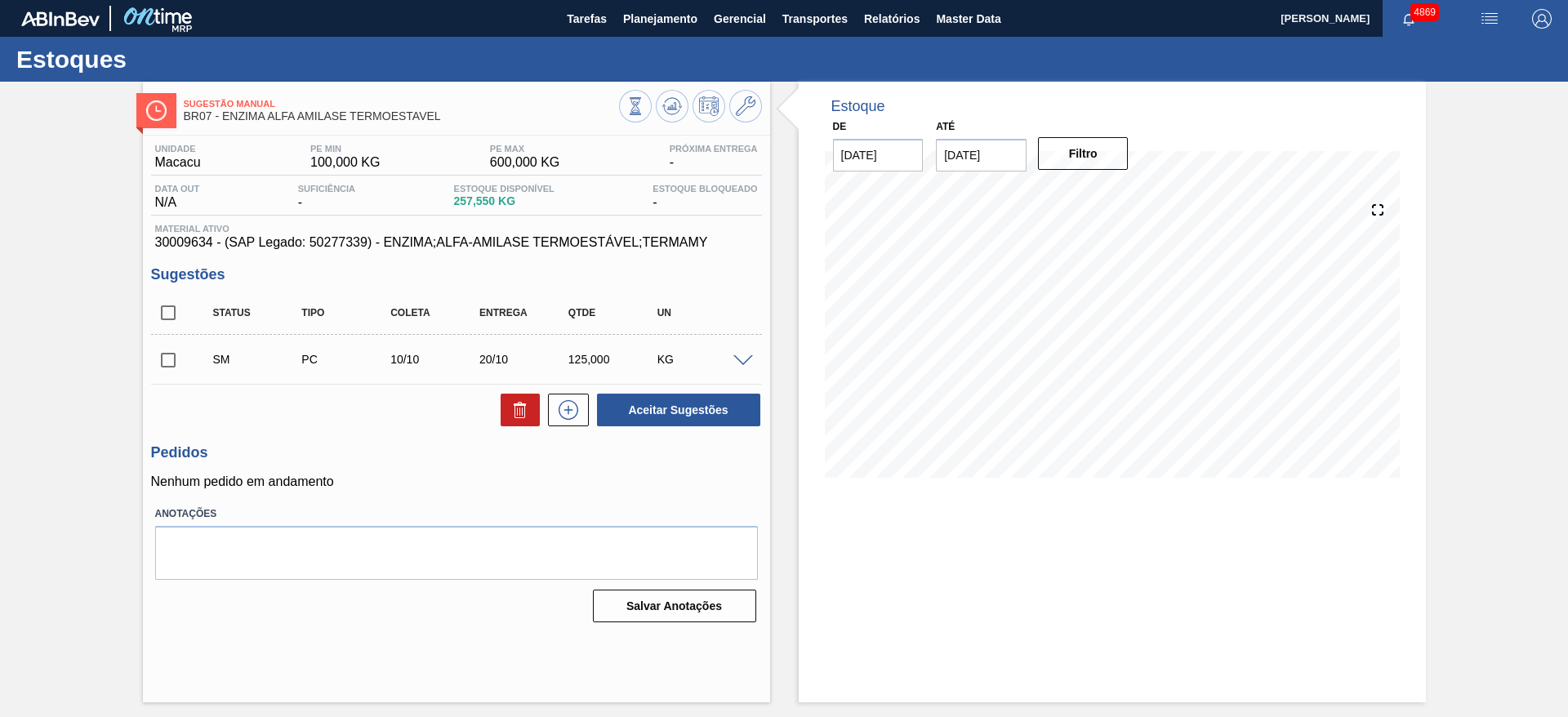
click at [170, 358] on input "checkbox" at bounding box center [168, 360] width 35 height 35
click at [691, 414] on button "Aceitar Sugestões" at bounding box center [678, 410] width 164 height 33
checkbox input "false"
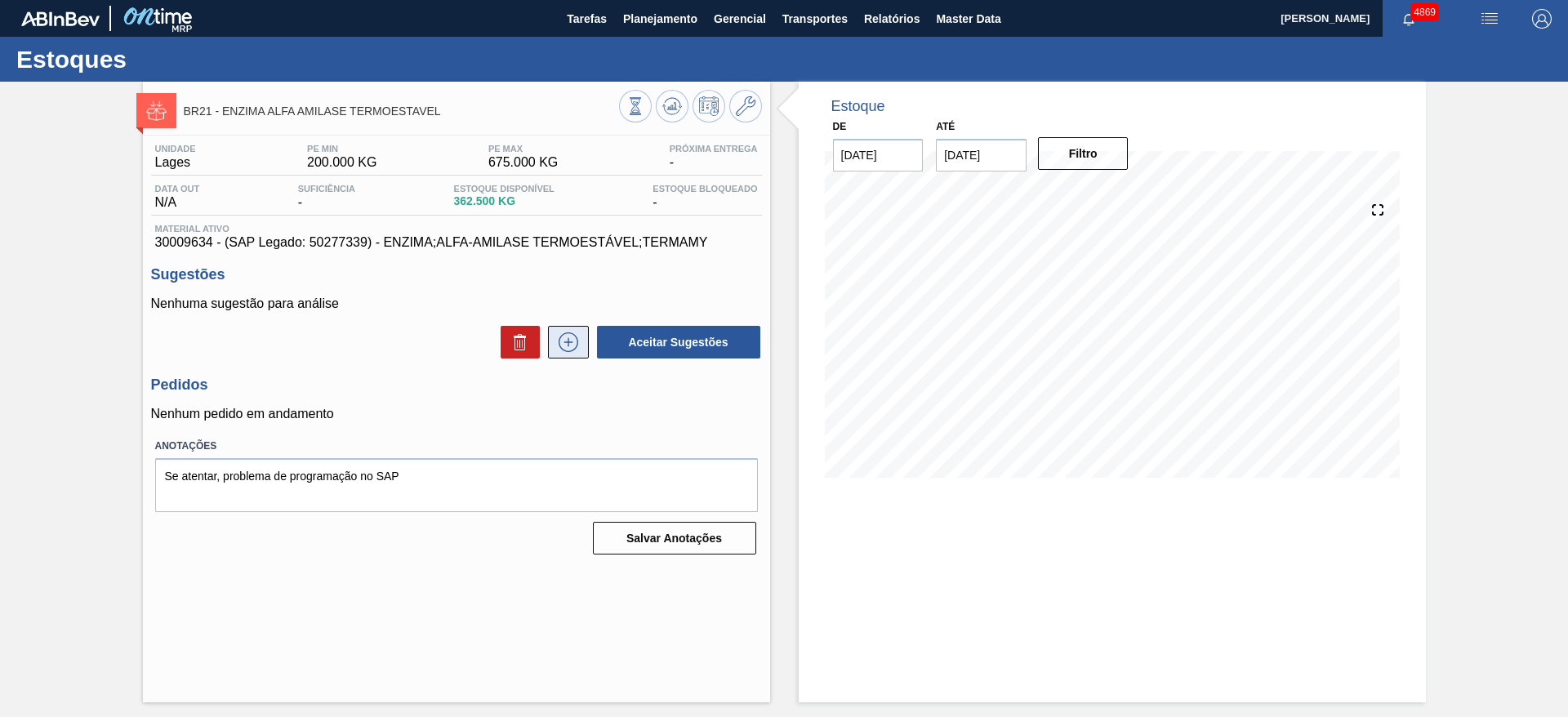
click at [563, 344] on icon at bounding box center [569, 342] width 26 height 20
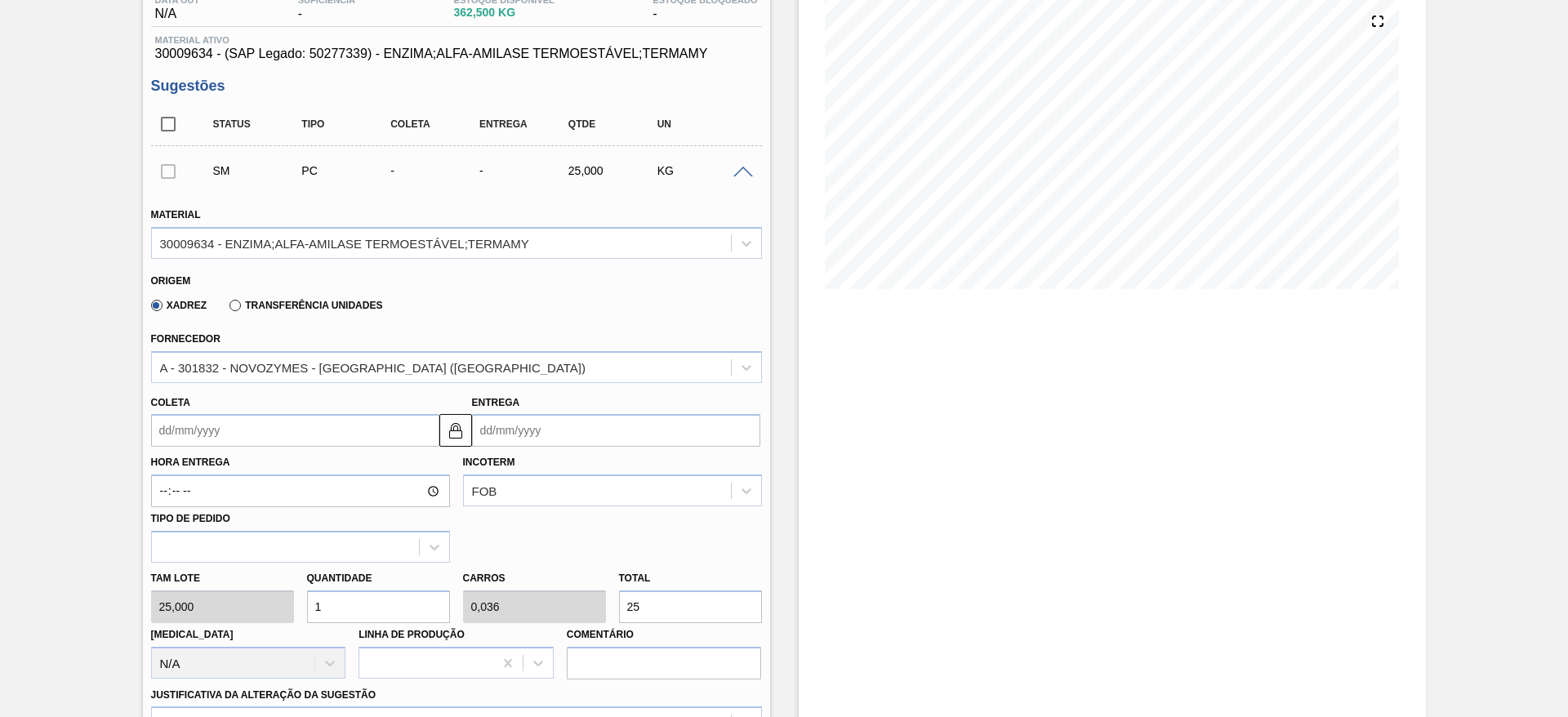
scroll to position [245, 0]
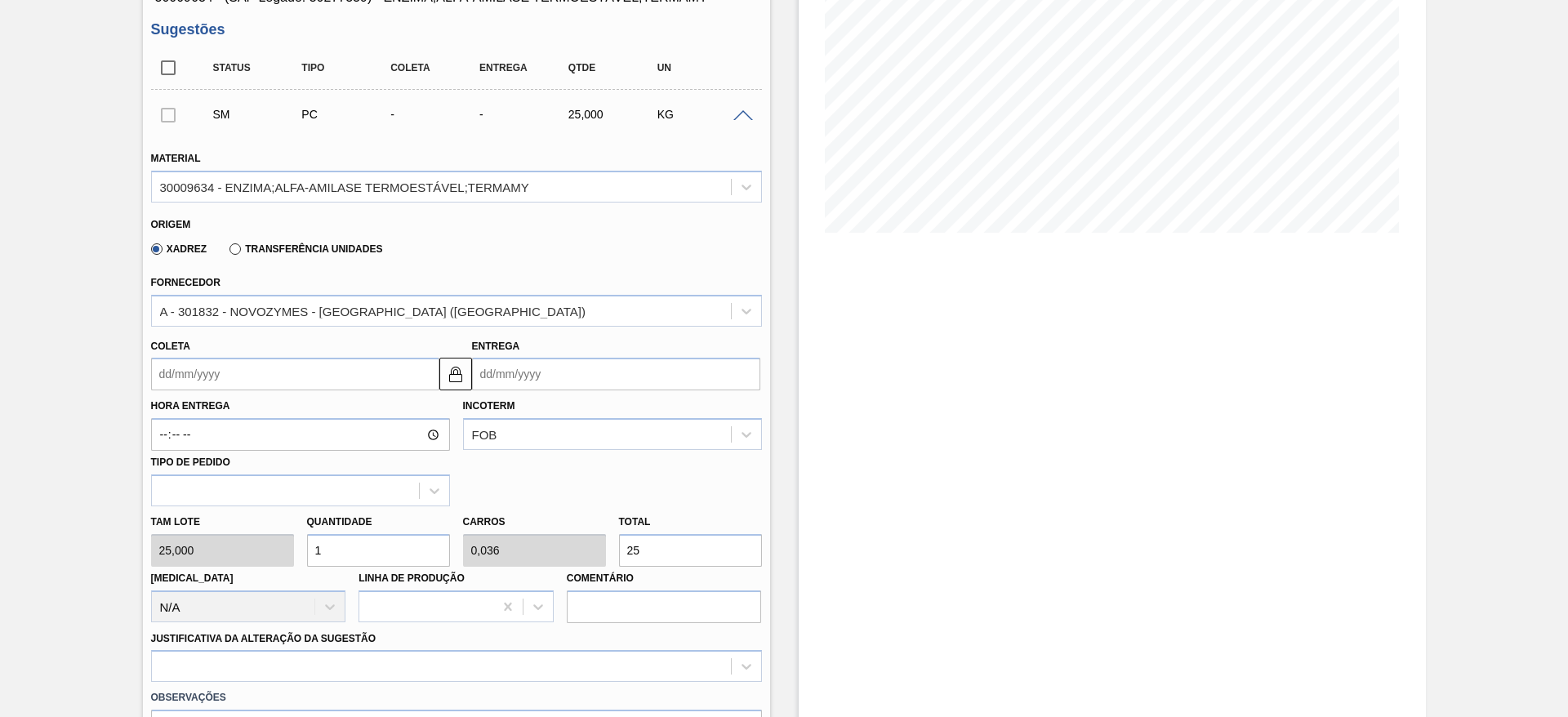
drag, startPoint x: 344, startPoint y: 561, endPoint x: 298, endPoint y: 566, distance: 46.3
click at [298, 566] on div "Tam lote 25,000 Quantidade 1 Carros 0,036 Total 25 [MEDICAL_DATA] N/A Linha de …" at bounding box center [456, 565] width 624 height 117
type input "6"
type input "0,214"
type input "150"
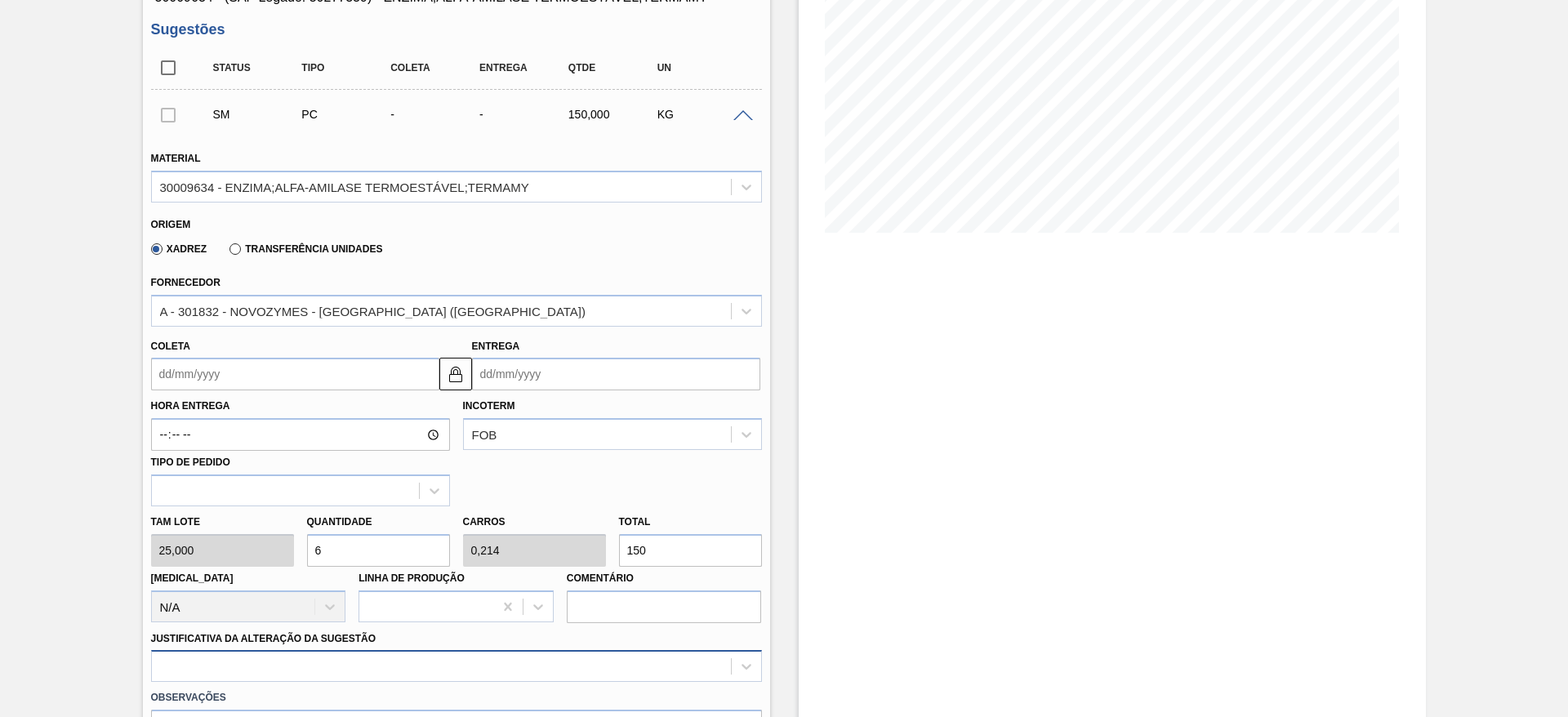
type input "6"
click at [385, 659] on div "option Outro problema com o fornecedor - Mudança de fornecedor focused, 7 of 18…" at bounding box center [456, 666] width 611 height 32
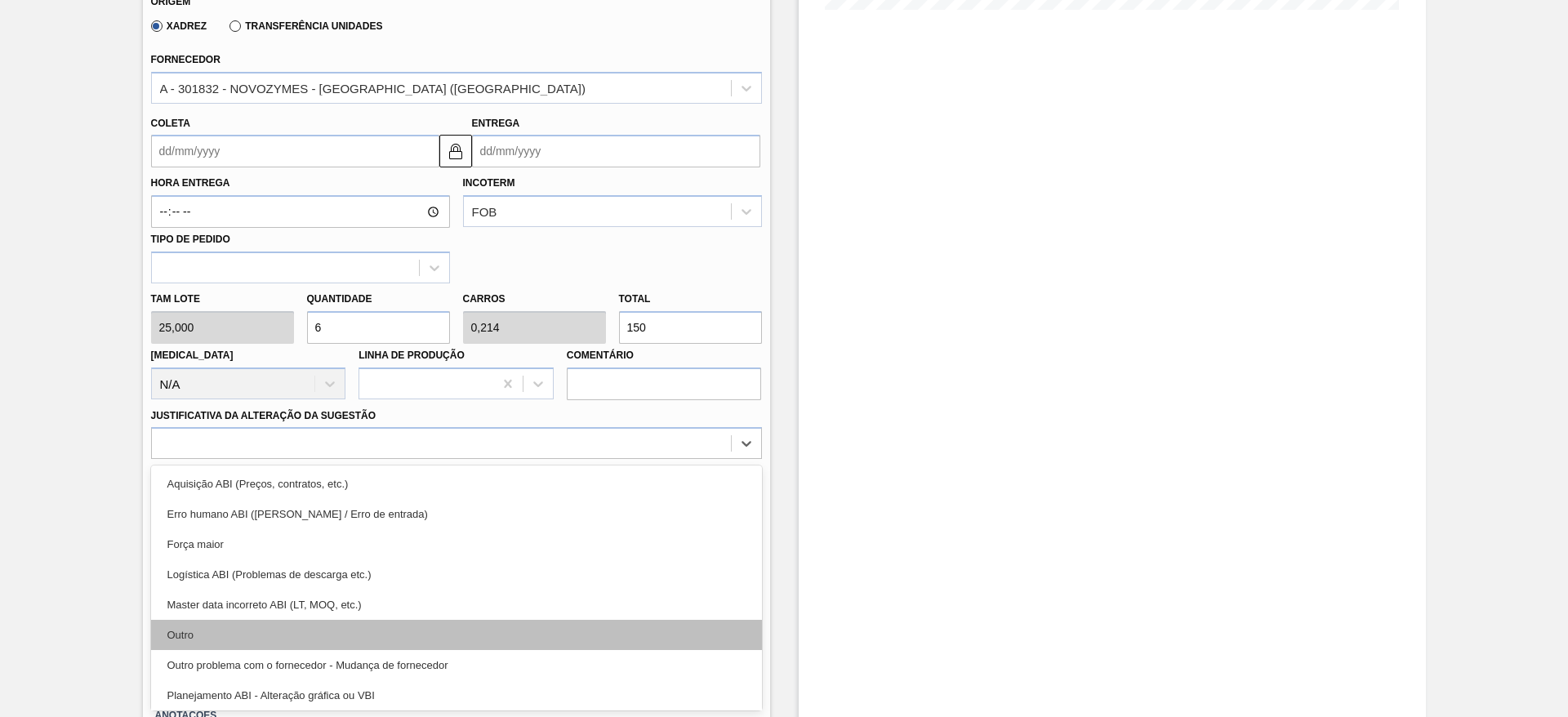
click at [367, 636] on div "Outro" at bounding box center [456, 635] width 611 height 30
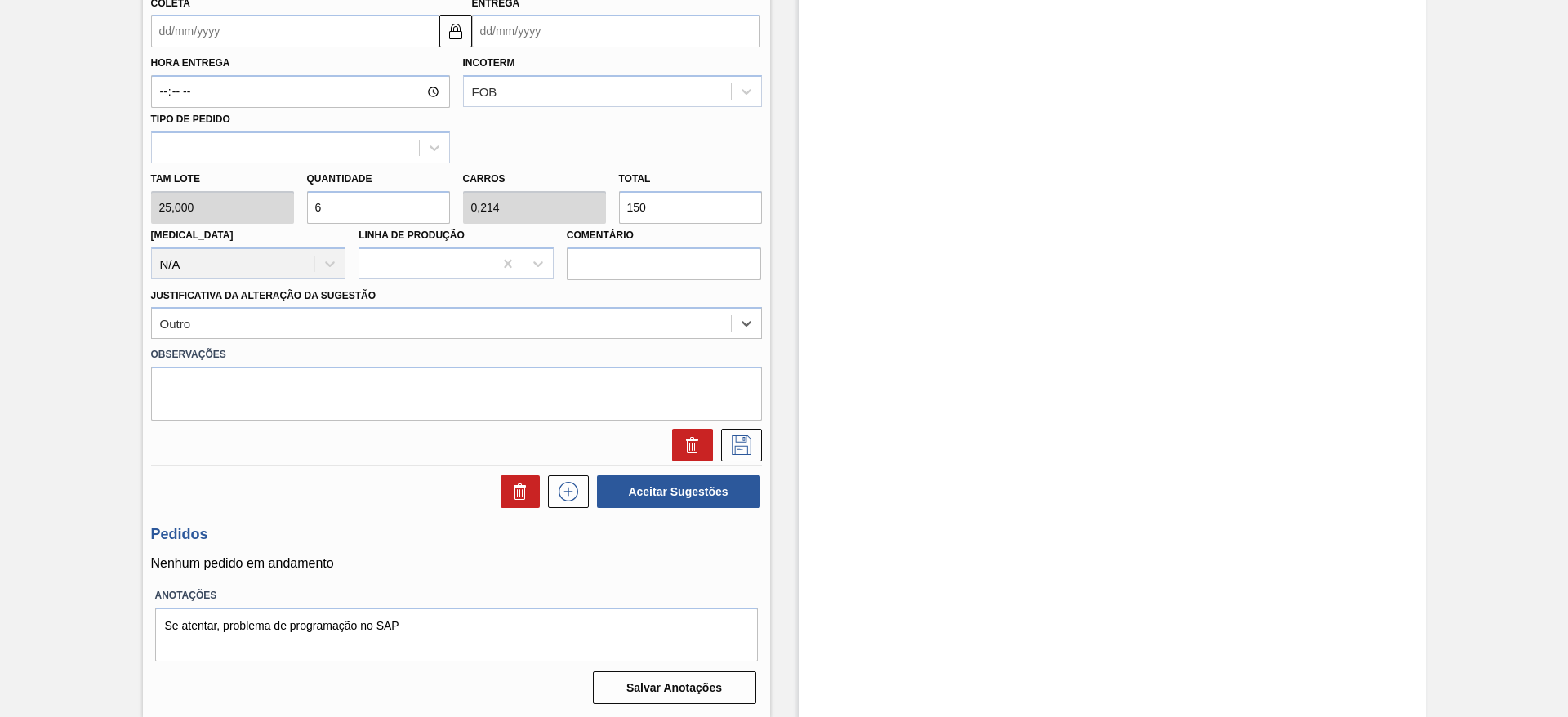
scroll to position [589, 0]
click at [372, 25] on input "Coleta" at bounding box center [295, 30] width 288 height 33
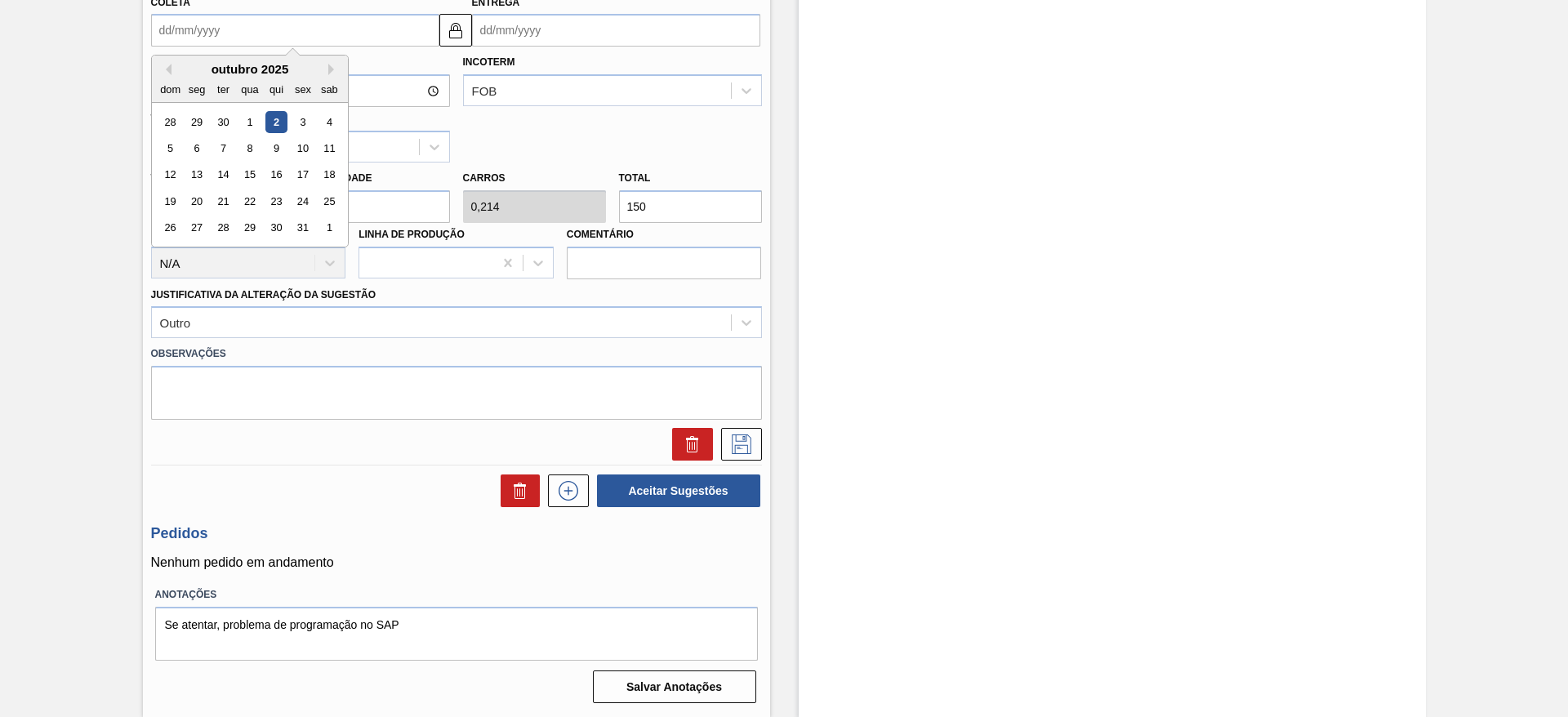
click at [237, 141] on div "5 6 7 8 9 10 11" at bounding box center [250, 149] width 186 height 26
click at [242, 147] on div "8" at bounding box center [249, 148] width 22 height 22
type input "08/10/2025"
type input "16/10/2025"
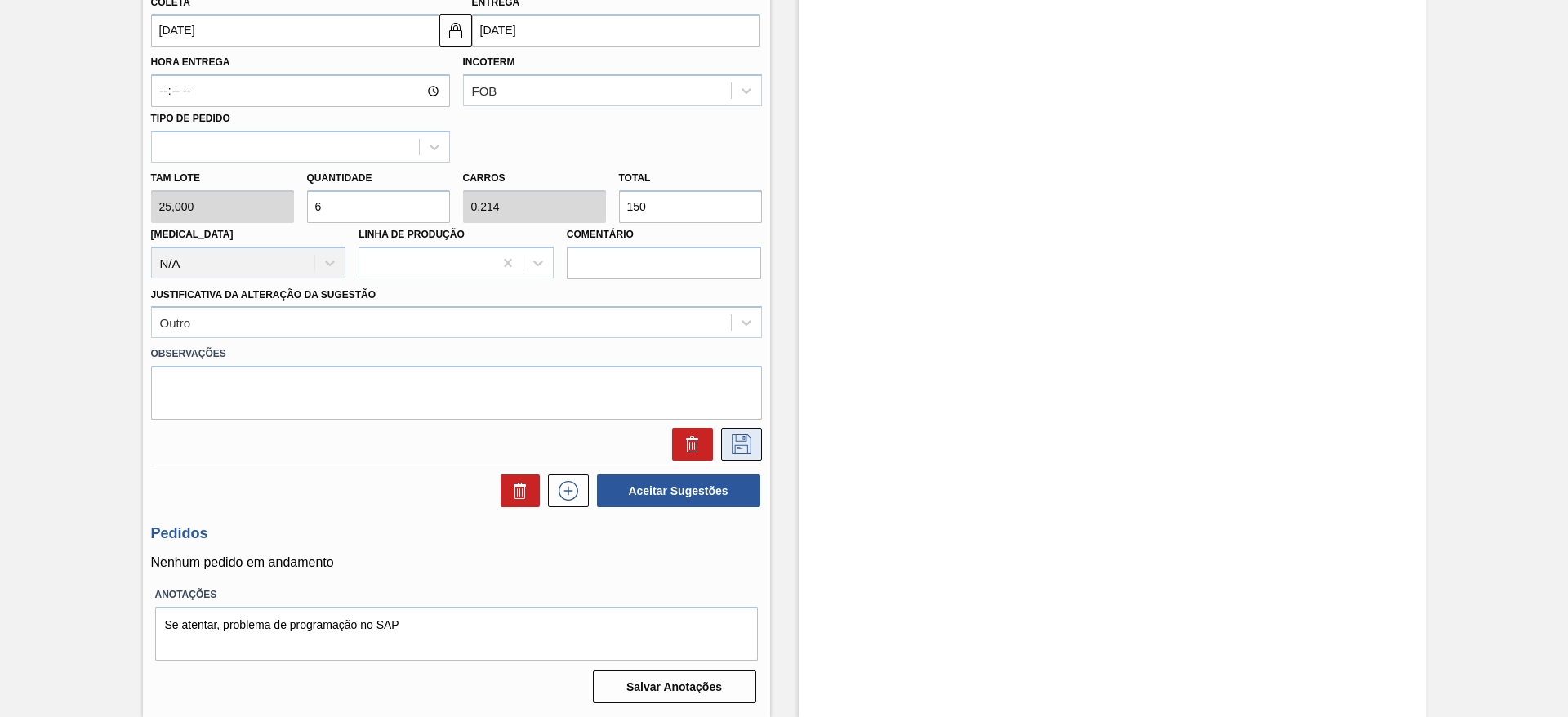
click at [733, 443] on icon at bounding box center [741, 445] width 26 height 20
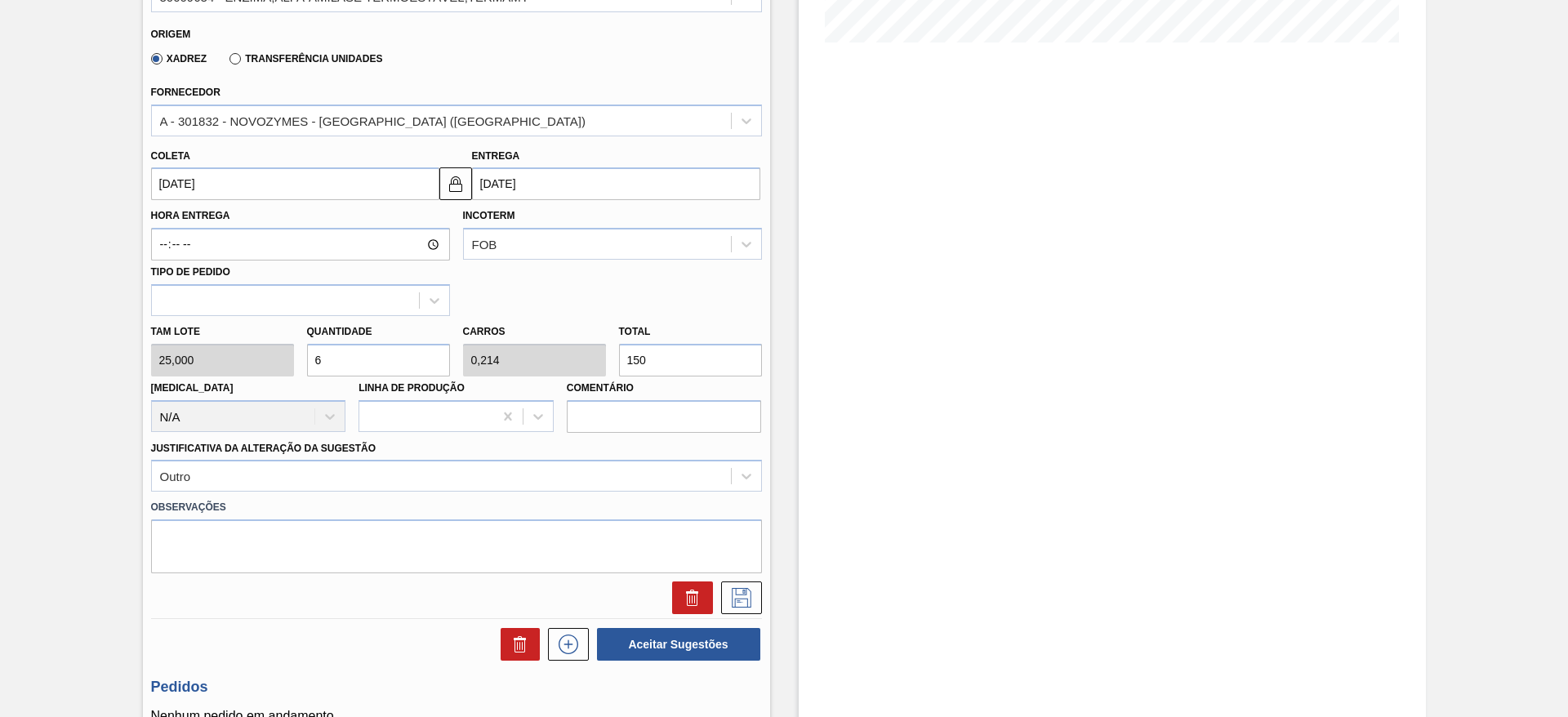
scroll to position [466, 0]
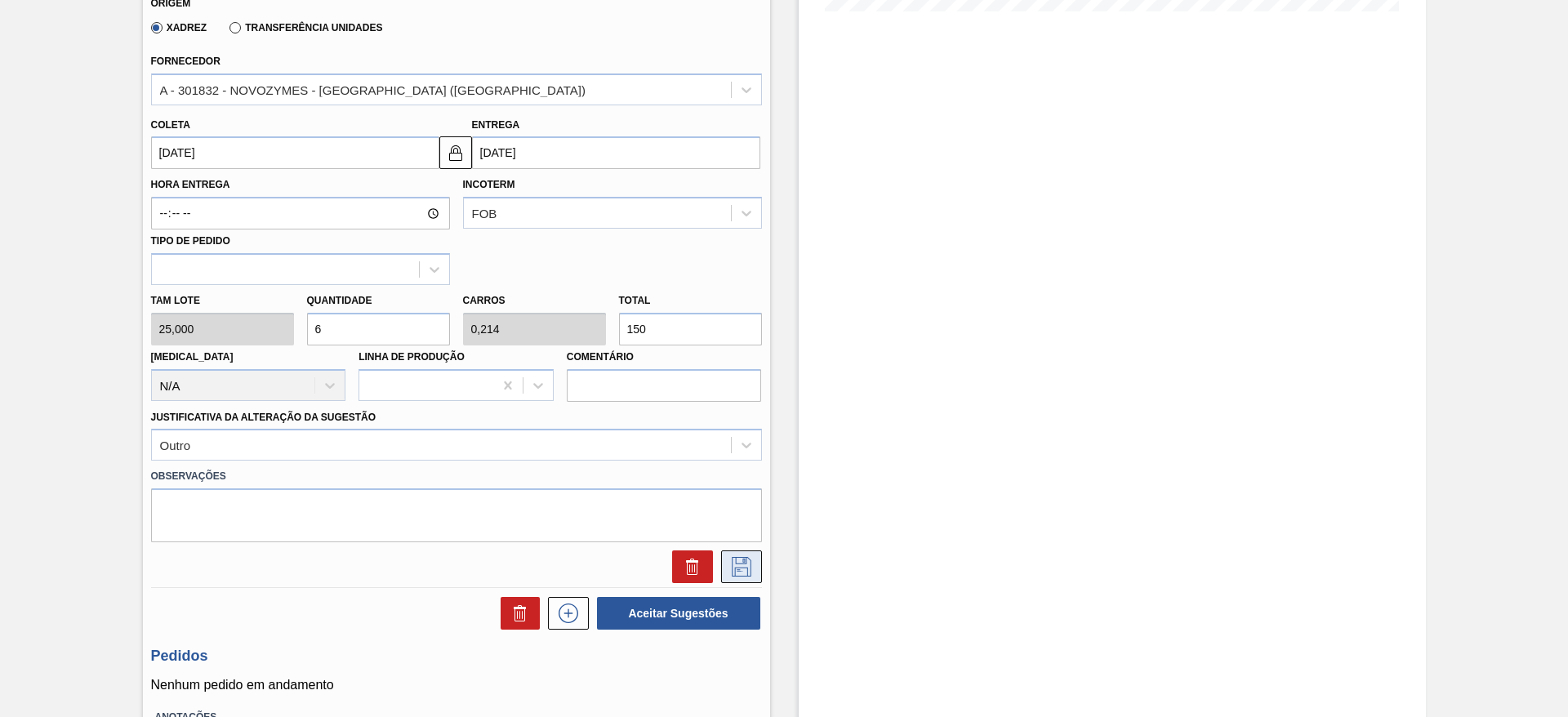
click at [747, 560] on icon at bounding box center [741, 567] width 26 height 20
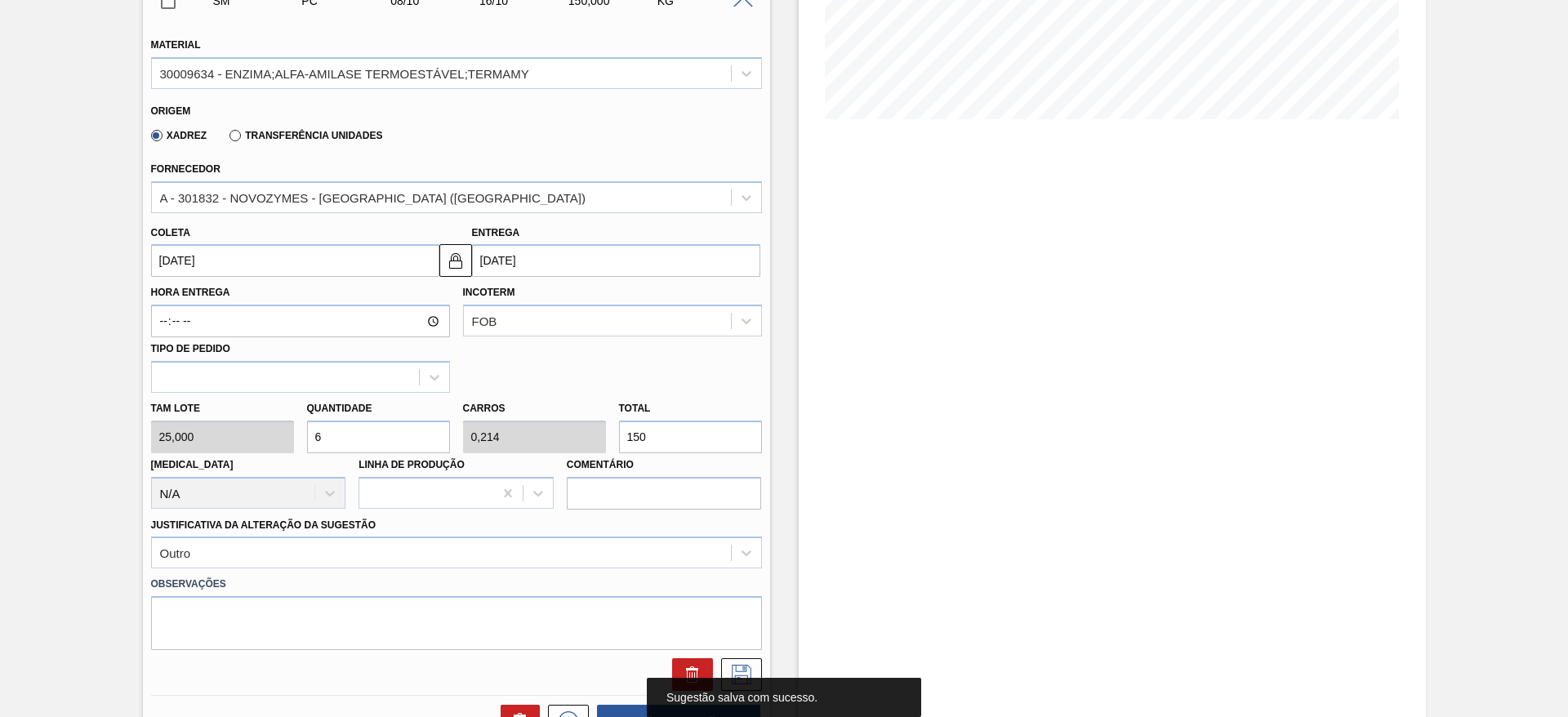
scroll to position [221, 0]
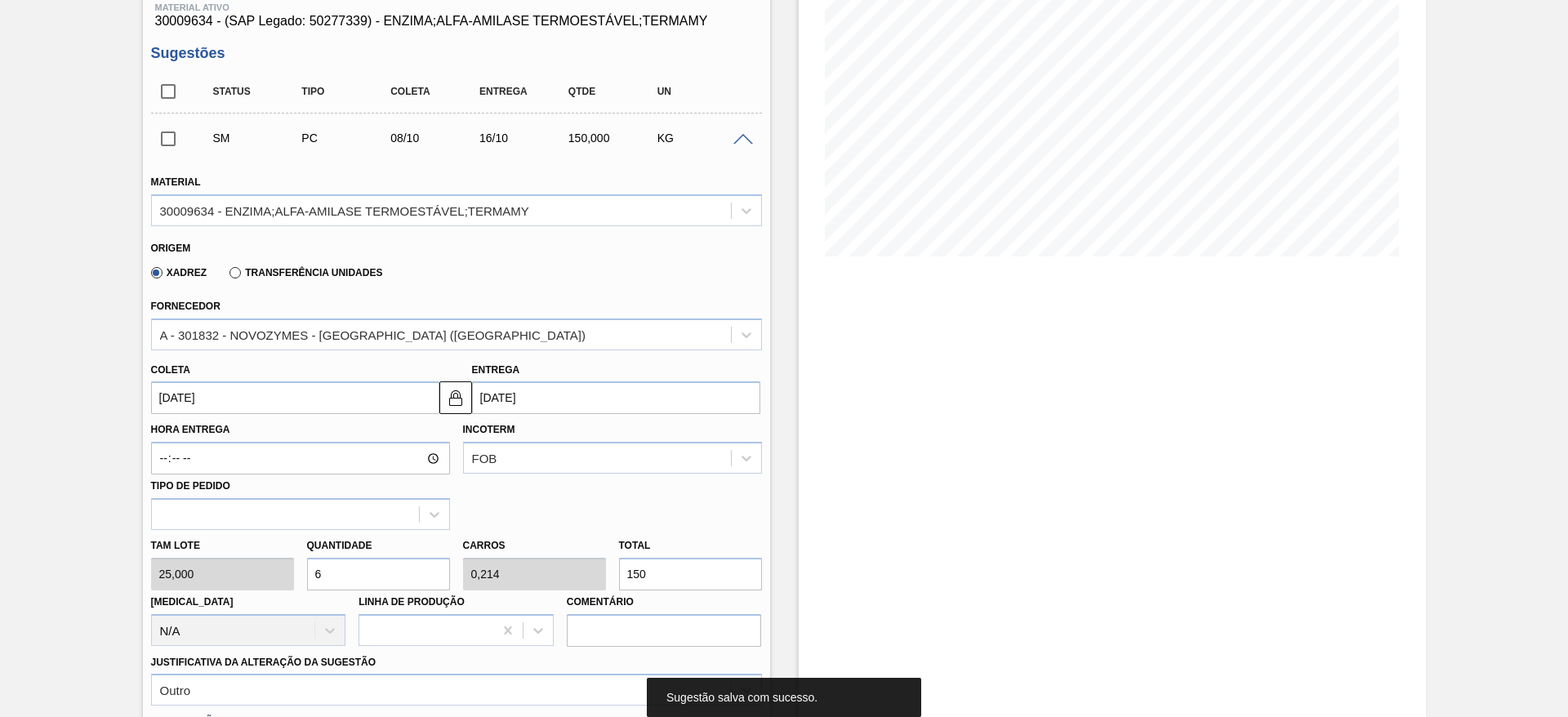
click at [176, 146] on input "checkbox" at bounding box center [168, 139] width 35 height 35
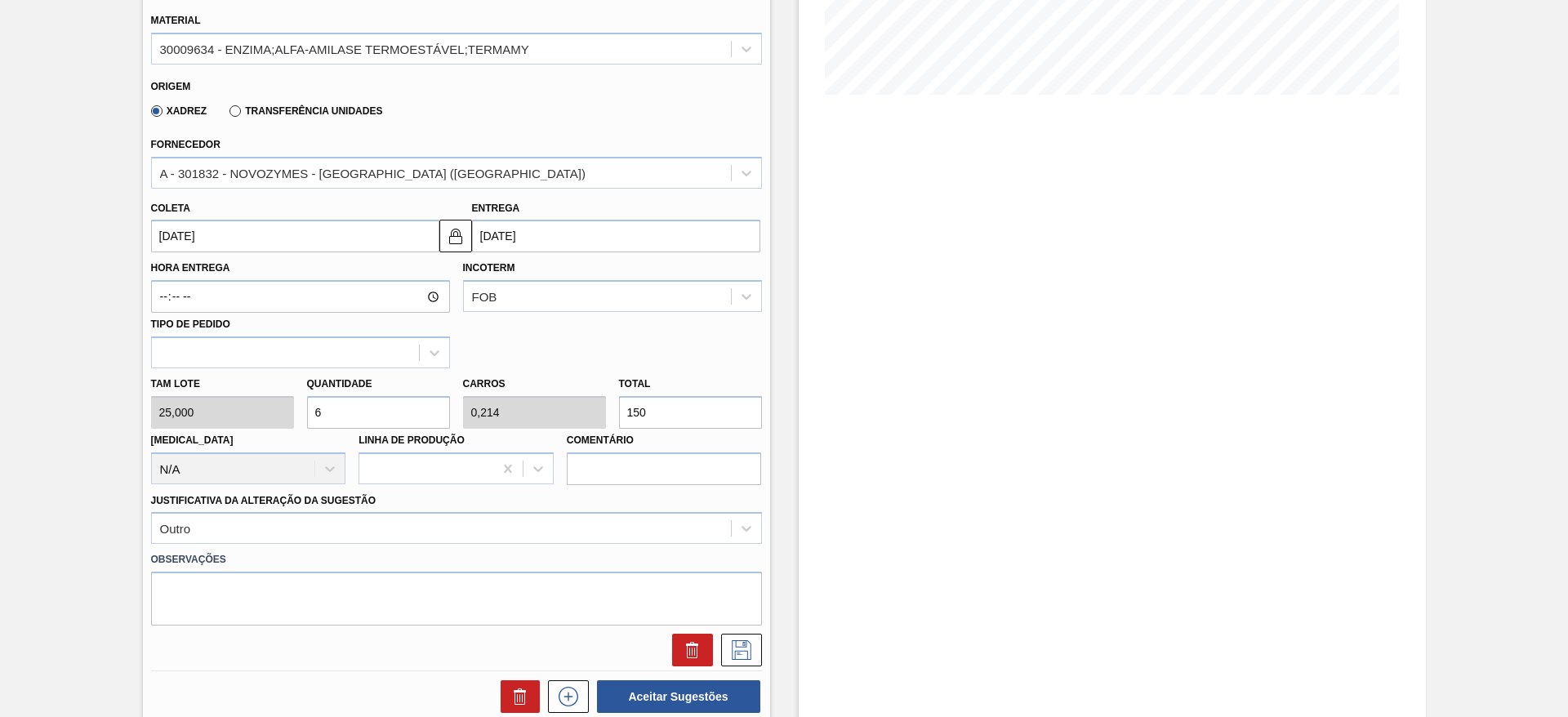
scroll to position [466, 0]
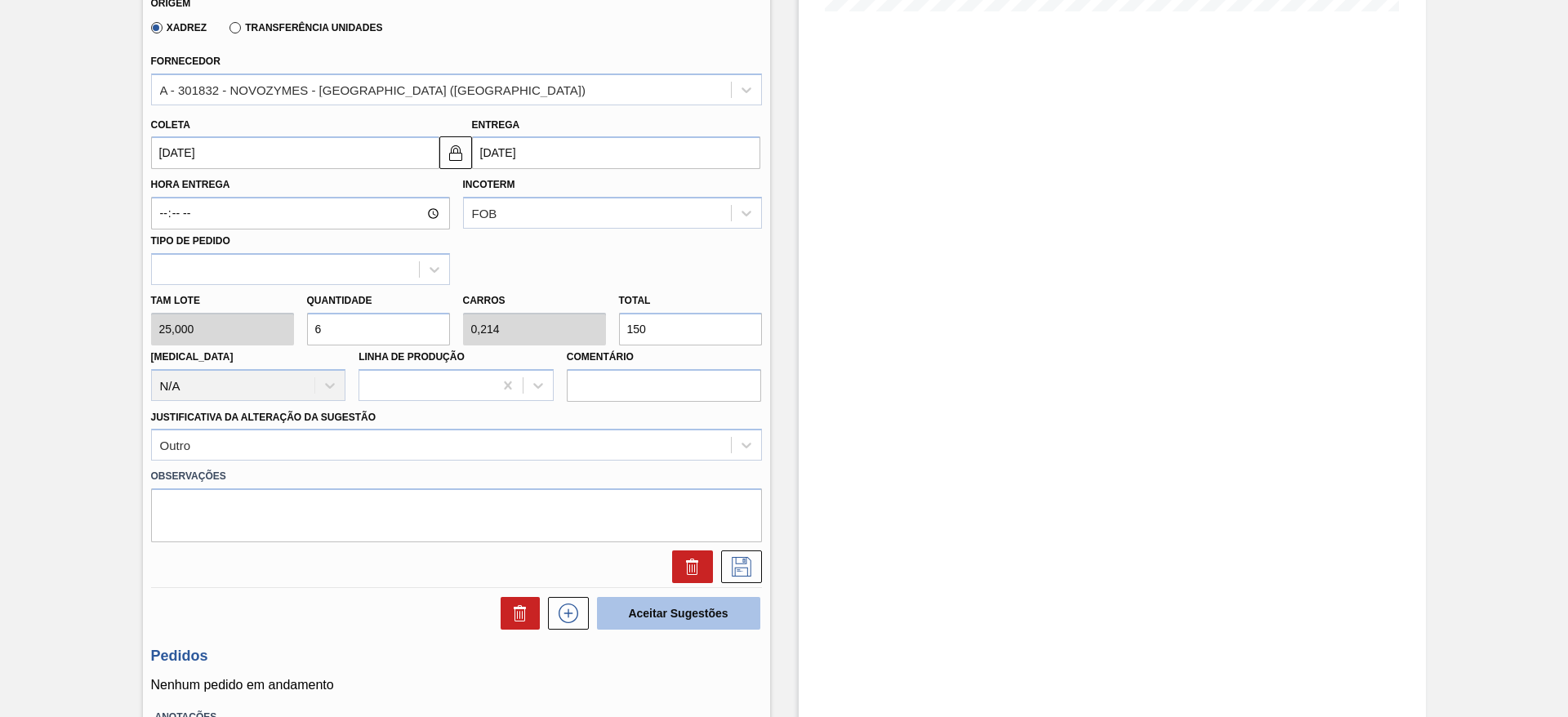
click at [657, 613] on button "Aceitar Sugestões" at bounding box center [678, 613] width 164 height 33
checkbox input "false"
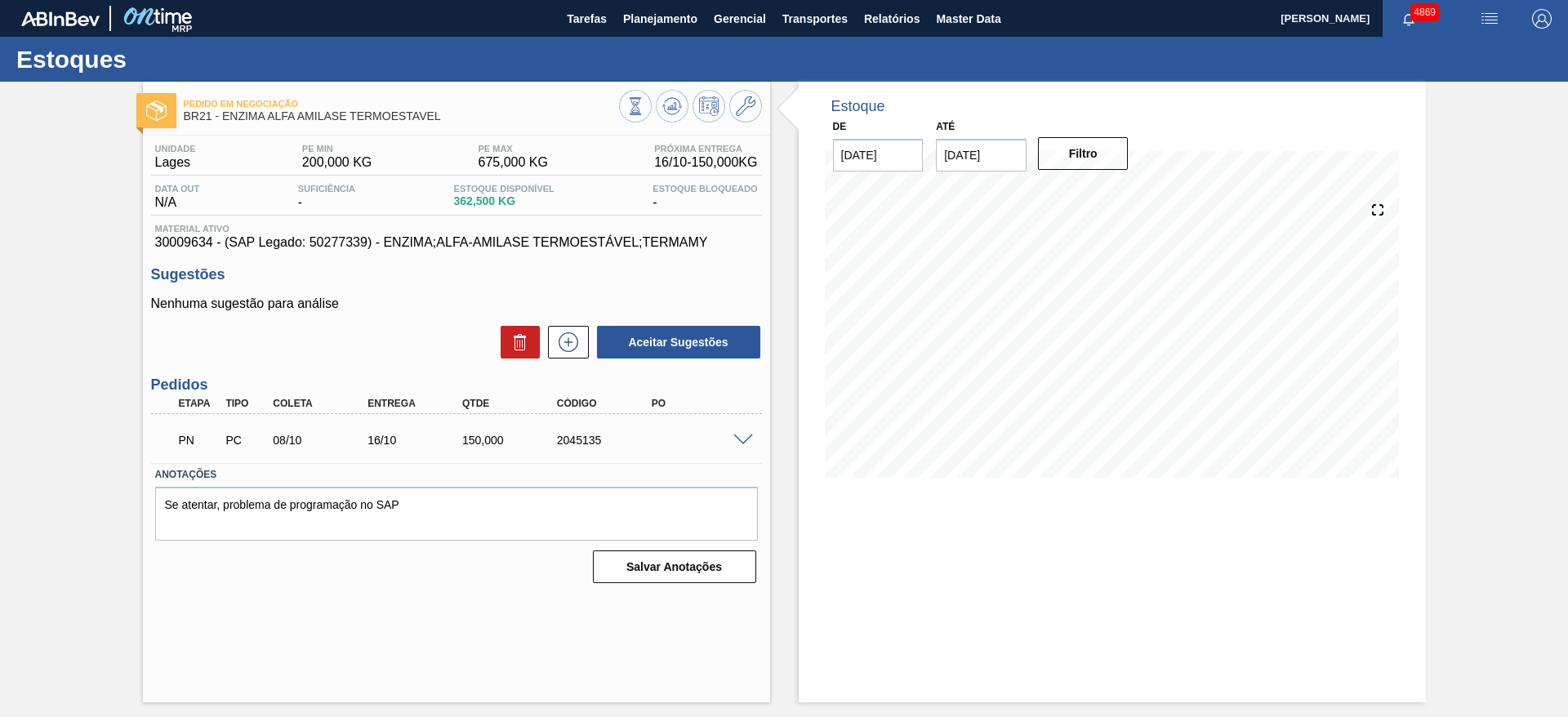
scroll to position [0, 0]
click at [966, 155] on input "[DATE]" at bounding box center [981, 155] width 90 height 33
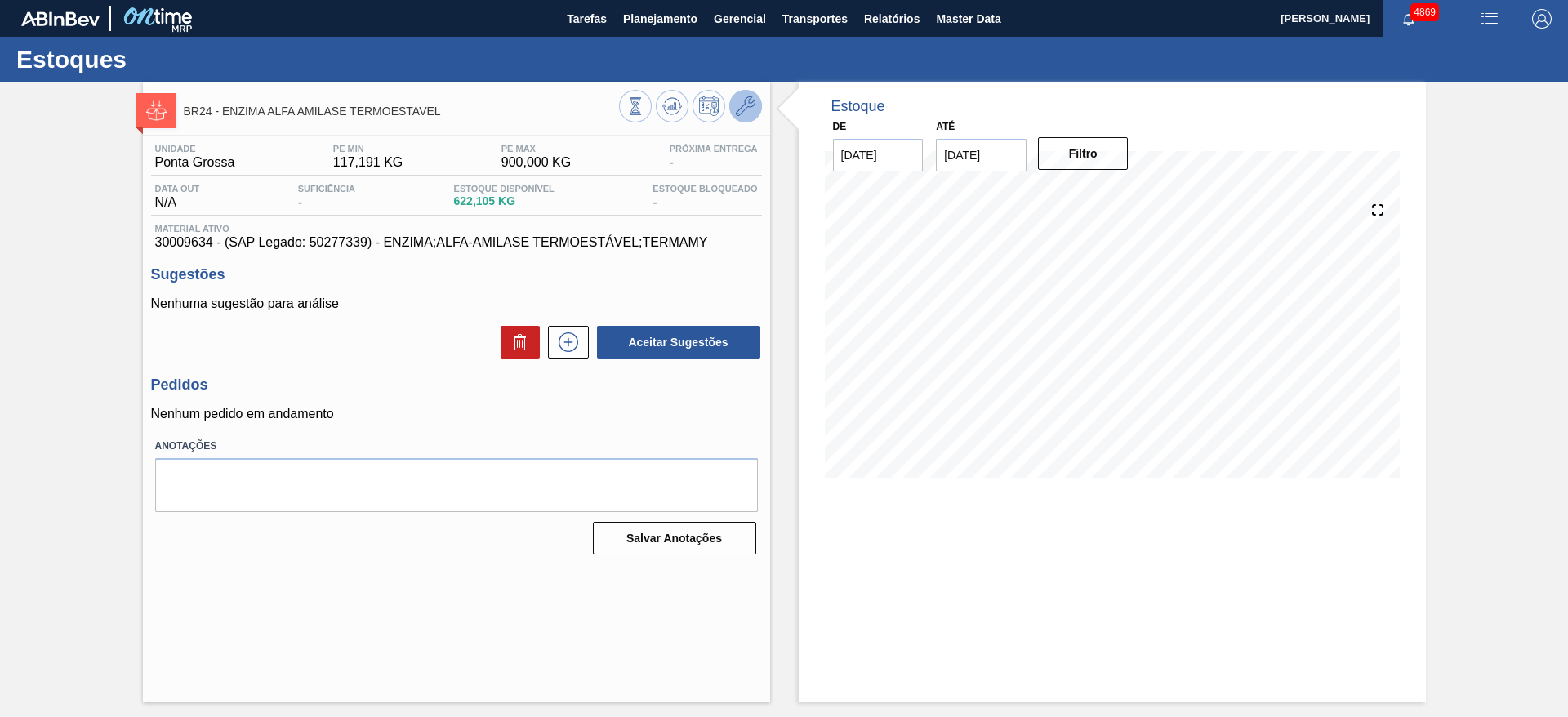
click at [745, 96] on icon at bounding box center [745, 106] width 20 height 20
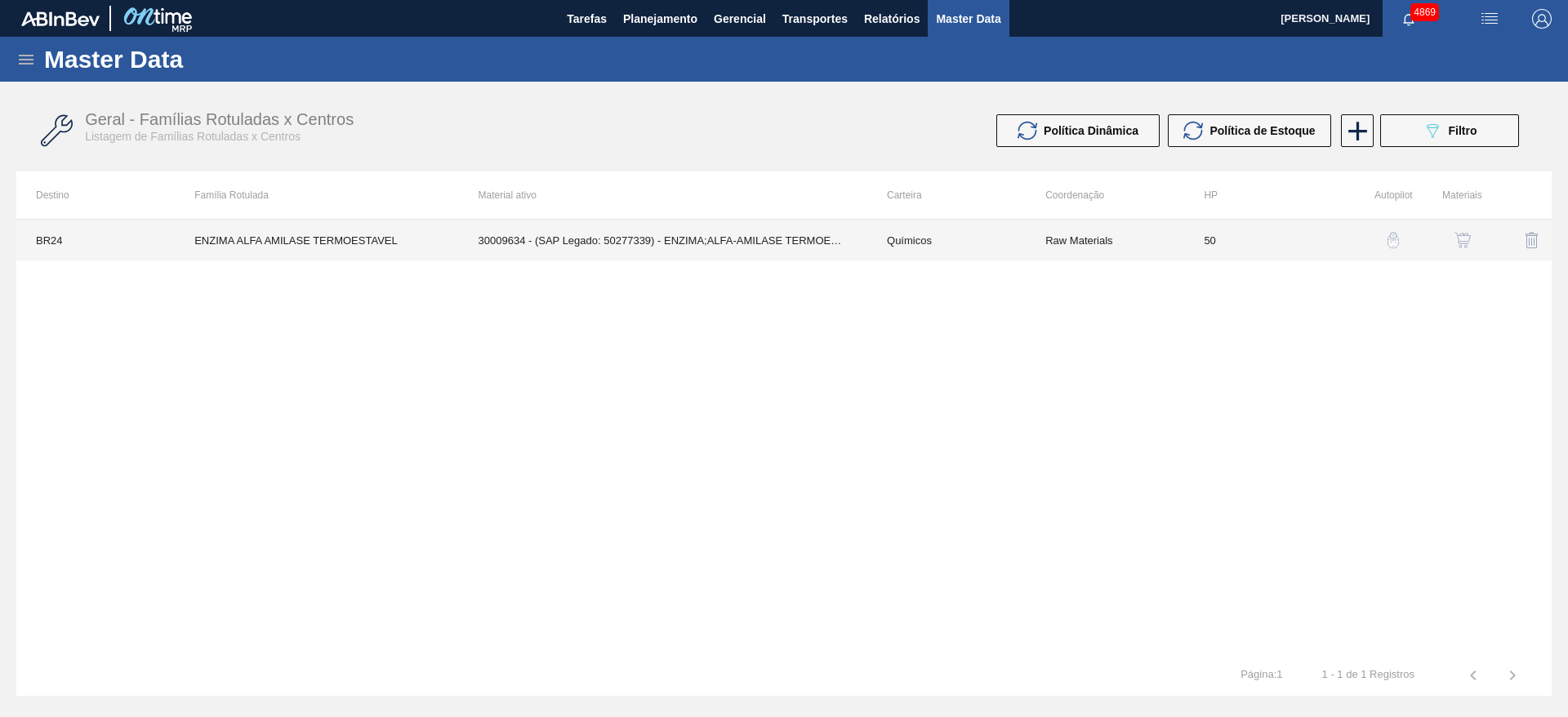
click at [601, 240] on td "30009634 - (SAP Legado: 50277339) - ENZIMA;ALFA-AMILASE TERMOESTÁVEL;TERMAMY" at bounding box center [662, 240] width 408 height 41
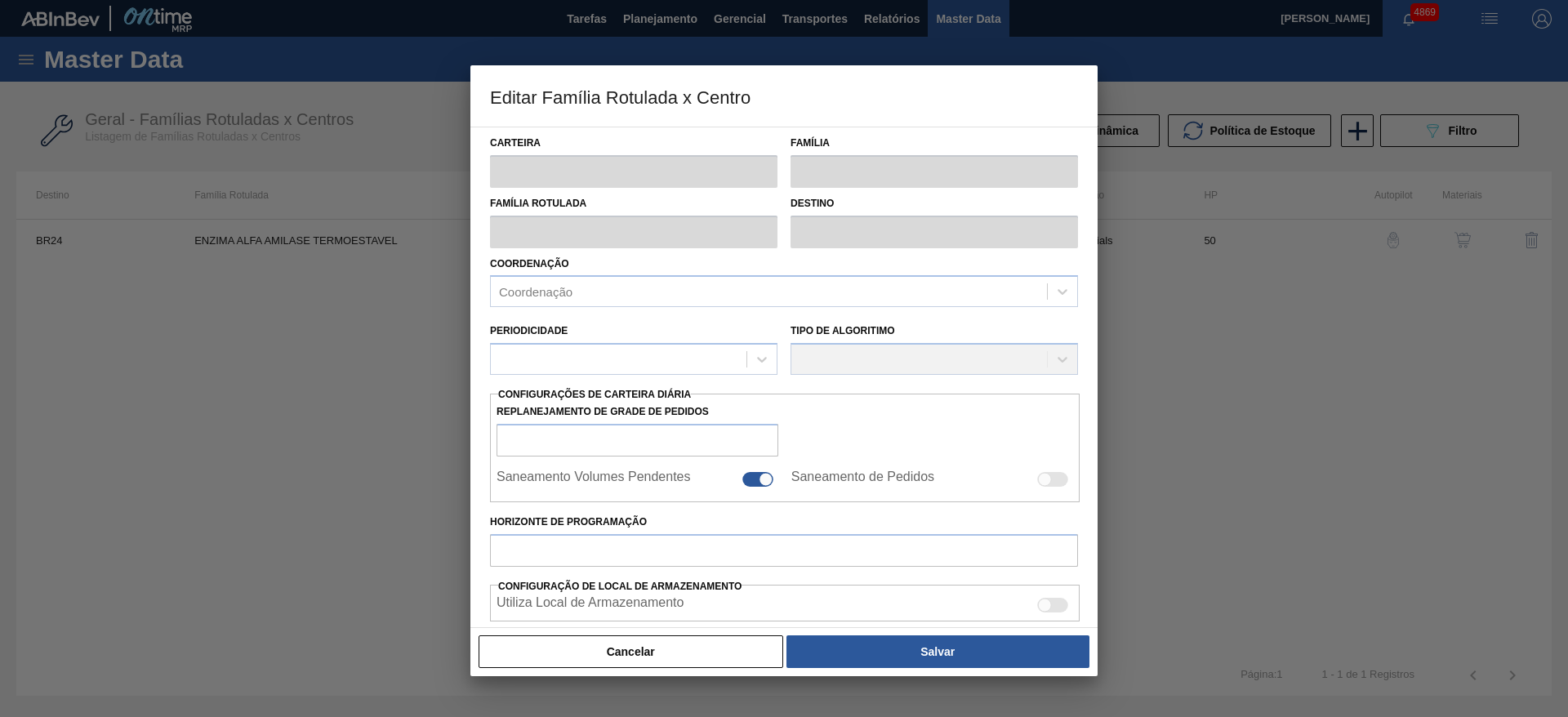
type input "Químicos"
type input "Enzima"
type input "ENZIMA ALFA AMILASE TERMOESTAVEL"
type input "BR24 - Ponta Grossa"
type input "50"
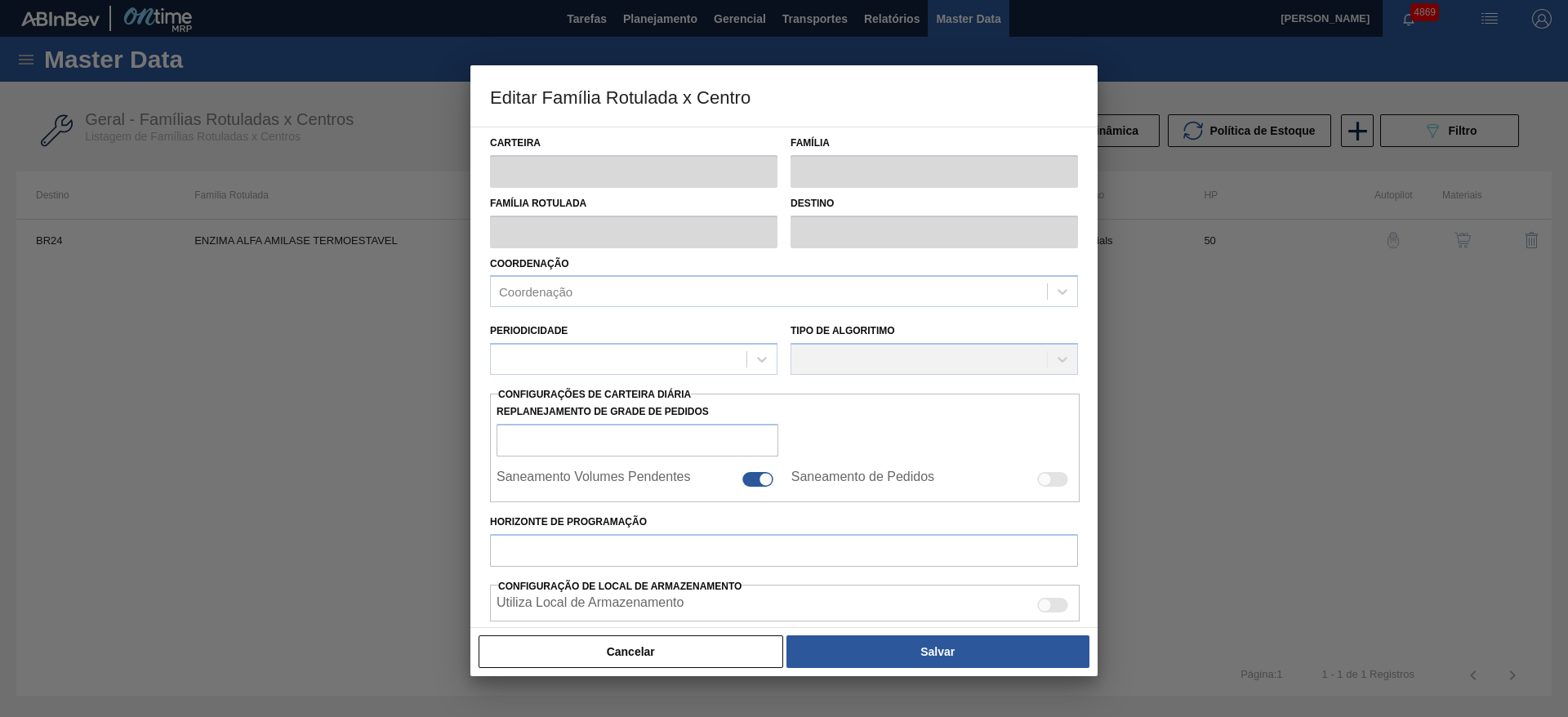
type input "117,191"
type input "900"
type input "100"
type input "900,000"
checkbox input "true"
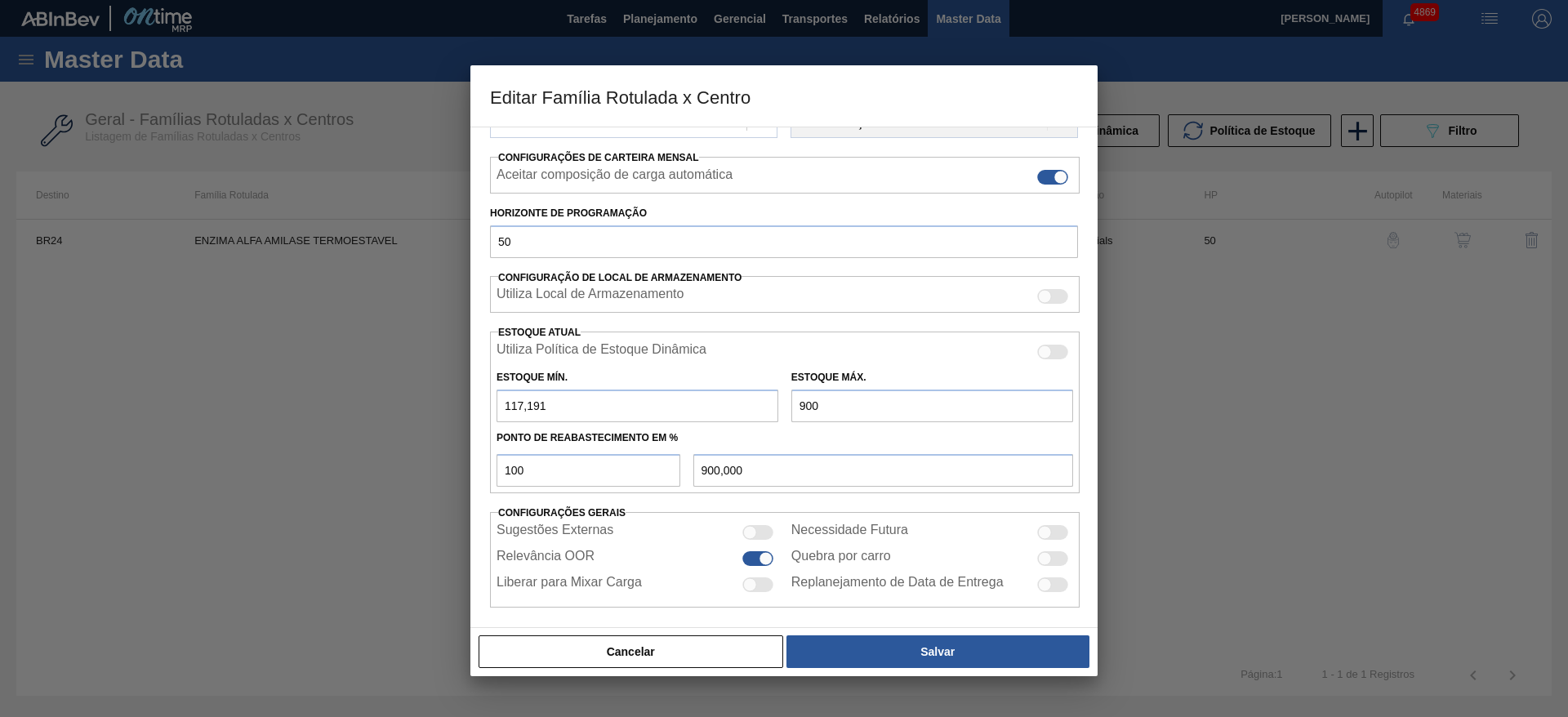
scroll to position [249, 0]
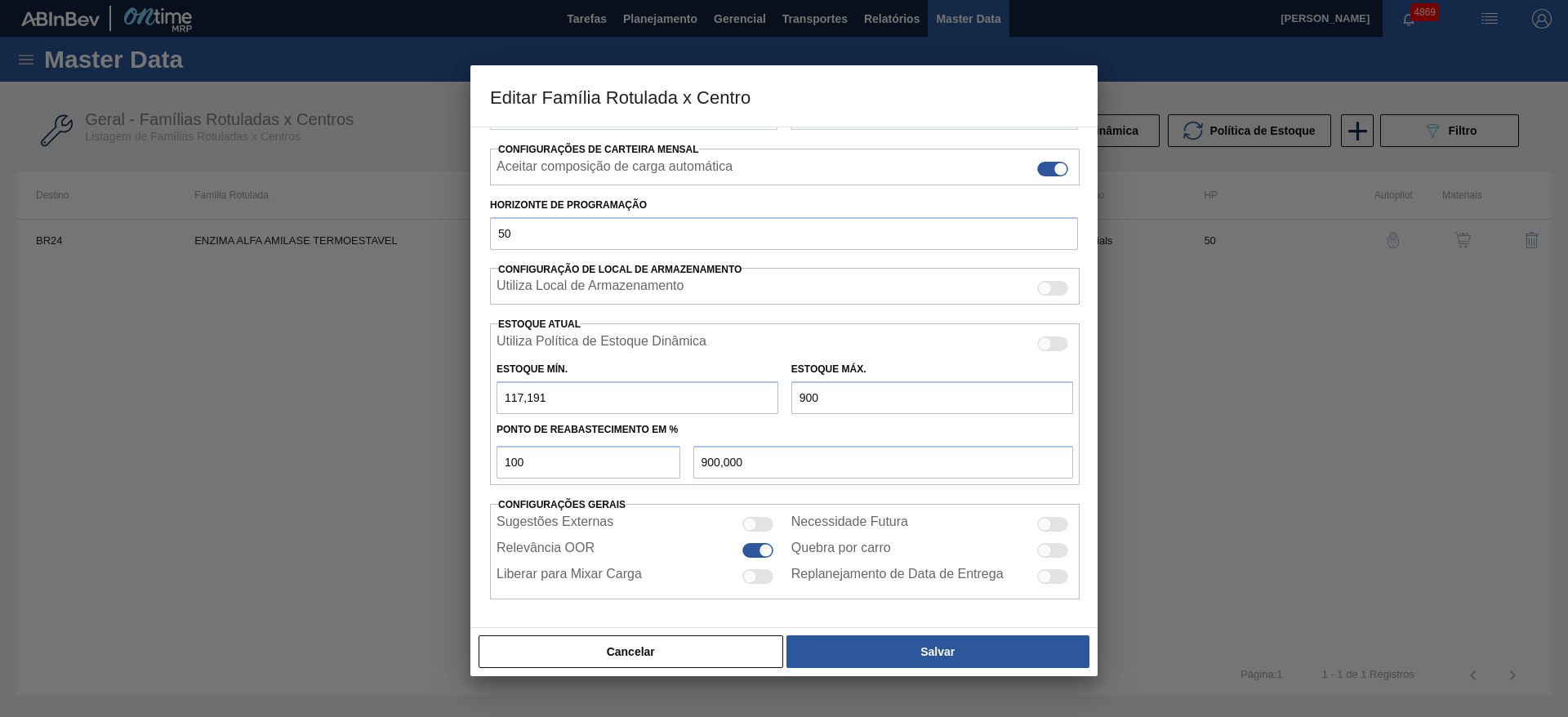
drag, startPoint x: 511, startPoint y: 398, endPoint x: 585, endPoint y: 396, distance: 74.0
click at [585, 396] on input "117,191" at bounding box center [637, 398] width 282 height 33
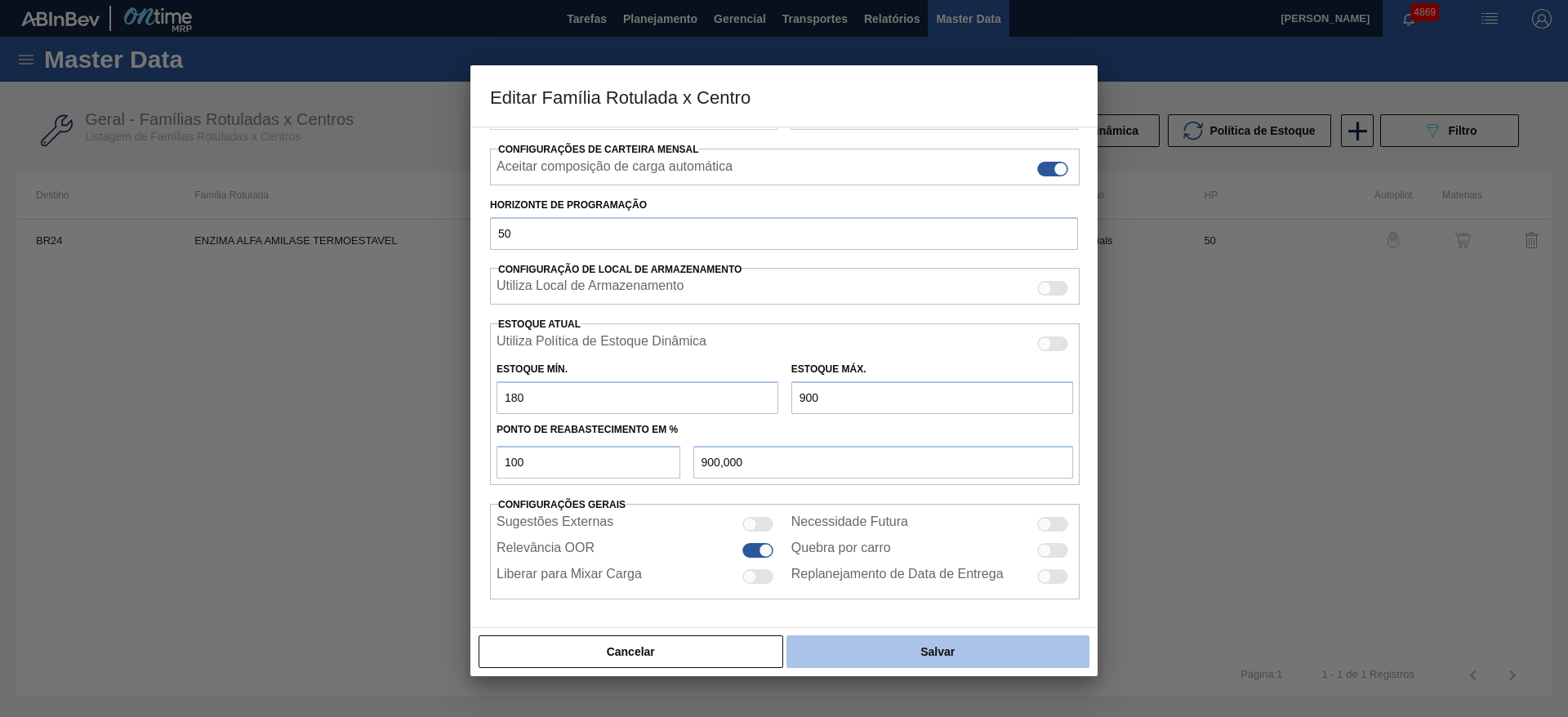
type input "180"
click at [858, 663] on button "Salvar" at bounding box center [938, 652] width 303 height 33
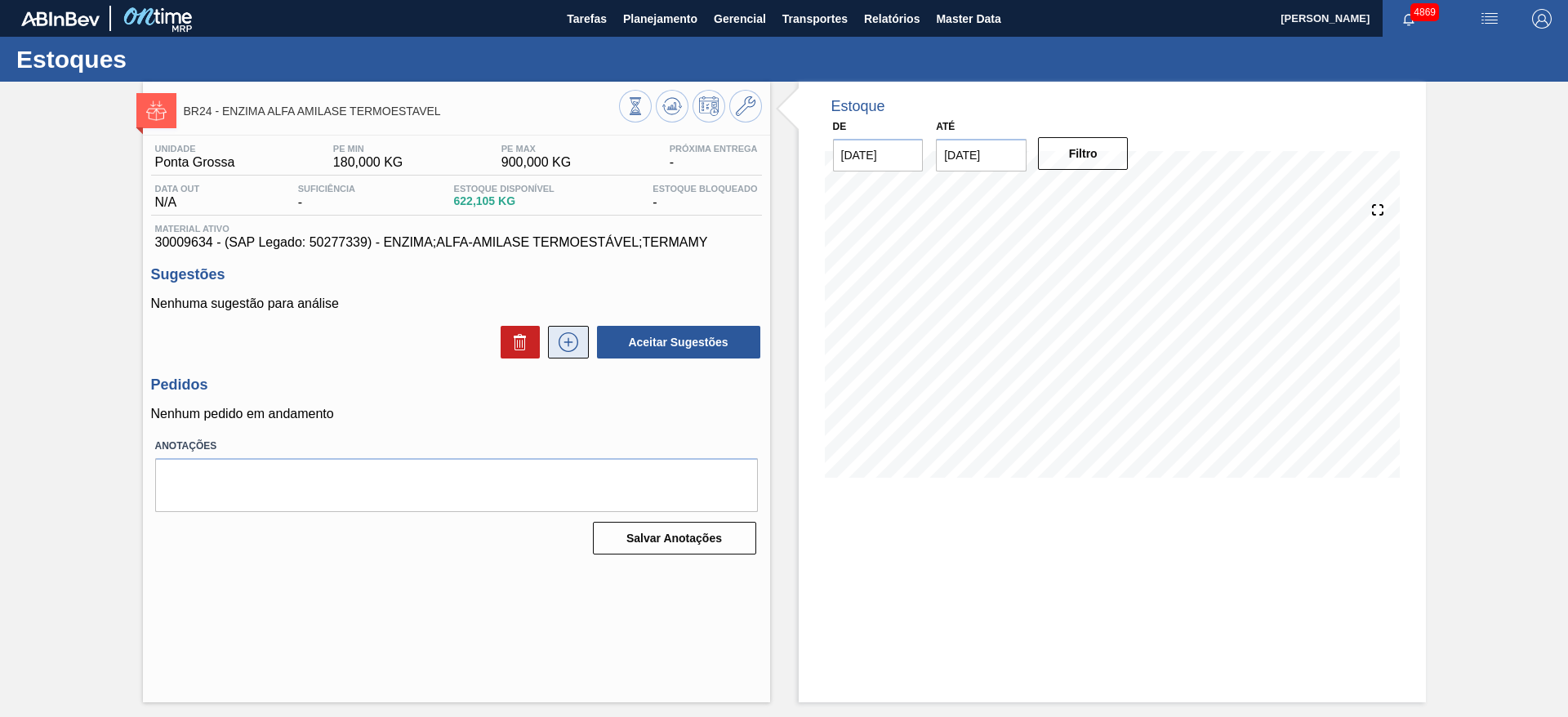
click at [564, 349] on icon at bounding box center [569, 342] width 26 height 20
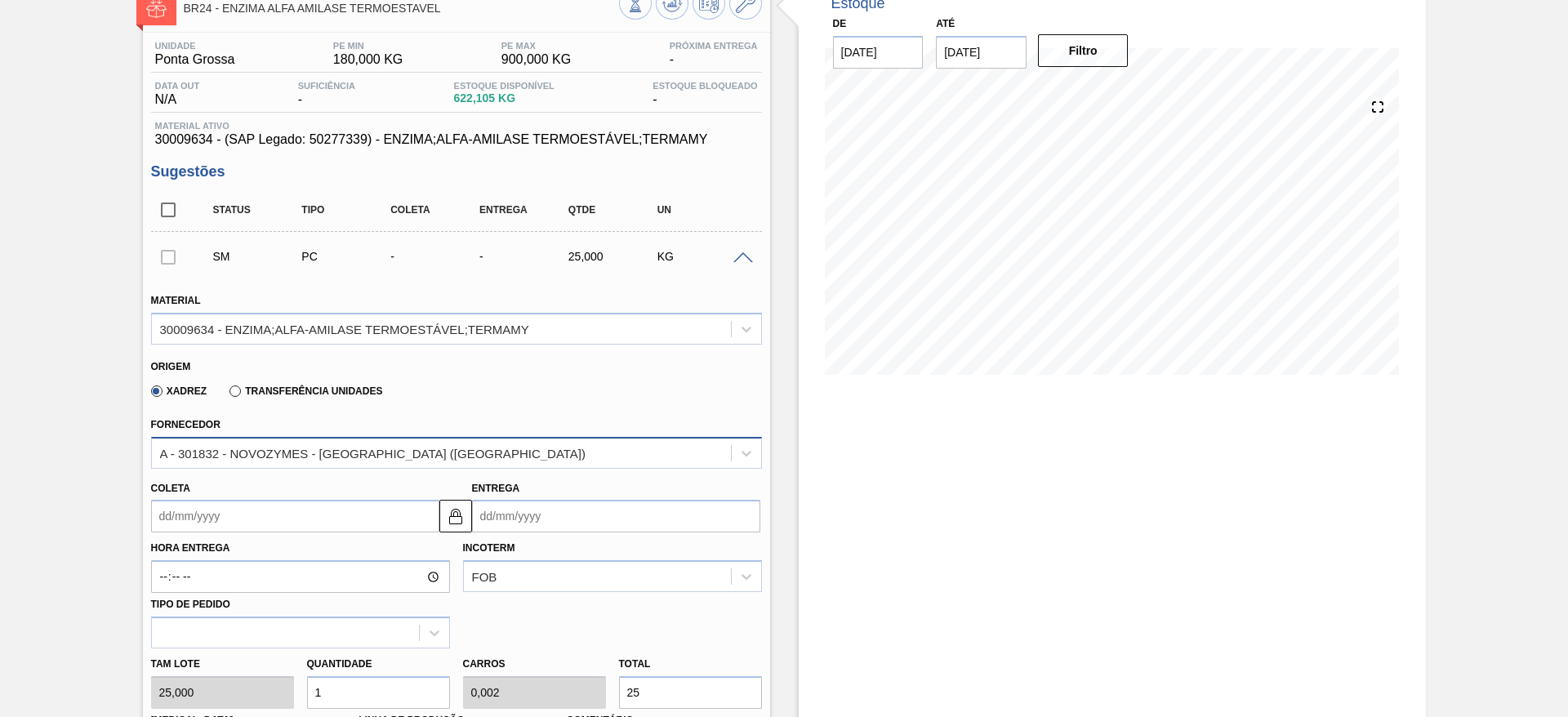
scroll to position [245, 0]
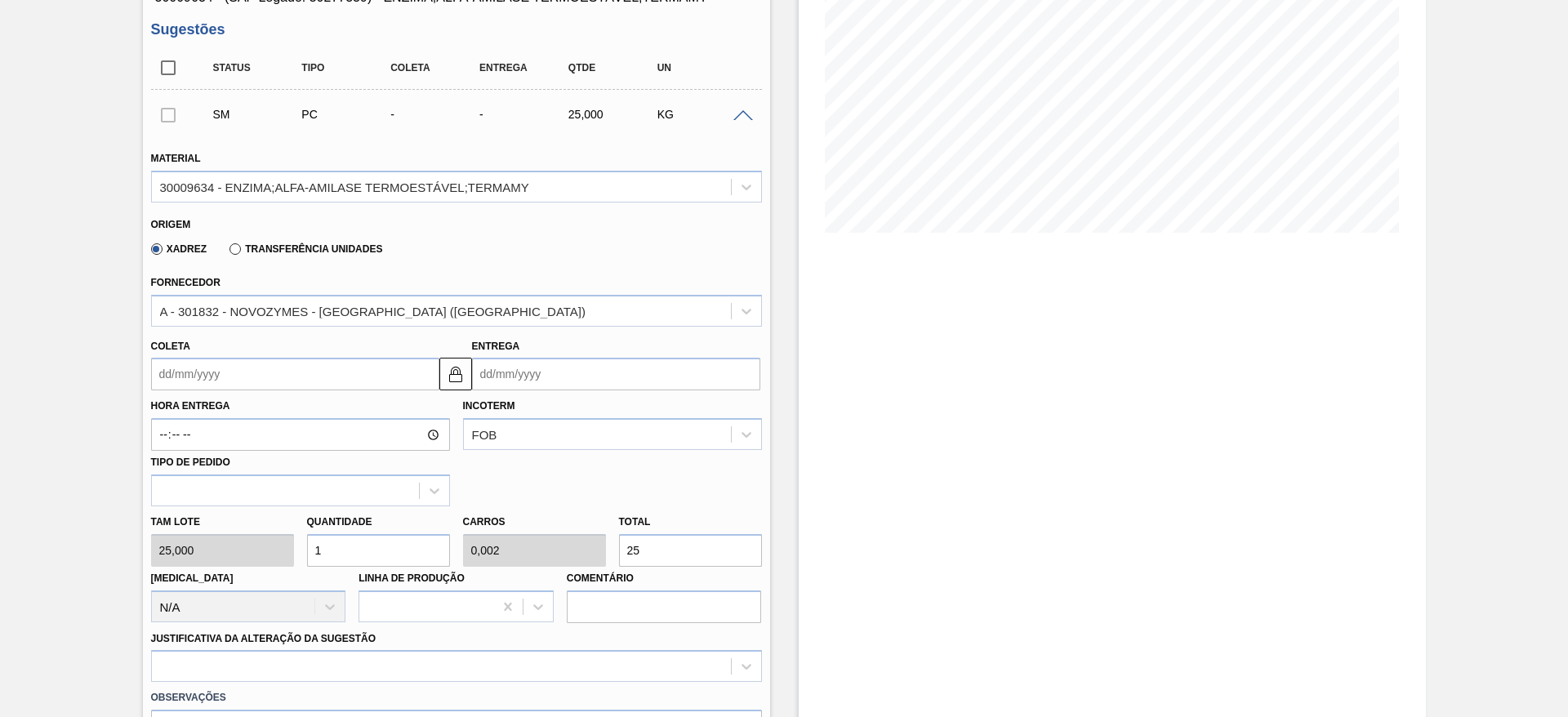
click at [250, 378] on input "Coleta" at bounding box center [295, 374] width 288 height 33
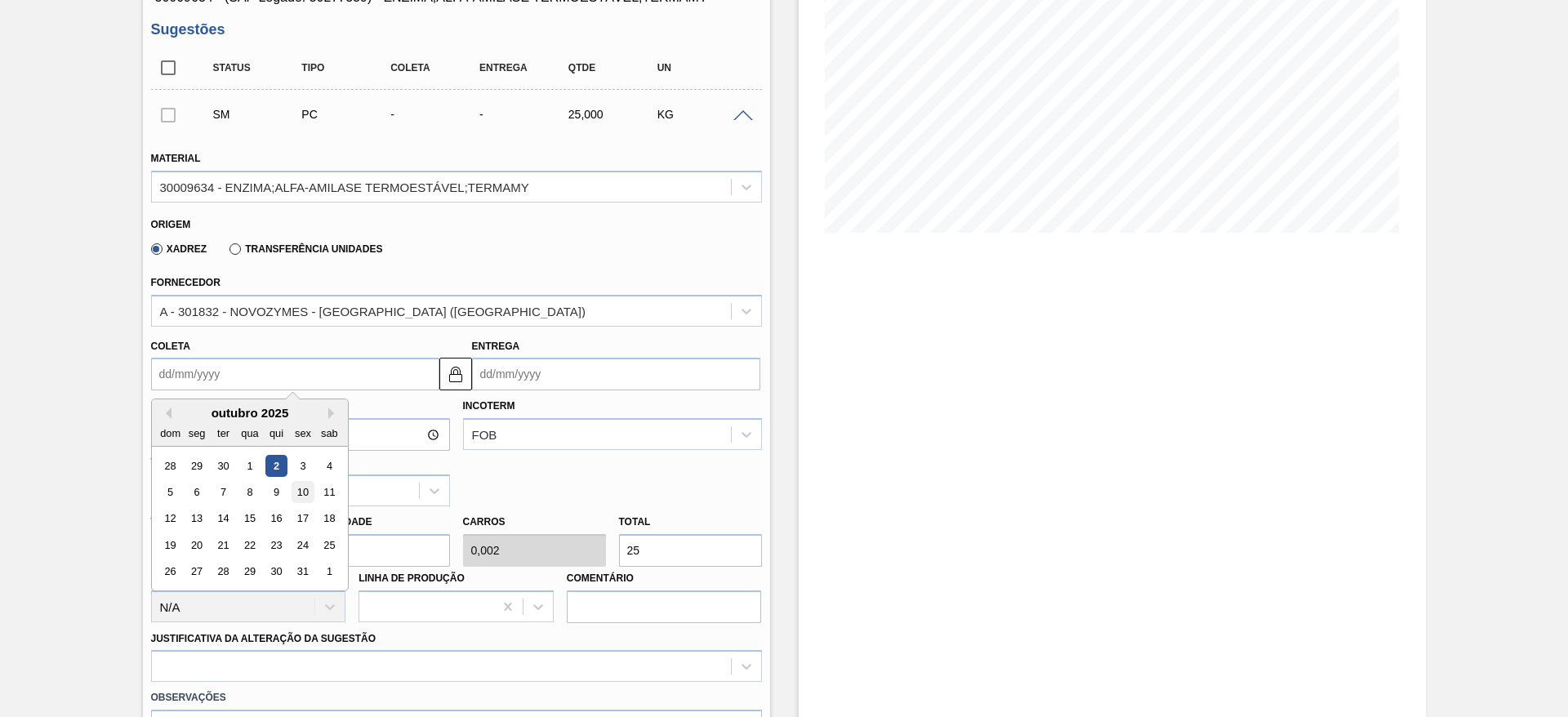
click at [298, 485] on div "10" at bounding box center [302, 492] width 22 height 22
type input "10/10/2025"
type input "15/10/2025"
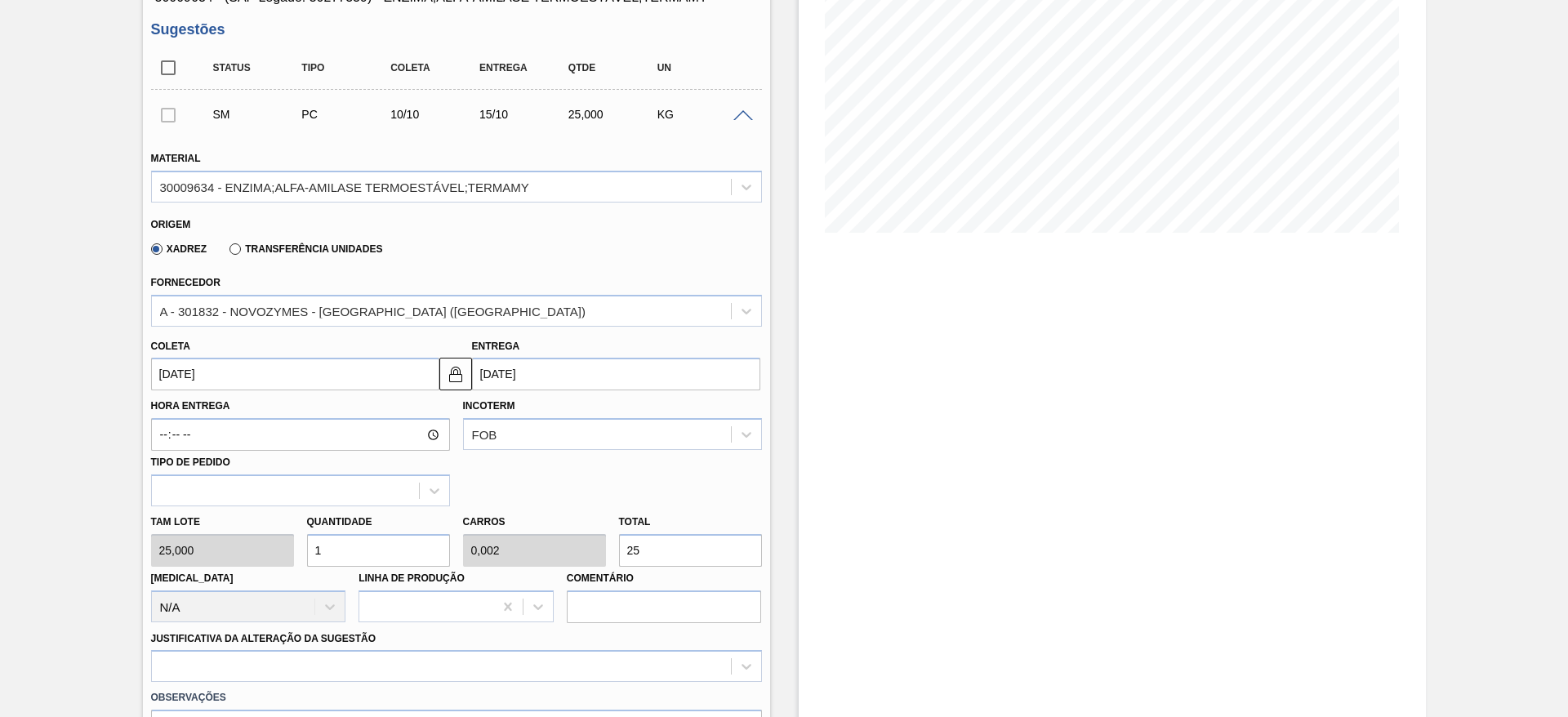
drag, startPoint x: 336, startPoint y: 543, endPoint x: 307, endPoint y: 540, distance: 29.2
click at [307, 540] on input "1" at bounding box center [379, 551] width 143 height 33
type input "6"
type input "0,015"
type input "150"
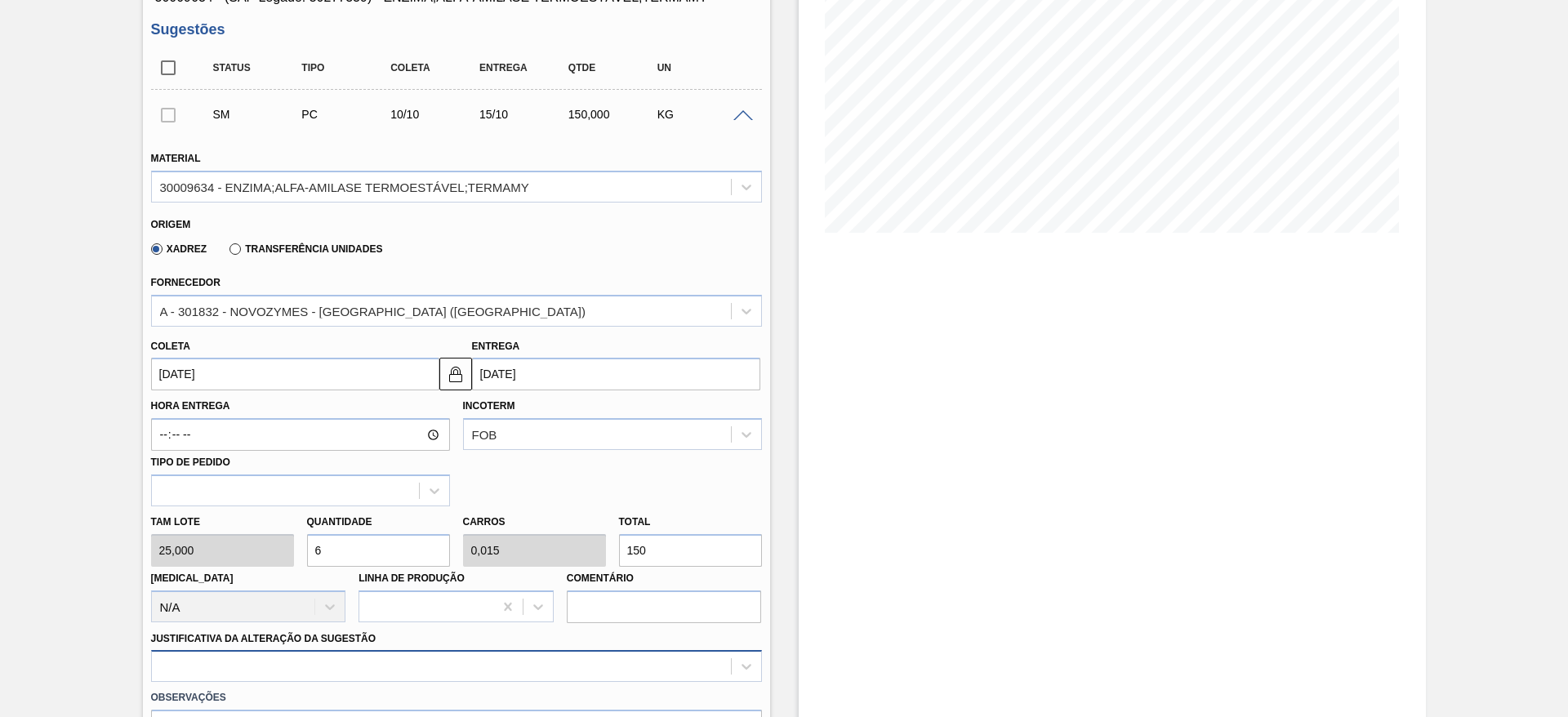
type input "6"
click at [468, 657] on div at bounding box center [456, 666] width 611 height 32
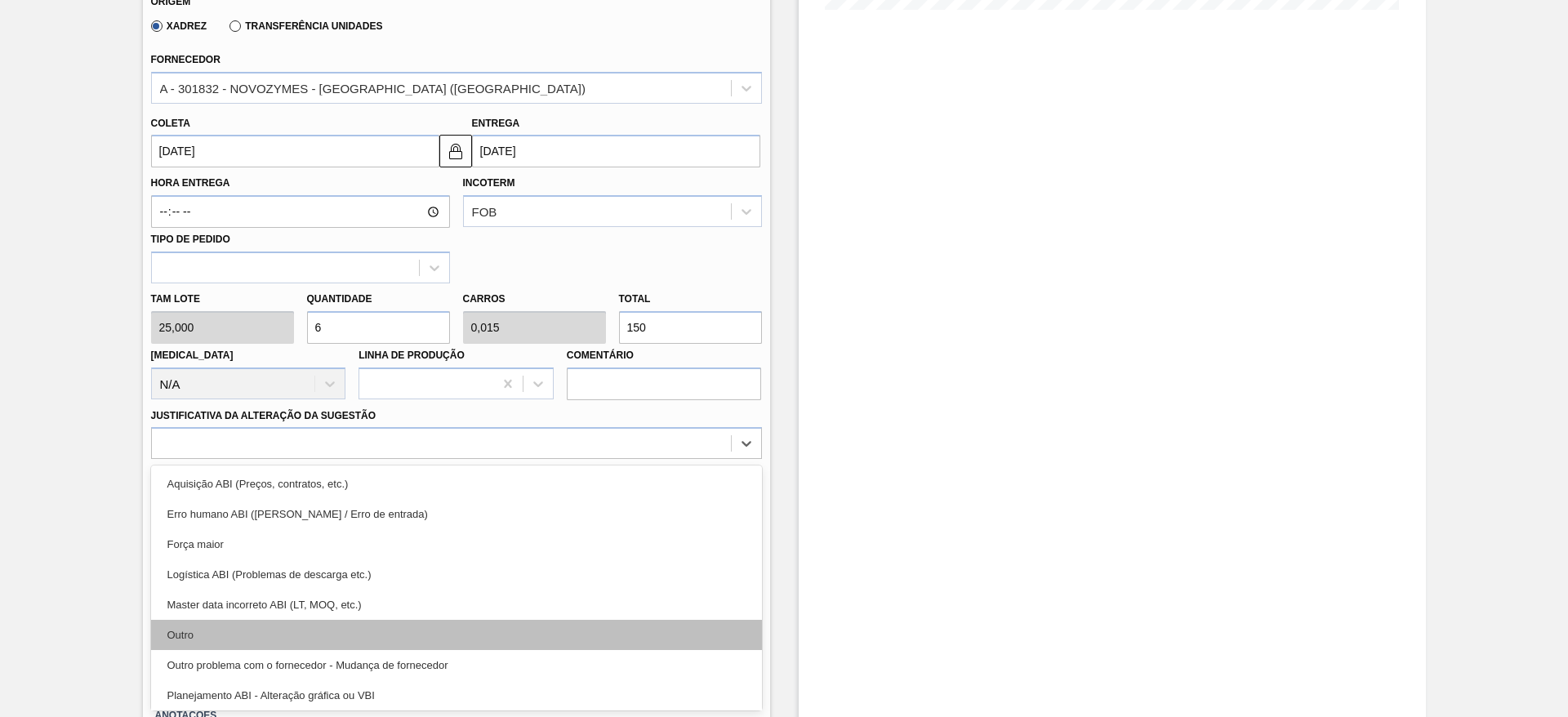
click at [450, 636] on div "Outro" at bounding box center [456, 635] width 611 height 30
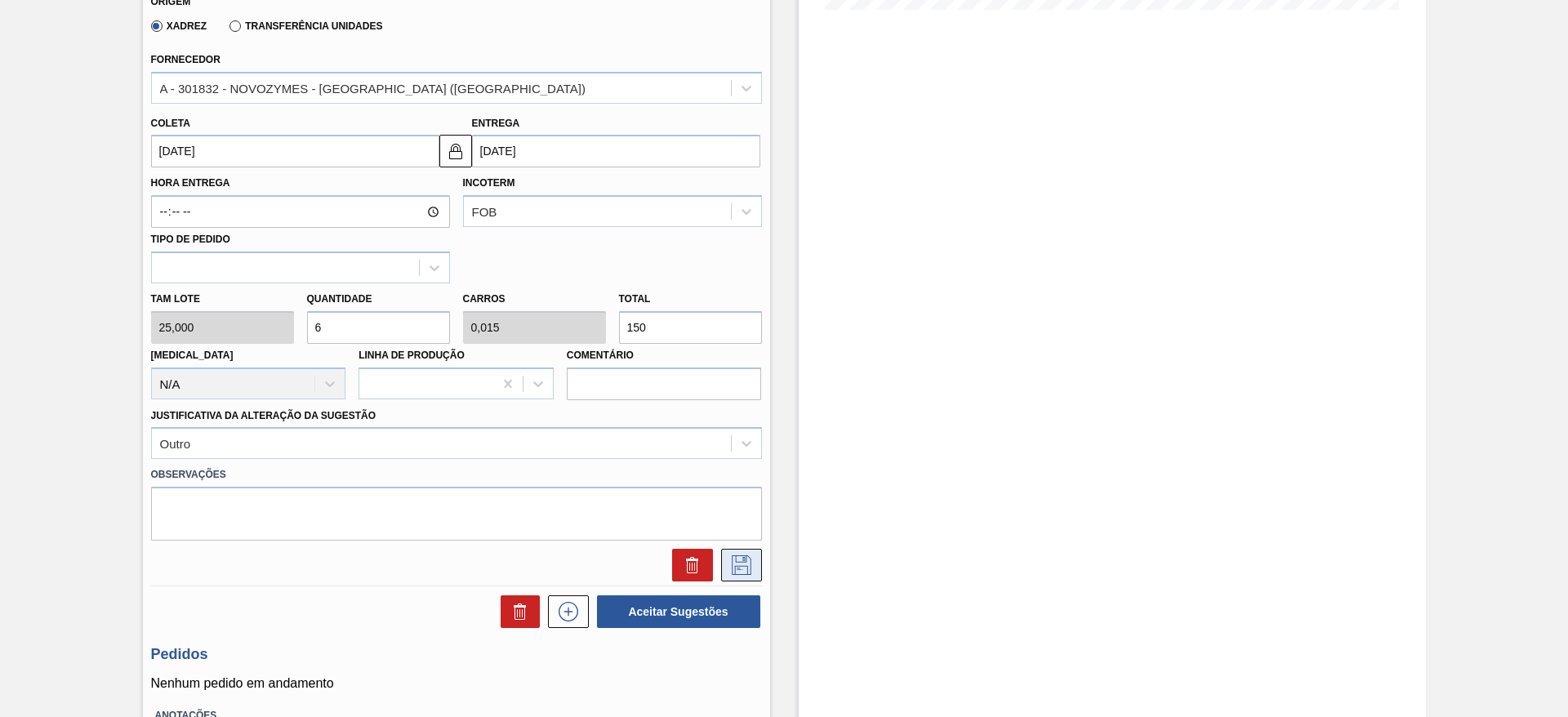
click at [736, 565] on icon at bounding box center [741, 566] width 26 height 20
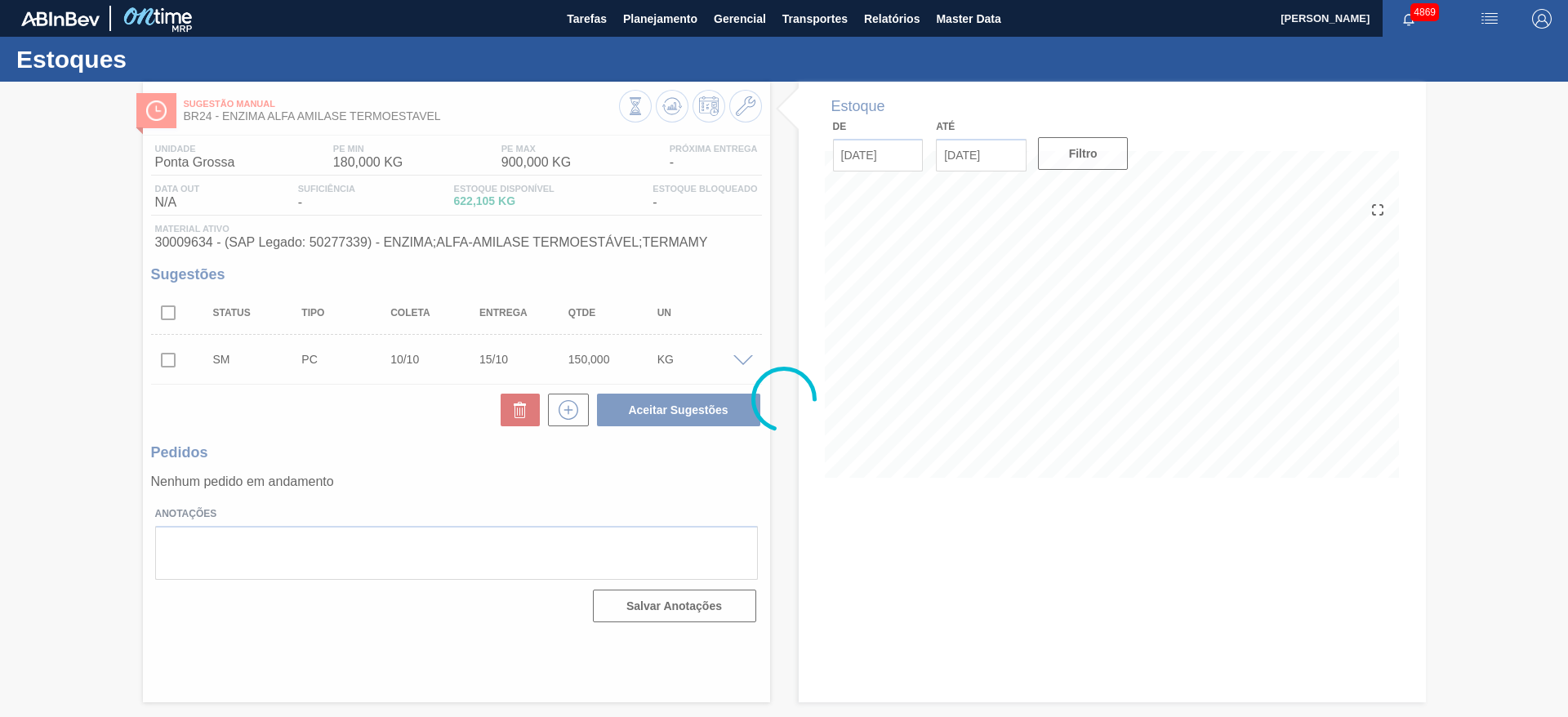
scroll to position [0, 0]
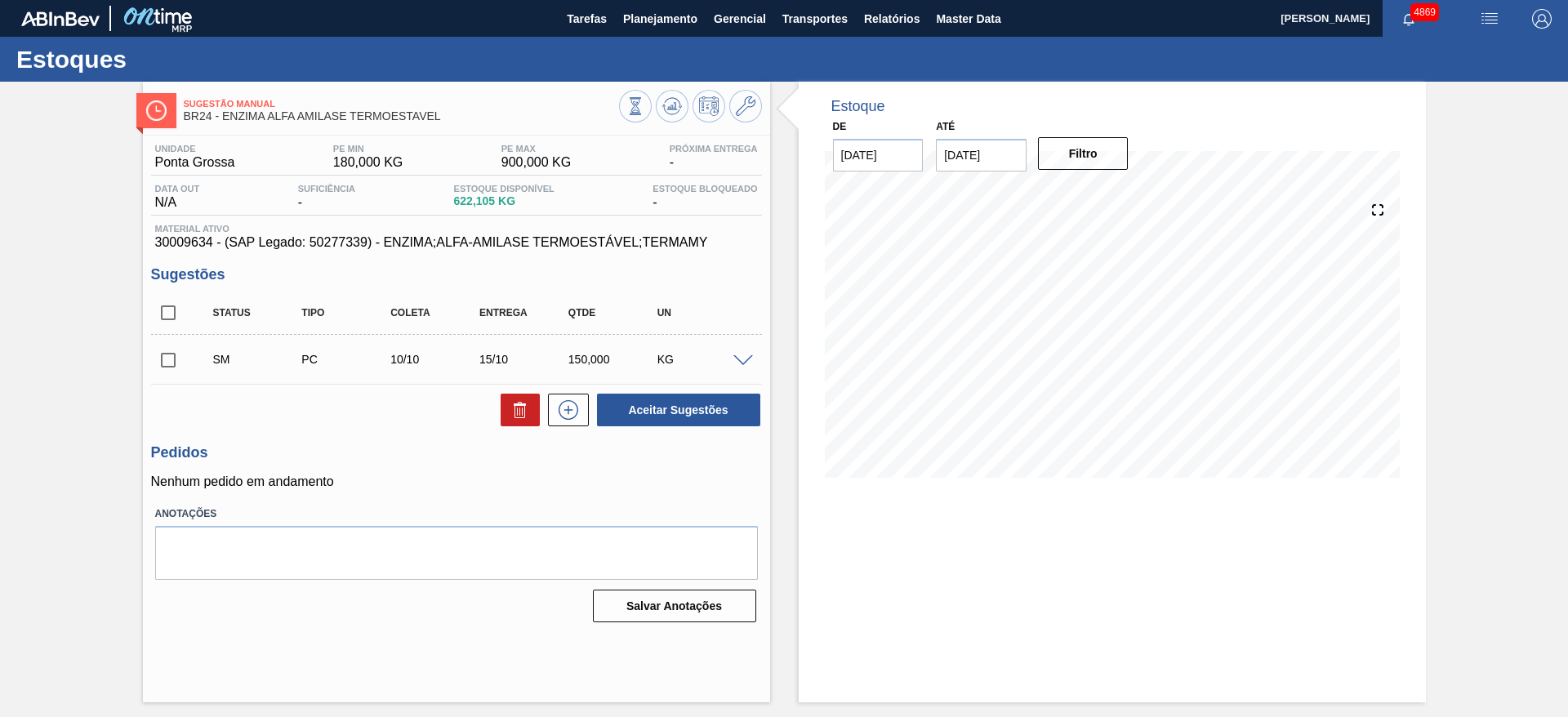
click at [166, 359] on input "checkbox" at bounding box center [168, 360] width 35 height 35
click at [723, 402] on button "Aceitar Sugestões" at bounding box center [678, 410] width 164 height 33
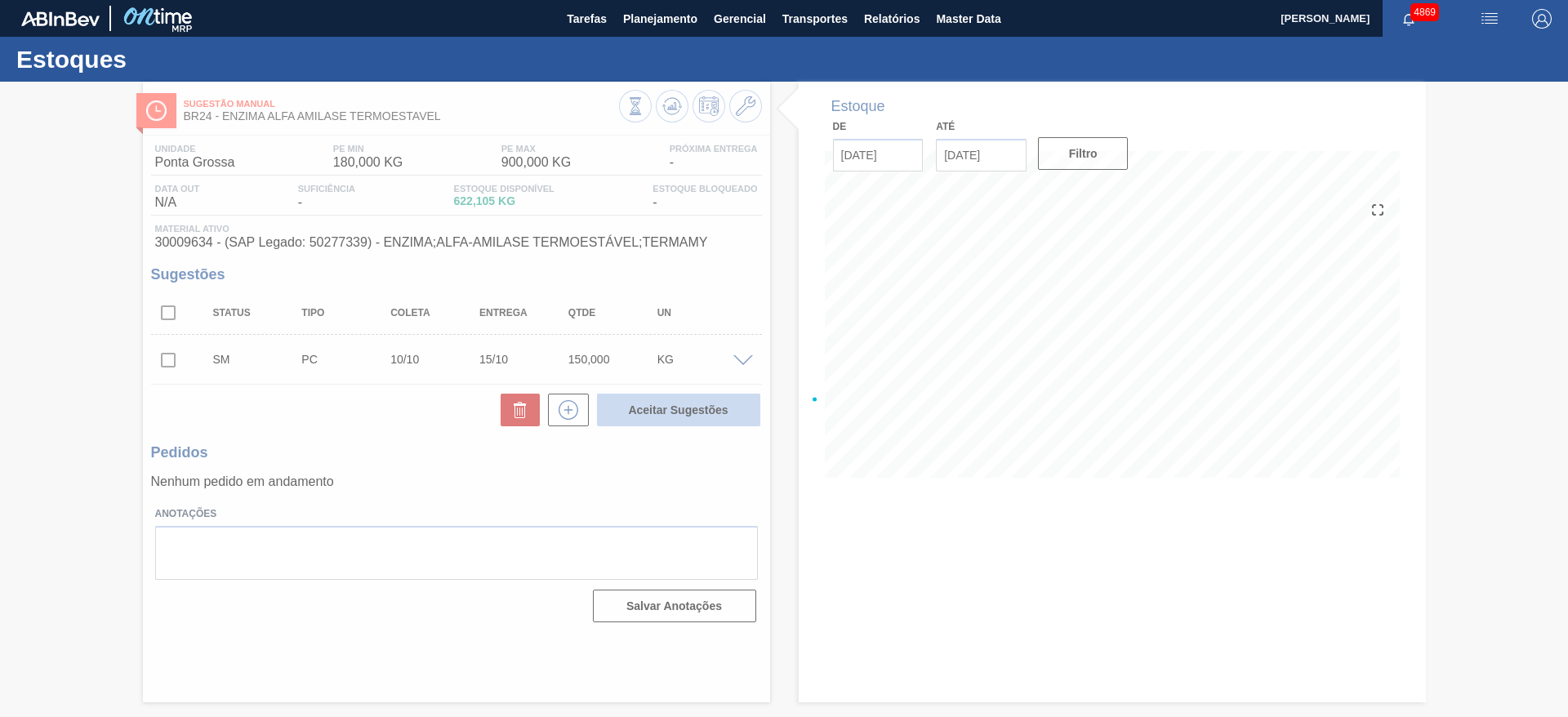
checkbox input "false"
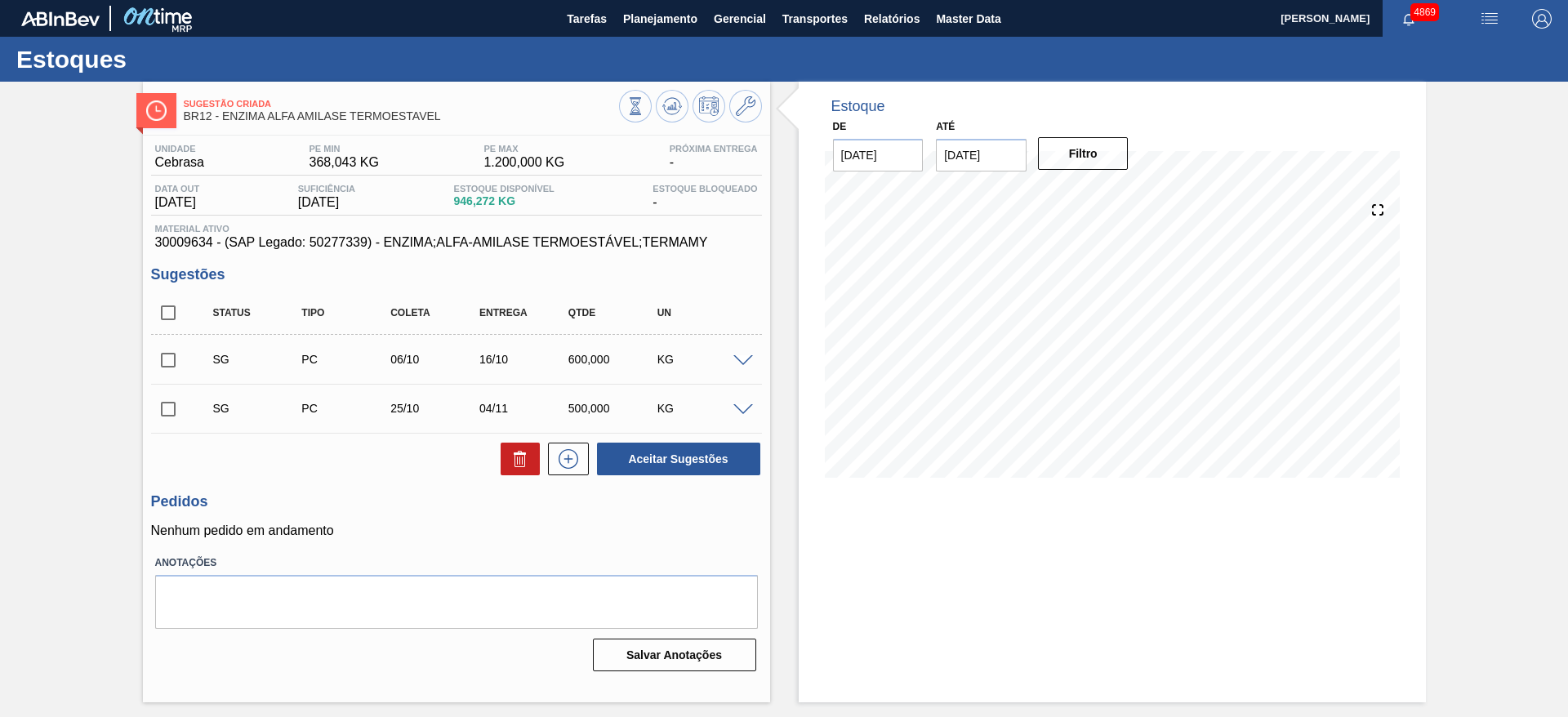
click at [745, 362] on span at bounding box center [743, 361] width 20 height 12
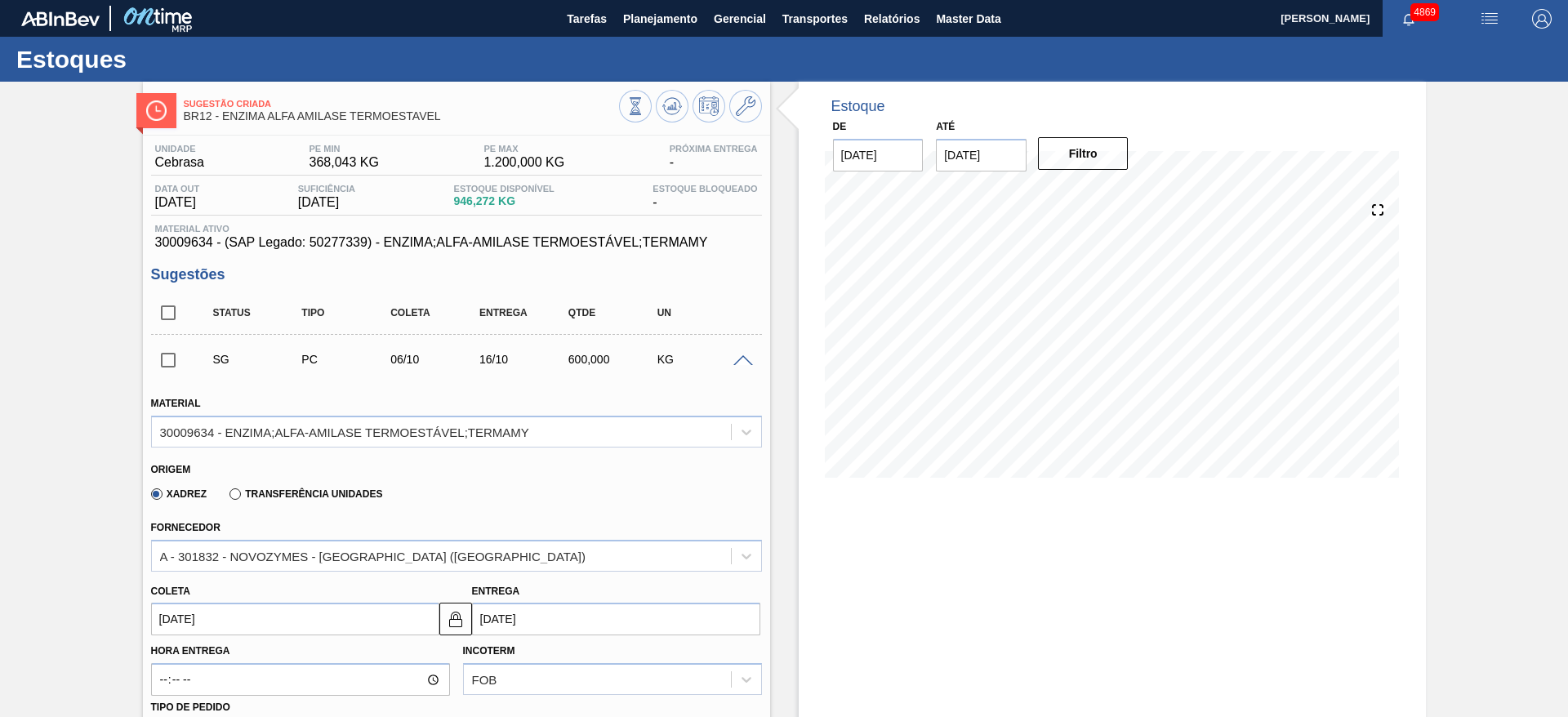
click at [343, 611] on input "[DATE]" at bounding box center [295, 619] width 288 height 33
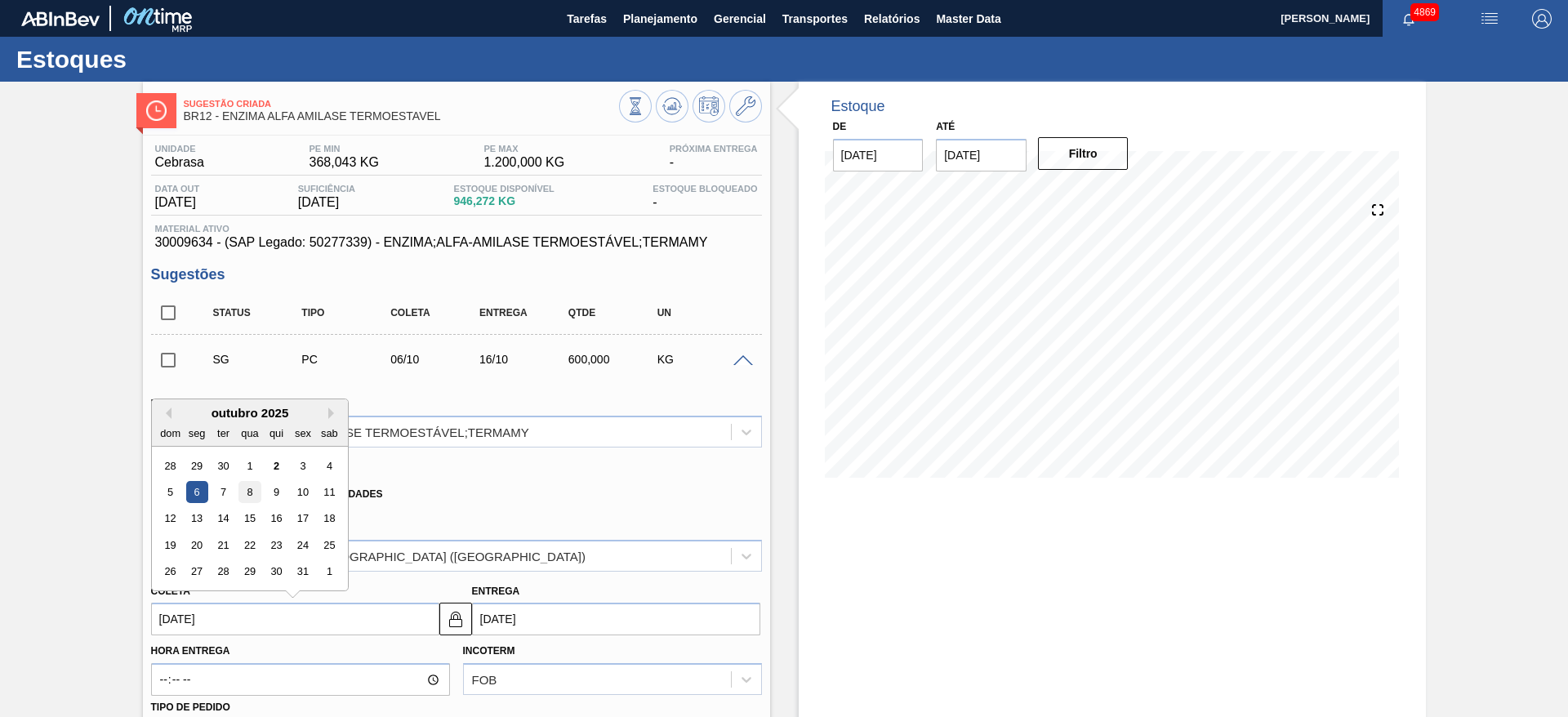
click at [250, 494] on div "8" at bounding box center [249, 492] width 22 height 22
type input "[DATE]"
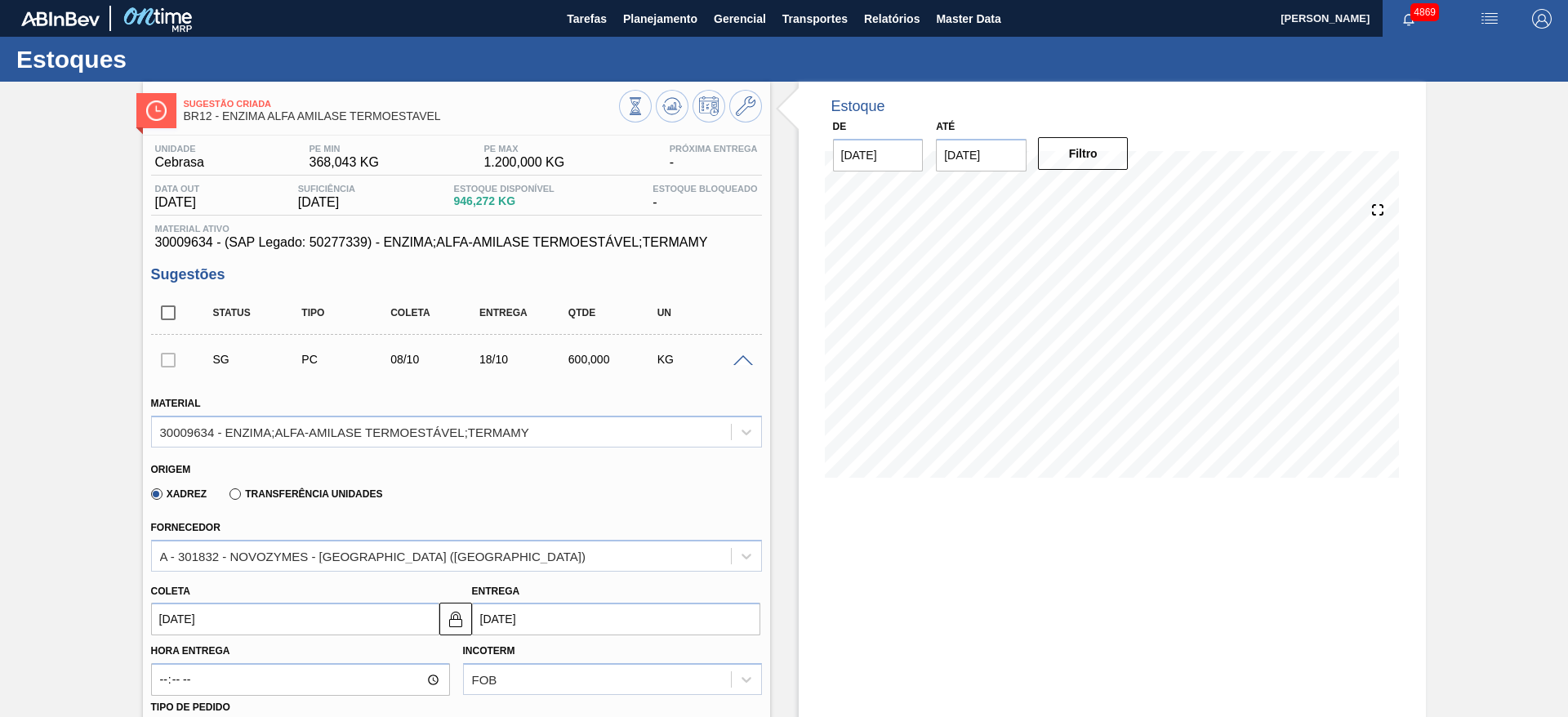
scroll to position [245, 0]
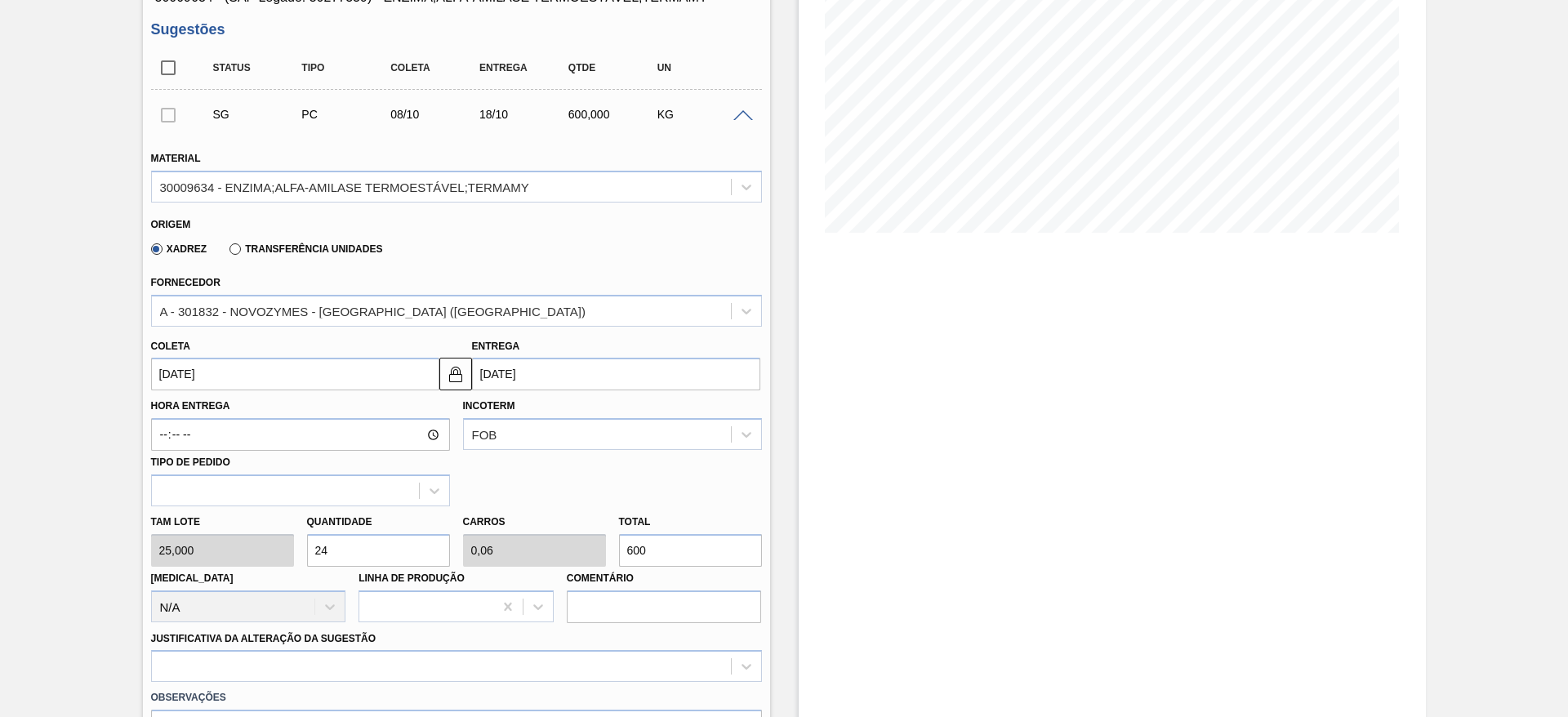
click at [348, 554] on input "24" at bounding box center [379, 551] width 143 height 33
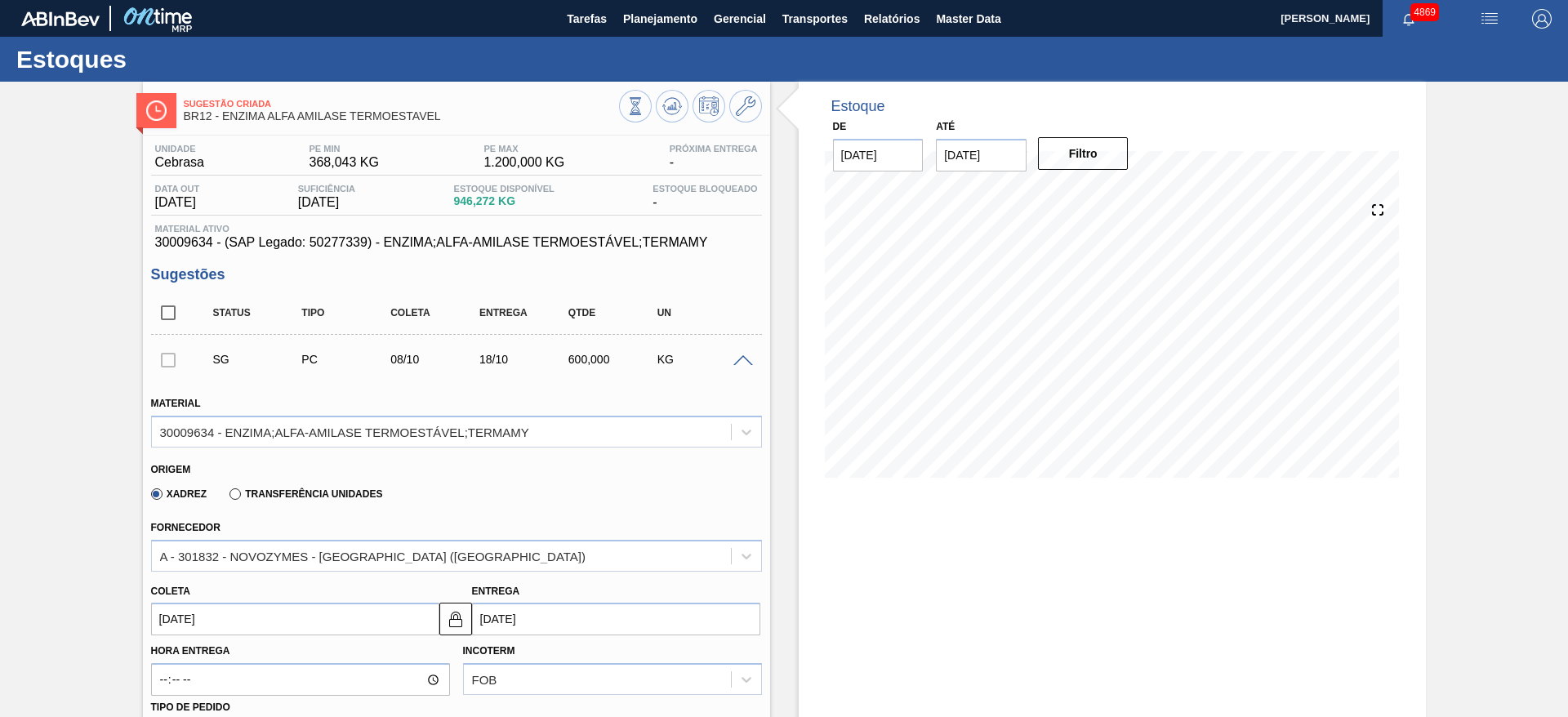
scroll to position [123, 0]
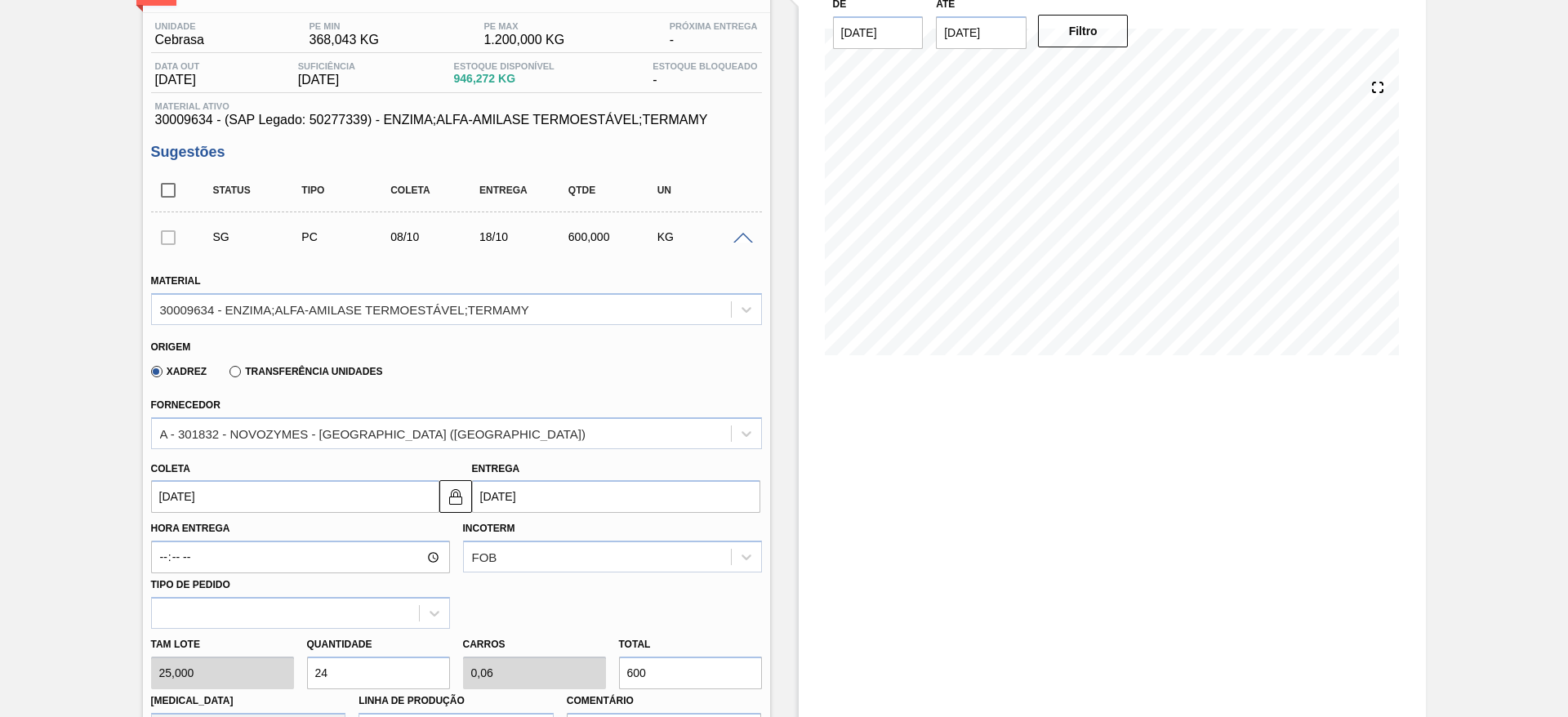
drag, startPoint x: 321, startPoint y: 678, endPoint x: 333, endPoint y: 676, distance: 12.2
click at [333, 676] on input "24" at bounding box center [379, 673] width 143 height 33
type input "20"
type input "0,05"
type input "500"
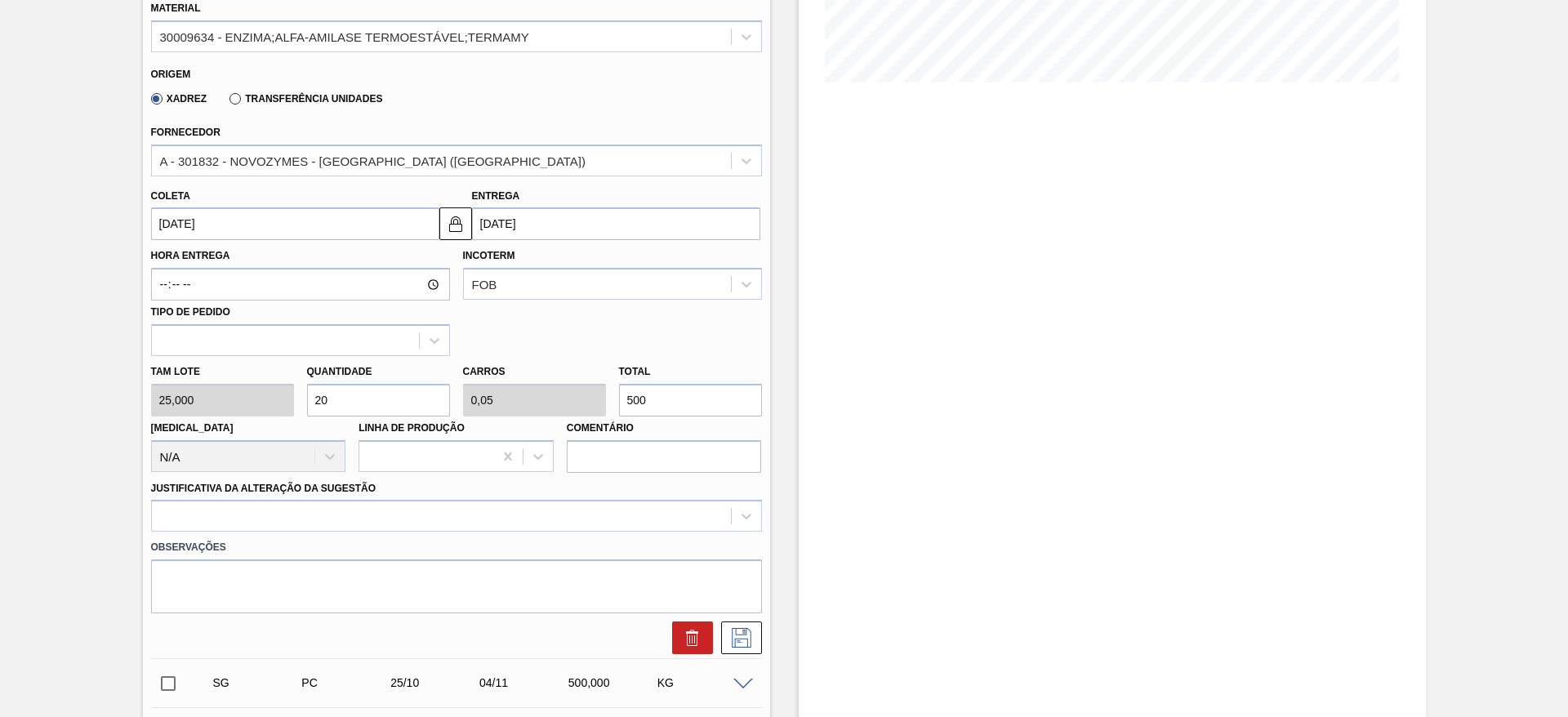
scroll to position [490, 0]
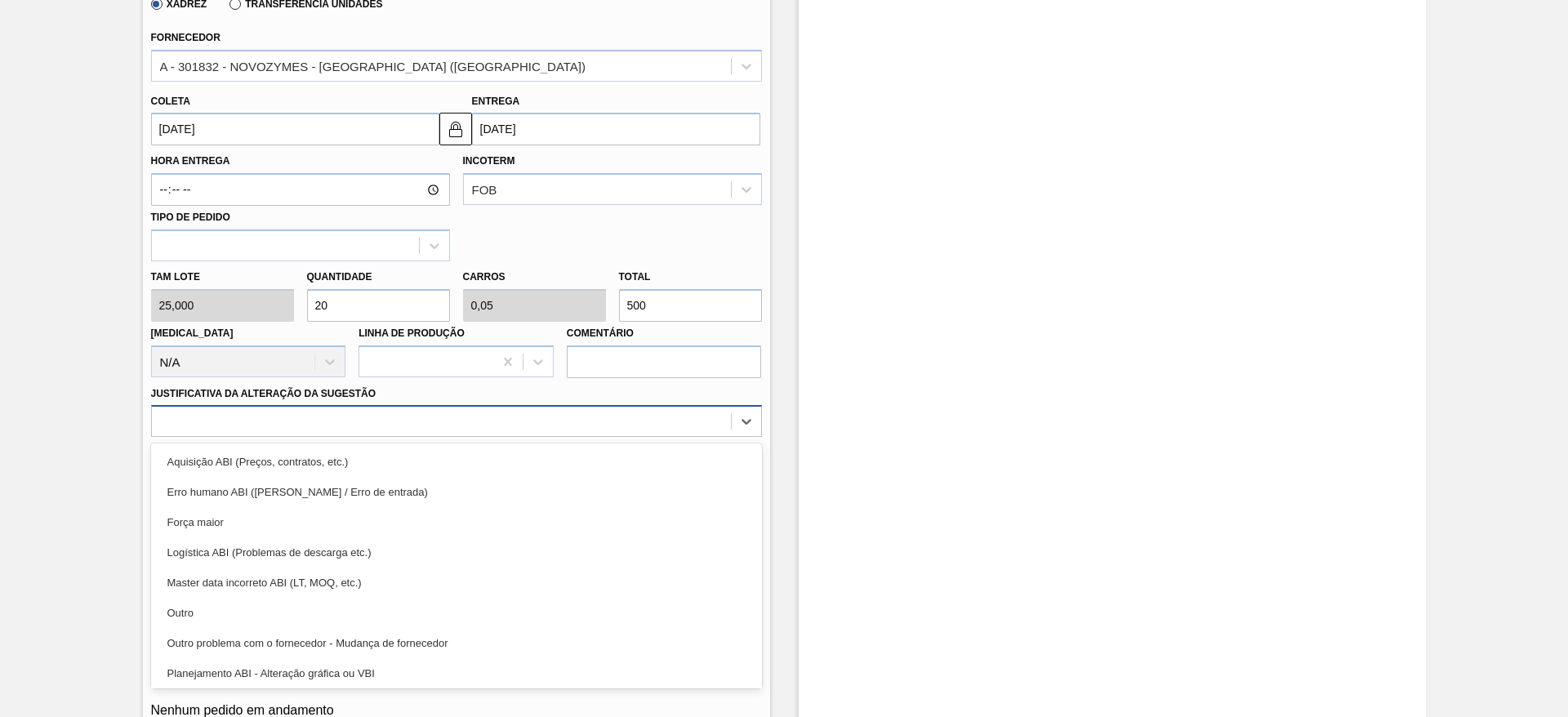
click at [653, 422] on div at bounding box center [441, 422] width 579 height 24
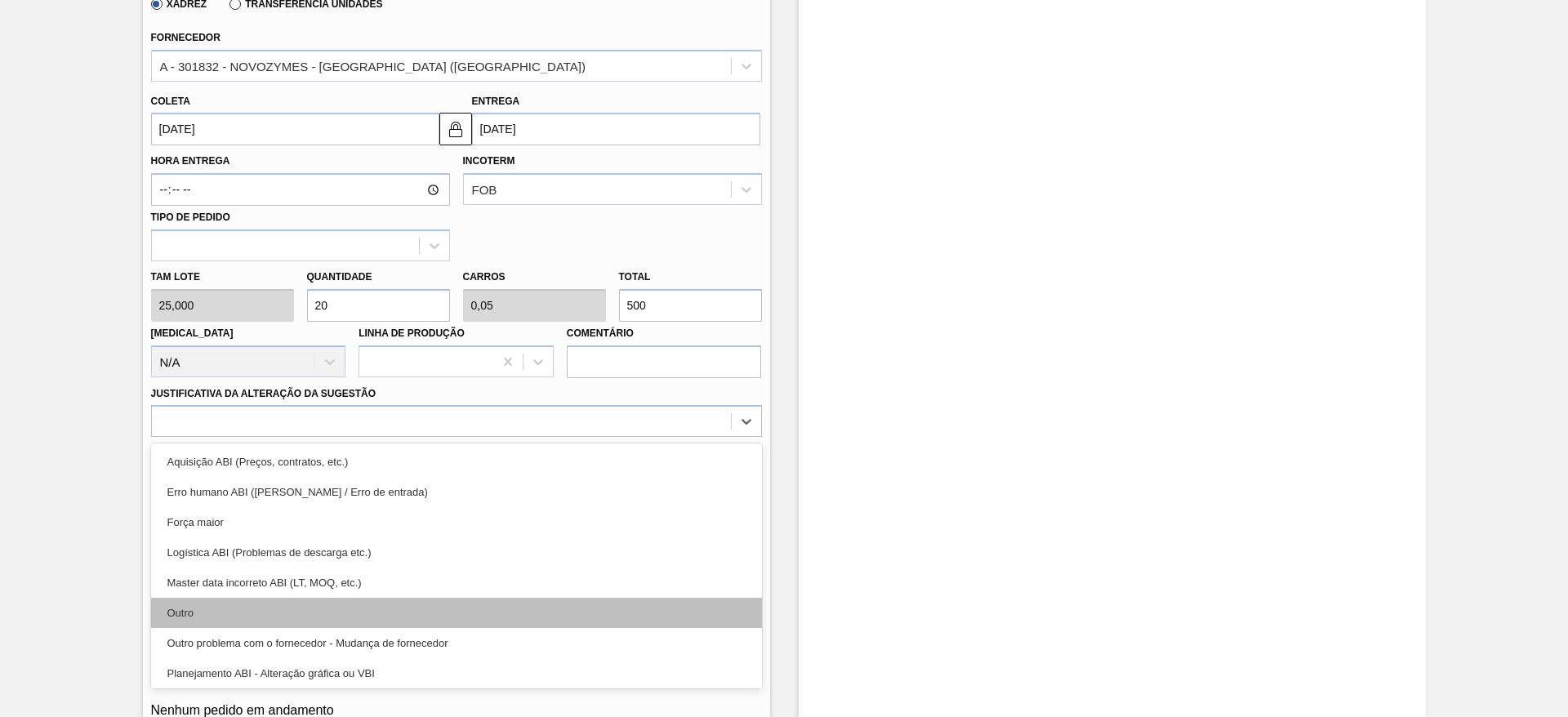
click at [642, 607] on div "Outro" at bounding box center [456, 613] width 611 height 30
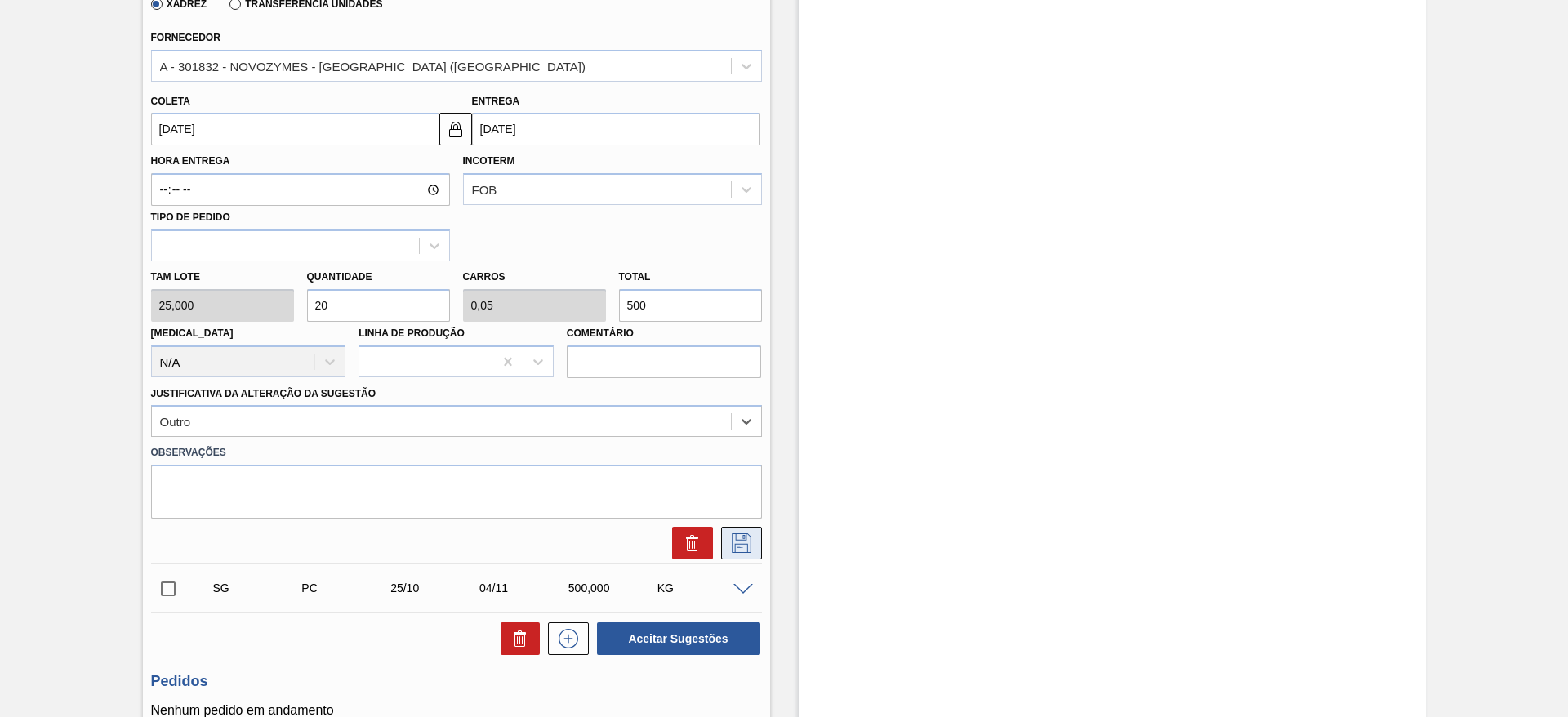
click at [745, 542] on icon at bounding box center [741, 544] width 26 height 20
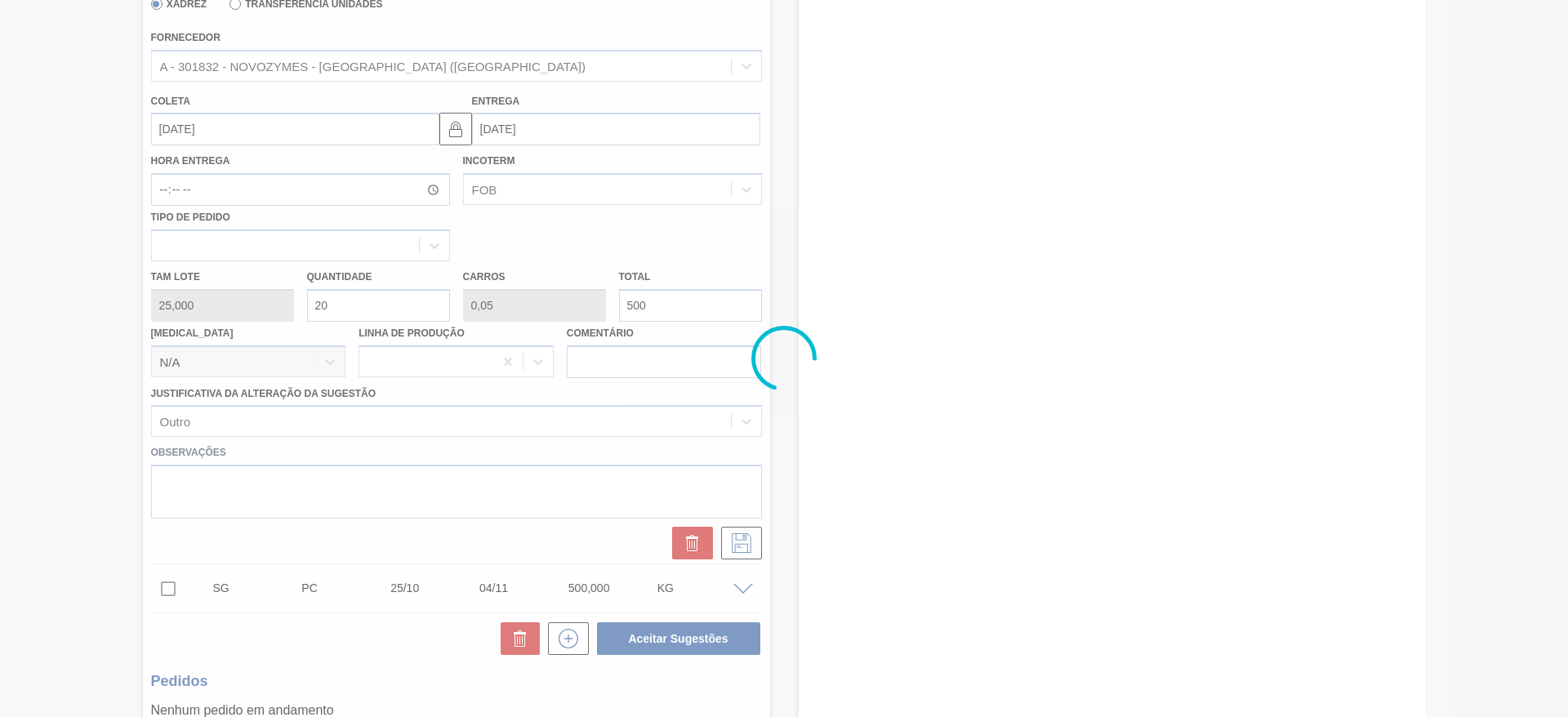
scroll to position [0, 0]
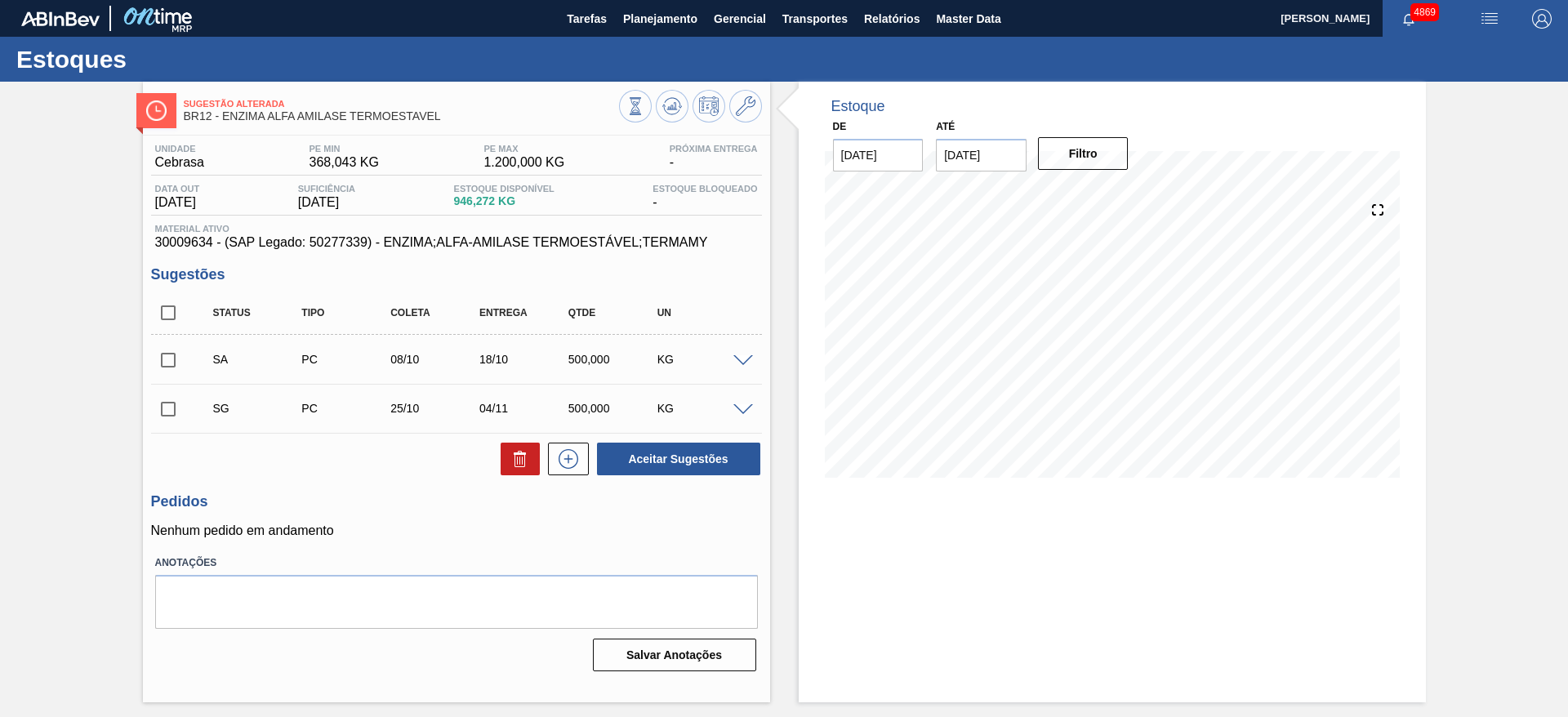
click at [747, 357] on span at bounding box center [743, 361] width 20 height 12
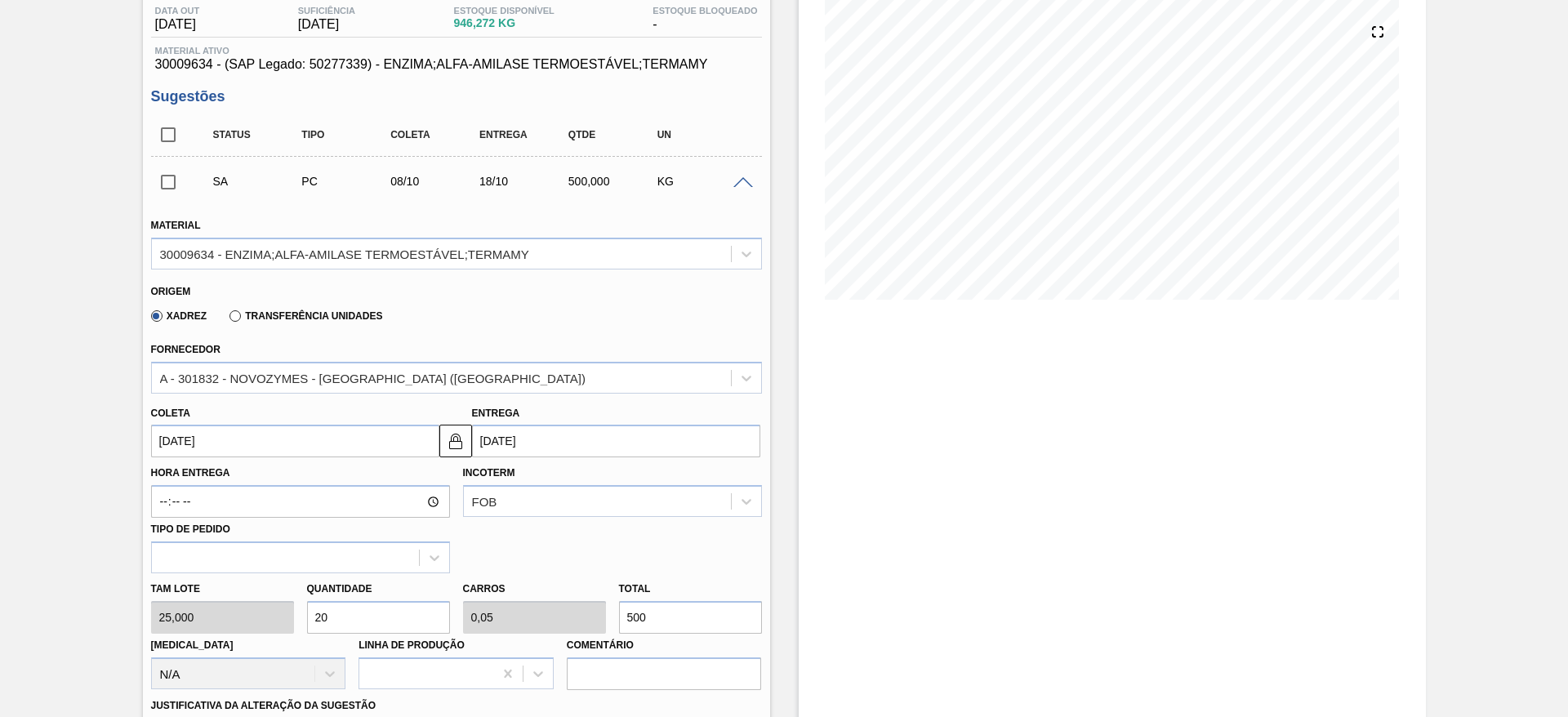
scroll to position [490, 0]
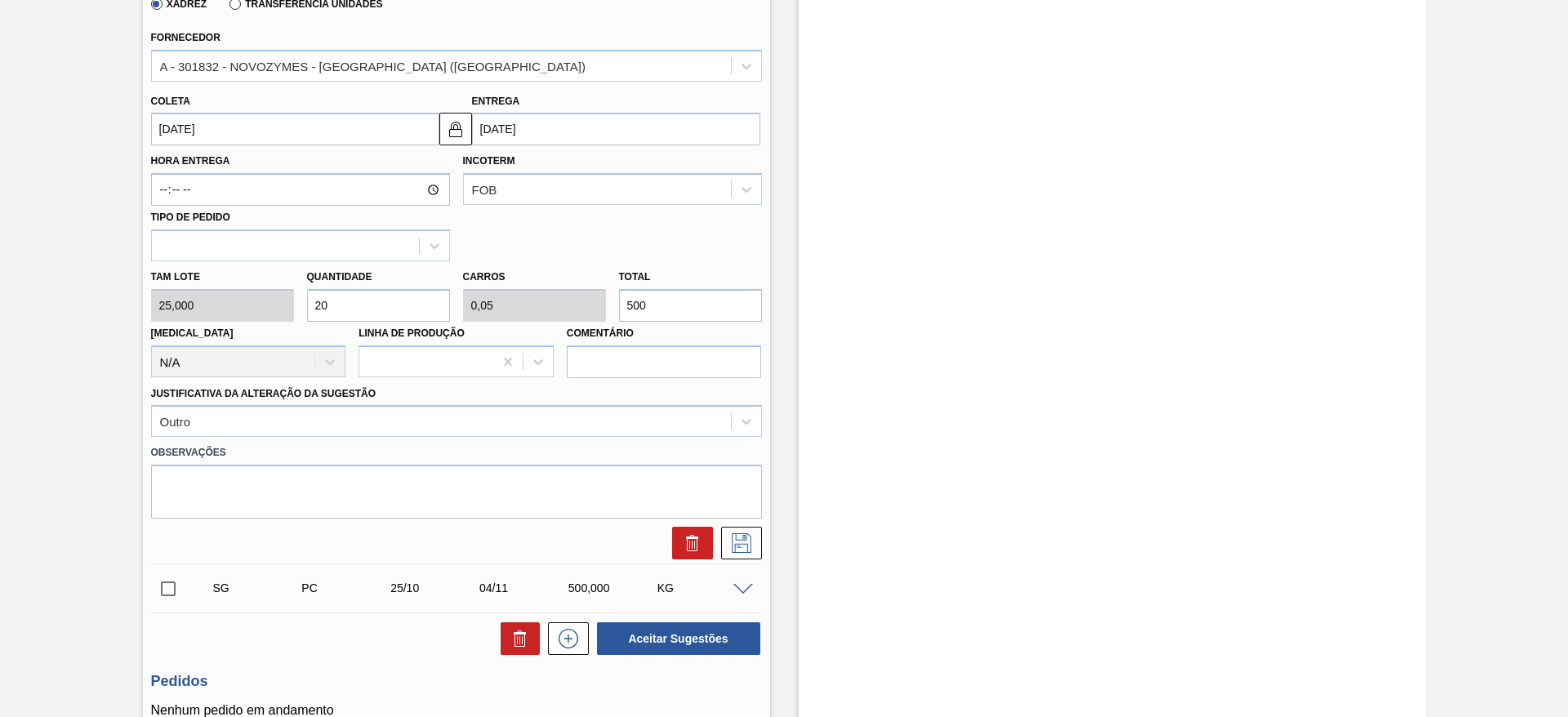
drag, startPoint x: 339, startPoint y: 317, endPoint x: 321, endPoint y: 321, distance: 18.4
click at [321, 321] on input "20" at bounding box center [379, 306] width 143 height 33
type input "24"
type input "0,06"
type input "600"
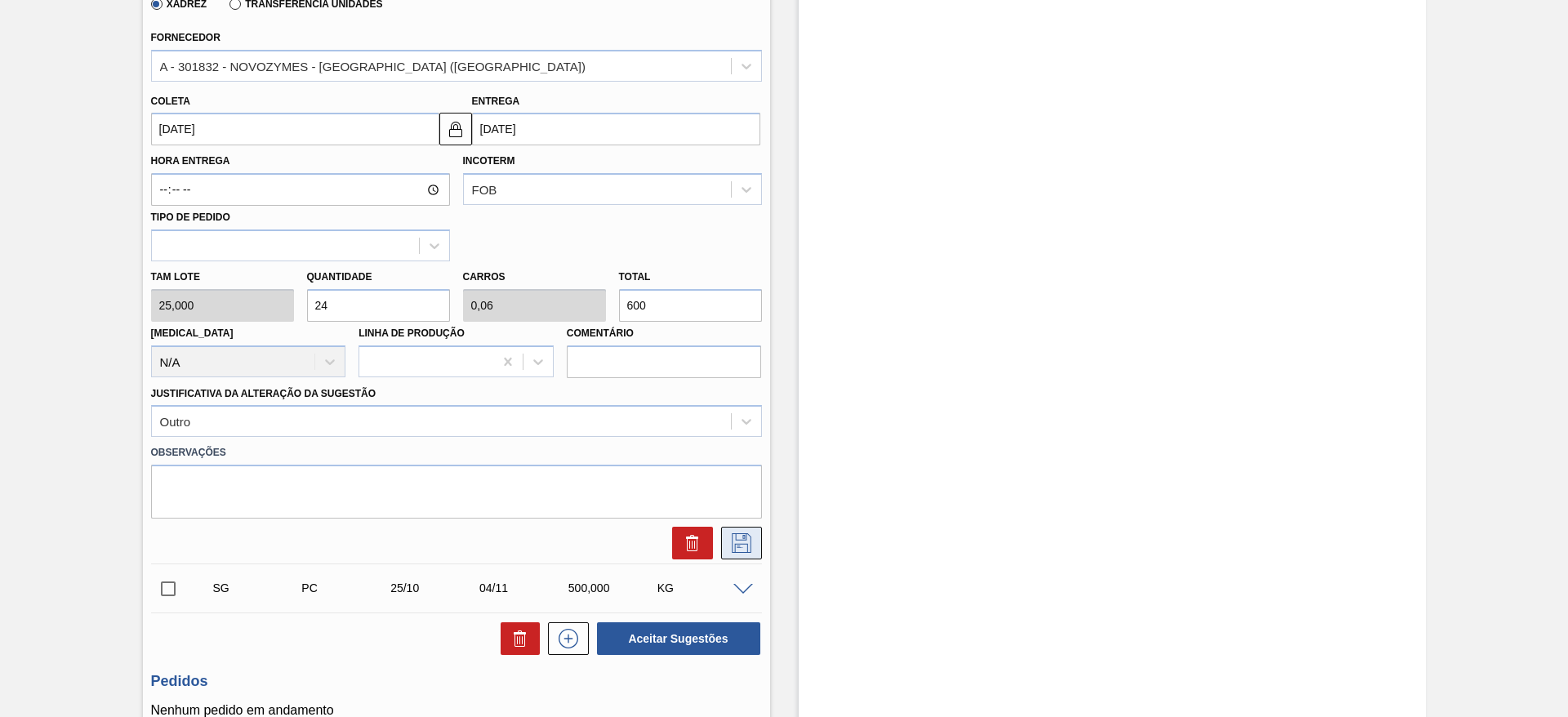
type input "24"
click at [740, 539] on icon at bounding box center [741, 544] width 26 height 20
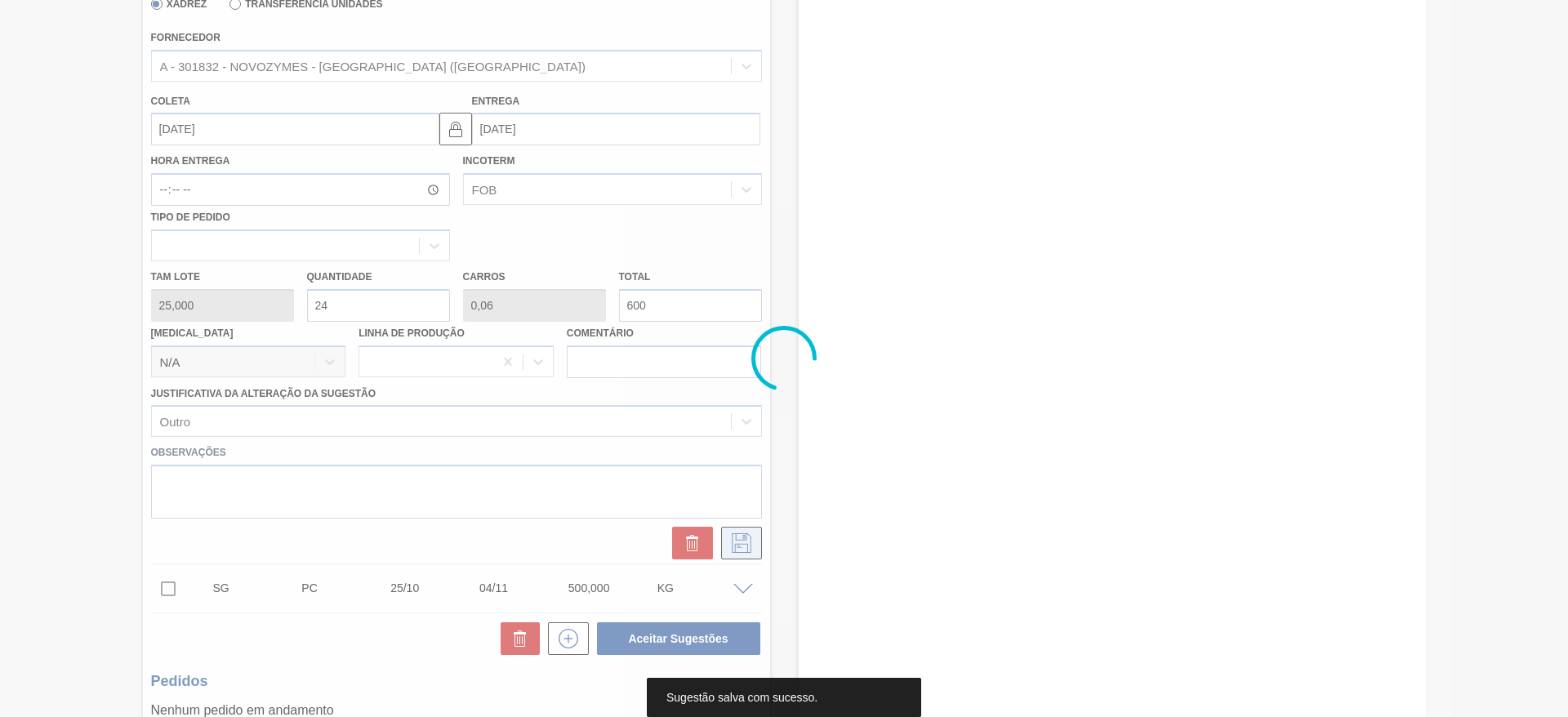
scroll to position [0, 0]
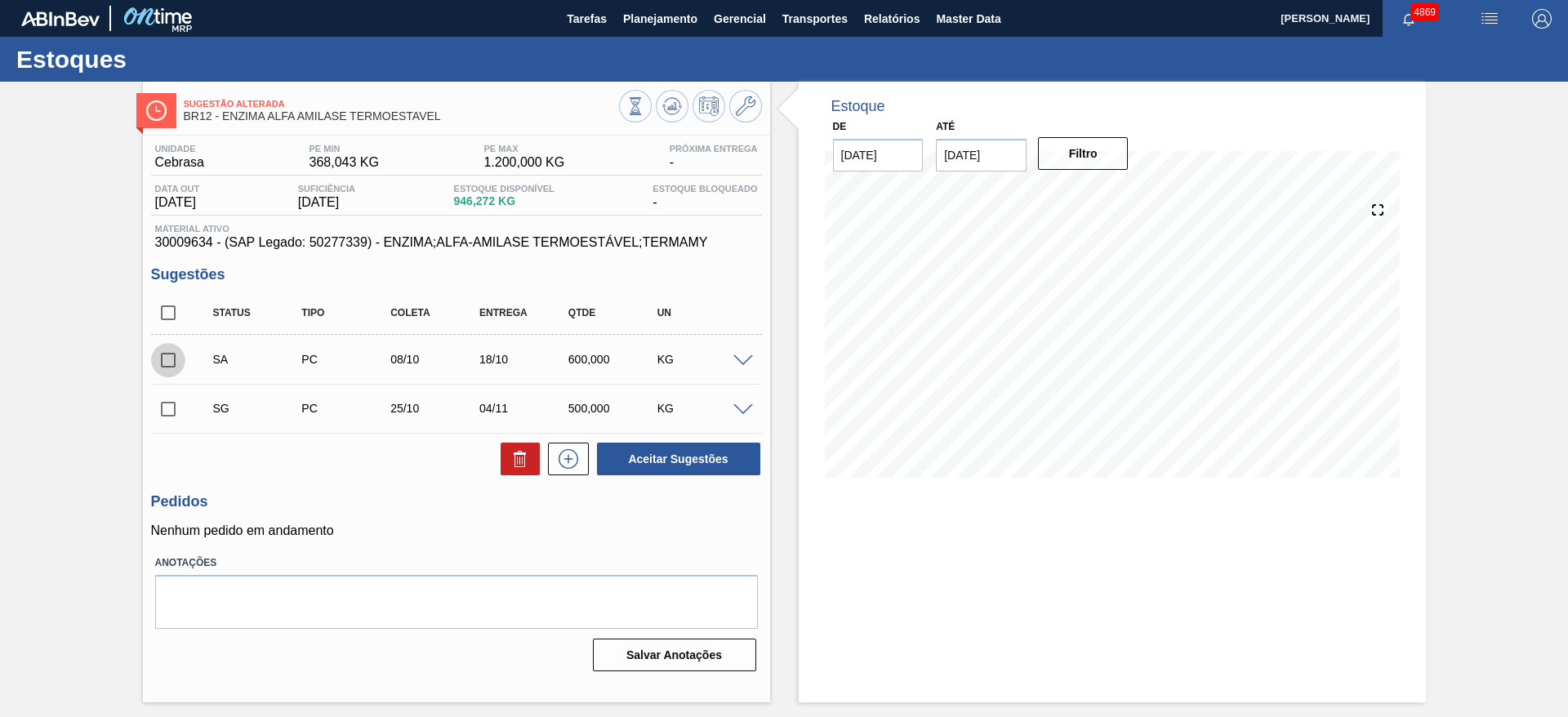
click at [171, 359] on input "checkbox" at bounding box center [168, 360] width 35 height 35
click at [740, 464] on button "Aceitar Sugestões" at bounding box center [678, 460] width 164 height 33
checkbox input "false"
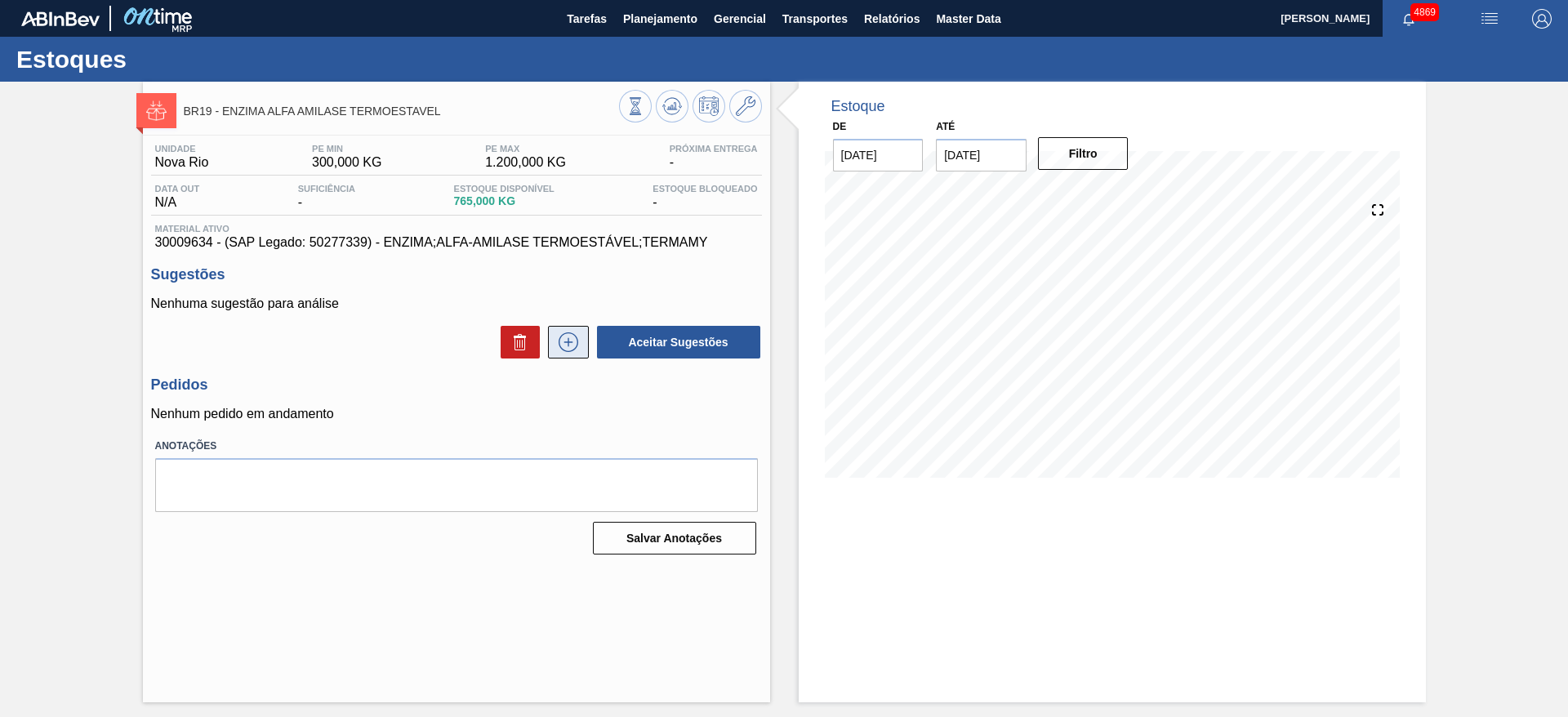
click at [560, 348] on icon at bounding box center [569, 342] width 26 height 20
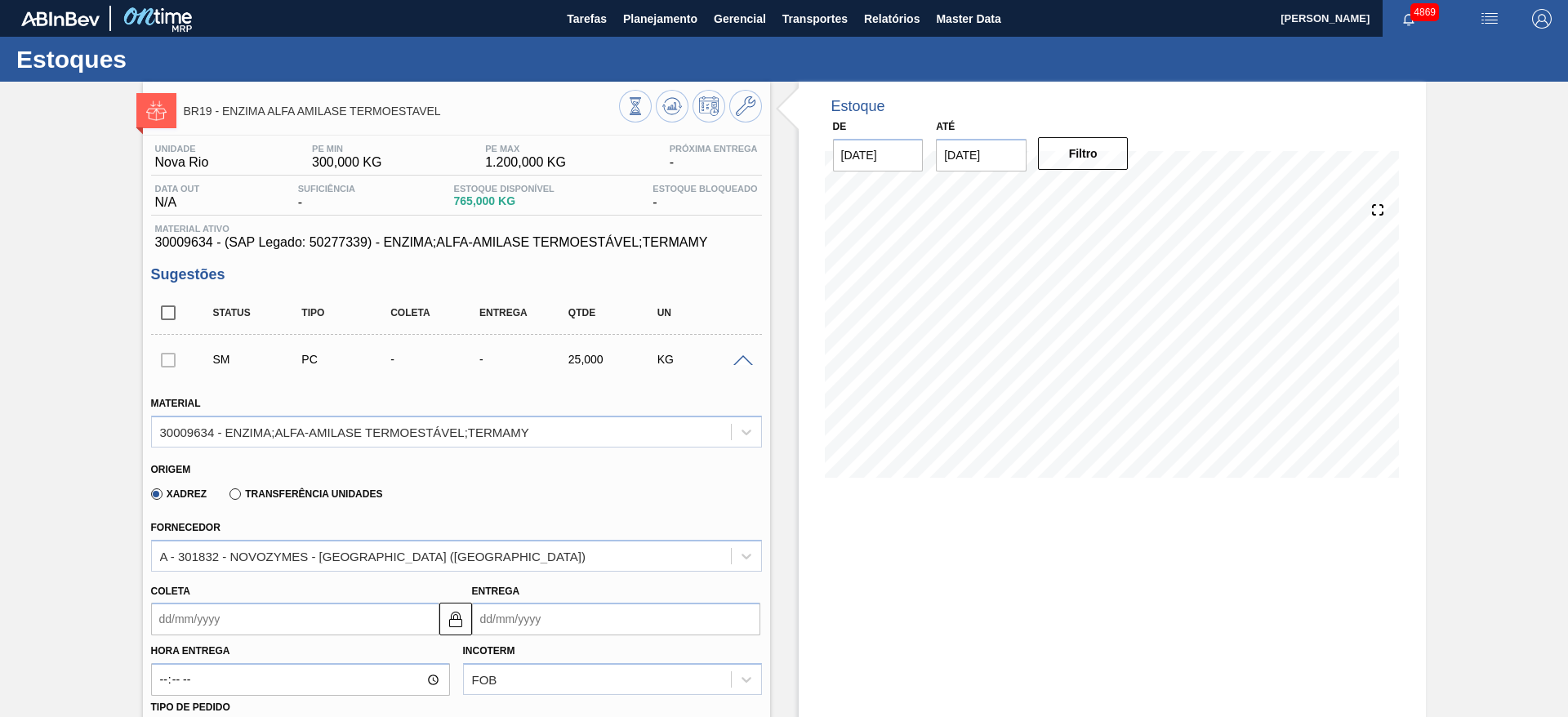
click at [269, 620] on input "Coleta" at bounding box center [295, 619] width 288 height 33
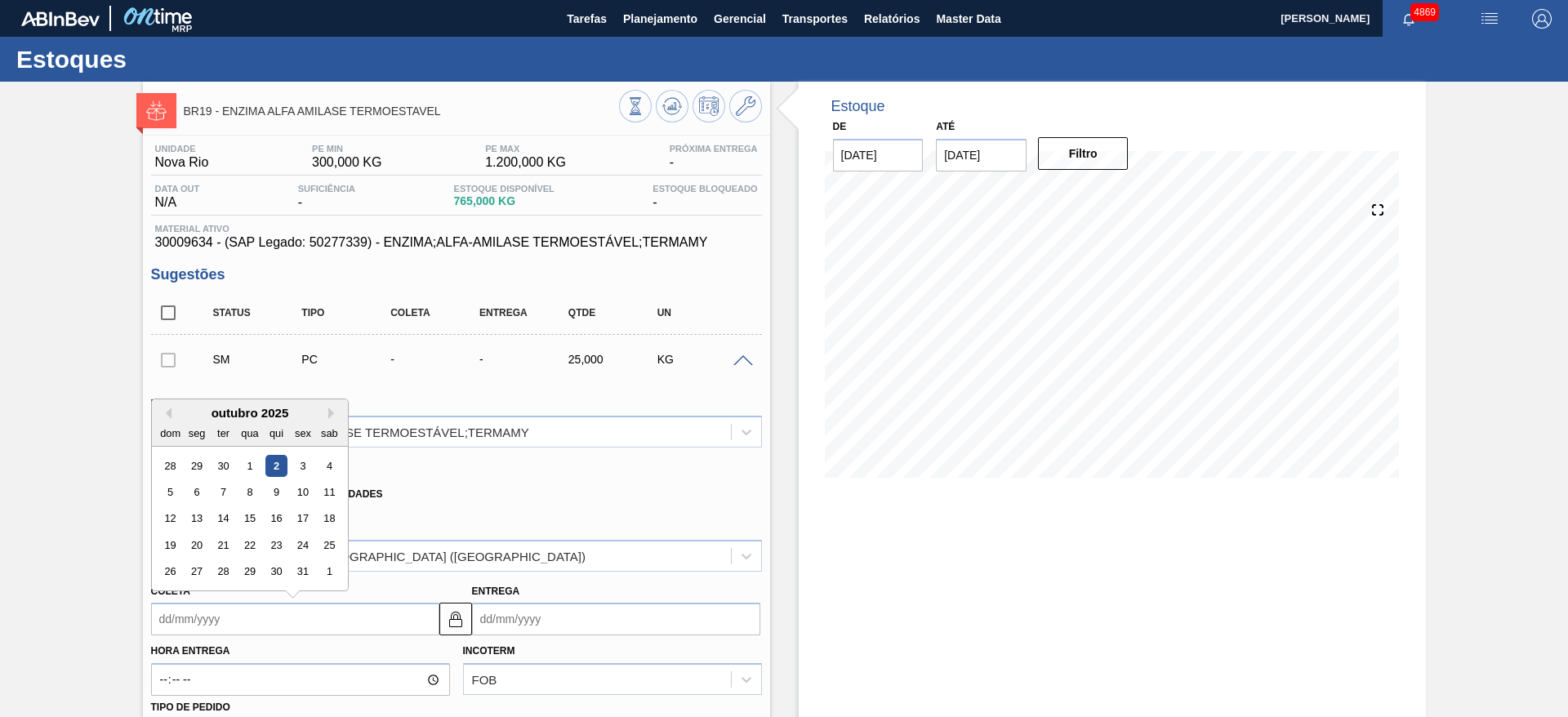
click at [307, 496] on div "10" at bounding box center [302, 492] width 22 height 22
type input "10/10/2025"
type input "20/10/2025"
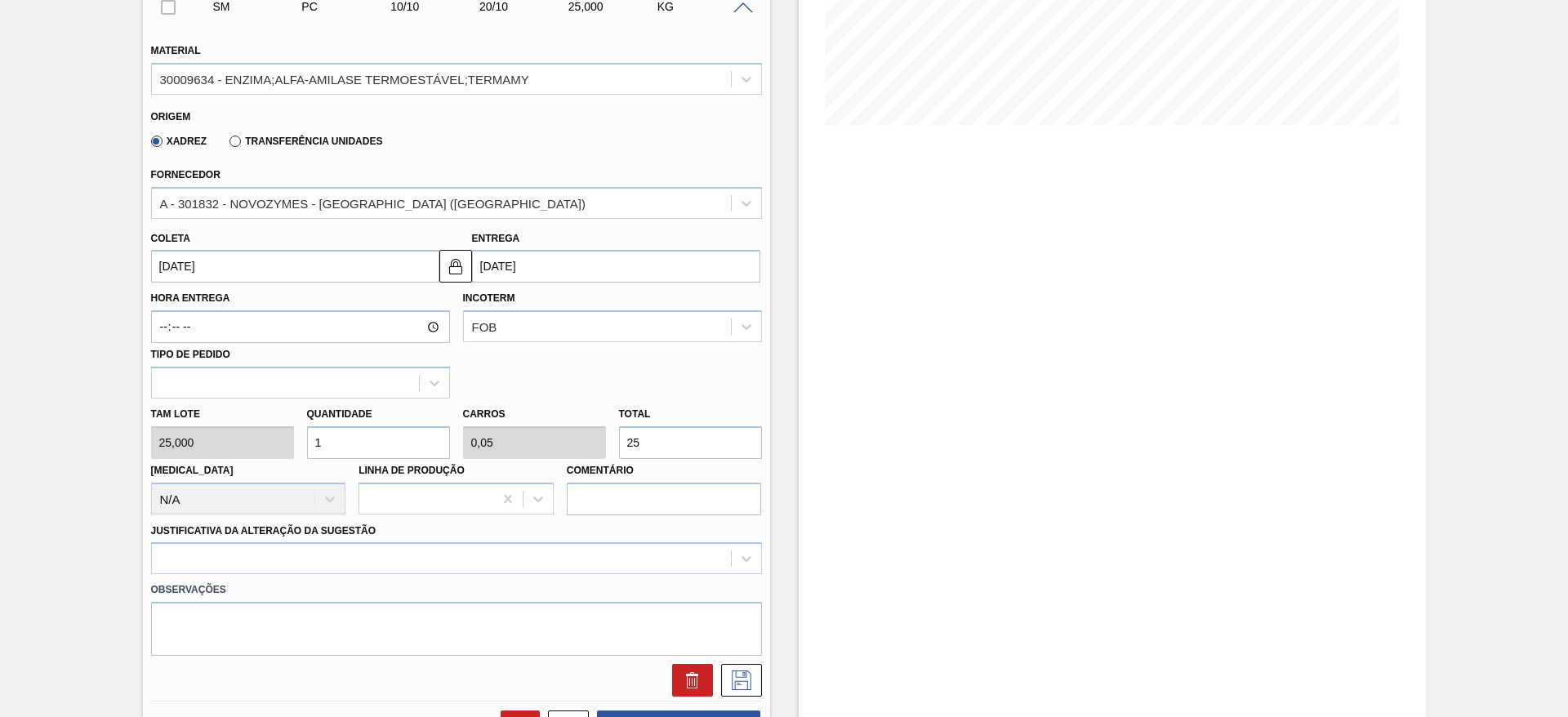
scroll to position [368, 0]
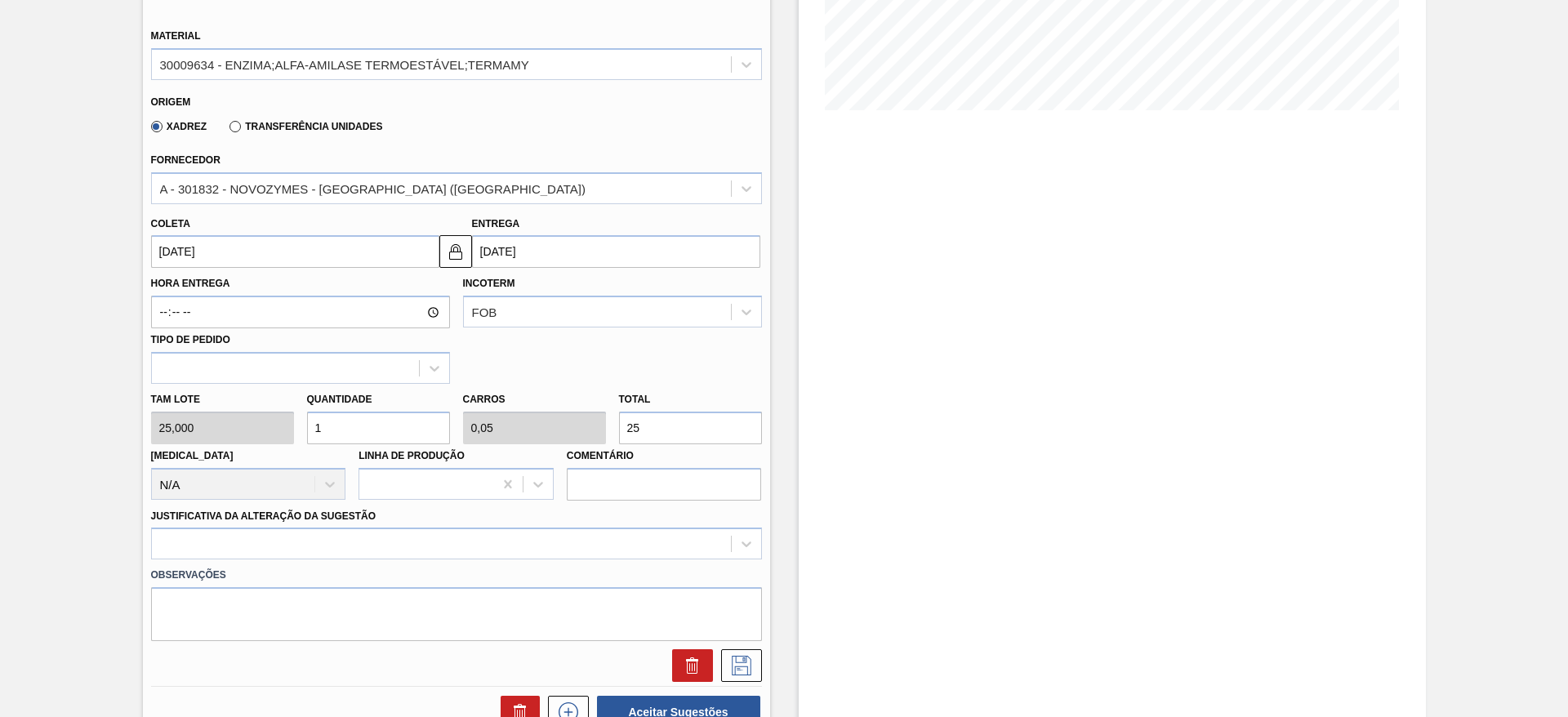
drag, startPoint x: 348, startPoint y: 428, endPoint x: 307, endPoint y: 438, distance: 42.2
click at [307, 438] on input "1" at bounding box center [379, 428] width 143 height 33
type input "8"
type input "0,4"
type input "200"
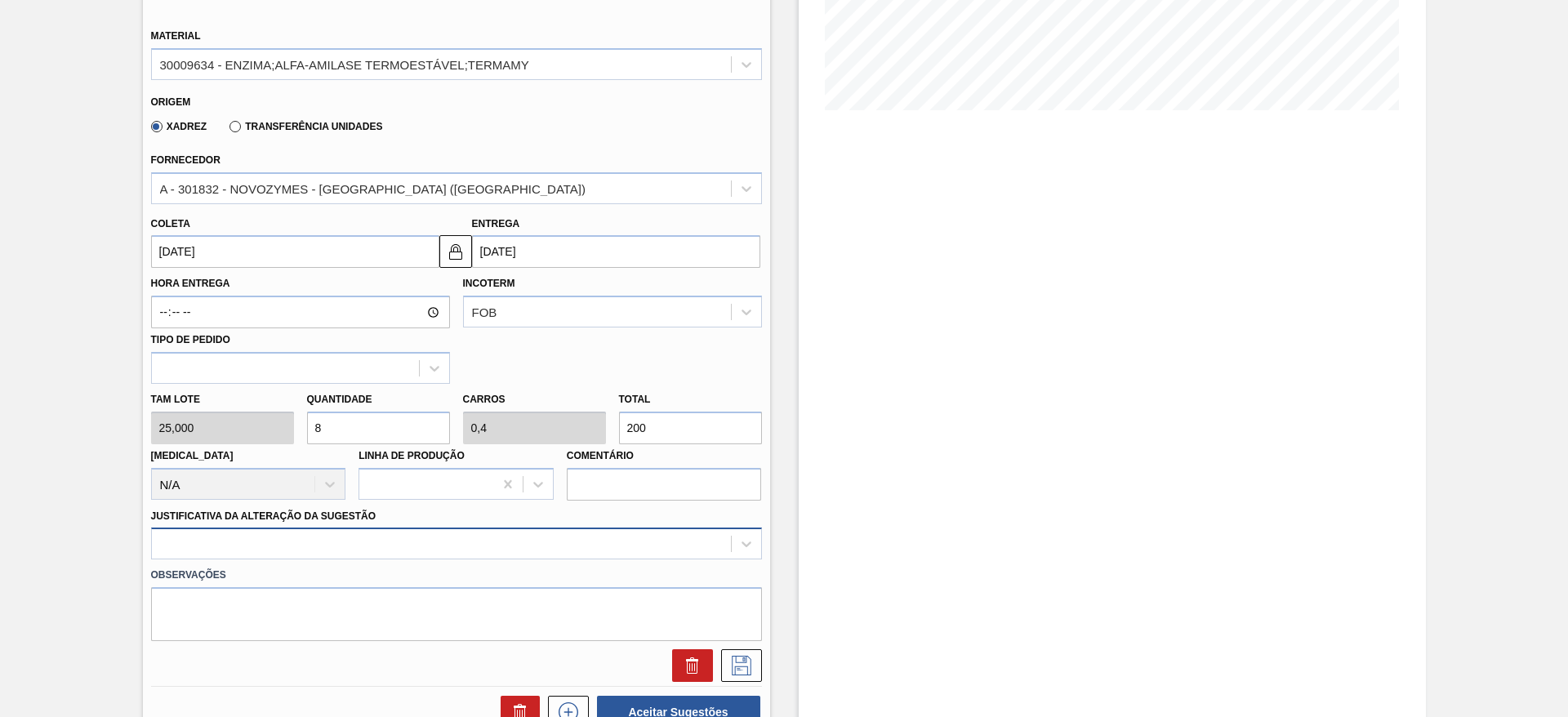
type input "8"
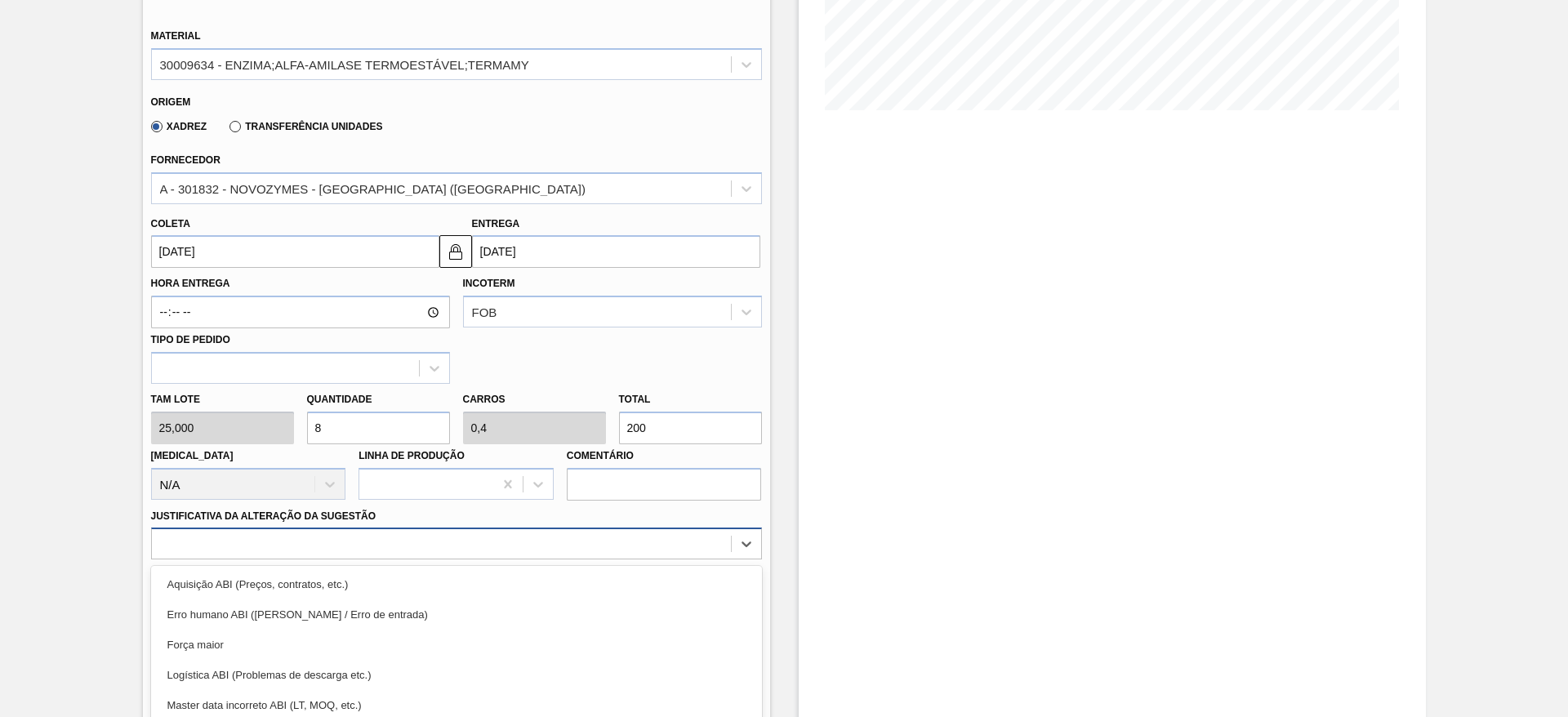
click at [297, 535] on div "option Força maior focused, 3 of 18. 18 results available. Use Up and Down to c…" at bounding box center [456, 544] width 611 height 32
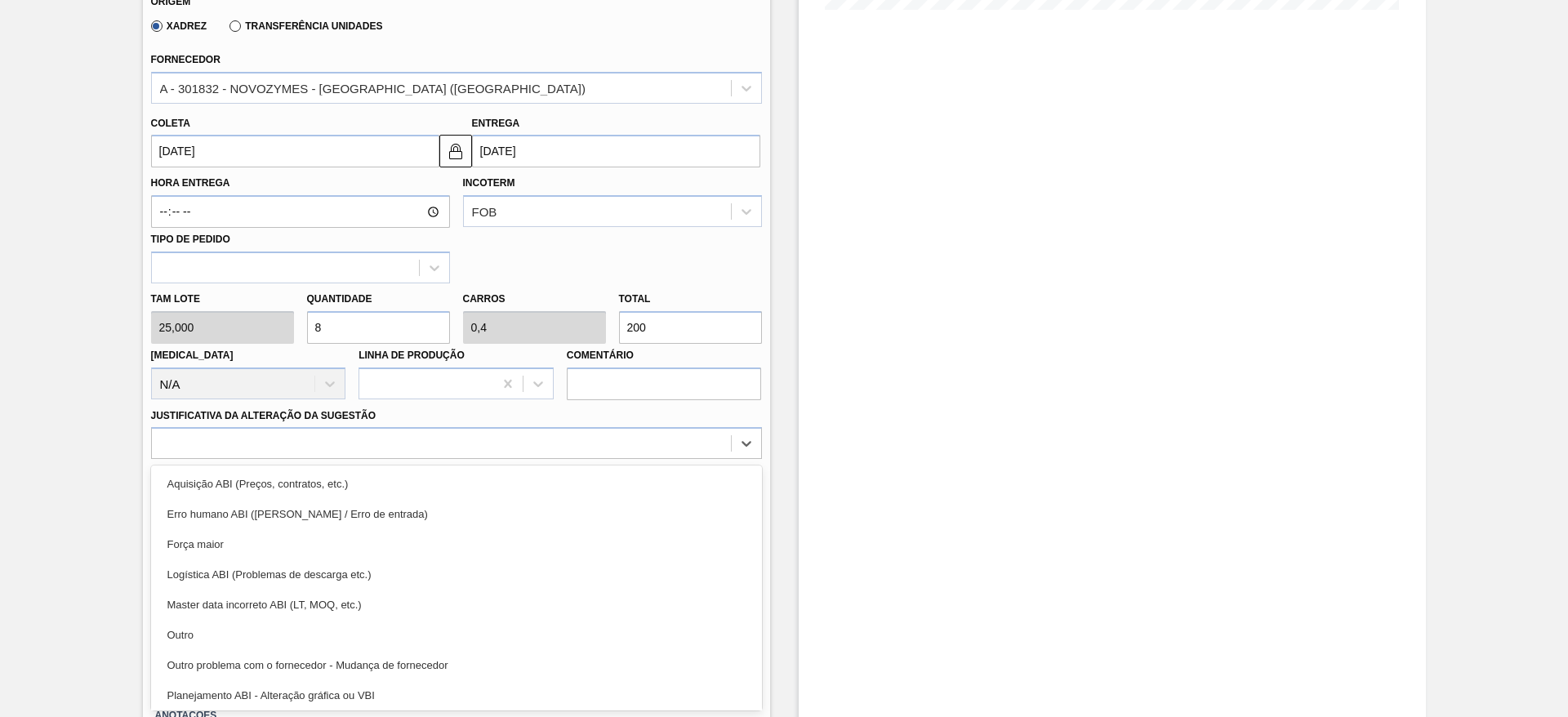
drag, startPoint x: 302, startPoint y: 627, endPoint x: 659, endPoint y: 548, distance: 365.6
click at [302, 628] on div "Outro" at bounding box center [456, 635] width 611 height 30
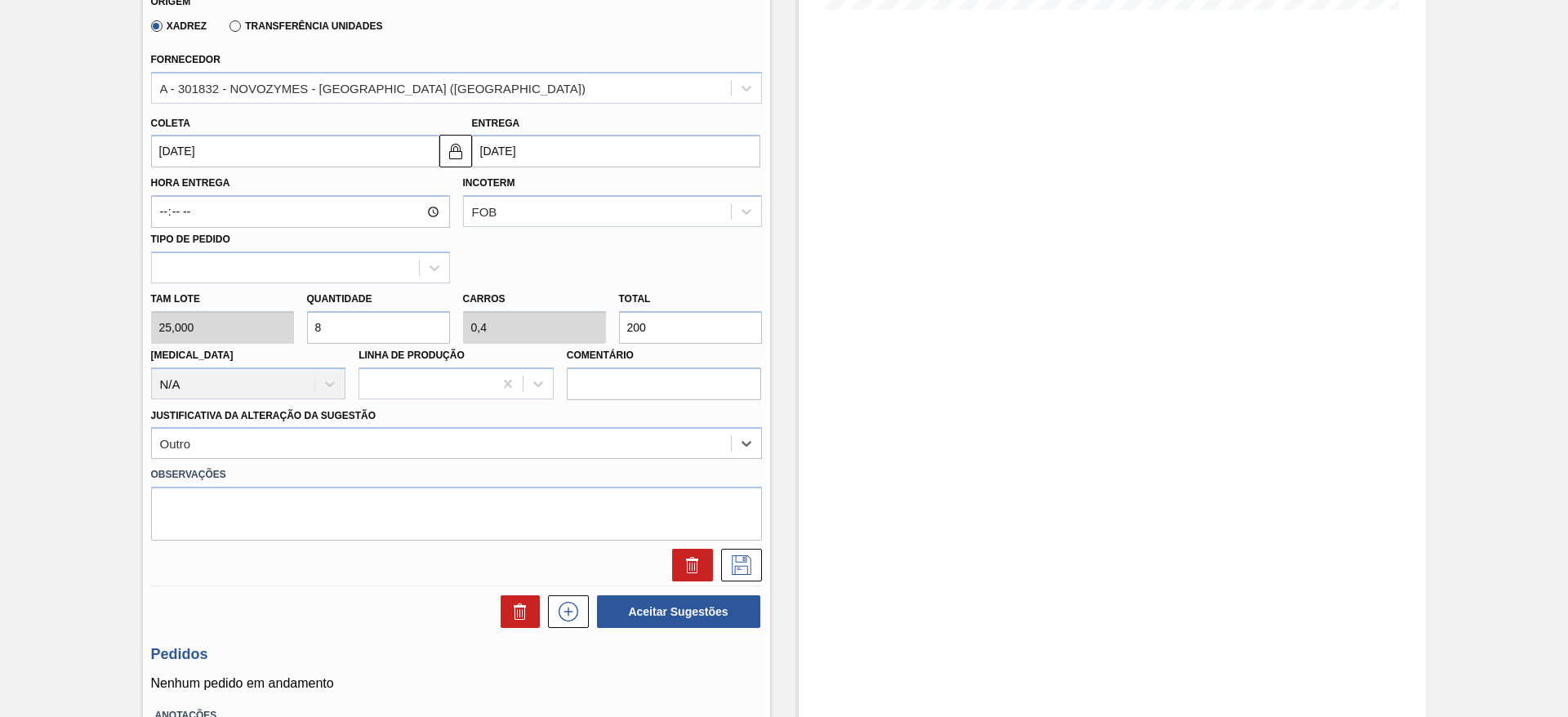
click at [760, 557] on div at bounding box center [456, 566] width 624 height 33
click at [741, 560] on icon at bounding box center [741, 566] width 26 height 20
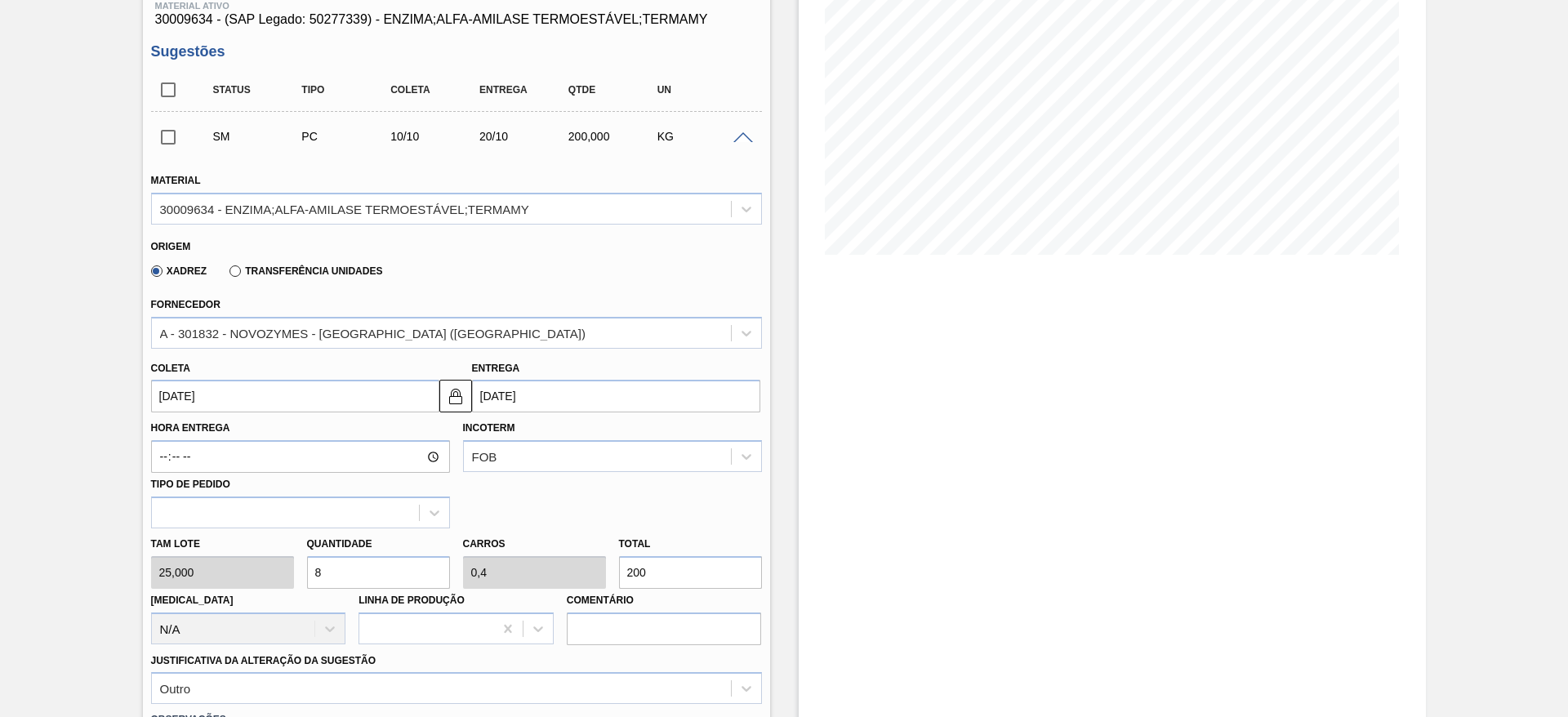
scroll to position [589, 0]
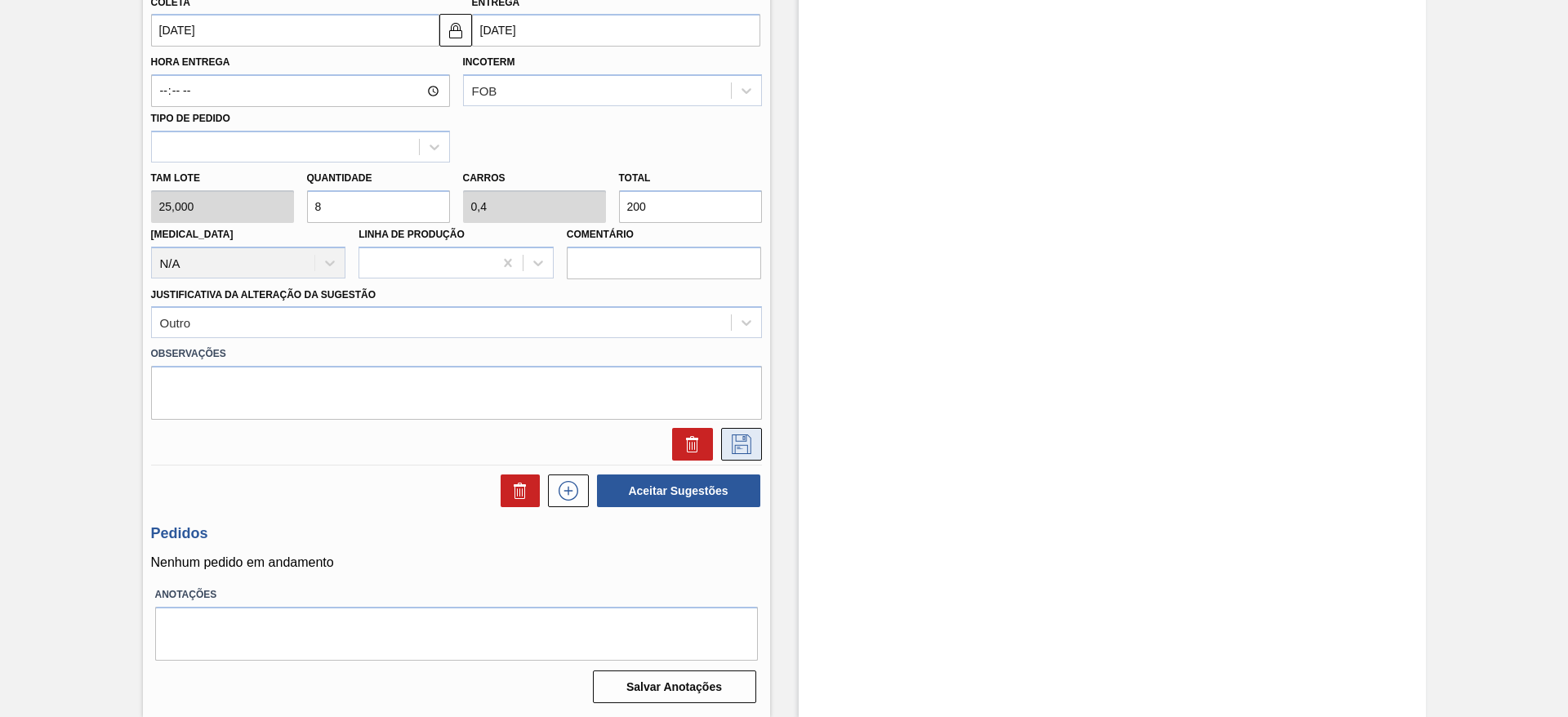
click at [738, 451] on icon at bounding box center [741, 445] width 26 height 20
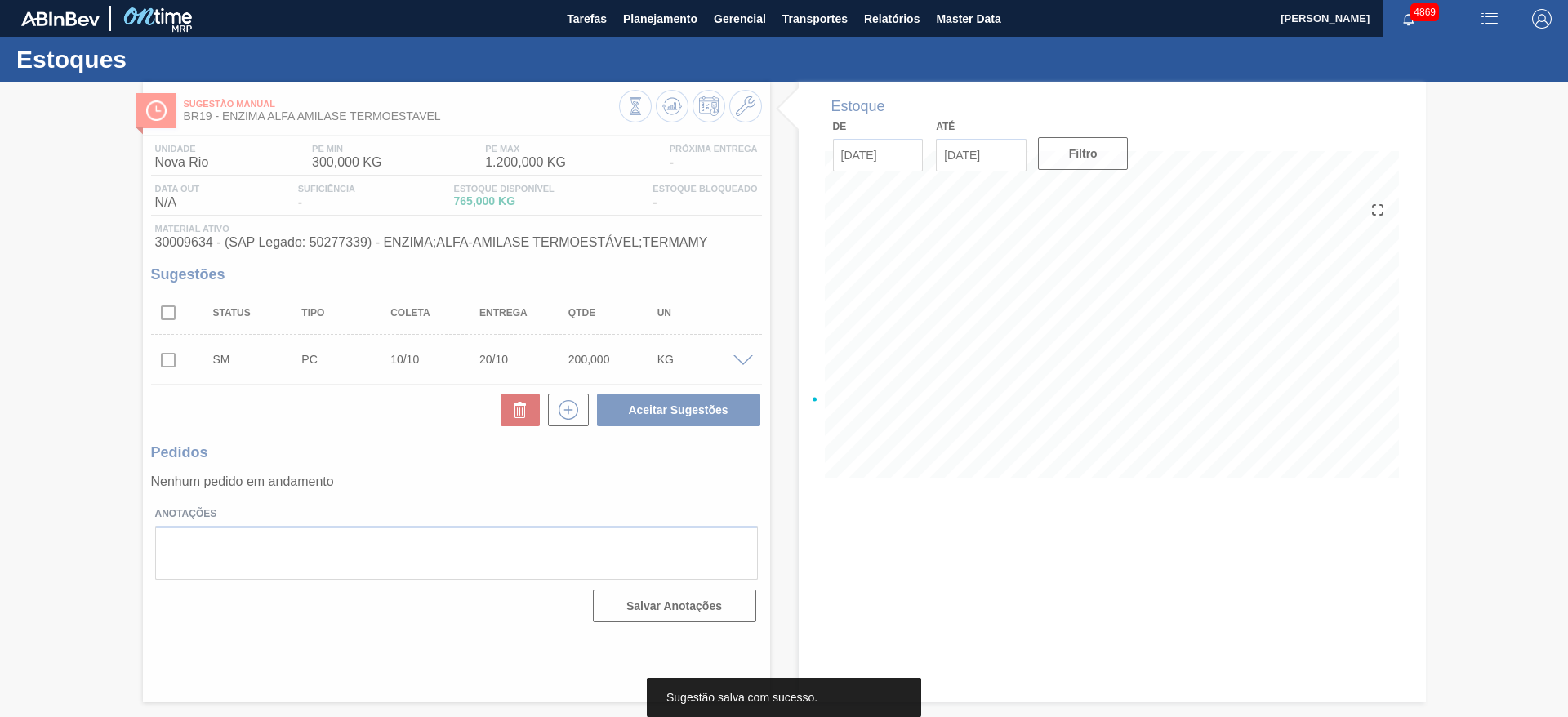
scroll to position [0, 0]
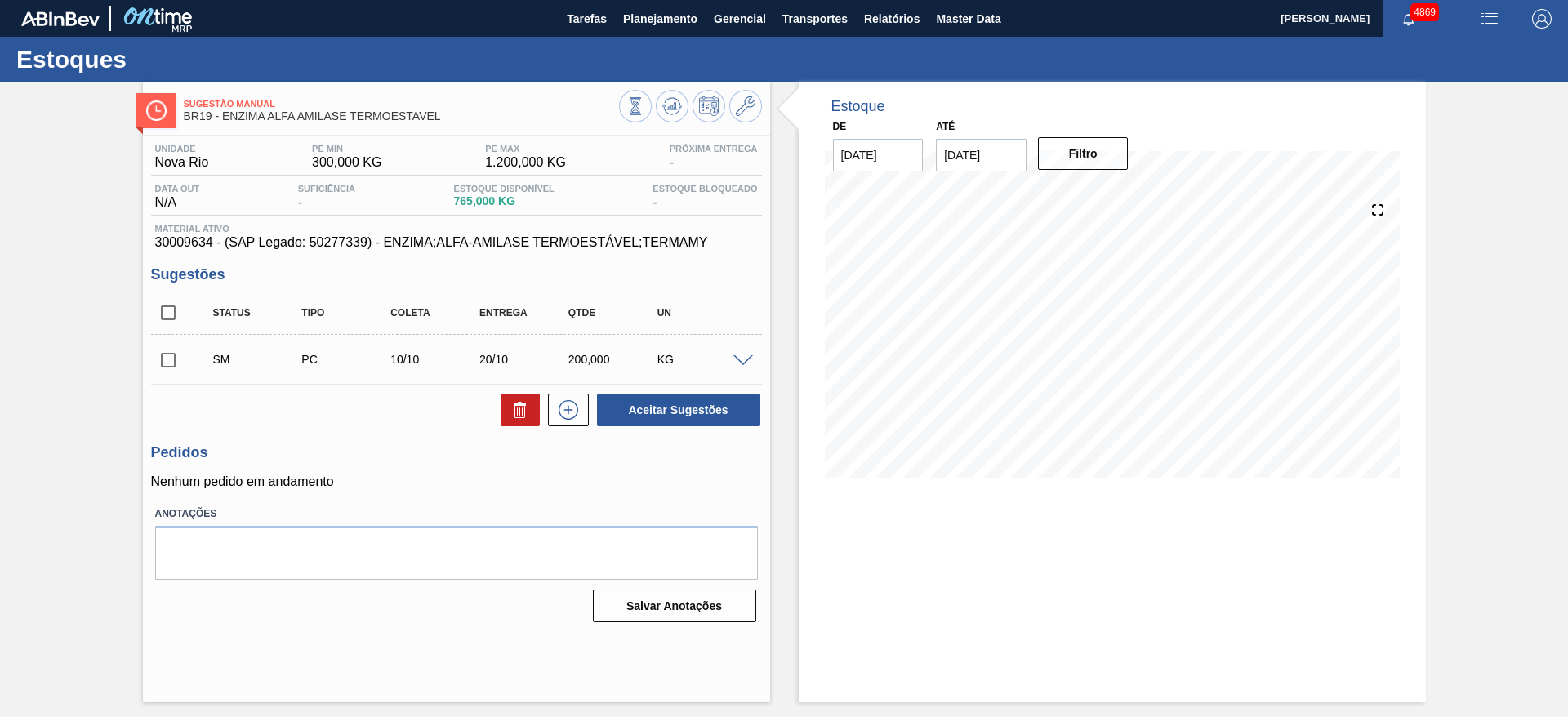
click at [173, 366] on input "checkbox" at bounding box center [168, 360] width 35 height 35
click at [646, 396] on button "Aceitar Sugestões" at bounding box center [678, 410] width 164 height 33
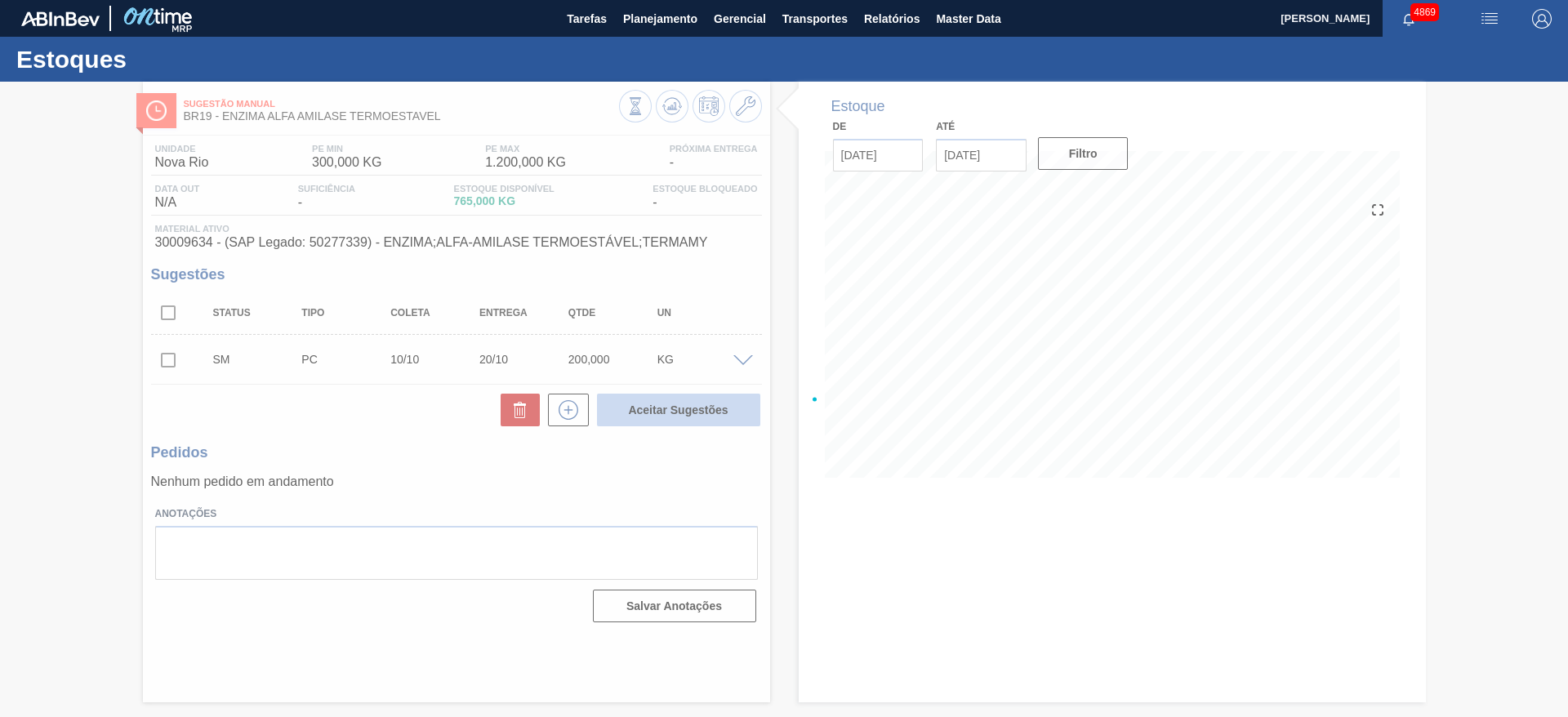
checkbox input "false"
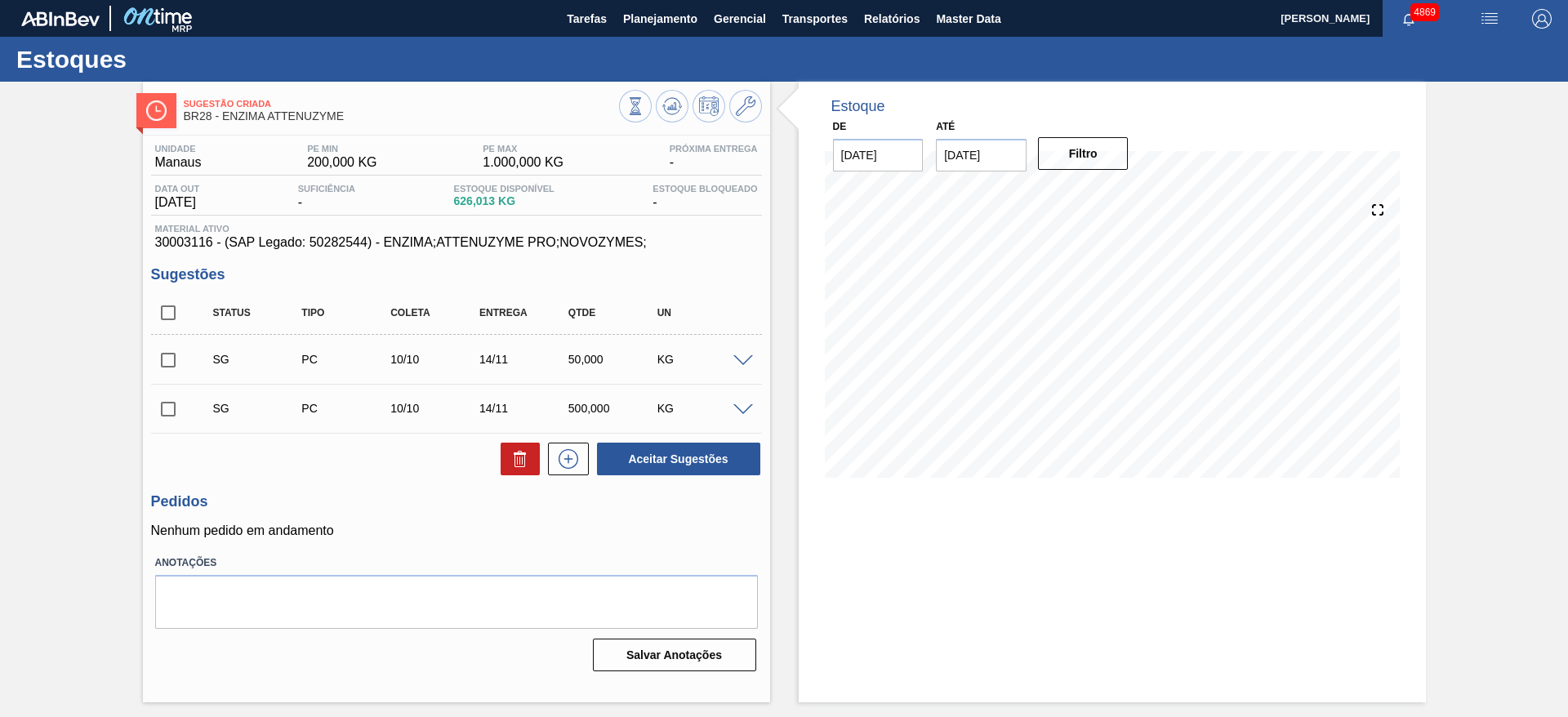
click at [740, 362] on span at bounding box center [743, 361] width 20 height 12
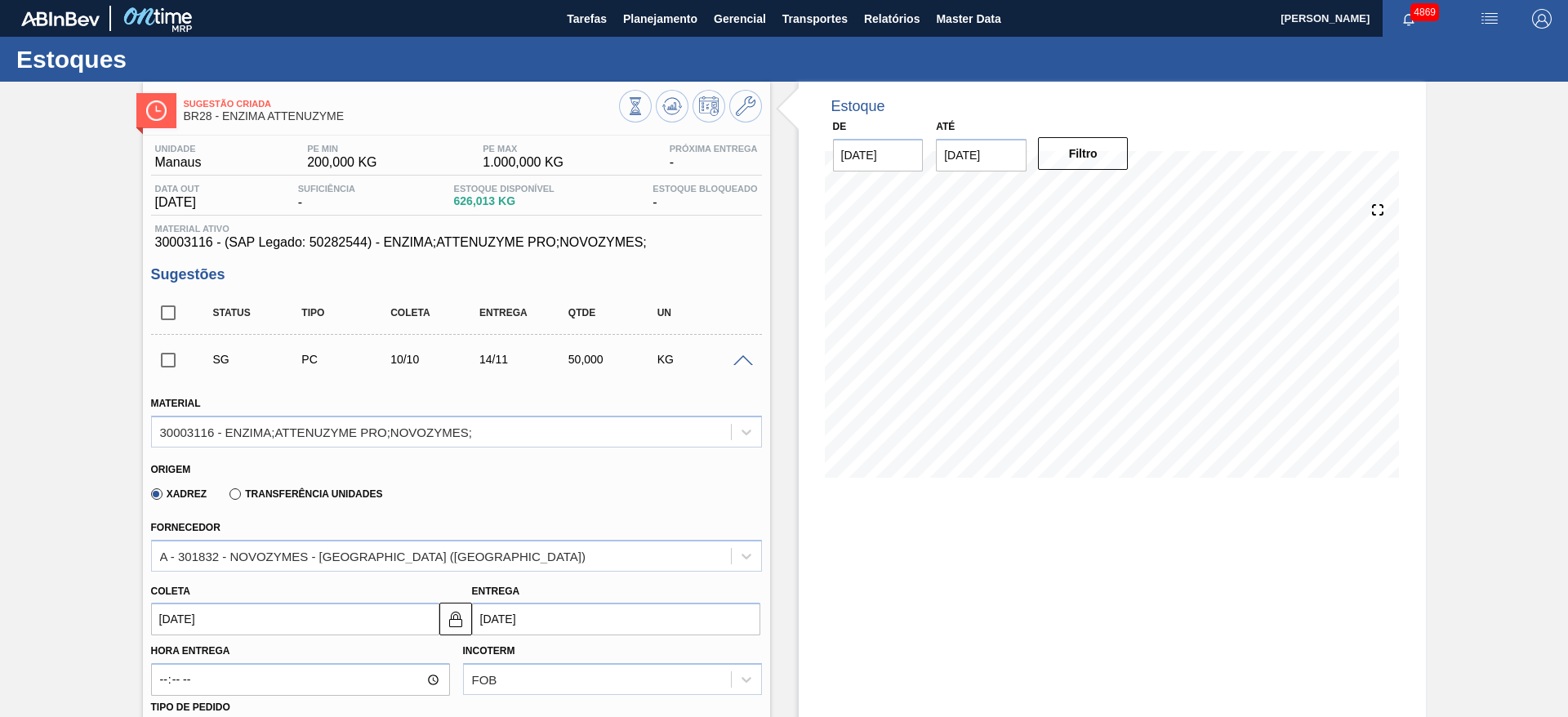
scroll to position [245, 0]
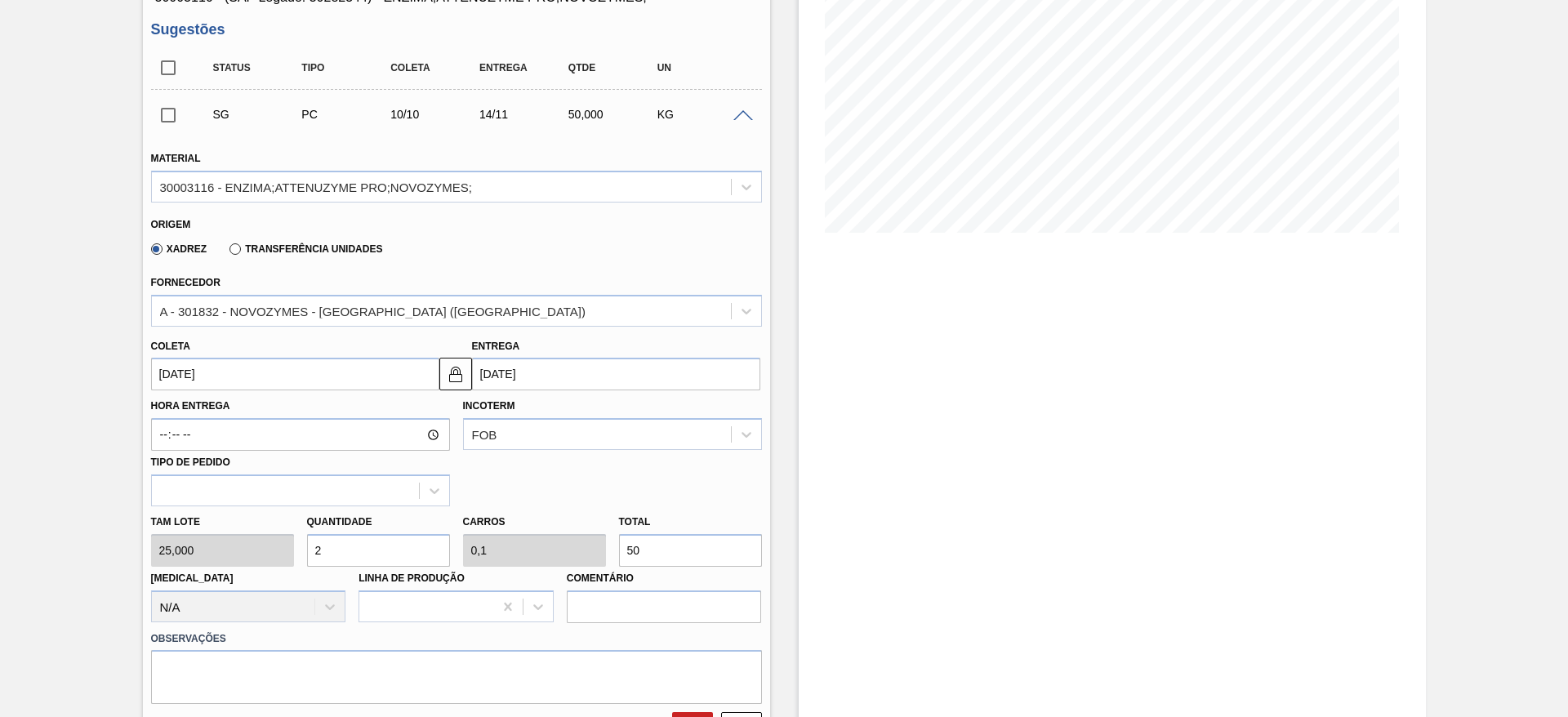
drag, startPoint x: 327, startPoint y: 548, endPoint x: 309, endPoint y: 553, distance: 18.7
click at [309, 553] on input "2" at bounding box center [379, 551] width 143 height 33
type input "8"
type input "0,4"
type input "200"
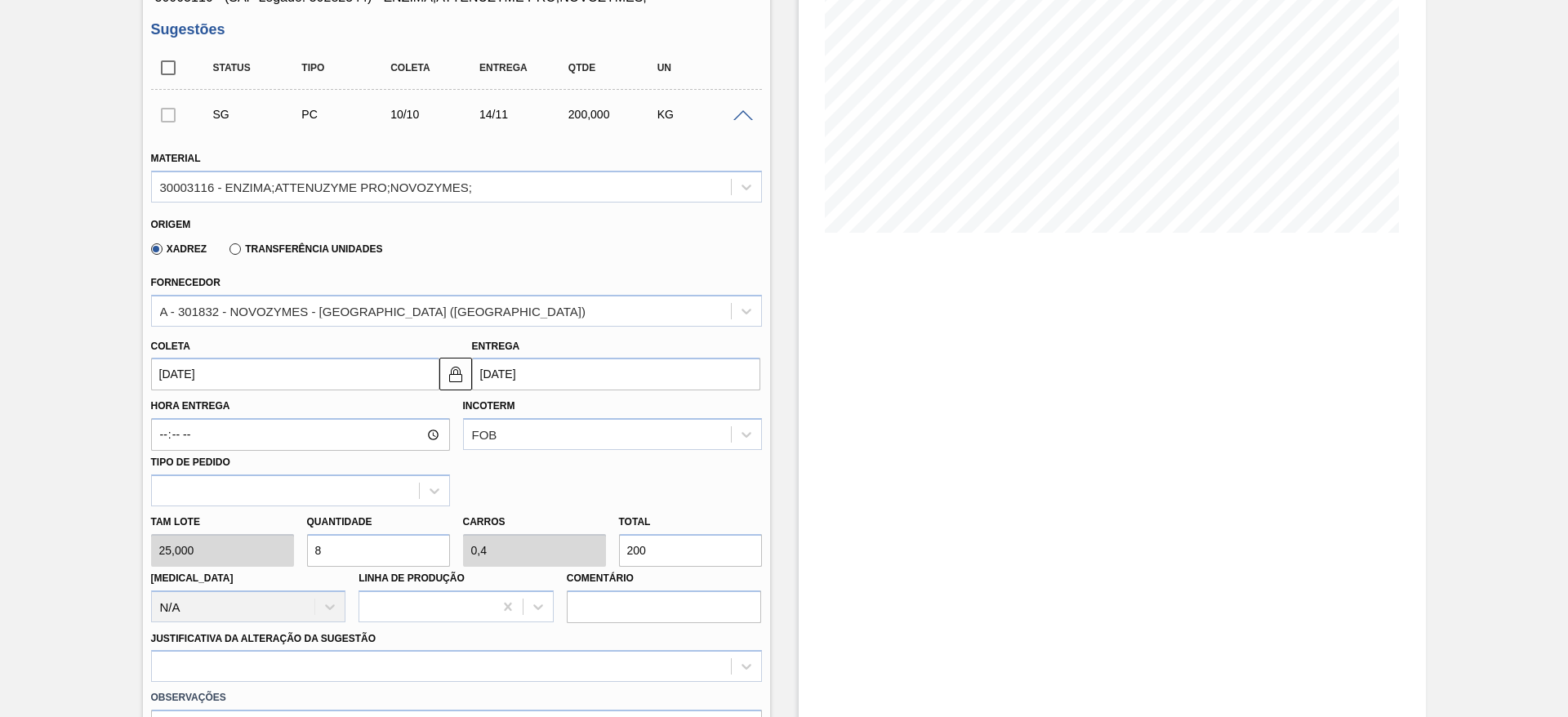
scroll to position [368, 0]
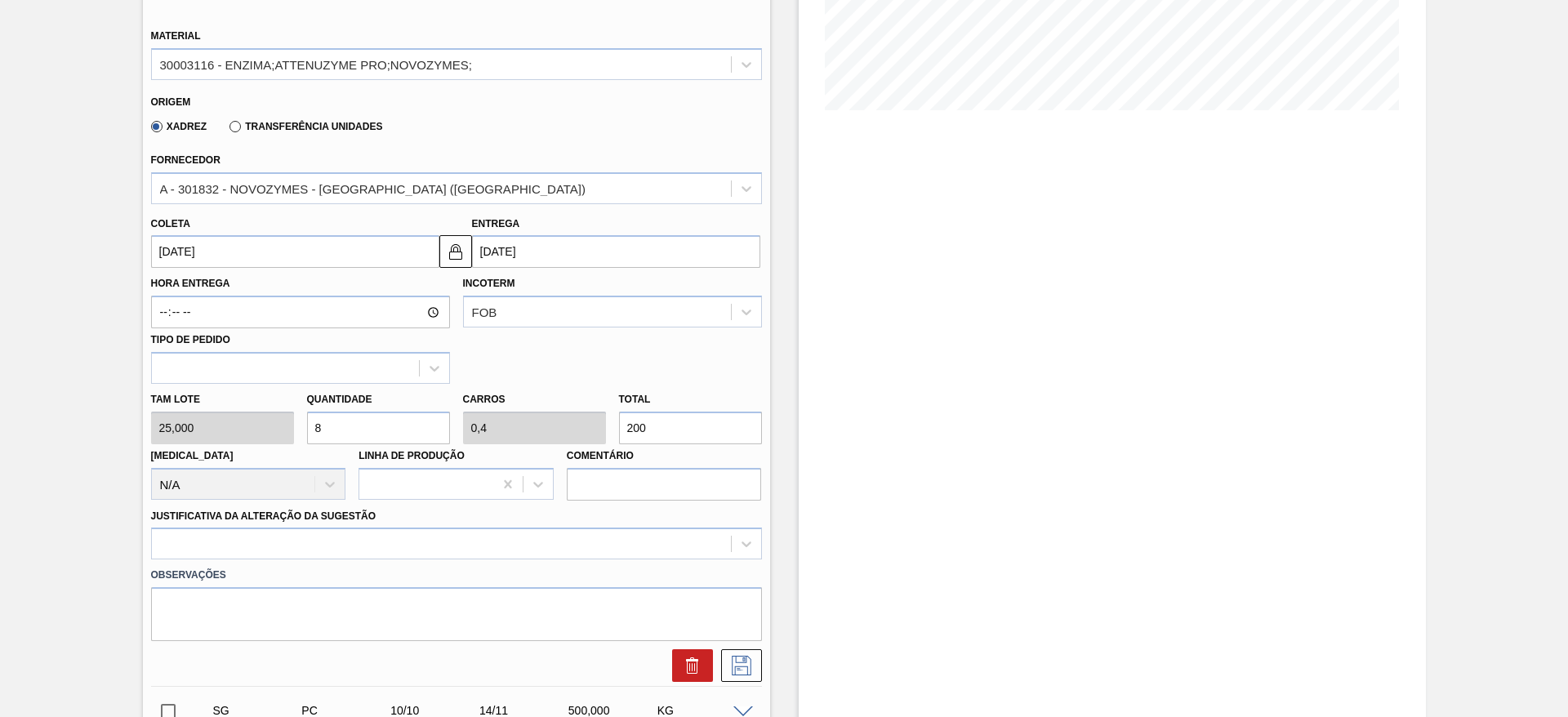
drag, startPoint x: 329, startPoint y: 428, endPoint x: 309, endPoint y: 428, distance: 20.0
click at [309, 428] on input "8" at bounding box center [379, 428] width 143 height 33
type input "1"
type input "0,05"
type input "25"
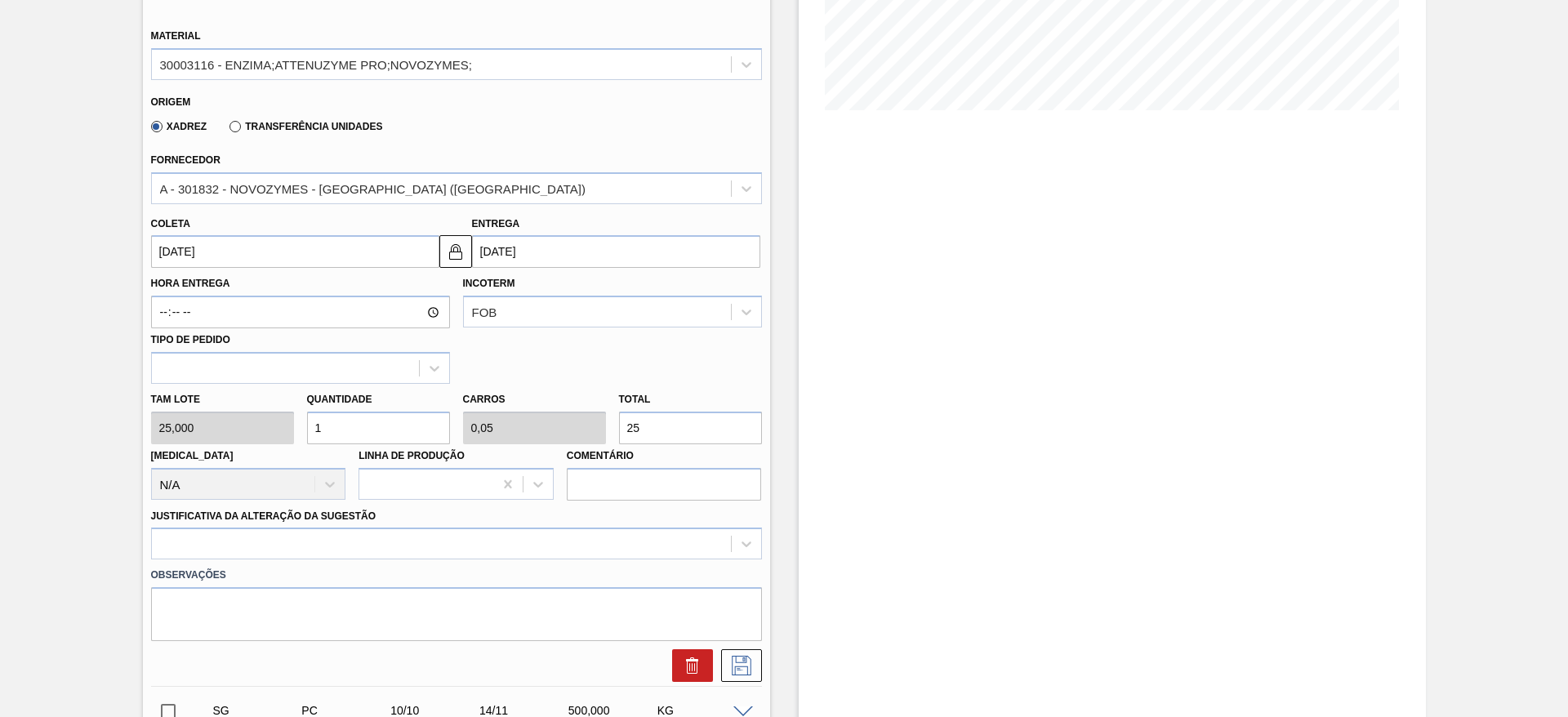
type input "10"
type input "0,5"
type input "250"
type input "10"
click at [344, 530] on div at bounding box center [456, 544] width 611 height 32
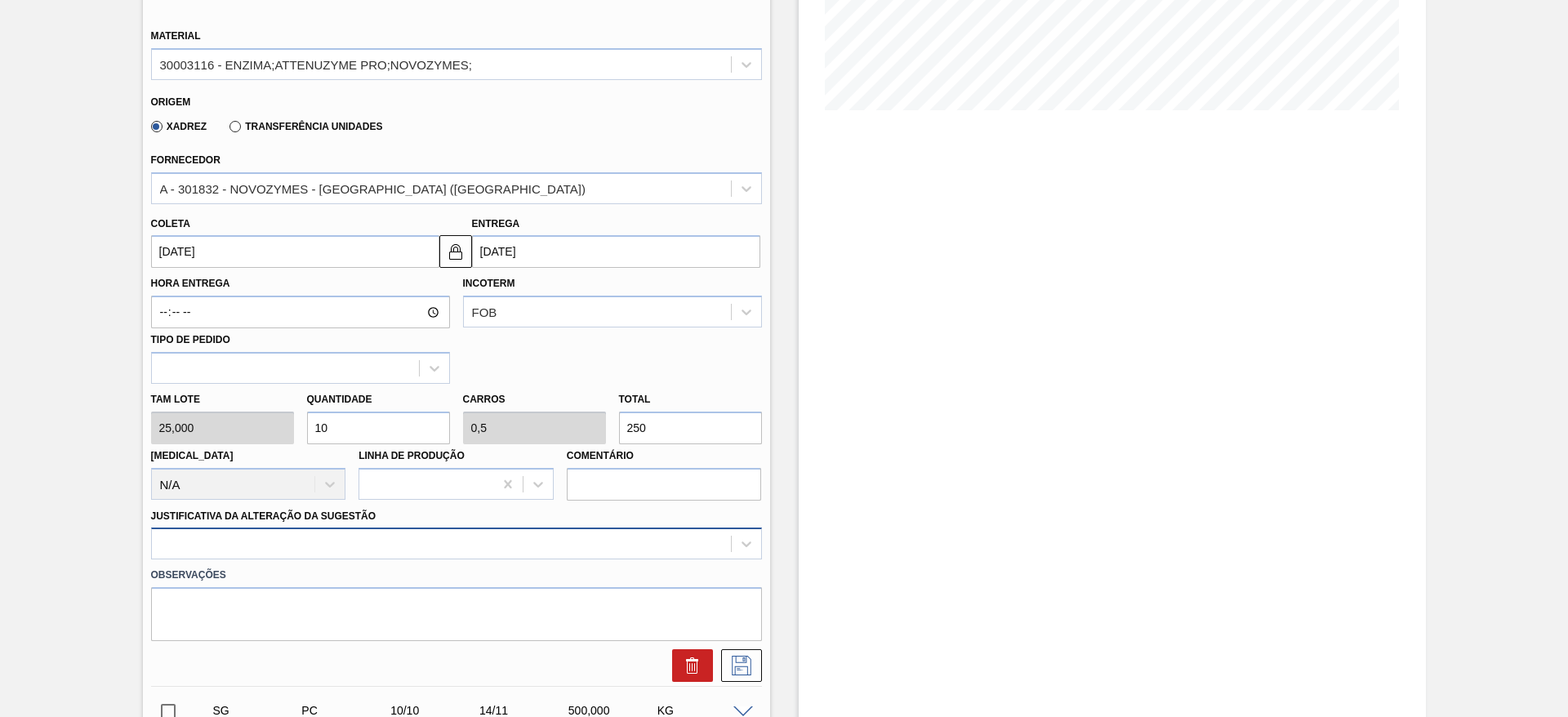
scroll to position [468, 0]
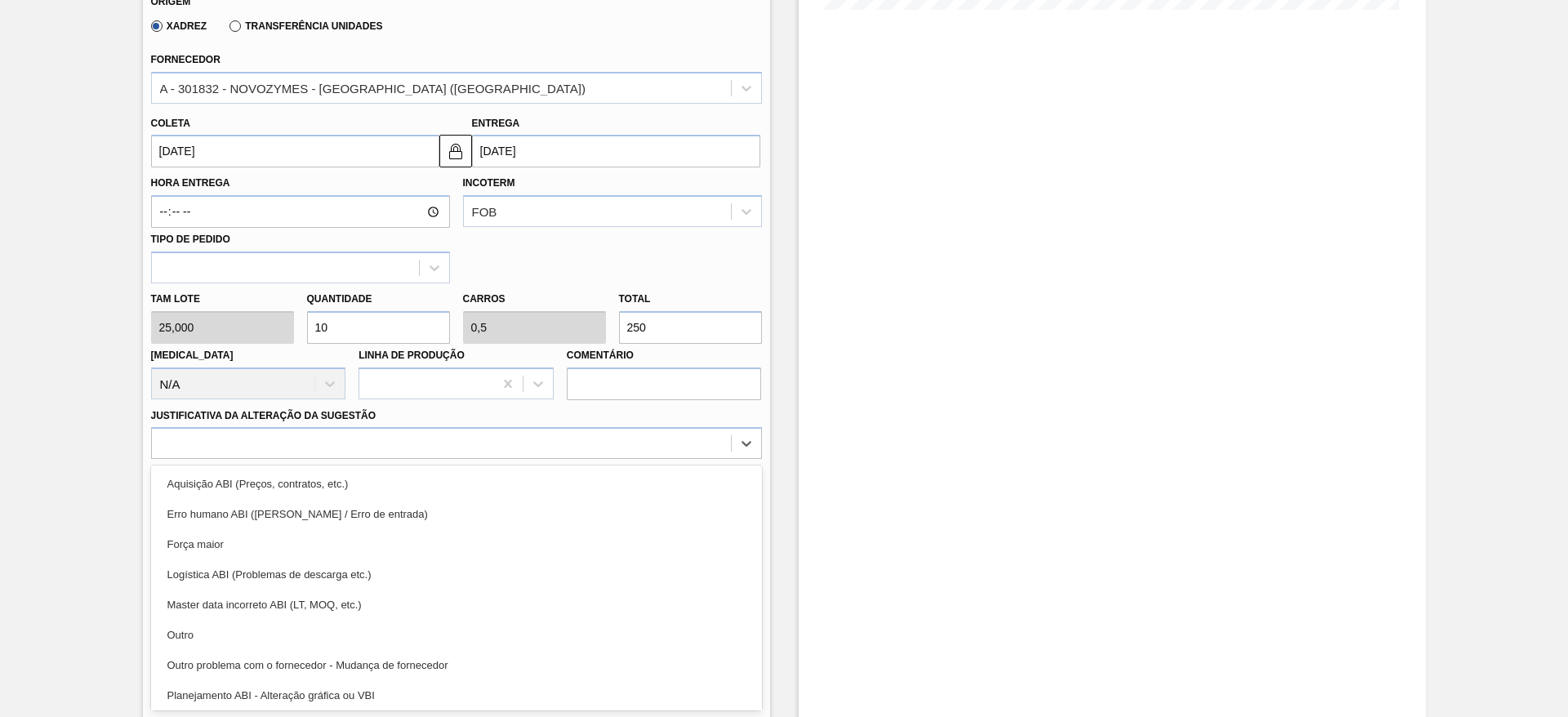
click at [339, 625] on div "Outro" at bounding box center [456, 635] width 611 height 30
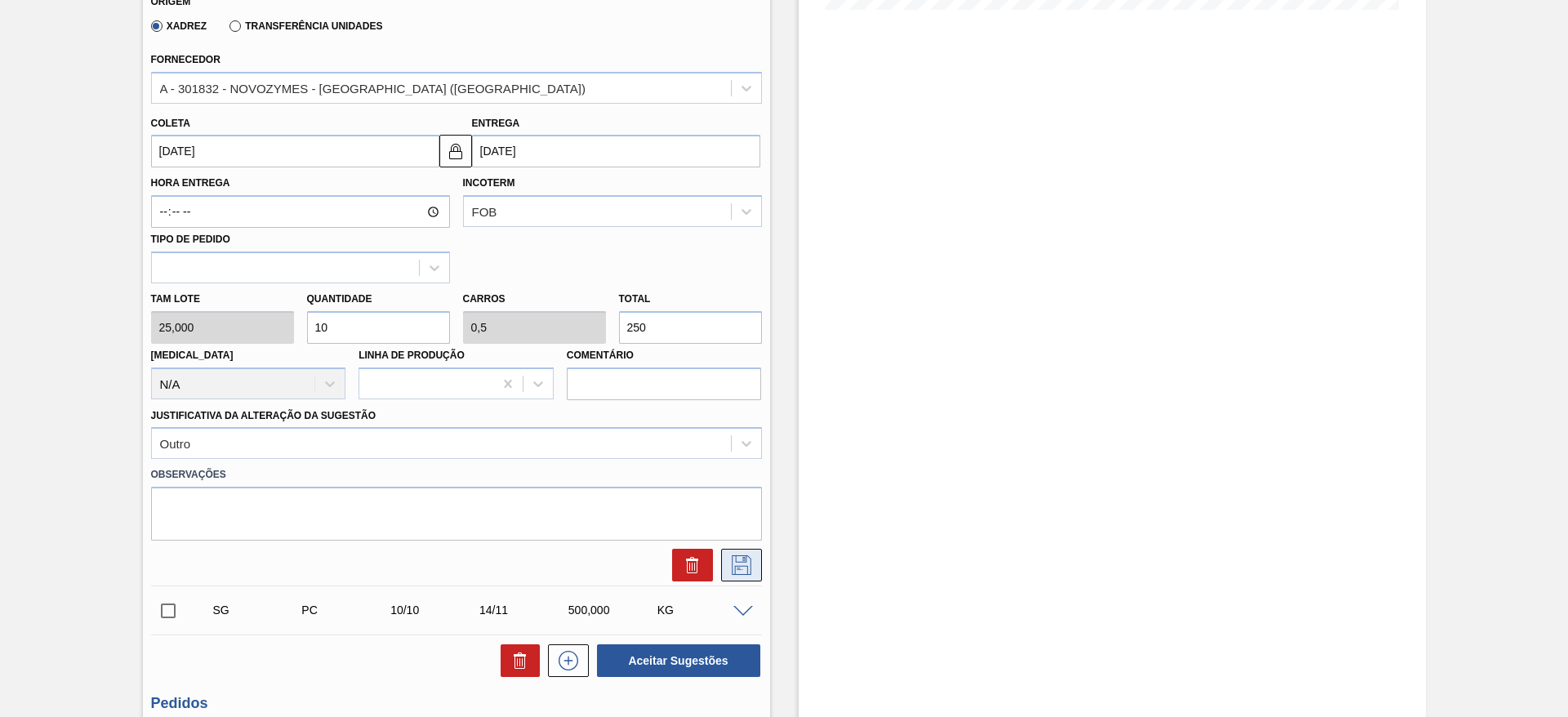
click at [736, 556] on icon at bounding box center [741, 566] width 26 height 20
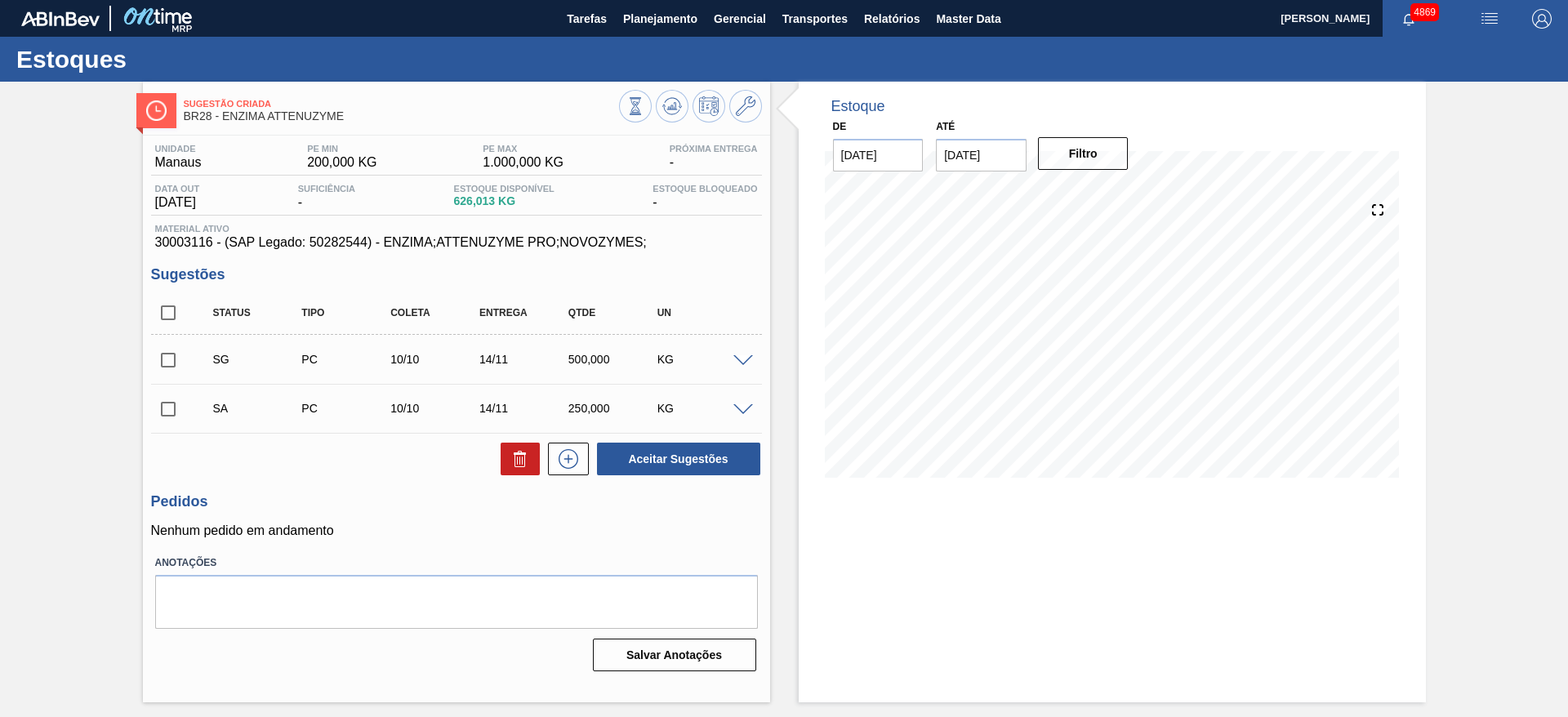
scroll to position [0, 0]
click at [740, 410] on span at bounding box center [743, 410] width 20 height 12
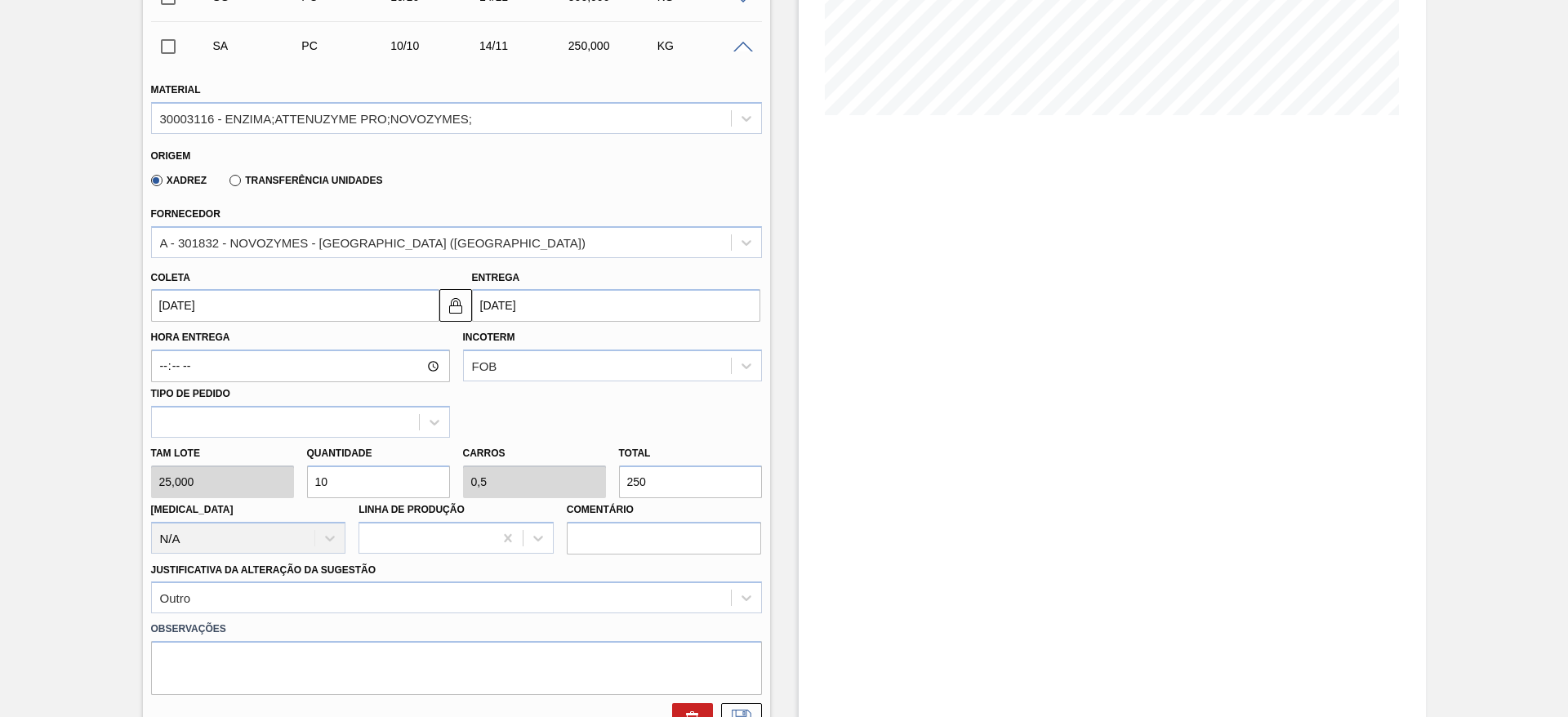
scroll to position [368, 0]
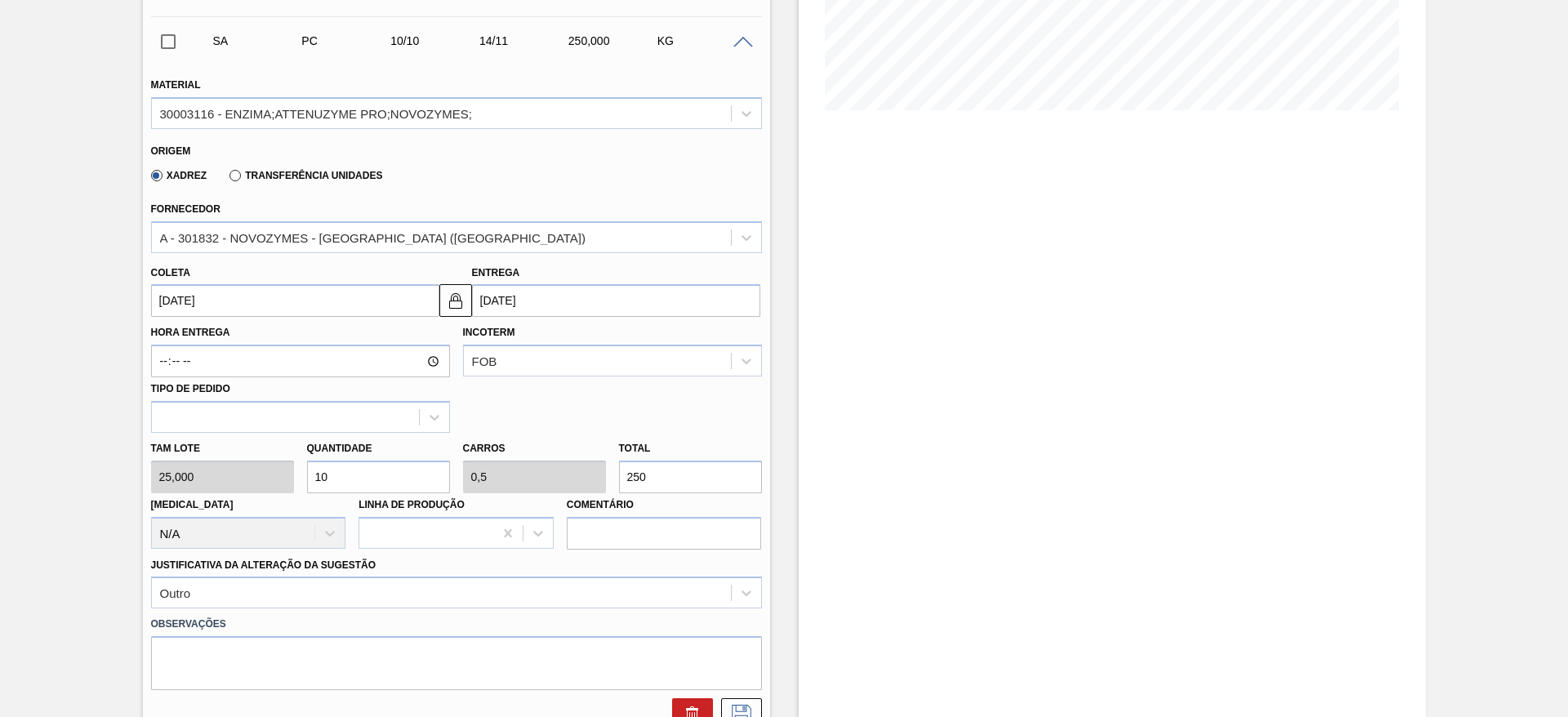
drag, startPoint x: 322, startPoint y: 477, endPoint x: 331, endPoint y: 474, distance: 9.5
click at [331, 474] on input "10" at bounding box center [379, 477] width 143 height 33
type input "15"
type input "0,75"
type input "375"
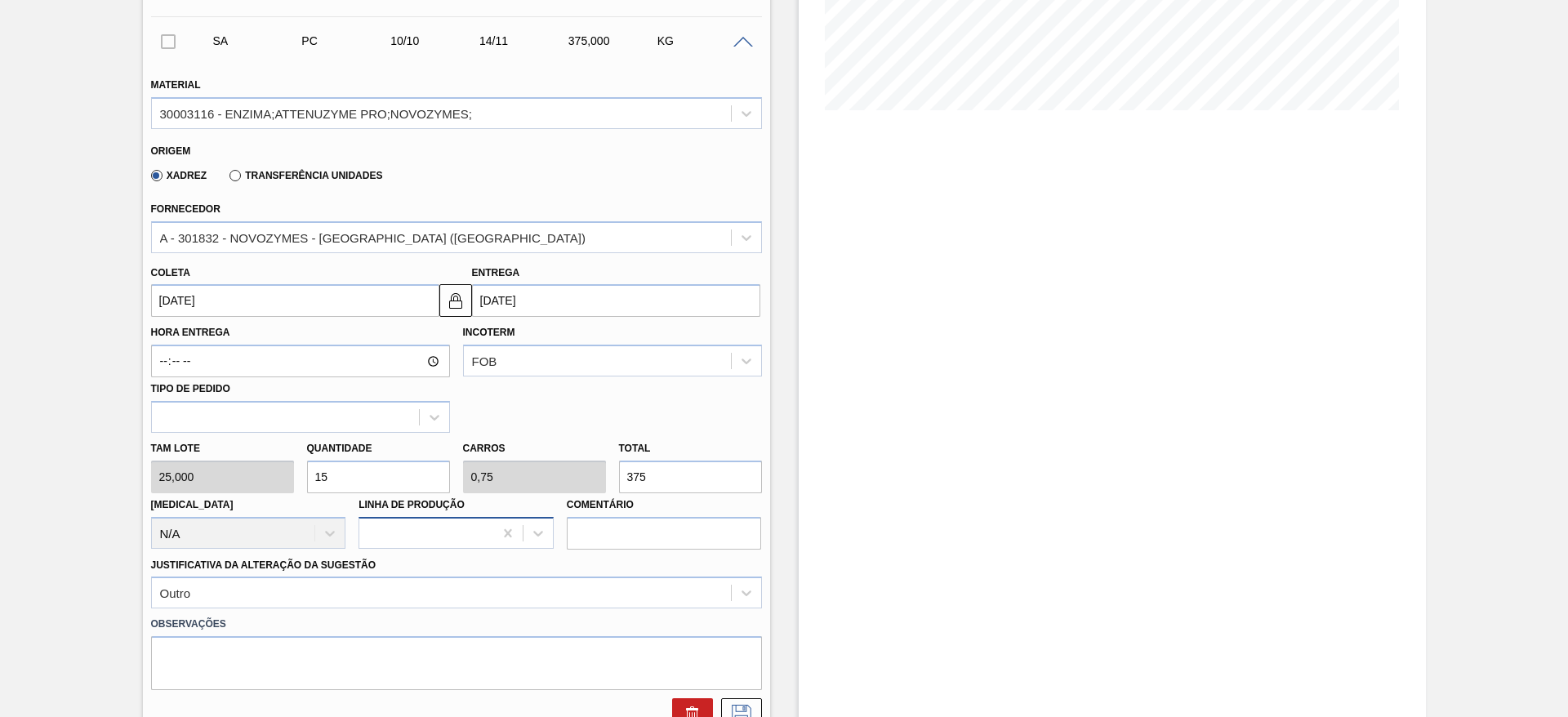
type input "1"
type input "0,05"
type input "25"
type input "14"
type input "0,7"
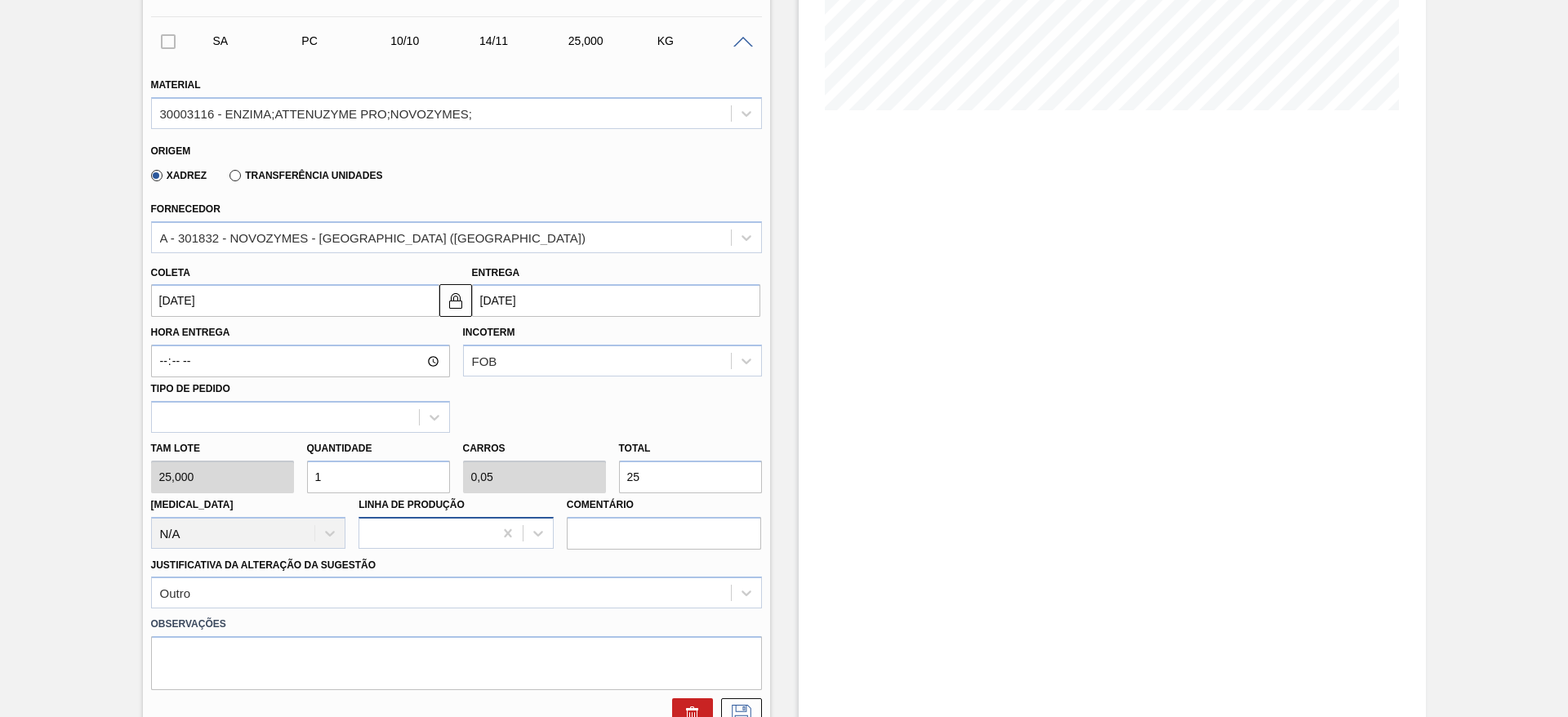
type input "350"
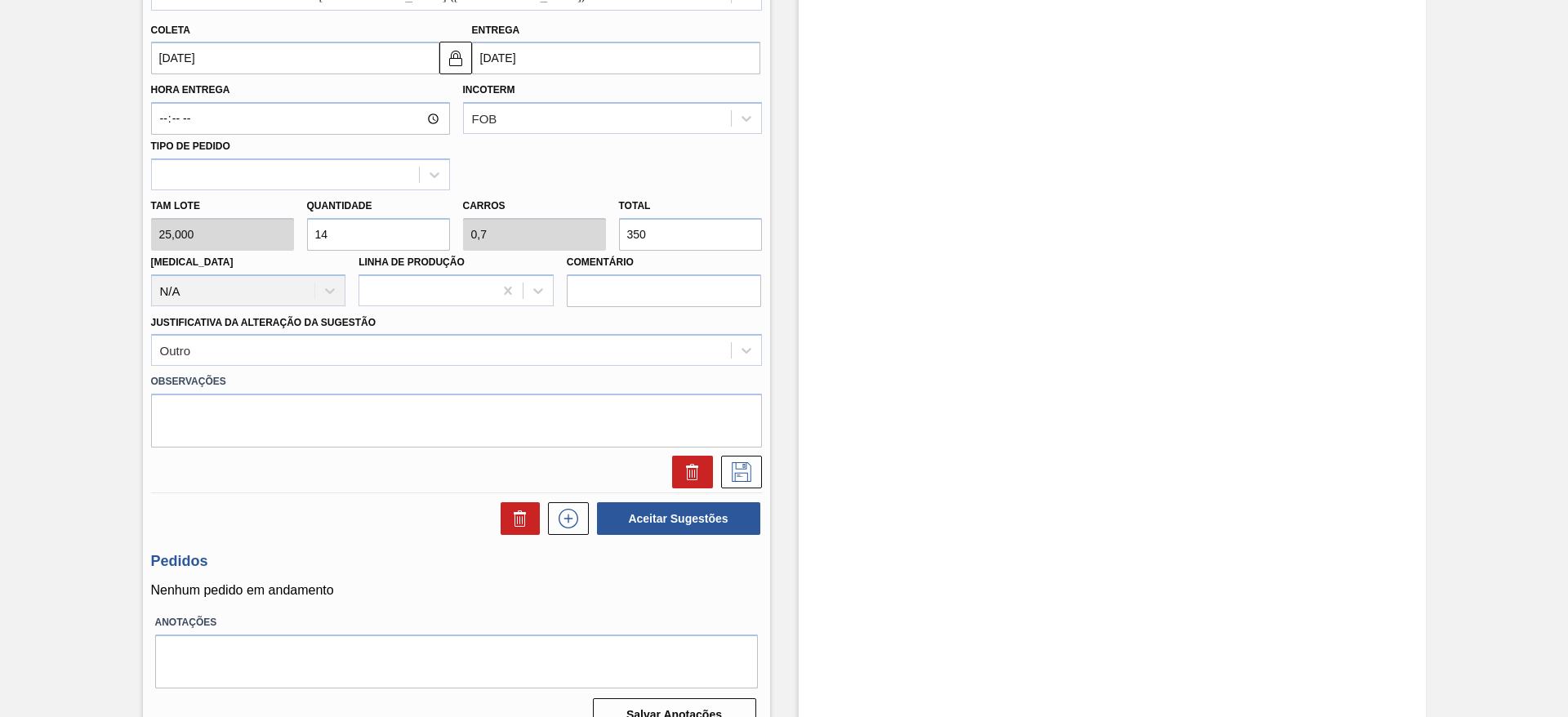
scroll to position [613, 0]
type input "14"
click at [740, 474] on icon at bounding box center [741, 470] width 26 height 20
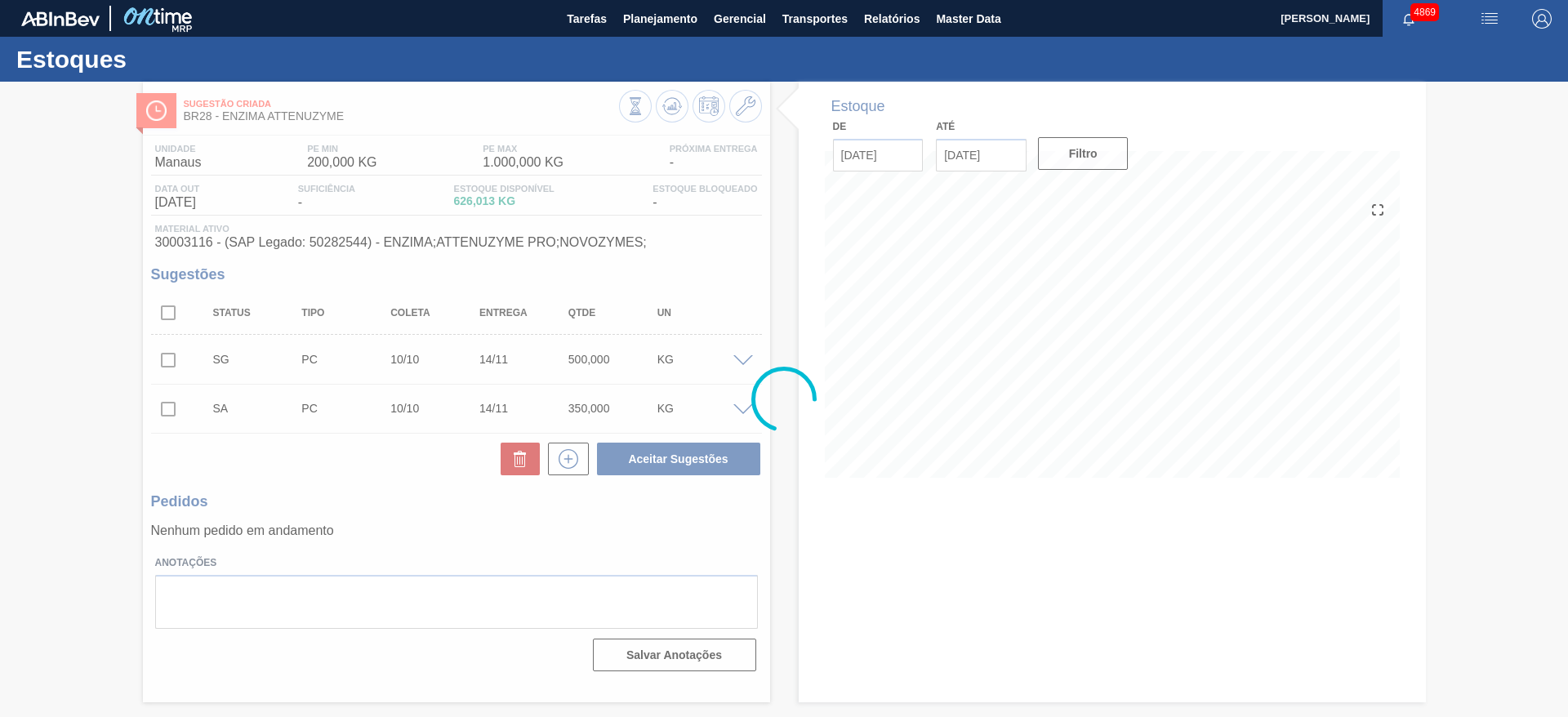
scroll to position [0, 0]
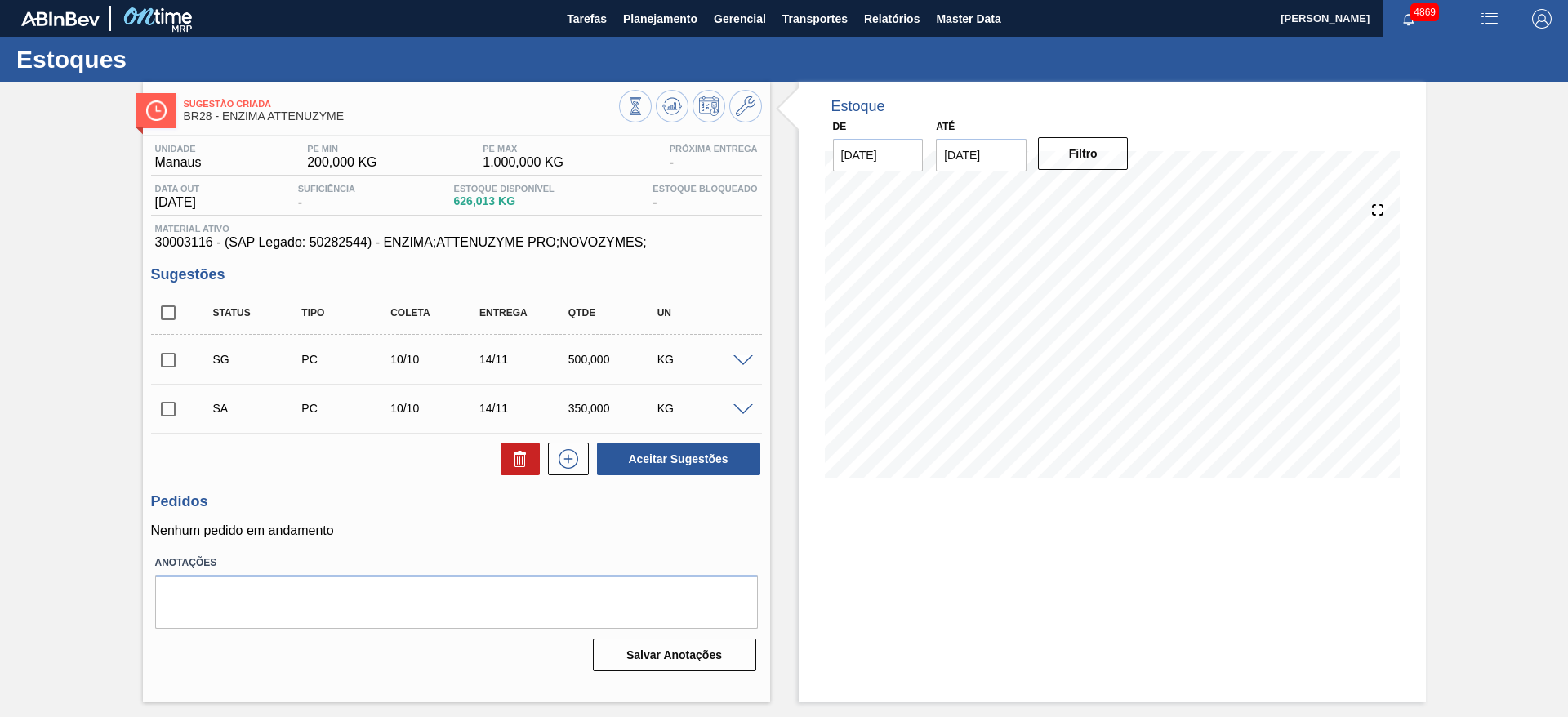
click at [166, 413] on input "checkbox" at bounding box center [168, 409] width 35 height 35
click at [706, 460] on button "Aceitar Sugestões" at bounding box center [678, 460] width 164 height 33
checkbox input "false"
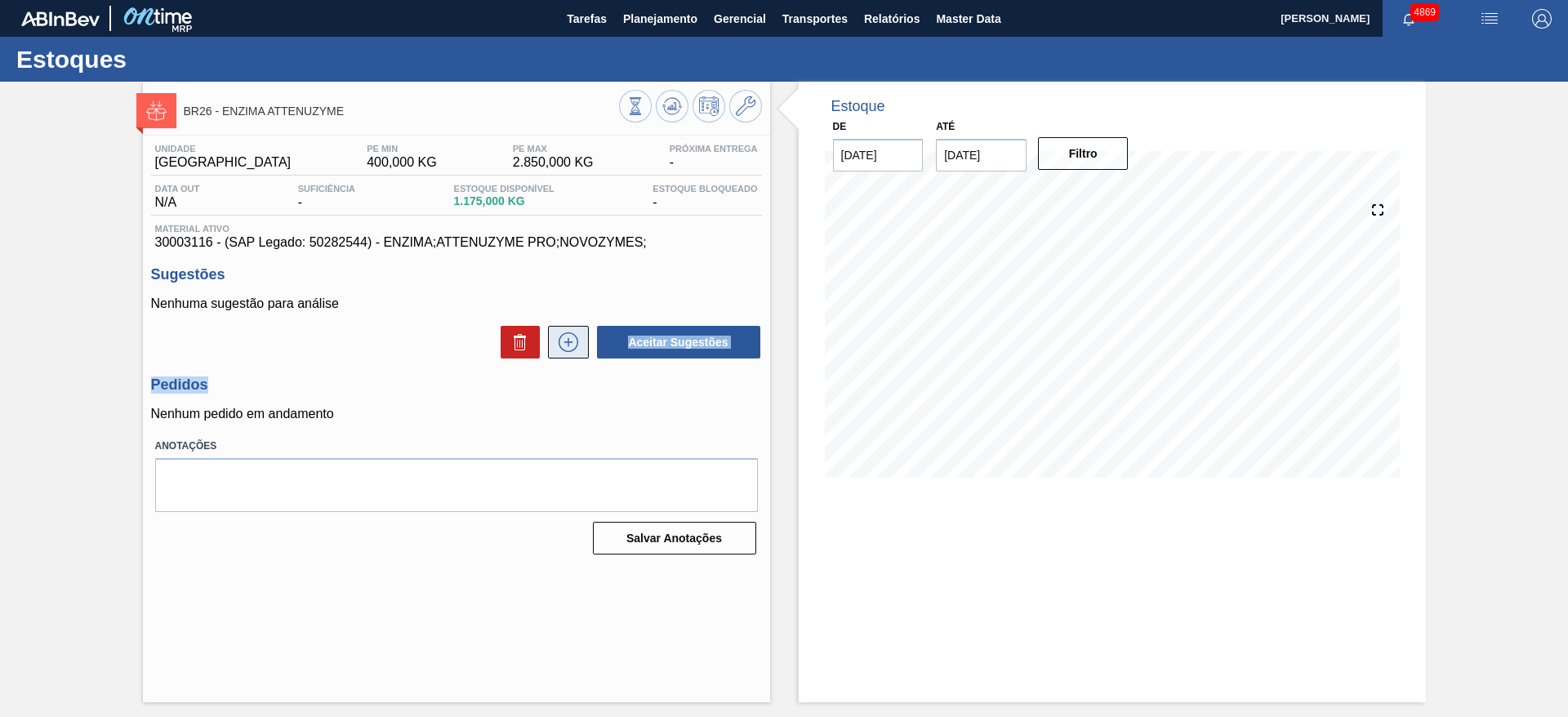
drag, startPoint x: 602, startPoint y: 362, endPoint x: 570, endPoint y: 347, distance: 35.3
click at [570, 350] on div "Unidade Uberlândia PE MIN 400,000 KG PE MAX 2.850,000 KG Próxima Entrega - Data…" at bounding box center [456, 348] width 627 height 425
click at [562, 335] on icon at bounding box center [569, 342] width 26 height 20
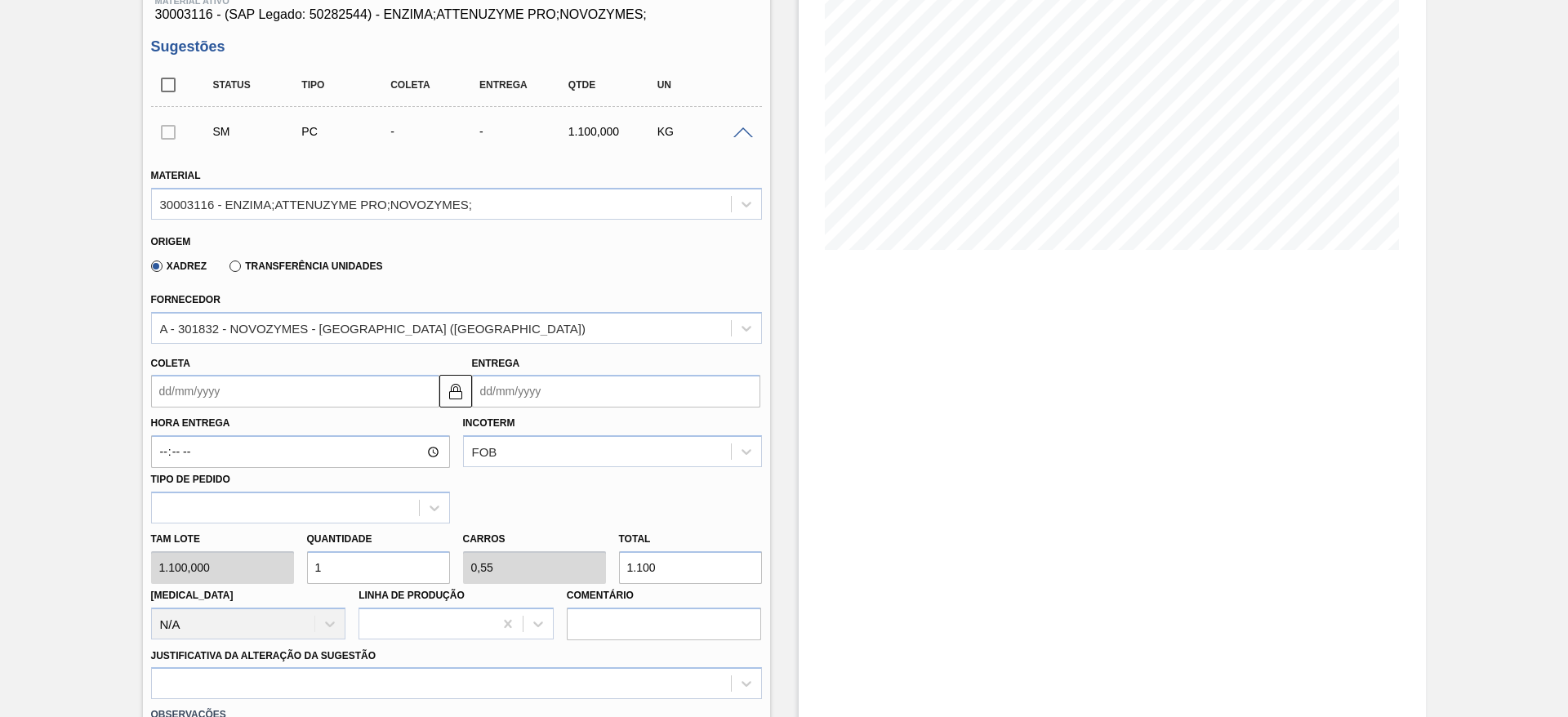
scroll to position [245, 0]
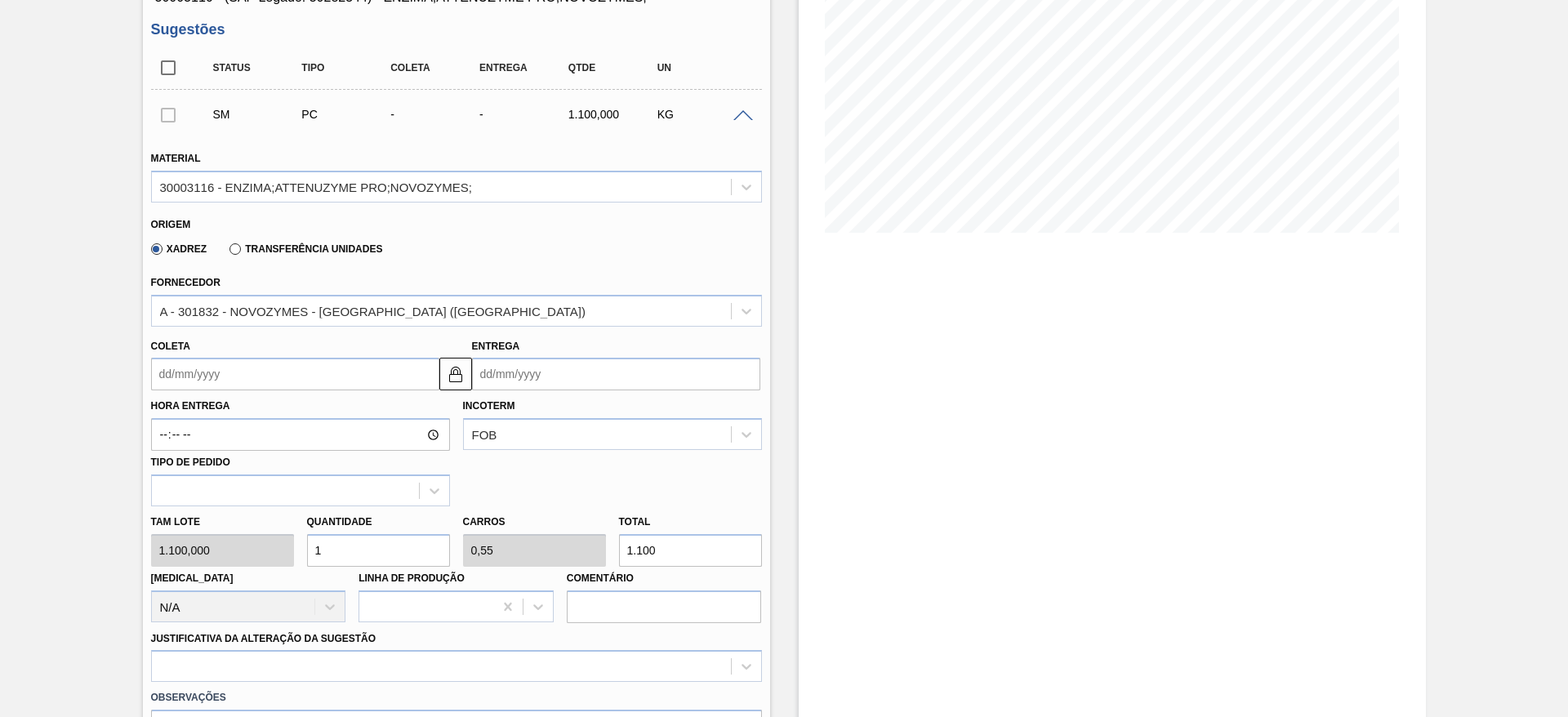
click at [303, 369] on input "Coleta" at bounding box center [295, 374] width 288 height 33
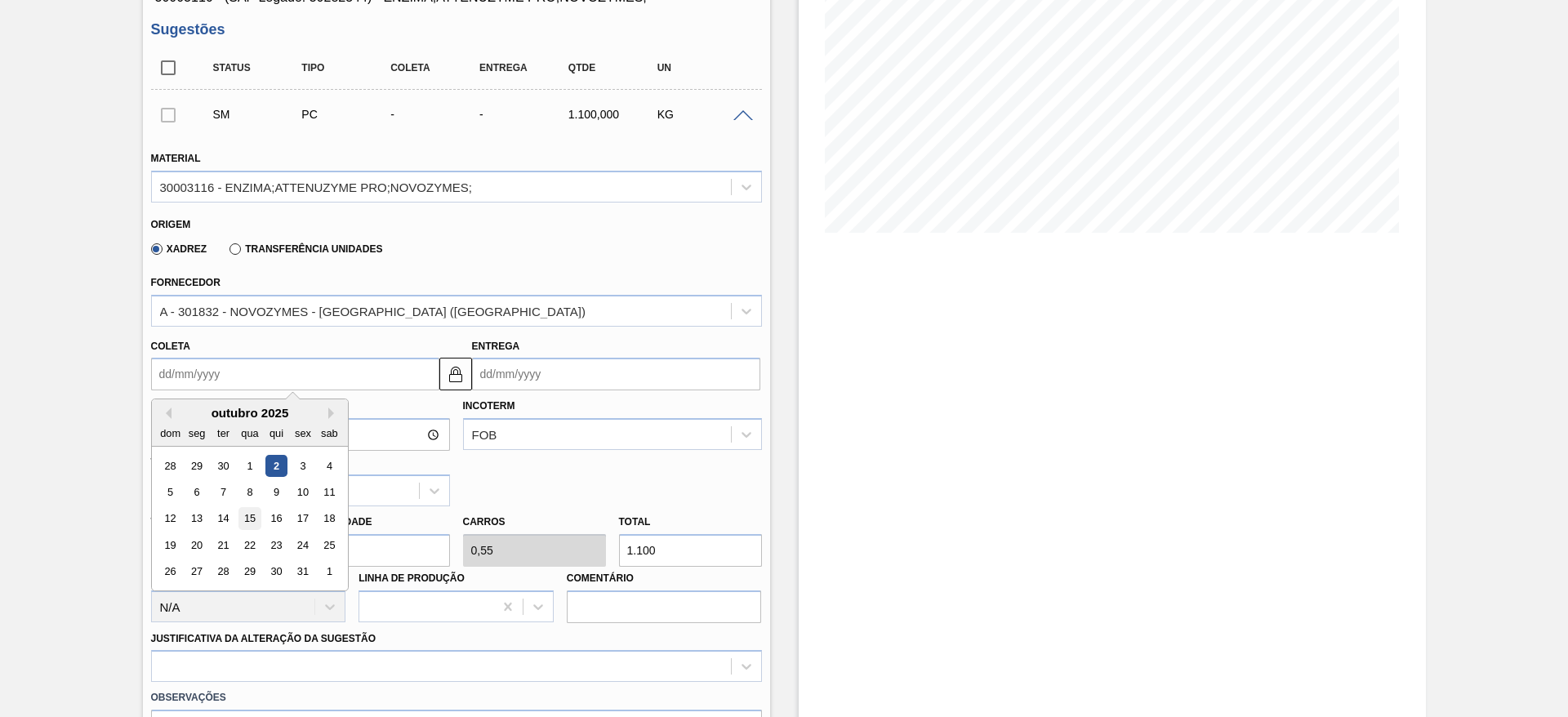
click at [250, 520] on div "15" at bounding box center [249, 519] width 22 height 22
type input "15/10/2025"
type input "30/10/2025"
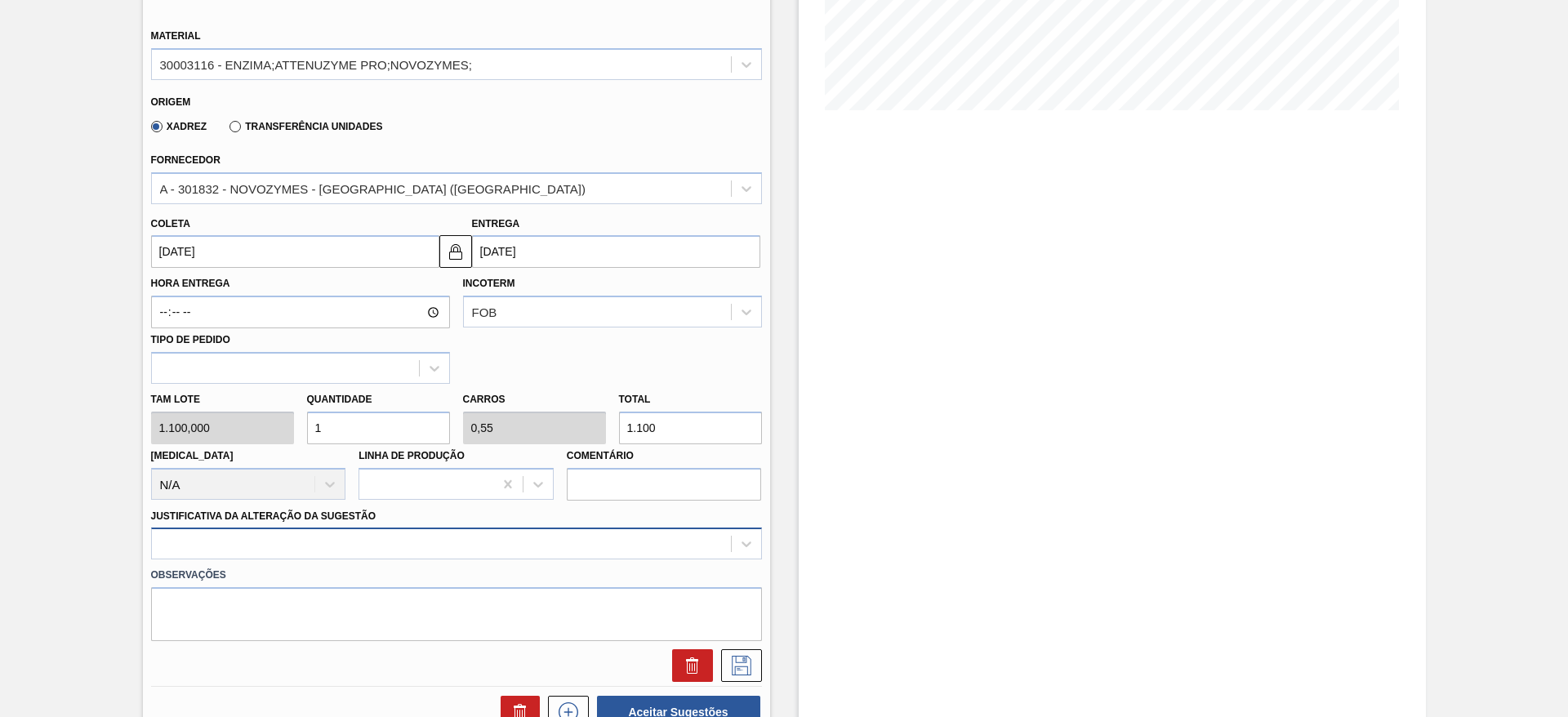
click at [316, 537] on div at bounding box center [456, 544] width 611 height 32
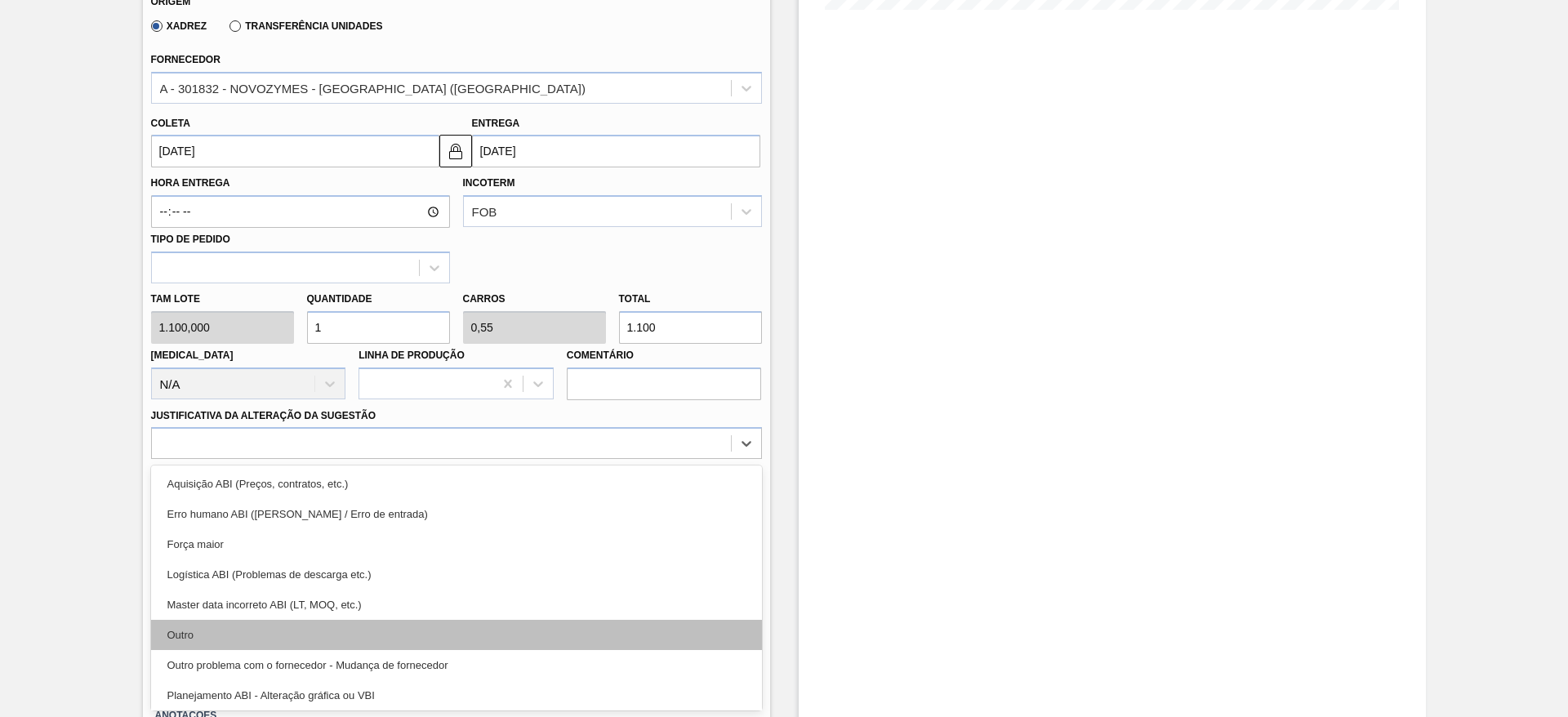
click at [267, 625] on div "Outro" at bounding box center [456, 635] width 611 height 30
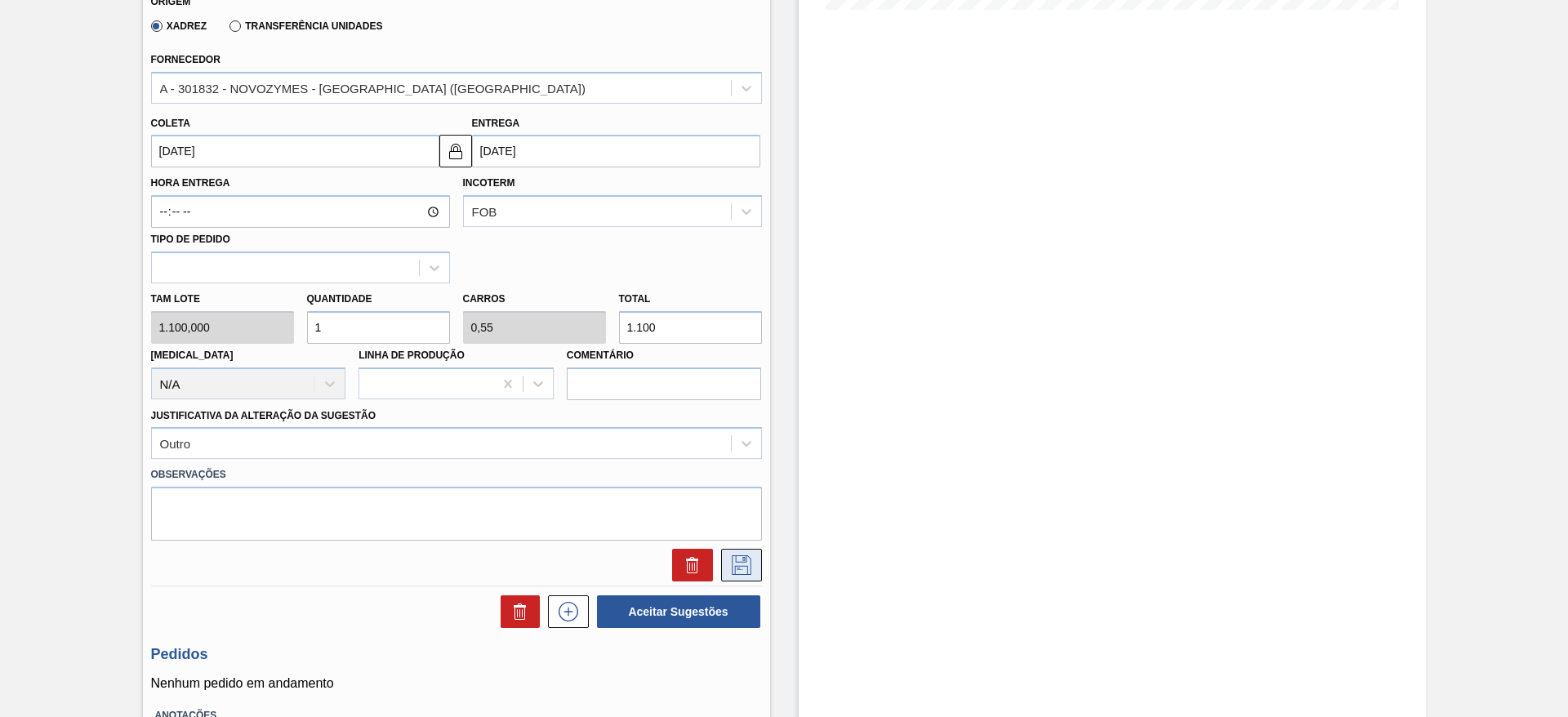
click at [755, 569] on button at bounding box center [741, 566] width 41 height 33
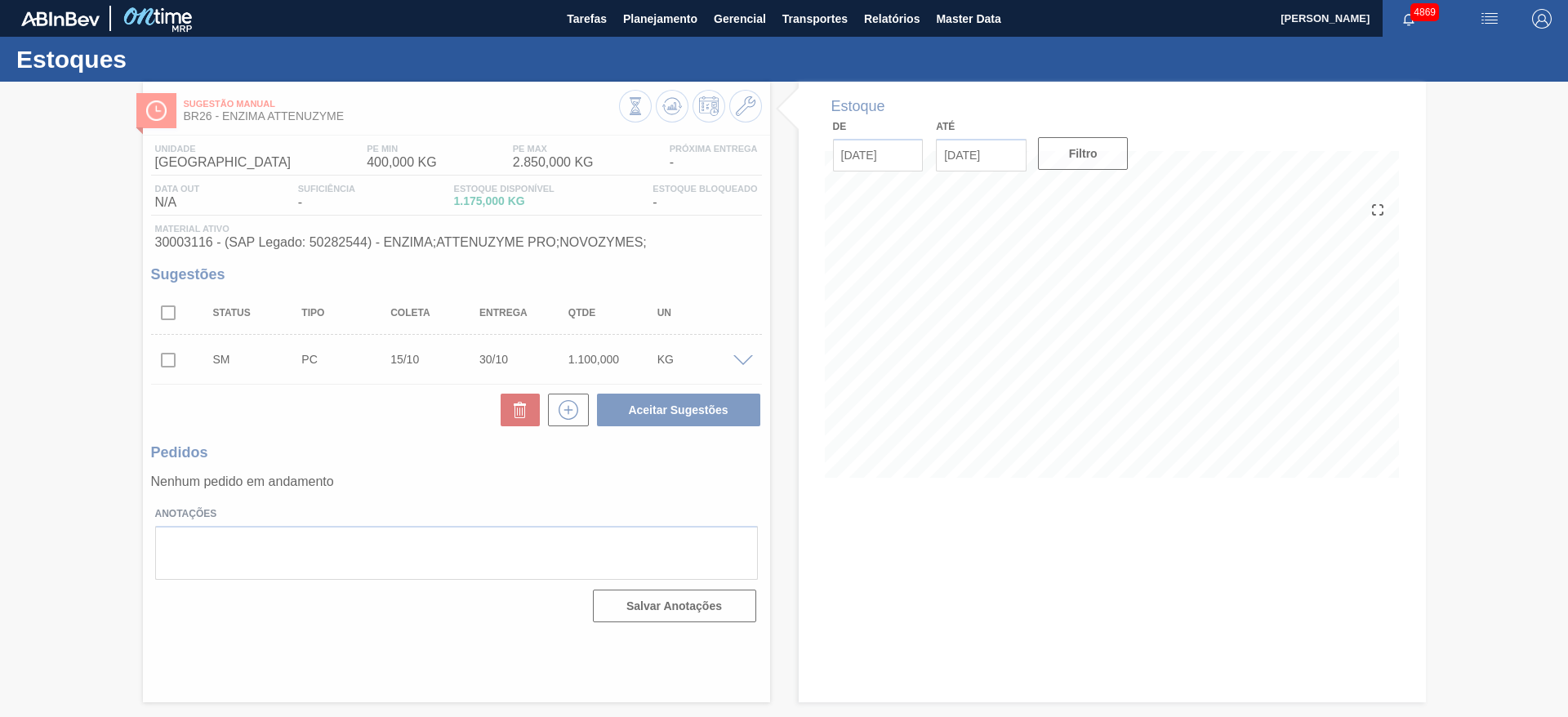
scroll to position [0, 0]
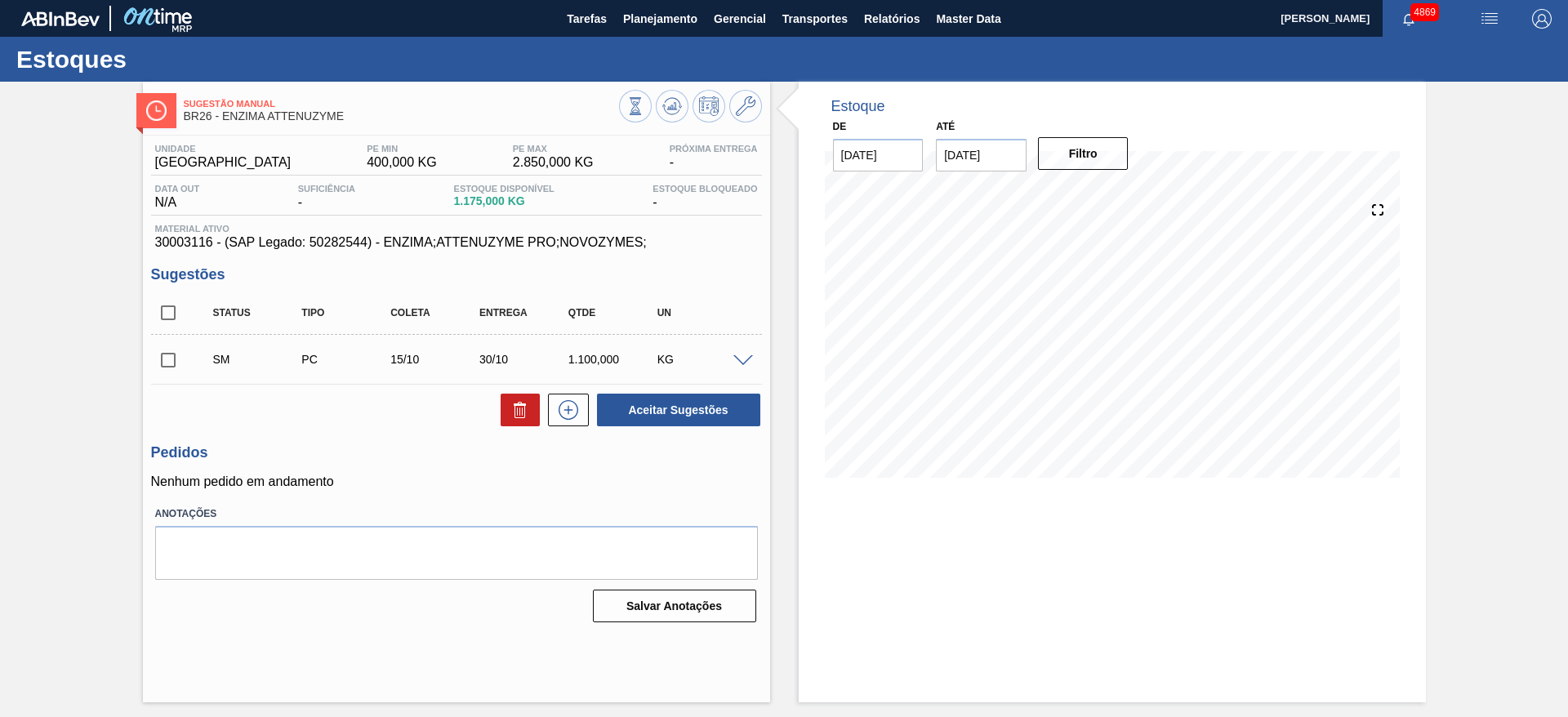
click at [171, 358] on input "checkbox" at bounding box center [168, 360] width 35 height 35
click at [630, 416] on button "Aceitar Sugestões" at bounding box center [678, 410] width 164 height 33
checkbox input "false"
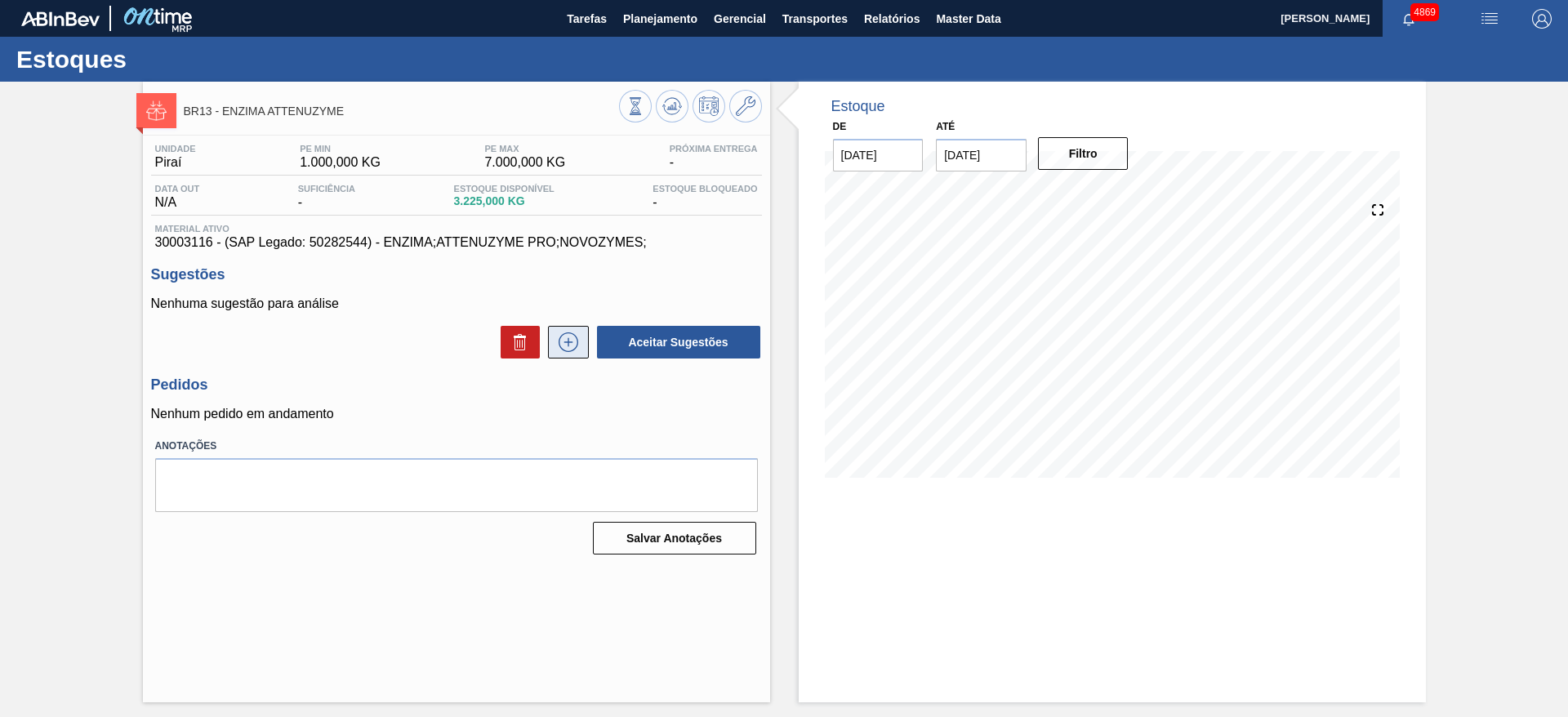
click at [560, 337] on icon at bounding box center [569, 342] width 20 height 20
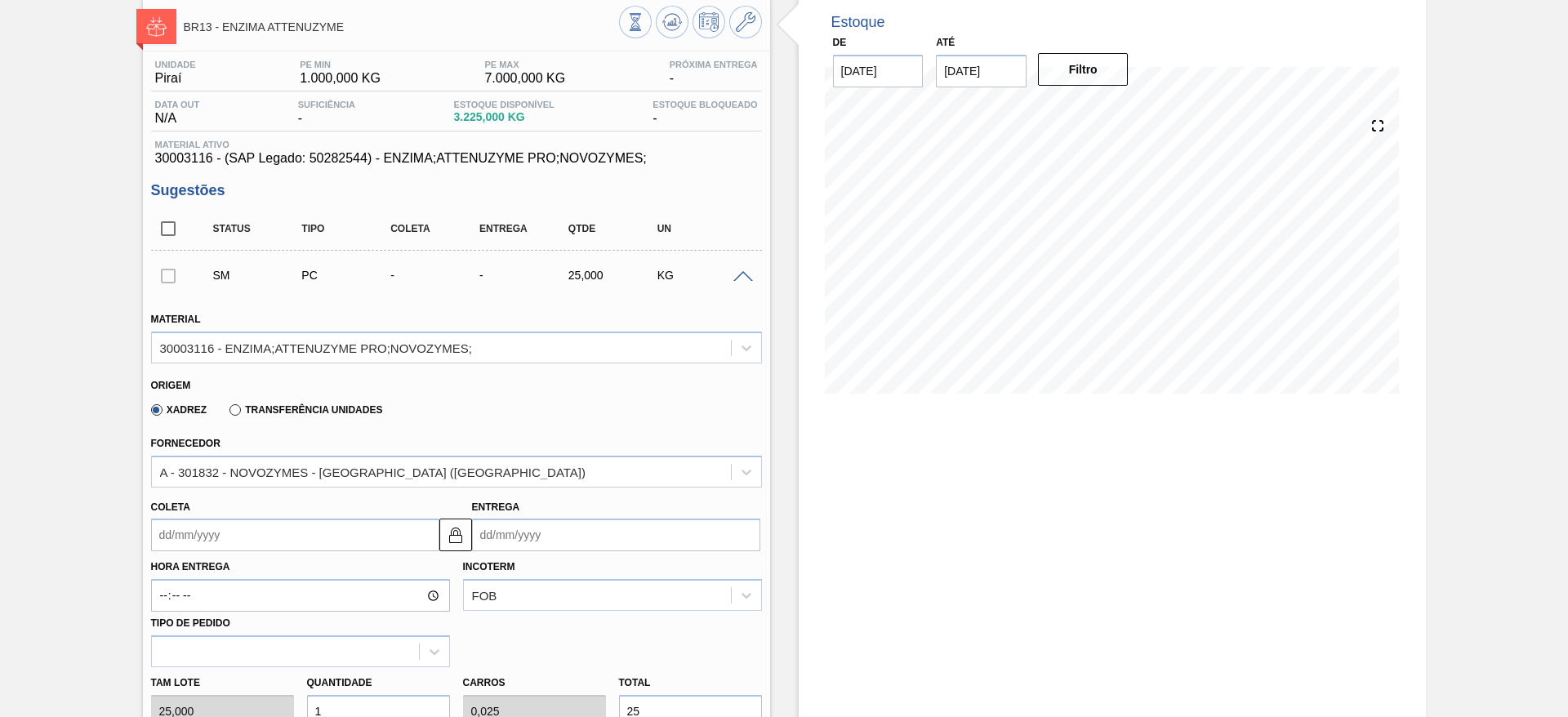
scroll to position [123, 0]
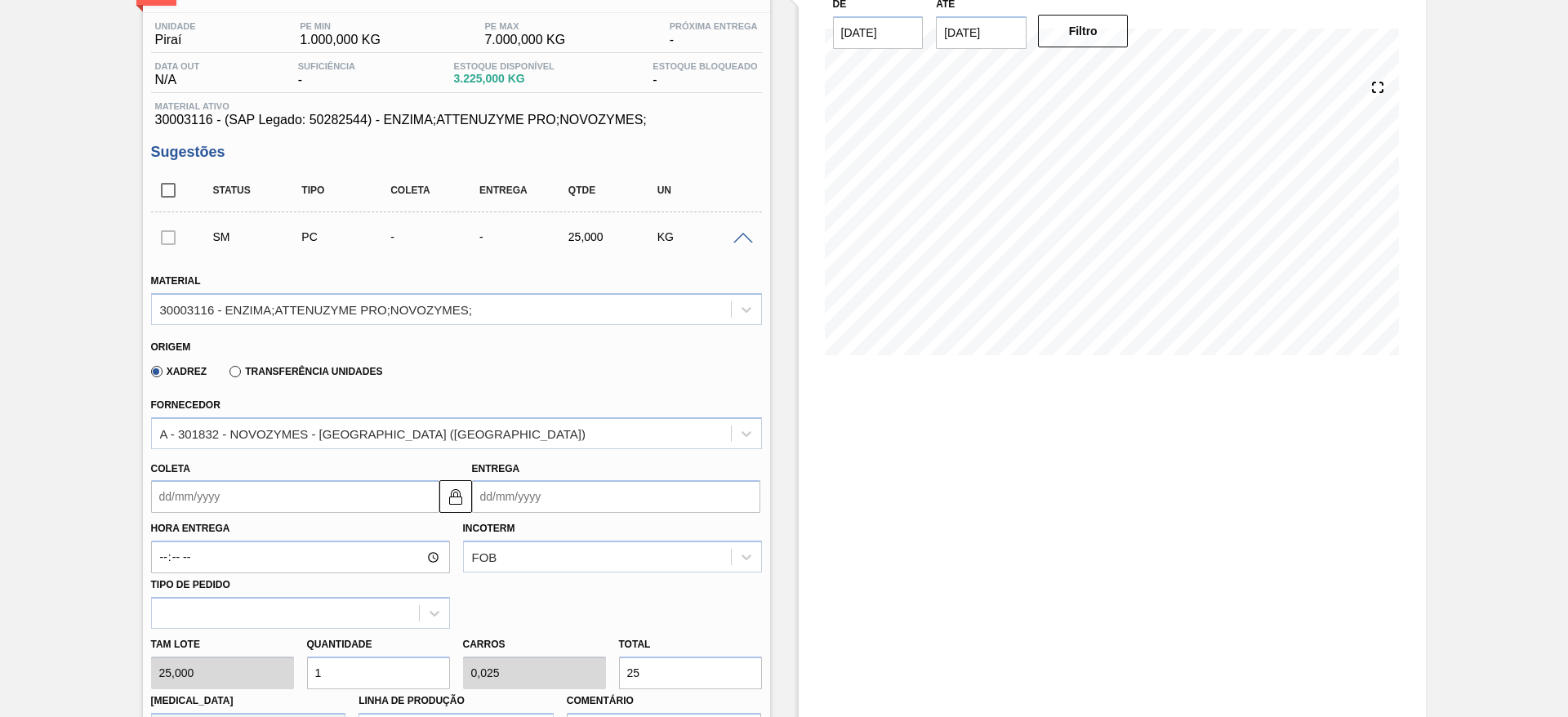
click at [216, 498] on input "Coleta" at bounding box center [295, 497] width 288 height 33
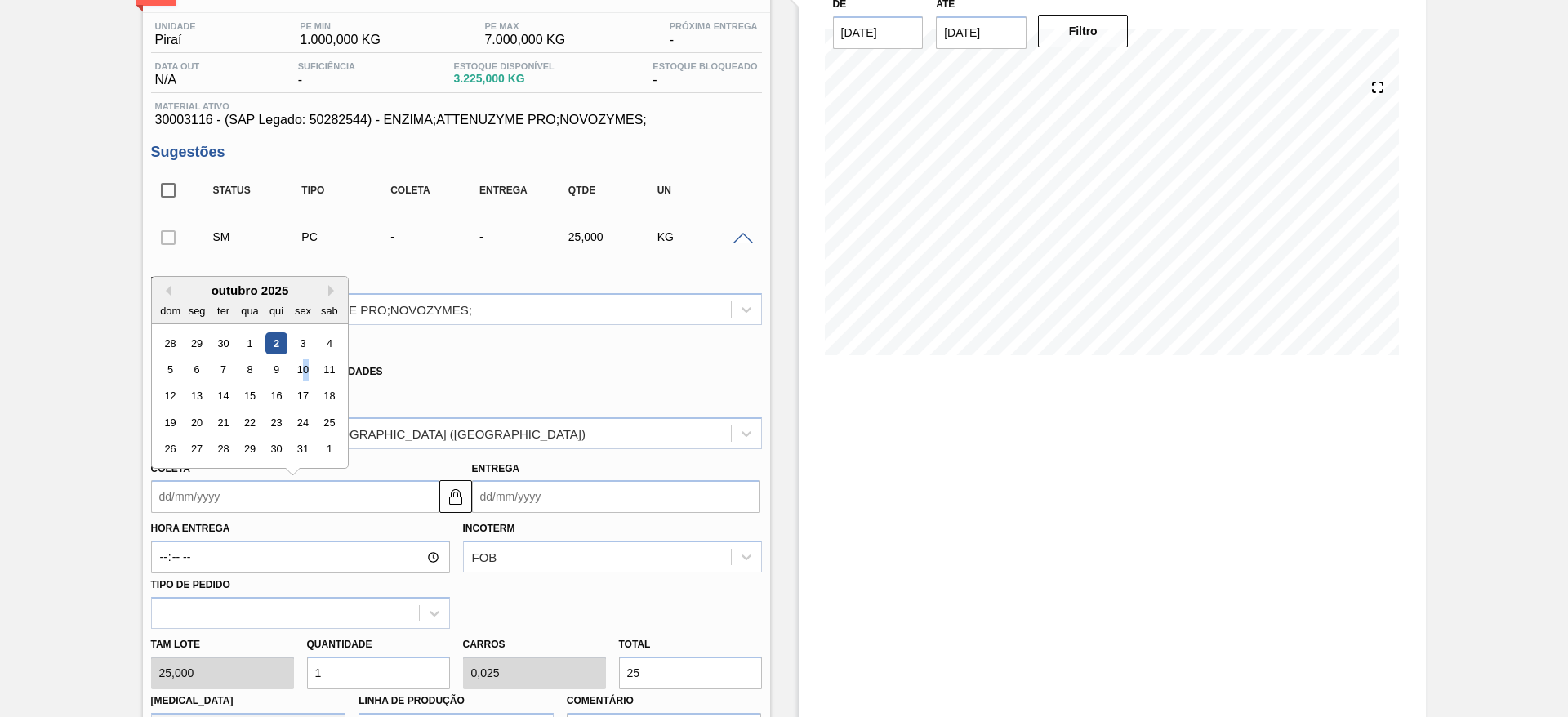
click at [304, 367] on div "10" at bounding box center [302, 369] width 22 height 22
type input "[DATE]"
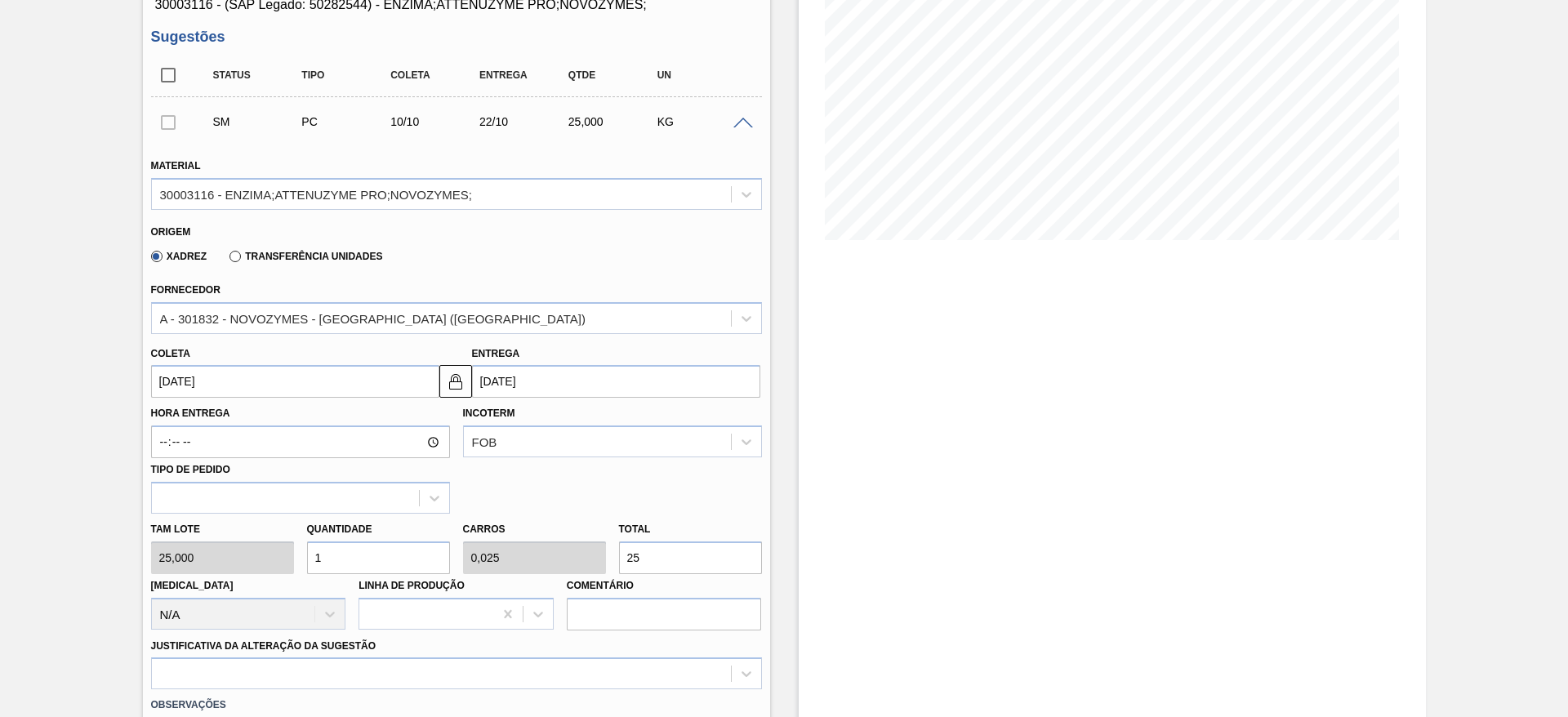
scroll to position [368, 0]
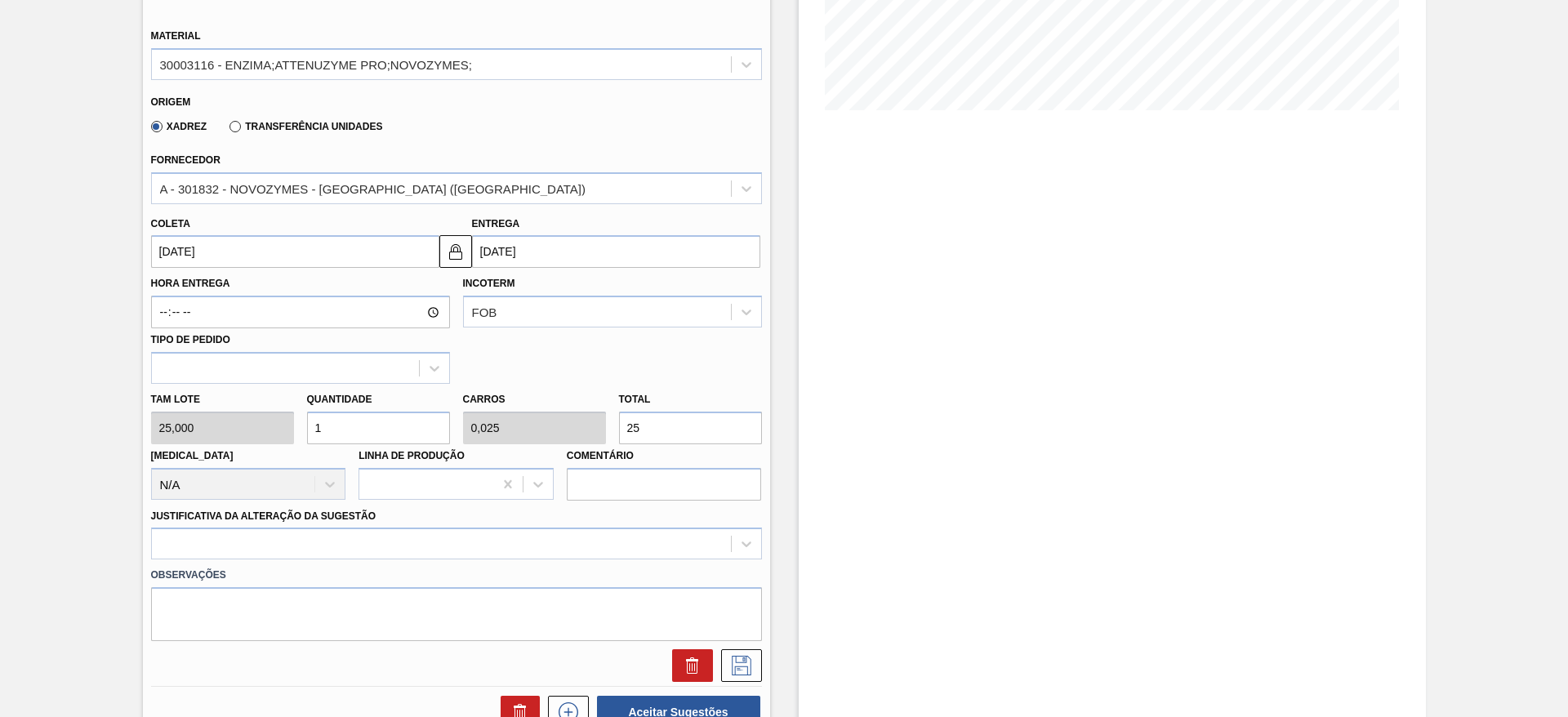
drag, startPoint x: 348, startPoint y: 427, endPoint x: 301, endPoint y: 437, distance: 48.1
click at [301, 437] on div "Quantidade 1" at bounding box center [379, 416] width 156 height 57
drag, startPoint x: 683, startPoint y: 431, endPoint x: 597, endPoint y: 410, distance: 88.5
click at [597, 410] on div "Tam lote 25,000 Quantidade 1 Carros 0,025 Total 25 [MEDICAL_DATA] N/A Linha de …" at bounding box center [456, 442] width 624 height 117
type input "0,24"
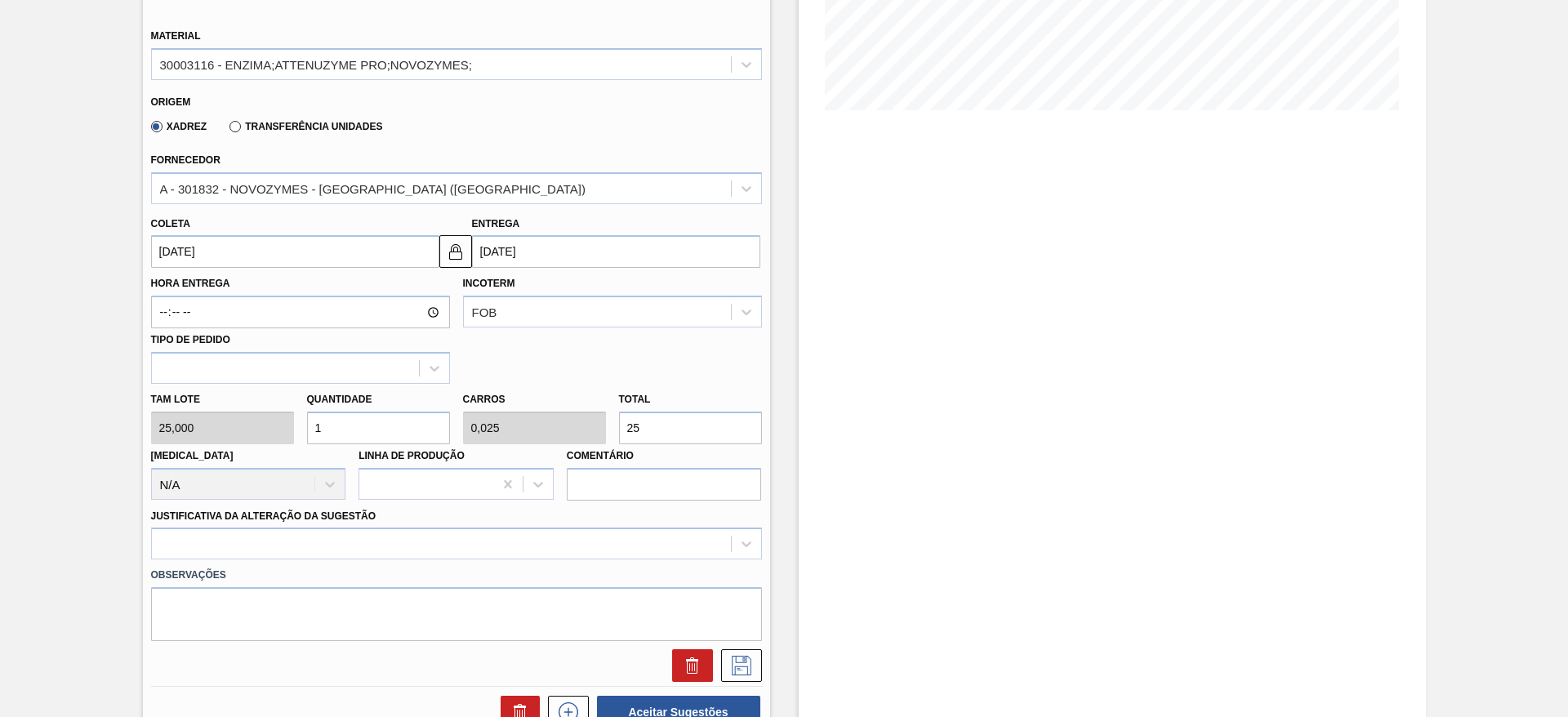
type input "0,006"
type input "6"
type input "2,4"
type input "0,06"
type input "60"
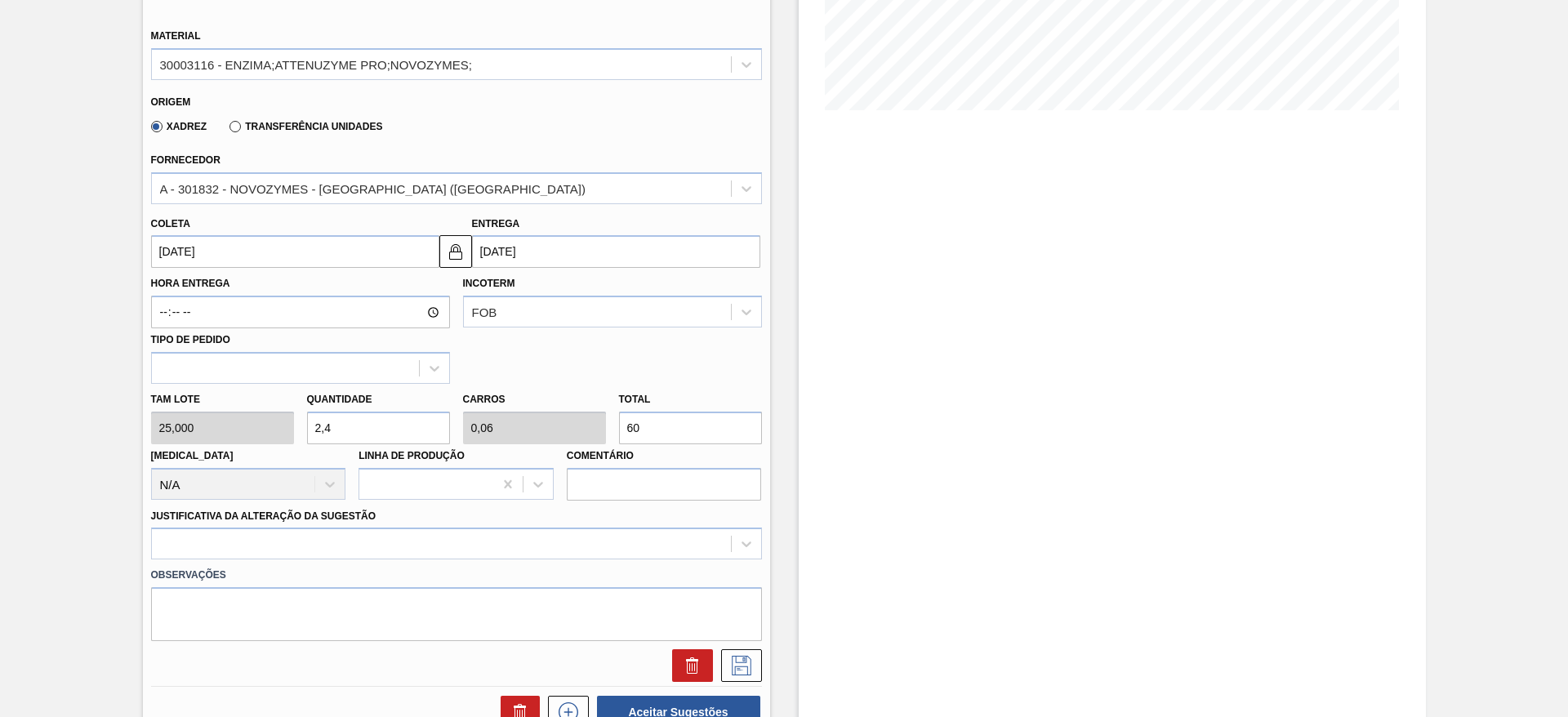
type input "24"
type input "0,6"
type input "600"
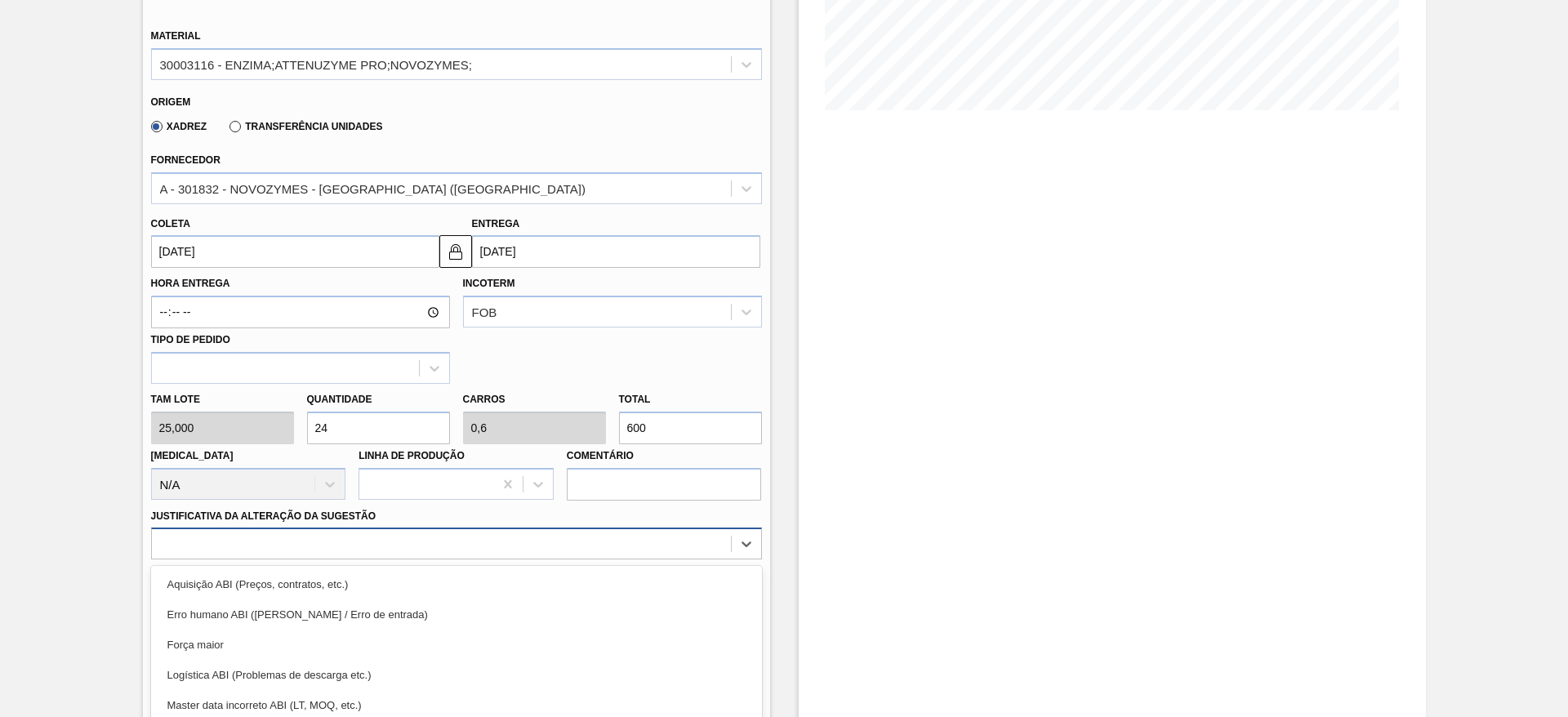
click at [436, 539] on div "option Força maior focused, 3 of 18. 18 results available. Use Up and Down to c…" at bounding box center [456, 544] width 611 height 32
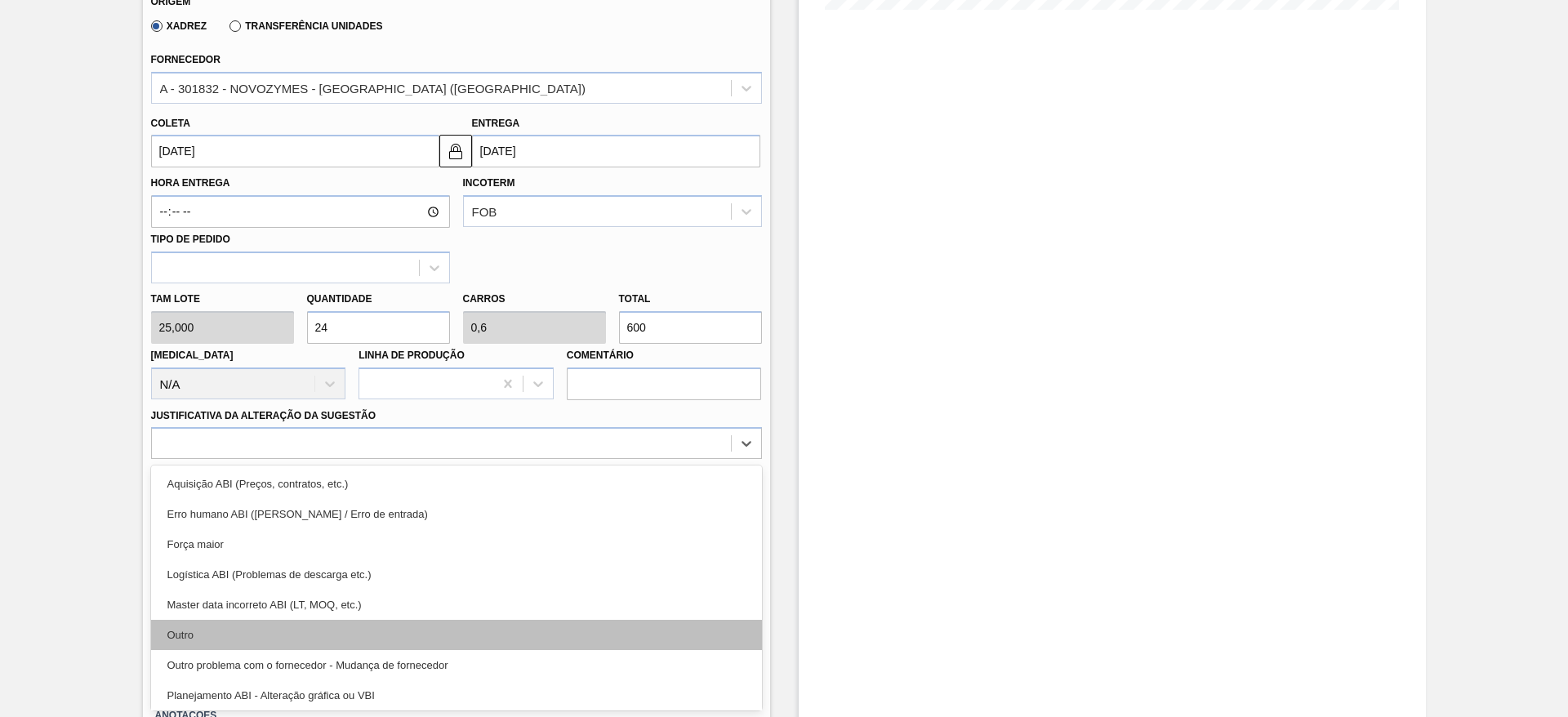
click at [381, 645] on div "Outro" at bounding box center [456, 635] width 611 height 30
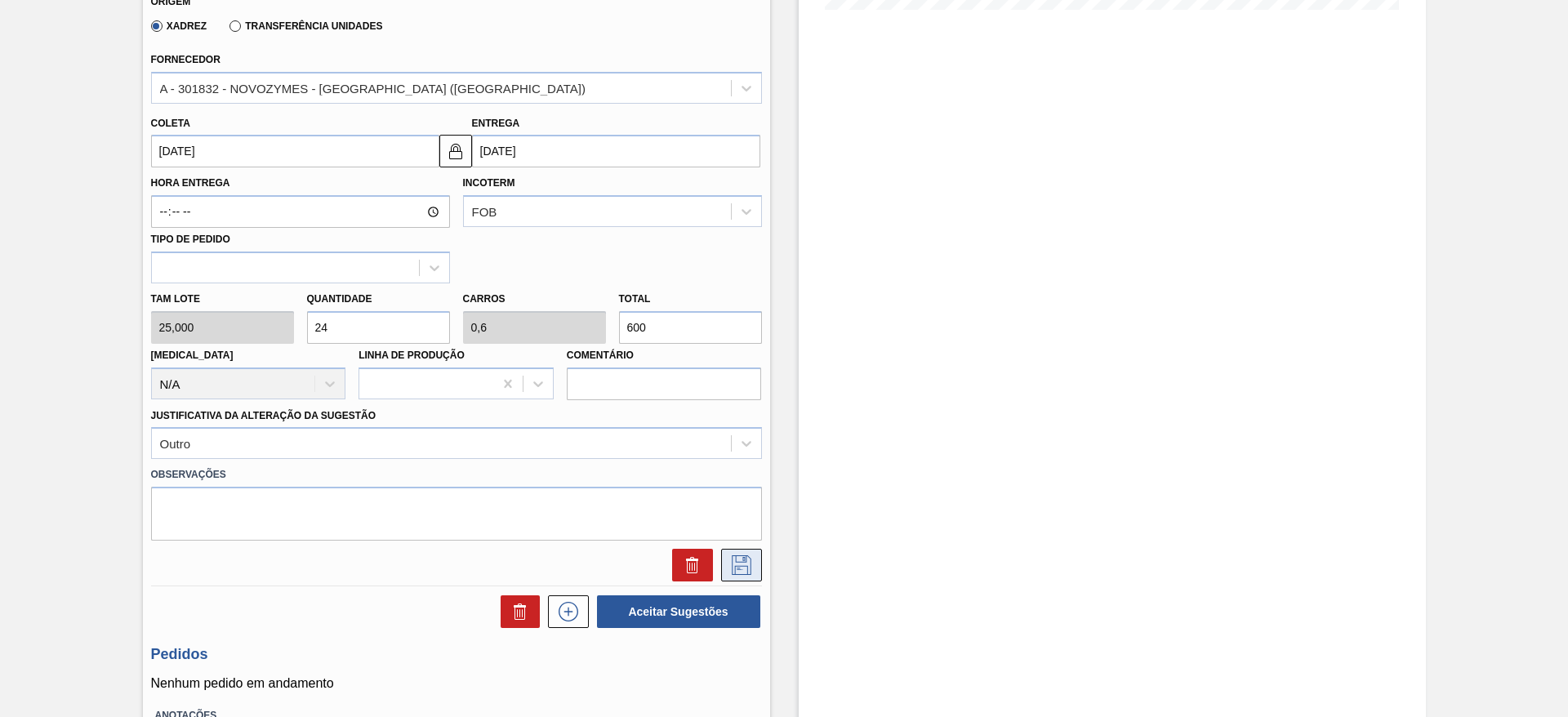
click at [740, 552] on button at bounding box center [741, 566] width 41 height 33
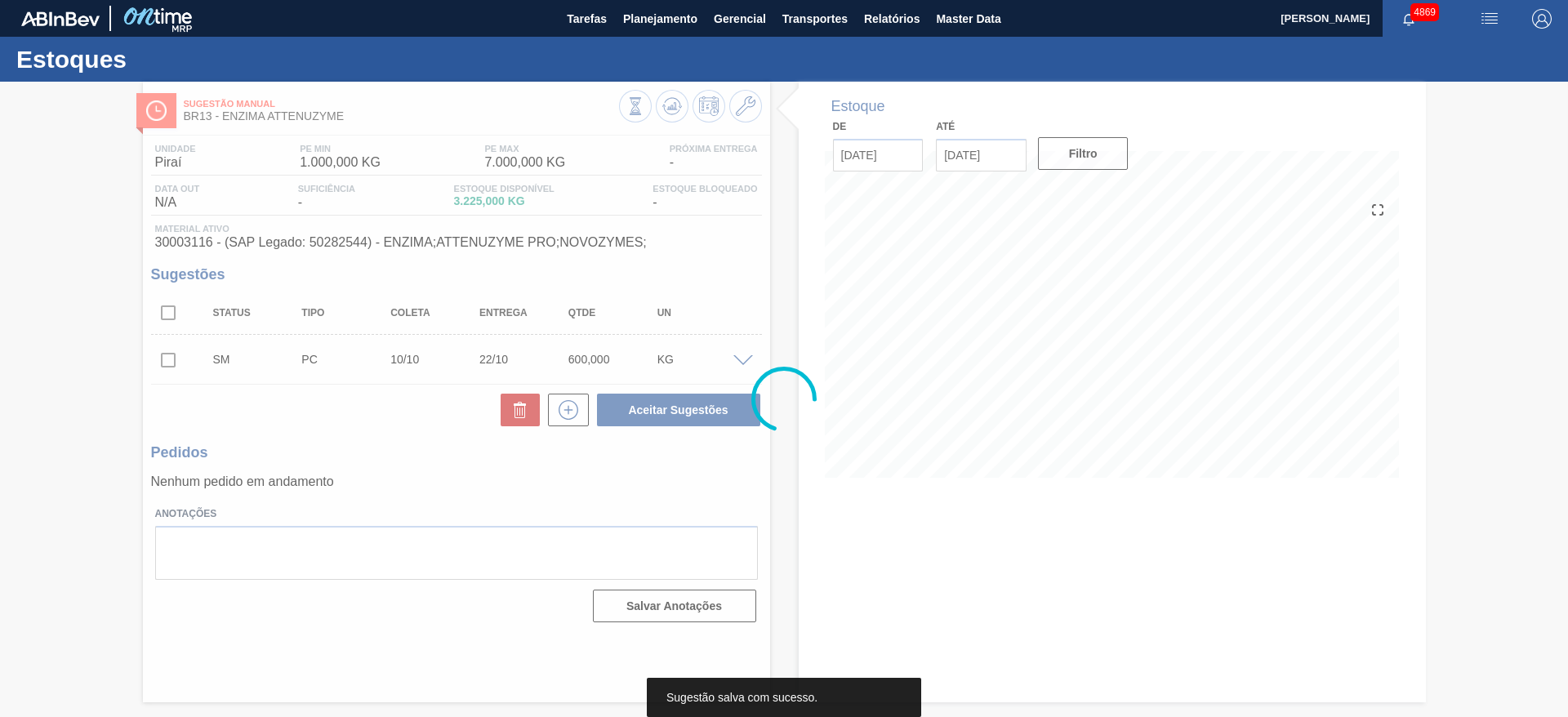
scroll to position [0, 0]
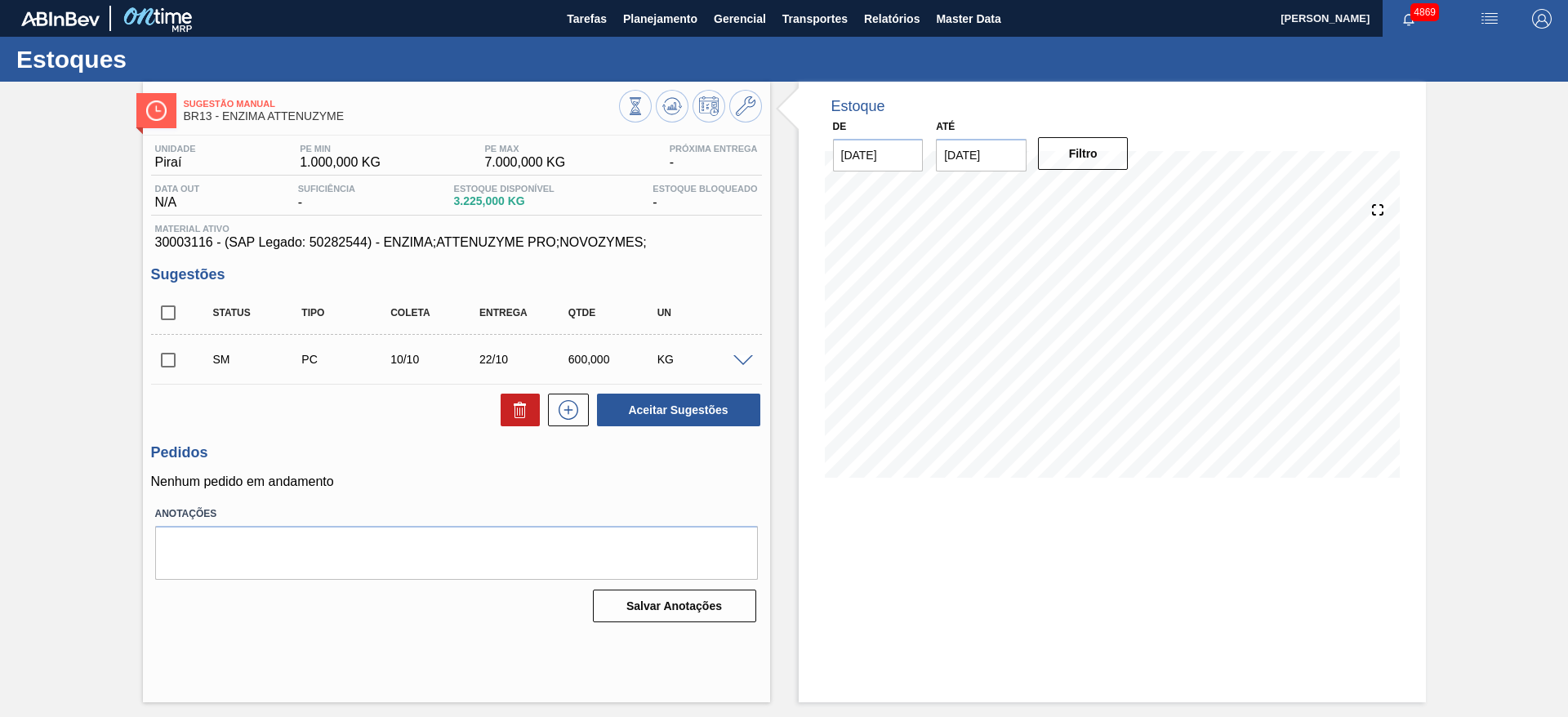
click at [738, 362] on span at bounding box center [743, 361] width 20 height 12
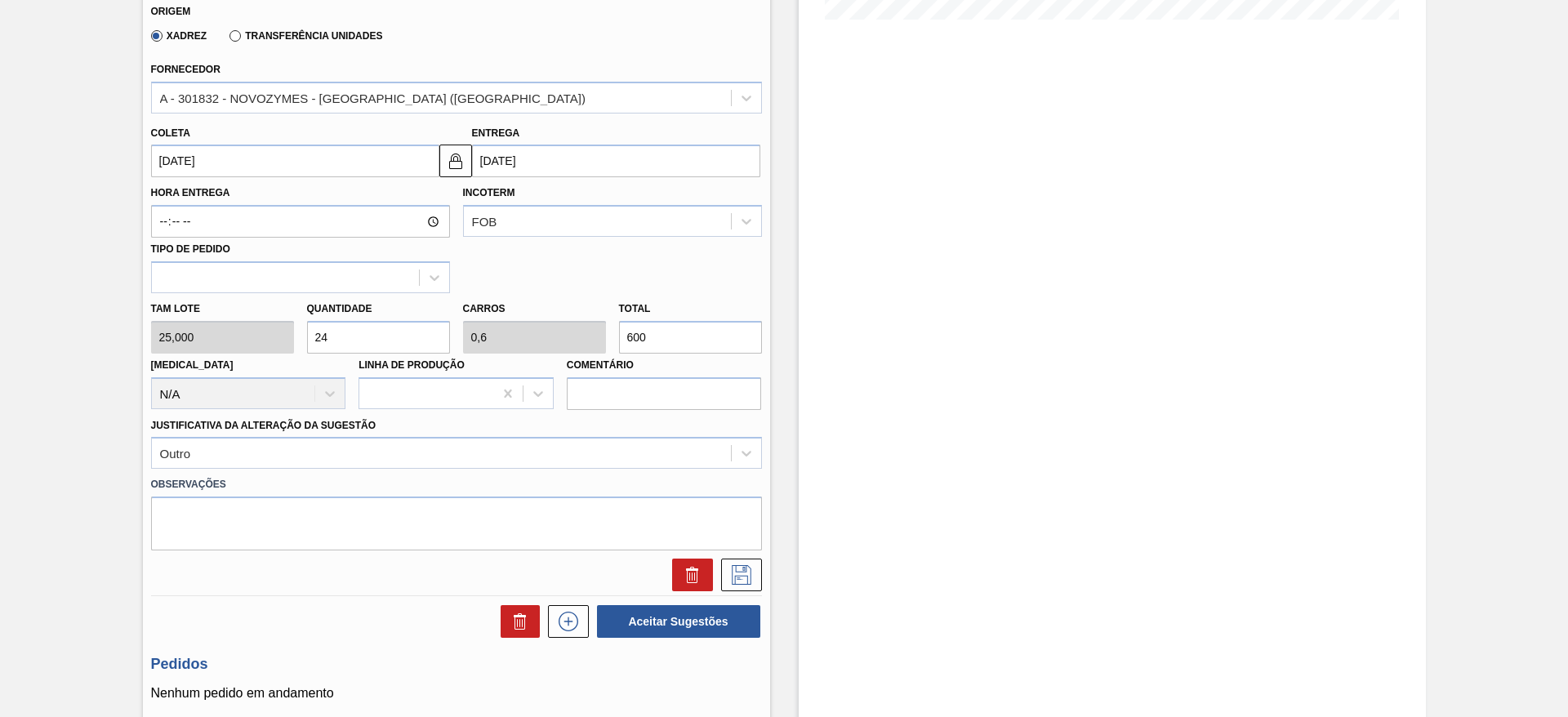
scroll to position [490, 0]
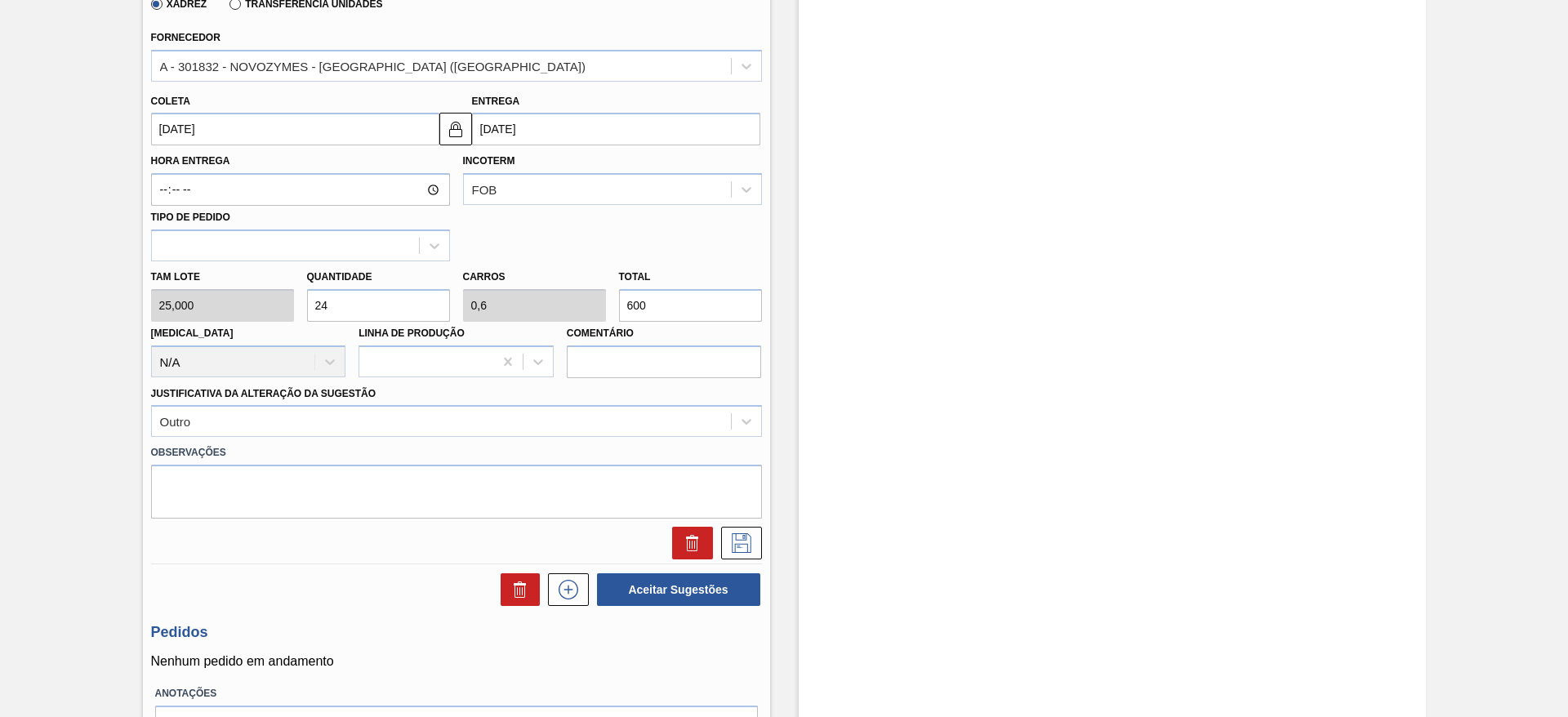
drag, startPoint x: 653, startPoint y: 303, endPoint x: 611, endPoint y: 303, distance: 42.0
click at [612, 303] on div "Total 600" at bounding box center [690, 294] width 156 height 57
type input "0,04"
type input "0,001"
type input "1"
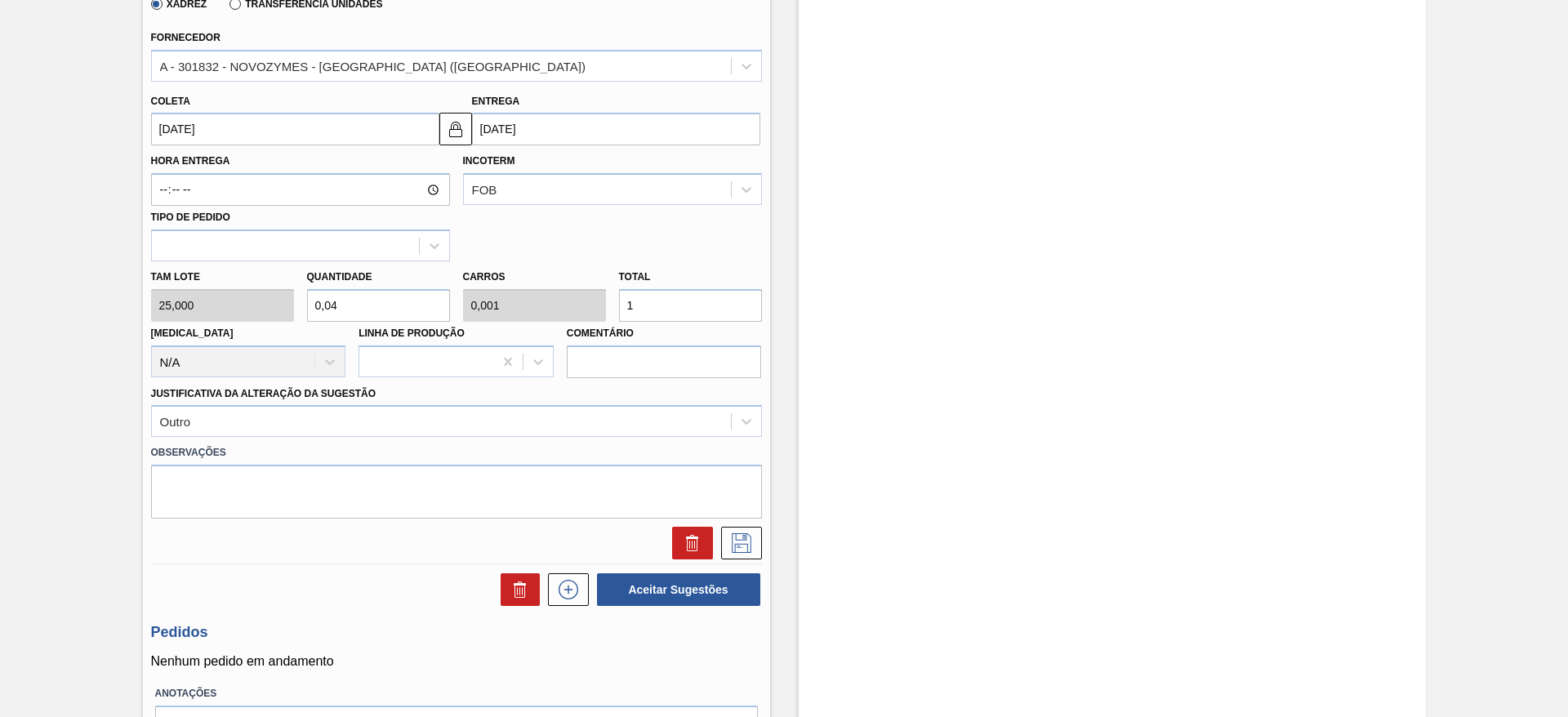
type input "0,4"
type input "0,01"
type input "10"
type input "4"
type input "0,1"
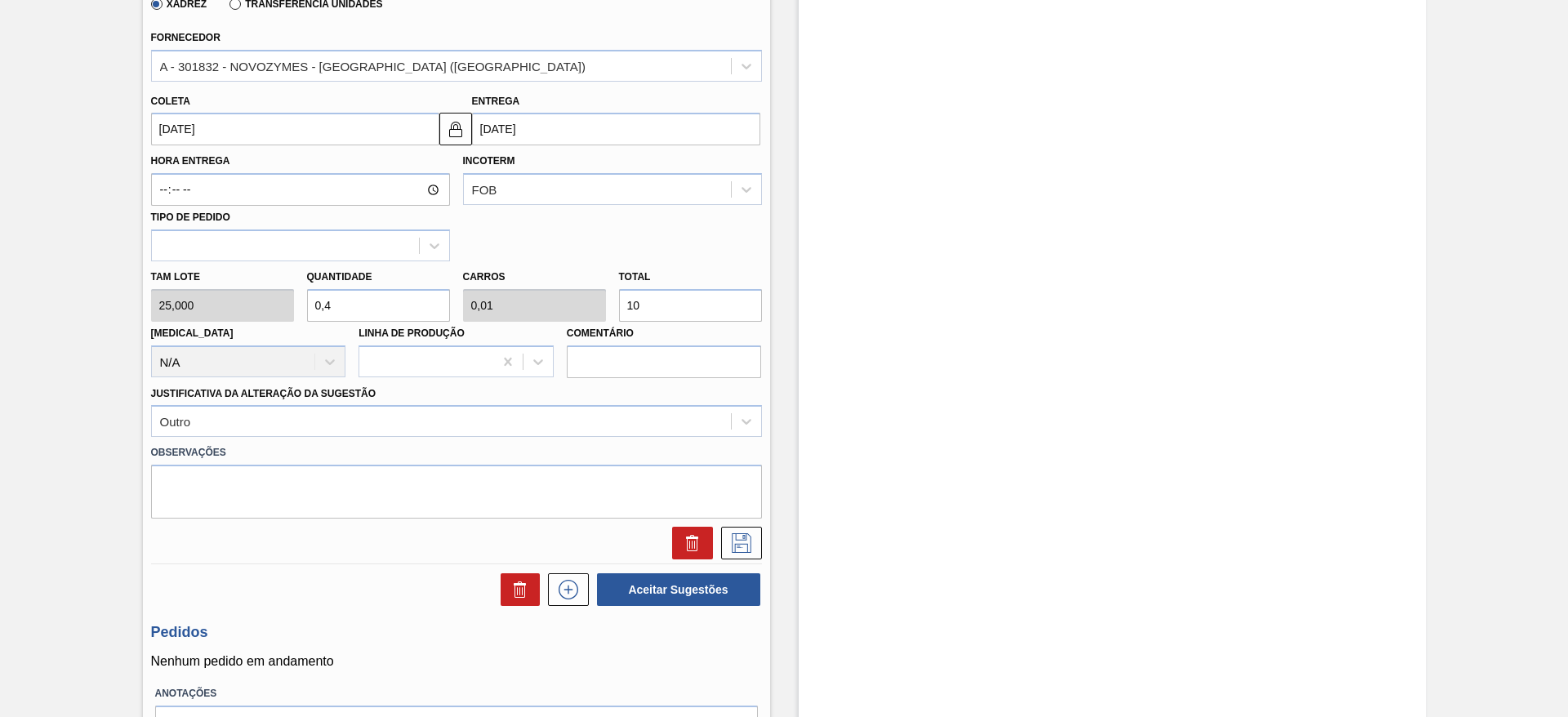
type input "100"
type input "40"
type input "1"
type input "1.000"
click at [740, 539] on icon at bounding box center [741, 544] width 26 height 20
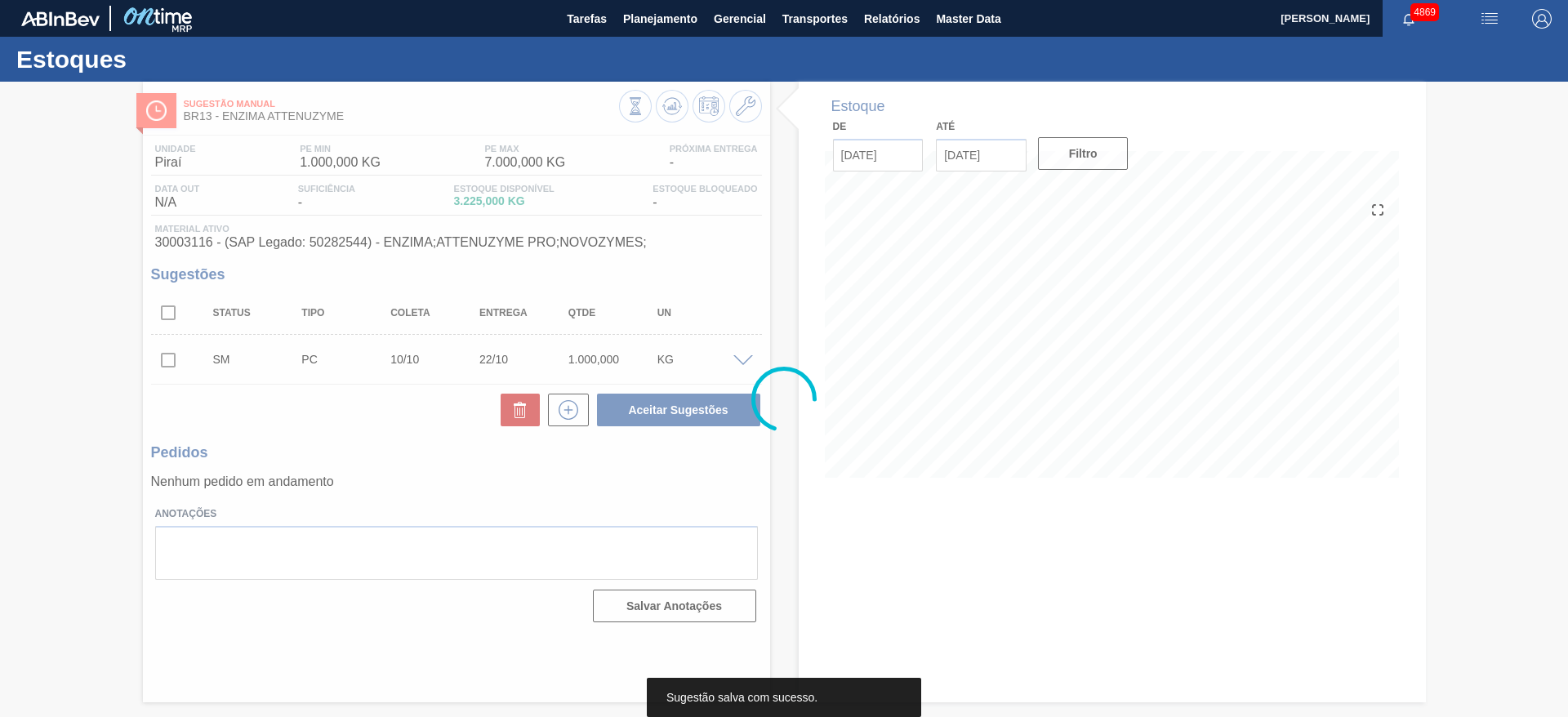
scroll to position [0, 0]
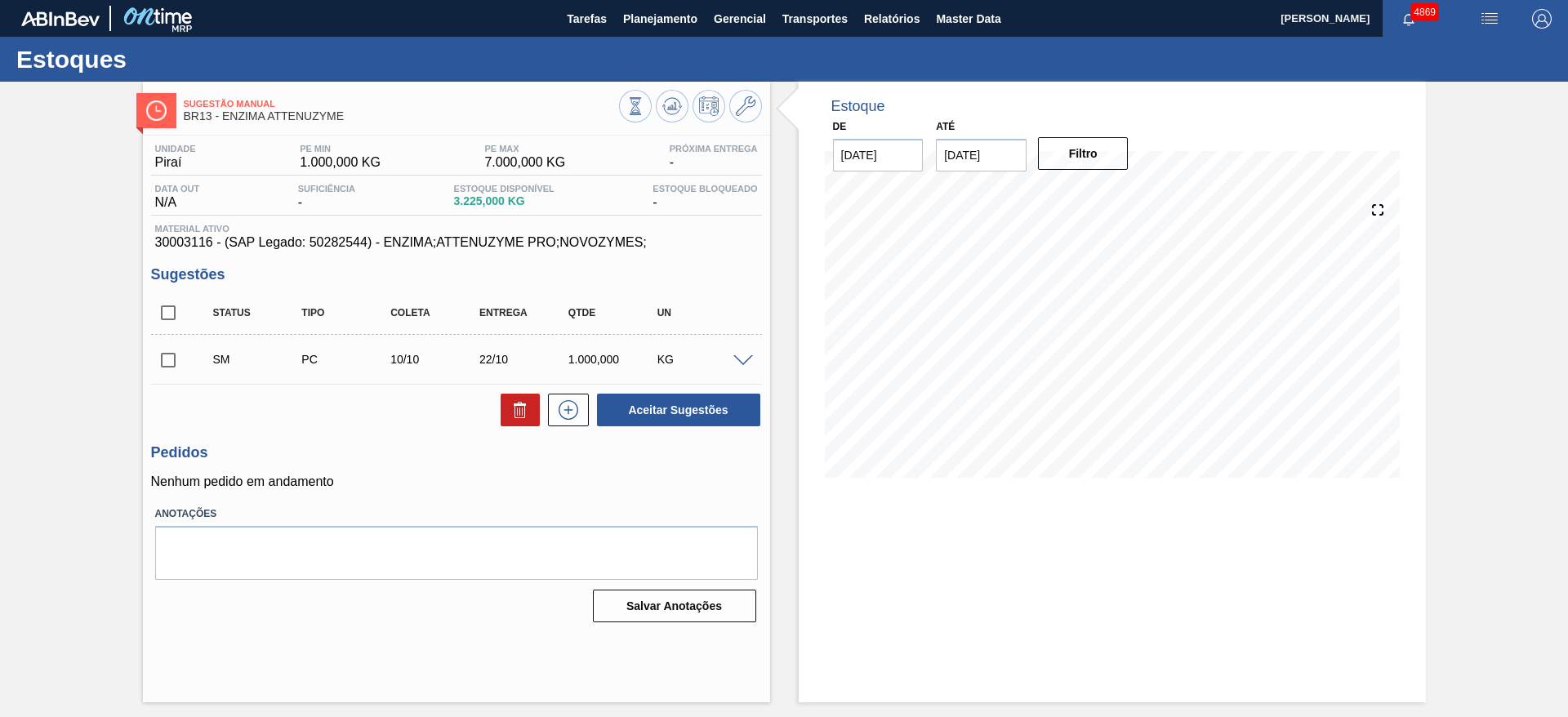
click at [742, 355] on span at bounding box center [743, 361] width 20 height 12
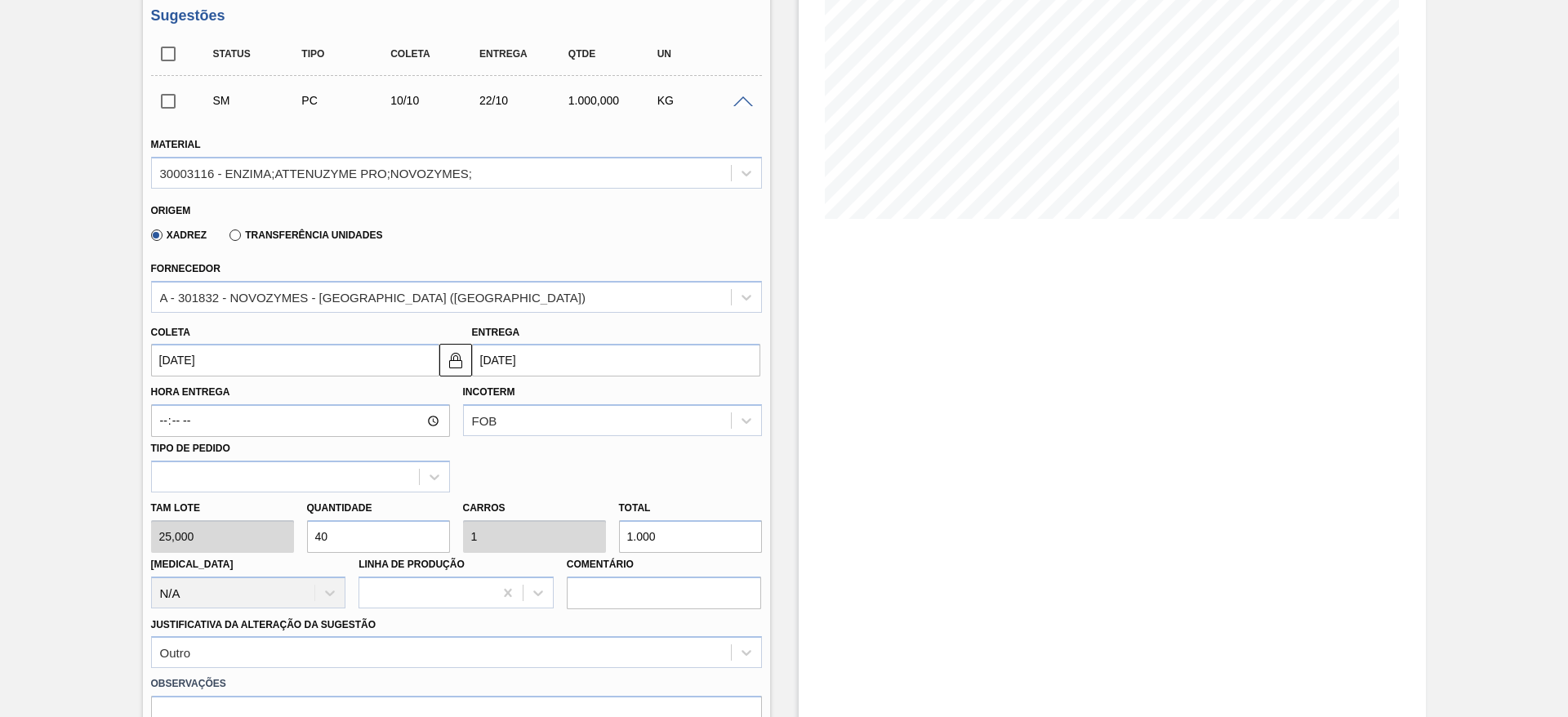
scroll to position [368, 0]
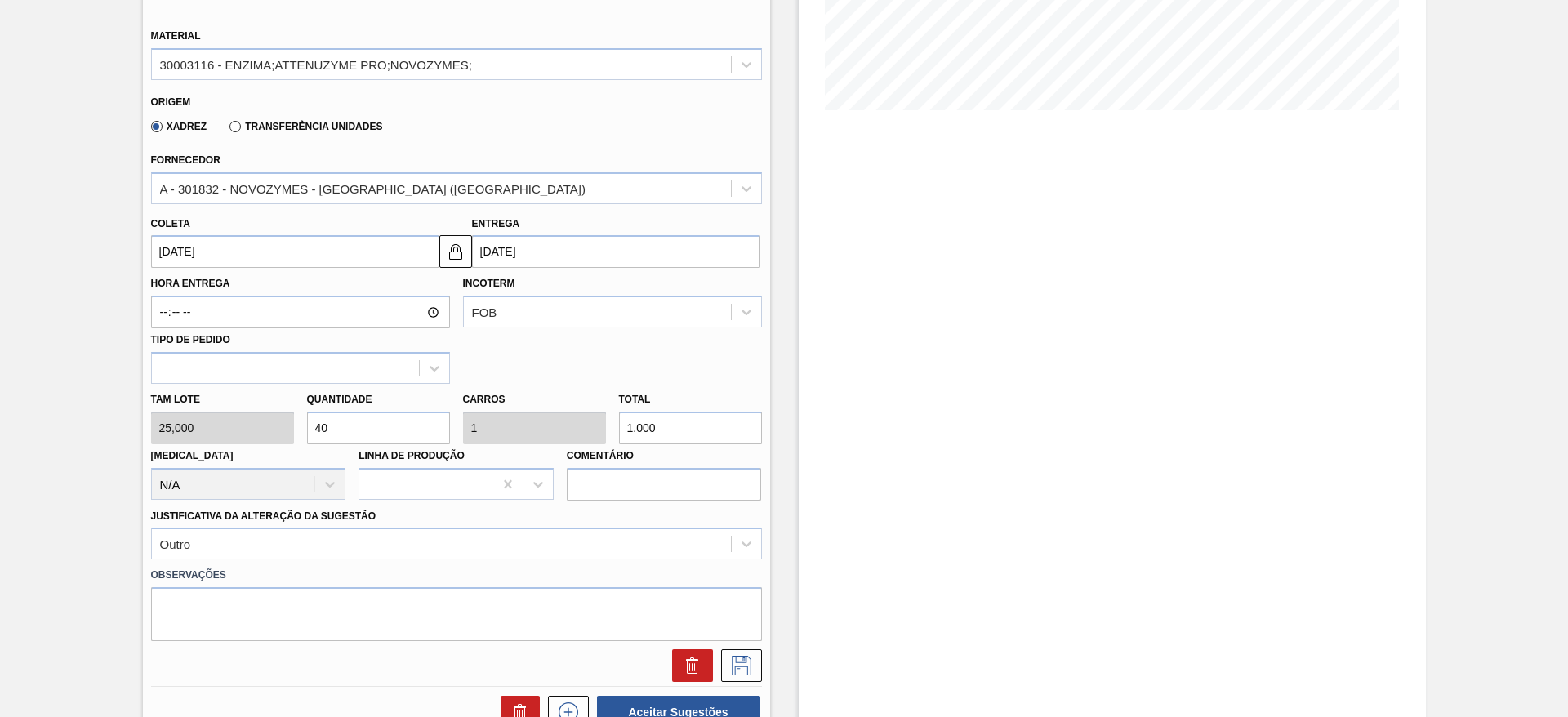
drag, startPoint x: 635, startPoint y: 426, endPoint x: 663, endPoint y: 423, distance: 28.2
click at [663, 423] on input "1.000" at bounding box center [690, 428] width 143 height 33
type input "0,56"
type input "0,014"
type input "140"
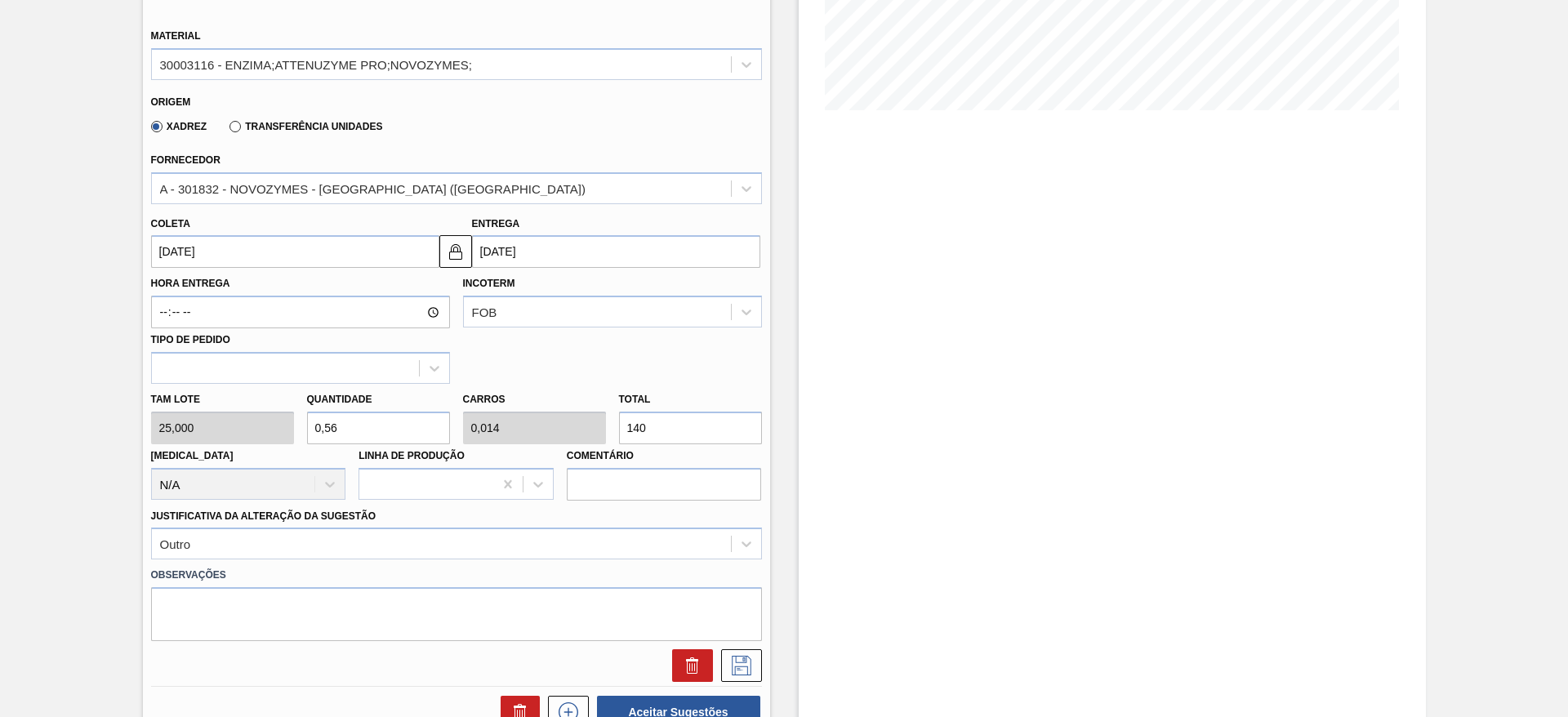
type input "5,6"
type input "0,14"
type input "56"
type input "1,4"
type input "1.400"
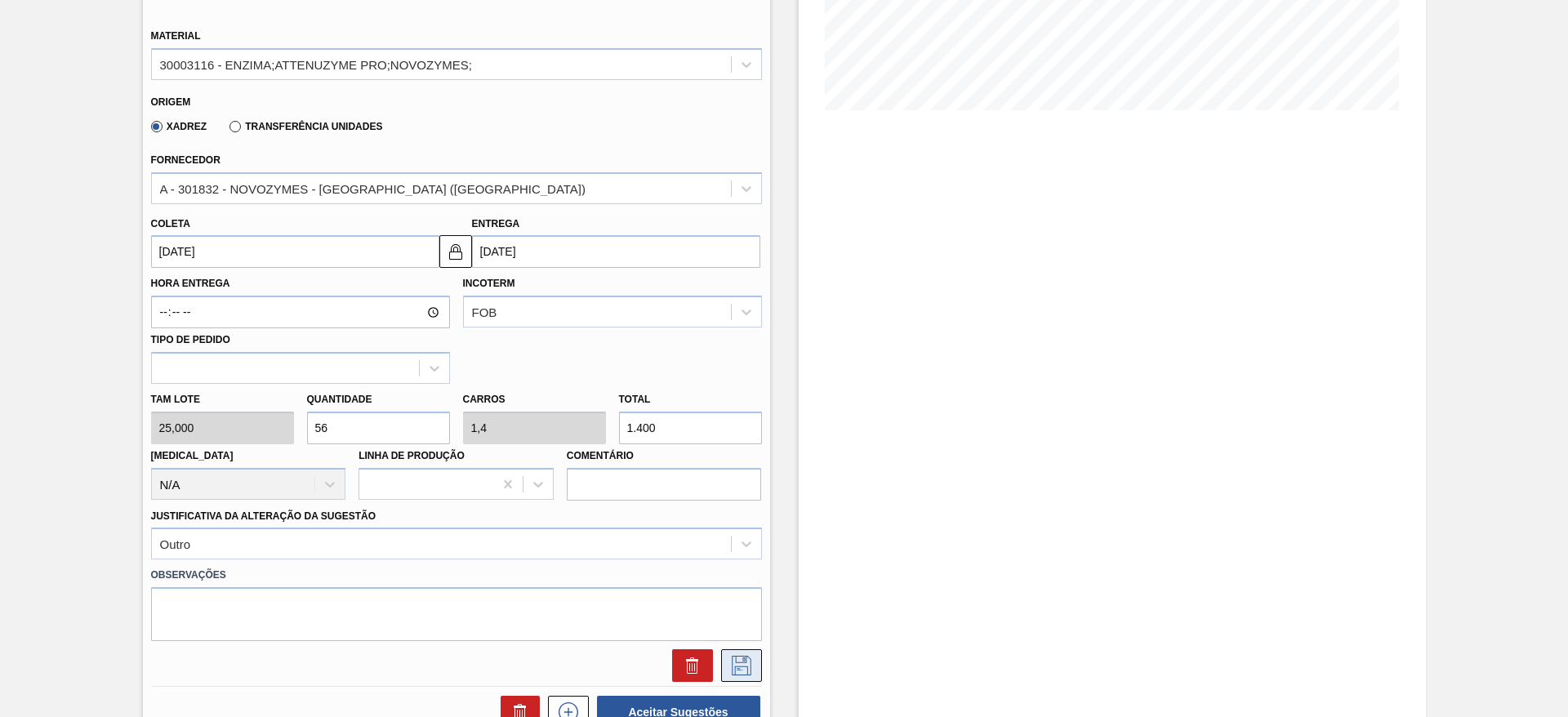
click at [749, 677] on button at bounding box center [741, 666] width 41 height 33
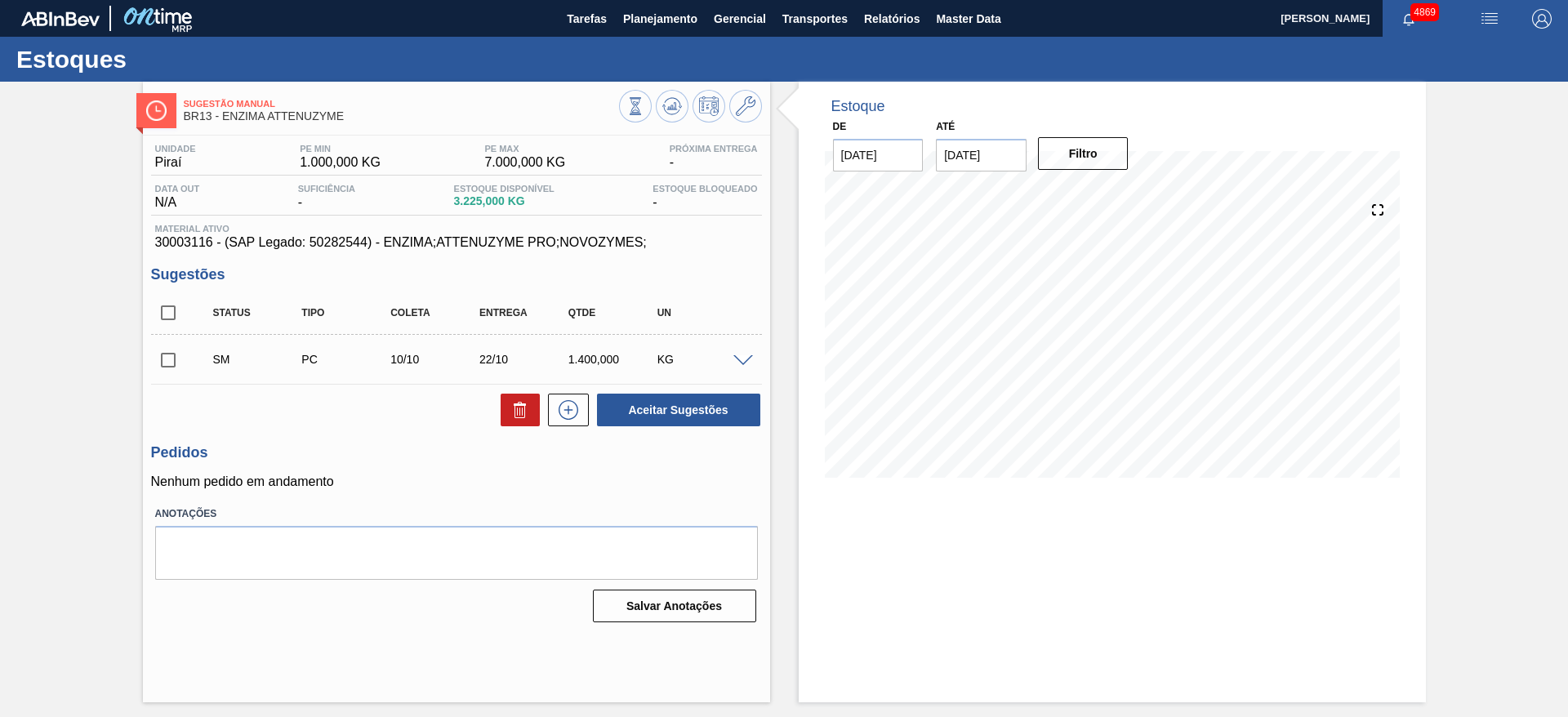
scroll to position [0, 0]
click at [169, 357] on input "checkbox" at bounding box center [168, 360] width 35 height 35
click at [690, 411] on button "Aceitar Sugestões" at bounding box center [678, 410] width 164 height 33
checkbox input "false"
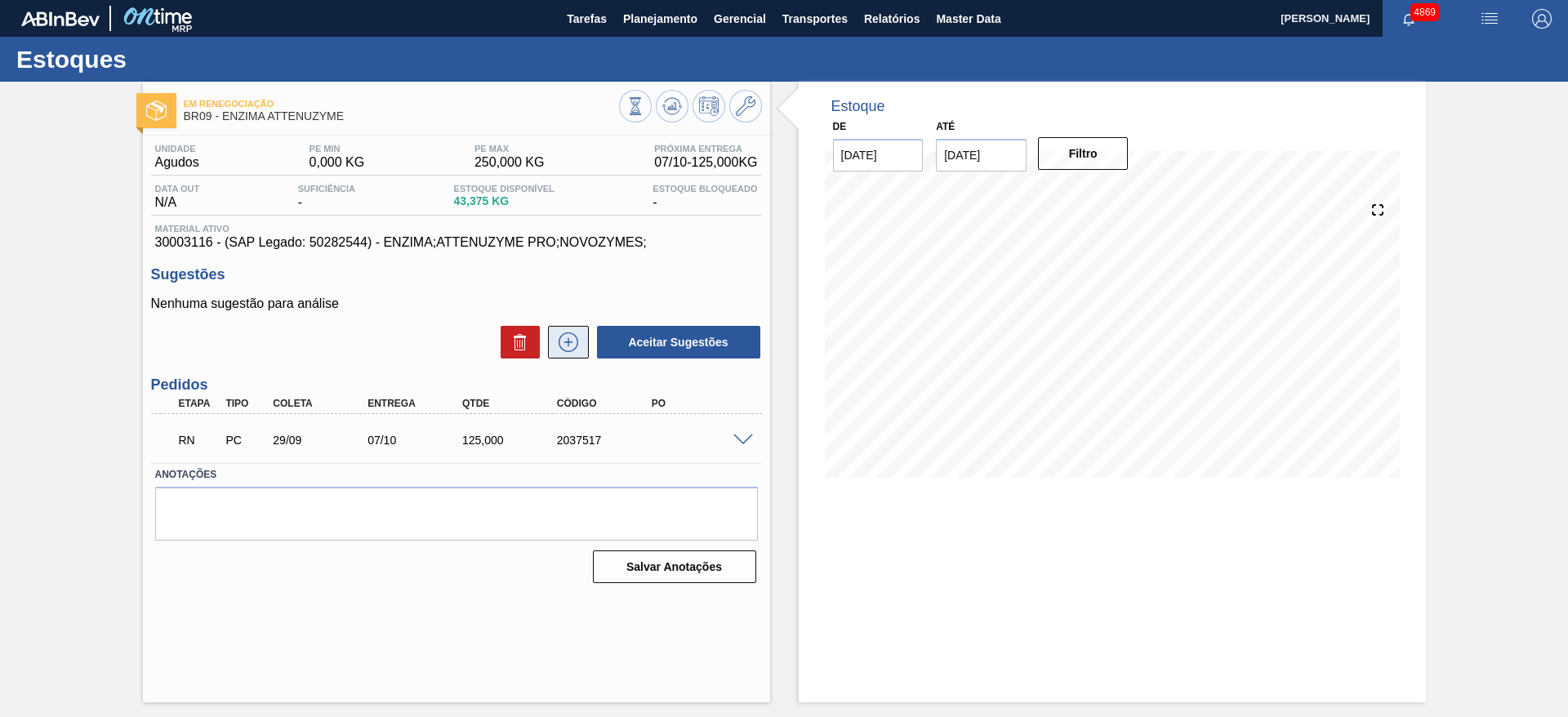
click at [578, 345] on icon at bounding box center [569, 342] width 26 height 20
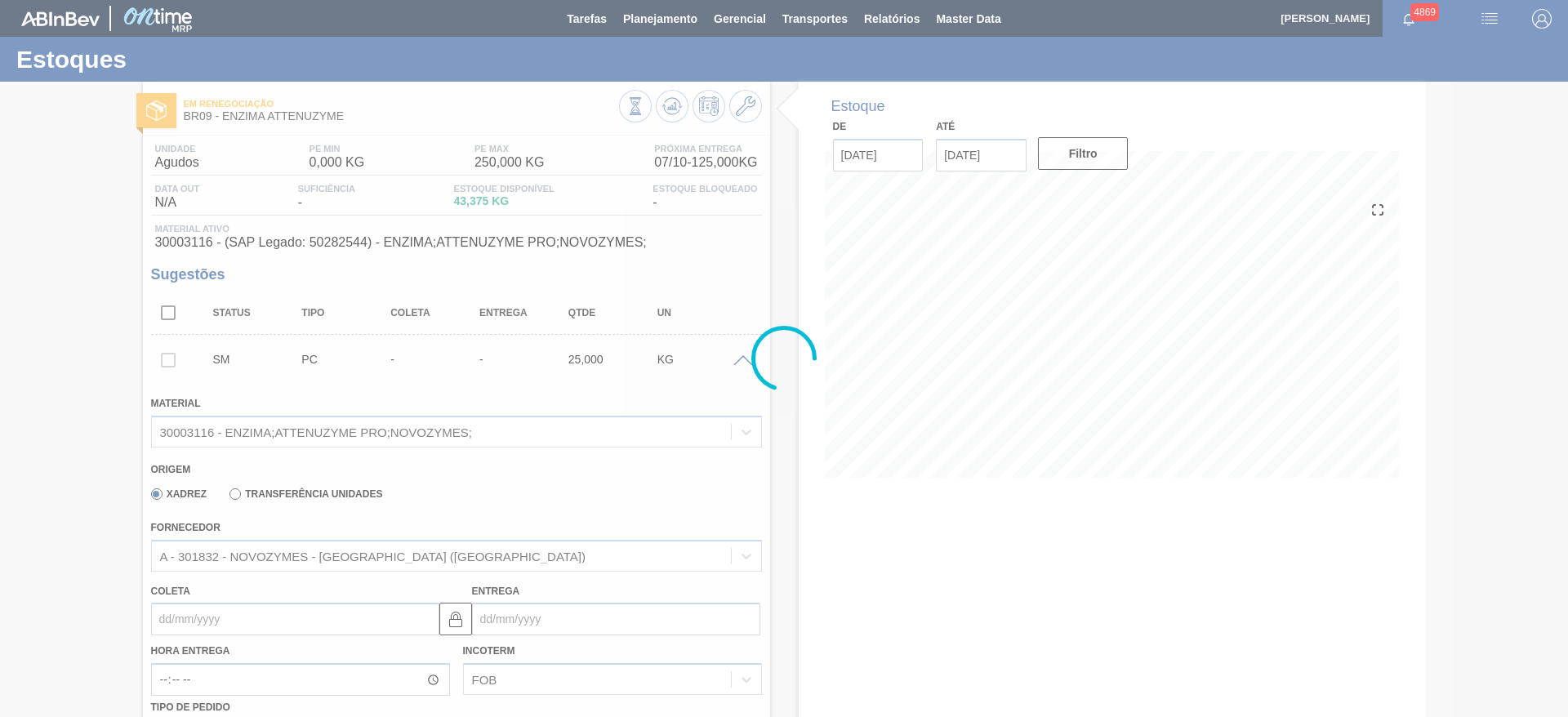
click at [235, 493] on div at bounding box center [784, 358] width 1568 height 717
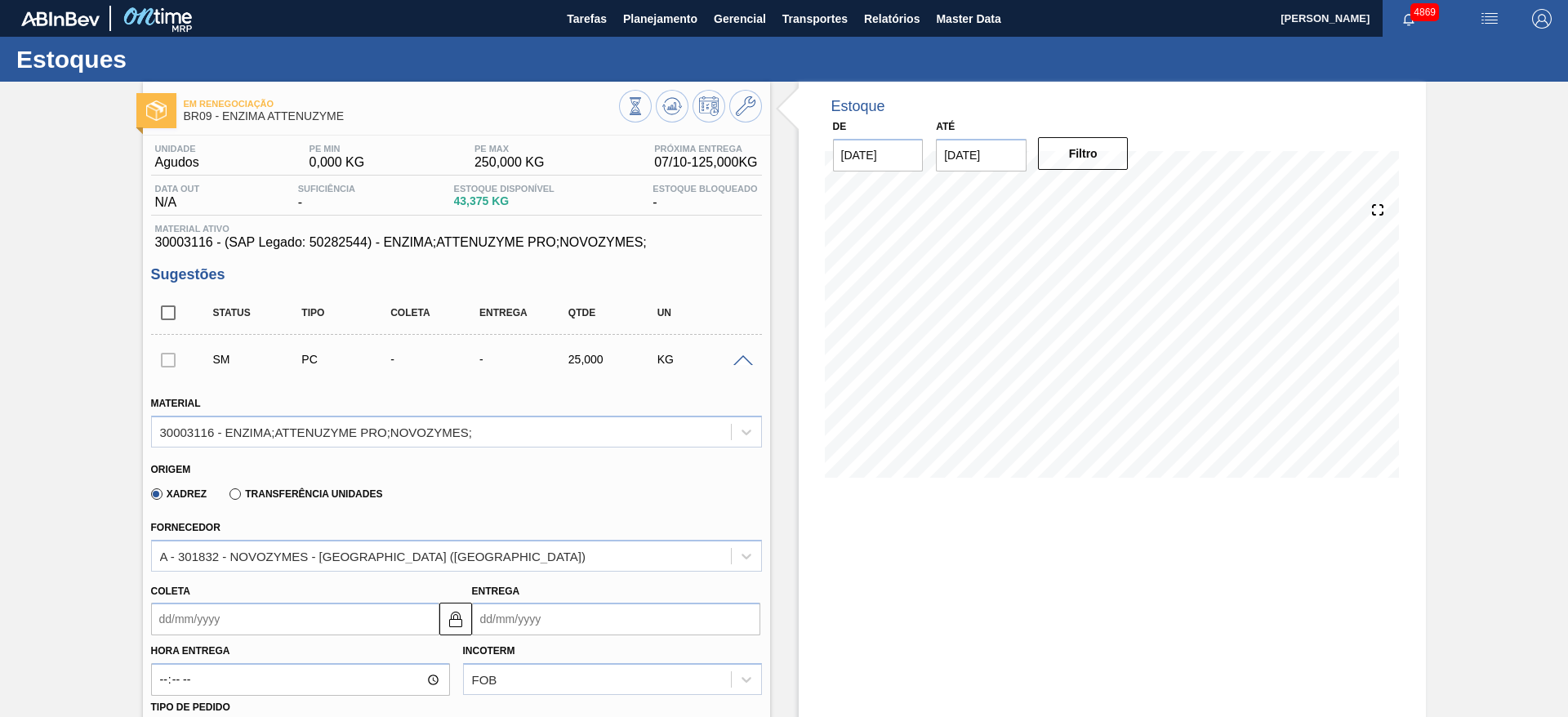
click at [235, 493] on label "Transferência Unidades" at bounding box center [306, 494] width 153 height 12
click at [227, 497] on input "Transferência Unidades" at bounding box center [227, 497] width 0 height 0
click at [261, 566] on div "BR01-Manaus" at bounding box center [456, 556] width 611 height 32
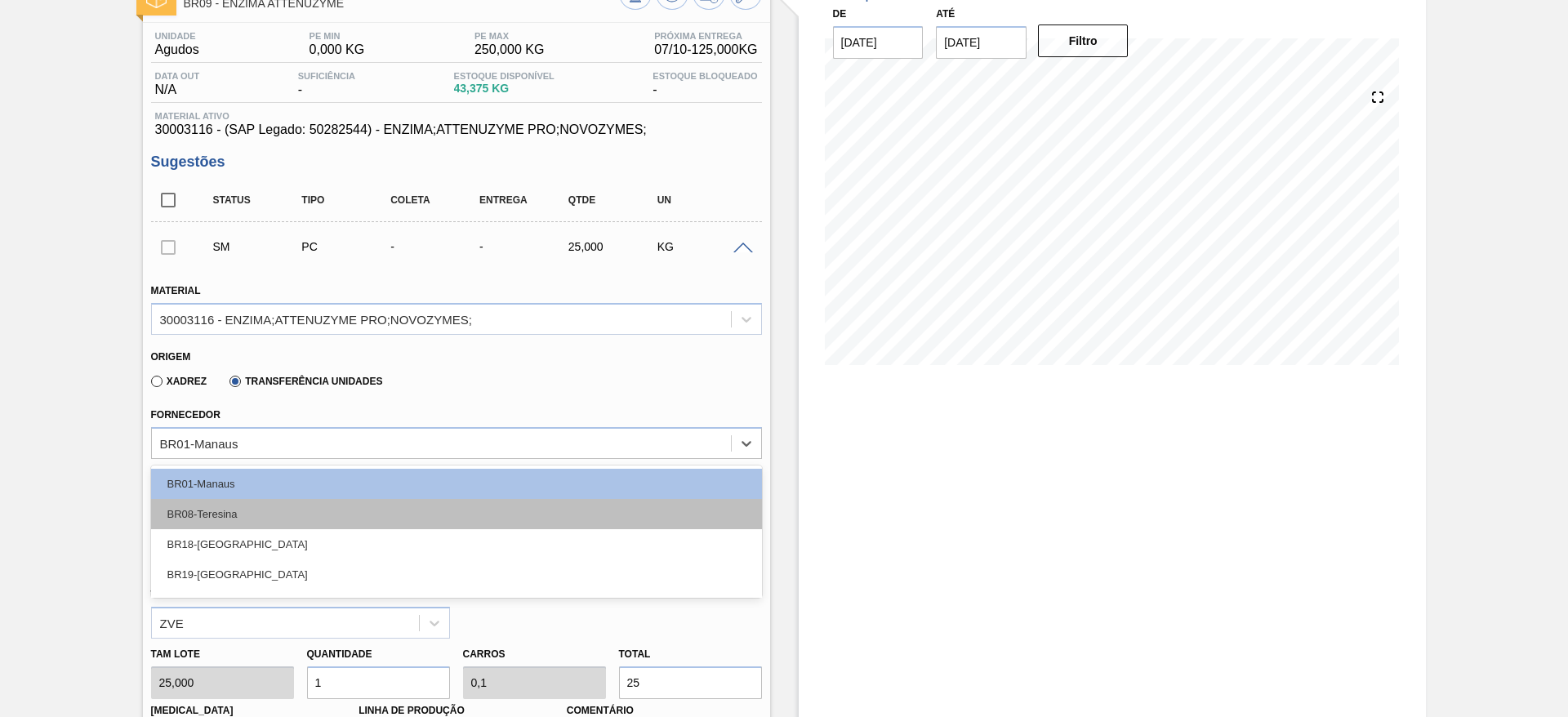
scroll to position [116, 0]
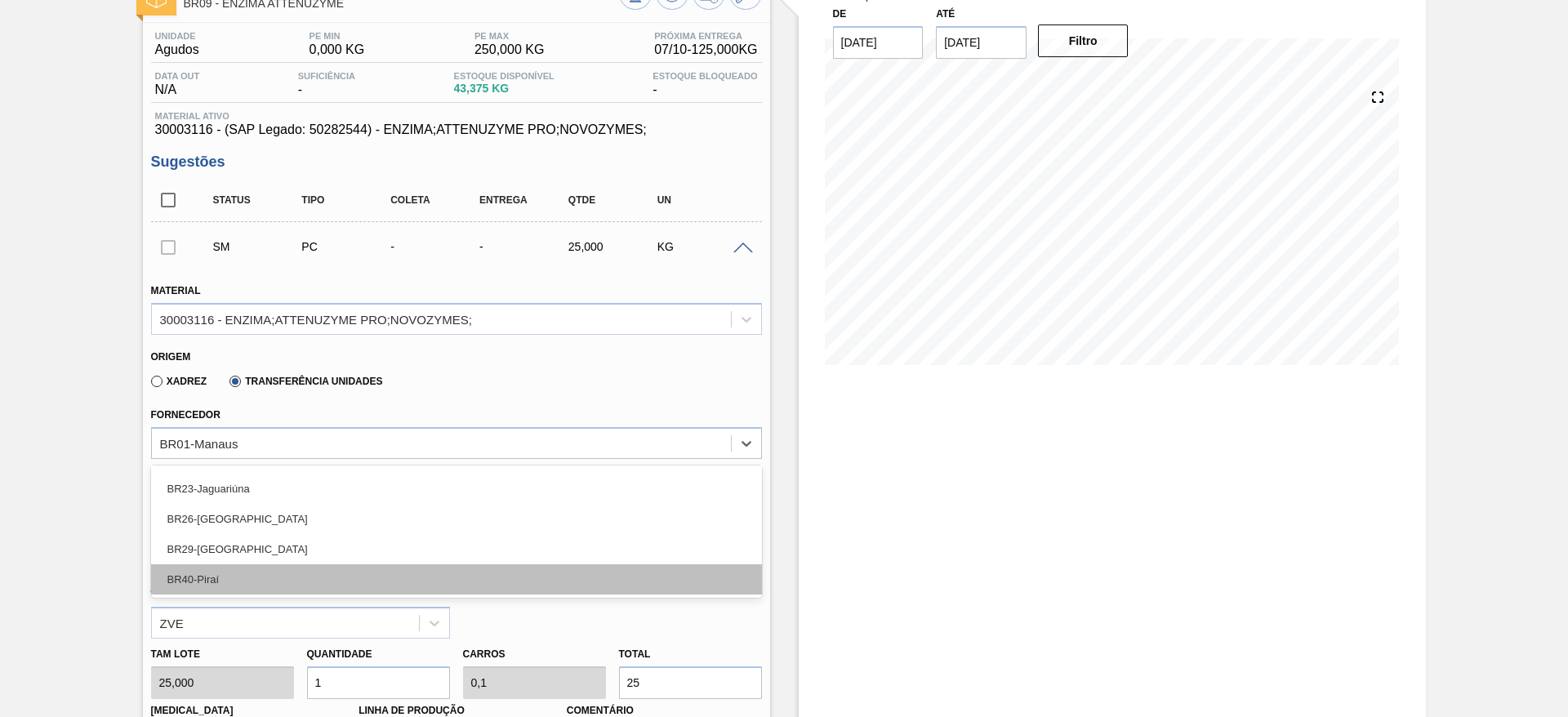
click at [266, 580] on div "BR40-Piraí" at bounding box center [456, 580] width 611 height 30
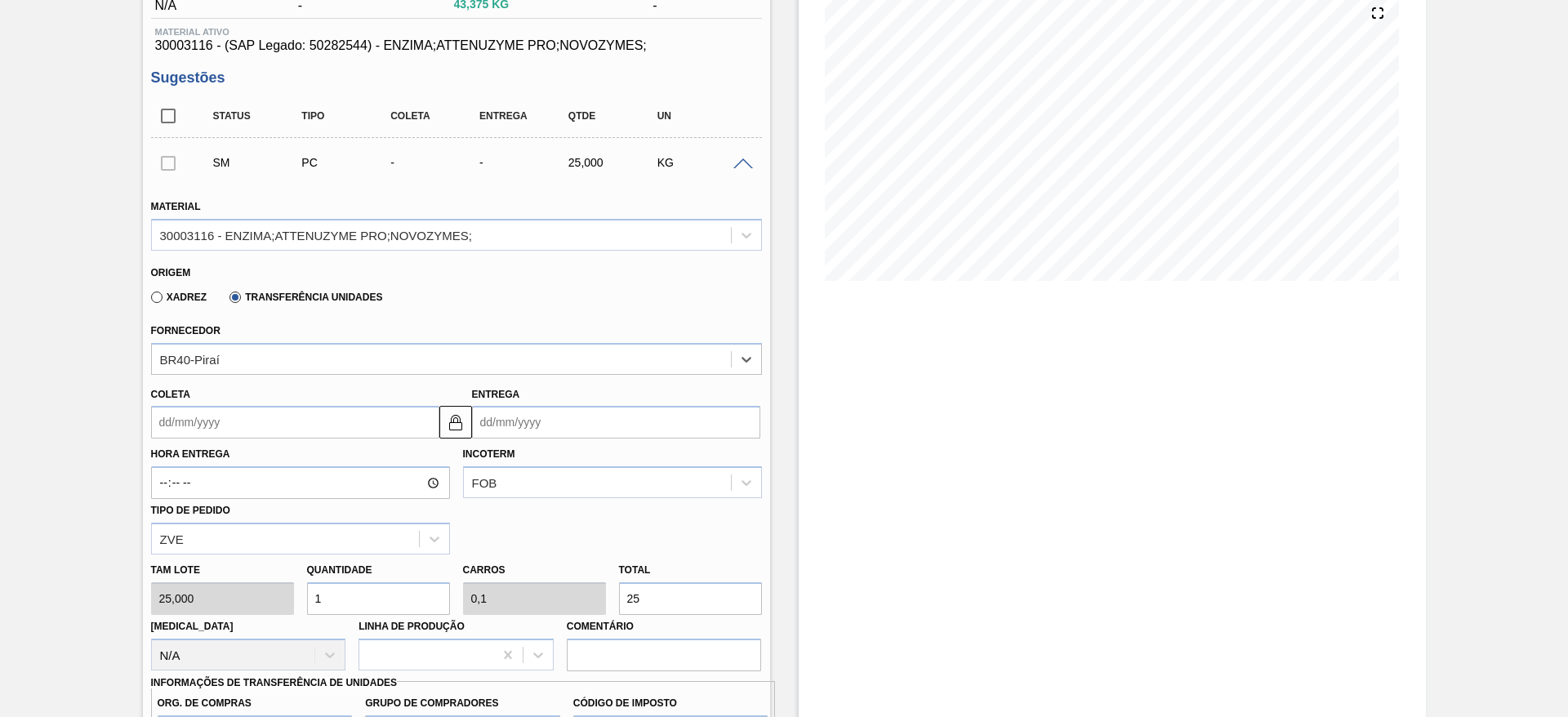
scroll to position [235, 0]
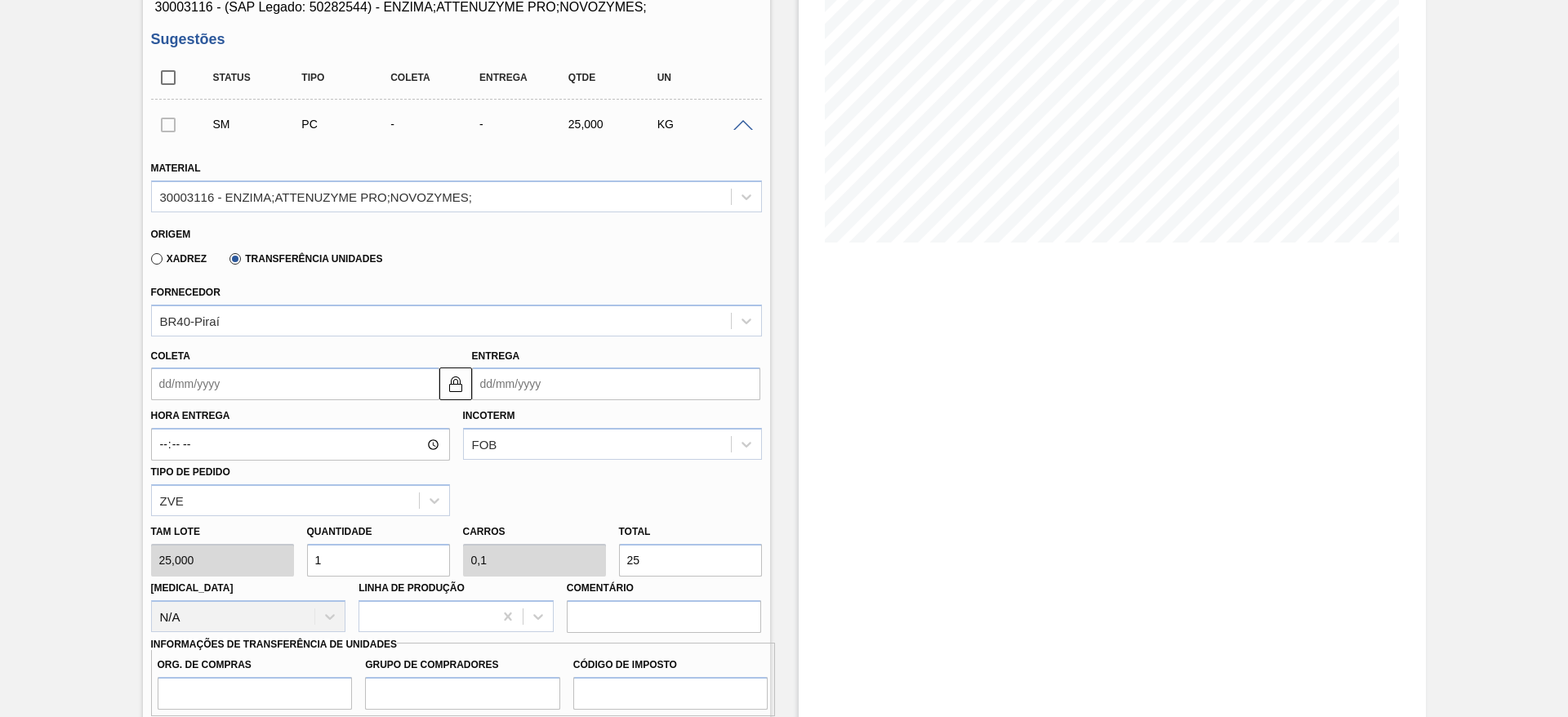
drag, startPoint x: 338, startPoint y: 564, endPoint x: 311, endPoint y: 558, distance: 27.7
click at [311, 558] on input "1" at bounding box center [379, 561] width 143 height 33
type input "2"
type input "0,2"
type input "50"
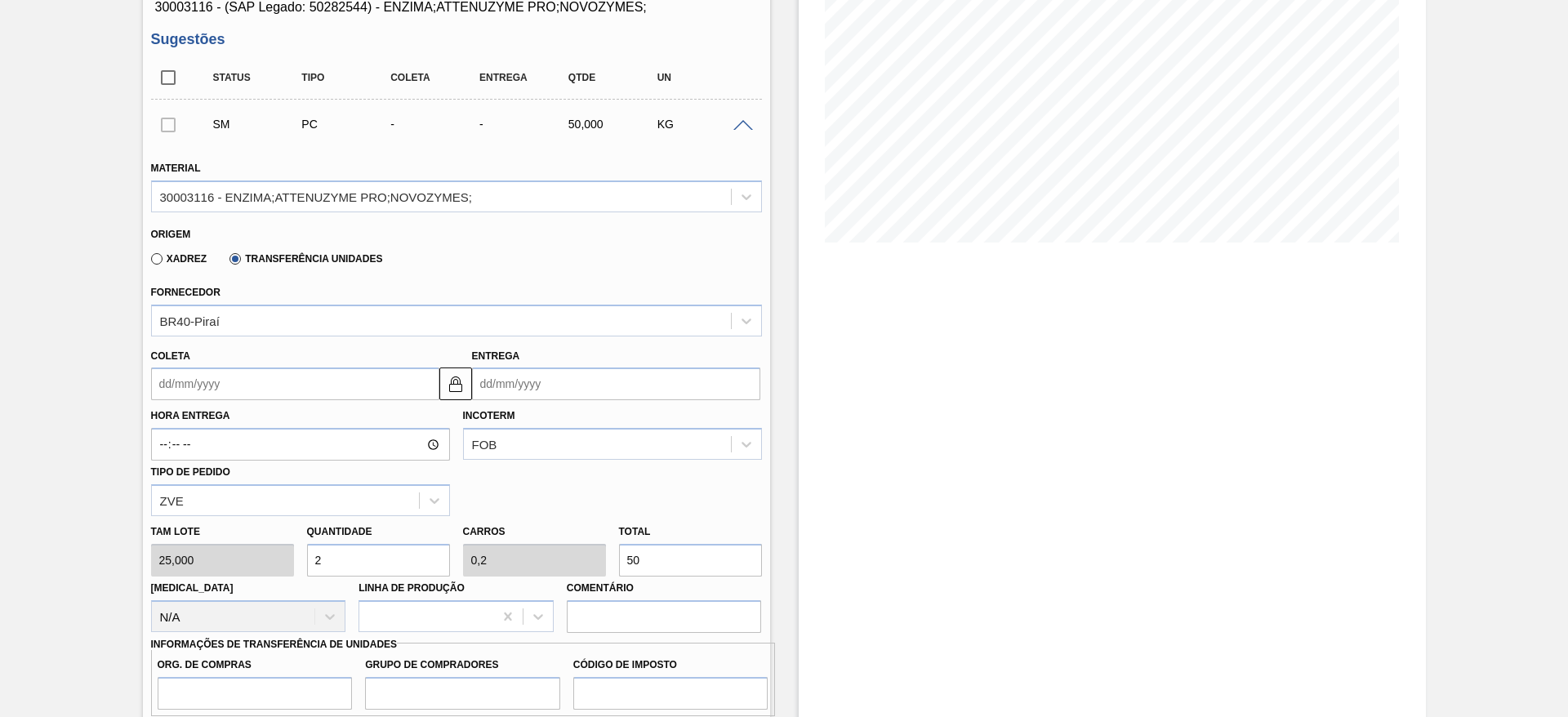
type input "20"
type input "2"
type input "500"
type input "200"
type input "20"
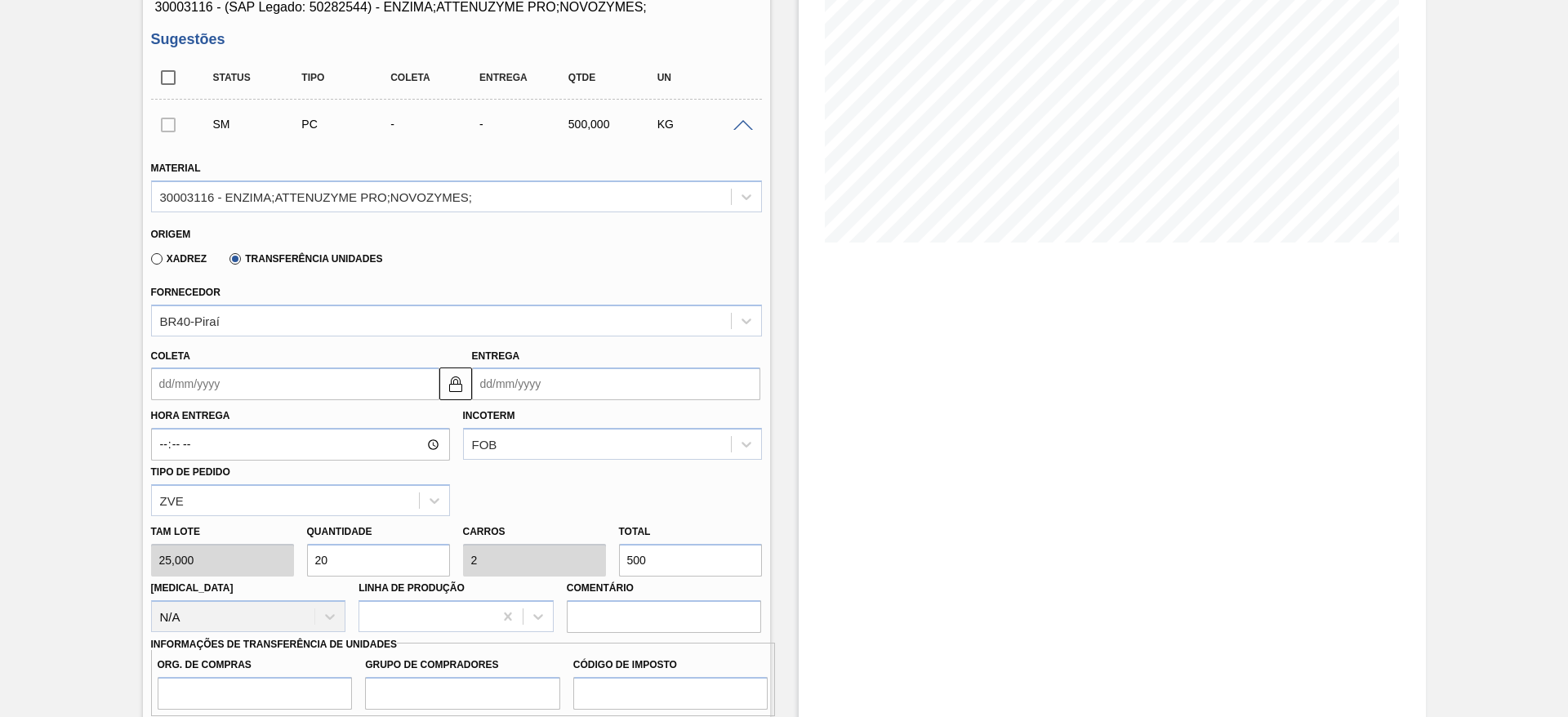
type input "5.000"
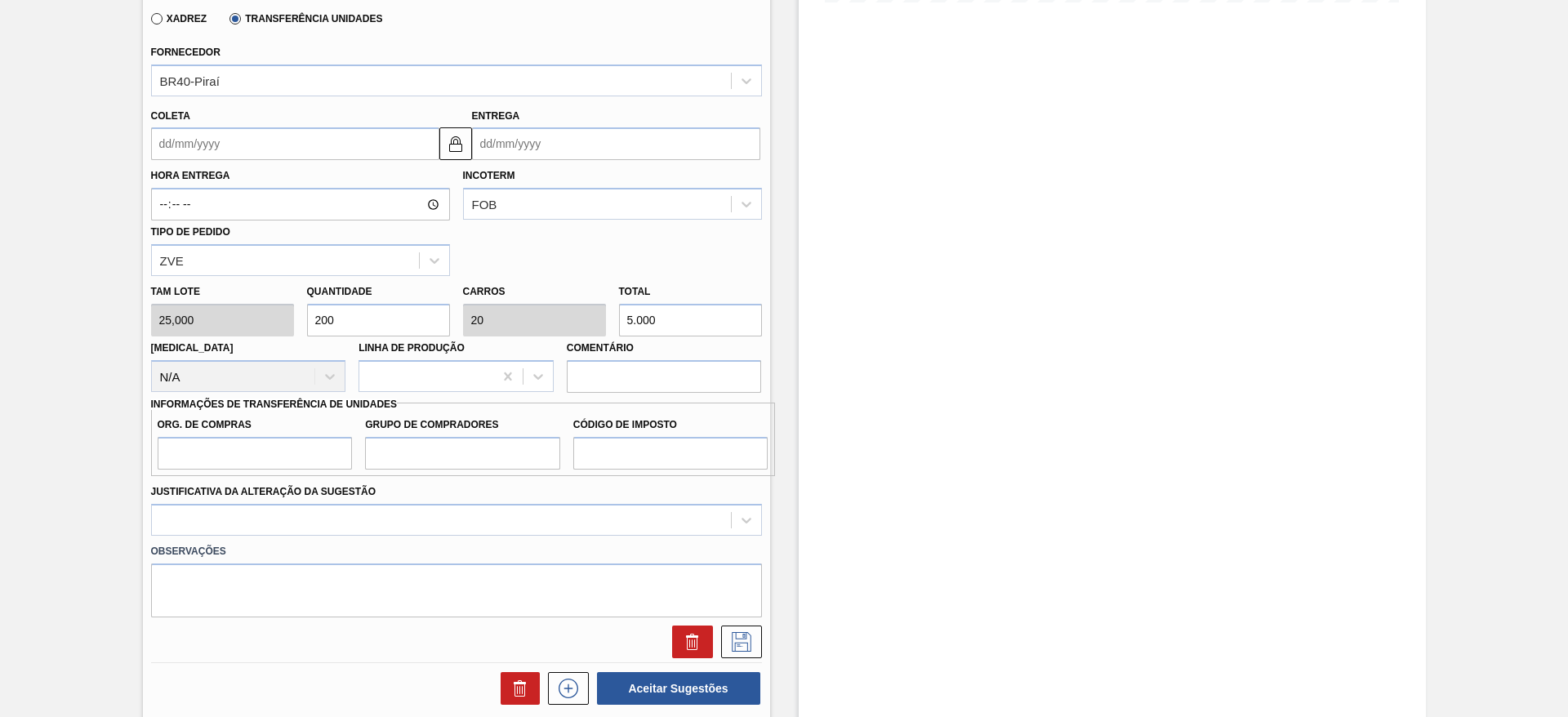
scroll to position [480, 0]
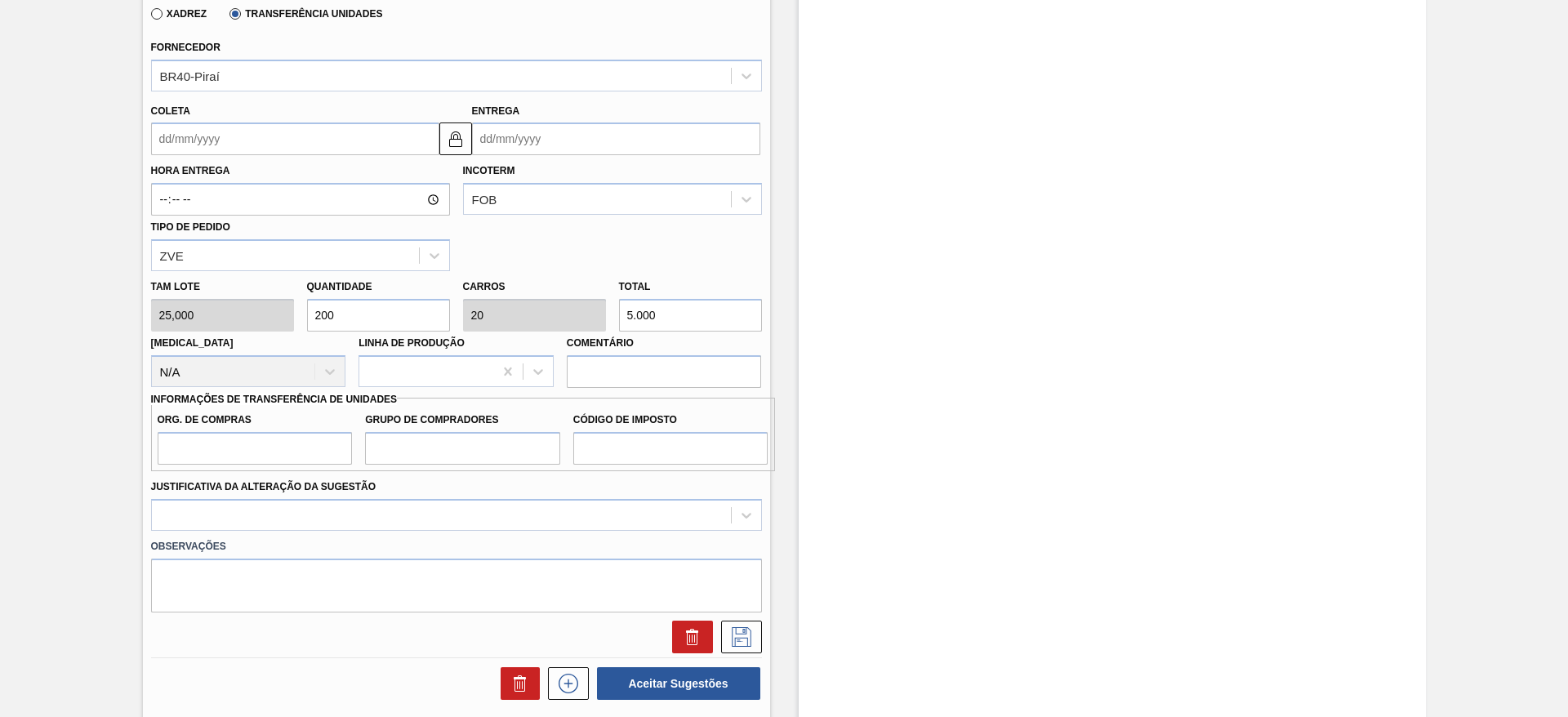
type input "200"
click at [288, 450] on input "Org. de Compras" at bounding box center [255, 449] width 195 height 33
type input "BR00"
click at [395, 438] on input "Grupo de Compradores" at bounding box center [462, 449] width 195 height 33
type input "A01"
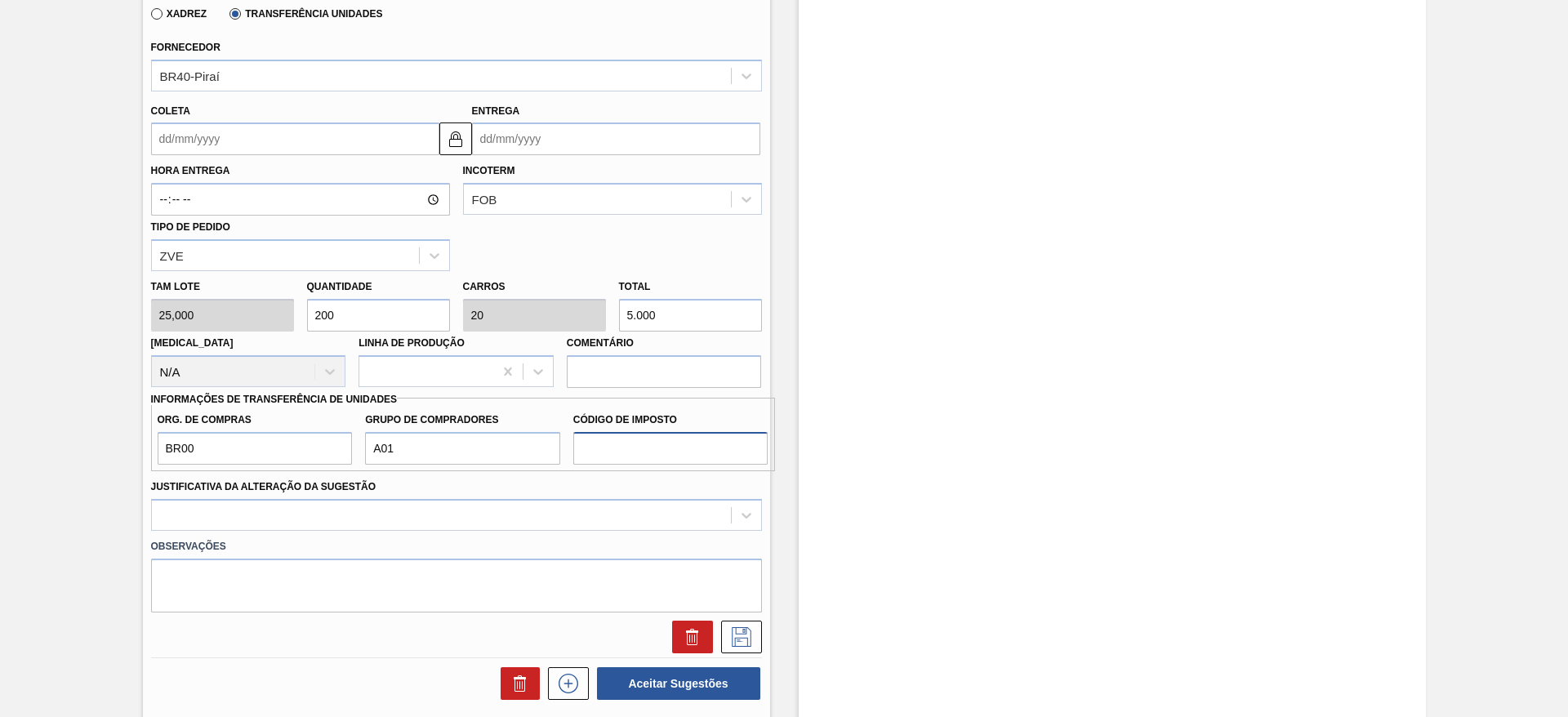
click at [632, 451] on input "Código de Imposto" at bounding box center [671, 449] width 195 height 33
type input "I1"
click at [564, 510] on div at bounding box center [456, 515] width 611 height 32
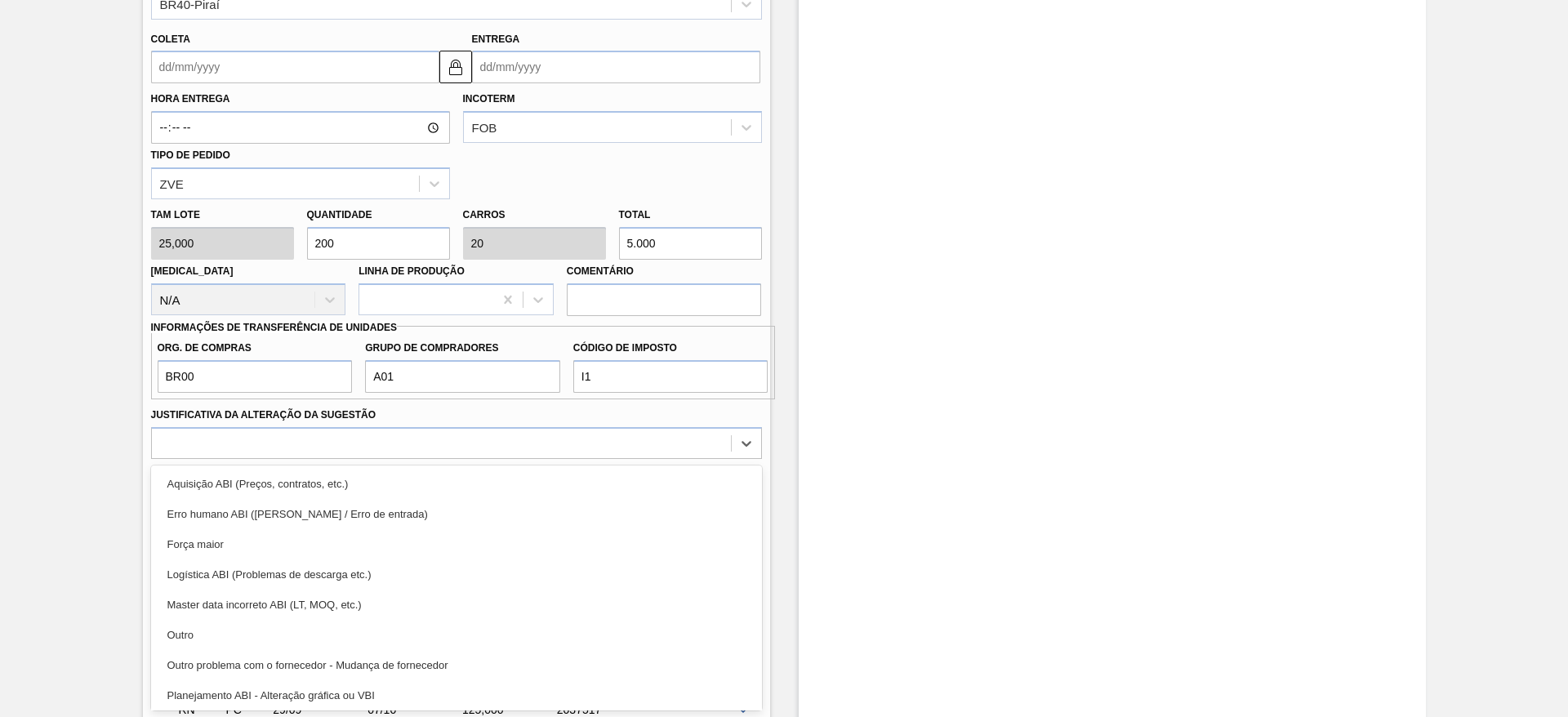
drag, startPoint x: 455, startPoint y: 641, endPoint x: 537, endPoint y: 589, distance: 97.1
click at [454, 641] on div "Outro" at bounding box center [456, 635] width 611 height 30
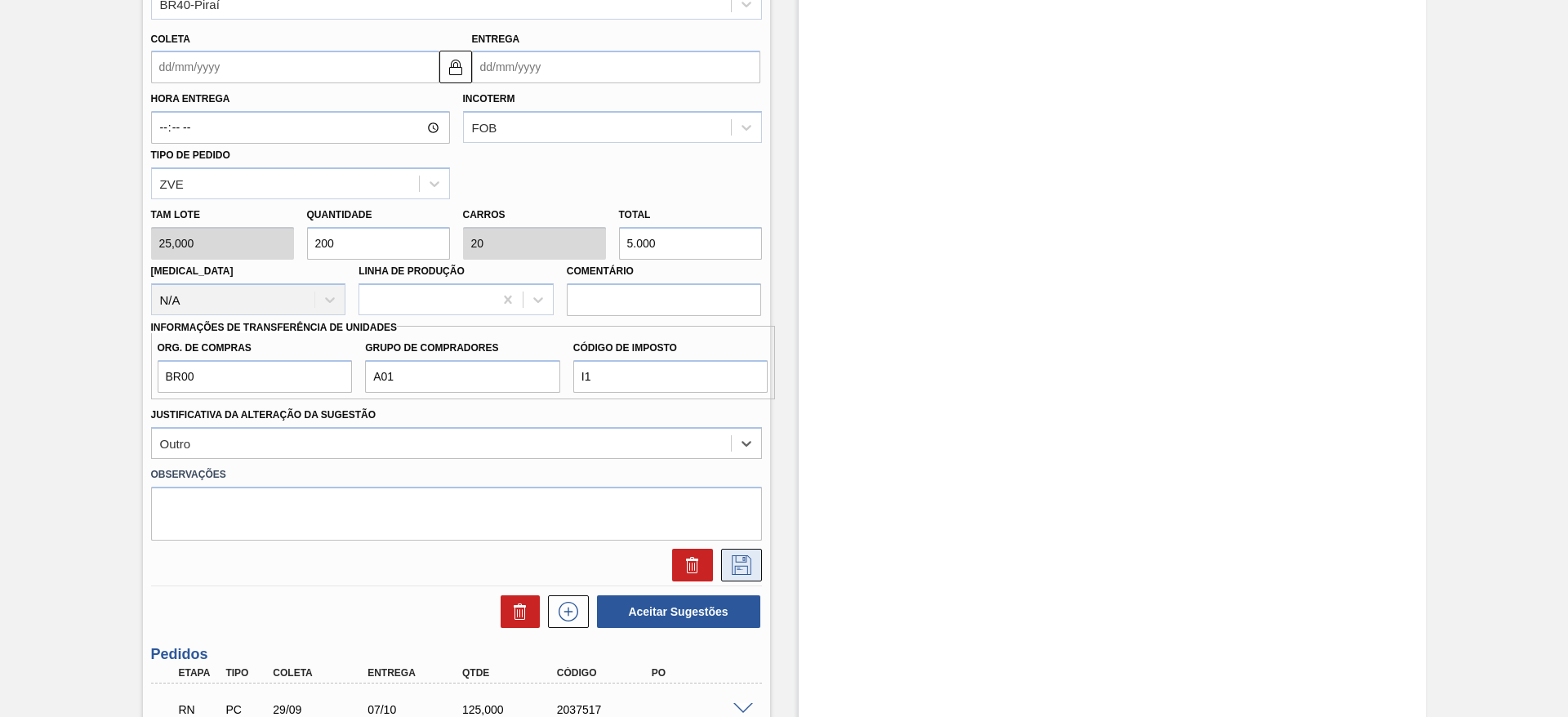
click at [749, 567] on icon at bounding box center [741, 566] width 26 height 20
click at [316, 68] on input "Coleta" at bounding box center [295, 67] width 288 height 33
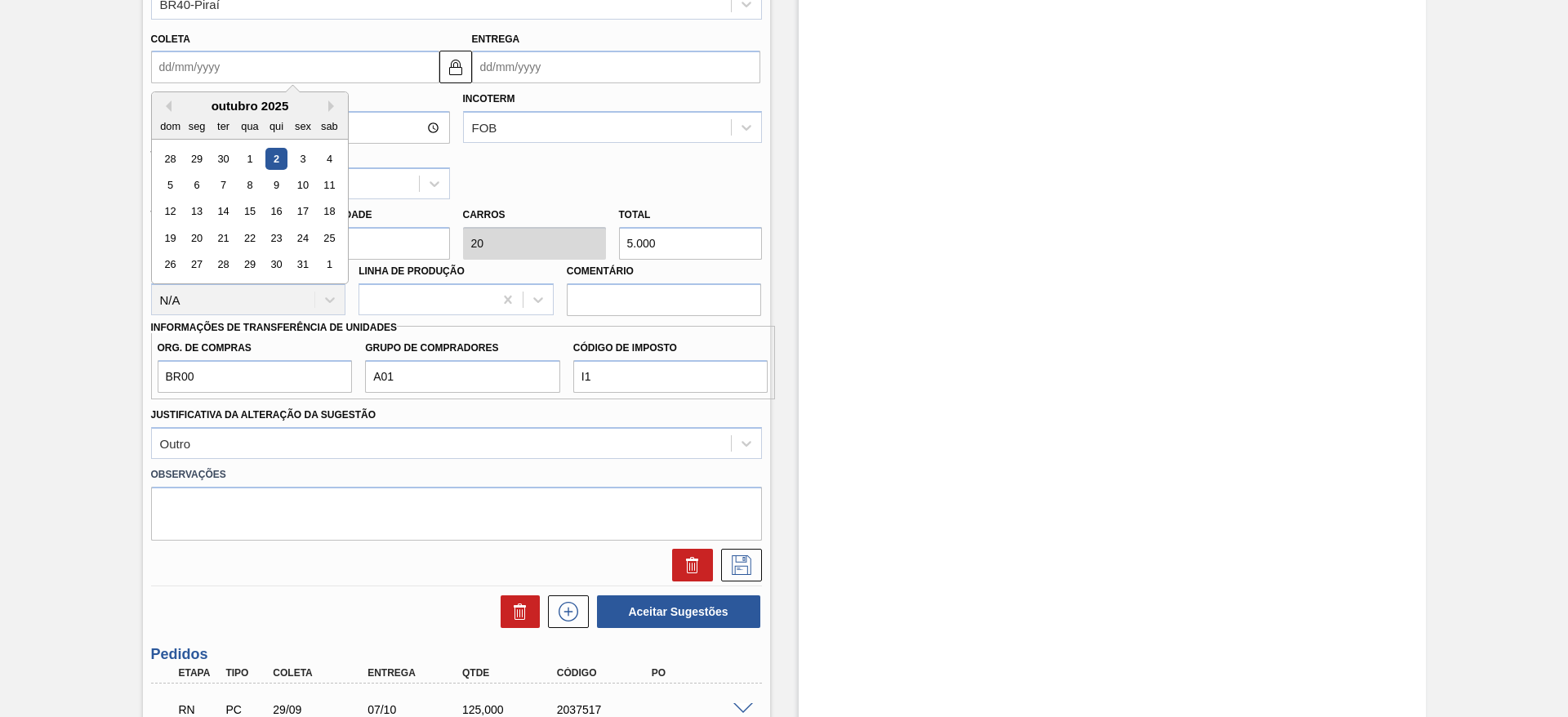
click at [275, 151] on div "2" at bounding box center [275, 159] width 22 height 22
type input "[DATE]"
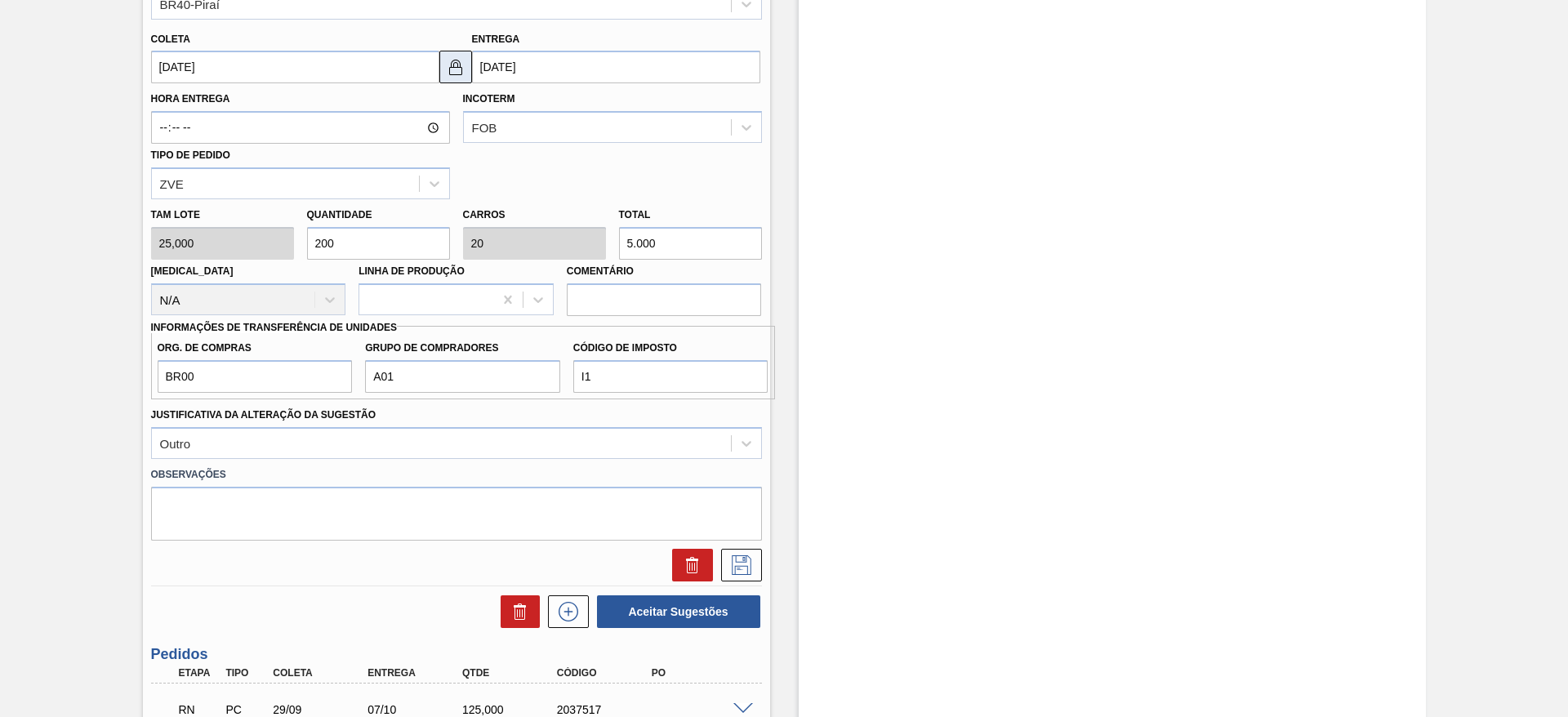
click at [446, 68] on img at bounding box center [456, 67] width 20 height 20
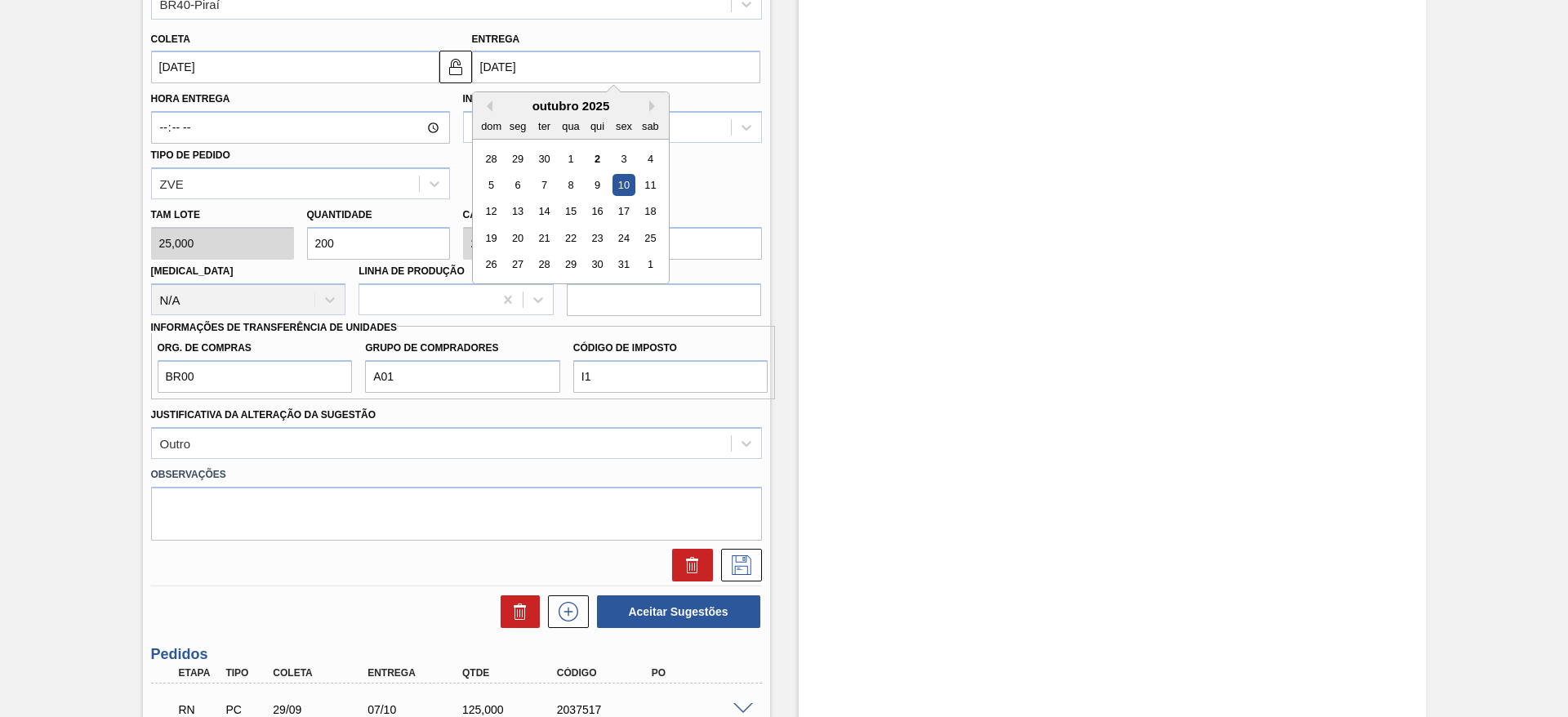
click at [494, 67] on input "[DATE]" at bounding box center [616, 67] width 288 height 33
click at [624, 159] on div "3" at bounding box center [623, 159] width 22 height 22
type input "[DATE]"
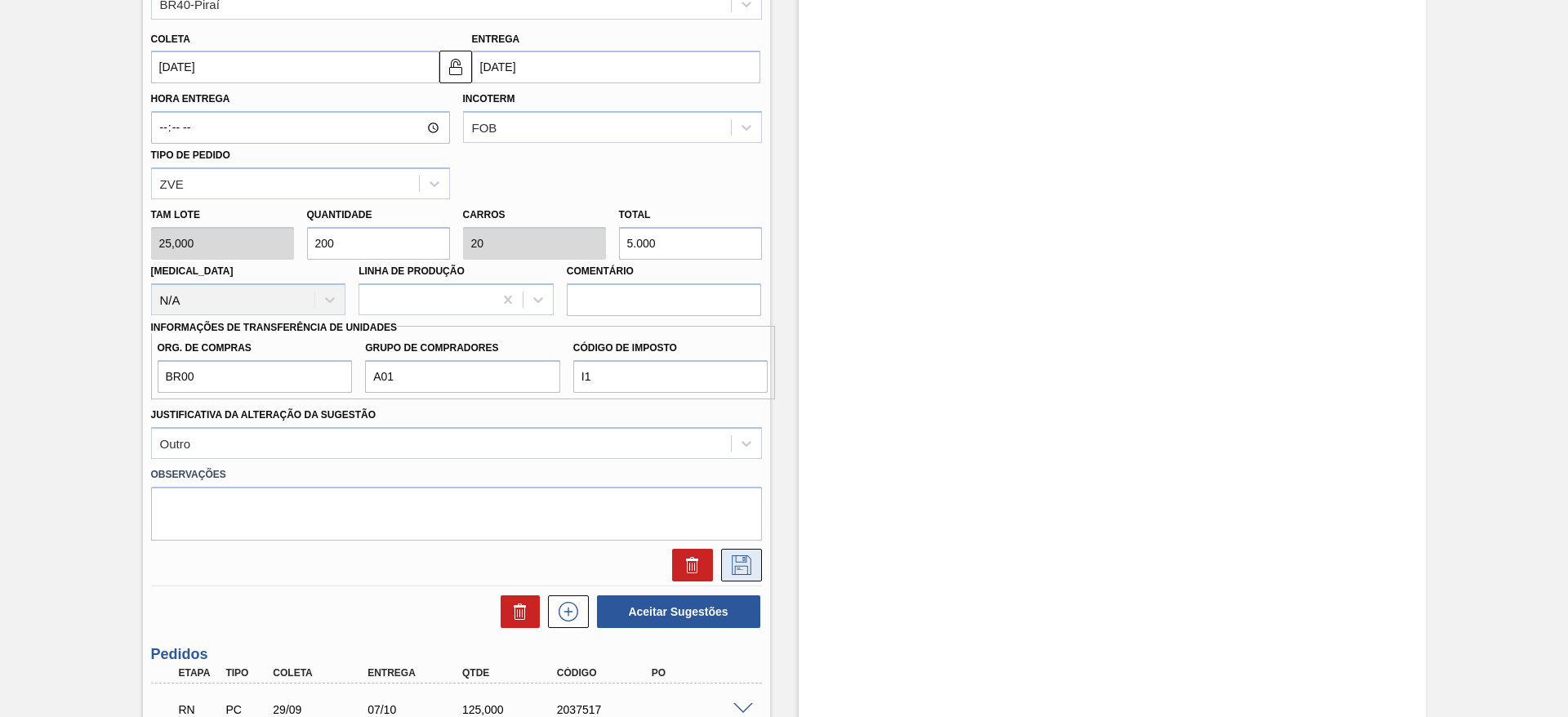
click at [745, 561] on icon at bounding box center [741, 566] width 26 height 20
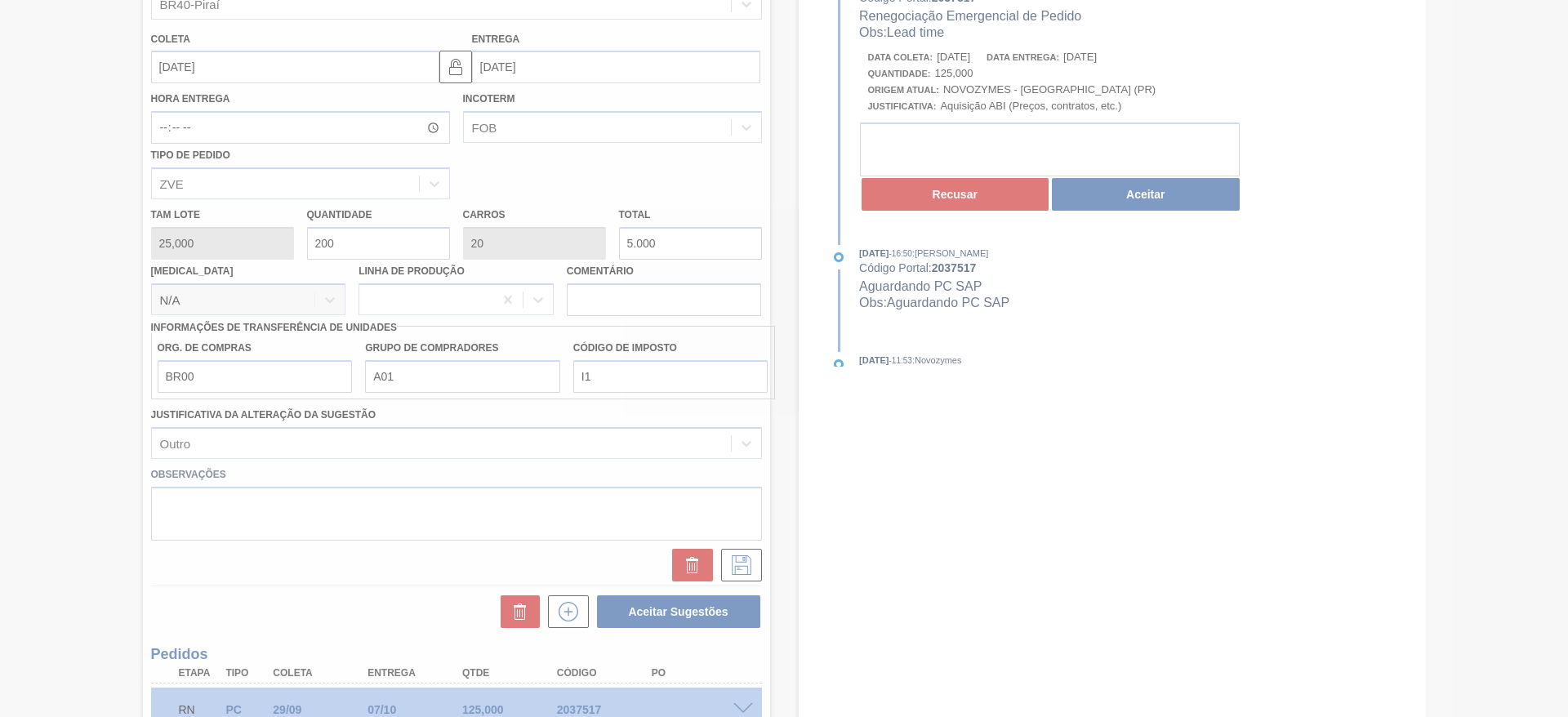
scroll to position [0, 0]
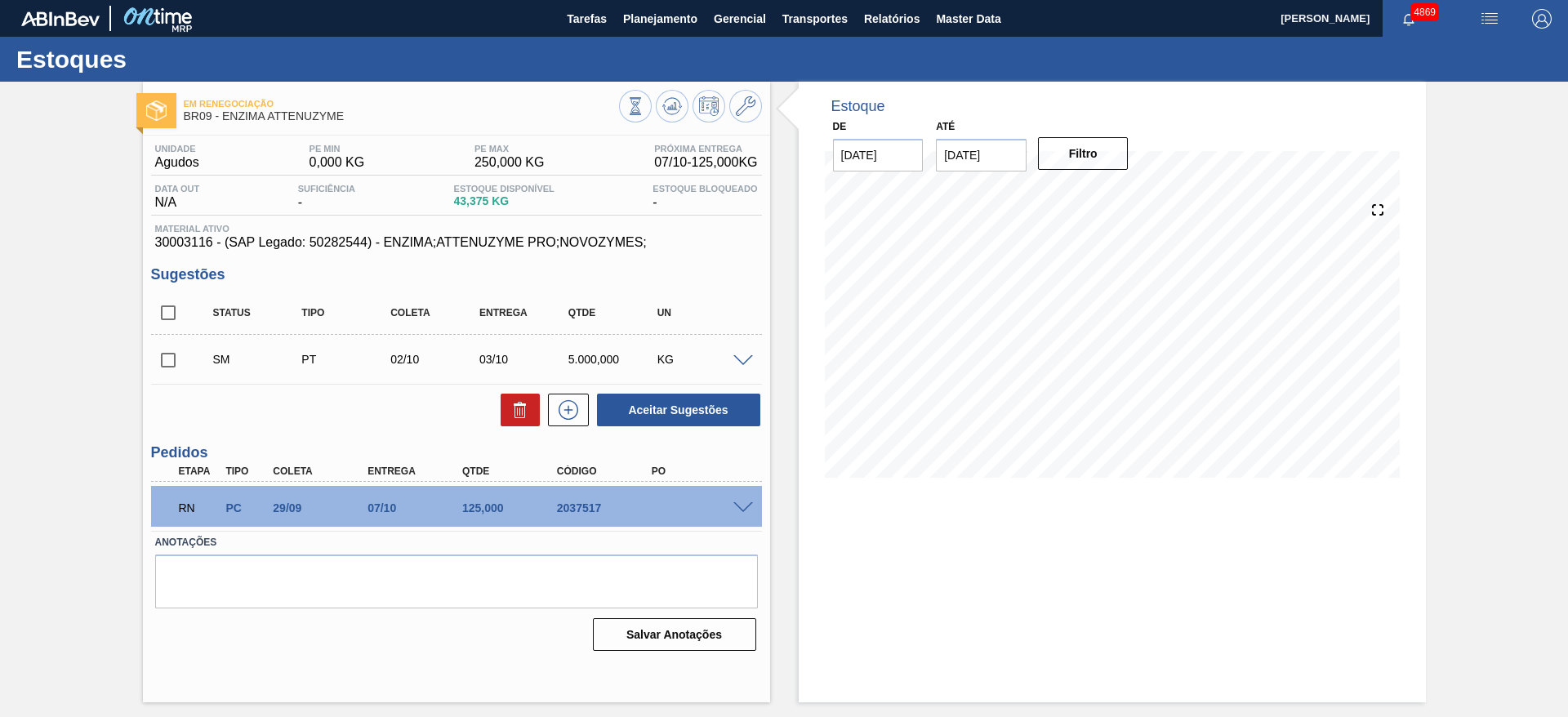
click at [166, 346] on input "checkbox" at bounding box center [168, 360] width 35 height 35
click at [740, 360] on span at bounding box center [743, 361] width 20 height 12
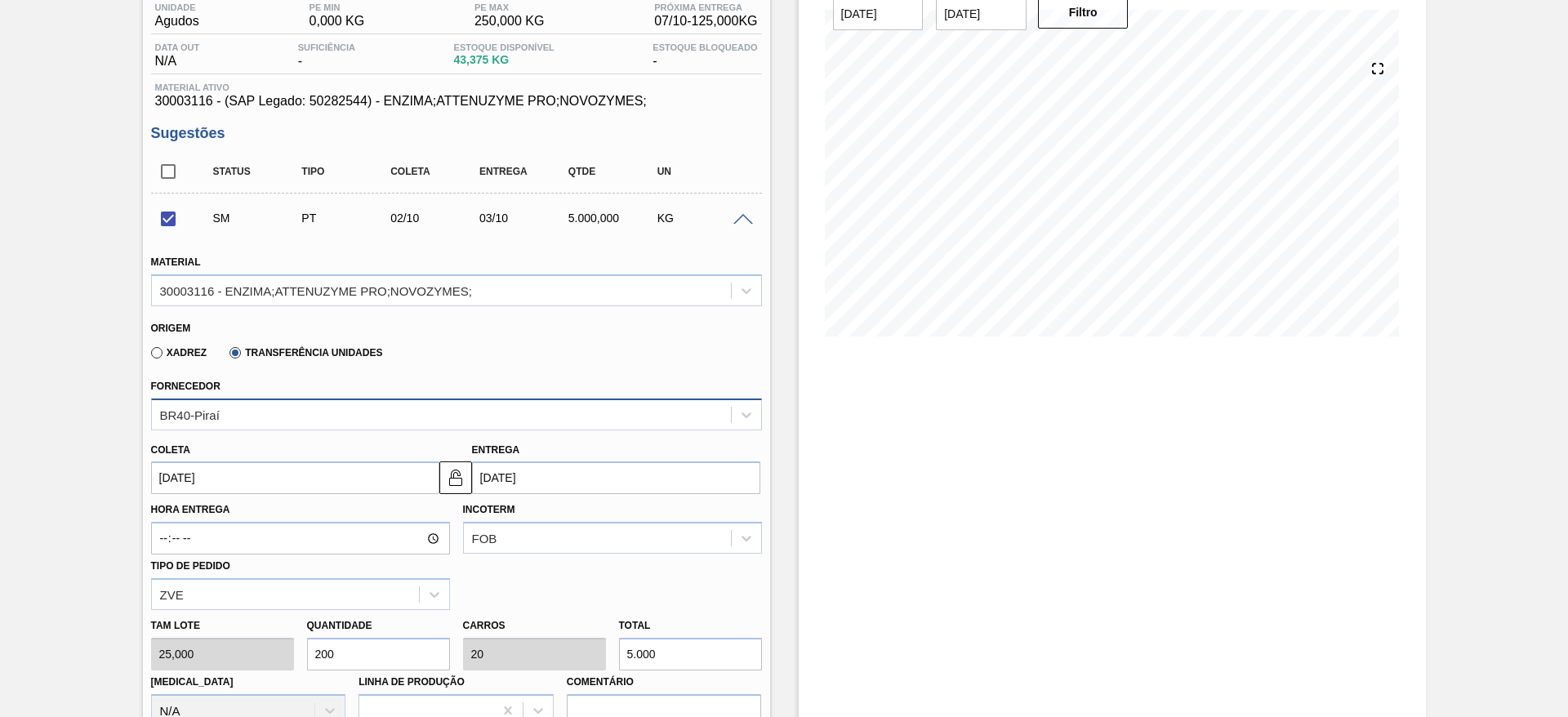
scroll to position [368, 0]
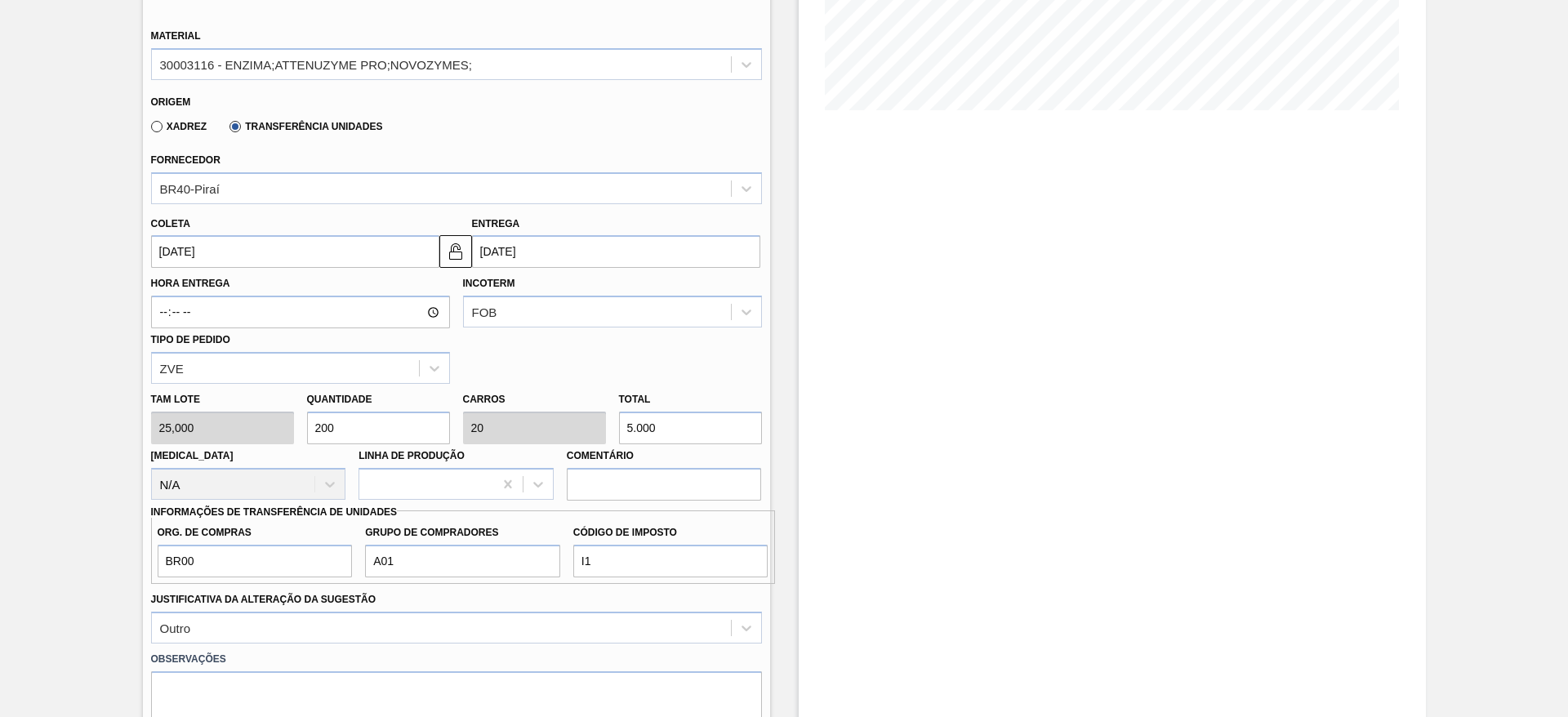
drag, startPoint x: 671, startPoint y: 429, endPoint x: 610, endPoint y: 424, distance: 61.2
click at [610, 424] on div "[PERSON_NAME] 25,000 Quantidade 200 Carros 20 Total 5.000 [MEDICAL_DATA] N/A Li…" at bounding box center [456, 442] width 624 height 117
checkbox input "false"
type input "0,08"
type input "0,008"
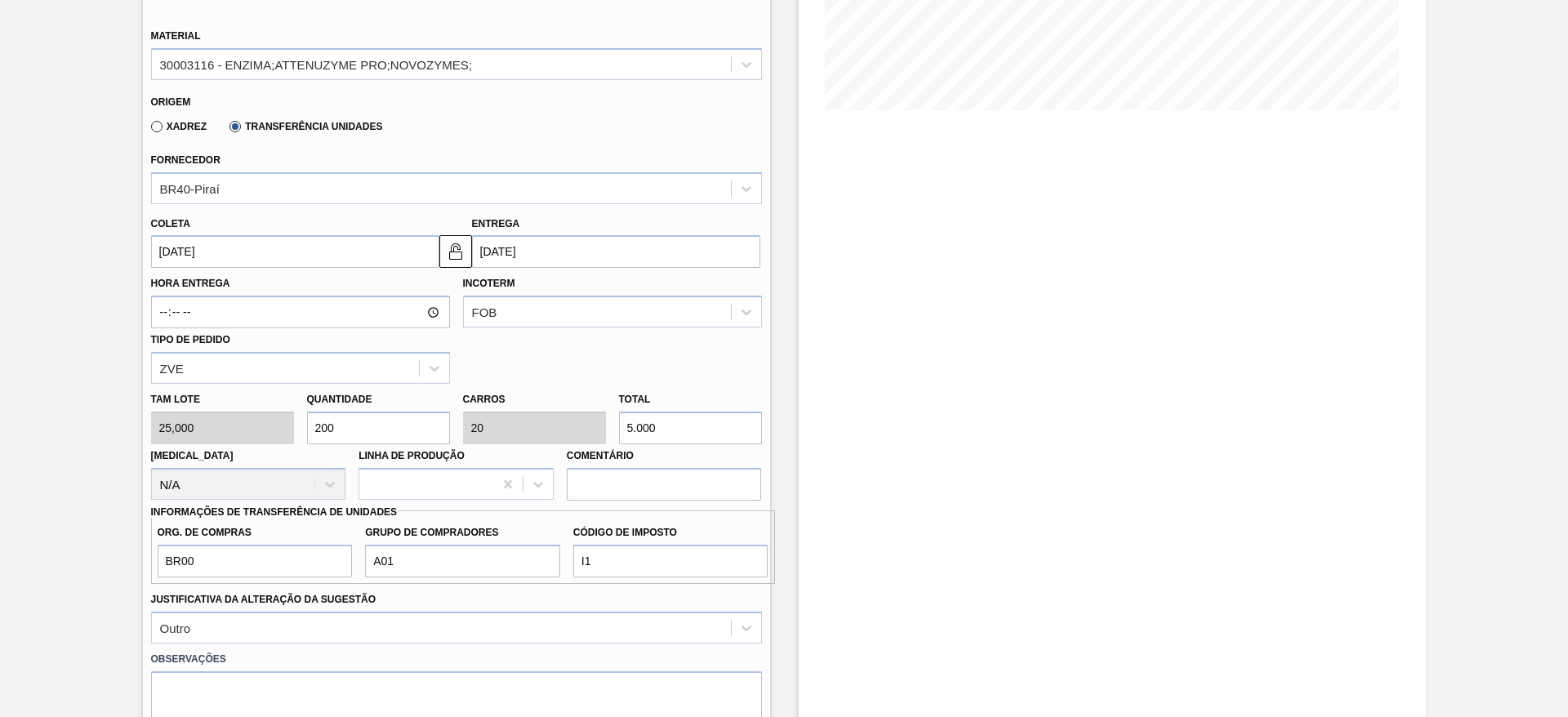
type input "2"
type input "0,8"
type input "0,08"
type input "20"
type input "8"
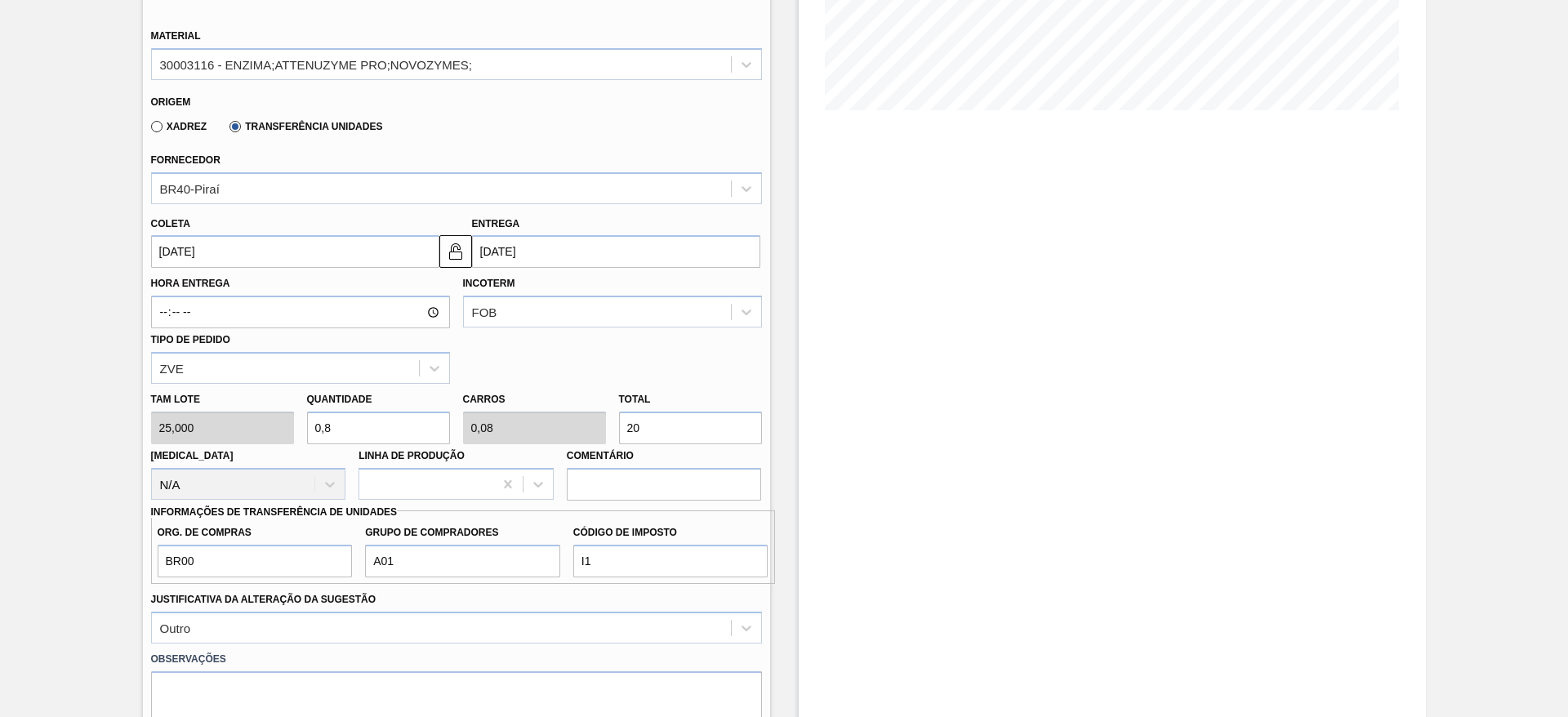
type input "0,8"
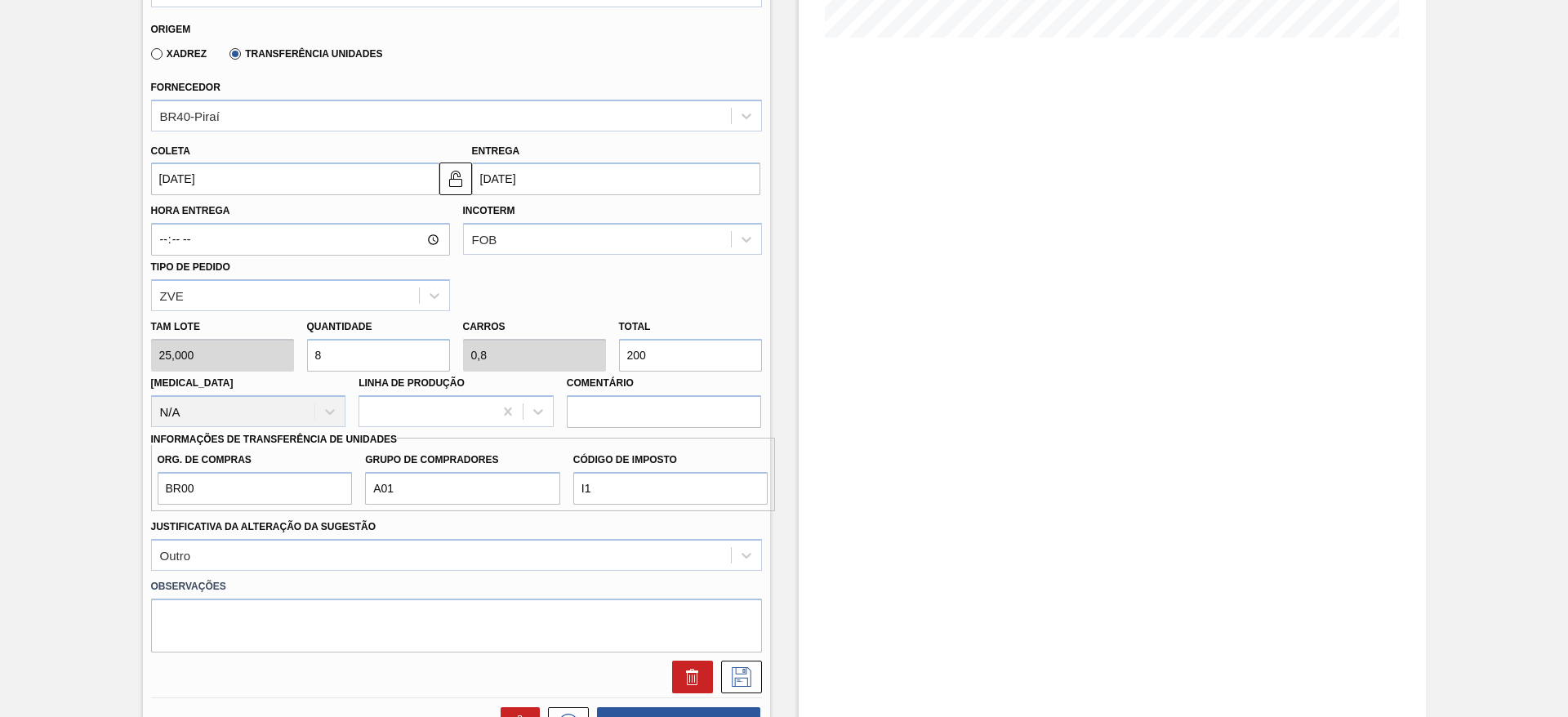
scroll to position [490, 0]
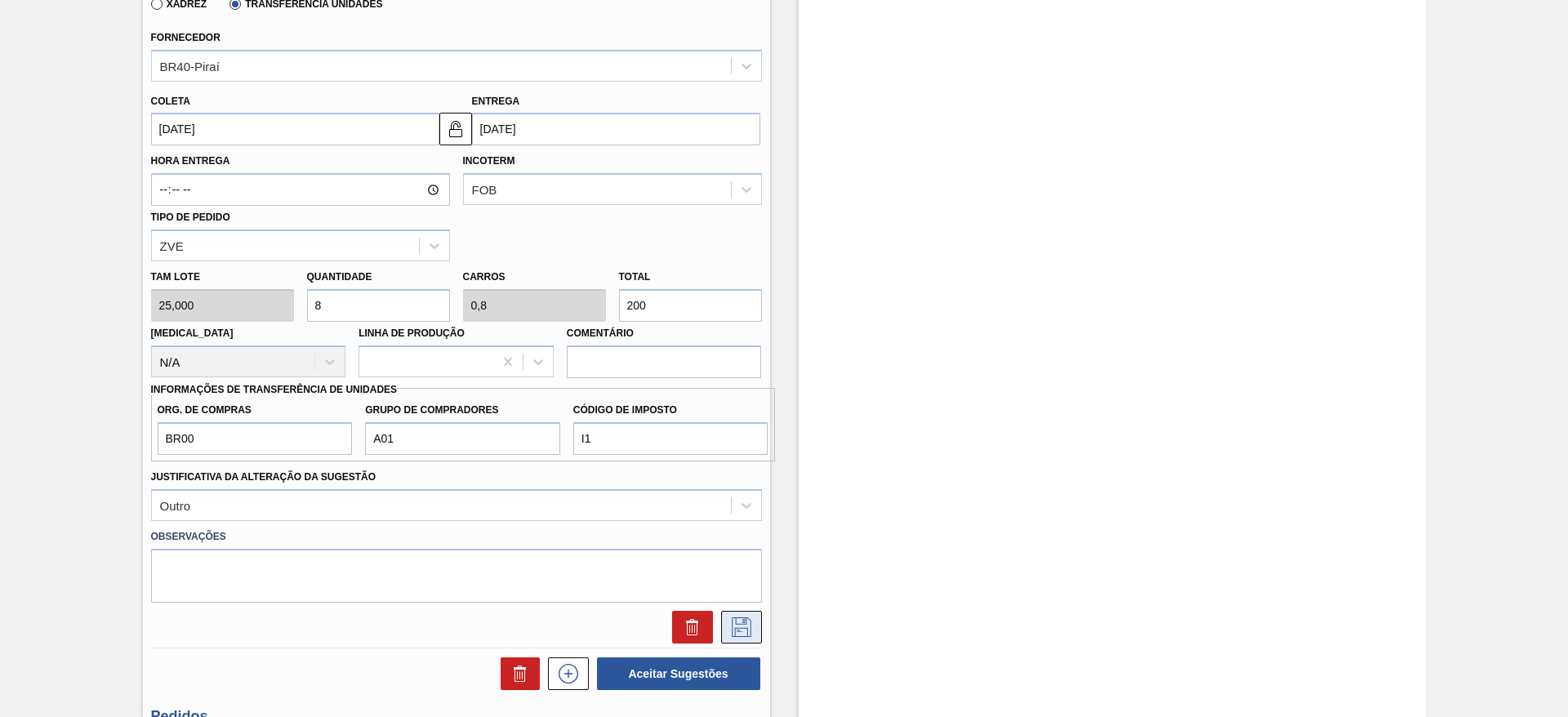
type input "200"
click at [744, 622] on icon at bounding box center [741, 627] width 26 height 20
checkbox input "true"
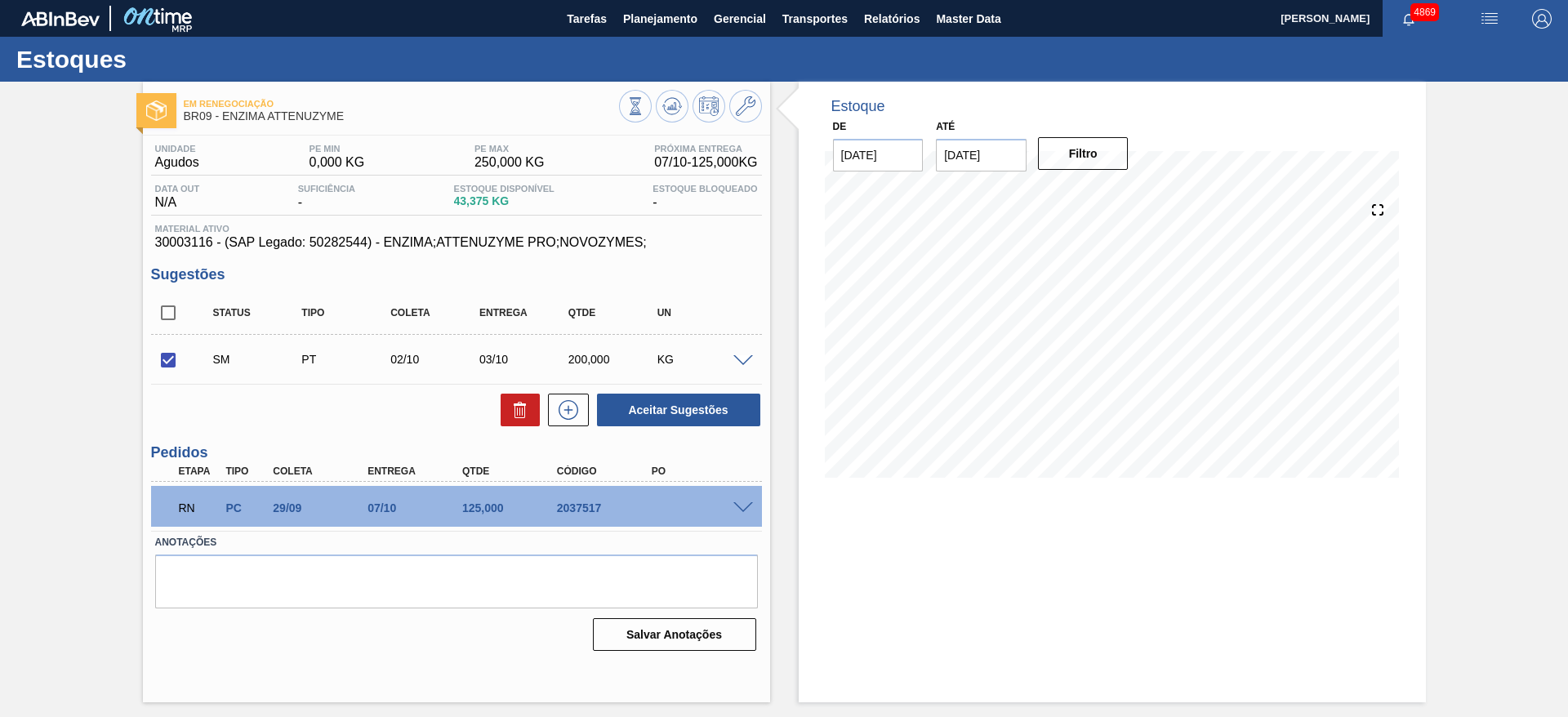
scroll to position [0, 0]
click at [749, 503] on span at bounding box center [743, 508] width 20 height 12
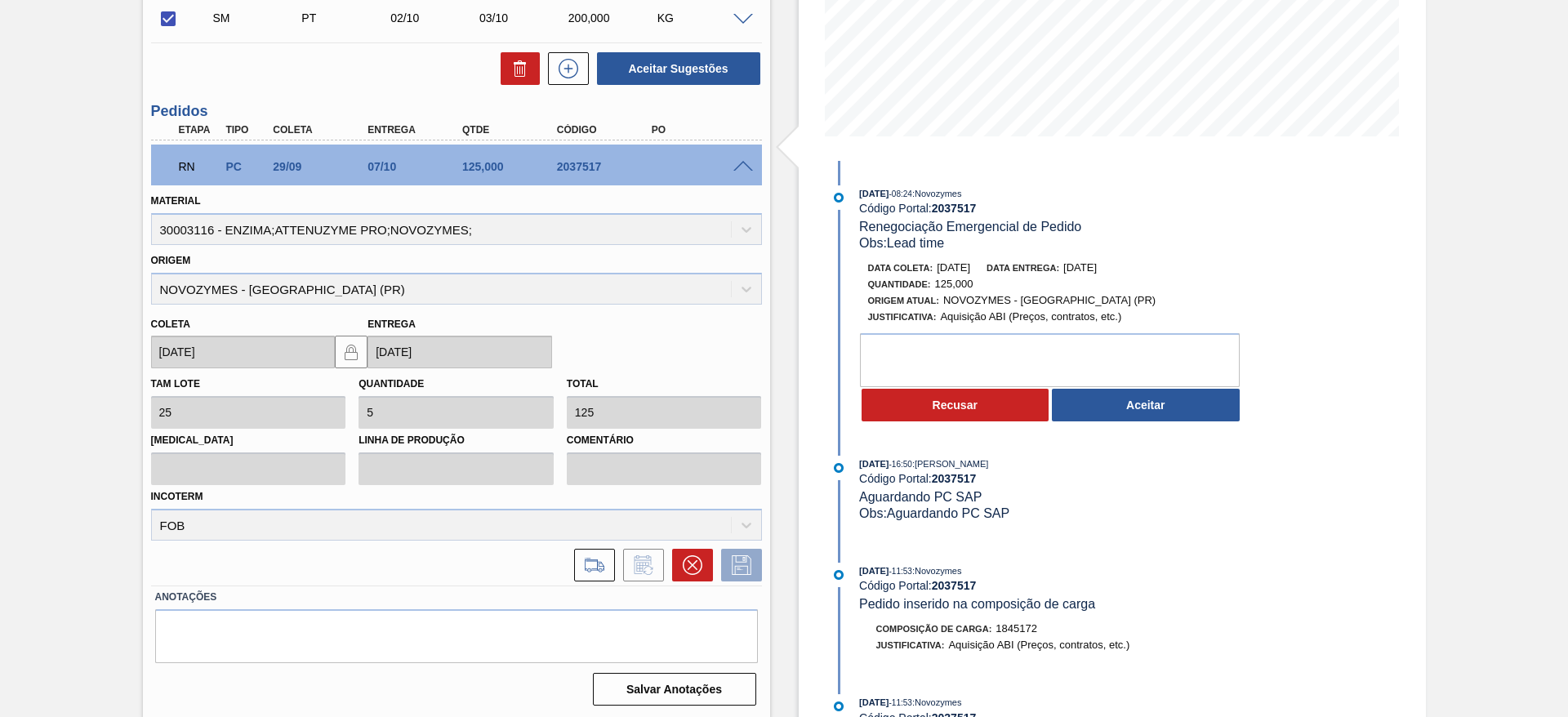
scroll to position [344, 0]
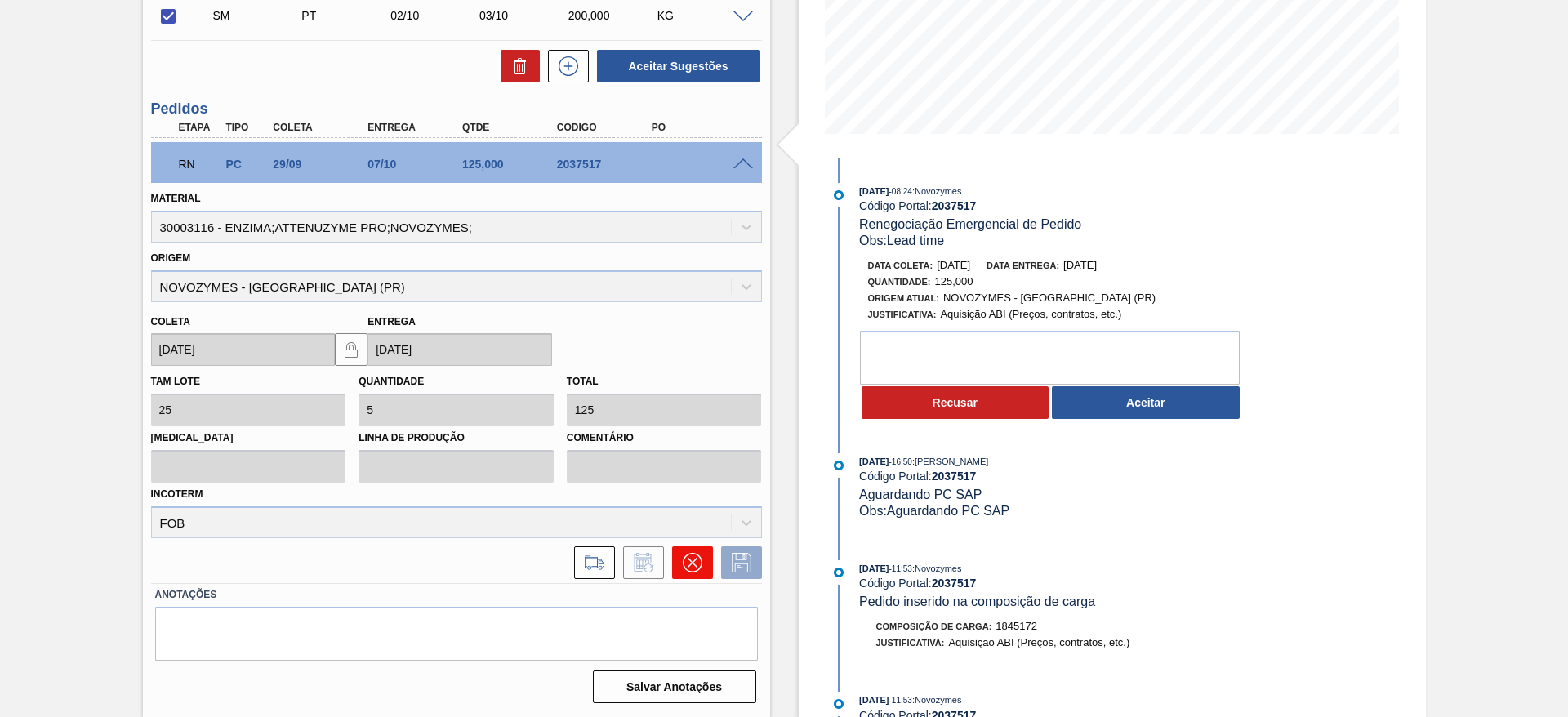
click at [686, 561] on icon at bounding box center [693, 563] width 20 height 20
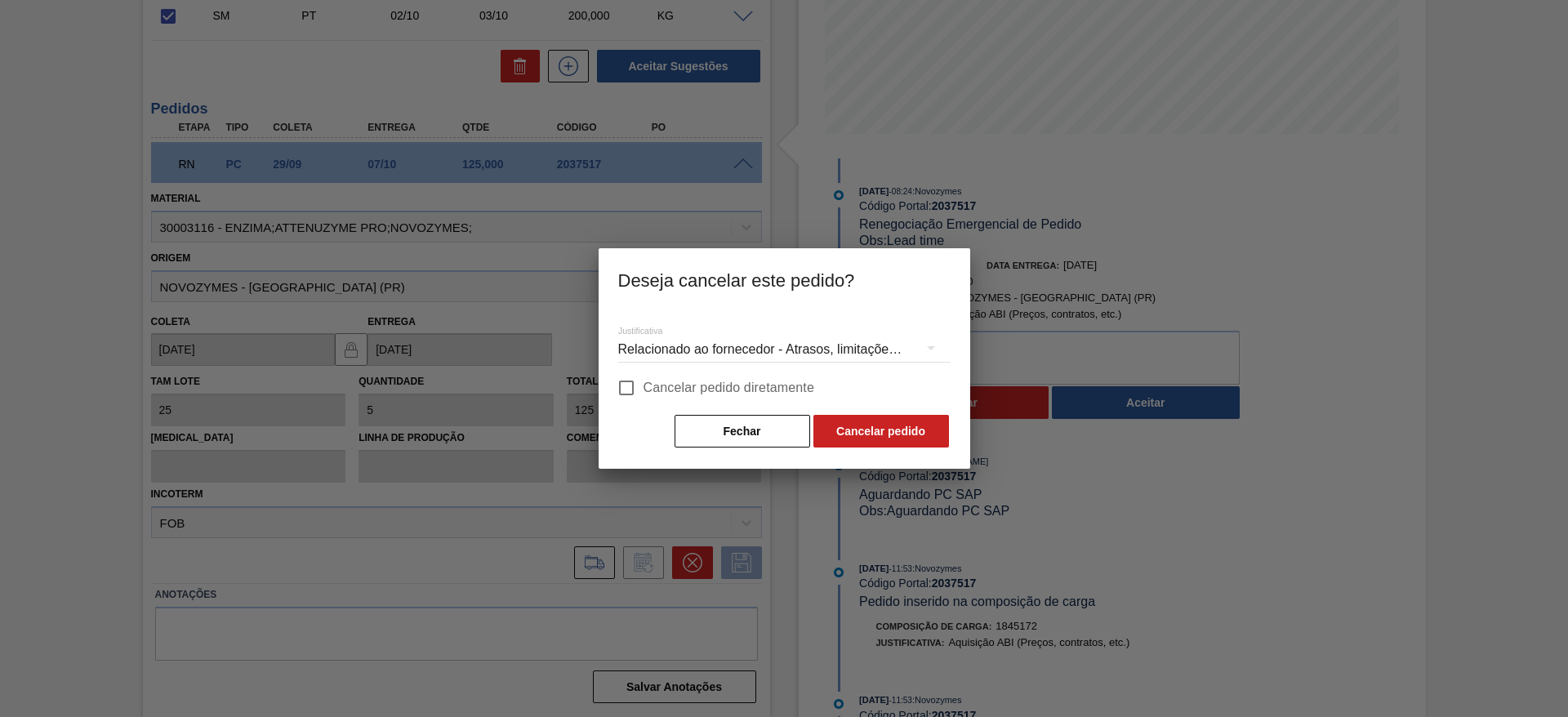
click at [625, 388] on input "Cancelar pedido diretamente" at bounding box center [626, 388] width 35 height 35
checkbox input "true"
click at [783, 437] on button "Fechar" at bounding box center [742, 432] width 136 height 33
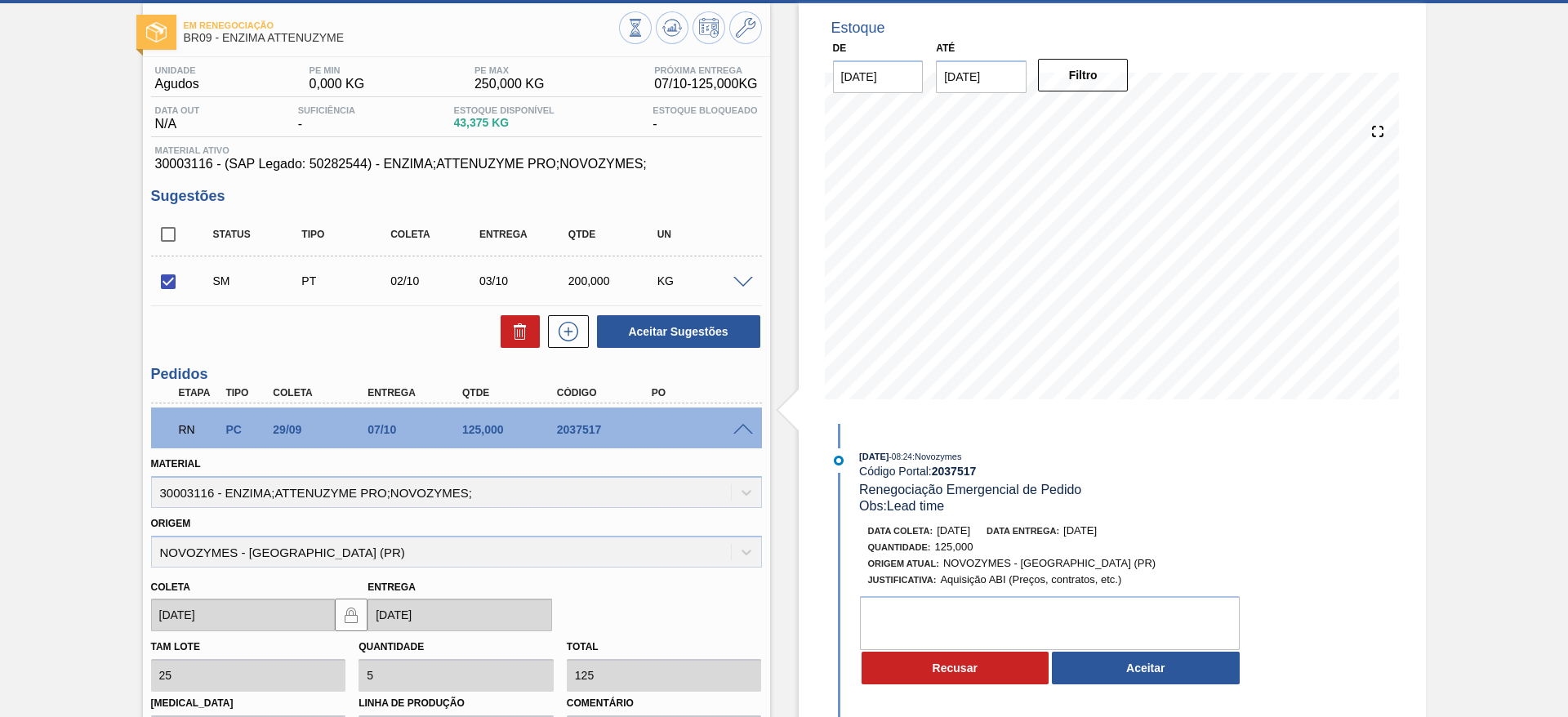
scroll to position [0, 0]
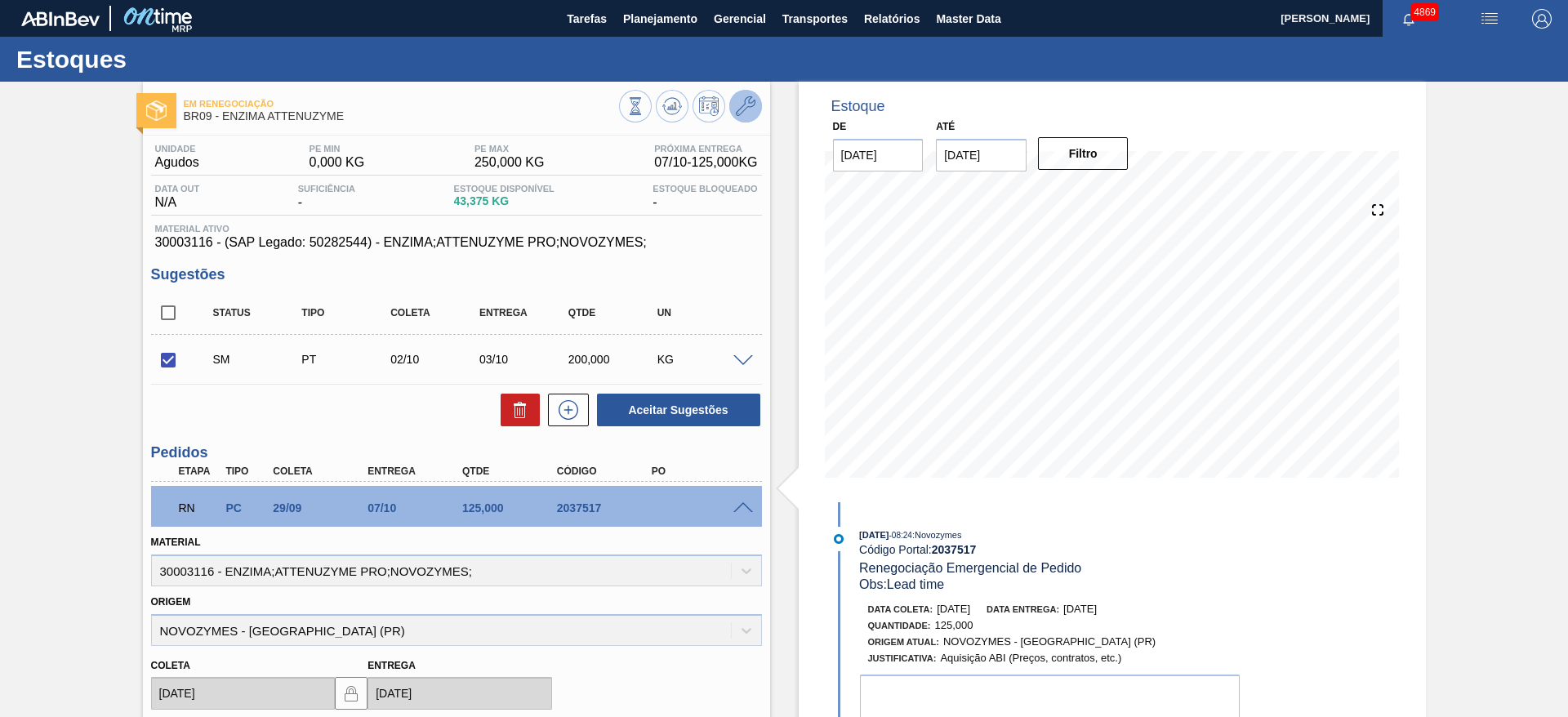
click at [742, 107] on icon at bounding box center [745, 106] width 20 height 20
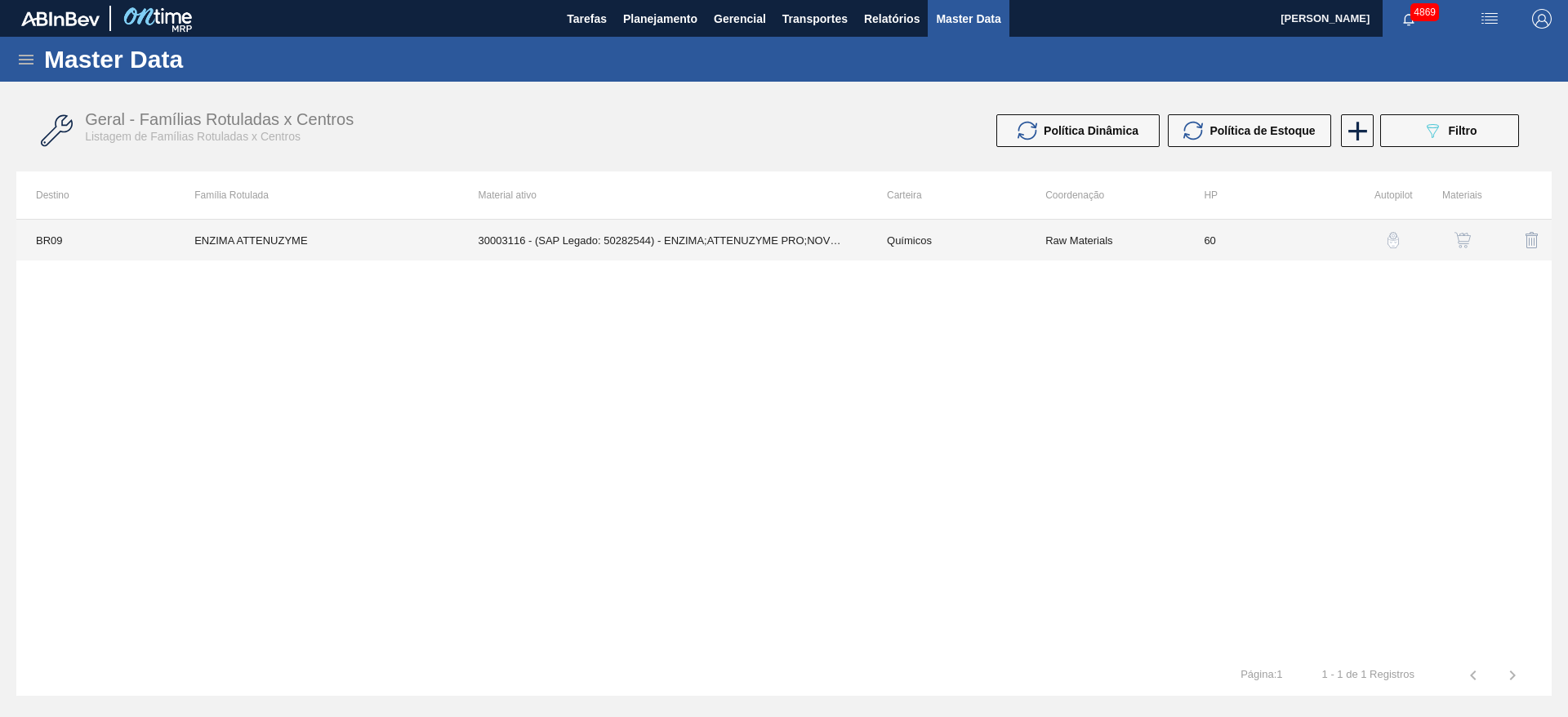
click at [671, 232] on td "30003116 - (SAP Legado: 50282544) - ENZIMA;ATTENUZYME PRO;NOVOZYMES;" at bounding box center [662, 240] width 408 height 41
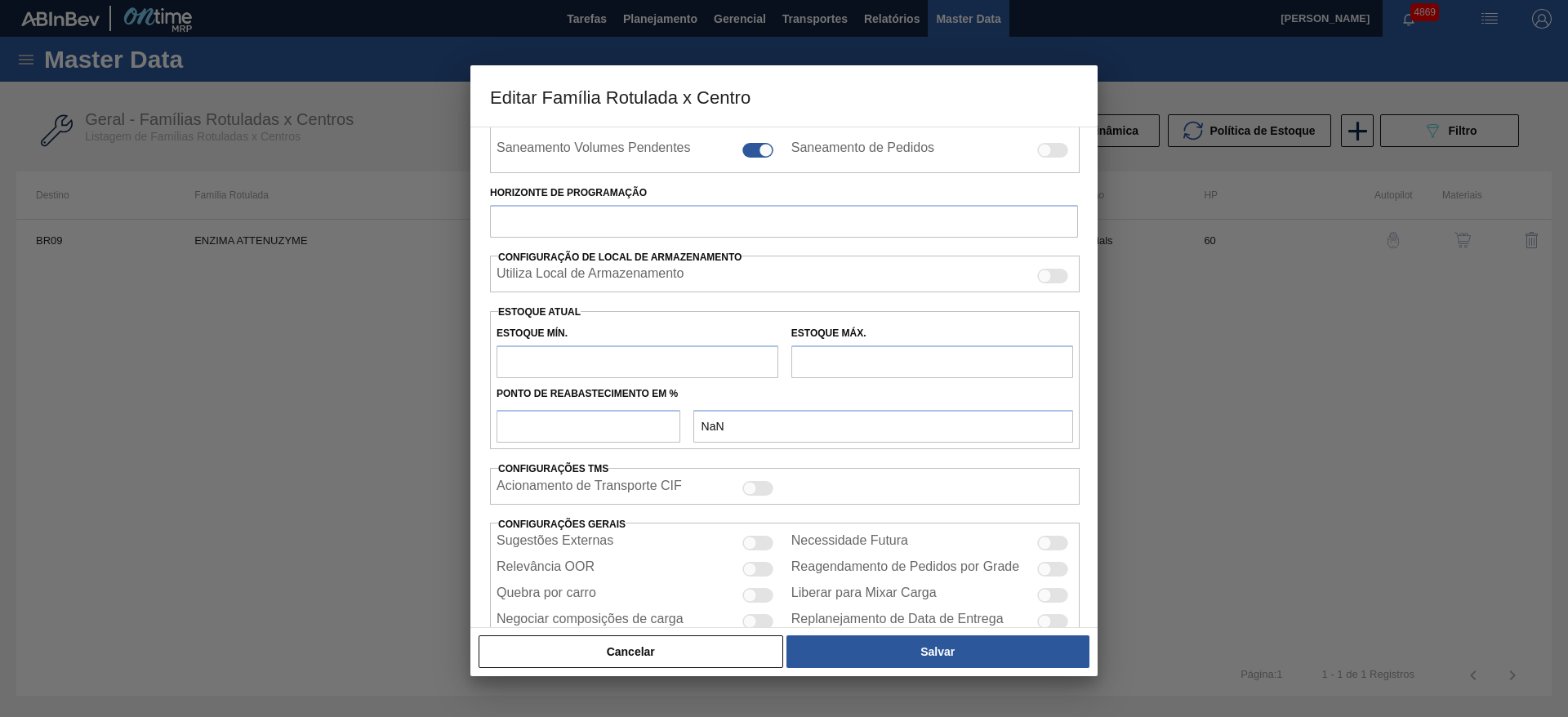
scroll to position [374, 0]
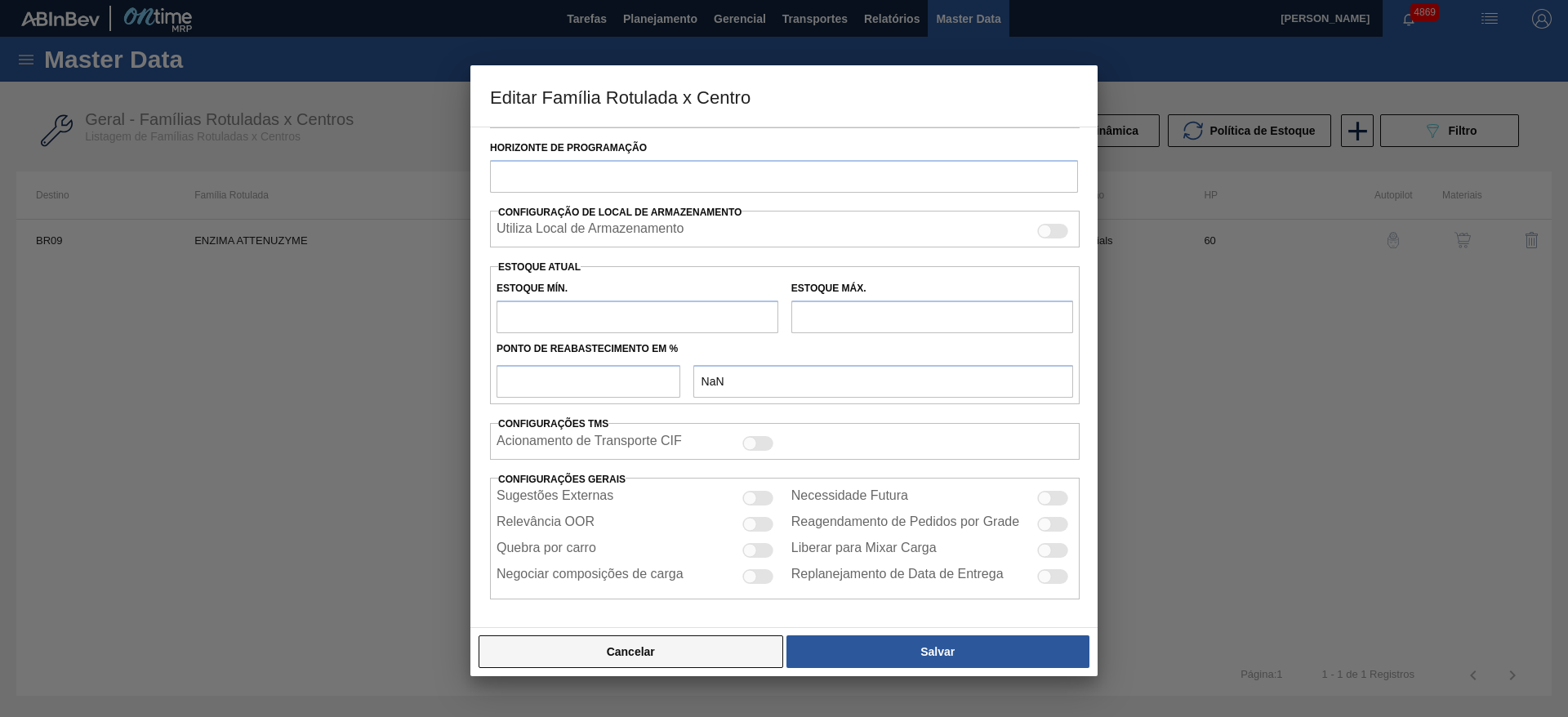
type input "Químicos"
type input "Enzima"
type input "ENZIMA ATTENUZYME"
type input "BR09 - Agudos"
type input "60"
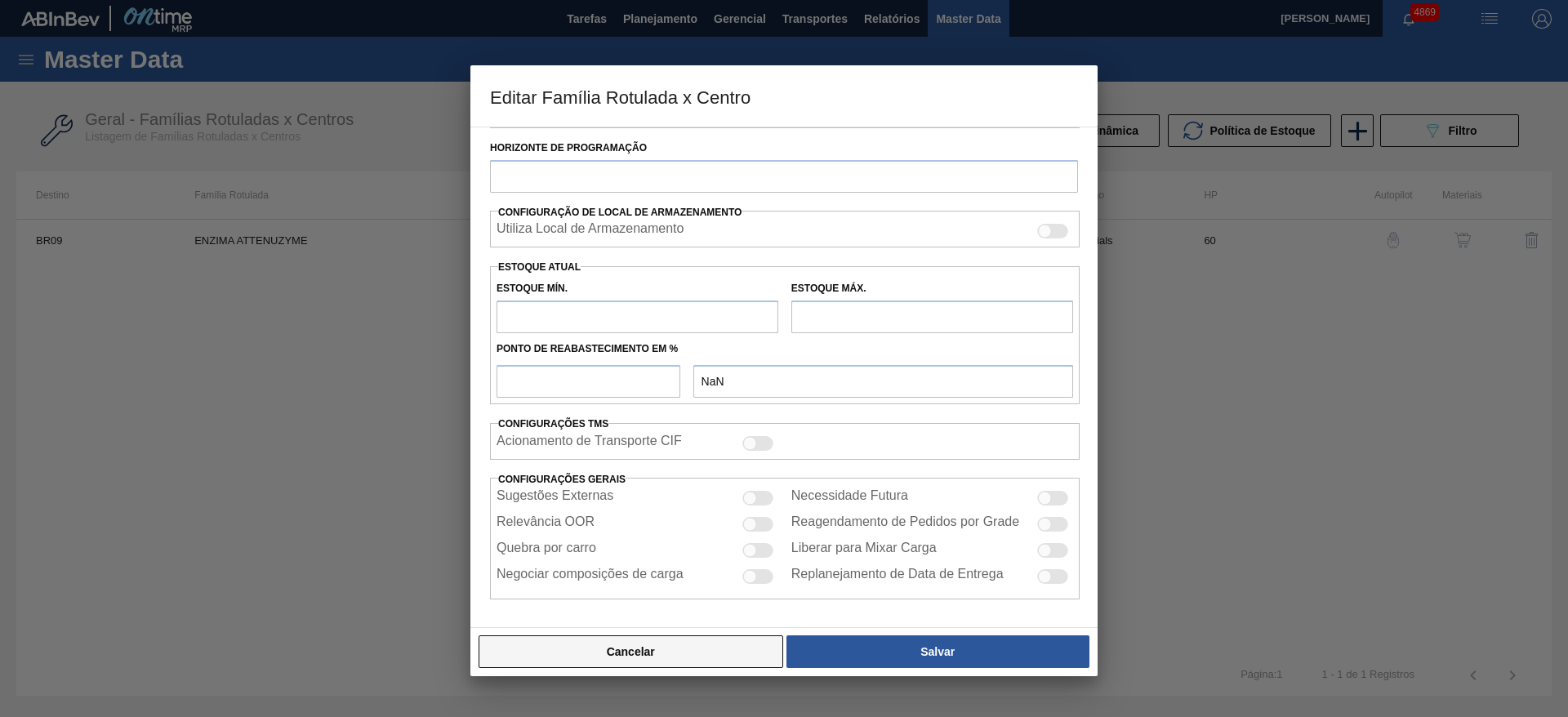
type input "0"
type input "250"
type input "100"
type input "250,000"
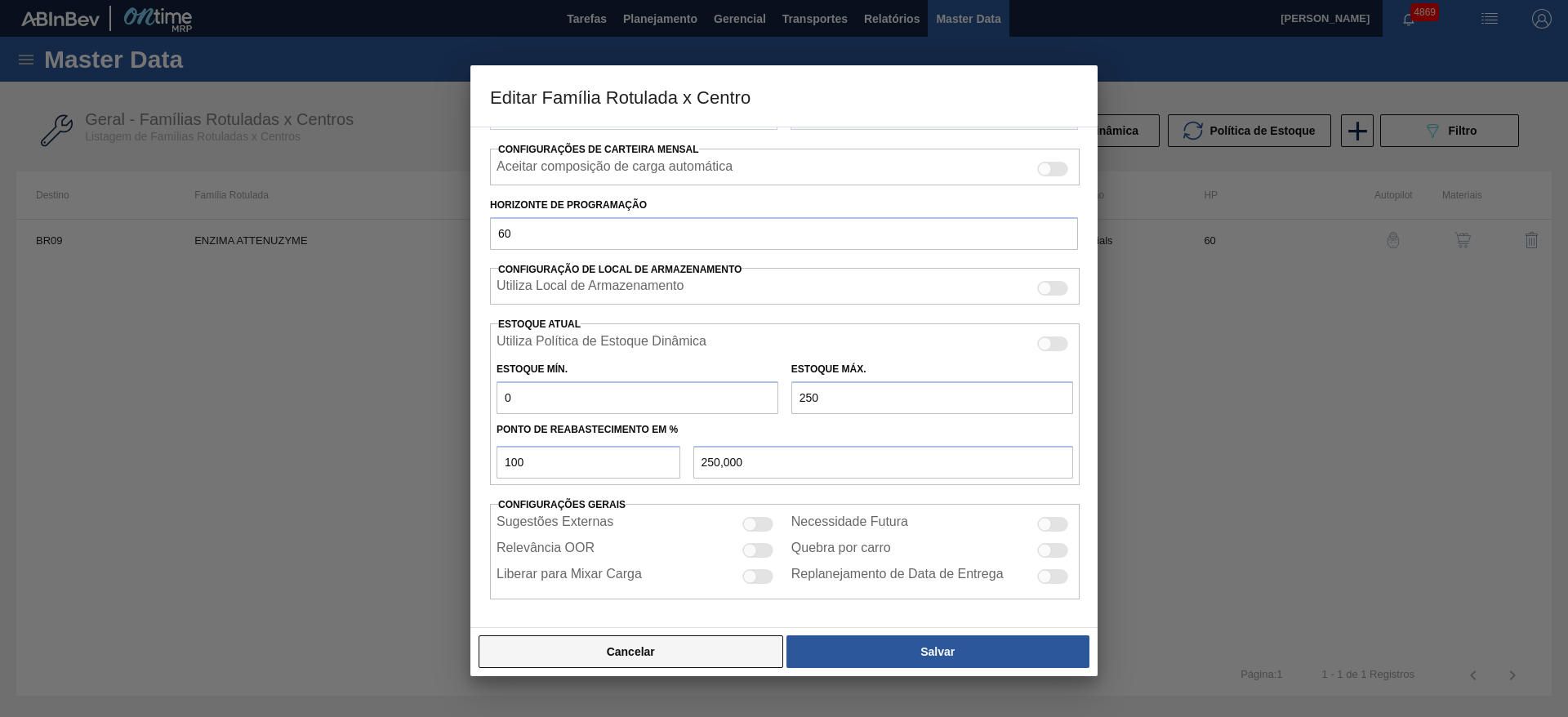
scroll to position [249, 0]
drag, startPoint x: 807, startPoint y: 393, endPoint x: 757, endPoint y: 401, distance: 50.6
click at [757, 401] on div "Estoque Mín. 0 Estoque Máx. 250" at bounding box center [784, 384] width 589 height 61
type input "5"
type input "5,000"
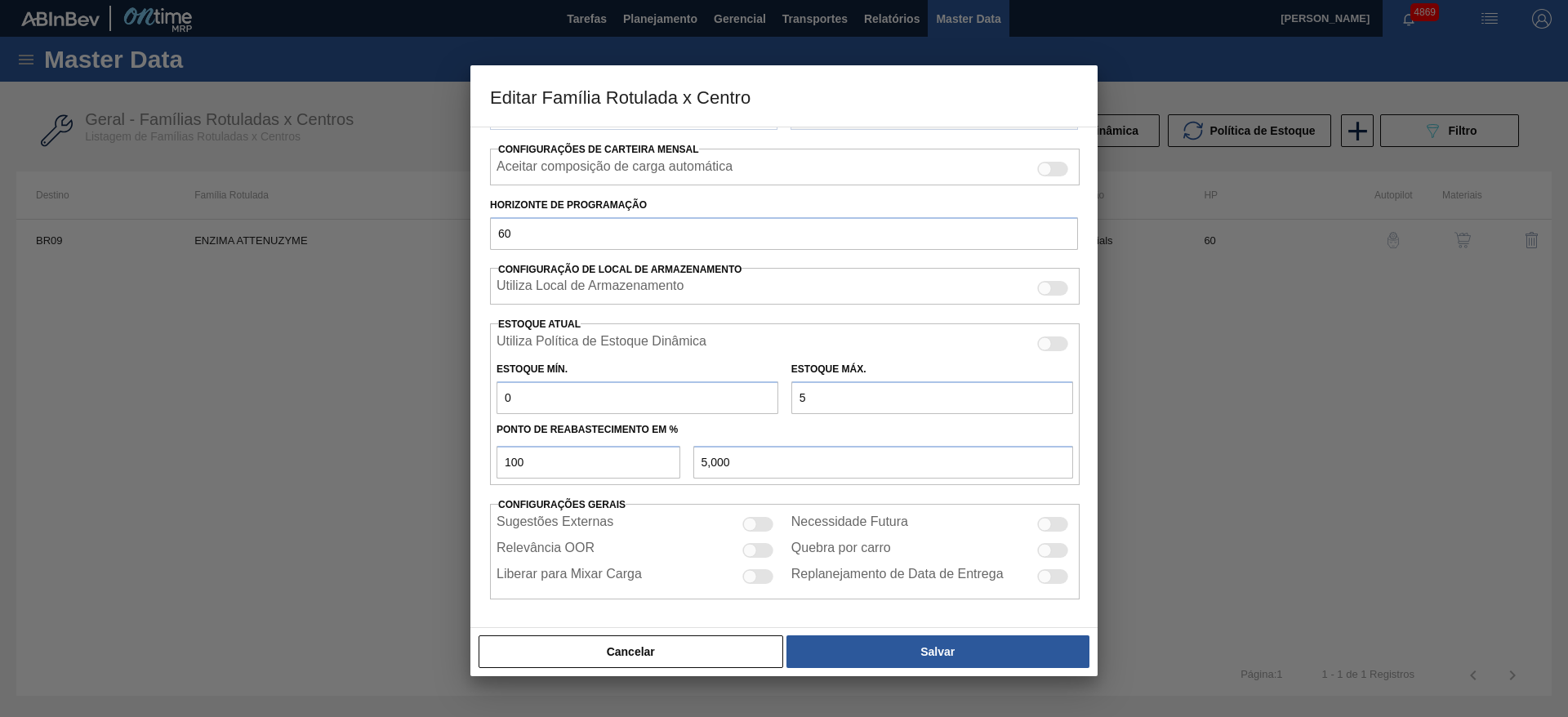
type input "50"
type input "50,000"
type input "500"
type input "500,000"
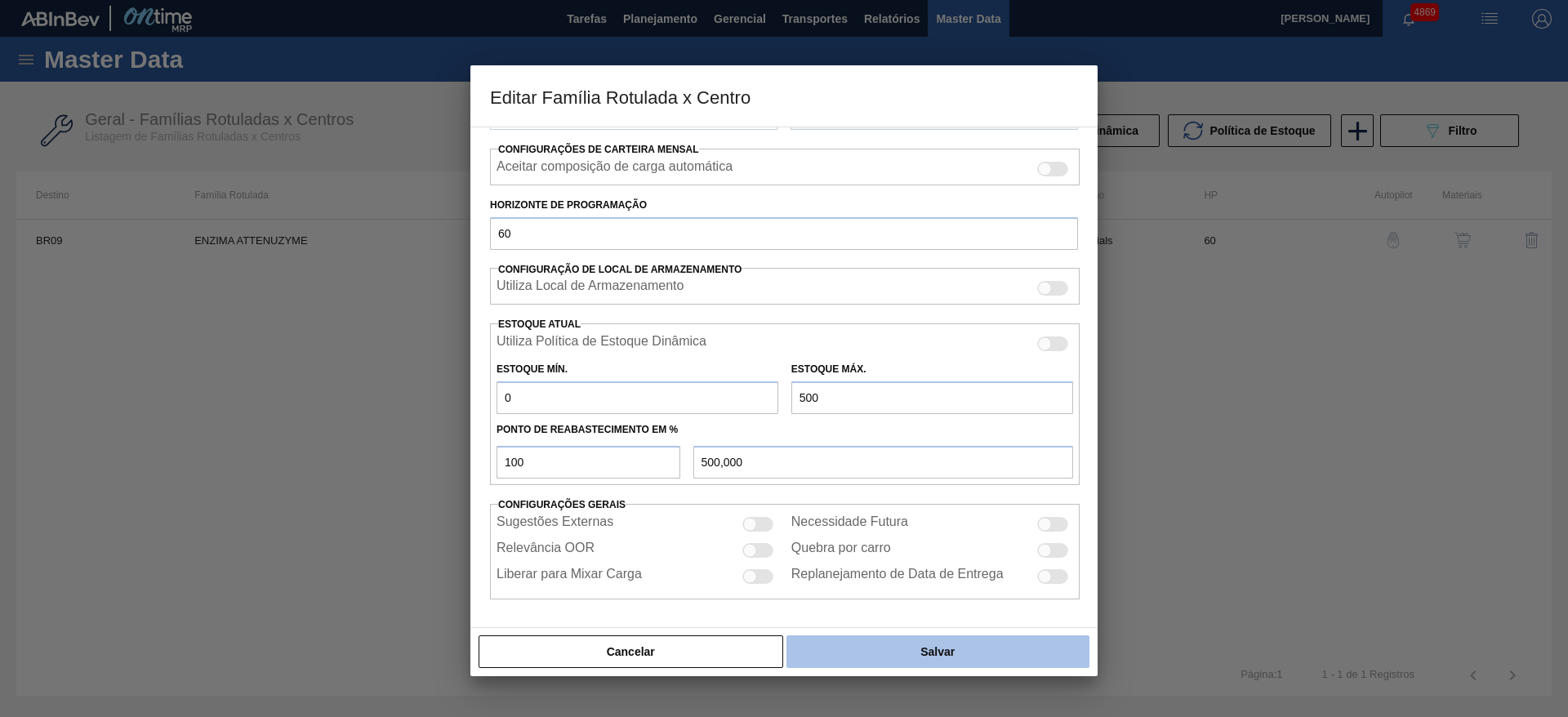
type input "500"
click at [884, 657] on button "Salvar" at bounding box center [938, 652] width 303 height 33
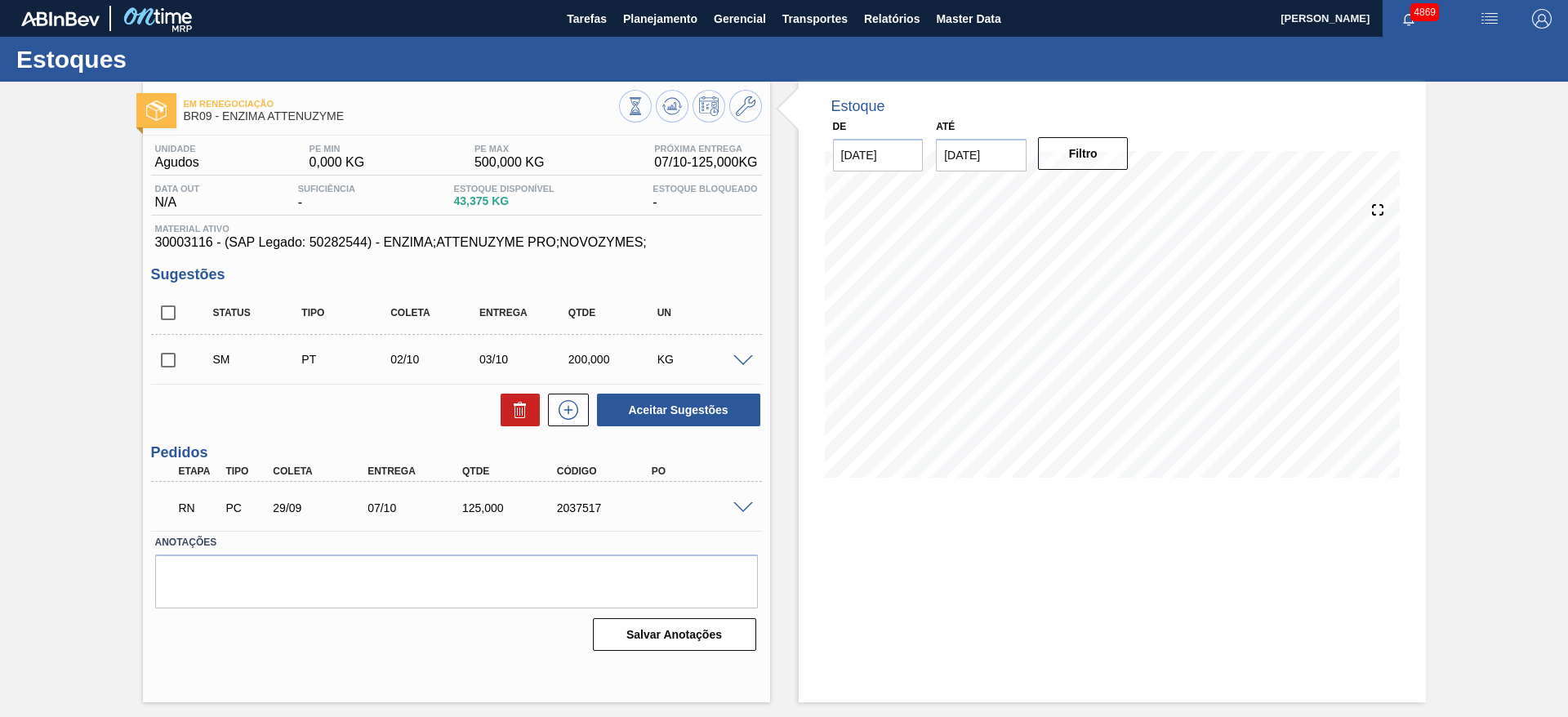
click at [159, 358] on input "checkbox" at bounding box center [168, 360] width 35 height 35
click at [699, 401] on button "Aceitar Sugestões" at bounding box center [678, 410] width 164 height 33
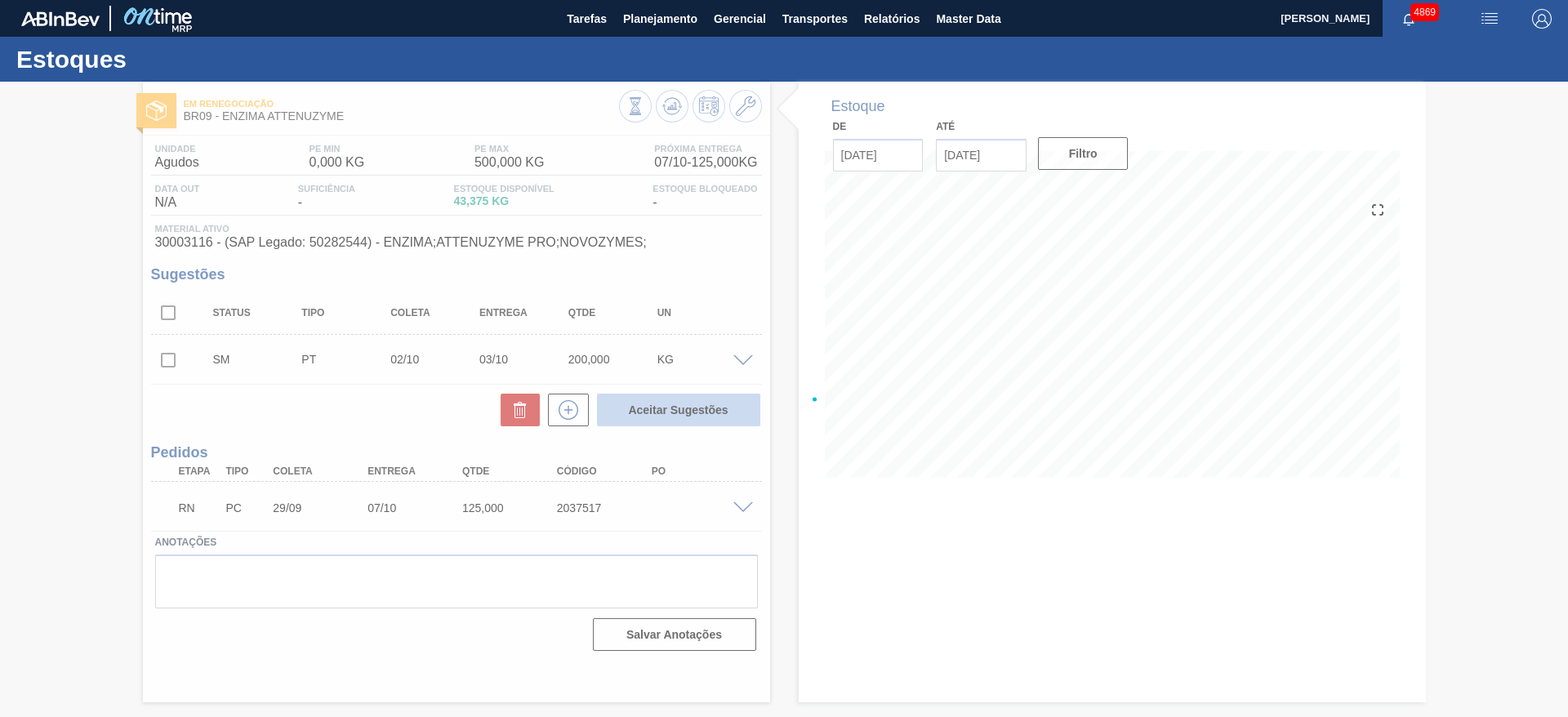
checkbox input "false"
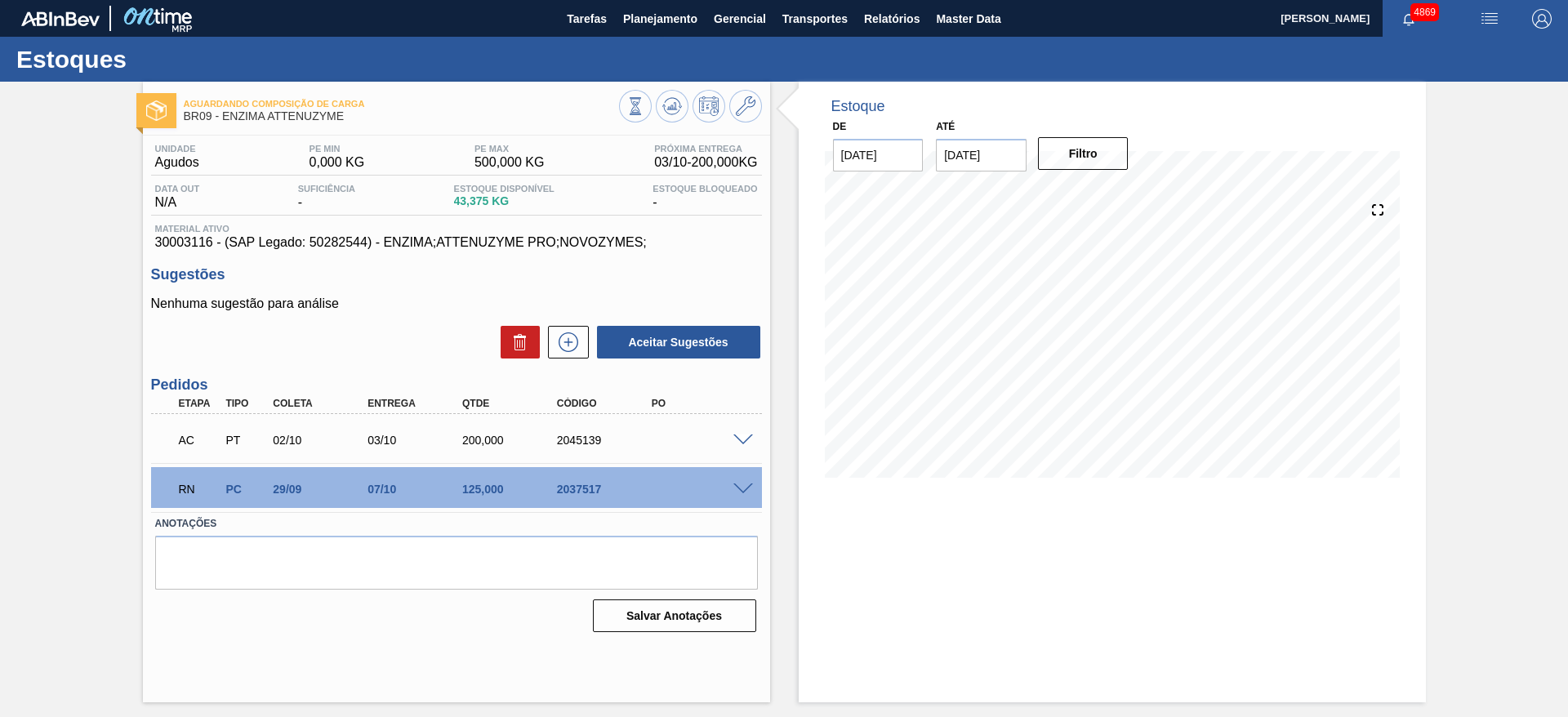
click at [736, 488] on span at bounding box center [743, 489] width 20 height 12
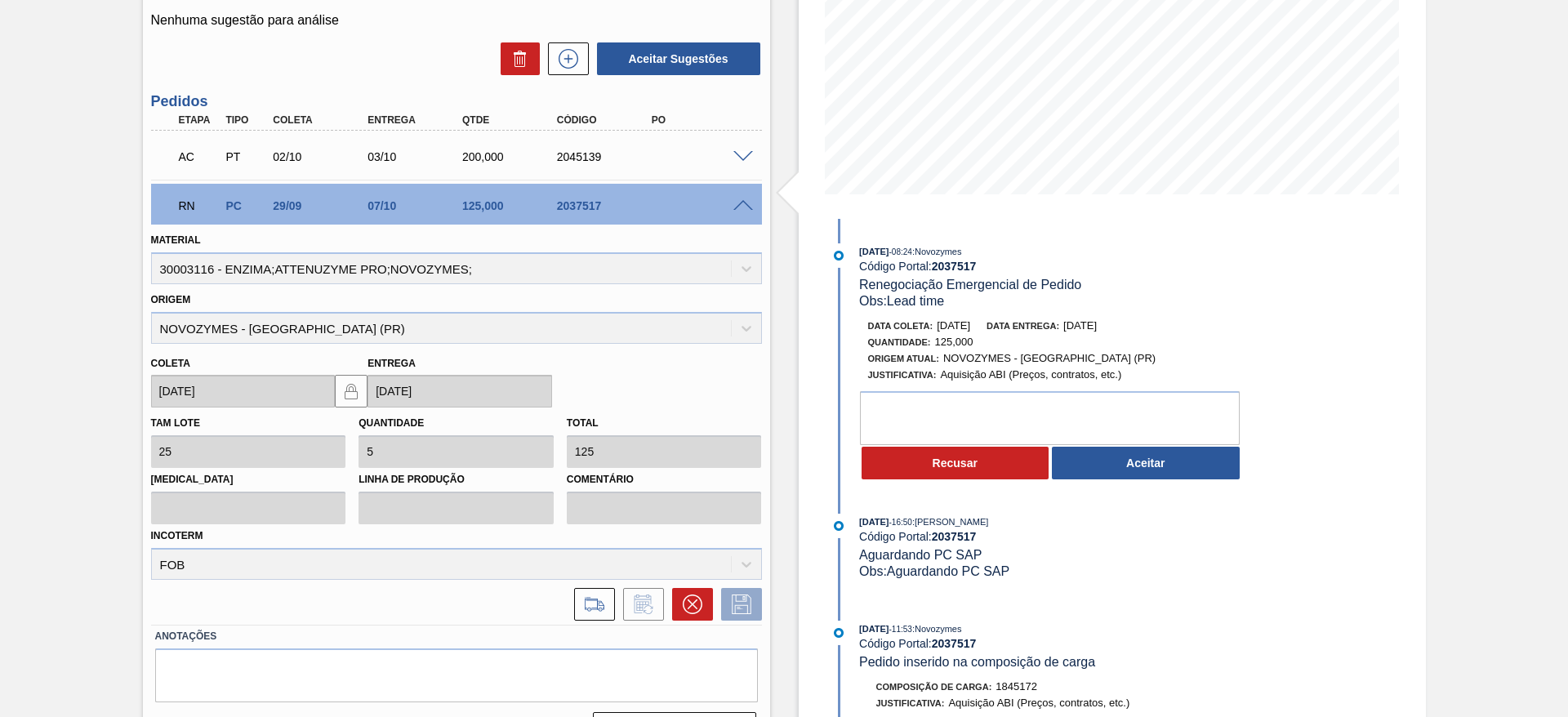
scroll to position [325, 0]
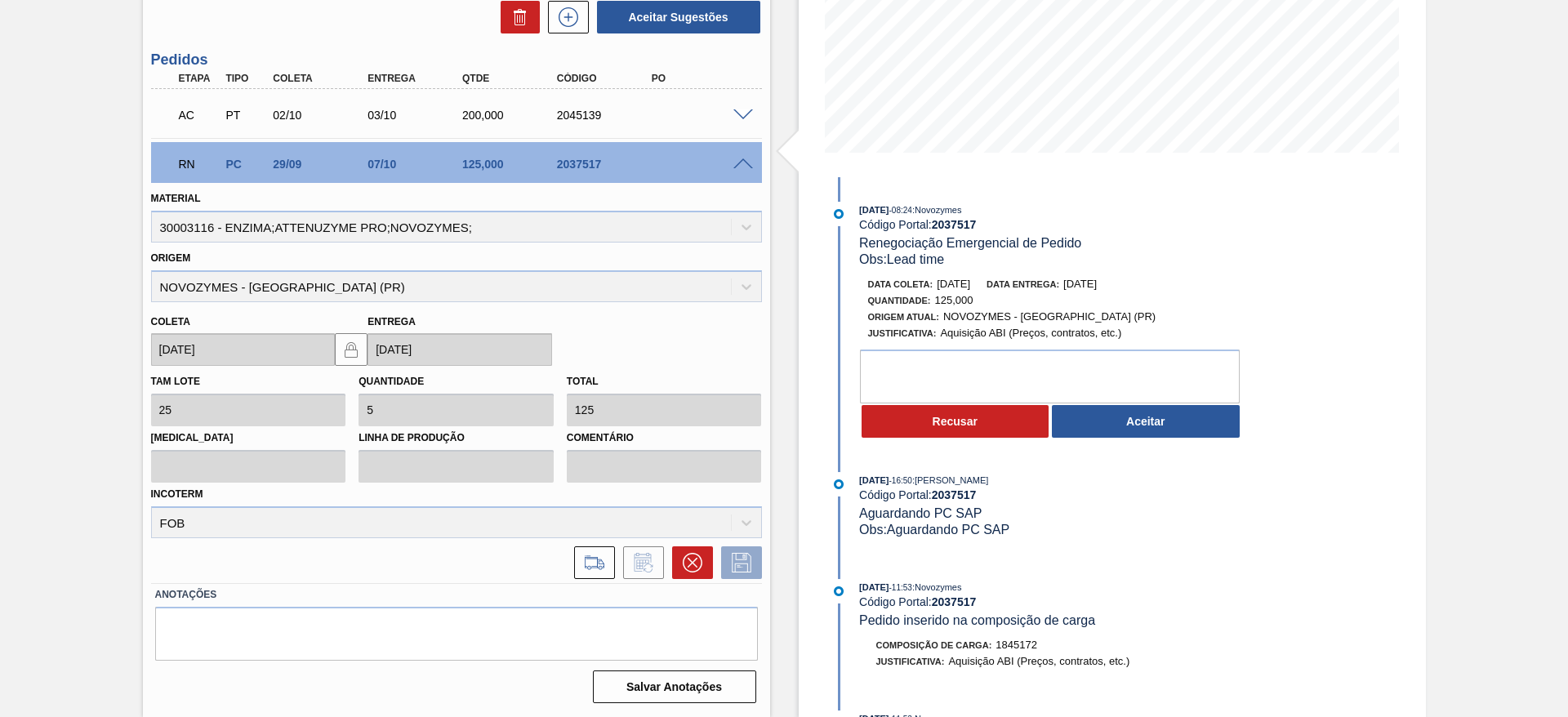
click at [736, 111] on span at bounding box center [743, 115] width 20 height 12
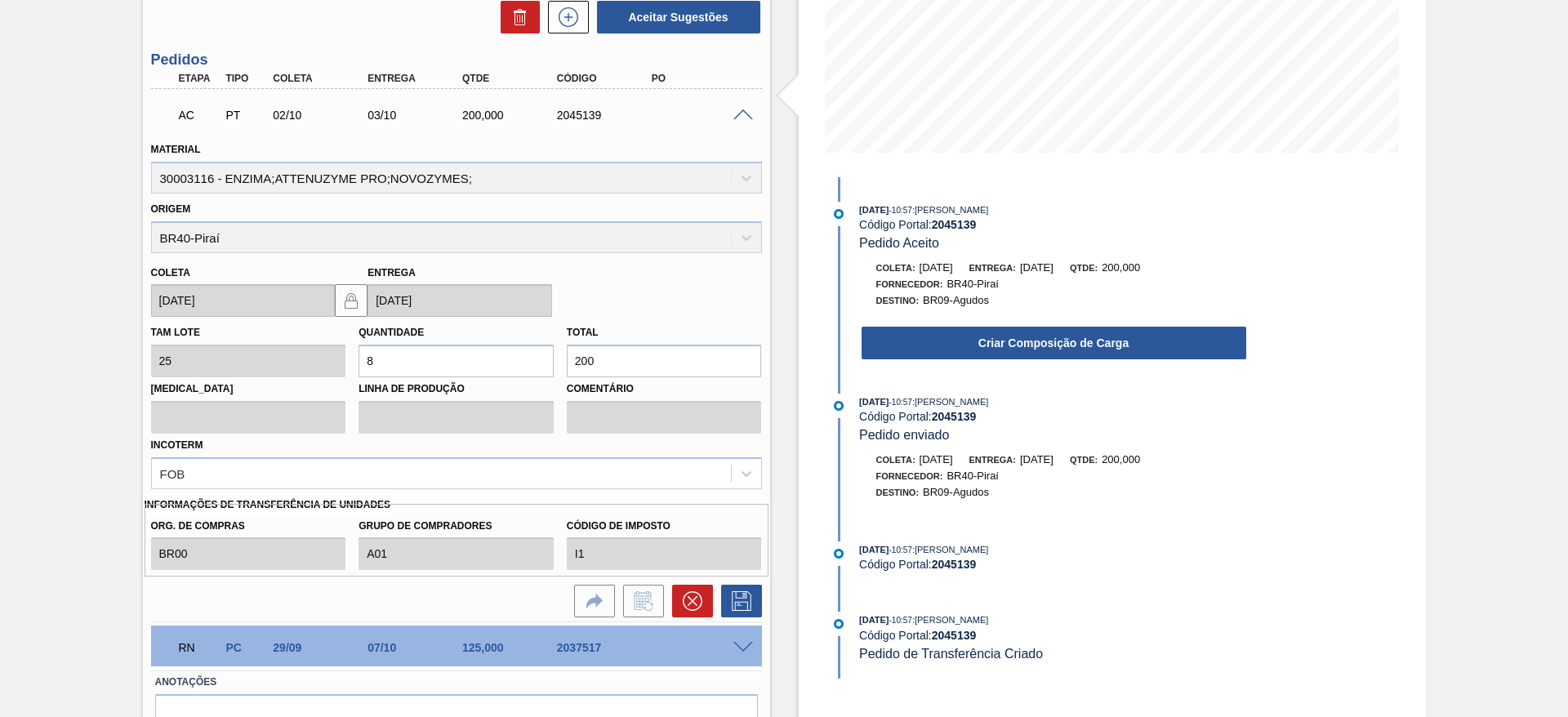
click at [937, 325] on div "Criar Composição de Carga" at bounding box center [1054, 343] width 388 height 36
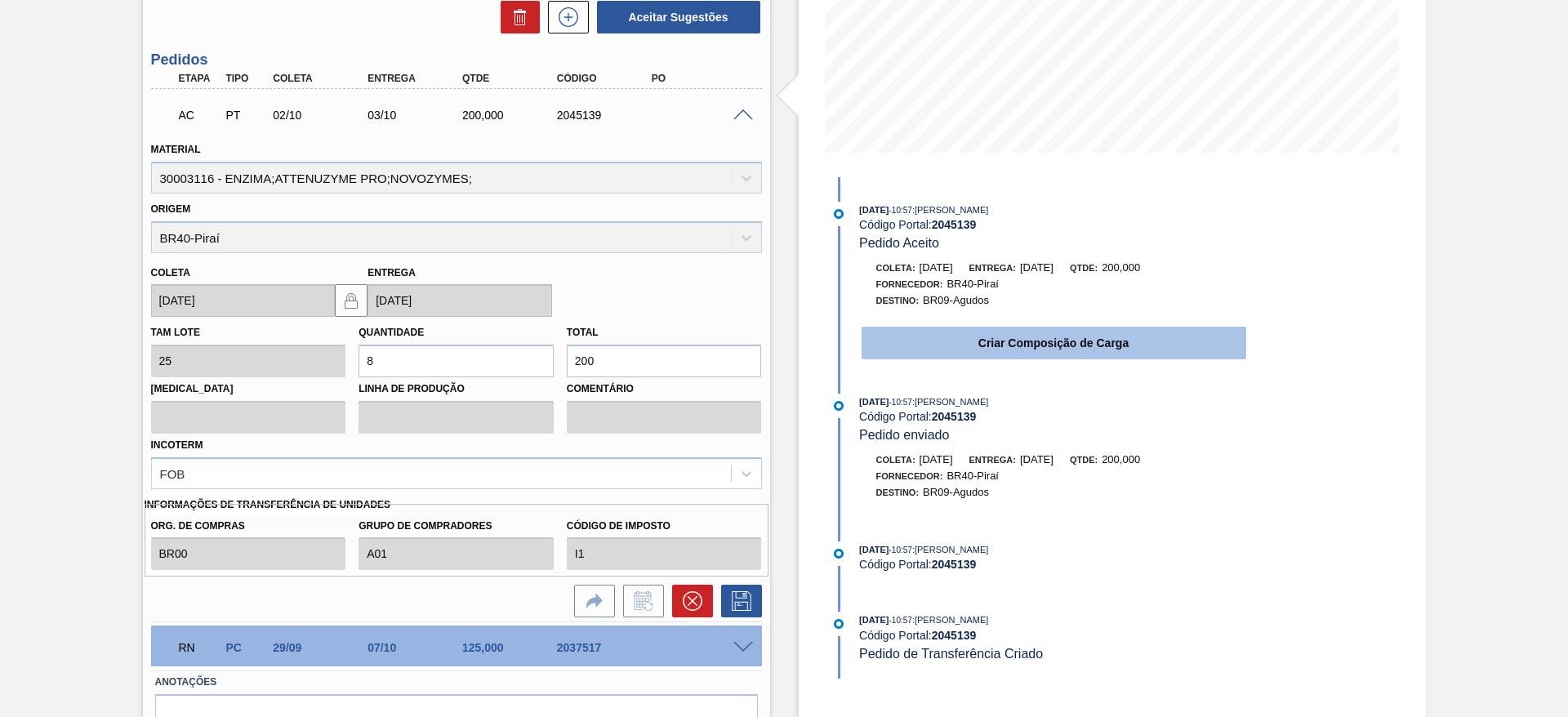
click at [1097, 342] on button "Criar Composição de Carga" at bounding box center [1054, 343] width 385 height 33
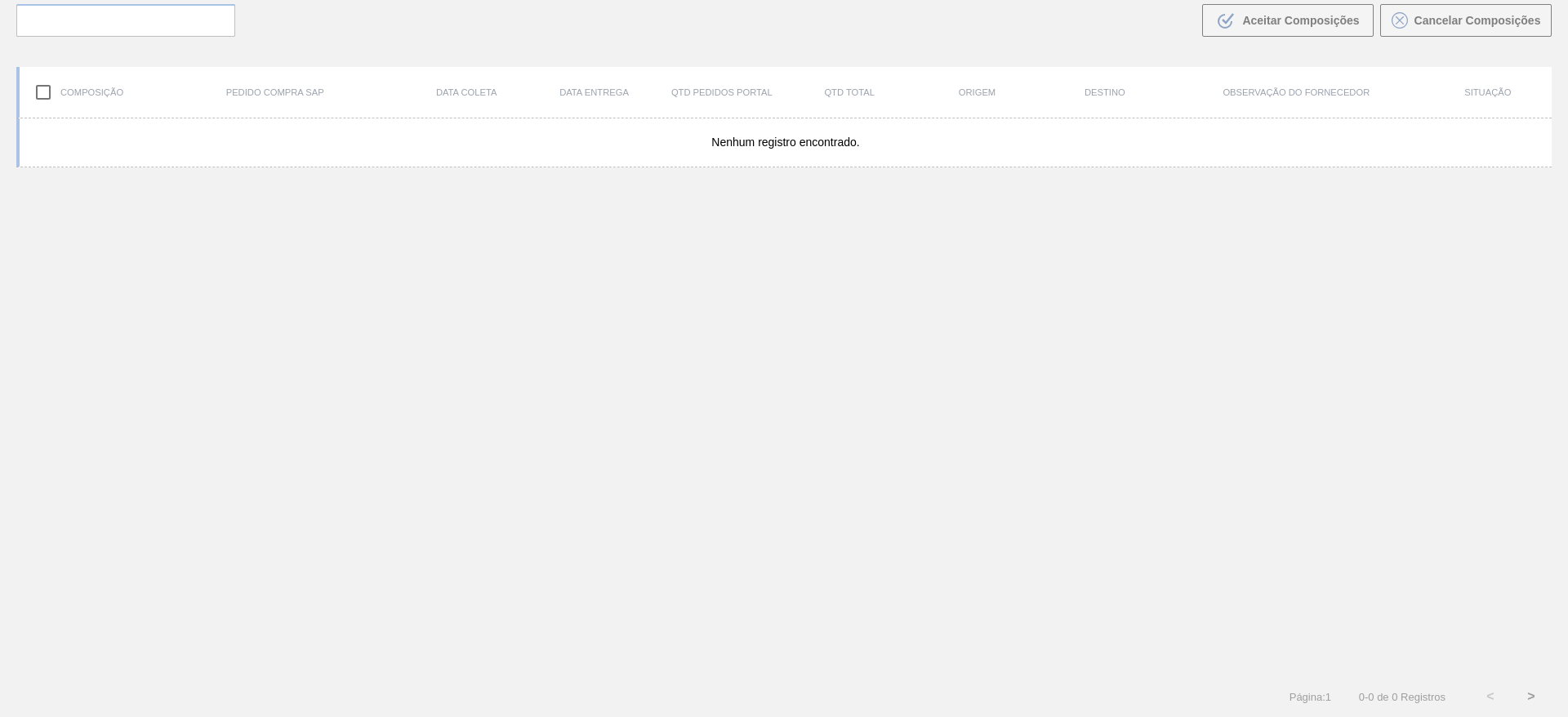
scroll to position [118, 0]
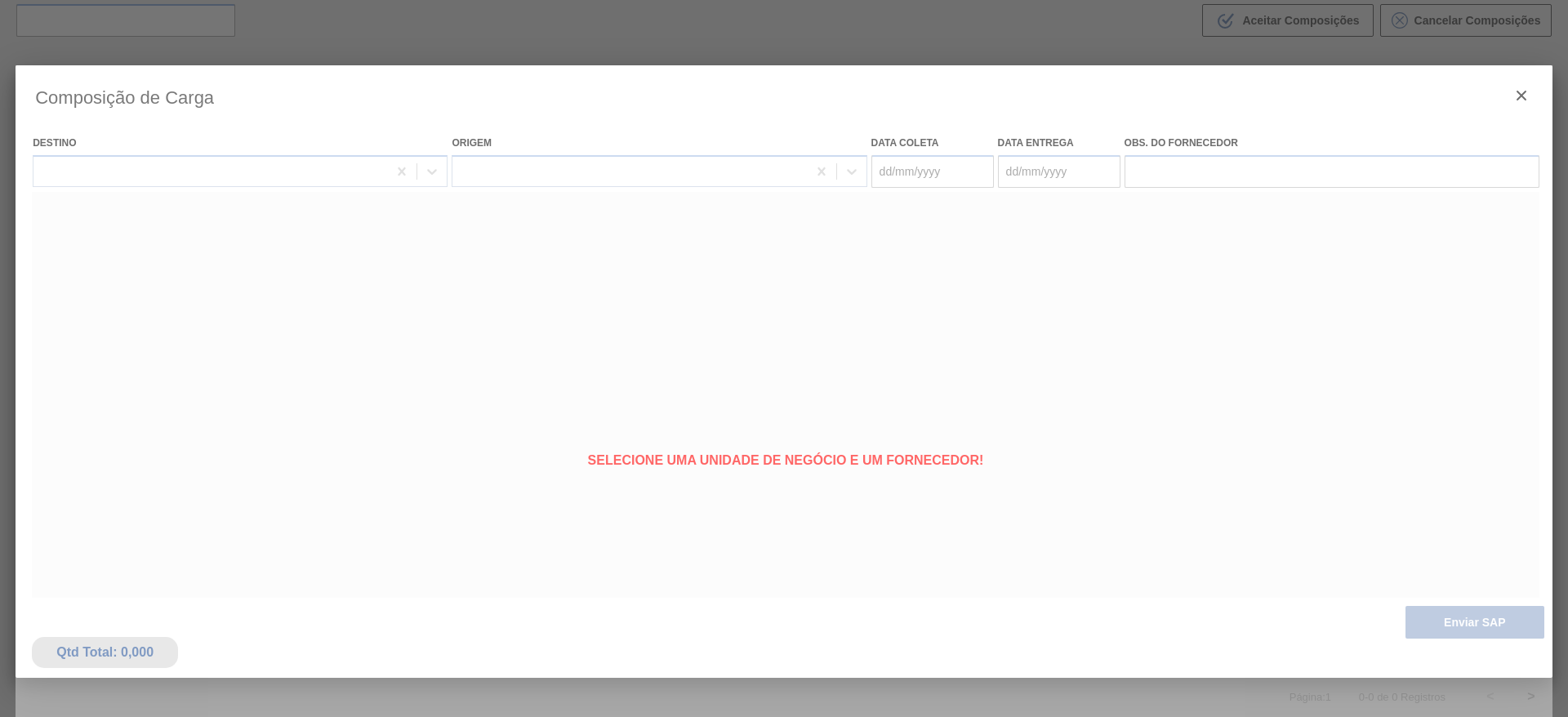
type coleta "[DATE]"
type entrega "03/10/2025"
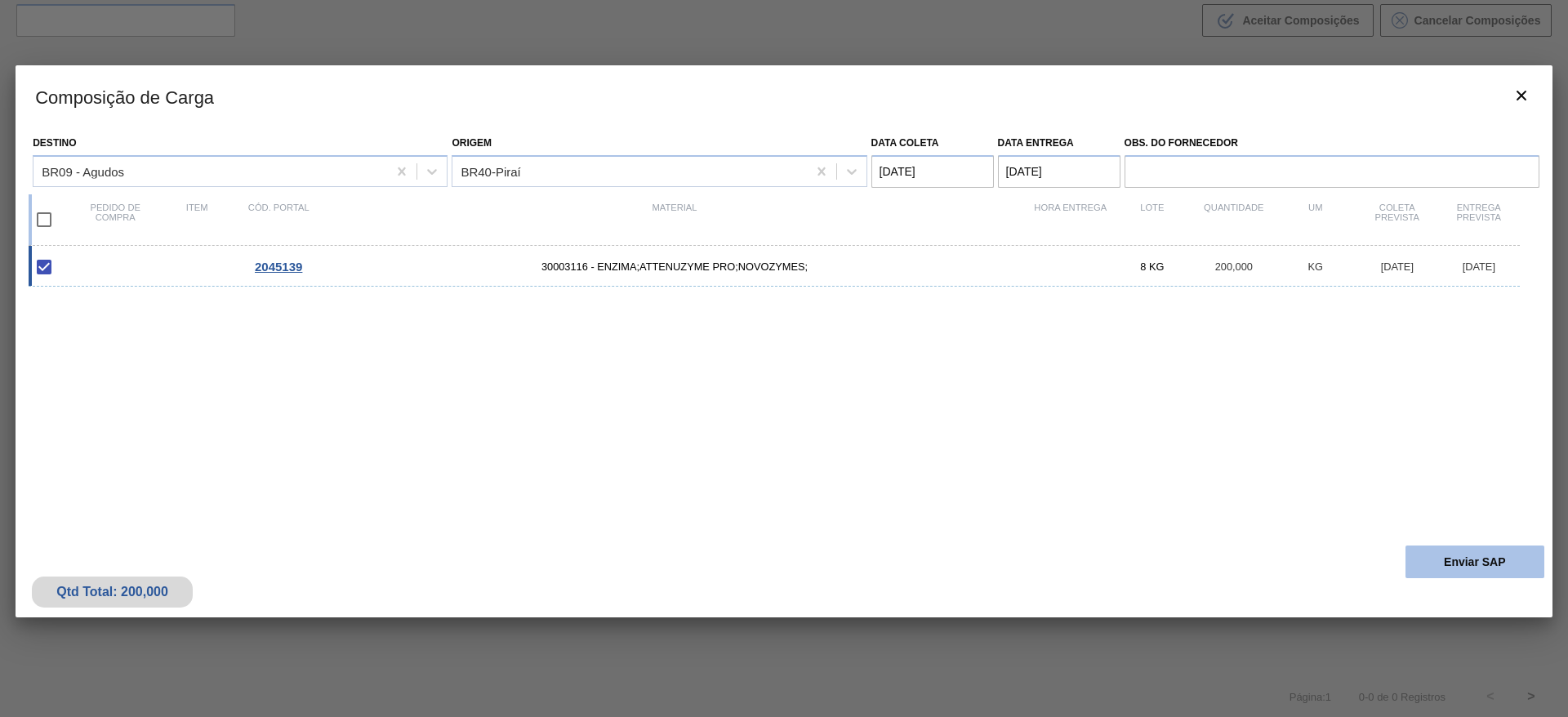
click at [1499, 562] on button "Enviar SAP" at bounding box center [1474, 562] width 139 height 33
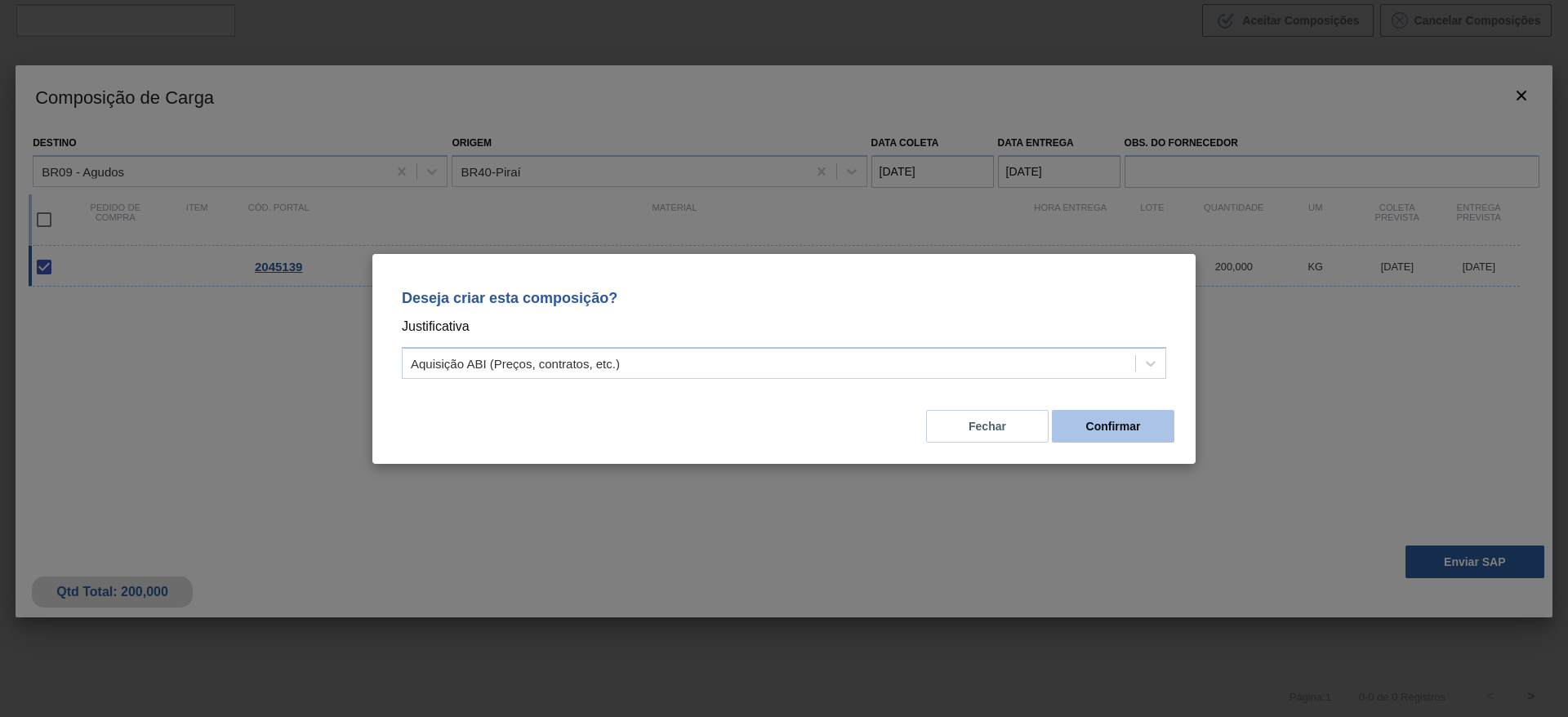
click at [1146, 415] on button "Confirmar" at bounding box center [1113, 427] width 122 height 33
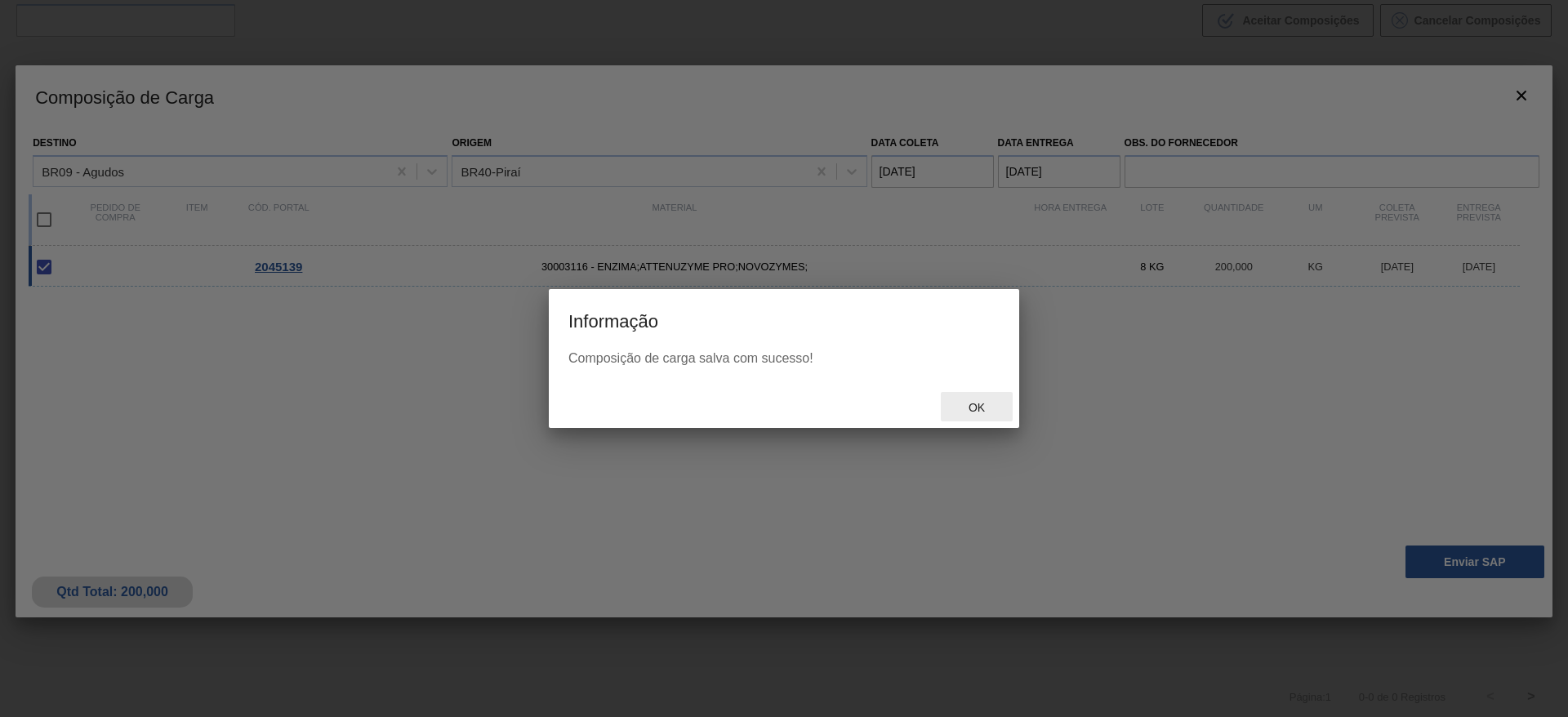
click at [979, 393] on div "Ok" at bounding box center [976, 407] width 71 height 30
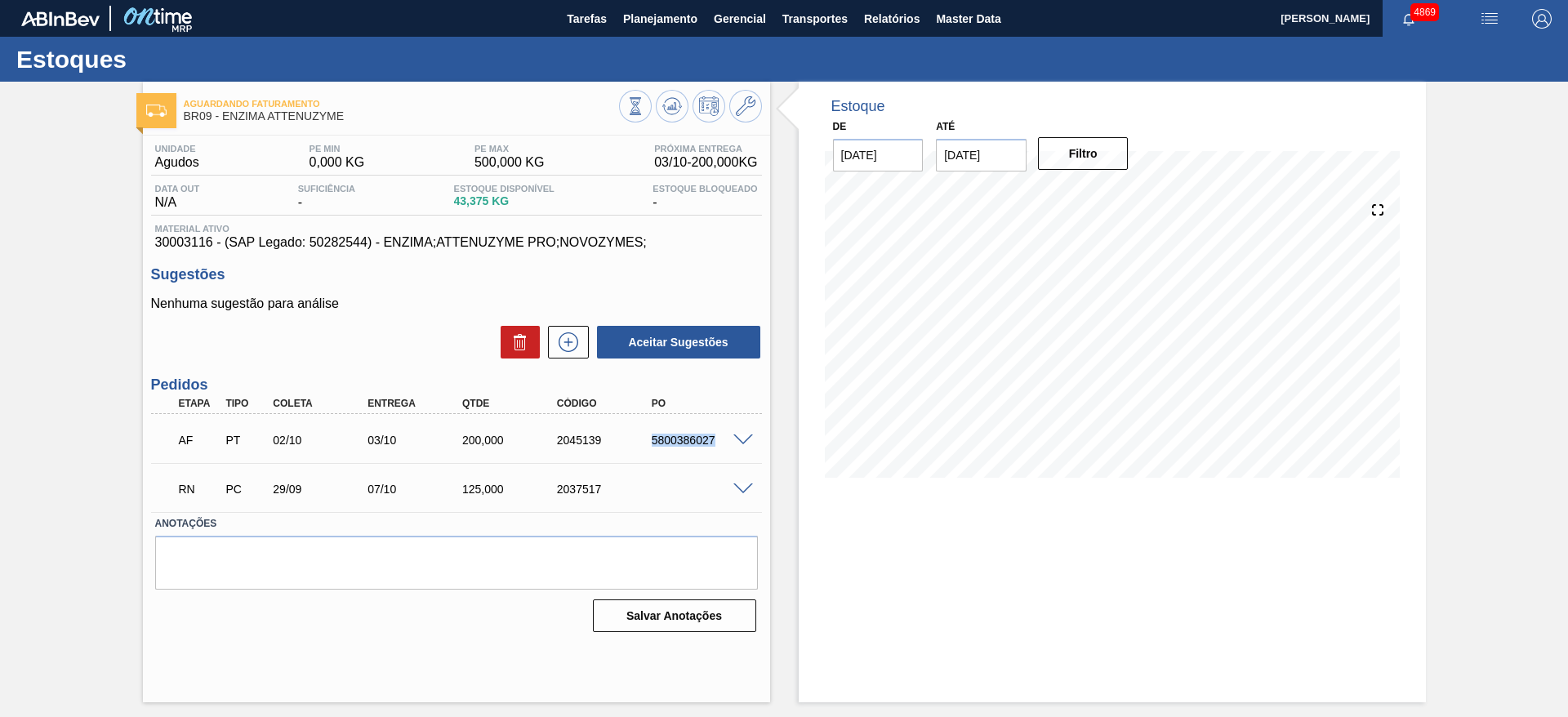
drag, startPoint x: 637, startPoint y: 443, endPoint x: 747, endPoint y: 451, distance: 110.3
click at [747, 451] on div "AF PT 02/10 03/10 200,000 2045139 5800386027" at bounding box center [456, 439] width 611 height 41
copy div "5800386027"
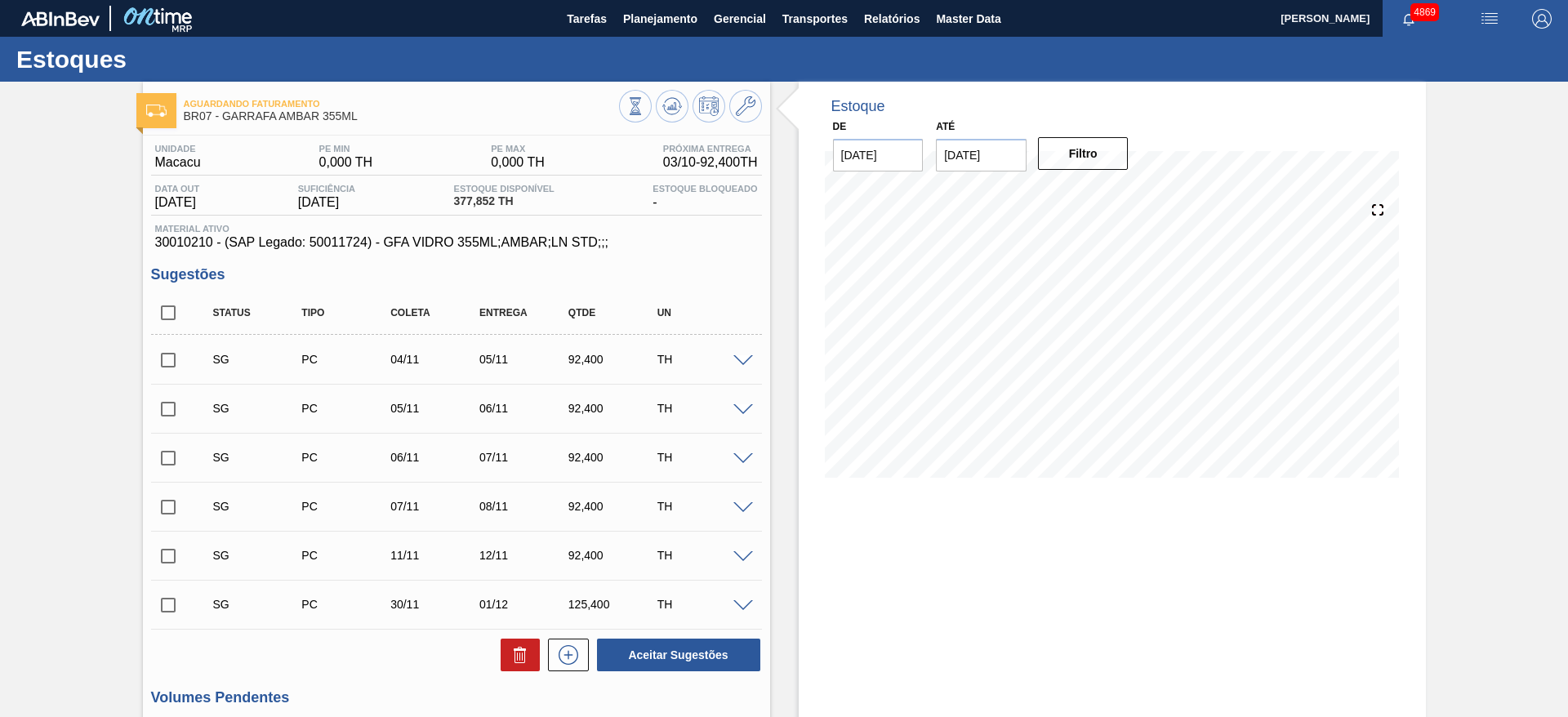
scroll to position [9, 0]
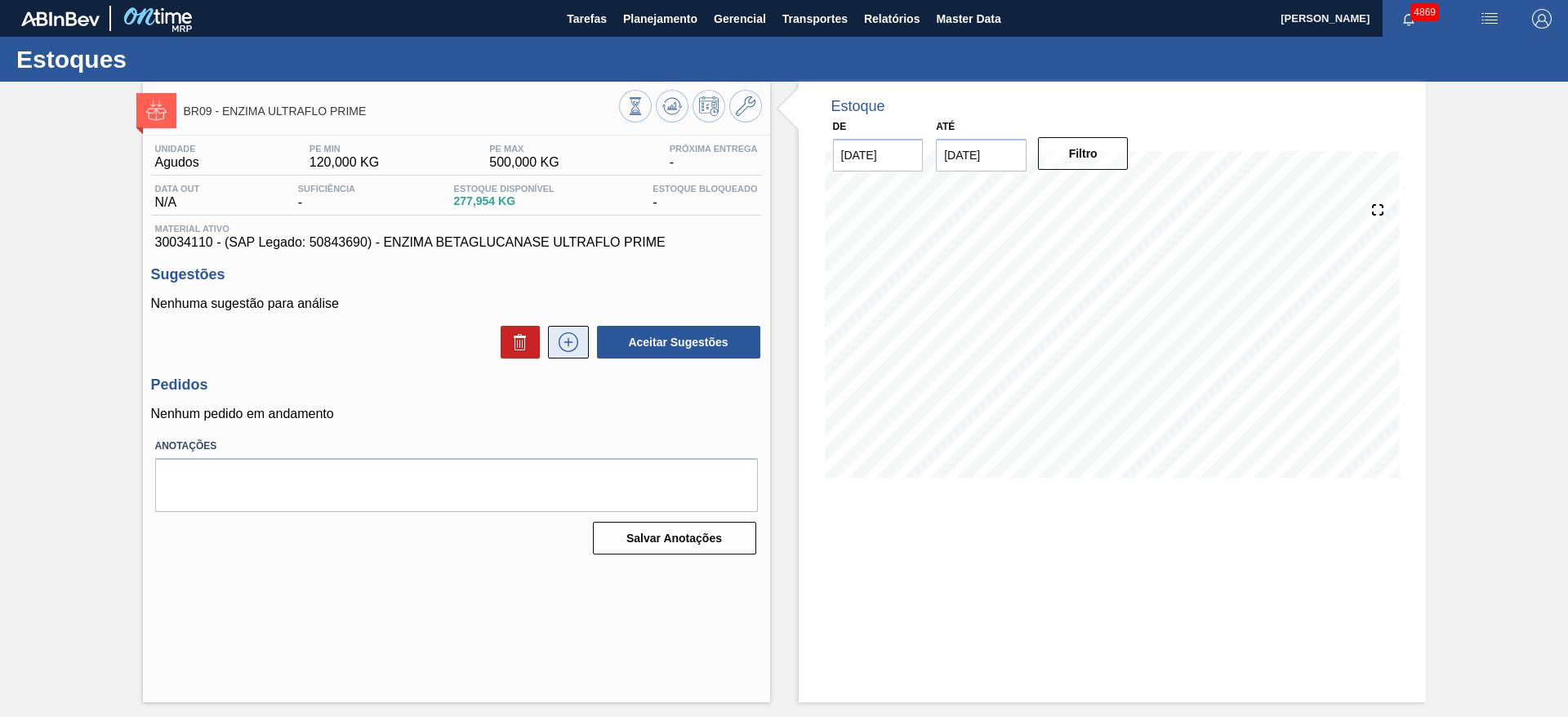
click at [576, 346] on icon at bounding box center [569, 342] width 20 height 20
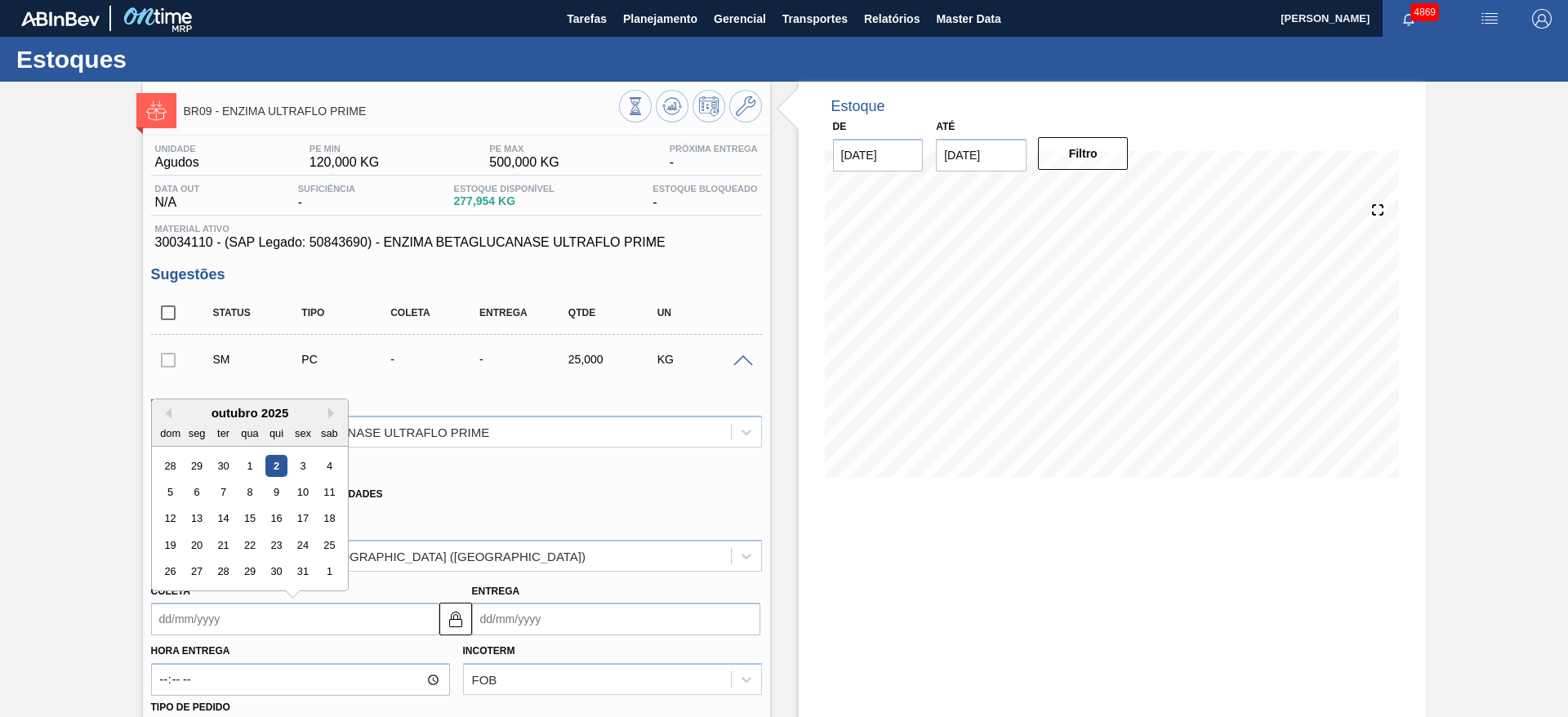
click at [351, 615] on input "Coleta" at bounding box center [295, 619] width 288 height 33
click at [242, 488] on div "8" at bounding box center [249, 492] width 22 height 22
type input "08/10/2025"
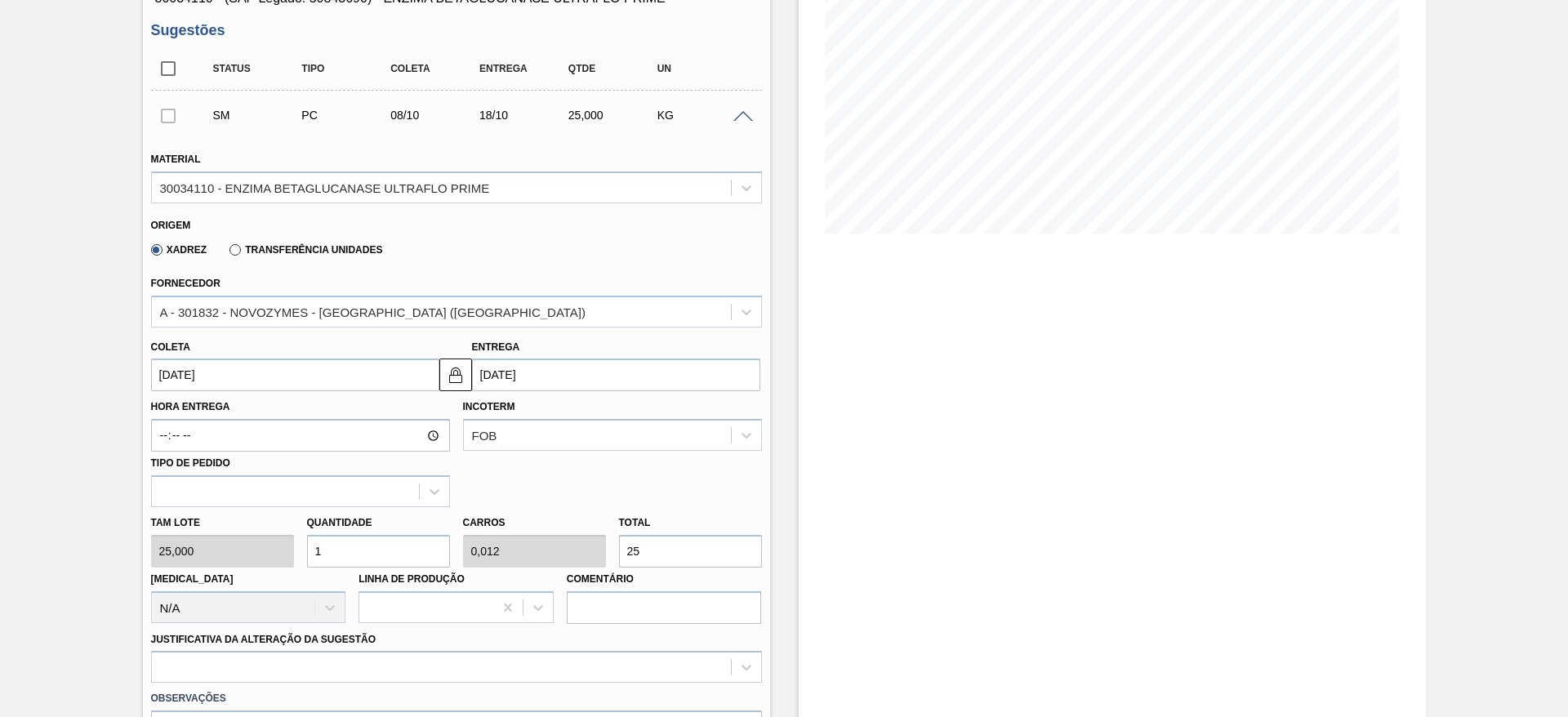
scroll to position [245, 0]
click at [459, 368] on img at bounding box center [456, 374] width 20 height 20
click at [540, 371] on input "18/10/2025" at bounding box center [616, 374] width 288 height 33
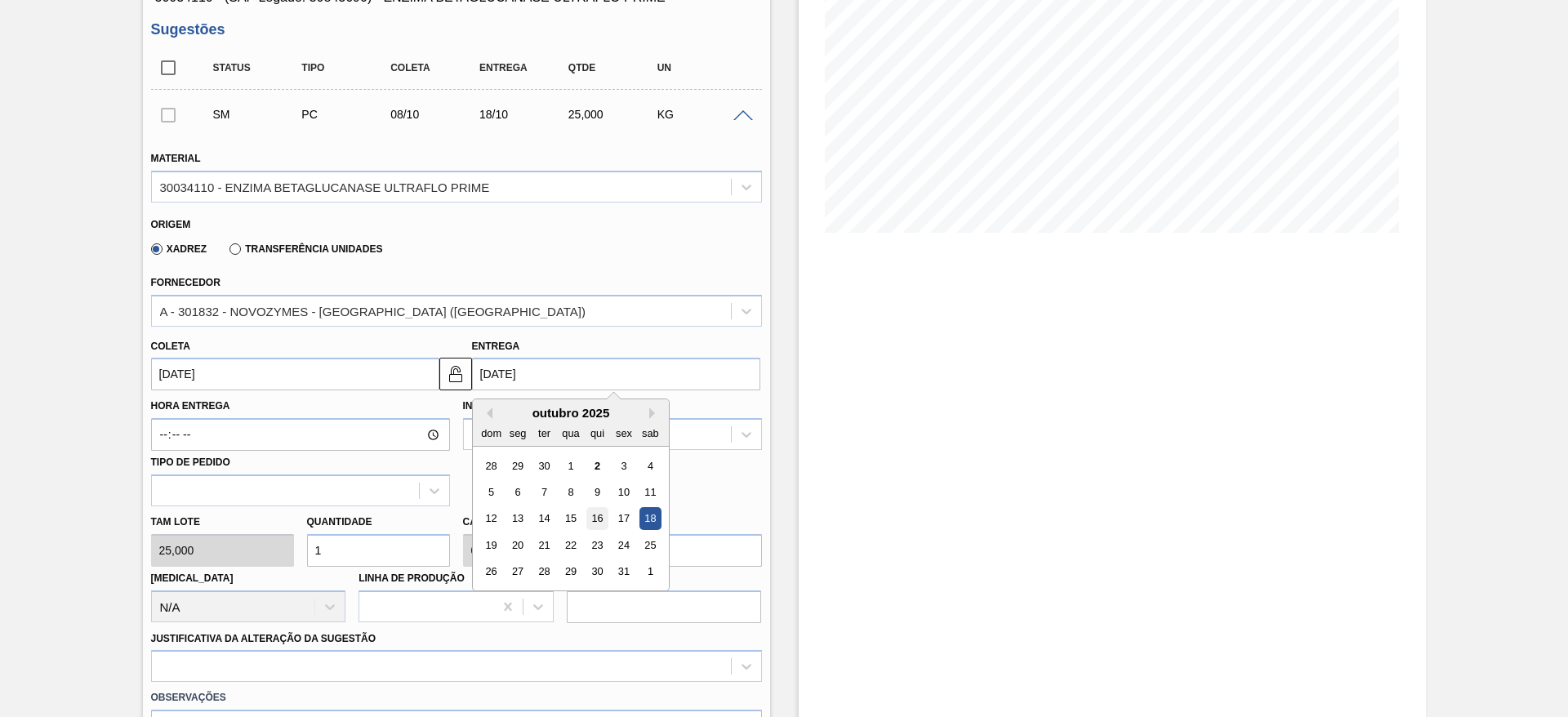
click at [606, 520] on div "16" at bounding box center [596, 519] width 22 height 22
type input "16/10/2025"
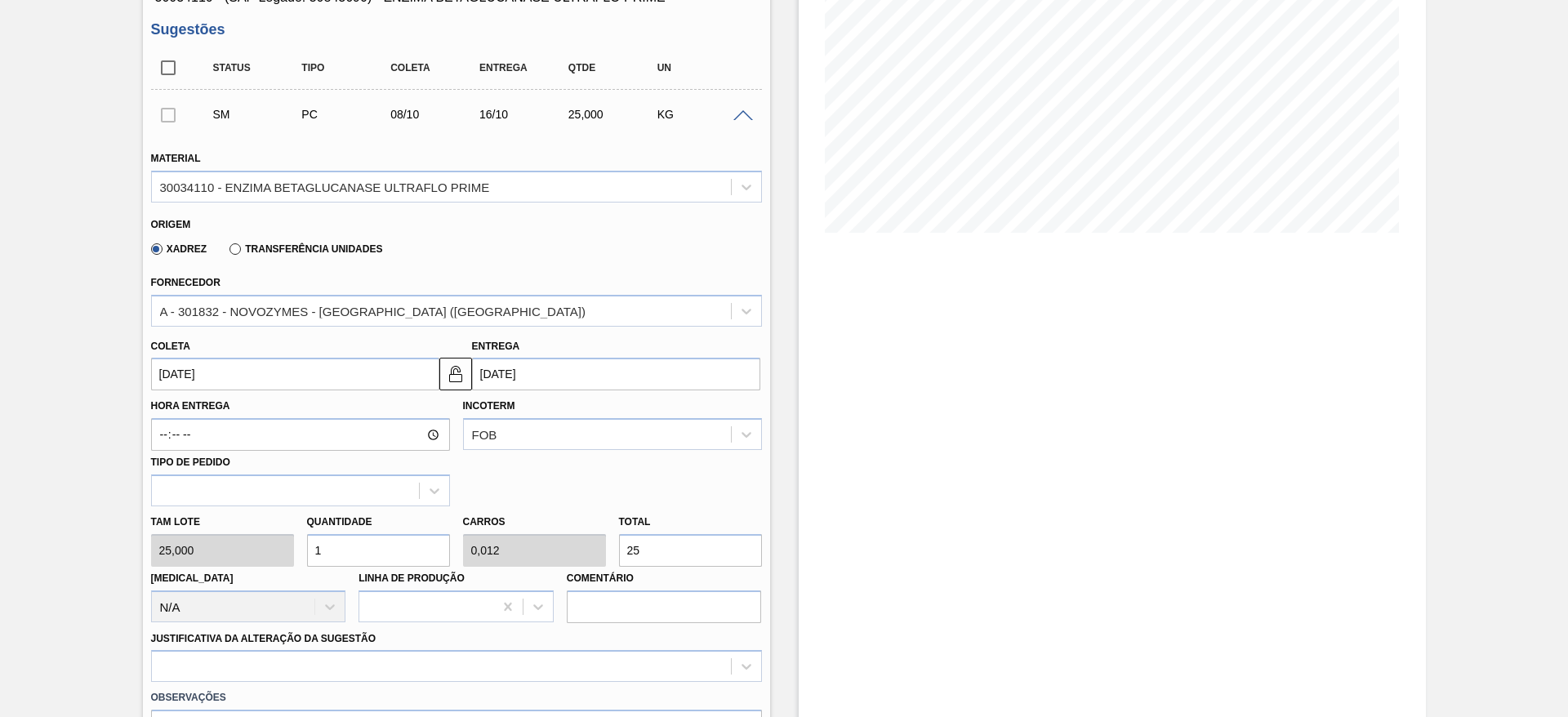
drag, startPoint x: 345, startPoint y: 552, endPoint x: 306, endPoint y: 553, distance: 39.0
click at [307, 553] on input "1" at bounding box center [379, 551] width 143 height 33
type input "0,013"
click at [594, 553] on div "Tam lote 25,000 Quantidade 1 Carros 0,013 Total 25 Doca N/A Linha de Produção C…" at bounding box center [456, 565] width 624 height 117
type input "0,08"
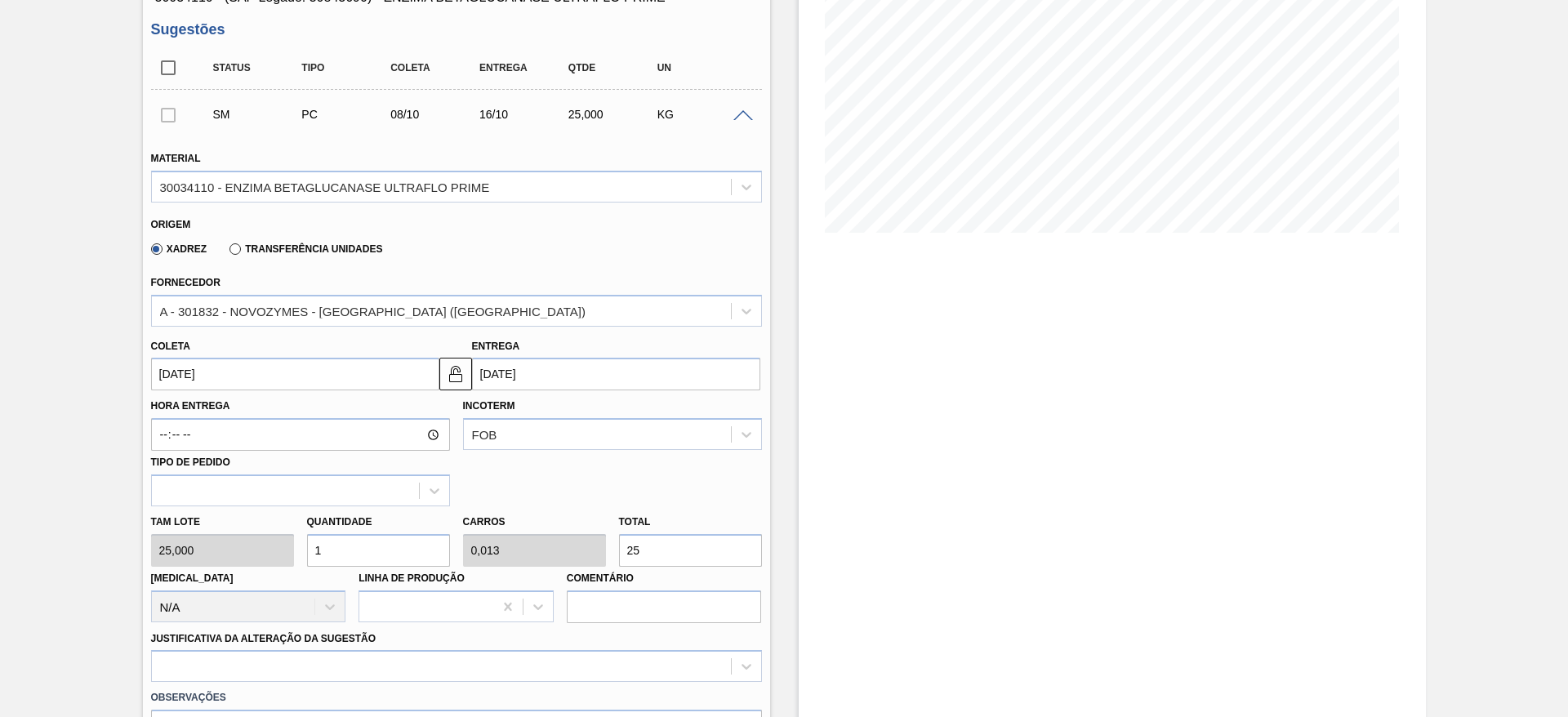
type input "0,001"
type input "2"
type input "1,08"
type input "0,013"
type input "27"
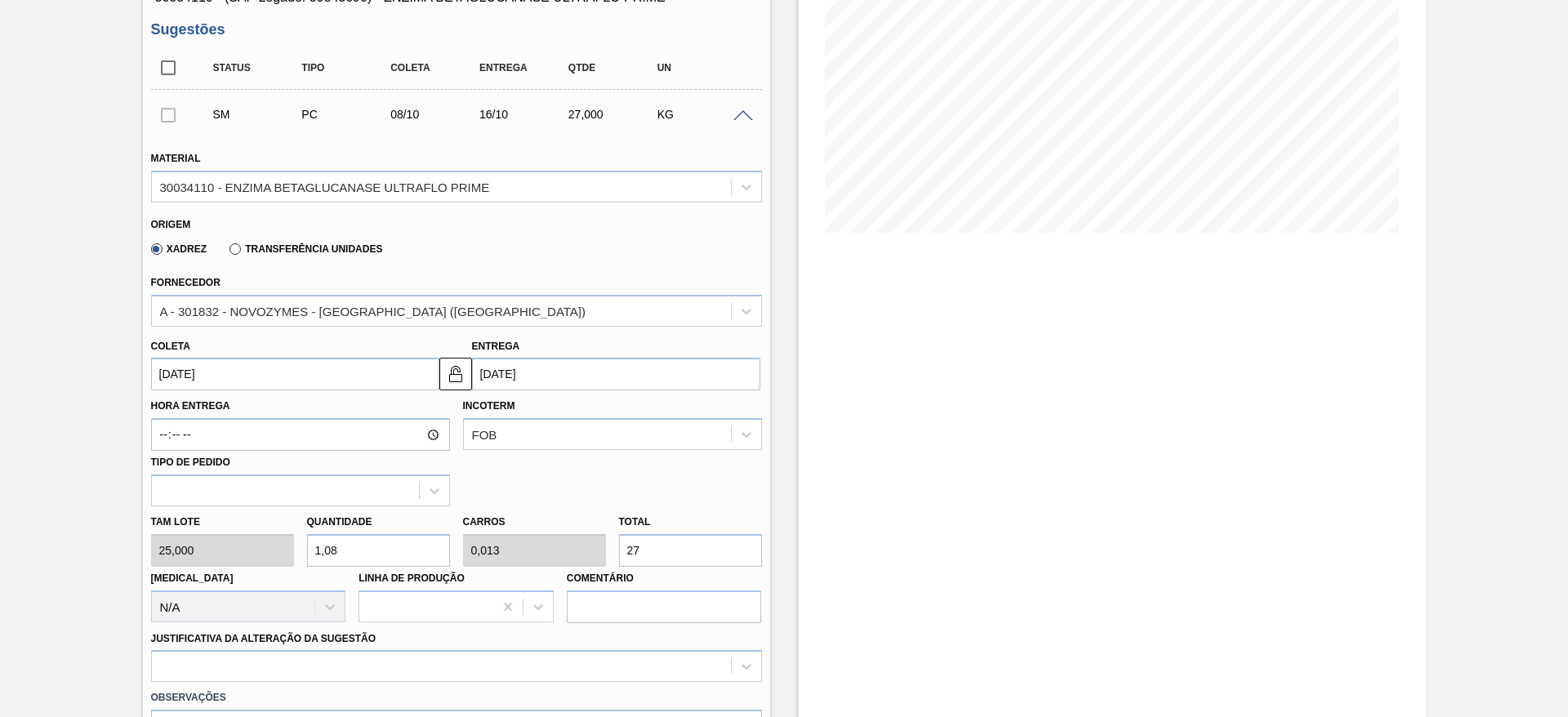
type input "11"
type input "0,138"
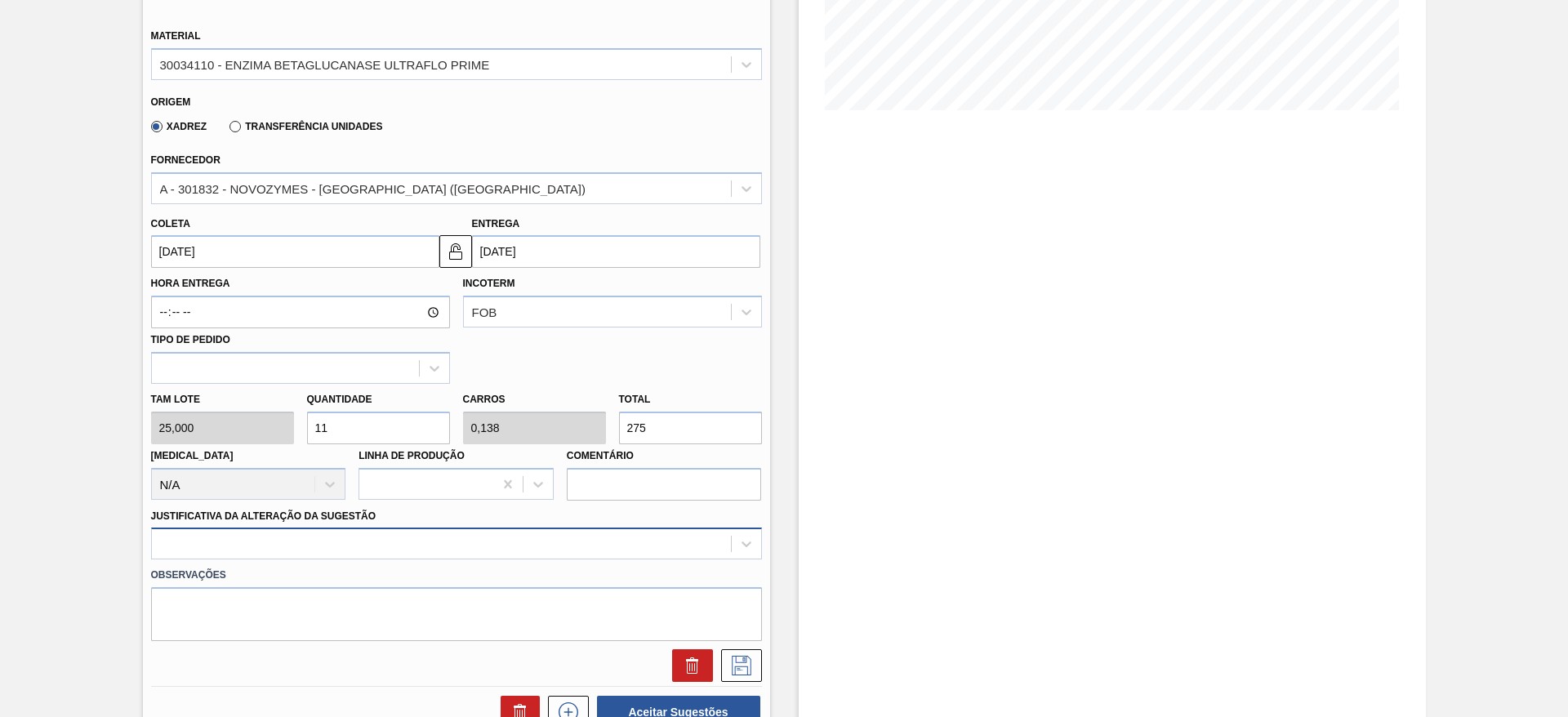
type input "275"
click at [565, 551] on div at bounding box center [456, 544] width 611 height 32
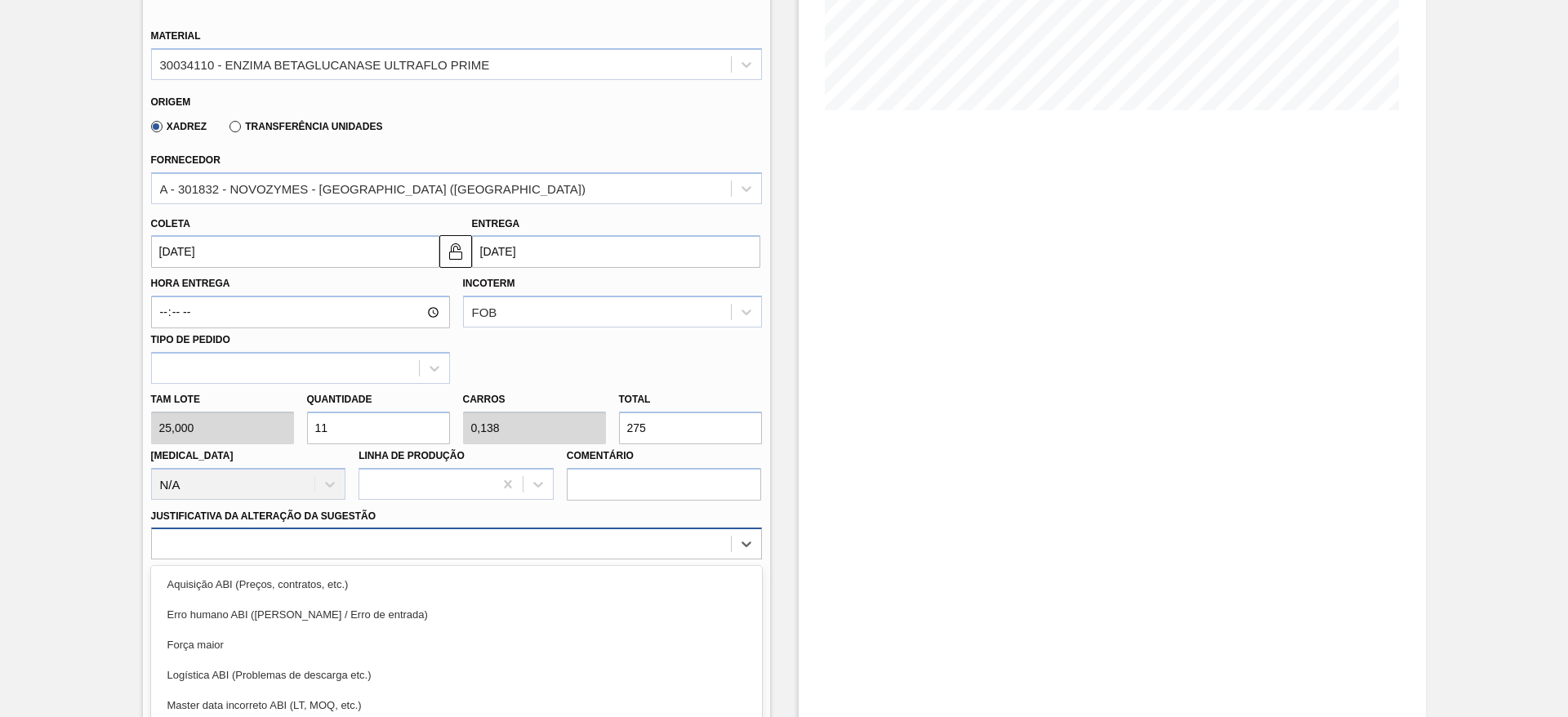
scroll to position [468, 0]
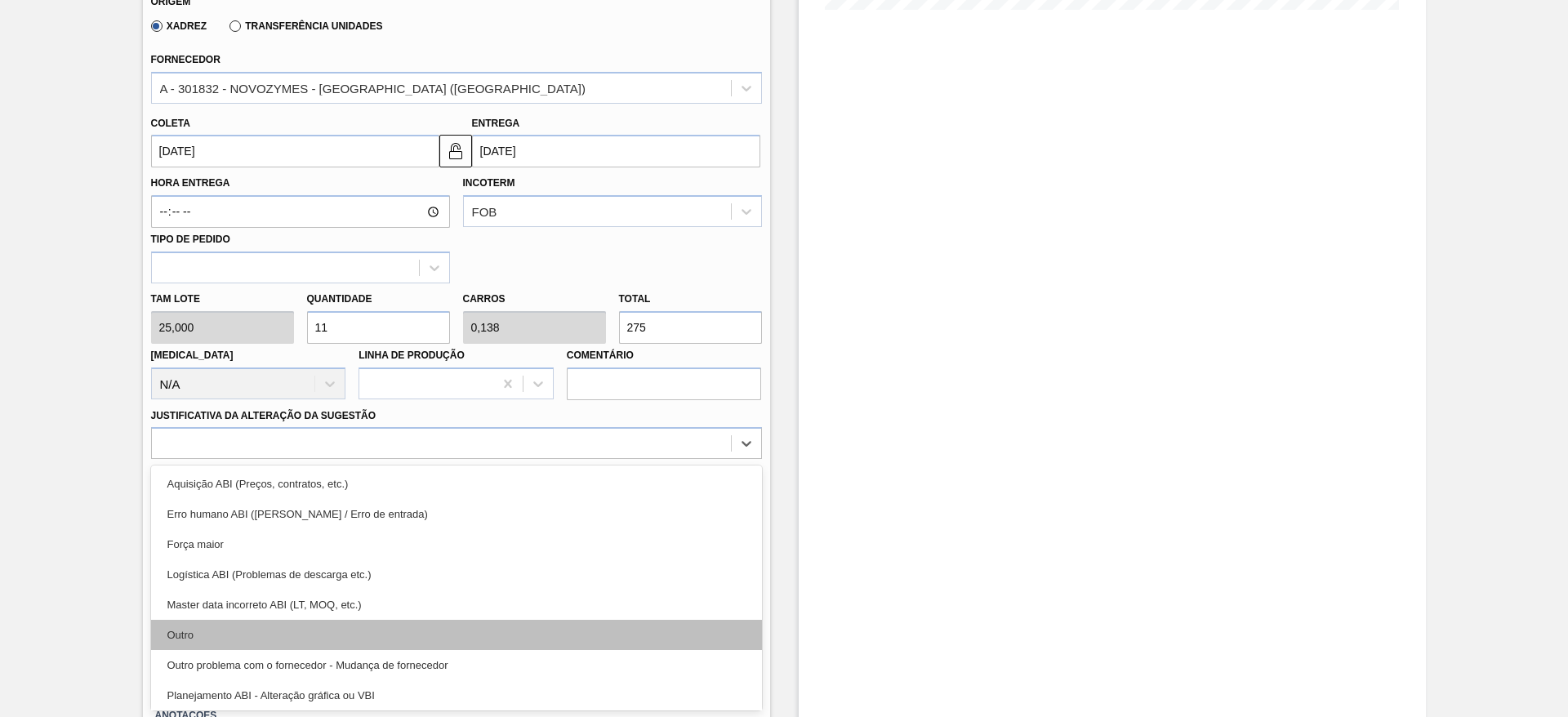
click at [556, 641] on div "Outro" at bounding box center [456, 635] width 611 height 30
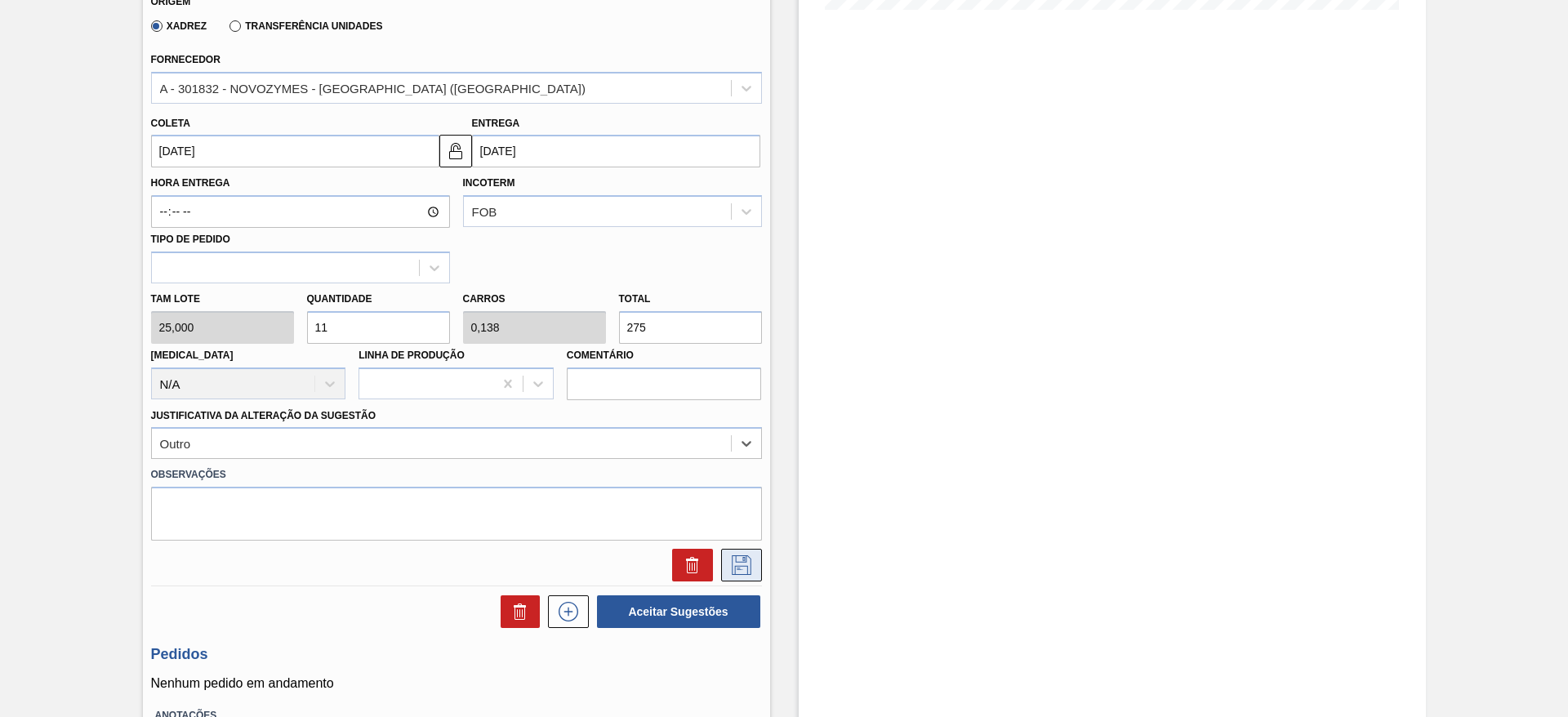
click at [746, 562] on icon at bounding box center [741, 566] width 26 height 20
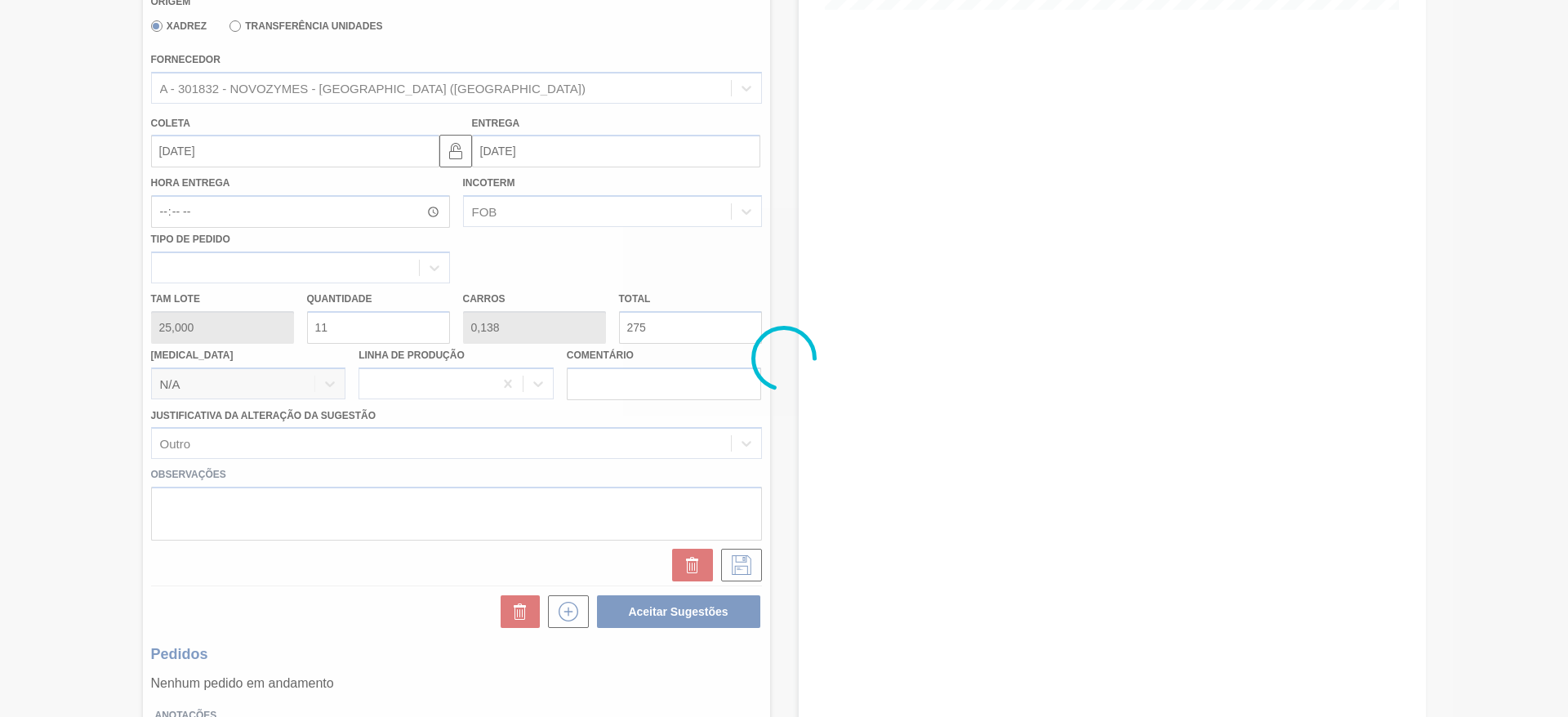
scroll to position [0, 0]
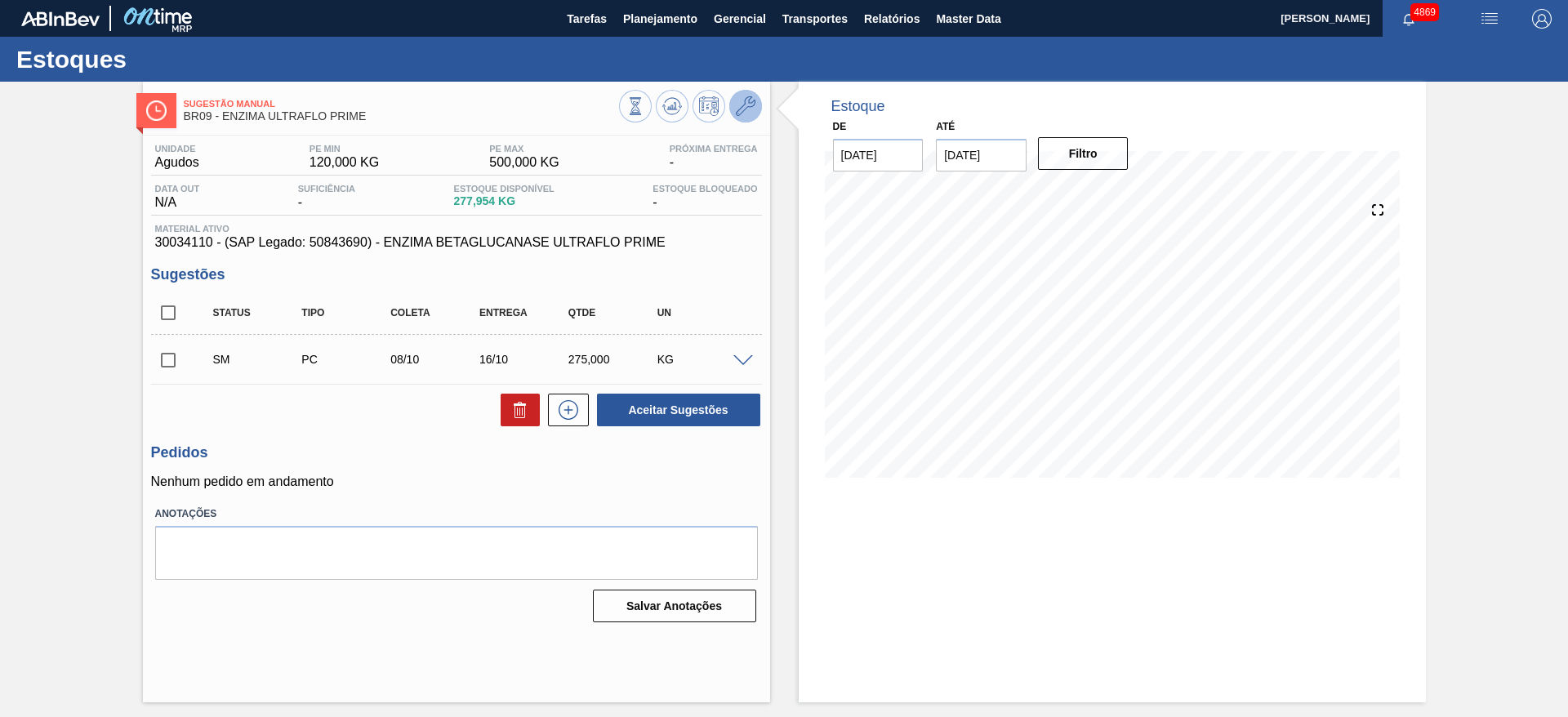
click at [746, 99] on icon at bounding box center [745, 106] width 20 height 20
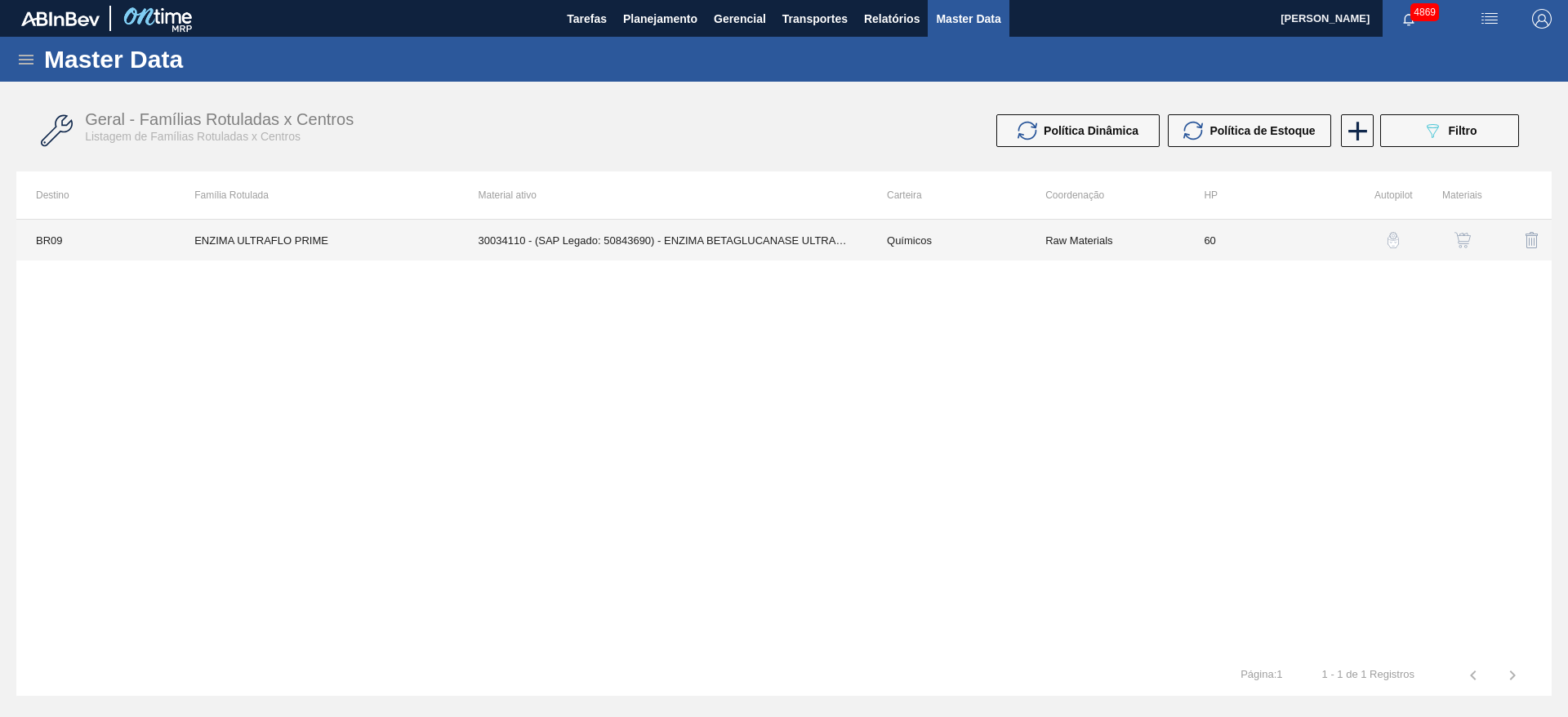
click at [810, 237] on td "30034110 - (SAP Legado: 50843690) - ENZIMA BETAGLUCANASE ULTRAFLO PRIME" at bounding box center [662, 240] width 408 height 41
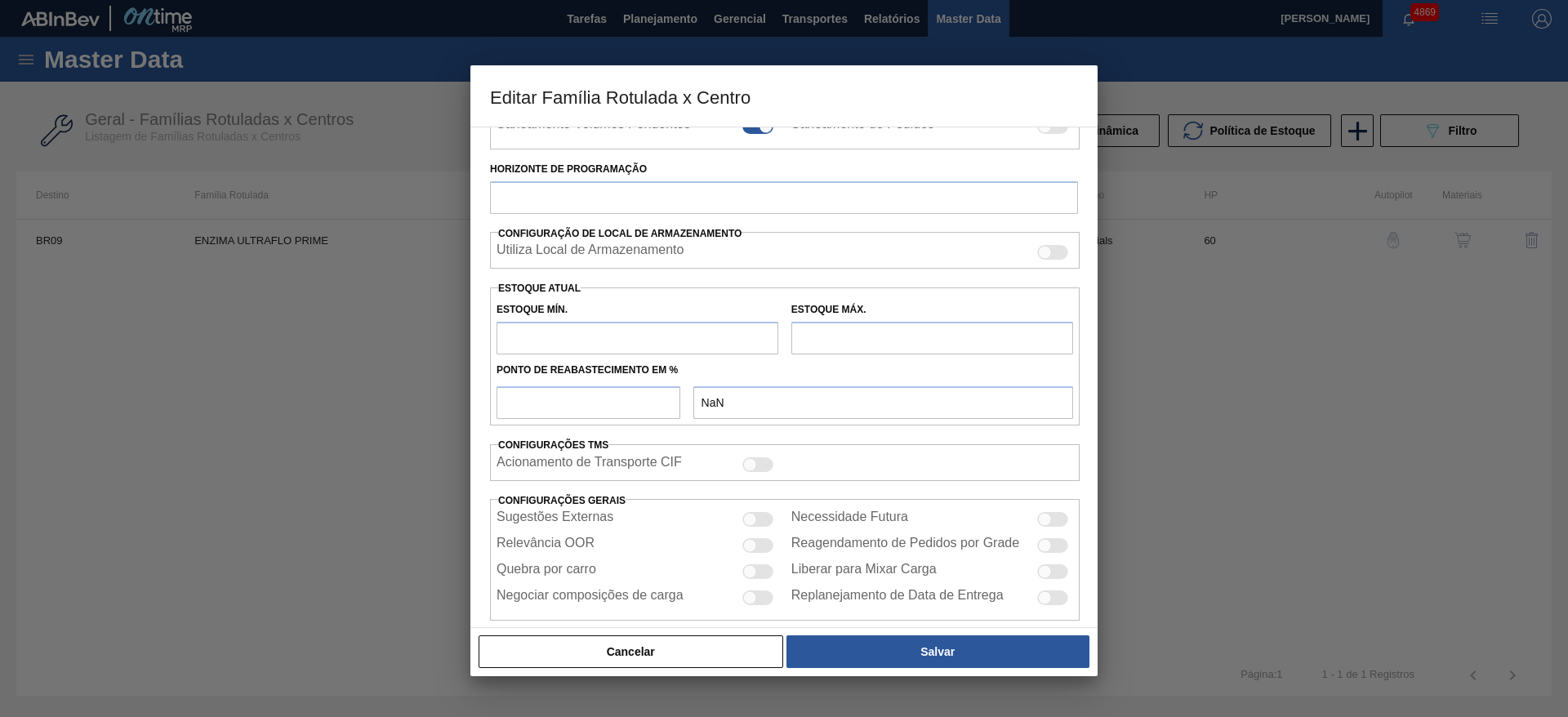
scroll to position [374, 0]
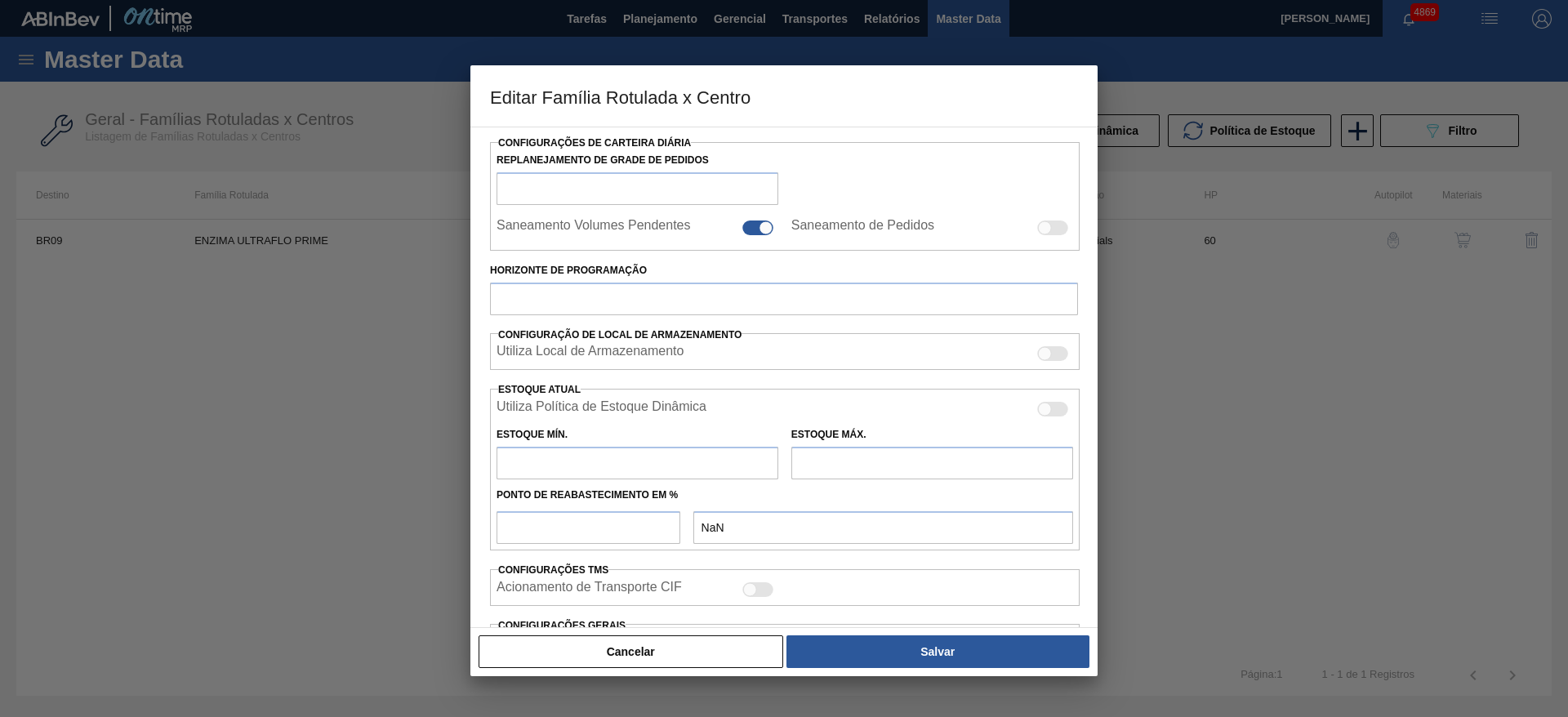
type input "Químicos"
type input "Enzima"
type input "ENZIMA ULTRAFLO PRIME"
type input "BR09 - Agudos"
type input "60"
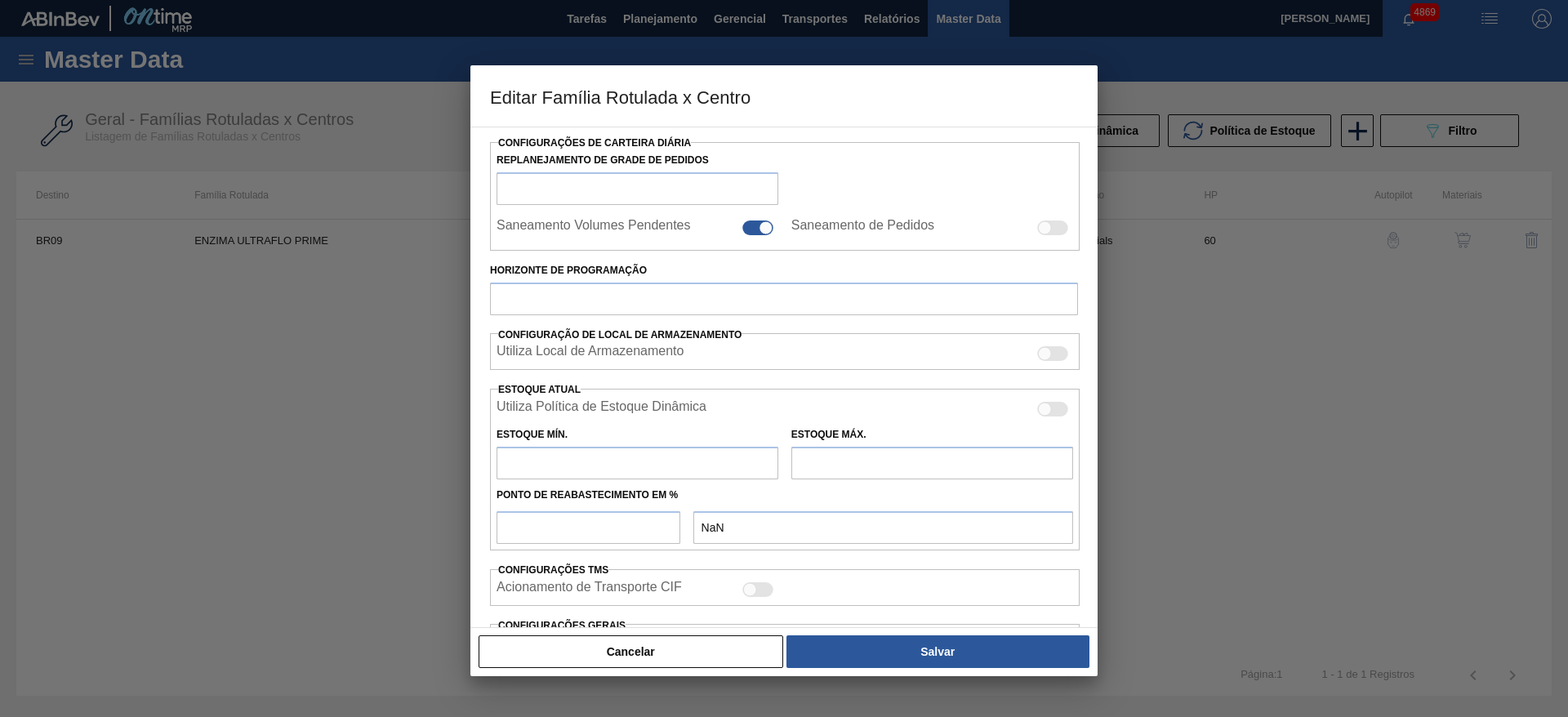
type input "120"
type input "500"
type input "50"
type input "310,000"
checkbox input "true"
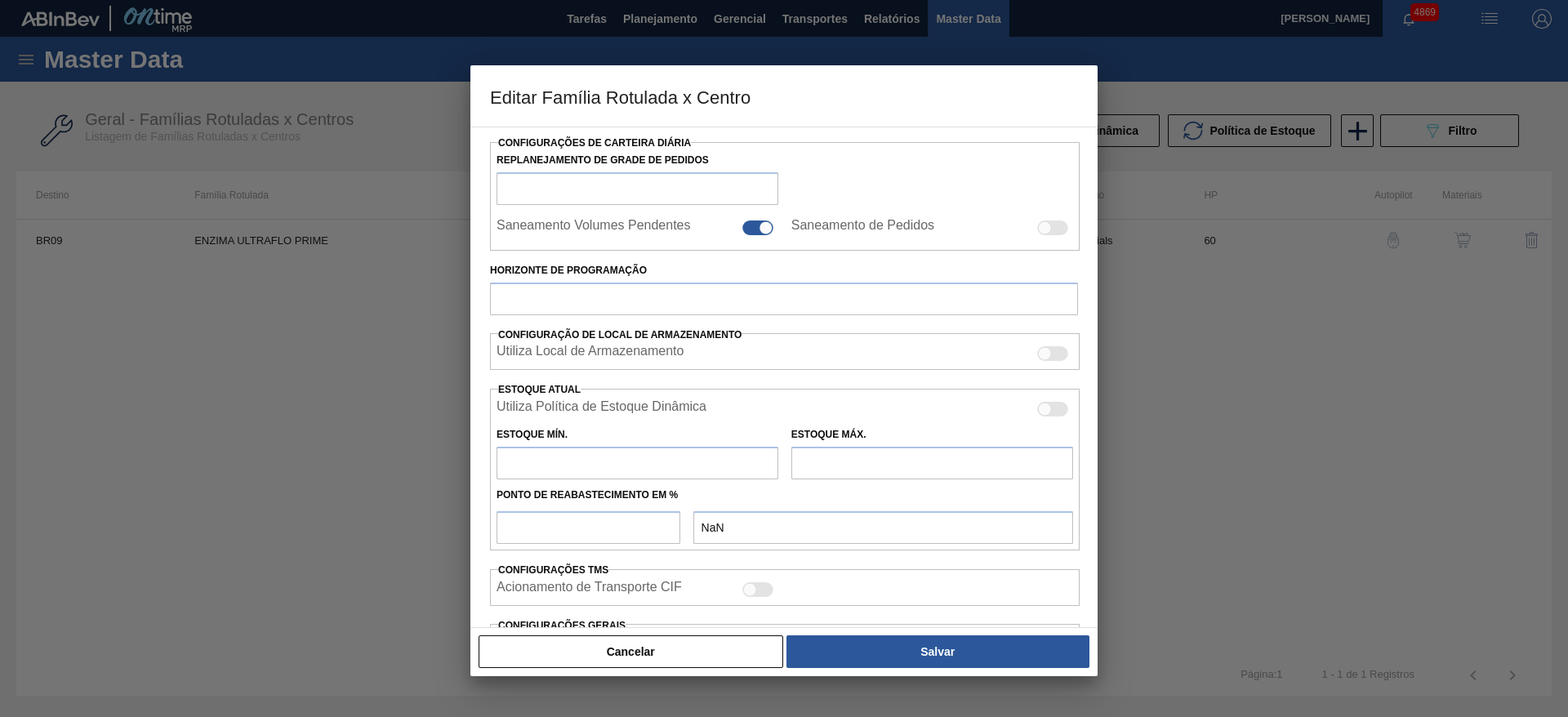
checkbox input "true"
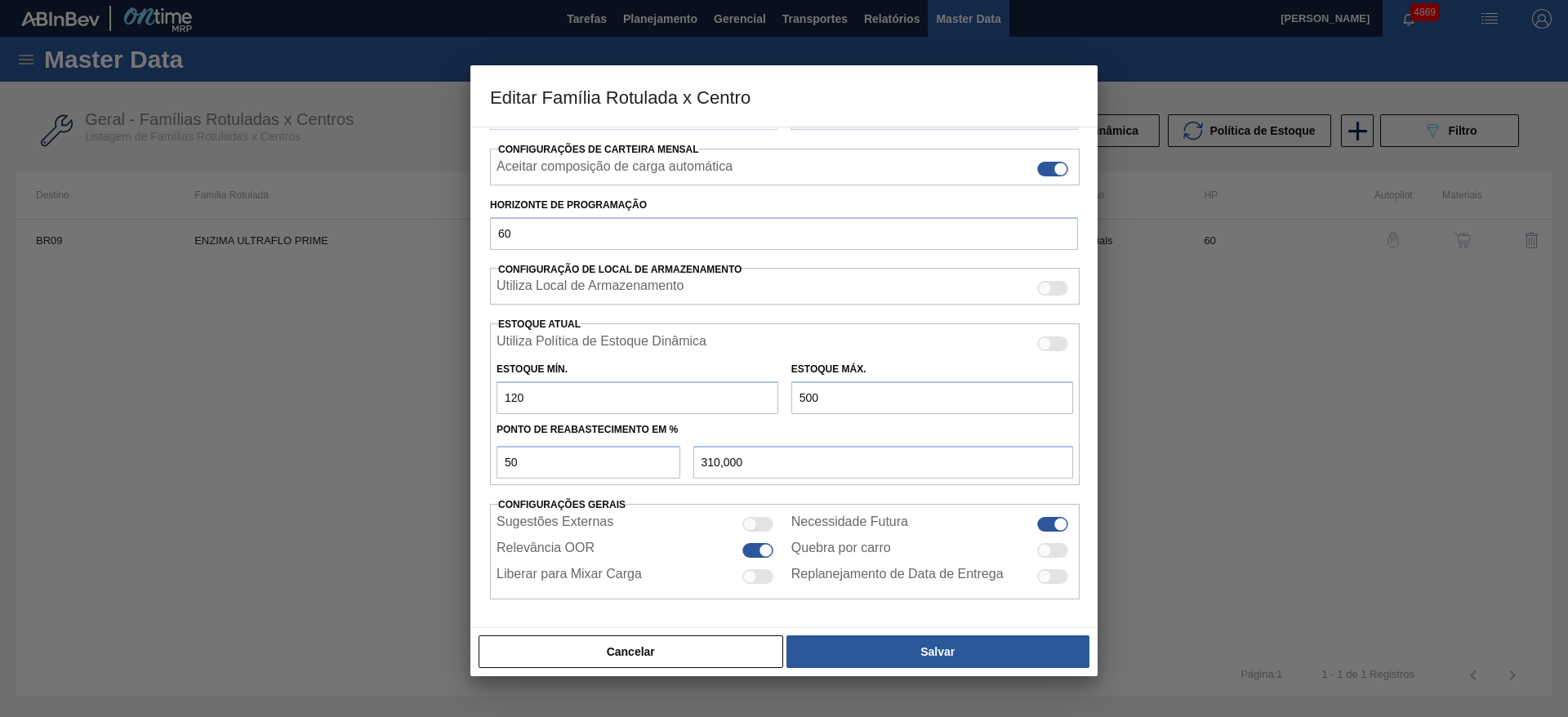
drag, startPoint x: 805, startPoint y: 399, endPoint x: 796, endPoint y: 399, distance: 9.0
click at [796, 399] on input "500" at bounding box center [932, 398] width 282 height 33
type input "600"
type input "360,000"
drag, startPoint x: 809, startPoint y: 397, endPoint x: 837, endPoint y: 415, distance: 33.3
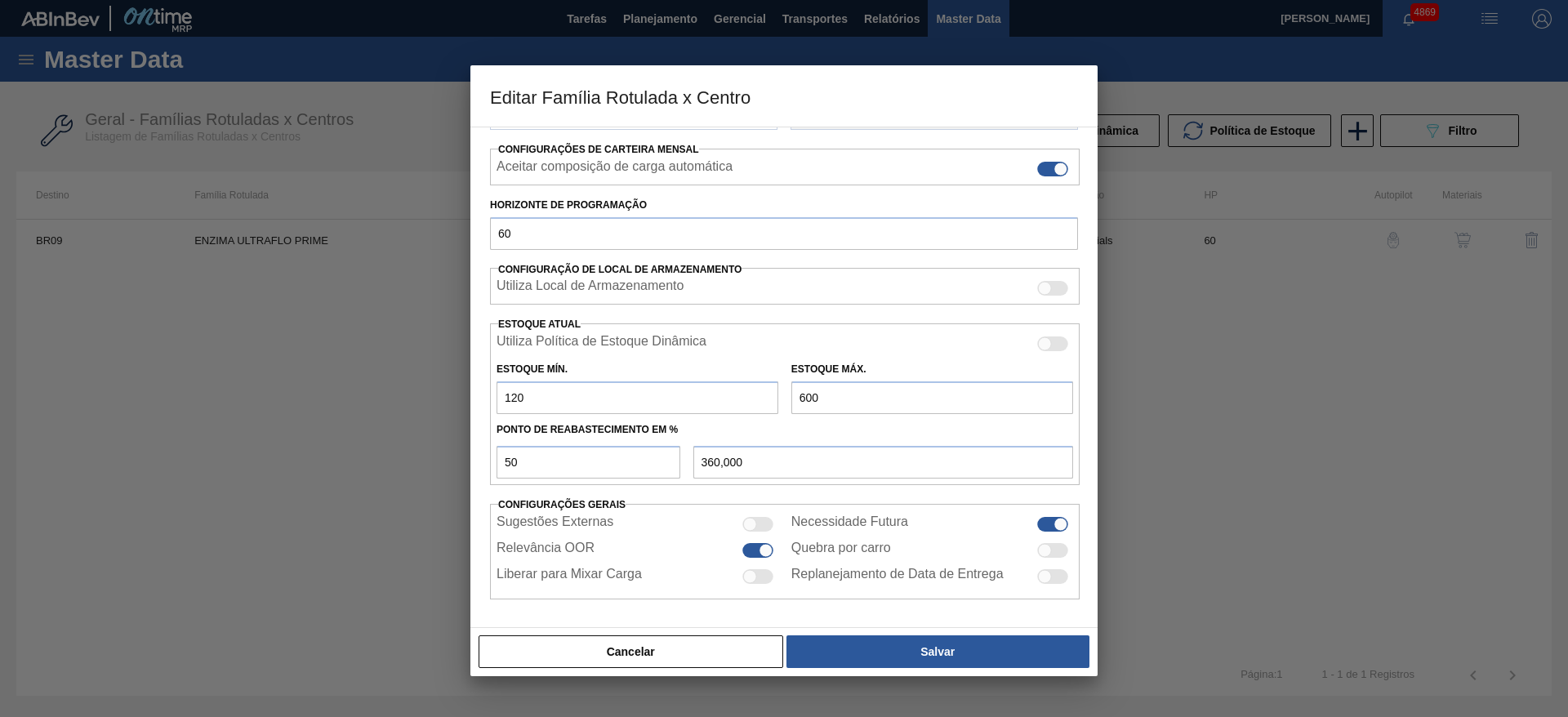
click at [837, 415] on div "Utiliza Política de Estoque Dinâmica Estoque Mín. 120 Estoque Máx. 600 Ponto de…" at bounding box center [784, 404] width 589 height 162
type input "60"
type input "90,000"
type input "6"
type input "63,000"
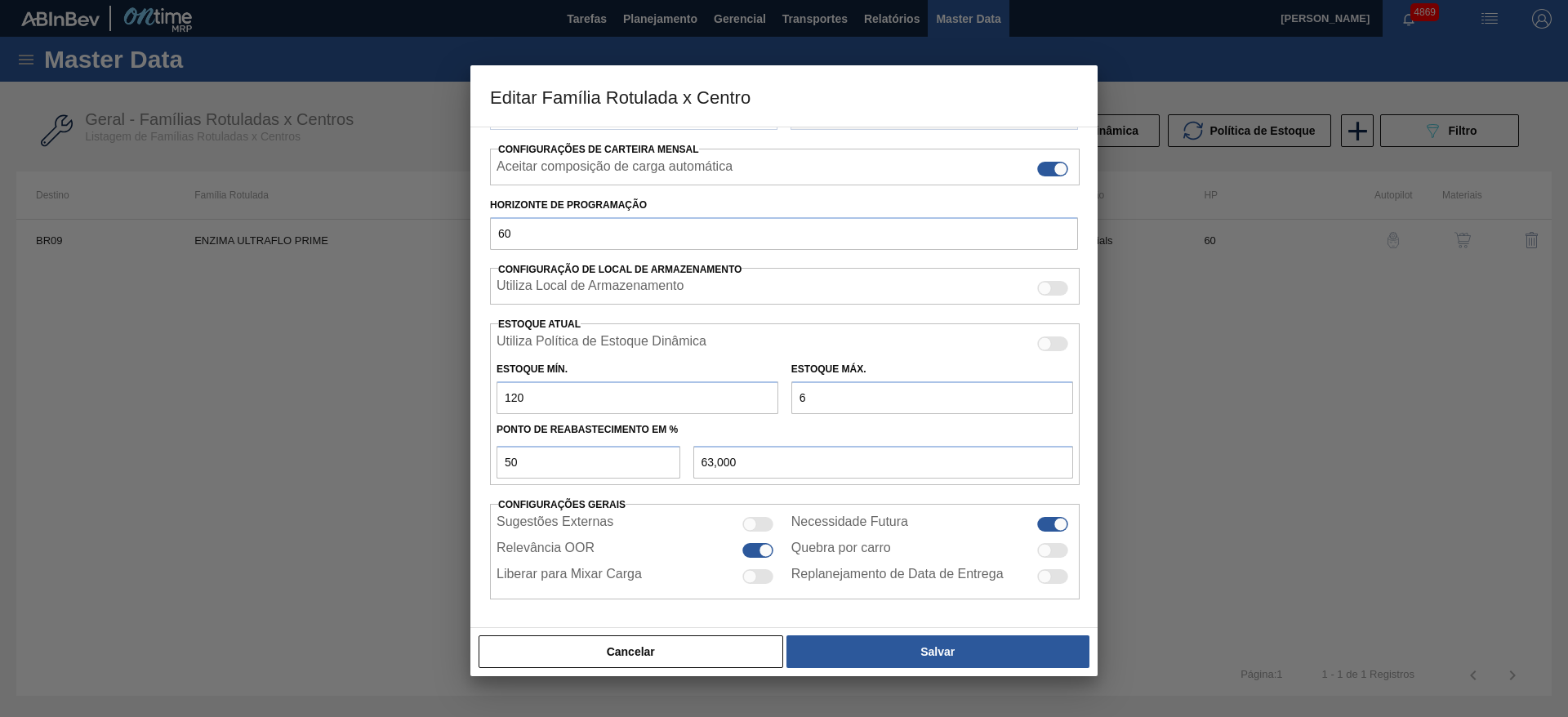
type input "65"
type input "92,500"
type input "650"
type input "385,000"
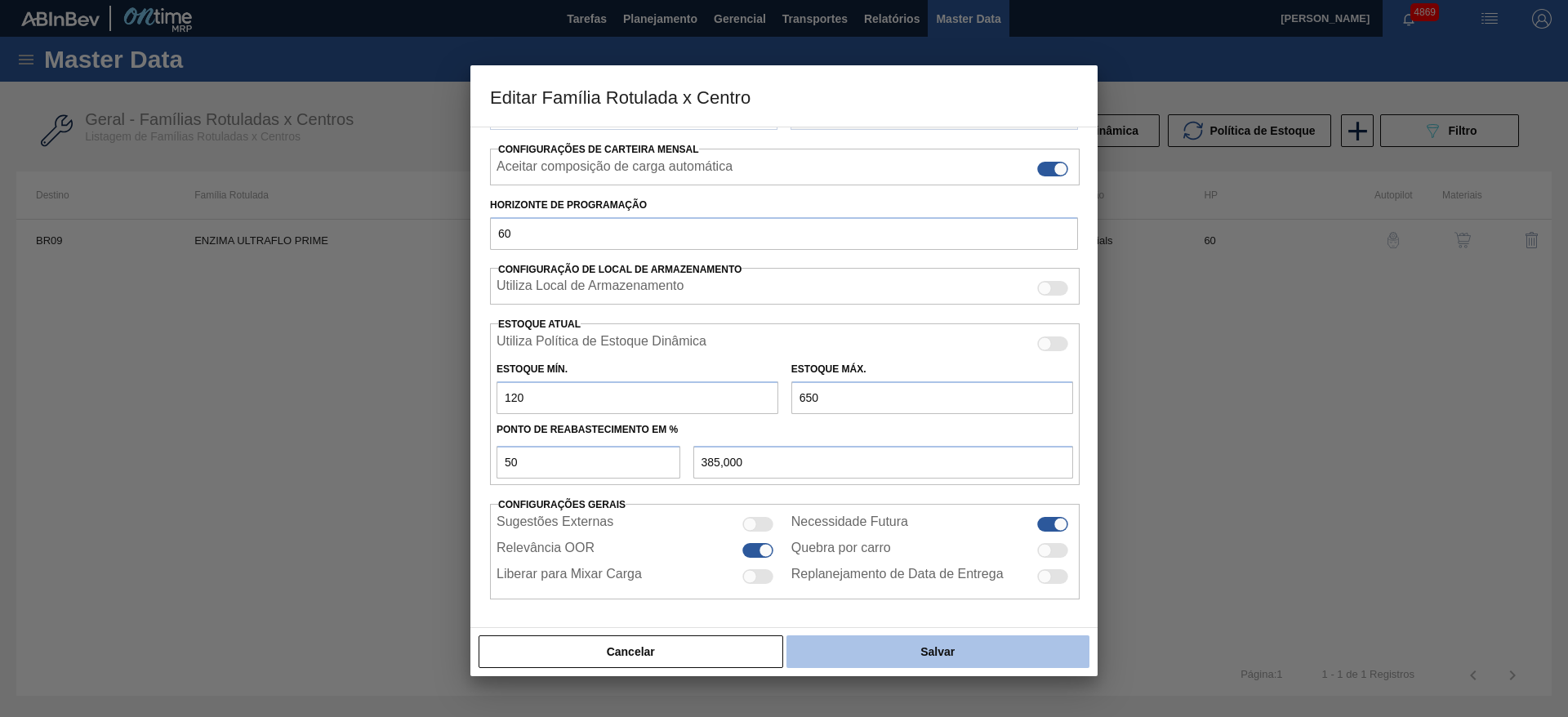
type input "650"
click at [952, 648] on button "Salvar" at bounding box center [938, 652] width 303 height 33
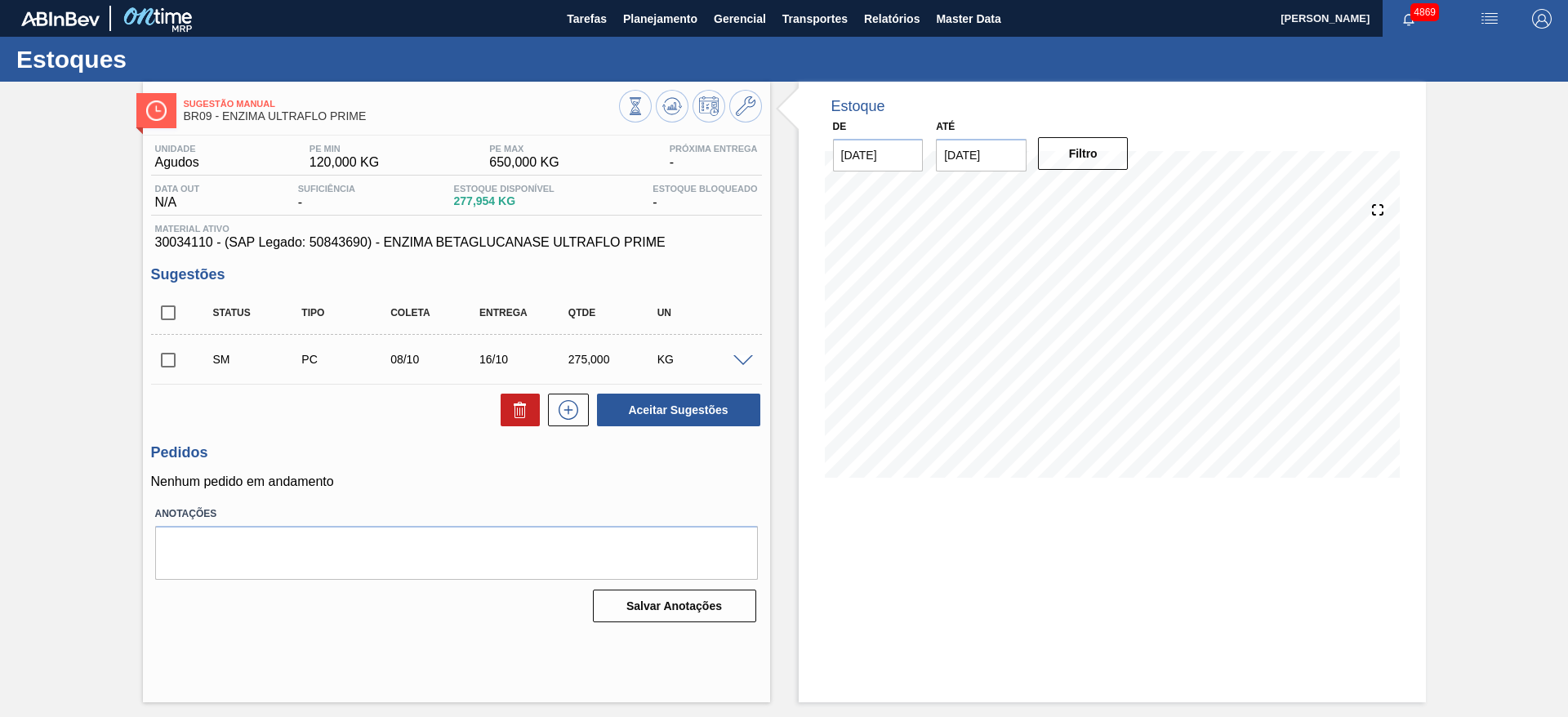
click at [174, 360] on input "checkbox" at bounding box center [168, 360] width 35 height 35
click at [641, 412] on button "Aceitar Sugestões" at bounding box center [678, 410] width 164 height 33
checkbox input "false"
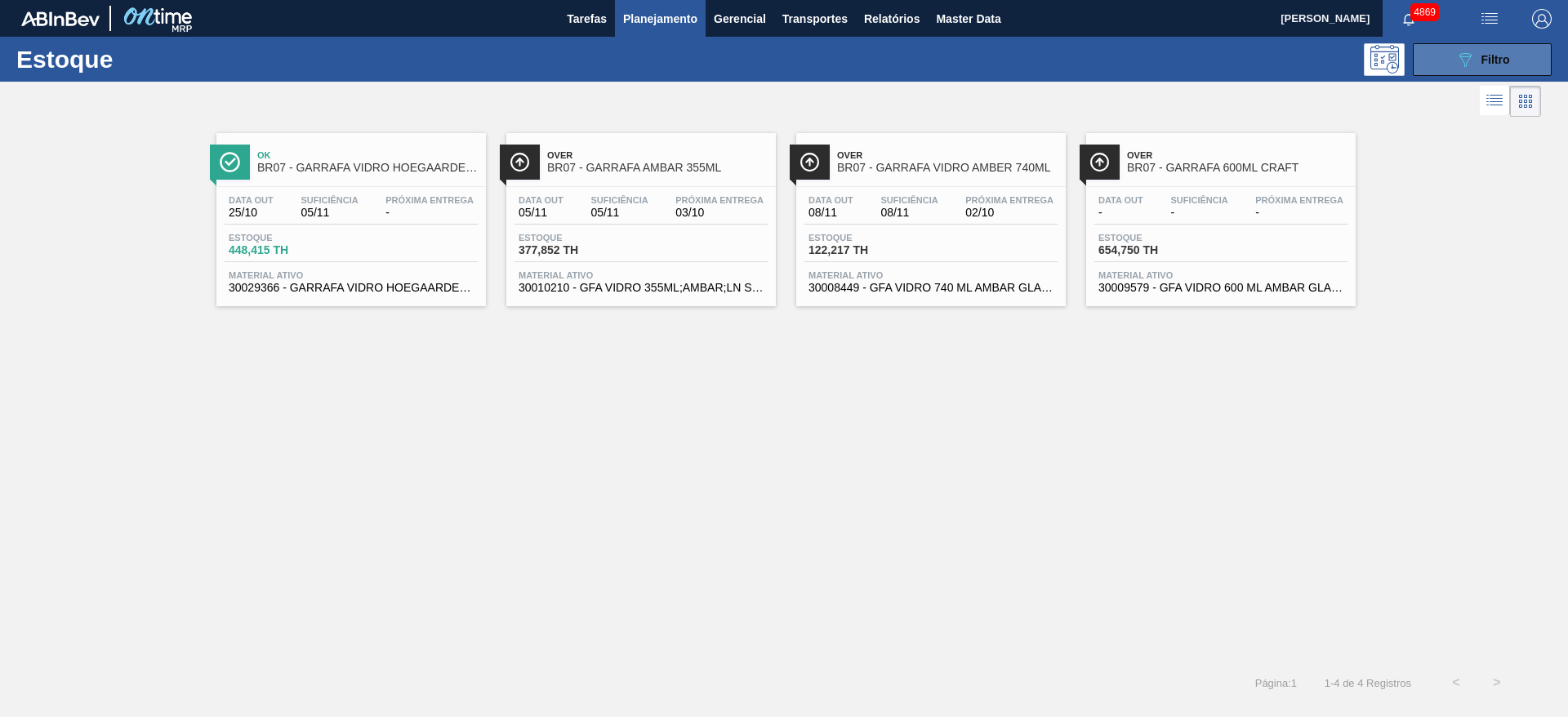
click at [1460, 54] on icon at bounding box center [1465, 60] width 12 height 14
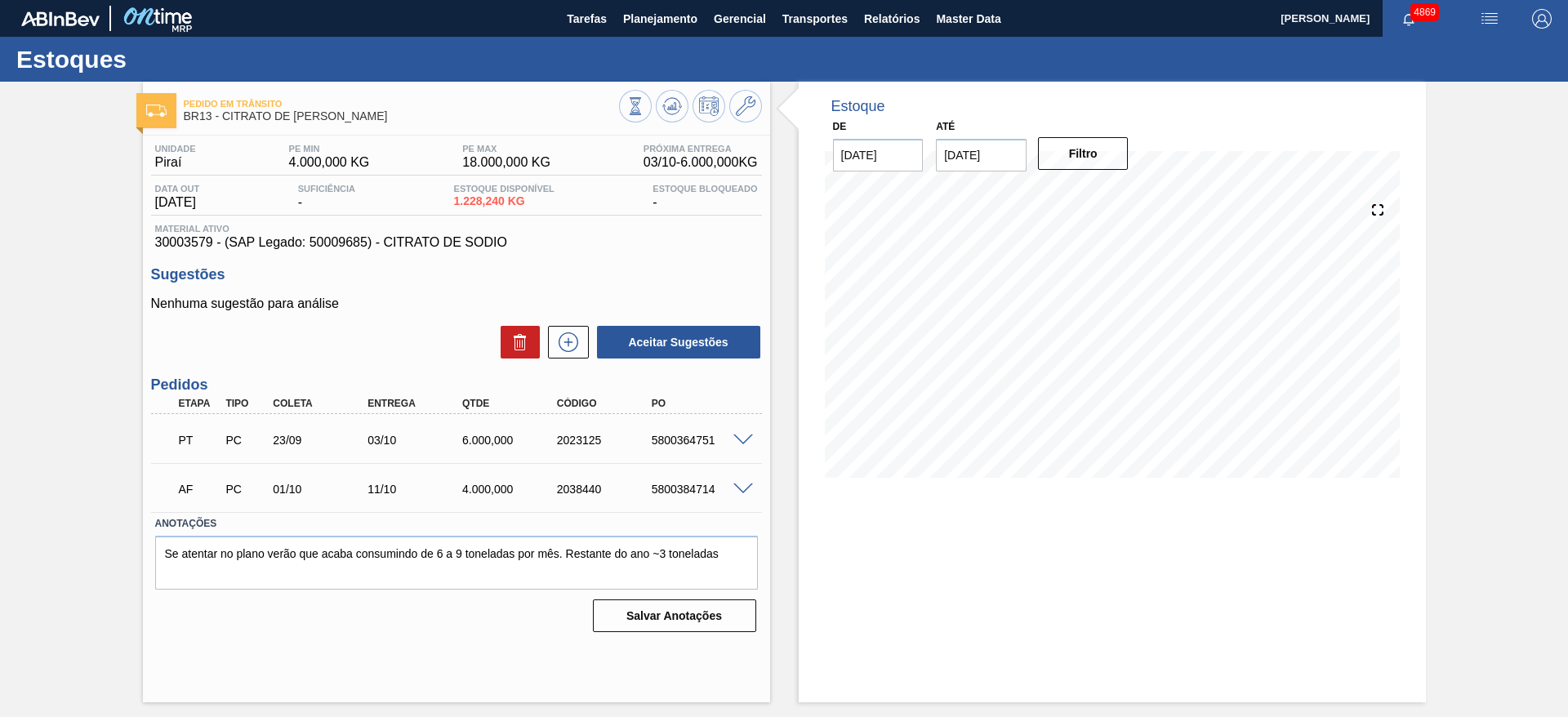
click at [745, 442] on span at bounding box center [743, 441] width 20 height 12
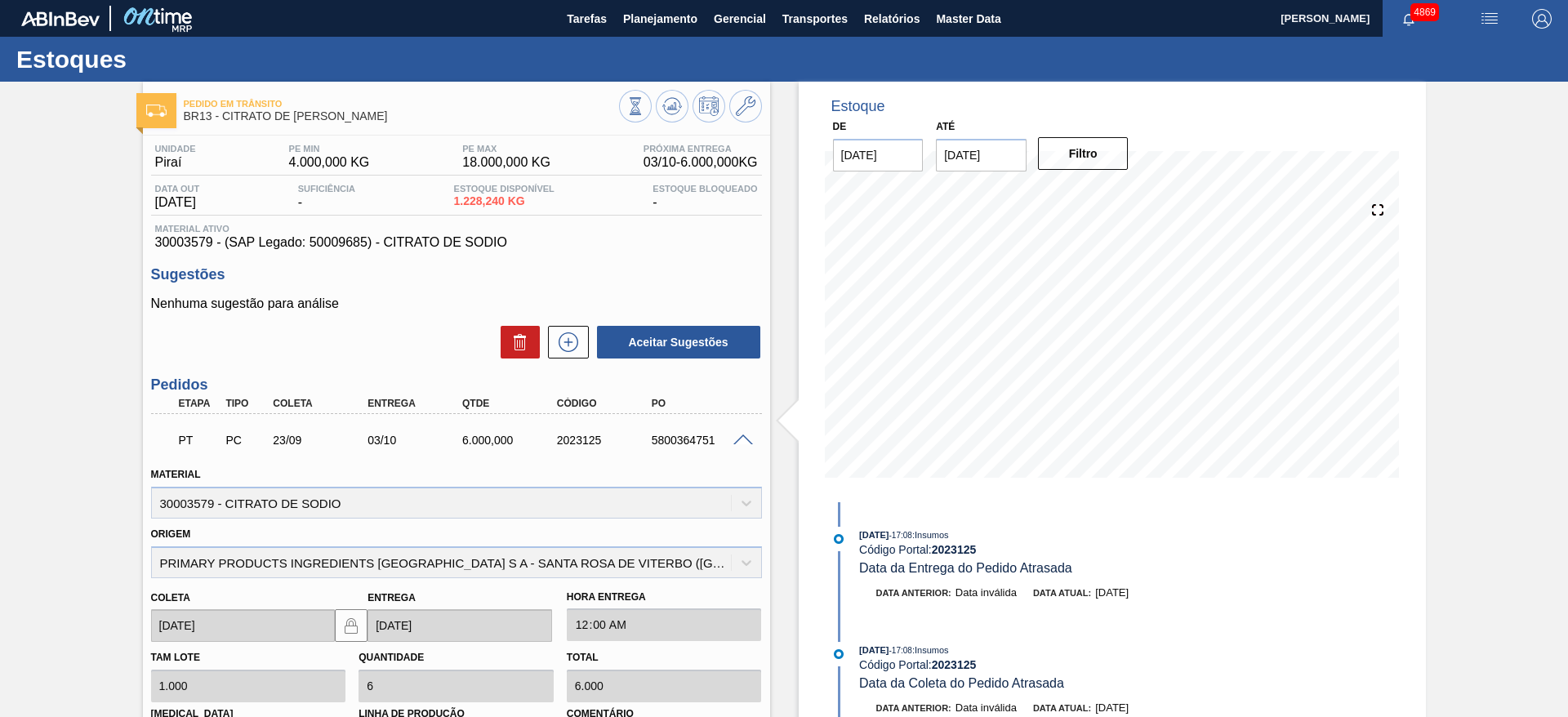
click at [745, 447] on div "PT PC 23/09 03/10 6.000,000 2023125 5800364751" at bounding box center [456, 439] width 611 height 41
click at [745, 431] on div "PT PC 23/09 03/10 6.000,000 2023125 5800364751" at bounding box center [456, 439] width 611 height 41
click at [575, 345] on icon at bounding box center [569, 342] width 20 height 20
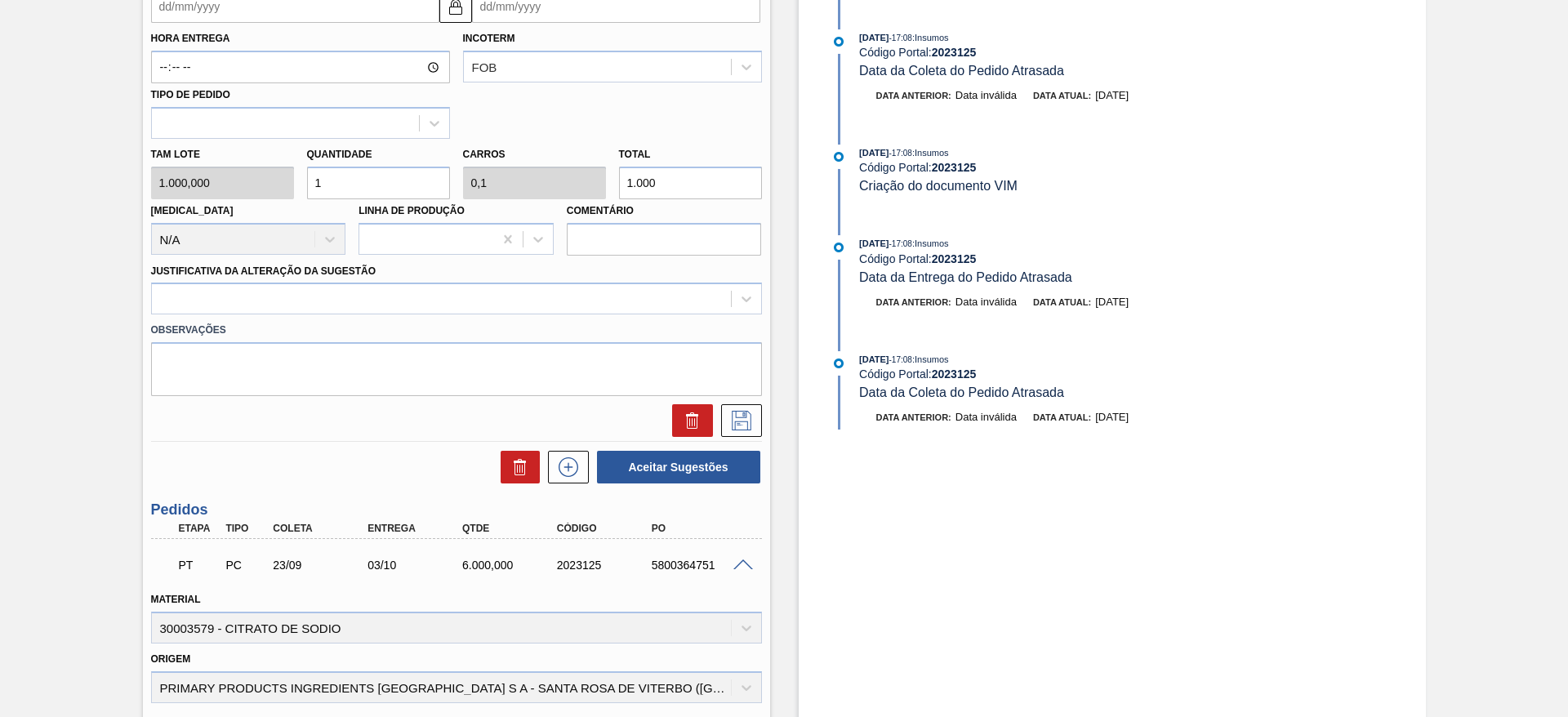
scroll to position [368, 0]
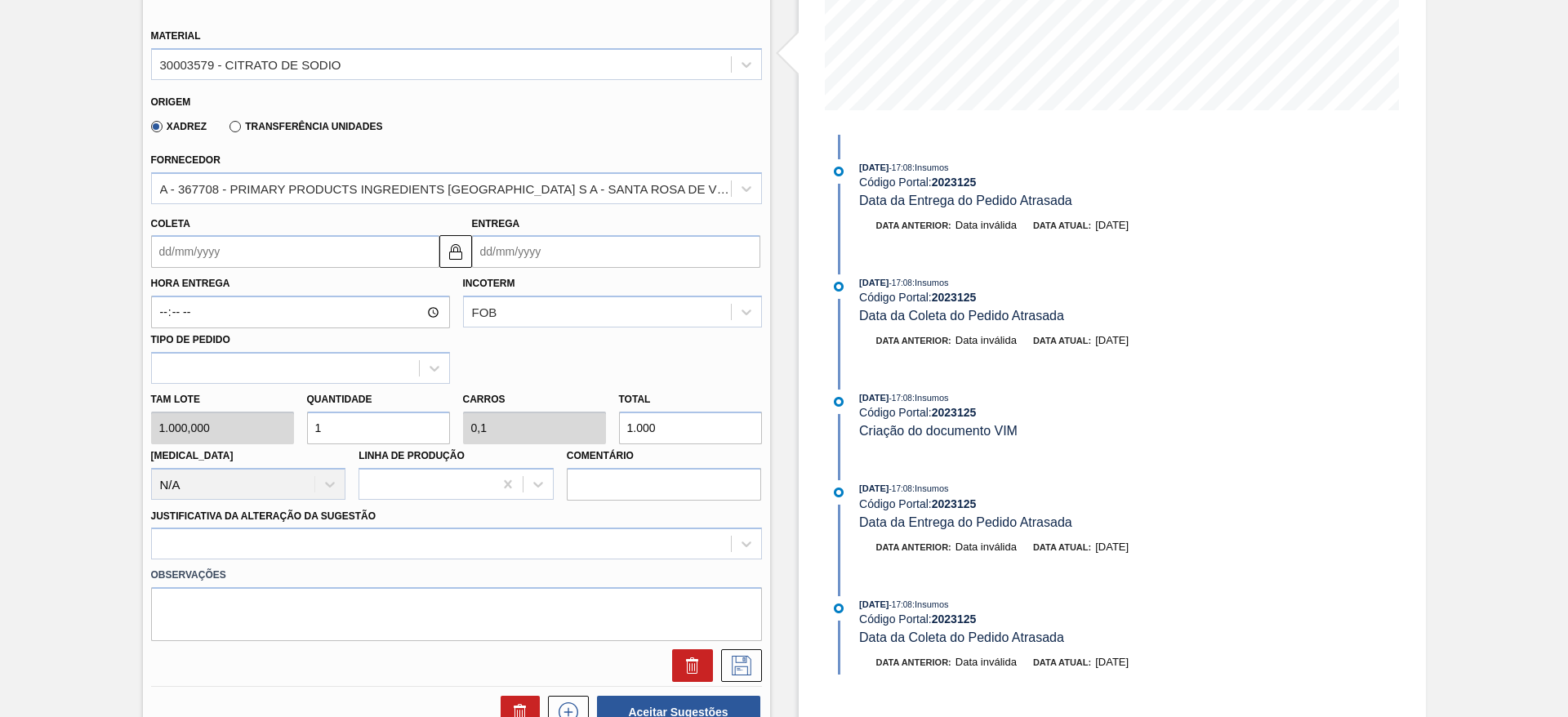
click at [385, 244] on input "Coleta" at bounding box center [295, 252] width 288 height 33
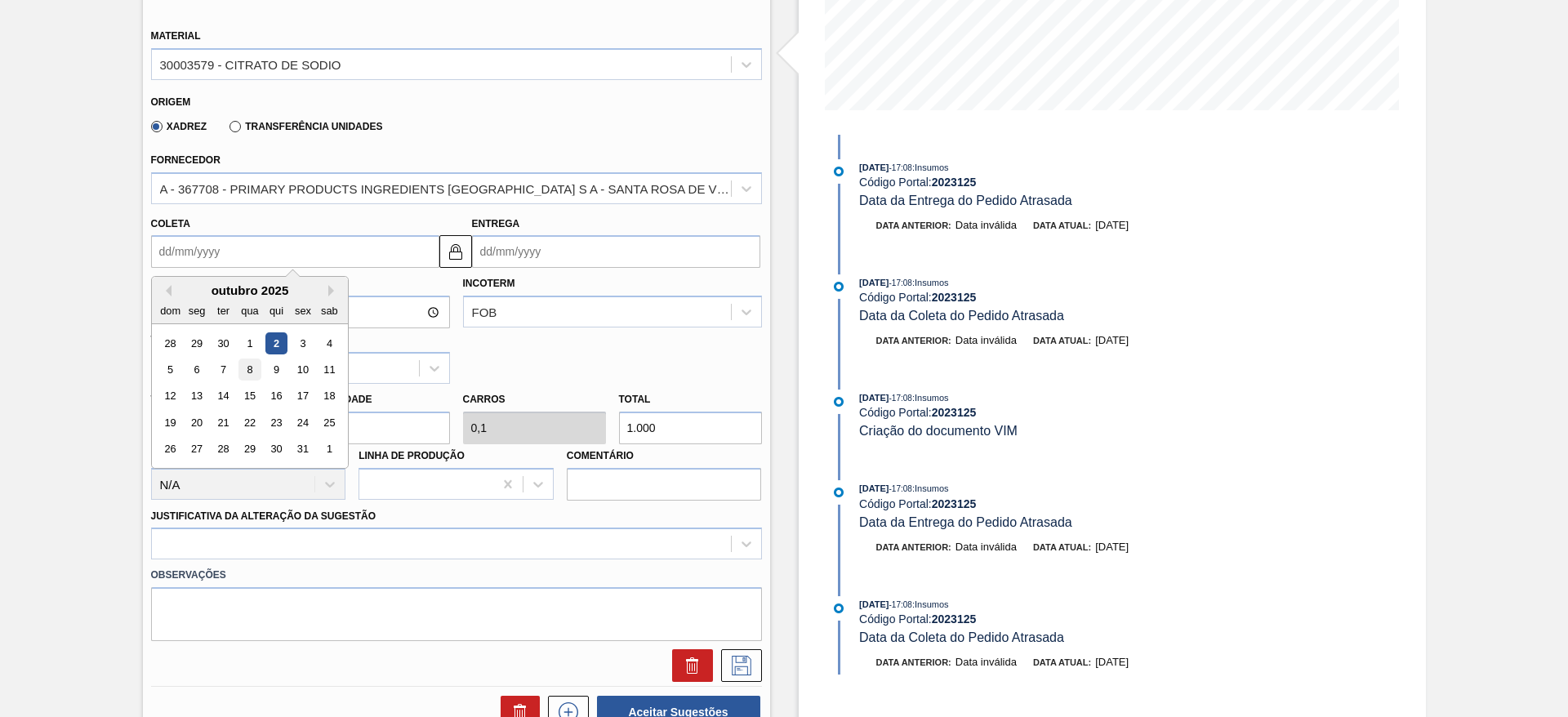
click at [242, 374] on div "8" at bounding box center [249, 369] width 22 height 22
type input "08/10/2025"
type input "18/10/2025"
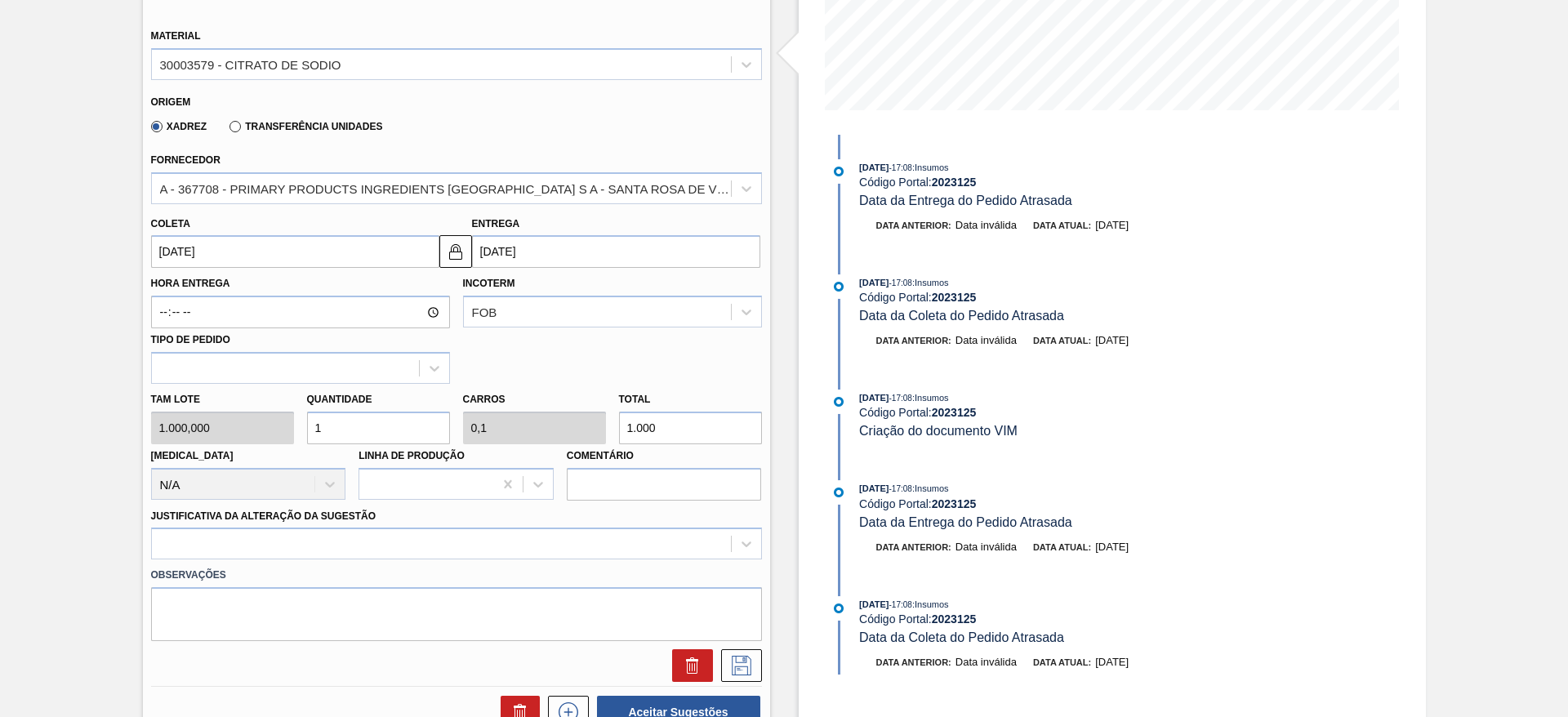
drag, startPoint x: 337, startPoint y: 422, endPoint x: 294, endPoint y: 418, distance: 43.2
click at [294, 418] on div "Tam lote 1.000,000 Quantidade 1 Carros 0,1 Total 1.000 Doca N/A Linha de Produç…" at bounding box center [456, 442] width 624 height 117
type input "5"
type input "0,5"
type input "5.000"
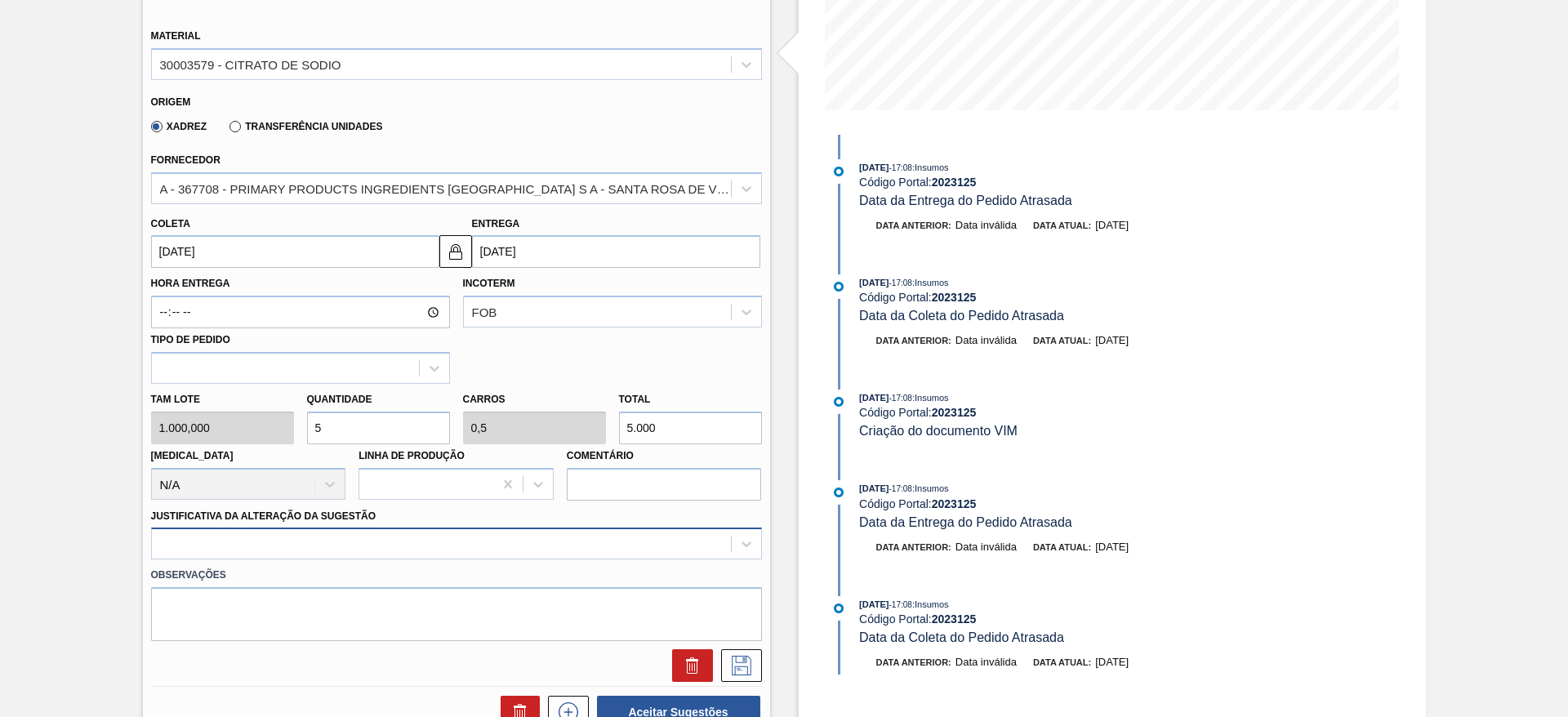
type input "5"
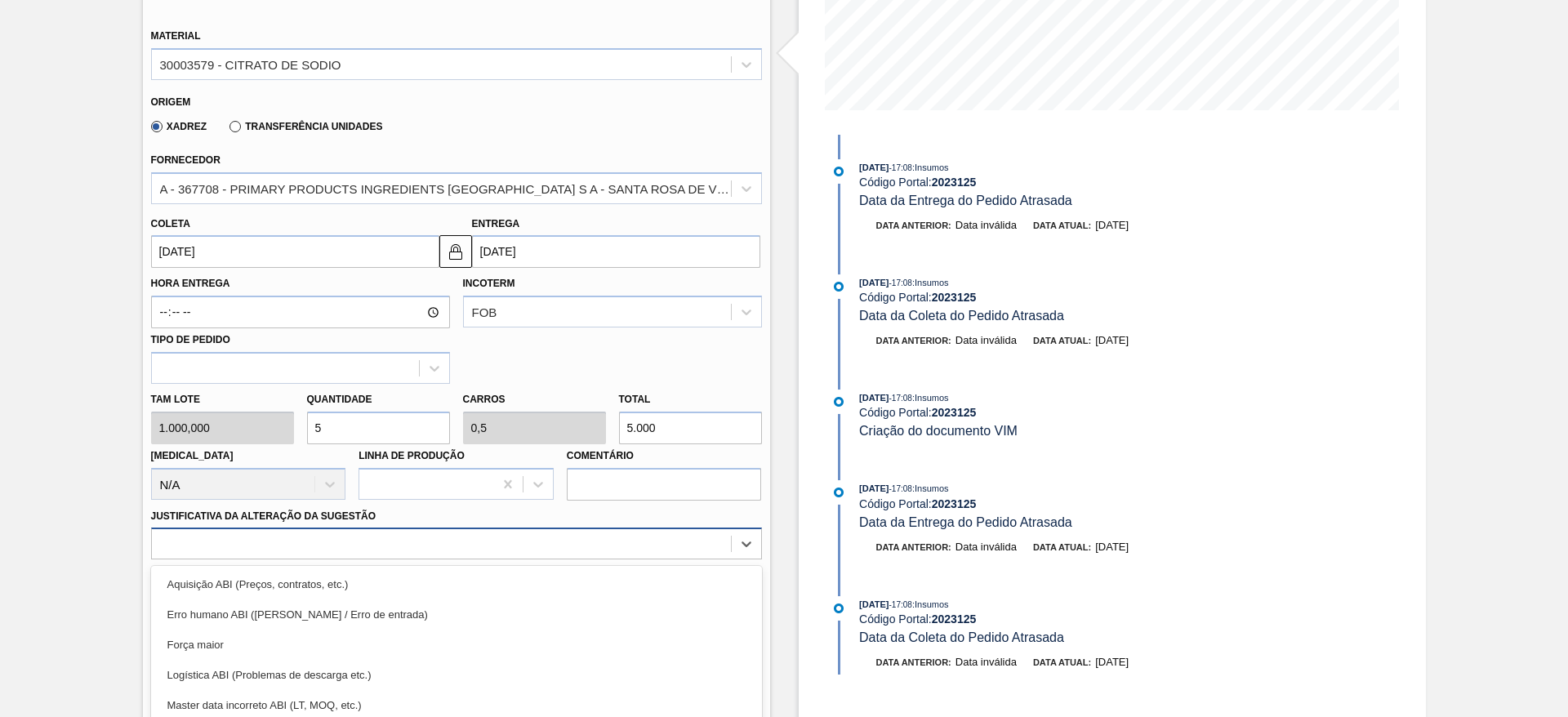
click at [344, 544] on div "option Força maior focused, 3 of 18. 18 results available. Use Up and Down to c…" at bounding box center [456, 544] width 611 height 32
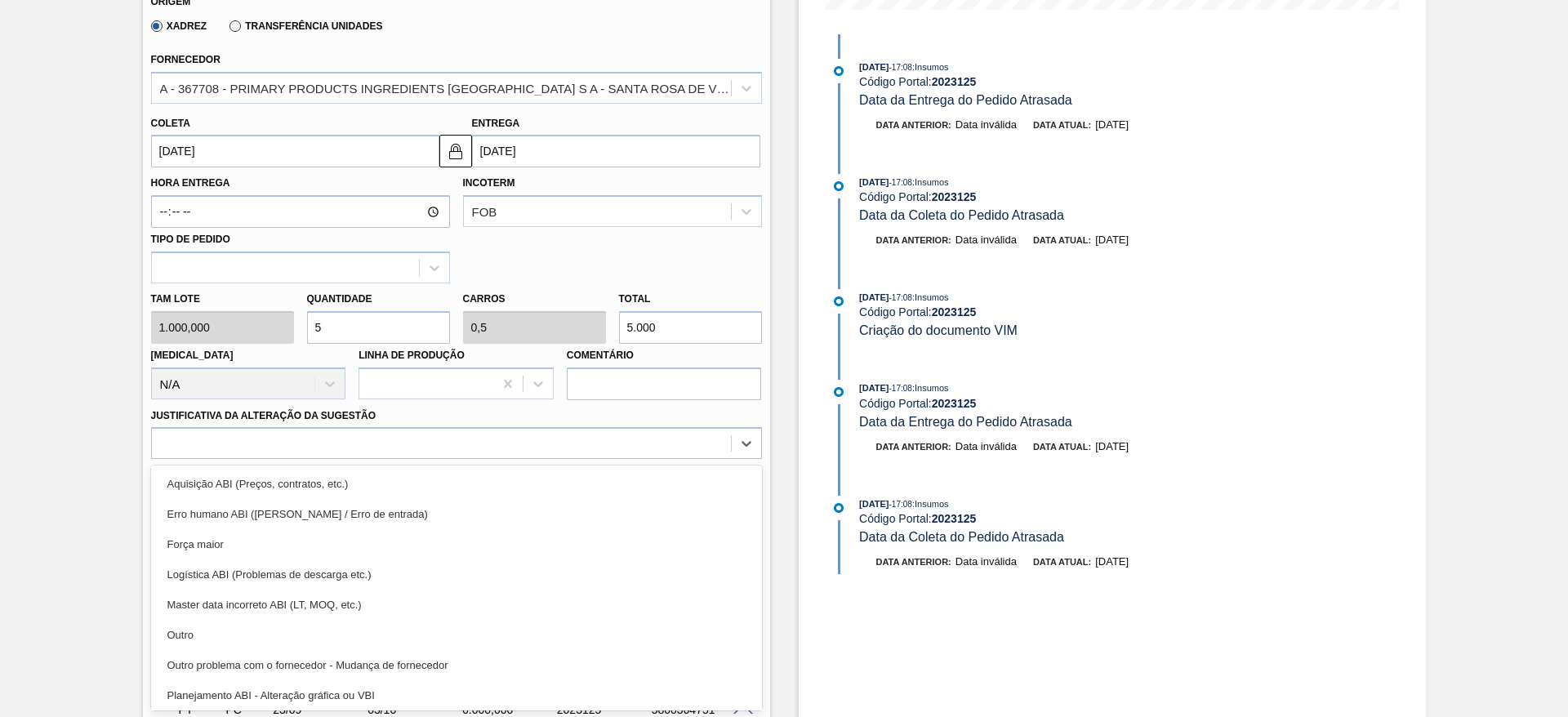
drag, startPoint x: 297, startPoint y: 635, endPoint x: 531, endPoint y: 593, distance: 237.7
click at [297, 636] on div "Outro" at bounding box center [456, 635] width 611 height 30
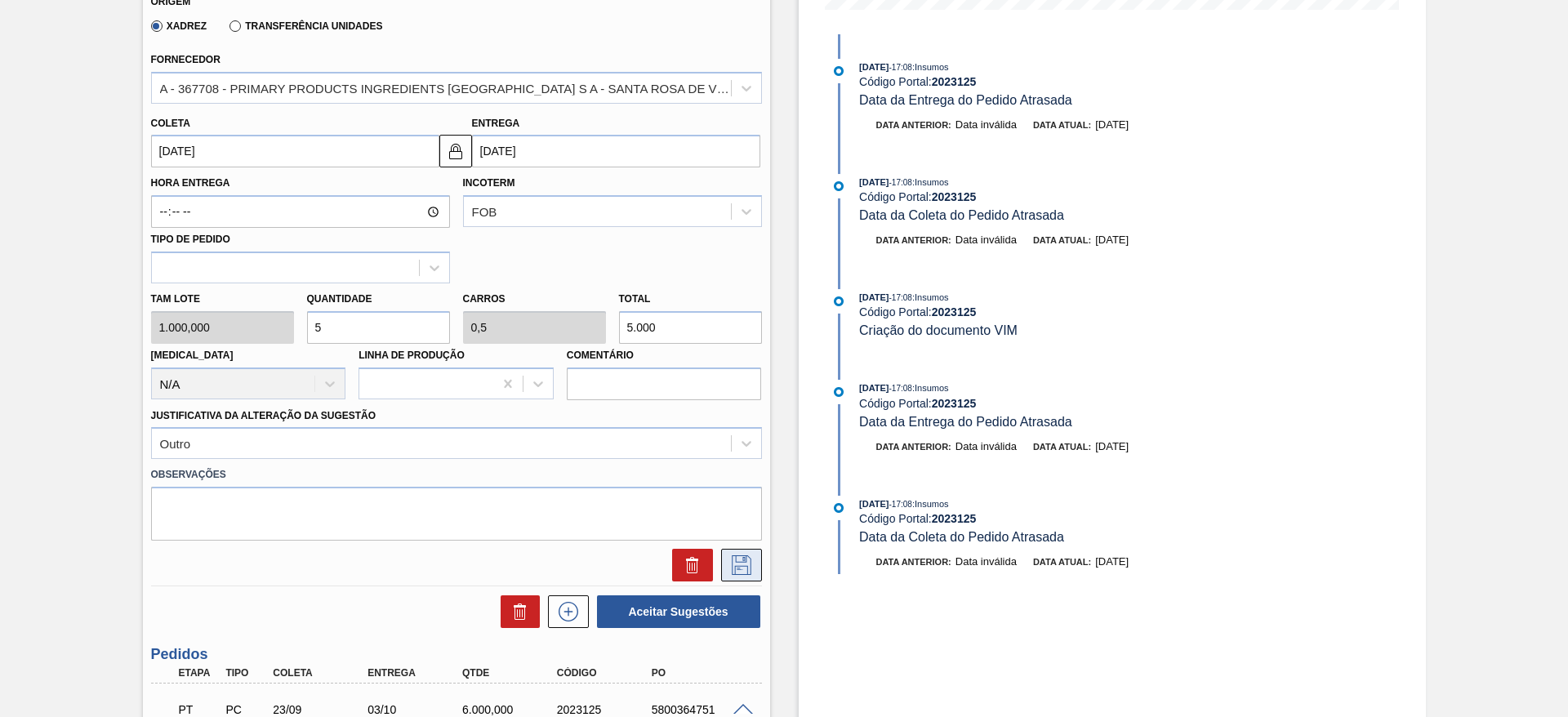
click at [752, 571] on icon at bounding box center [741, 566] width 26 height 20
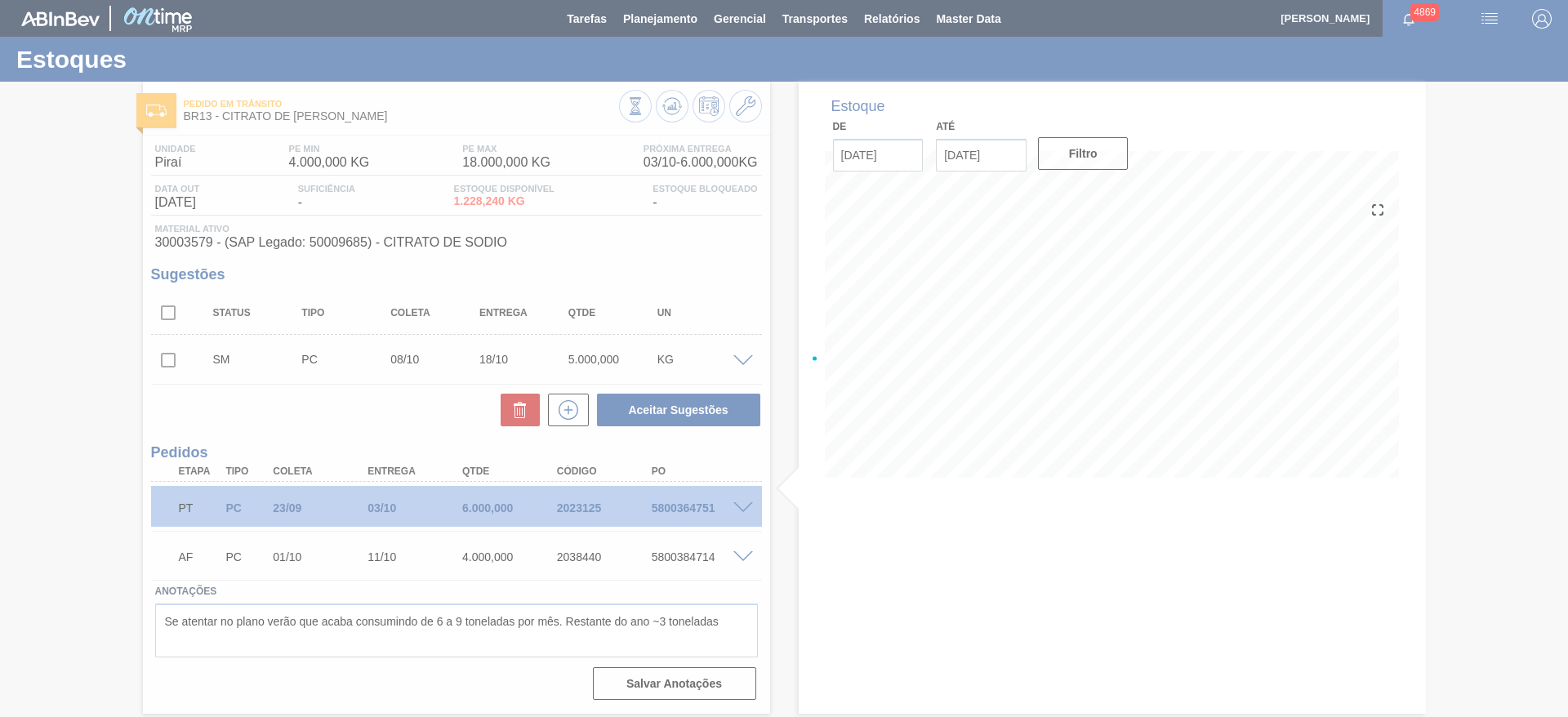
scroll to position [0, 0]
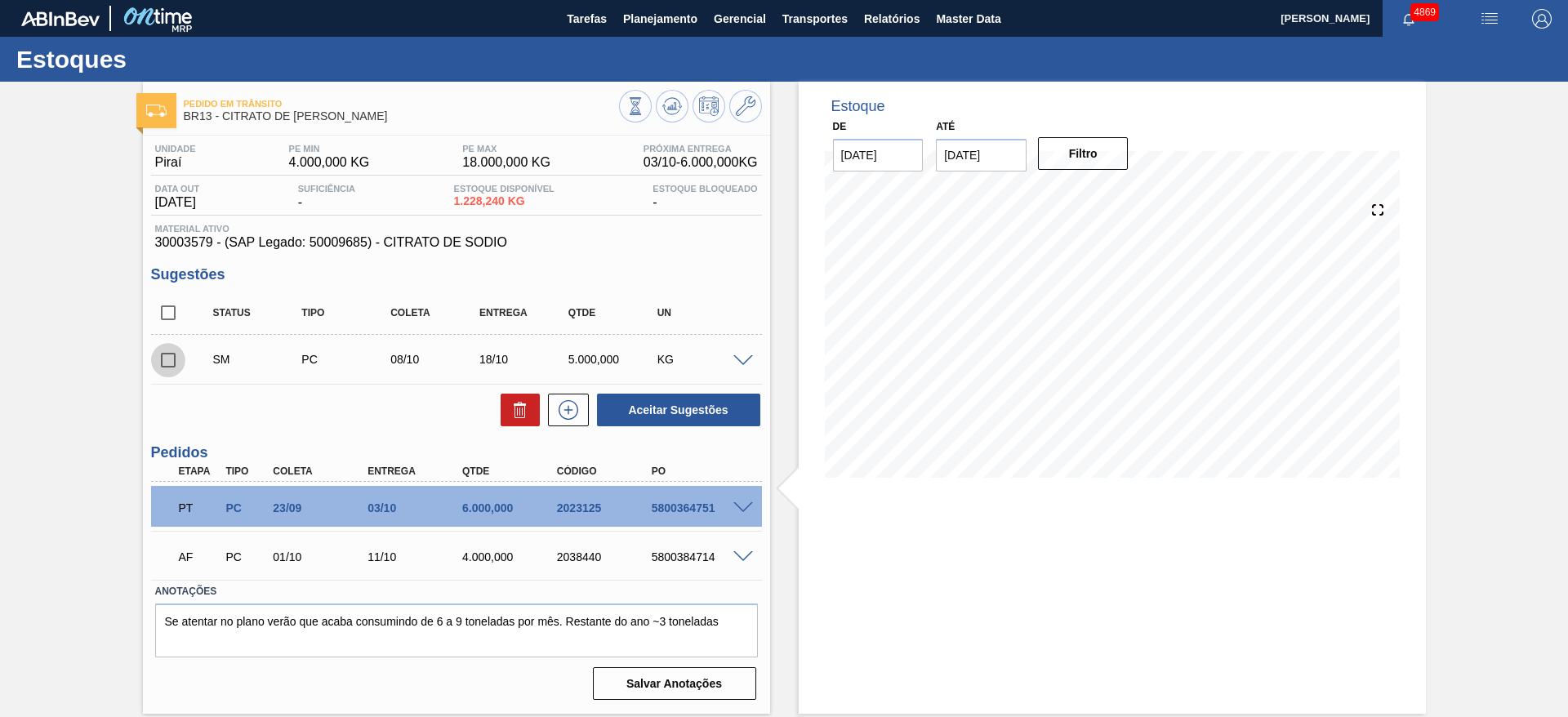
click at [168, 357] on input "checkbox" at bounding box center [168, 360] width 35 height 35
click at [743, 419] on button "Aceitar Sugestões" at bounding box center [678, 410] width 164 height 33
checkbox input "false"
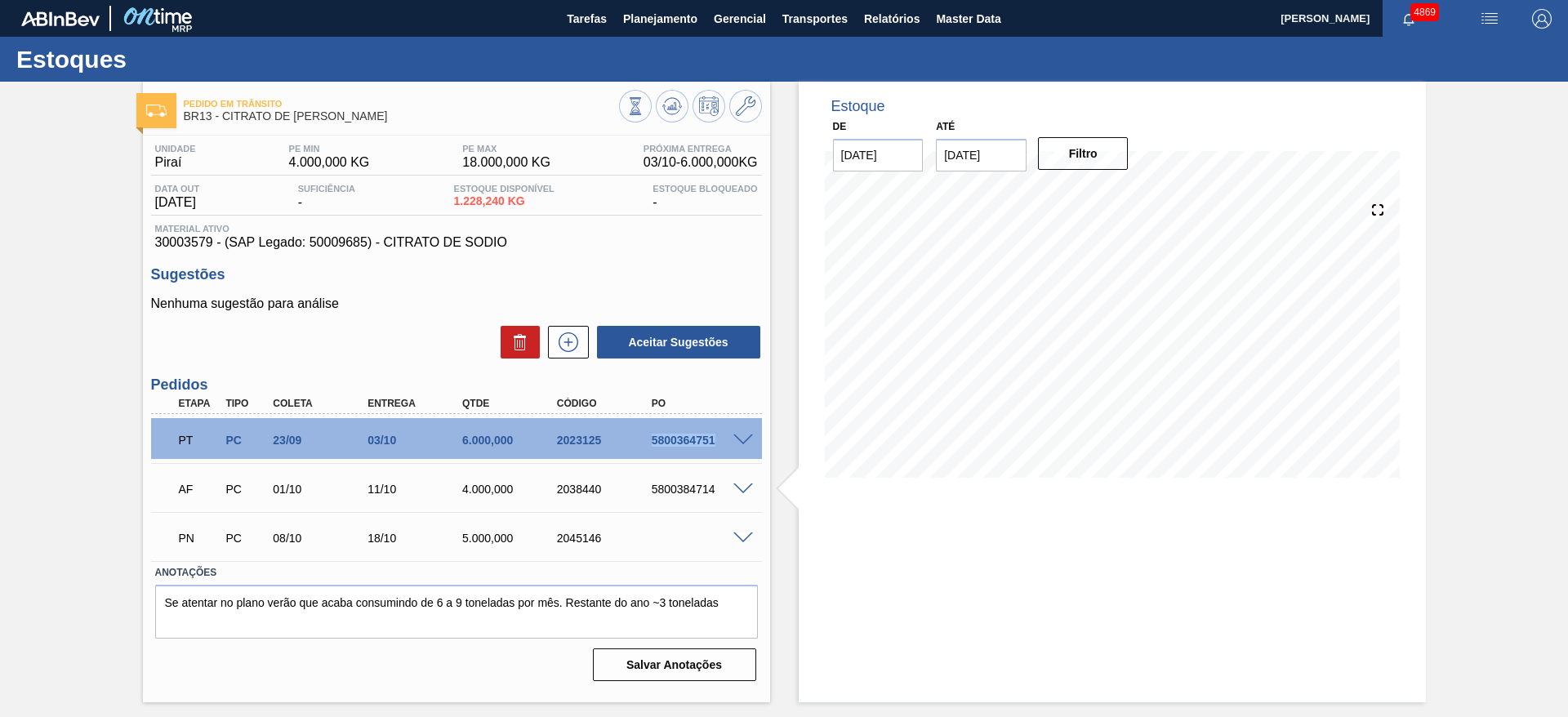
drag, startPoint x: 628, startPoint y: 434, endPoint x: 752, endPoint y: 442, distance: 124.3
click at [752, 442] on div "PT PC 23/09 03/10 6.000,000 2023125 5800364751" at bounding box center [456, 439] width 611 height 41
copy div "5800364751"
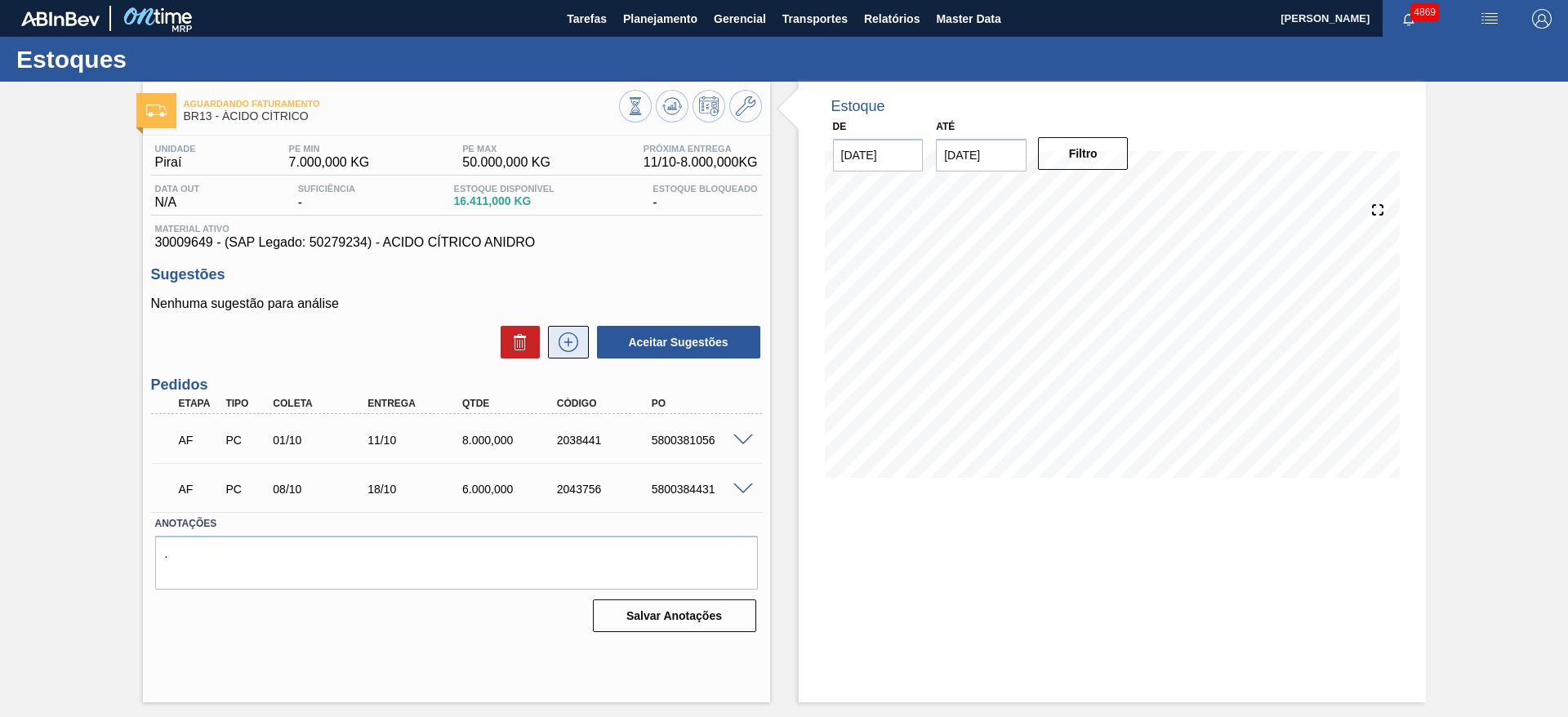
click at [565, 342] on icon at bounding box center [569, 342] width 26 height 20
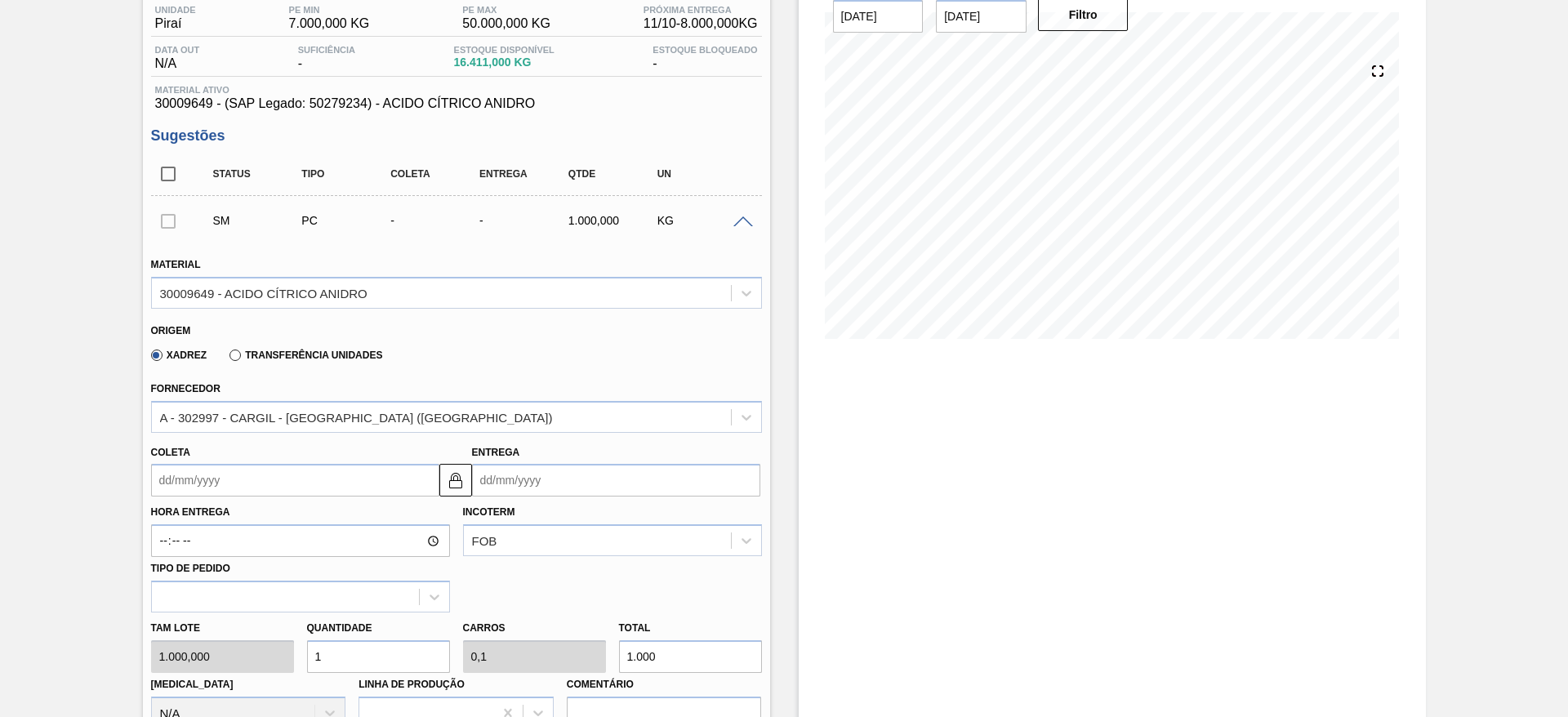
scroll to position [368, 0]
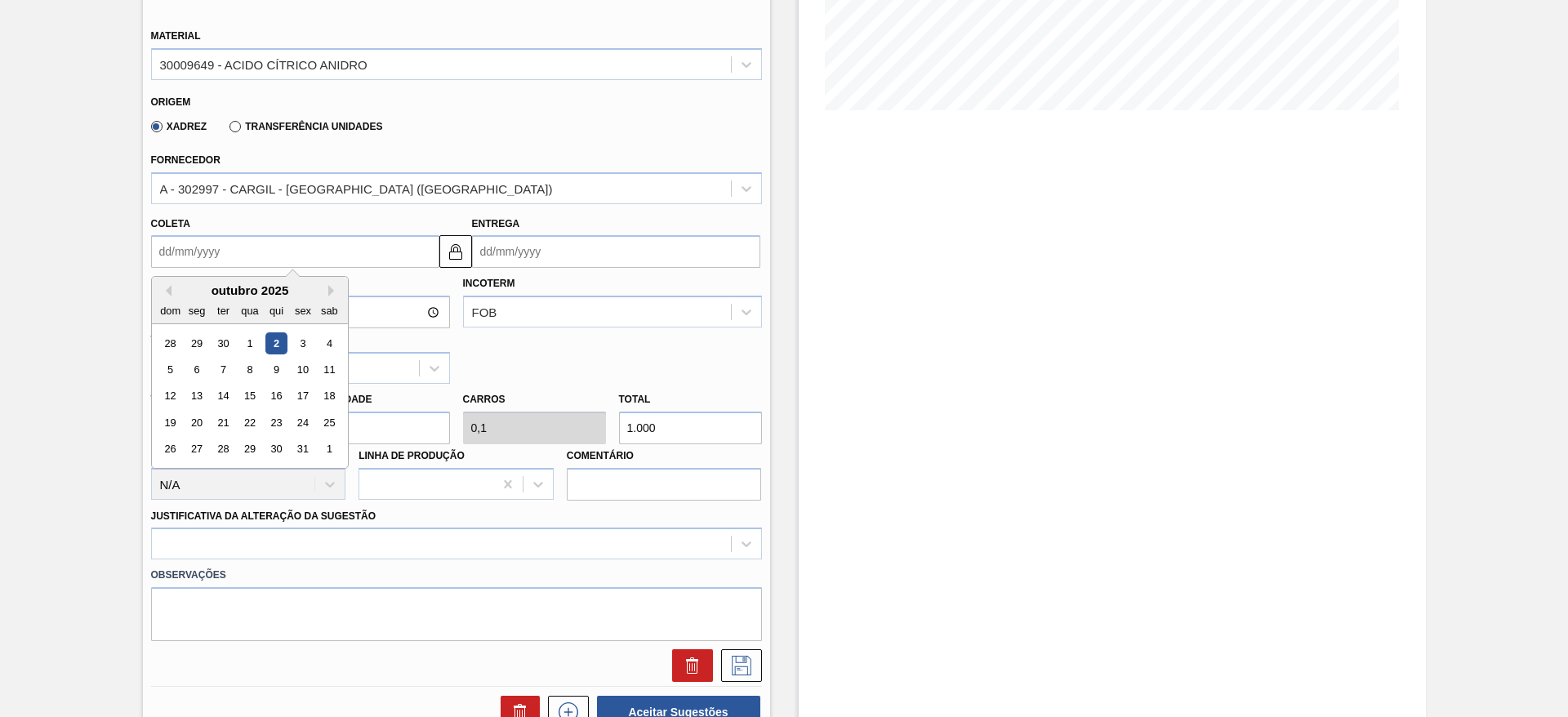
click at [237, 259] on input "Coleta" at bounding box center [295, 252] width 288 height 33
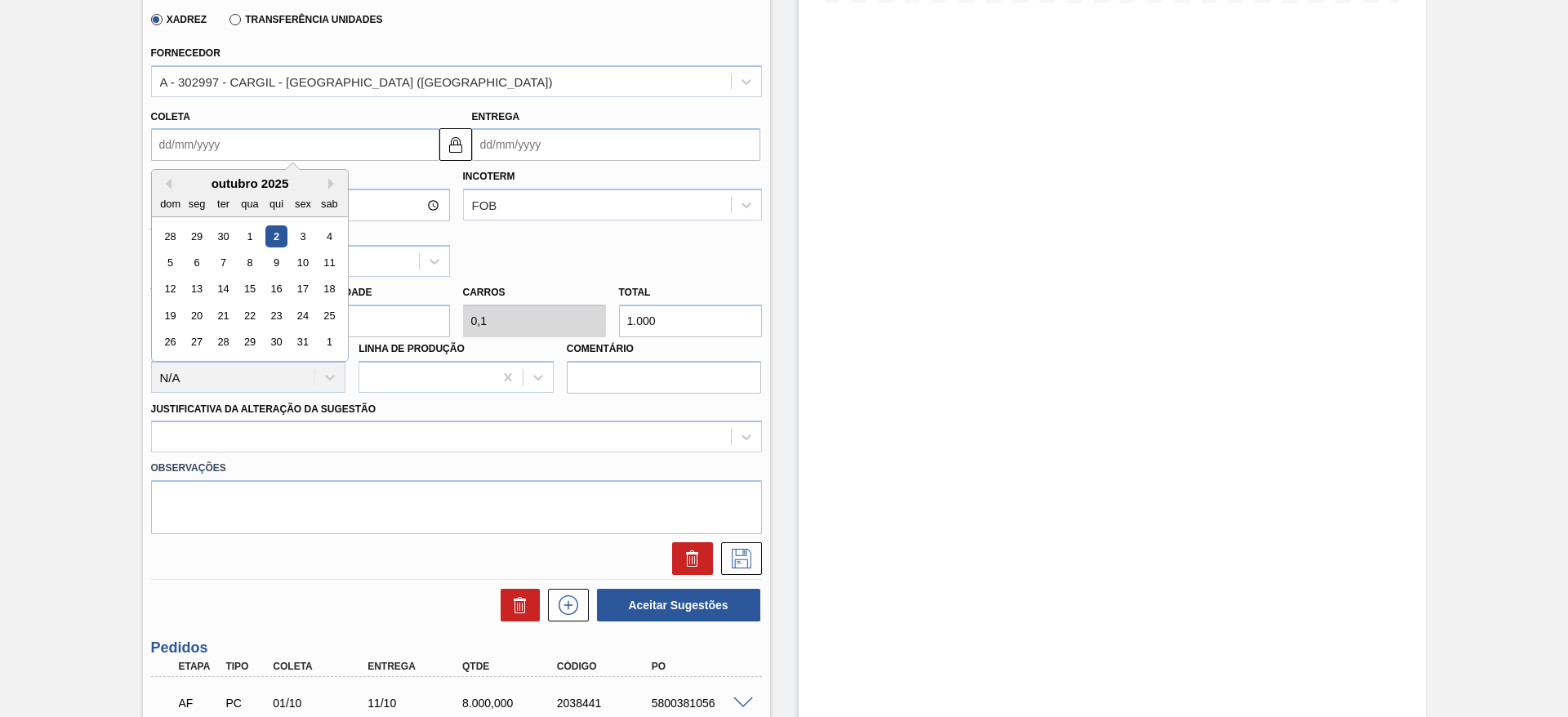
scroll to position [613, 0]
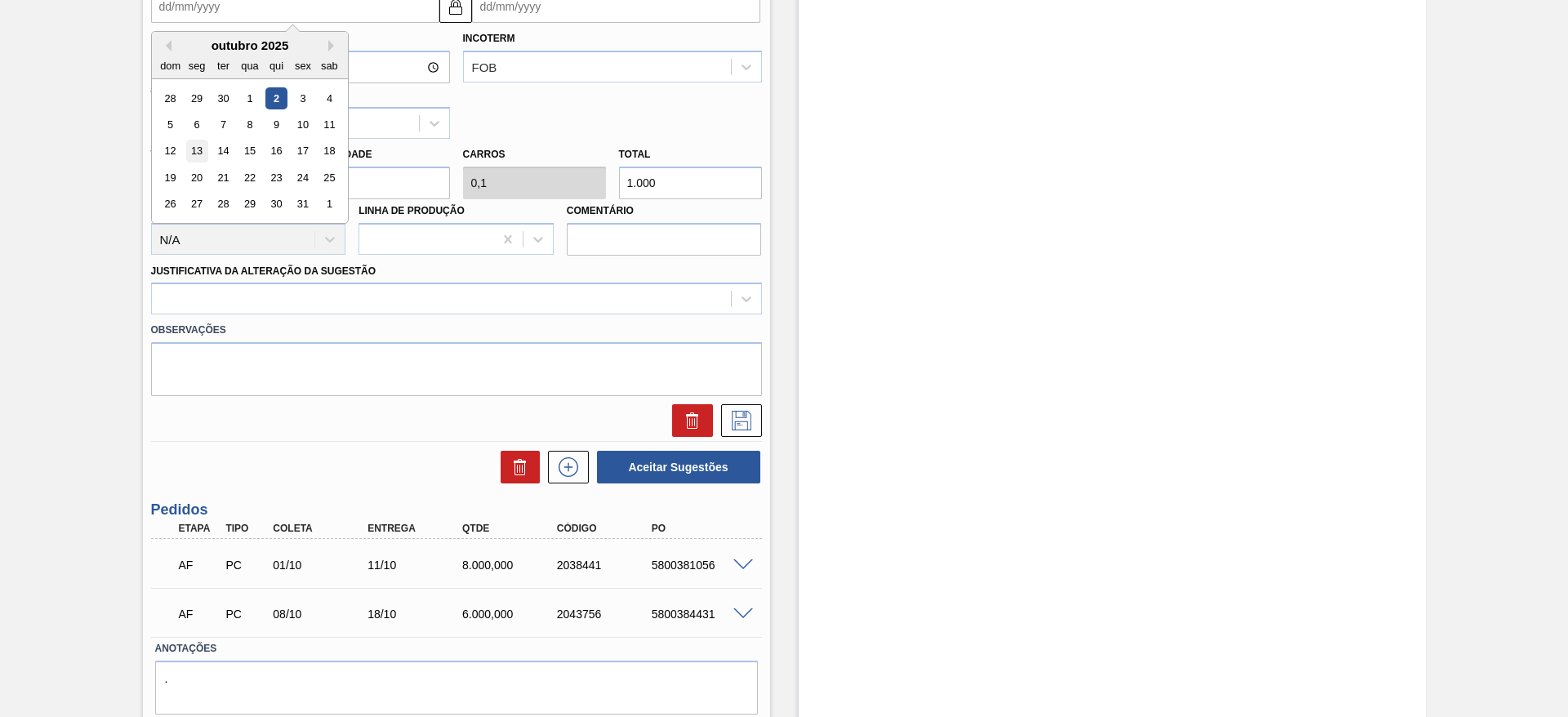
click at [201, 147] on div "13" at bounding box center [196, 151] width 22 height 22
type input "[DATE]"
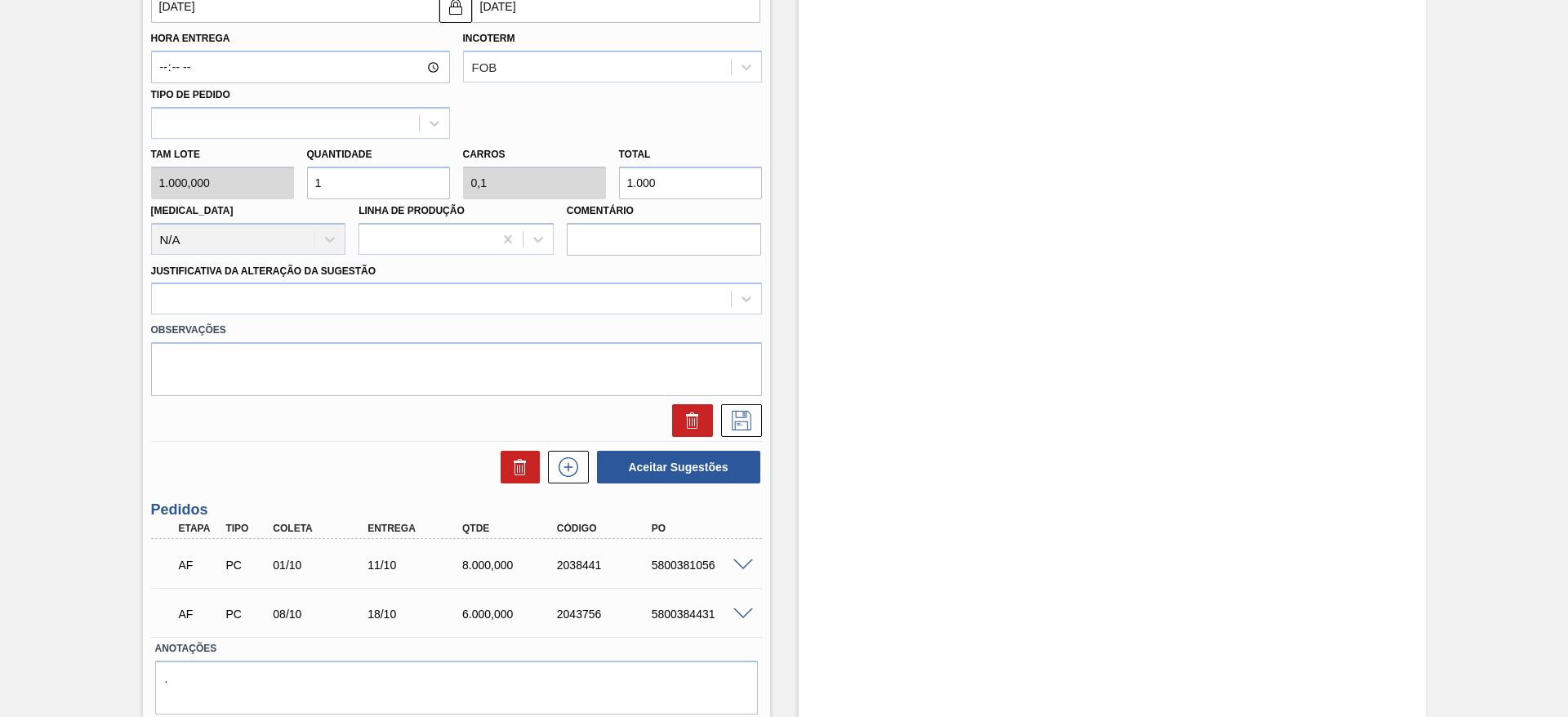
drag, startPoint x: 359, startPoint y: 183, endPoint x: 298, endPoint y: 165, distance: 63.6
click at [298, 165] on div "Tam lote 1.000,000 Quantidade 1 Carros 0,1 Total 1.000 [MEDICAL_DATA] N/A Linha…" at bounding box center [456, 197] width 624 height 117
type input "8"
type input "0,8"
type input "8.000"
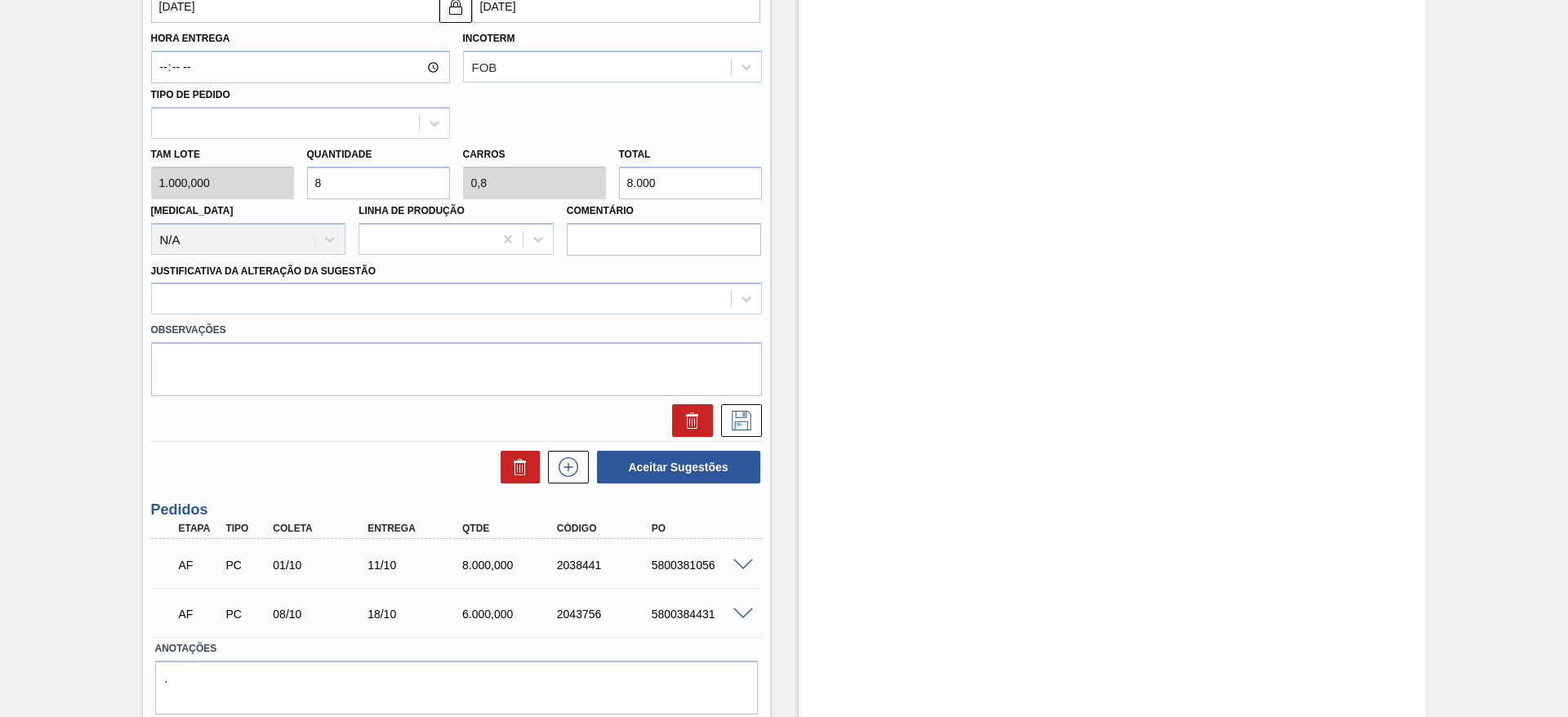
drag, startPoint x: 329, startPoint y: 174, endPoint x: 297, endPoint y: 167, distance: 32.8
click at [297, 167] on div "Tam lote 1.000,000 Quantidade 8 Carros 0,8 Total 8.000 [MEDICAL_DATA] N/A Linha…" at bounding box center [456, 197] width 624 height 117
type input "1"
type input "0,1"
type input "1.000"
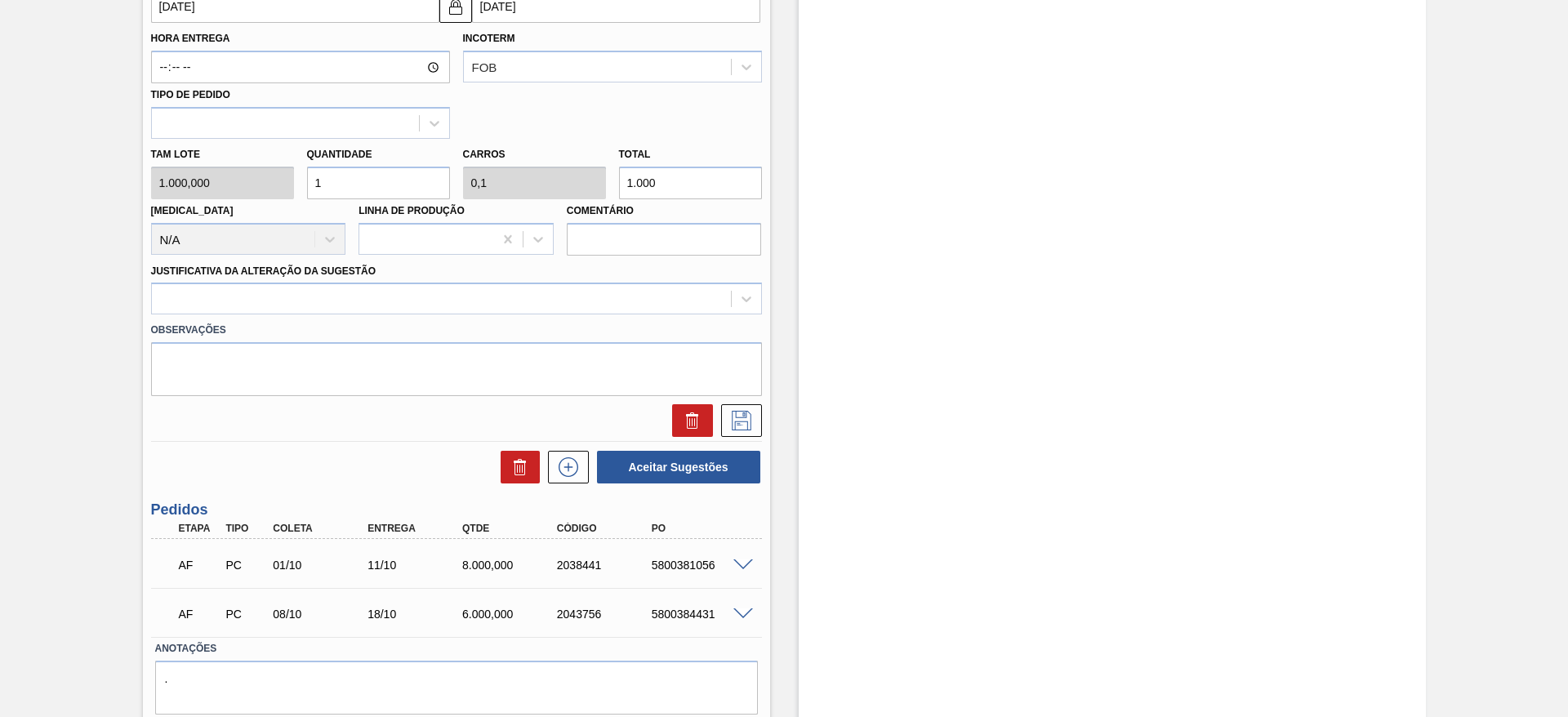
type input "10"
type input "1"
type input "10.000"
type input "10"
click at [356, 309] on div at bounding box center [441, 299] width 579 height 24
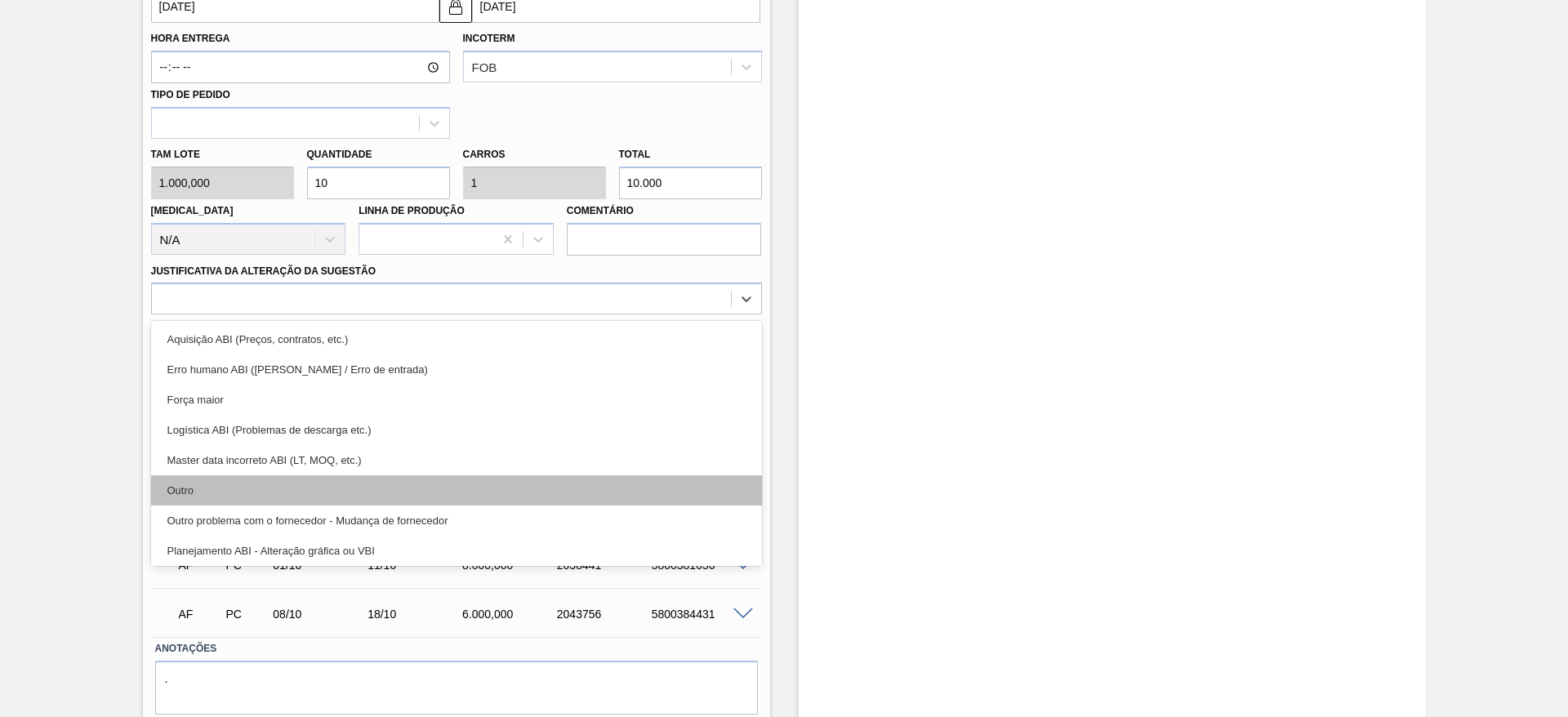
click at [256, 479] on div "Outro" at bounding box center [456, 490] width 611 height 30
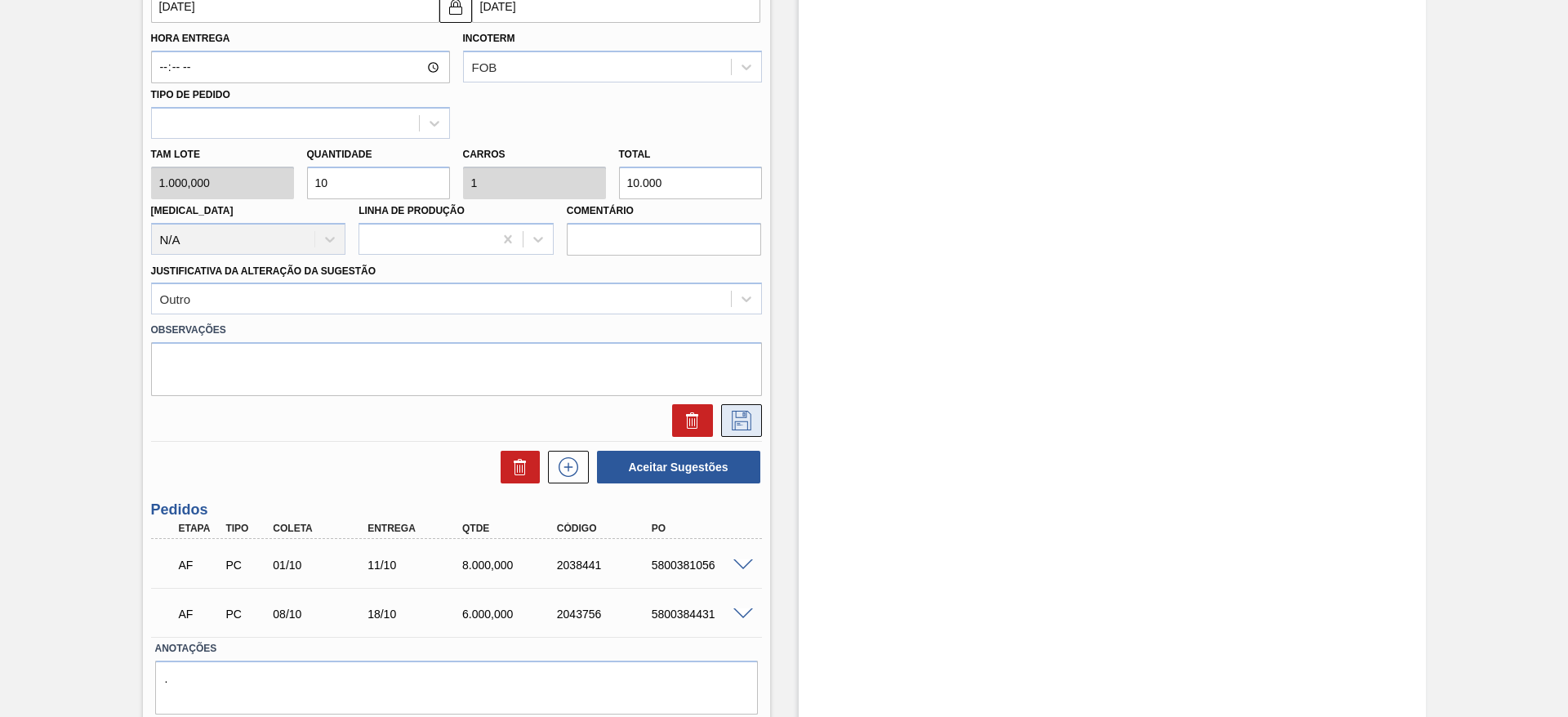
click at [740, 422] on icon at bounding box center [741, 421] width 20 height 20
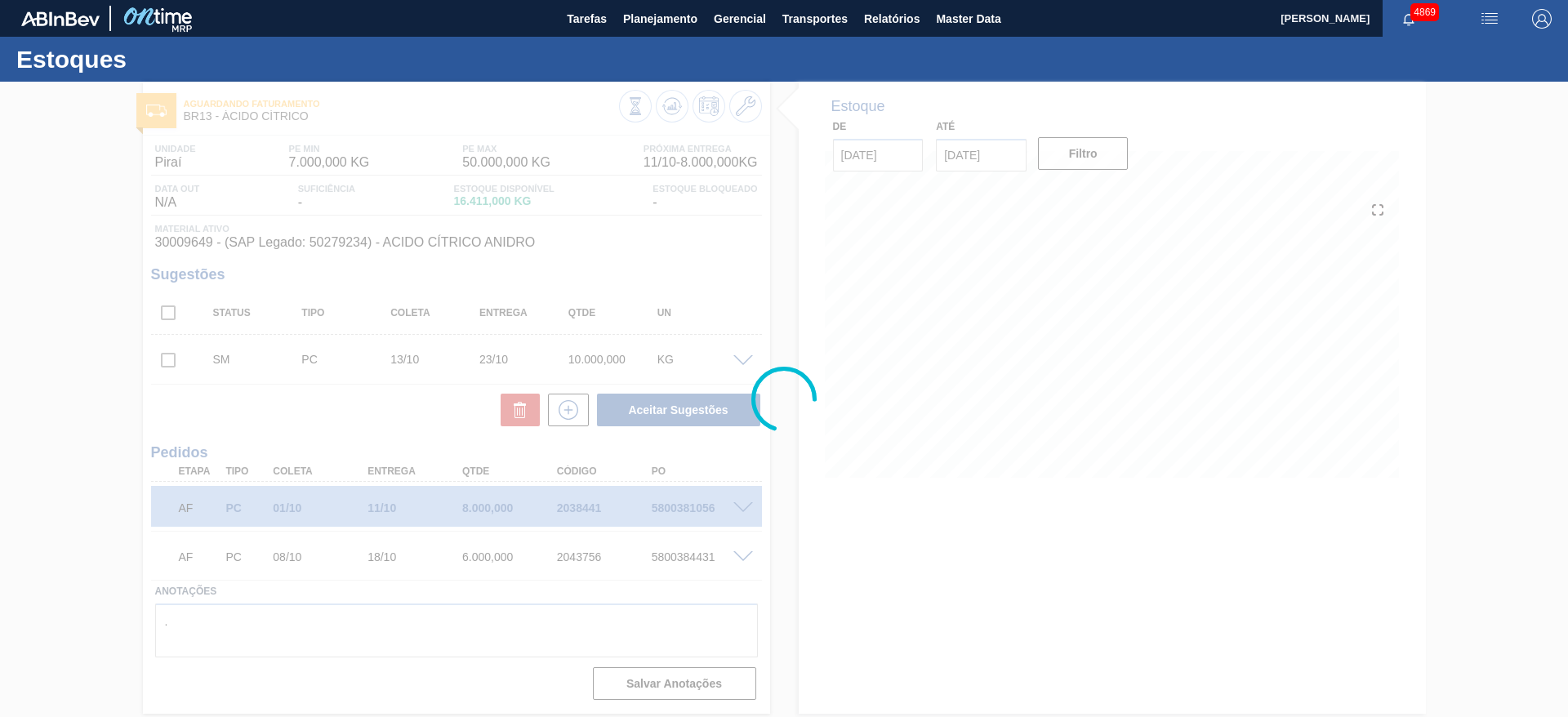
scroll to position [0, 0]
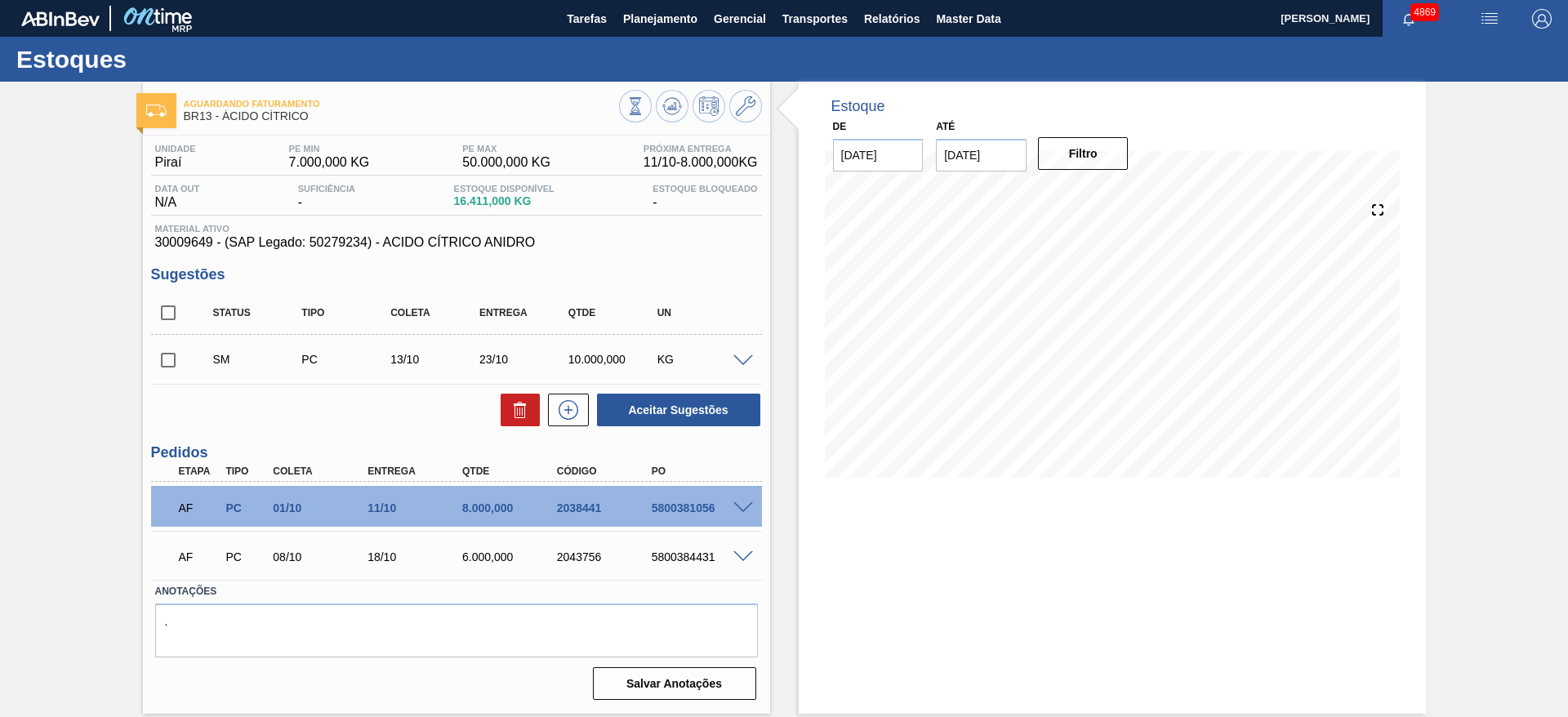
click at [173, 366] on input "checkbox" at bounding box center [168, 360] width 35 height 35
click at [726, 419] on button "Aceitar Sugestões" at bounding box center [678, 410] width 164 height 33
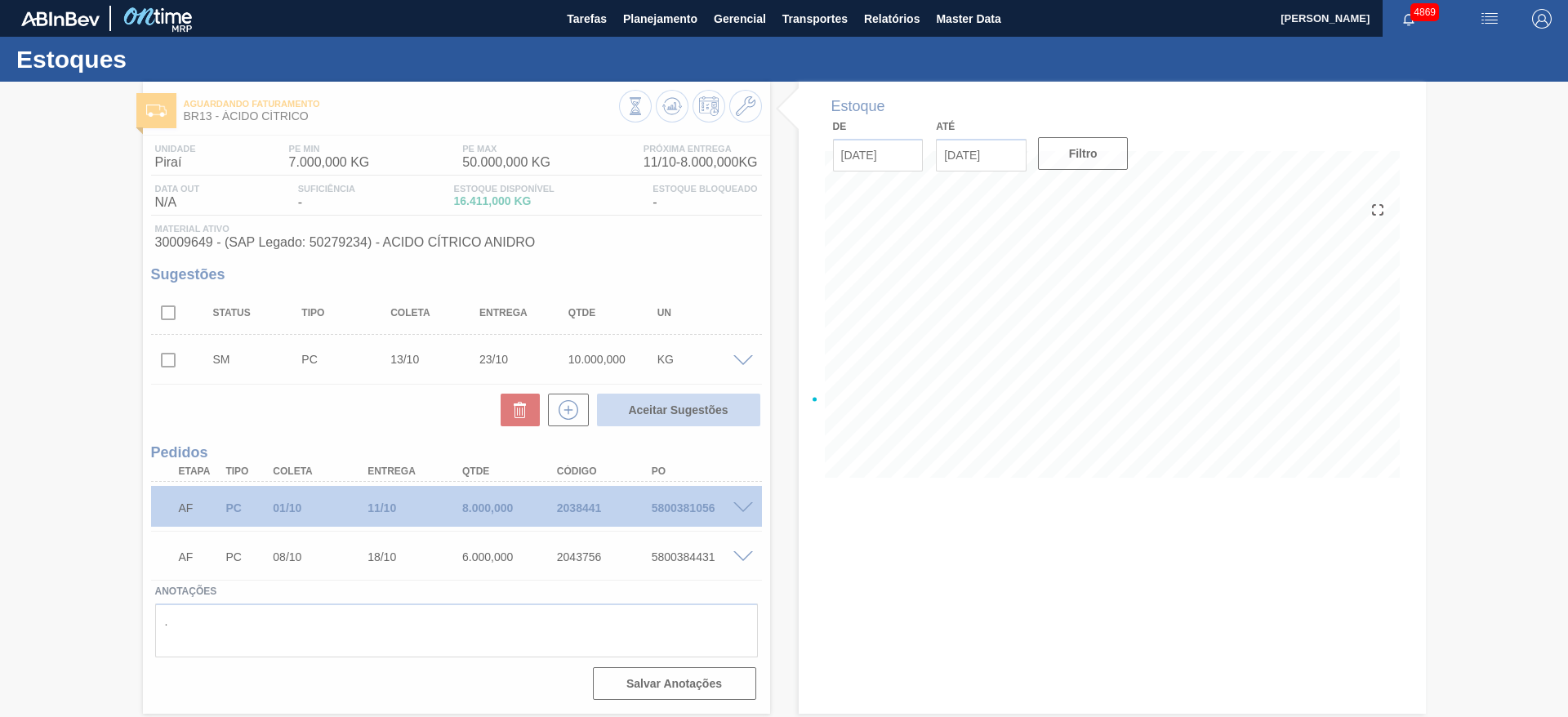
checkbox input "false"
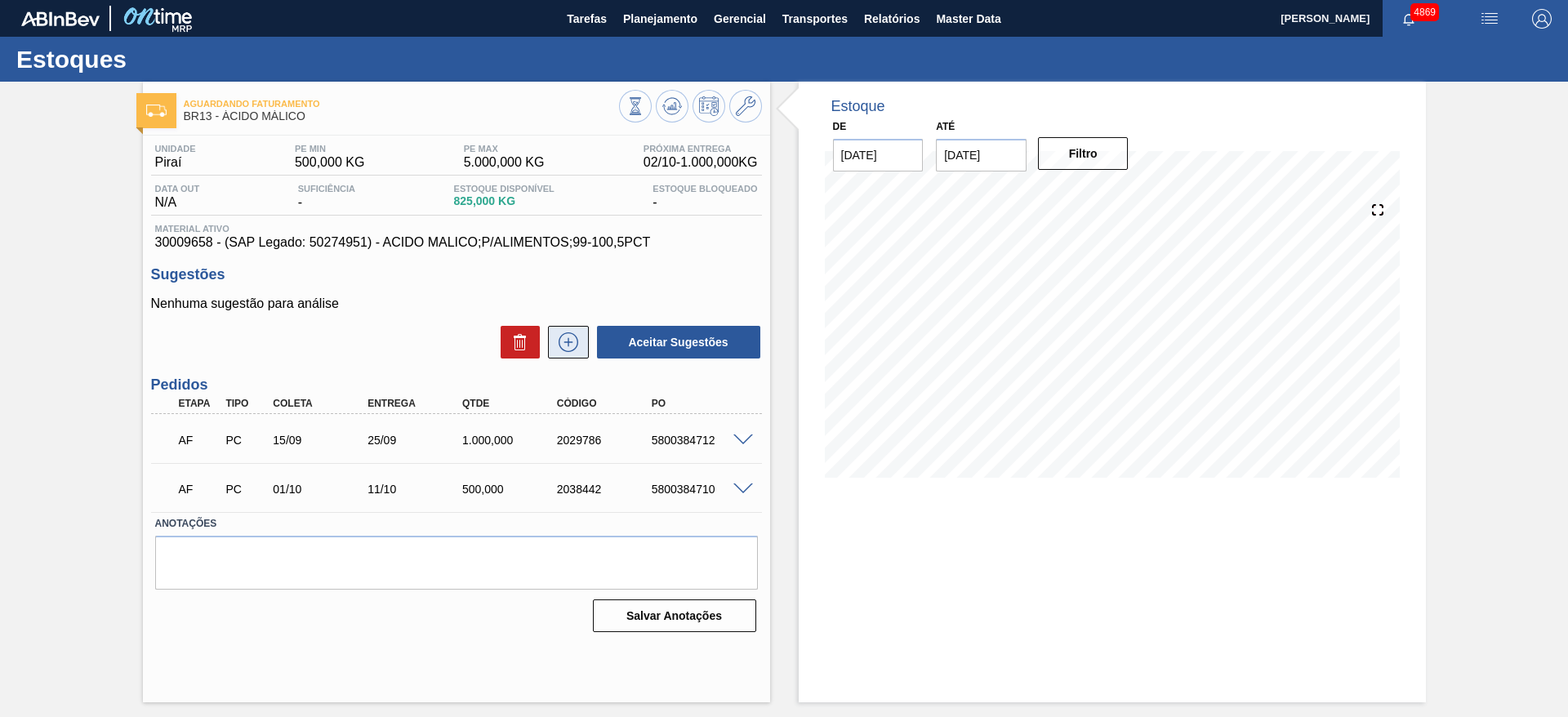
click at [579, 349] on icon at bounding box center [569, 342] width 26 height 20
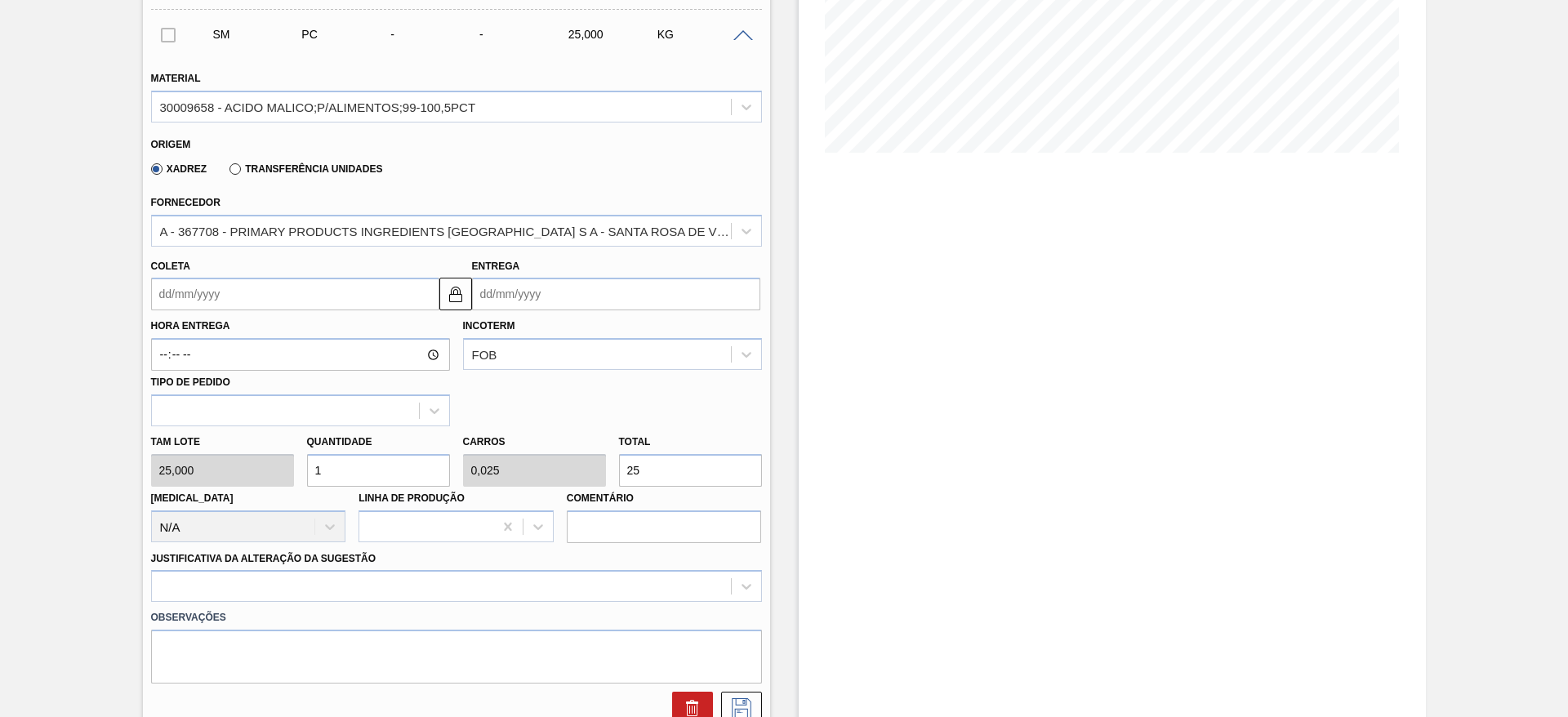
scroll to position [490, 0]
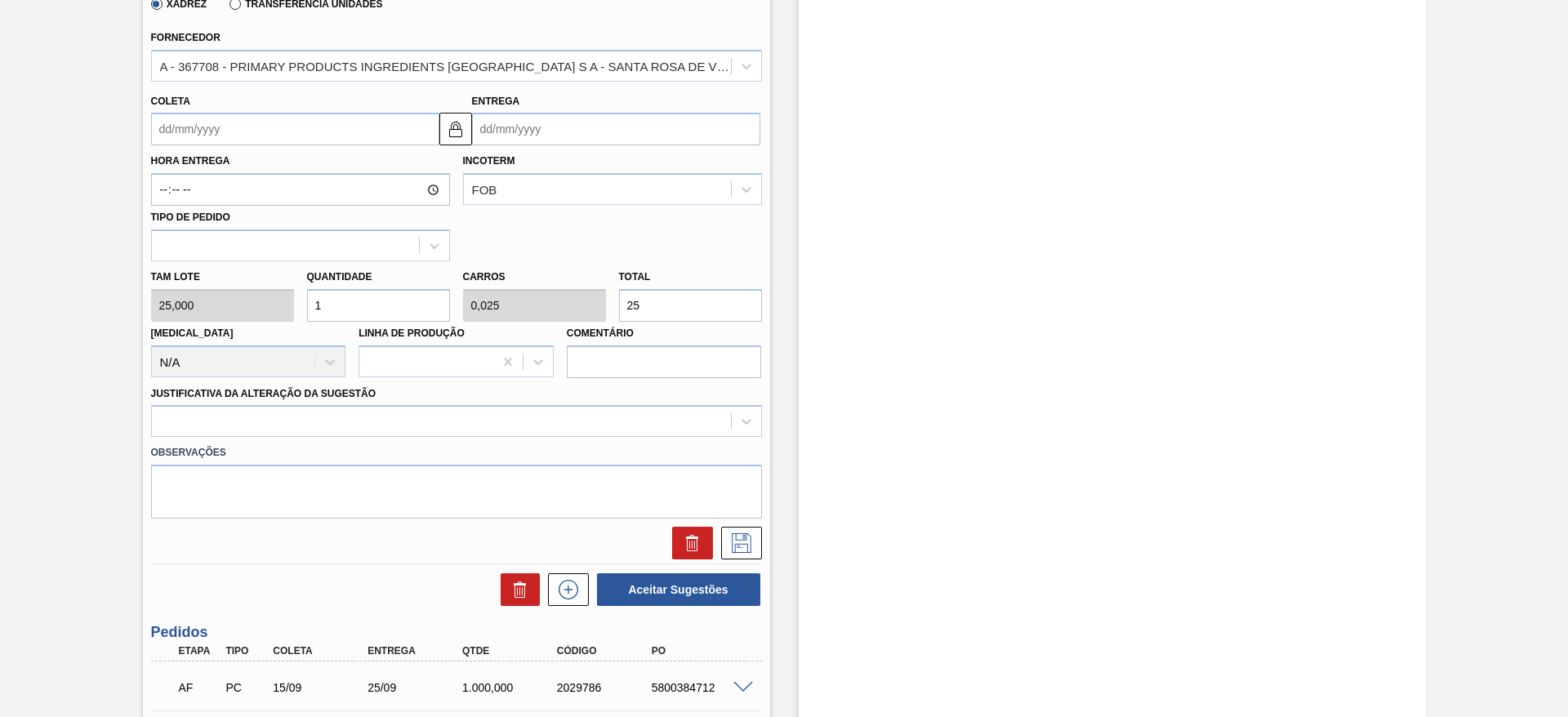
click at [284, 292] on div "Tam lote 25,000 Quantidade 1 Carros 0,025 Total 25 Doca N/A Linha de Produção C…" at bounding box center [456, 320] width 624 height 117
drag, startPoint x: 644, startPoint y: 303, endPoint x: 618, endPoint y: 302, distance: 26.0
click at [619, 302] on input "25" at bounding box center [690, 306] width 143 height 33
type input "0,24"
type input "0,006"
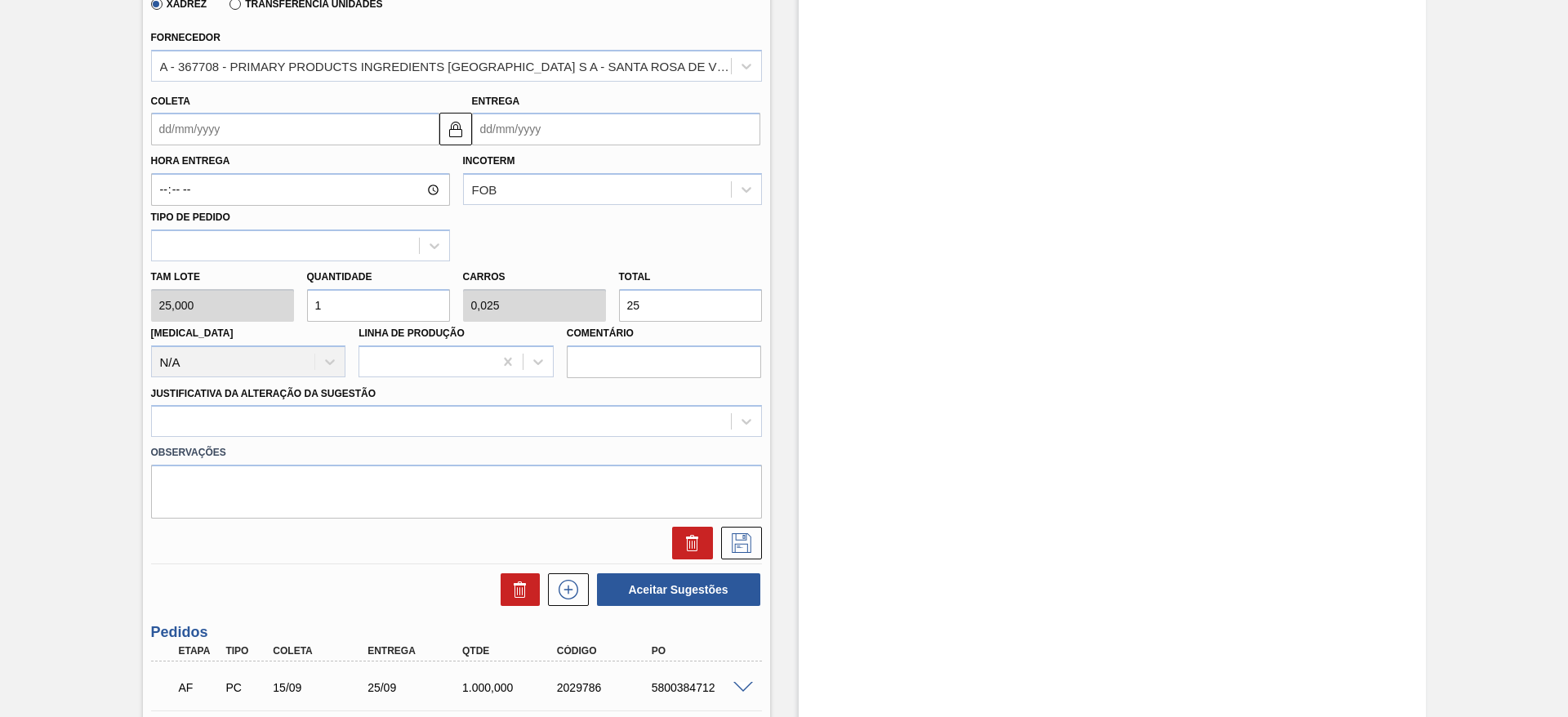
type input "6"
type input "2,4"
type input "0,06"
type input "60"
type input "24"
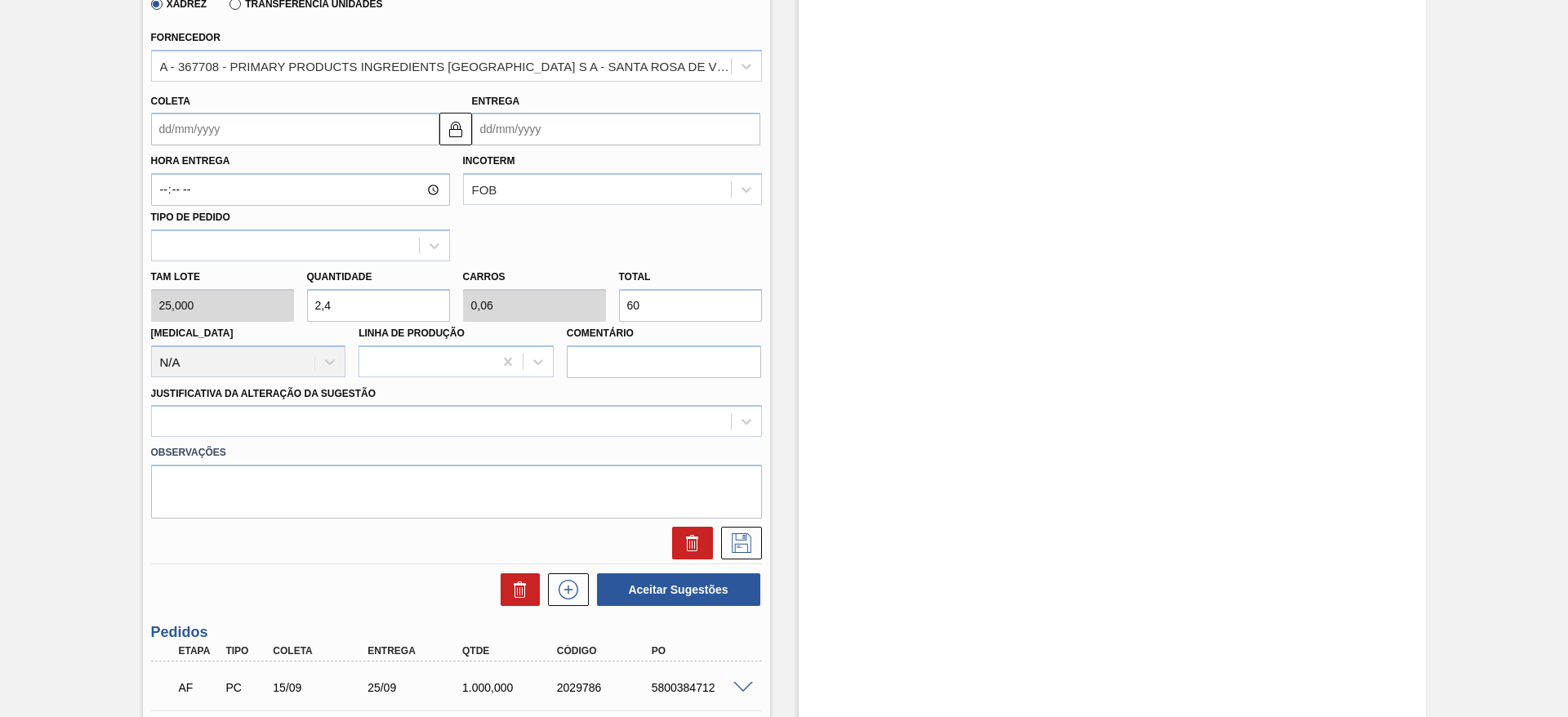
type input "0,6"
type input "600"
click at [376, 130] on input "Coleta" at bounding box center [295, 129] width 288 height 33
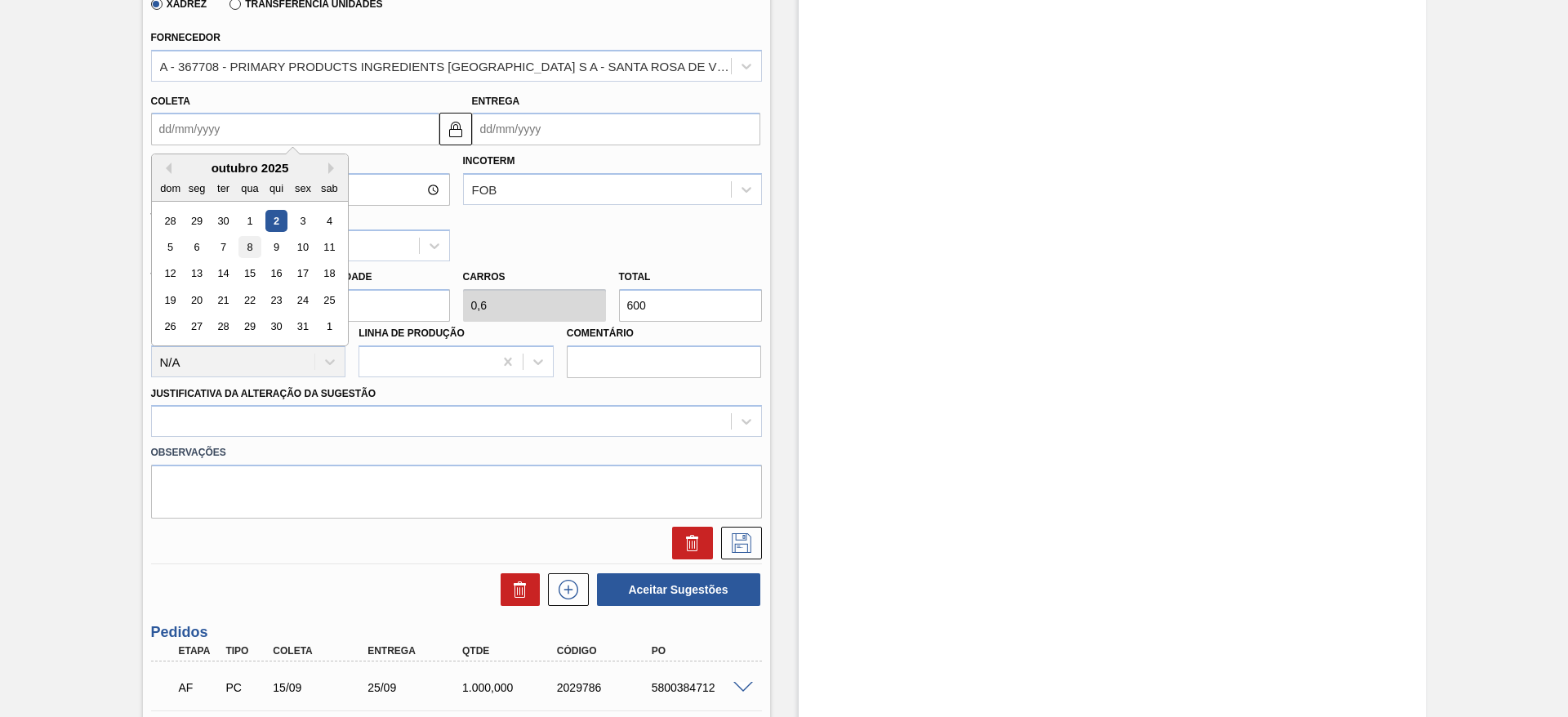
click at [249, 239] on div "8" at bounding box center [249, 247] width 22 height 22
type input "08/10/2025"
type input "18/10/2025"
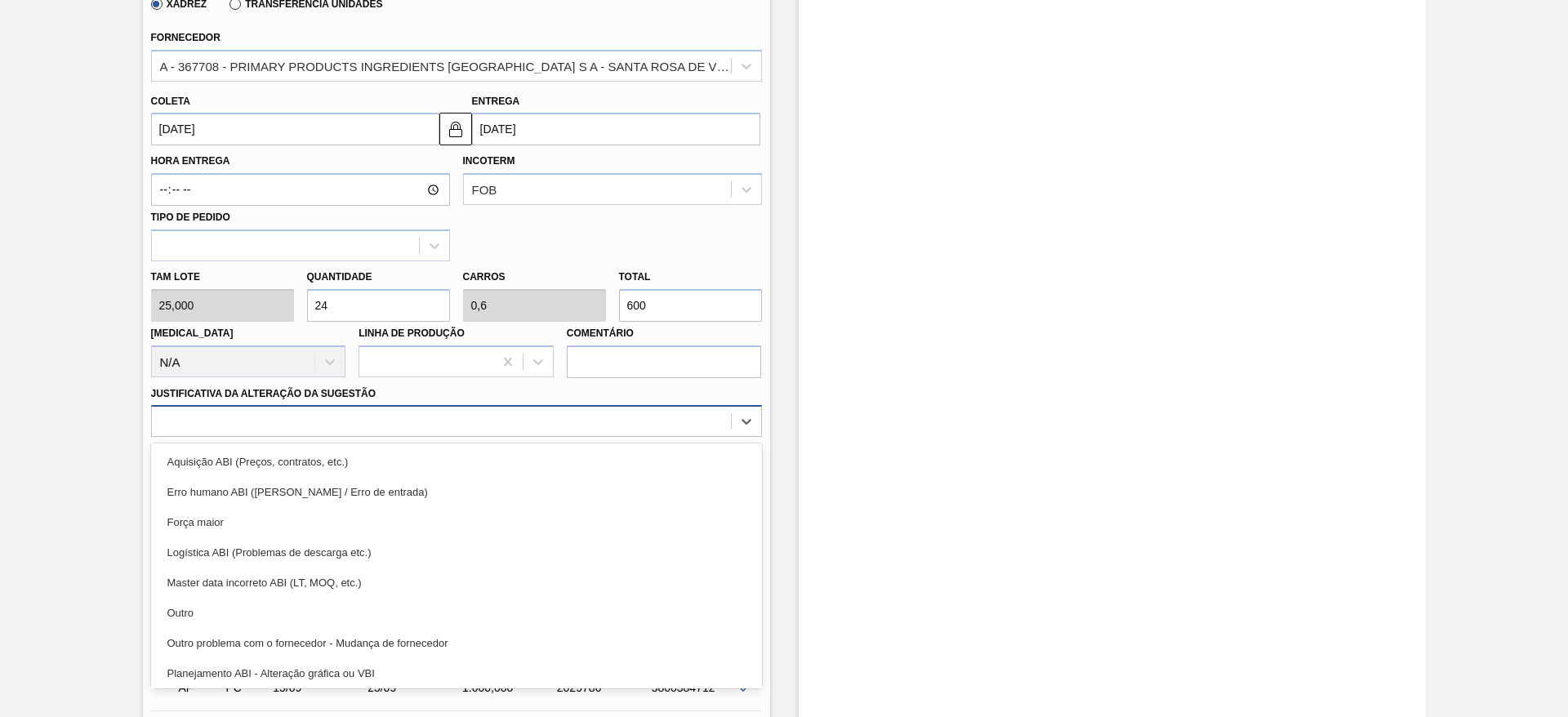
click at [401, 412] on div at bounding box center [441, 422] width 579 height 24
click at [316, 615] on div "Outro" at bounding box center [456, 613] width 611 height 30
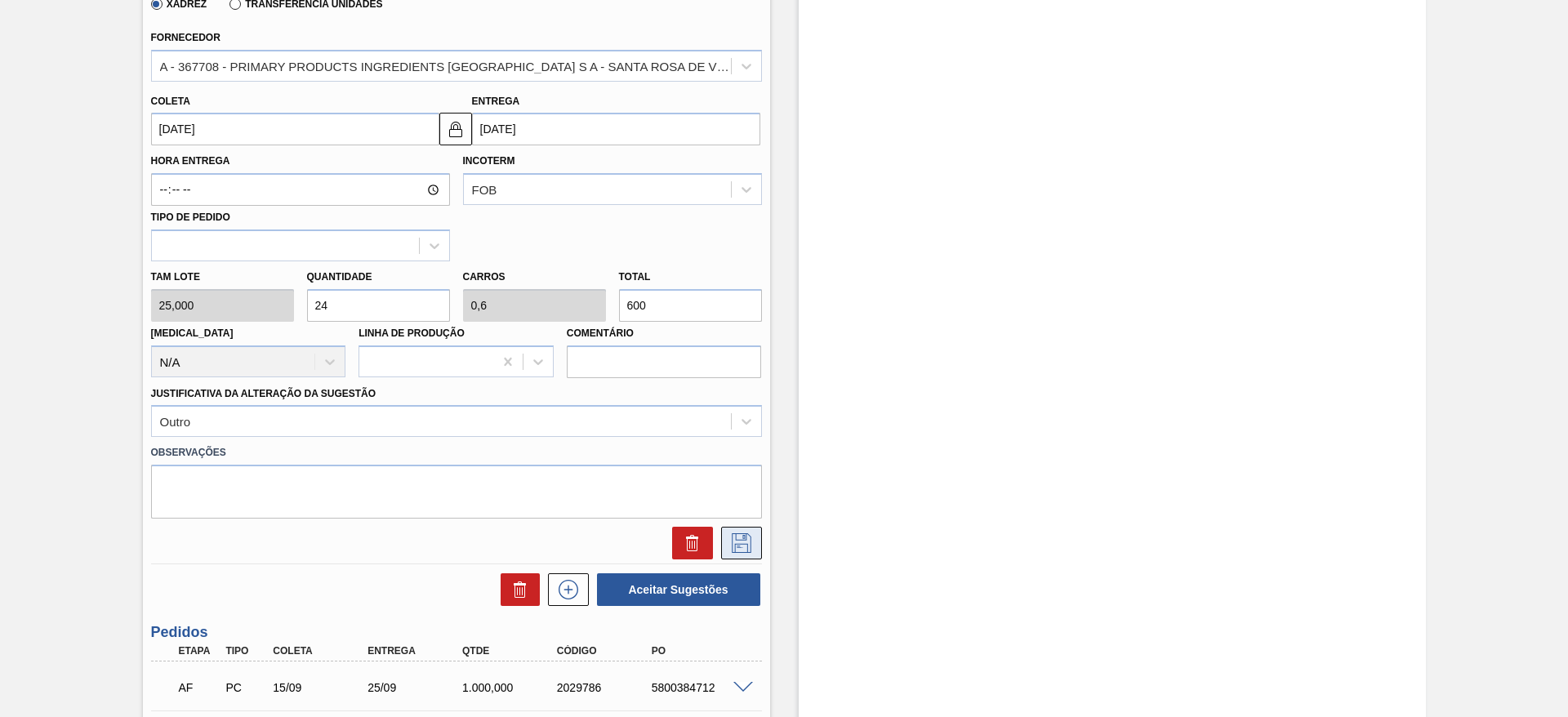
click at [749, 537] on icon at bounding box center [741, 544] width 26 height 20
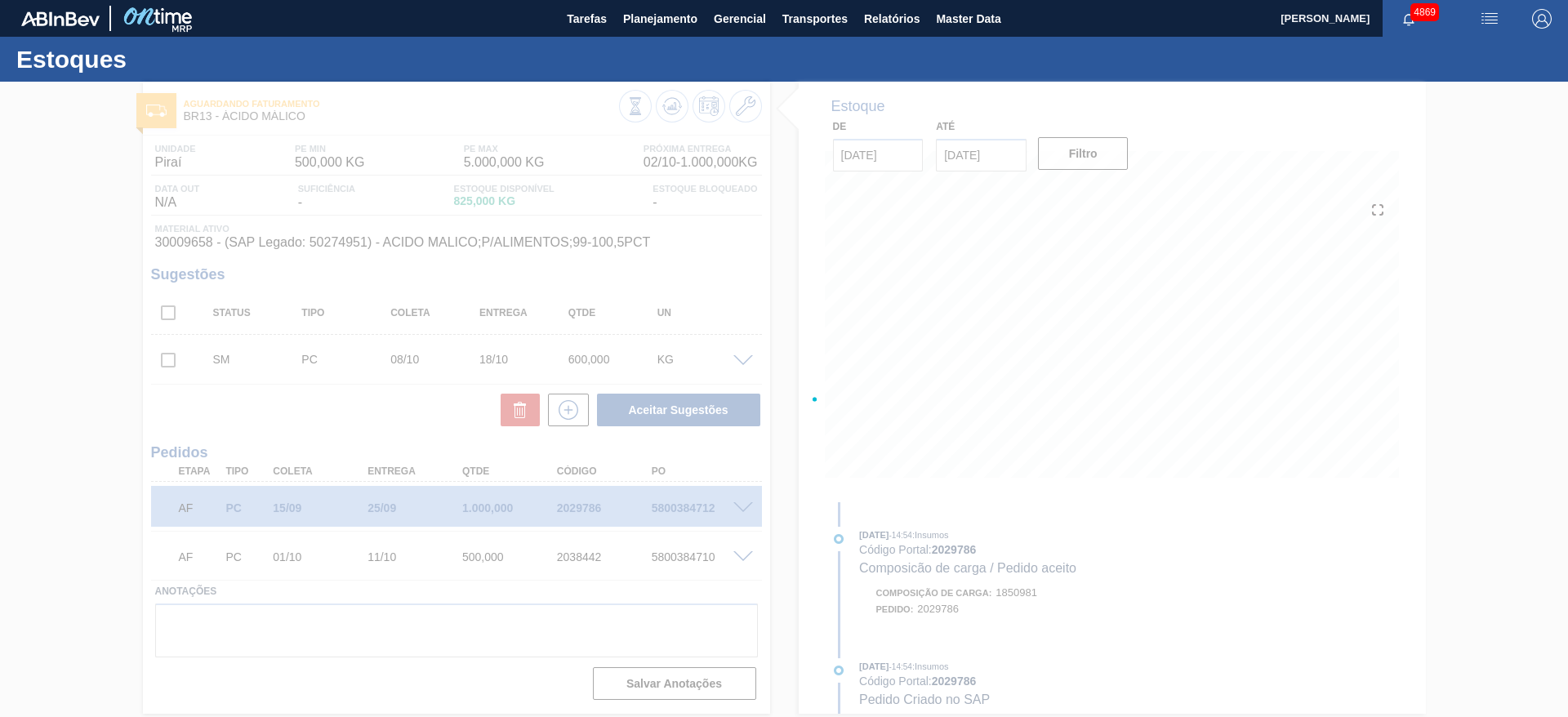
scroll to position [0, 0]
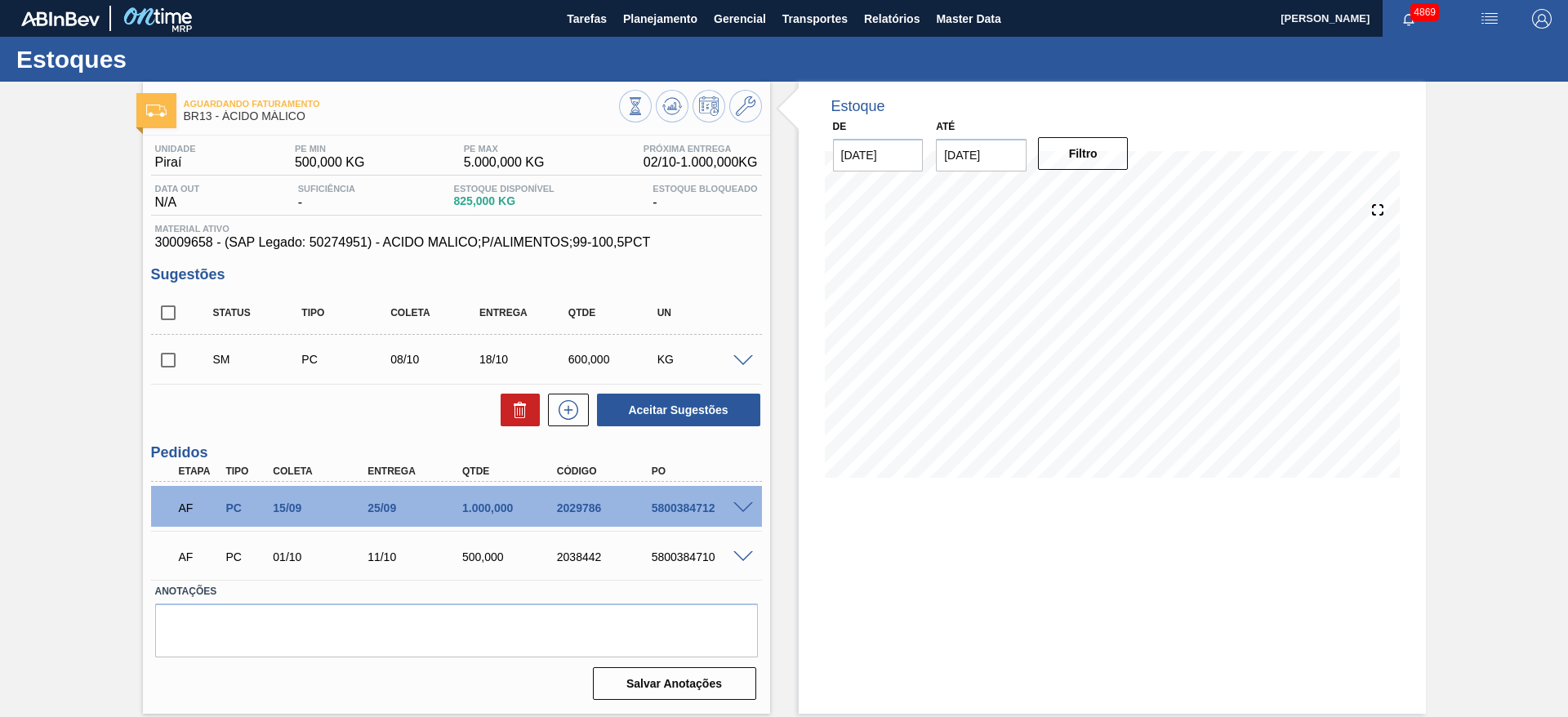
click at [740, 356] on span at bounding box center [743, 361] width 20 height 12
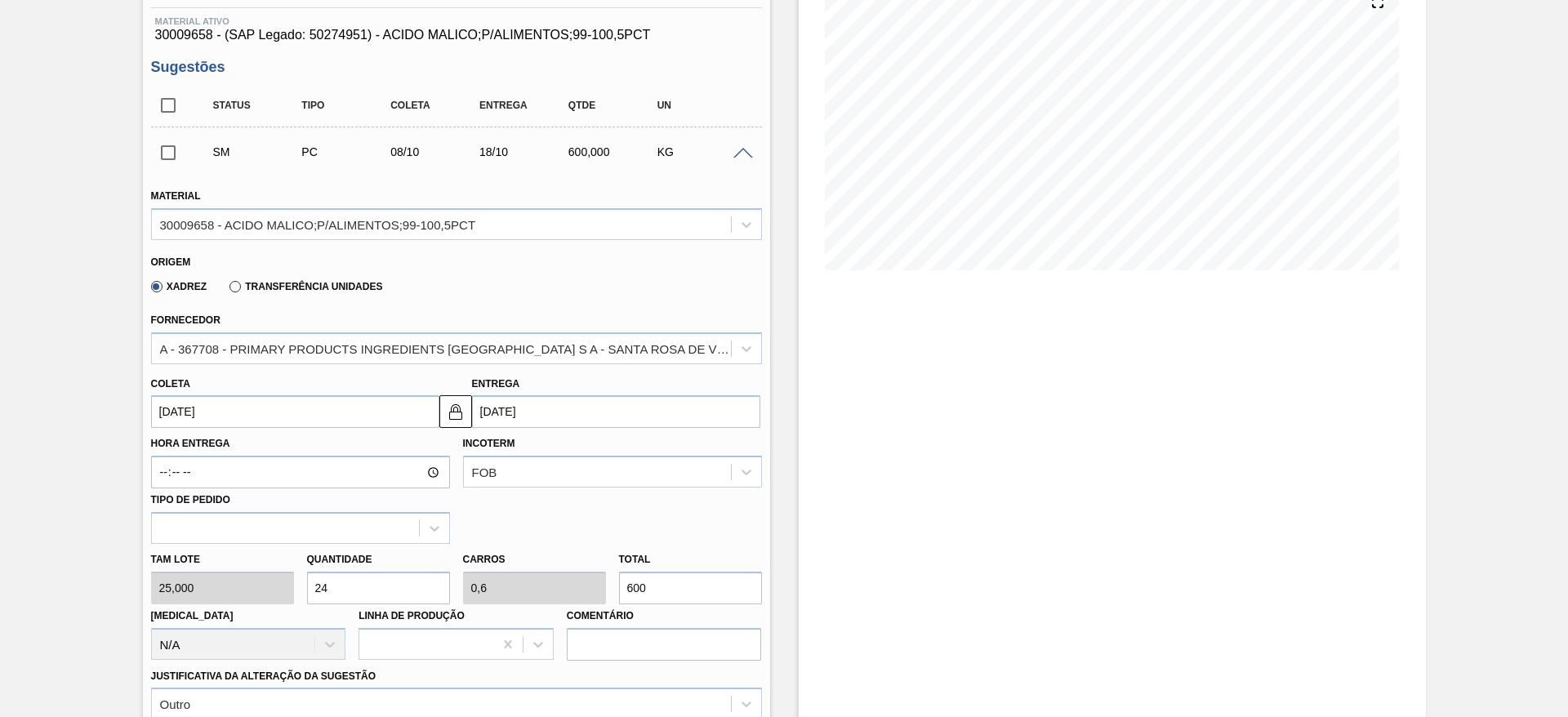
scroll to position [490, 0]
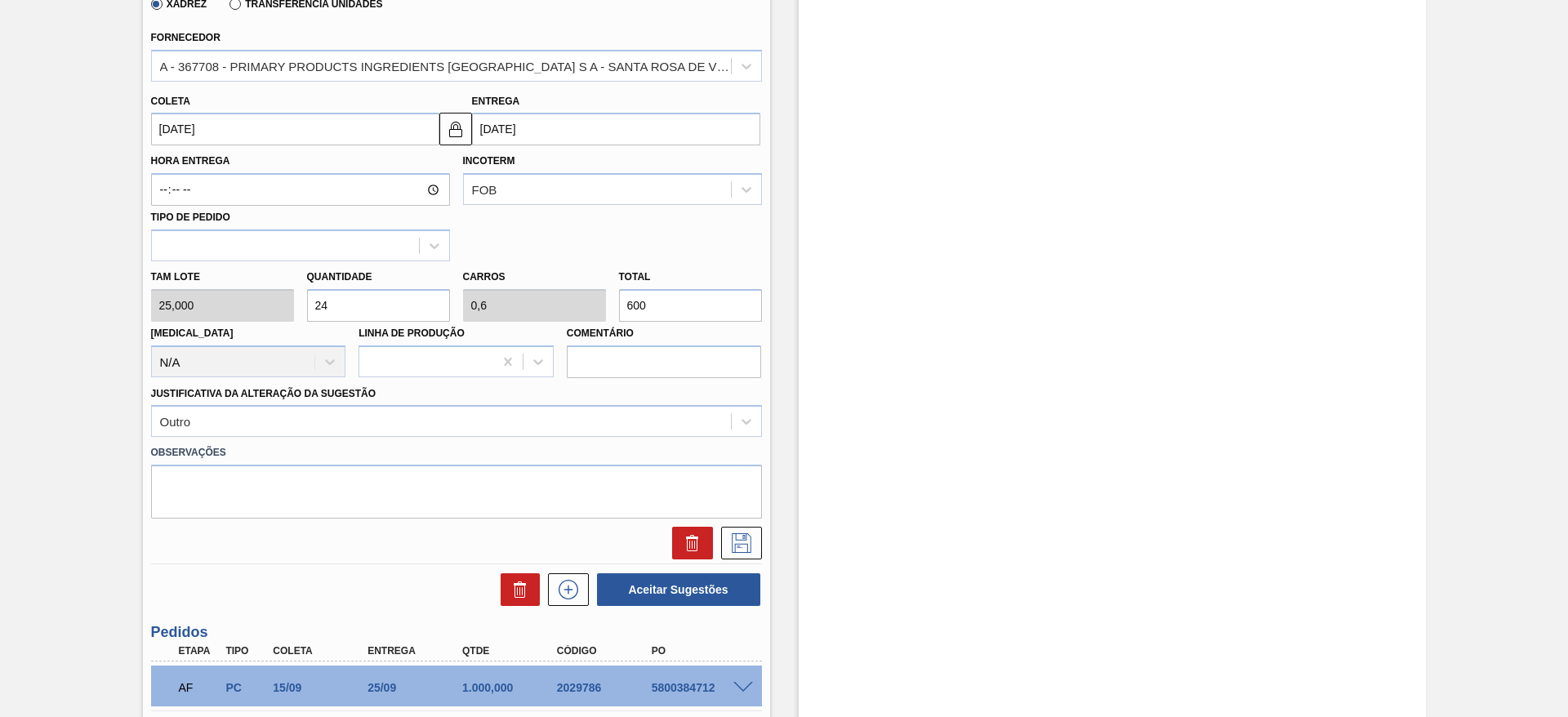
click at [347, 291] on input "24" at bounding box center [379, 306] width 143 height 33
drag, startPoint x: 355, startPoint y: 299, endPoint x: 291, endPoint y: 288, distance: 64.9
click at [291, 288] on div "Tam lote 25,000 Quantidade 24 Carros 0,6 Total 600 Doca N/A Linha de Produção C…" at bounding box center [456, 320] width 624 height 117
type input "4"
type input "0,1"
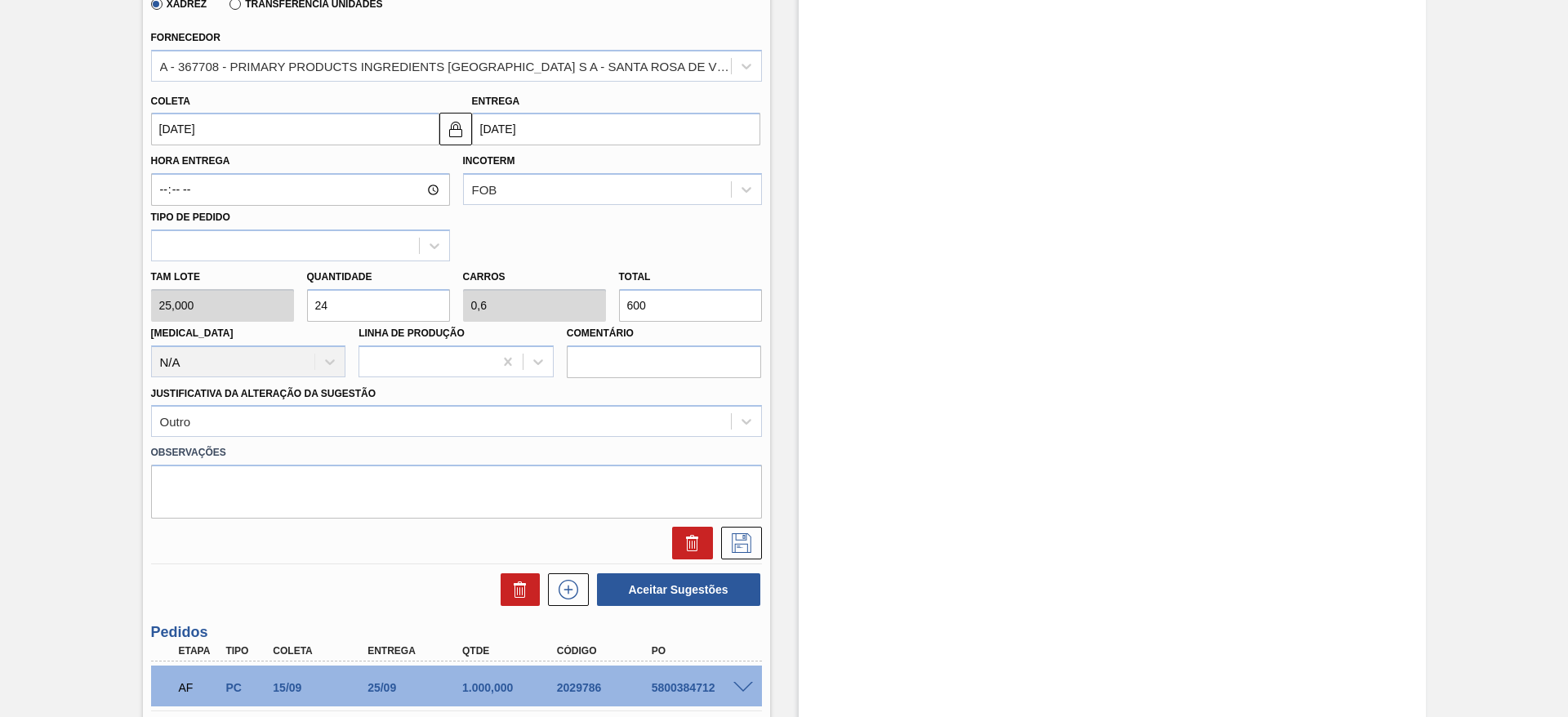
type input "100"
type input "40"
type input "1"
type input "1.000"
click at [739, 540] on icon at bounding box center [741, 544] width 20 height 20
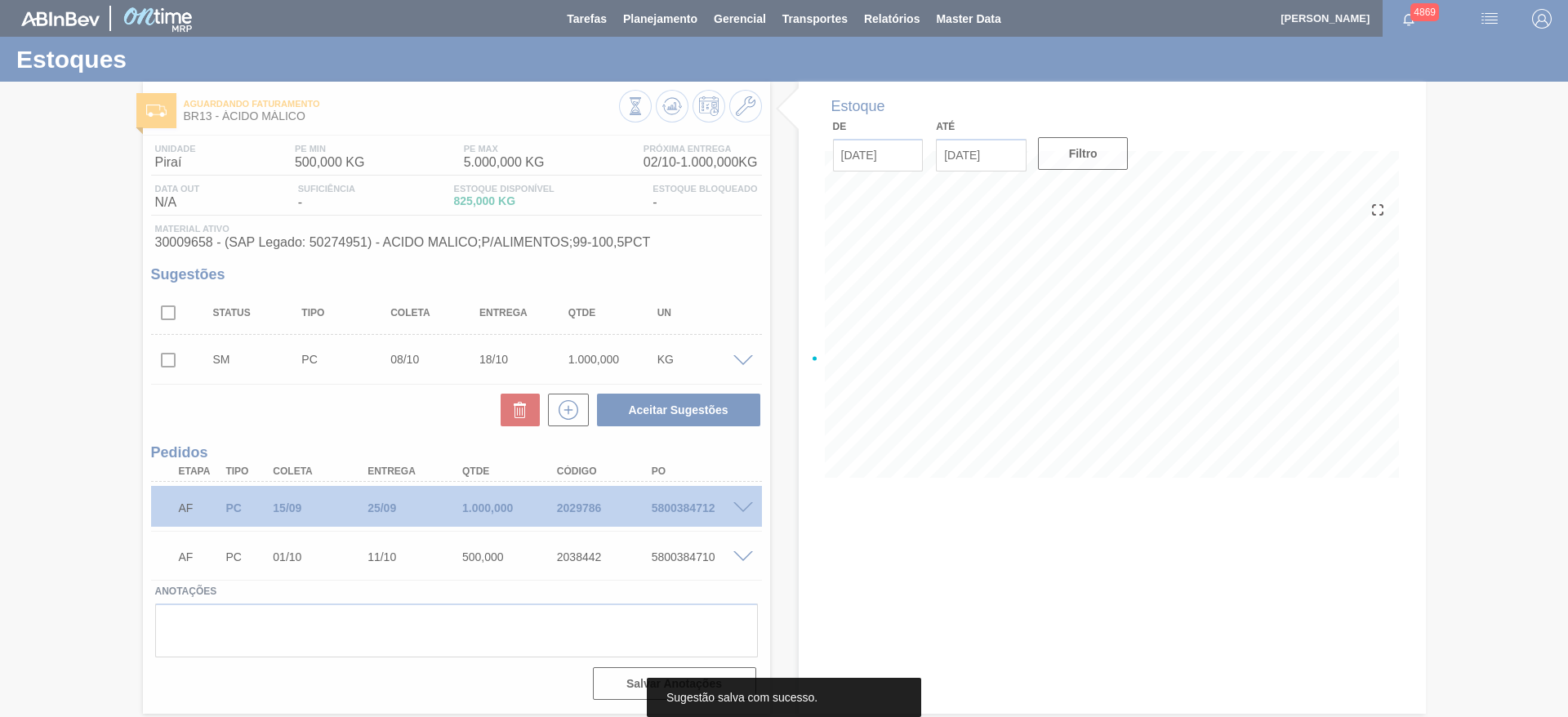
scroll to position [0, 0]
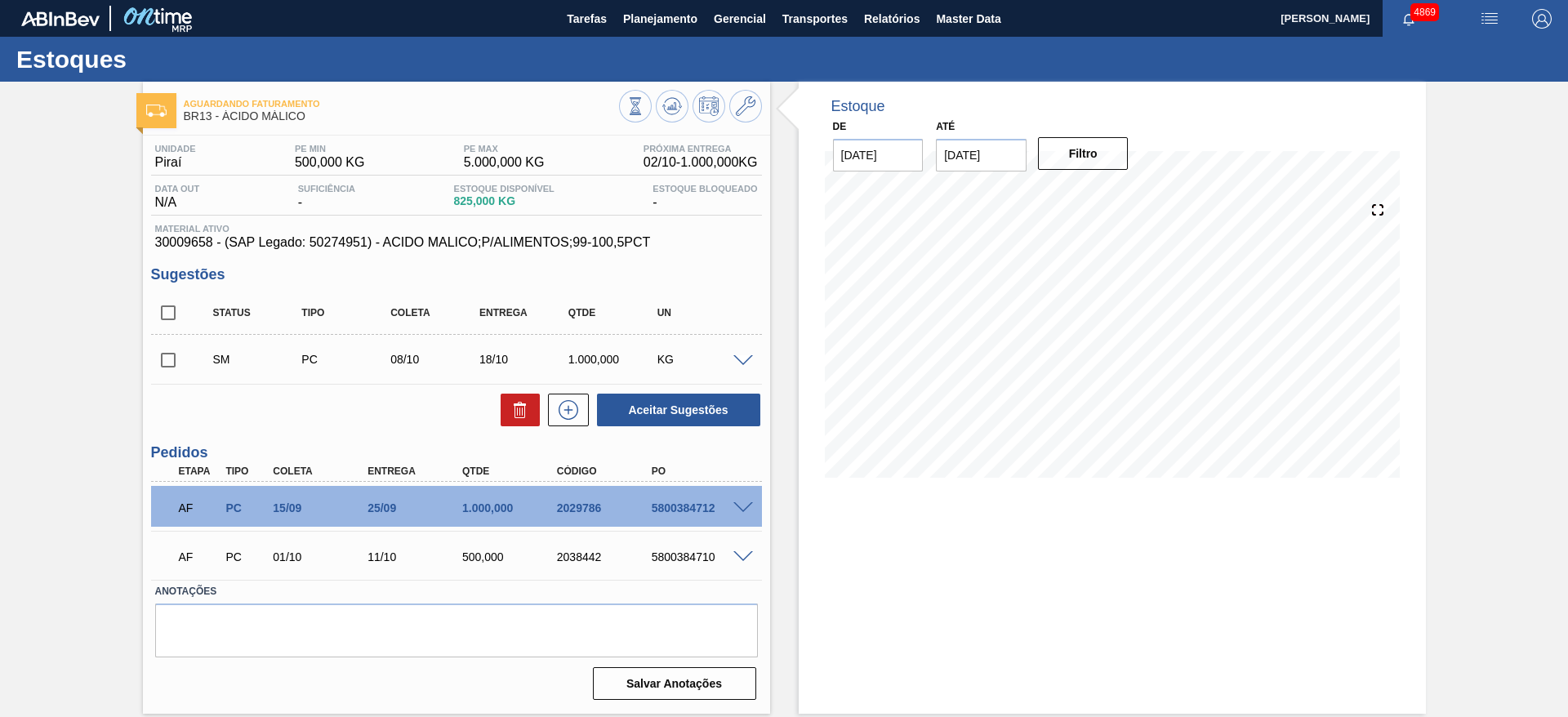
click at [742, 357] on span at bounding box center [743, 361] width 20 height 12
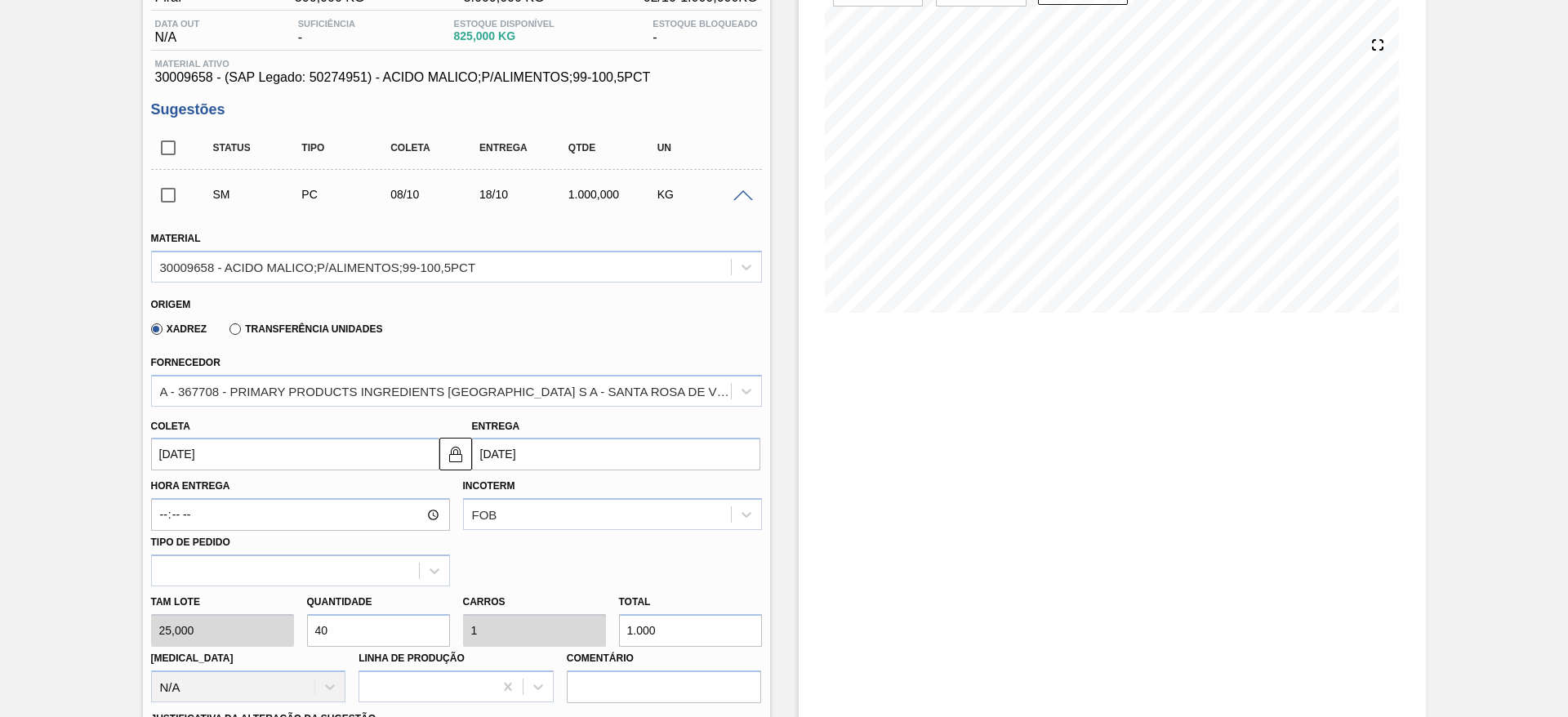
scroll to position [490, 0]
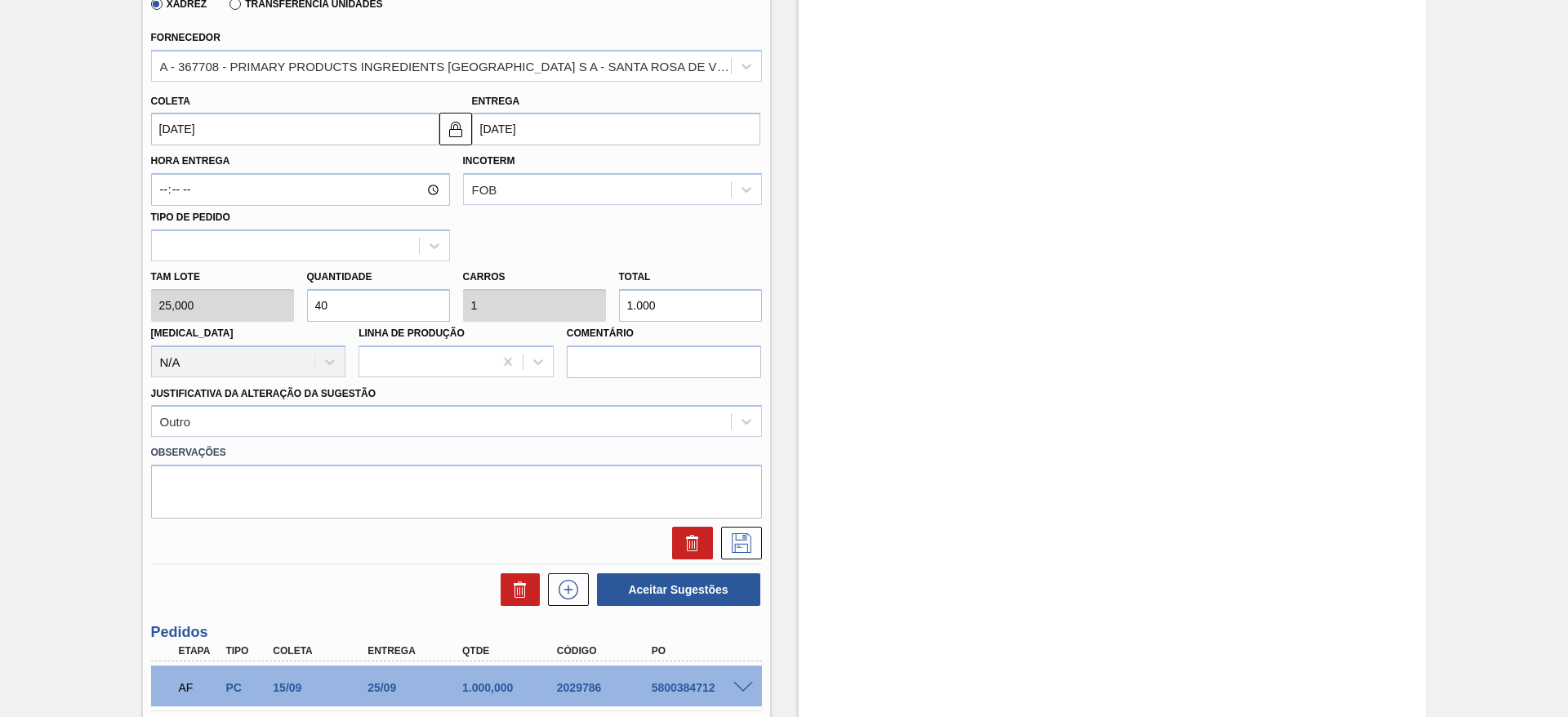
click at [322, 308] on input "40" at bounding box center [379, 306] width 143 height 33
click at [292, 306] on div "Tam lote 25,000 Quantidade 40 Carros 1 Total 1.000 Doca N/A Linha de Produção C…" at bounding box center [456, 320] width 624 height 117
type input "5"
type input "0,125"
type input "125"
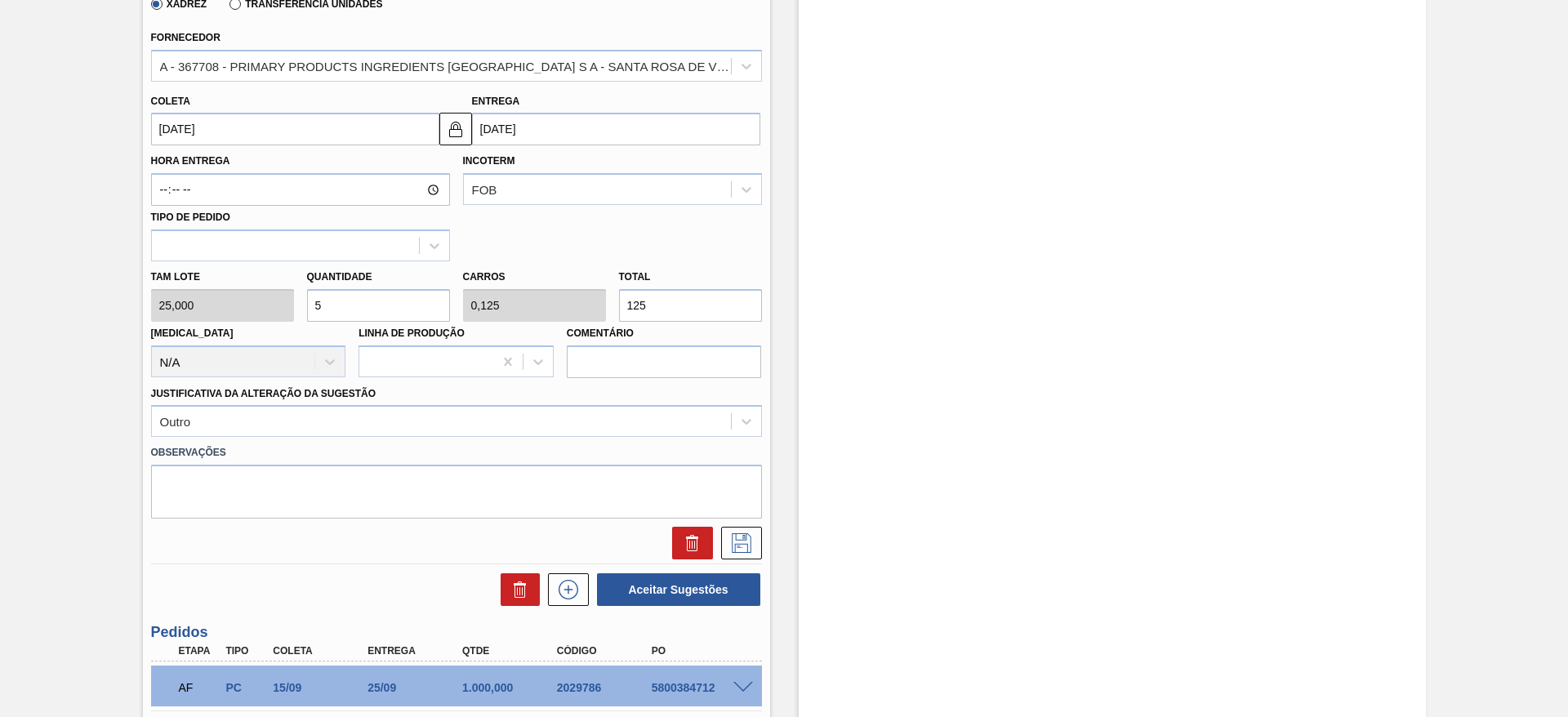
type input "50"
type input "1,25"
type input "1.250"
type input "50"
click at [734, 548] on icon at bounding box center [741, 544] width 26 height 20
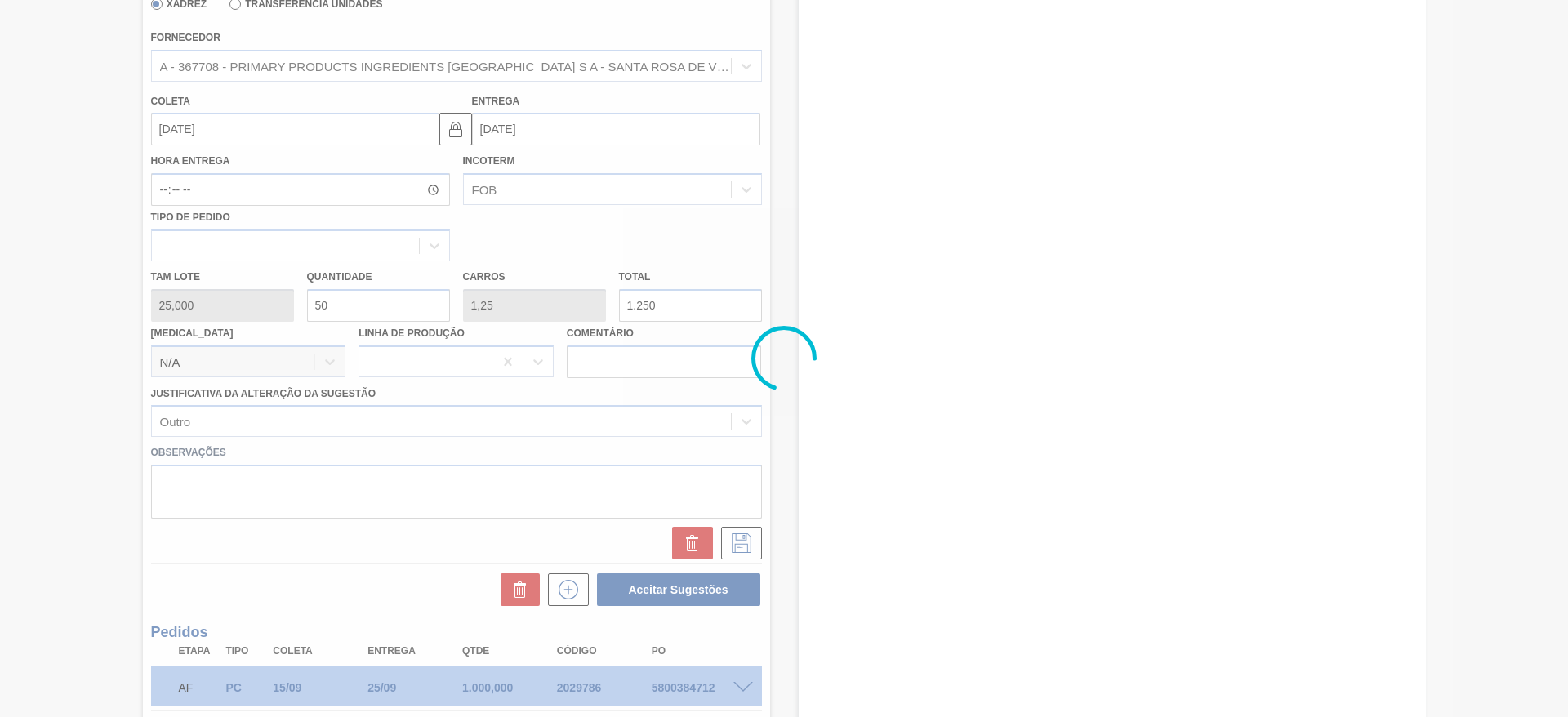
scroll to position [0, 0]
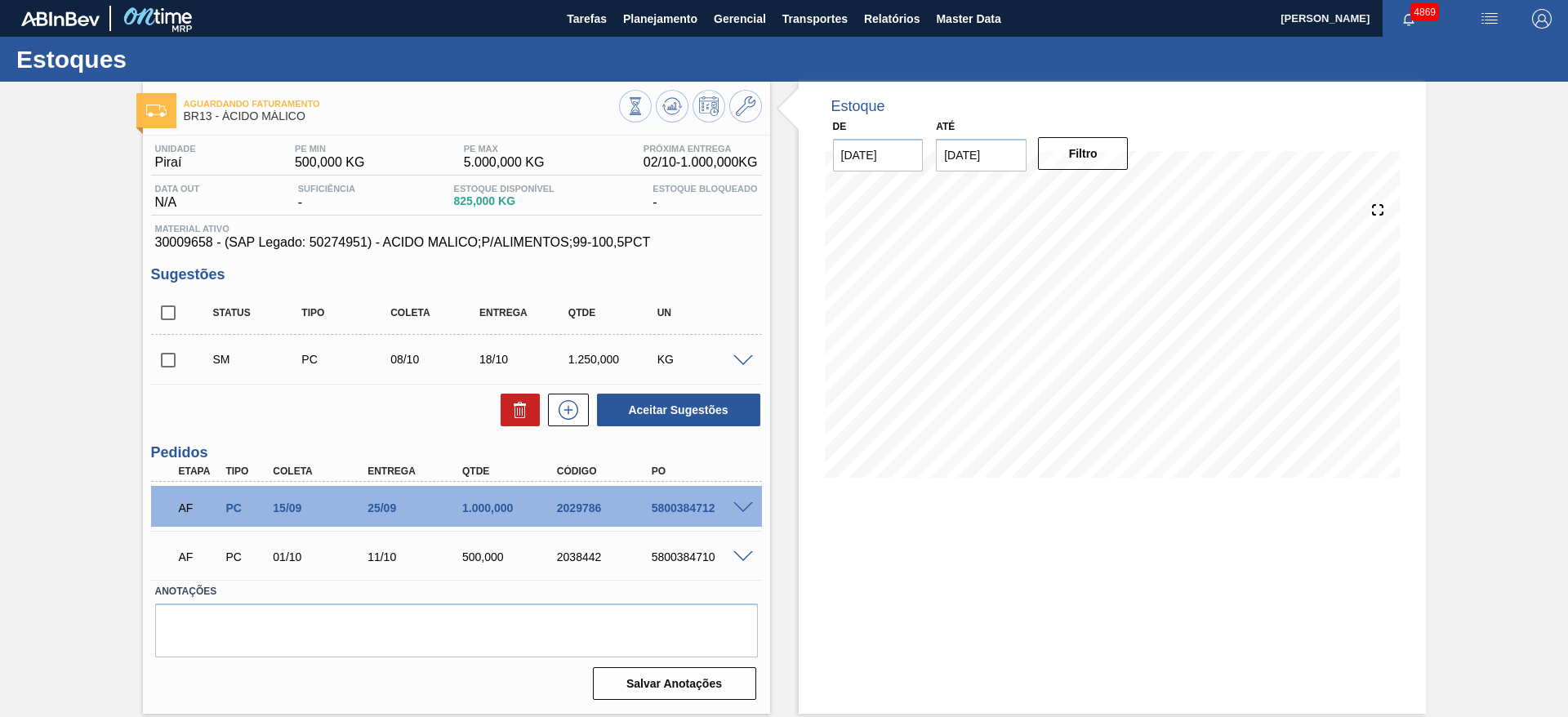
click at [167, 354] on input "checkbox" at bounding box center [168, 360] width 35 height 35
click at [754, 411] on button "Aceitar Sugestões" at bounding box center [678, 410] width 164 height 33
checkbox input "false"
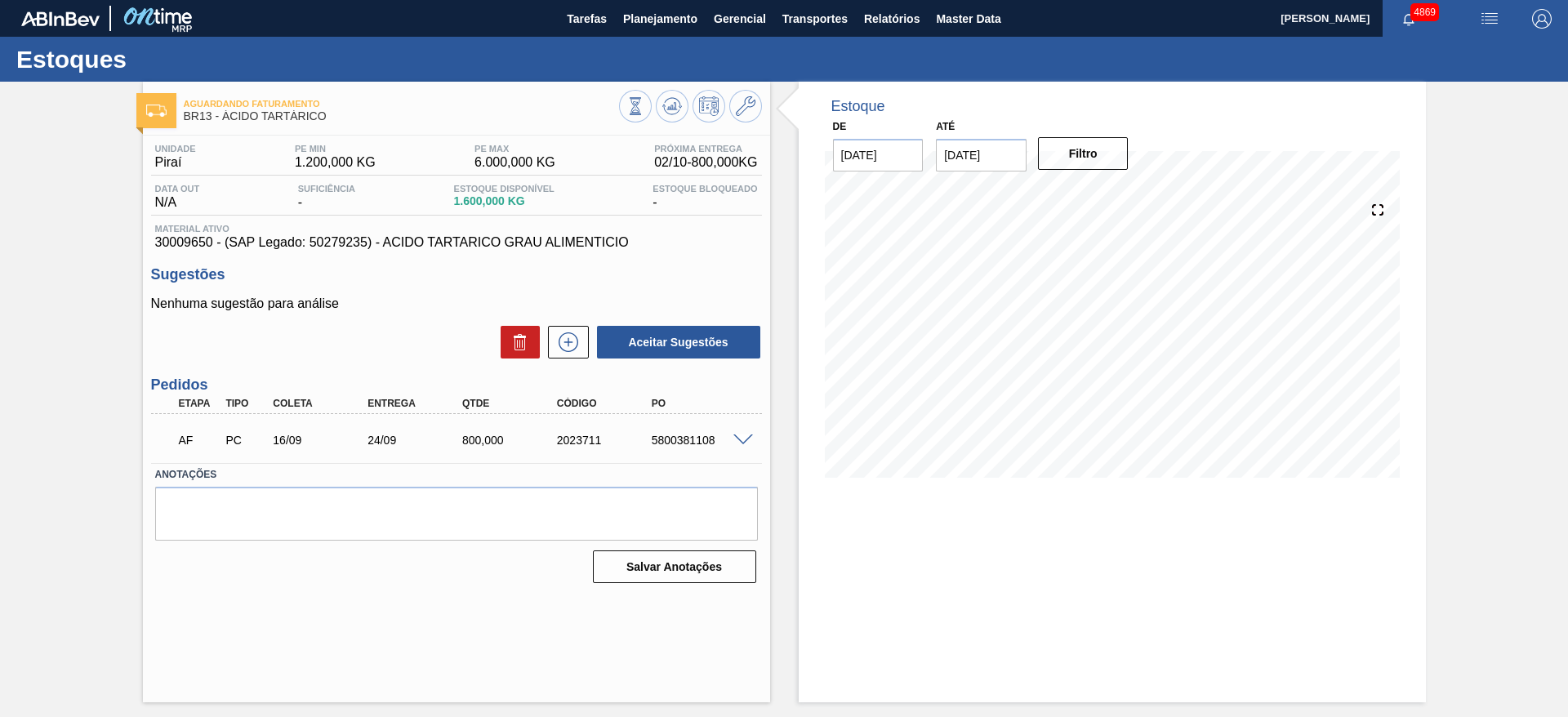
click at [739, 437] on span at bounding box center [743, 441] width 20 height 12
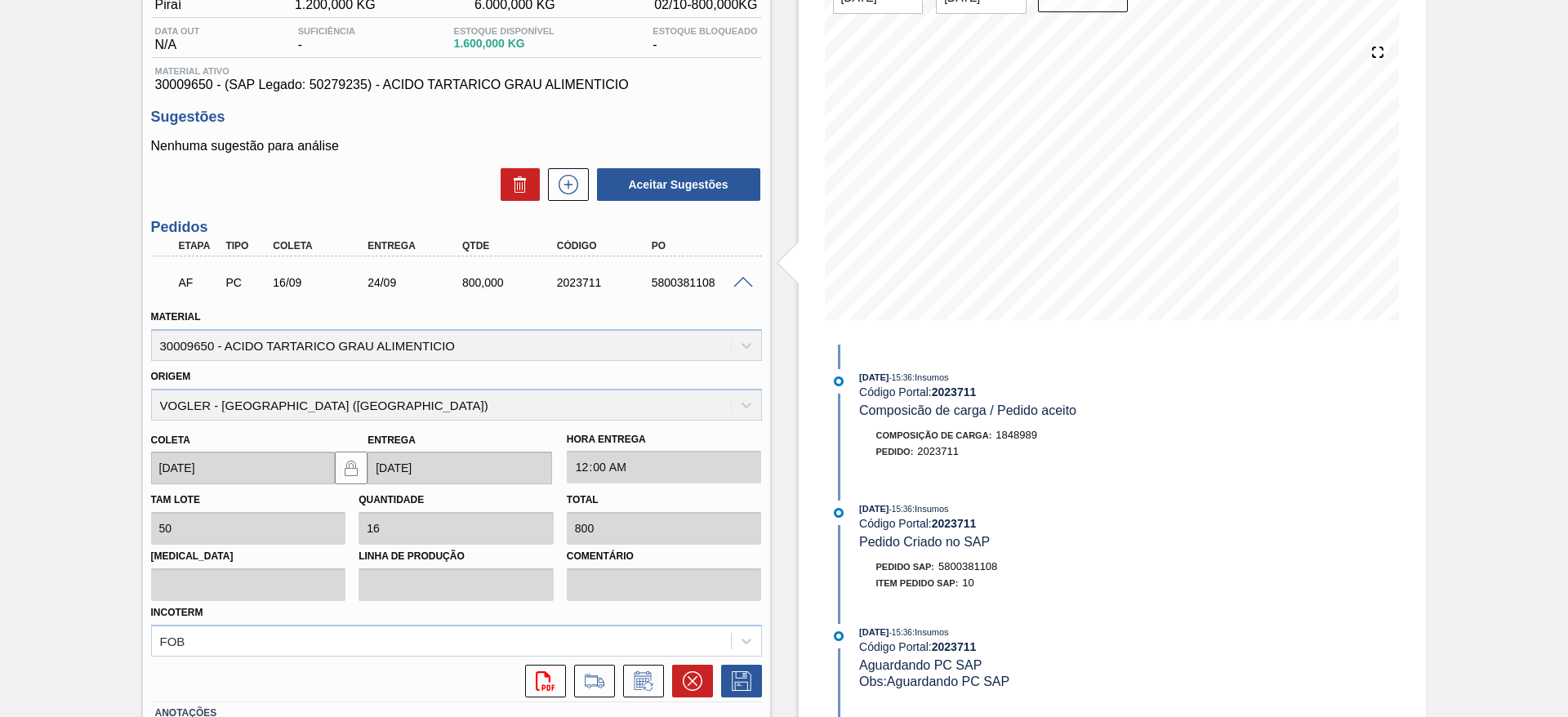
scroll to position [245, 0]
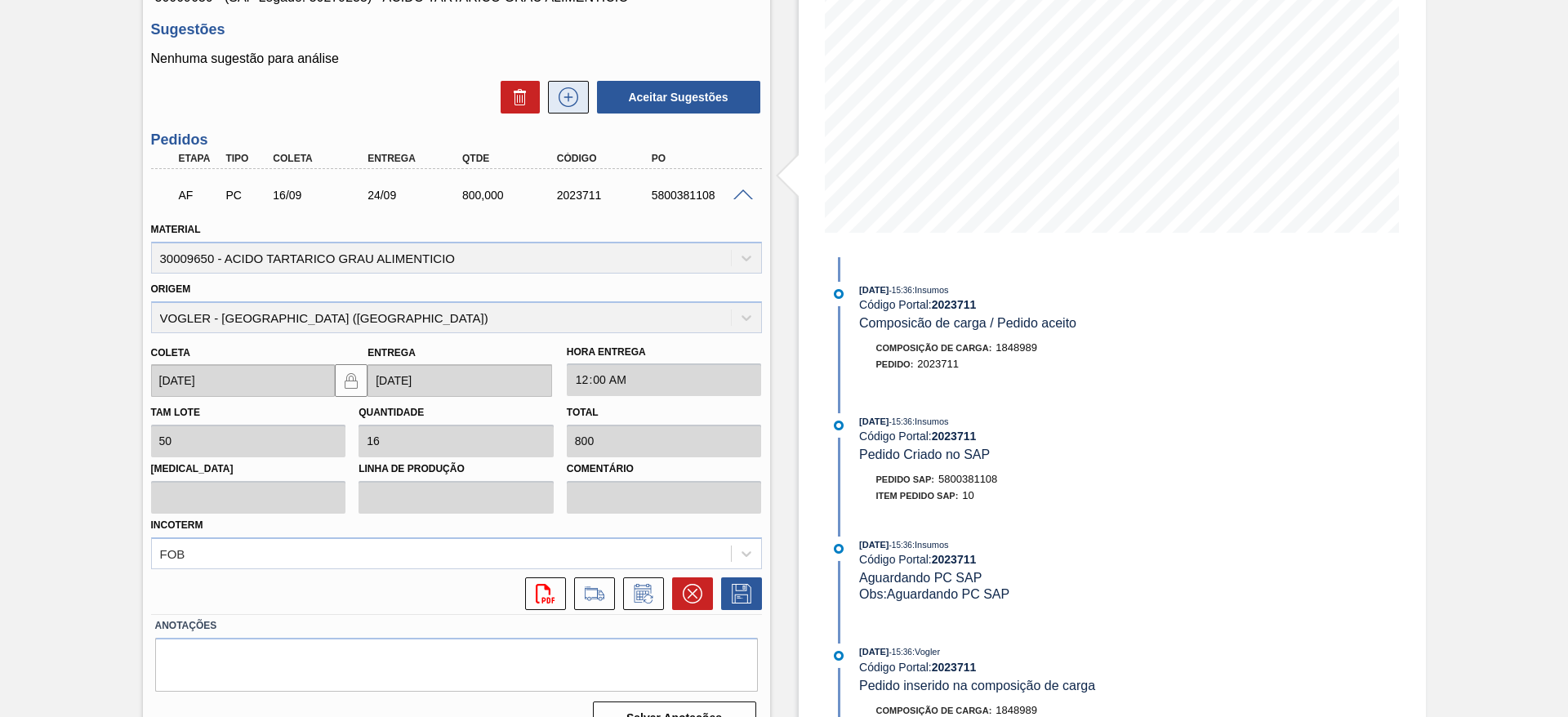
click at [562, 87] on icon at bounding box center [569, 97] width 26 height 20
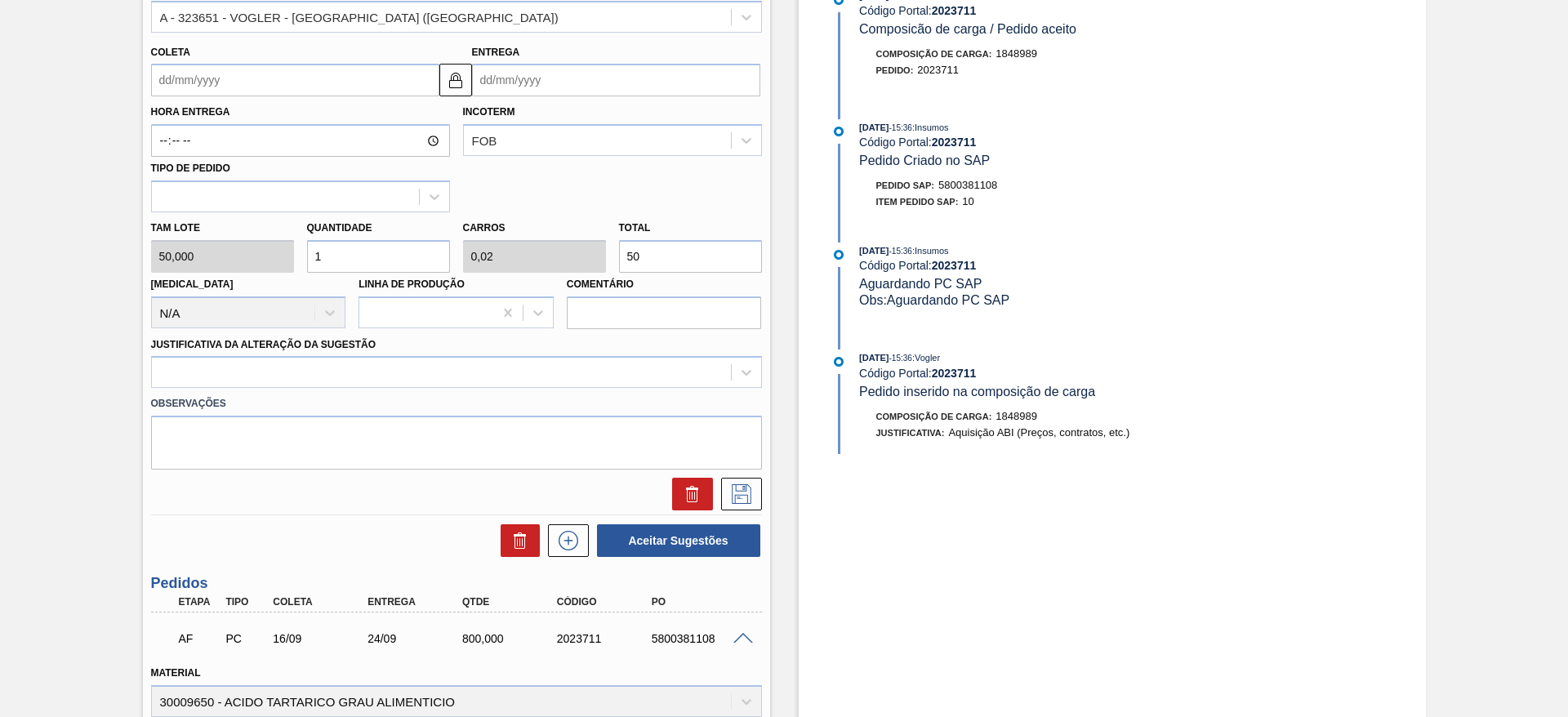
scroll to position [490, 0]
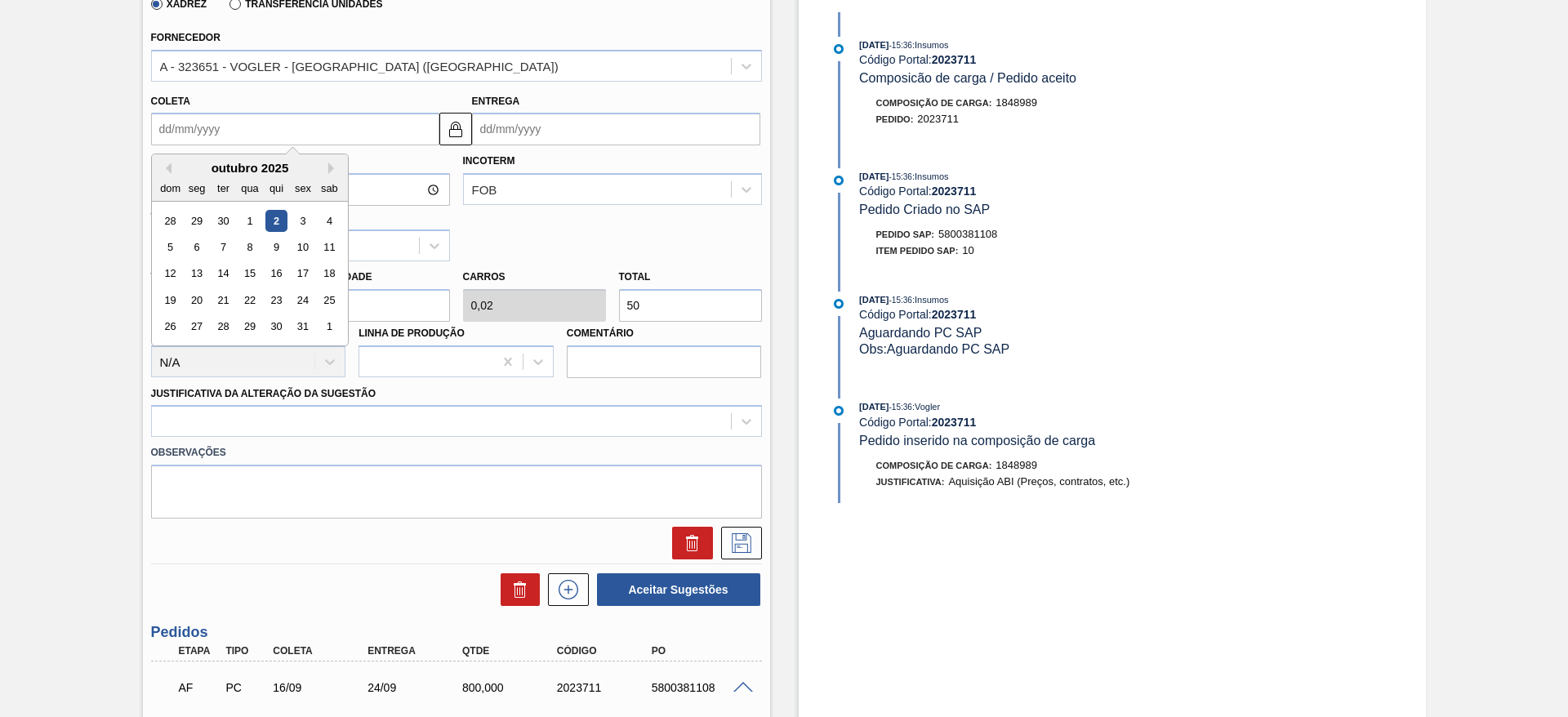
click at [229, 124] on input "Coleta" at bounding box center [295, 129] width 288 height 33
click at [230, 270] on div "14" at bounding box center [222, 274] width 22 height 22
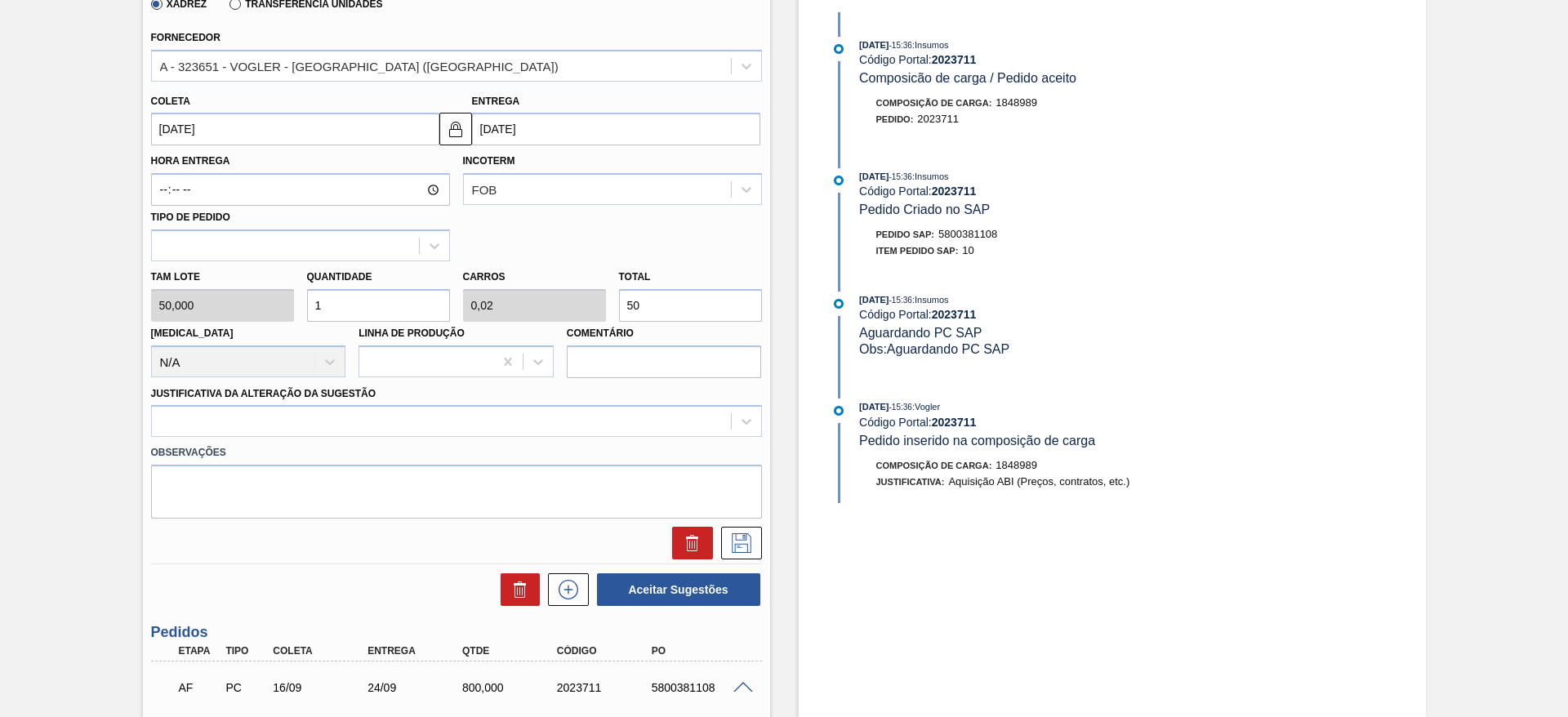
type input "[DATE]"
click at [601, 298] on div "Tam lote 50,000 Quantidade 1 Carros 0,02 Total 50 [MEDICAL_DATA] N/A Linha de P…" at bounding box center [456, 320] width 624 height 117
type input "0,16"
type input "0,003"
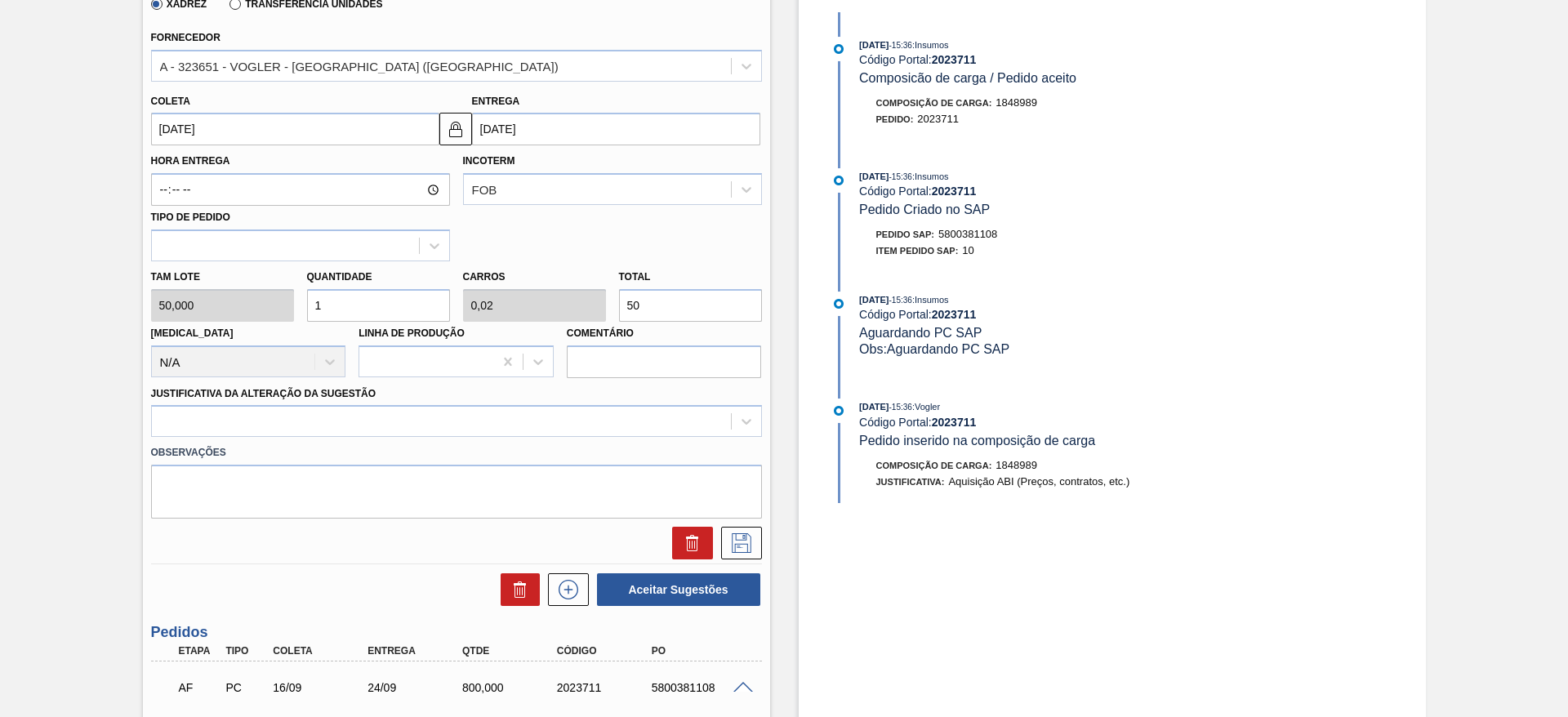
type input "8"
type input "1,6"
type input "0,032"
type input "80"
type input "16"
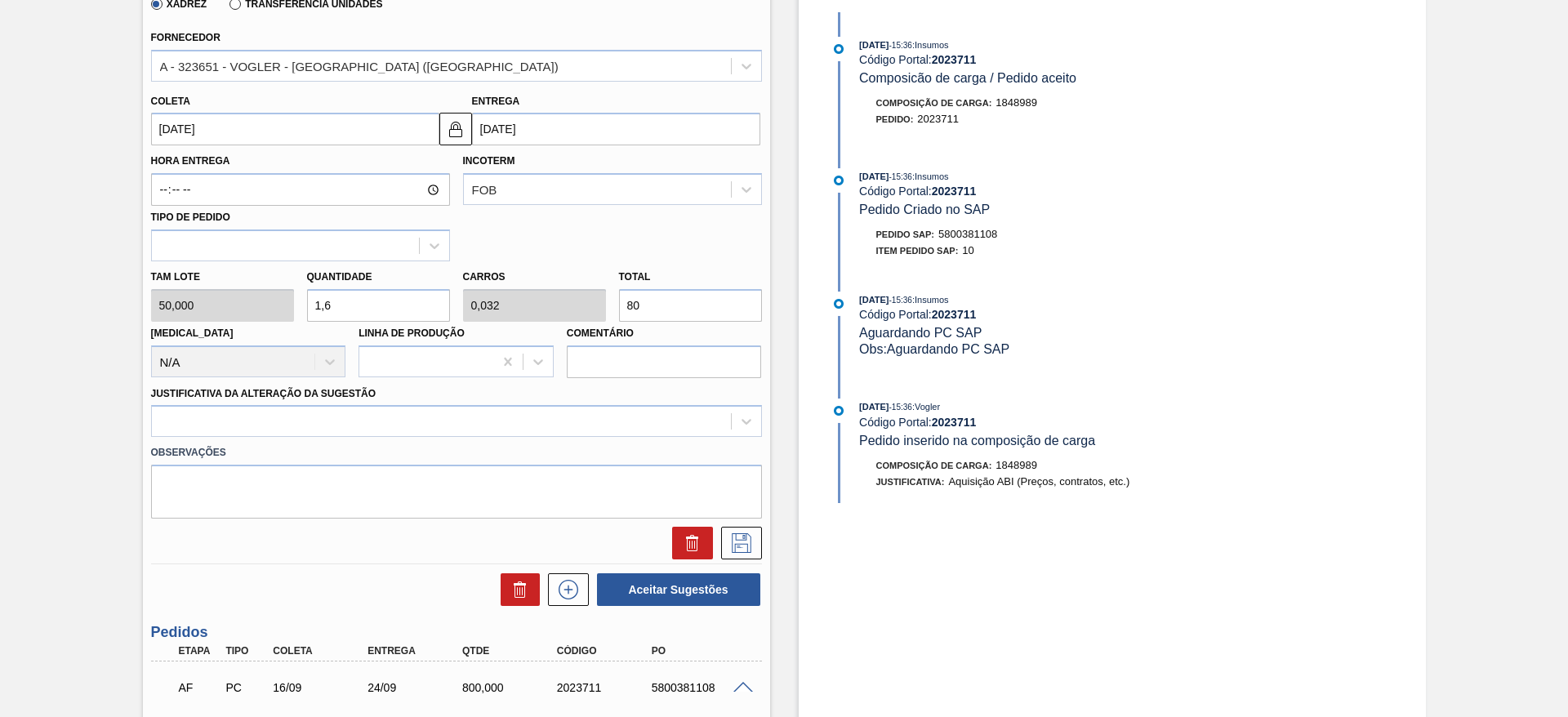
type input "0,32"
type input "800"
click at [479, 431] on div at bounding box center [441, 422] width 579 height 24
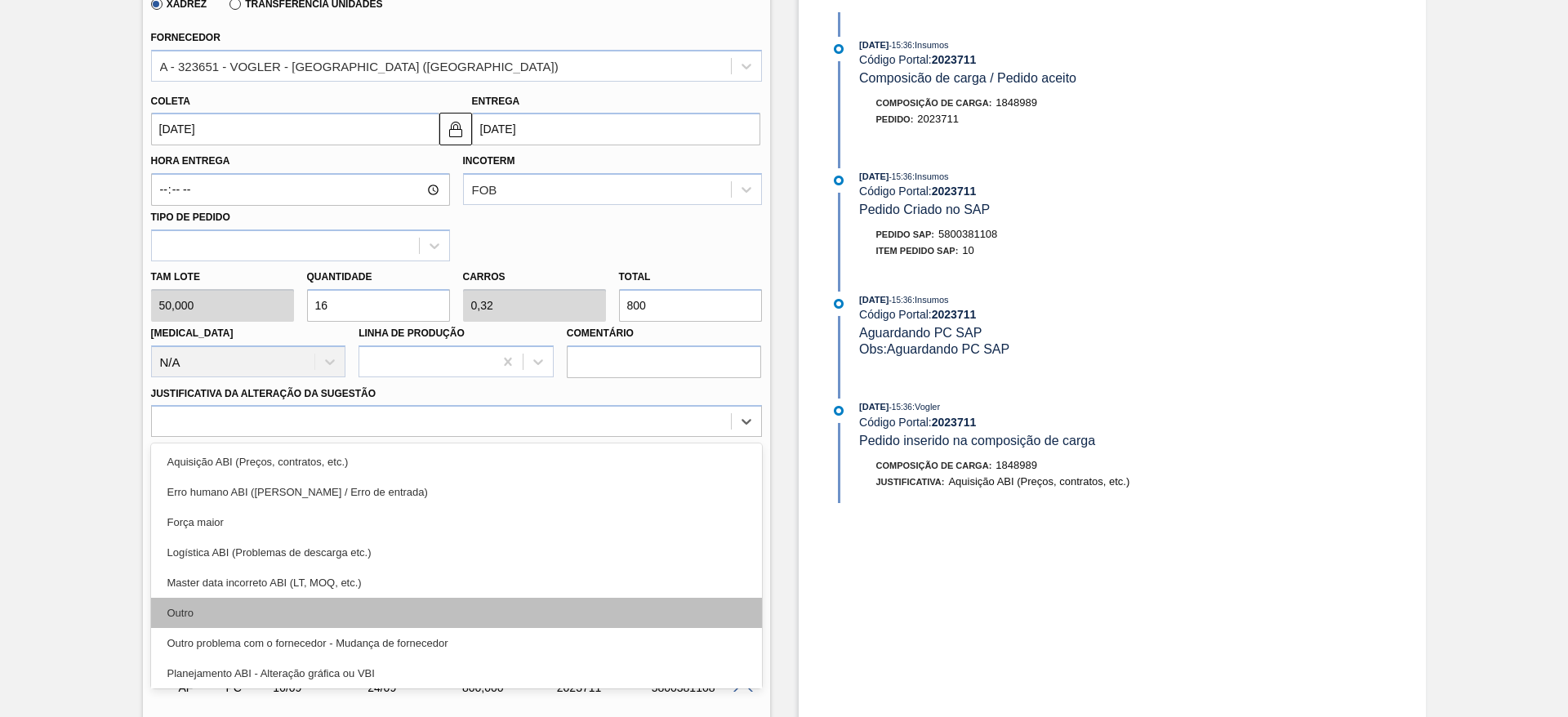
click at [390, 617] on div "Outro" at bounding box center [456, 613] width 611 height 30
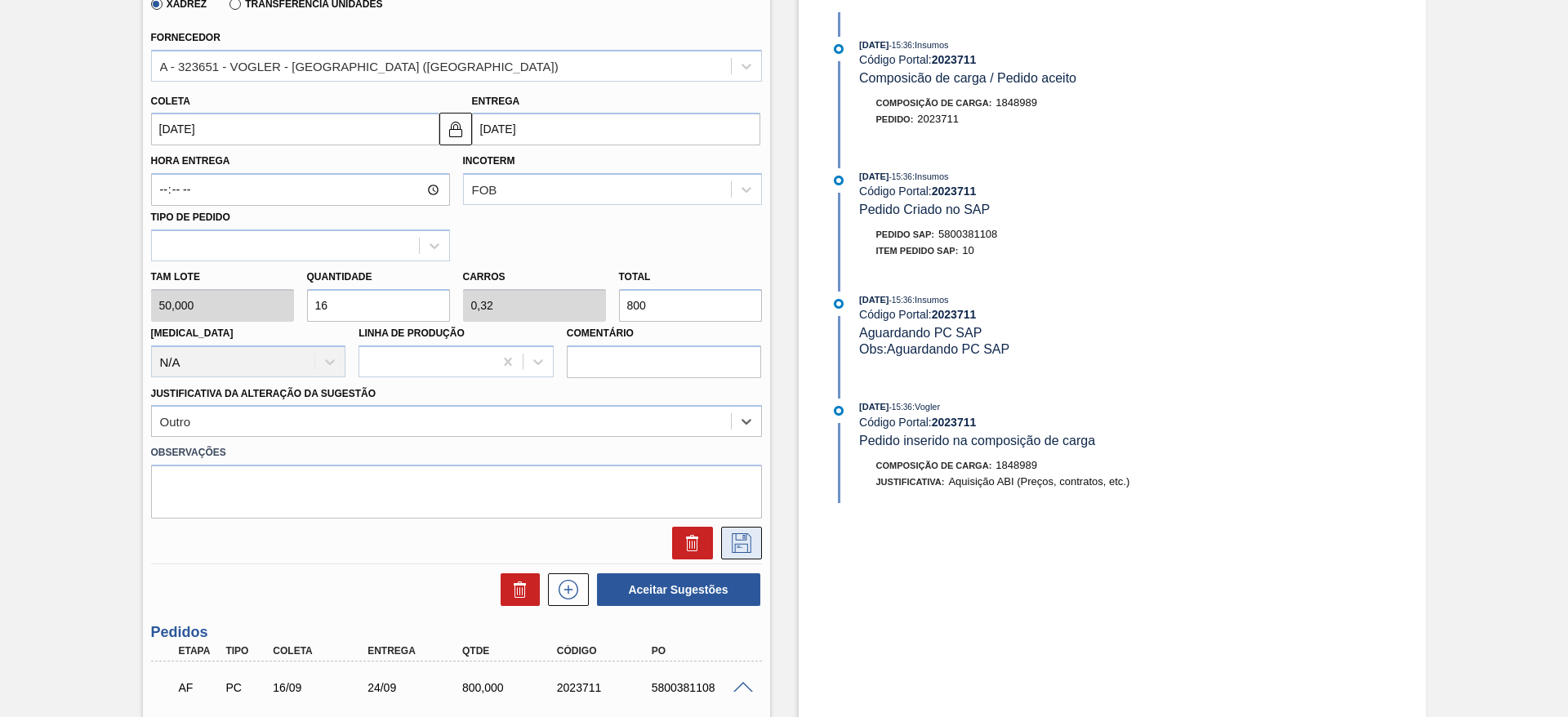
click at [749, 550] on icon at bounding box center [741, 544] width 26 height 20
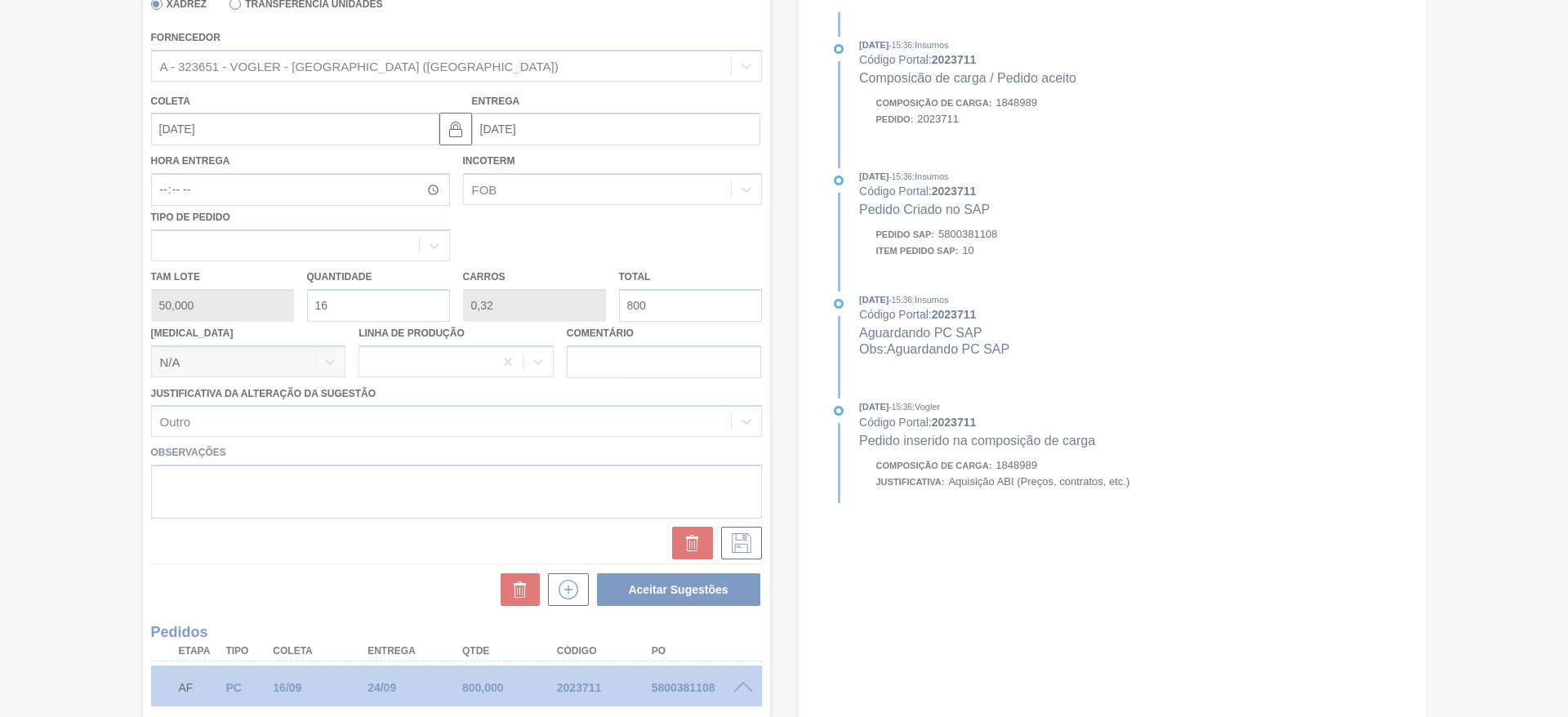
scroll to position [0, 0]
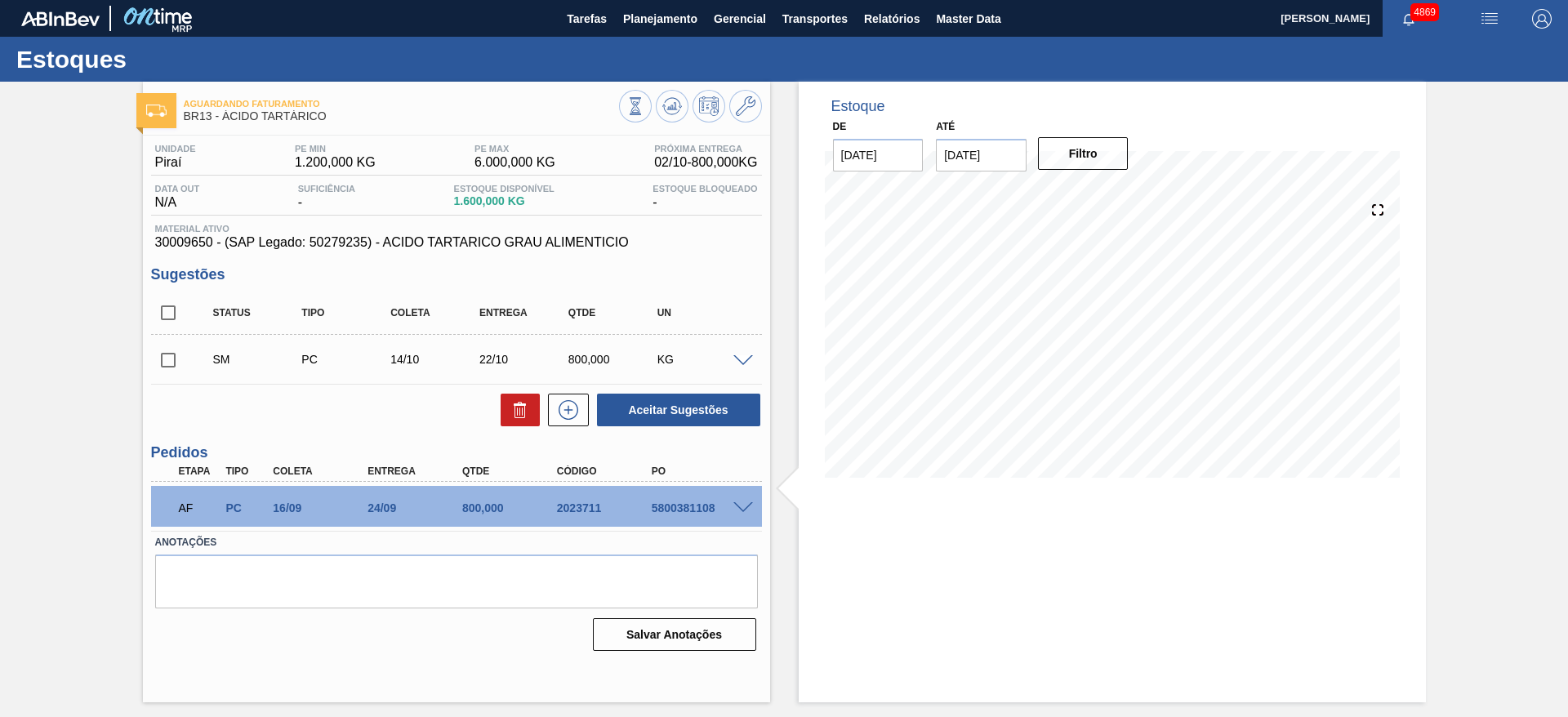
click at [165, 370] on input "checkbox" at bounding box center [168, 360] width 35 height 35
click at [666, 404] on button "Aceitar Sugestões" at bounding box center [678, 410] width 164 height 33
checkbox input "false"
